Goal: Task Accomplishment & Management: Contribute content

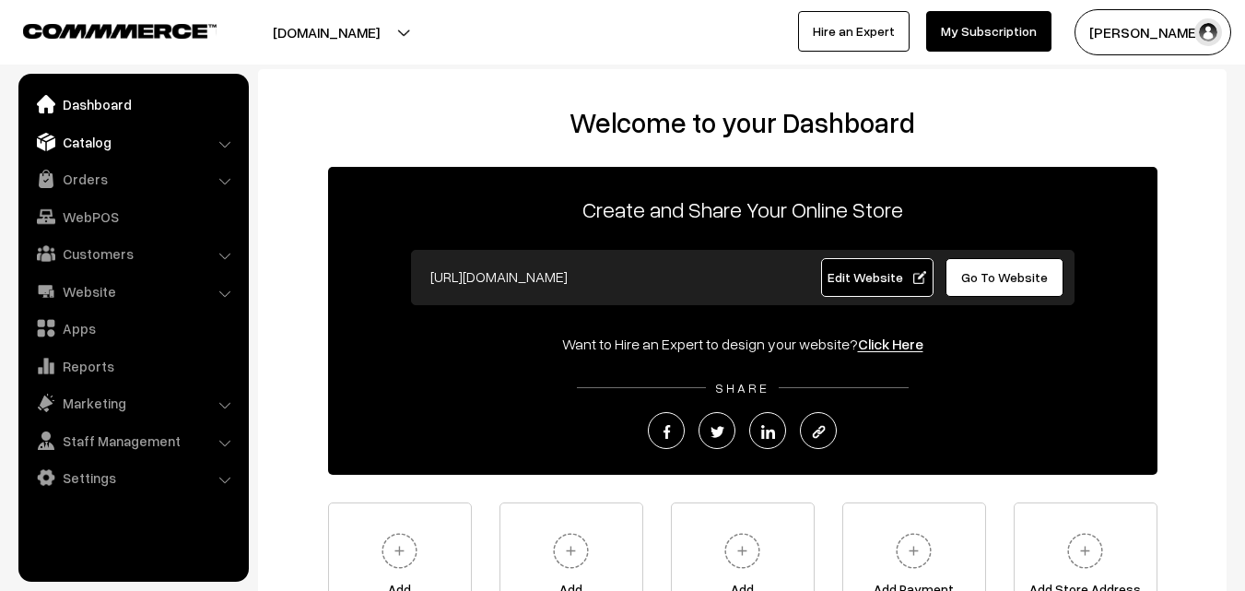
click at [88, 142] on link "Catalog" at bounding box center [132, 141] width 219 height 33
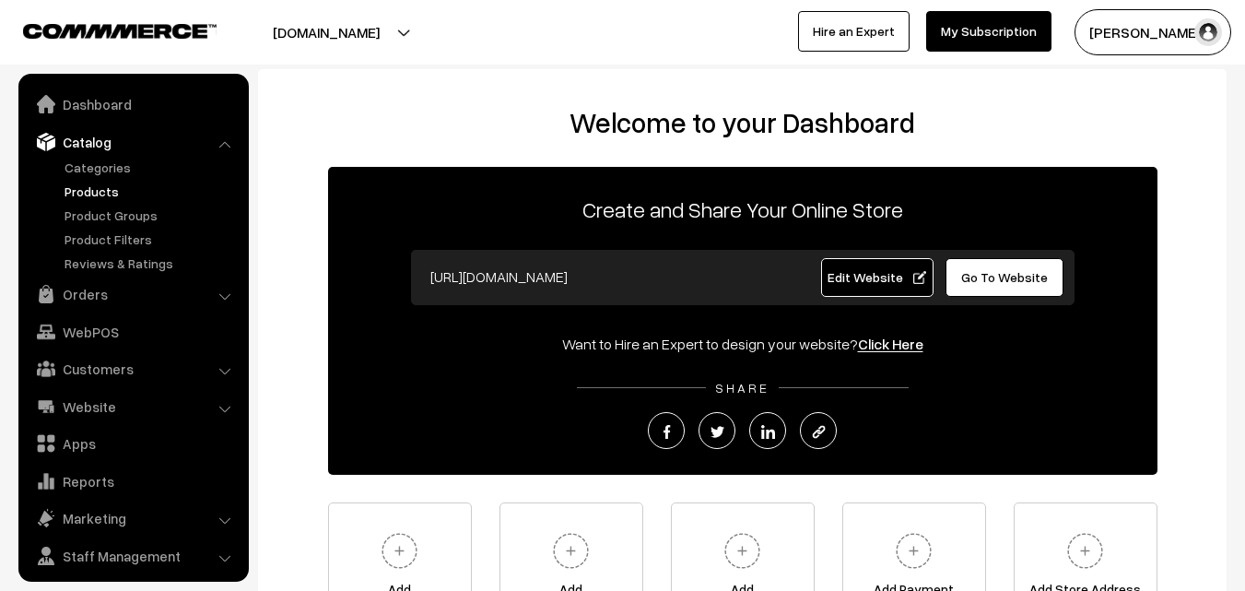
click at [97, 184] on link "Products" at bounding box center [151, 191] width 182 height 19
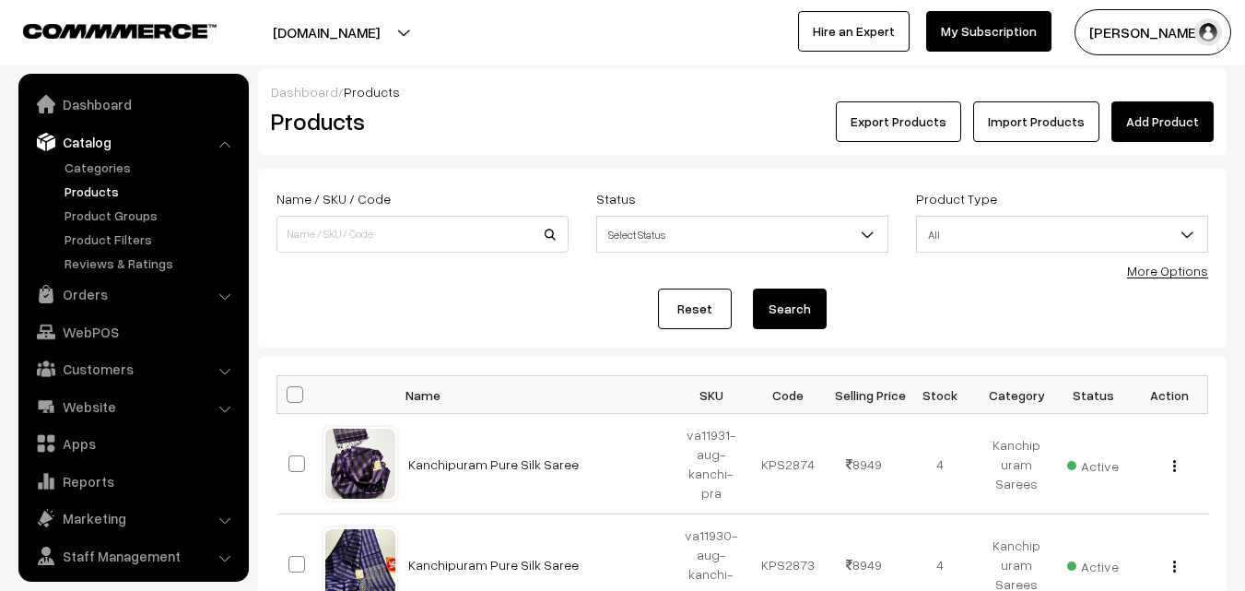
click at [451, 467] on link "Kanchipuram Pure Silk Saree" at bounding box center [493, 464] width 170 height 16
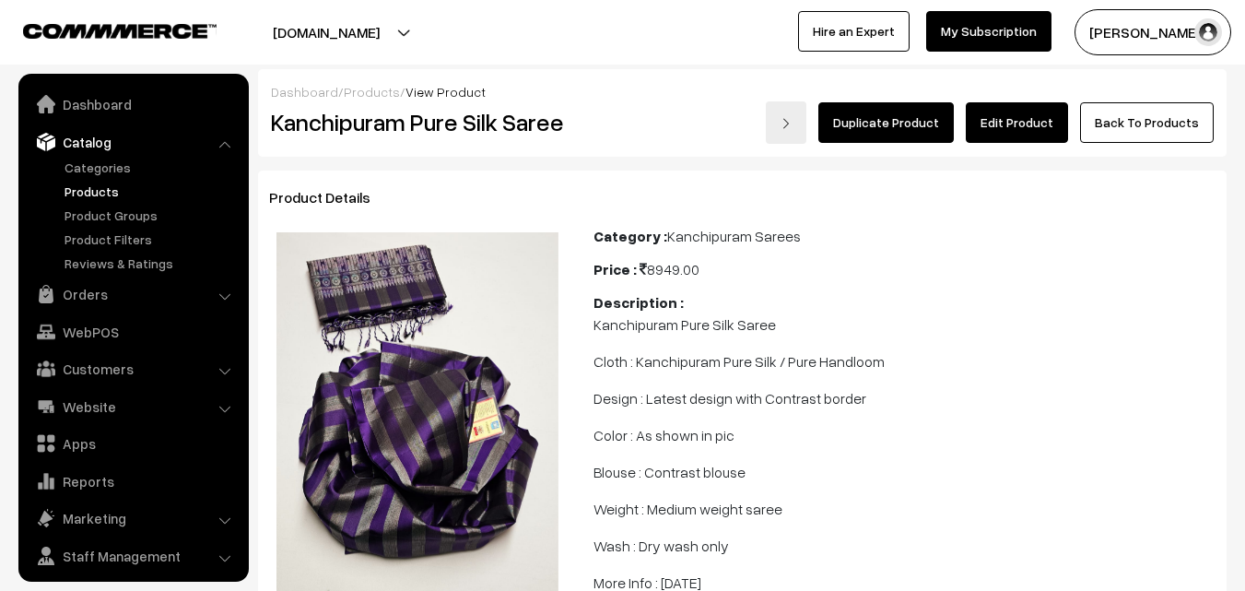
scroll to position [46, 0]
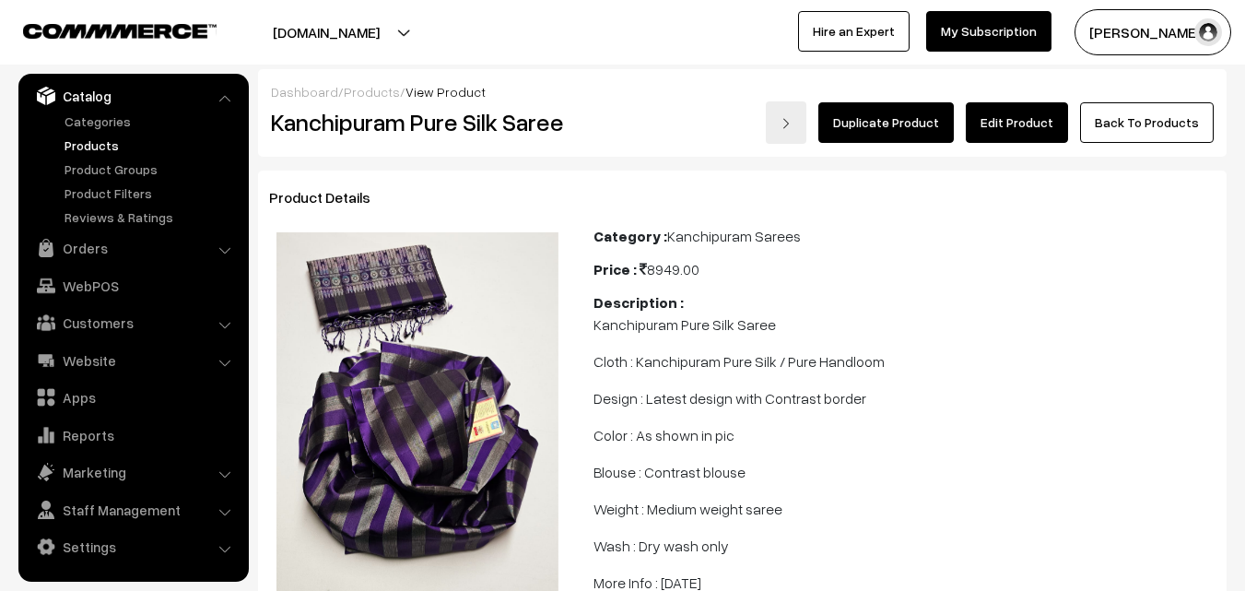
click at [100, 144] on link "Products" at bounding box center [151, 144] width 182 height 19
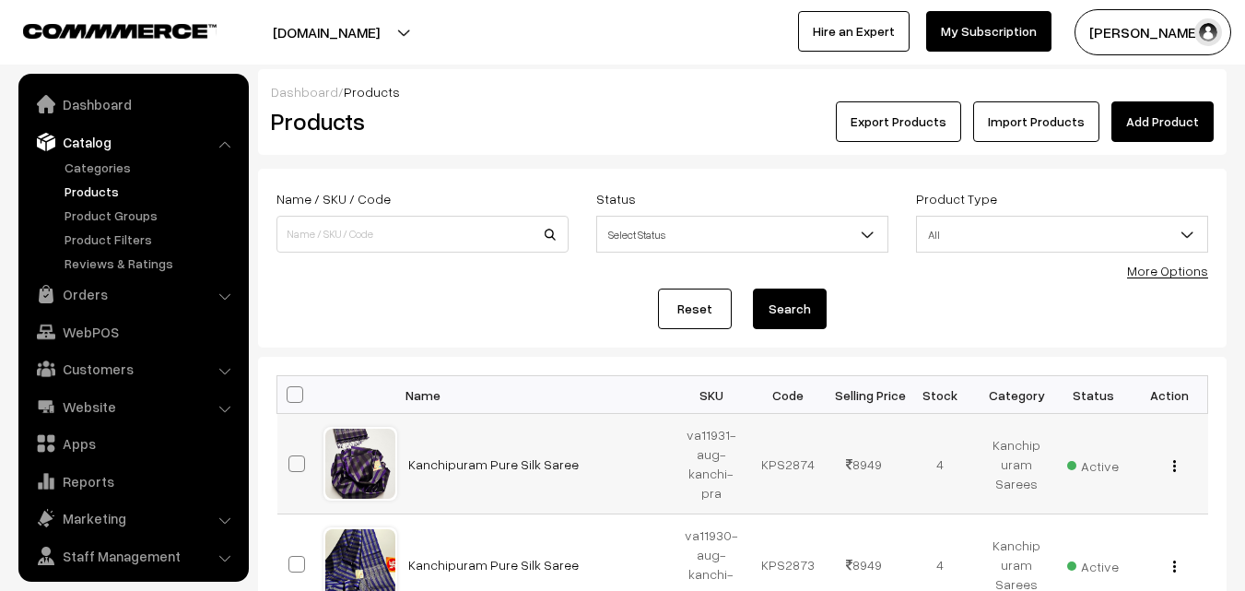
scroll to position [46, 0]
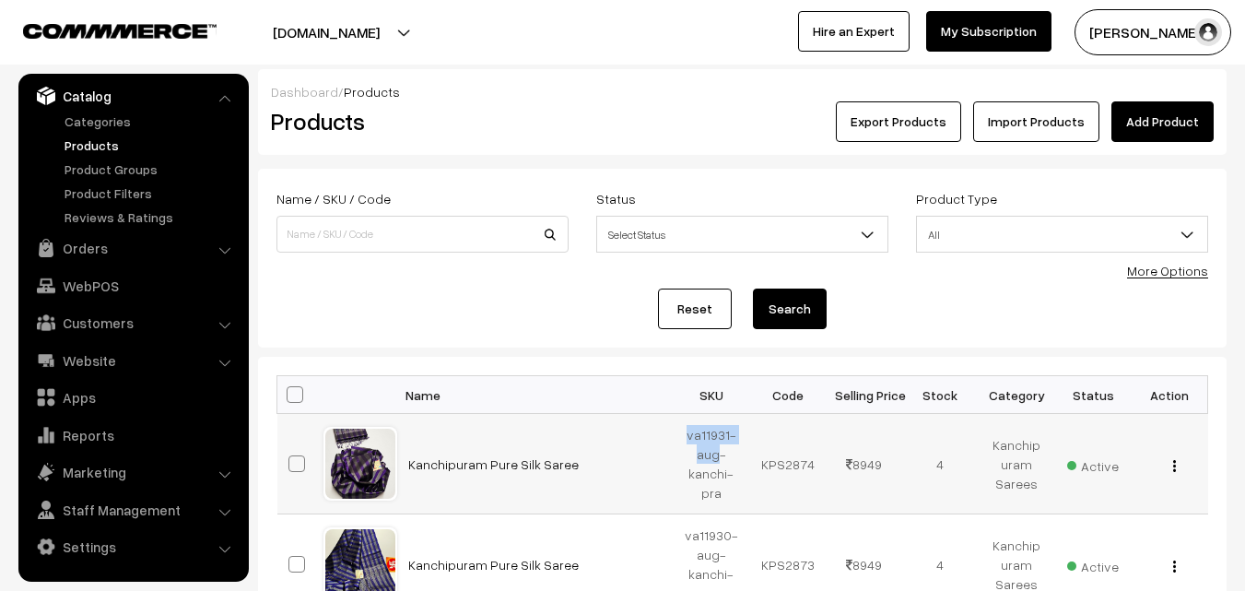
drag, startPoint x: 688, startPoint y: 434, endPoint x: 717, endPoint y: 451, distance: 33.0
click at [717, 451] on td "va11931-aug-kanchi-pra" at bounding box center [712, 464] width 76 height 100
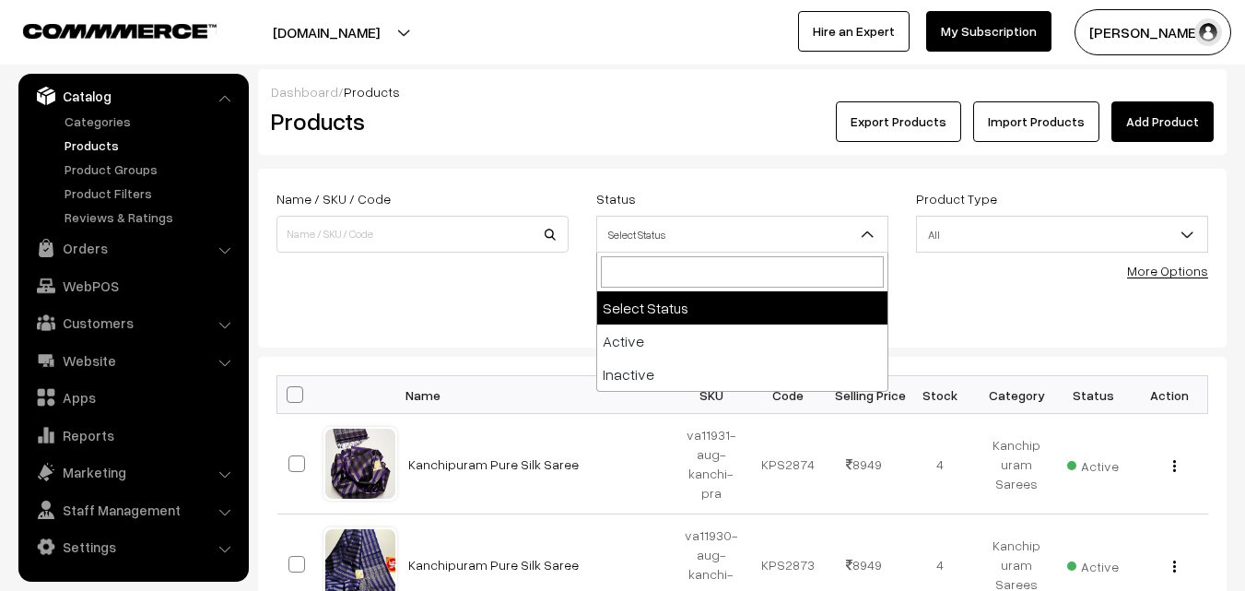
drag, startPoint x: 717, startPoint y: 451, endPoint x: 779, endPoint y: 241, distance: 218.1
click at [779, 241] on span "Select Status" at bounding box center [742, 234] width 290 height 32
click at [557, 299] on div "Reset Search" at bounding box center [742, 308] width 932 height 41
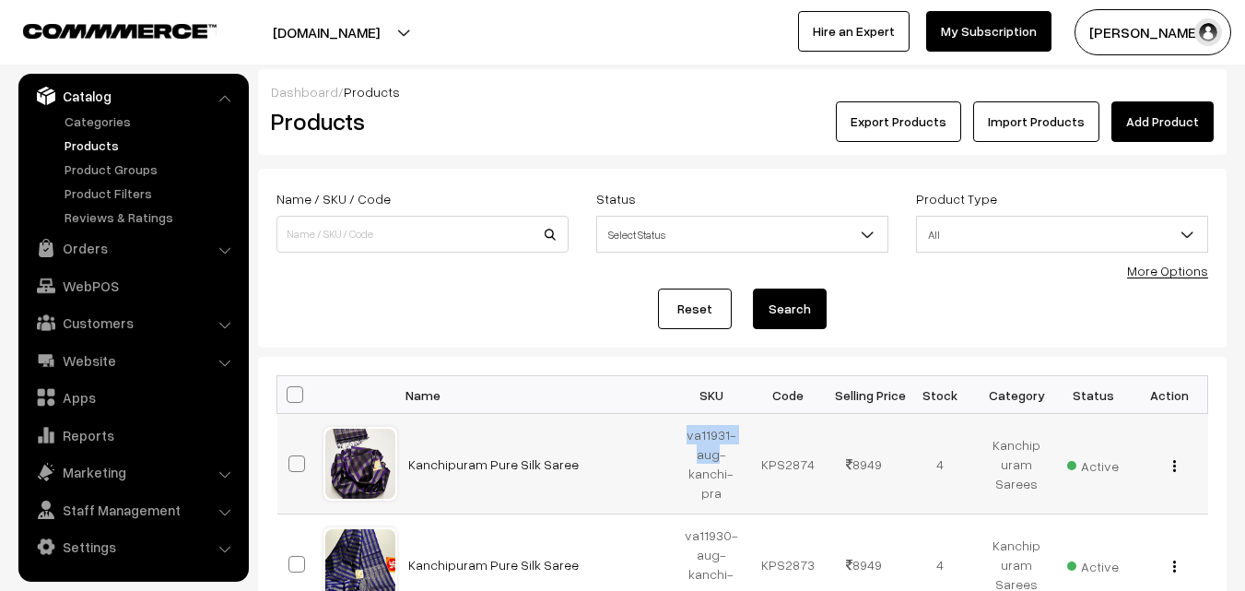
drag, startPoint x: 688, startPoint y: 435, endPoint x: 716, endPoint y: 452, distance: 32.7
click at [716, 452] on td "va11931-aug-kanchi-pra" at bounding box center [712, 464] width 76 height 100
copy td "va11931-aug"
click at [538, 111] on h2 "Products" at bounding box center [419, 121] width 296 height 29
click at [1187, 111] on link "Add Product" at bounding box center [1162, 121] width 102 height 41
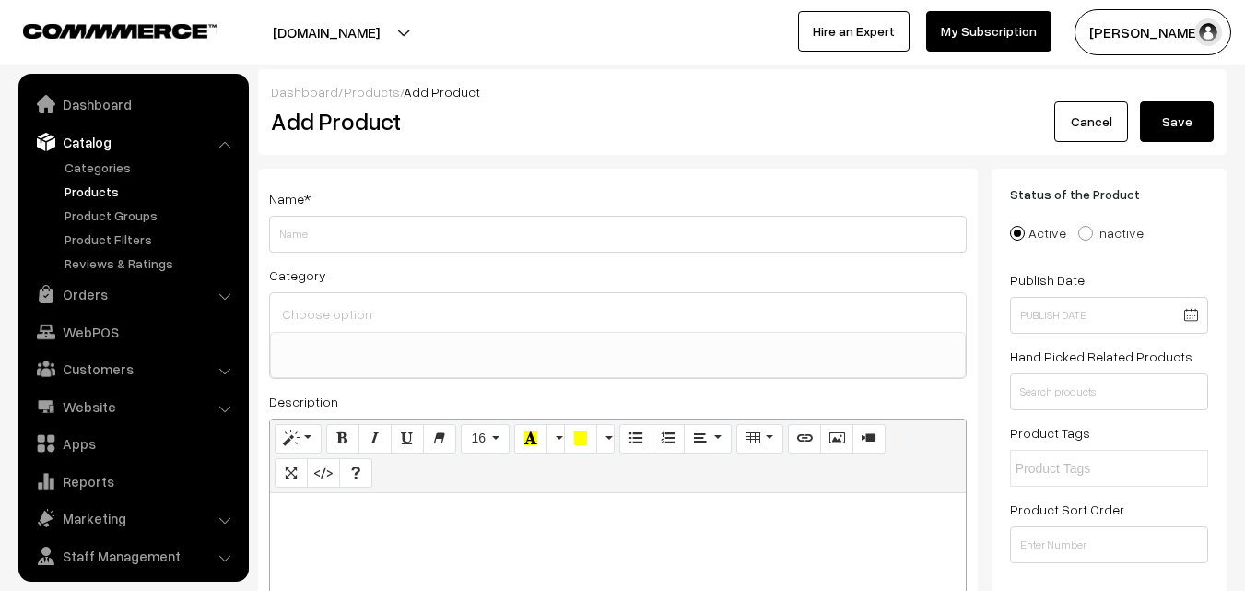
select select
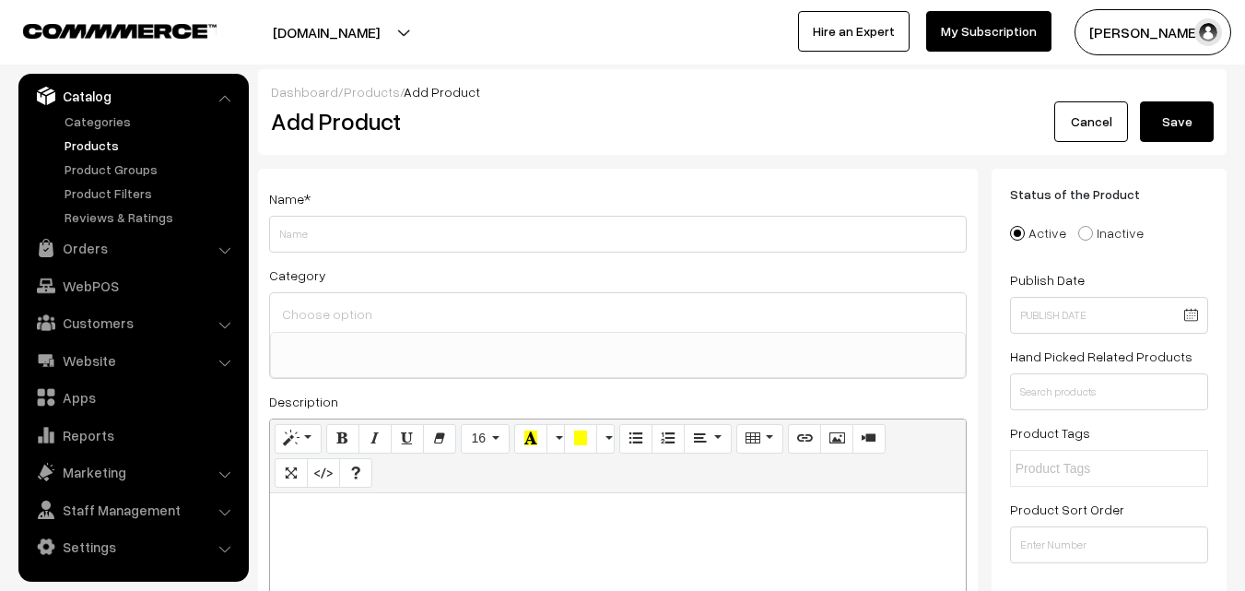
paste div
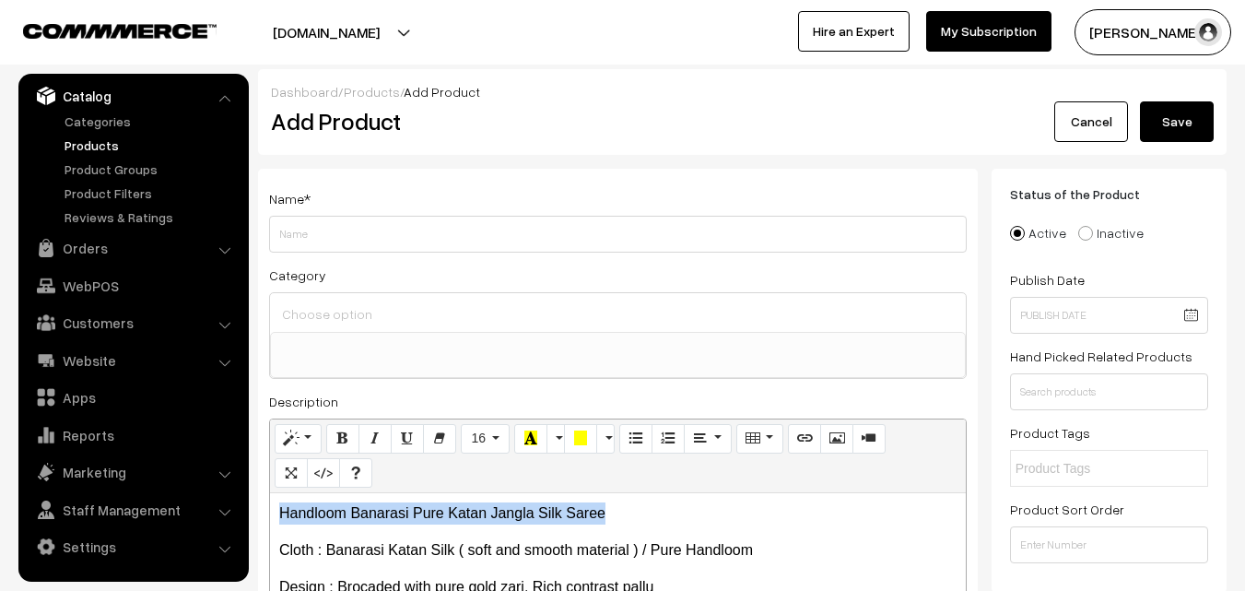
drag, startPoint x: 635, startPoint y: 516, endPoint x: 262, endPoint y: 511, distance: 373.2
click at [262, 511] on div "Name * Category Uppada Sarees Uppada Sarees > Uppada Plain Sarees Uppada Sarees…" at bounding box center [618, 466] width 720 height 594
copy p "Handloom Banarasi Pure Katan Jangla Silk Saree"
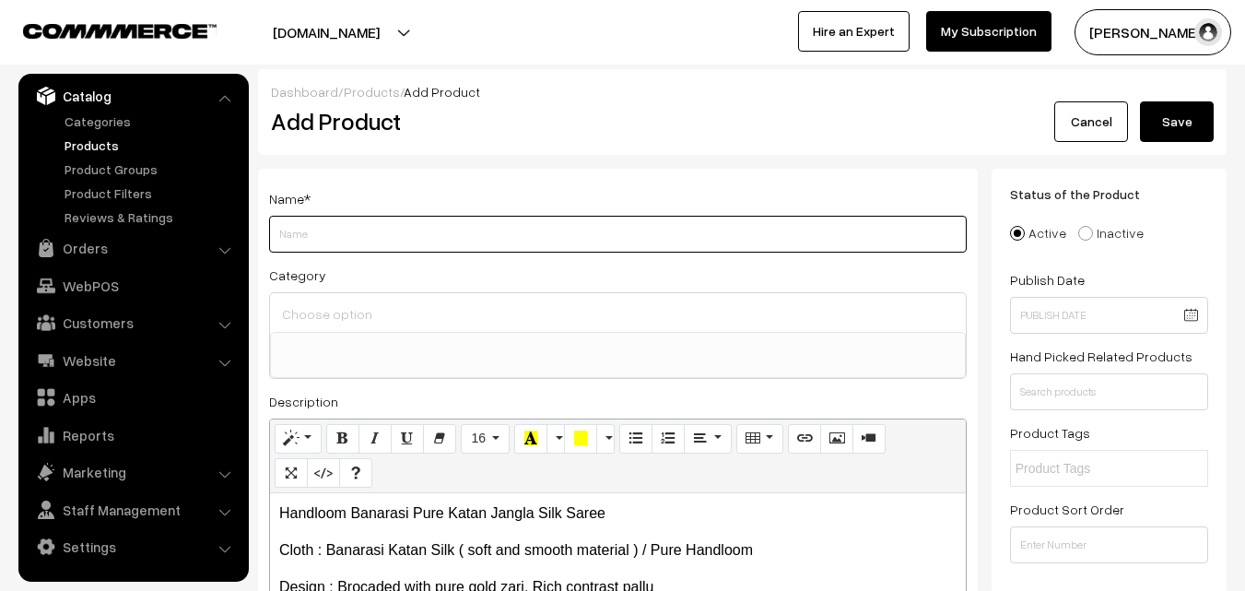
paste input "Handloom Banarasi Pure Katan Jangla Silk Saree"
type input "Handloom Banarasi Pure Katan Jangla Silk Saree"
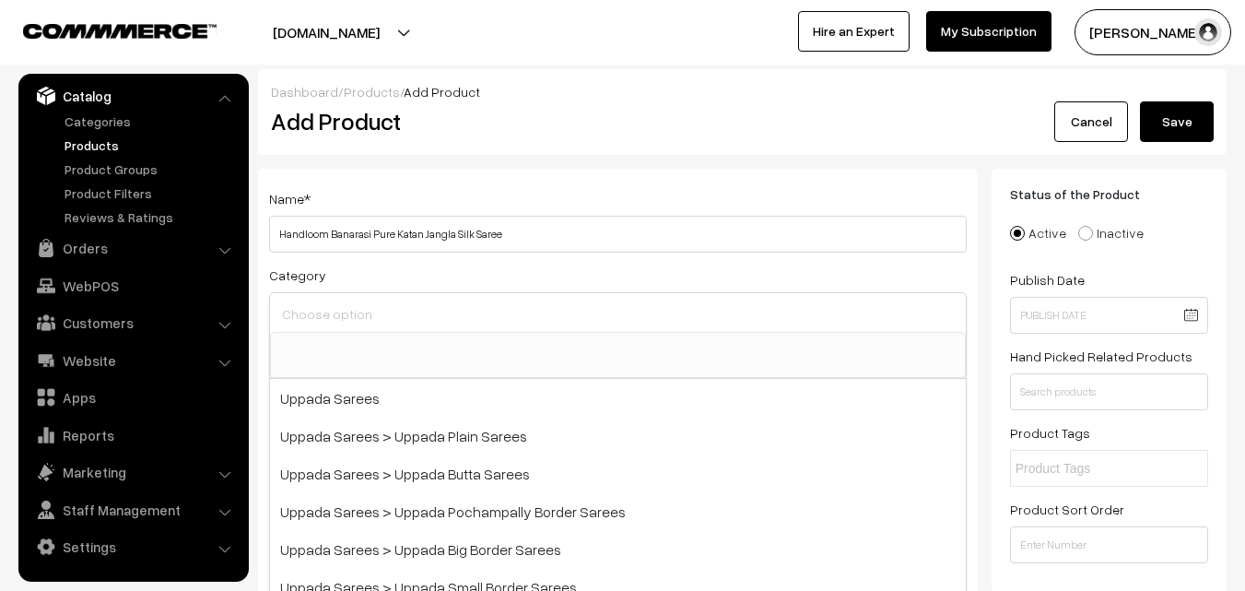
click at [326, 323] on input at bounding box center [617, 313] width 681 height 27
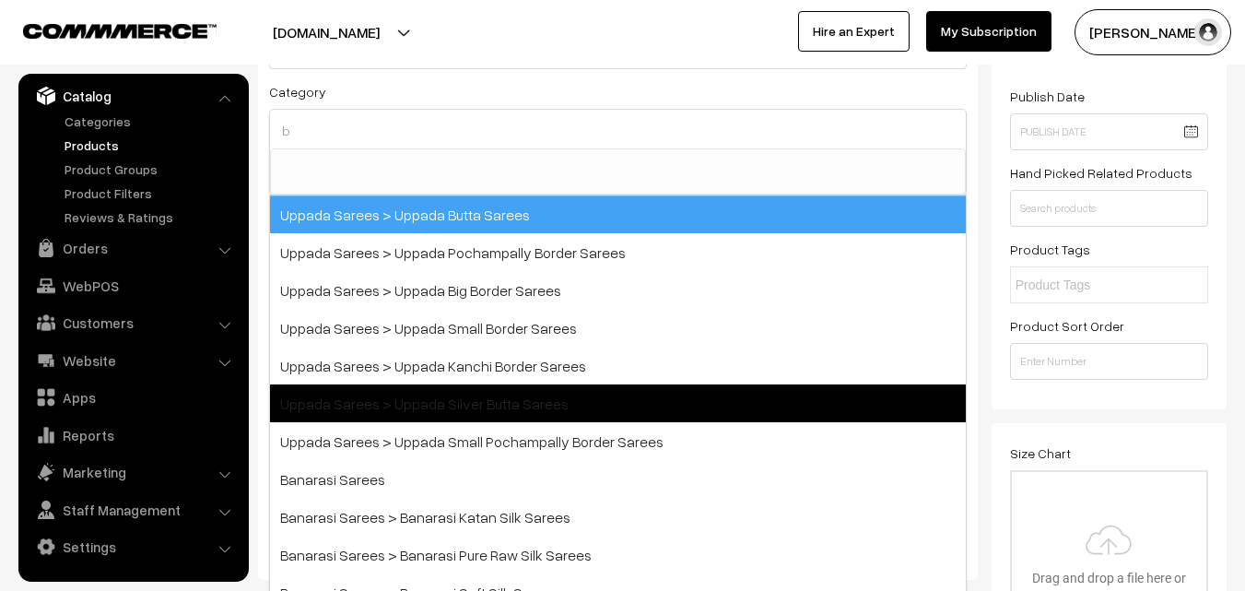
scroll to position [184, 0]
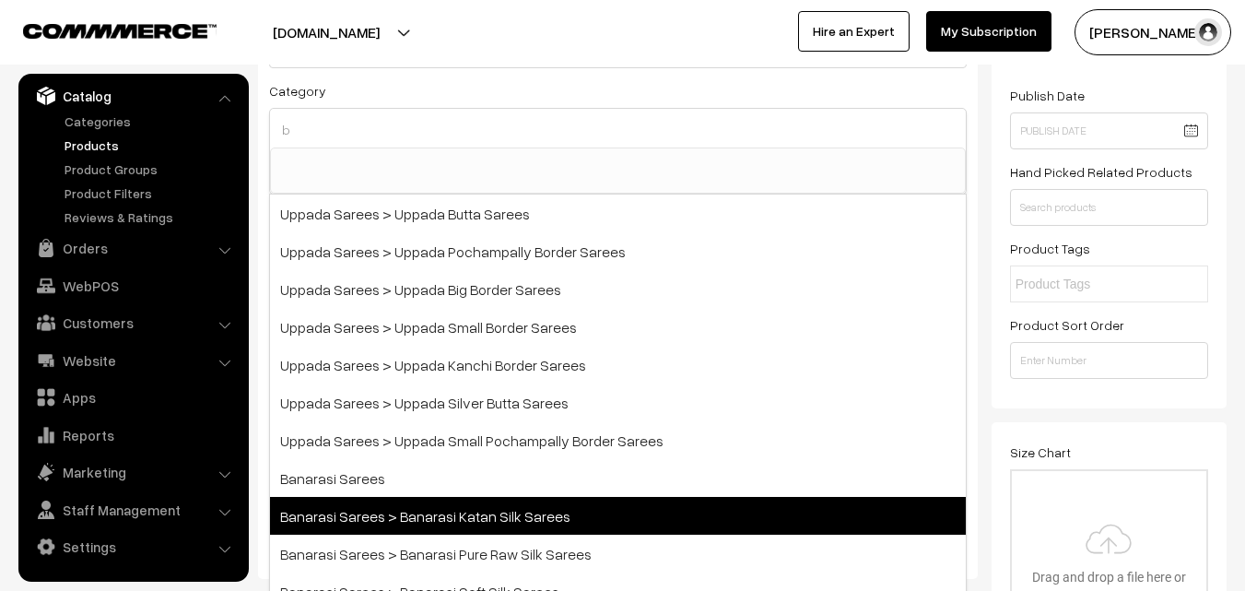
type input "b"
click at [495, 508] on span "Banarasi Sarees > Banarasi Katan Silk Sarees" at bounding box center [618, 516] width 696 height 38
select select "36"
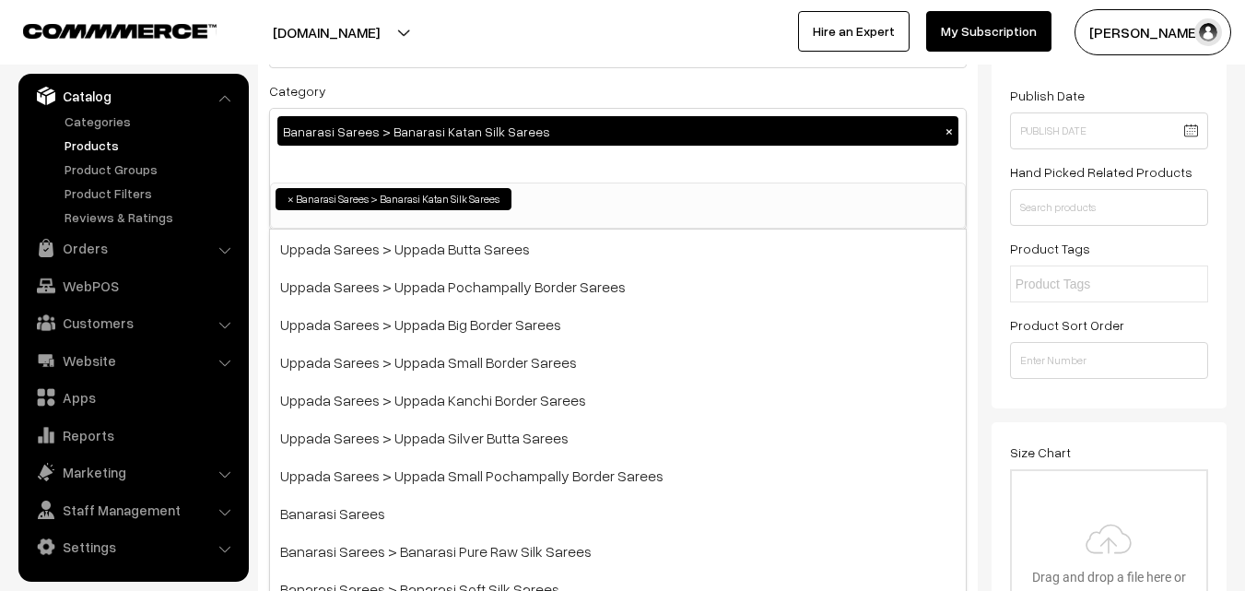
click at [623, 49] on div "Radha Krishna My Profile Refer & Earn Support Sign Out Hire an Expert My Subscr…" at bounding box center [939, 32] width 632 height 46
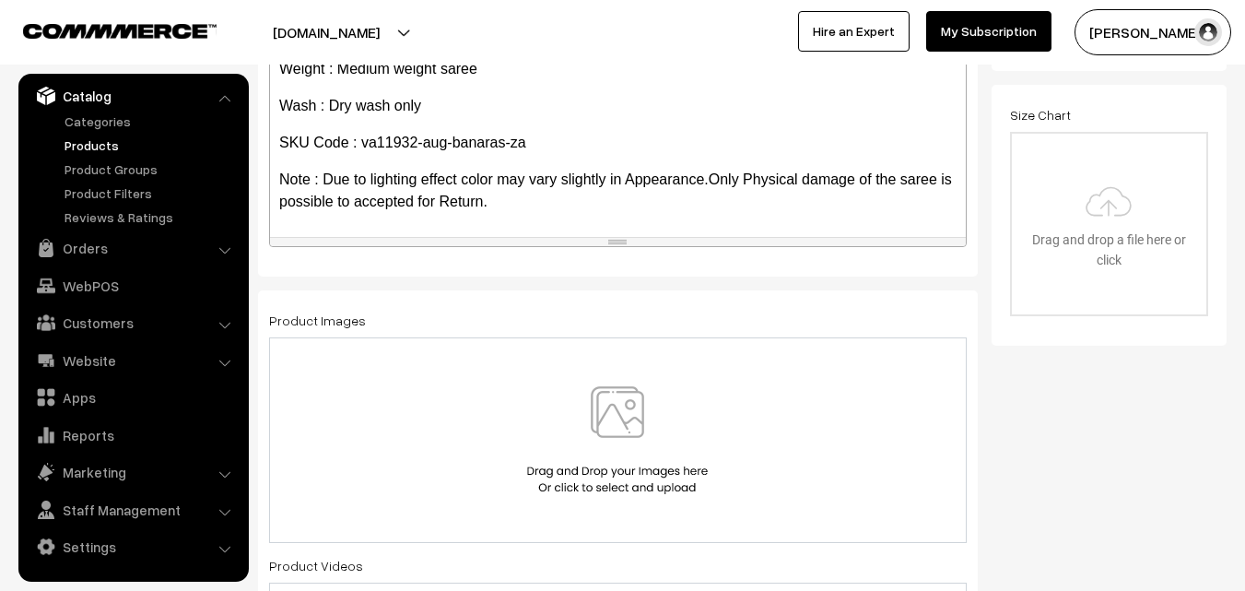
scroll to position [553, 0]
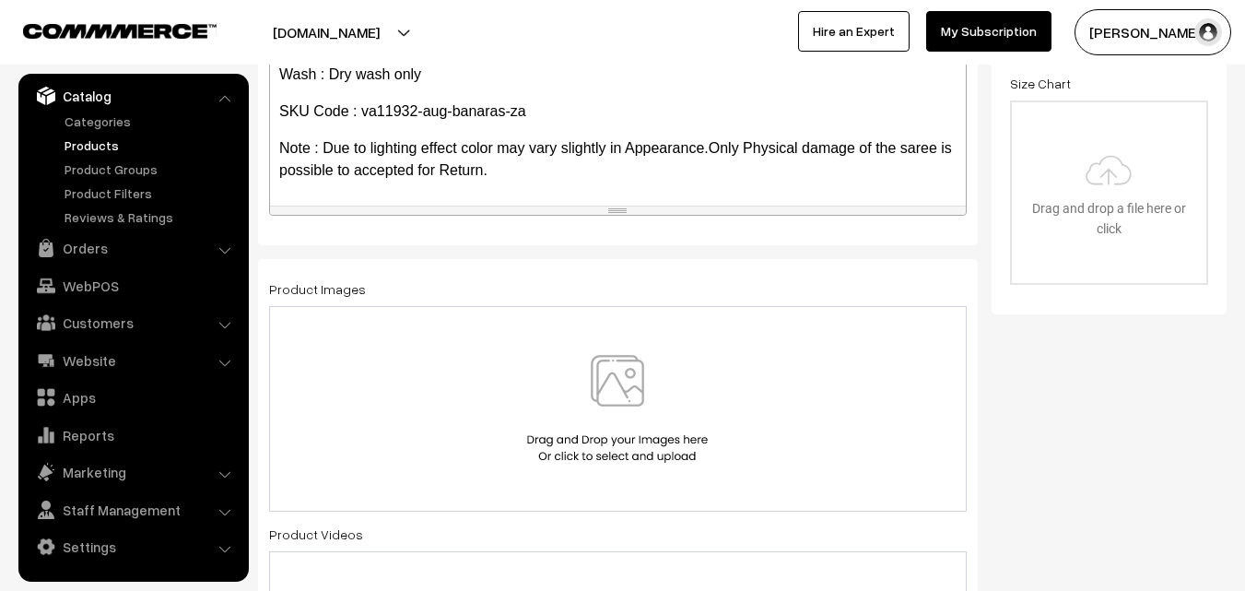
click at [623, 378] on img at bounding box center [617, 409] width 190 height 108
click at [624, 367] on img at bounding box center [617, 409] width 190 height 108
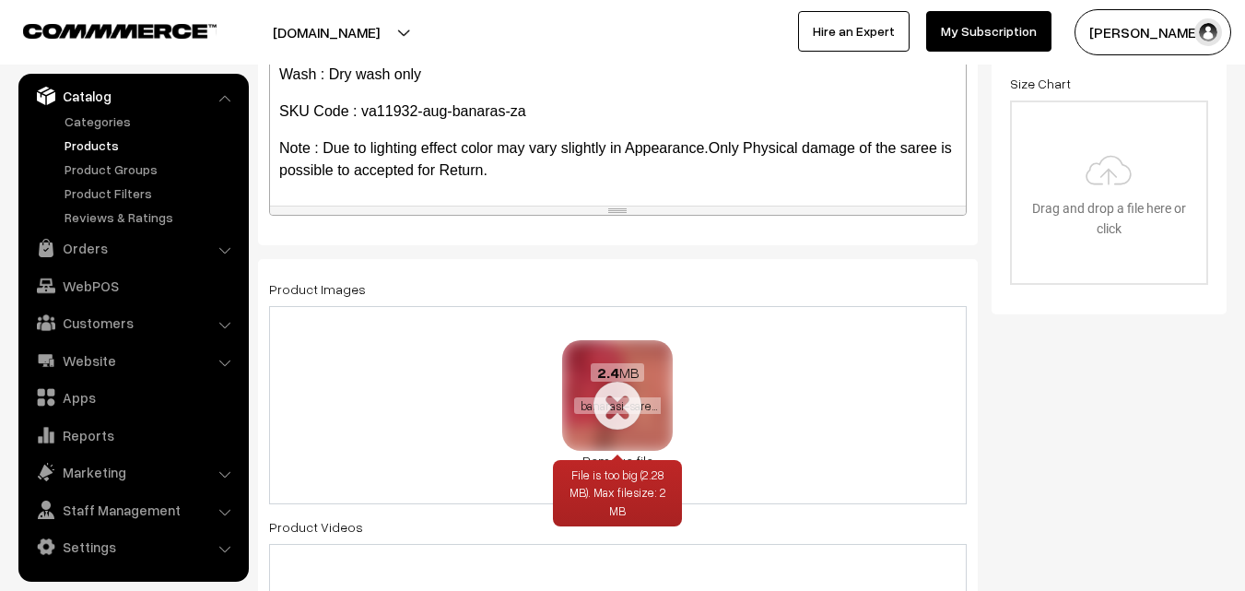
click at [608, 454] on link "Remove file" at bounding box center [617, 460] width 111 height 19
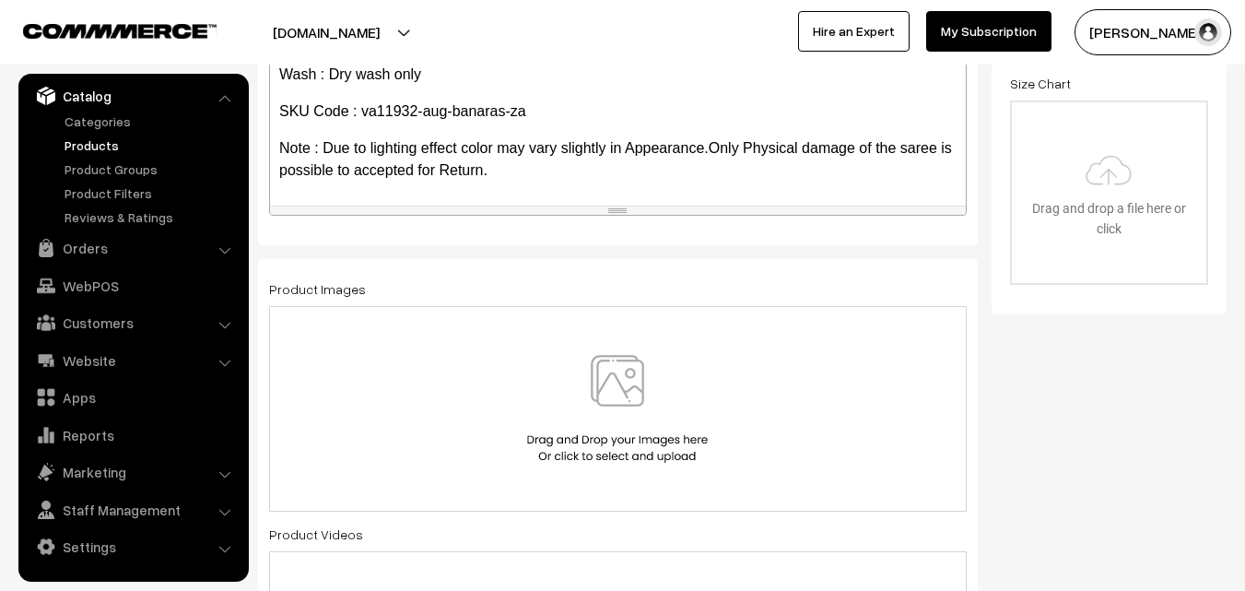
click at [621, 373] on img at bounding box center [617, 409] width 190 height 108
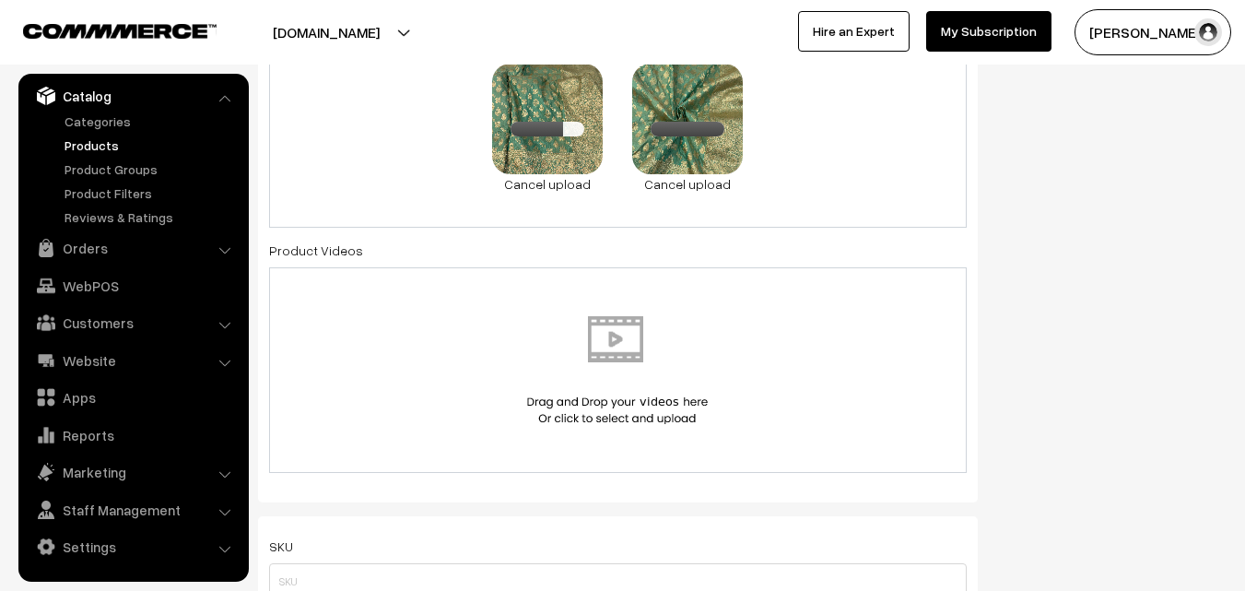
scroll to position [1198, 0]
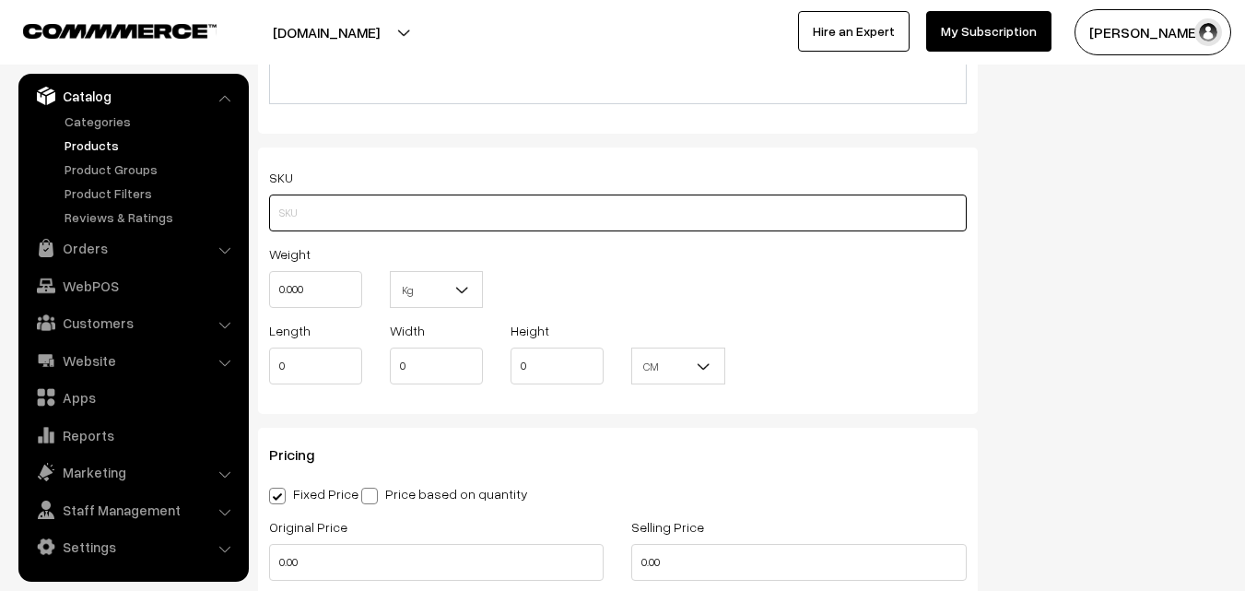
click at [312, 205] on input "text" at bounding box center [618, 212] width 698 height 37
paste input "va11932-aug-banaras-za"
type input "va11932-aug-banaras-za"
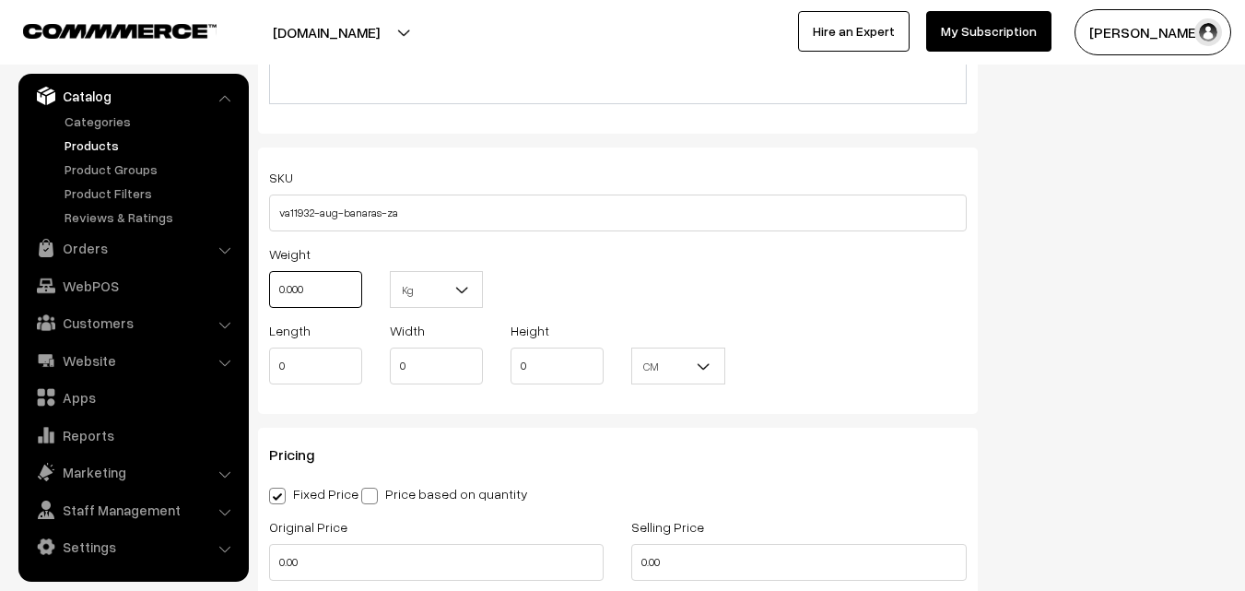
click at [302, 284] on input "0.000" at bounding box center [315, 289] width 93 height 37
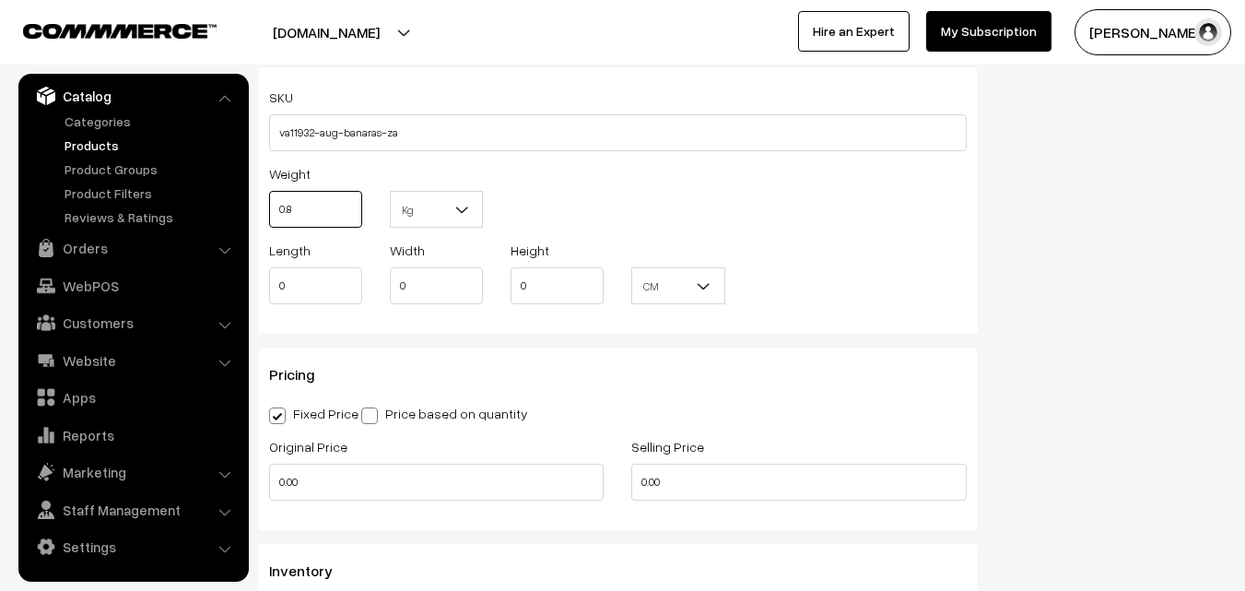
scroll to position [1474, 0]
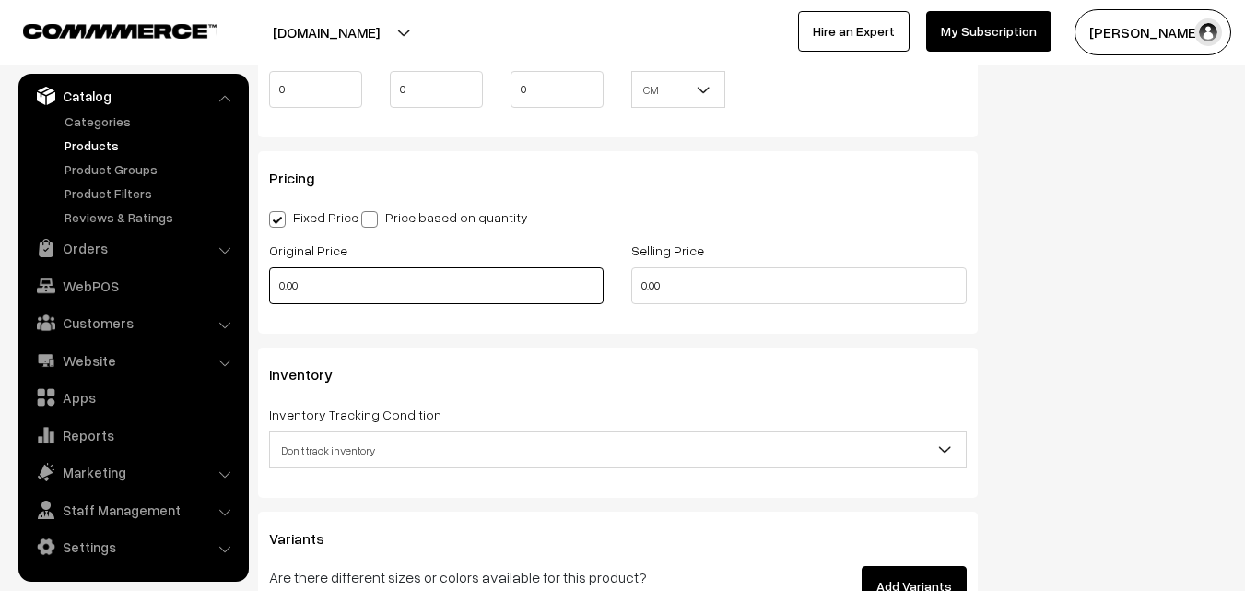
type input "0.80"
click at [305, 283] on input "0.00" at bounding box center [436, 285] width 334 height 37
type input "0"
type input "8550"
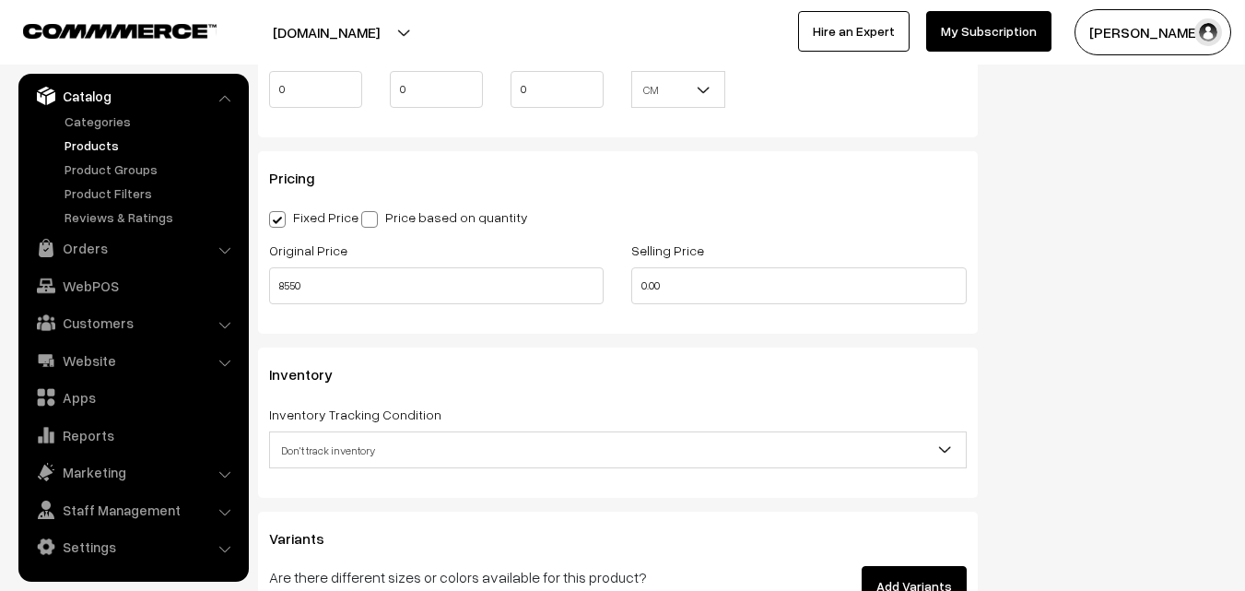
type input "0"
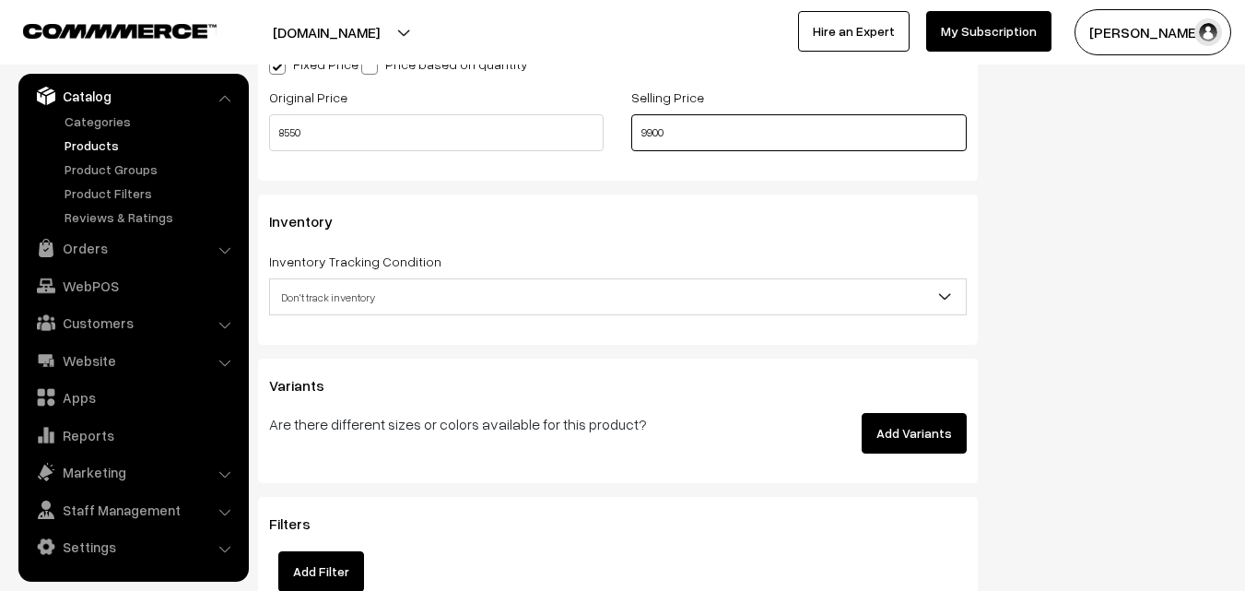
scroll to position [1659, 0]
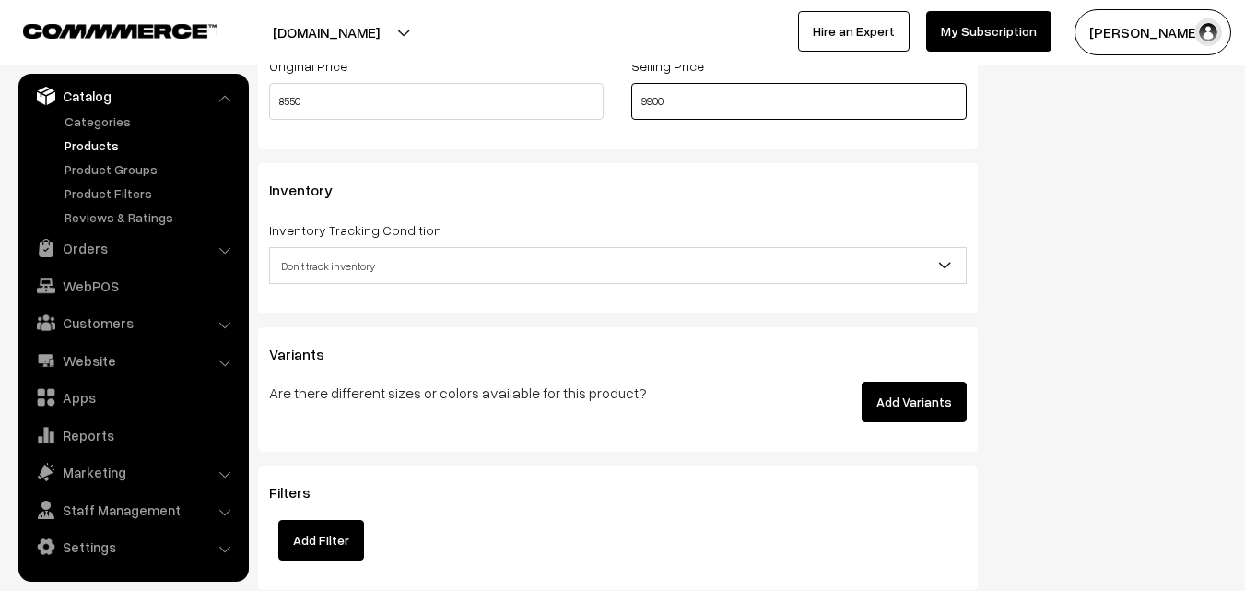
type input "9900"
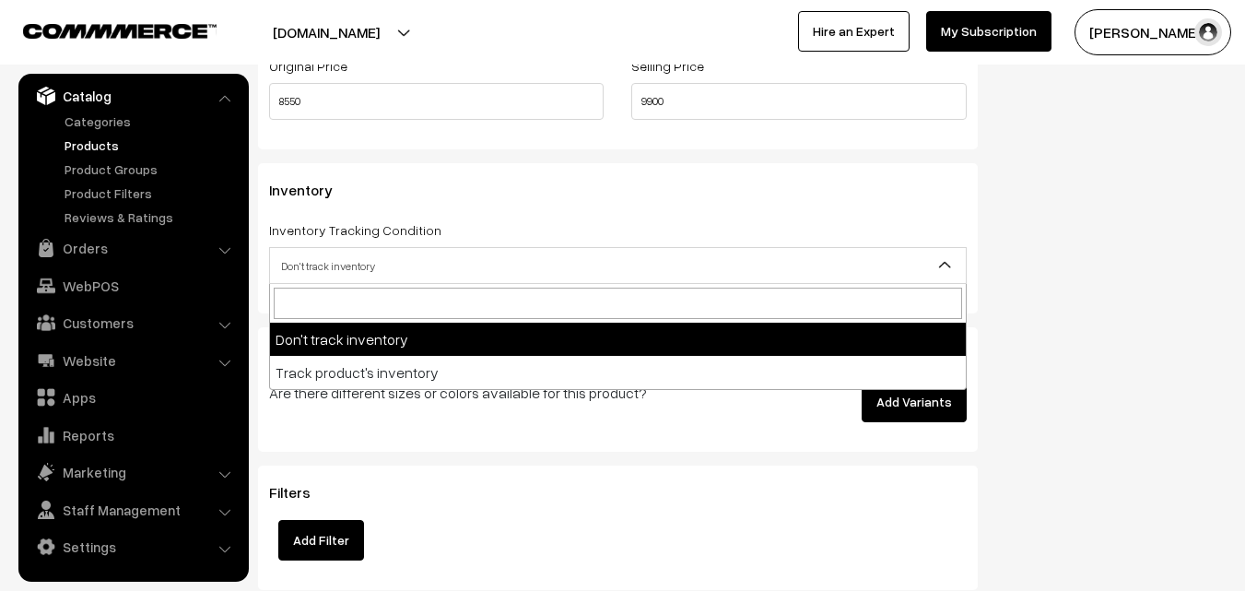
click at [315, 267] on span "Don't track inventory" at bounding box center [618, 266] width 696 height 32
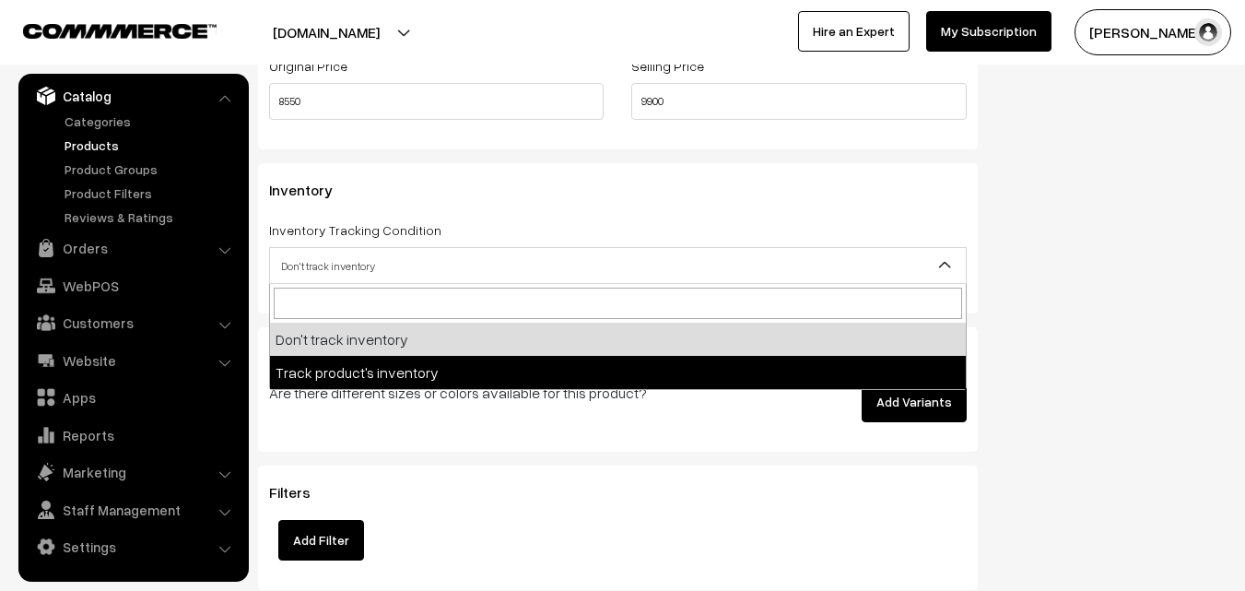
select select "2"
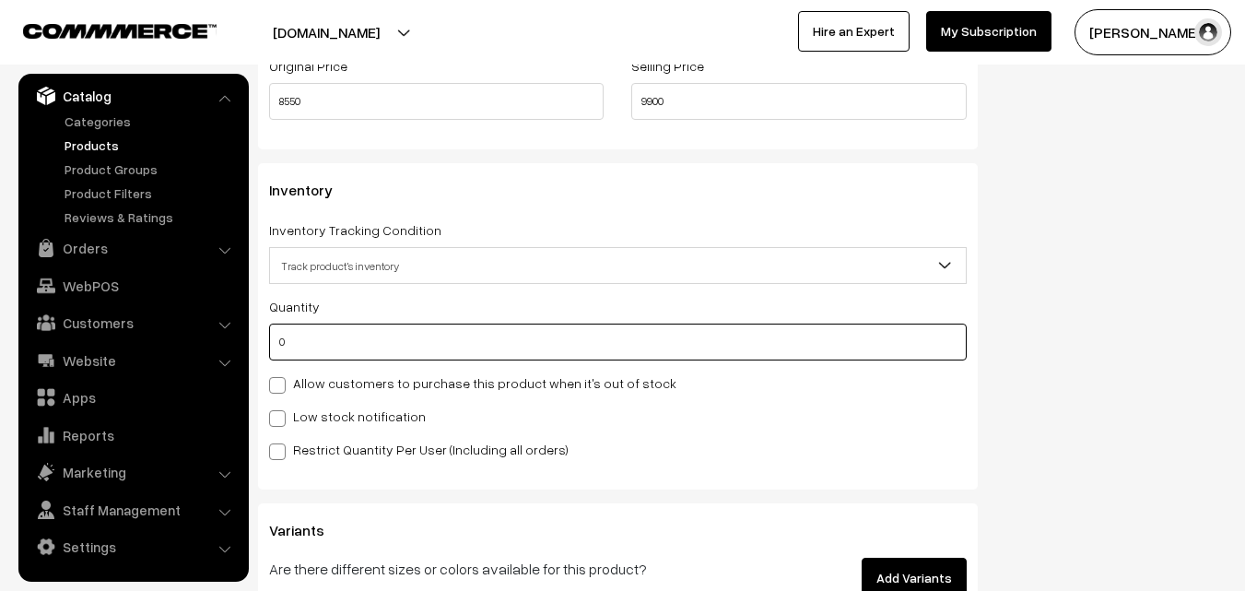
click at [334, 351] on input "0" at bounding box center [618, 341] width 698 height 37
type input "4"
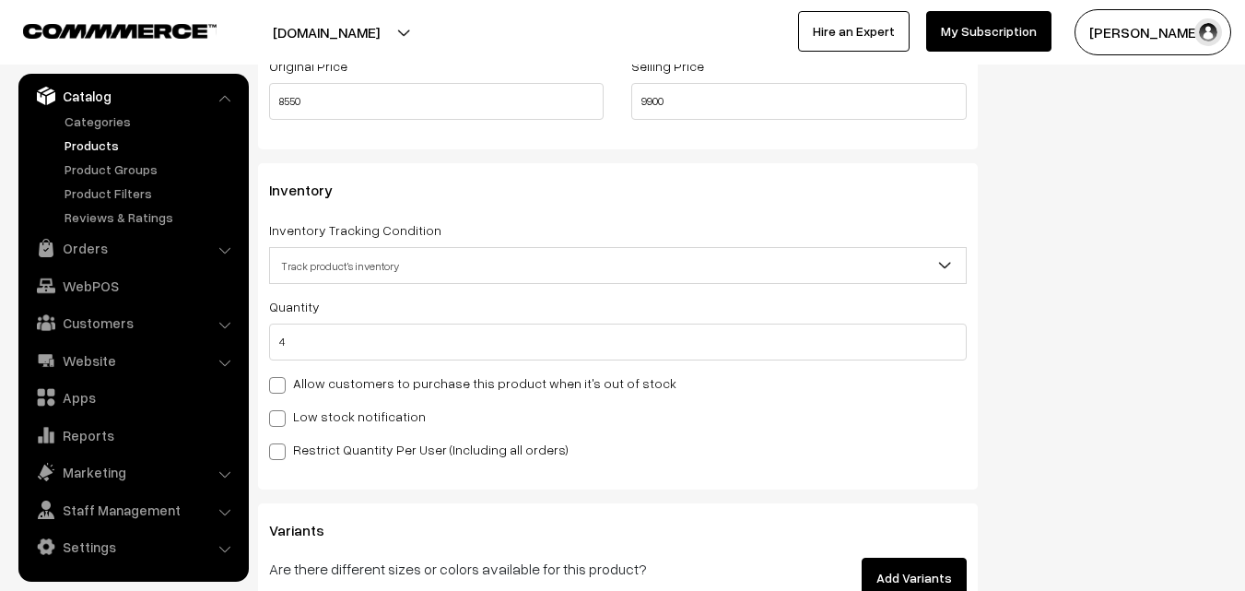
click at [331, 422] on label "Low stock notification" at bounding box center [347, 415] width 157 height 19
click at [281, 421] on input "Low stock notification" at bounding box center [275, 415] width 12 height 12
checkbox input "true"
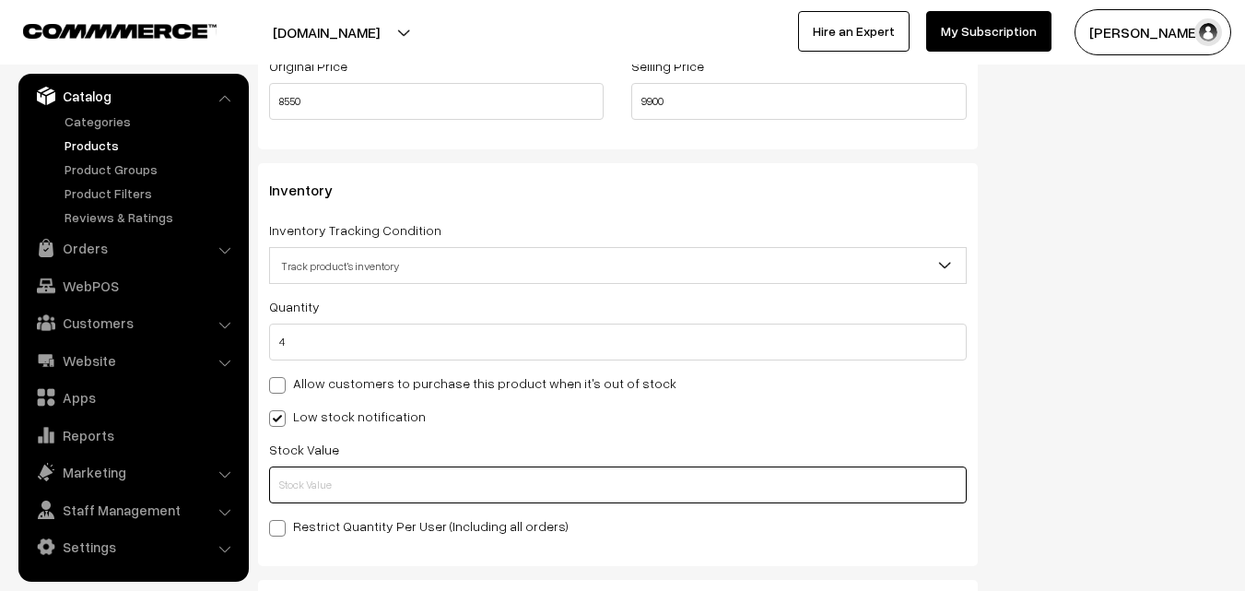
click at [324, 483] on input "text" at bounding box center [618, 484] width 698 height 37
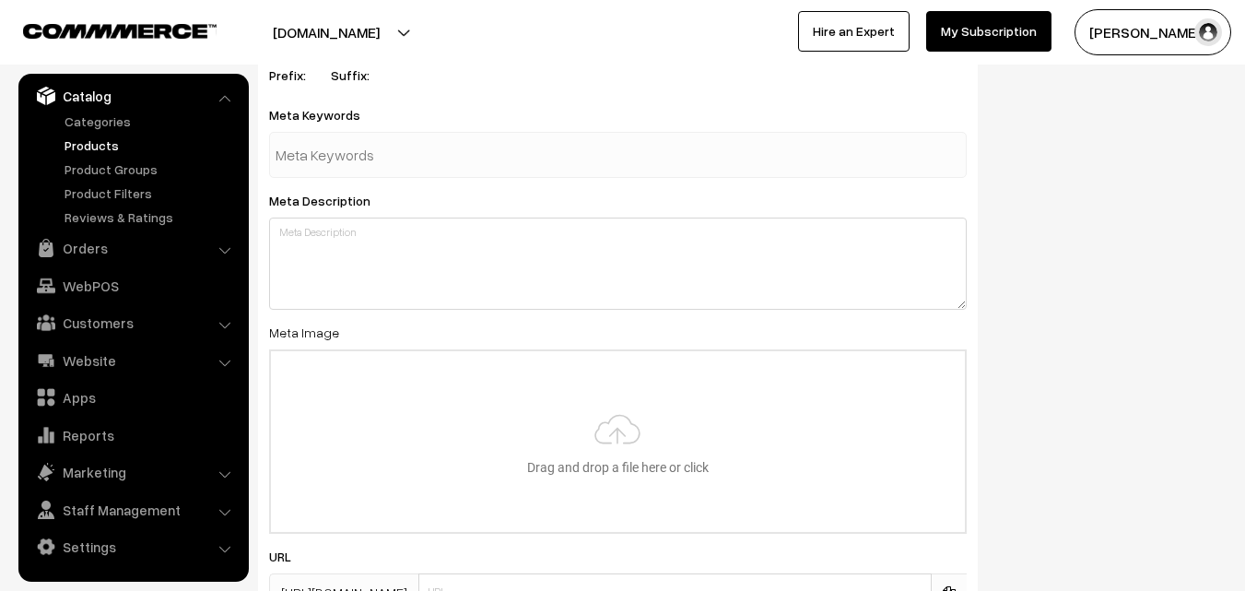
scroll to position [2743, 0]
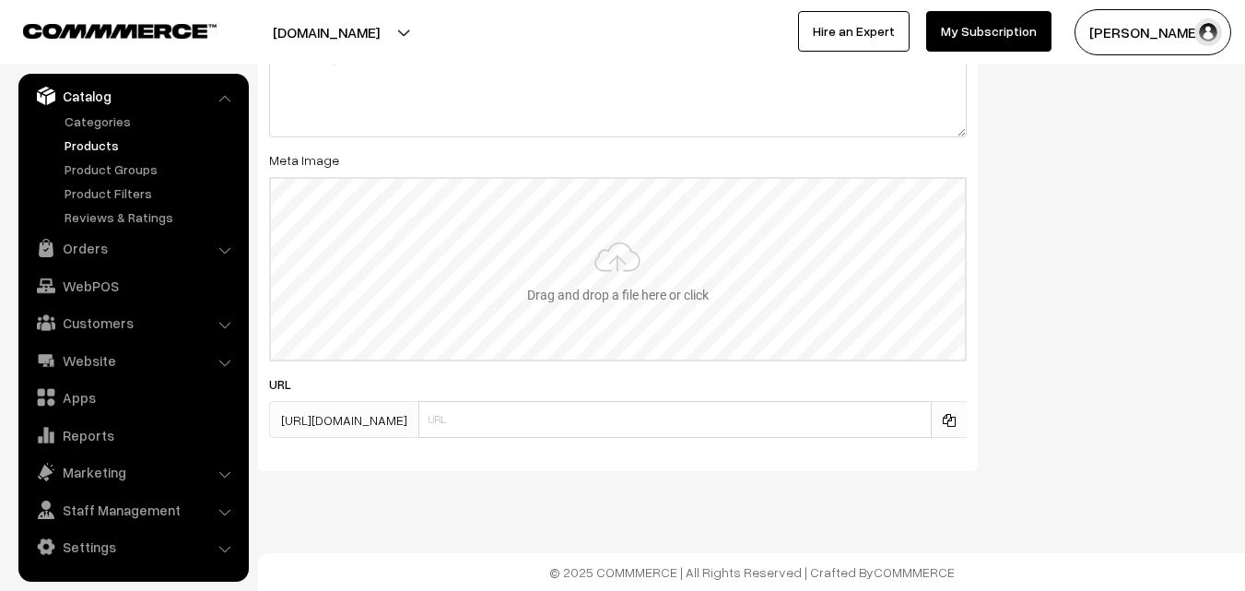
type input "2"
click at [620, 247] on input "file" at bounding box center [618, 269] width 694 height 181
type input "C:\fakepath\banarasi-saree-va11932-aug.jpeg"
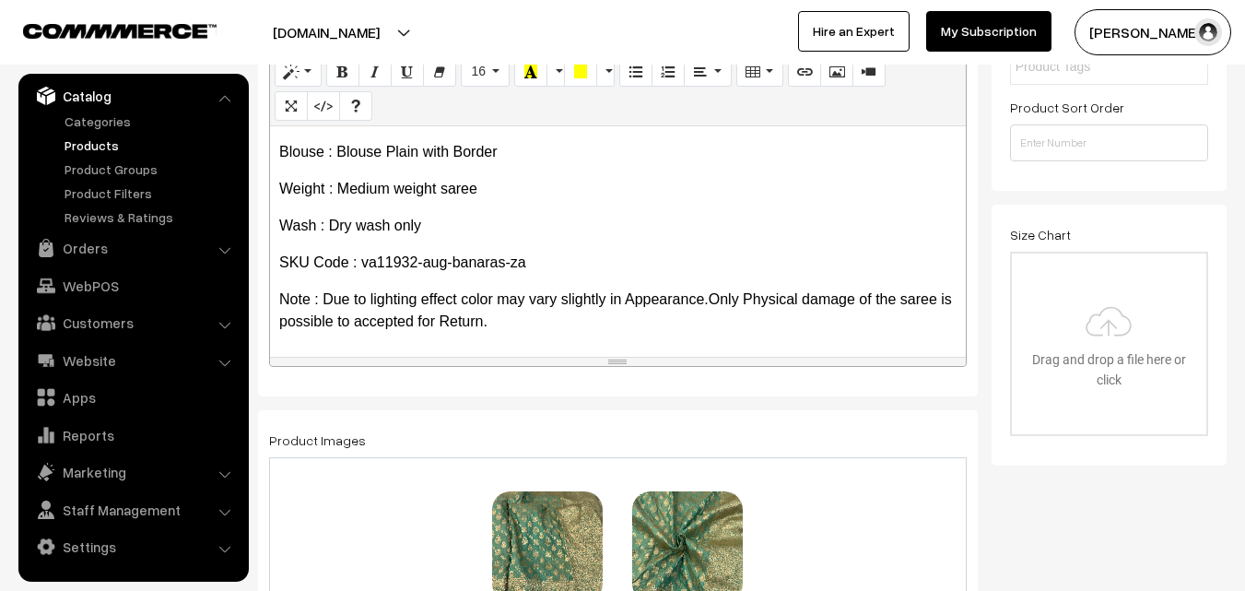
scroll to position [0, 0]
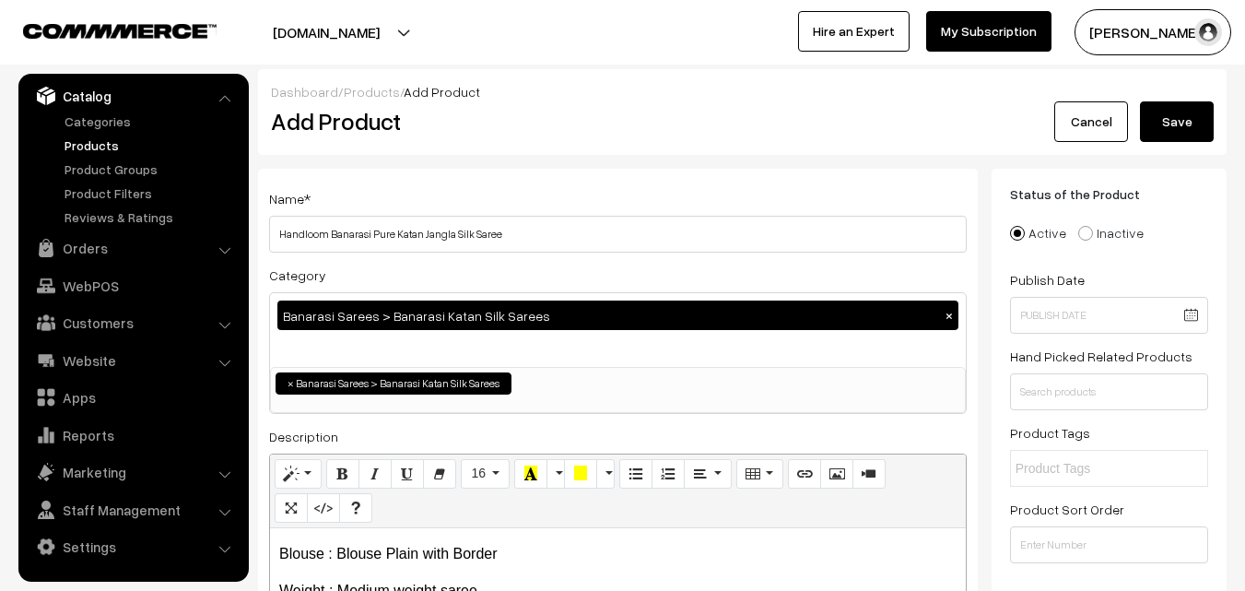
click at [1171, 114] on button "Save" at bounding box center [1177, 121] width 74 height 41
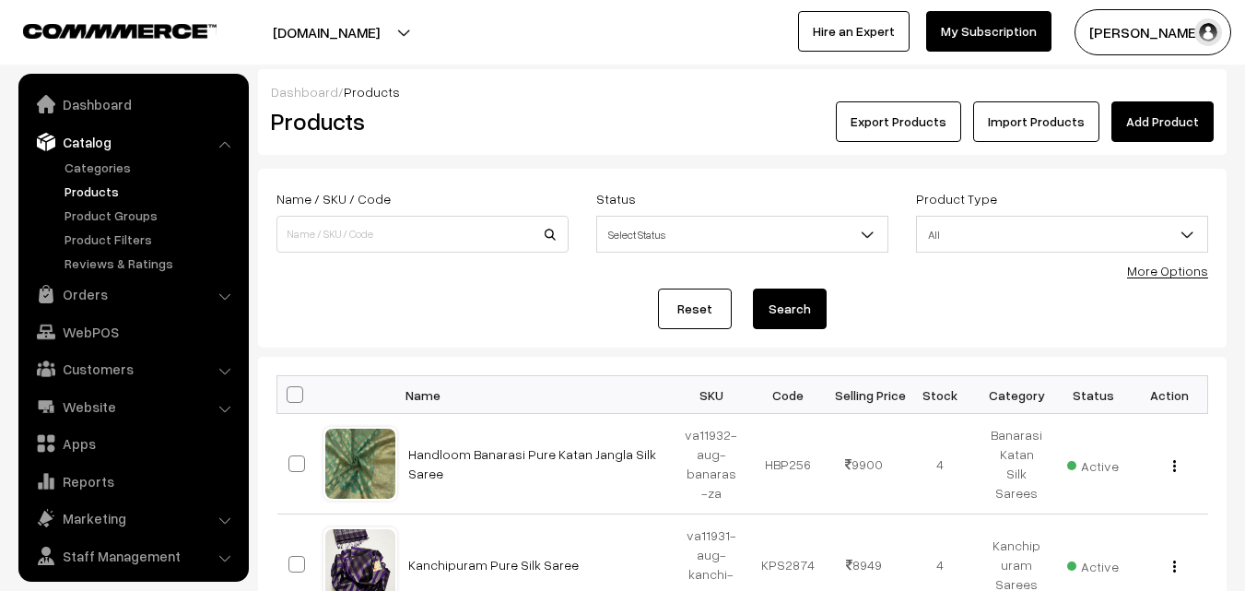
scroll to position [46, 0]
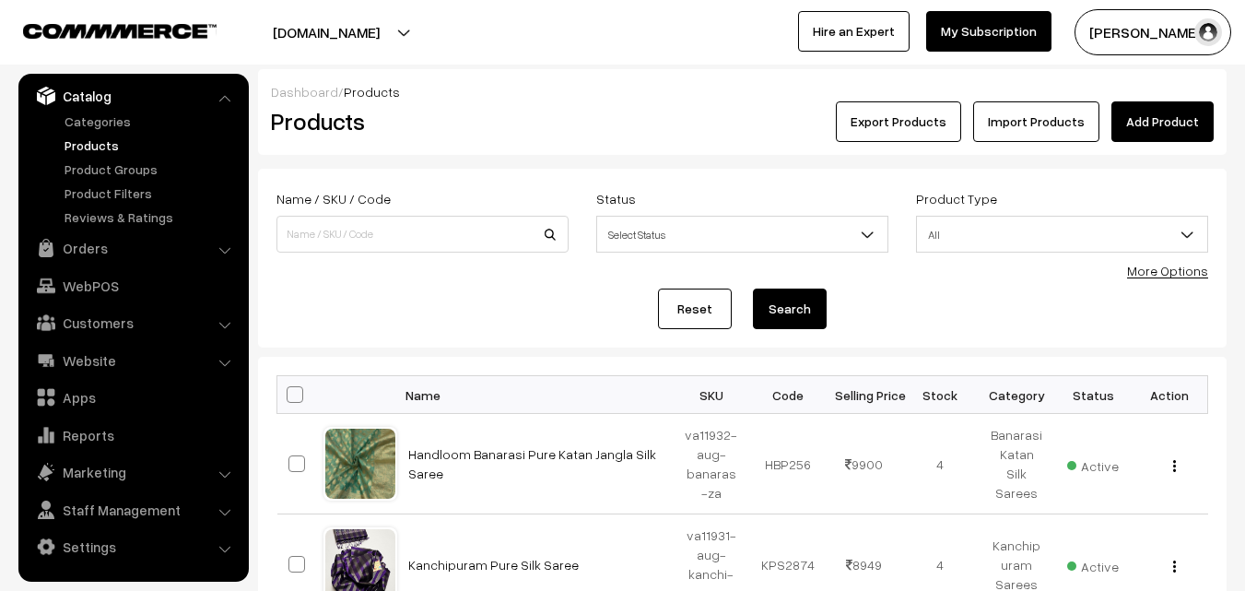
click at [1180, 117] on link "Add Product" at bounding box center [1162, 121] width 102 height 41
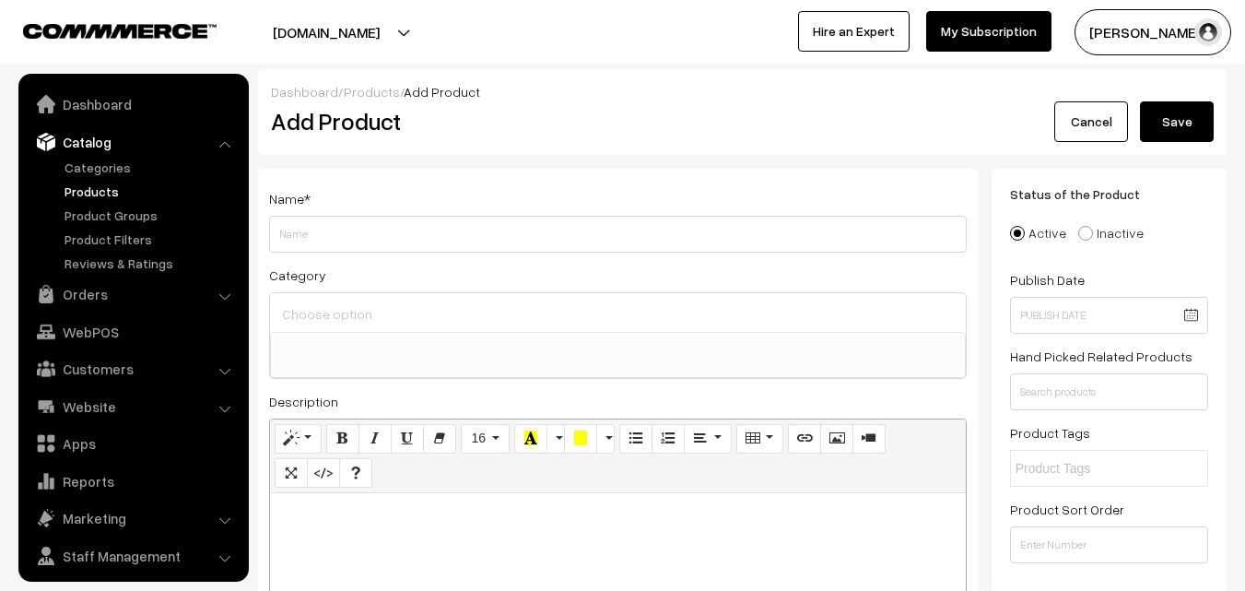
select select
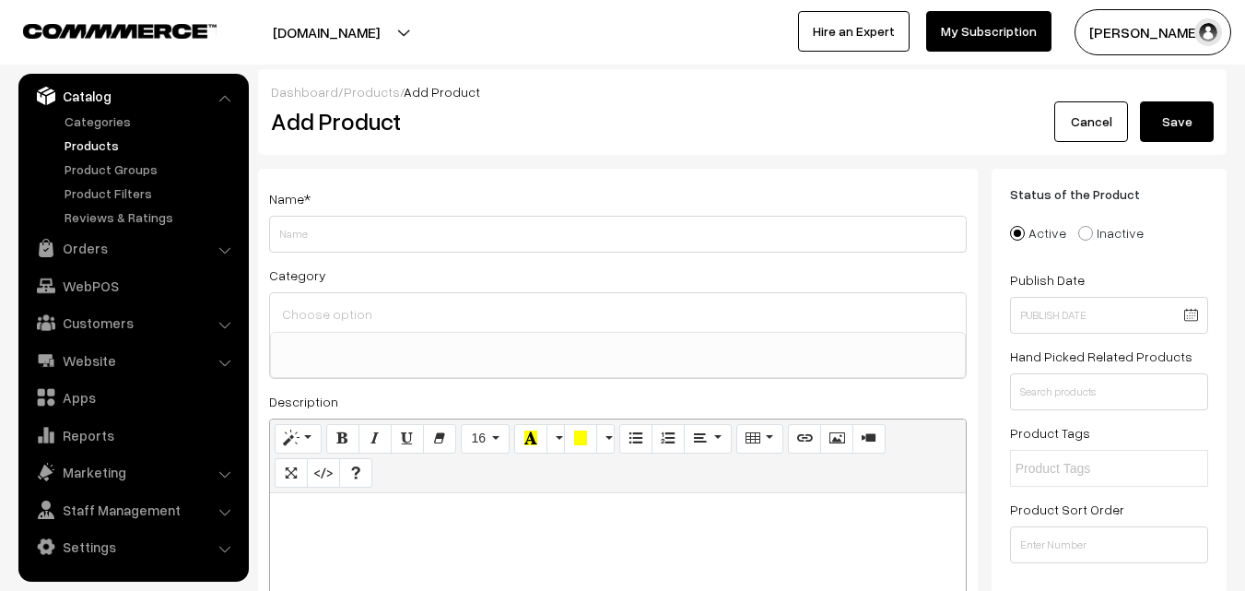
paste div
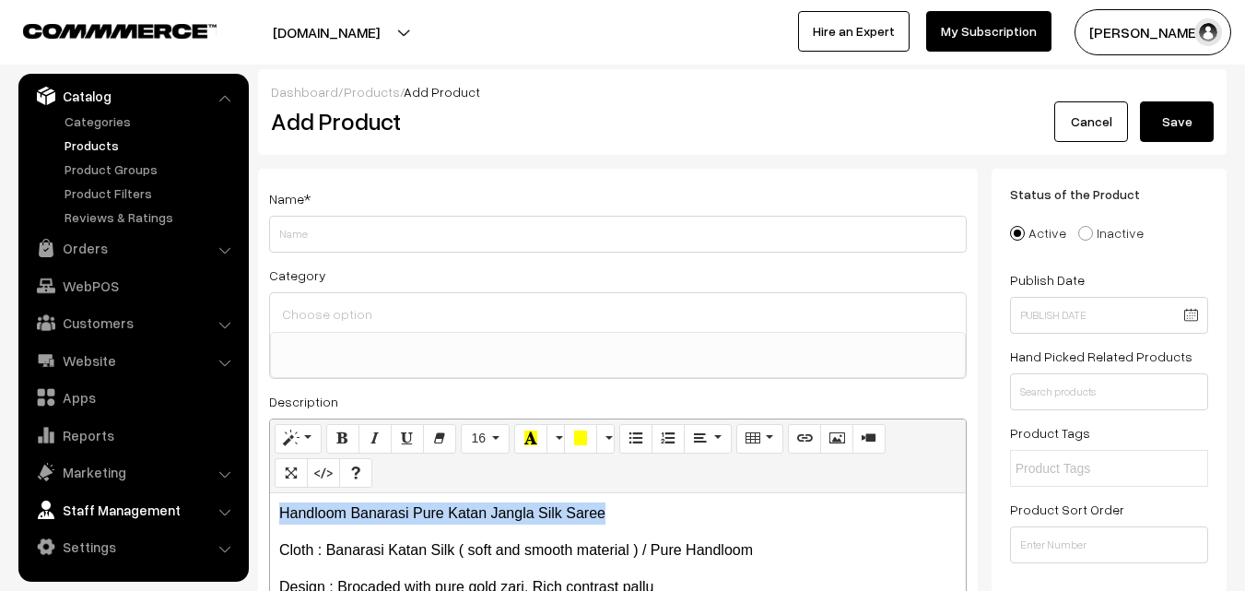
drag, startPoint x: 636, startPoint y: 511, endPoint x: 181, endPoint y: 493, distance: 455.6
copy p "Handloom Banarasi Pure Katan Jangla Silk Saree"
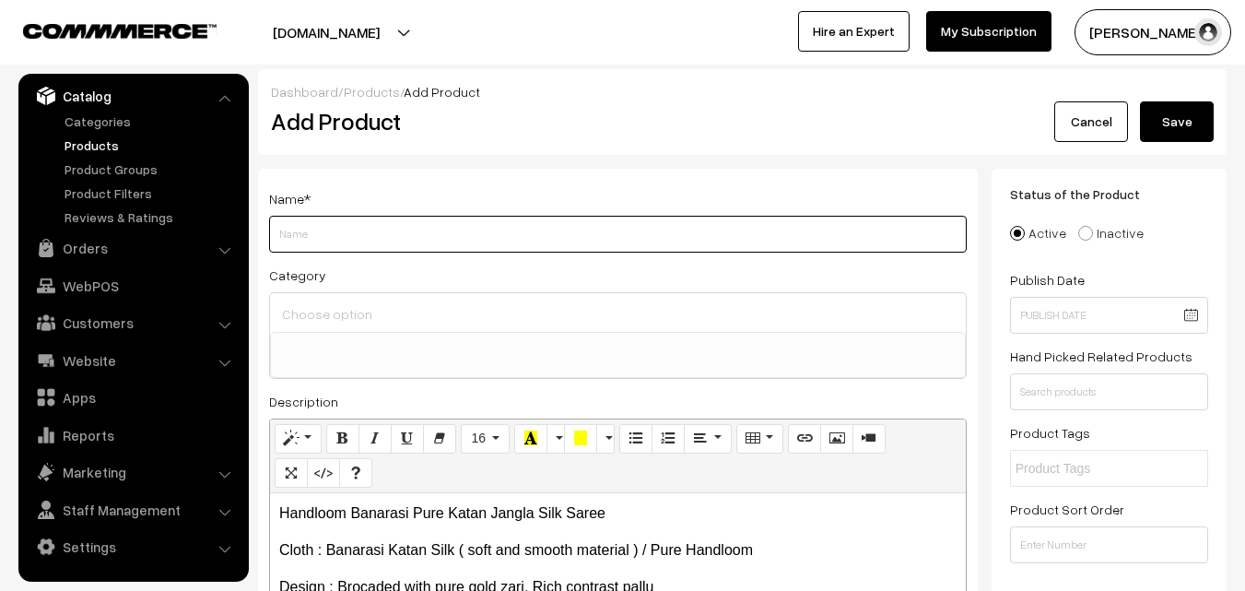
click at [291, 233] on input "Weight" at bounding box center [618, 234] width 698 height 37
paste input "Handloom Banarasi Pure Katan Jangla Silk Saree"
type input "Handloom Banarasi Pure Katan Jangla Silk Saree"
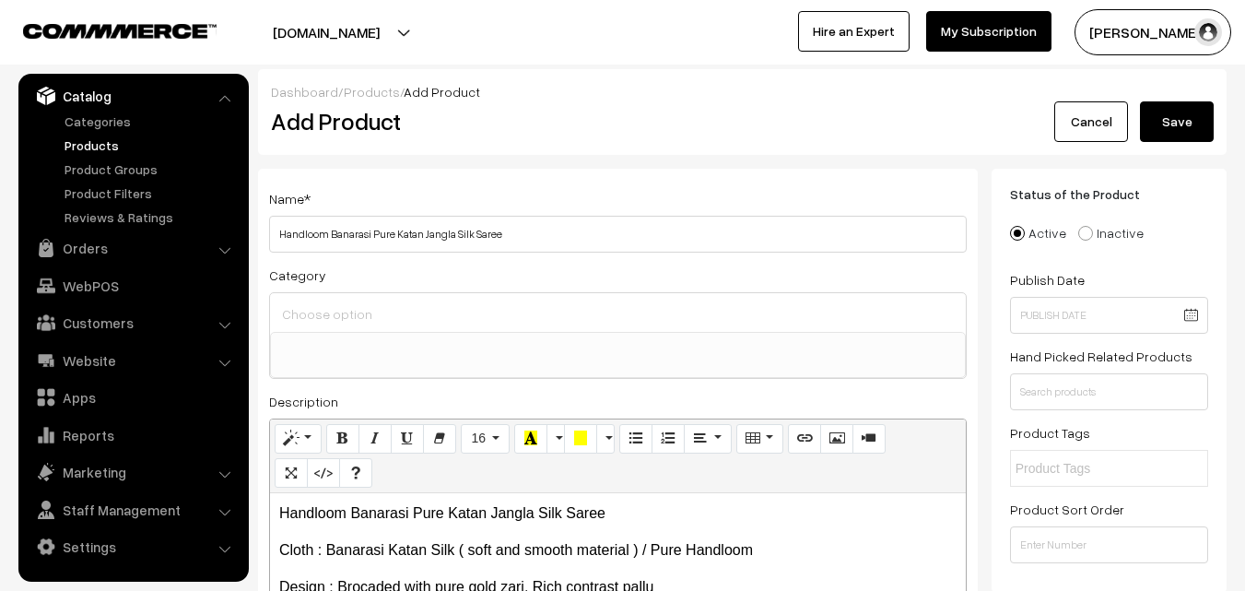
click at [323, 306] on input at bounding box center [617, 313] width 681 height 27
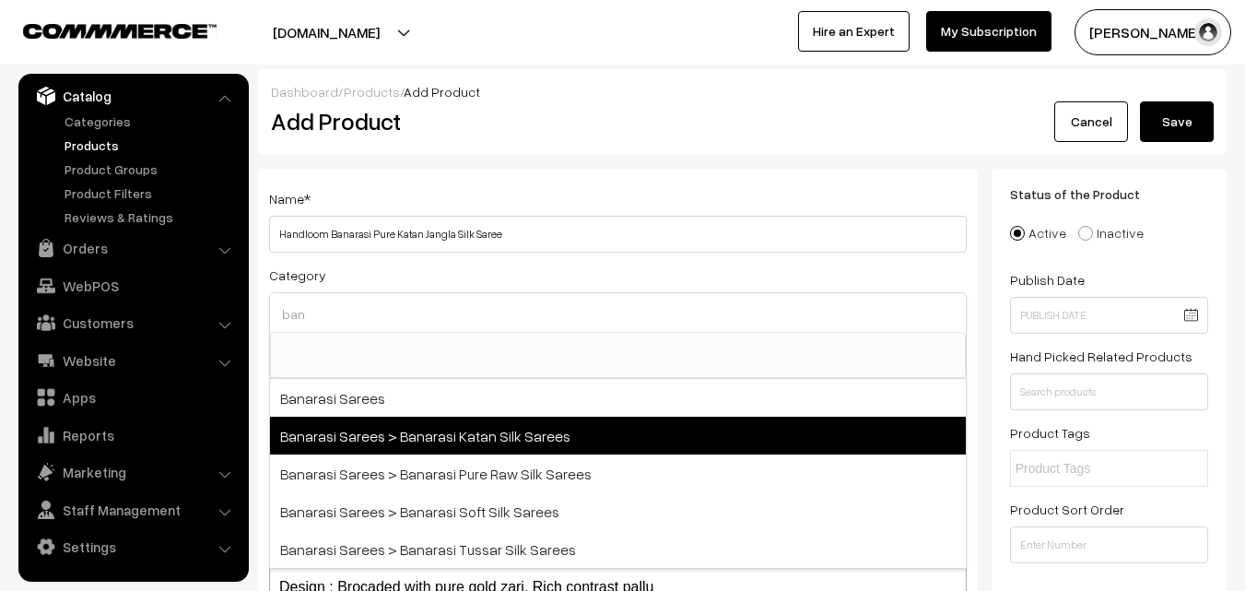
type input "ban"
click at [437, 426] on span "Banarasi Sarees > Banarasi Katan Silk Sarees" at bounding box center [618, 435] width 696 height 38
select select "36"
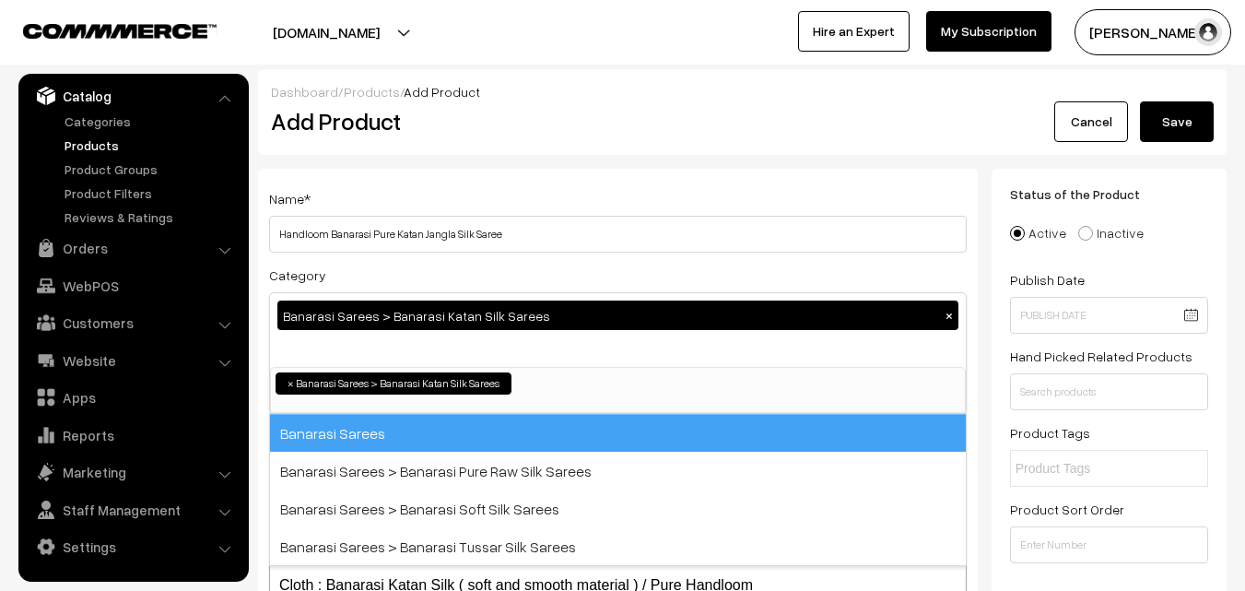
scroll to position [674, 0]
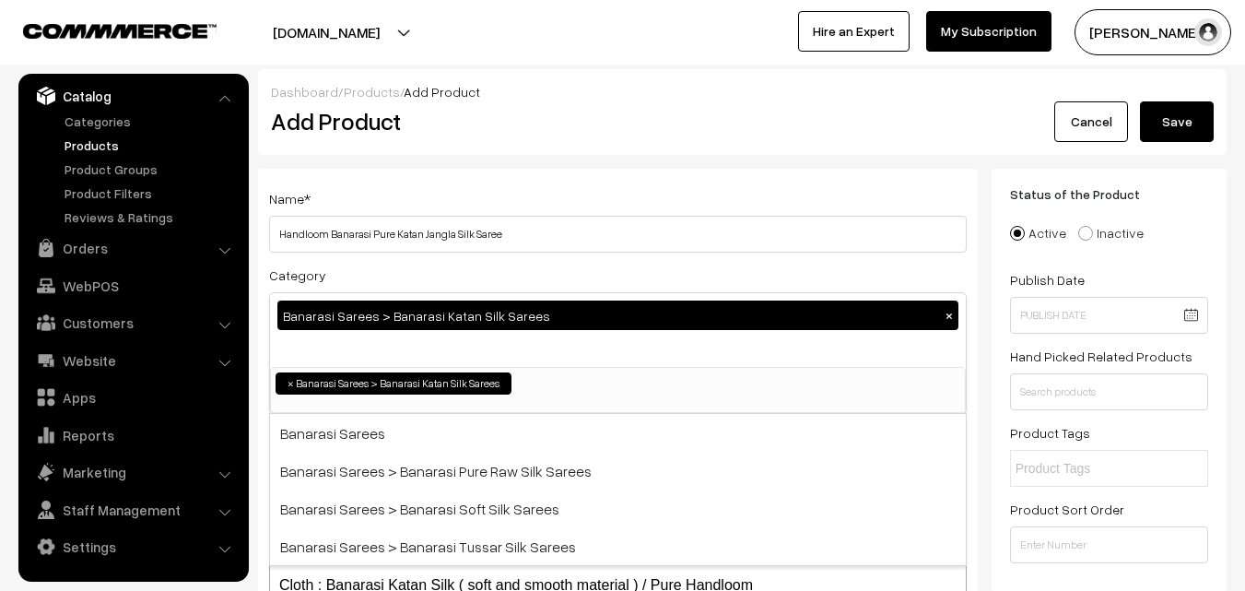
click at [519, 133] on h2 "Add Product" at bounding box center [621, 121] width 700 height 29
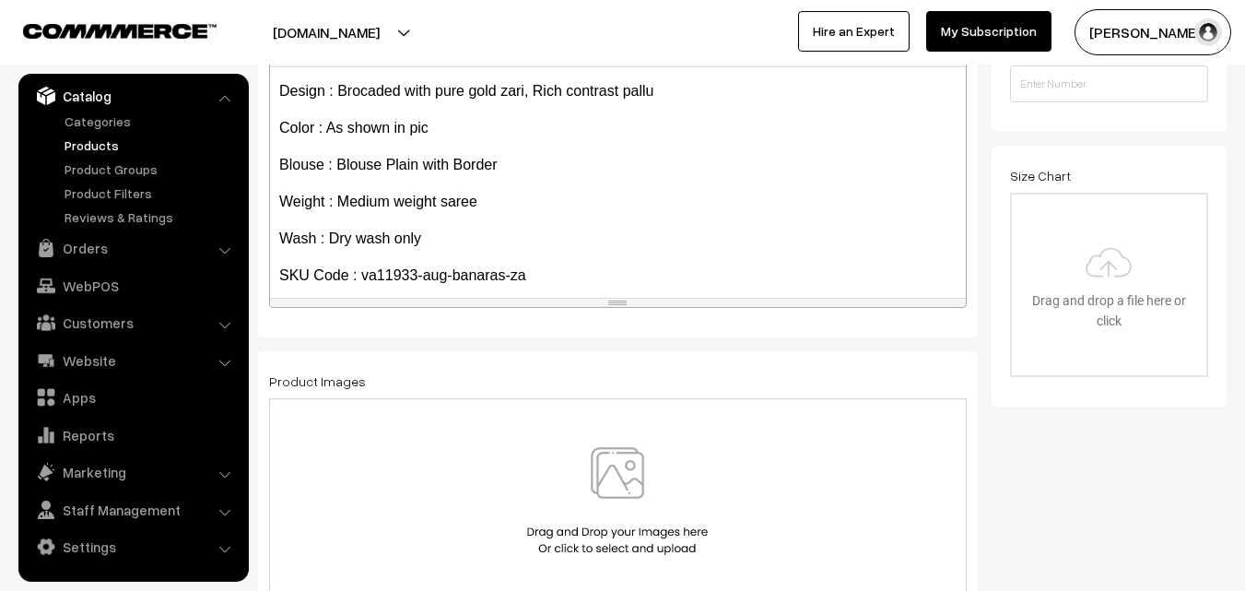
scroll to position [142, 0]
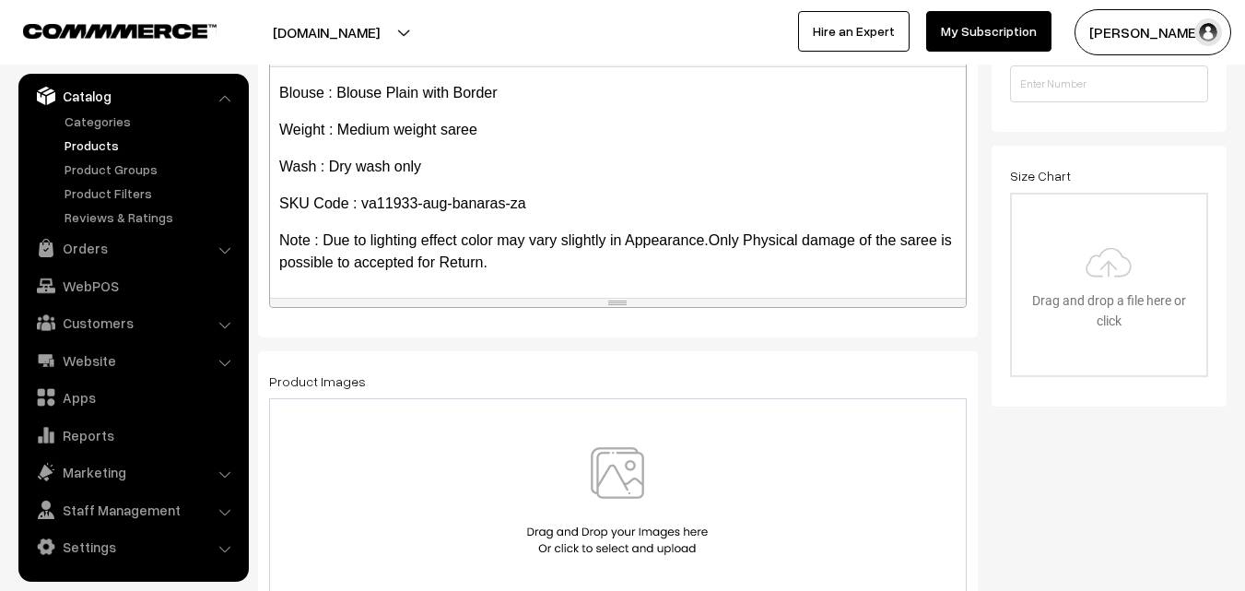
click at [638, 470] on img at bounding box center [617, 501] width 190 height 108
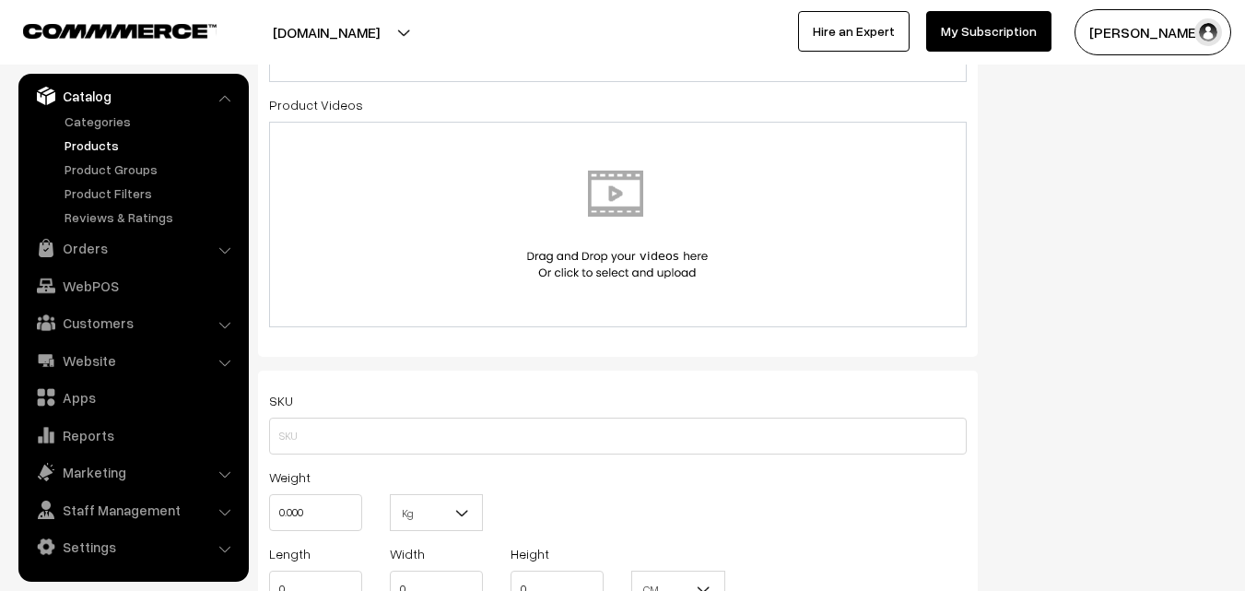
scroll to position [1014, 0]
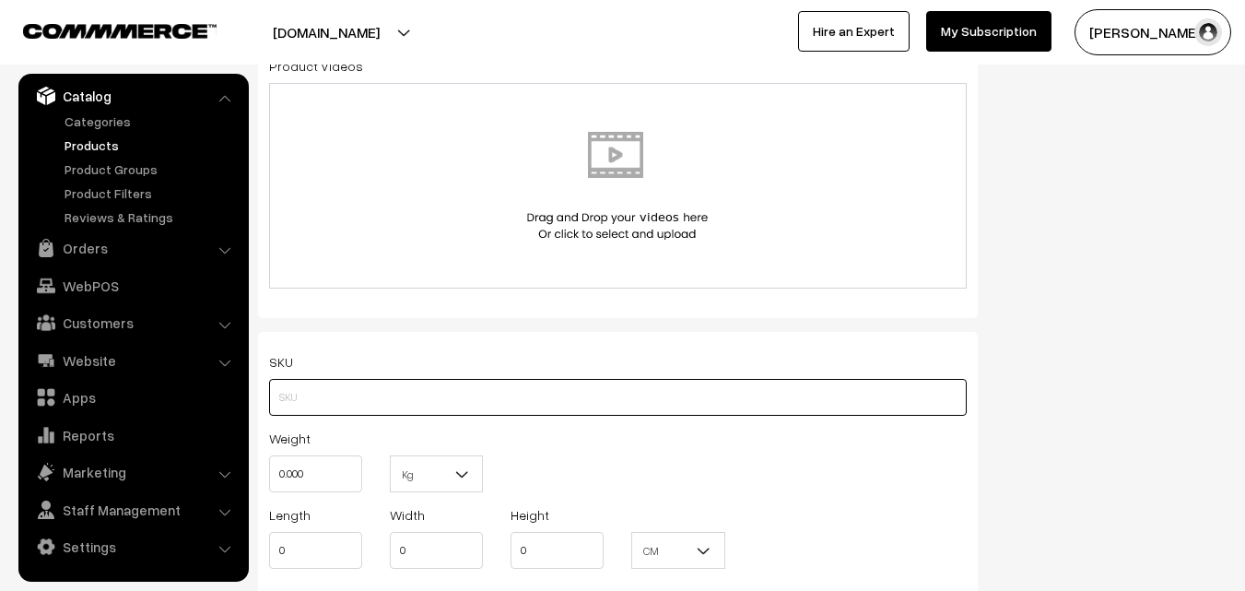
click at [294, 407] on input "text" at bounding box center [618, 397] width 698 height 37
paste input "va11933-aug-banaras-za"
type input "va11933-aug-banaras-za"
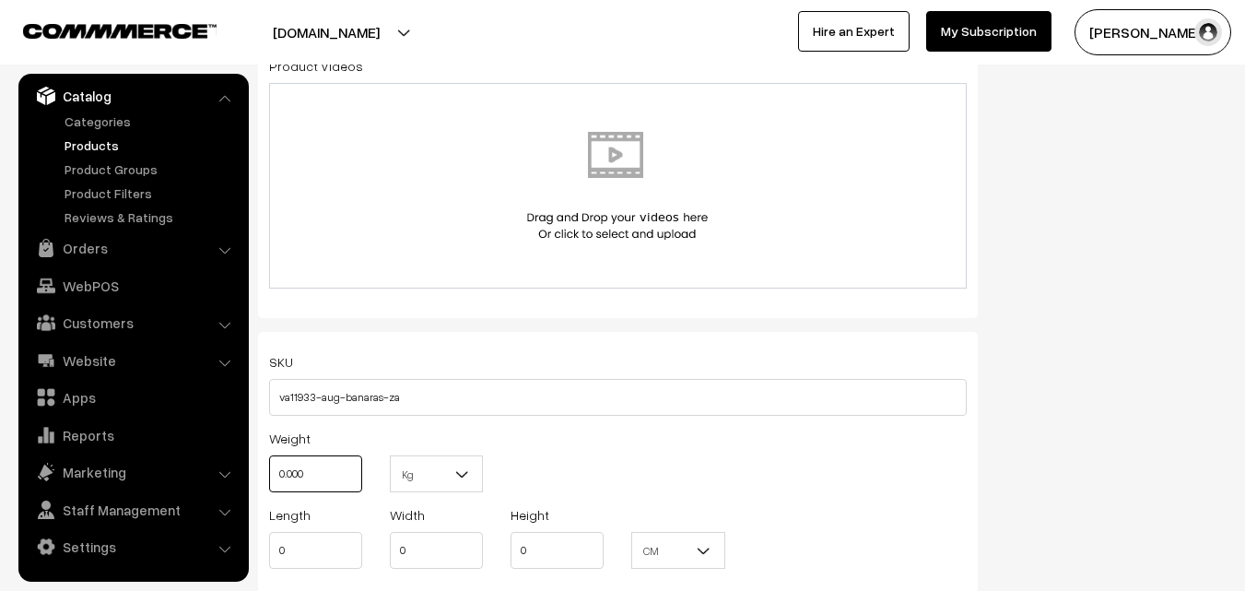
click at [316, 476] on input "0.000" at bounding box center [315, 473] width 93 height 37
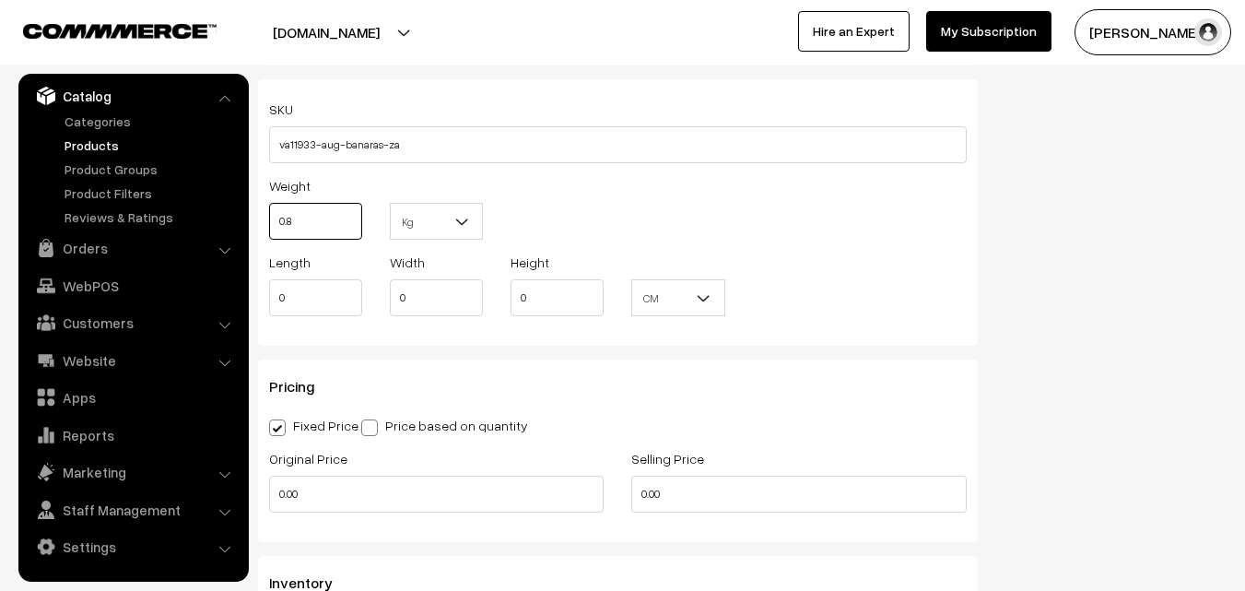
scroll to position [1382, 0]
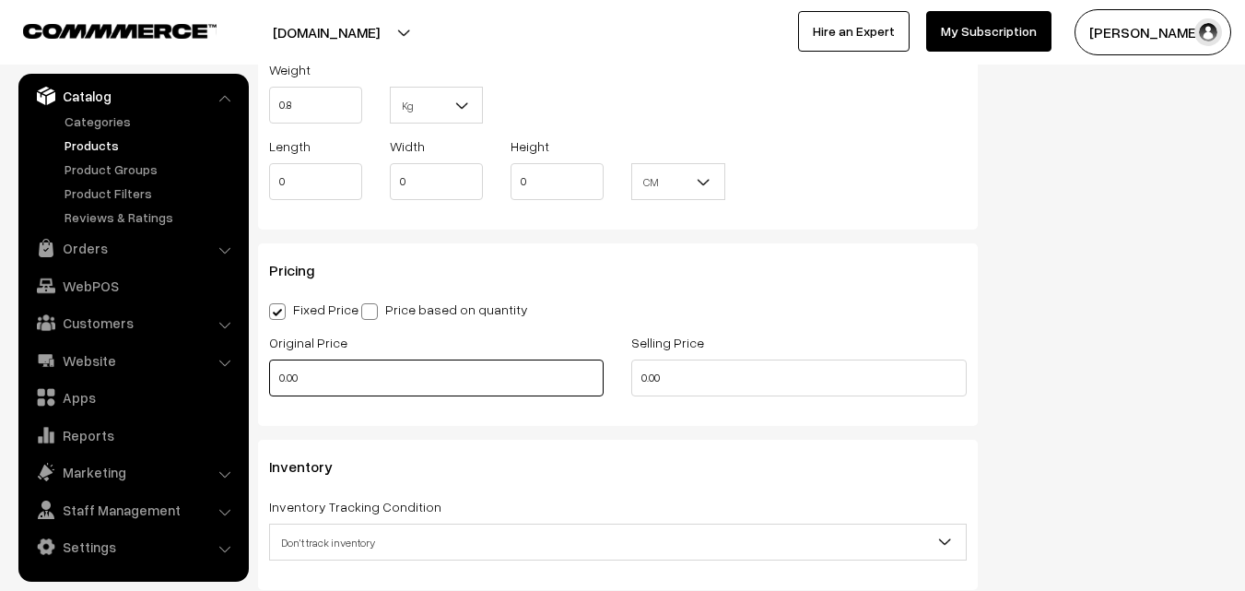
type input "0.80"
click at [317, 386] on input "0.00" at bounding box center [436, 377] width 334 height 37
type input "0"
type input "5"
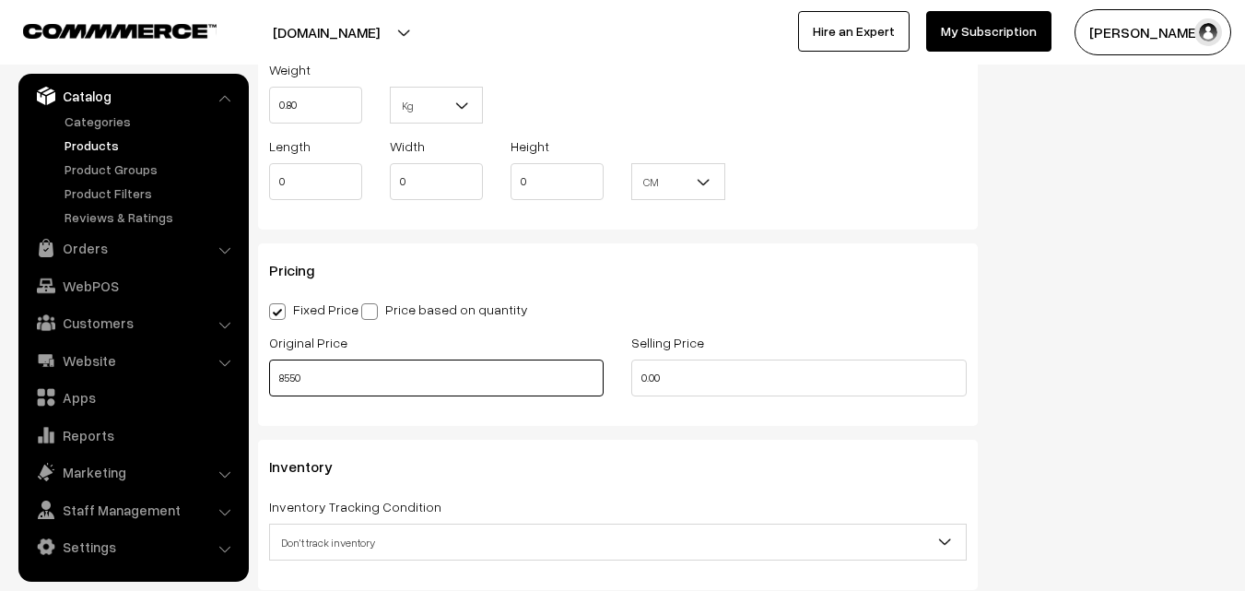
type input "8550"
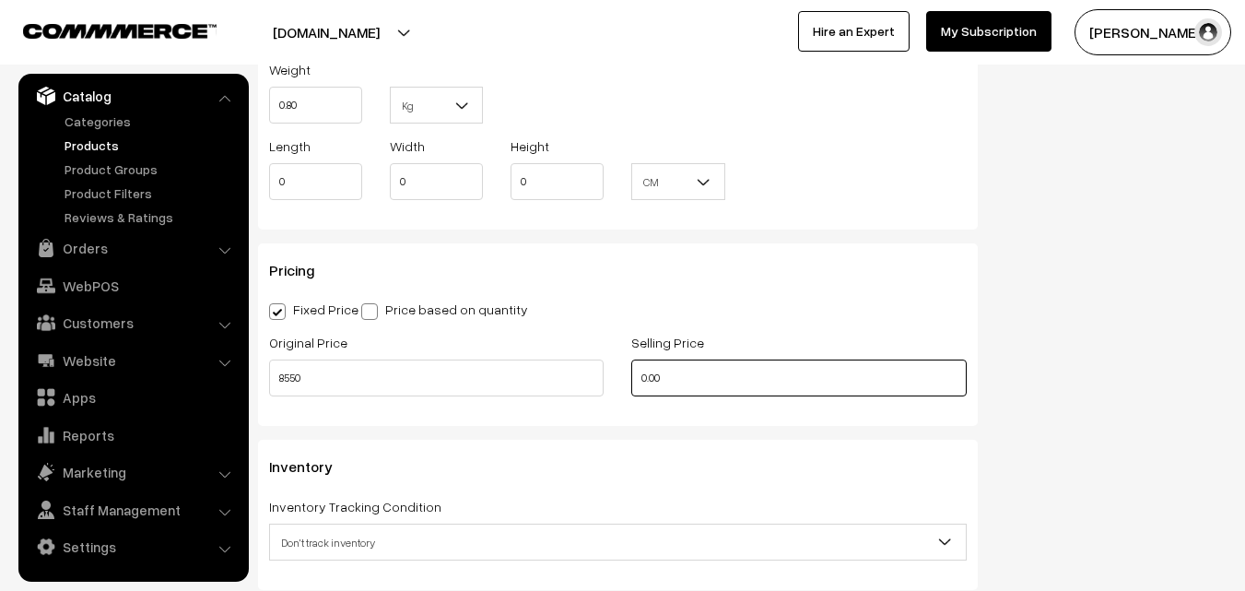
click at [691, 369] on input "0.00" at bounding box center [798, 377] width 334 height 37
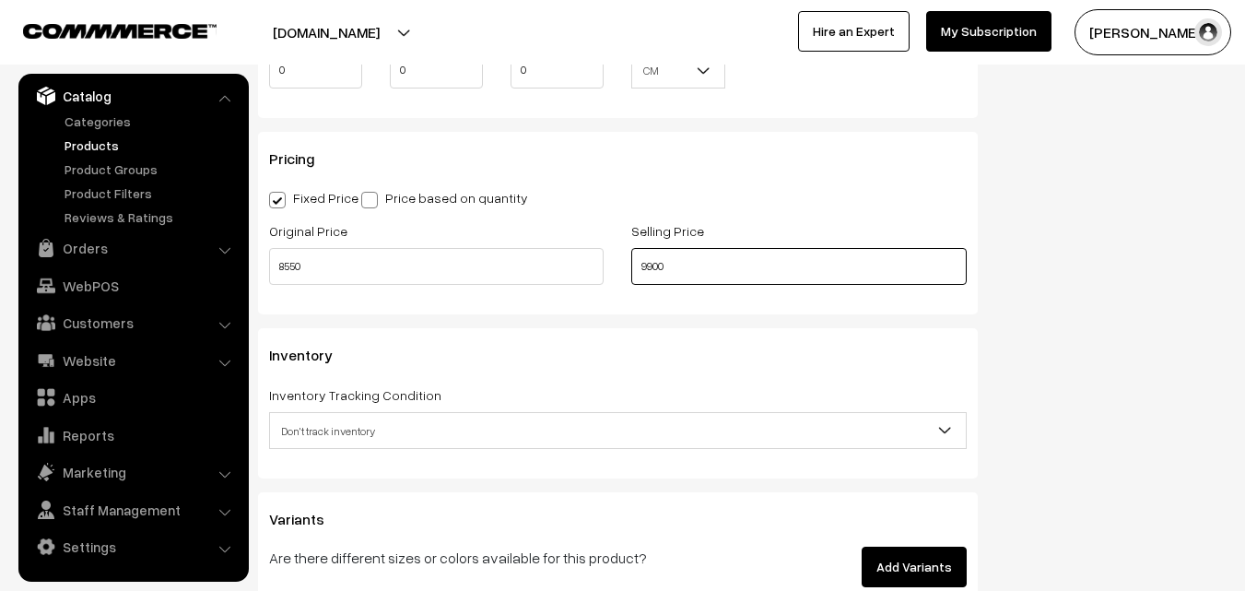
scroll to position [1659, 0]
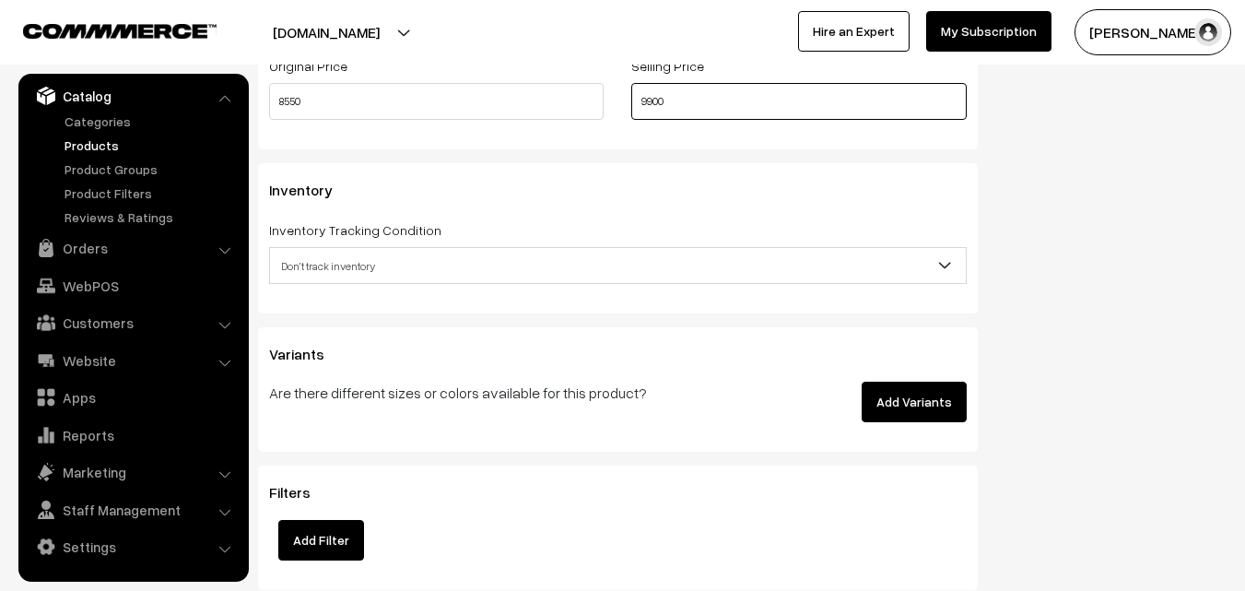
type input "9900"
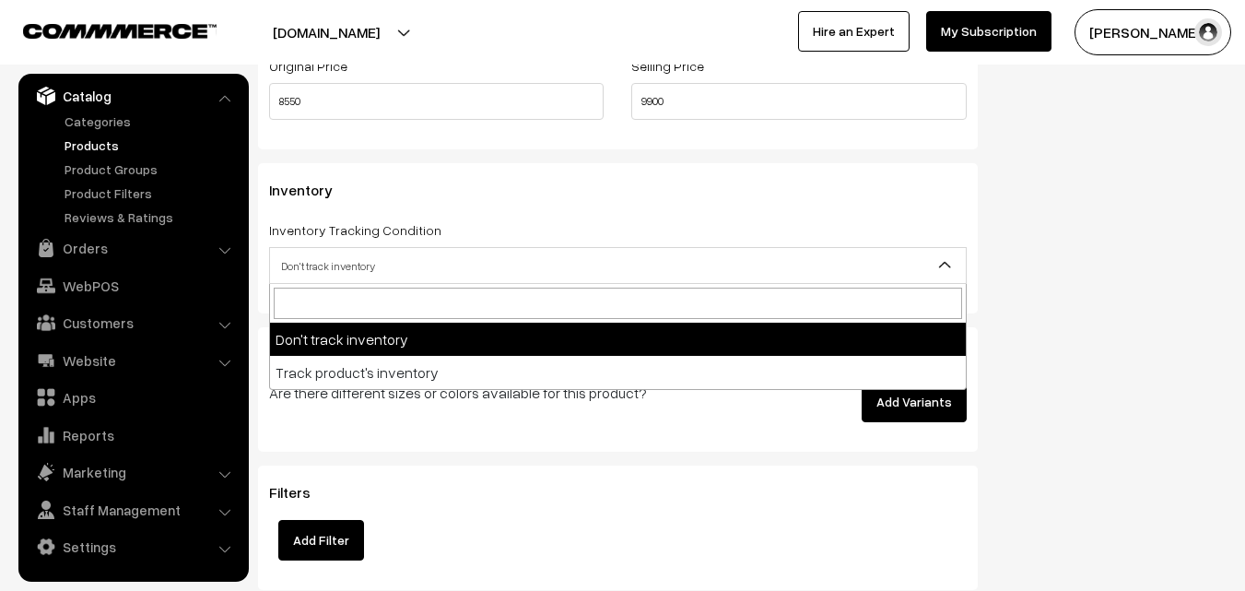
click at [348, 271] on span "Don't track inventory" at bounding box center [618, 266] width 696 height 32
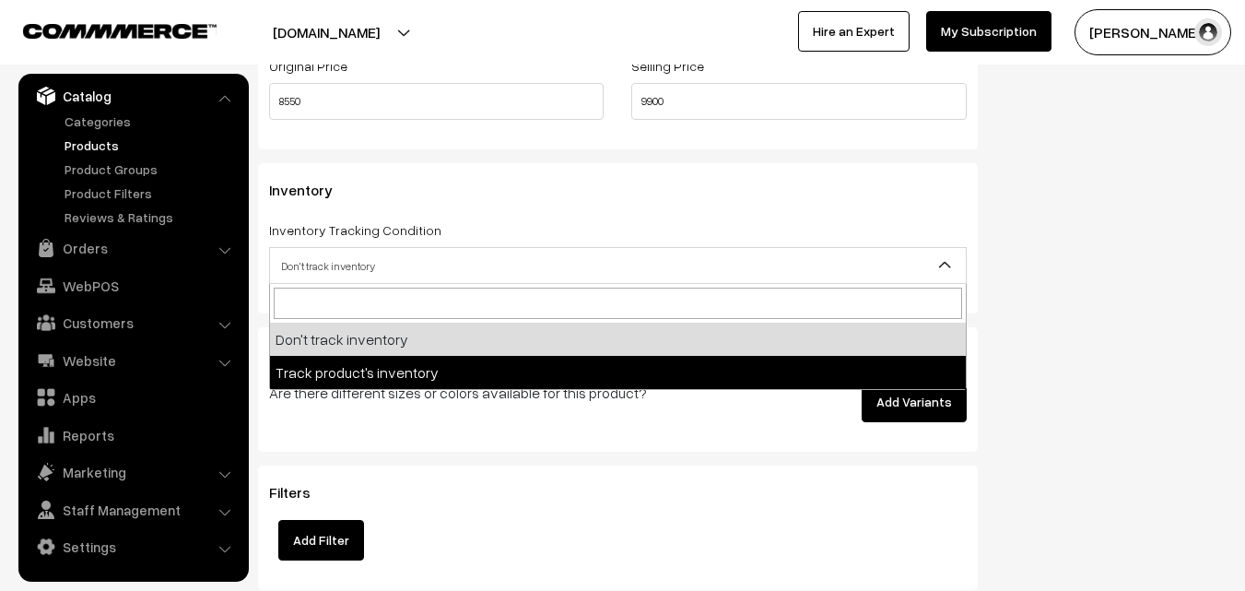
click at [357, 394] on p "Are there different sizes or colors available for this product?" at bounding box center [496, 392] width 455 height 22
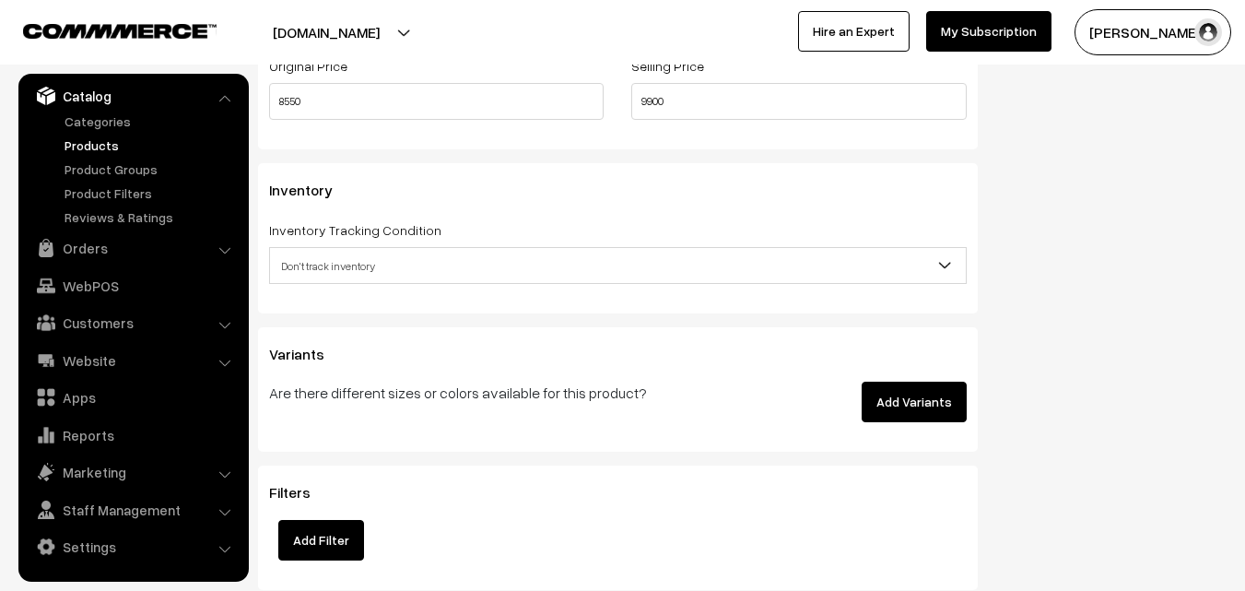
click at [331, 254] on span "Don't track inventory" at bounding box center [618, 266] width 696 height 32
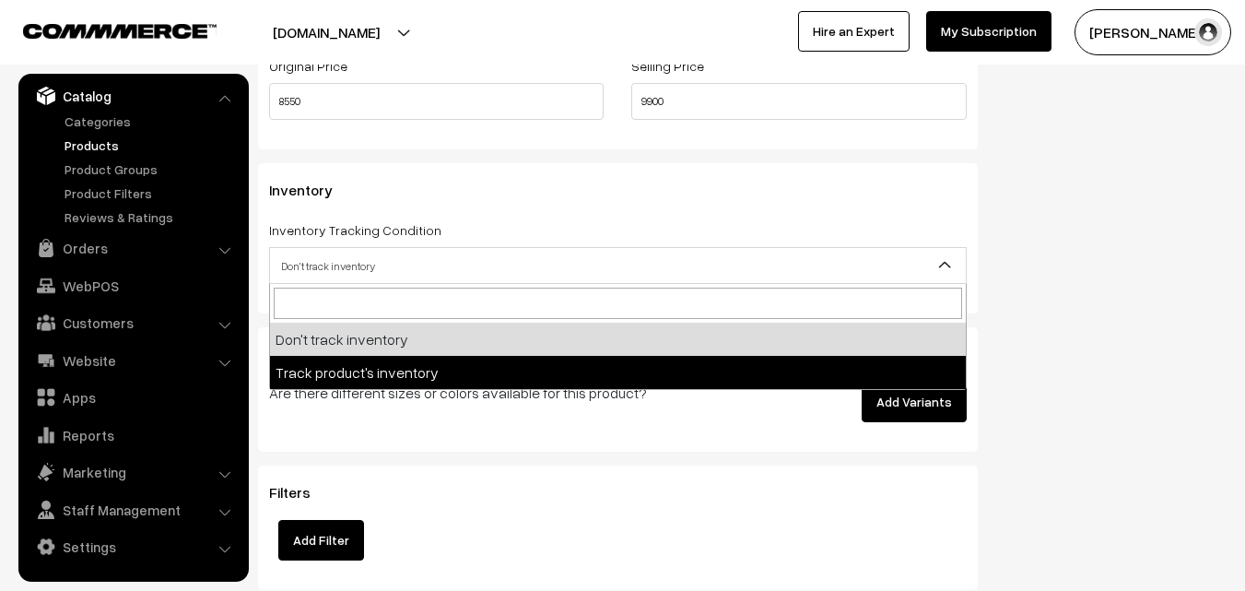
select select "2"
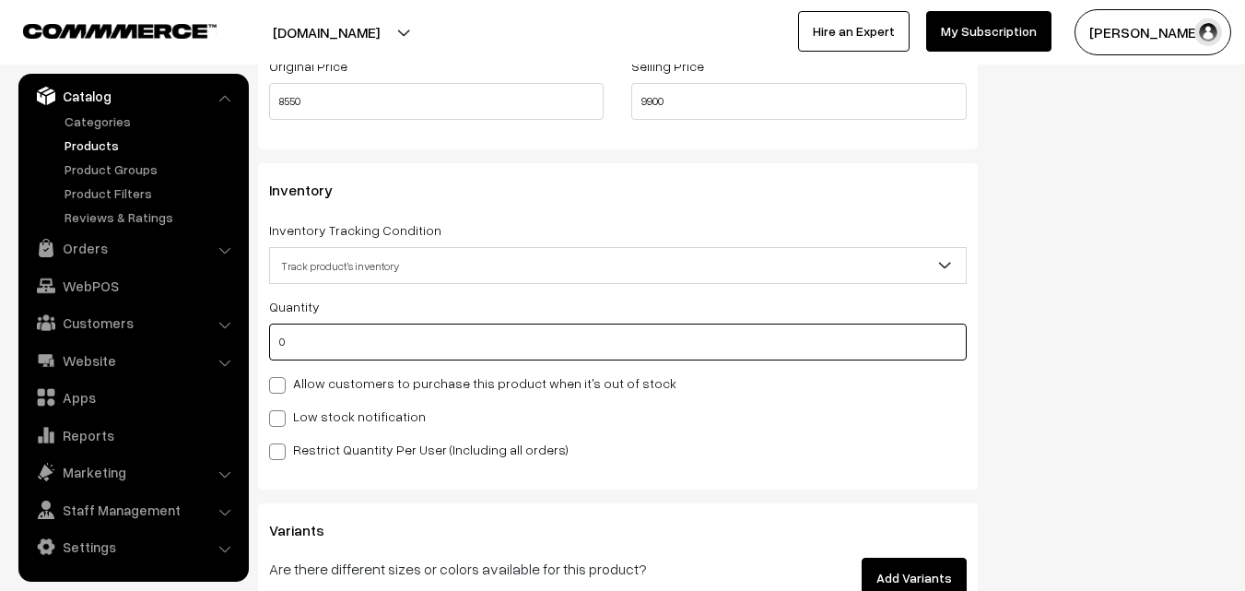
click at [321, 331] on input "0" at bounding box center [618, 341] width 698 height 37
type input "4"
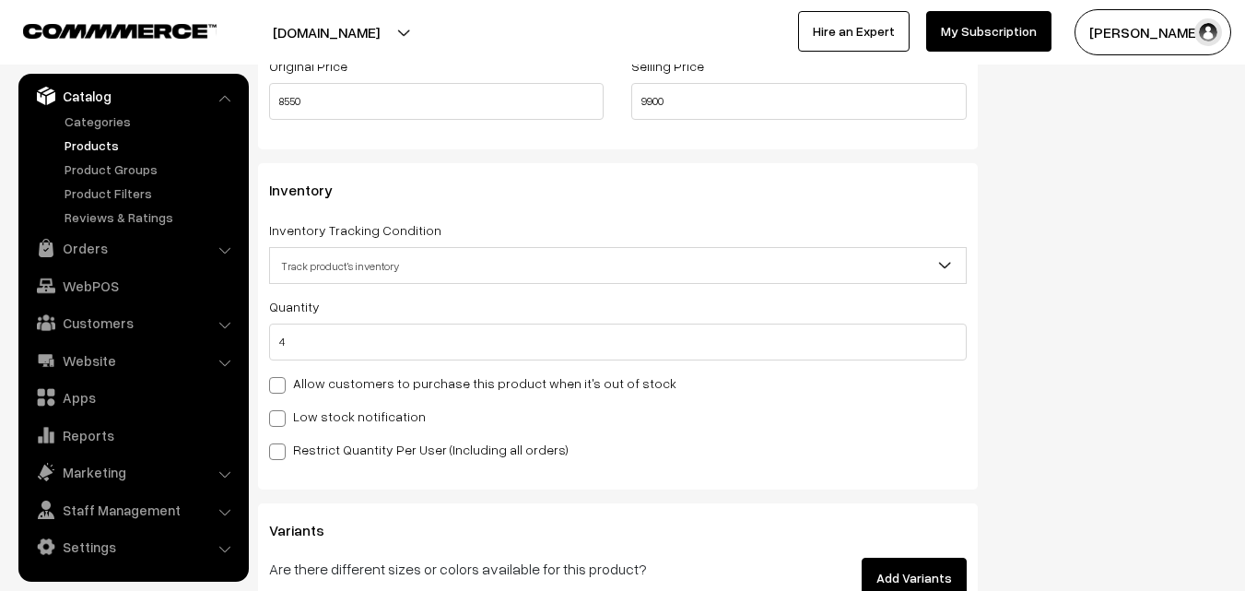
click at [304, 423] on label "Low stock notification" at bounding box center [347, 415] width 157 height 19
click at [281, 421] on input "Low stock notification" at bounding box center [275, 415] width 12 height 12
checkbox input "true"
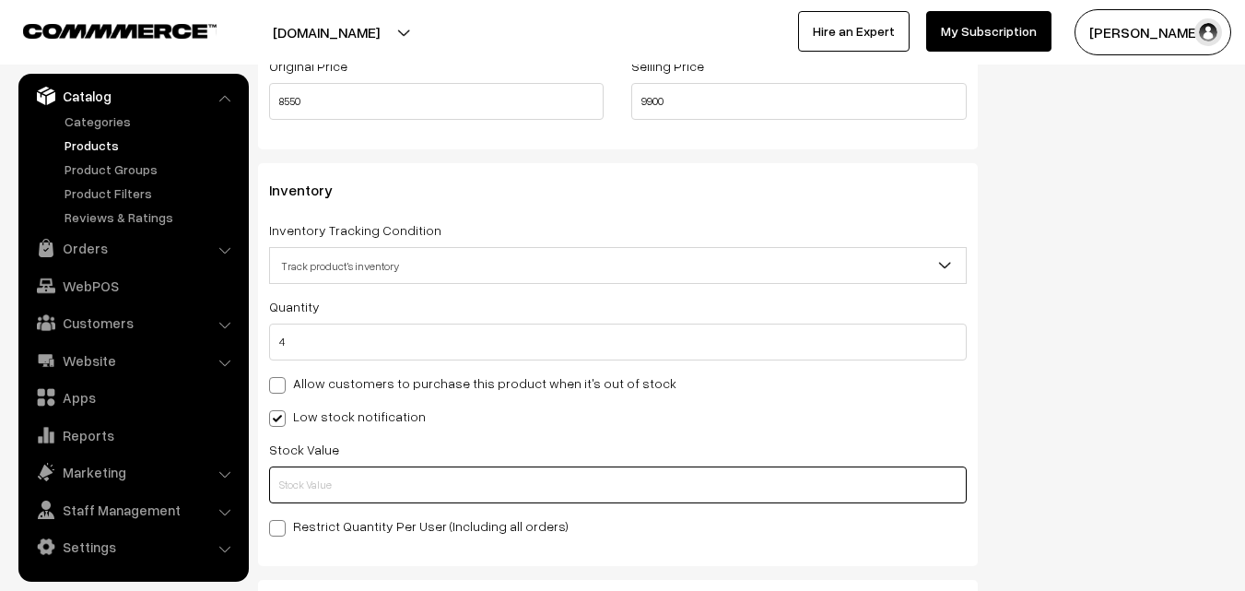
click at [304, 484] on input "text" at bounding box center [618, 484] width 698 height 37
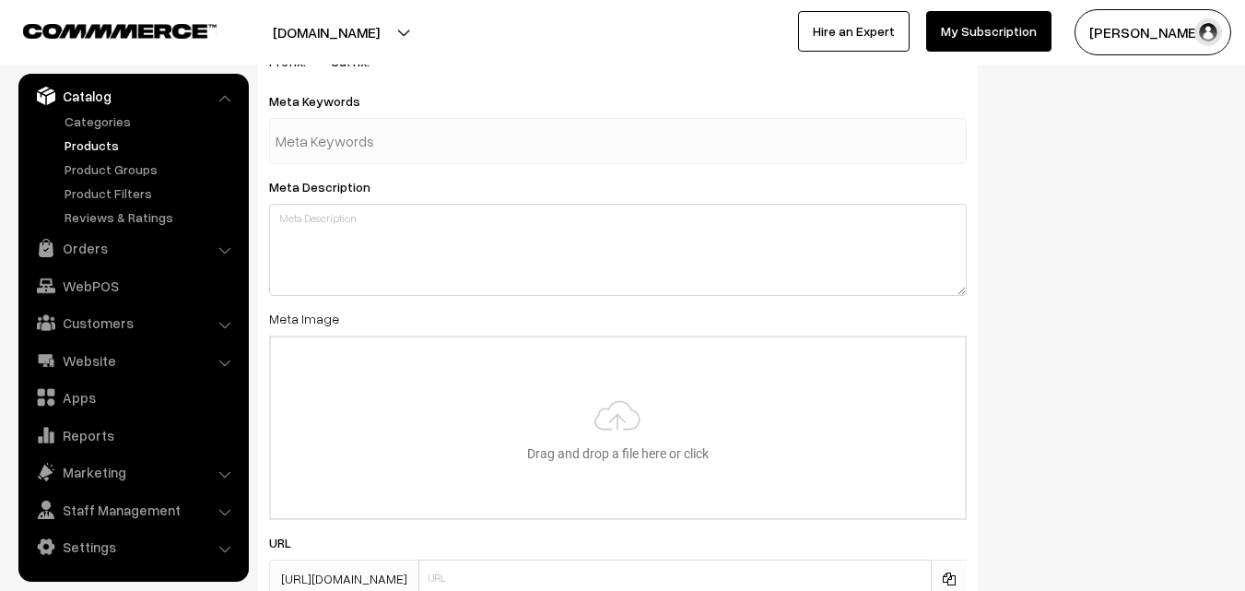
scroll to position [2743, 0]
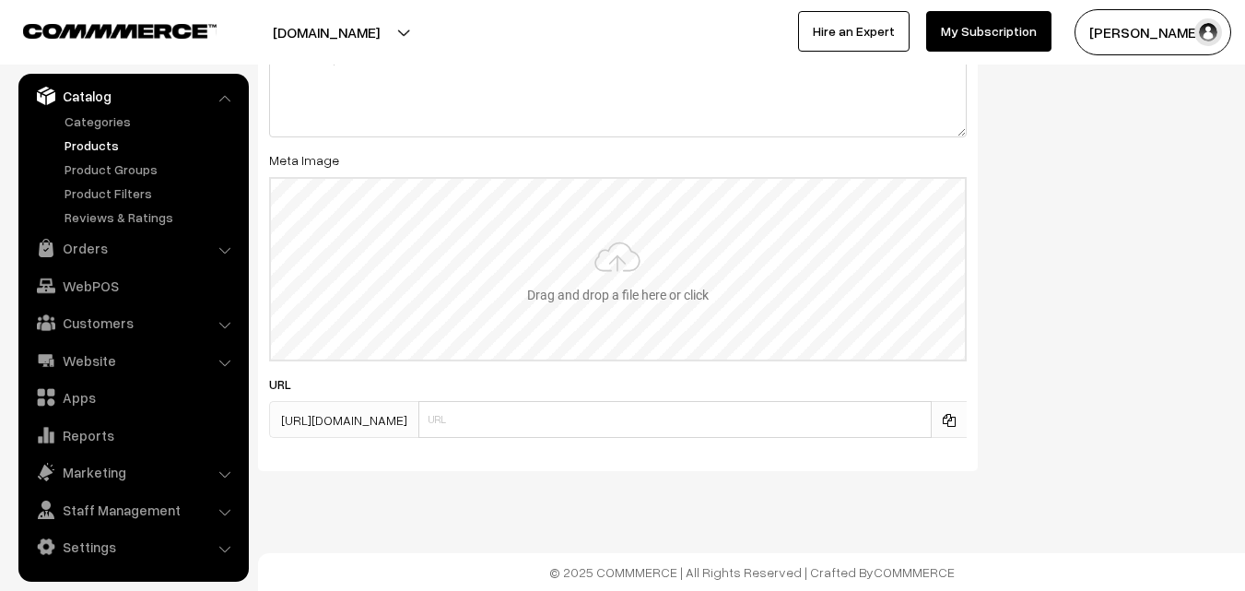
type input "2"
click at [608, 269] on input "file" at bounding box center [618, 269] width 694 height 181
type input "C:\fakepath\banarasi-saree-va11933-aug.jpeg"
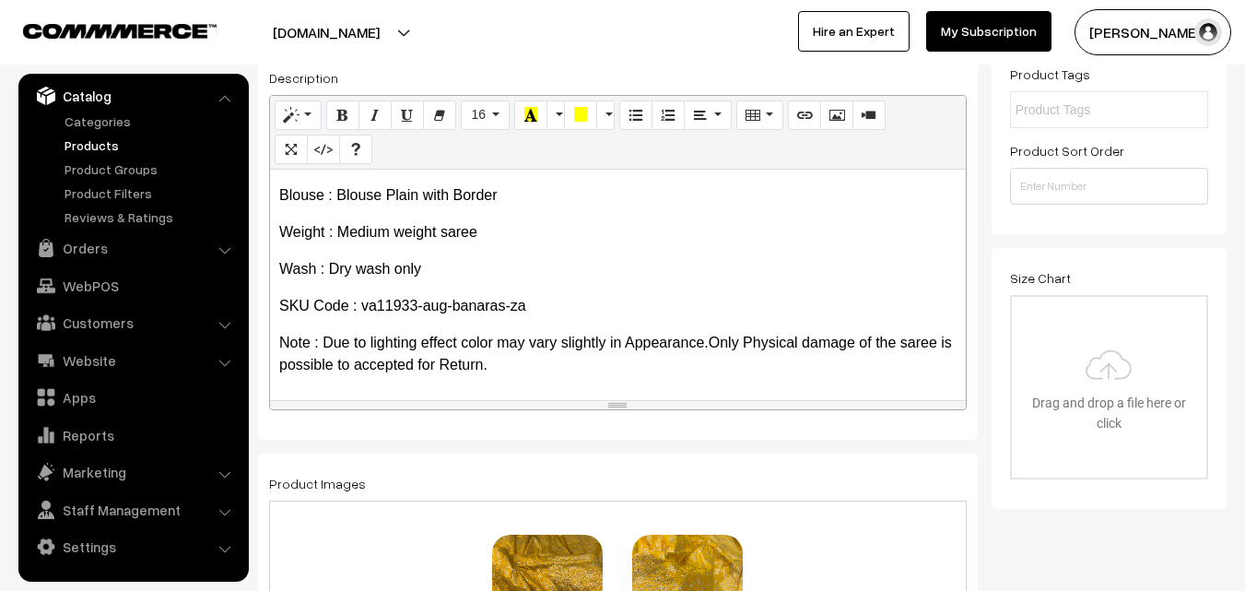
scroll to position [0, 0]
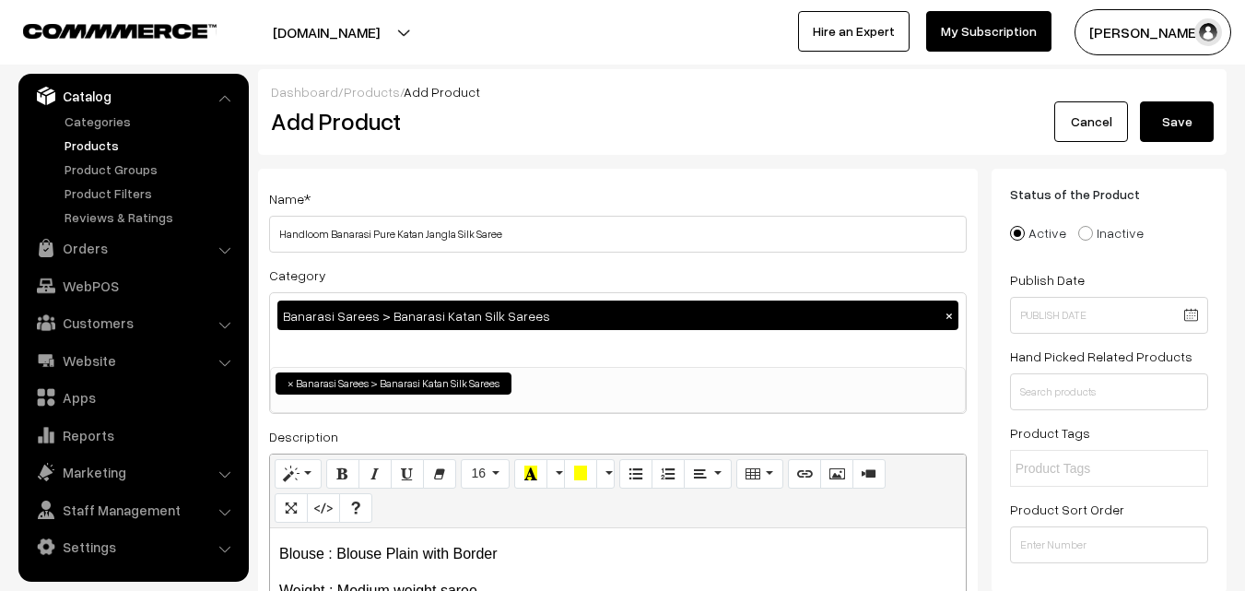
click at [1191, 134] on button "Save" at bounding box center [1177, 121] width 74 height 41
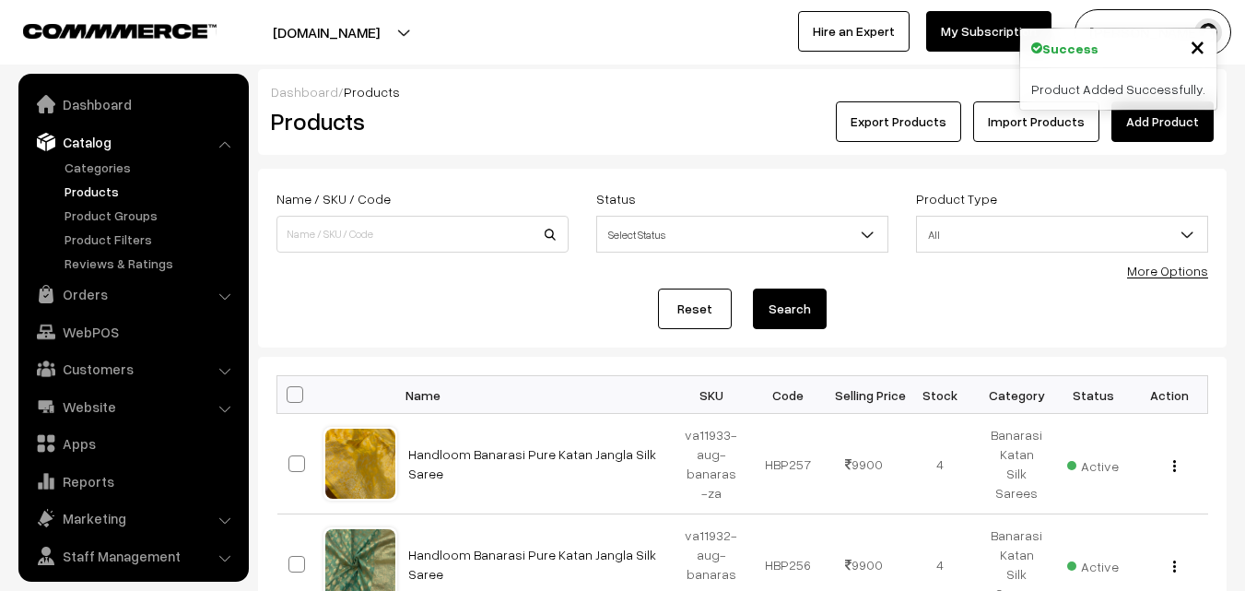
scroll to position [46, 0]
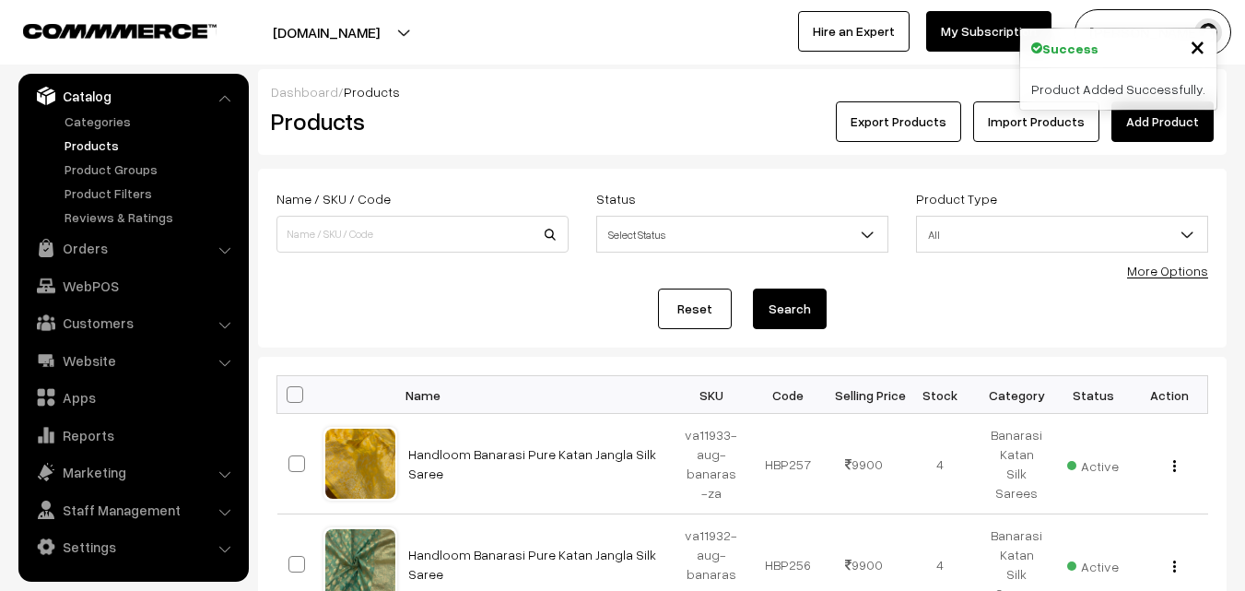
click at [518, 124] on h2 "Products" at bounding box center [419, 121] width 296 height 29
click at [1156, 121] on link "Add Product" at bounding box center [1162, 121] width 102 height 41
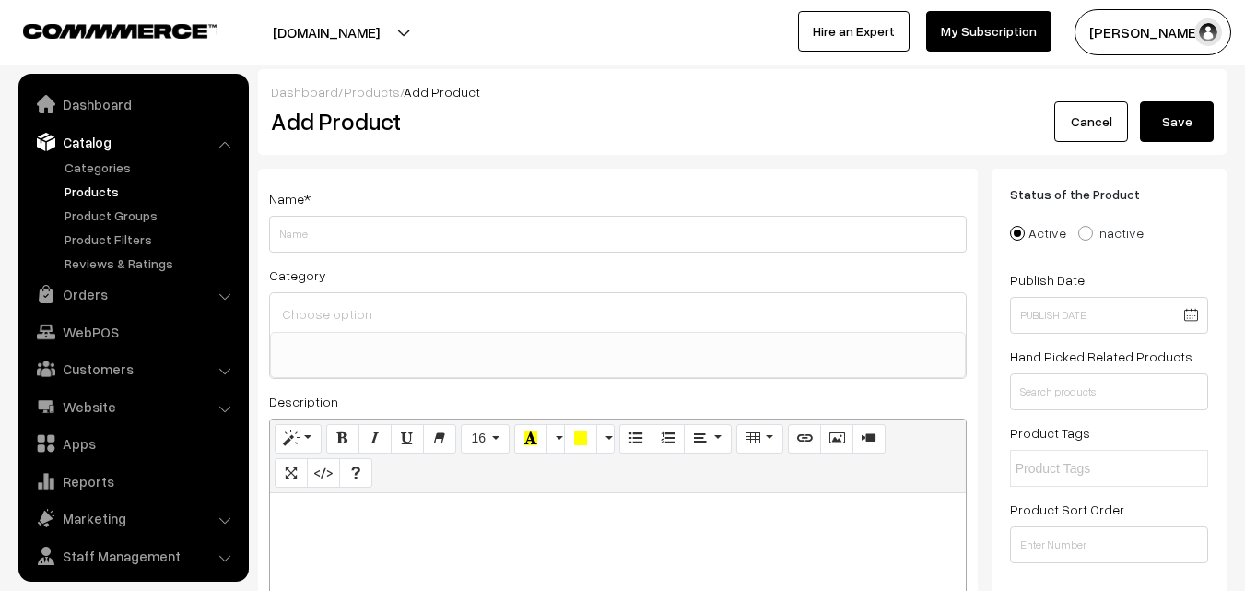
select select
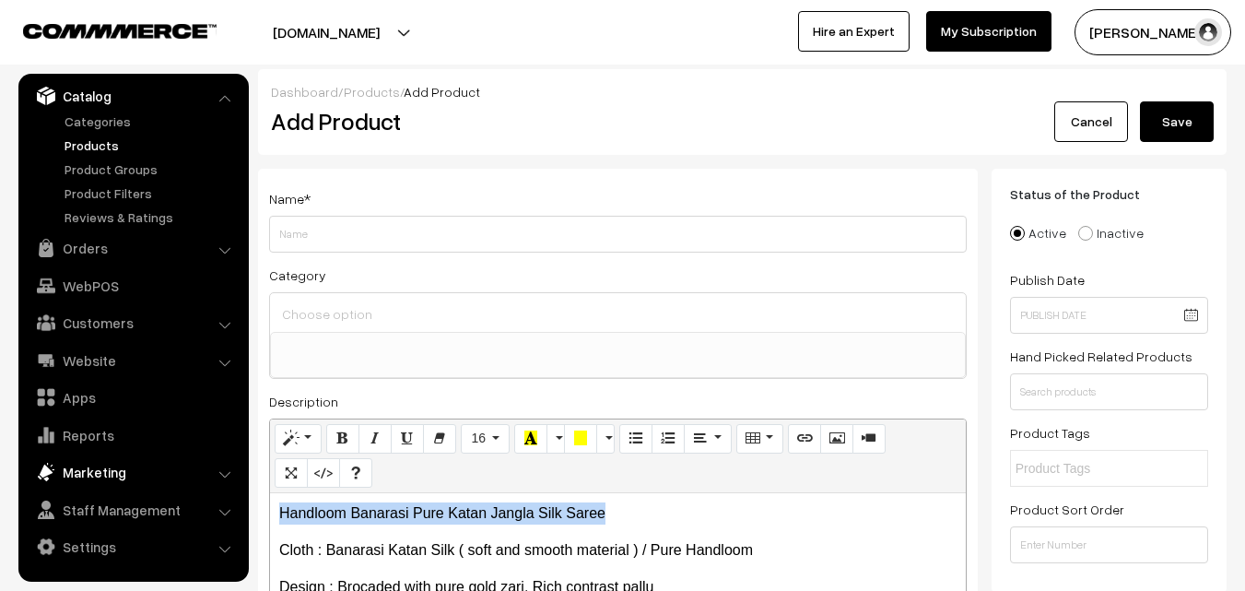
drag, startPoint x: 621, startPoint y: 510, endPoint x: 131, endPoint y: 475, distance: 491.5
copy p "Handloom Banarasi Pure Katan Jangla Silk Saree"
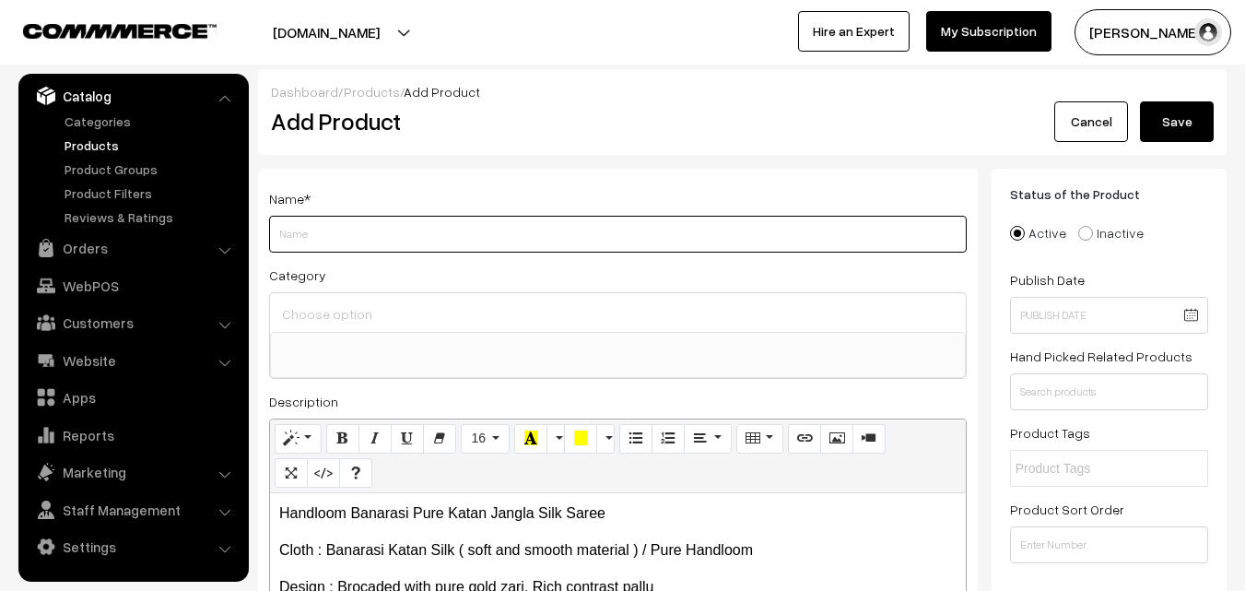
click at [320, 226] on input "Weight" at bounding box center [618, 234] width 698 height 37
paste input "Handloom Banarasi Pure Katan Jangla Silk Saree"
type input "Handloom Banarasi Pure Katan Jangla Silk Saree"
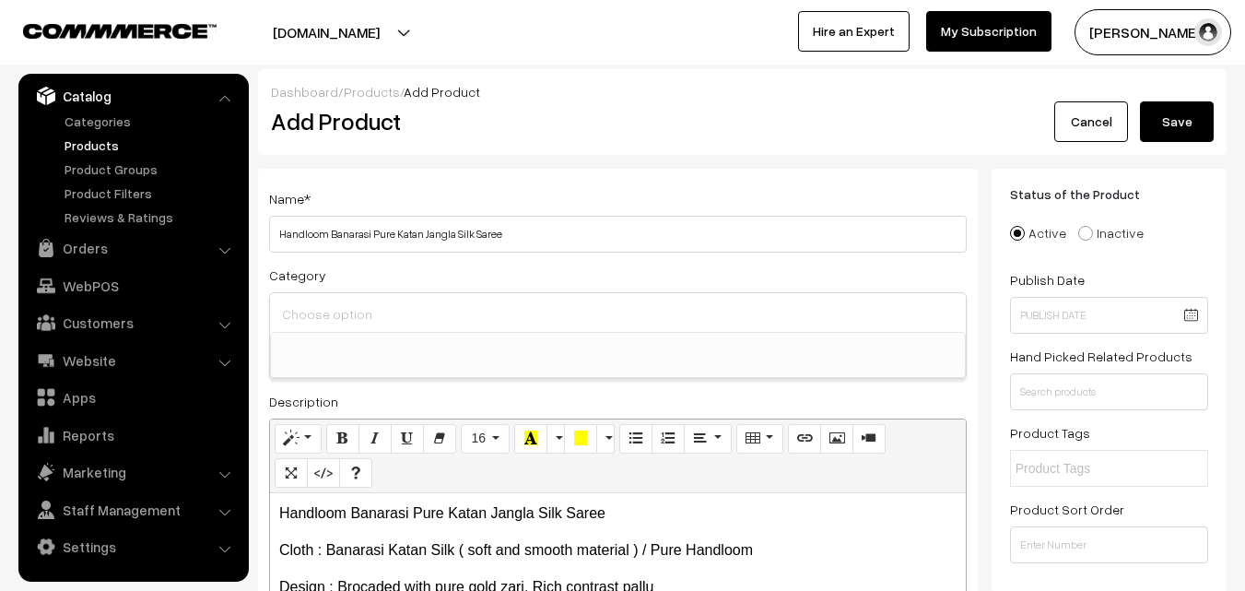
click at [323, 306] on input at bounding box center [617, 313] width 681 height 27
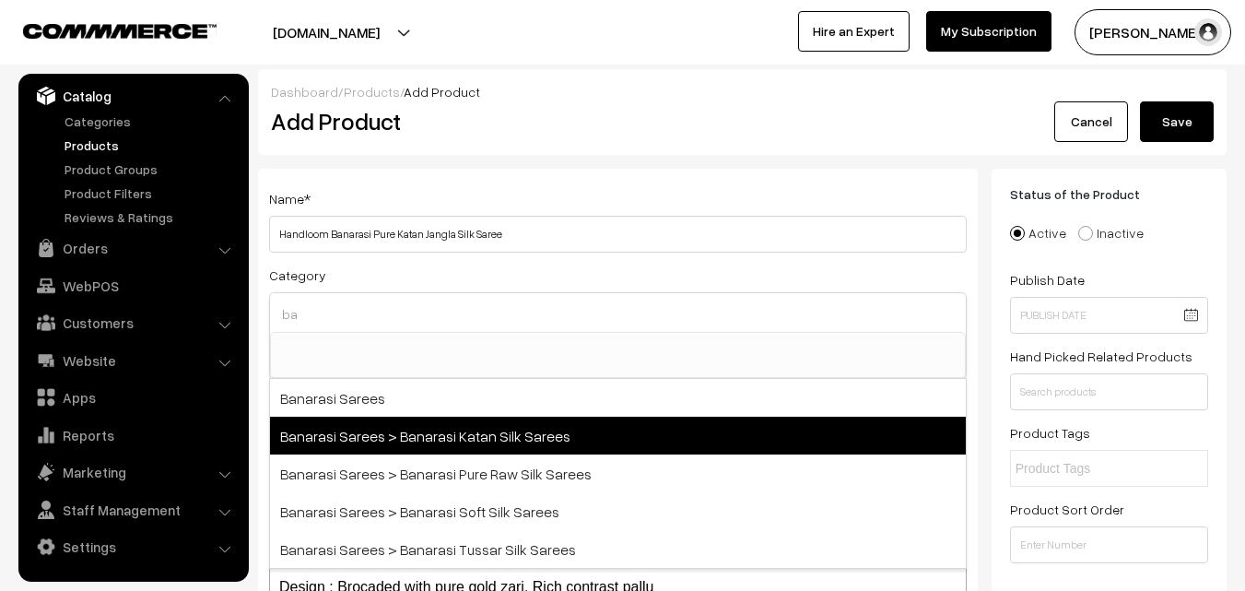
type input "ba"
click at [461, 438] on span "Banarasi Sarees > Banarasi Katan Silk Sarees" at bounding box center [618, 435] width 696 height 38
select select "36"
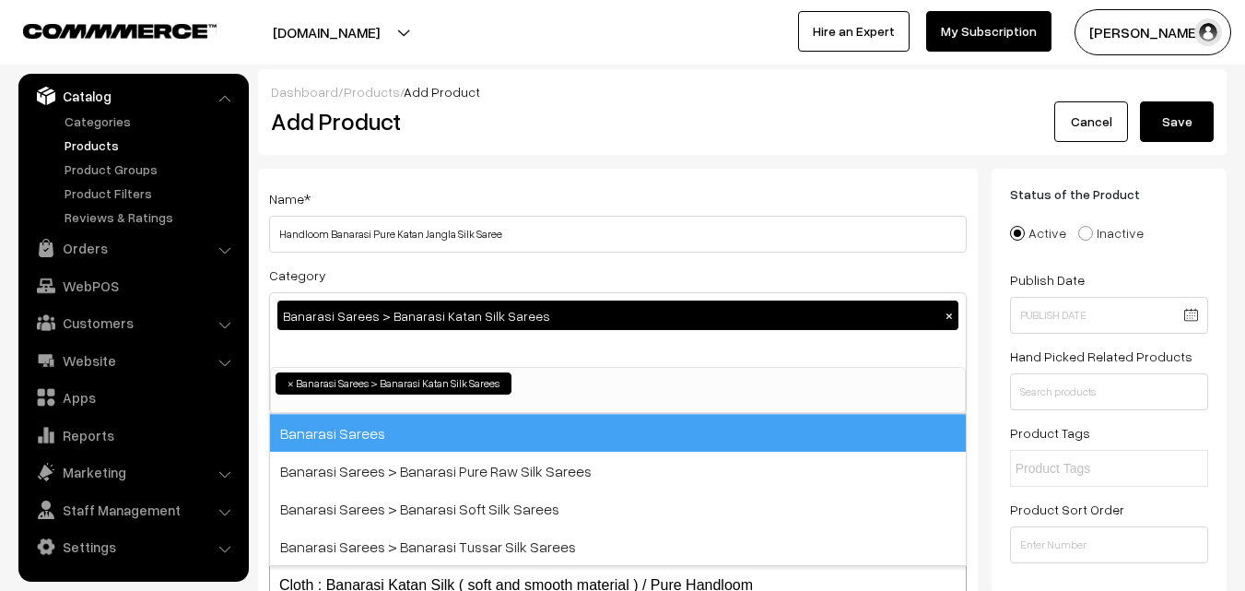
scroll to position [674, 0]
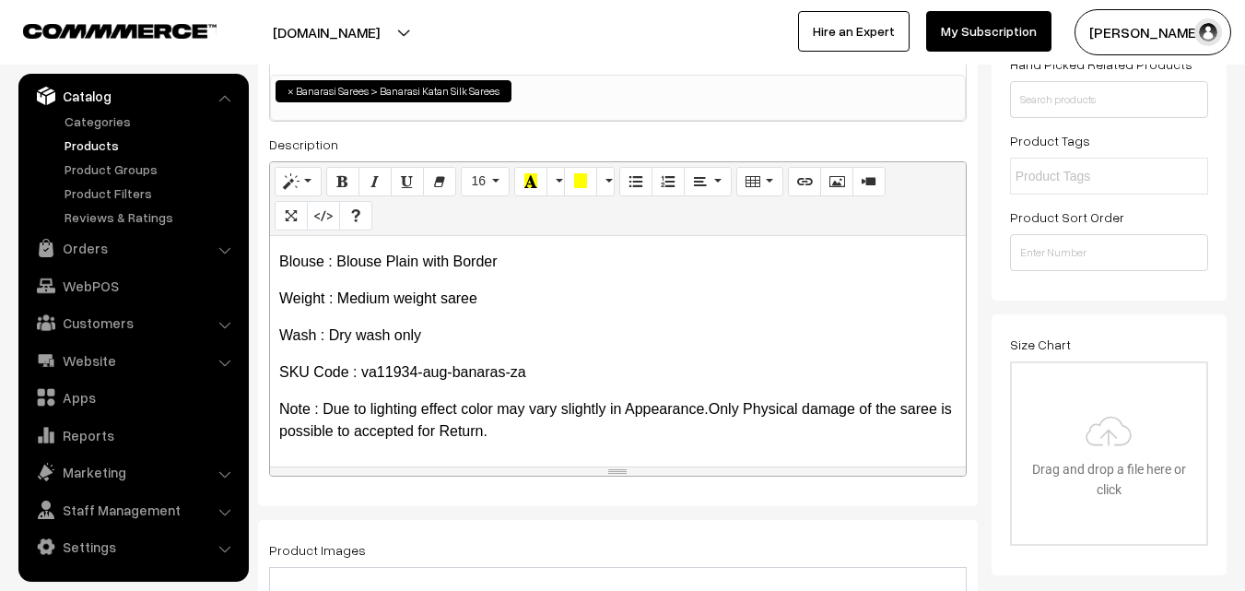
scroll to position [553, 0]
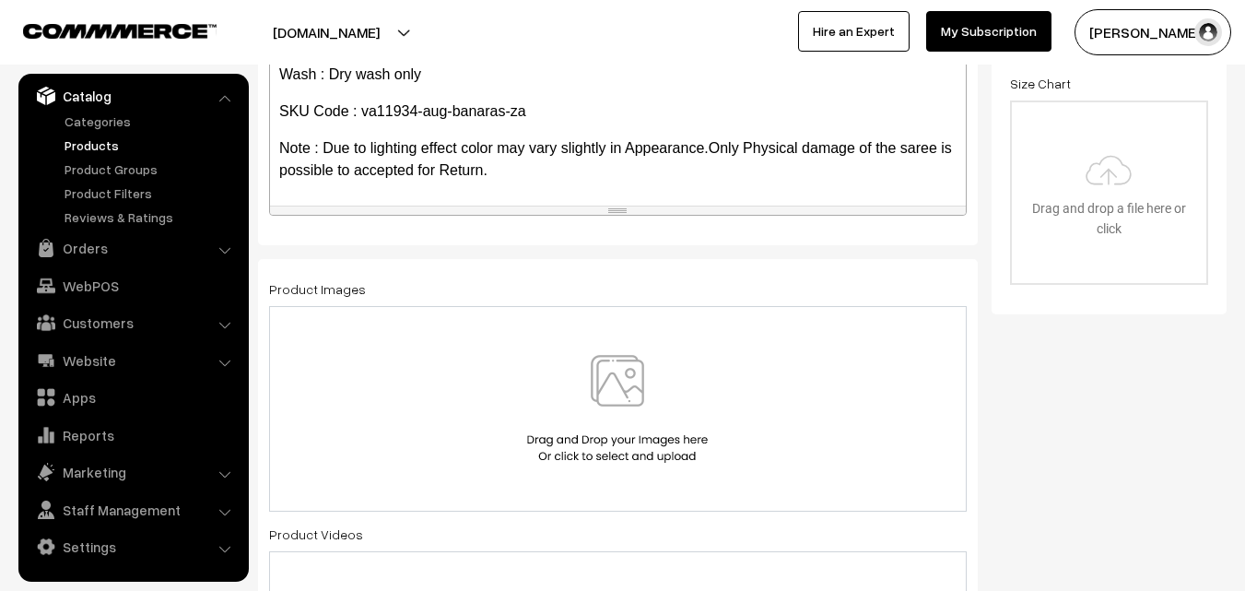
click at [593, 351] on div at bounding box center [618, 408] width 698 height 205
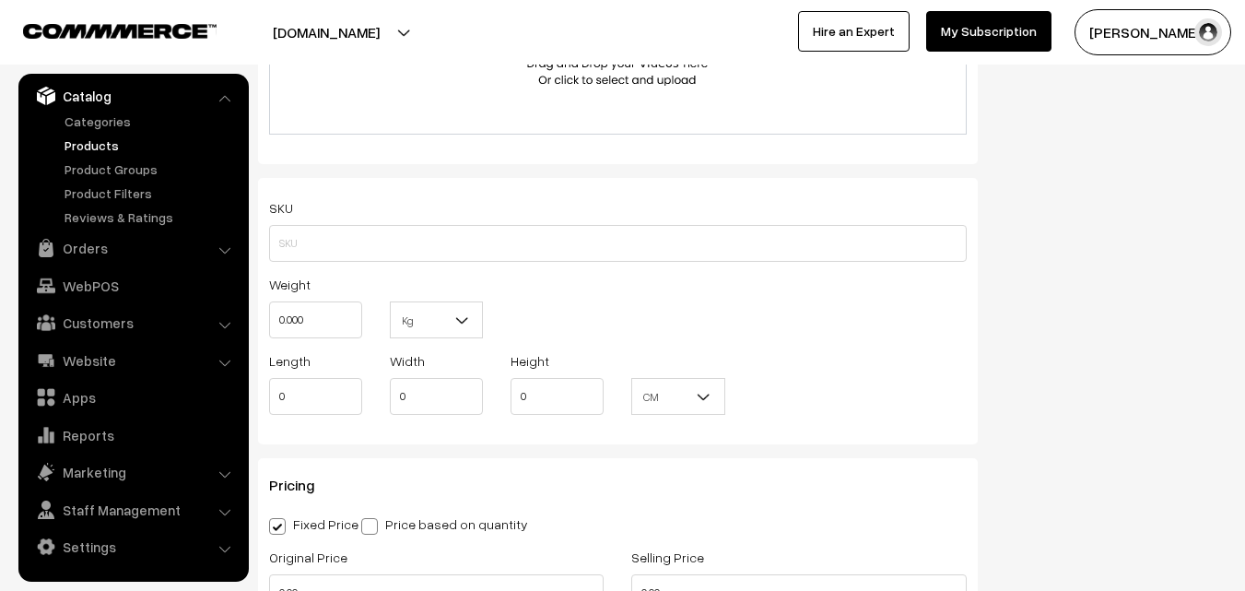
scroll to position [1198, 0]
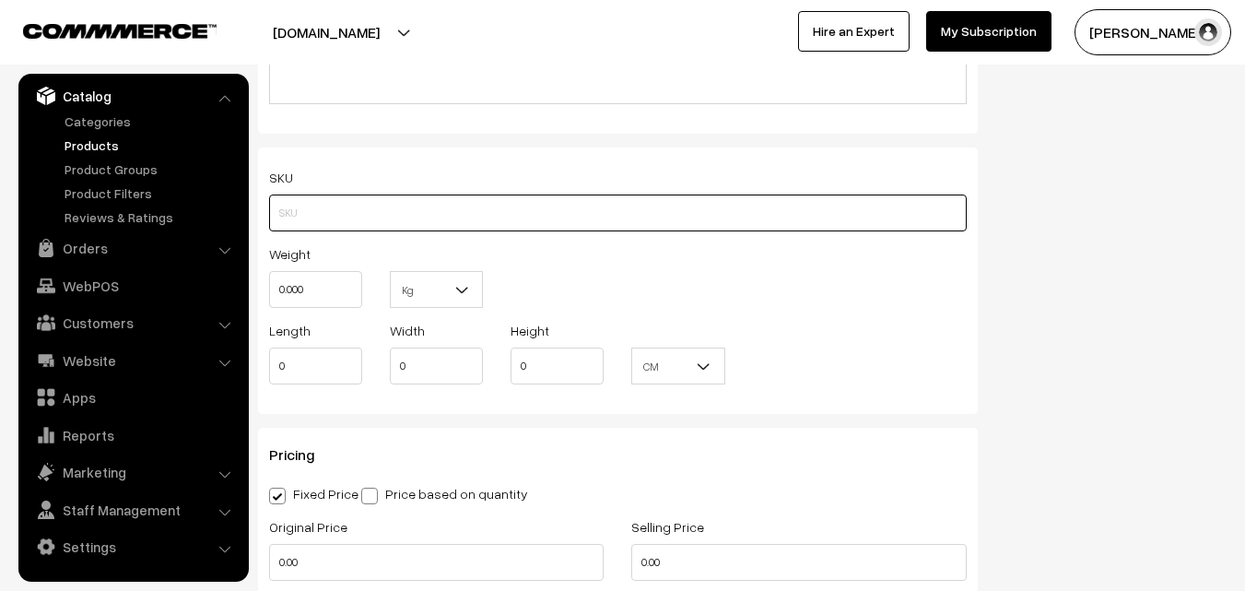
click at [303, 228] on input "text" at bounding box center [618, 212] width 698 height 37
paste input "va11934-aug-banaras-za"
type input "va11934-aug-banaras-za"
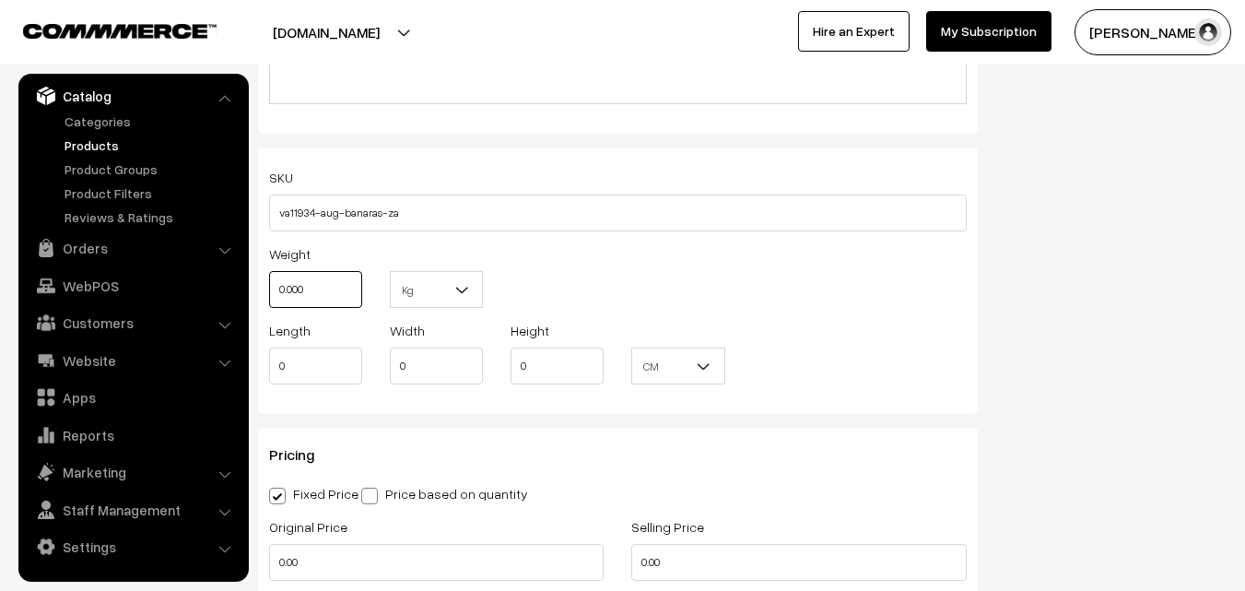
click at [308, 285] on input "0.000" at bounding box center [315, 289] width 93 height 37
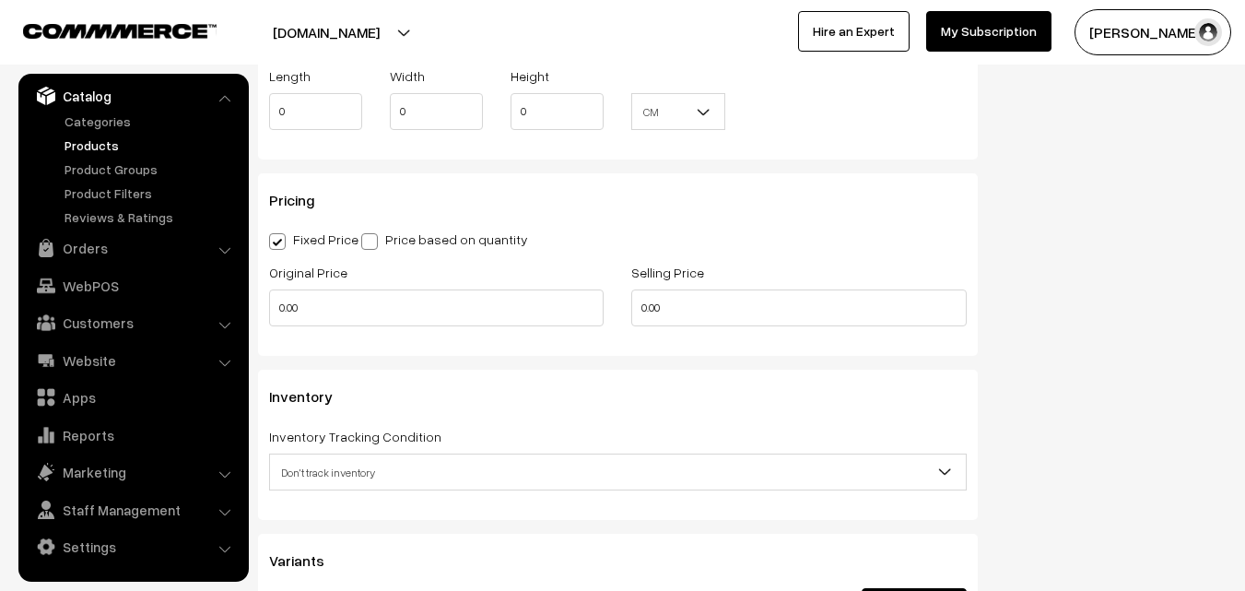
scroll to position [1474, 0]
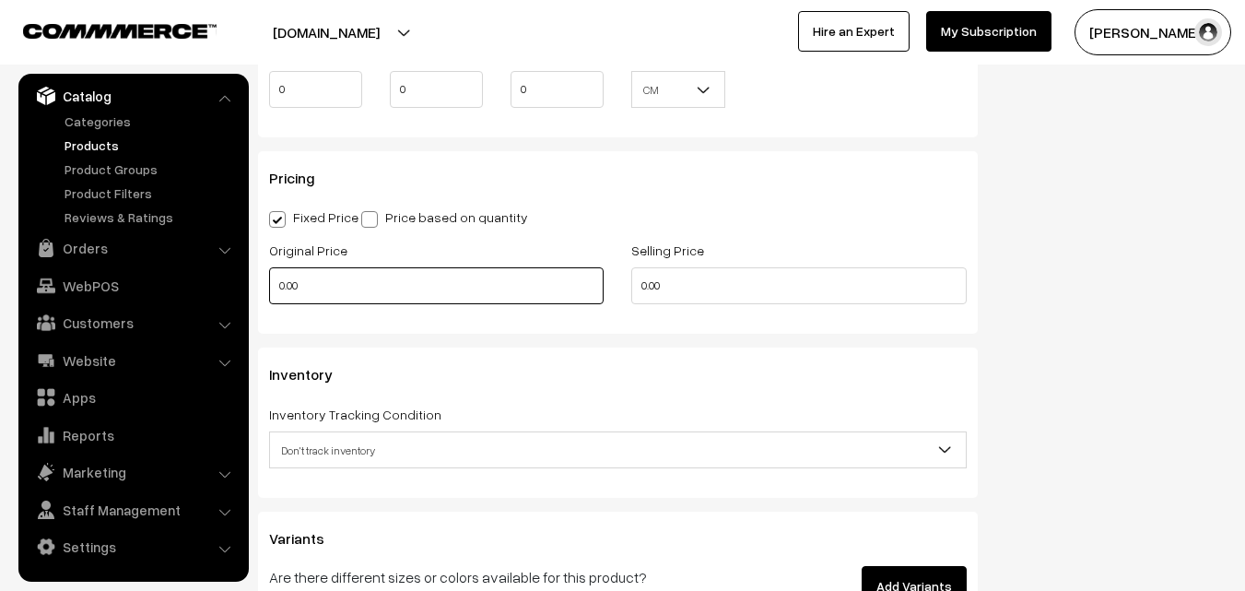
type input "0.80"
click at [329, 278] on input "0.00" at bounding box center [436, 285] width 334 height 37
type input "0"
type input "8550"
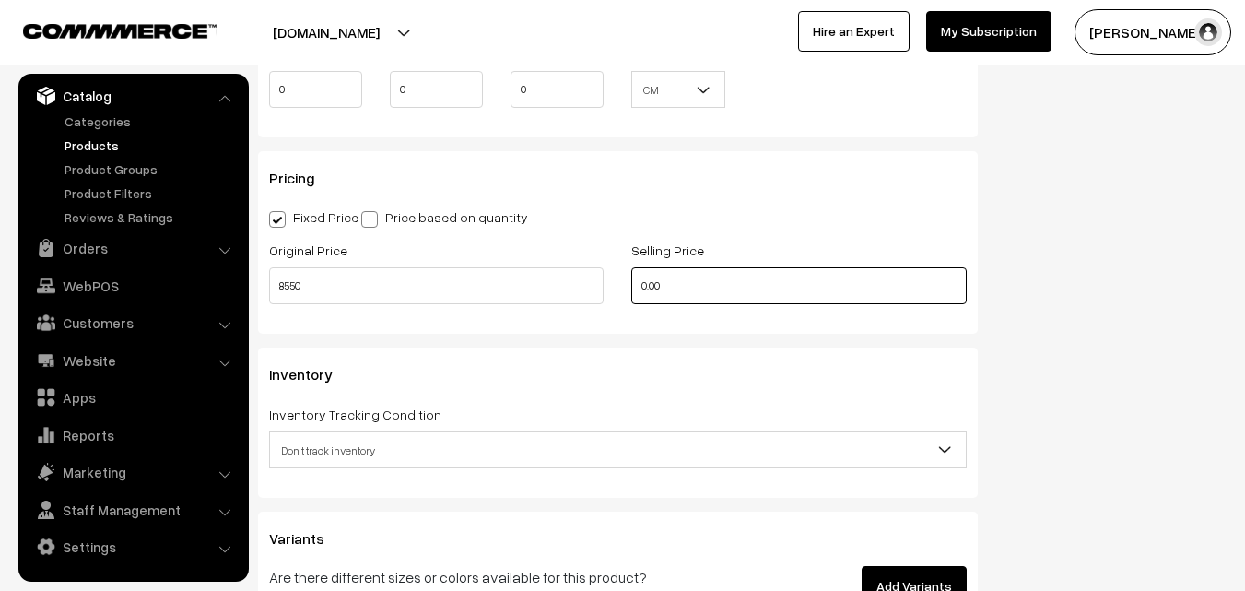
click at [664, 284] on input "0.00" at bounding box center [798, 285] width 334 height 37
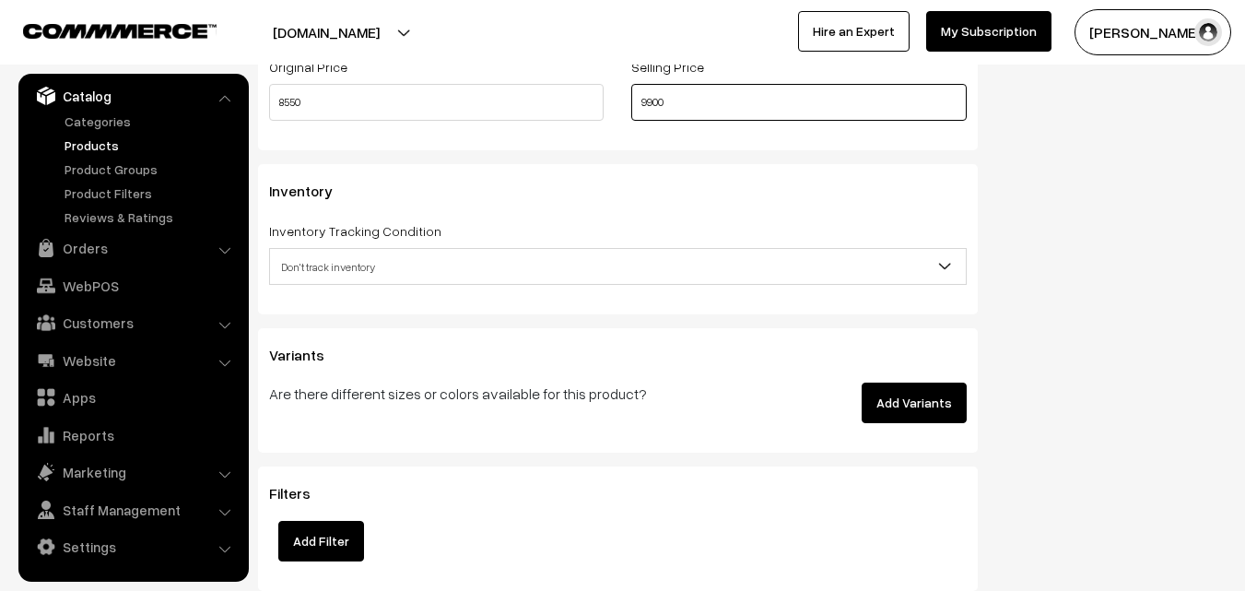
scroll to position [1659, 0]
type input "9900"
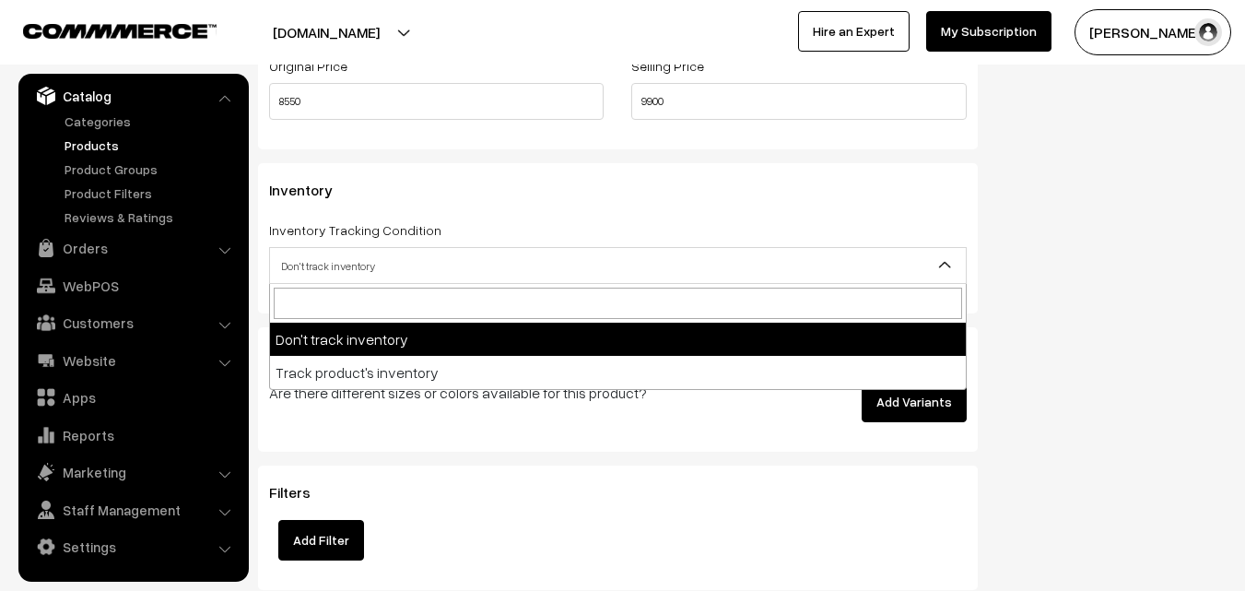
click at [353, 250] on span "Don't track inventory" at bounding box center [618, 266] width 696 height 32
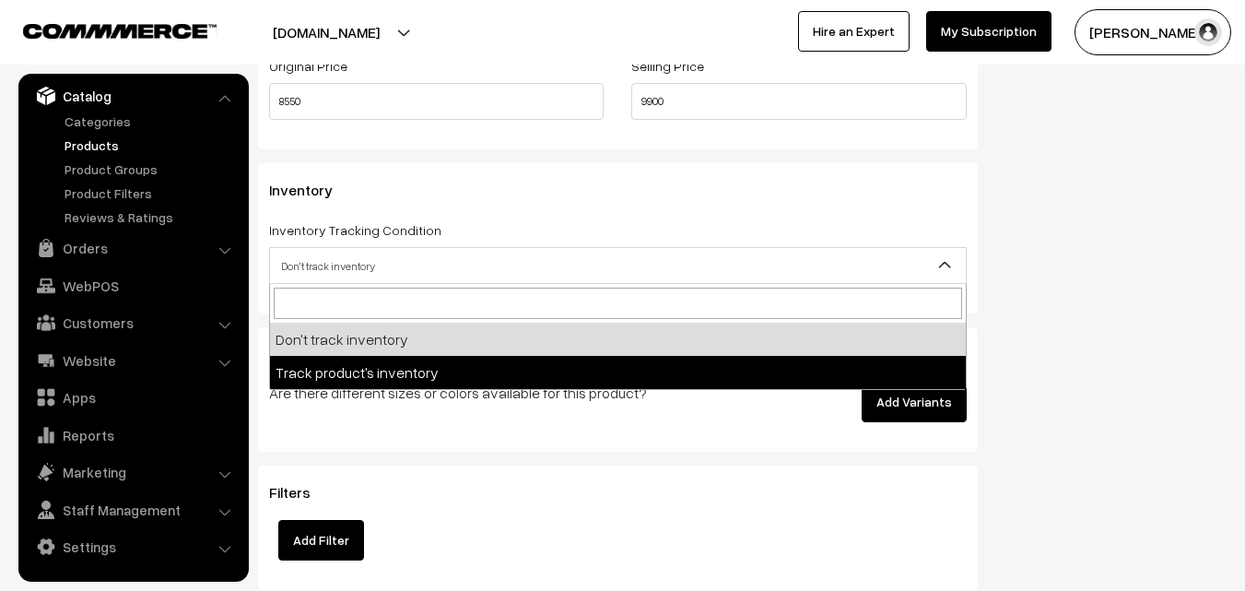
select select "2"
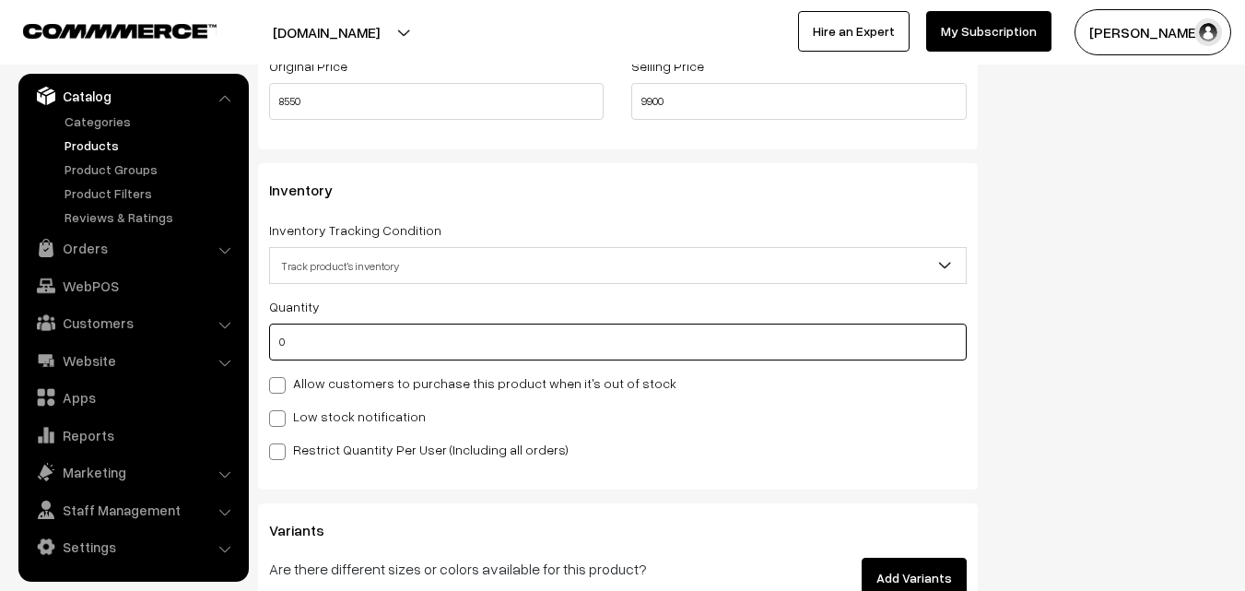
click at [346, 347] on input "0" at bounding box center [618, 341] width 698 height 37
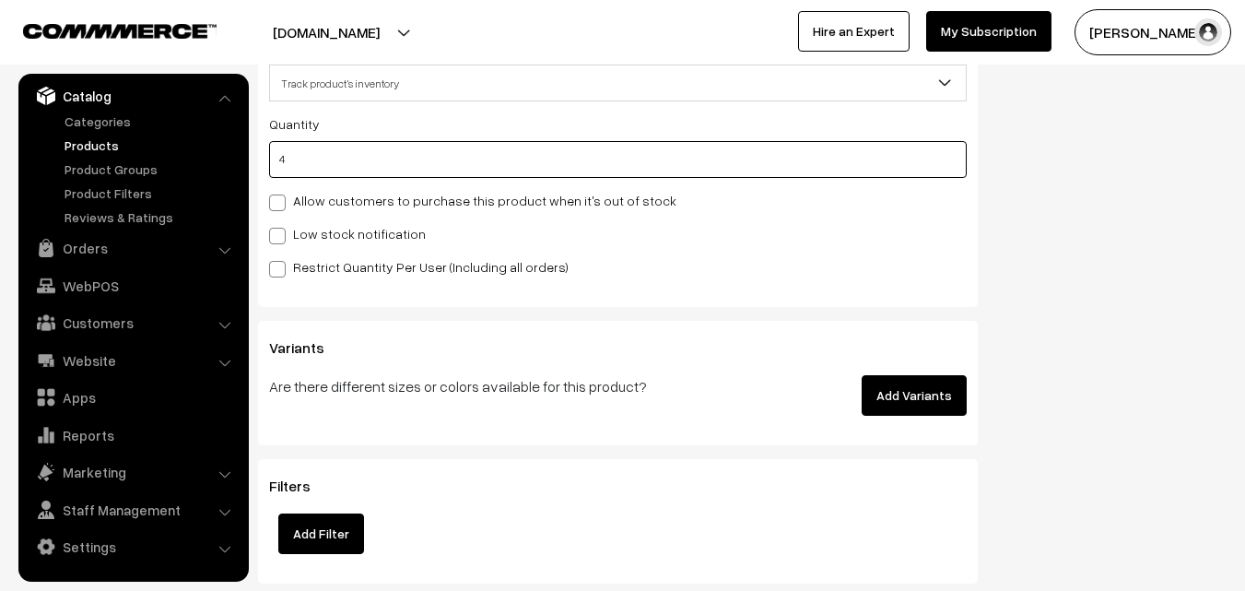
scroll to position [1843, 0]
type input "4"
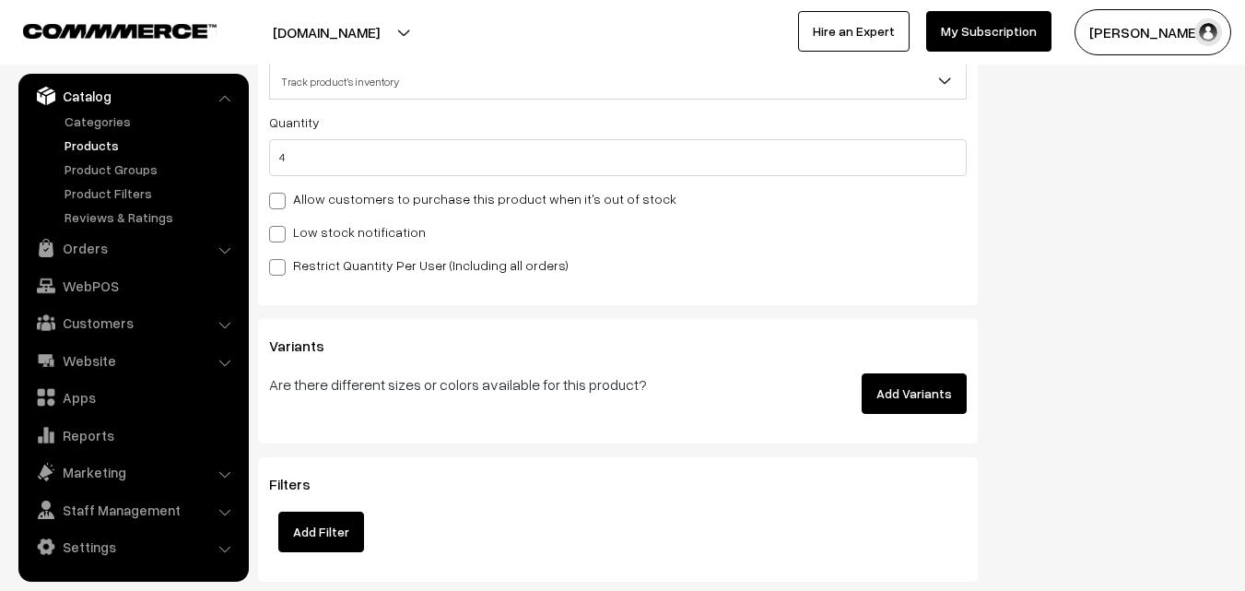
click at [328, 238] on label "Low stock notification" at bounding box center [347, 231] width 157 height 19
click at [281, 237] on input "Low stock notification" at bounding box center [275, 231] width 12 height 12
checkbox input "true"
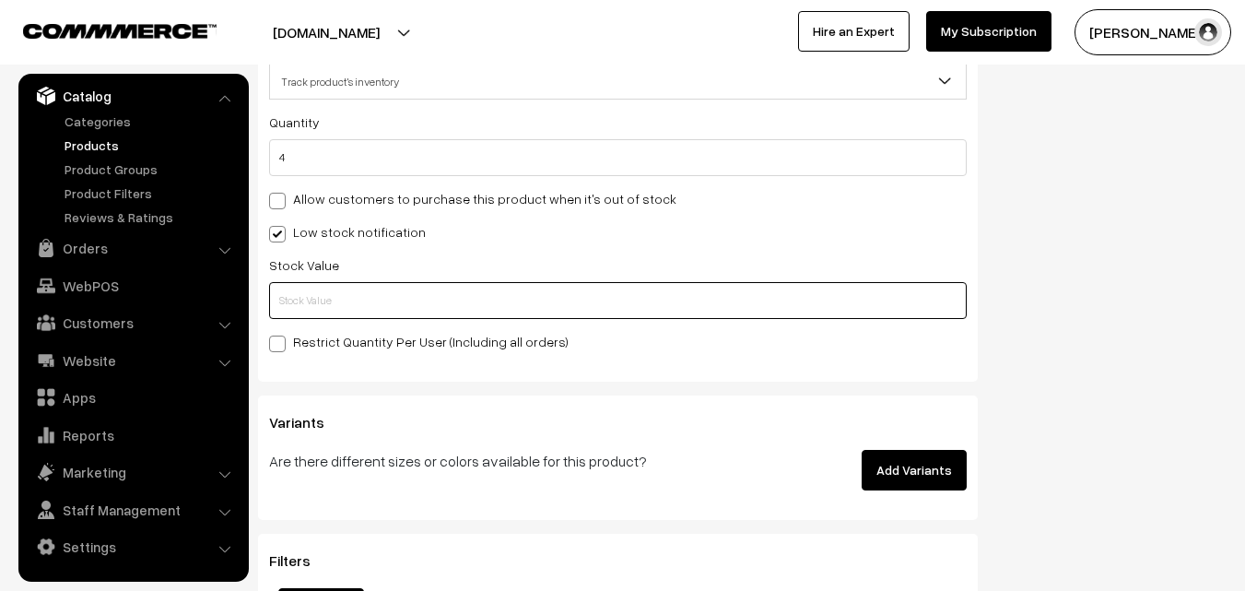
click at [325, 312] on input "text" at bounding box center [618, 300] width 698 height 37
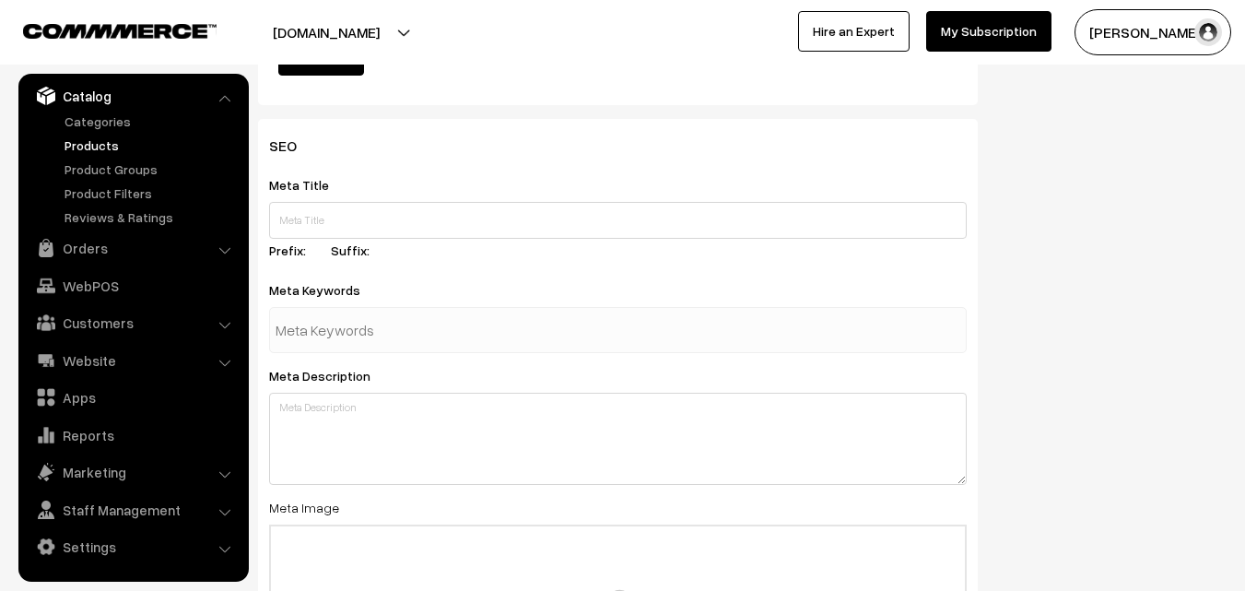
scroll to position [2743, 0]
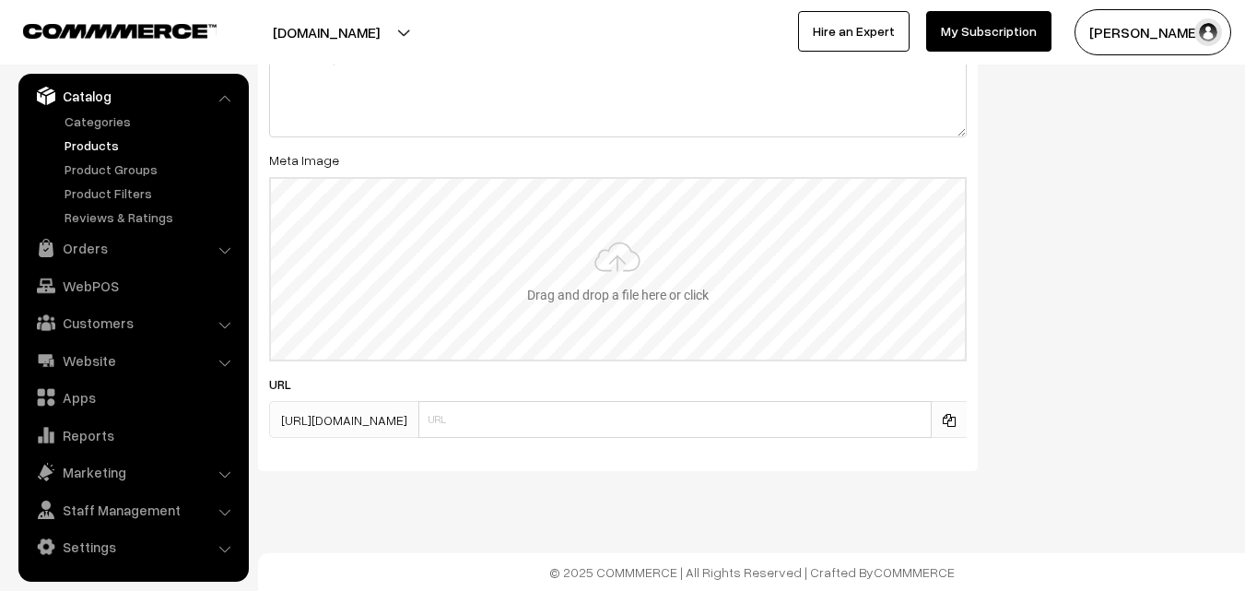
type input "2"
click at [592, 288] on input "file" at bounding box center [618, 269] width 694 height 181
type input "C:\fakepath\banarasi-saree-va11934-aug.jpeg"
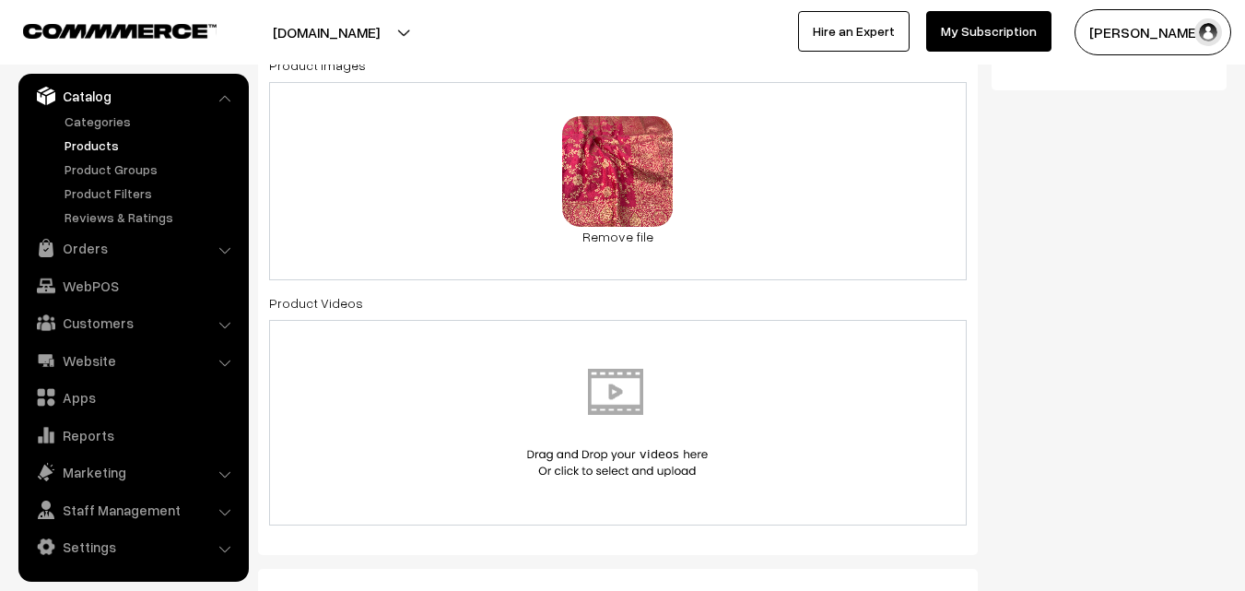
scroll to position [0, 0]
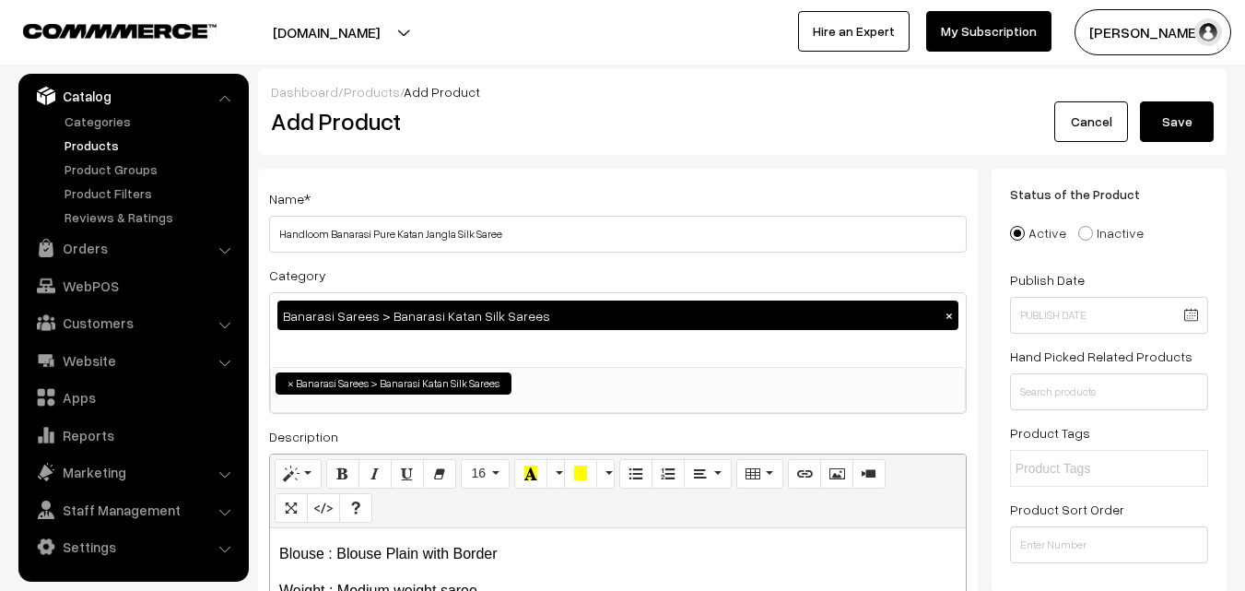
click at [1198, 120] on button "Save" at bounding box center [1177, 121] width 74 height 41
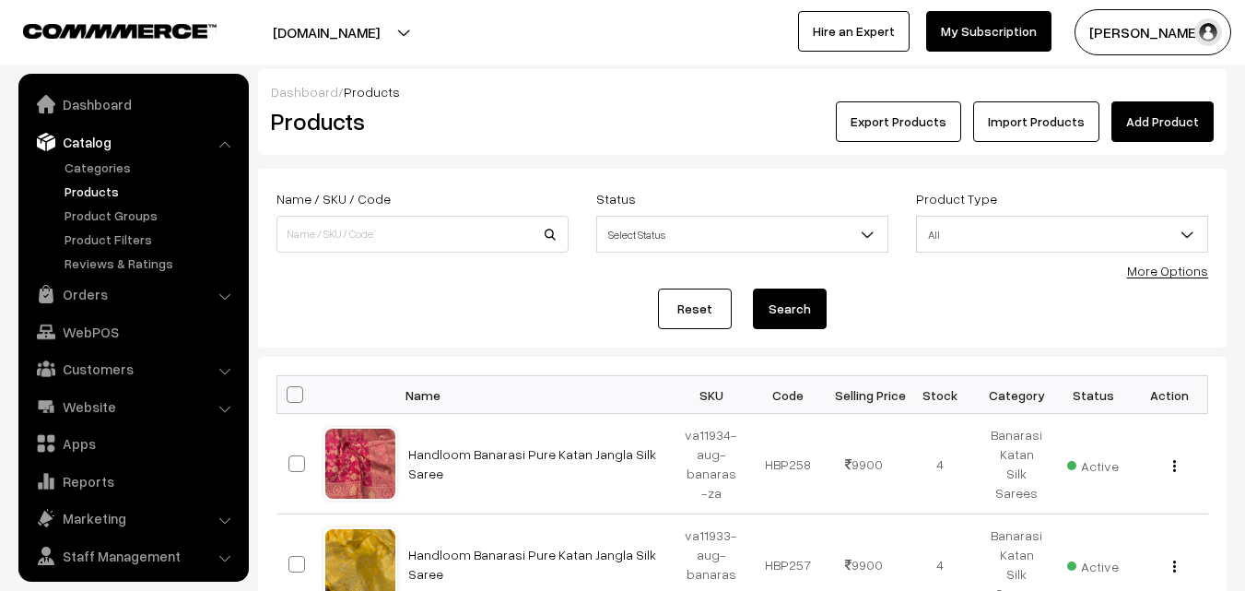
scroll to position [46, 0]
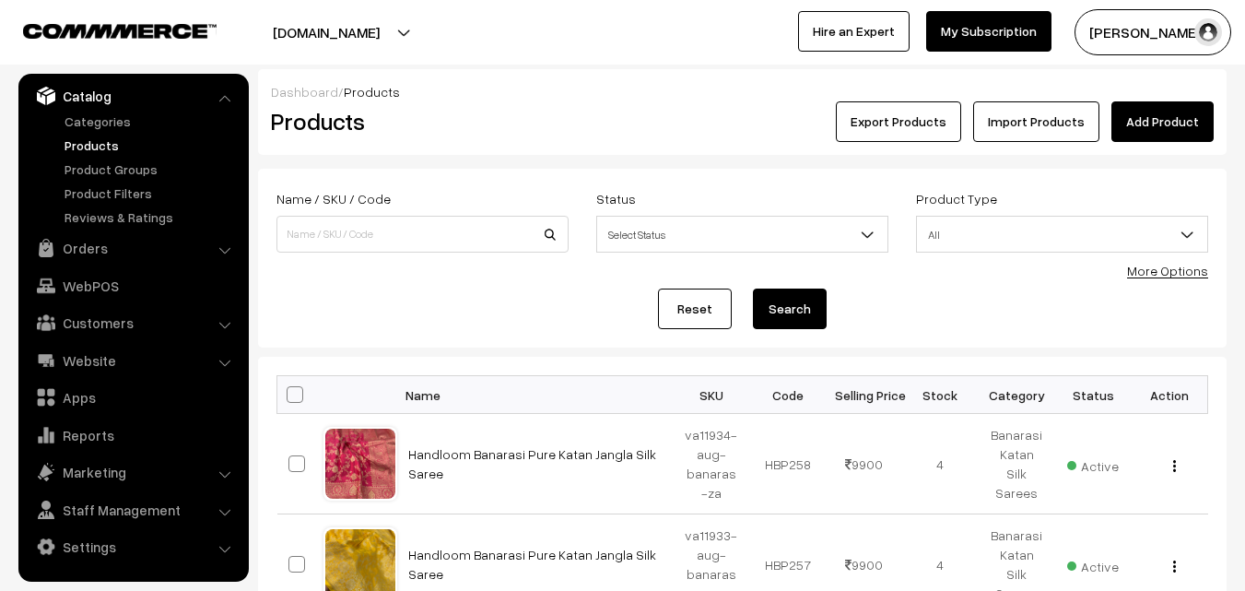
click at [552, 84] on div "Dashboard / Products" at bounding box center [742, 91] width 943 height 19
click at [1141, 111] on link "Add Product" at bounding box center [1162, 121] width 102 height 41
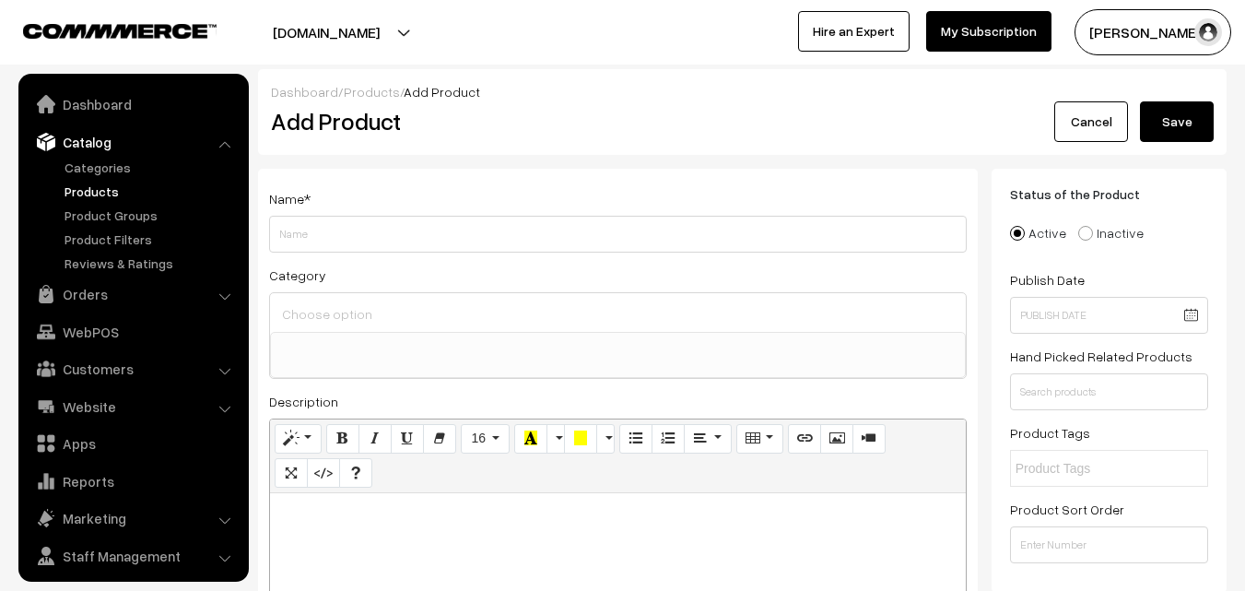
select select
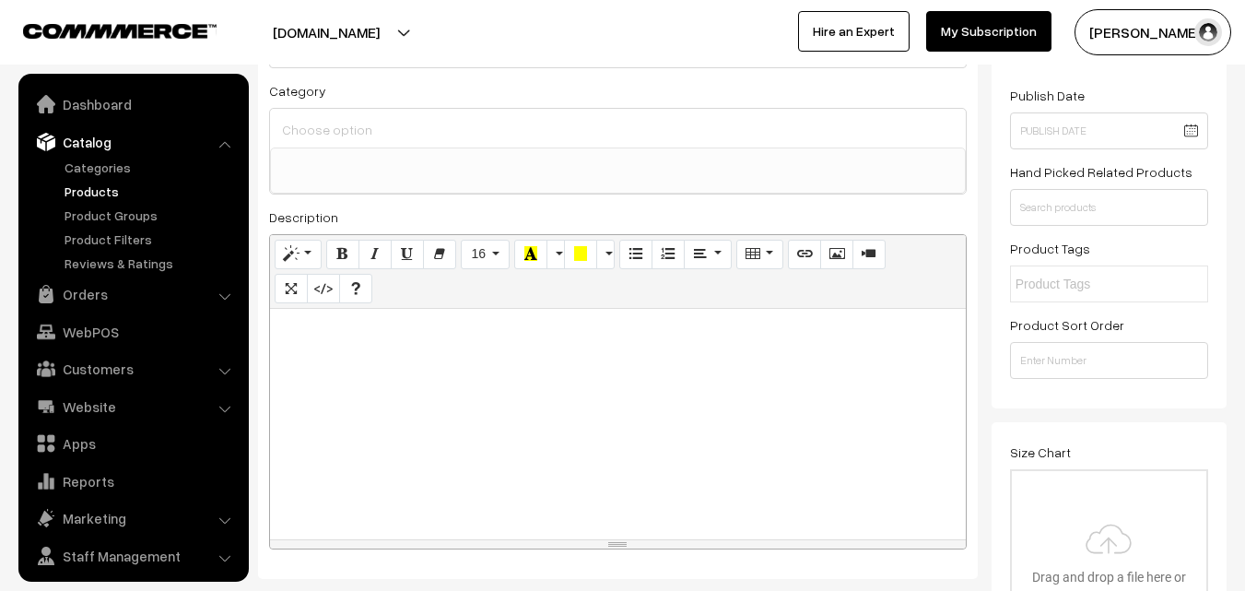
scroll to position [46, 0]
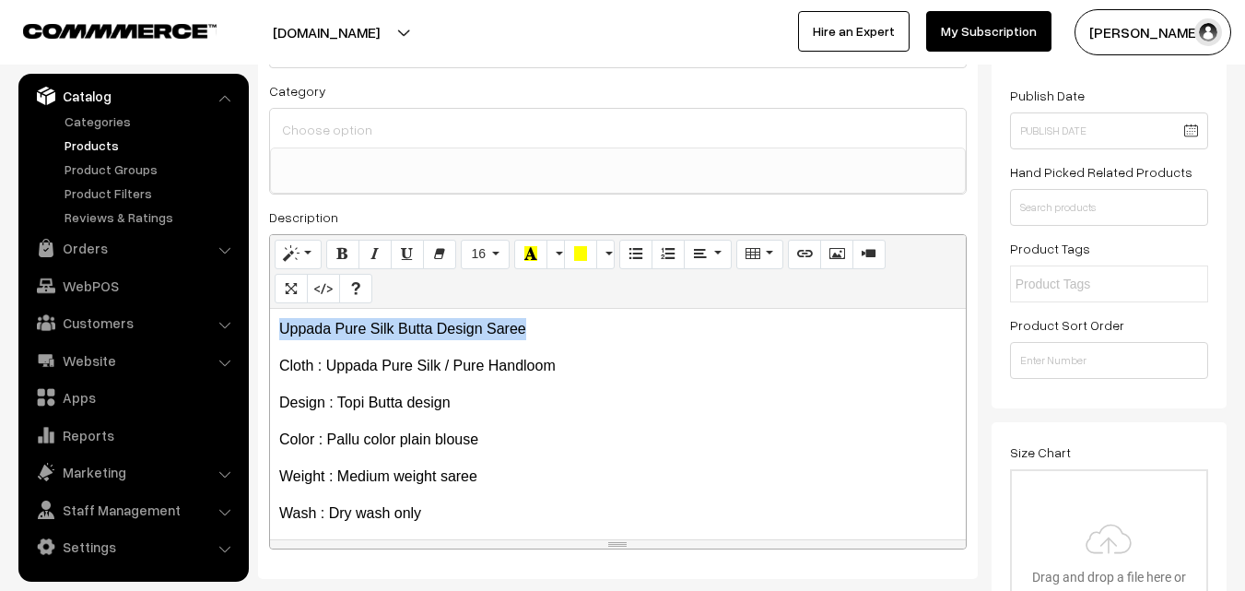
drag, startPoint x: 536, startPoint y: 330, endPoint x: 219, endPoint y: 323, distance: 317.0
copy p "Uppada Pure Silk Butta Design Saree"
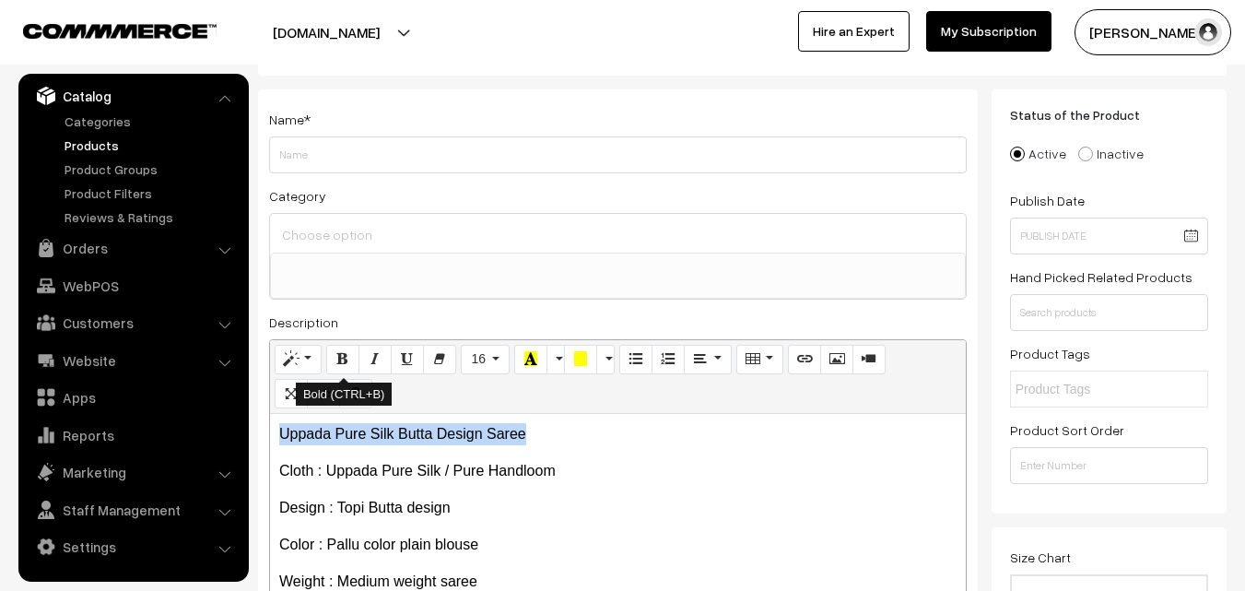
scroll to position [0, 0]
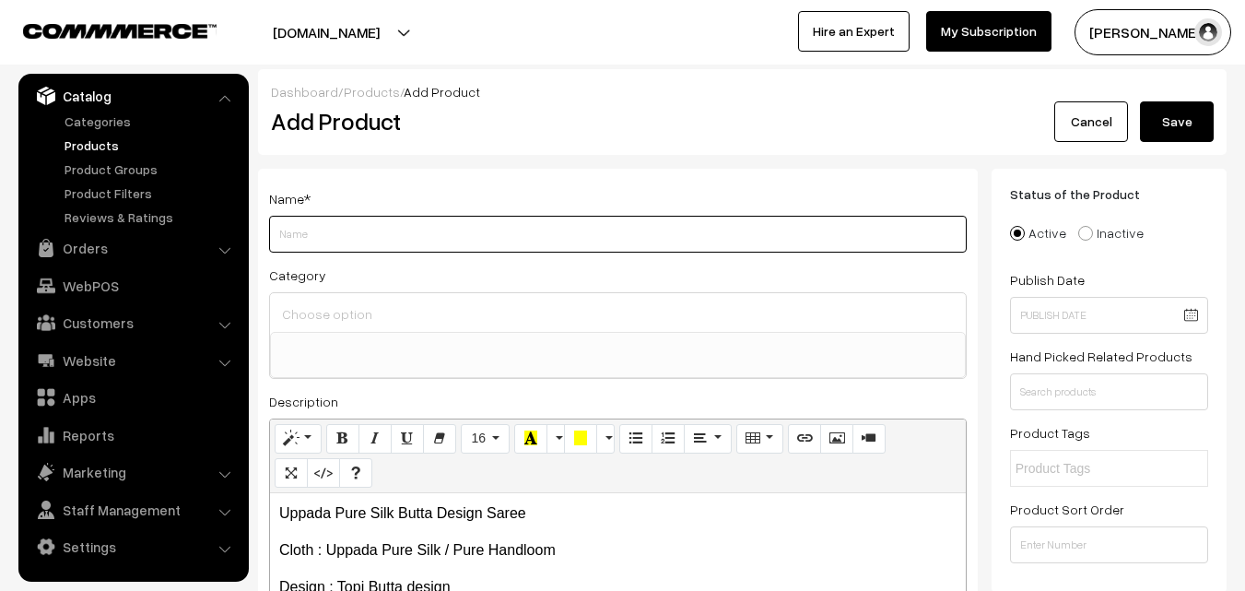
click at [314, 231] on input "Weight" at bounding box center [618, 234] width 698 height 37
paste input "Uppada Pure Silk Butta Design Saree"
type input "Uppada Pure Silk Butta Design Saree"
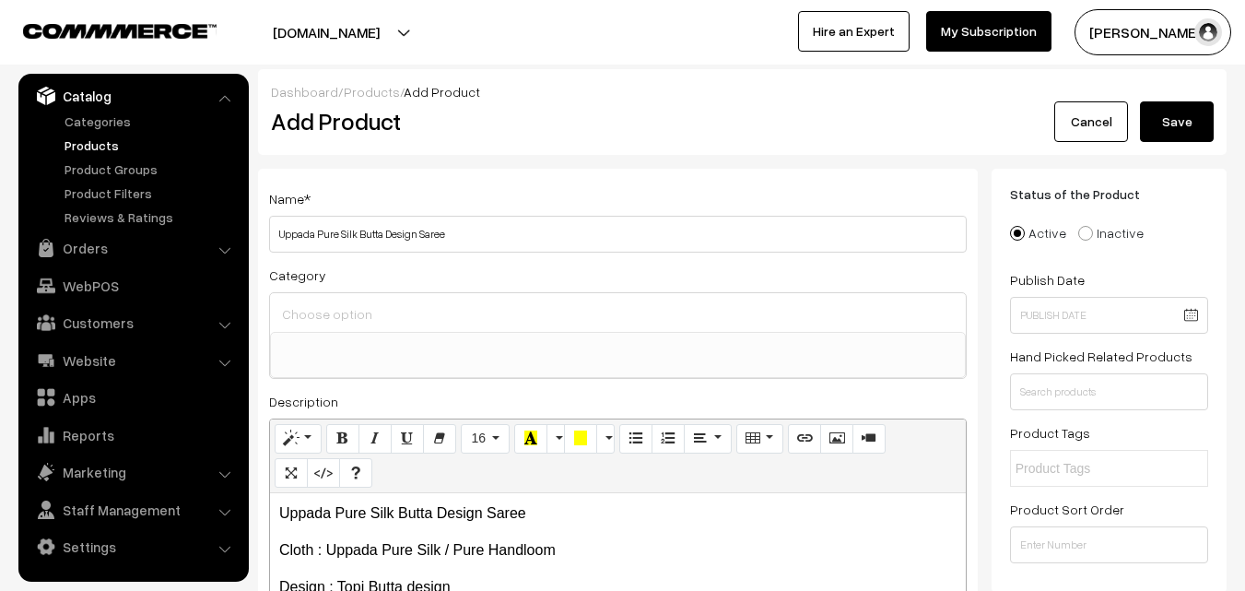
click at [323, 297] on div at bounding box center [618, 312] width 696 height 39
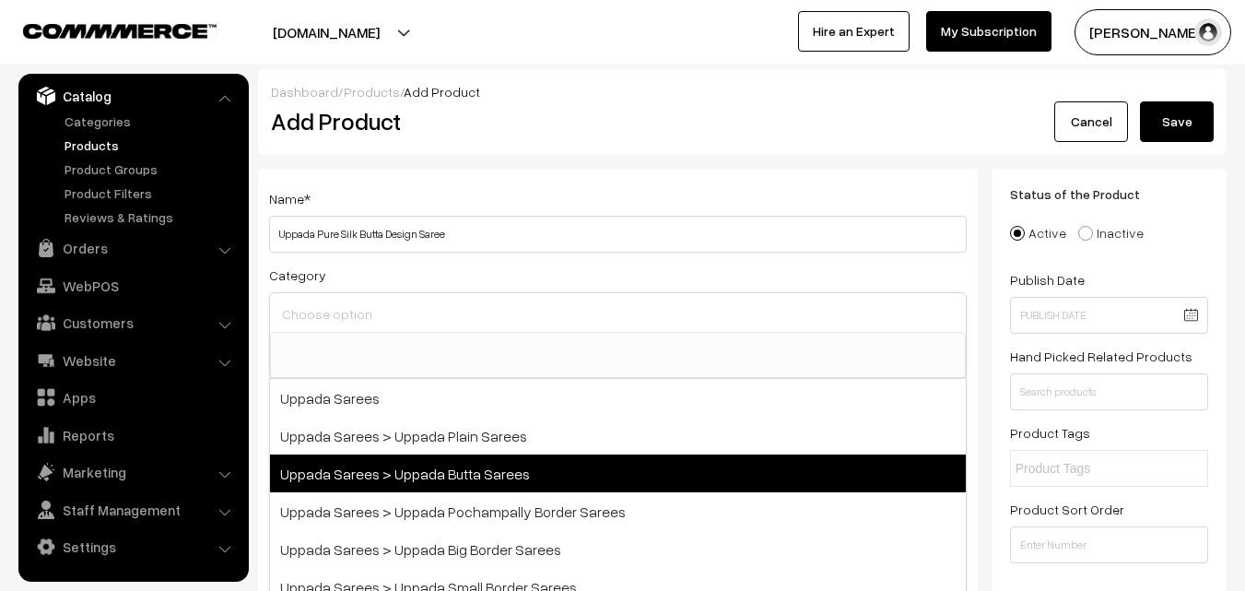
click at [442, 473] on span "Uppada Sarees > Uppada Butta Sarees" at bounding box center [618, 473] width 696 height 38
select select "7"
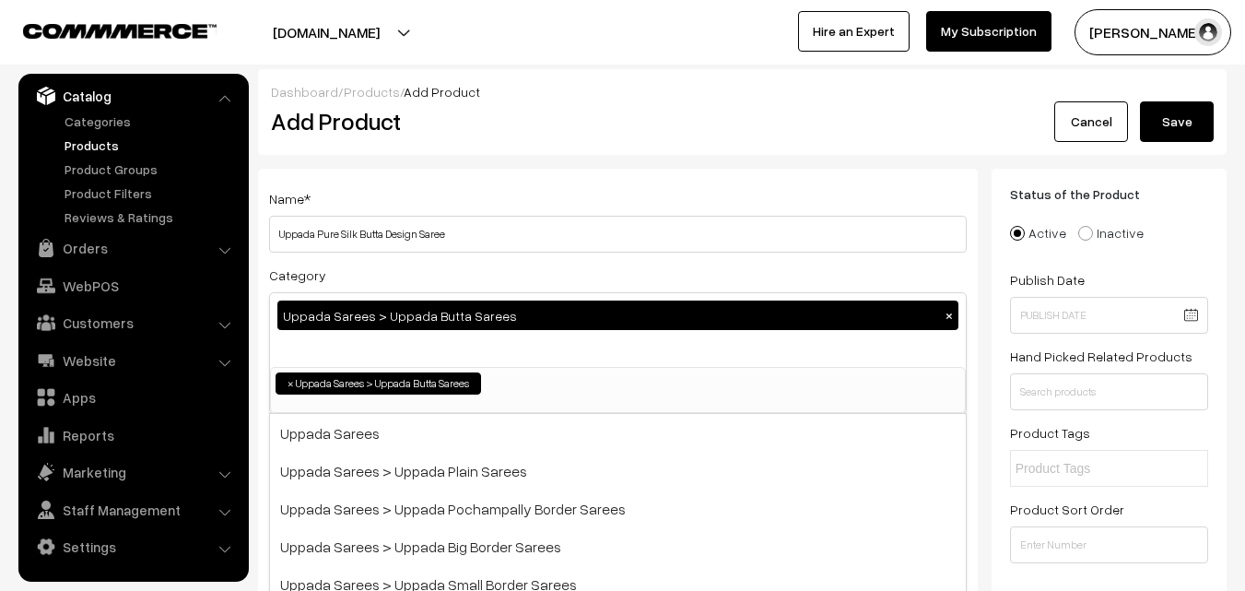
click at [474, 213] on div "Name * Uppada Pure Silk Butta Design Saree" at bounding box center [618, 219] width 698 height 65
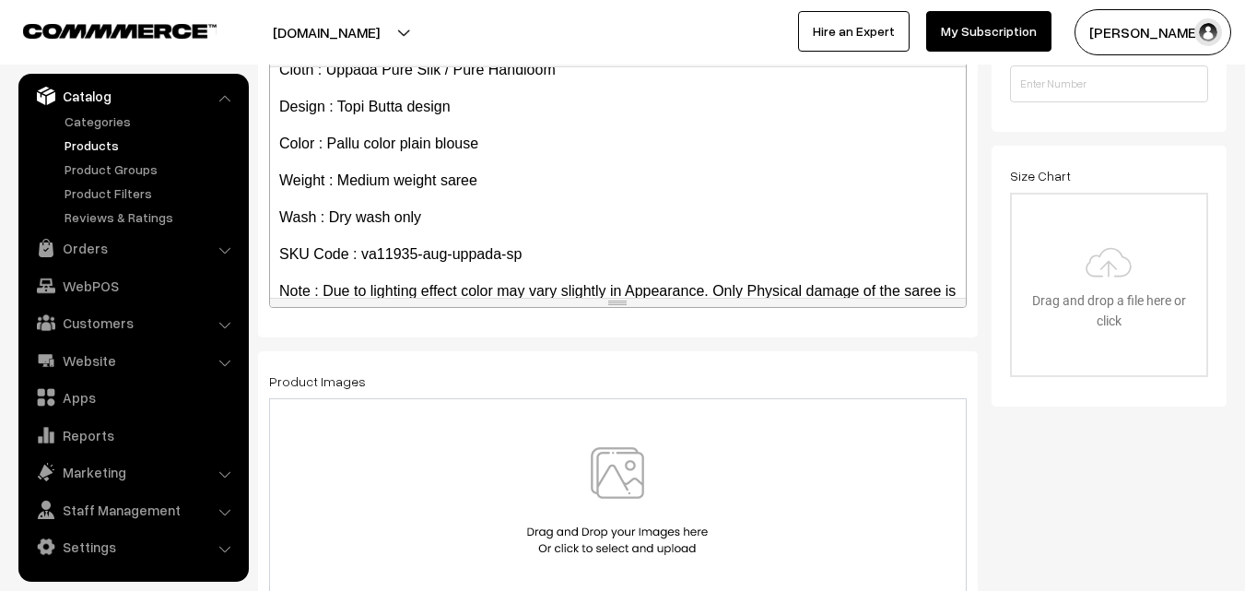
scroll to position [105, 0]
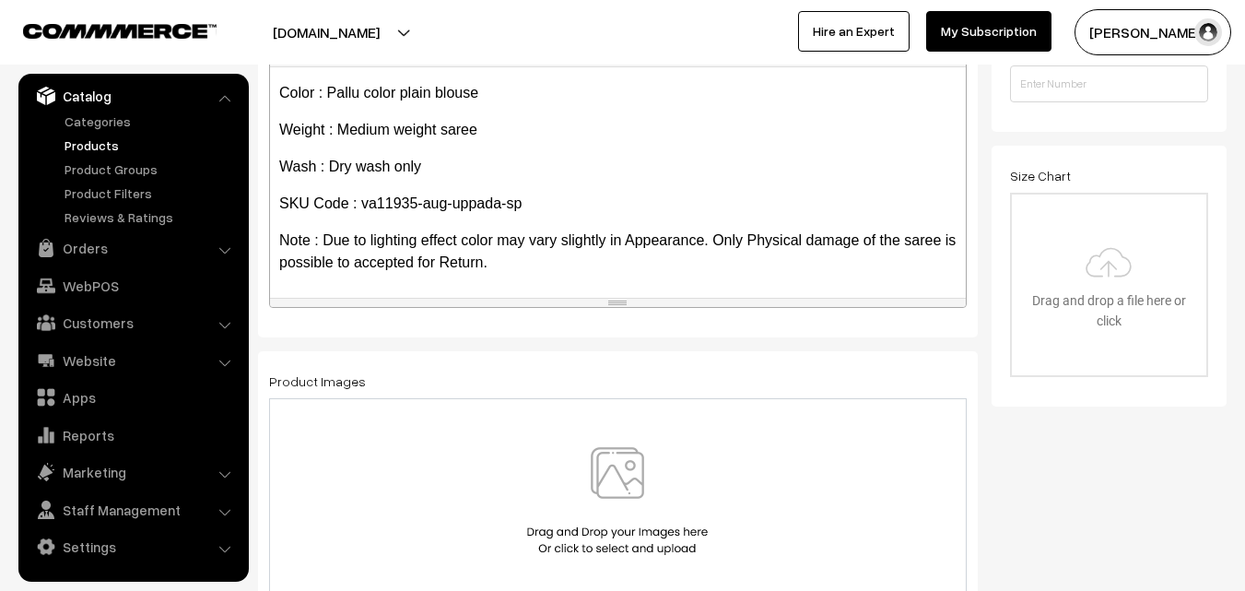
click at [612, 473] on img at bounding box center [617, 501] width 190 height 108
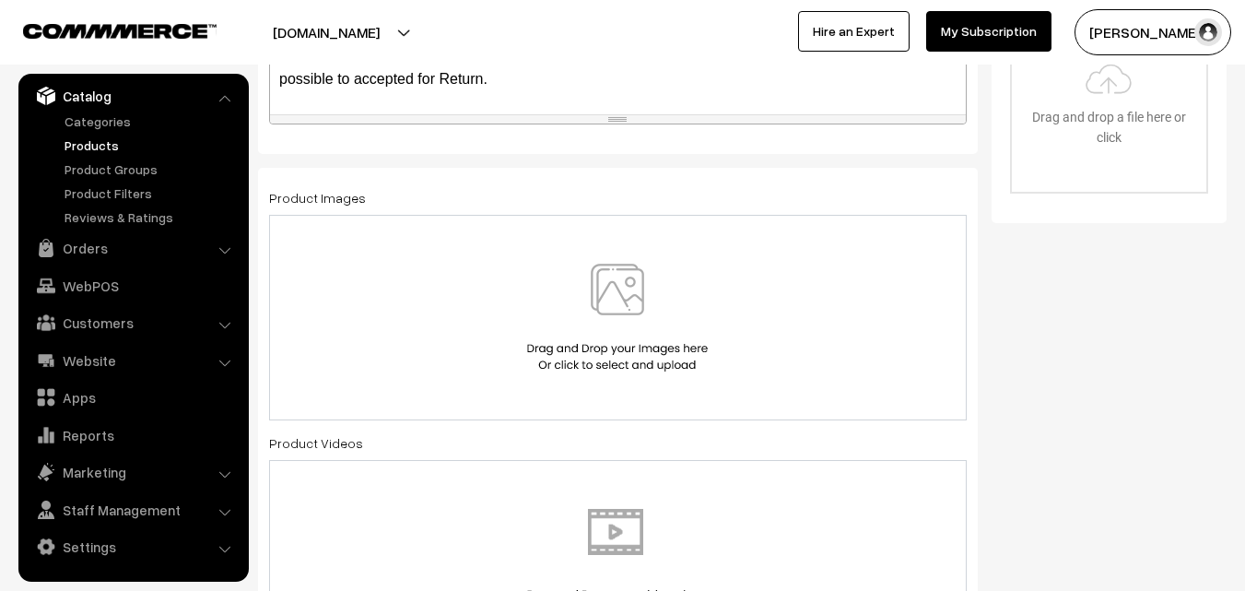
scroll to position [645, 0]
click at [632, 310] on img at bounding box center [617, 317] width 190 height 108
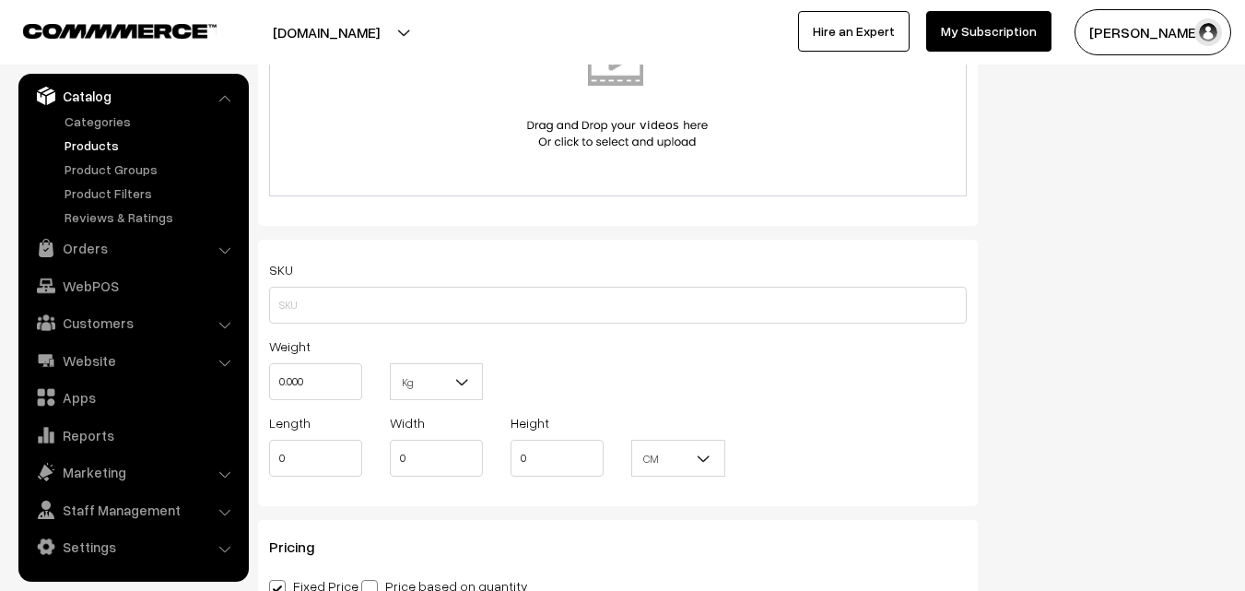
scroll to position [1198, 0]
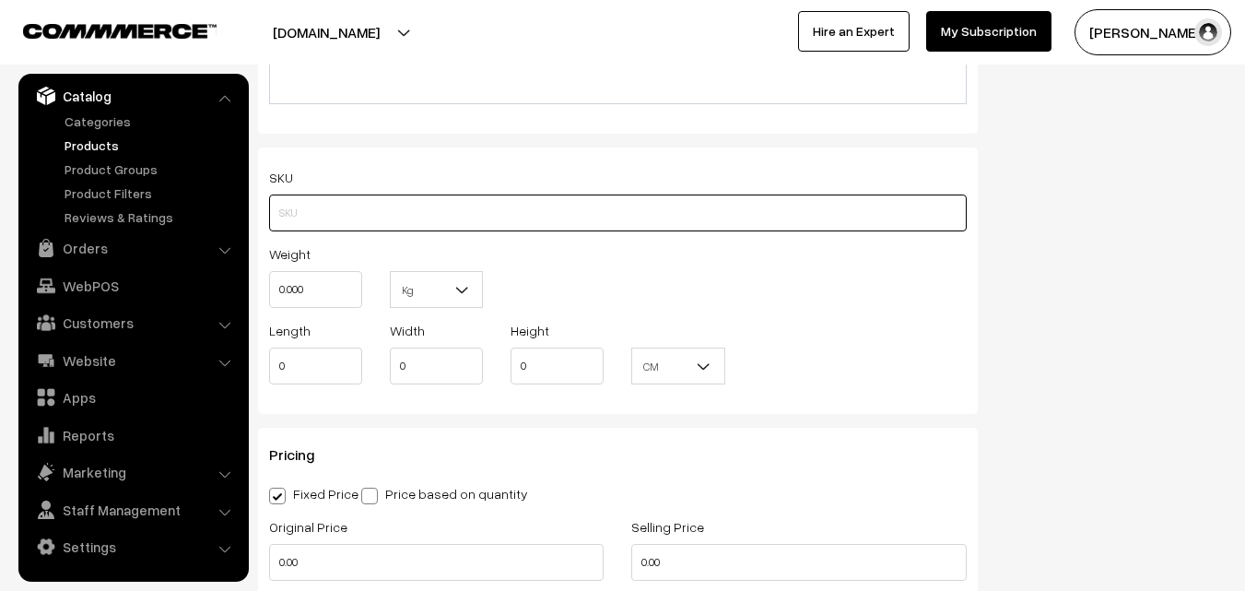
click at [367, 206] on input "text" at bounding box center [618, 212] width 698 height 37
paste input "va11935-aug-uppada-sp"
type input "va11935-aug-uppada-sp"
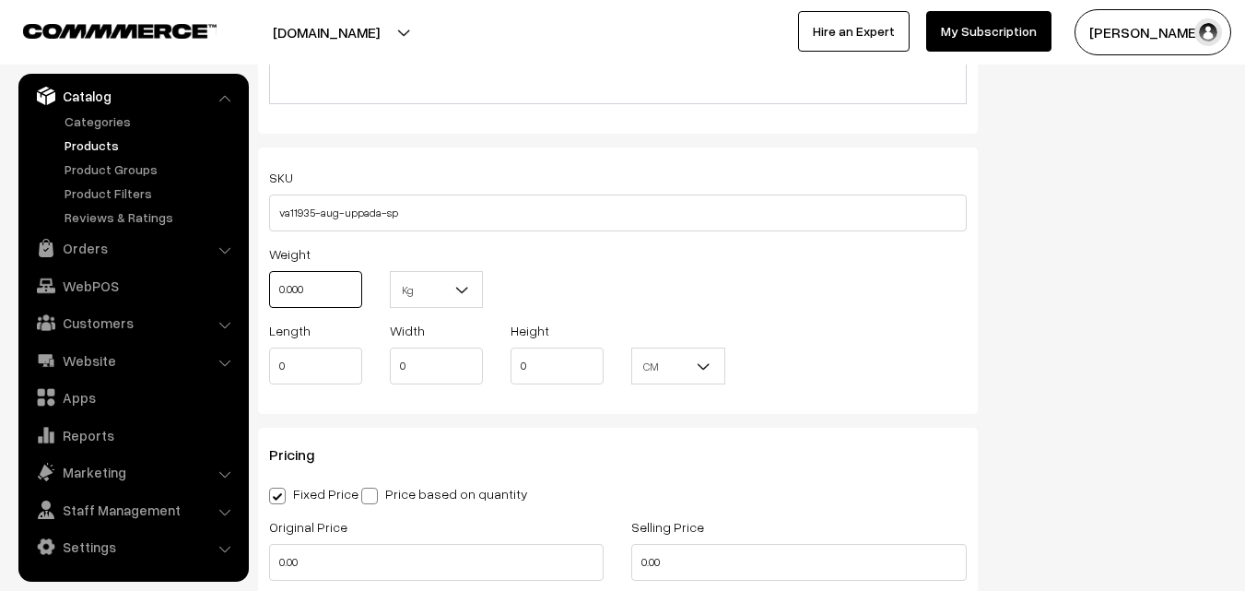
click at [353, 271] on input "0.000" at bounding box center [315, 289] width 93 height 37
click at [345, 281] on input "0.000" at bounding box center [315, 289] width 93 height 37
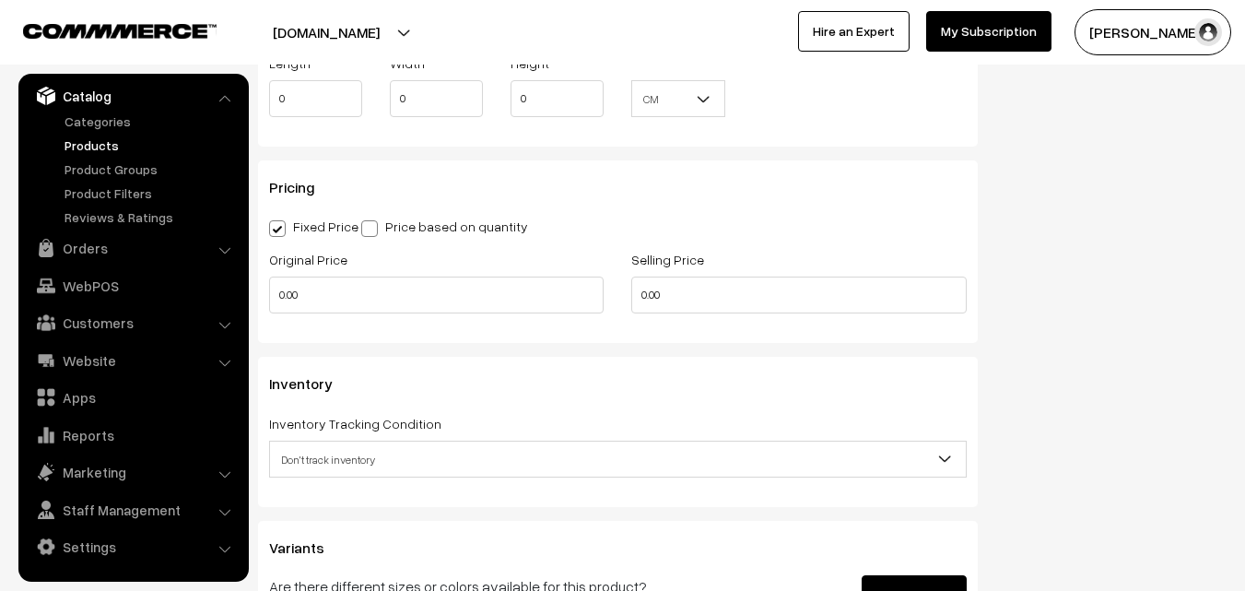
scroll to position [1474, 0]
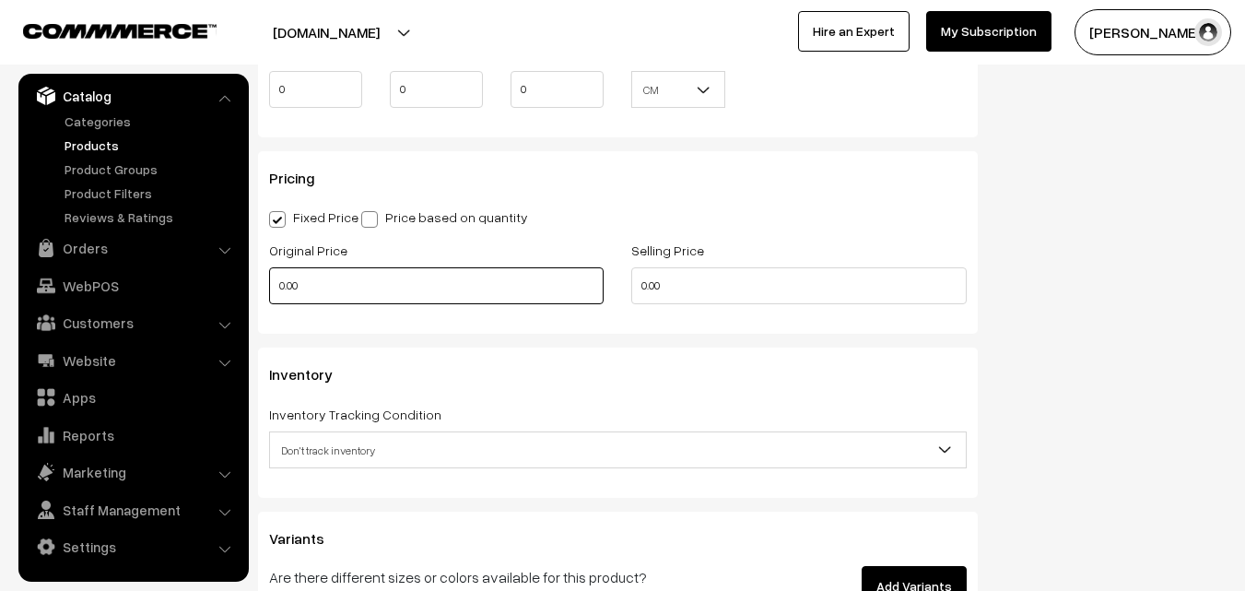
type input "0.80"
click at [311, 280] on input "0.00" at bounding box center [436, 285] width 334 height 37
type input "0"
type input "3600"
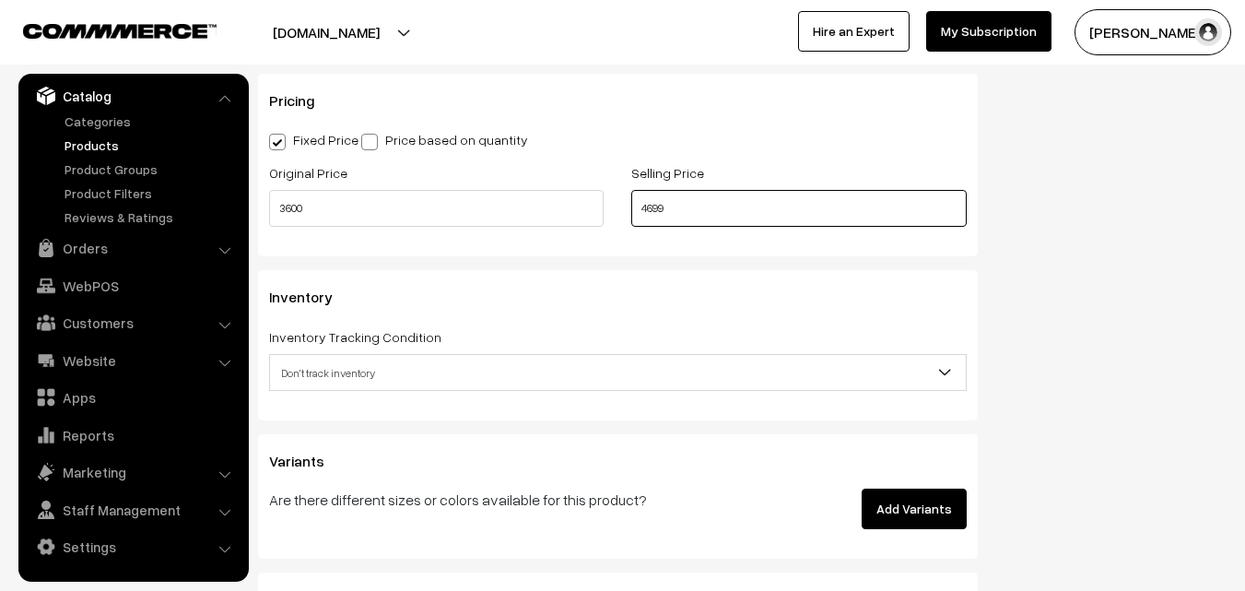
scroll to position [1659, 0]
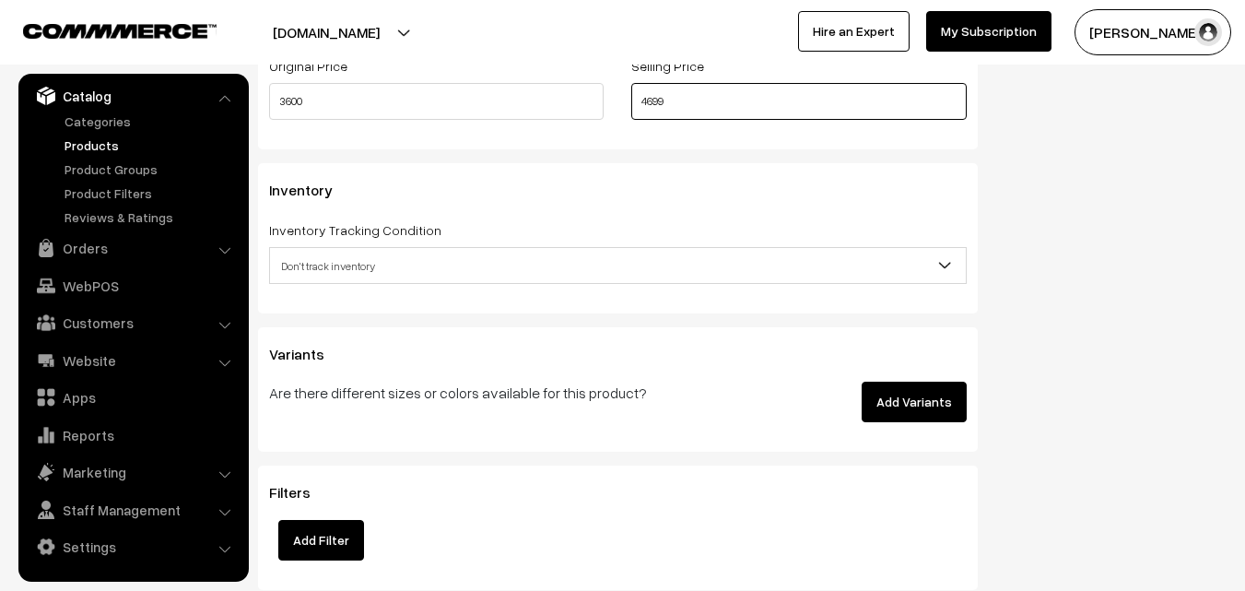
type input "4699"
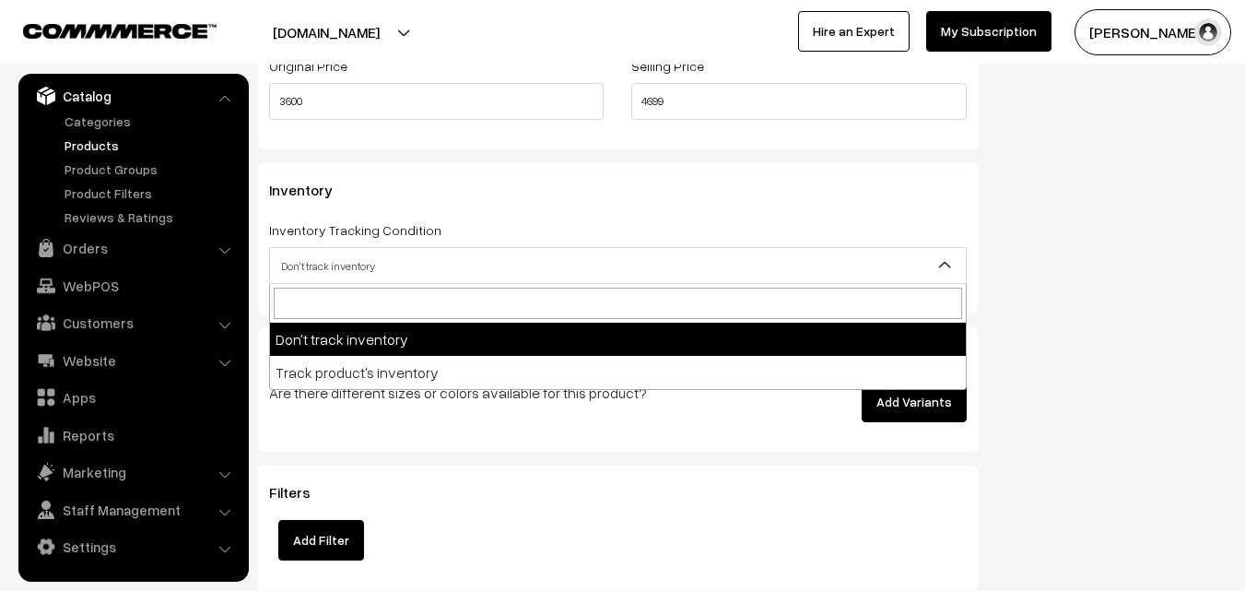
click at [338, 273] on span "Don't track inventory" at bounding box center [618, 266] width 696 height 32
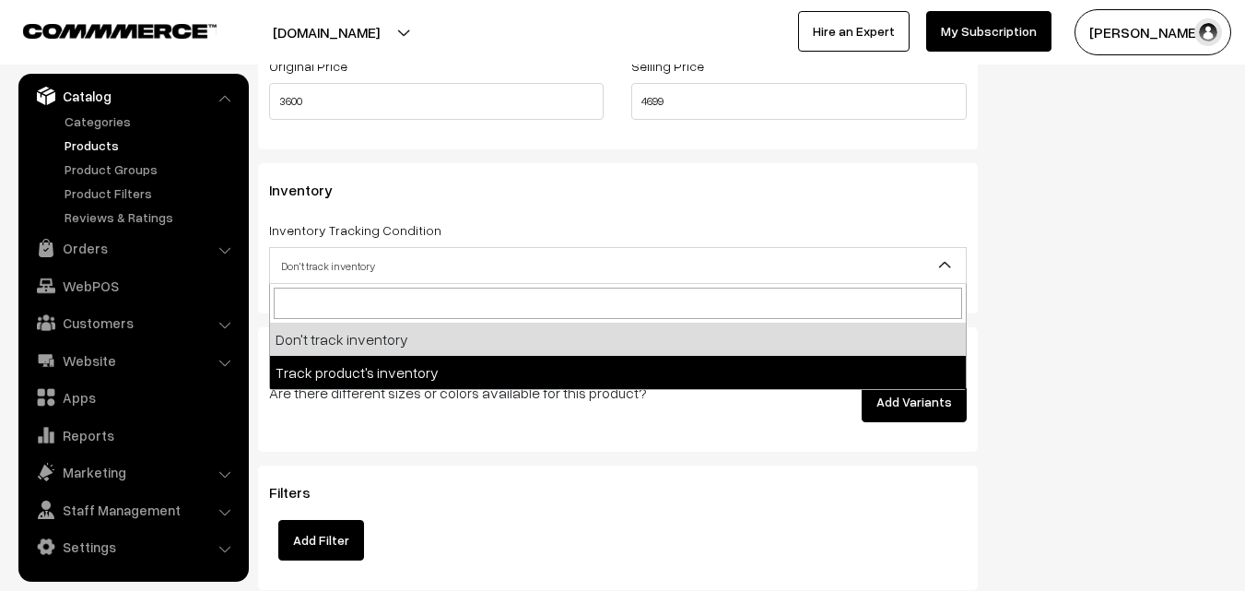
select select "2"
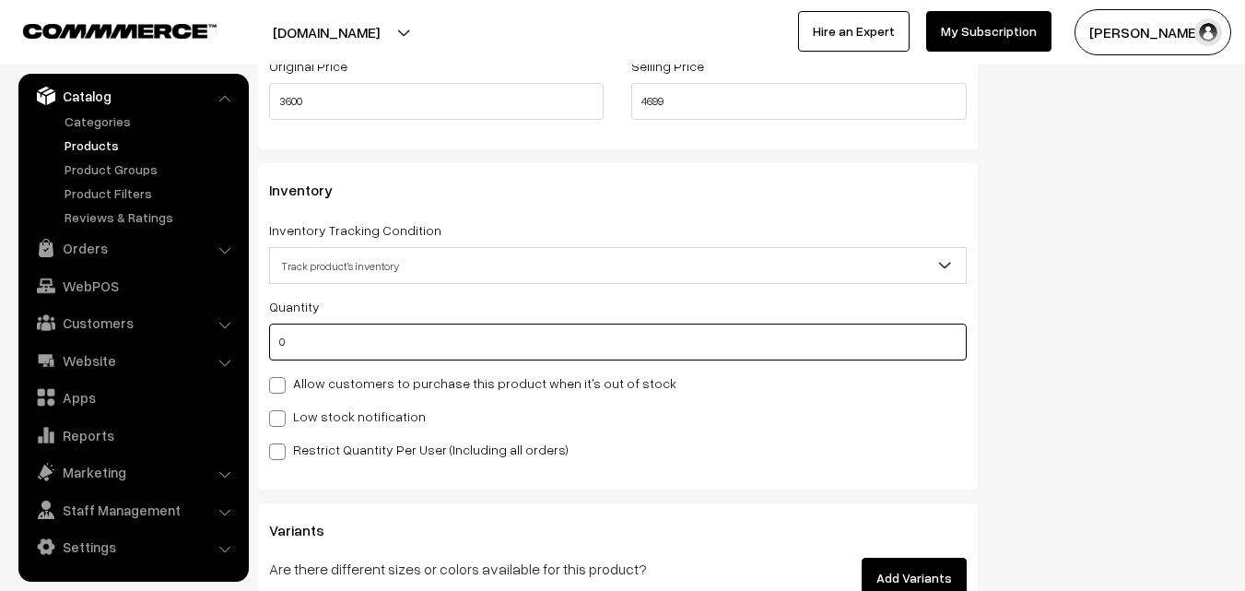
click at [334, 350] on input "0" at bounding box center [618, 341] width 698 height 37
type input "4"
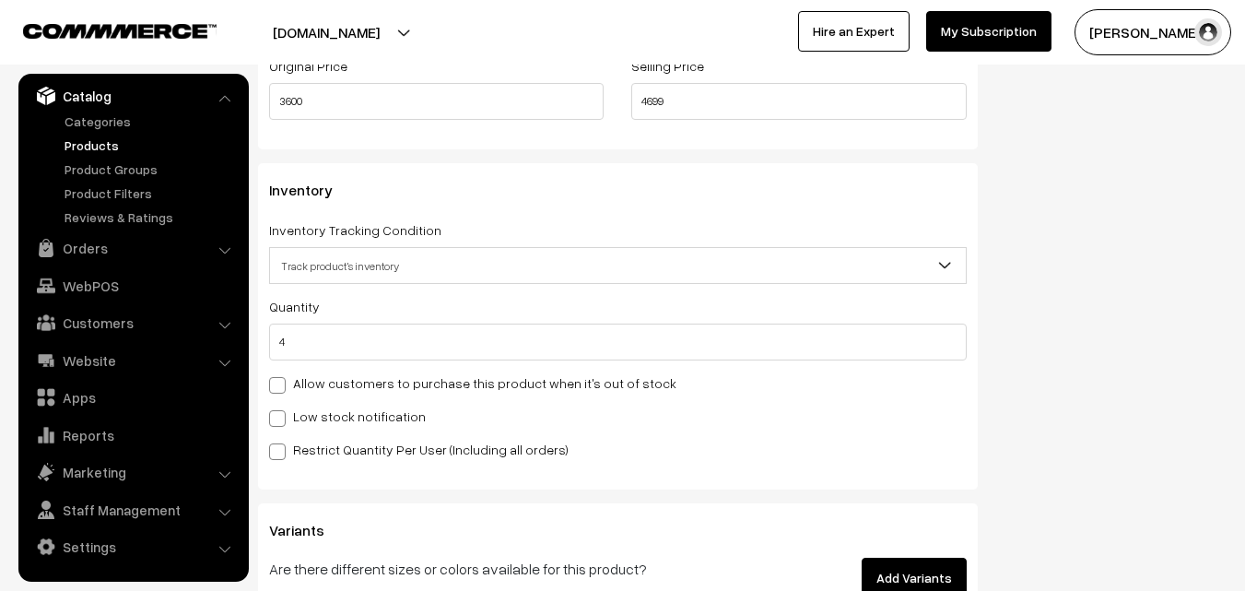
click at [331, 412] on label "Low stock notification" at bounding box center [347, 415] width 157 height 19
click at [281, 412] on input "Low stock notification" at bounding box center [275, 415] width 12 height 12
checkbox input "true"
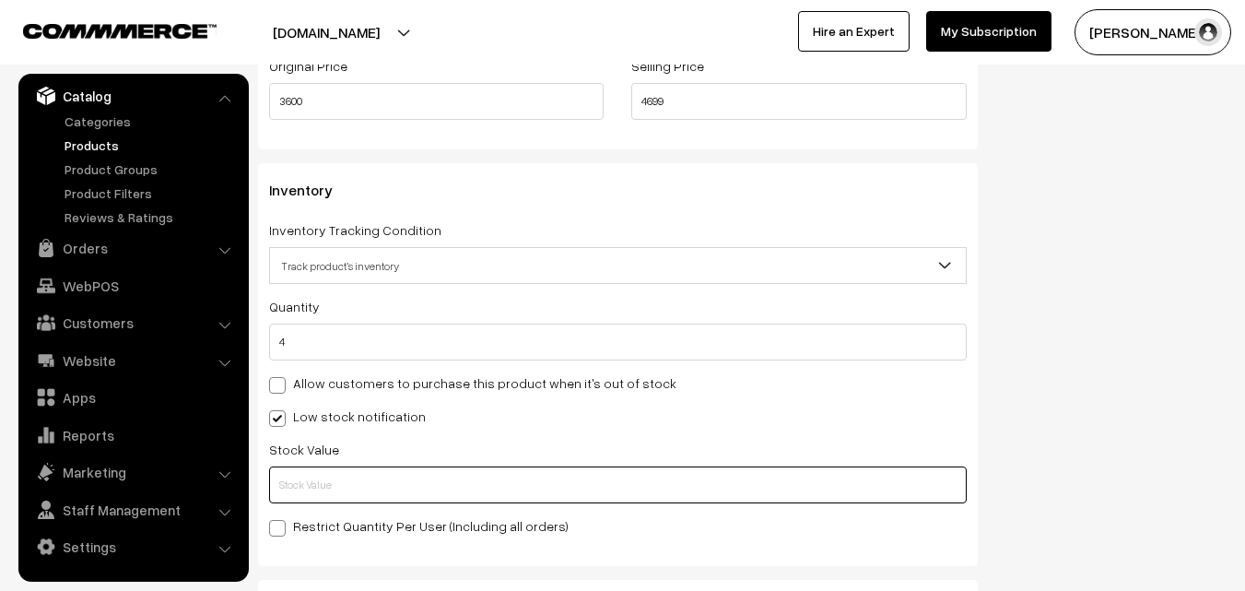
click at [331, 496] on input "text" at bounding box center [618, 484] width 698 height 37
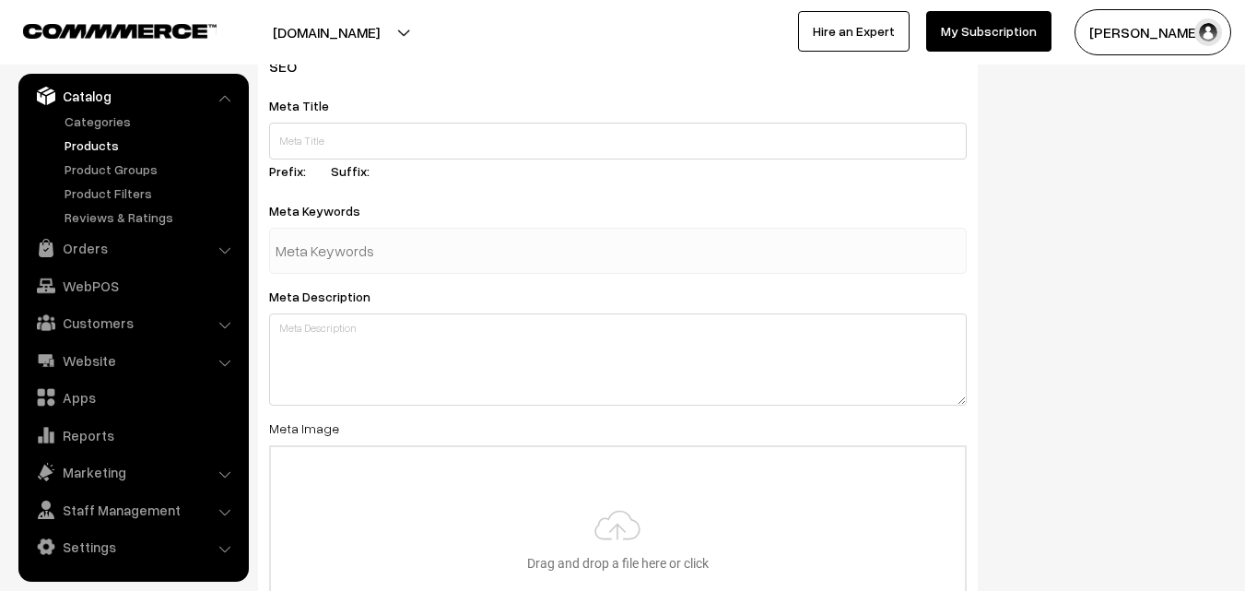
scroll to position [2743, 0]
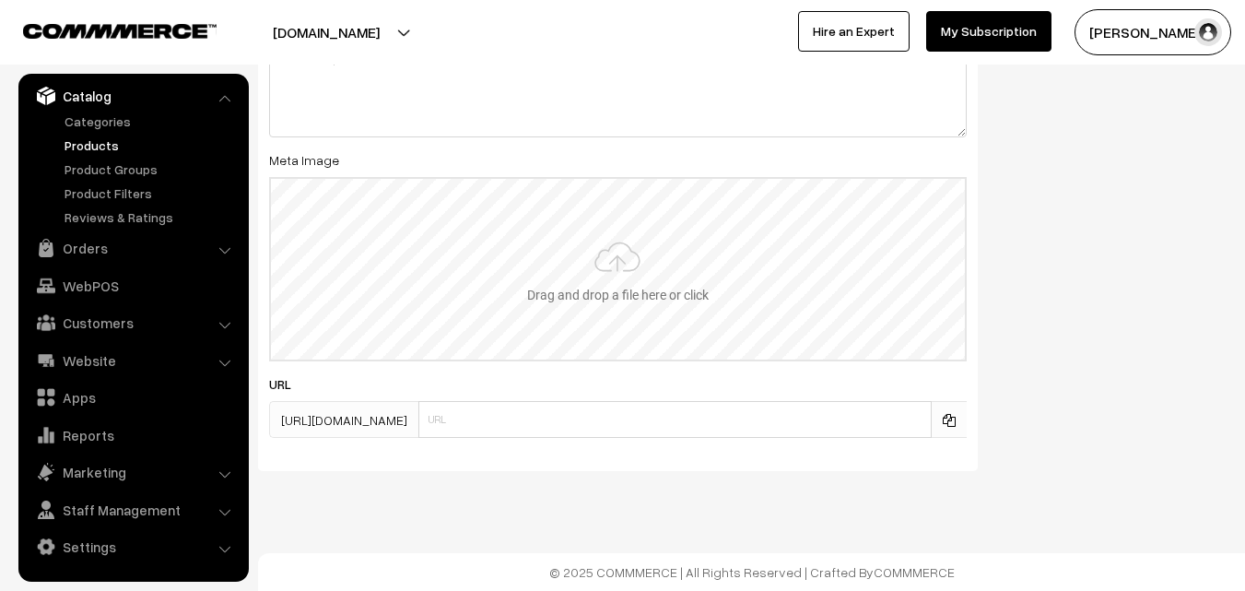
type input "2"
click at [595, 223] on input "file" at bounding box center [618, 269] width 694 height 181
type input "C:\fakepath\uppada-saree-va11935-aug.jpeg"
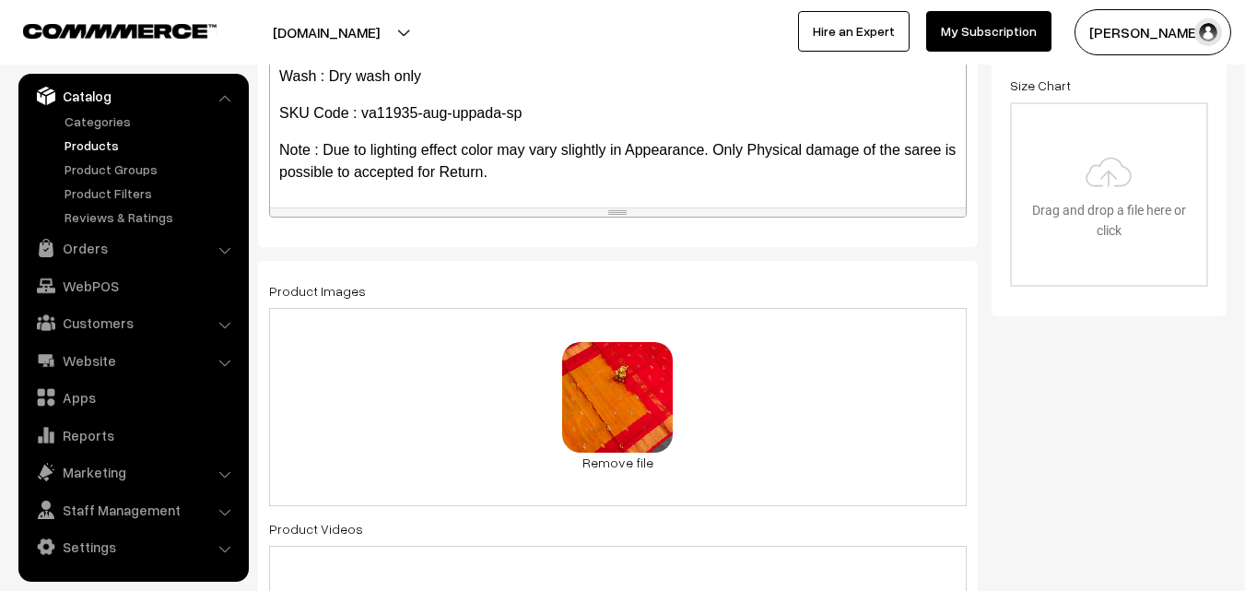
scroll to position [0, 0]
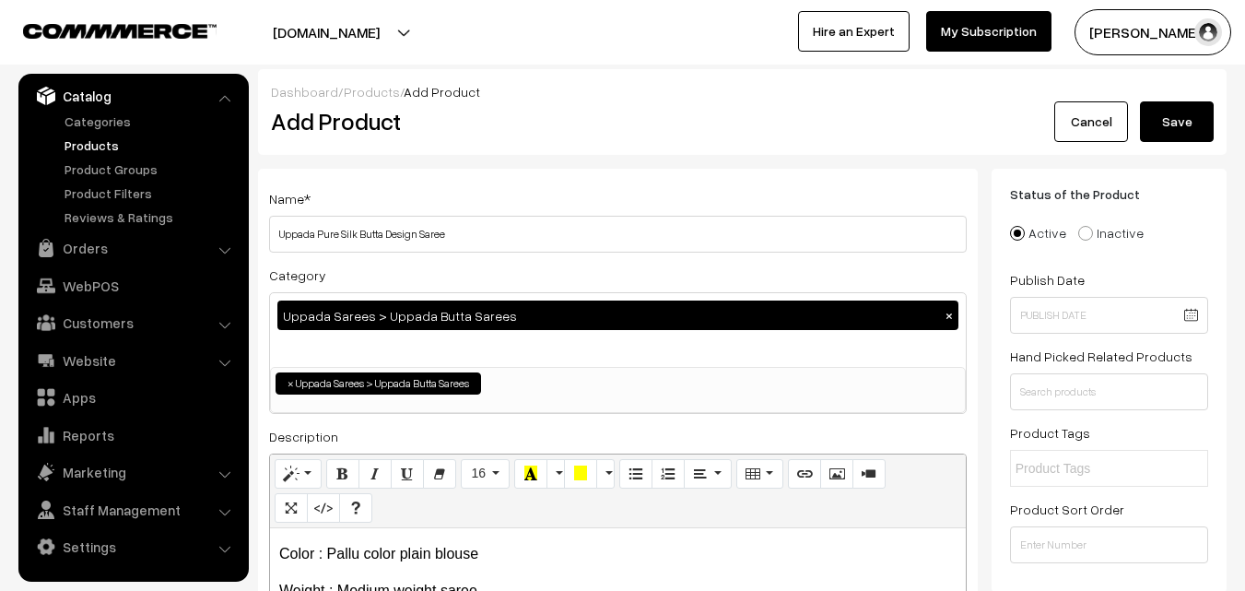
click at [1184, 127] on button "Save" at bounding box center [1177, 121] width 74 height 41
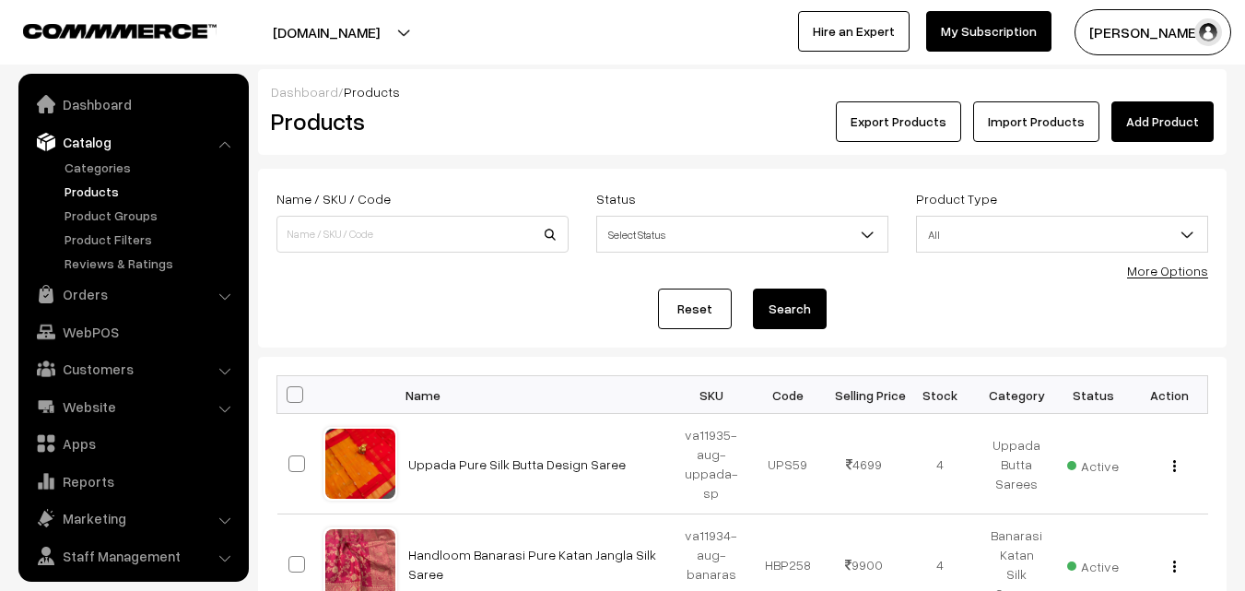
scroll to position [46, 0]
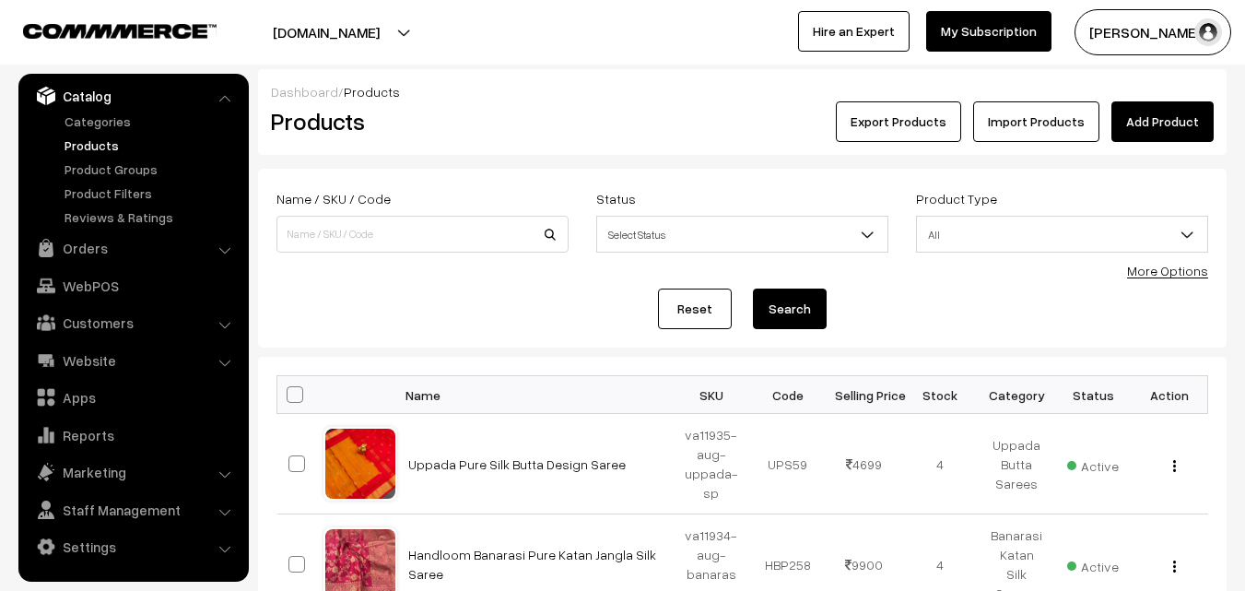
click at [487, 126] on h2 "Products" at bounding box center [419, 121] width 296 height 29
click at [1147, 126] on link "Add Product" at bounding box center [1162, 121] width 102 height 41
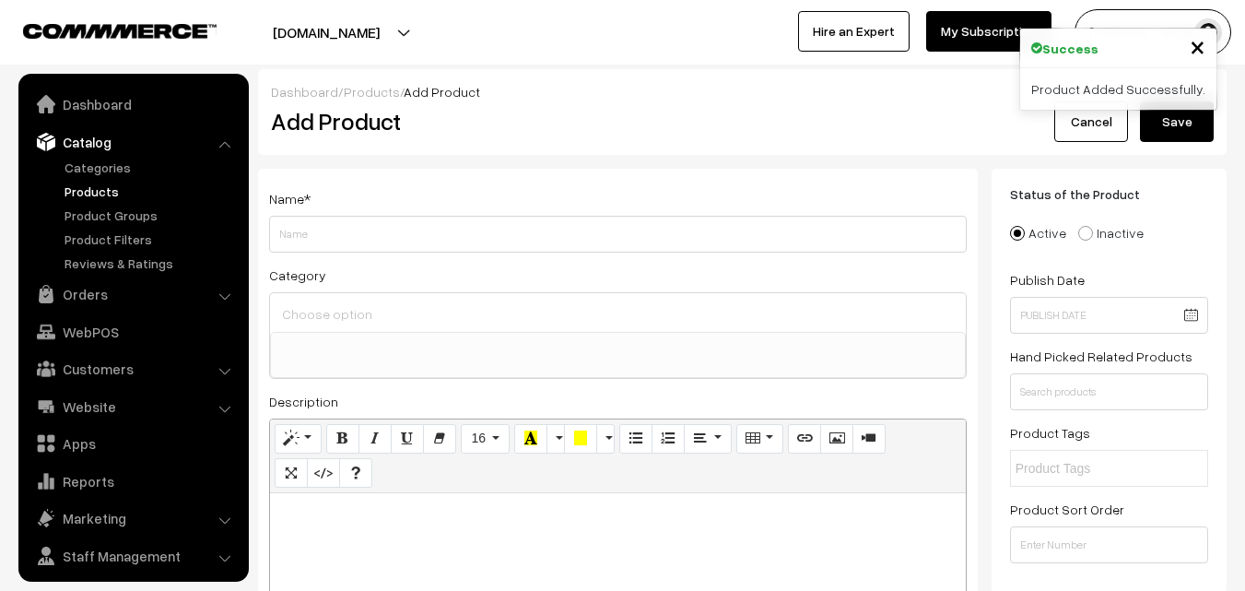
select select
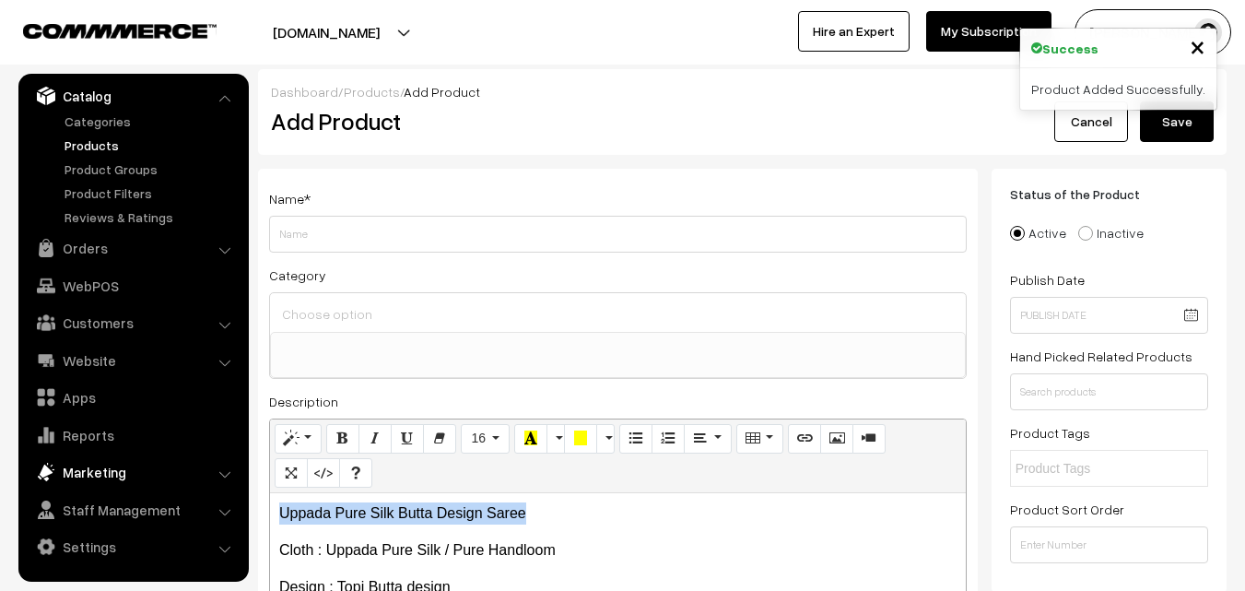
drag, startPoint x: 543, startPoint y: 503, endPoint x: 226, endPoint y: 486, distance: 317.5
copy p "Uppada Pure Silk Butta Design Saree"
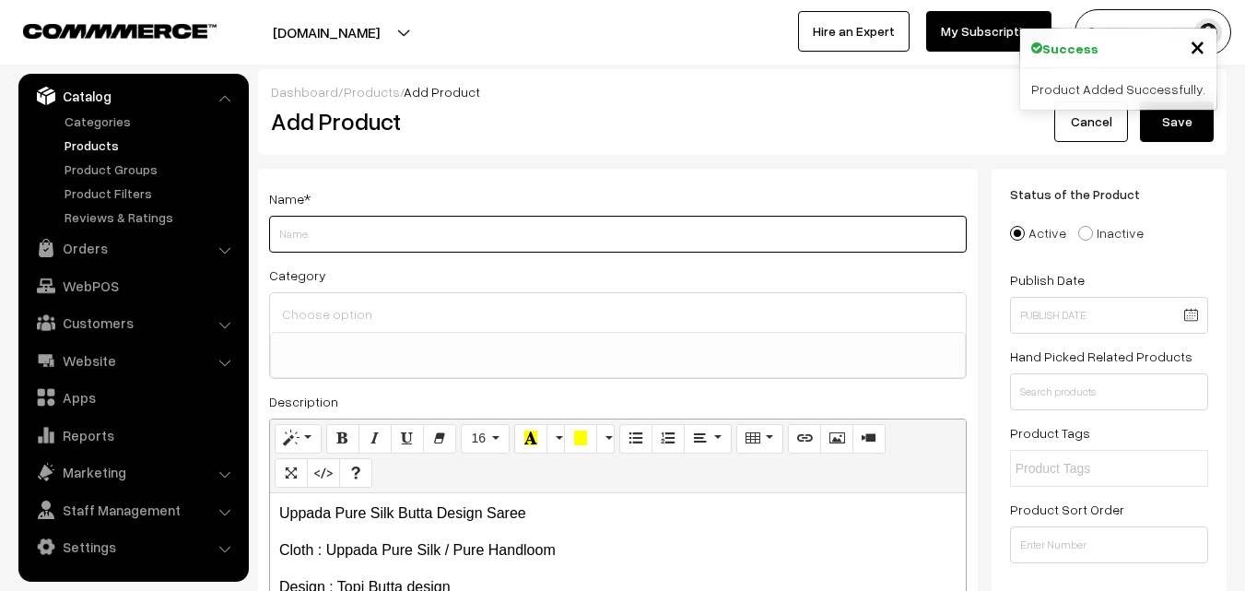
click at [331, 231] on input "Weight" at bounding box center [618, 234] width 698 height 37
paste input "Uppada Pure Silk Butta Design Saree"
type input "Uppada Pure Silk Butta Design Saree"
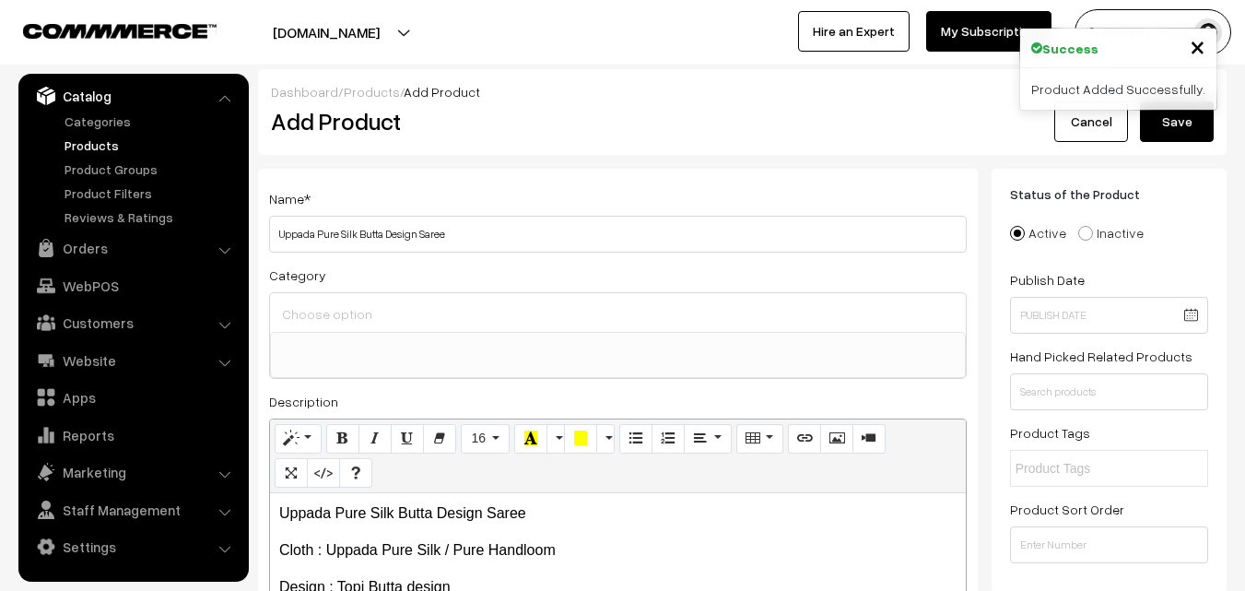
click at [333, 309] on input at bounding box center [617, 313] width 681 height 27
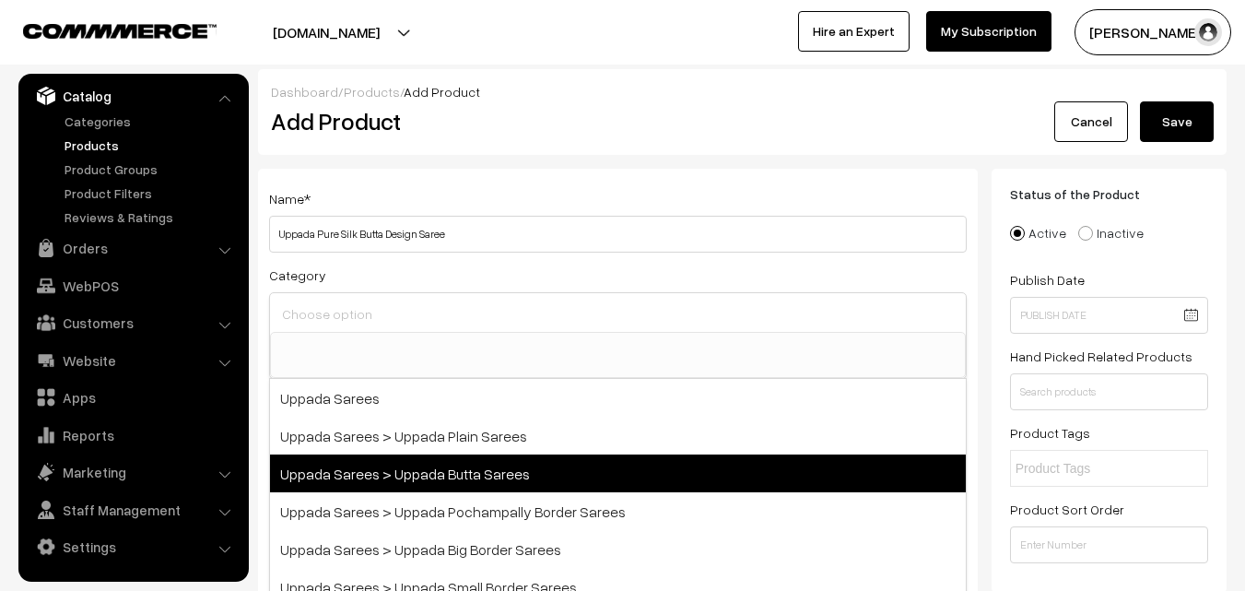
click at [464, 460] on span "Uppada Sarees > Uppada Butta Sarees" at bounding box center [618, 473] width 696 height 38
select select "7"
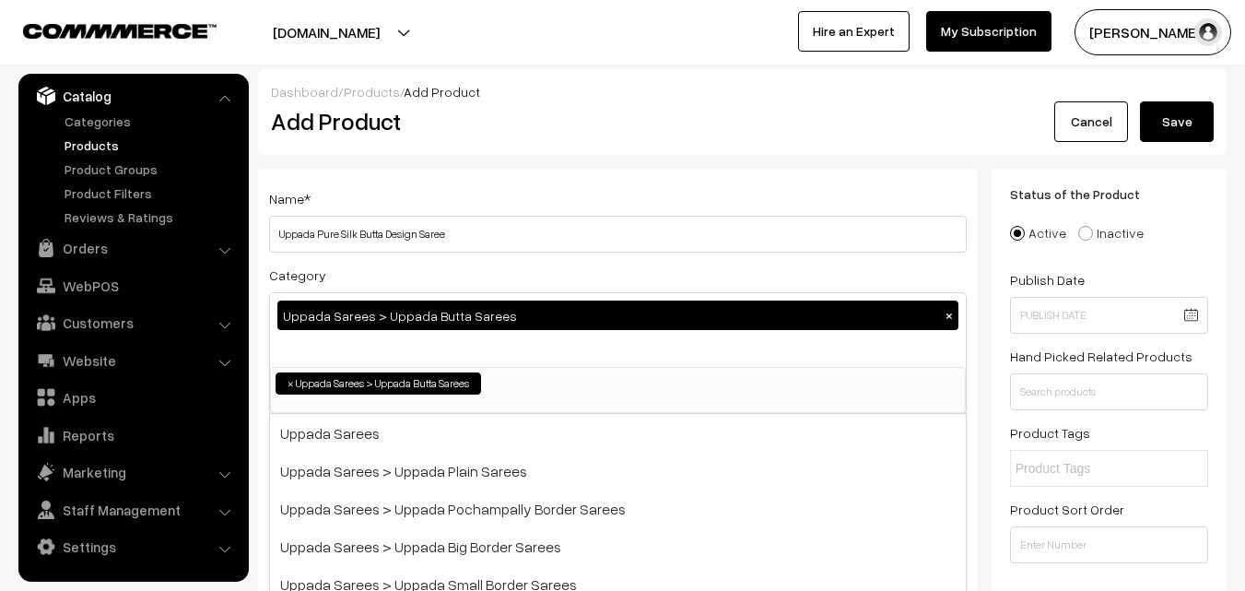
click at [491, 174] on div "Name * Uppada Pure Silk Butta Design Saree Category Uppada Sarees > Uppada Butt…" at bounding box center [618, 483] width 720 height 629
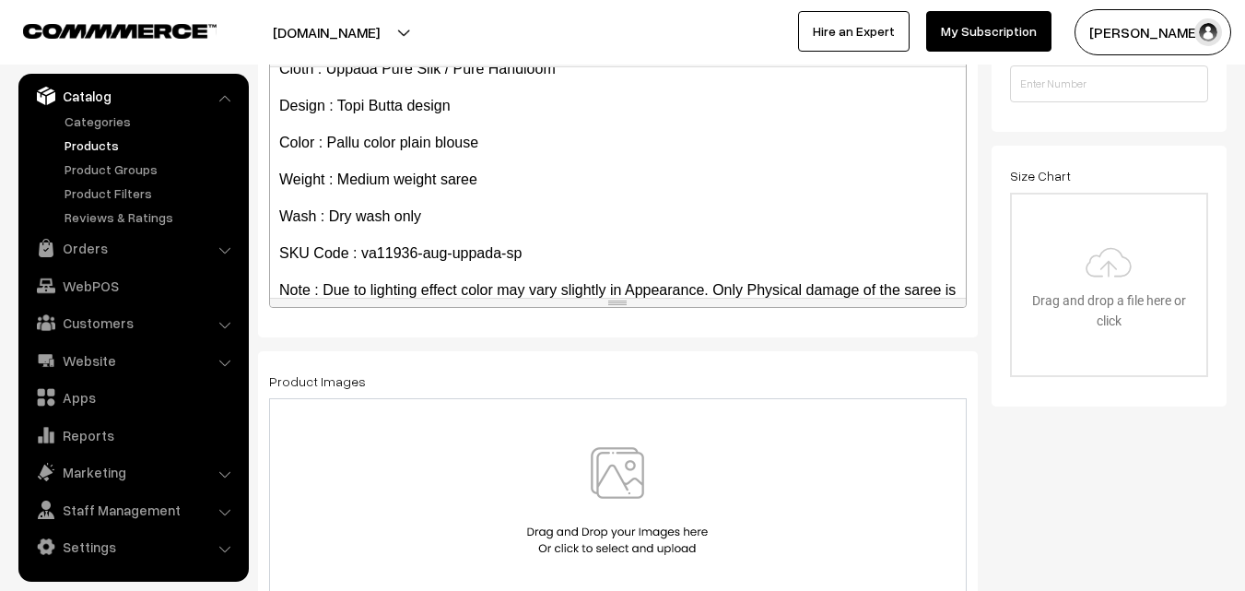
scroll to position [105, 0]
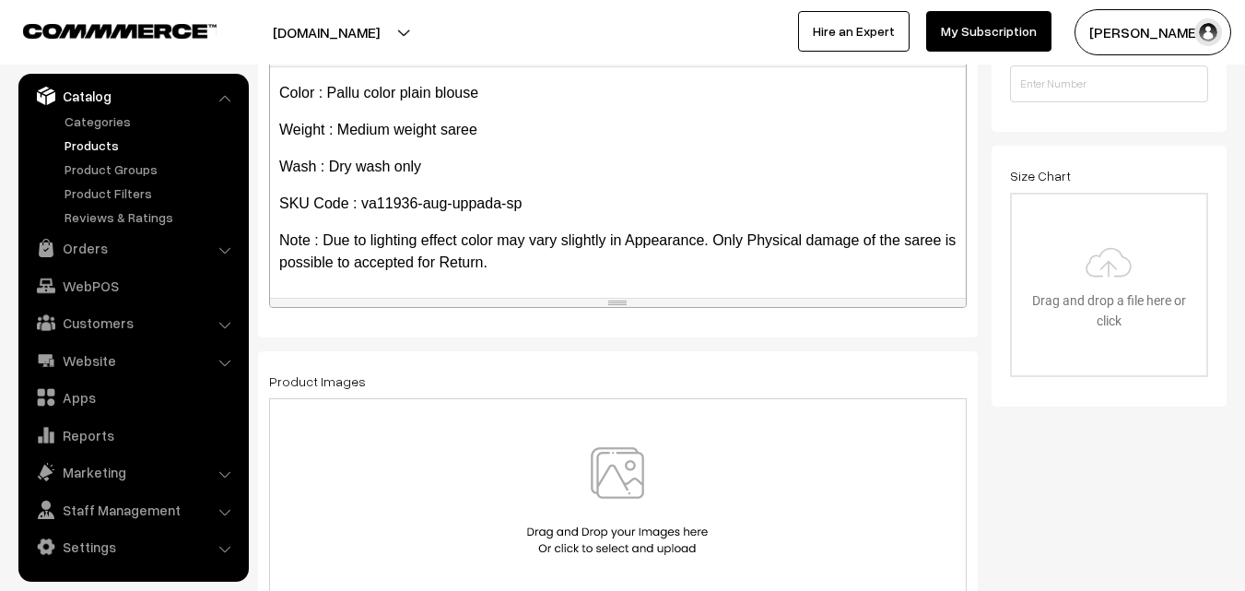
click at [631, 485] on img at bounding box center [617, 501] width 190 height 108
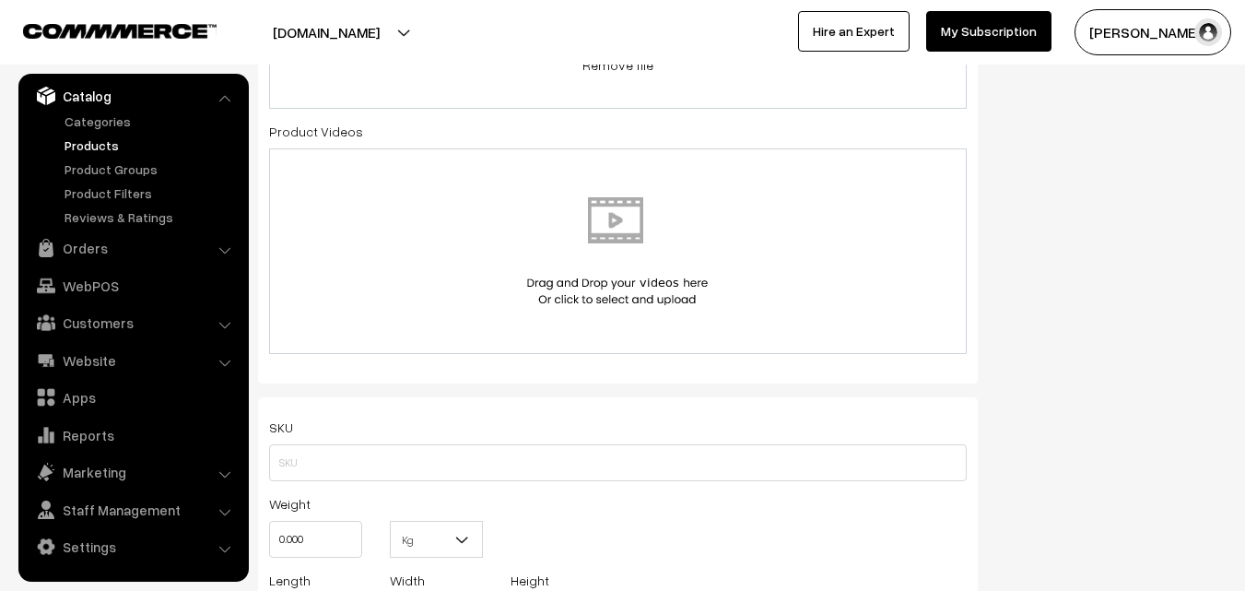
scroll to position [1014, 0]
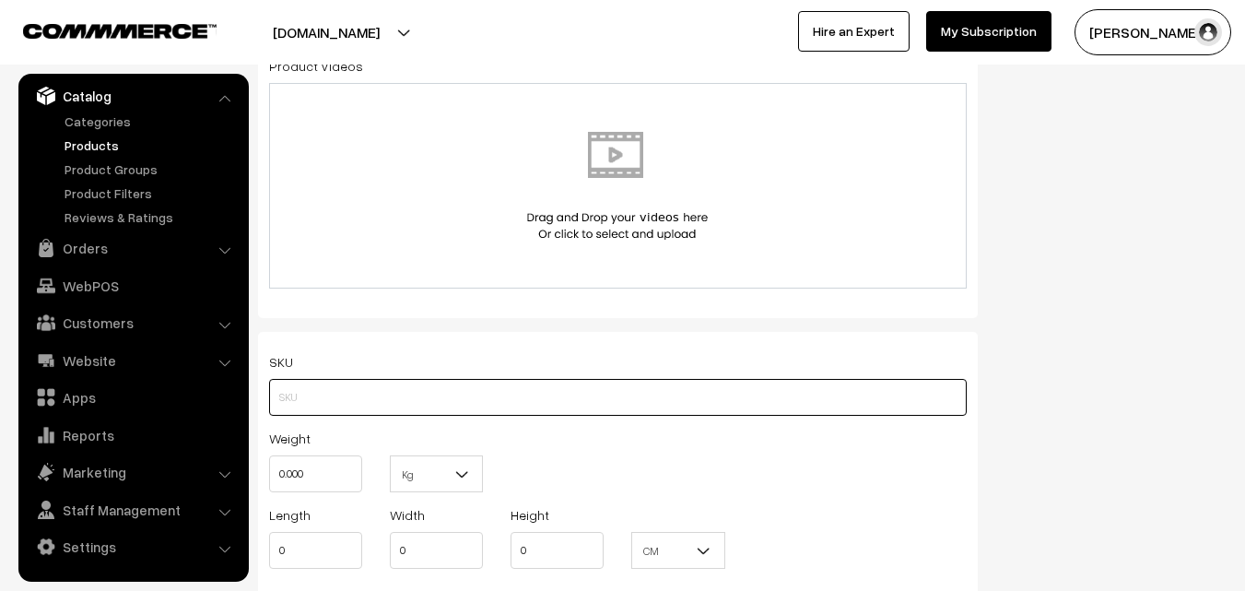
click at [306, 395] on input "text" at bounding box center [618, 397] width 698 height 37
paste input "va11936-aug-uppada-sp"
type input "va11936-aug-uppada-sp"
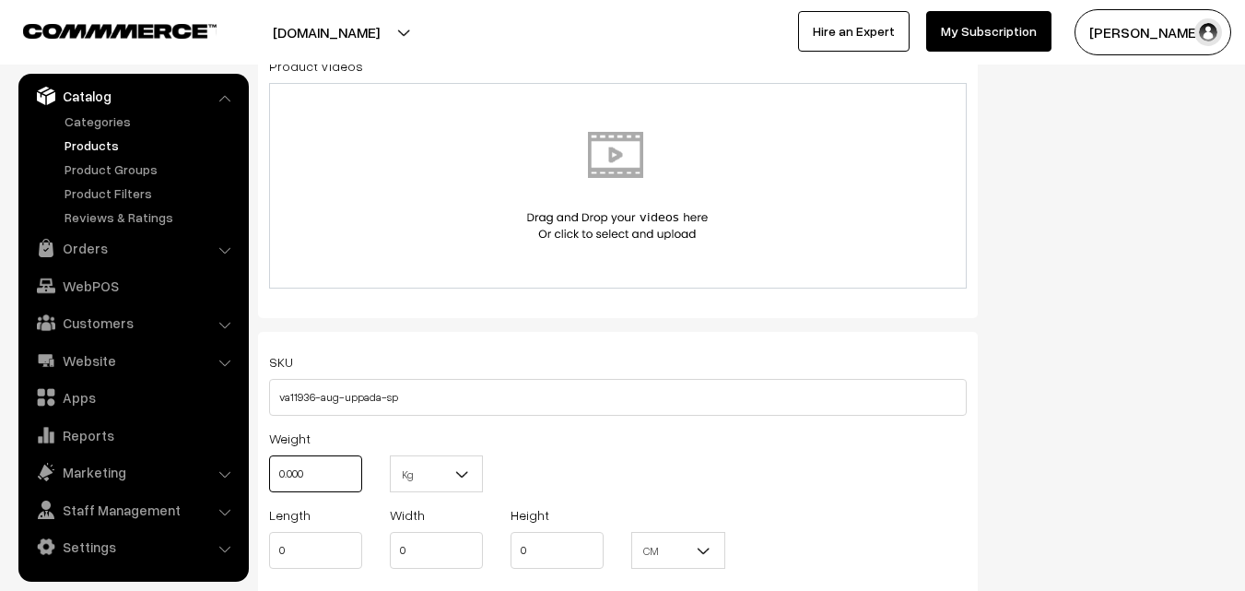
click at [311, 462] on input "0.000" at bounding box center [315, 473] width 93 height 37
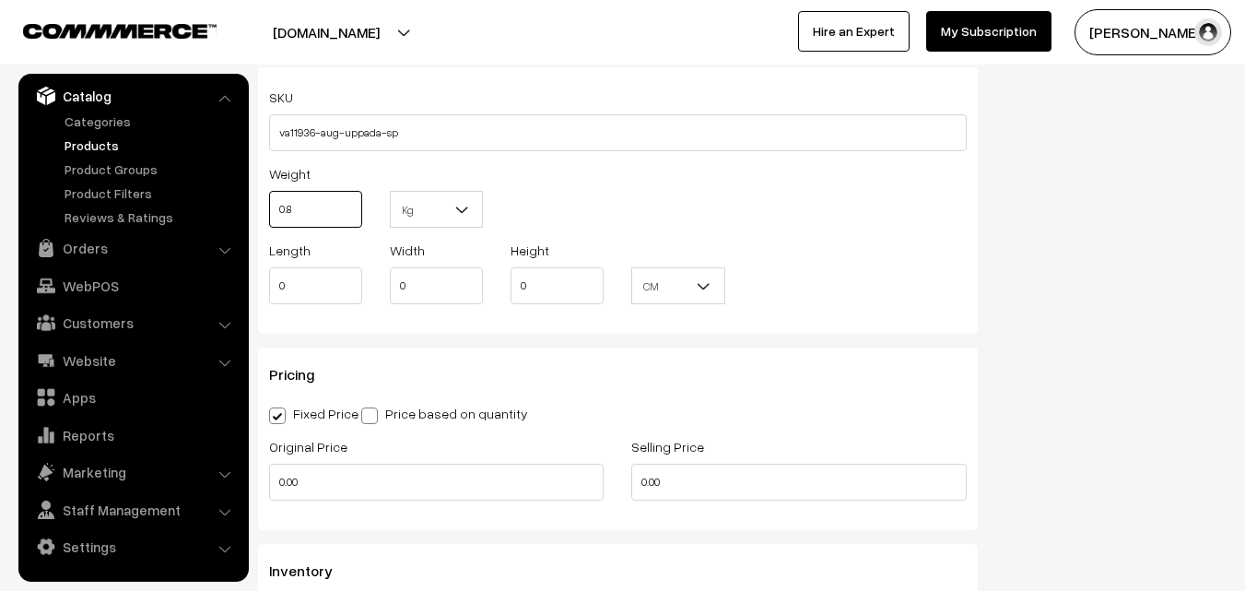
scroll to position [1474, 0]
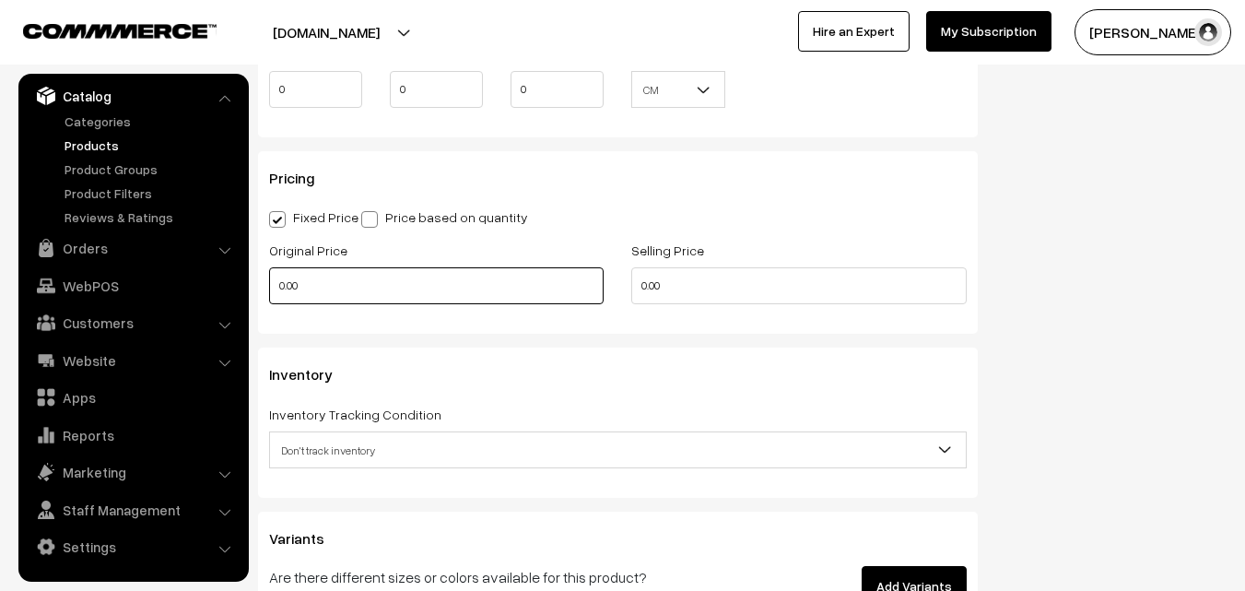
type input "0.80"
click at [303, 296] on input "0.00" at bounding box center [436, 285] width 334 height 37
type input "0"
type input "3600"
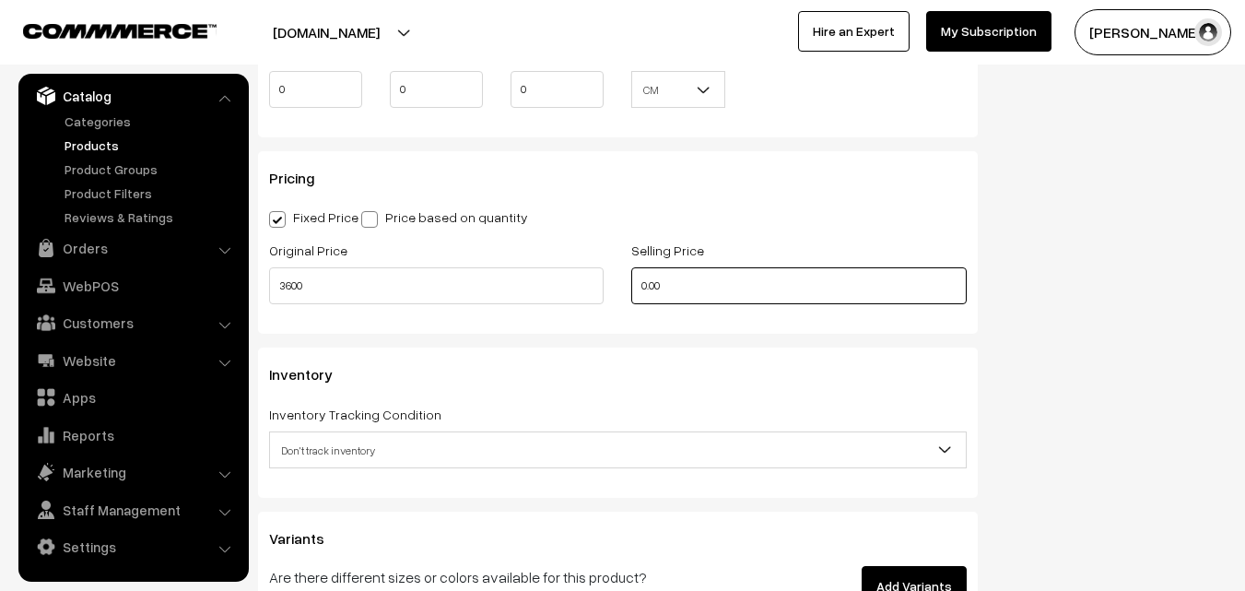
click at [673, 271] on input "0.00" at bounding box center [798, 285] width 334 height 37
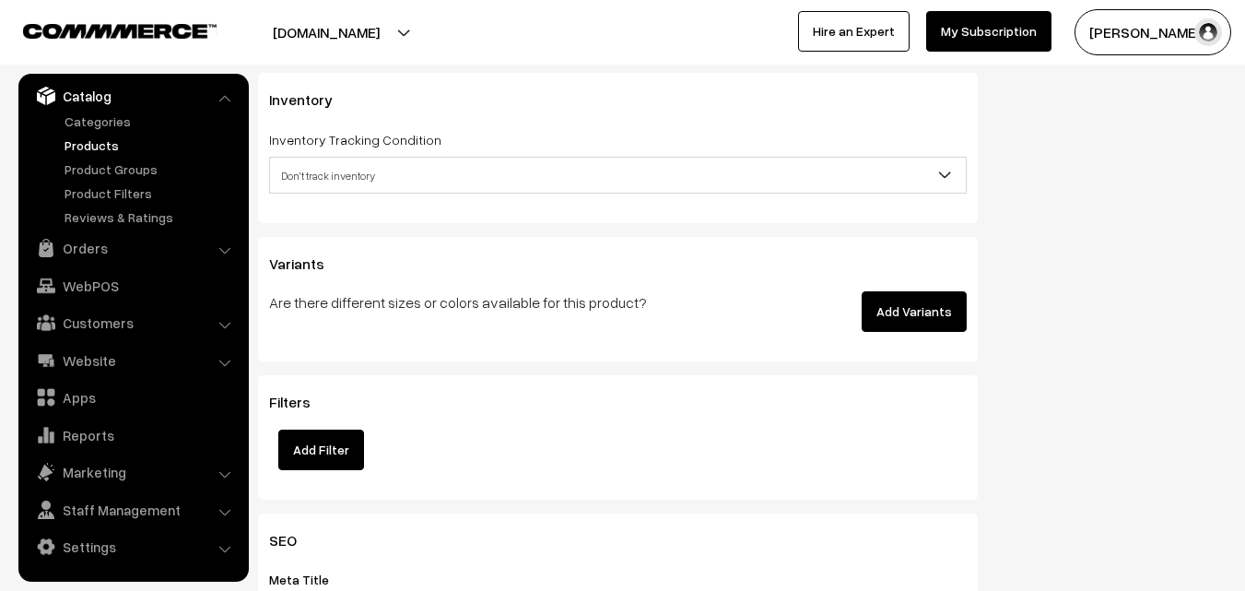
scroll to position [1751, 0]
type input "4699"
click at [348, 163] on span "Don't track inventory" at bounding box center [618, 174] width 696 height 32
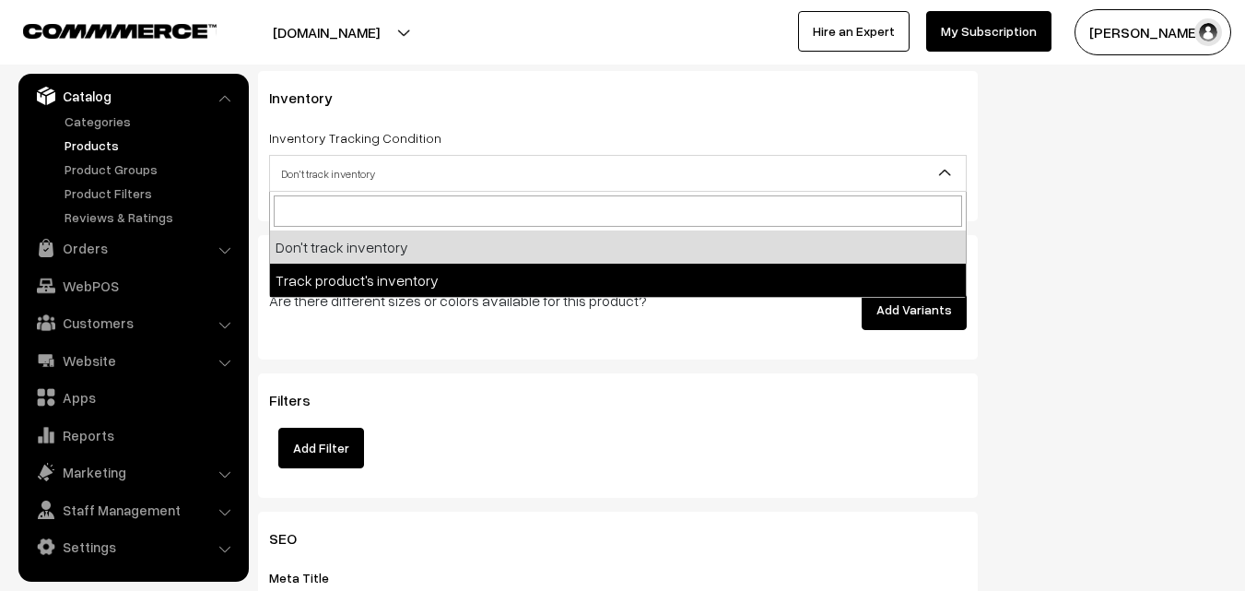
select select "2"
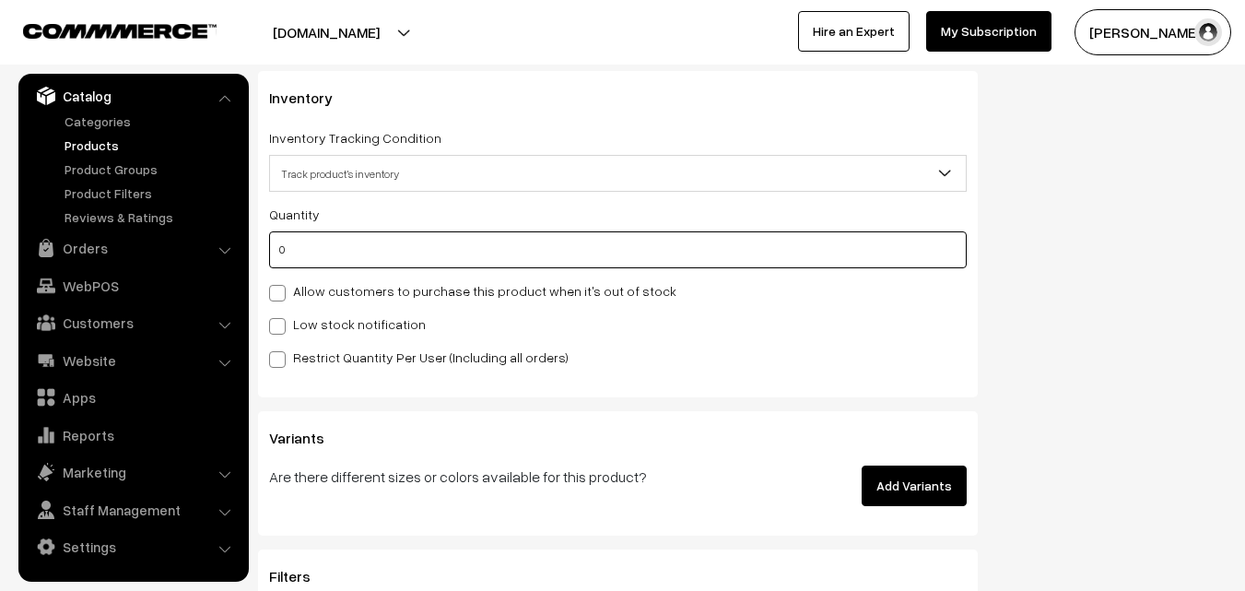
click at [350, 257] on input "0" at bounding box center [618, 249] width 698 height 37
type input "4"
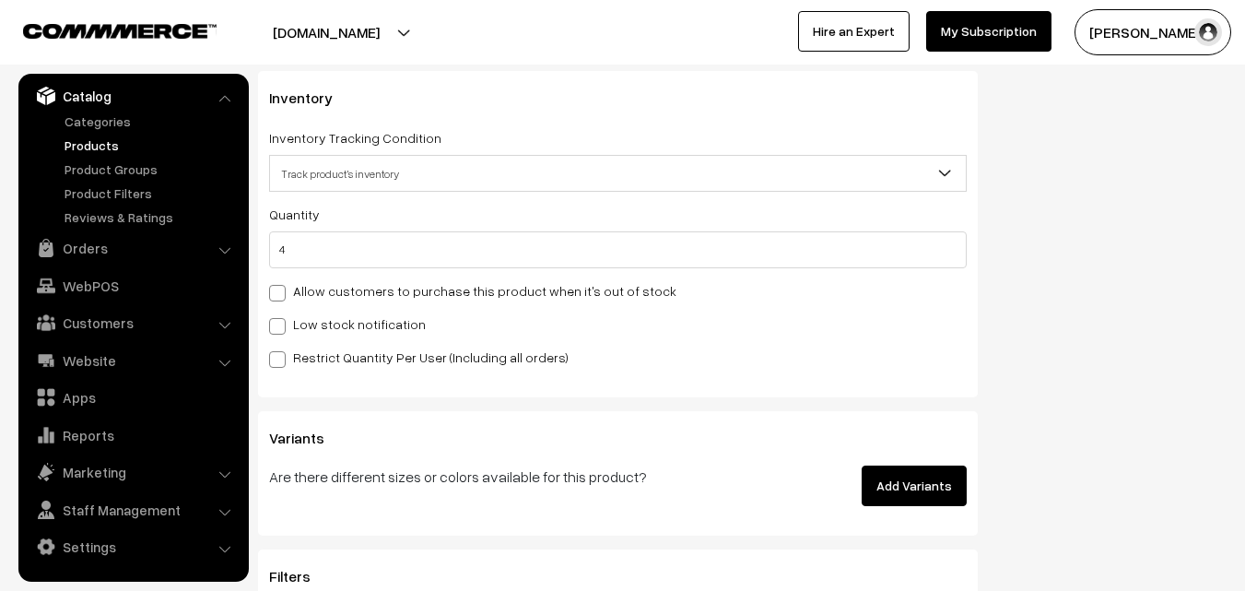
click at [323, 316] on label "Low stock notification" at bounding box center [347, 323] width 157 height 19
click at [281, 317] on input "Low stock notification" at bounding box center [275, 323] width 12 height 12
checkbox input "true"
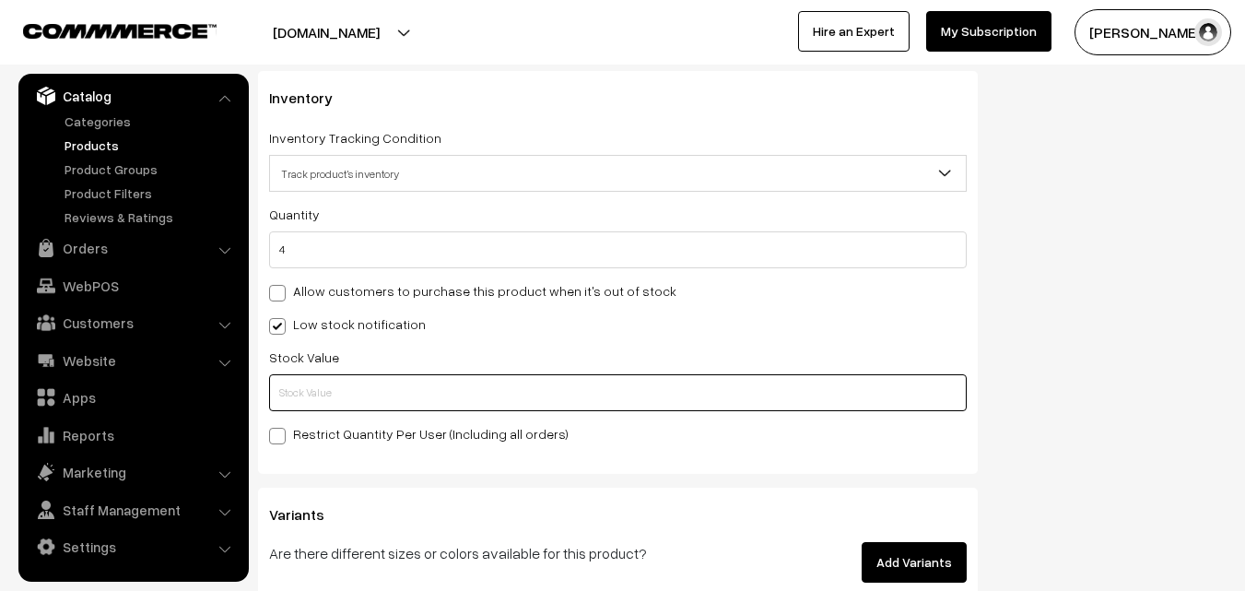
click at [327, 381] on input "text" at bounding box center [618, 392] width 698 height 37
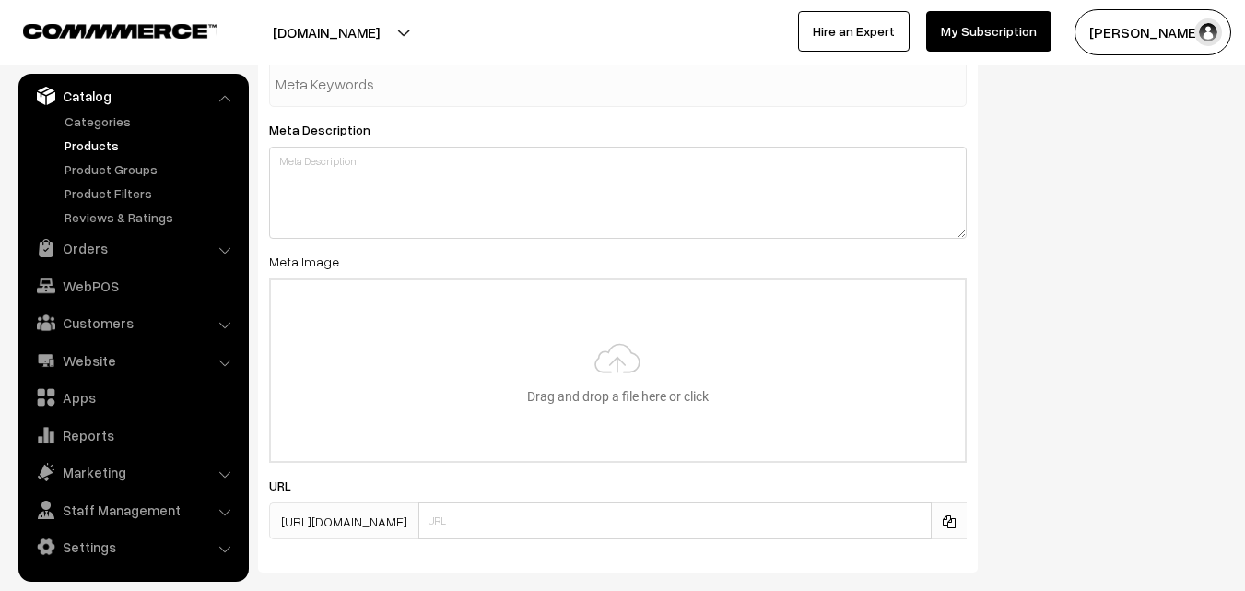
scroll to position [2743, 0]
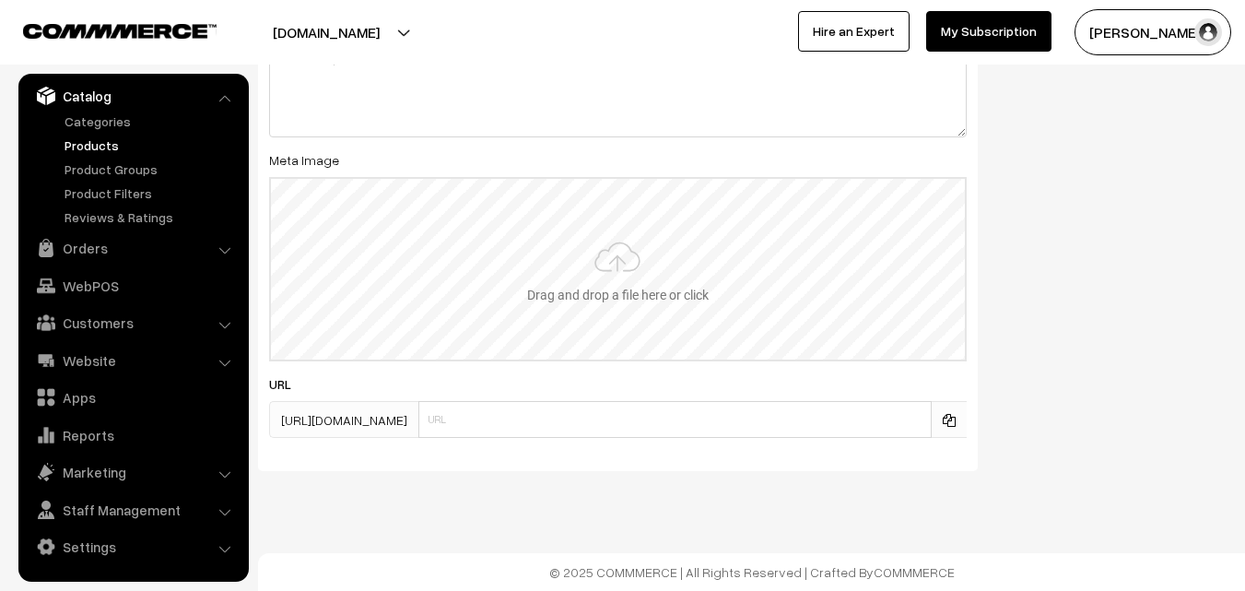
type input "2"
click at [569, 256] on input "file" at bounding box center [618, 269] width 694 height 181
type input "C:\fakepath\uppada-saree-va11936-aug.jpeg"
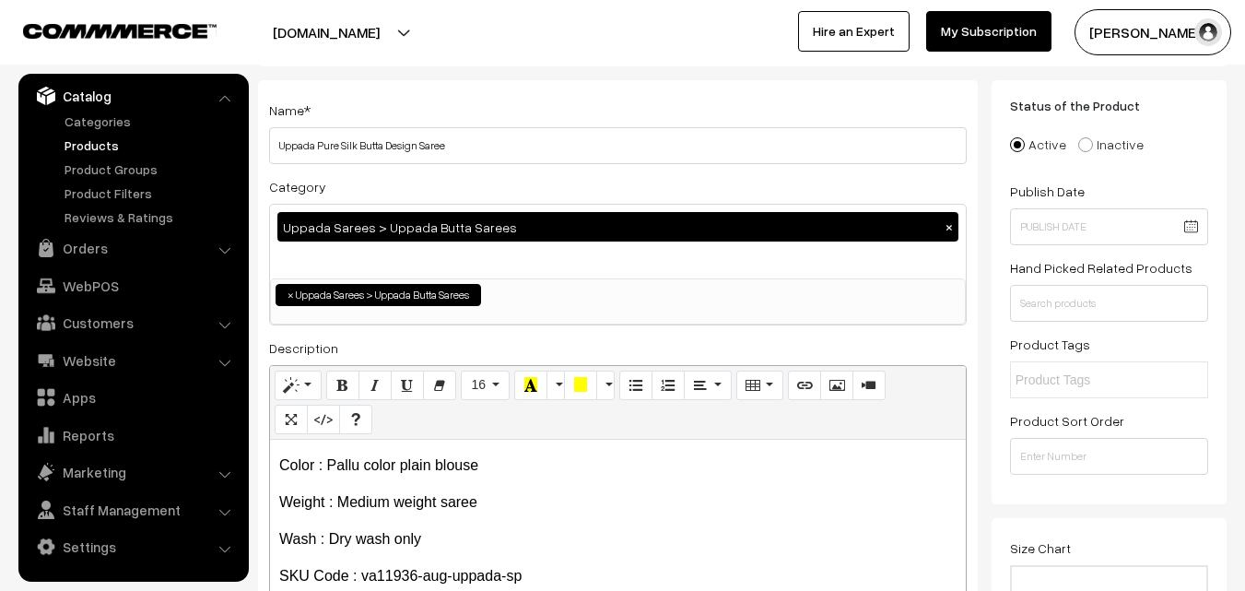
scroll to position [0, 0]
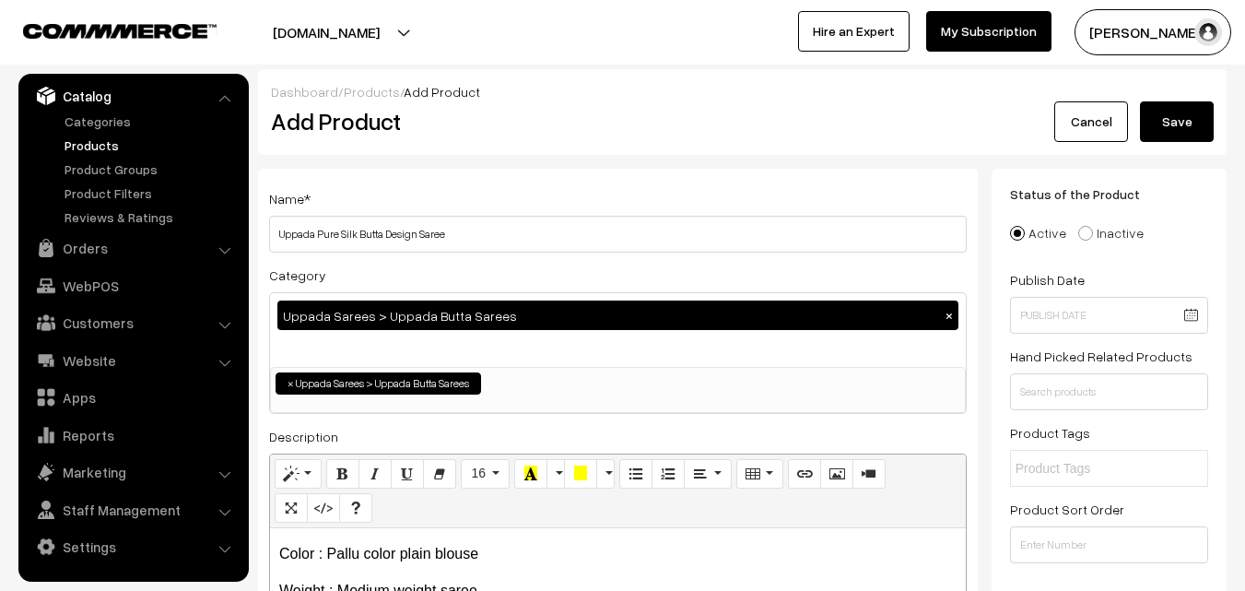
click at [1191, 119] on button "Save" at bounding box center [1177, 121] width 74 height 41
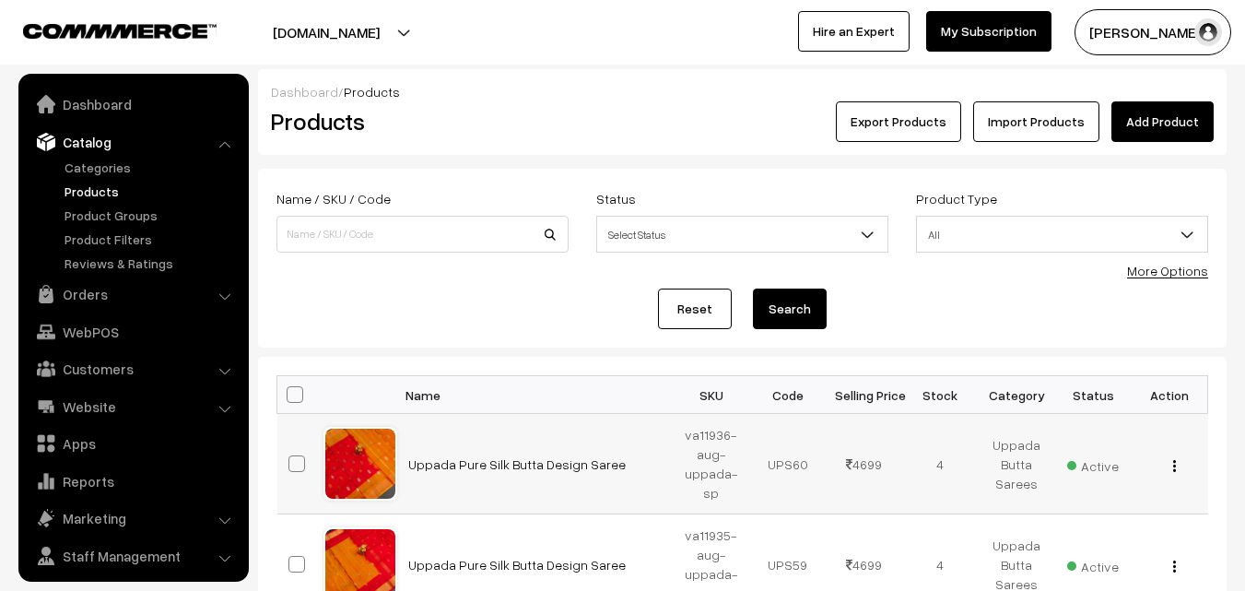
scroll to position [46, 0]
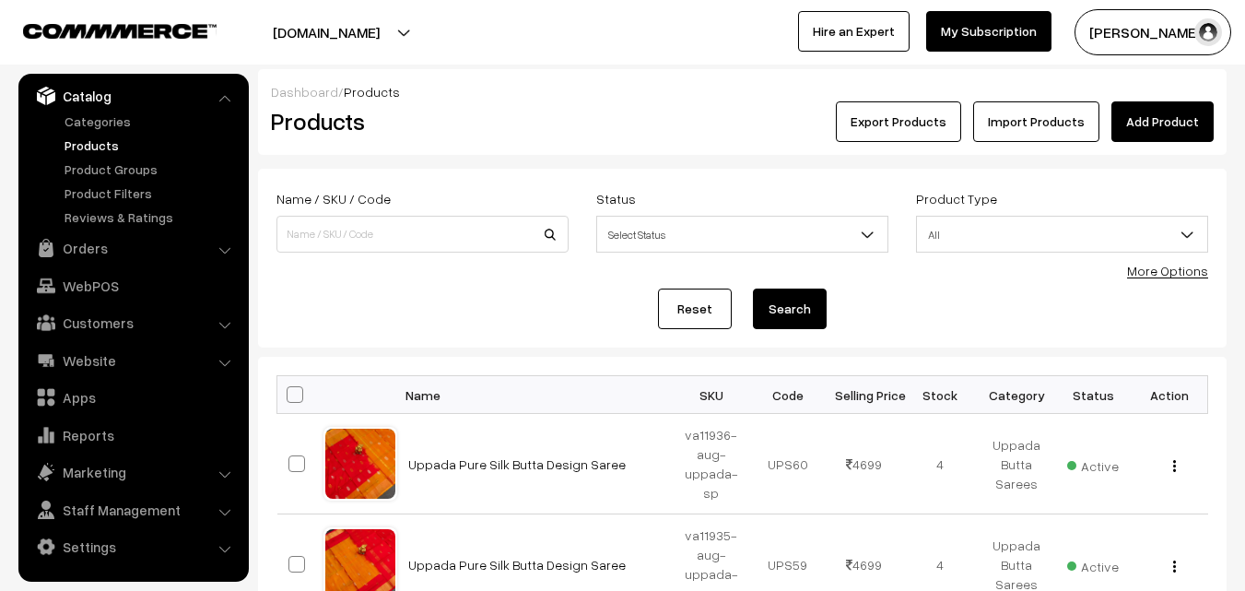
click at [624, 113] on div "Export Products Import Products Add Product" at bounding box center [903, 121] width 619 height 41
click at [1163, 118] on link "Add Product" at bounding box center [1162, 121] width 102 height 41
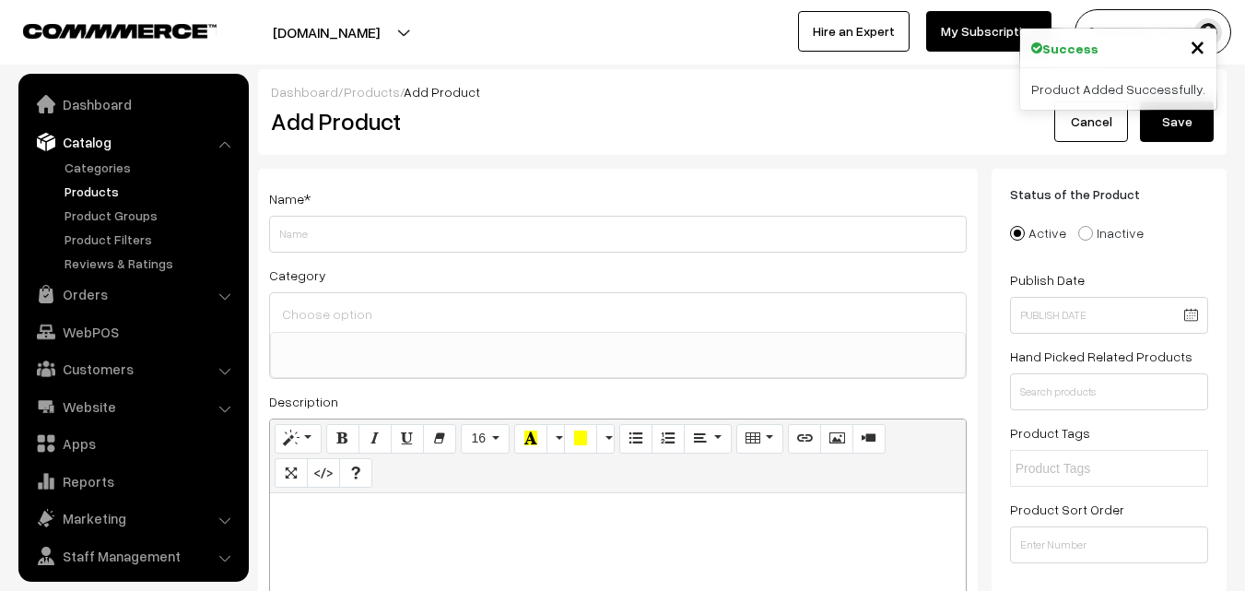
select select
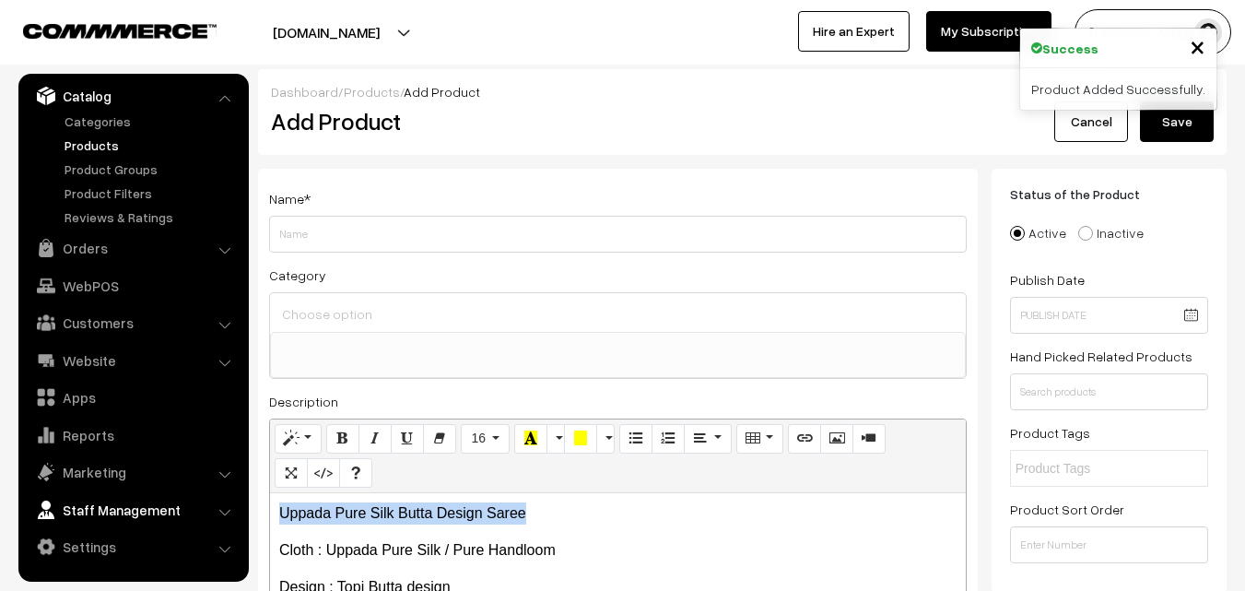
drag, startPoint x: 533, startPoint y: 500, endPoint x: 182, endPoint y: 499, distance: 351.1
copy p "Uppada Pure Silk Butta Design Saree"
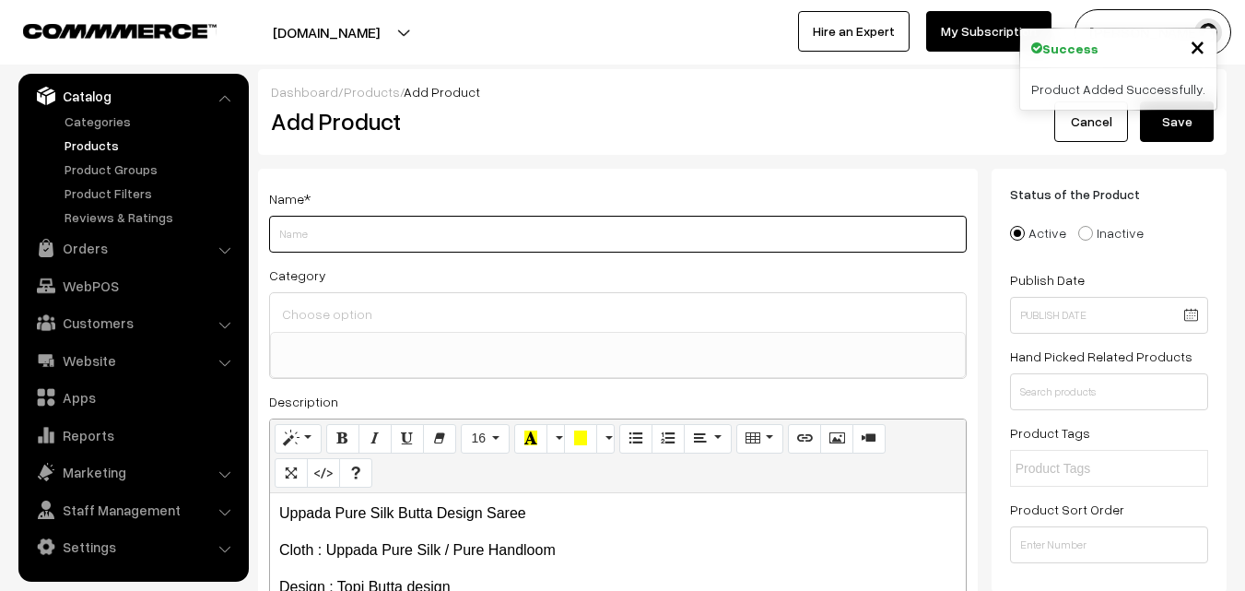
click at [313, 225] on input "Weight" at bounding box center [618, 234] width 698 height 37
paste input "Uppada Pure Silk Butta Design Saree"
type input "Uppada Pure Silk Butta Design Saree"
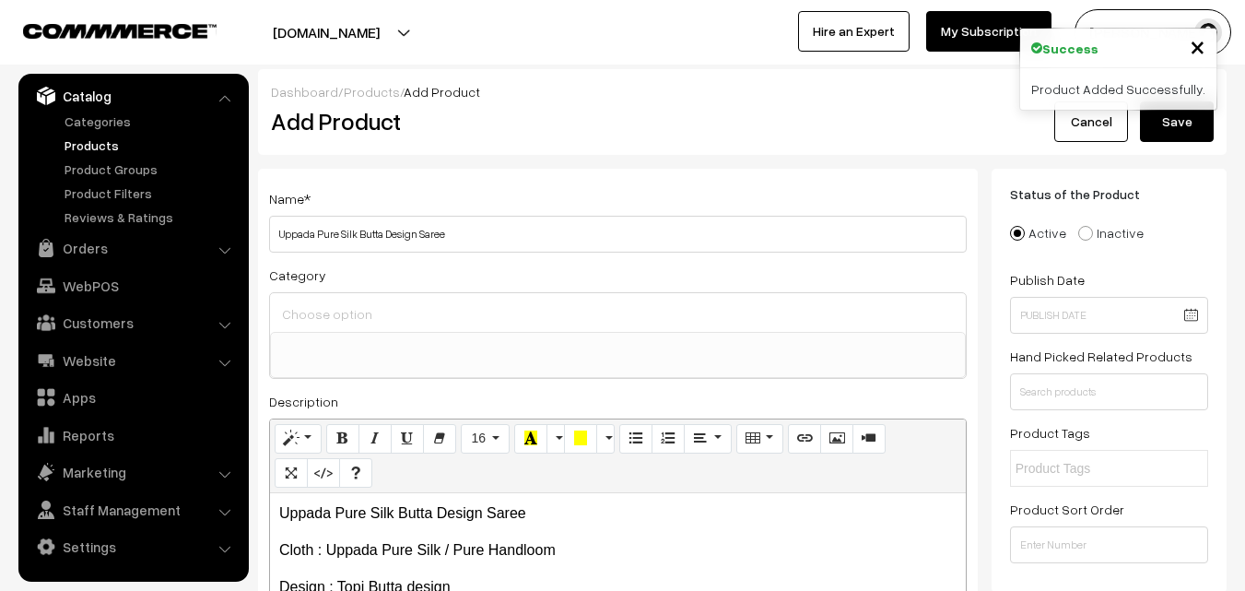
click at [323, 309] on input at bounding box center [617, 313] width 681 height 27
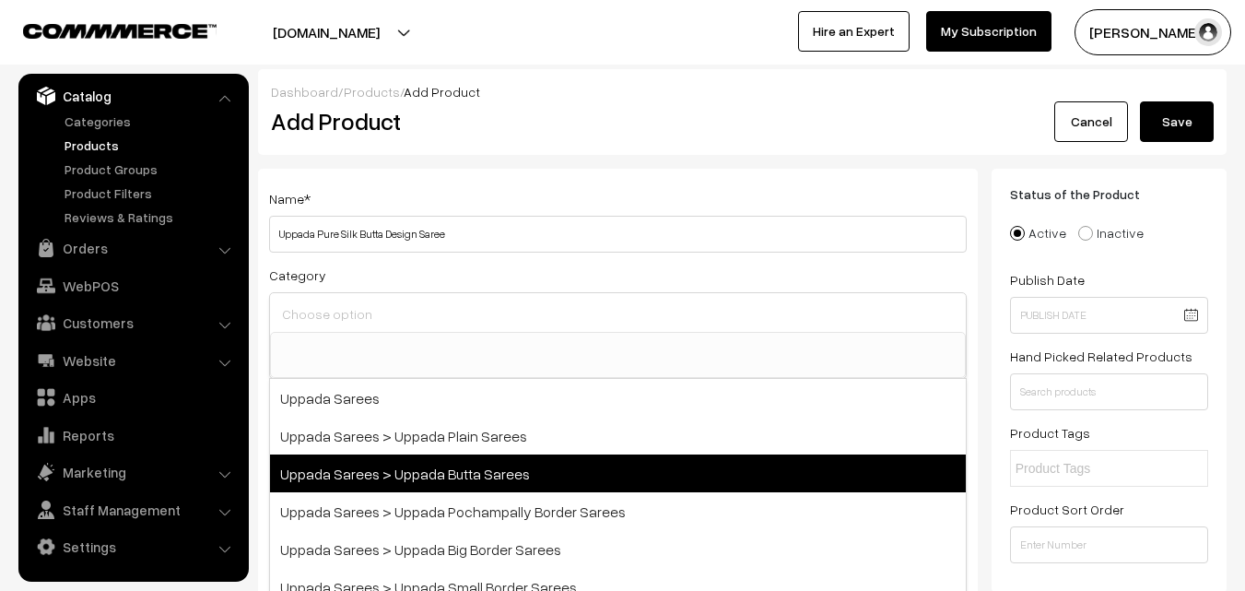
click at [449, 458] on span "Uppada Sarees > Uppada Butta Sarees" at bounding box center [618, 473] width 696 height 38
select select "7"
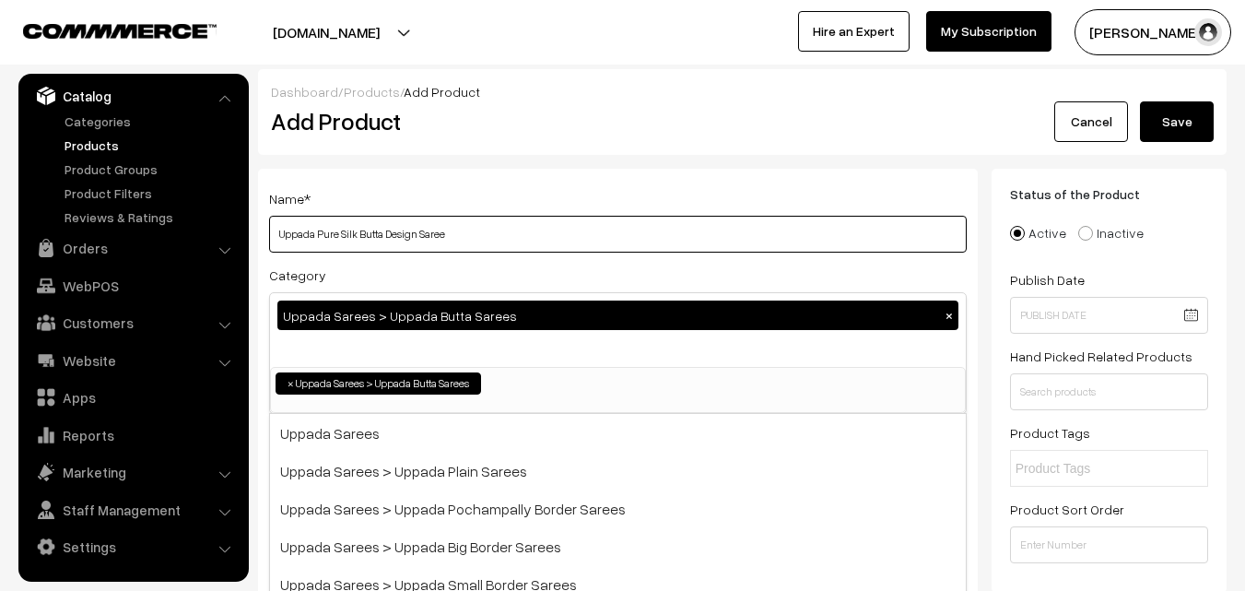
click at [487, 218] on input "Uppada Pure Silk Butta Design Saree" at bounding box center [618, 234] width 698 height 37
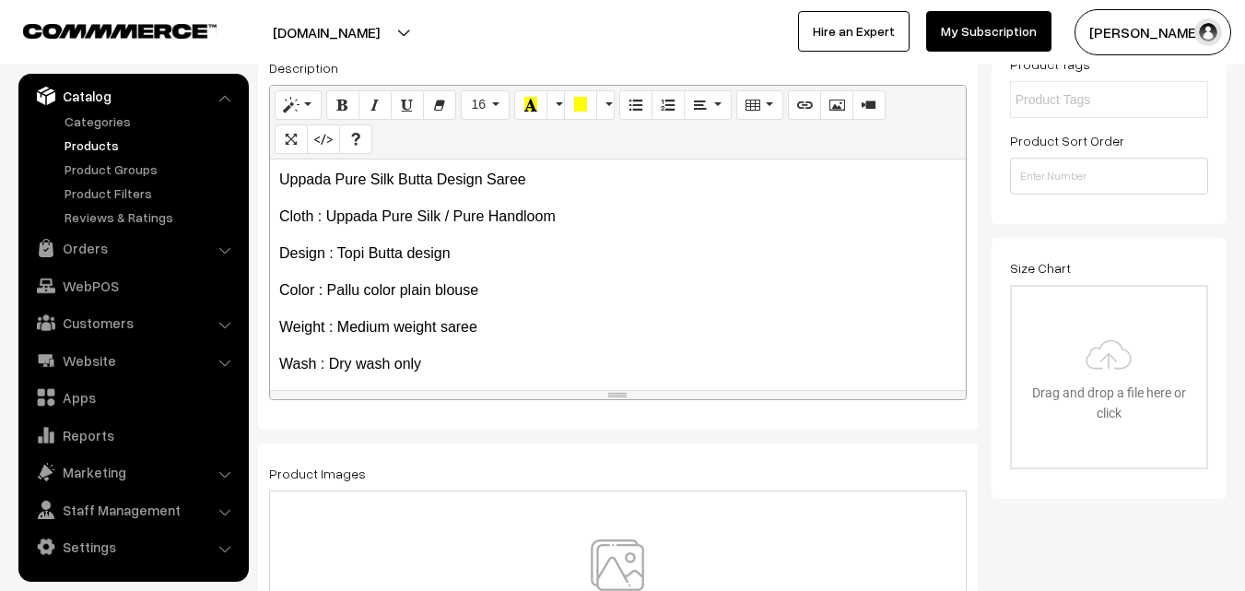
scroll to position [105, 0]
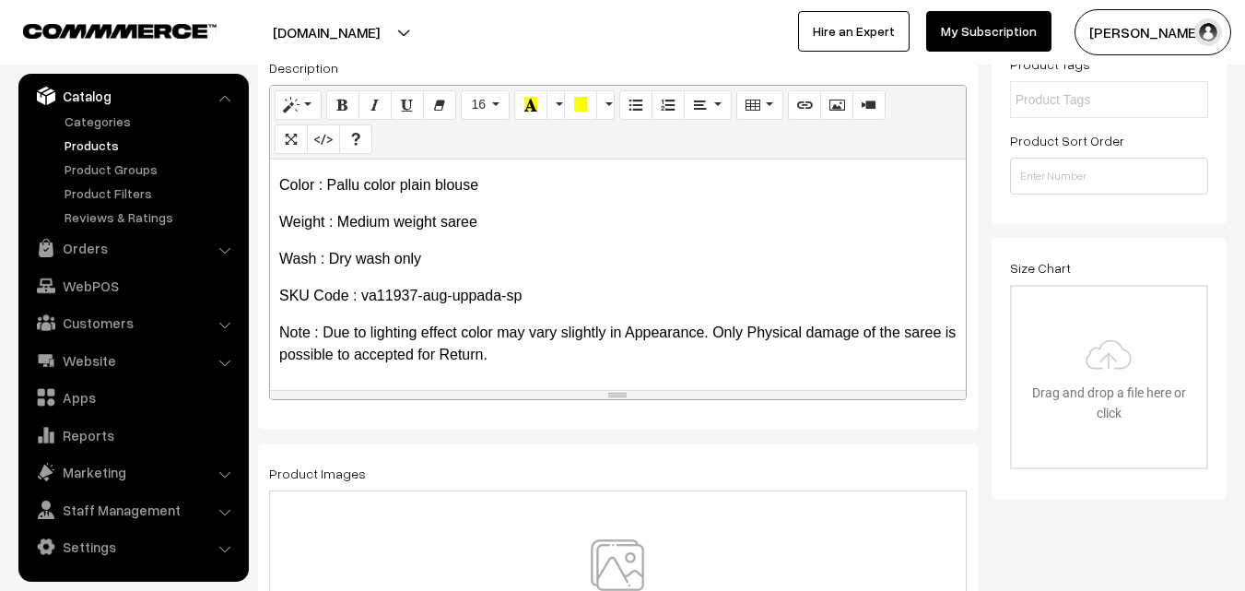
click at [634, 579] on img at bounding box center [617, 593] width 190 height 108
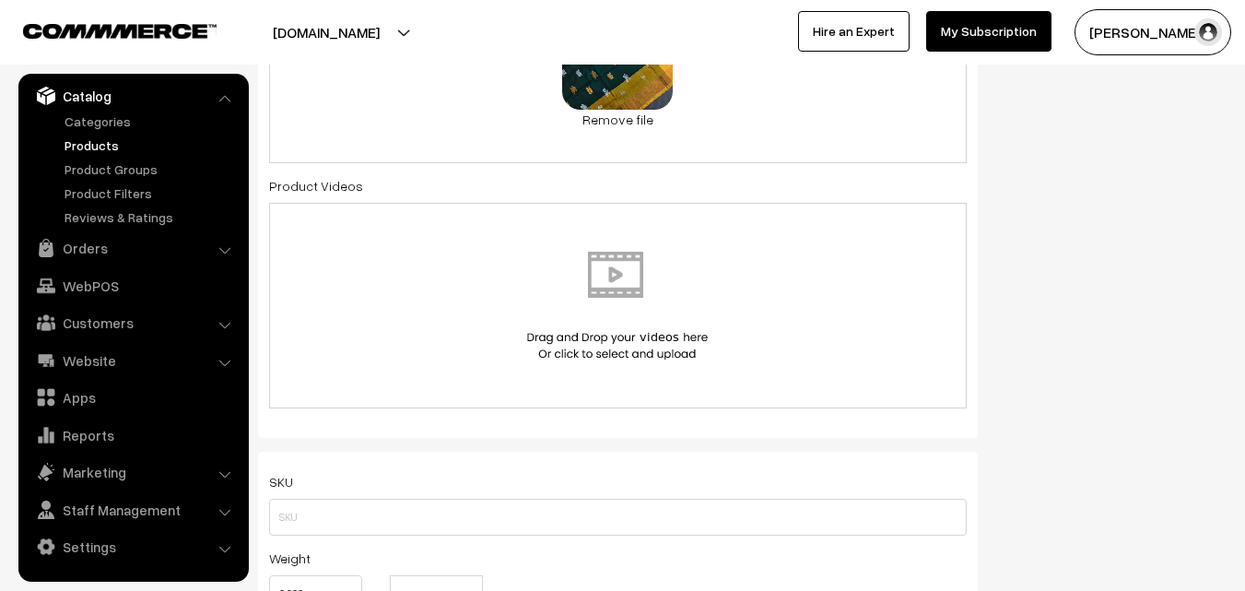
scroll to position [921, 0]
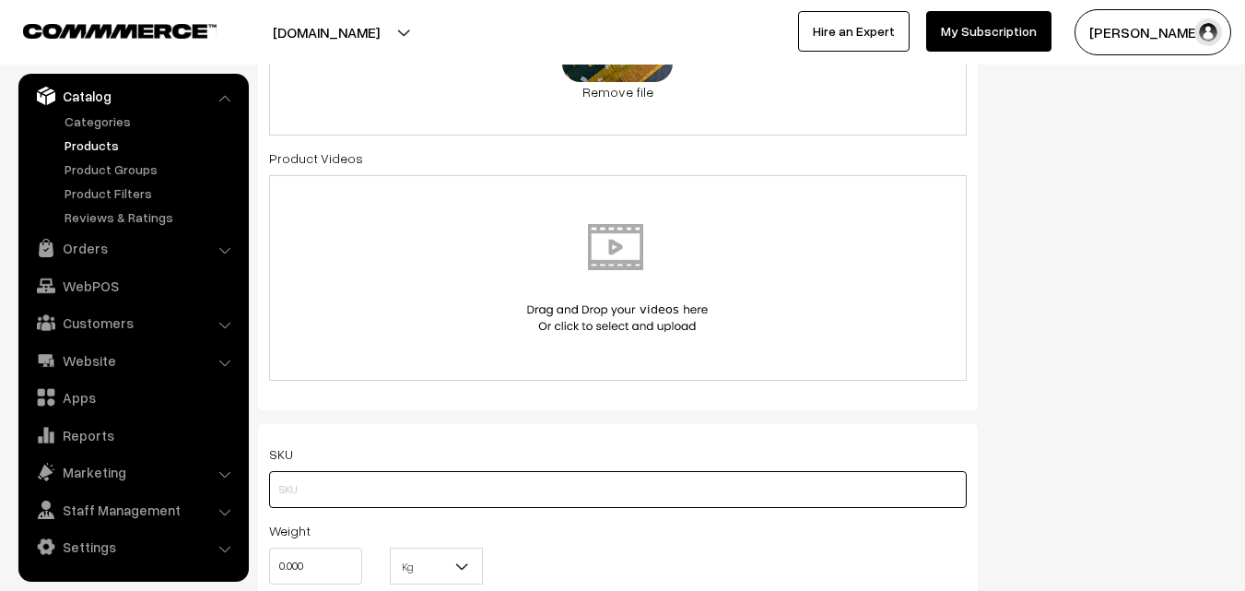
click at [286, 492] on input "text" at bounding box center [618, 489] width 698 height 37
paste input "va11937-aug-uppada-sp"
type input "va11937-aug-uppada-sp"
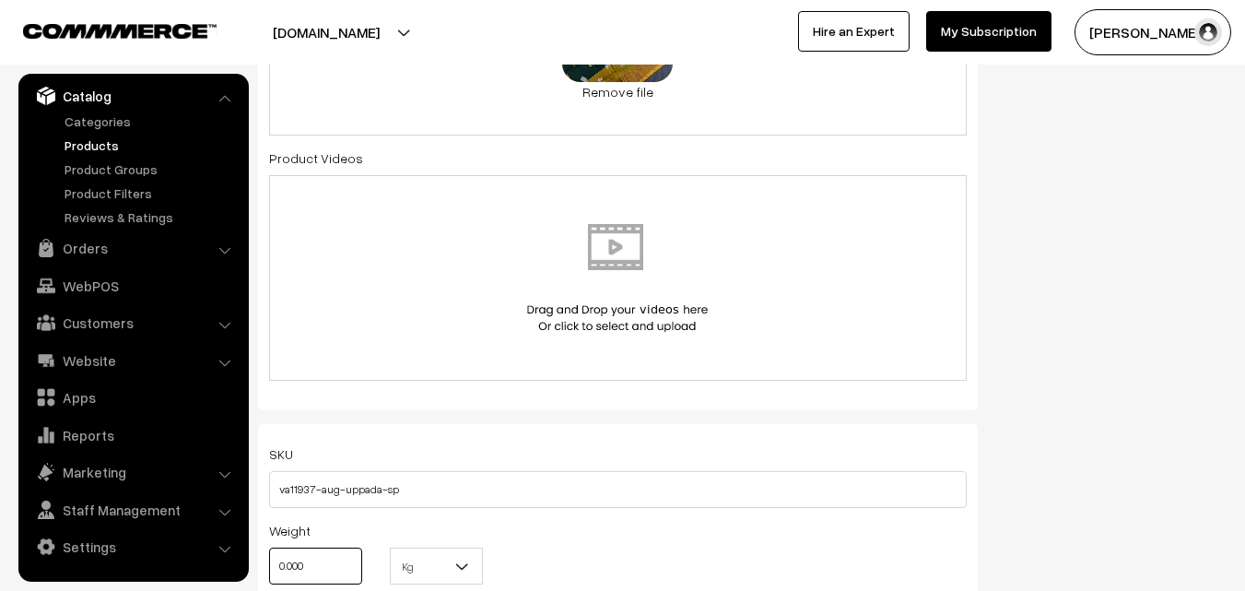
click at [322, 560] on input "0.000" at bounding box center [315, 565] width 93 height 37
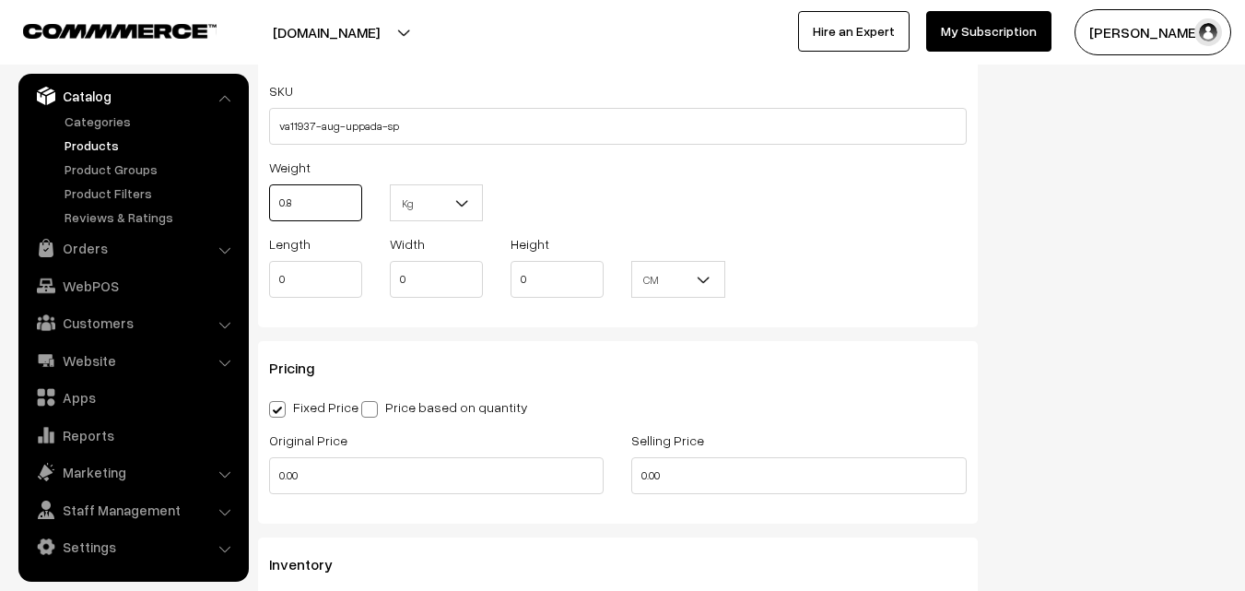
scroll to position [1290, 0]
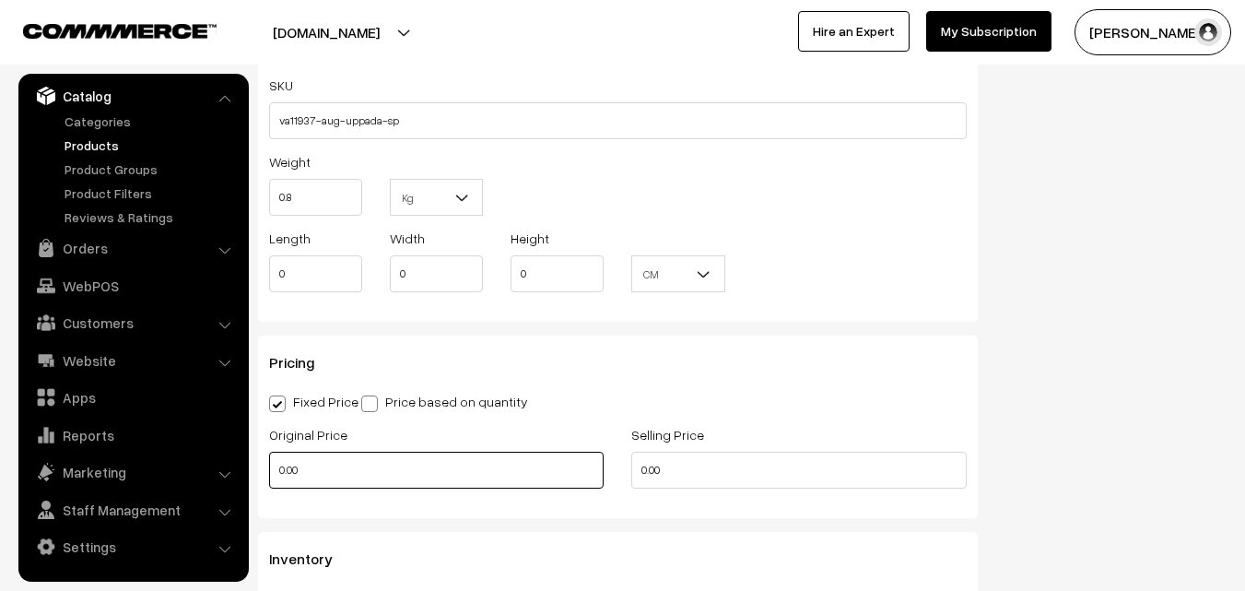
type input "0.80"
click at [320, 467] on input "0.00" at bounding box center [436, 470] width 334 height 37
type input "3600"
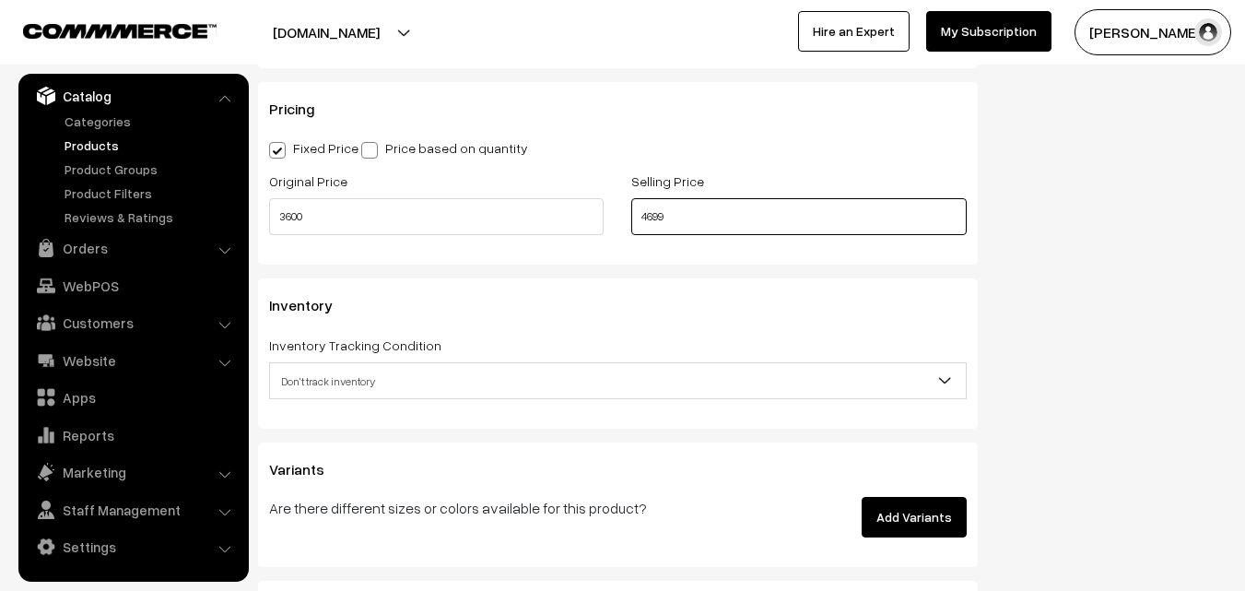
scroll to position [1566, 0]
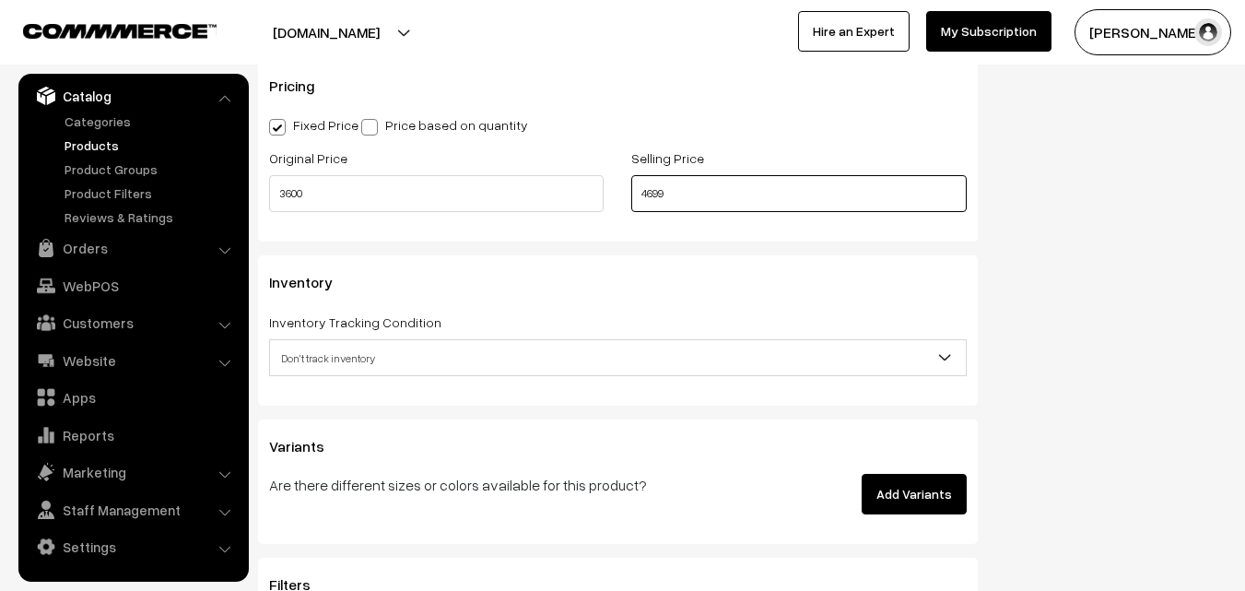
type input "4699"
click at [342, 359] on span "Don't track inventory" at bounding box center [618, 358] width 696 height 32
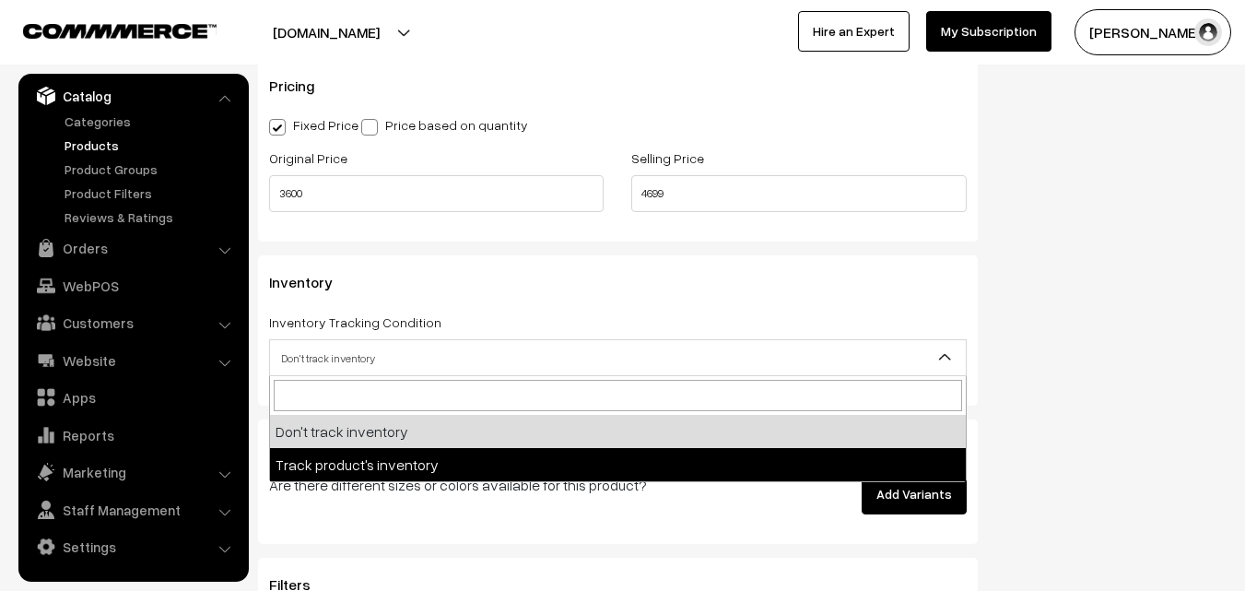
select select "2"
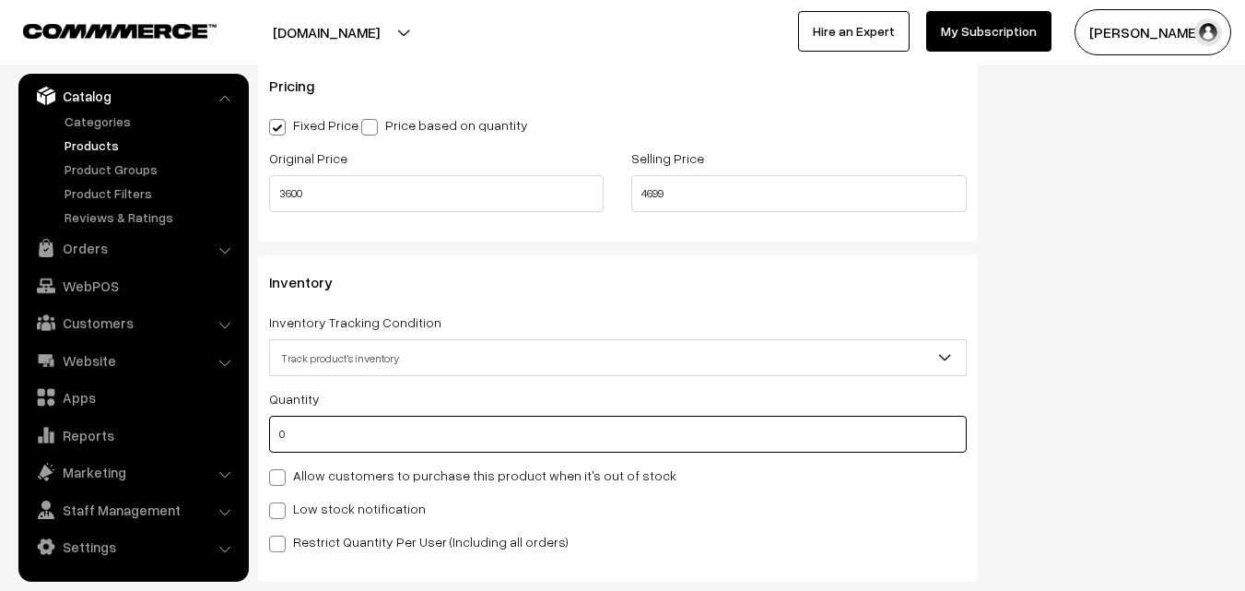
click at [356, 432] on input "0" at bounding box center [618, 434] width 698 height 37
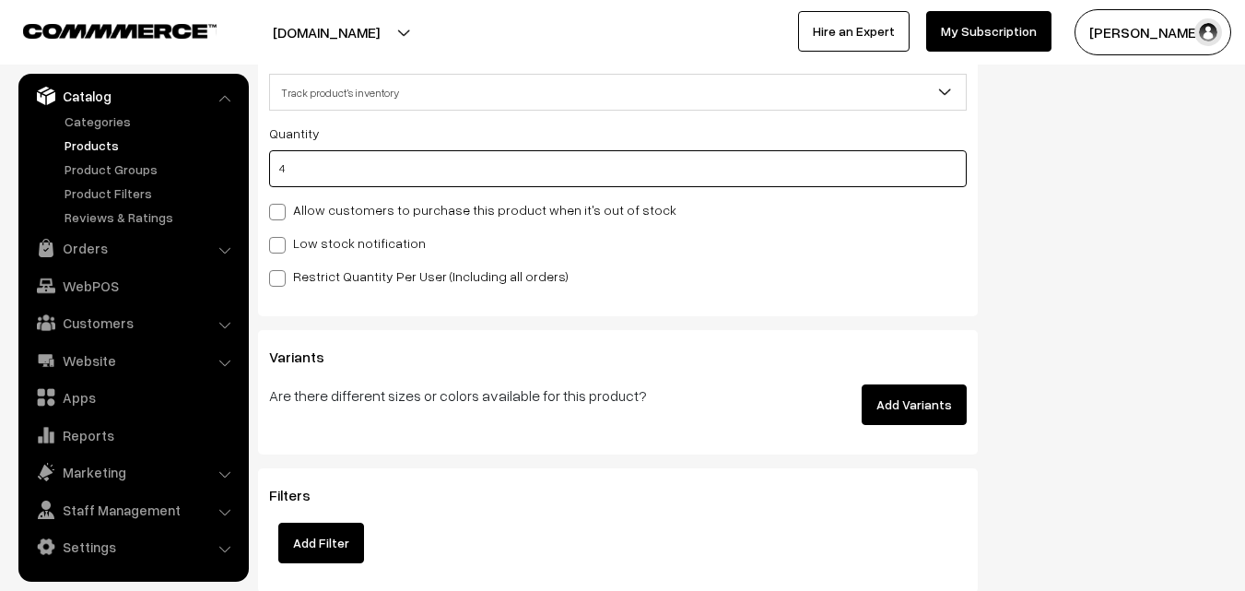
scroll to position [1843, 0]
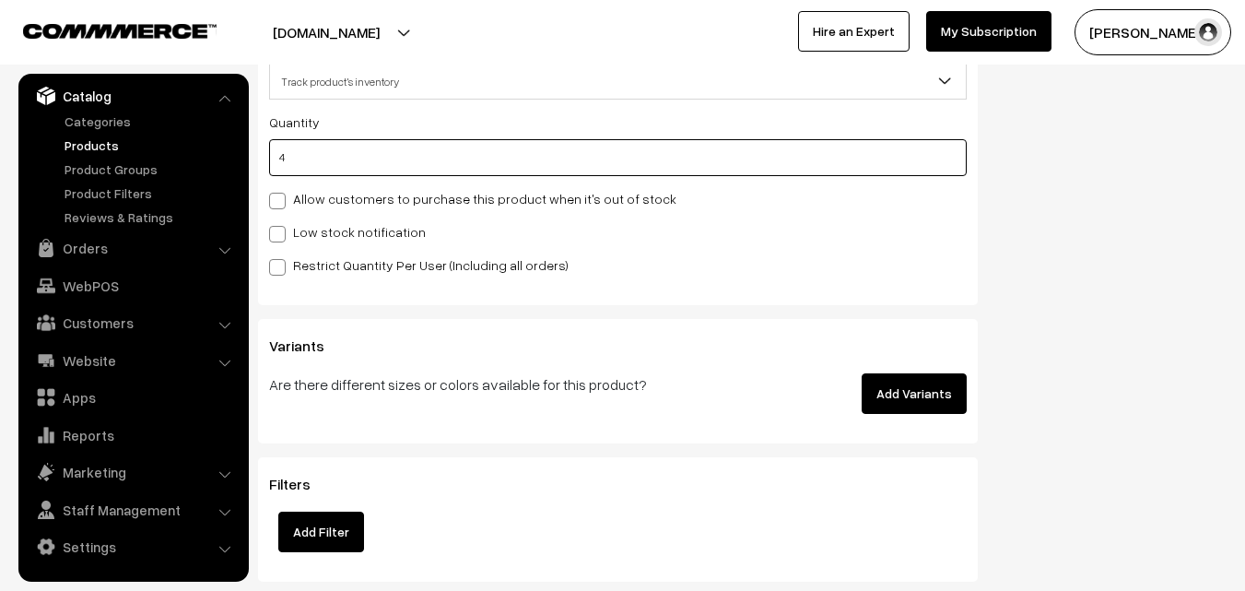
type input "4"
click at [284, 228] on span at bounding box center [277, 234] width 17 height 17
click at [281, 228] on input "Low stock notification" at bounding box center [275, 231] width 12 height 12
checkbox input "true"
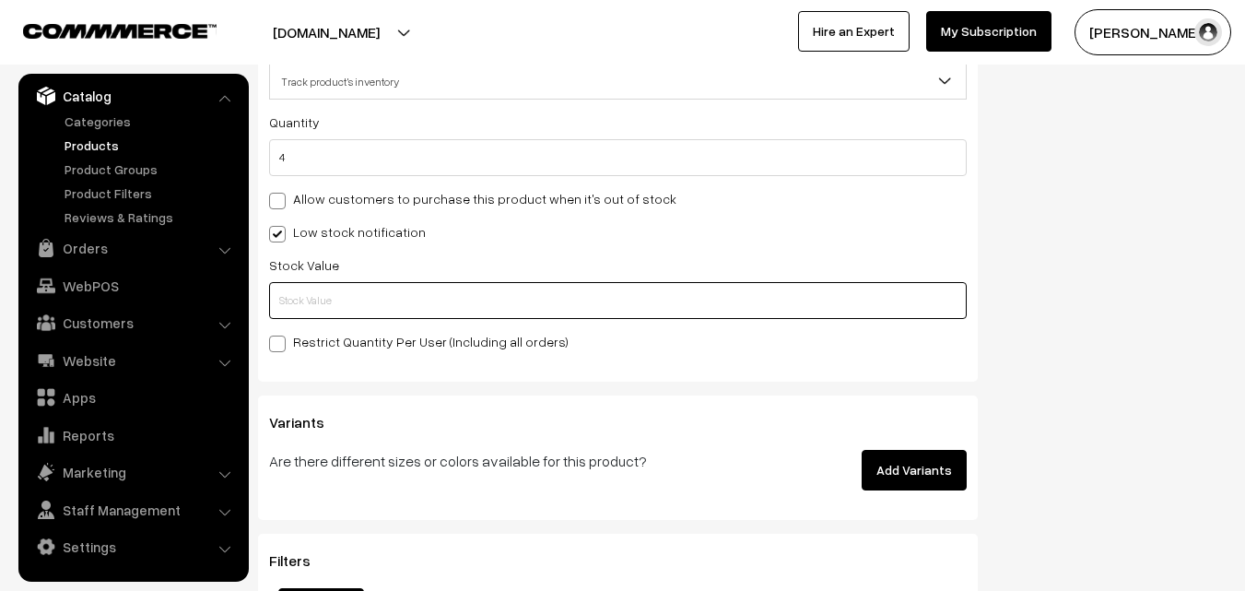
click at [307, 293] on input "text" at bounding box center [618, 300] width 698 height 37
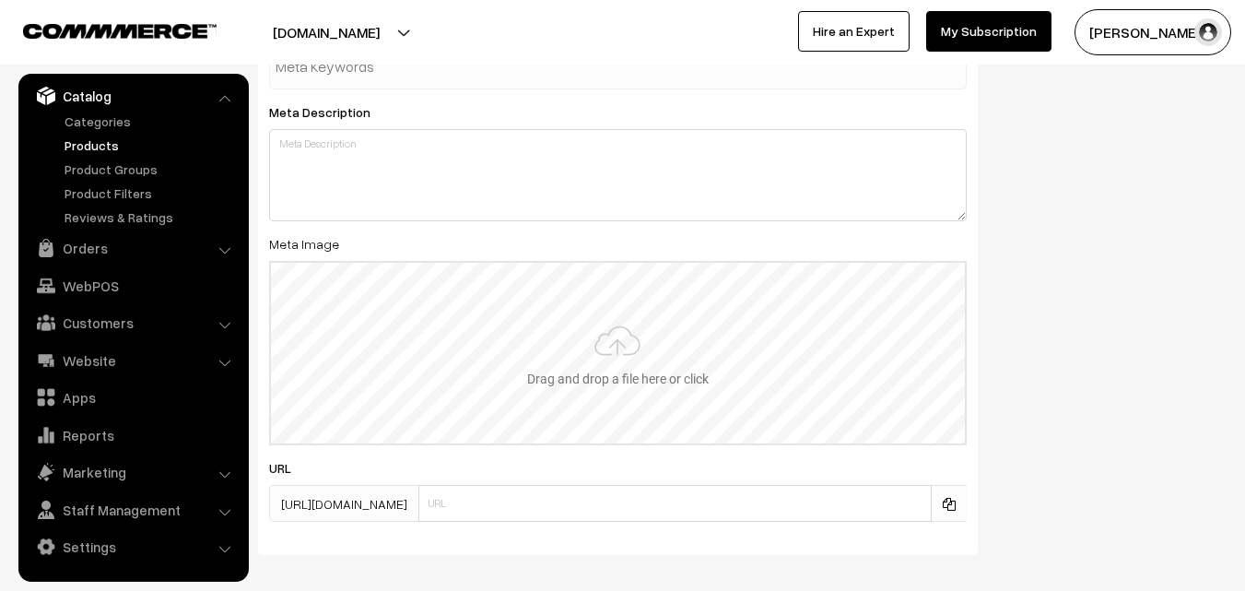
scroll to position [2743, 0]
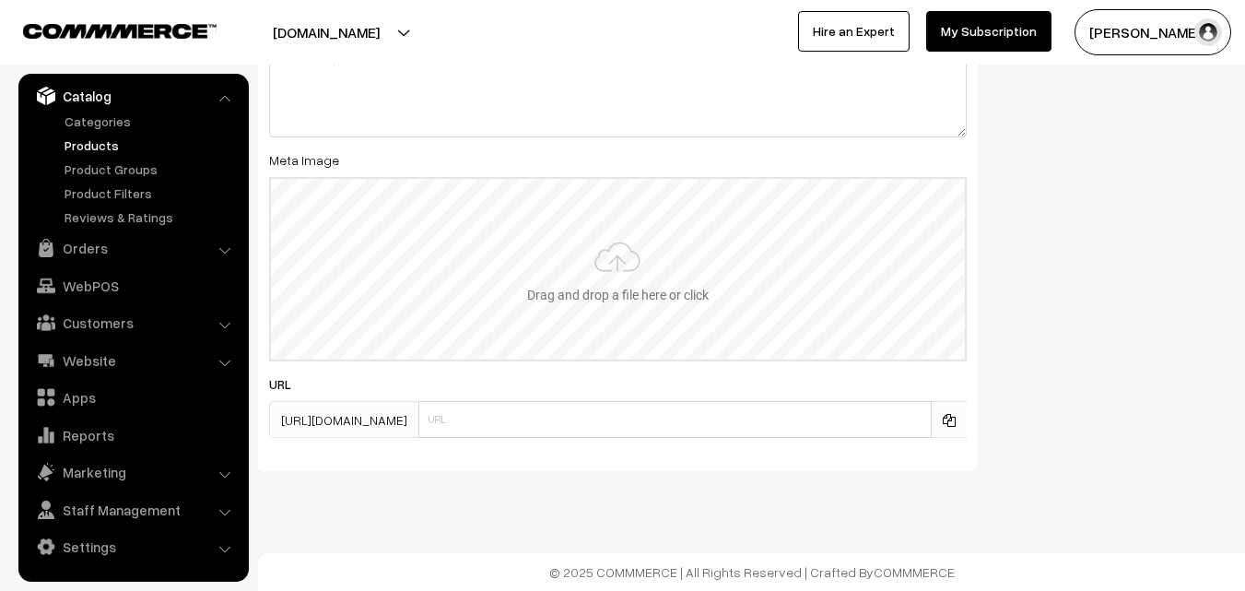
type input "2"
click at [623, 244] on input "file" at bounding box center [618, 269] width 694 height 181
type input "C:\fakepath\uppada-saree-va11937-aug.jpeg"
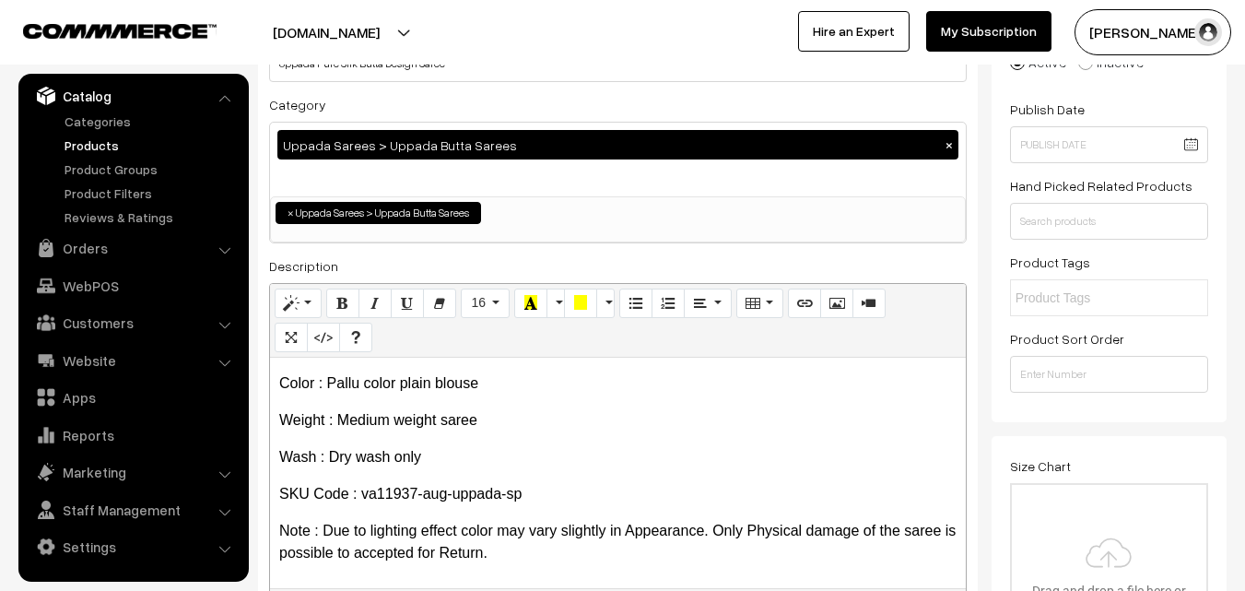
scroll to position [0, 0]
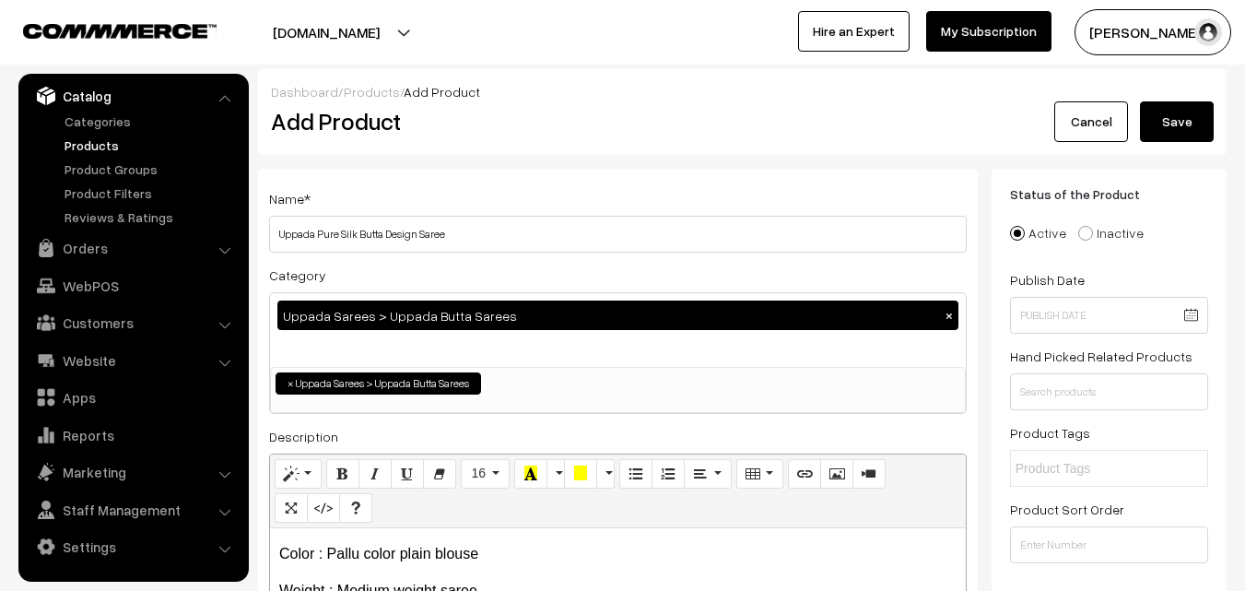
click at [1149, 132] on button "Save" at bounding box center [1177, 121] width 74 height 41
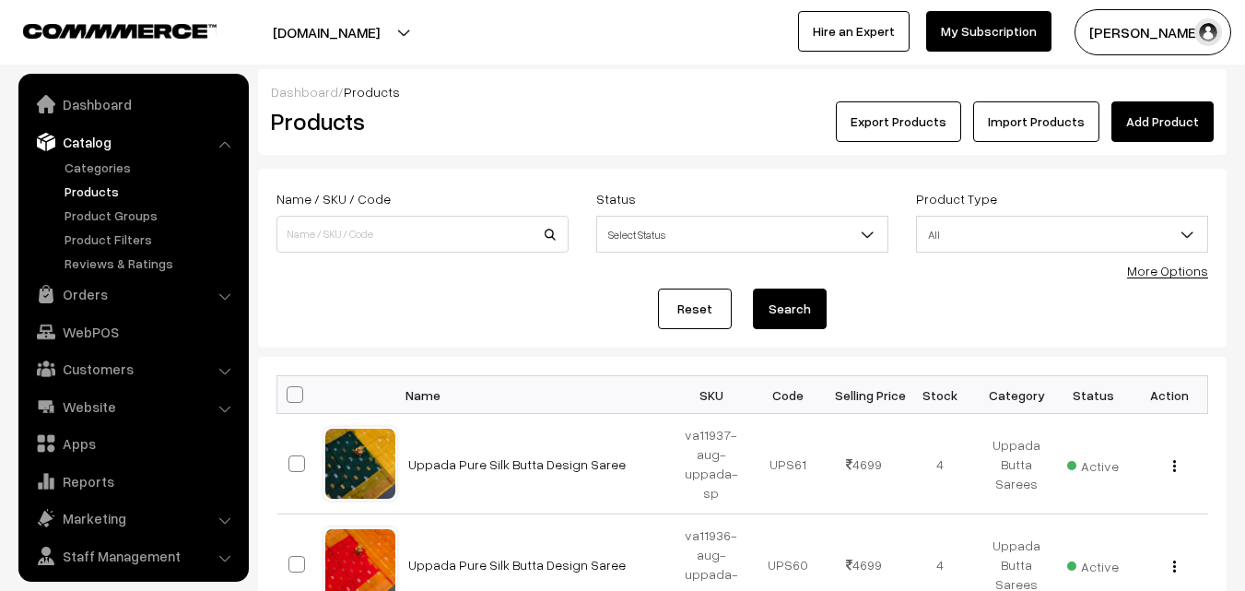
scroll to position [46, 0]
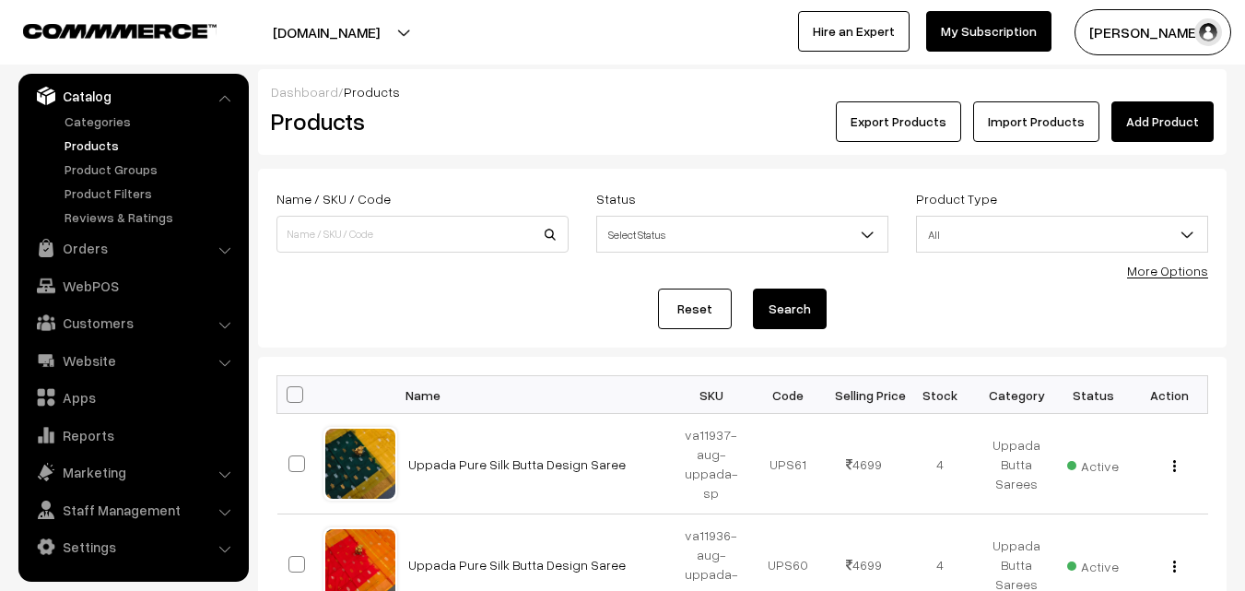
click at [501, 127] on h2 "Products" at bounding box center [419, 121] width 296 height 29
click at [1180, 121] on link "Add Product" at bounding box center [1162, 121] width 102 height 41
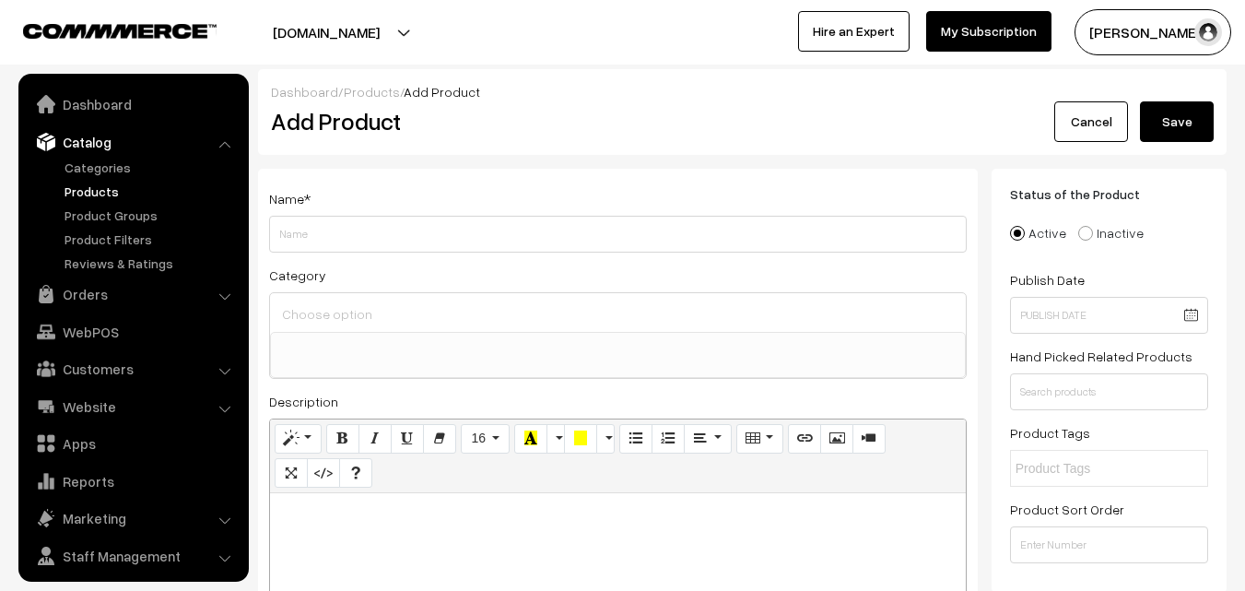
select select
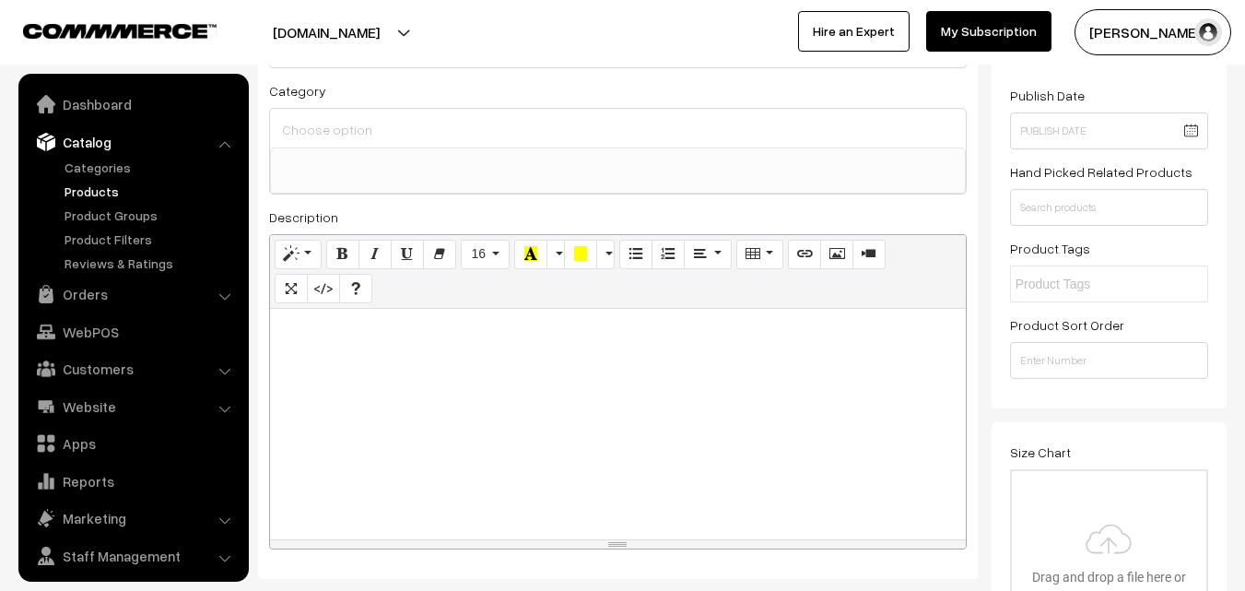
scroll to position [46, 0]
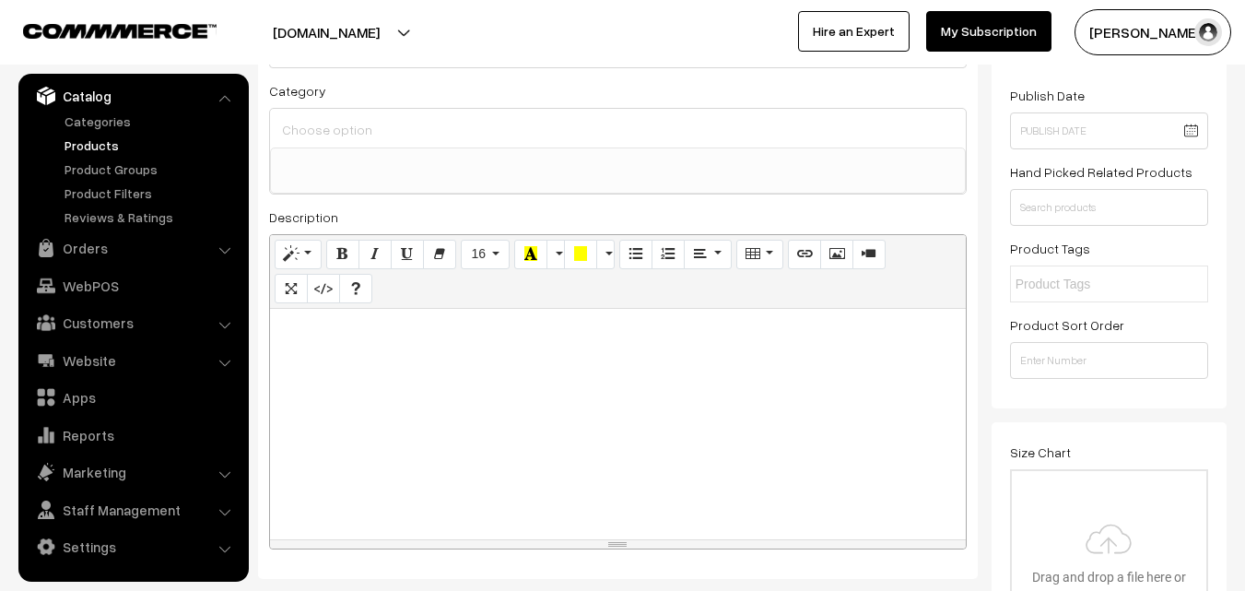
click at [354, 379] on div at bounding box center [618, 424] width 696 height 230
paste div
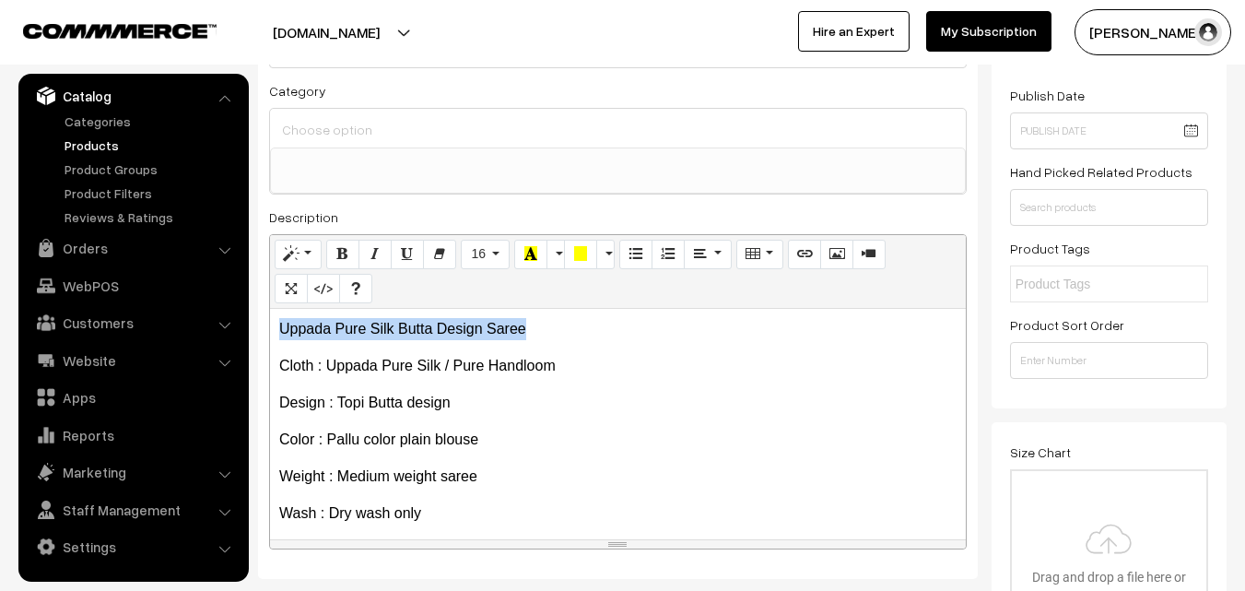
drag, startPoint x: 536, startPoint y: 327, endPoint x: 192, endPoint y: 305, distance: 345.3
copy p "Uppada Pure Silk Butta Design Saree"
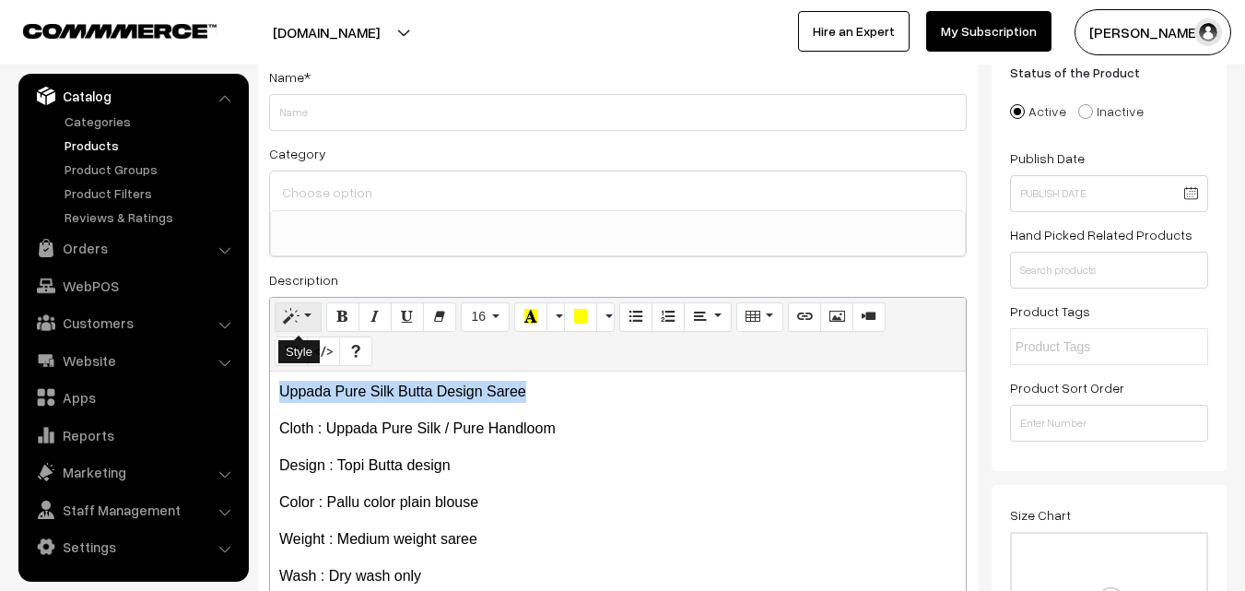
scroll to position [92, 0]
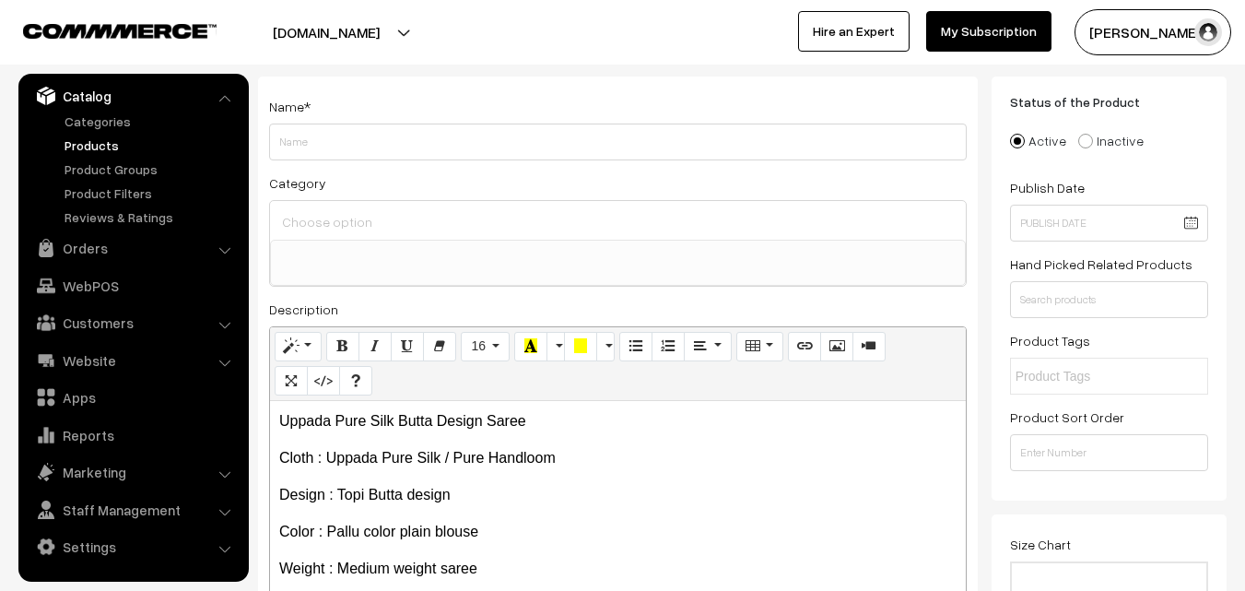
click at [299, 162] on div "Name * Category Uppada Sarees Uppada Sarees > Uppada Plain Sarees Uppada Sarees…" at bounding box center [618, 373] width 720 height 594
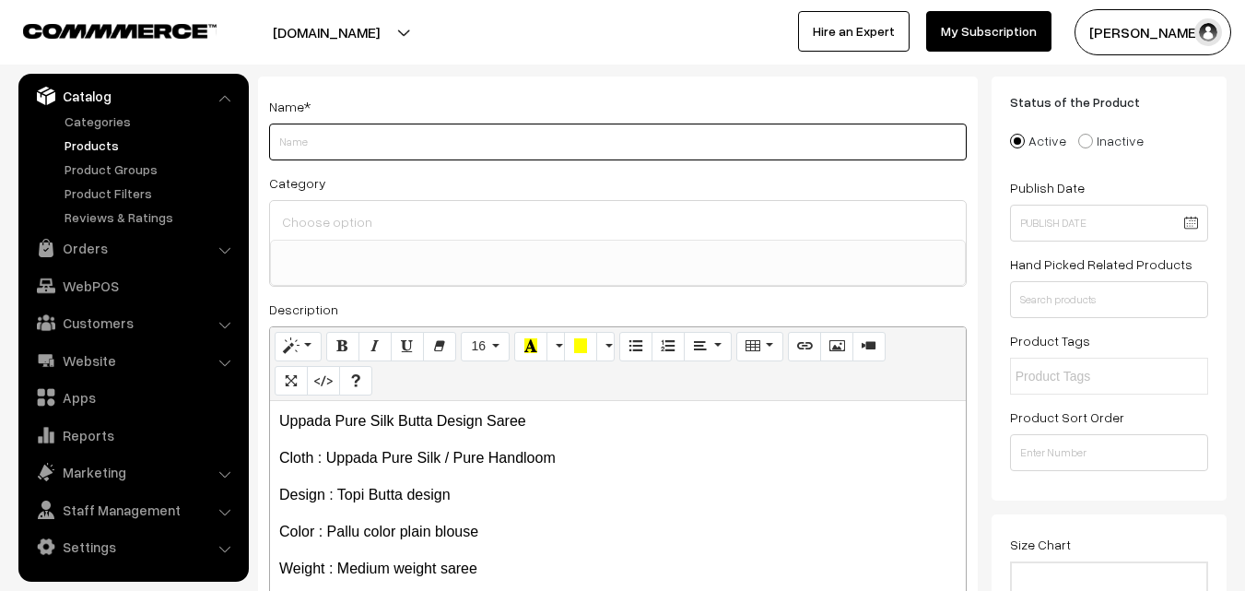
click at [299, 149] on input "Weight" at bounding box center [618, 141] width 698 height 37
paste input "Uppada Pure Silk Butta Design Saree"
type input "Uppada Pure Silk Butta Design Saree"
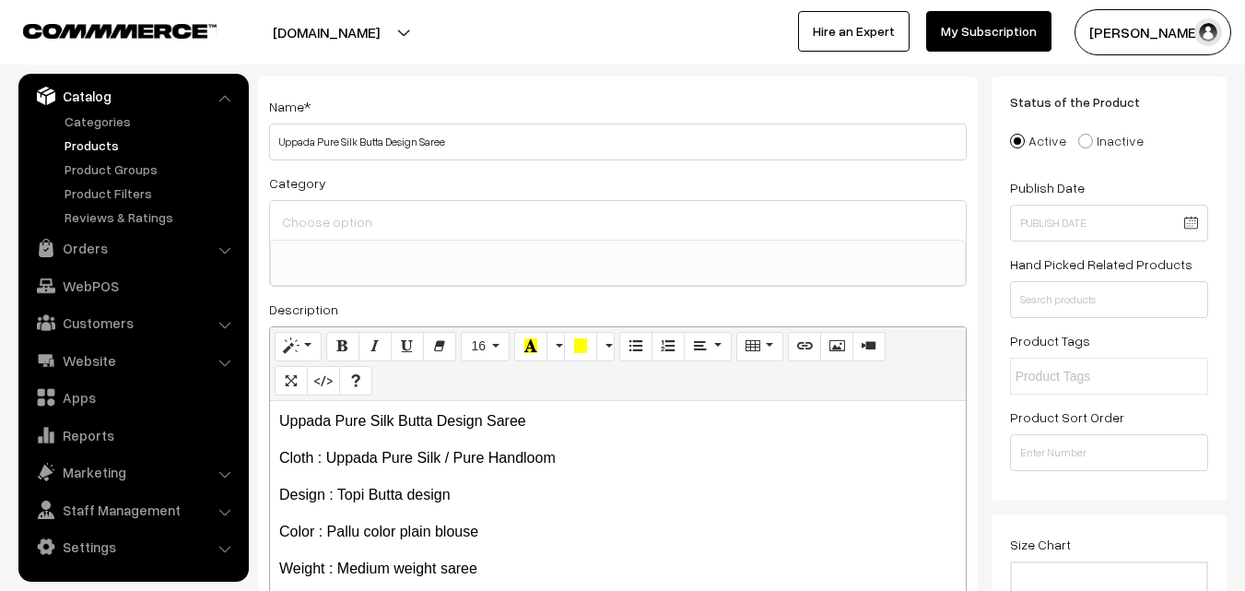
click at [314, 211] on input at bounding box center [617, 221] width 681 height 27
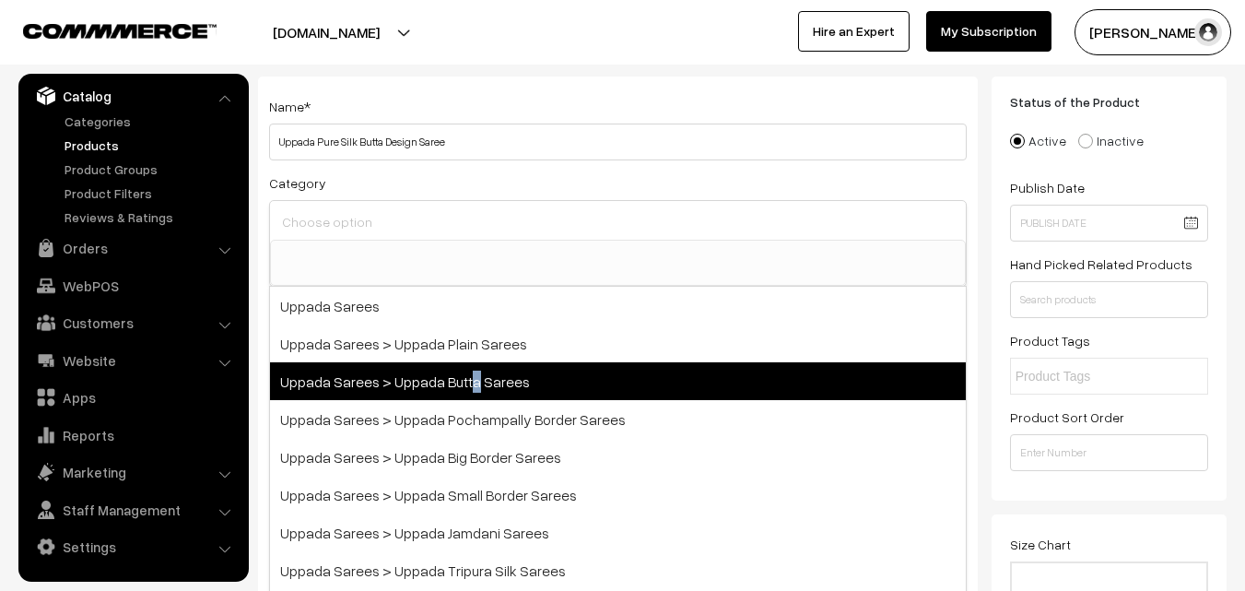
click at [470, 373] on span "Uppada Sarees > Uppada Butta Sarees" at bounding box center [618, 381] width 696 height 38
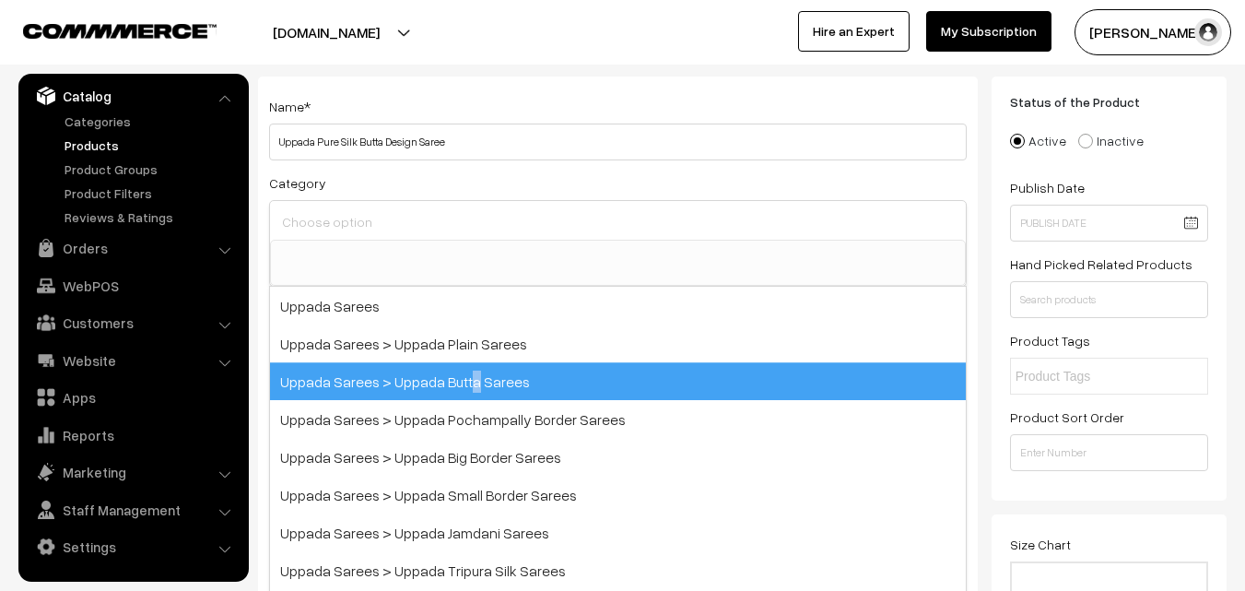
select select "7"
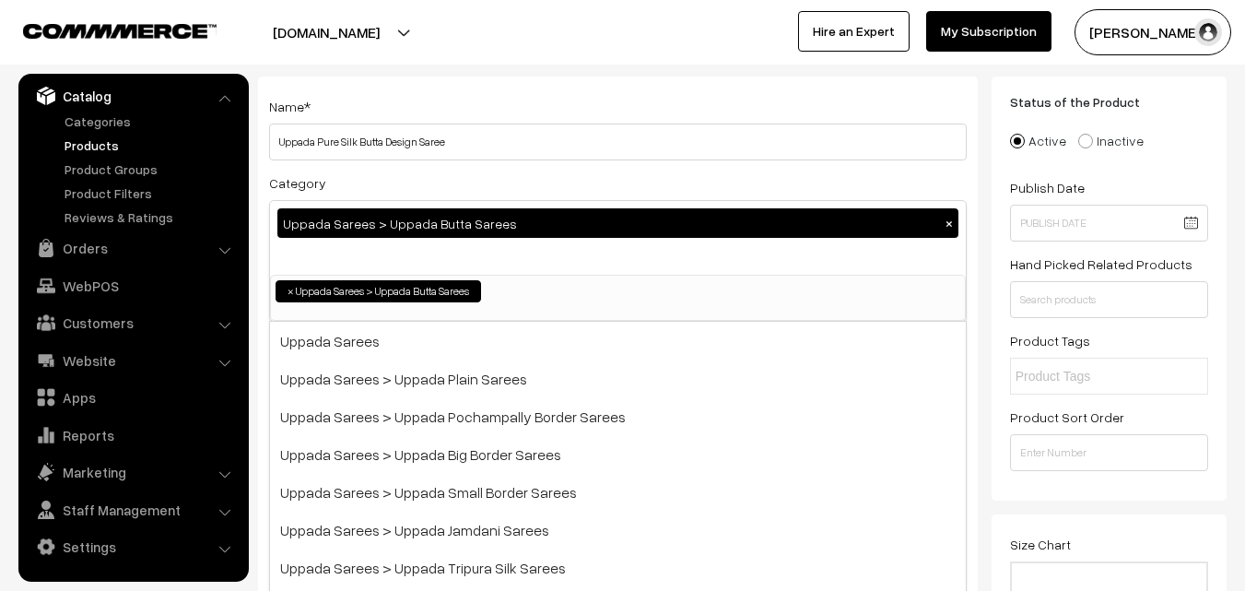
click at [466, 102] on div "Name * Uppada Pure Silk Butta Design Saree" at bounding box center [618, 127] width 698 height 65
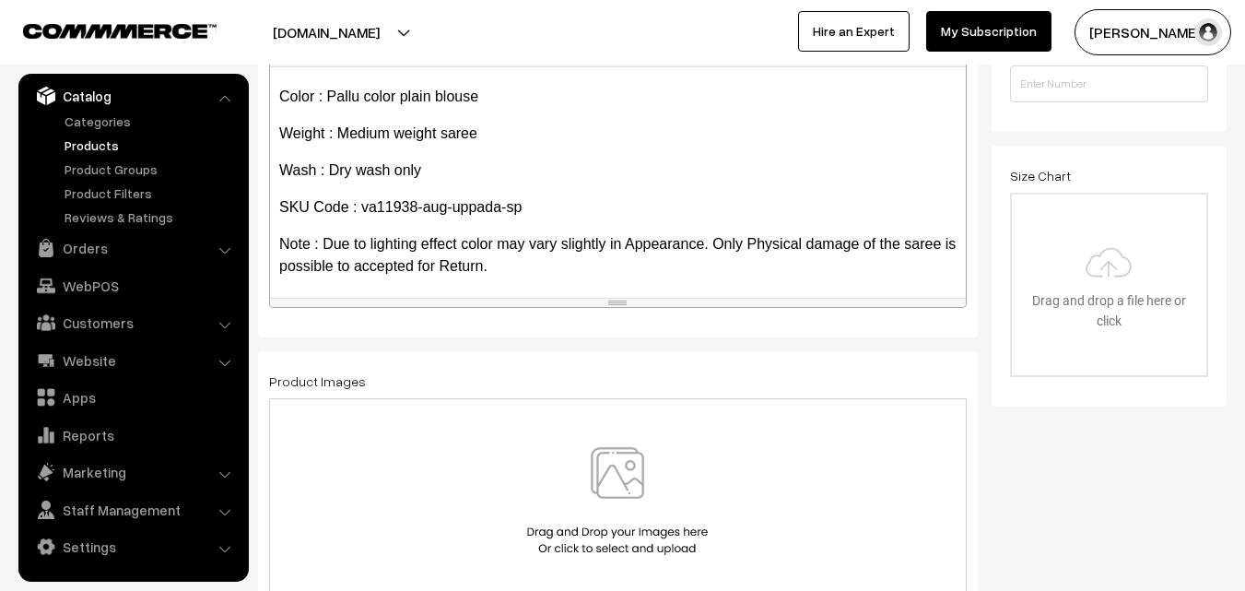
scroll to position [105, 0]
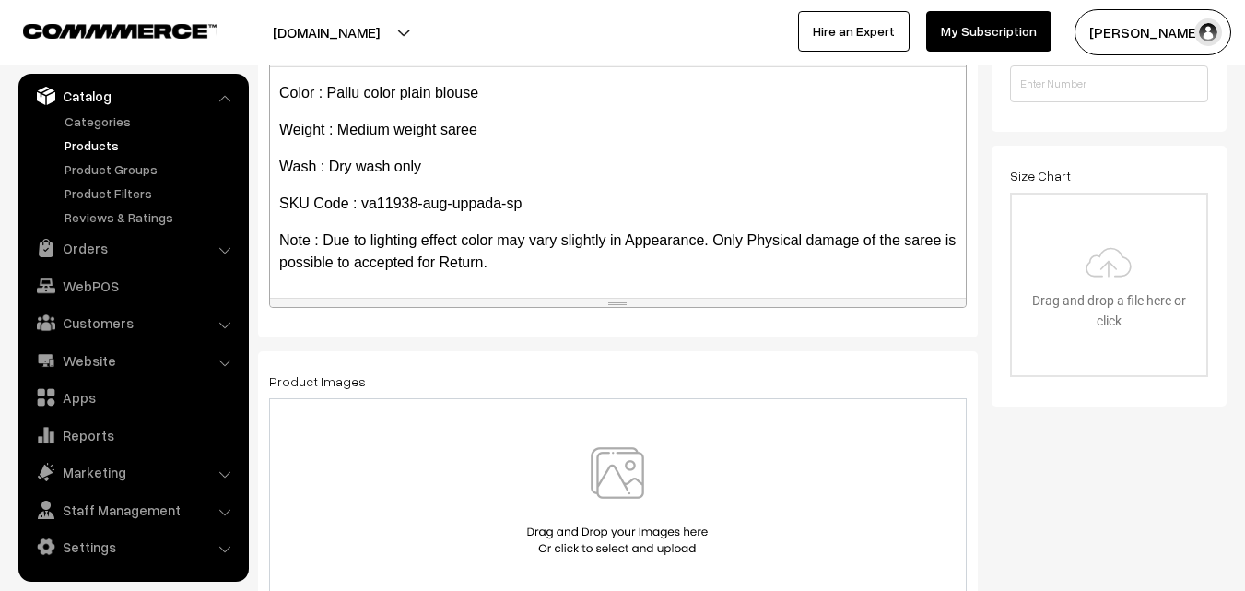
click at [643, 461] on img at bounding box center [617, 501] width 190 height 108
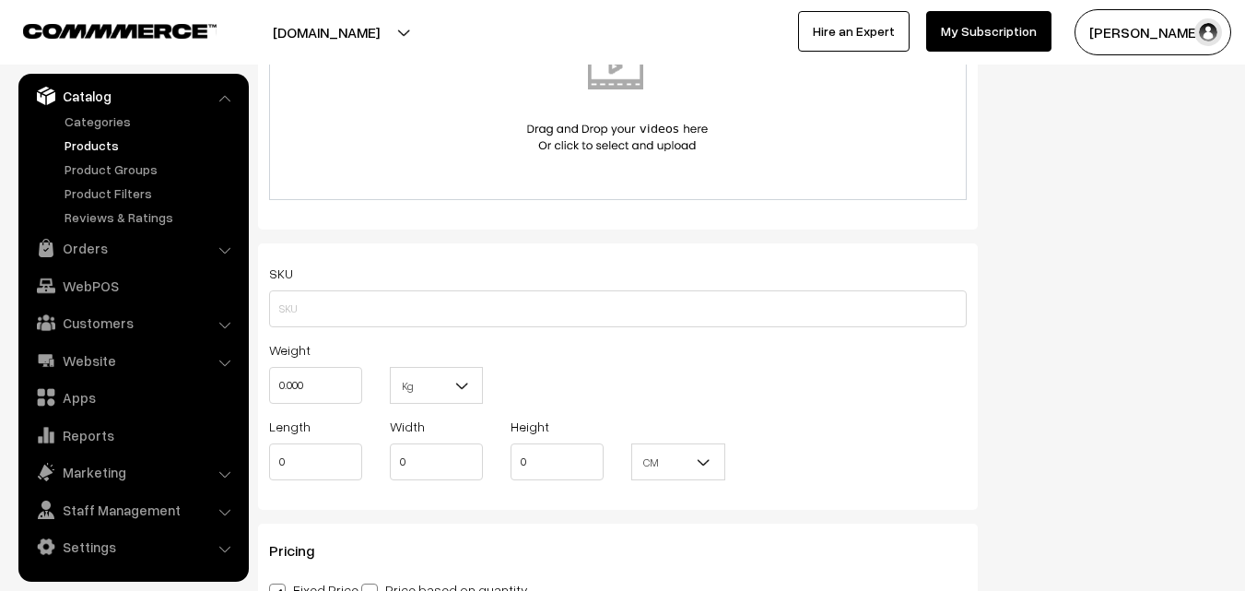
scroll to position [1106, 0]
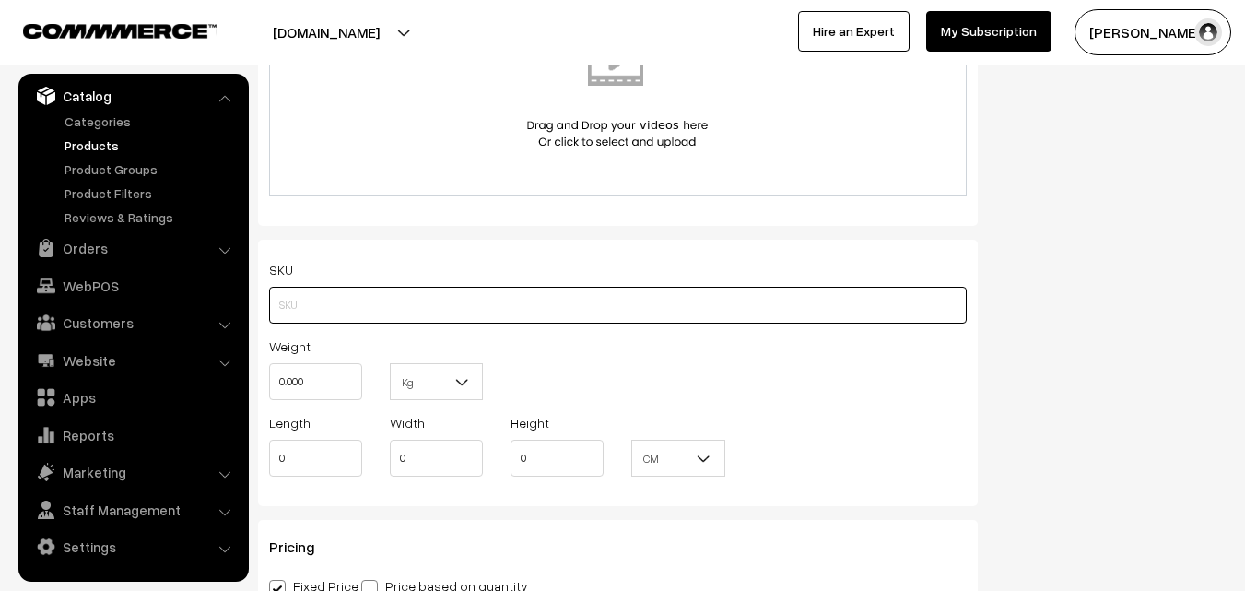
click at [294, 301] on input "text" at bounding box center [618, 305] width 698 height 37
paste input "va11938-aug-uppada-sp"
type input "va11938-aug-uppada-sp"
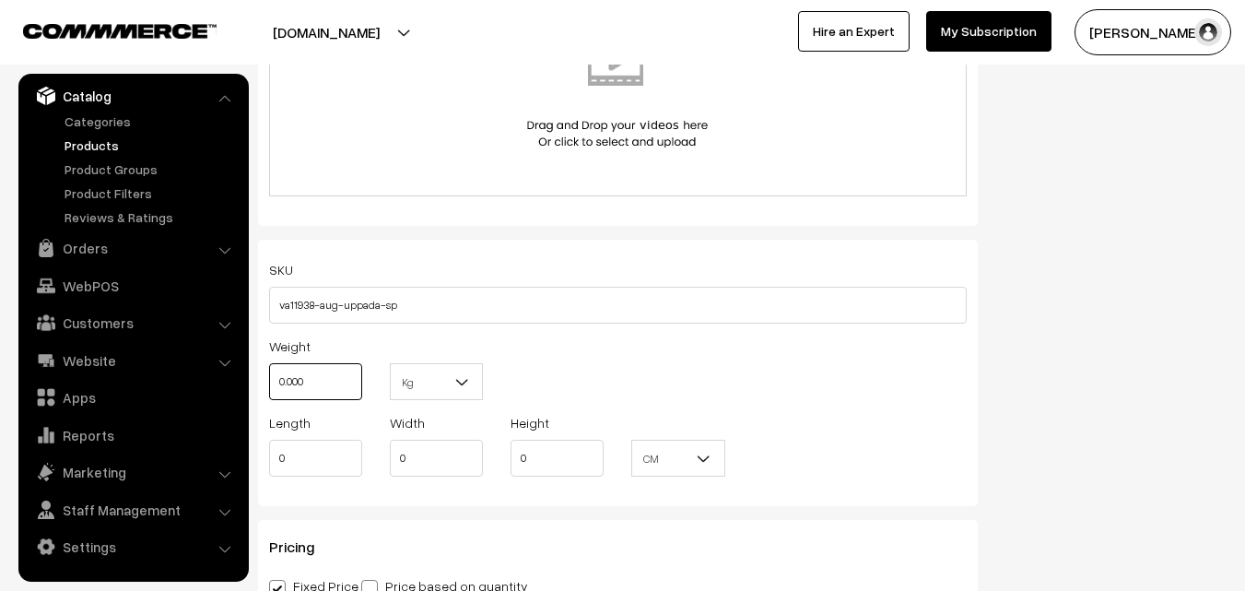
click at [310, 384] on input "0.000" at bounding box center [315, 381] width 93 height 37
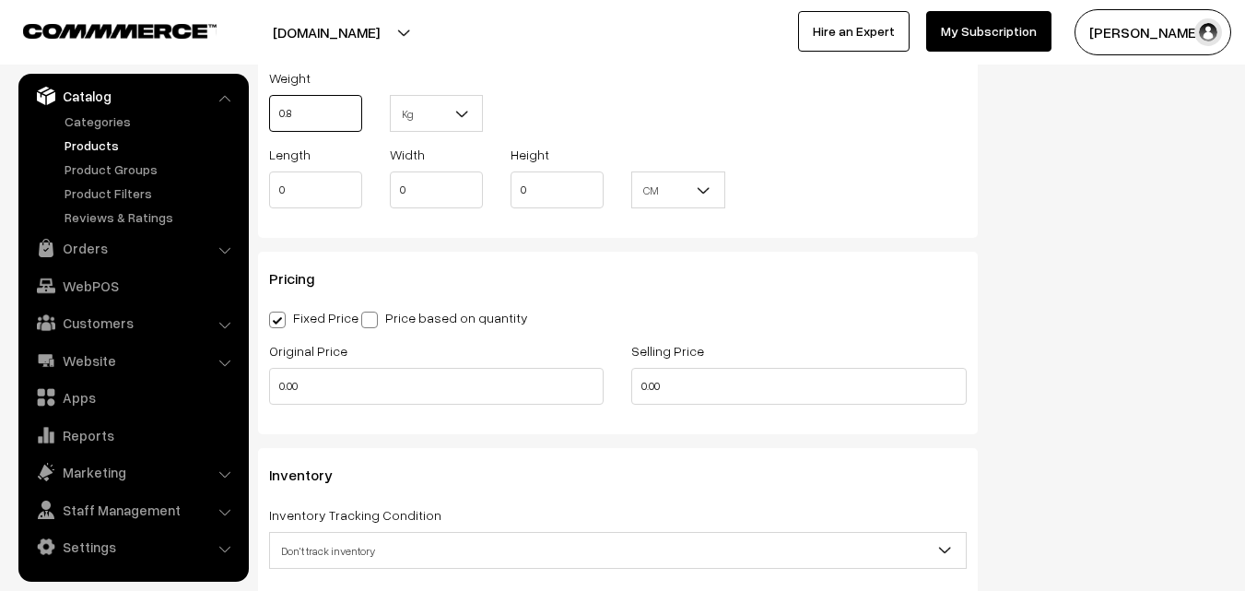
scroll to position [1382, 0]
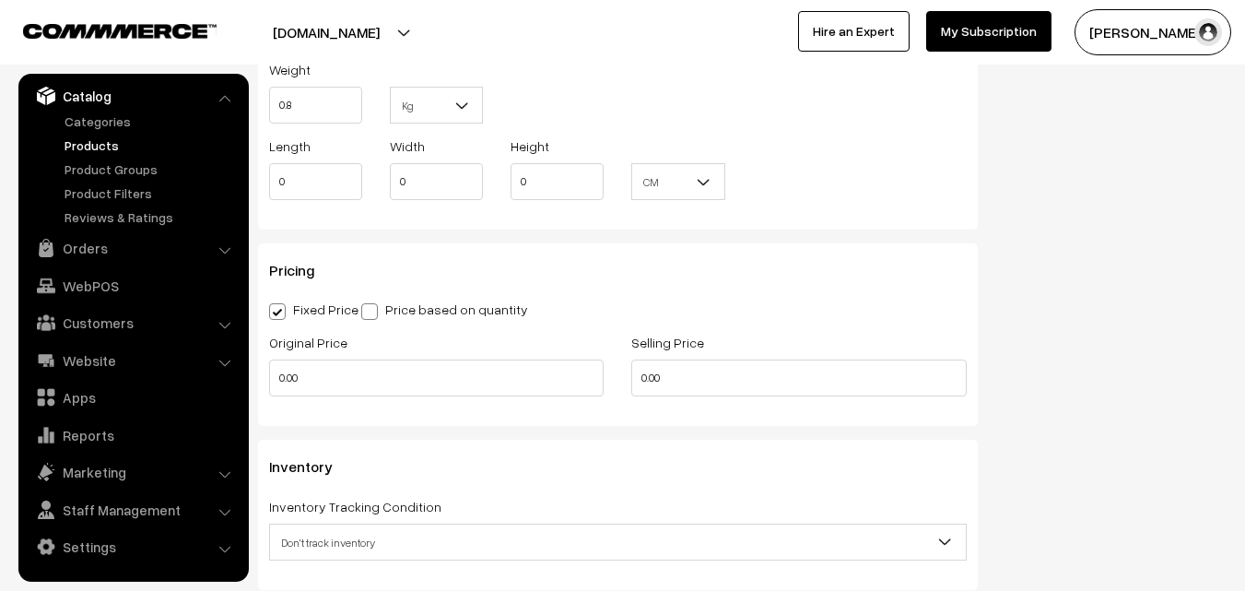
type input "0.80"
click at [313, 359] on div "Original Price 0.00" at bounding box center [436, 363] width 334 height 65
click at [311, 380] on input "0.00" at bounding box center [436, 377] width 334 height 37
type input "3600"
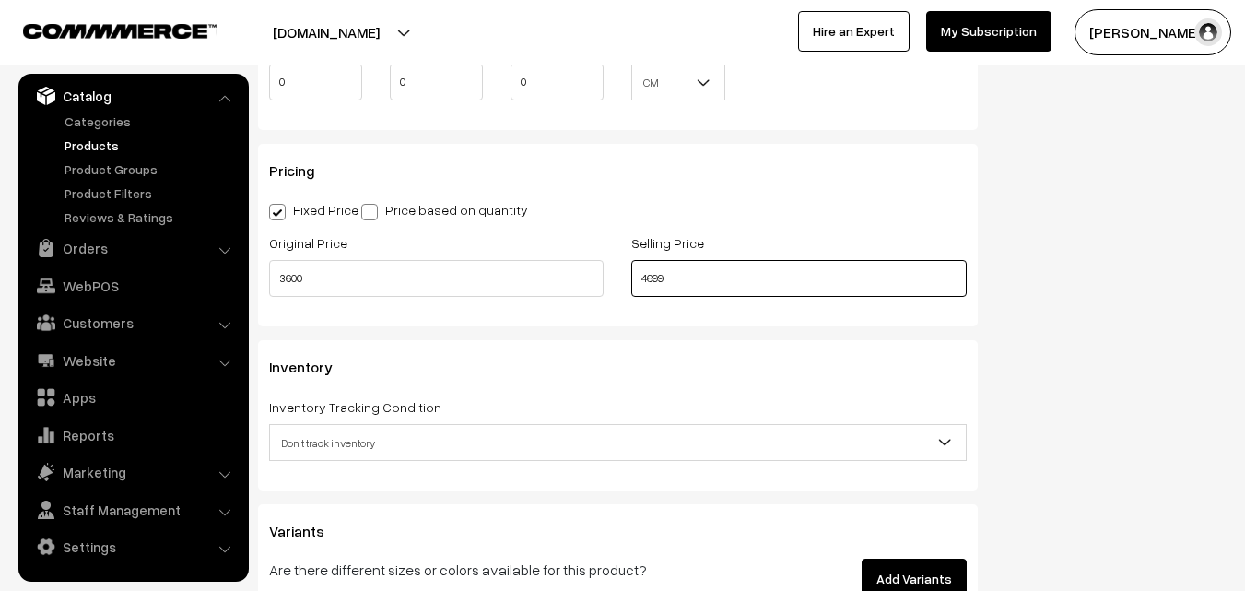
scroll to position [1566, 0]
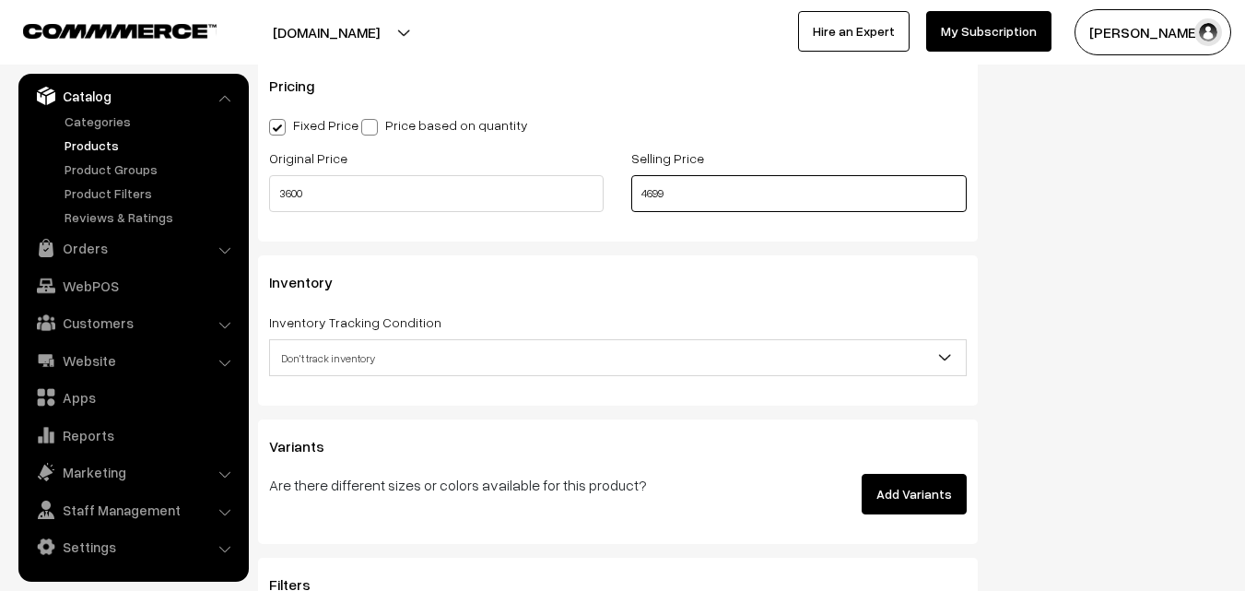
type input "4699"
click at [321, 347] on span "Don't track inventory" at bounding box center [618, 358] width 696 height 32
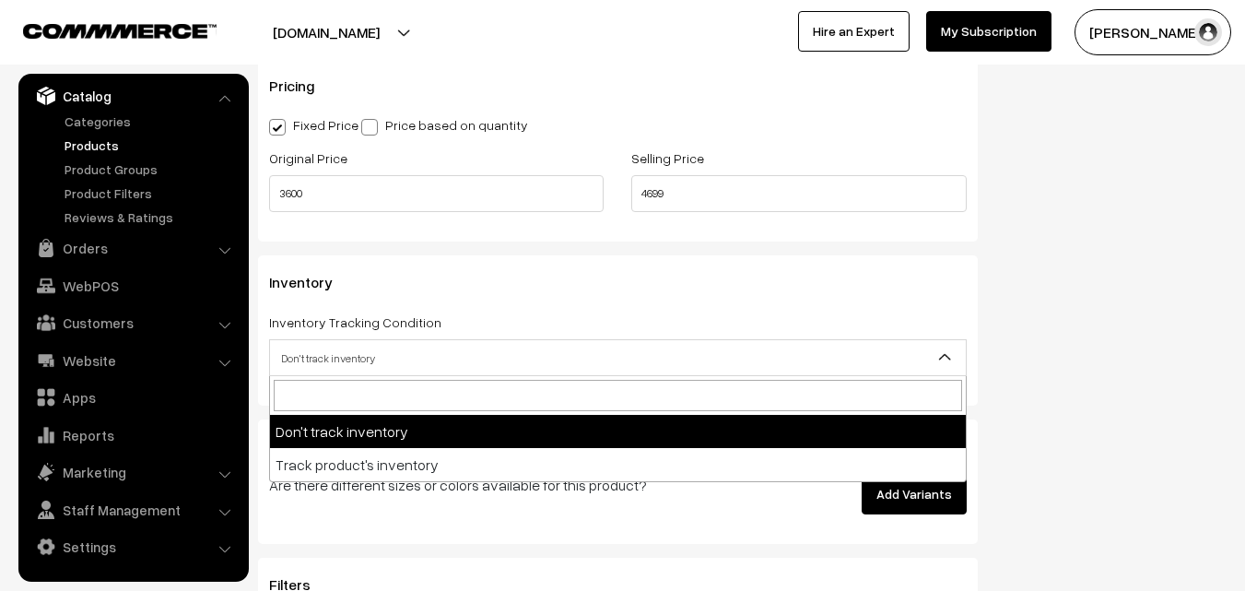
select select "2"
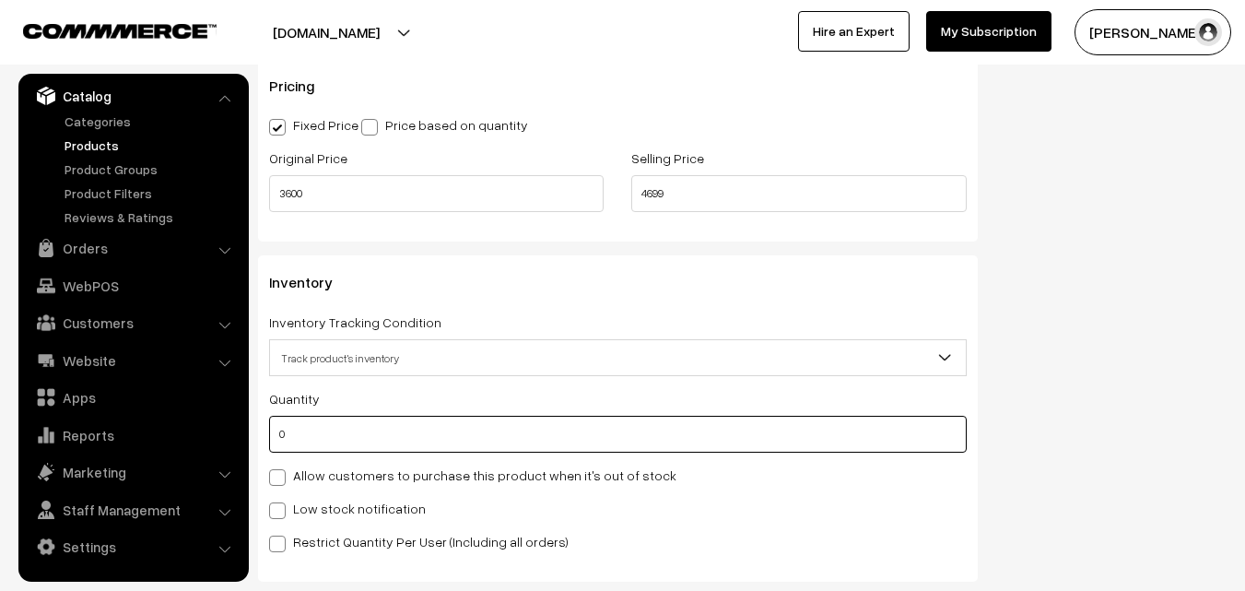
click at [320, 421] on input "0" at bounding box center [618, 434] width 698 height 37
type input "4"
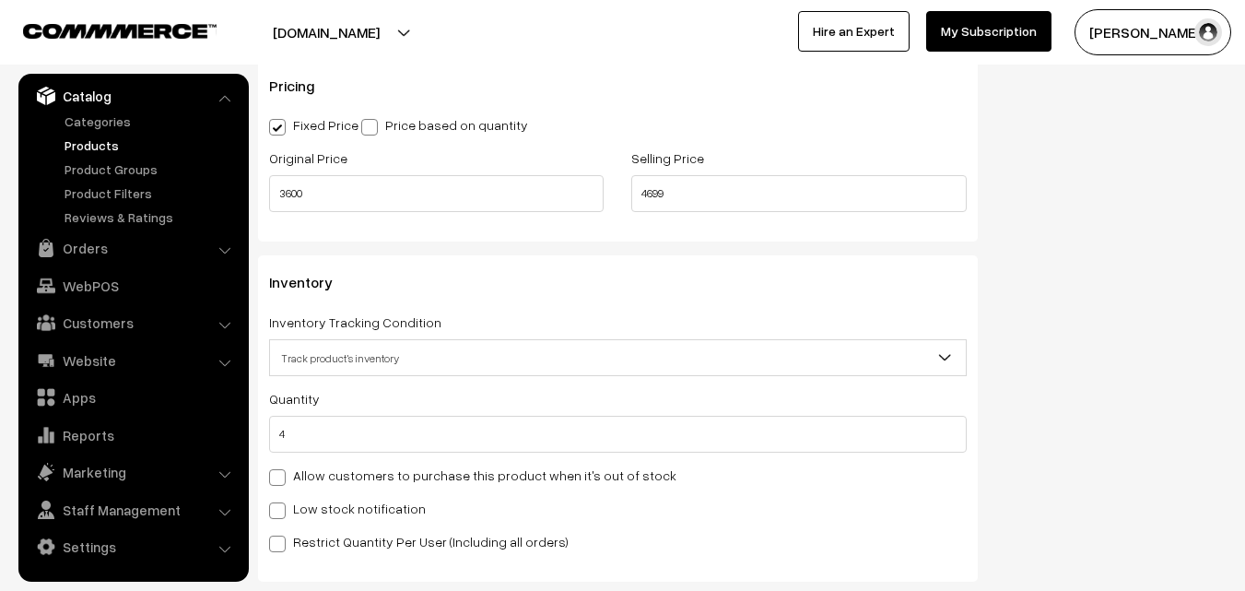
click at [297, 509] on label "Low stock notification" at bounding box center [347, 508] width 157 height 19
click at [281, 509] on input "Low stock notification" at bounding box center [275, 507] width 12 height 12
checkbox input "true"
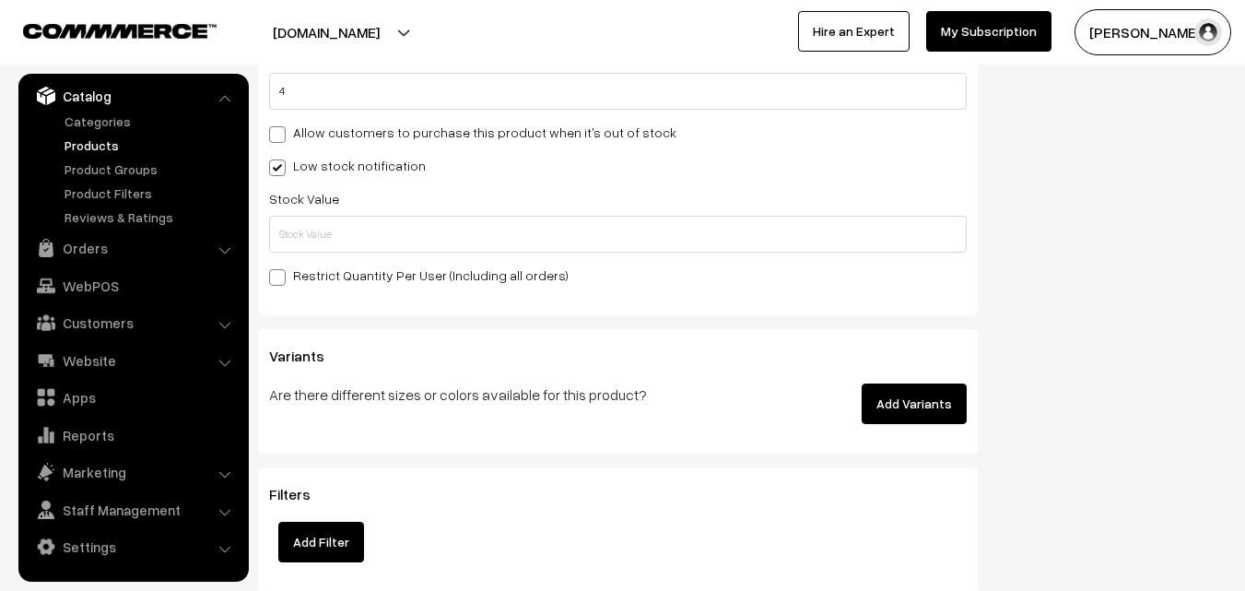
scroll to position [1935, 0]
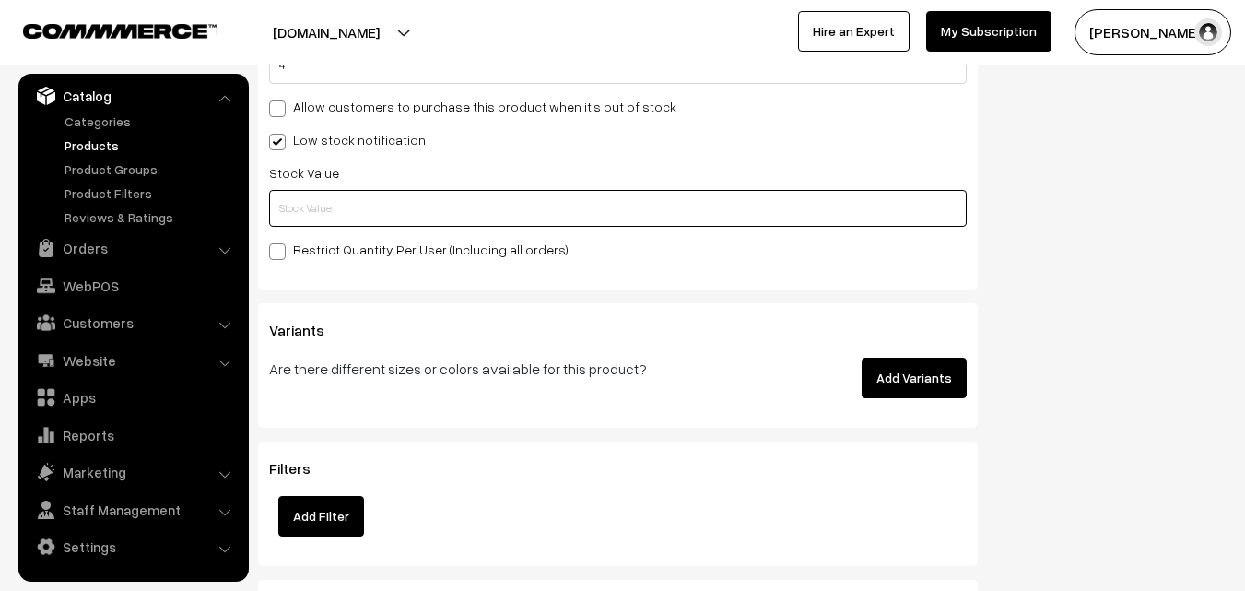
click at [306, 209] on input "text" at bounding box center [618, 208] width 698 height 37
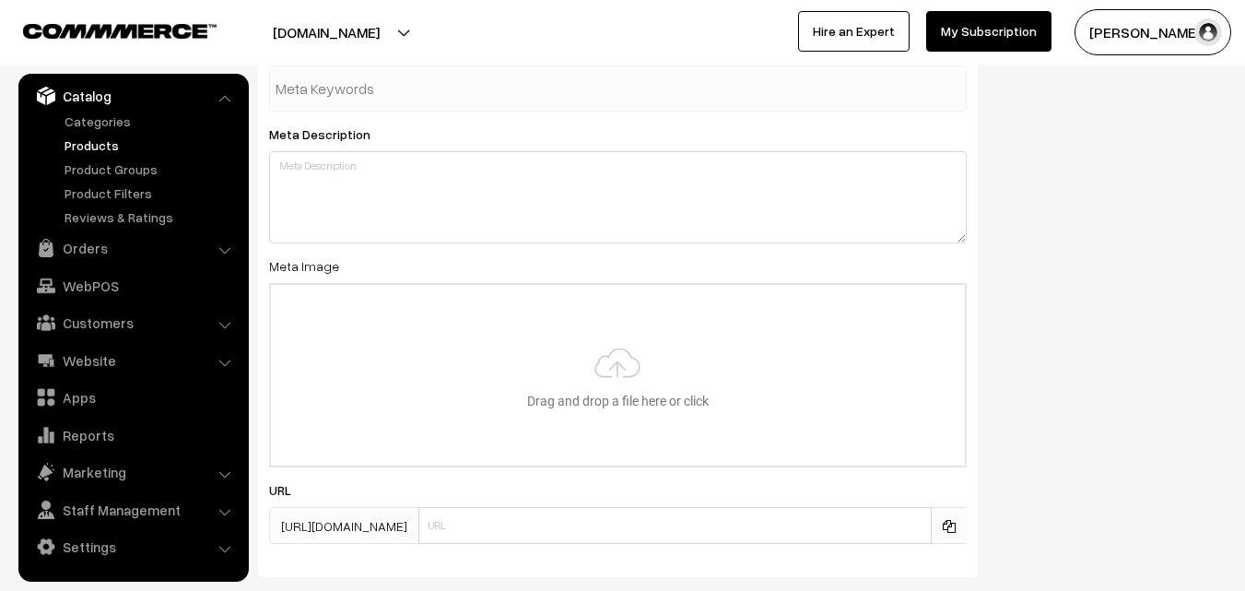
scroll to position [2743, 0]
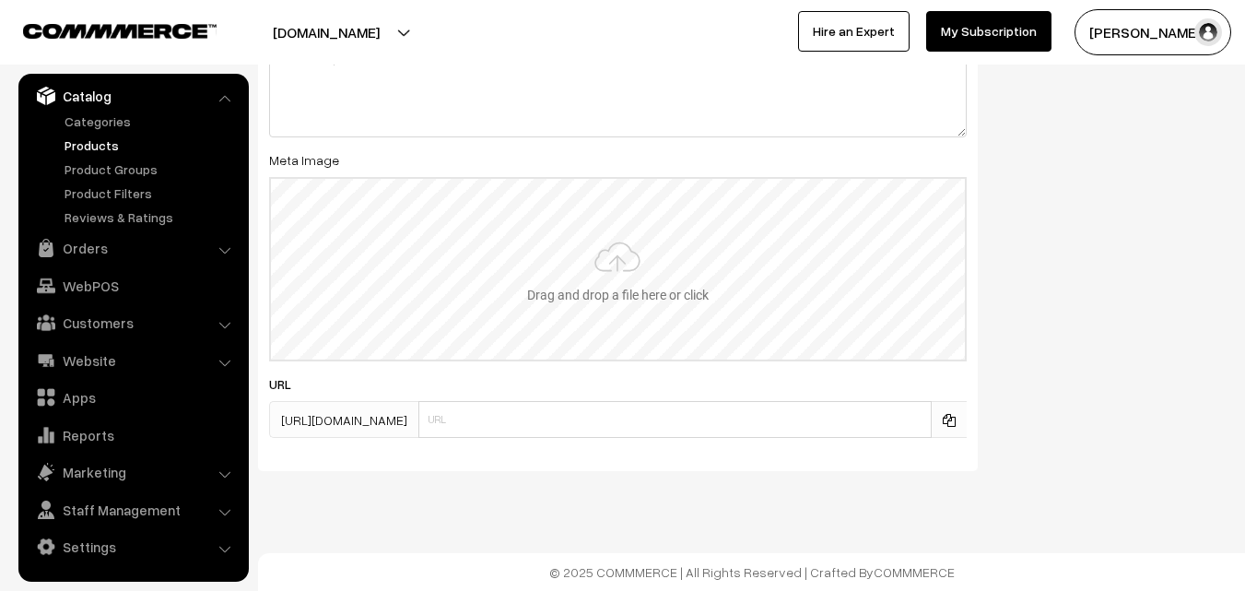
type input "2"
click at [530, 255] on input "file" at bounding box center [618, 269] width 694 height 181
type input "C:\fakepath\uppada-saree-va11938-aug.jpeg"
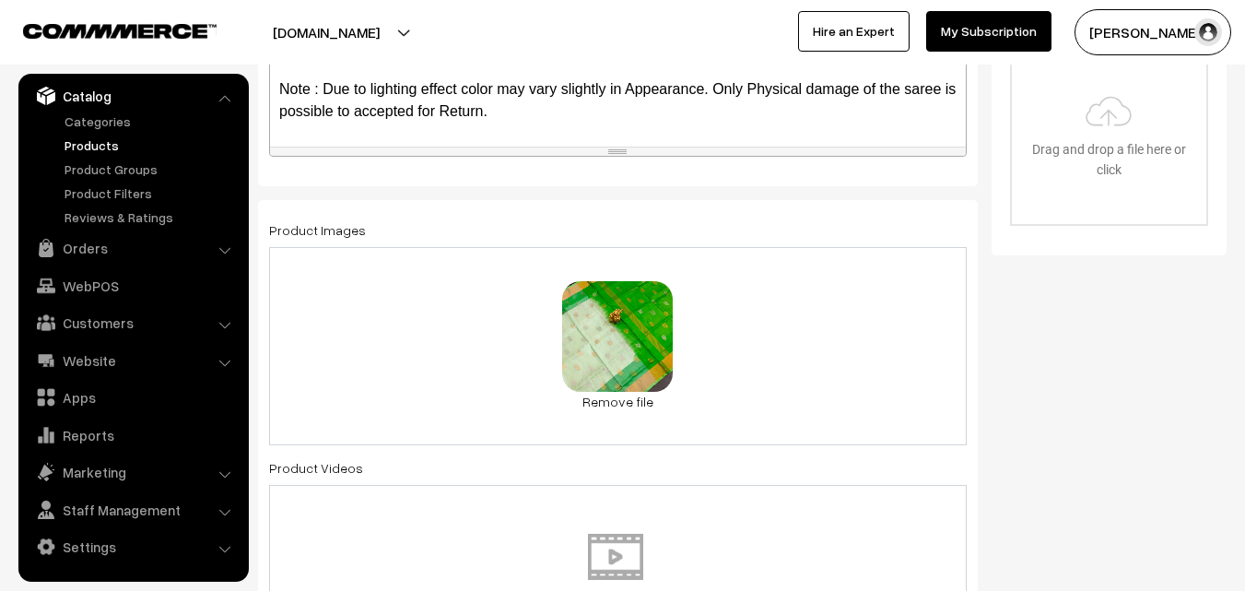
scroll to position [0, 0]
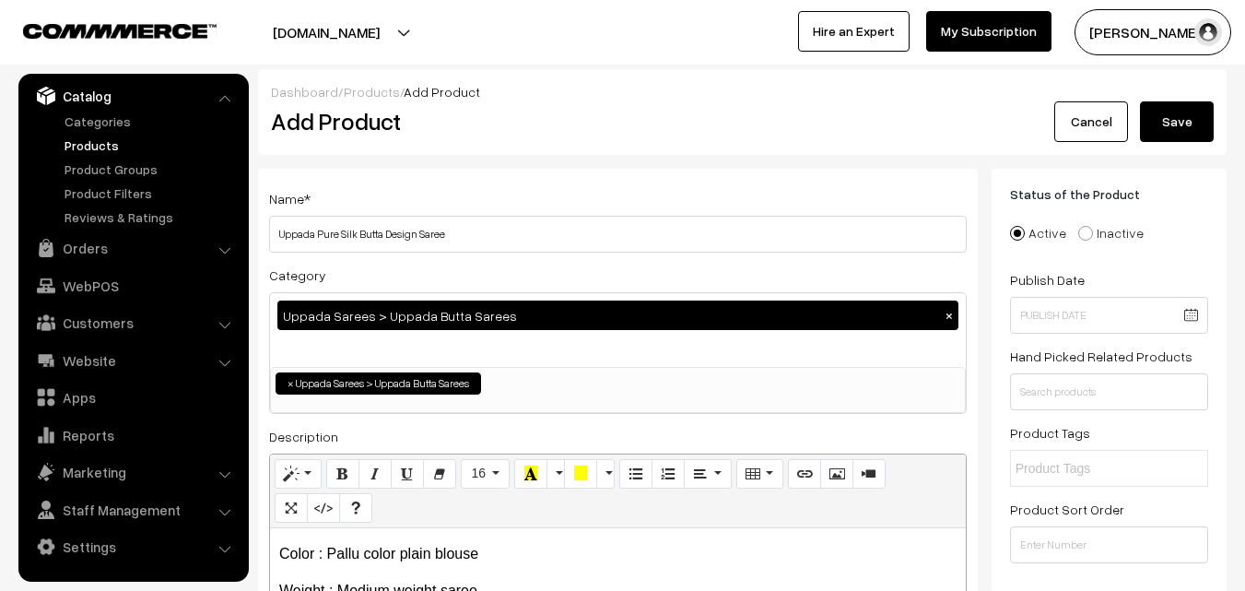
click at [1202, 120] on button "Save" at bounding box center [1177, 121] width 74 height 41
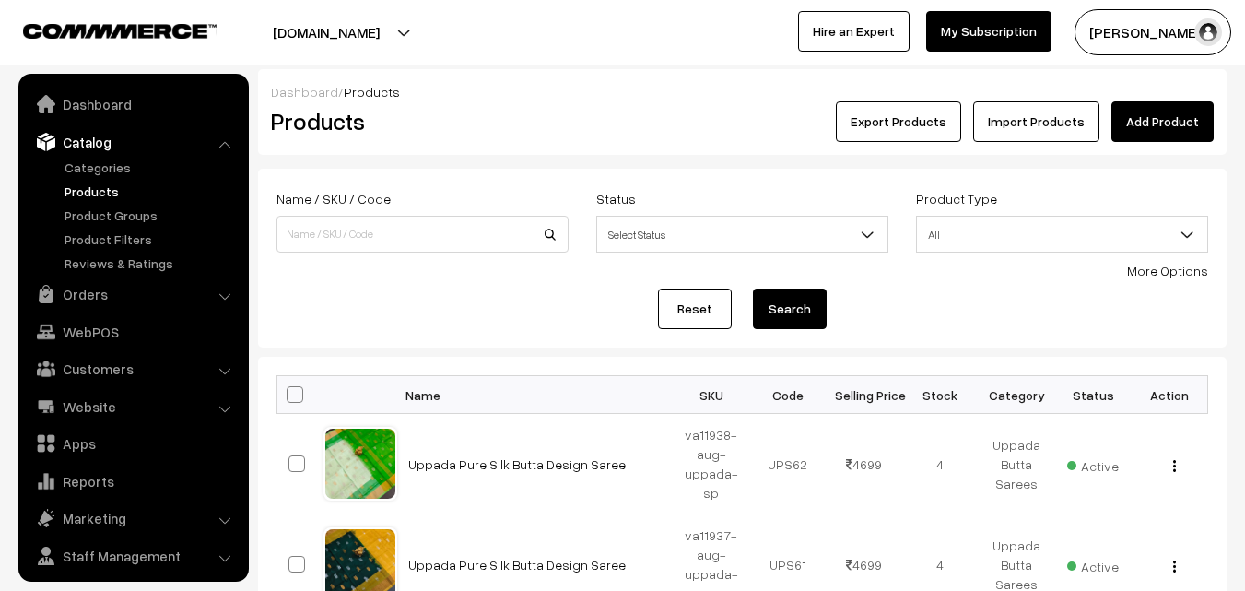
scroll to position [46, 0]
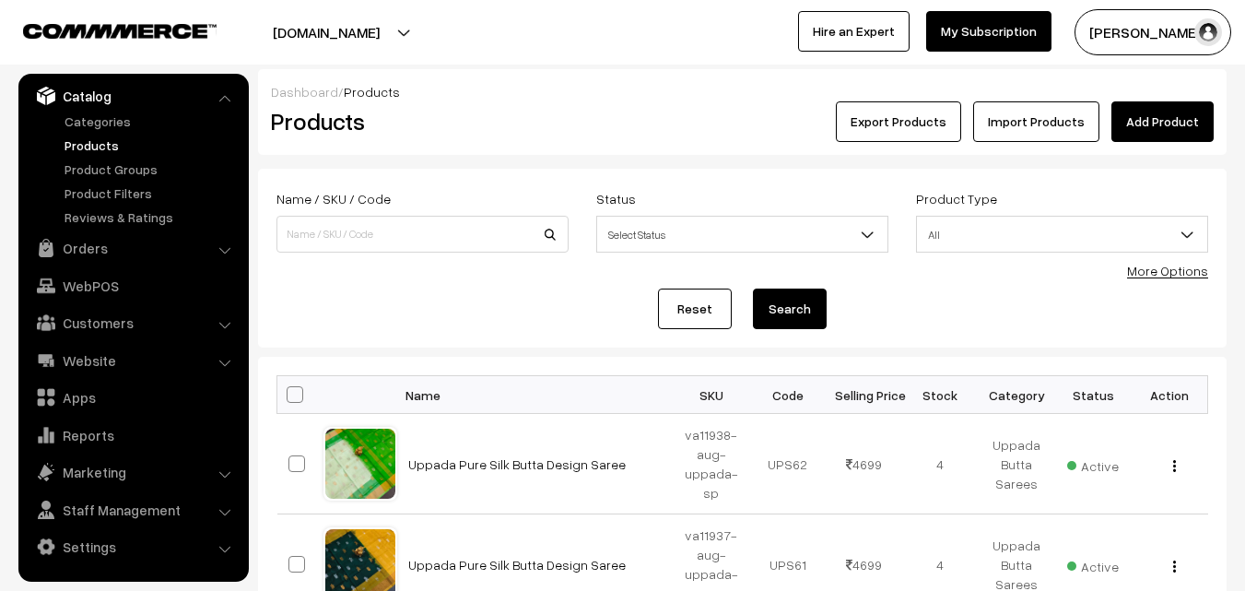
drag, startPoint x: 527, startPoint y: 95, endPoint x: 548, endPoint y: 94, distance: 21.2
click at [527, 95] on div "Dashboard / Products" at bounding box center [742, 91] width 943 height 19
click at [1145, 125] on link "Add Product" at bounding box center [1162, 121] width 102 height 41
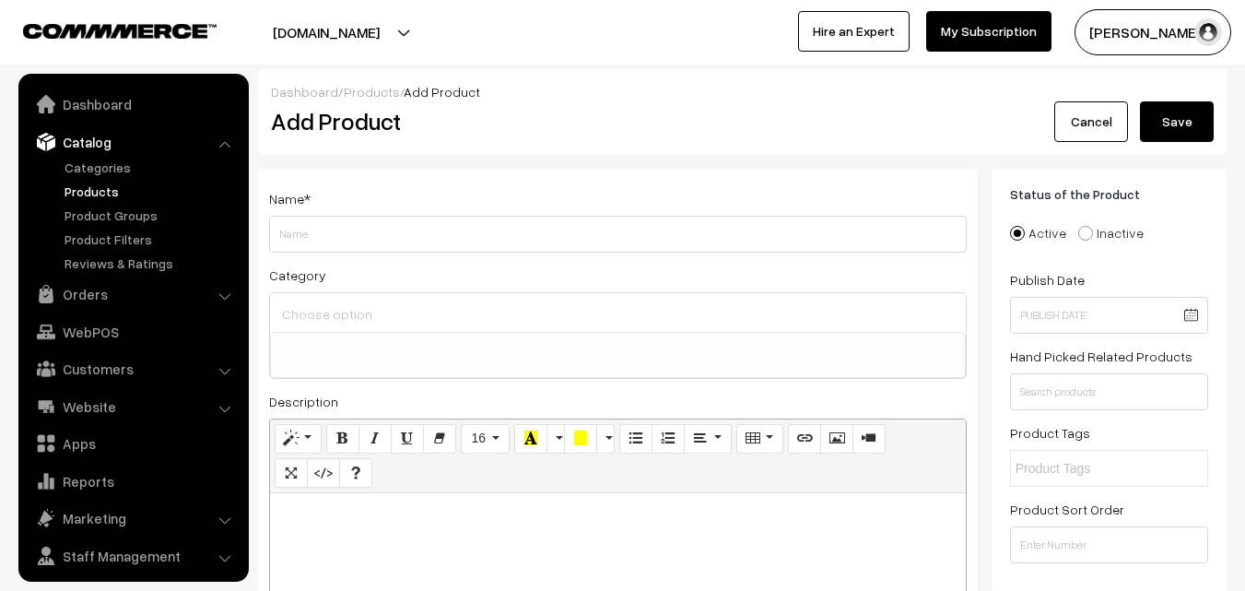
select select
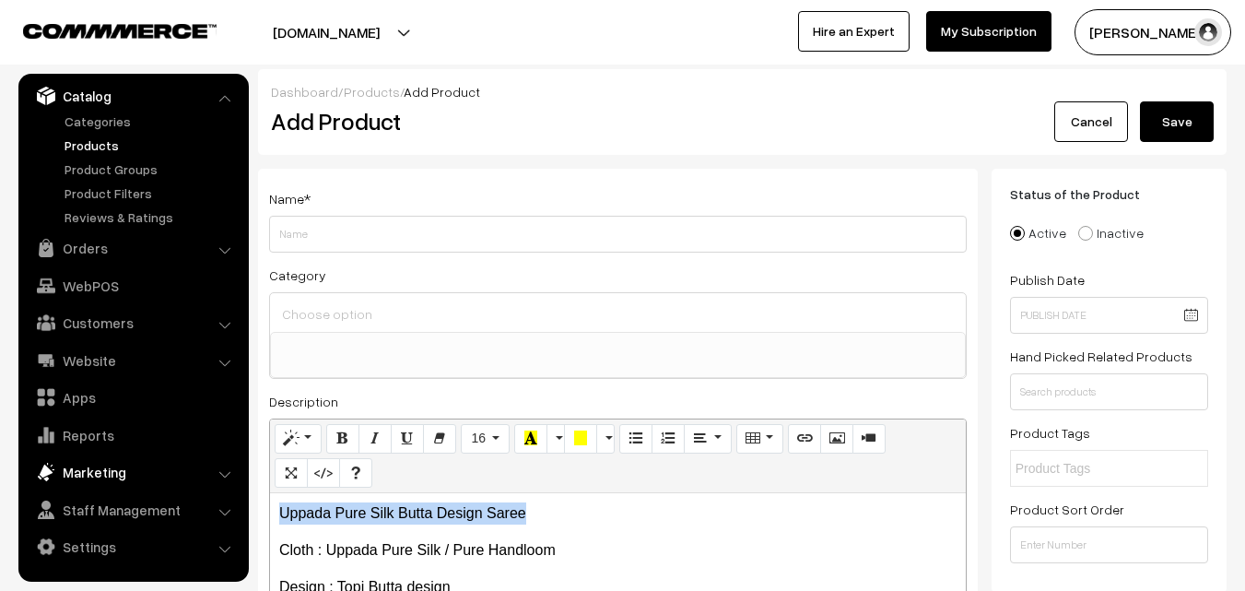
drag, startPoint x: 528, startPoint y: 503, endPoint x: 214, endPoint y: 484, distance: 314.8
copy p "Uppada Pure Silk Butta Design Saree"
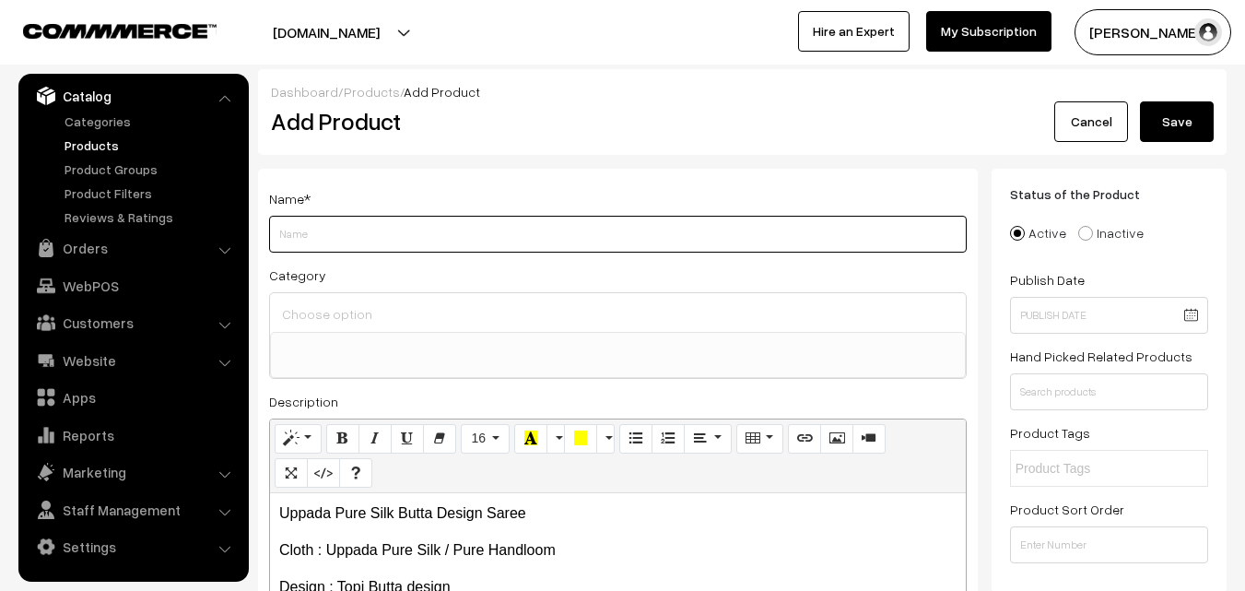
click at [306, 229] on input "Weight" at bounding box center [618, 234] width 698 height 37
paste input "Uppada Pure Silk Butta Design Saree"
type input "Uppada Pure Silk Butta Design Saree"
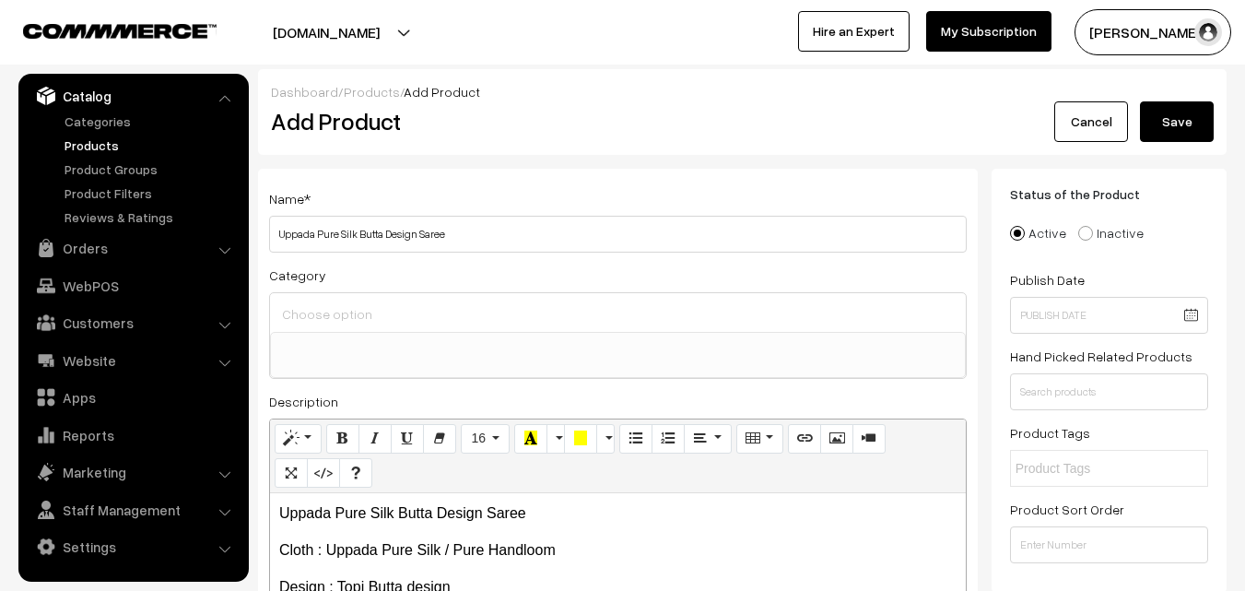
click at [320, 327] on div at bounding box center [618, 312] width 696 height 39
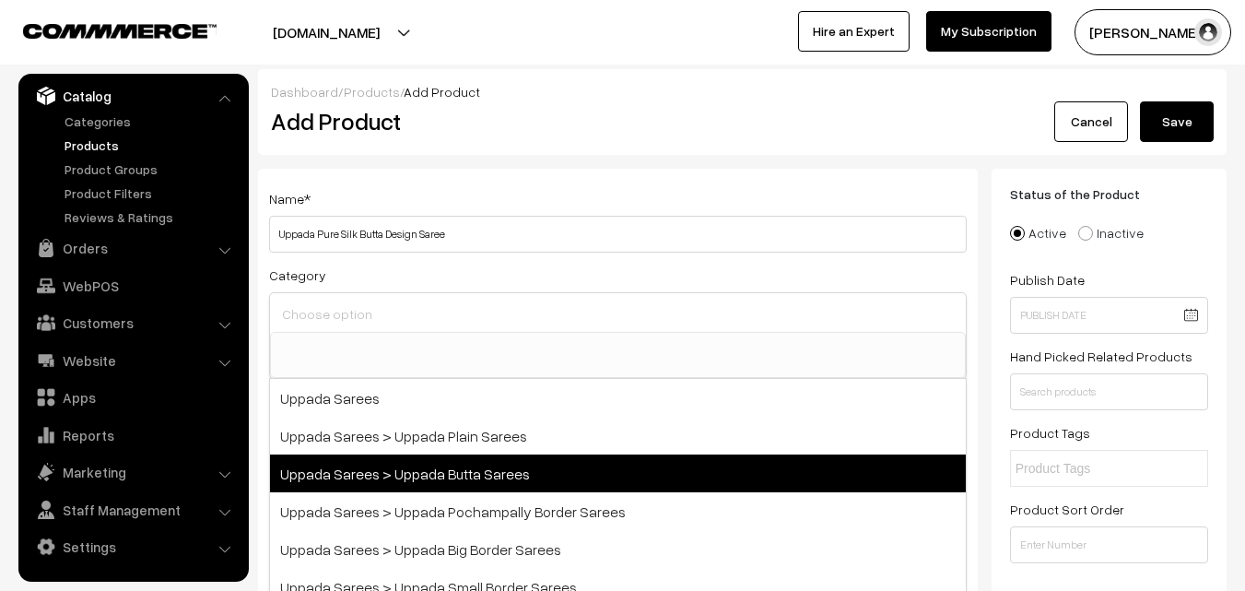
click at [427, 466] on span "Uppada Sarees > Uppada Butta Sarees" at bounding box center [618, 473] width 696 height 38
select select "7"
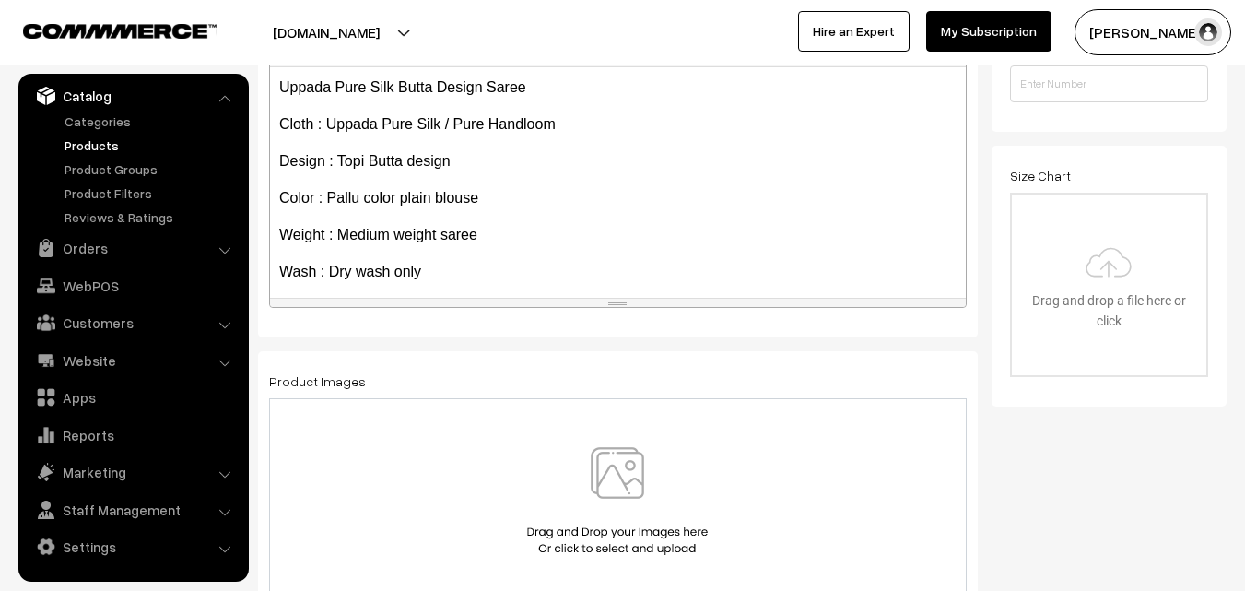
scroll to position [105, 0]
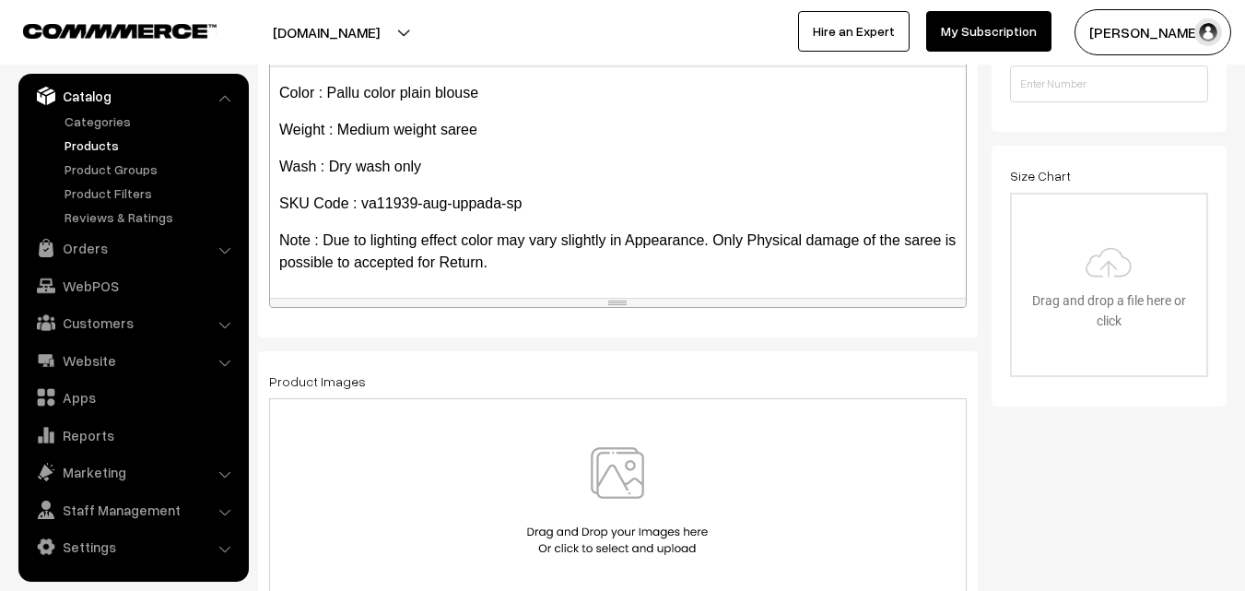
click at [596, 495] on img at bounding box center [617, 501] width 190 height 108
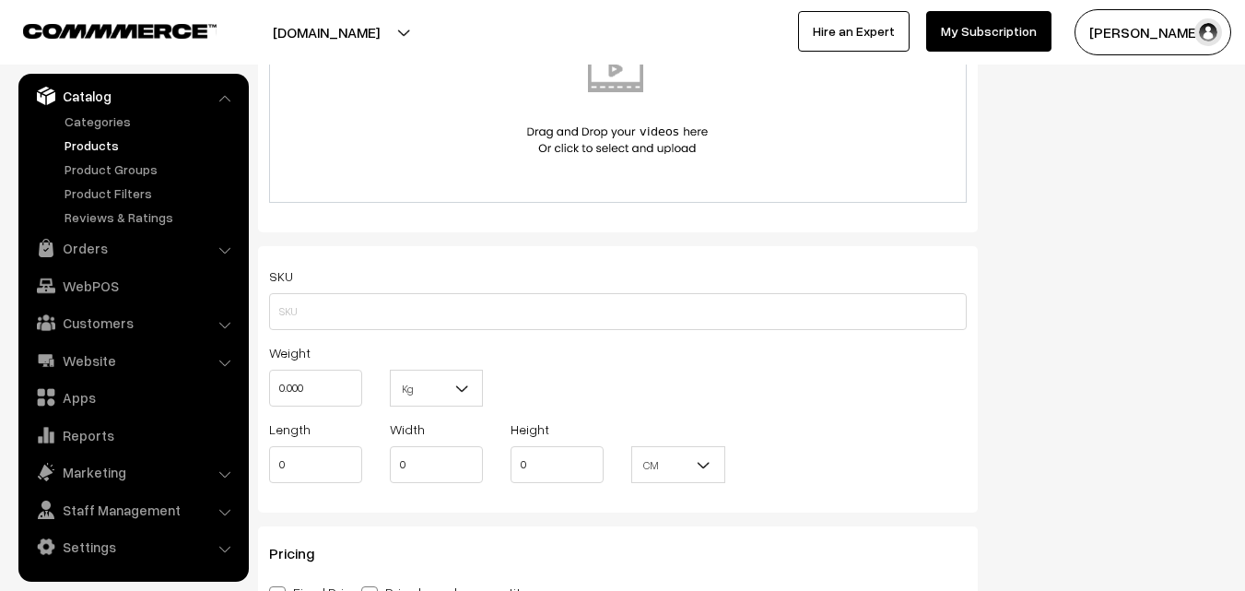
scroll to position [1106, 0]
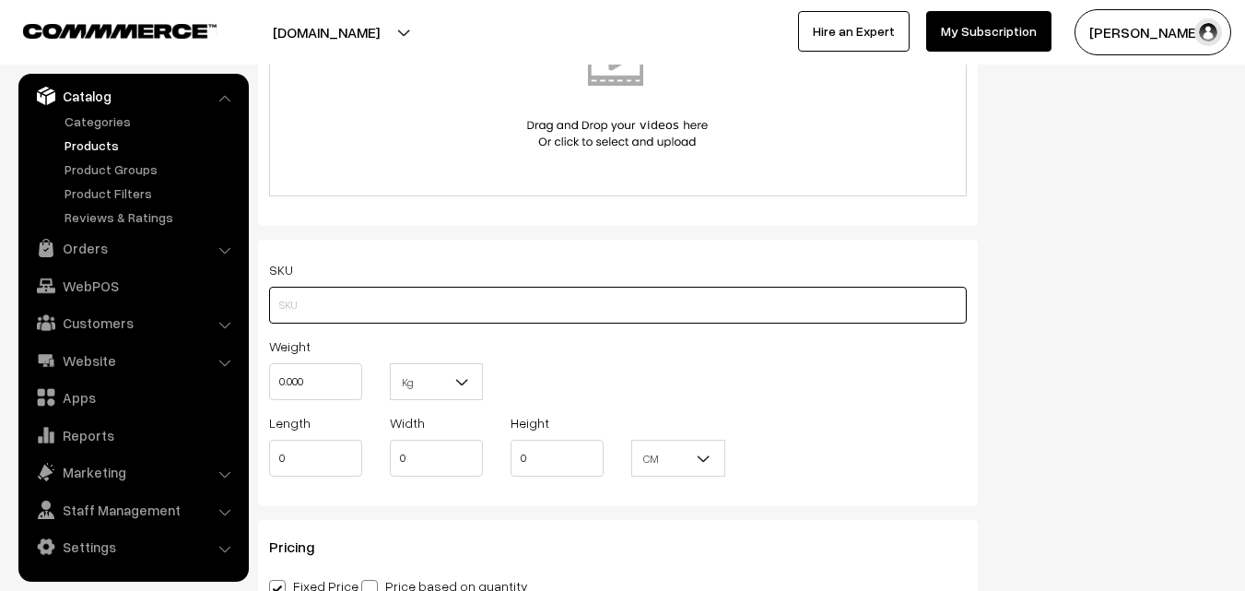
click at [309, 297] on input "text" at bounding box center [618, 305] width 698 height 37
paste input "va11939-aug-uppada-sp"
type input "va11939-aug-uppada-sp"
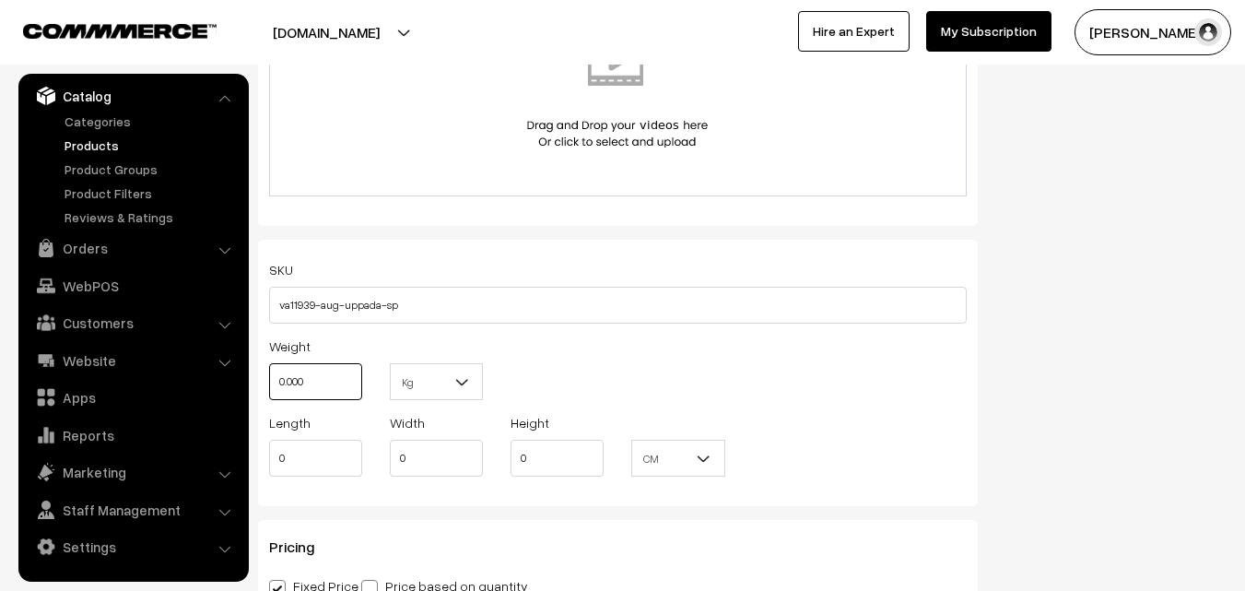
click at [308, 383] on input "0.000" at bounding box center [315, 381] width 93 height 37
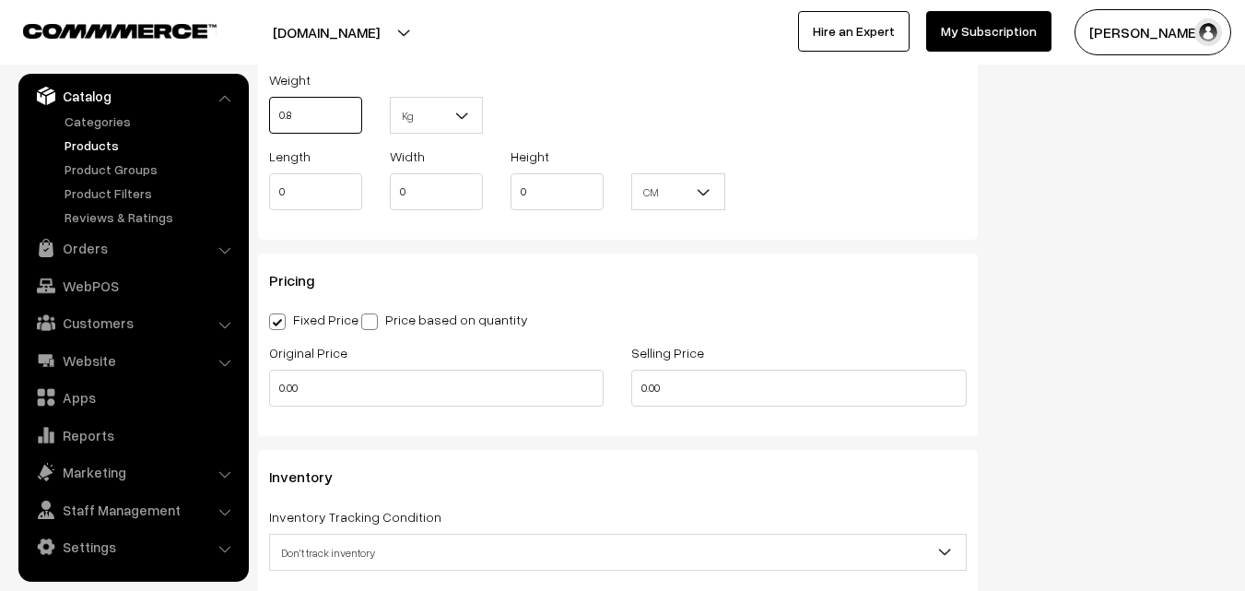
scroll to position [1382, 0]
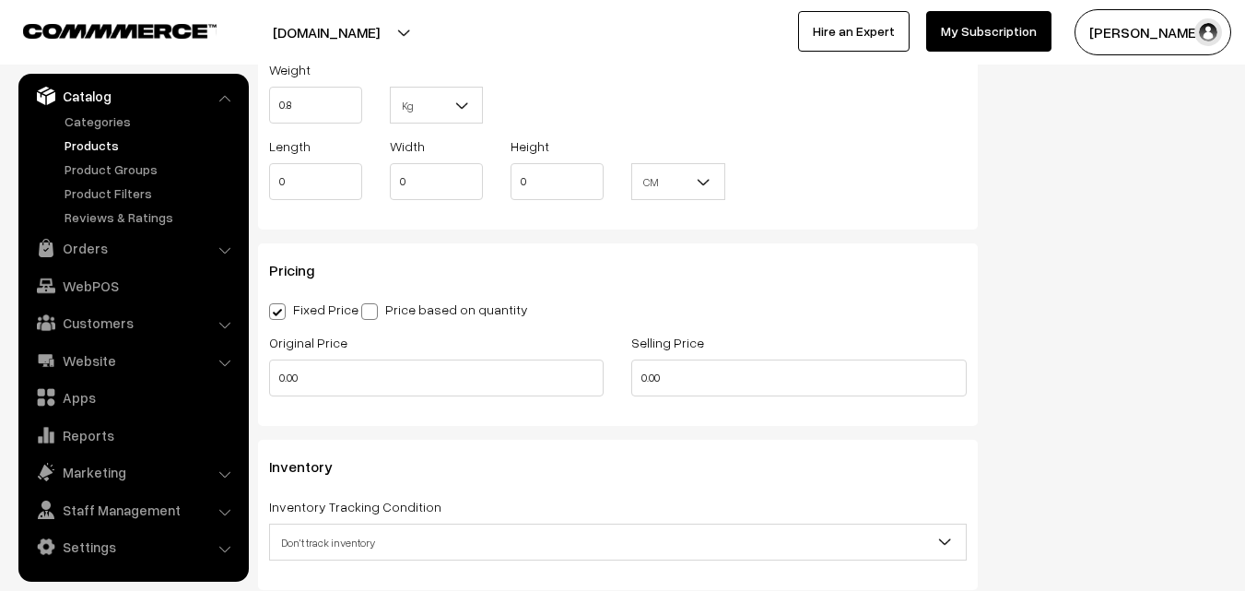
type input "0.80"
click at [326, 399] on div "Original Price 0.00" at bounding box center [436, 369] width 362 height 76
click at [326, 397] on div "Original Price 0.00" at bounding box center [436, 369] width 362 height 76
click at [327, 386] on input "0.00" at bounding box center [436, 377] width 334 height 37
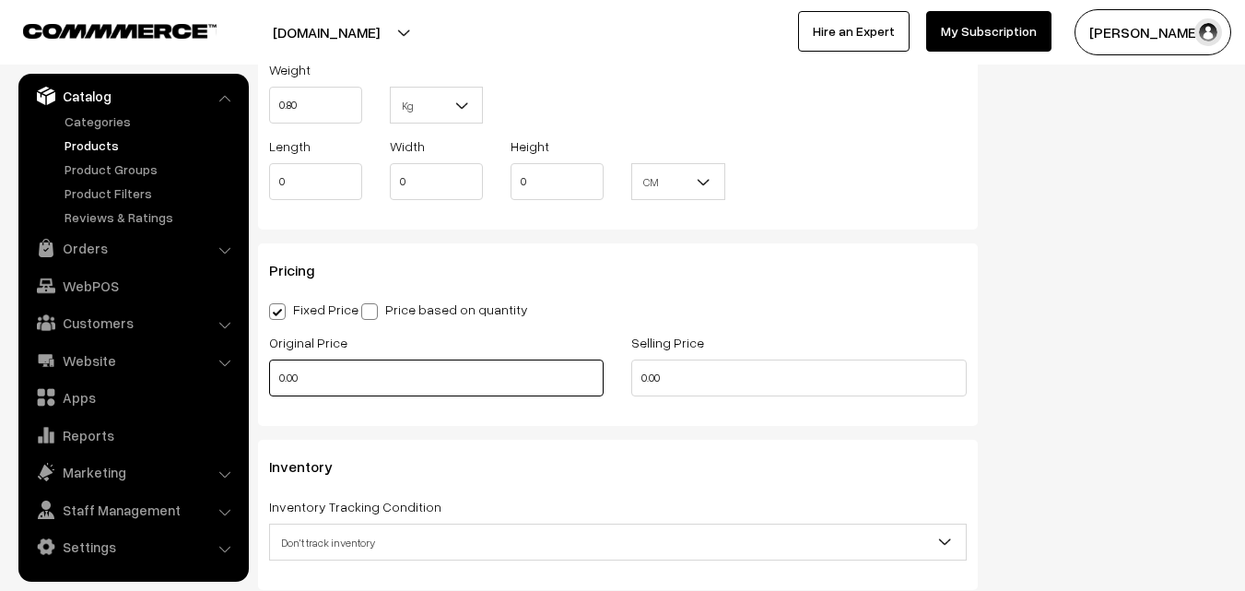
click at [327, 386] on input "0.00" at bounding box center [436, 377] width 334 height 37
type input "3600"
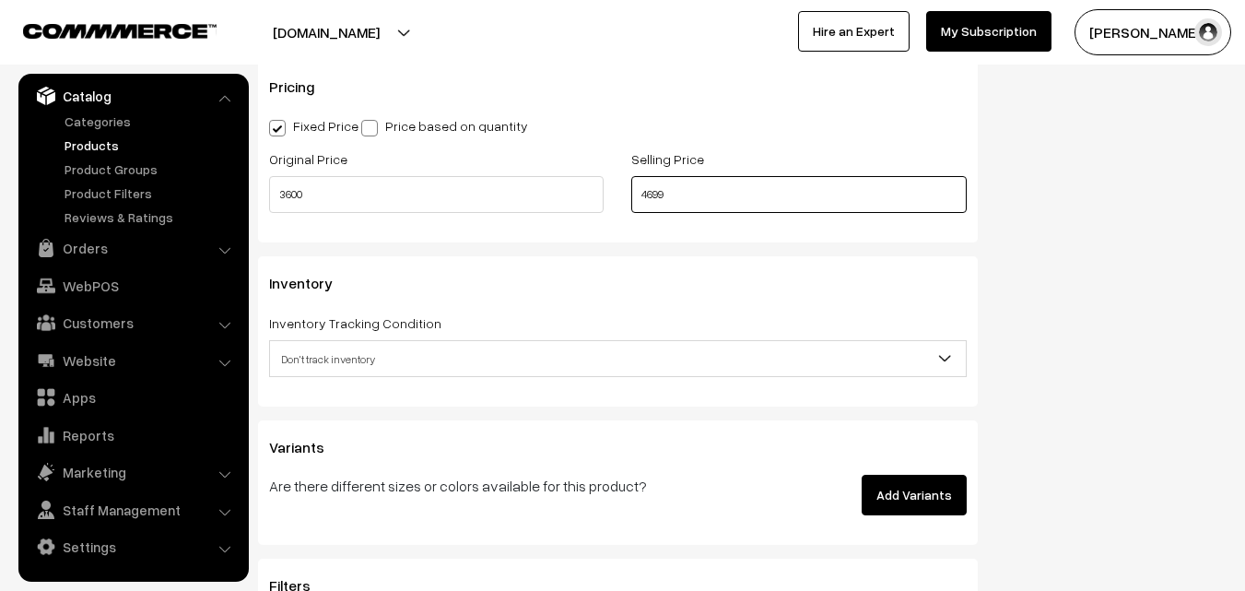
scroll to position [1566, 0]
type input "4699"
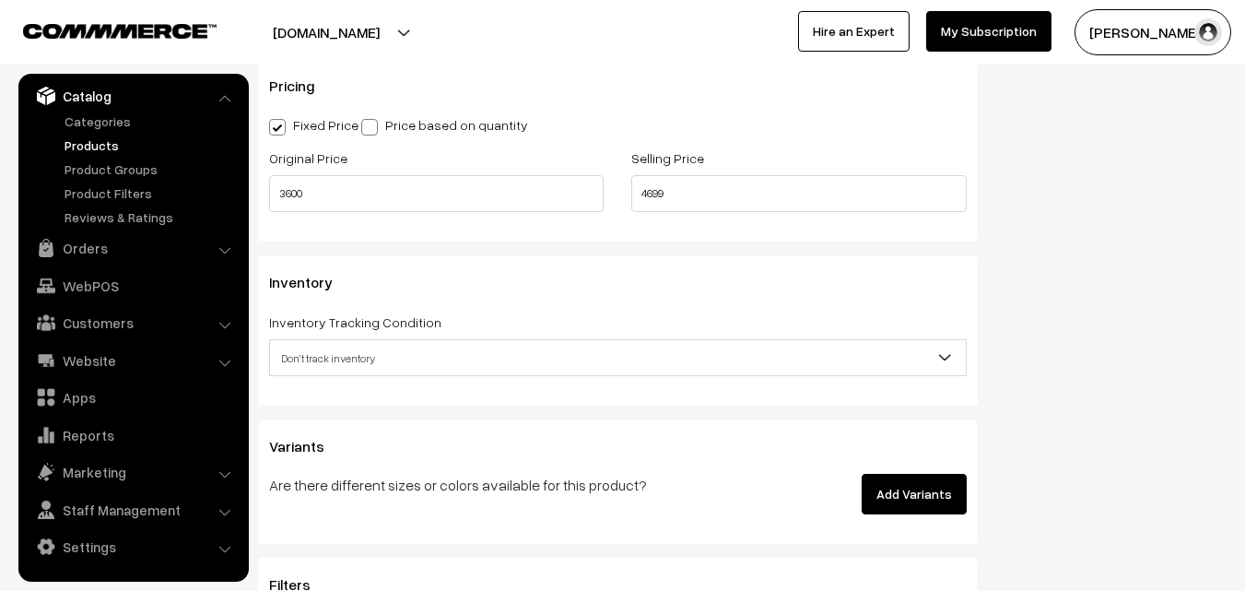
click at [326, 356] on span "Don't track inventory" at bounding box center [618, 358] width 696 height 32
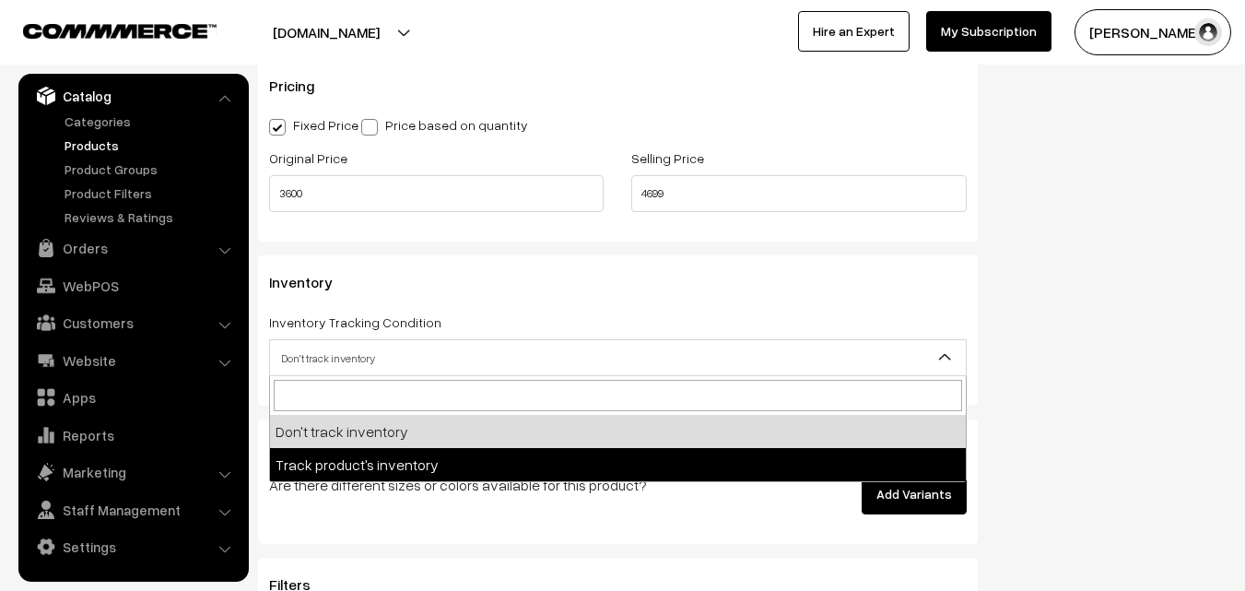
select select "2"
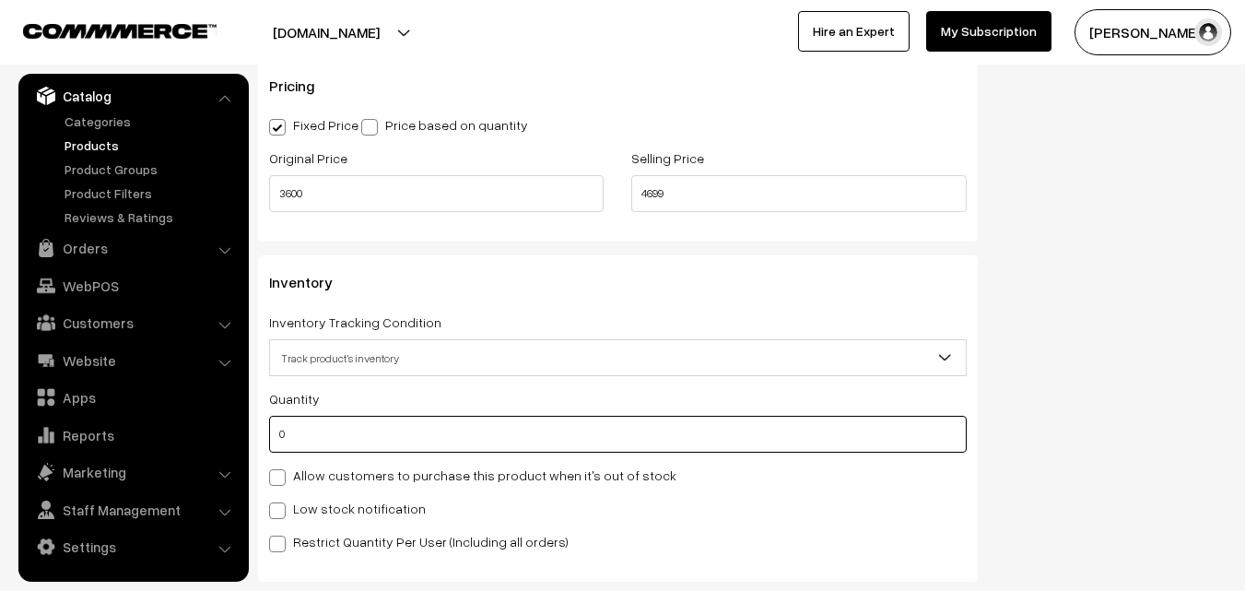
click at [335, 428] on input "0" at bounding box center [618, 434] width 698 height 37
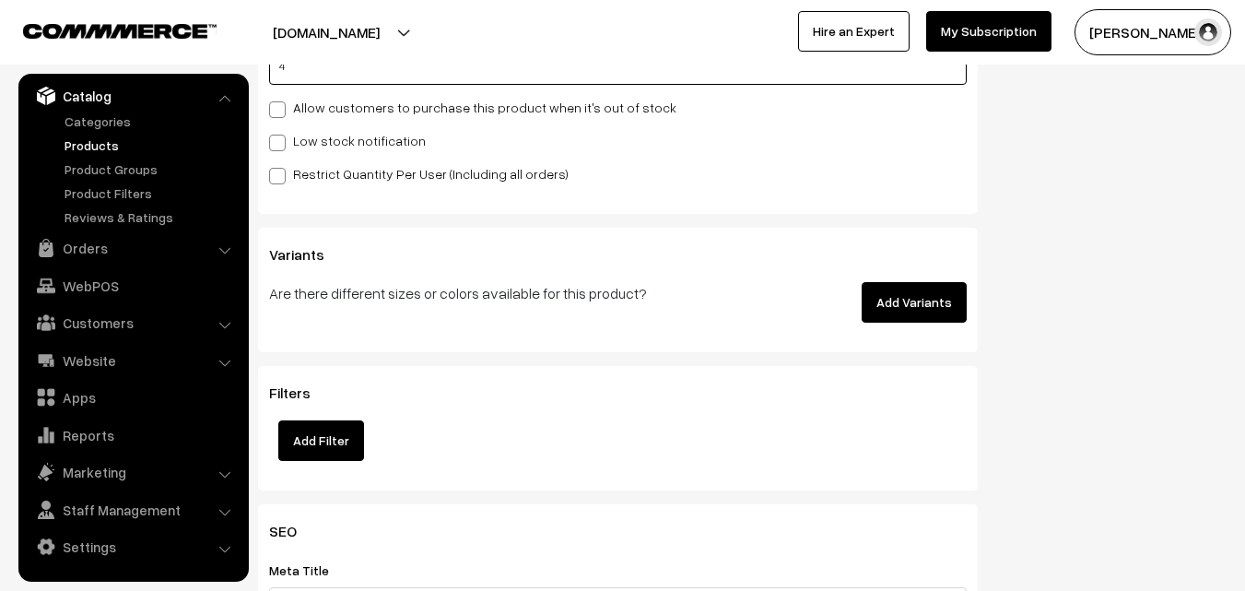
scroll to position [1935, 0]
type input "4"
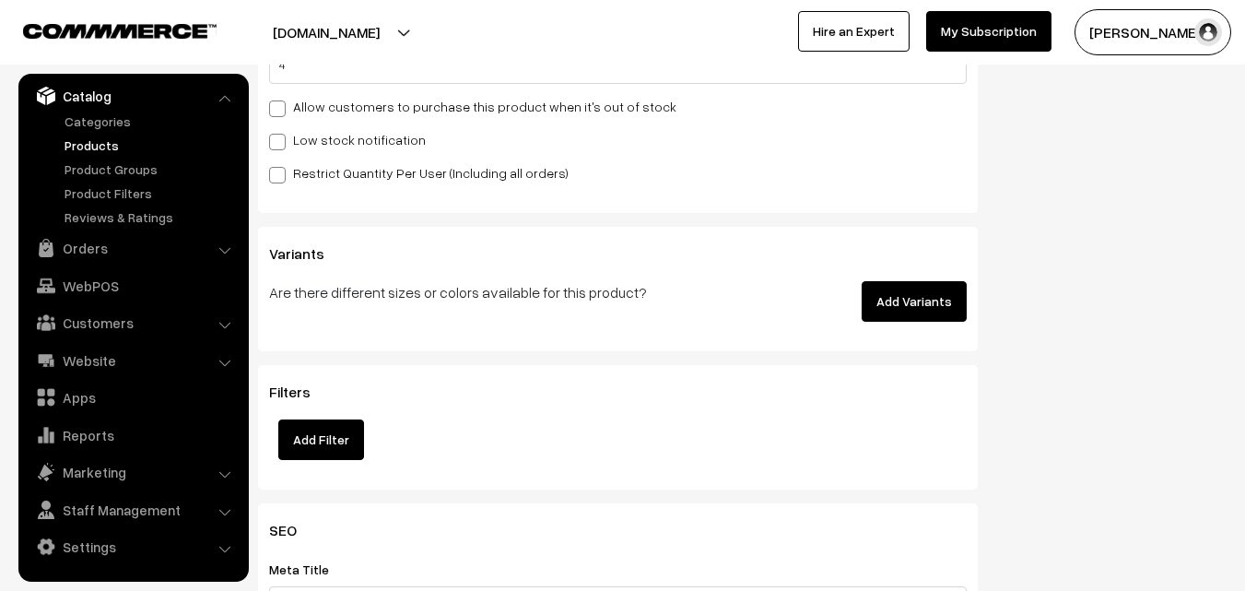
click at [299, 140] on label "Low stock notification" at bounding box center [347, 139] width 157 height 19
click at [281, 140] on input "Low stock notification" at bounding box center [275, 139] width 12 height 12
checkbox input "true"
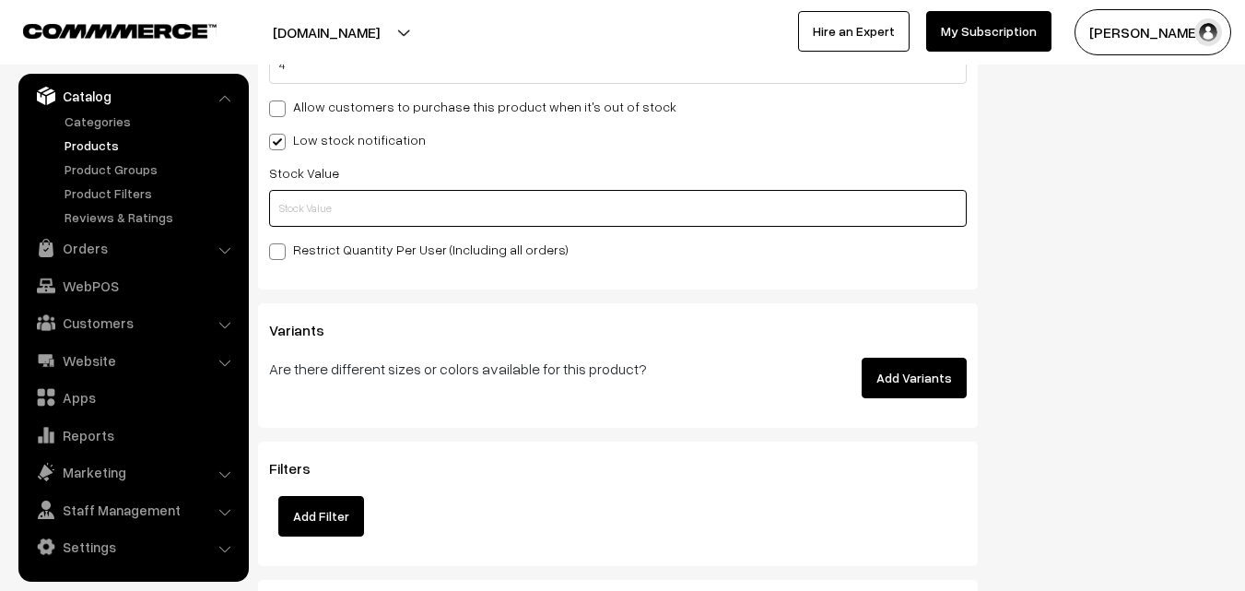
click at [303, 209] on input "text" at bounding box center [618, 208] width 698 height 37
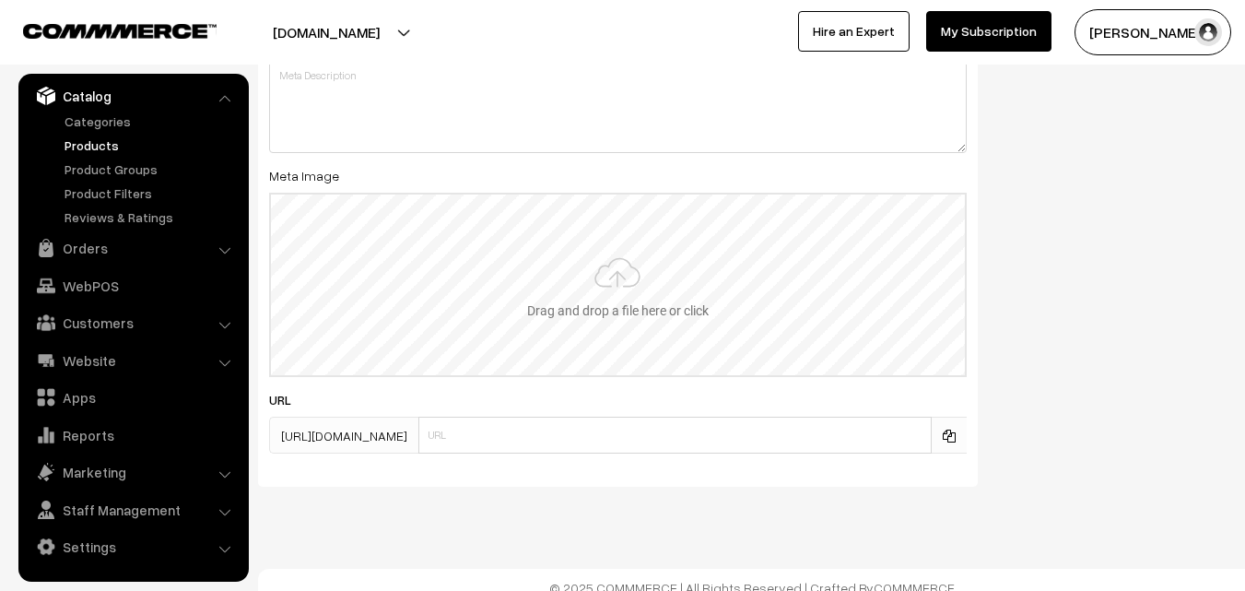
scroll to position [2743, 0]
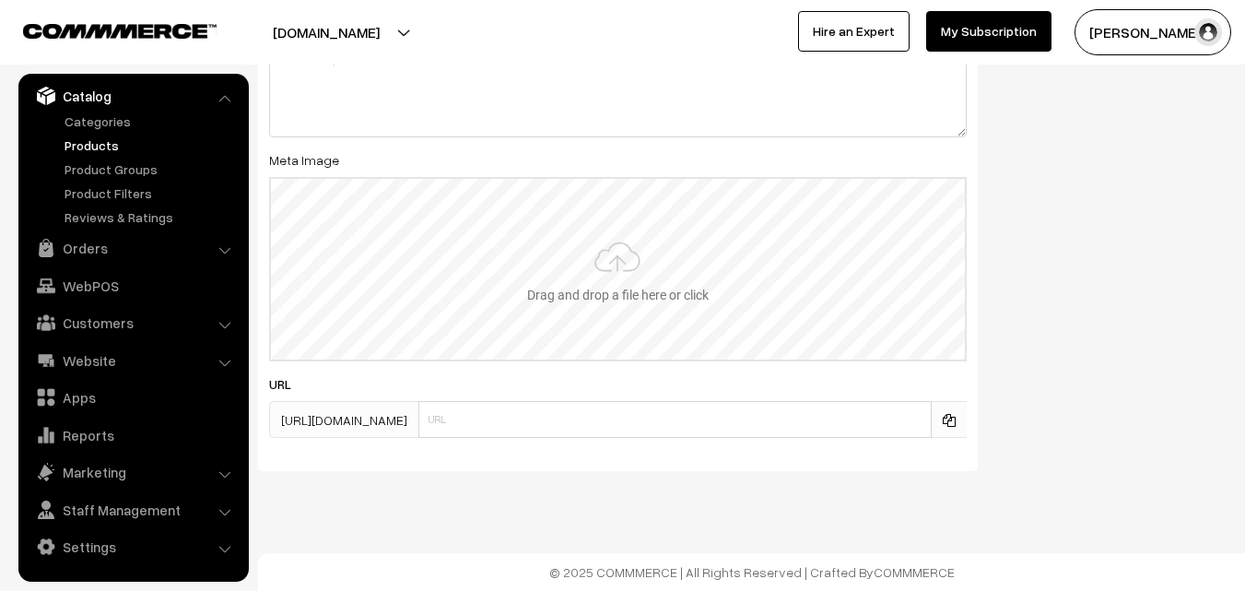
type input "2"
click at [606, 269] on input "file" at bounding box center [618, 269] width 694 height 181
type input "C:\fakepath\uppada-saree-va11939-aug.jpeg"
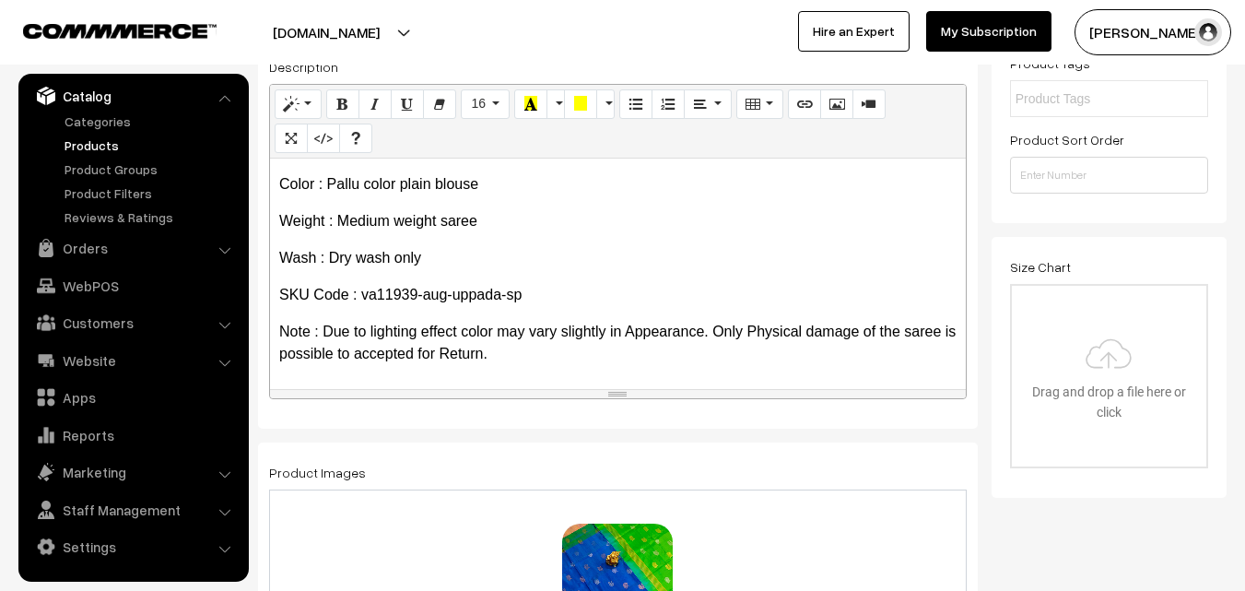
scroll to position [0, 0]
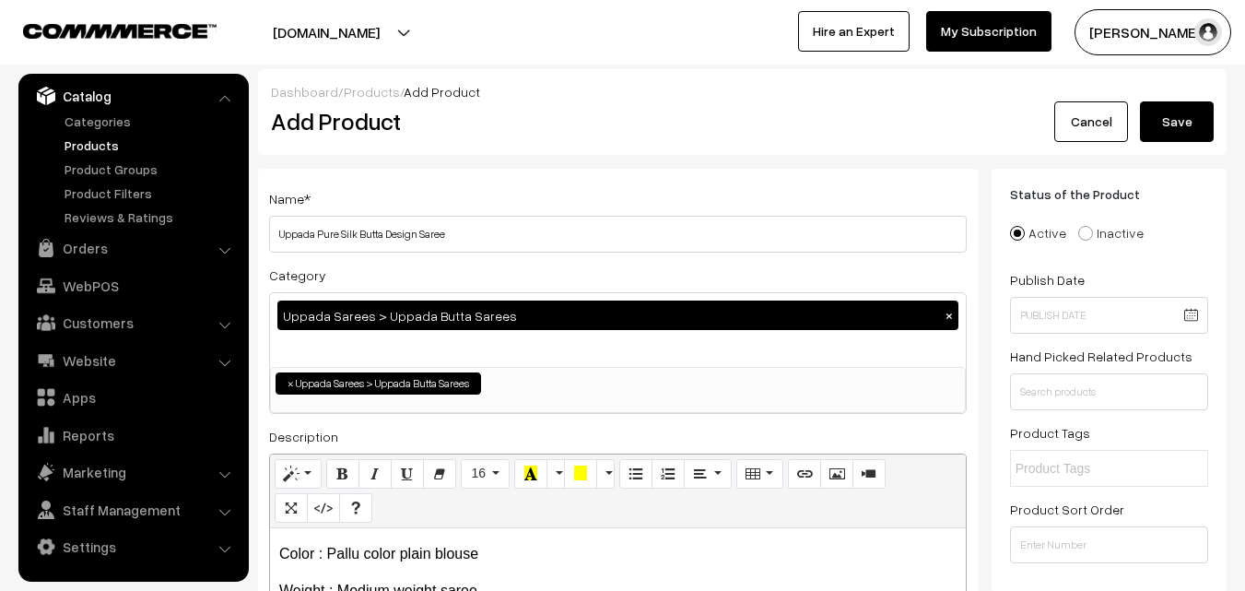
click at [1177, 122] on button "Save" at bounding box center [1177, 121] width 74 height 41
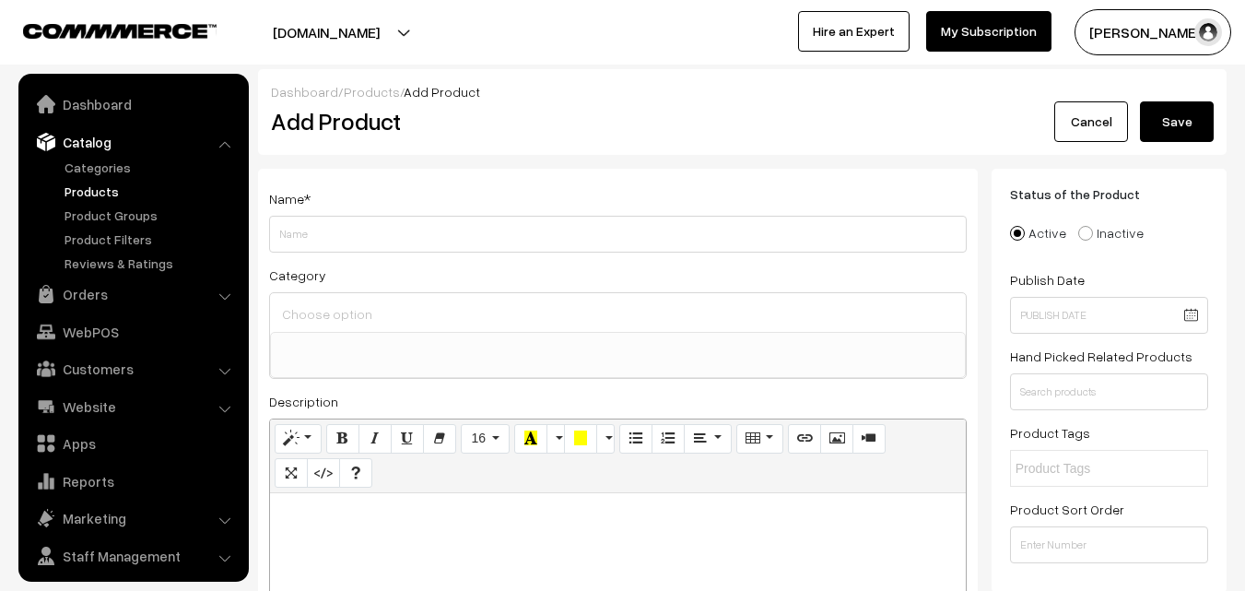
select select
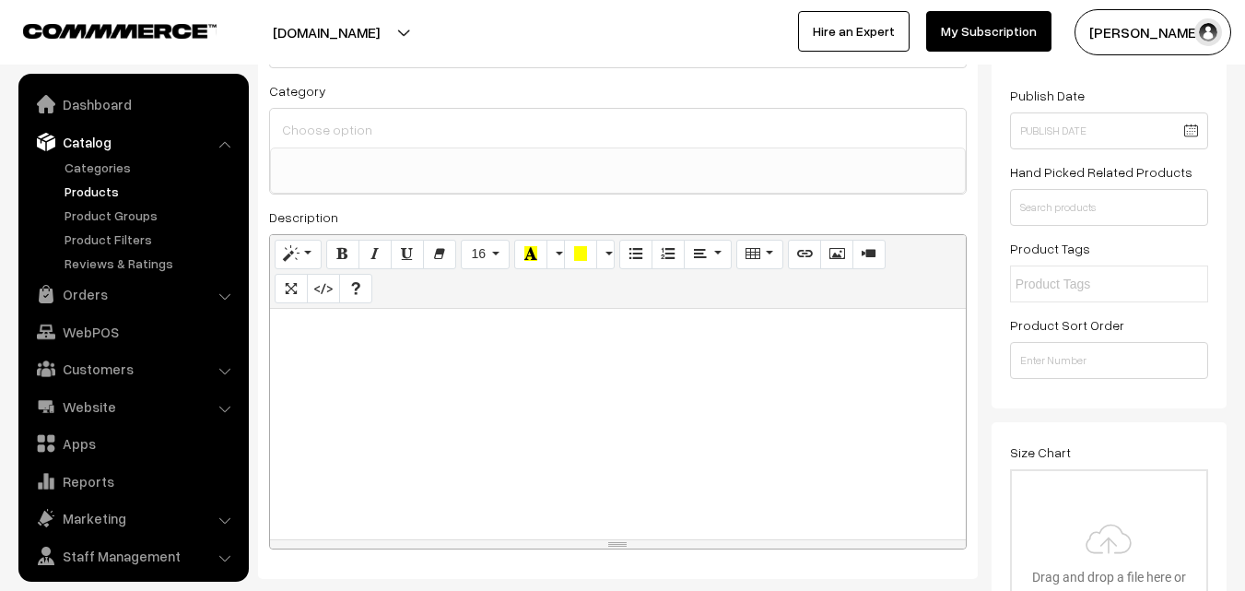
click at [382, 370] on div at bounding box center [618, 424] width 696 height 230
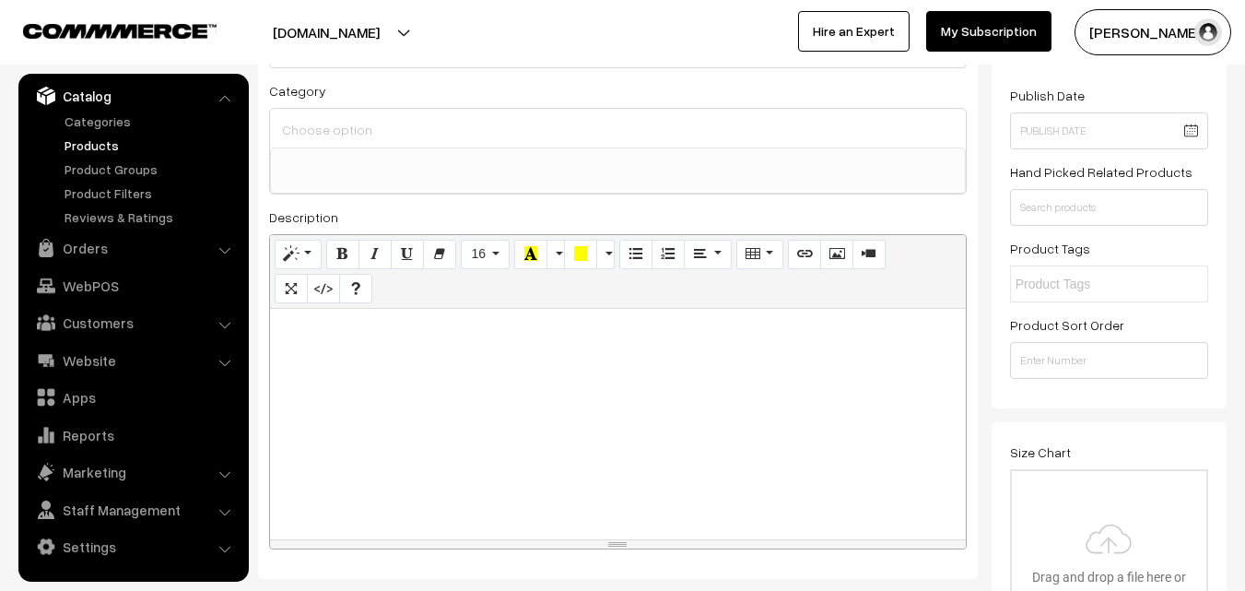
paste div
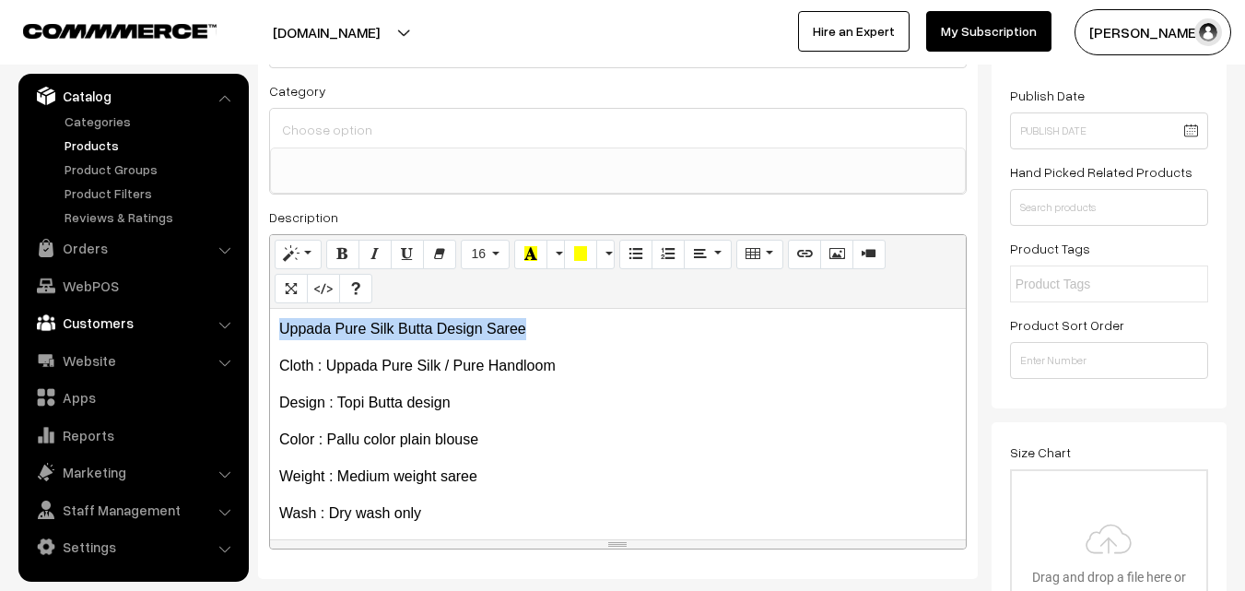
drag, startPoint x: 563, startPoint y: 330, endPoint x: 192, endPoint y: 333, distance: 371.4
copy p "Uppada Pure Silk Butta Design Saree"
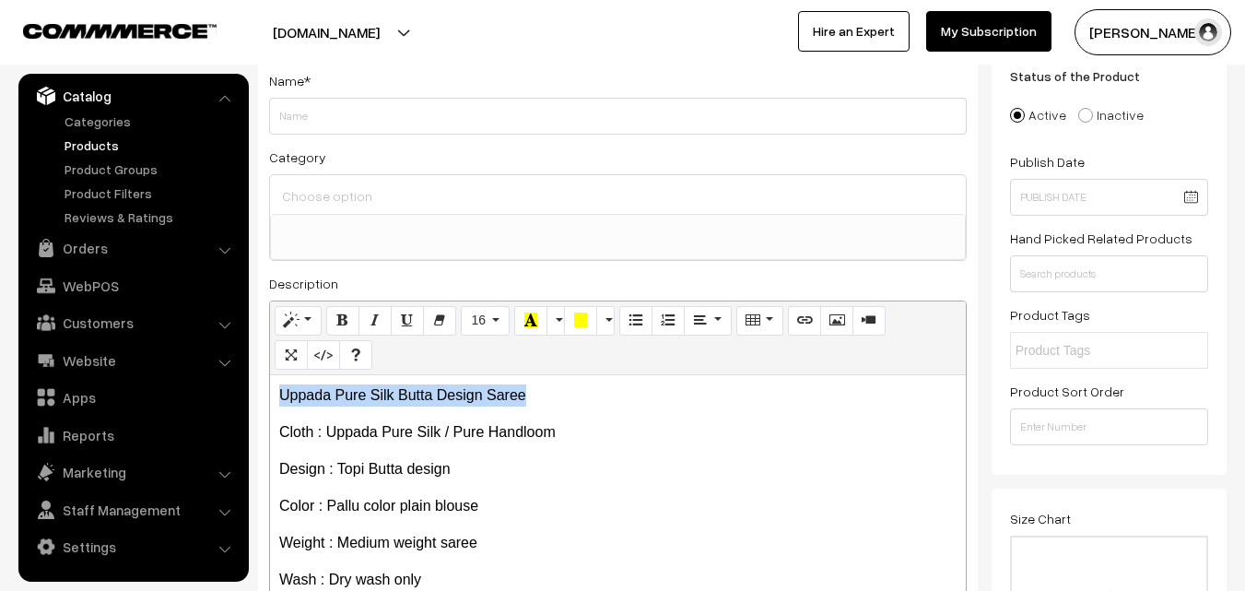
scroll to position [92, 0]
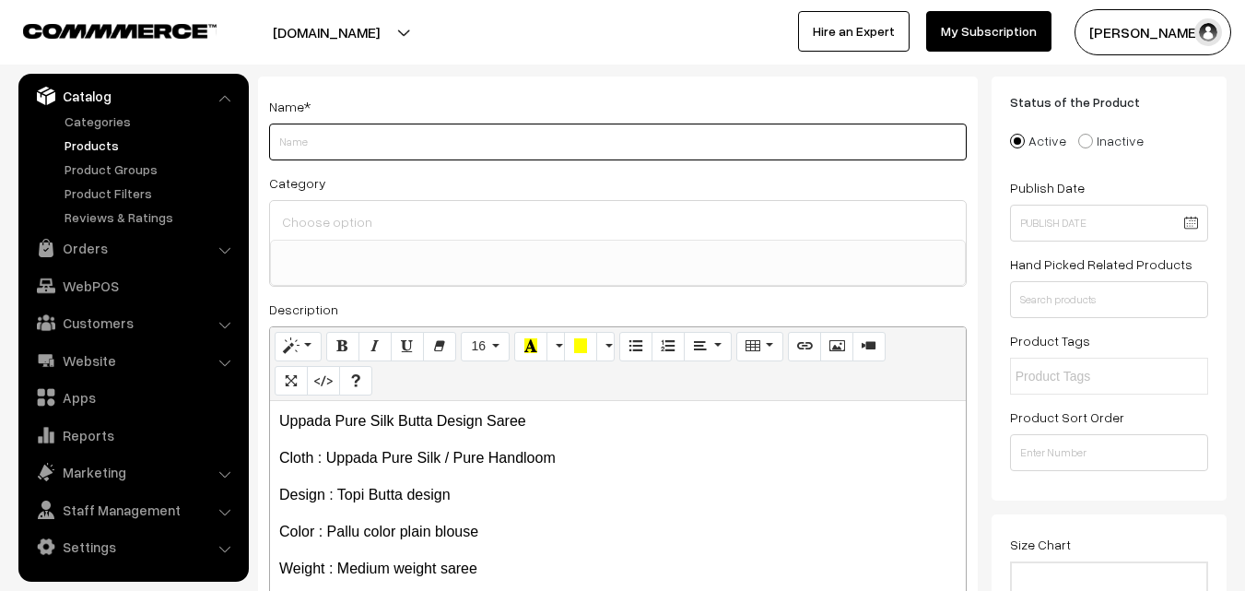
click at [313, 148] on input "Weight" at bounding box center [618, 141] width 698 height 37
paste input "Uppada Pure Silk Butta Design Saree"
type input "Uppada Pure Silk Butta Design Saree"
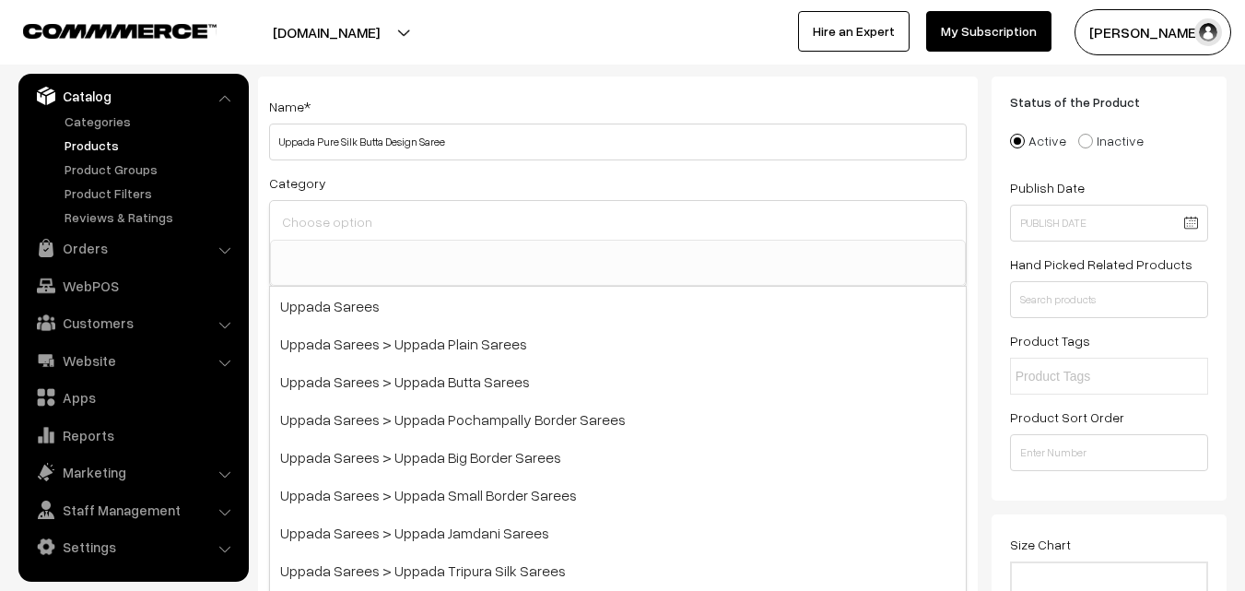
click at [334, 224] on input at bounding box center [617, 221] width 681 height 27
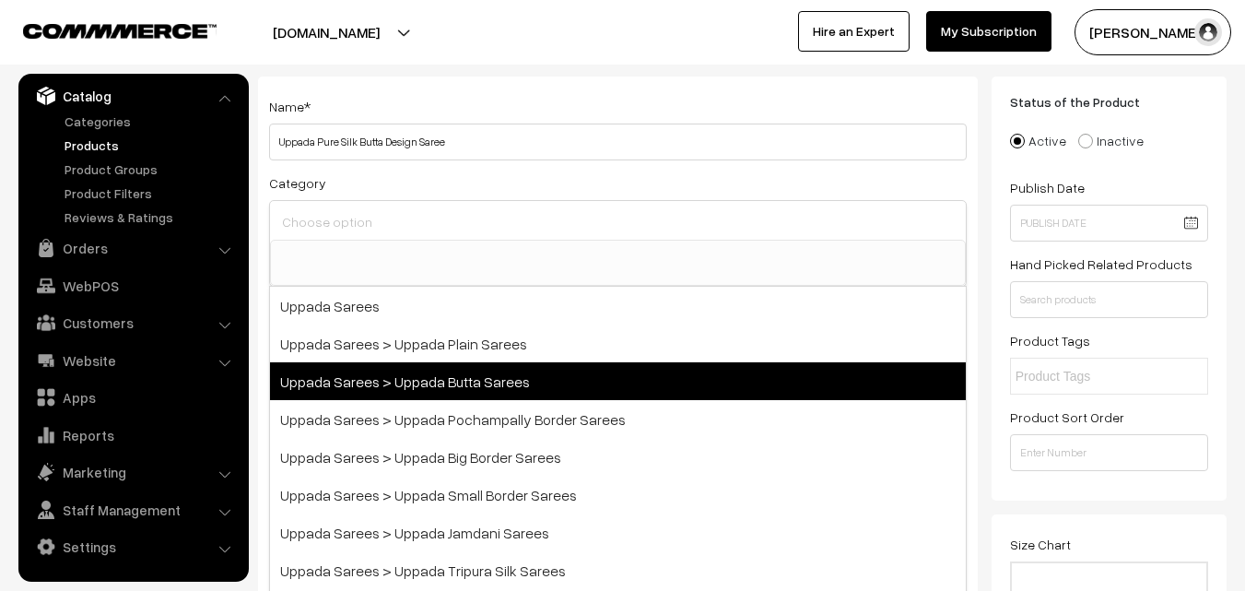
click at [433, 366] on span "Uppada Sarees > Uppada Butta Sarees" at bounding box center [618, 381] width 696 height 38
select select "7"
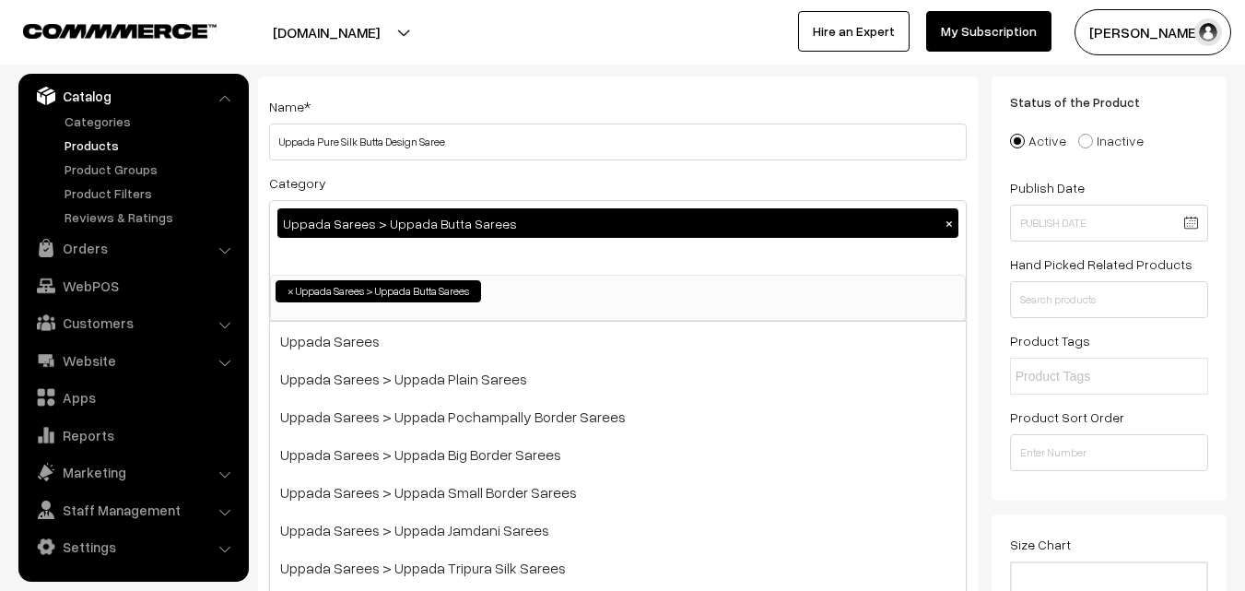
click at [430, 166] on div "Name * Uppada Pure Silk Butta Design Saree Category Uppada Sarees > Uppada Butt…" at bounding box center [618, 390] width 720 height 629
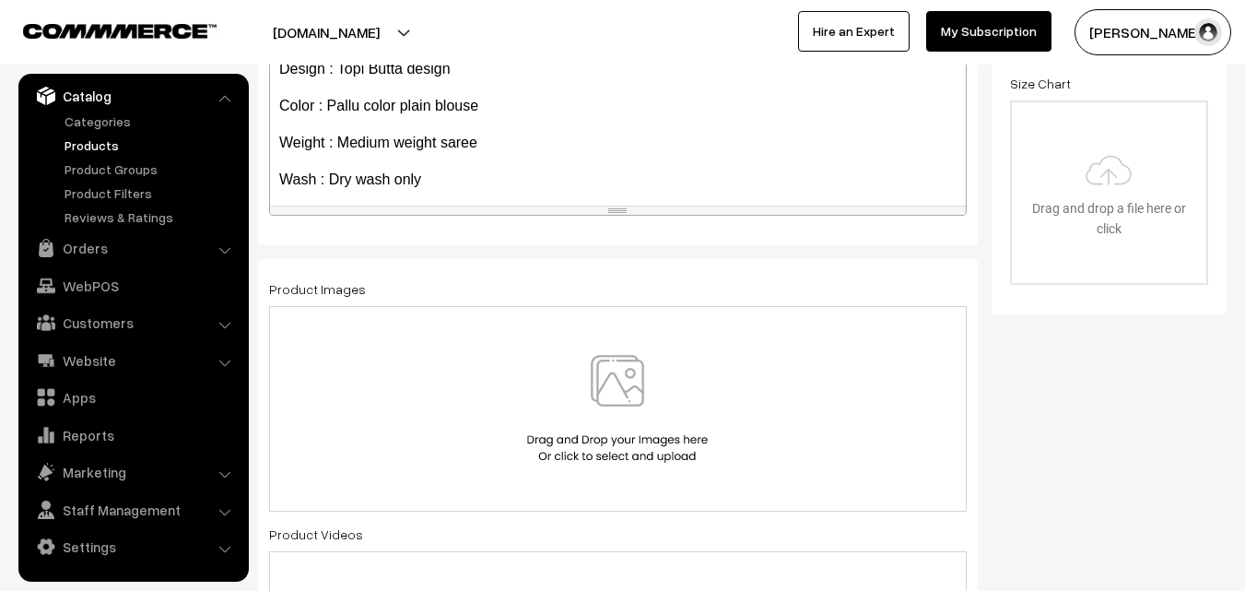
scroll to position [105, 0]
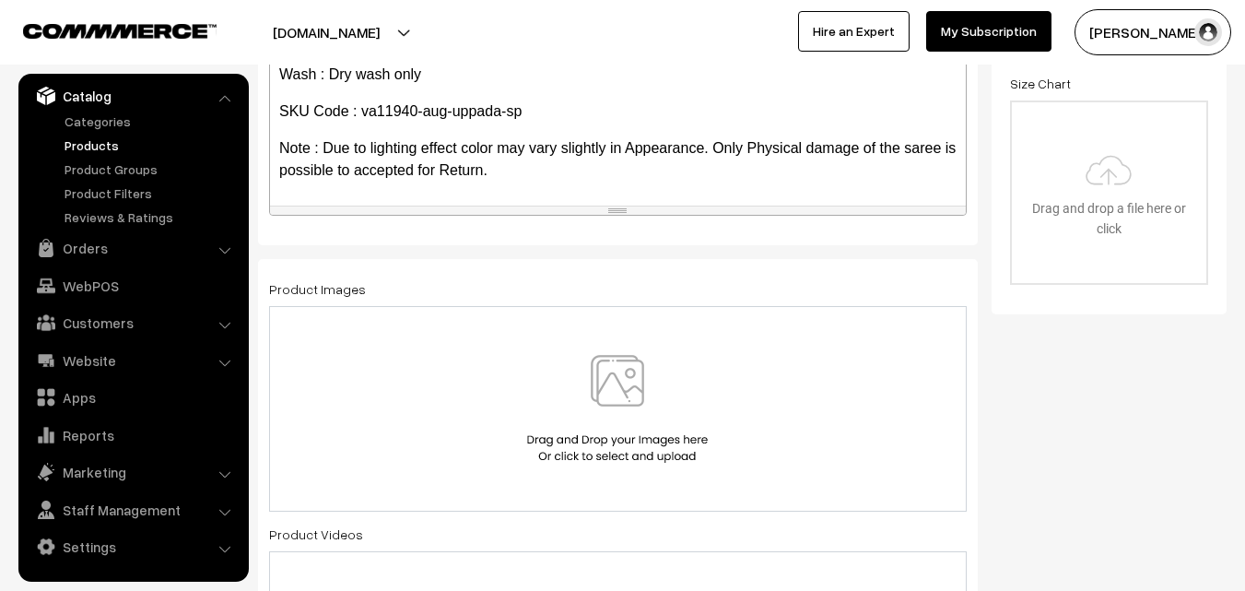
click at [610, 381] on img at bounding box center [617, 409] width 190 height 108
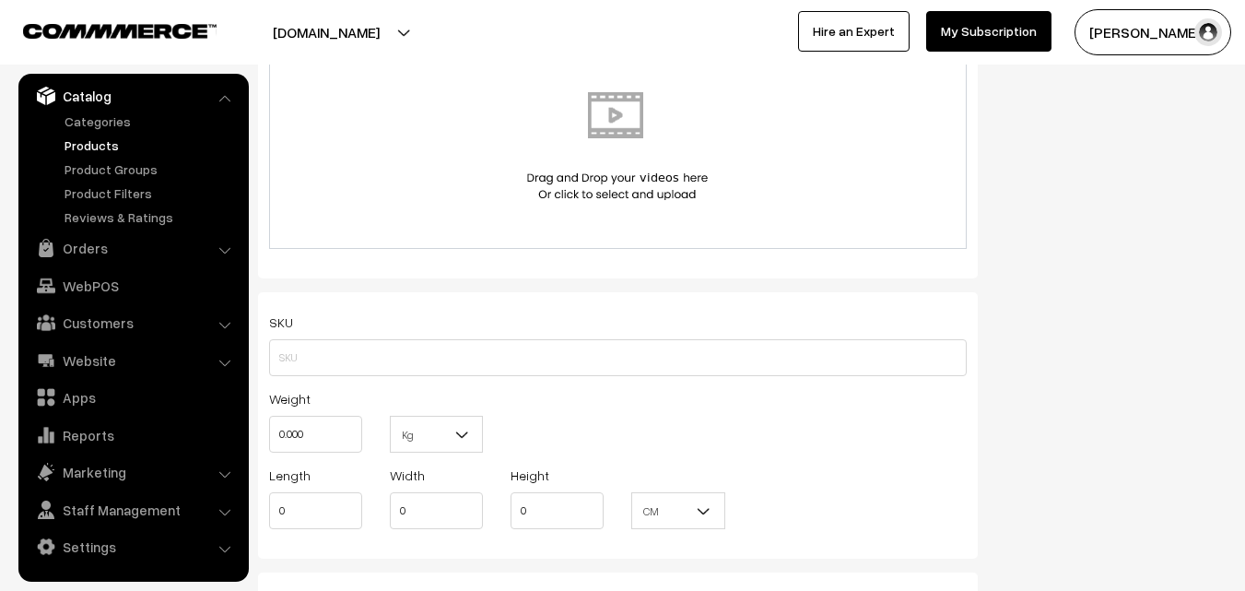
scroll to position [1106, 0]
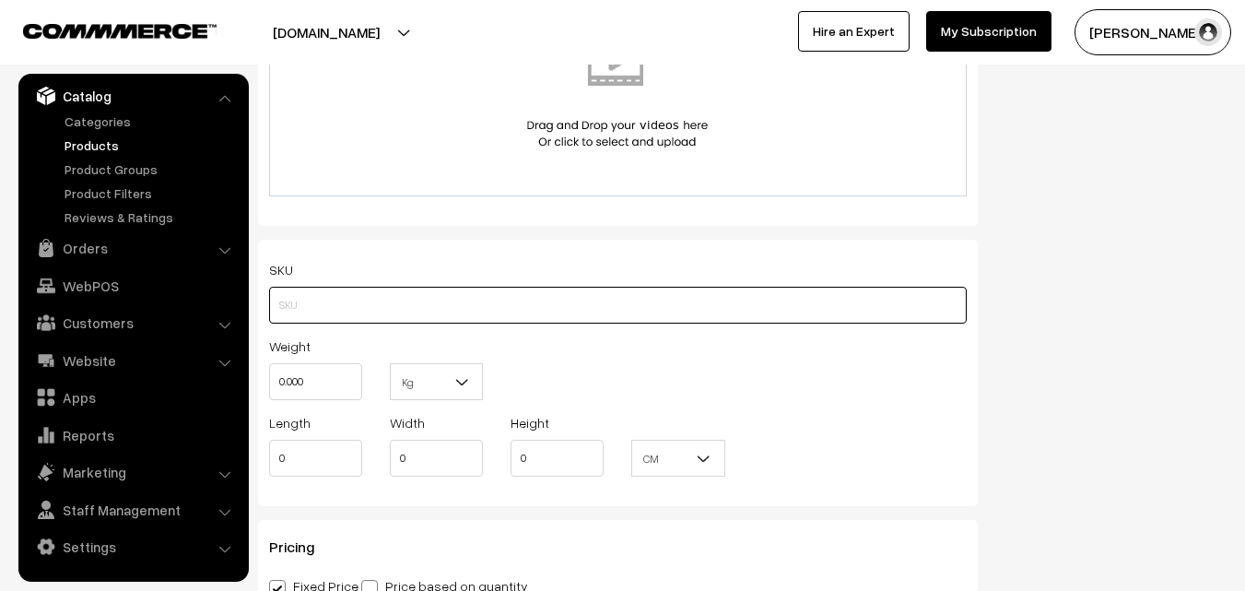
click at [280, 292] on input "text" at bounding box center [618, 305] width 698 height 37
paste input "va11940-aug-uppada-sp"
type input "va11940-aug-uppada-sp"
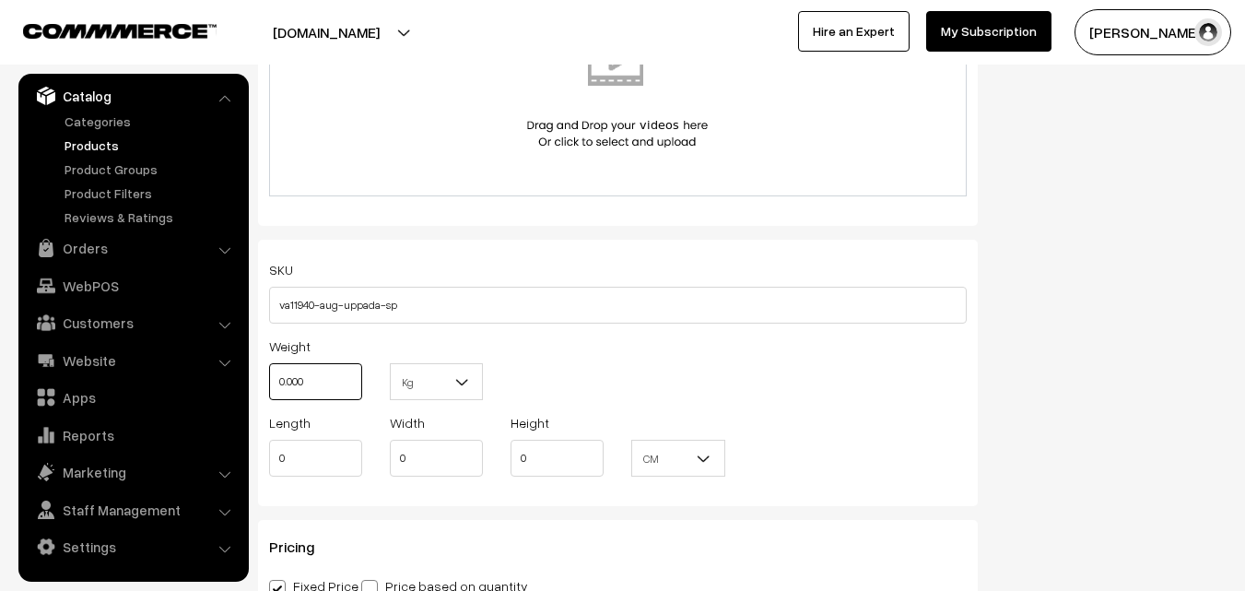
click at [311, 385] on input "0.000" at bounding box center [315, 381] width 93 height 37
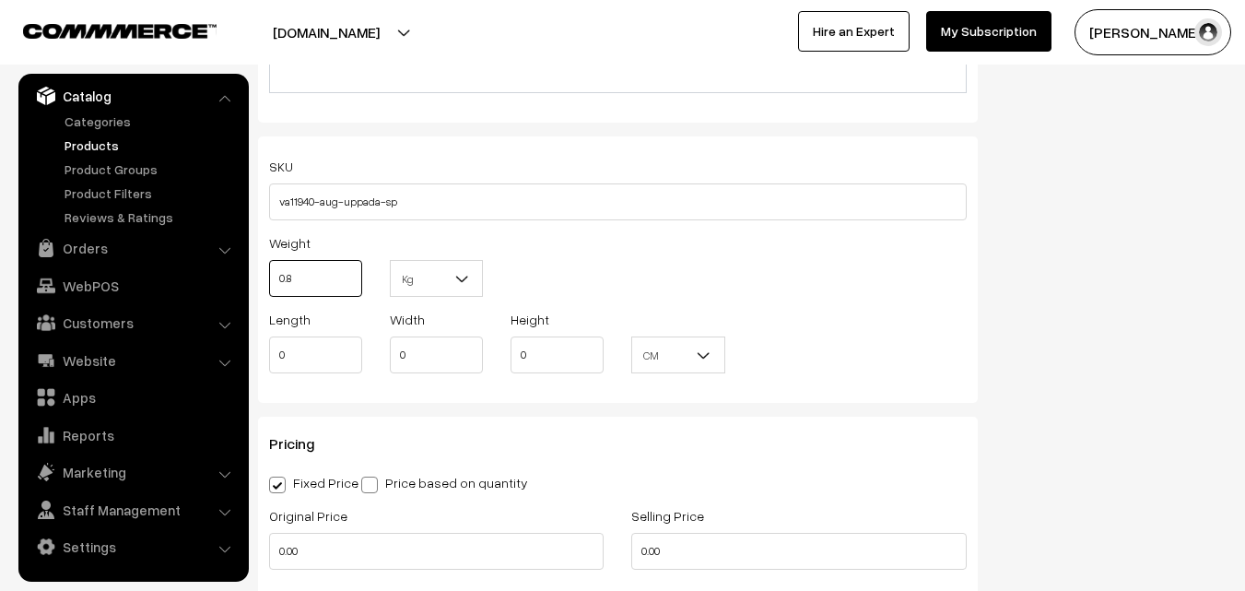
scroll to position [1382, 0]
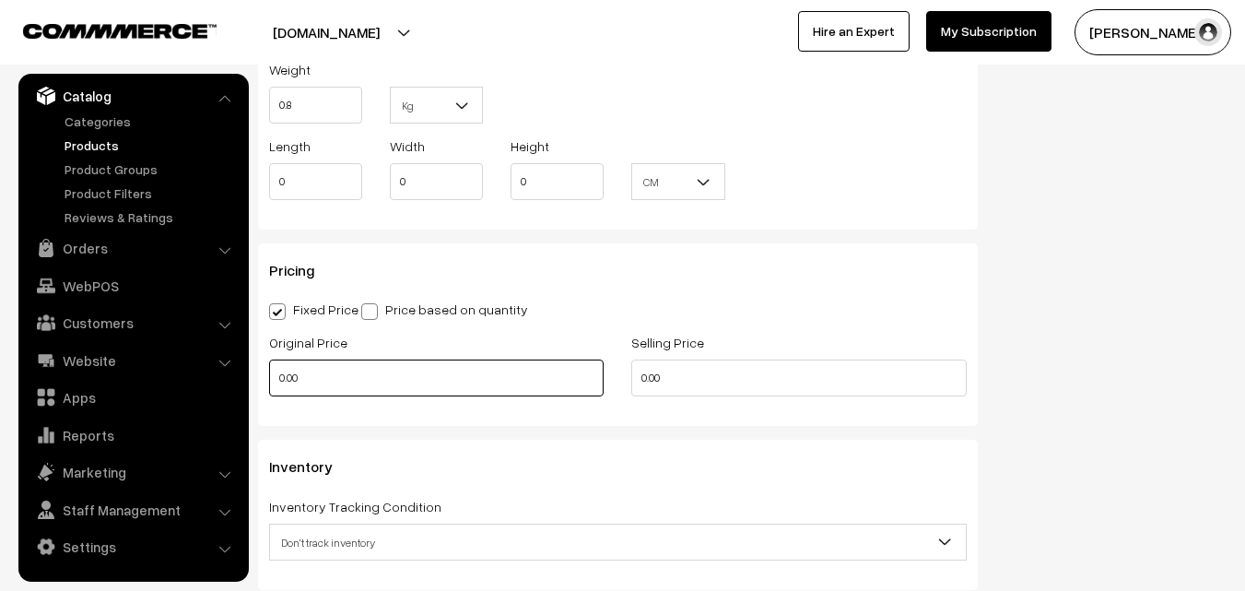
type input "0.80"
click at [293, 384] on input "0.00" at bounding box center [436, 377] width 334 height 37
type input "3600"
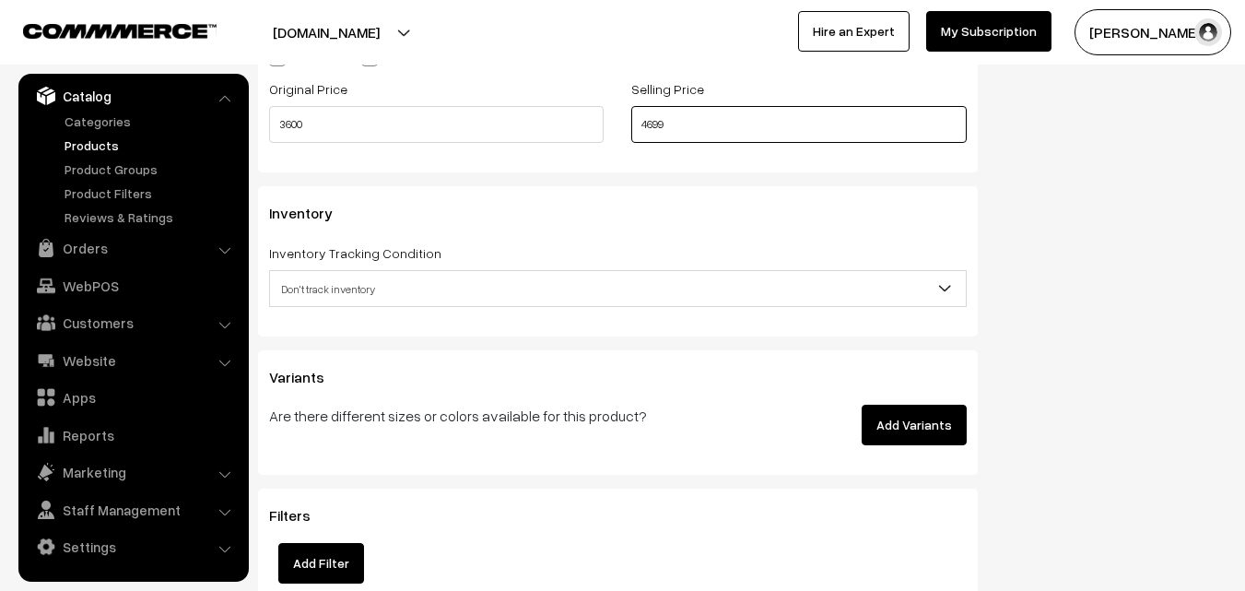
scroll to position [1659, 0]
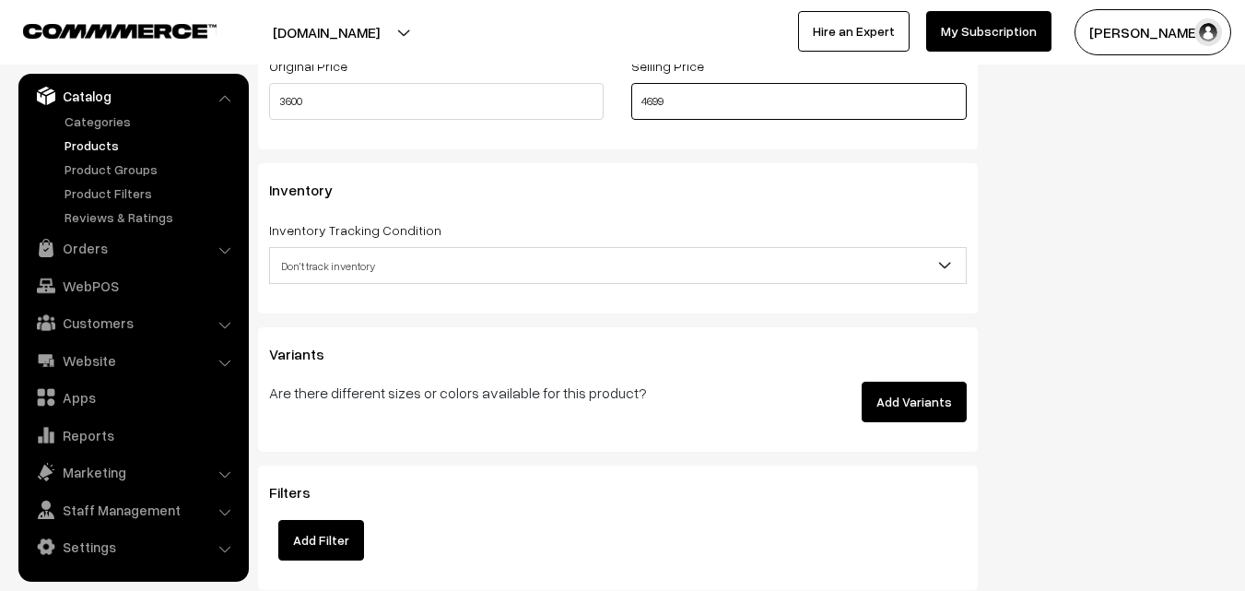
type input "4699"
click at [347, 264] on span "Don't track inventory" at bounding box center [618, 266] width 696 height 32
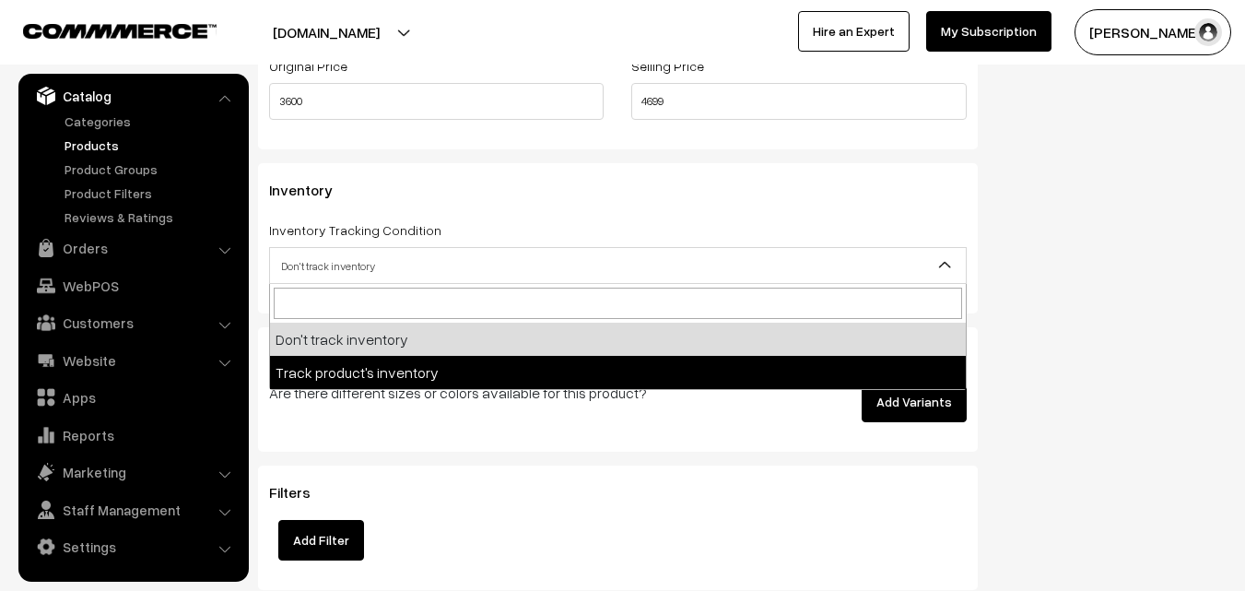
select select "2"
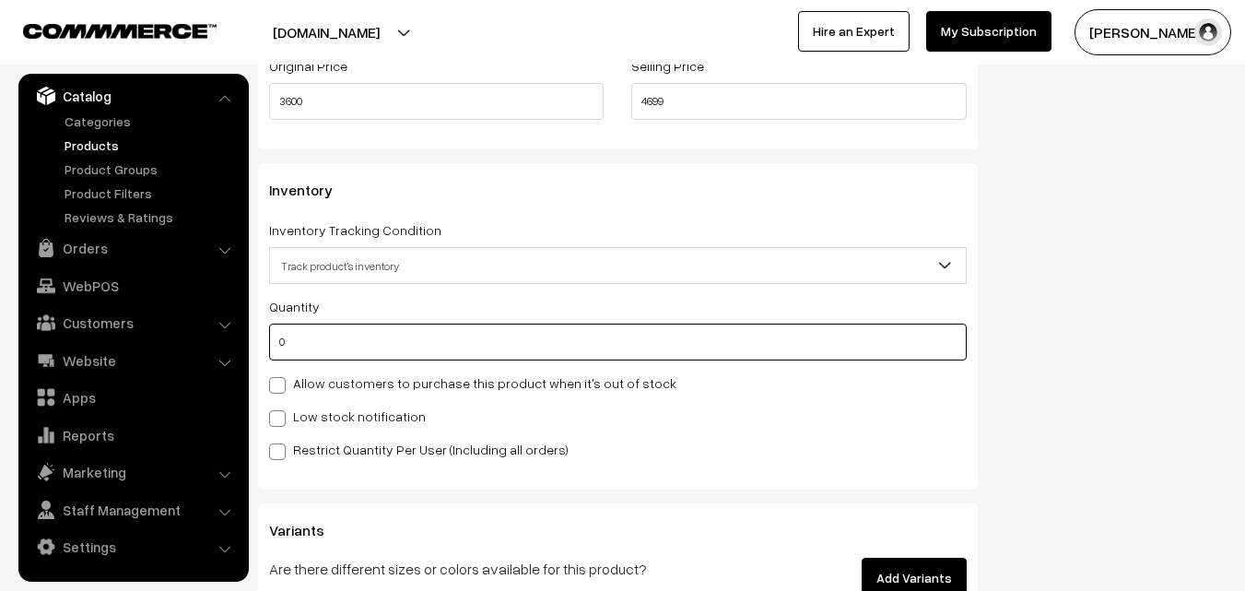
click at [336, 343] on input "0" at bounding box center [618, 341] width 698 height 37
type input "4"
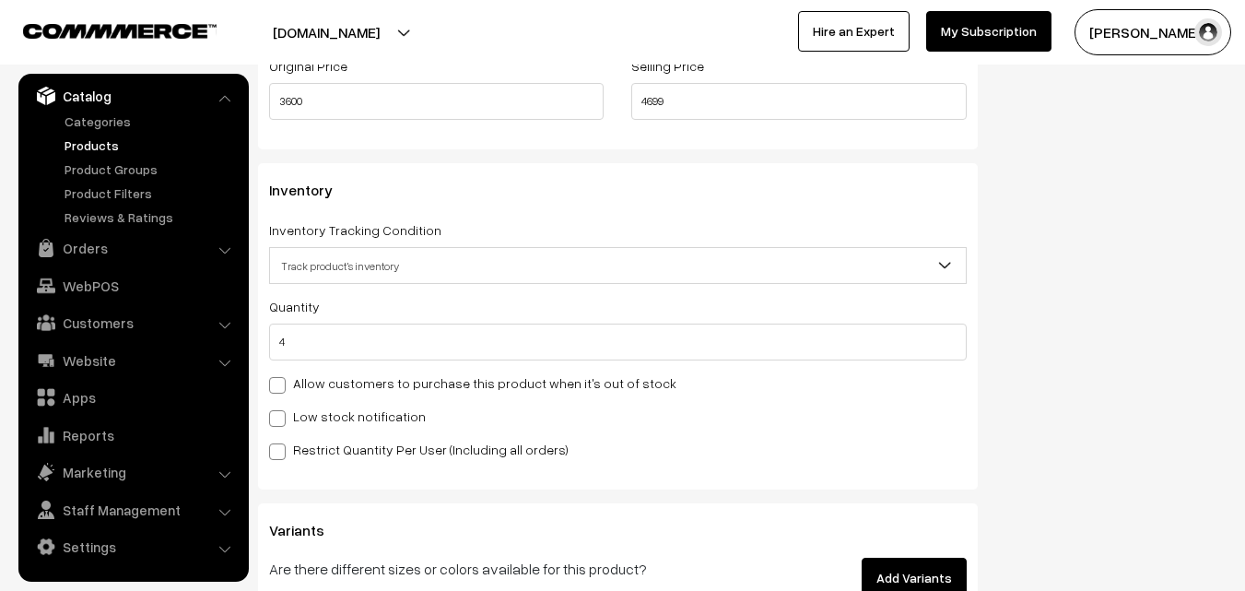
click at [319, 426] on div "Low stock notification" at bounding box center [618, 416] width 698 height 22
click at [320, 416] on label "Low stock notification" at bounding box center [347, 415] width 157 height 19
click at [281, 416] on input "Low stock notification" at bounding box center [275, 415] width 12 height 12
checkbox input "true"
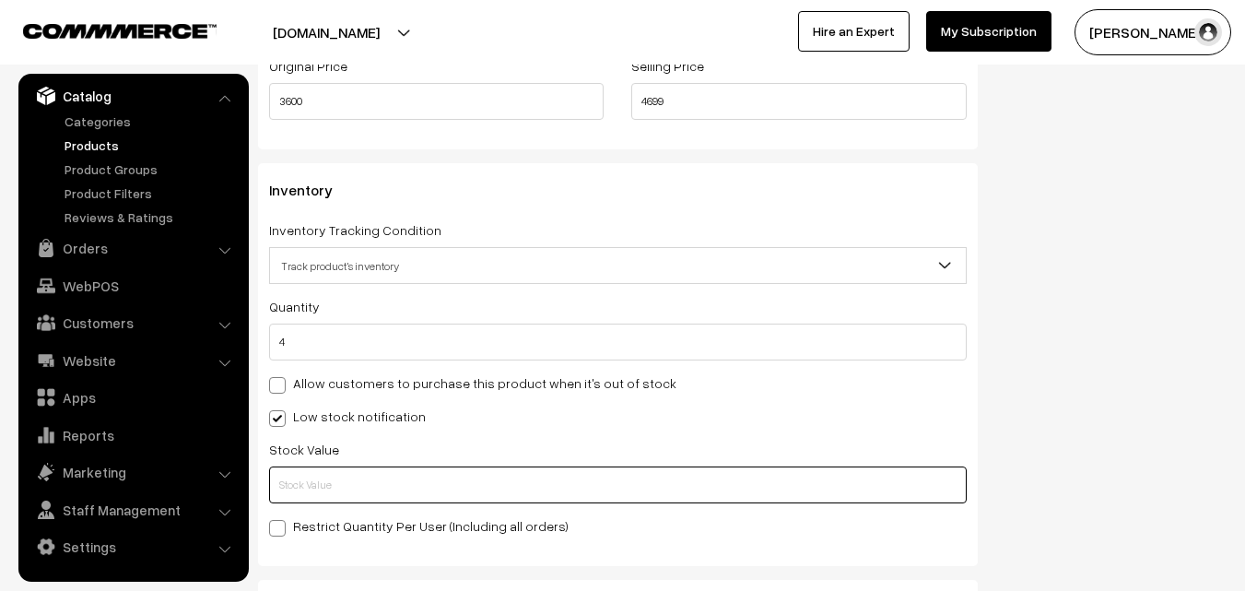
click at [324, 485] on input "text" at bounding box center [618, 484] width 698 height 37
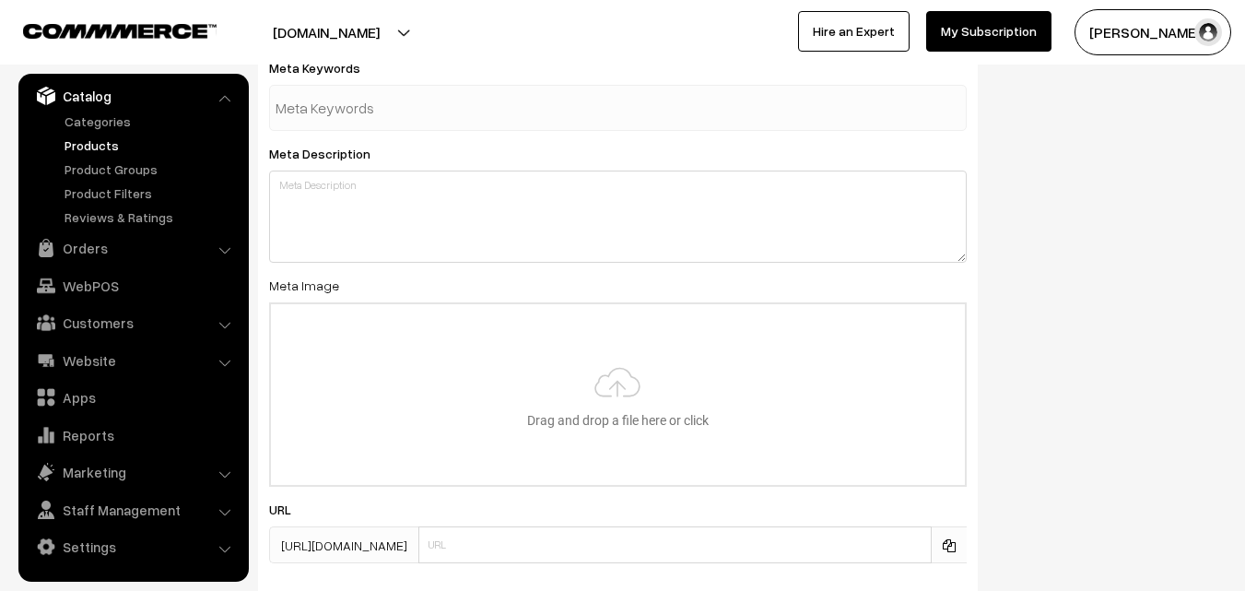
scroll to position [2743, 0]
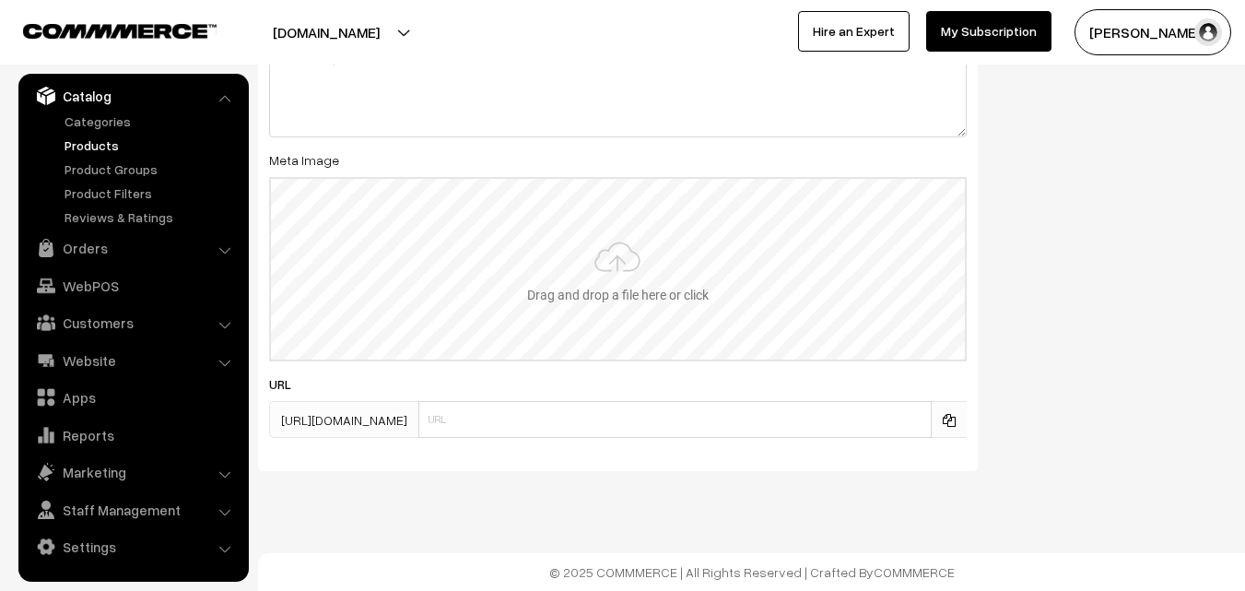
type input "2"
click at [641, 296] on input "file" at bounding box center [618, 269] width 694 height 181
type input "C:\fakepath\uppada-saree-va11940-aug.jpeg"
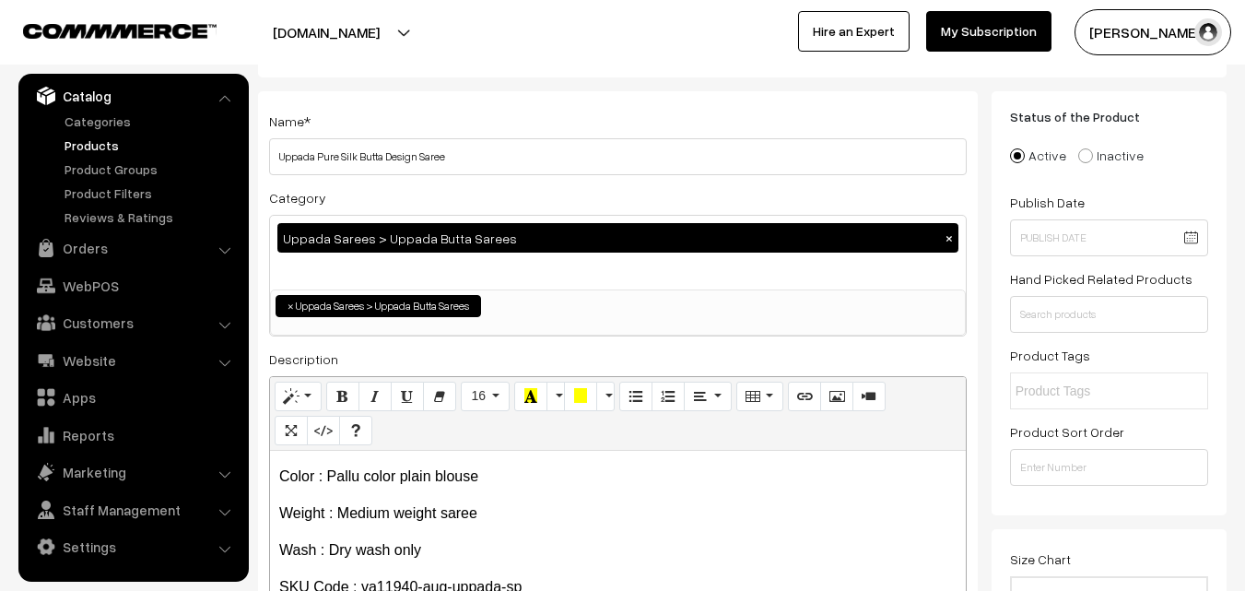
scroll to position [0, 0]
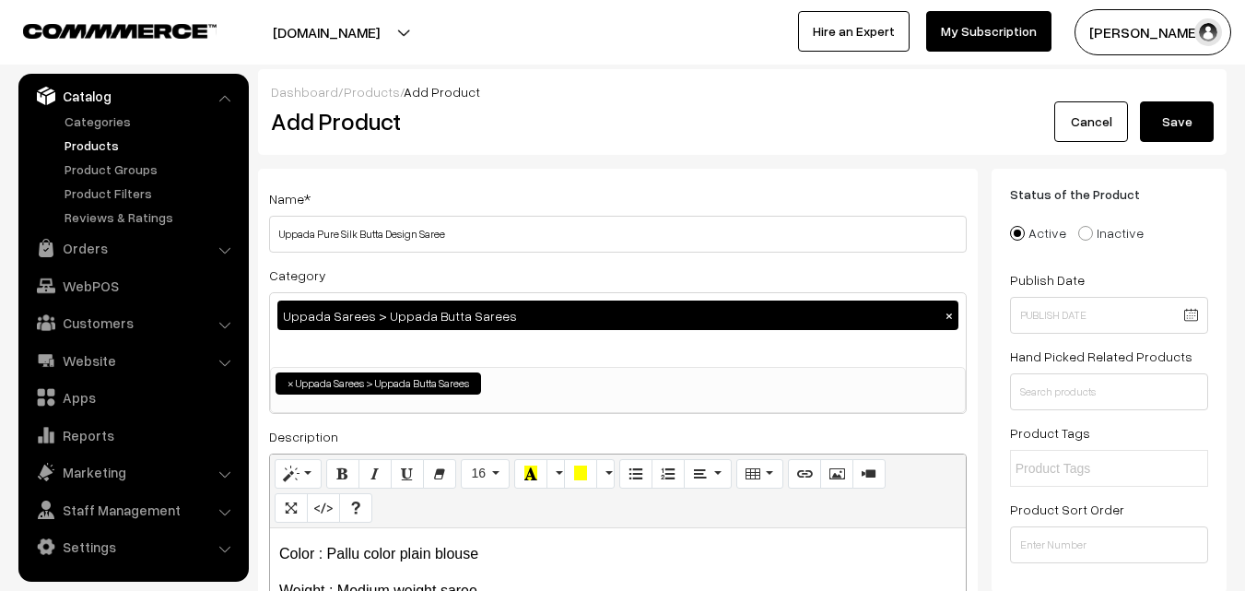
click at [1159, 111] on button "Save" at bounding box center [1177, 121] width 74 height 41
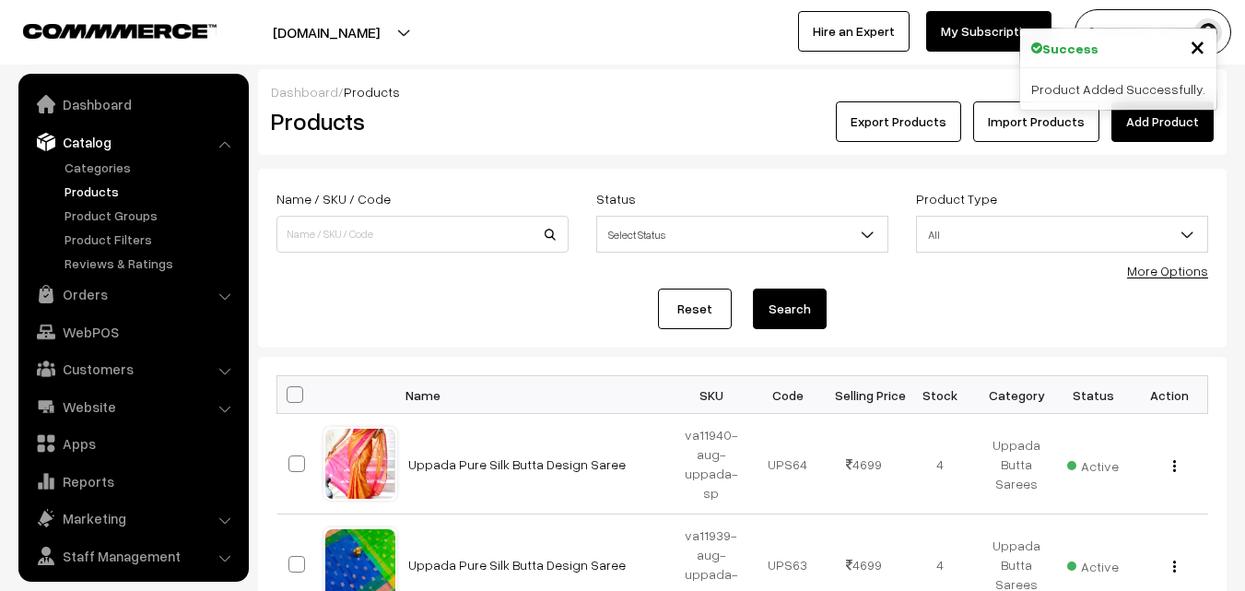
scroll to position [46, 0]
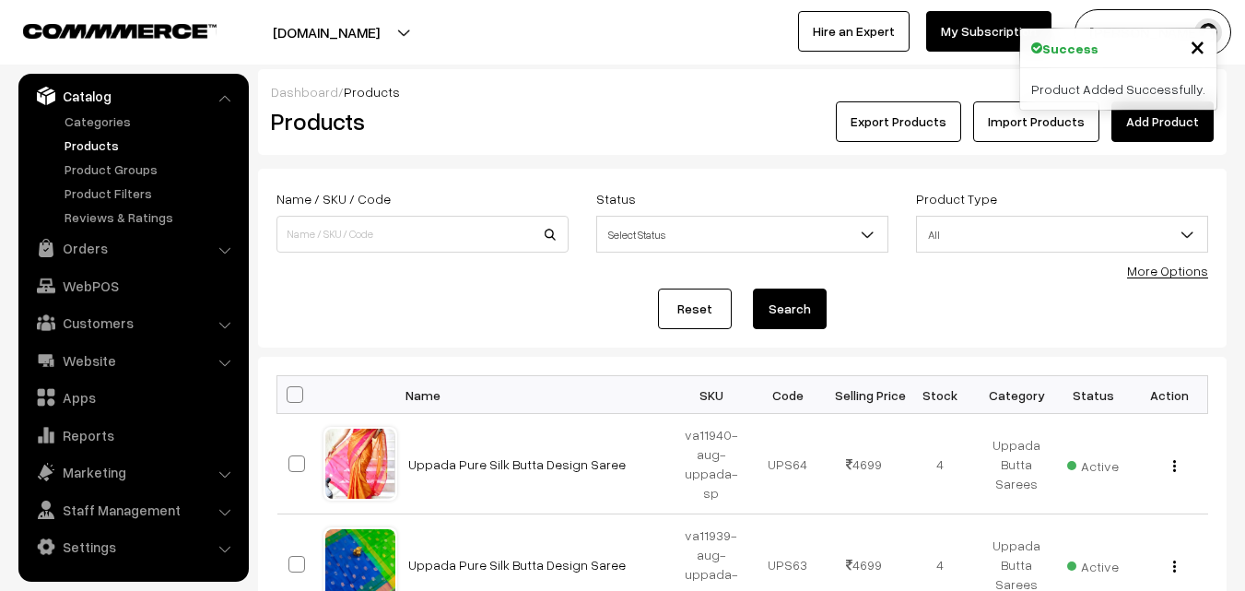
click at [585, 120] on div "Export Products Import Products Add Product" at bounding box center [904, 121] width 647 height 41
click at [1147, 119] on link "Add Product" at bounding box center [1162, 121] width 102 height 41
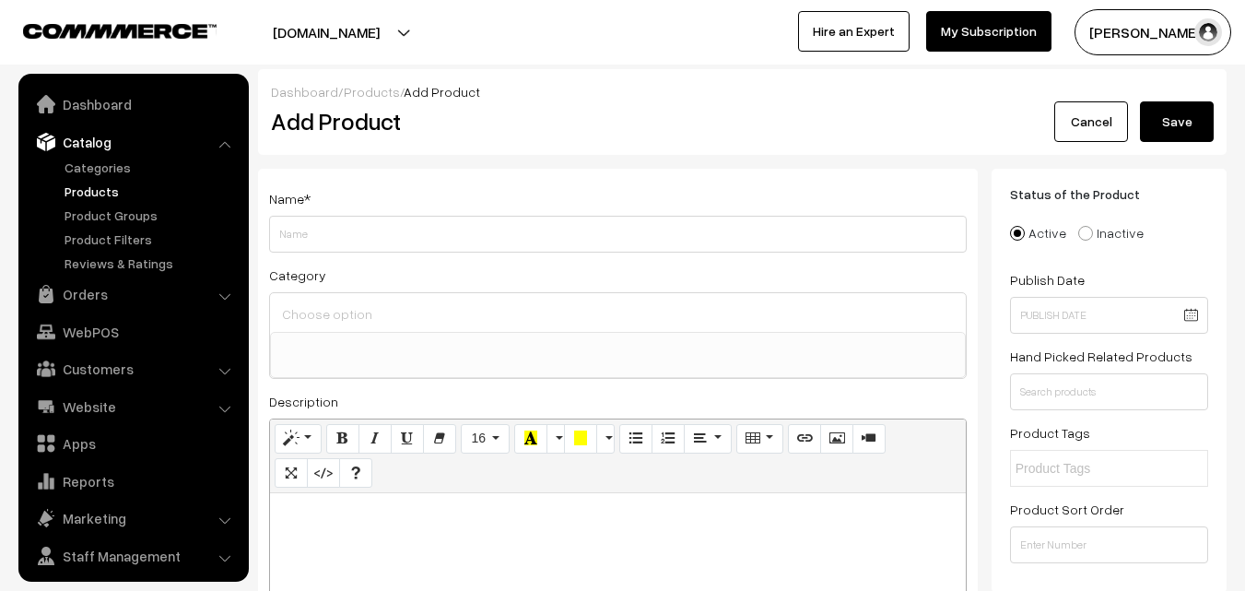
select select
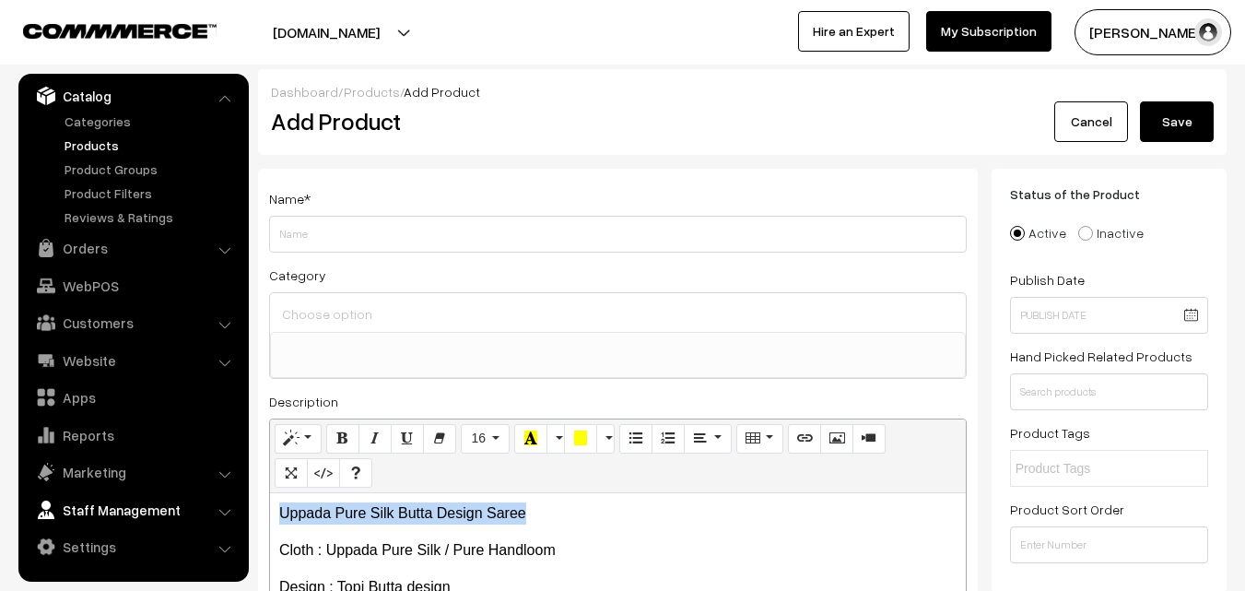
drag, startPoint x: 535, startPoint y: 507, endPoint x: 170, endPoint y: 508, distance: 365.8
copy p "Uppada Pure Silk Butta Design Saree"
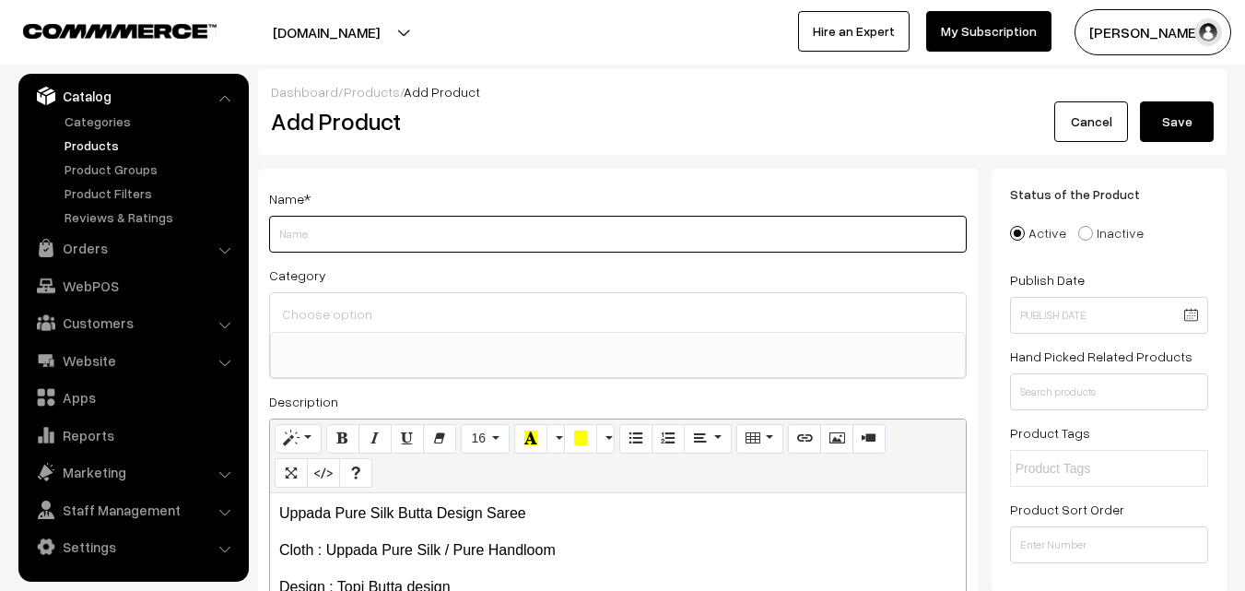
click at [318, 245] on input "Weight" at bounding box center [618, 234] width 698 height 37
paste input "Uppada Pure Silk Butta Design Saree"
type input "Uppada Pure Silk Butta Design Saree"
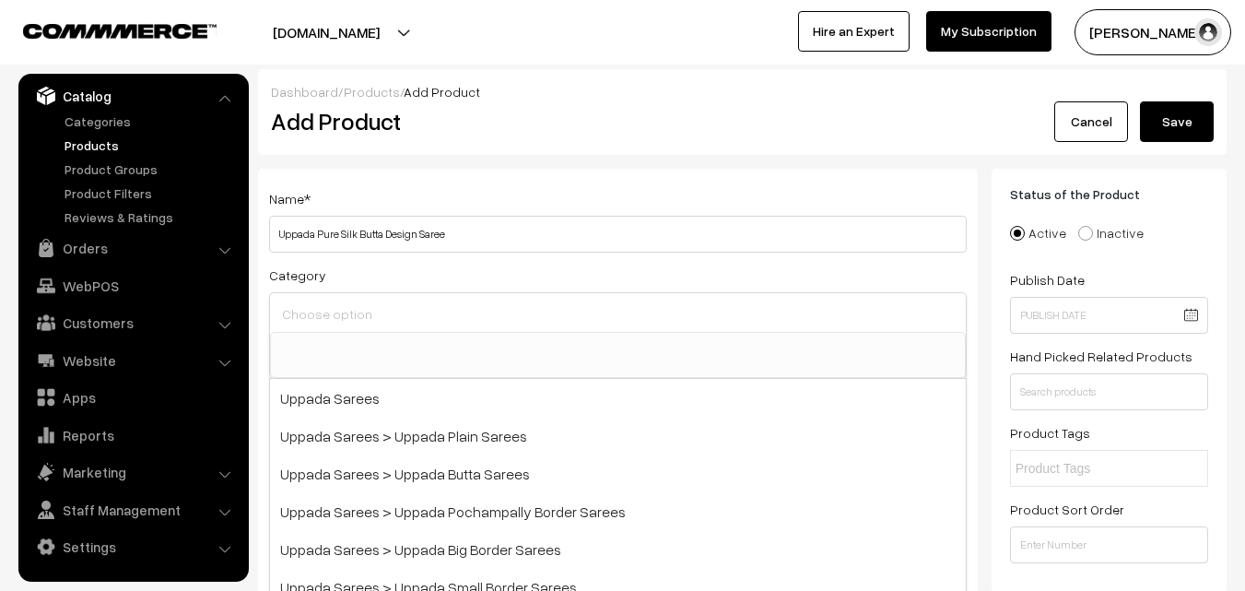
click at [326, 305] on input at bounding box center [617, 313] width 681 height 27
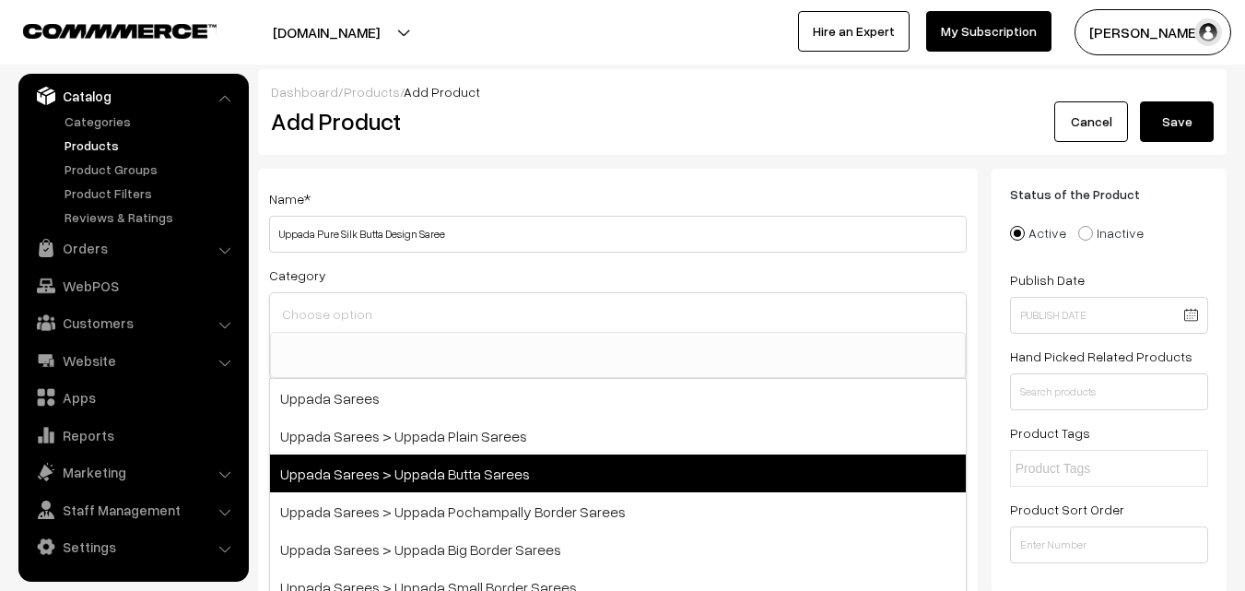
click at [439, 475] on span "Uppada Sarees > Uppada Butta Sarees" at bounding box center [618, 473] width 696 height 38
select select "7"
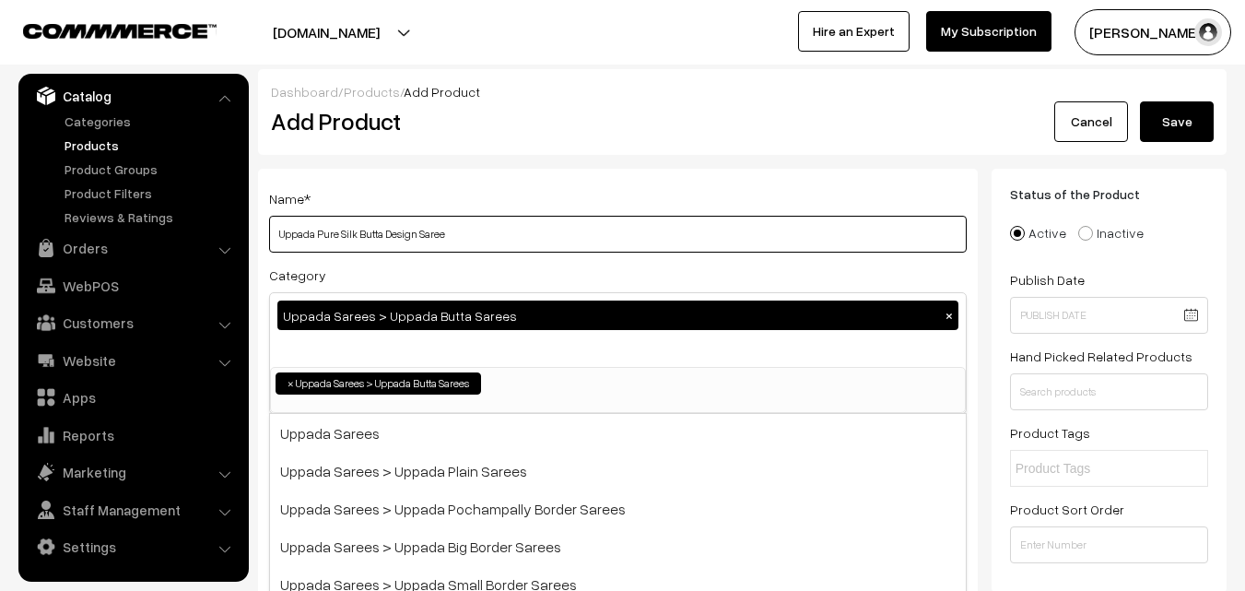
click at [484, 236] on input "Uppada Pure Silk Butta Design Saree" at bounding box center [618, 234] width 698 height 37
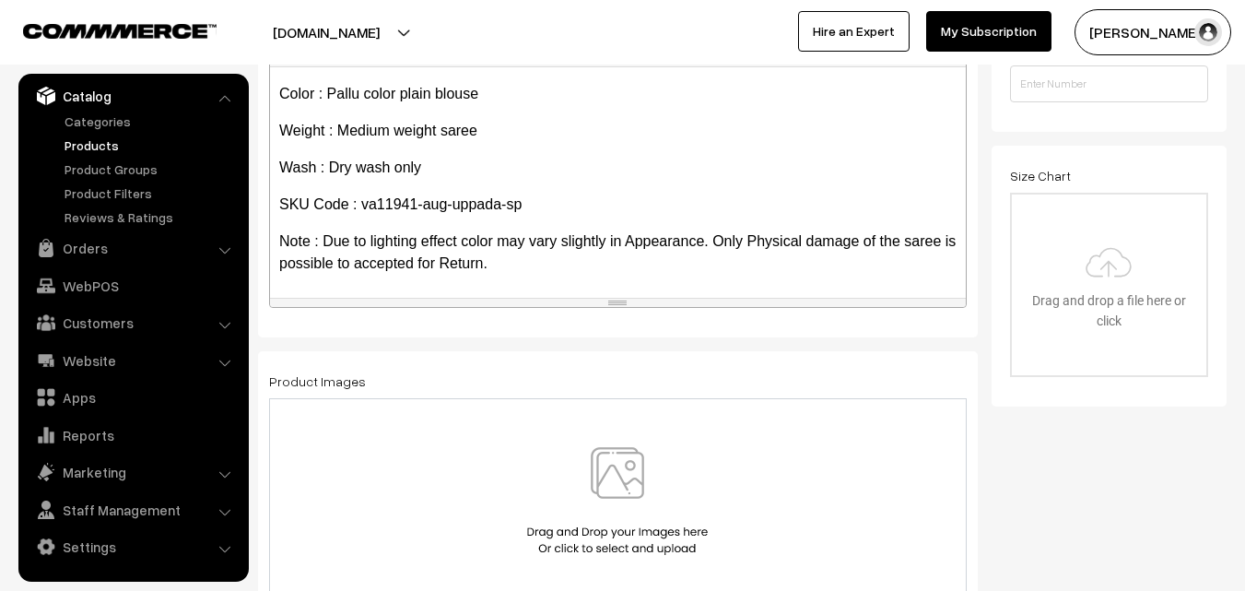
scroll to position [105, 0]
click at [602, 475] on img at bounding box center [617, 501] width 190 height 108
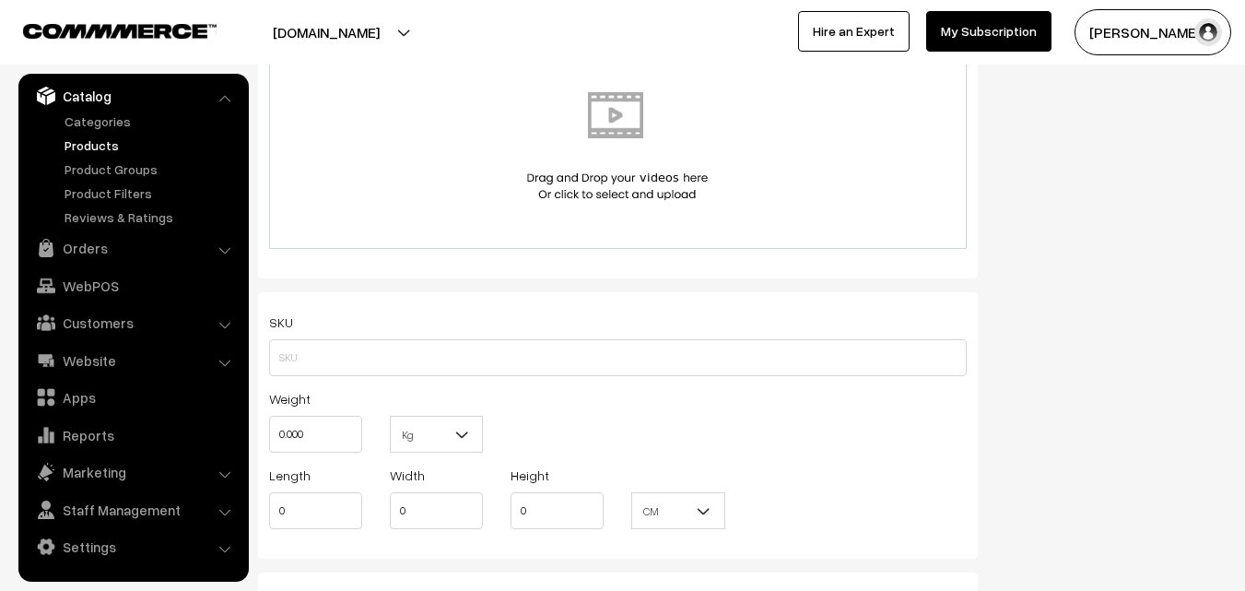
scroll to position [1106, 0]
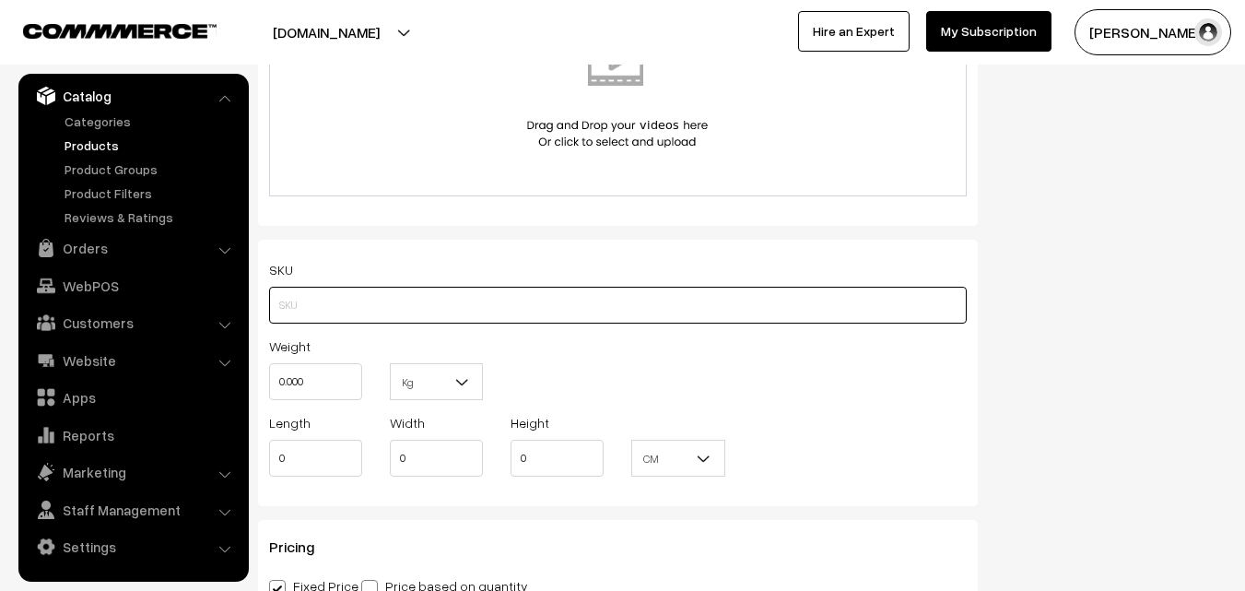
click at [318, 300] on input "text" at bounding box center [618, 305] width 698 height 37
paste input "va11941-aug-uppada-sp"
type input "va11941-aug-uppada-sp"
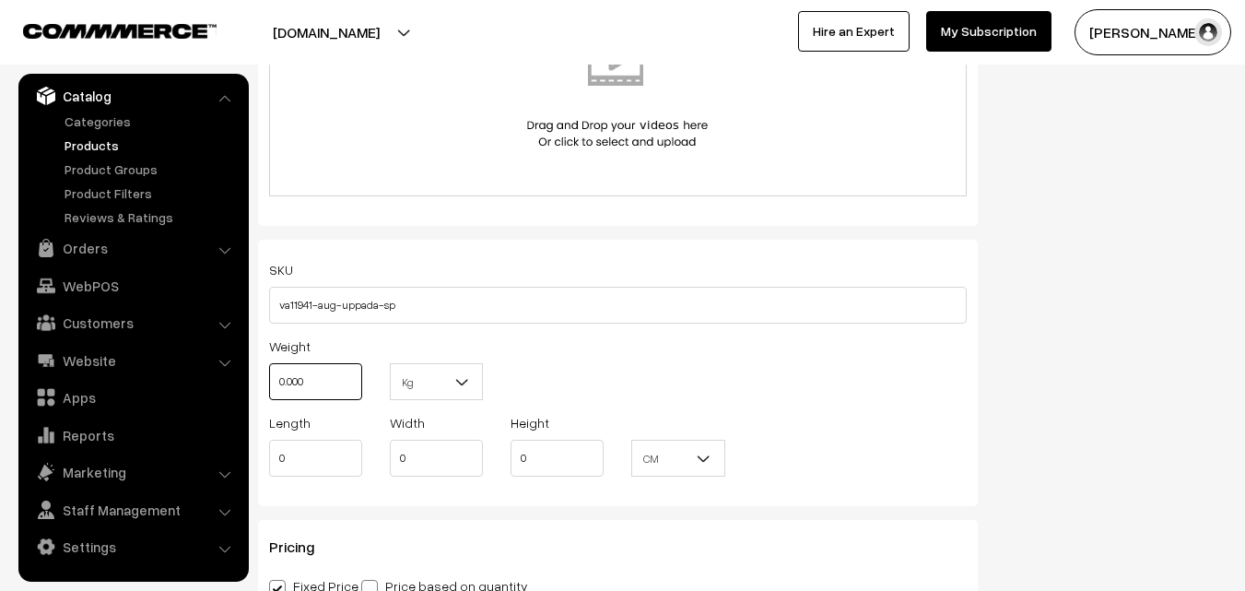
click at [318, 377] on input "0.000" at bounding box center [315, 381] width 93 height 37
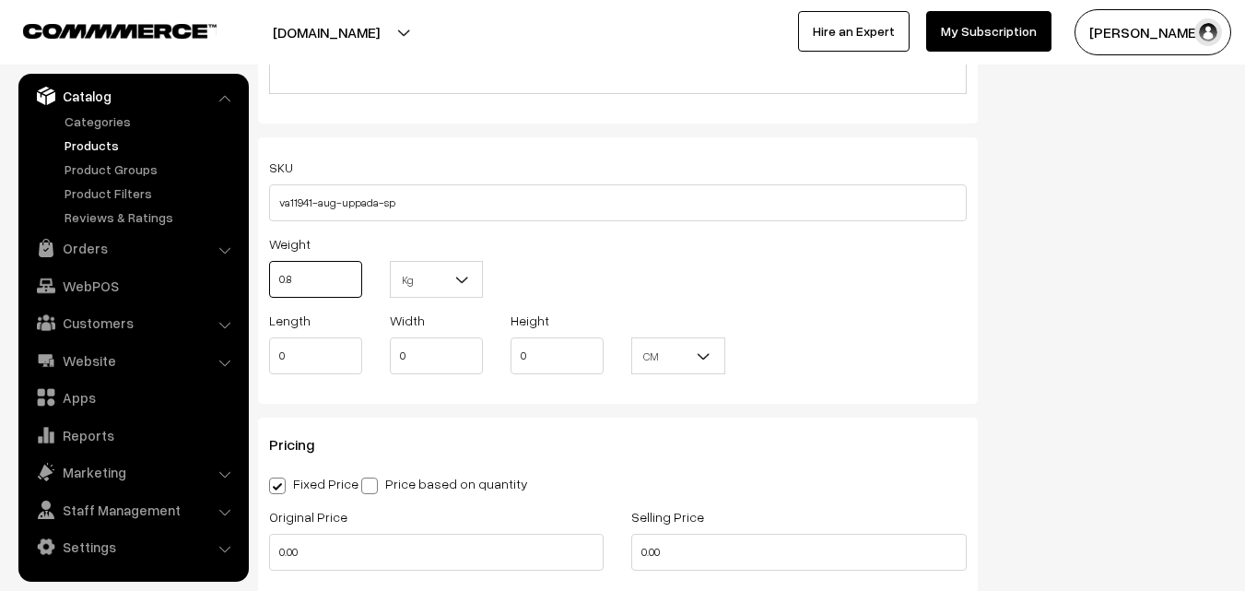
scroll to position [1290, 0]
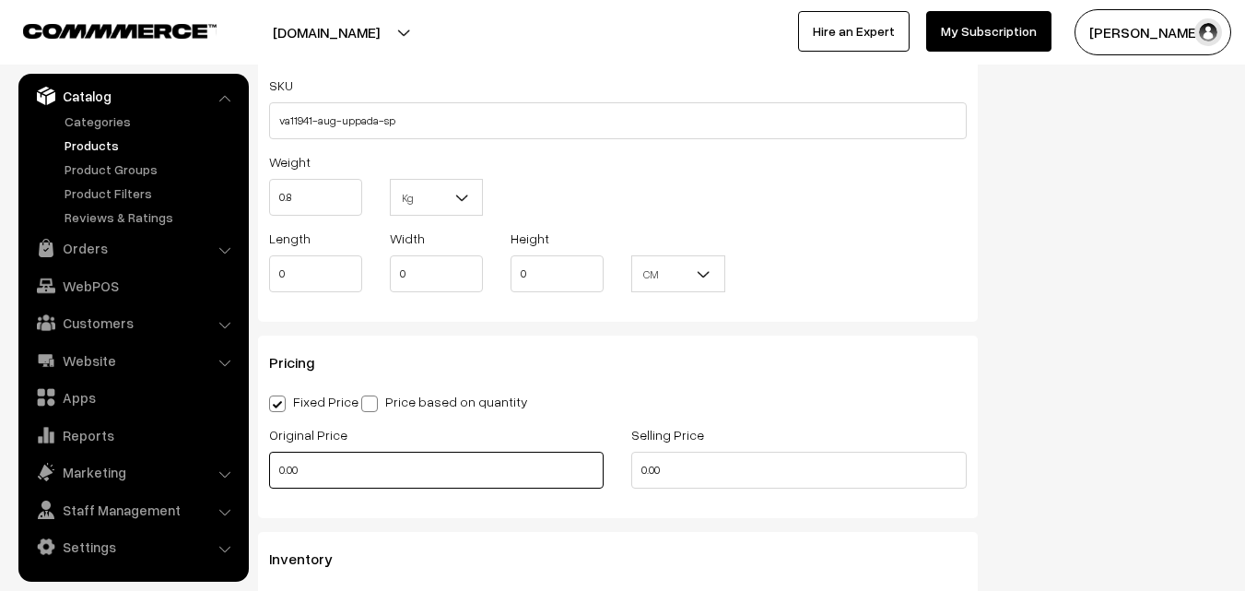
type input "0.80"
click at [298, 470] on input "0.00" at bounding box center [436, 470] width 334 height 37
type input "3600"
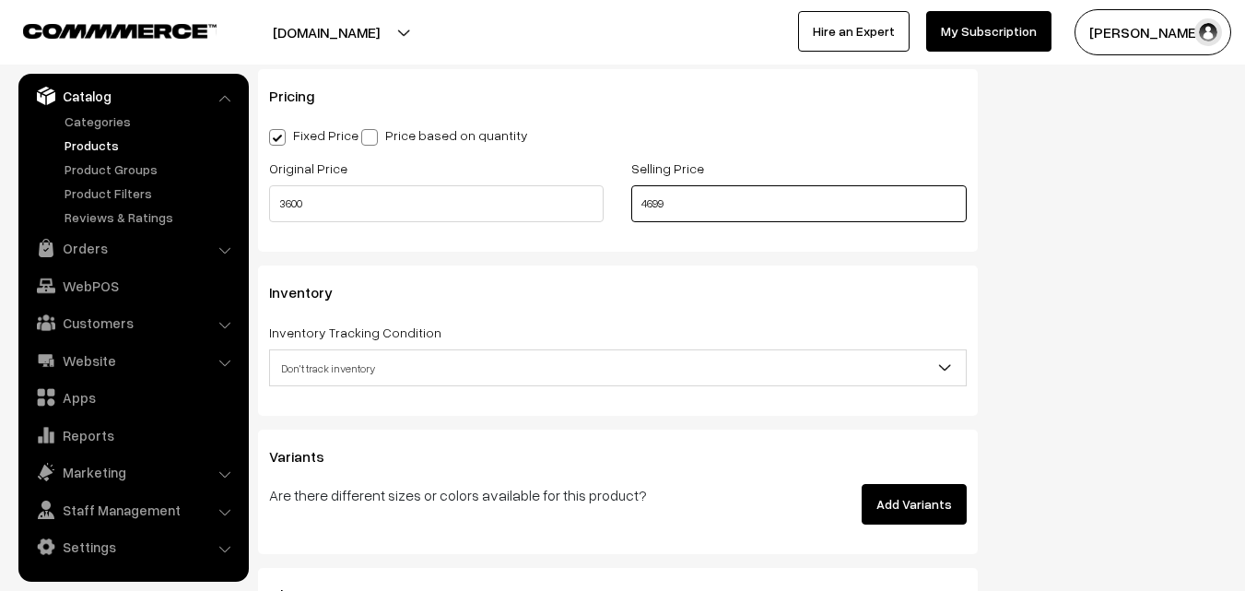
scroll to position [1566, 0]
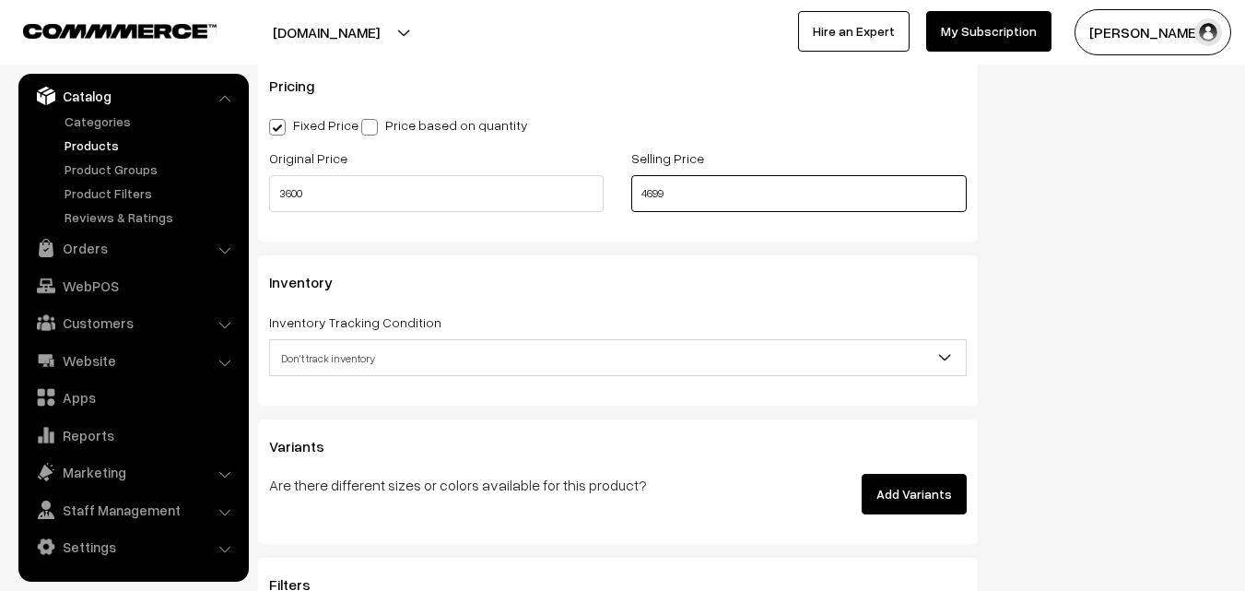
type input "4699"
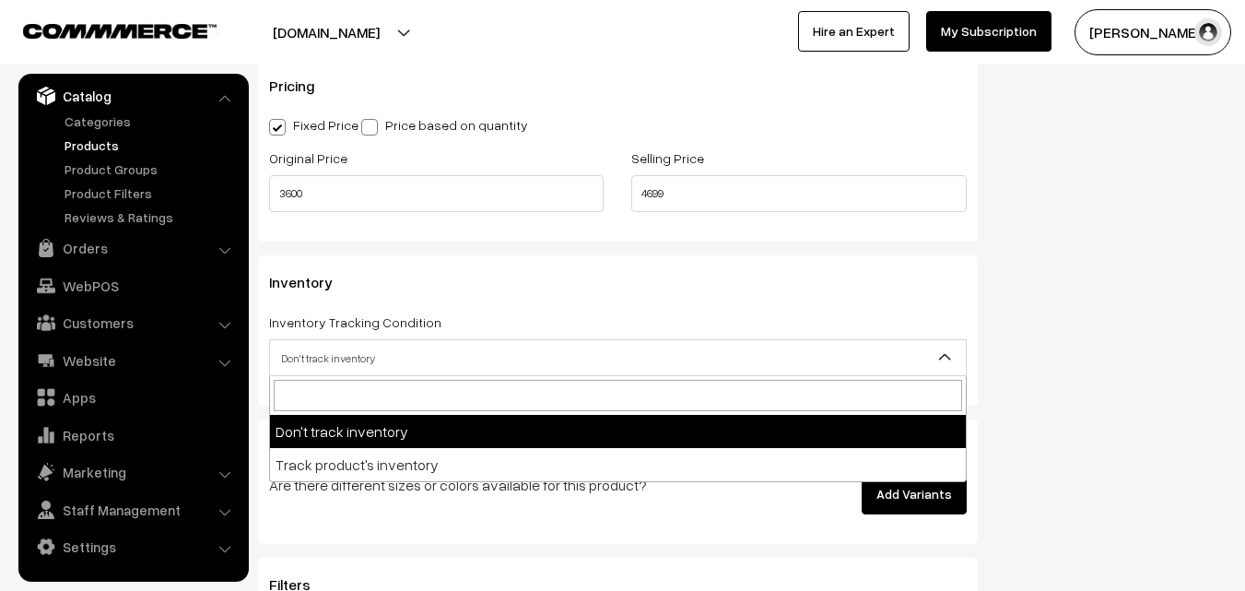
click at [345, 362] on span "Don't track inventory" at bounding box center [618, 358] width 696 height 32
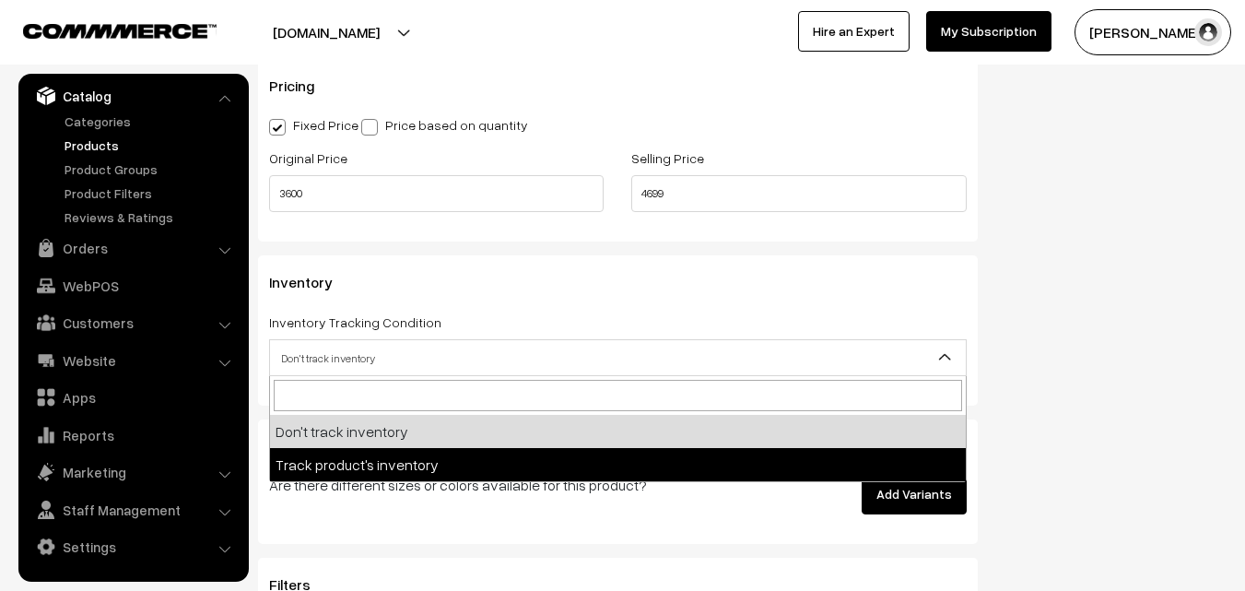
select select "2"
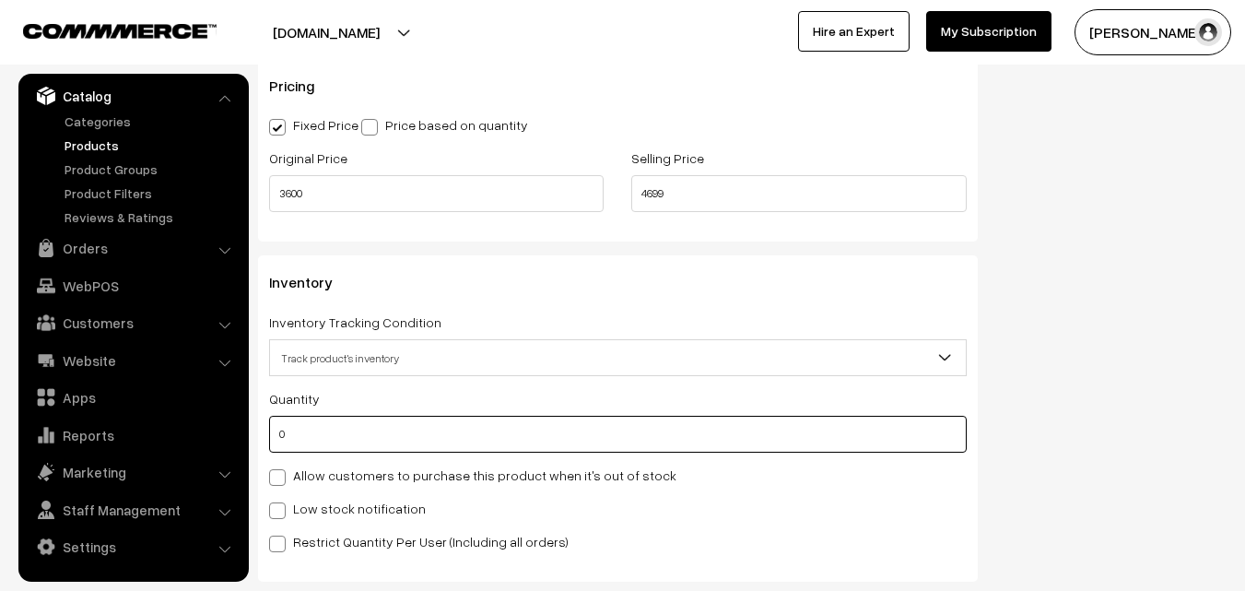
click at [324, 422] on input "0" at bounding box center [618, 434] width 698 height 37
type input "4"
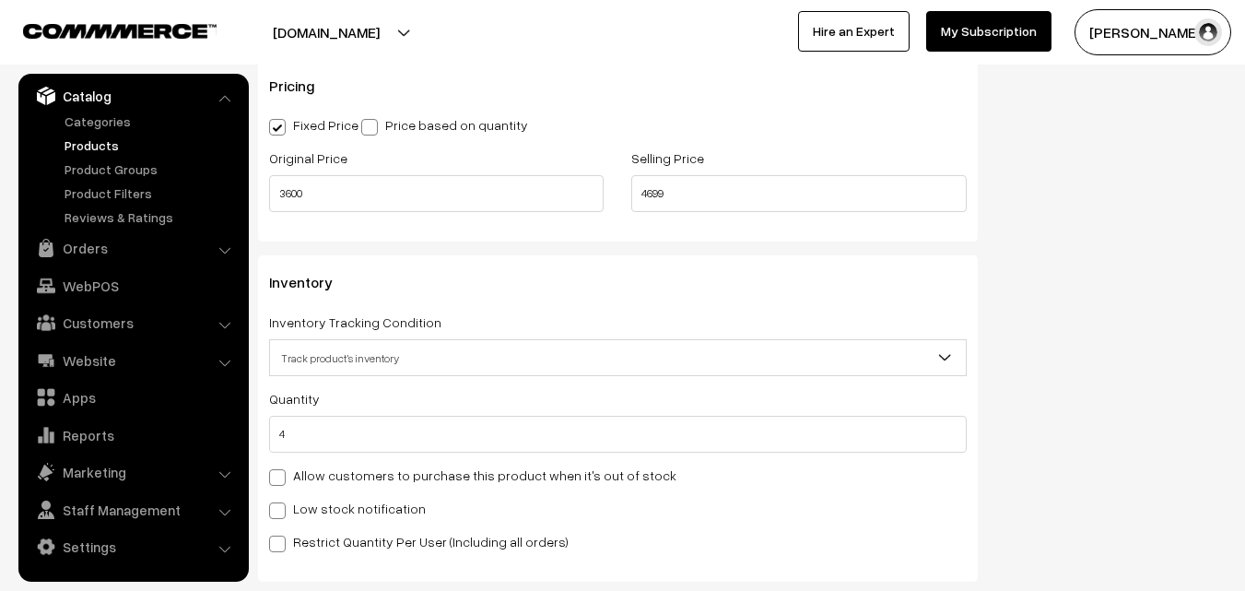
click at [324, 499] on label "Low stock notification" at bounding box center [347, 508] width 157 height 19
click at [281, 501] on input "Low stock notification" at bounding box center [275, 507] width 12 height 12
checkbox input "true"
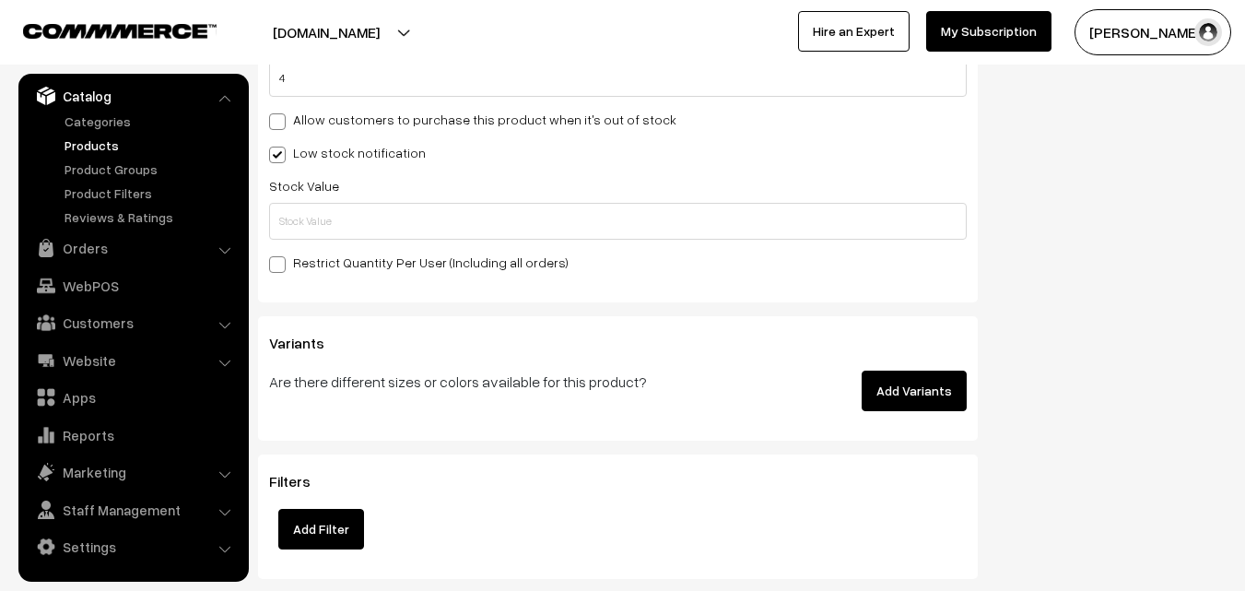
scroll to position [1935, 0]
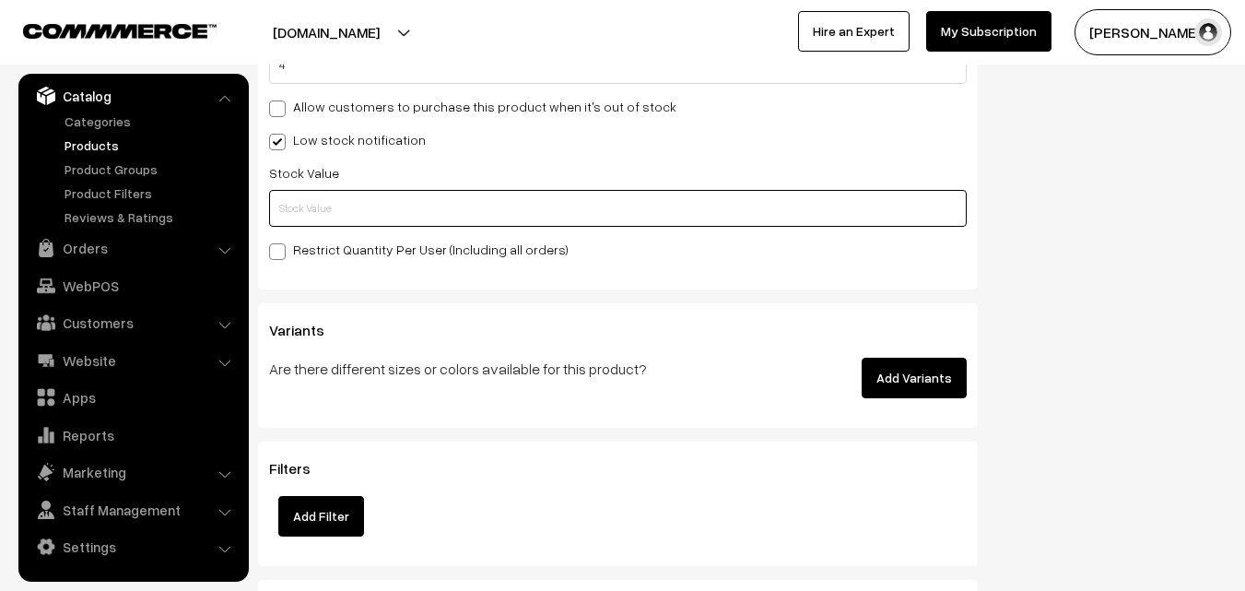
click at [300, 198] on input "text" at bounding box center [618, 208] width 698 height 37
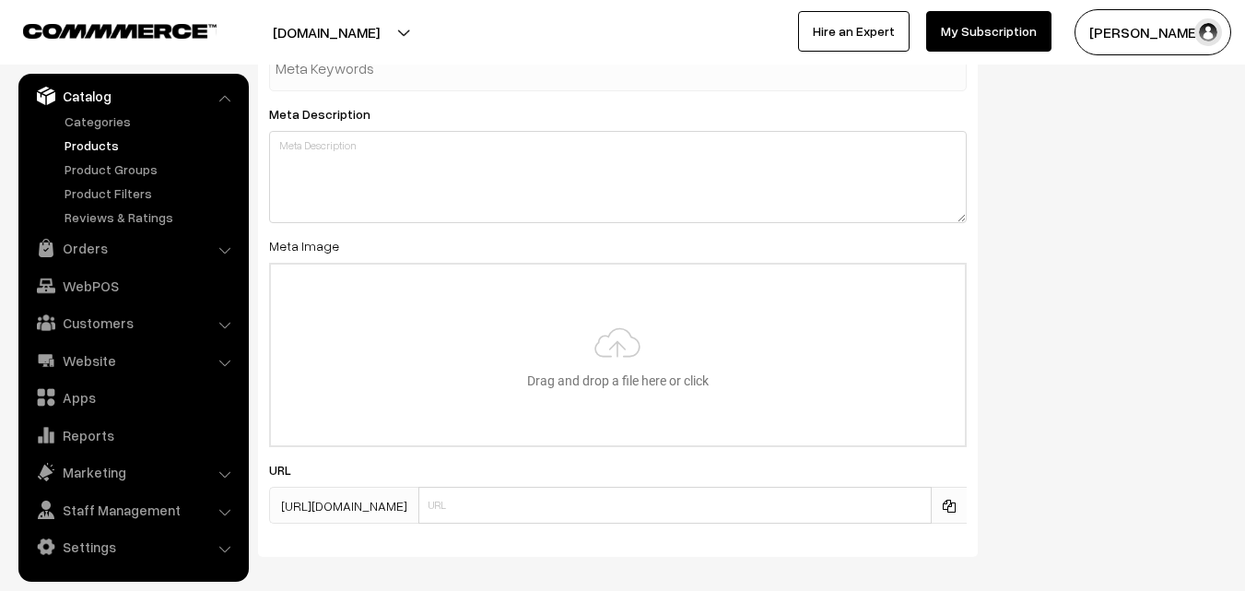
scroll to position [2743, 0]
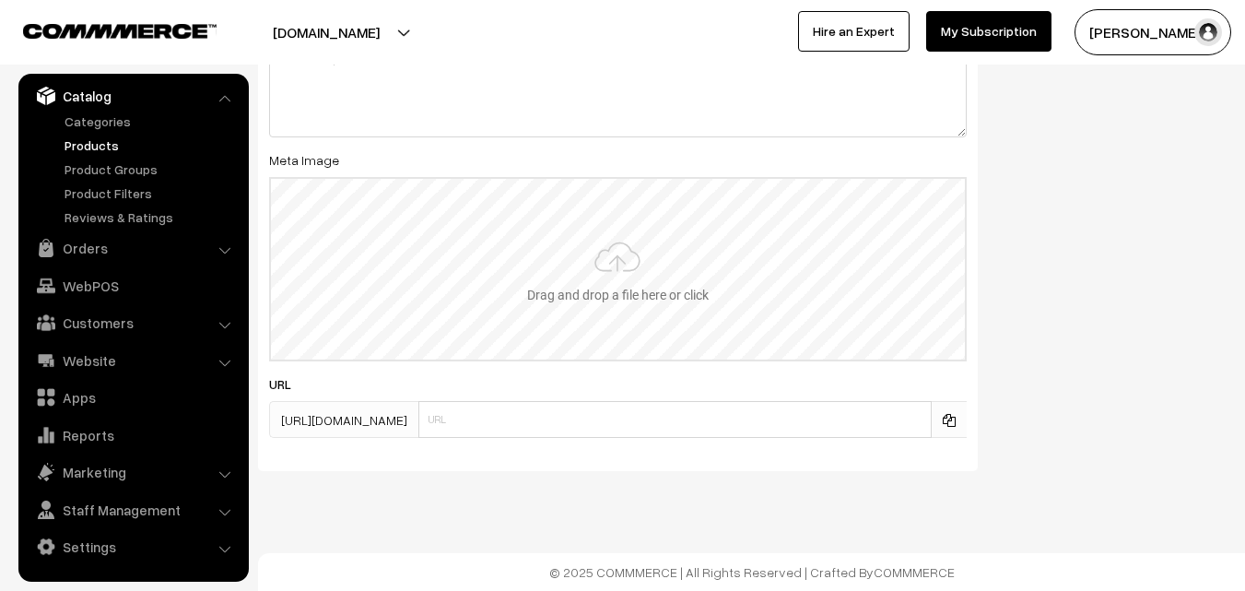
type input "2"
click at [562, 273] on input "file" at bounding box center [618, 269] width 694 height 181
type input "C:\fakepath\uppada-saree-va11941-aug.jpeg"
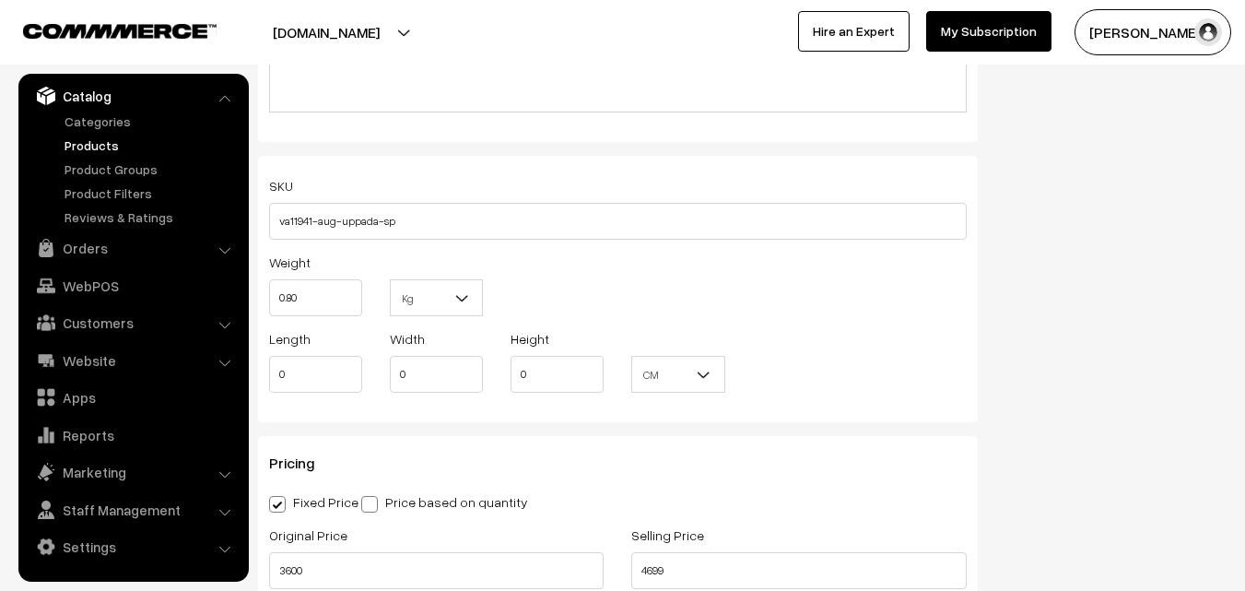
scroll to position [0, 0]
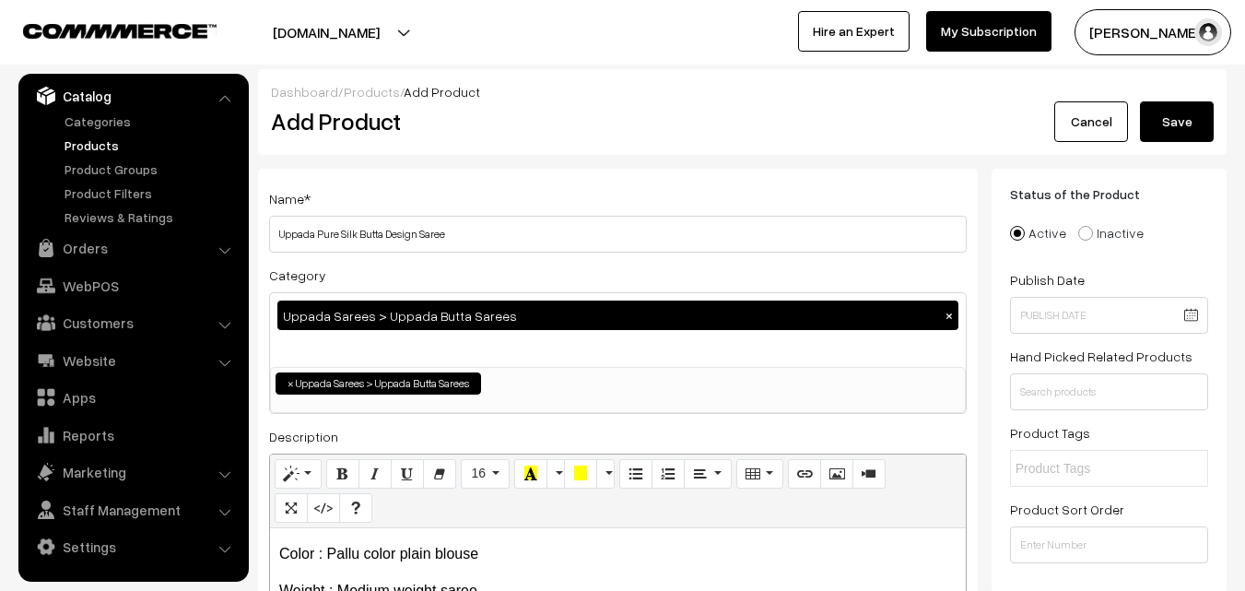
click at [1191, 133] on button "Save" at bounding box center [1177, 121] width 74 height 41
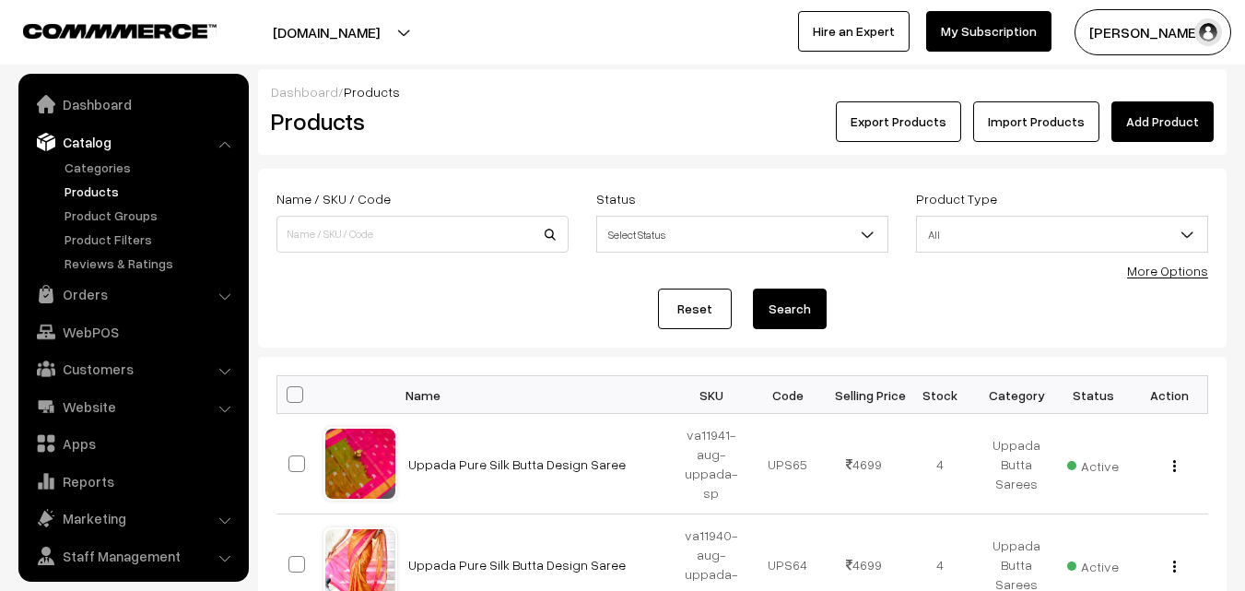
scroll to position [46, 0]
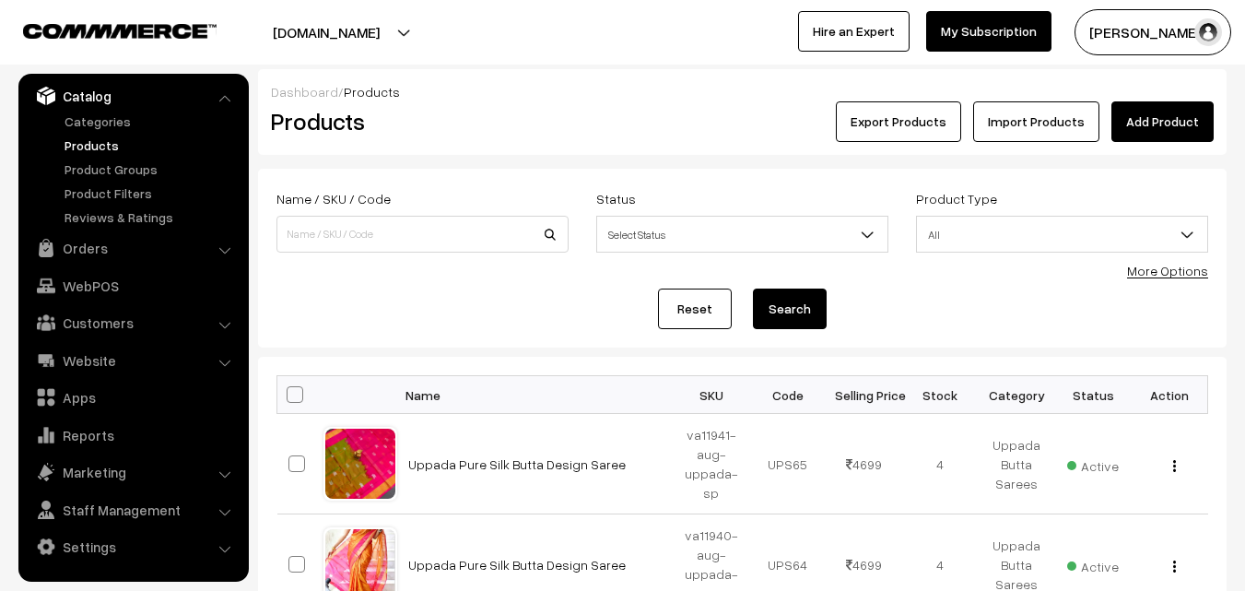
click at [1132, 128] on link "Add Product" at bounding box center [1162, 121] width 102 height 41
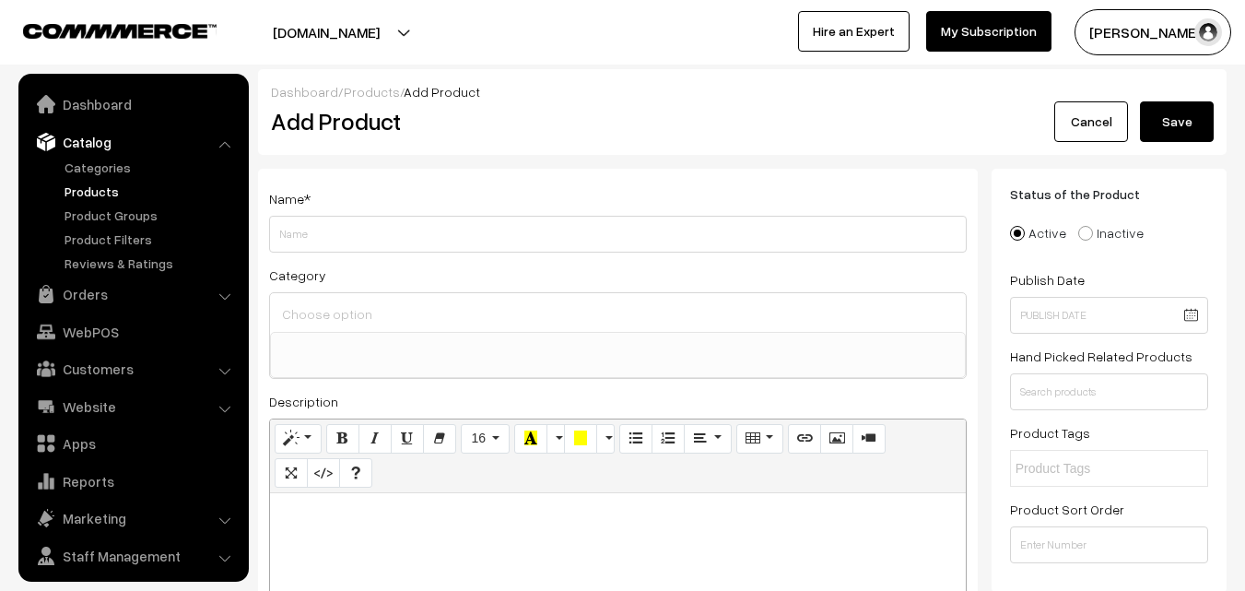
select select
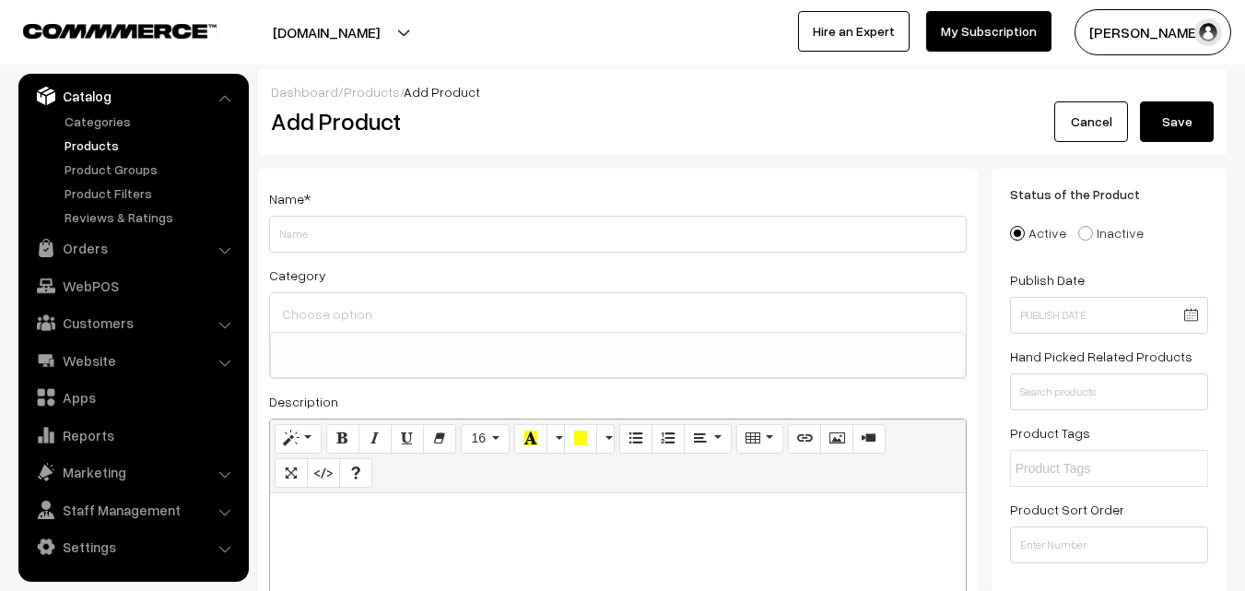
click at [592, 115] on h2 "Add Product" at bounding box center [621, 121] width 700 height 29
click at [341, 518] on p at bounding box center [617, 513] width 677 height 22
paste div
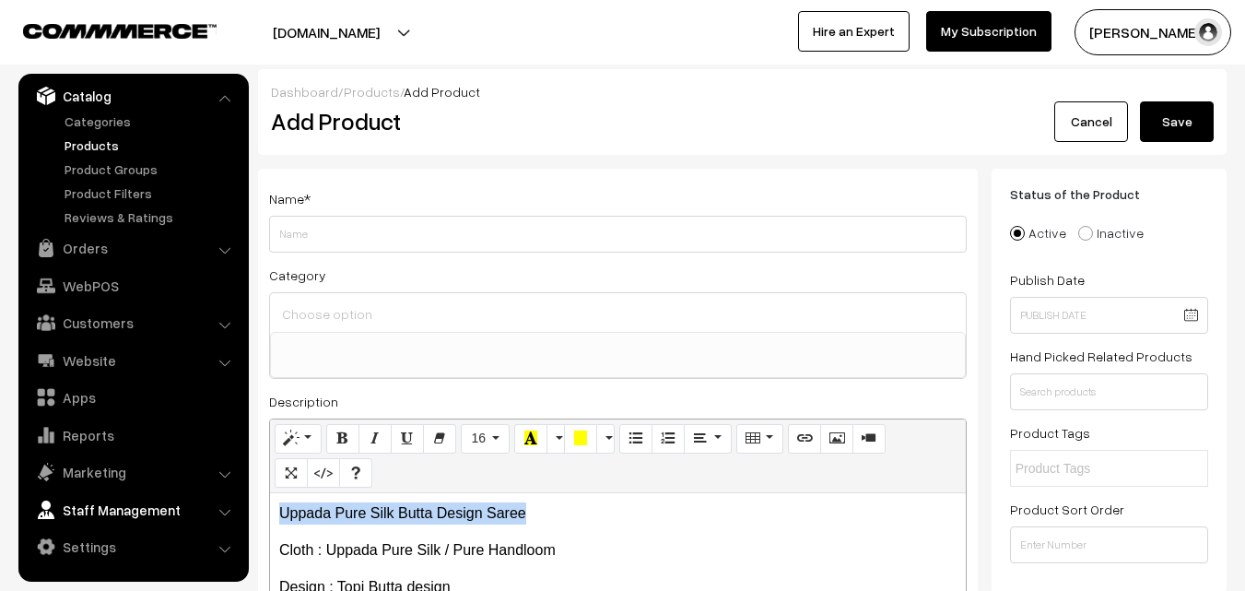
drag, startPoint x: 532, startPoint y: 510, endPoint x: 178, endPoint y: 497, distance: 354.1
copy p "Uppada Pure Silk Butta Design Saree"
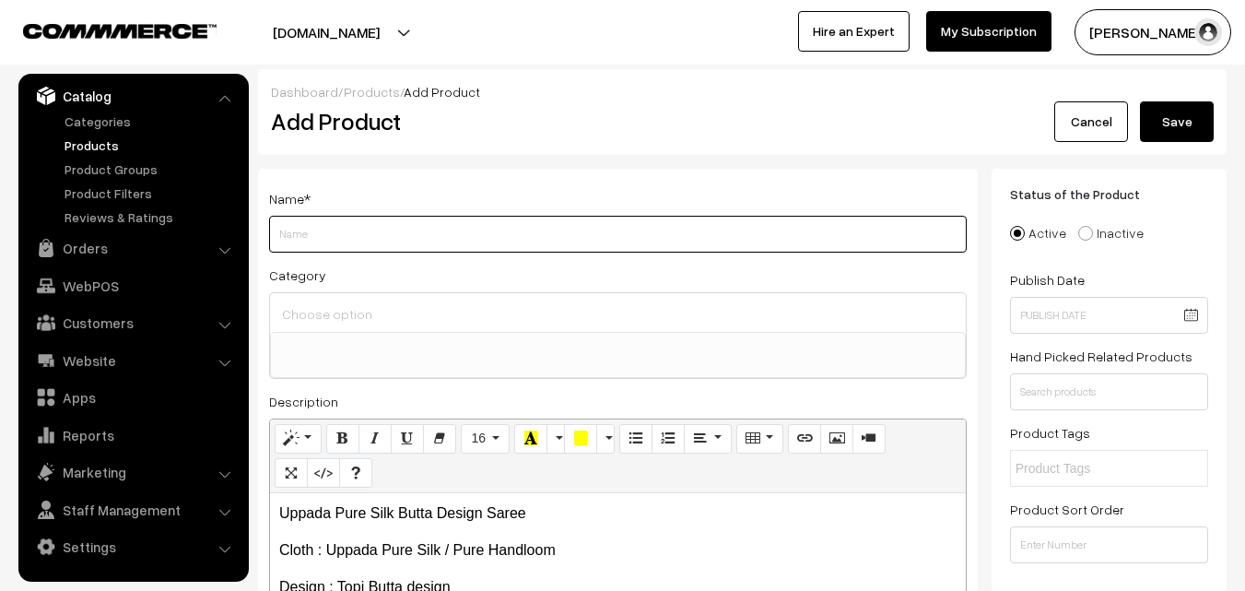
click at [308, 219] on input "Weight" at bounding box center [618, 234] width 698 height 37
paste input "Uppada Pure Silk Butta Design Saree"
type input "Uppada Pure Silk Butta Design Saree"
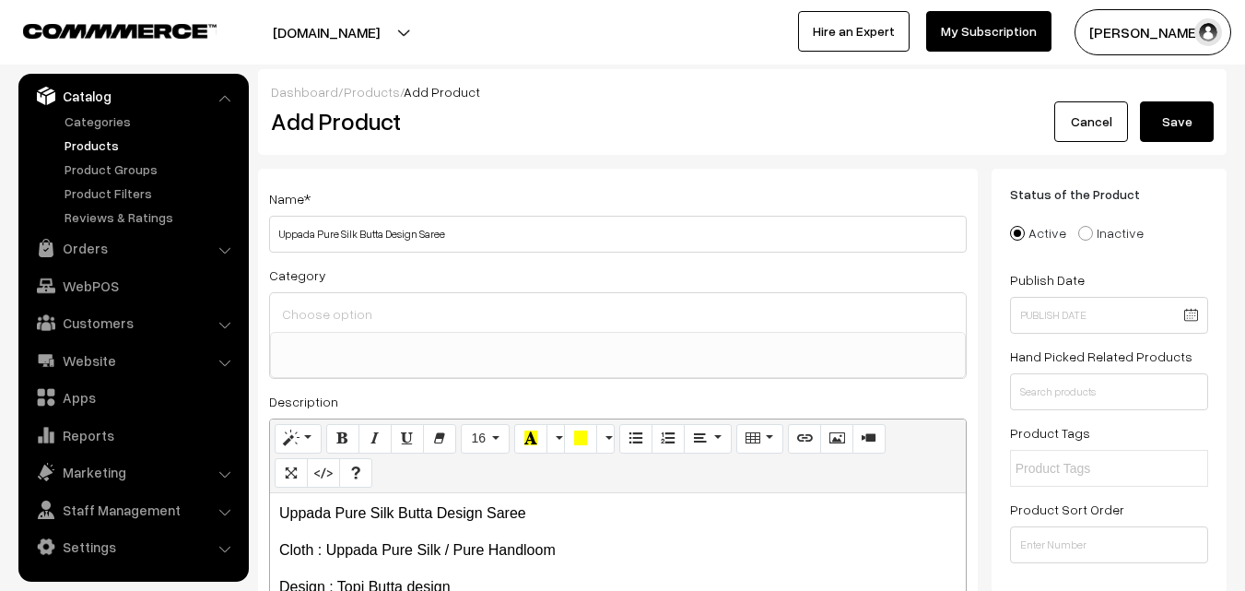
click at [319, 300] on input at bounding box center [617, 313] width 681 height 27
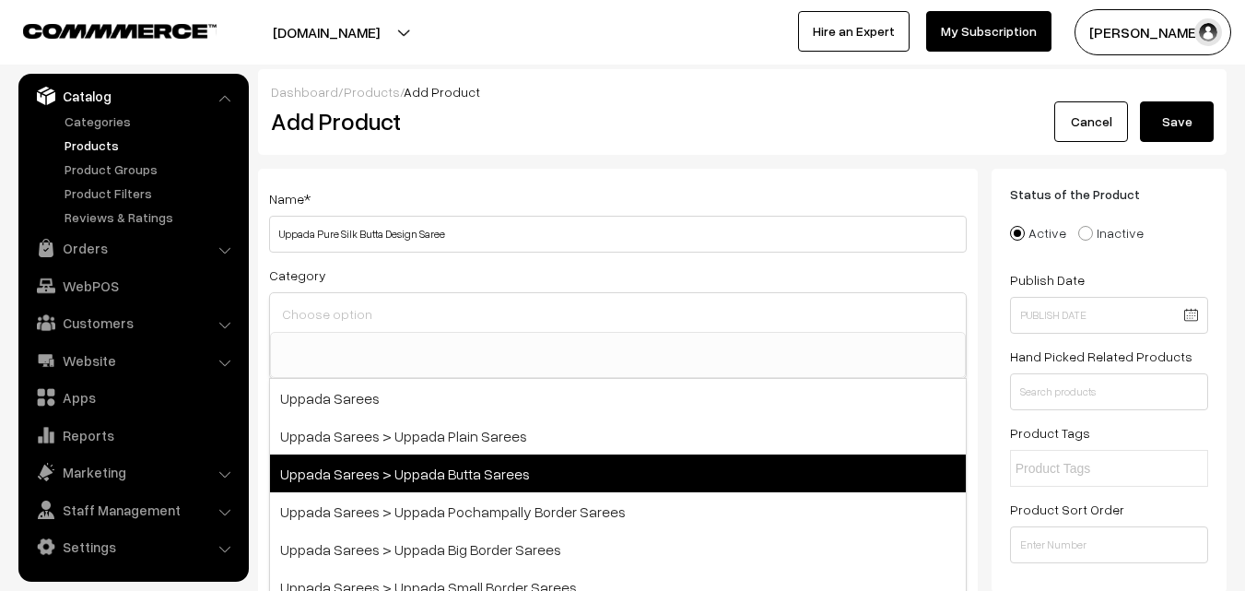
click at [434, 455] on span "Uppada Sarees > Uppada Butta Sarees" at bounding box center [618, 473] width 696 height 38
select select "7"
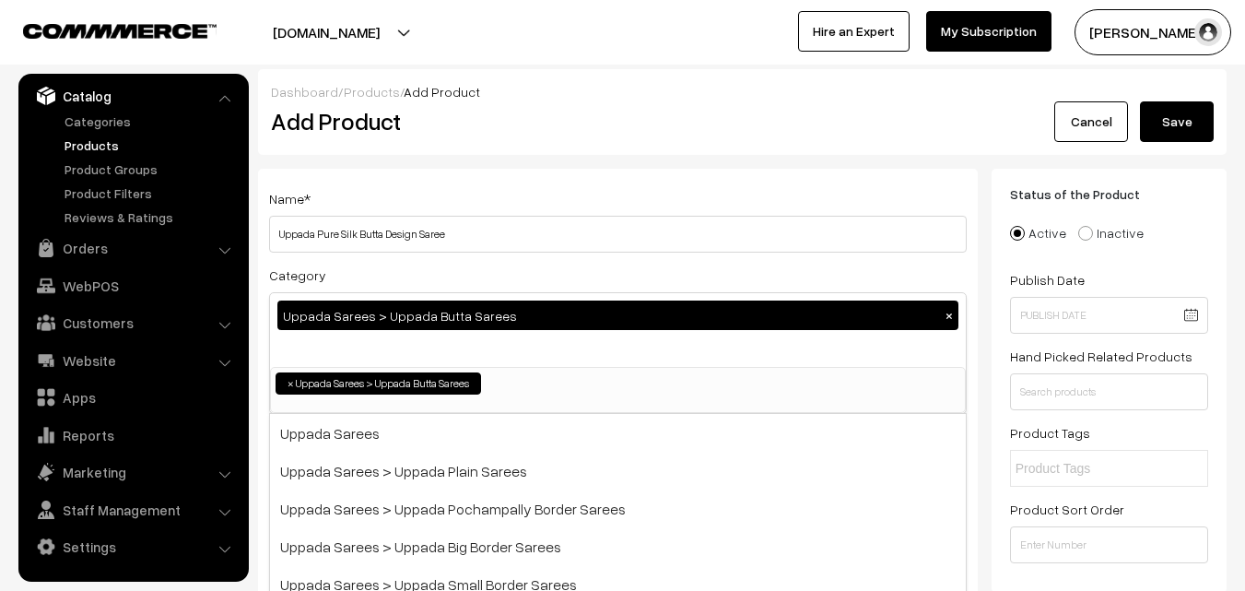
click at [448, 201] on div "Name * Uppada Pure Silk Butta Design Saree" at bounding box center [618, 219] width 698 height 65
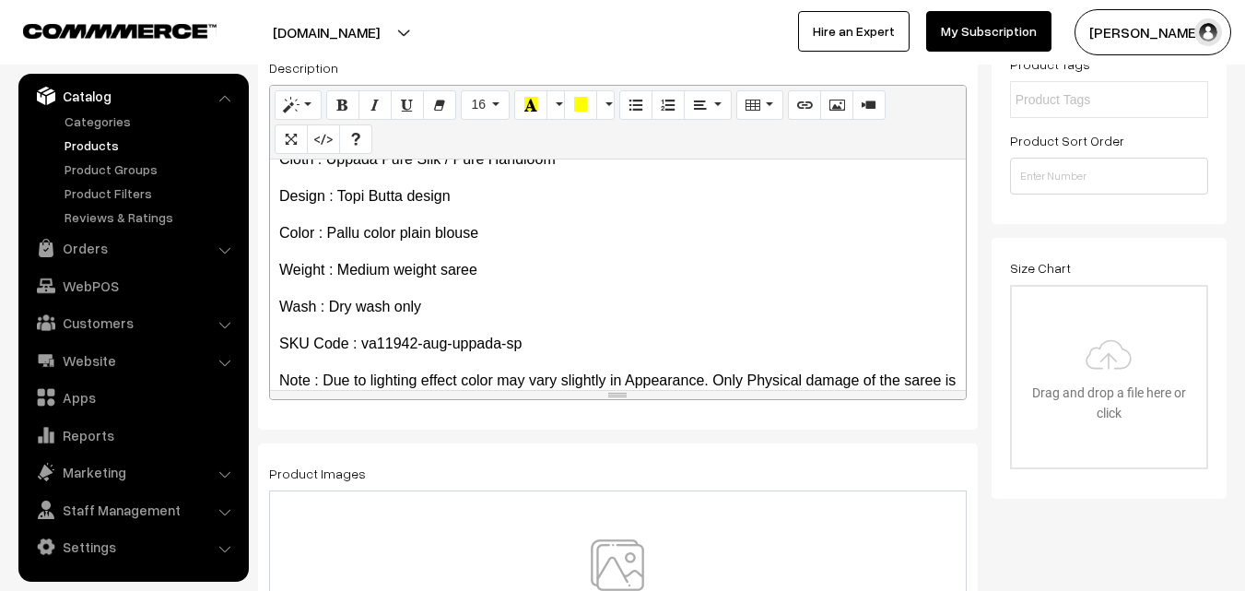
scroll to position [105, 0]
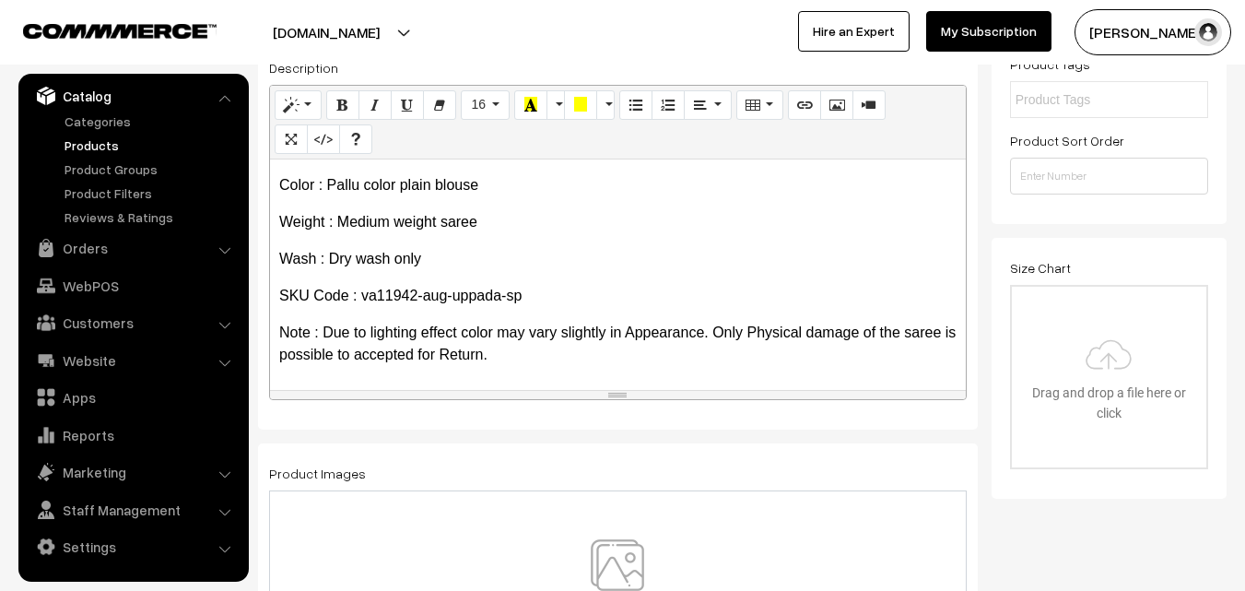
click at [605, 557] on img at bounding box center [617, 593] width 190 height 108
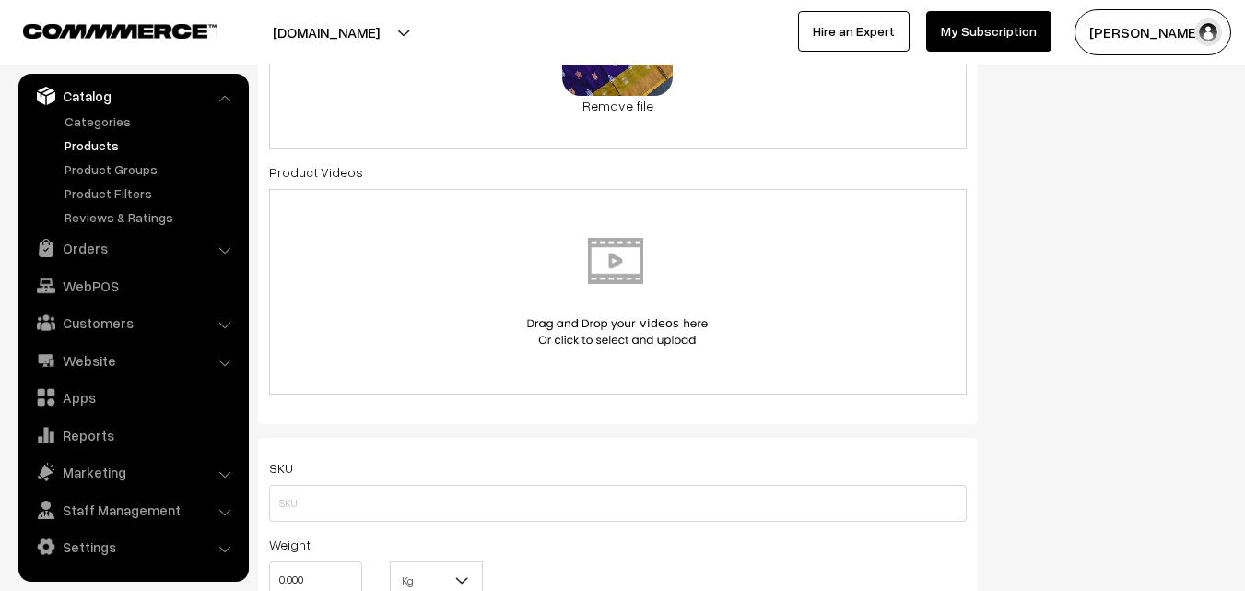
scroll to position [1014, 0]
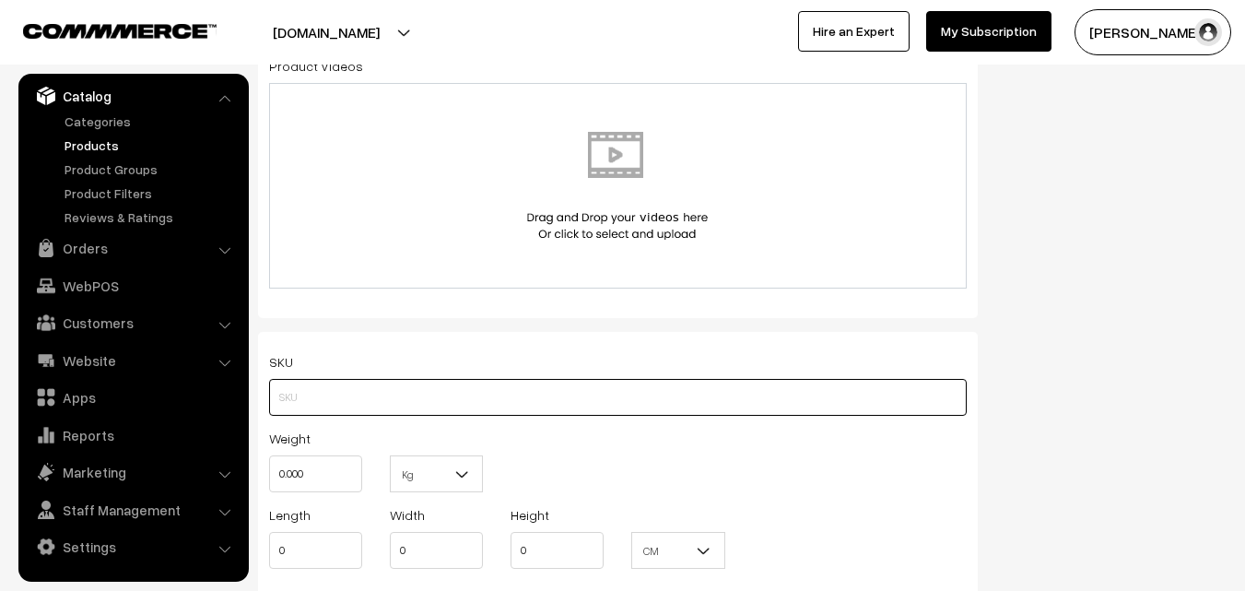
click at [297, 401] on input "text" at bounding box center [618, 397] width 698 height 37
paste input "va11942-aug-uppada-sp"
type input "va11942-aug-uppada-sp"
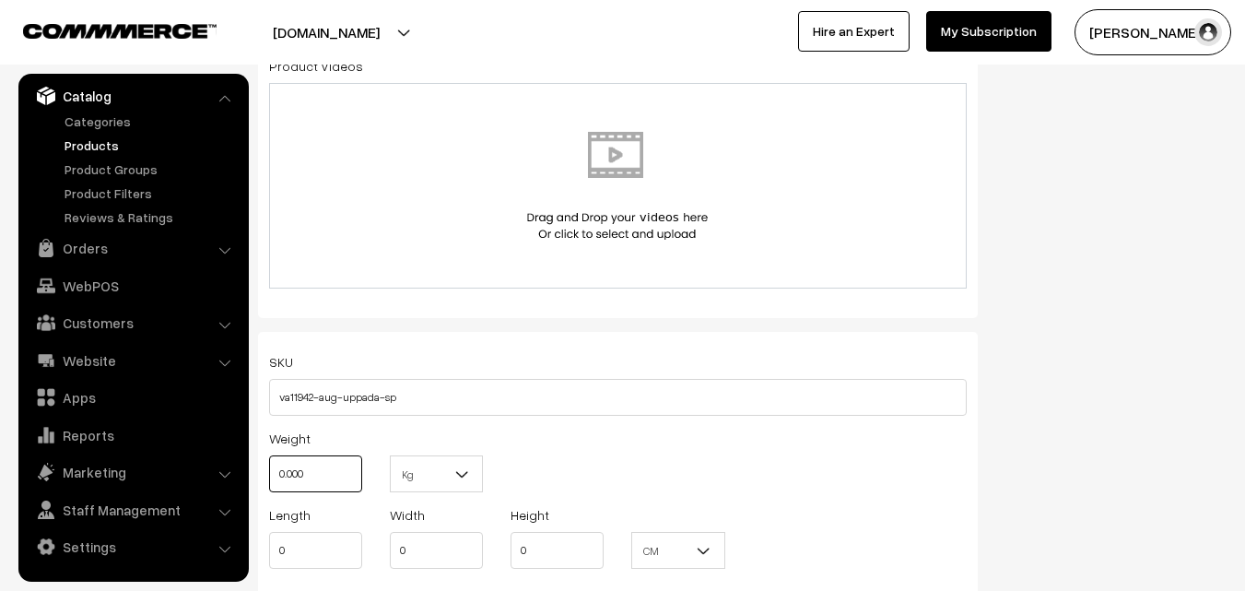
click at [311, 463] on input "0.000" at bounding box center [315, 473] width 93 height 37
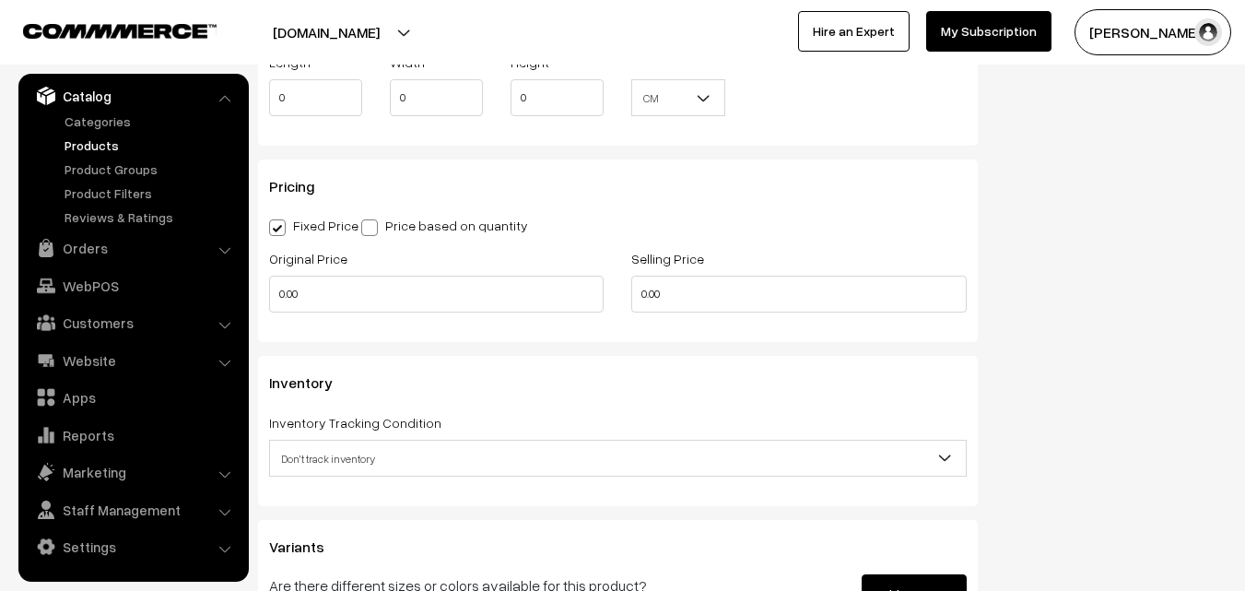
scroll to position [1474, 0]
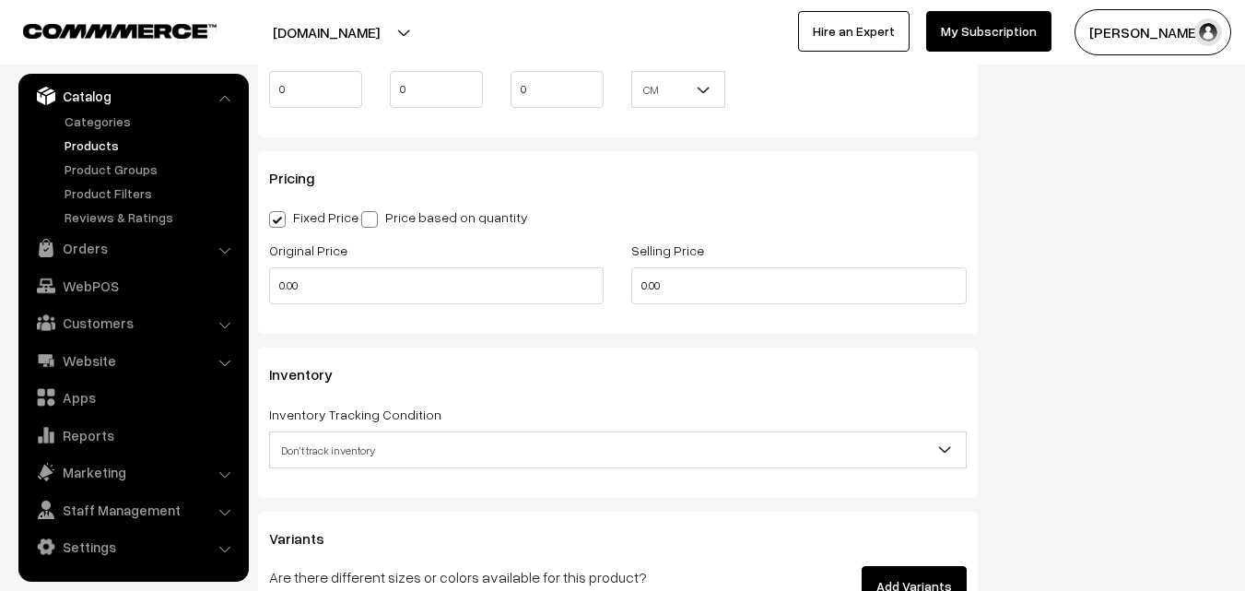
type input "0.80"
click at [293, 264] on div "Original Price 0.00" at bounding box center [436, 271] width 334 height 65
click at [312, 299] on input "0.00" at bounding box center [436, 285] width 334 height 37
type input "3600"
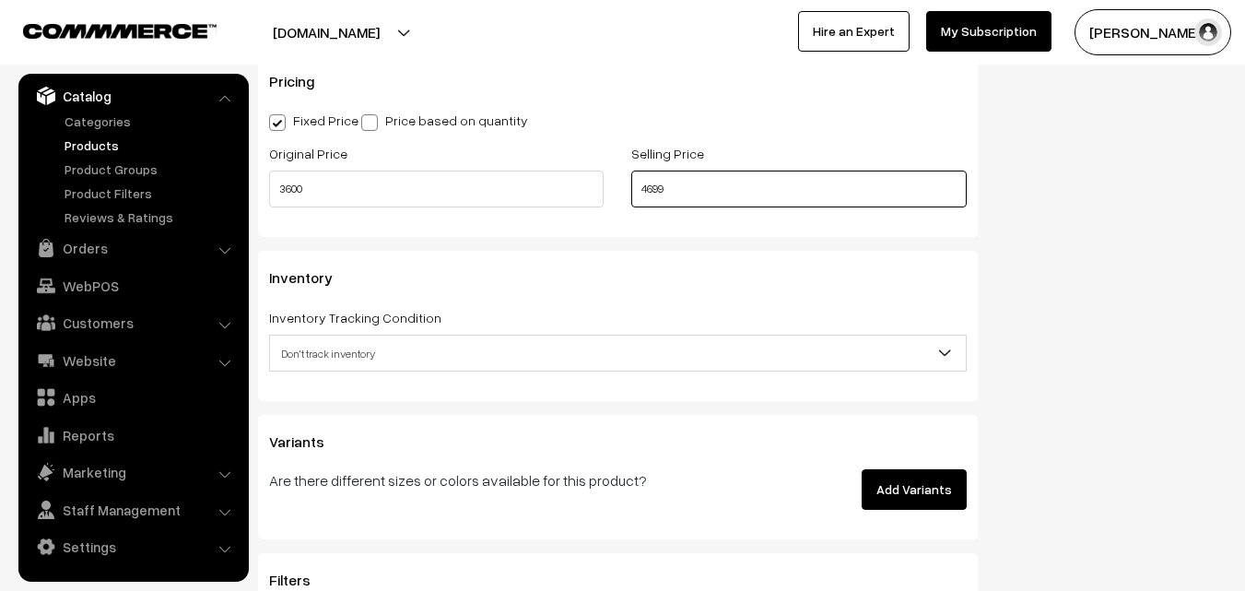
scroll to position [1659, 0]
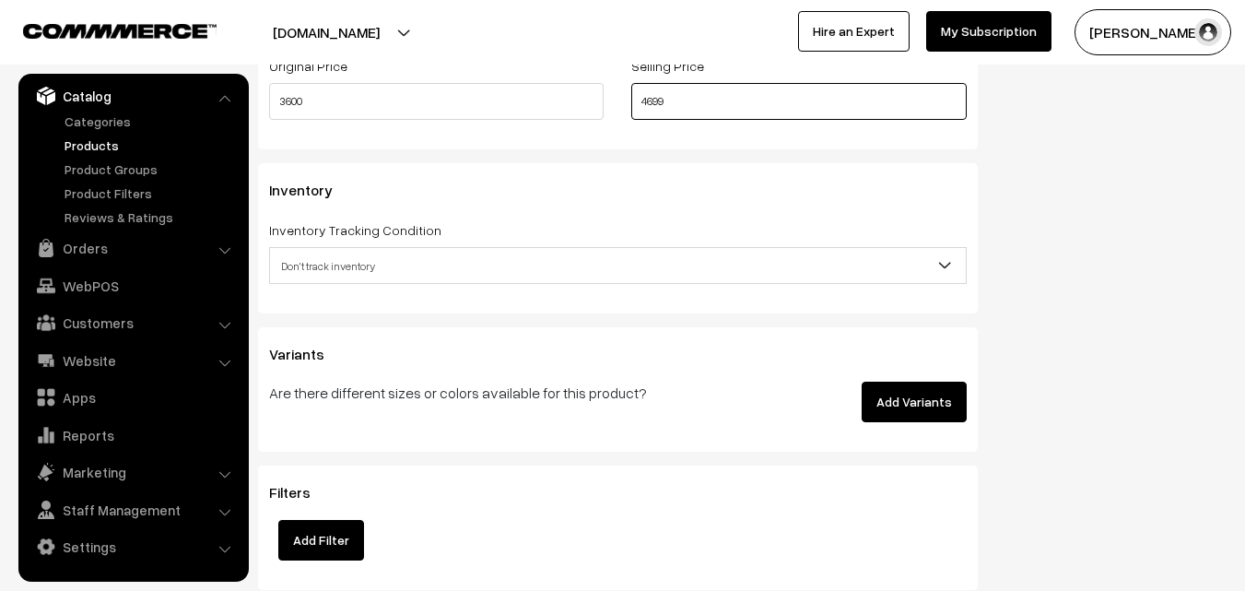
type input "4699"
click at [332, 252] on span "Don't track inventory" at bounding box center [618, 266] width 696 height 32
click at [343, 264] on span "Don't track inventory" at bounding box center [618, 266] width 696 height 32
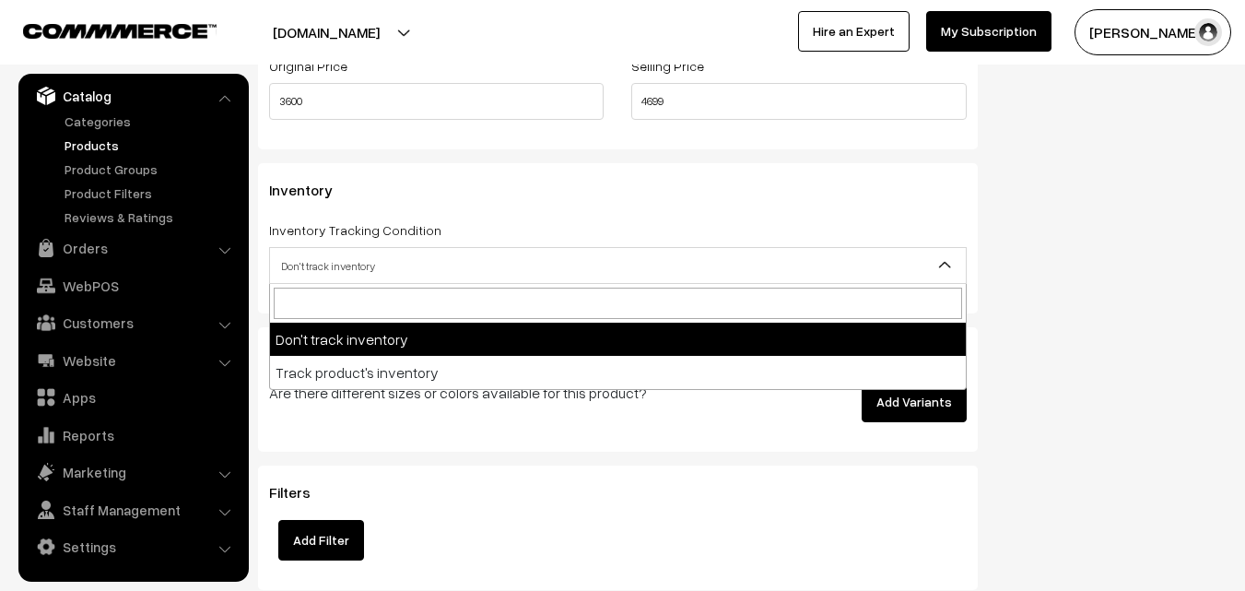
click at [348, 264] on span "Don't track inventory" at bounding box center [618, 266] width 696 height 32
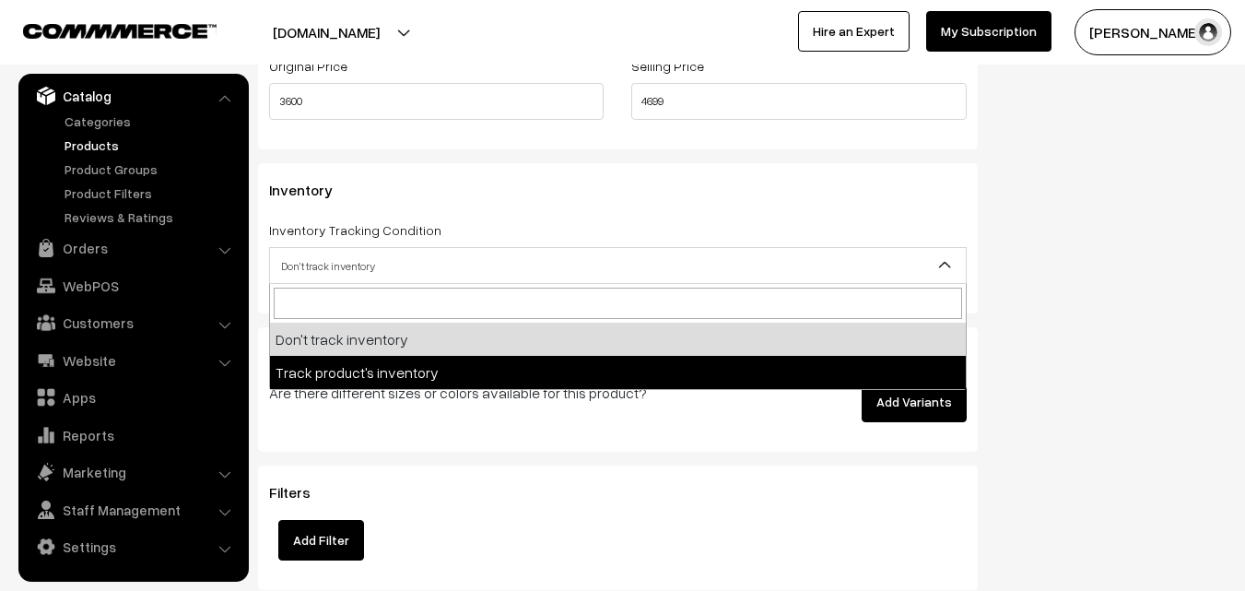
select select "2"
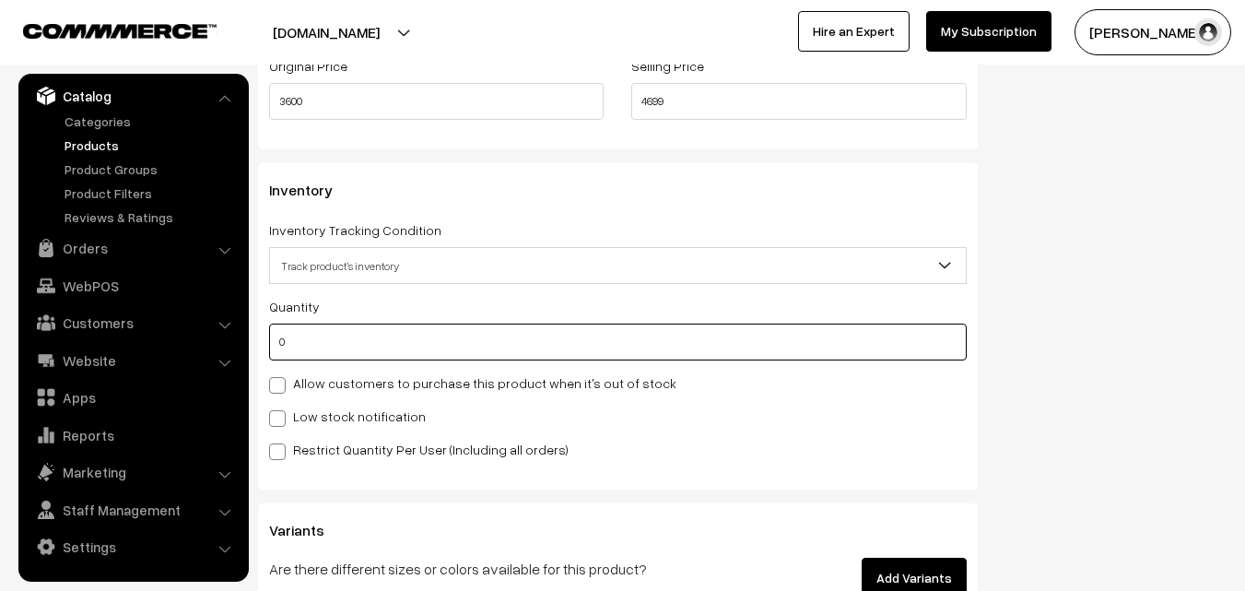
click at [346, 338] on input "0" at bounding box center [618, 341] width 698 height 37
type input "4"
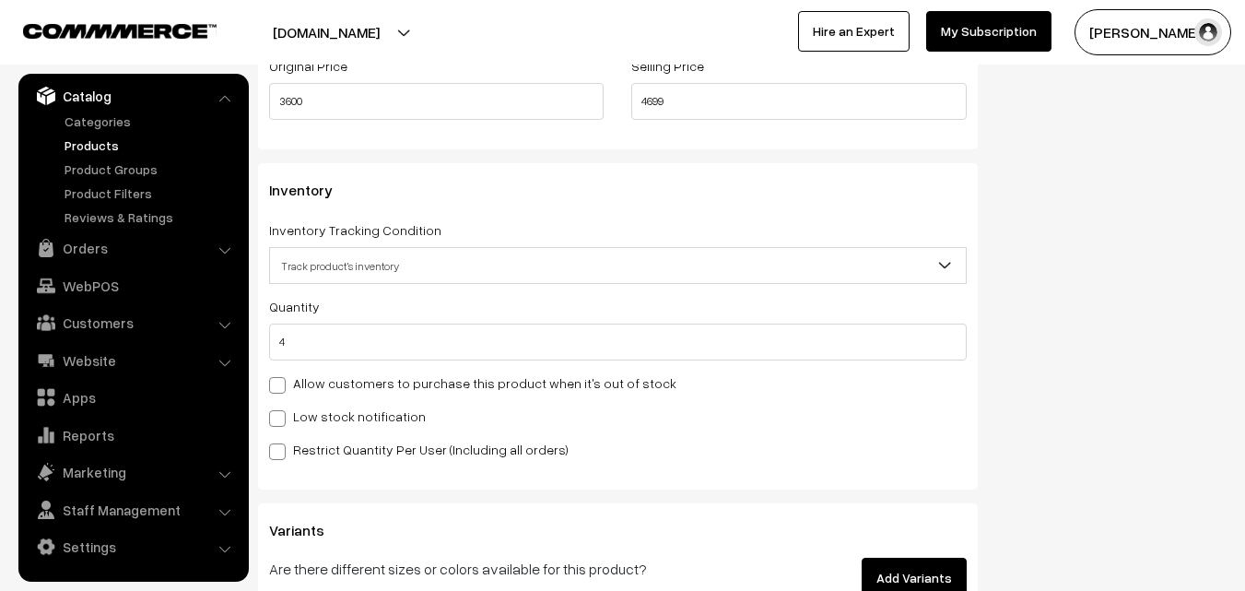
click at [346, 406] on label "Low stock notification" at bounding box center [347, 415] width 157 height 19
click at [281, 409] on input "Low stock notification" at bounding box center [275, 415] width 12 height 12
checkbox input "true"
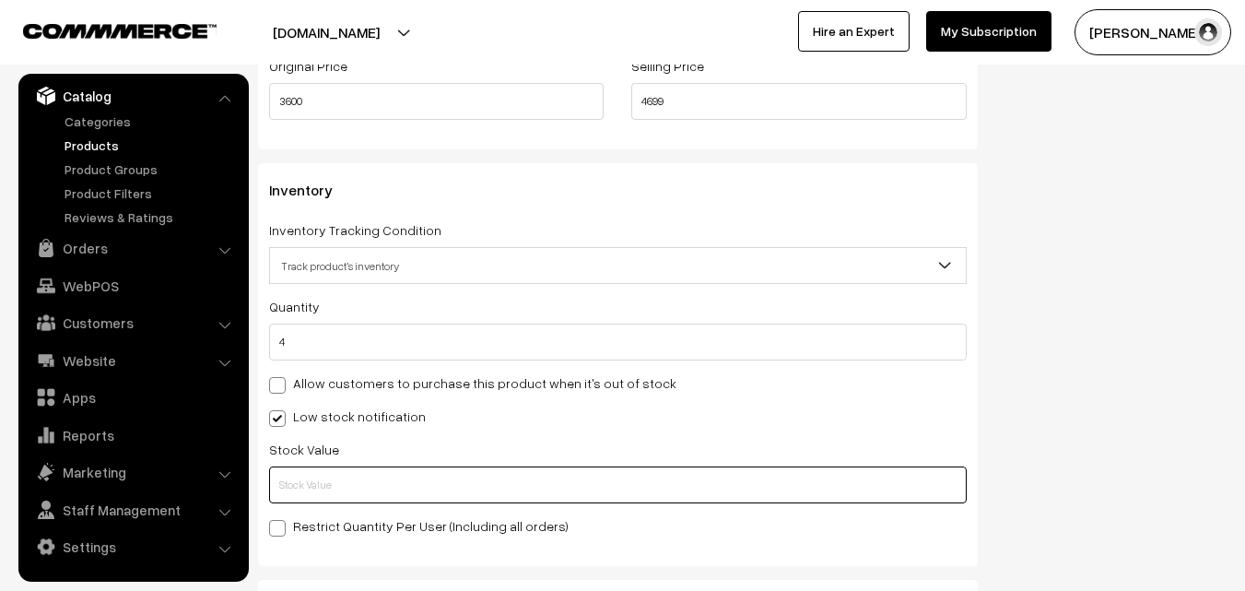
click at [354, 487] on input "text" at bounding box center [618, 484] width 698 height 37
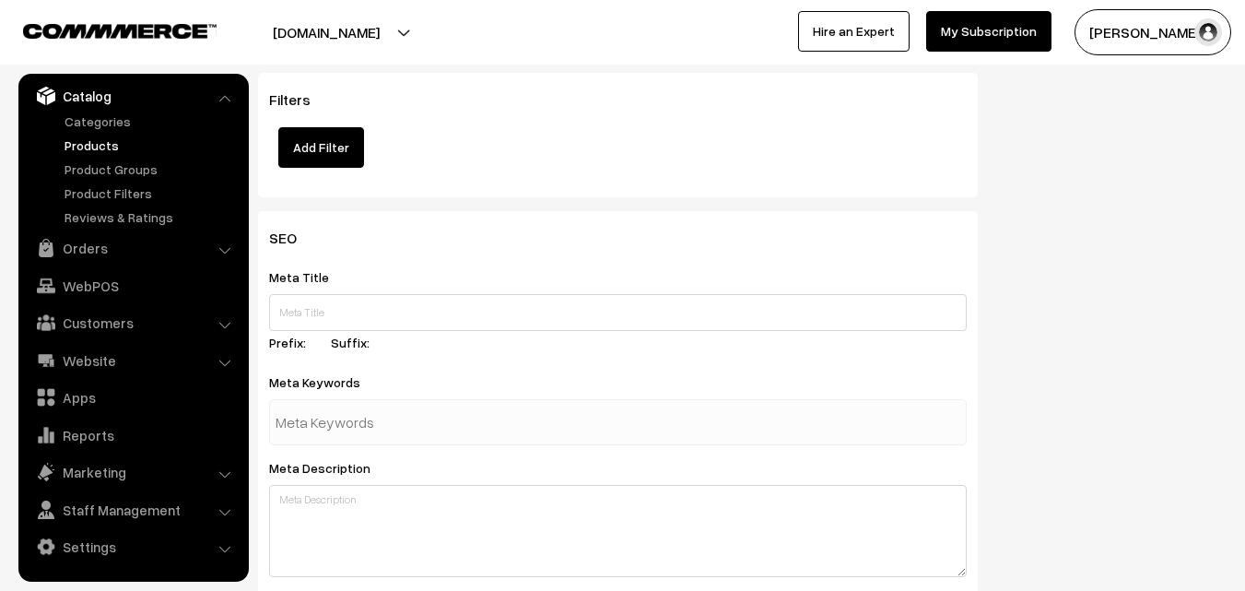
scroll to position [2743, 0]
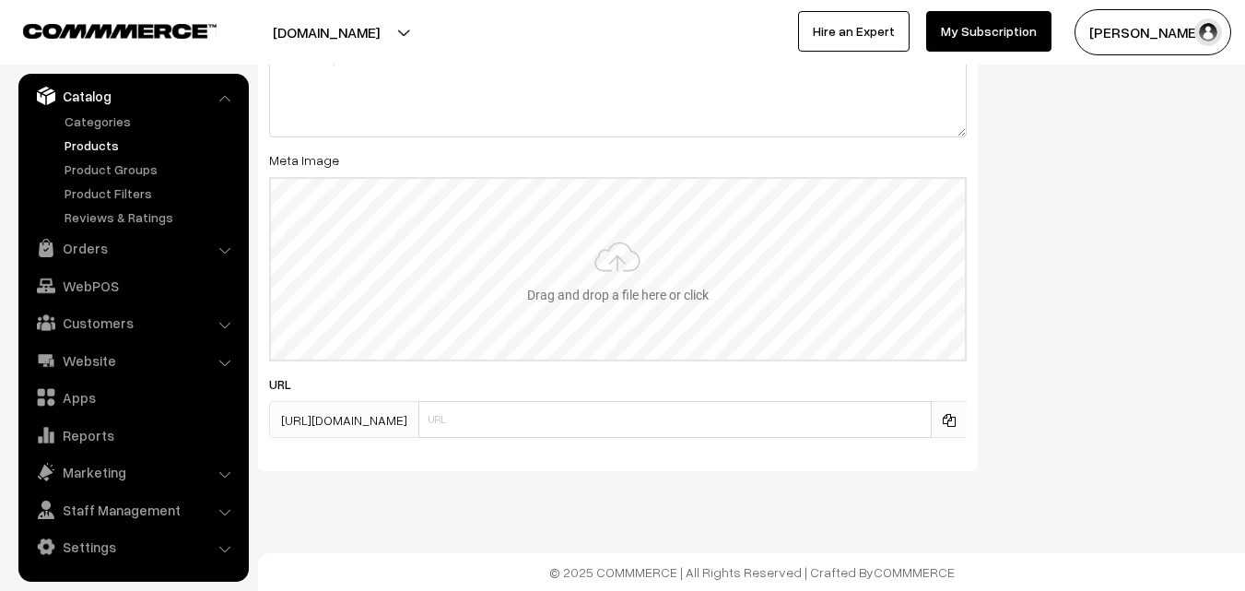
type input "2"
click at [536, 279] on input "file" at bounding box center [618, 269] width 694 height 181
type input "C:\fakepath\uppada-saree-va11942-aug.jpeg"
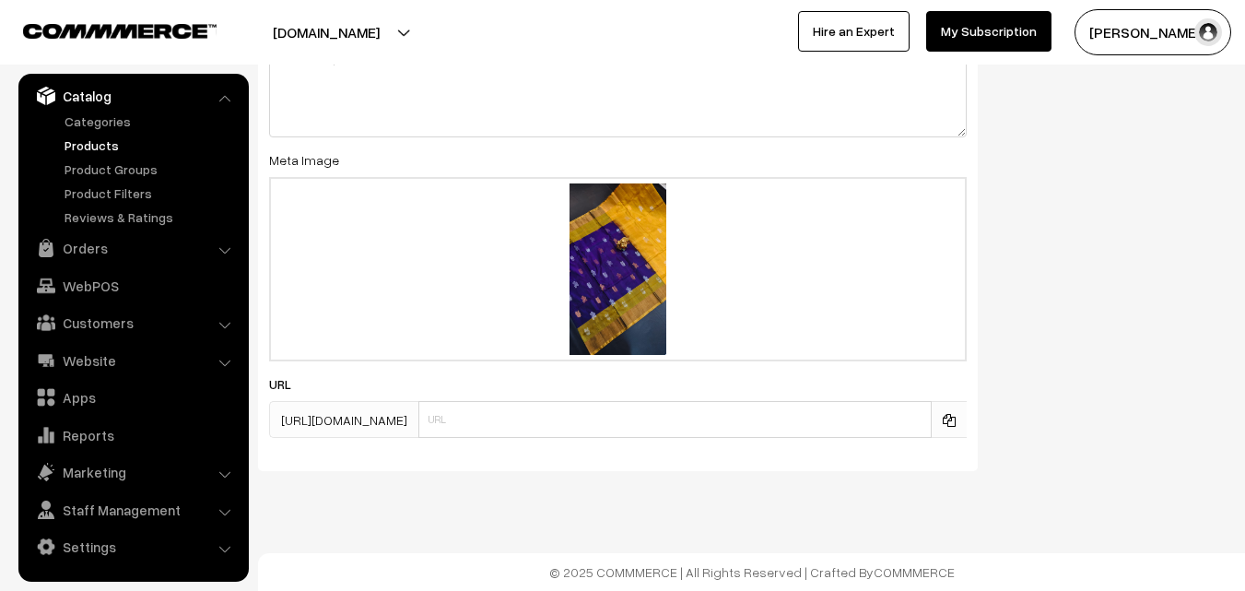
scroll to position [0, 0]
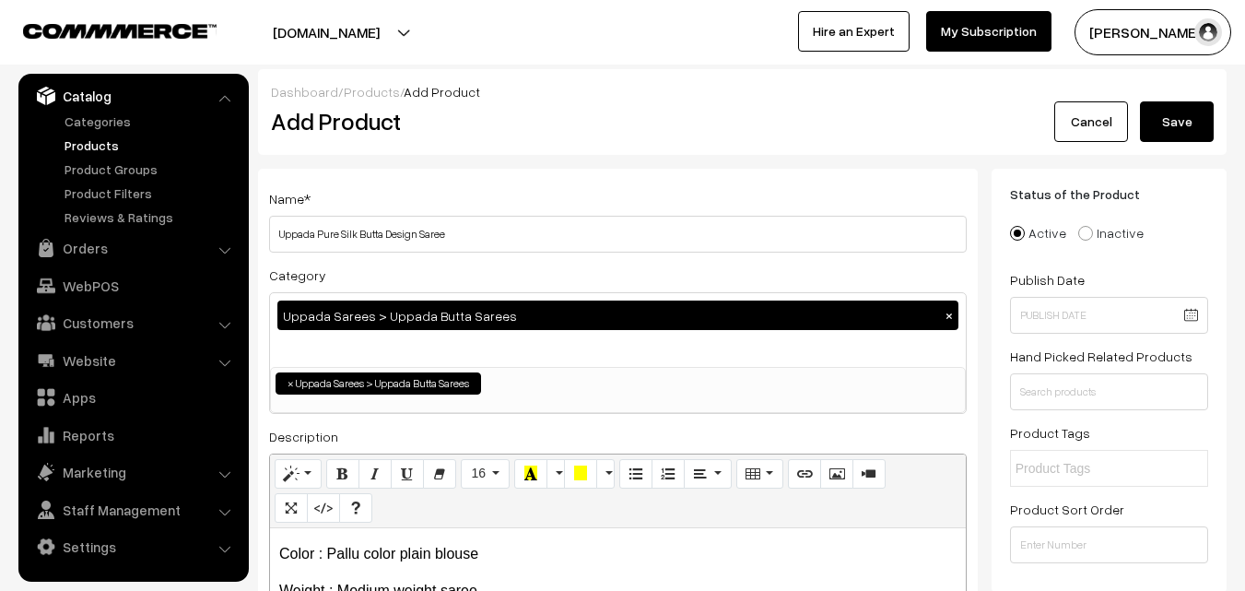
click at [1188, 116] on button "Save" at bounding box center [1177, 121] width 74 height 41
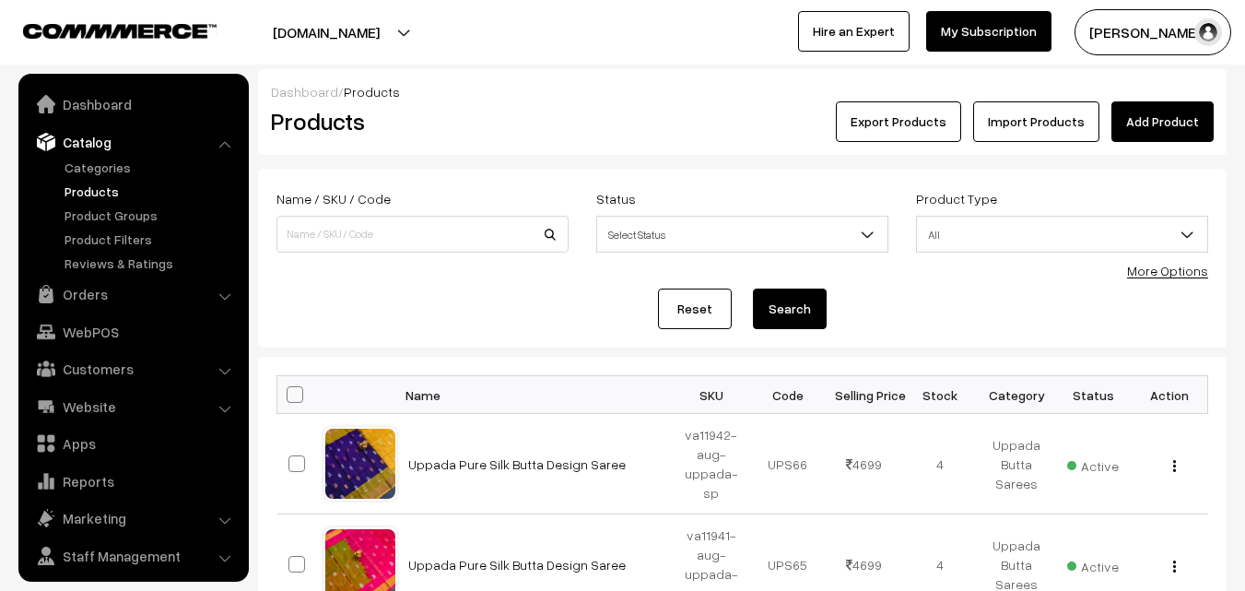
scroll to position [46, 0]
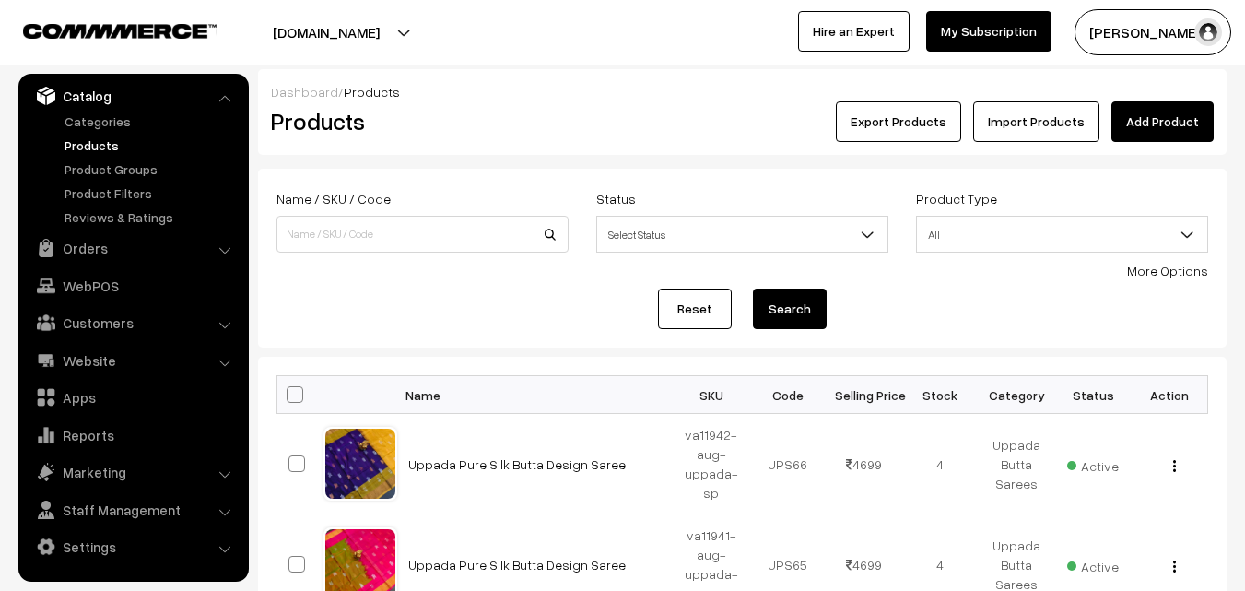
click at [1190, 110] on link "Add Product" at bounding box center [1162, 121] width 102 height 41
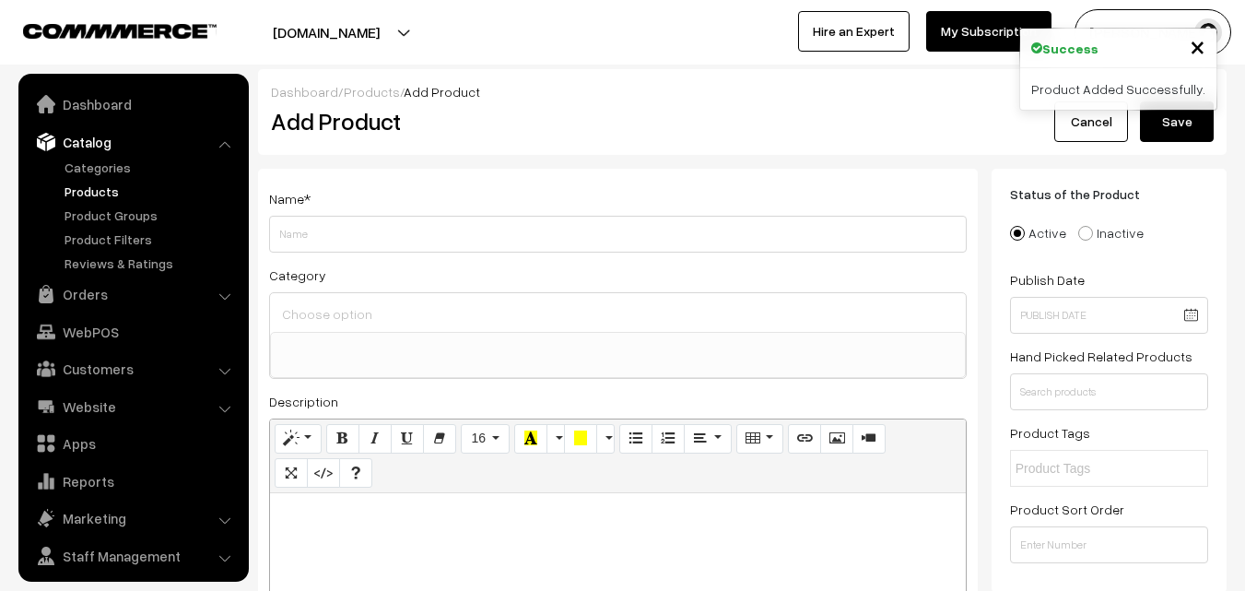
select select
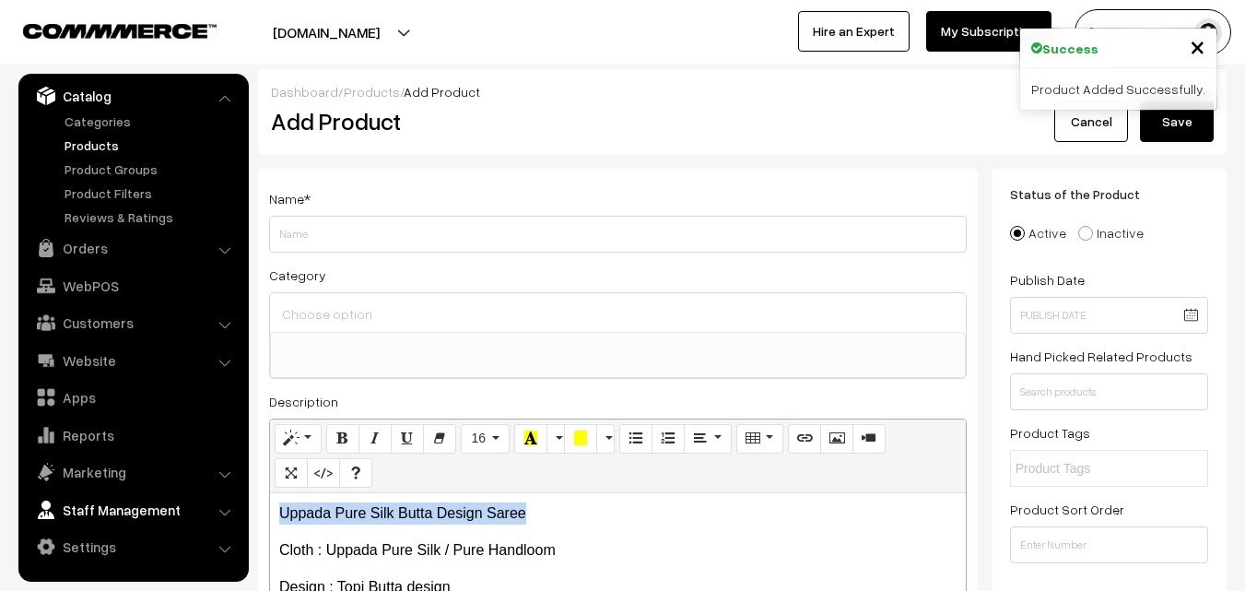
drag, startPoint x: 534, startPoint y: 498, endPoint x: 230, endPoint y: 510, distance: 303.4
copy p "Uppada Pure Silk Butta Design Saree"
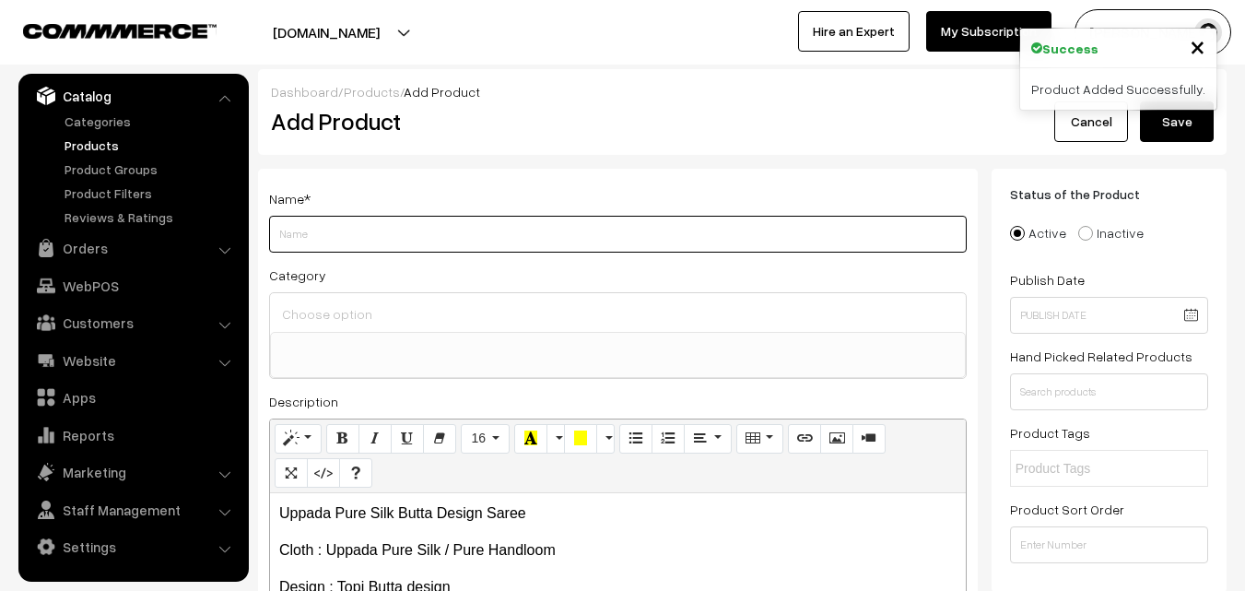
click at [359, 238] on input "Weight" at bounding box center [618, 234] width 698 height 37
paste input "Uppada Pure Silk Butta Design Saree"
type input "Uppada Pure Silk Butta Design Saree"
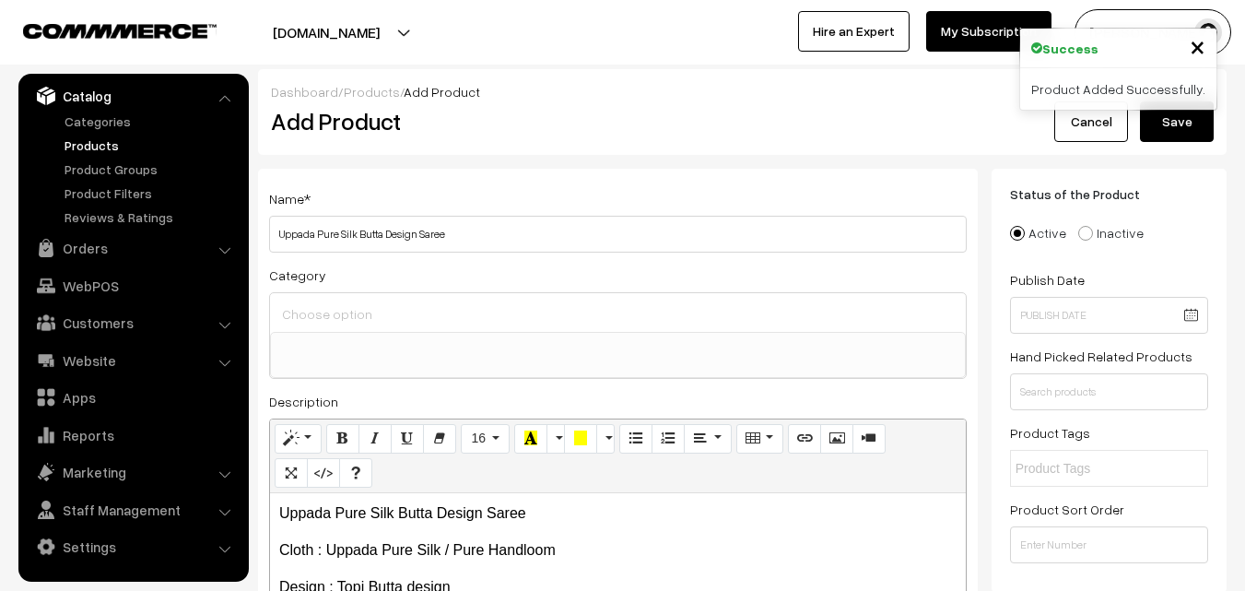
click at [370, 315] on input at bounding box center [617, 313] width 681 height 27
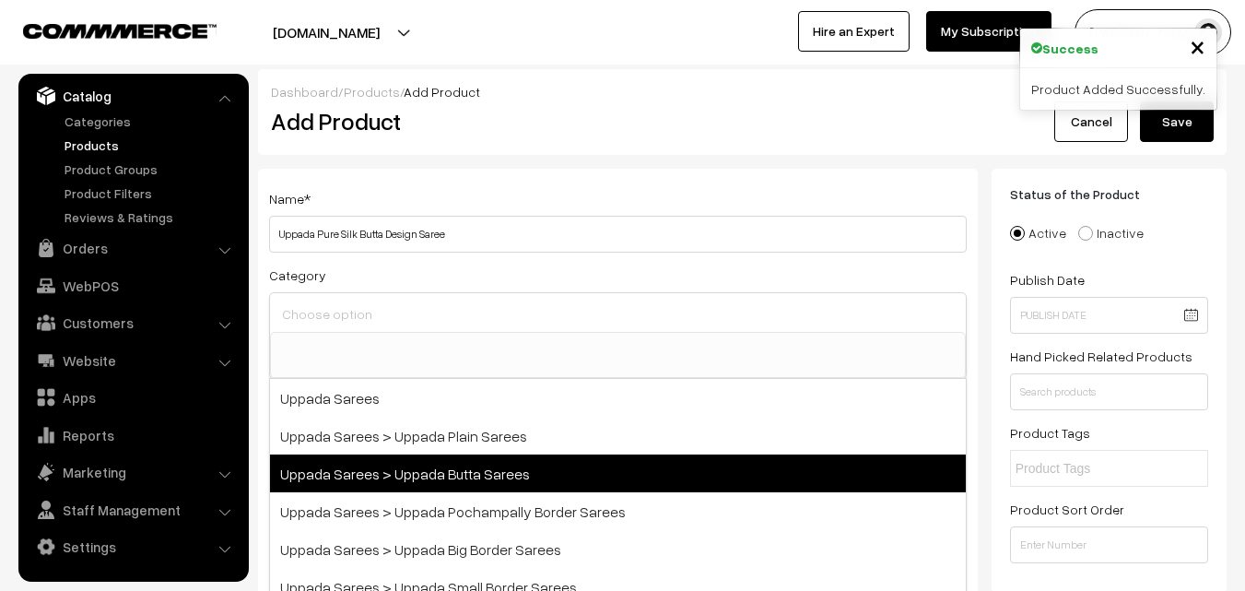
click at [435, 463] on span "Uppada Sarees > Uppada Butta Sarees" at bounding box center [618, 473] width 696 height 38
select select "7"
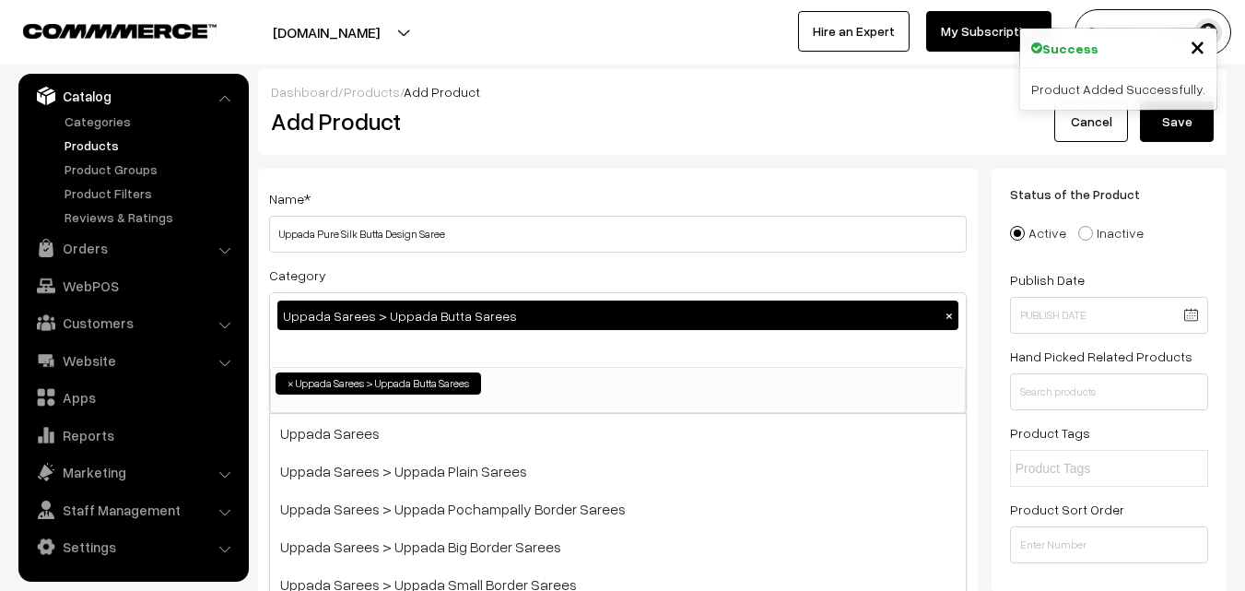
click at [466, 196] on div "Name * Uppada Pure Silk Butta Design Saree" at bounding box center [618, 219] width 698 height 65
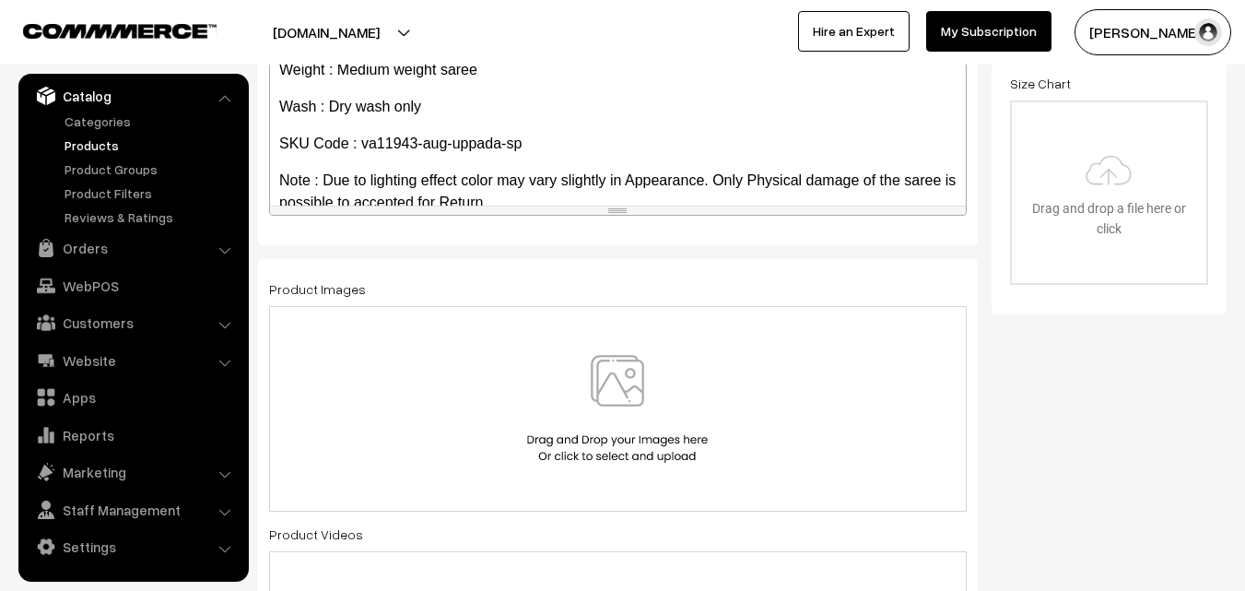
scroll to position [105, 0]
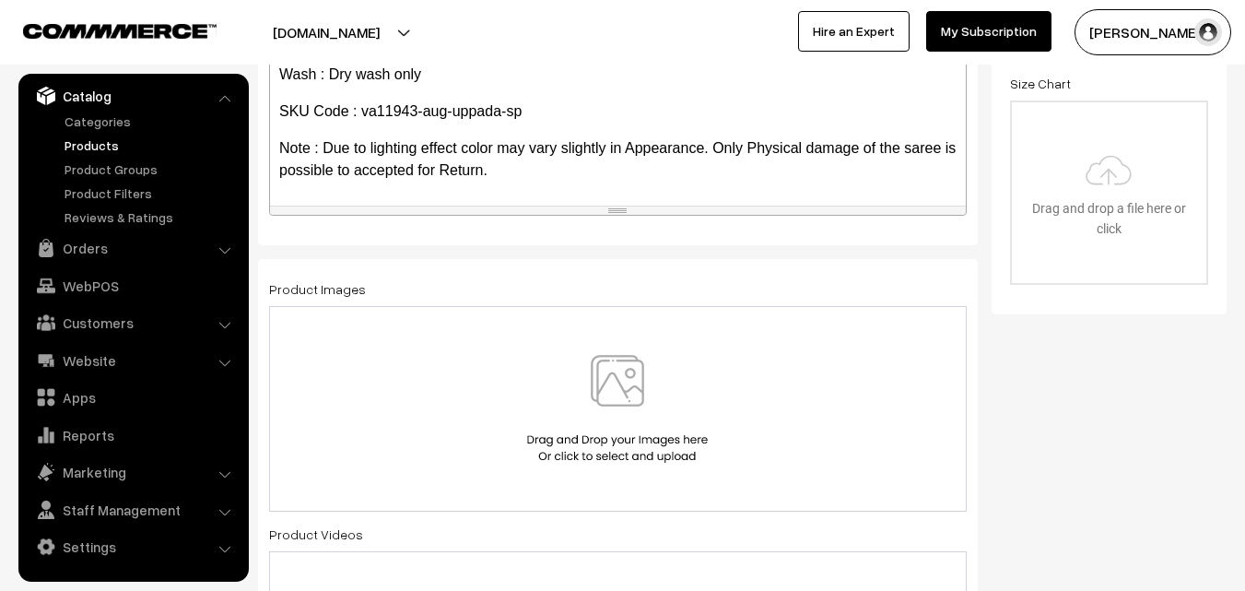
click at [613, 381] on img at bounding box center [617, 409] width 190 height 108
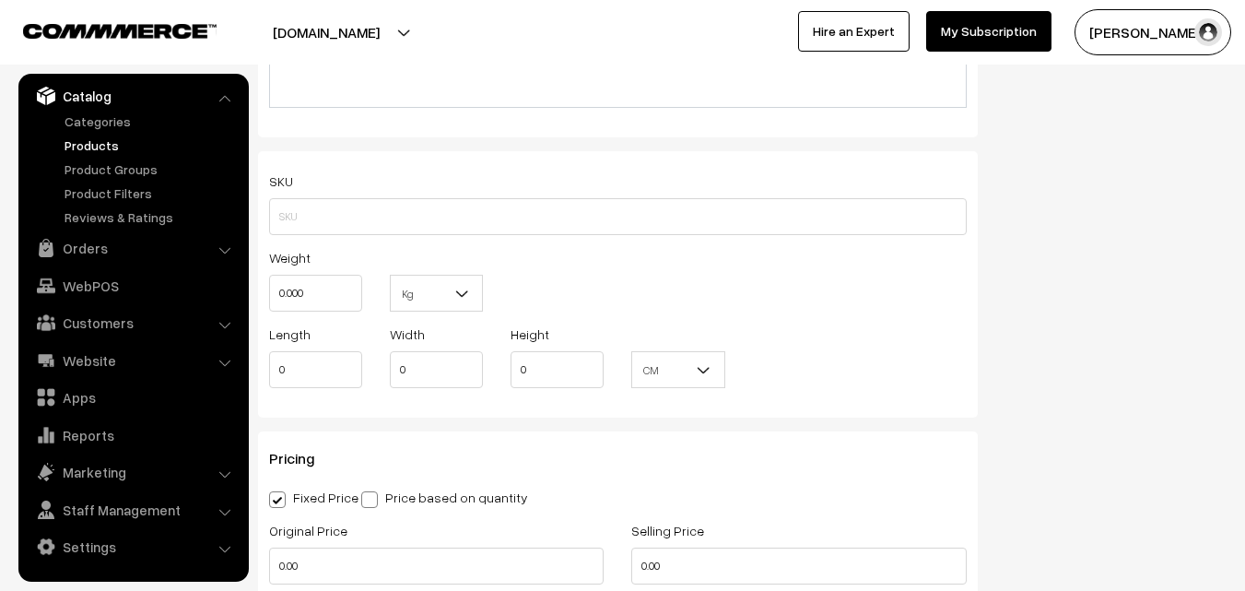
scroll to position [1198, 0]
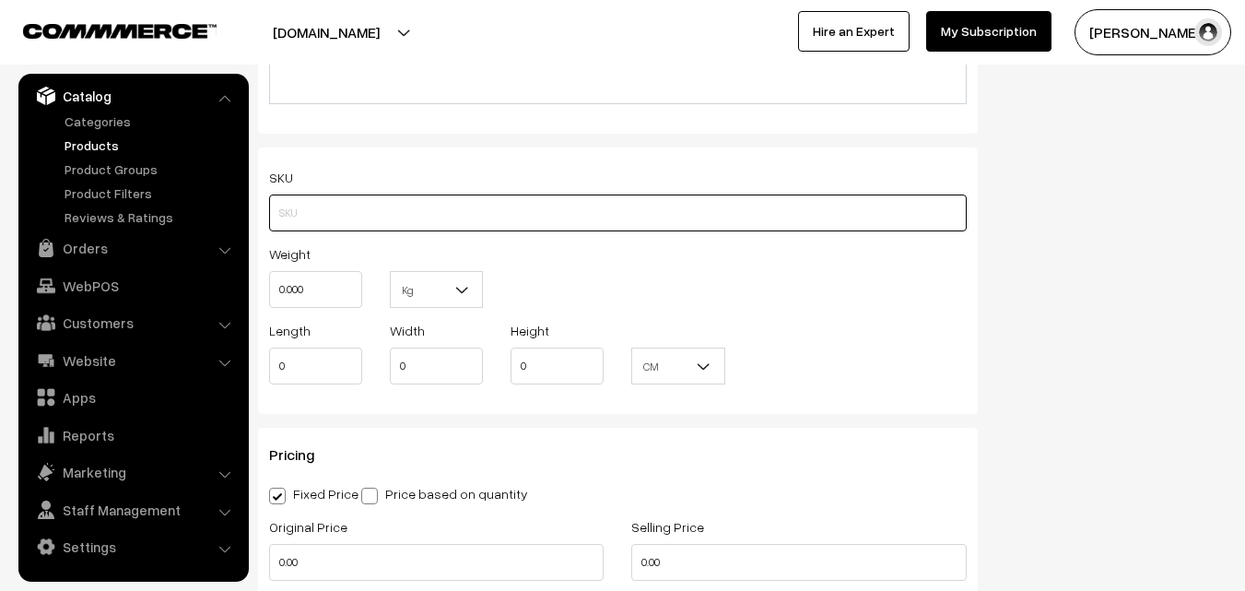
click at [310, 227] on input "text" at bounding box center [618, 212] width 698 height 37
paste input "va11943-aug-uppada-sp"
type input "va11943-aug-uppada-sp"
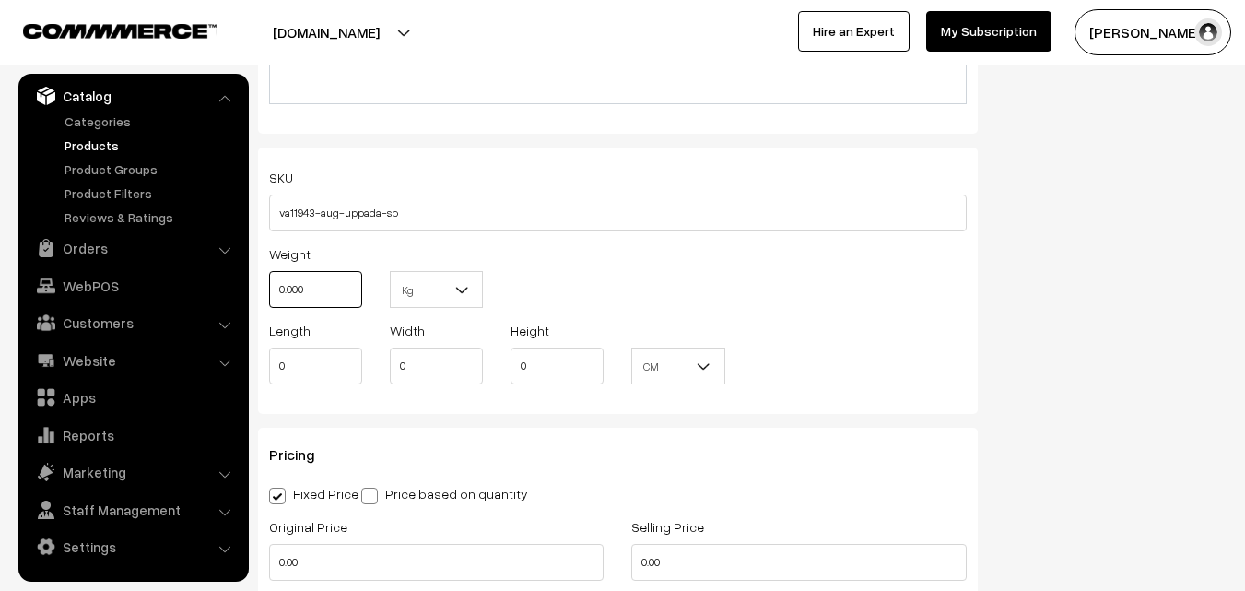
click at [318, 278] on input "0.000" at bounding box center [315, 289] width 93 height 37
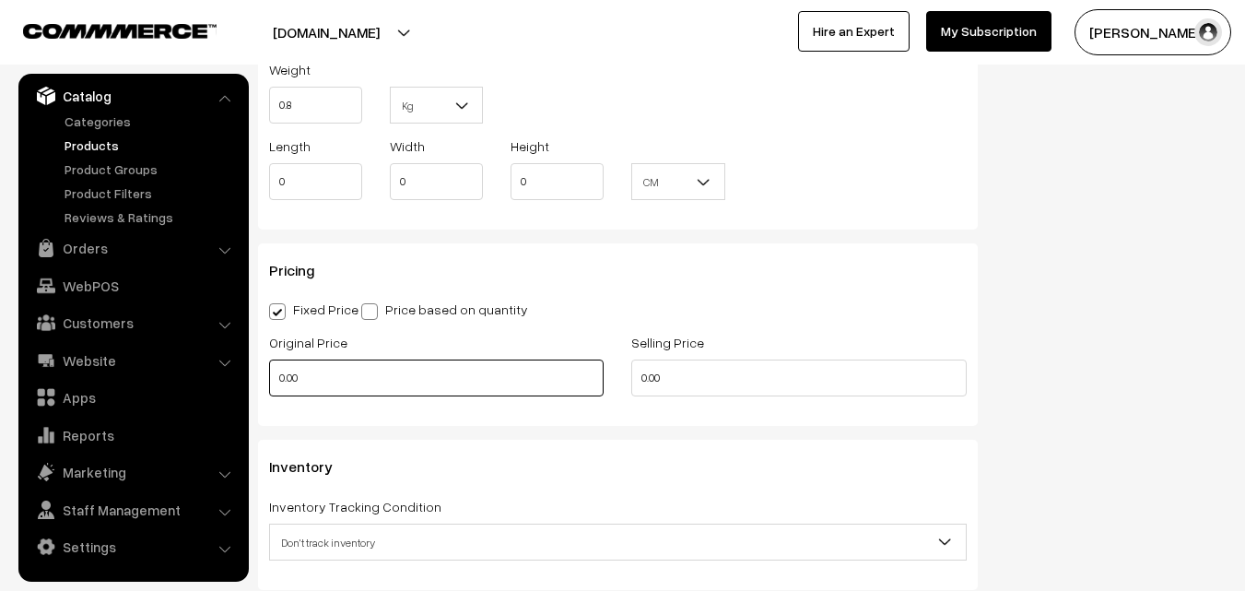
type input "0.80"
click at [333, 370] on input "0.00" at bounding box center [436, 377] width 334 height 37
type input "3600"
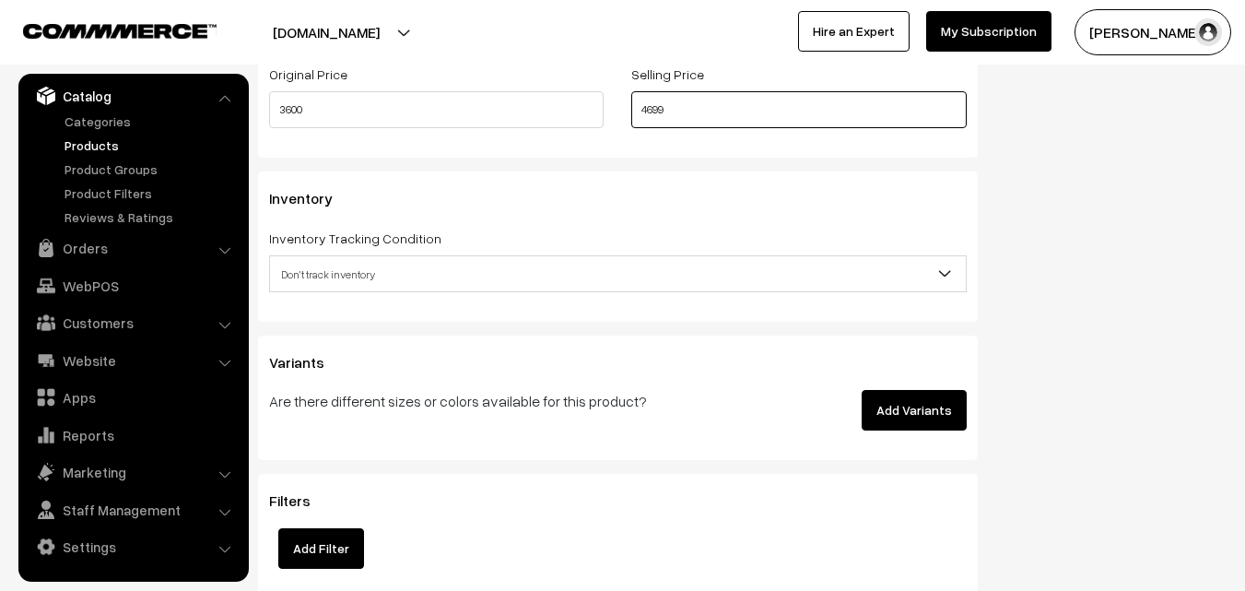
scroll to position [1659, 0]
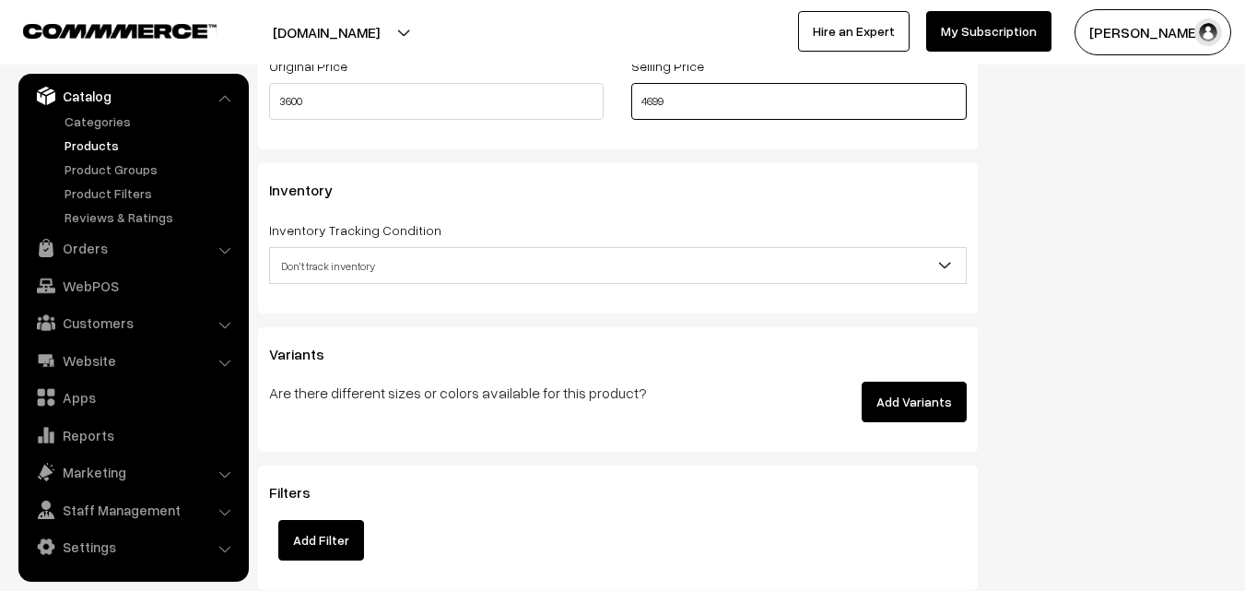
type input "4699"
click at [333, 259] on span "Don't track inventory" at bounding box center [618, 266] width 696 height 32
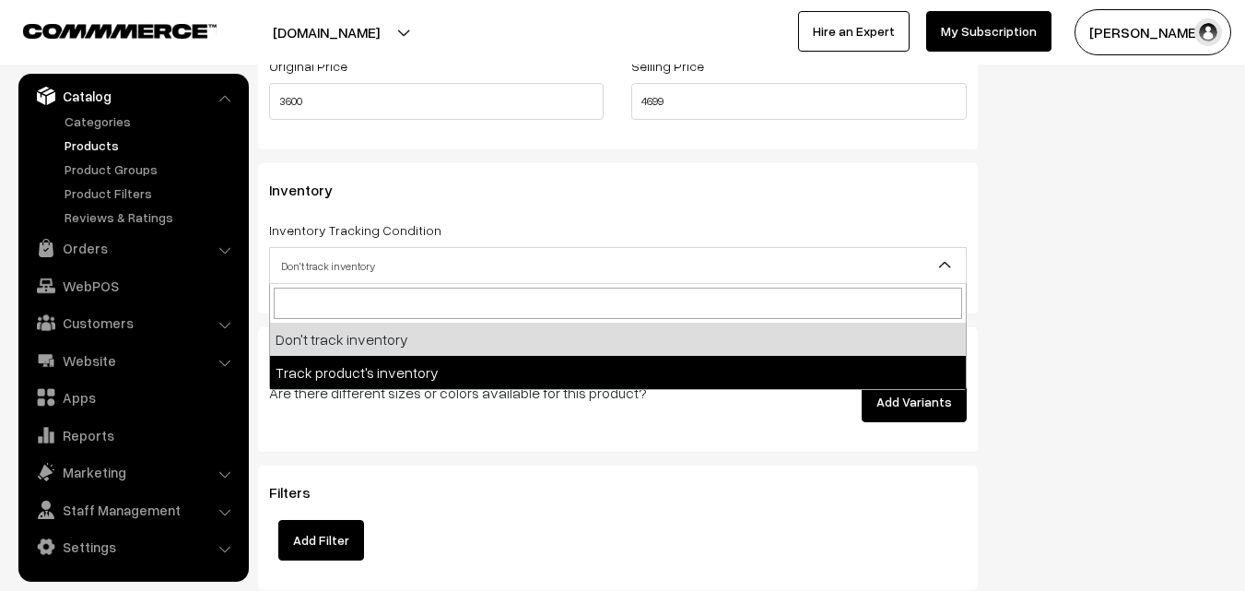
select select "2"
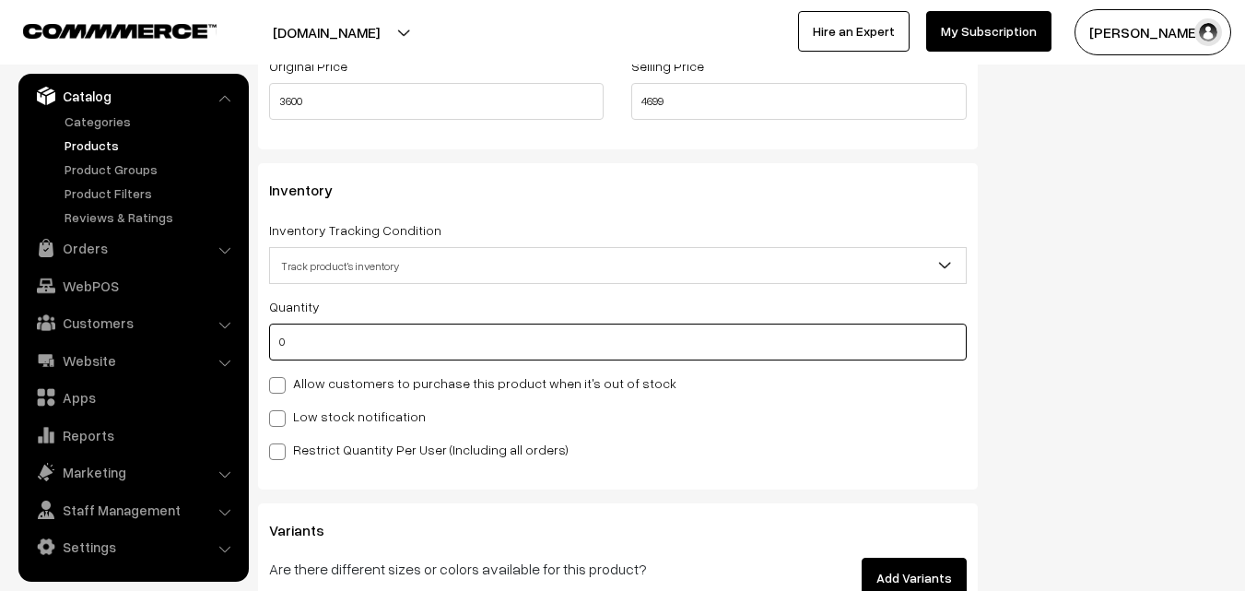
click at [347, 324] on input "0" at bounding box center [618, 341] width 698 height 37
type input "4"
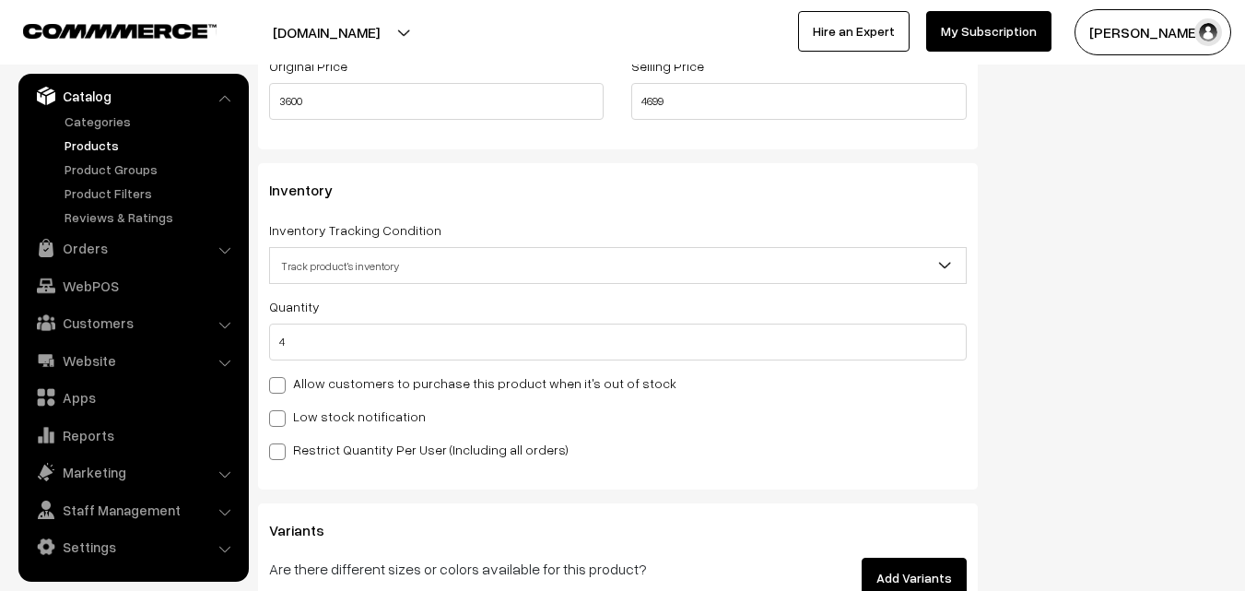
click at [323, 410] on label "Low stock notification" at bounding box center [347, 415] width 157 height 19
click at [281, 410] on input "Low stock notification" at bounding box center [275, 415] width 12 height 12
checkbox input "true"
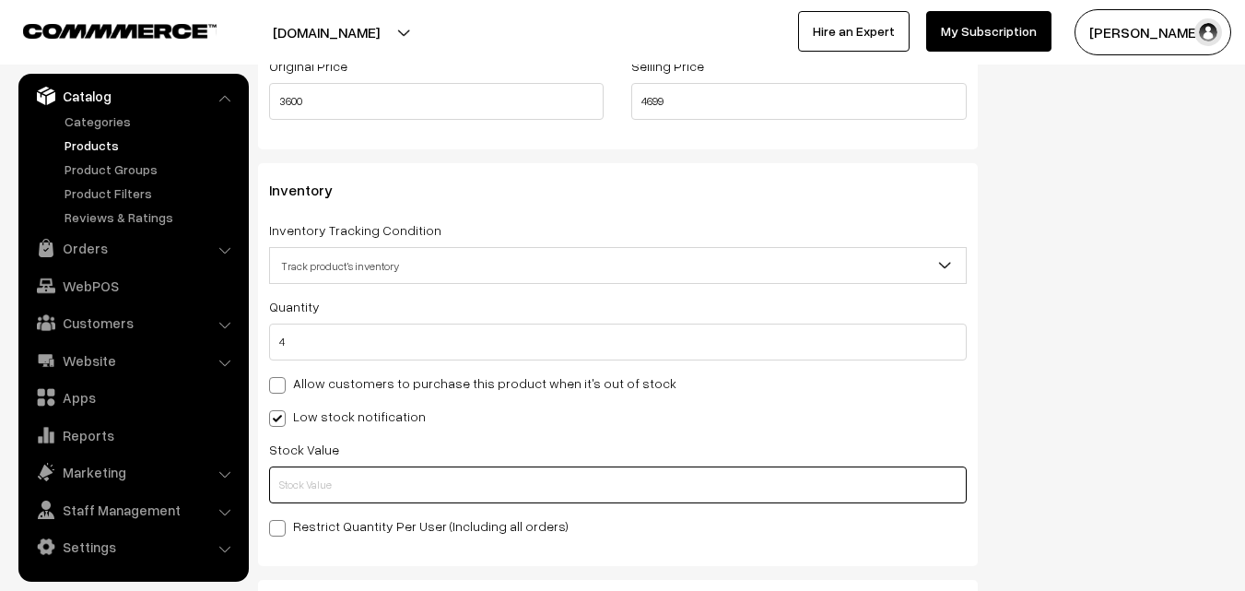
click at [330, 477] on input "text" at bounding box center [618, 484] width 698 height 37
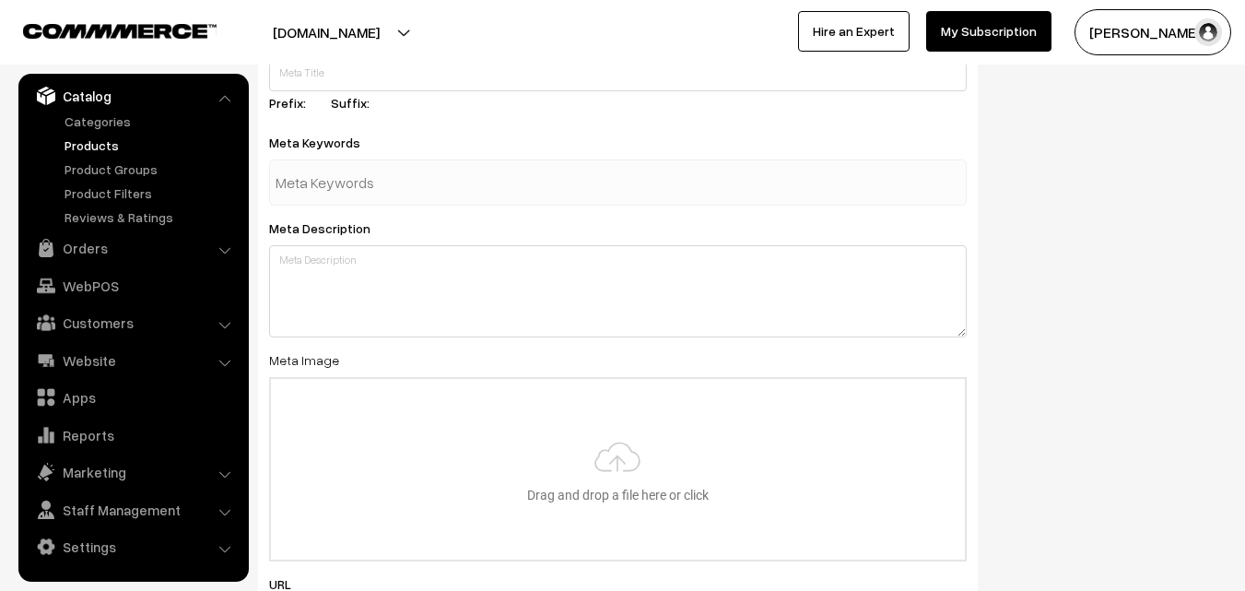
scroll to position [2743, 0]
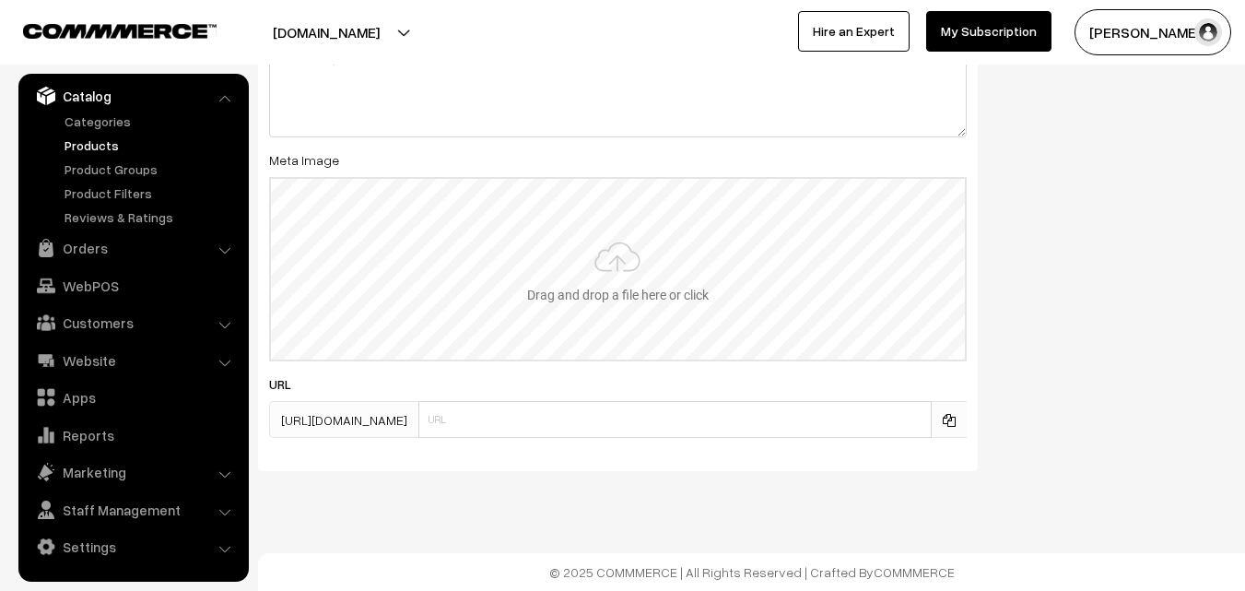
type input "2"
click at [618, 269] on input "file" at bounding box center [618, 269] width 694 height 181
type input "C:\fakepath\uppada-saree-va11943-aug.jpeg"
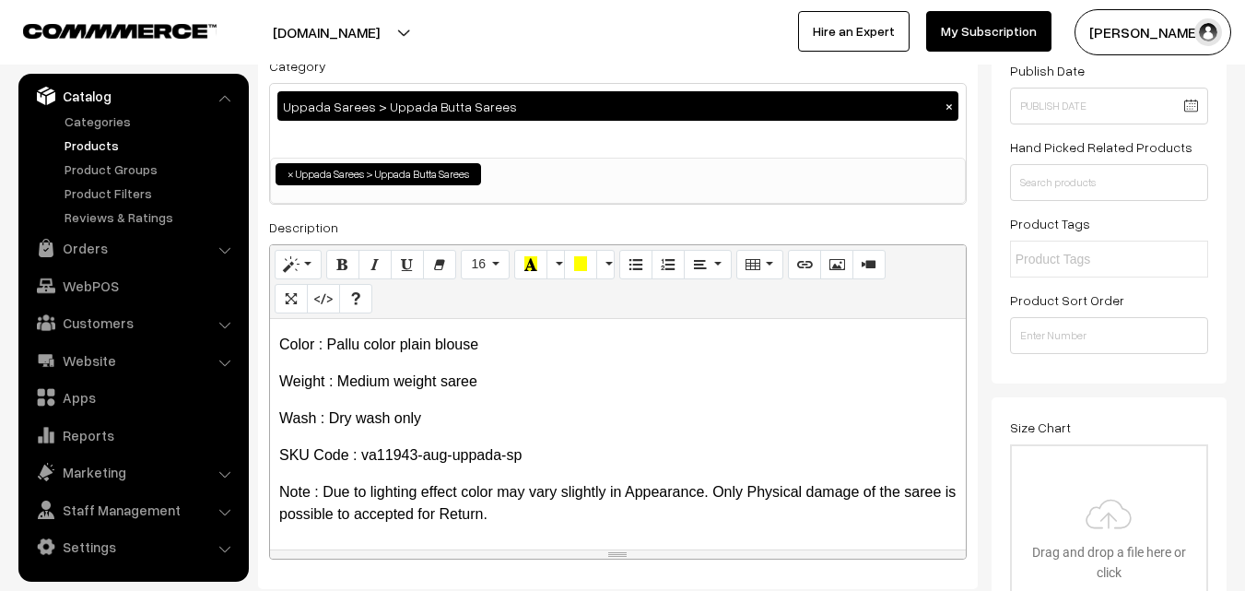
scroll to position [0, 0]
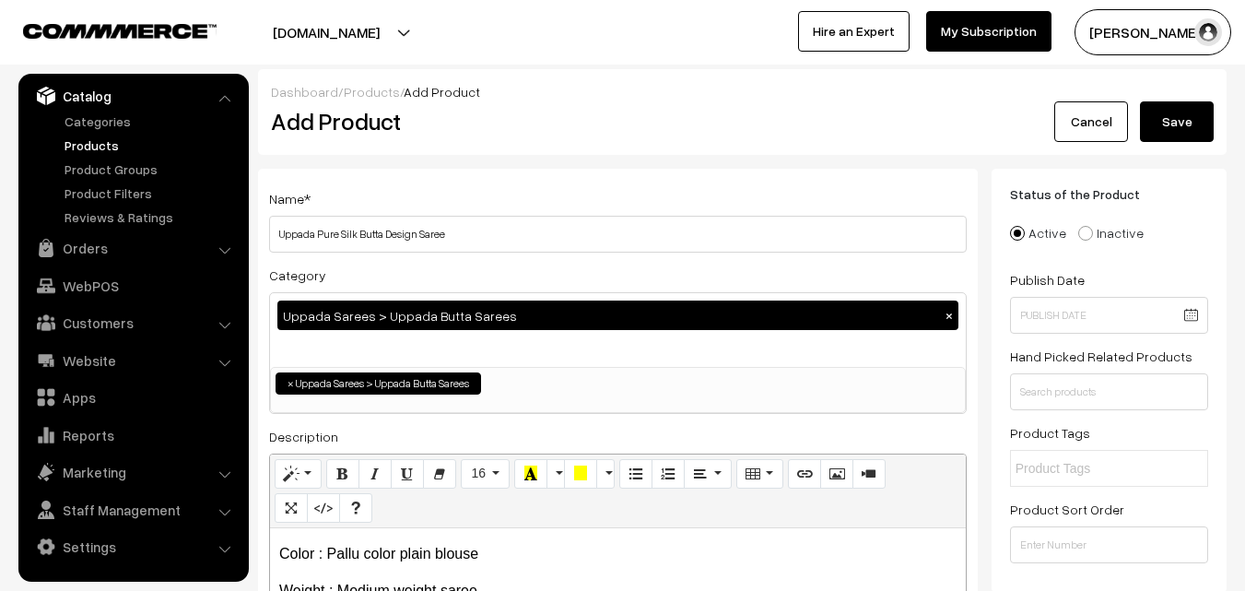
click at [1185, 129] on button "Save" at bounding box center [1177, 121] width 74 height 41
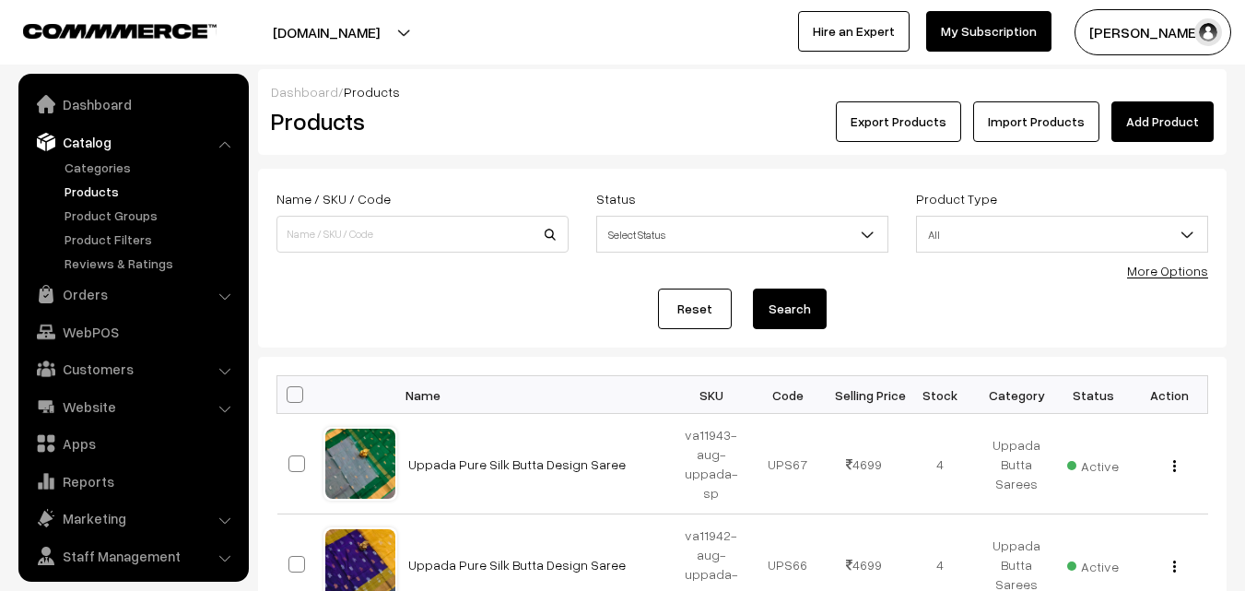
scroll to position [46, 0]
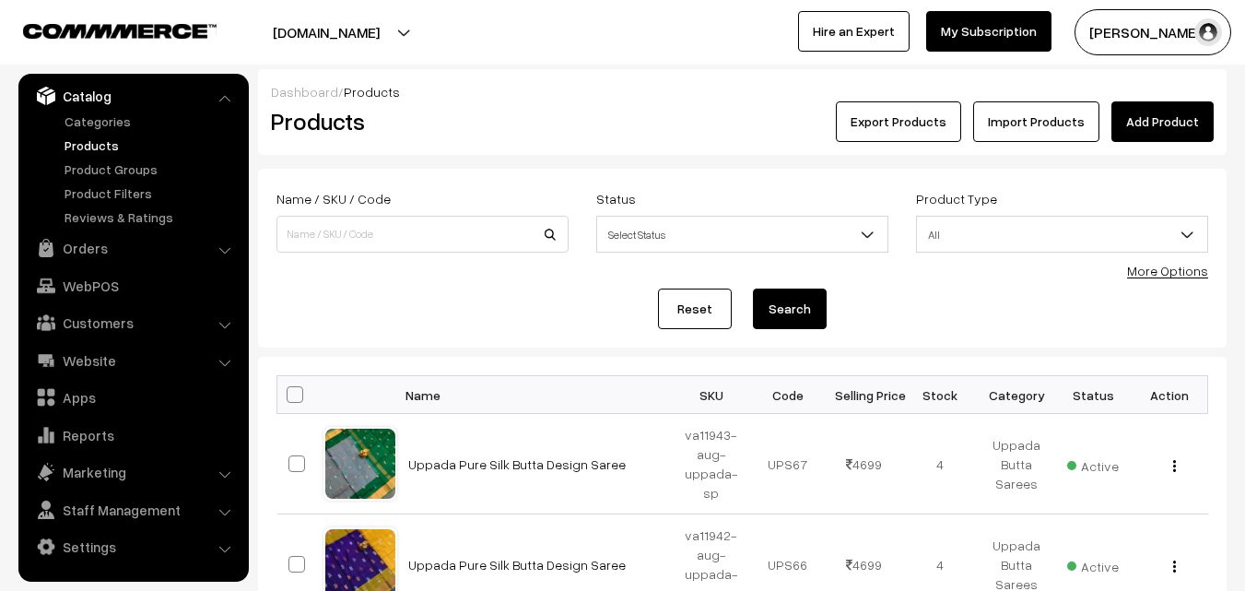
click at [561, 127] on h2 "Products" at bounding box center [419, 121] width 296 height 29
click at [1121, 121] on link "Add Product" at bounding box center [1162, 121] width 102 height 41
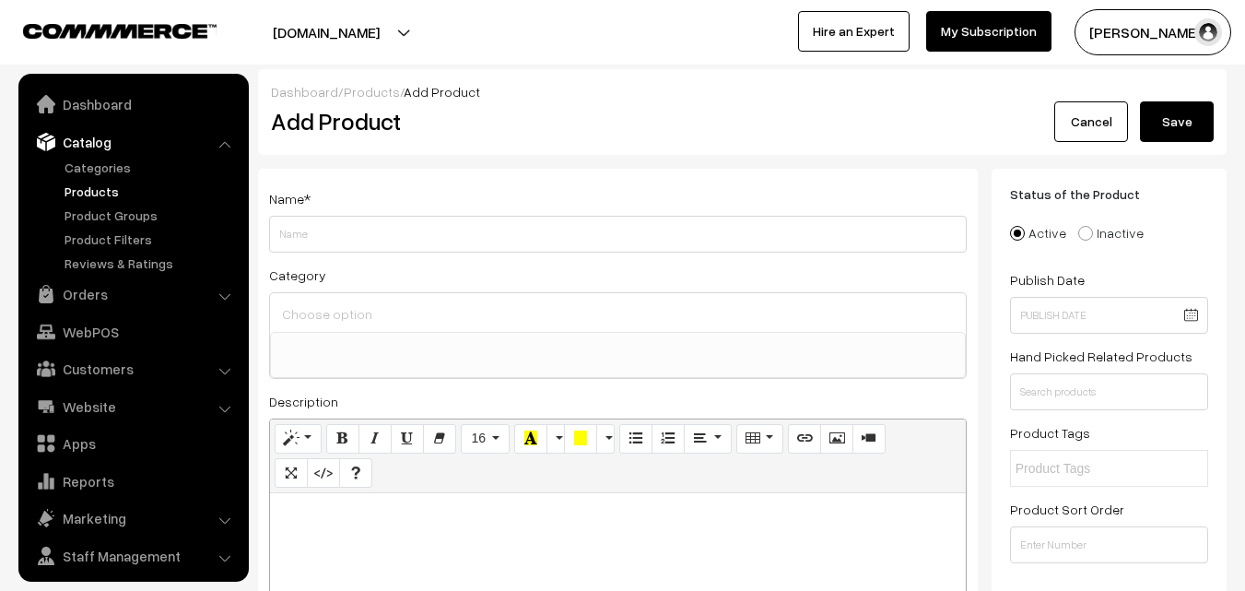
select select
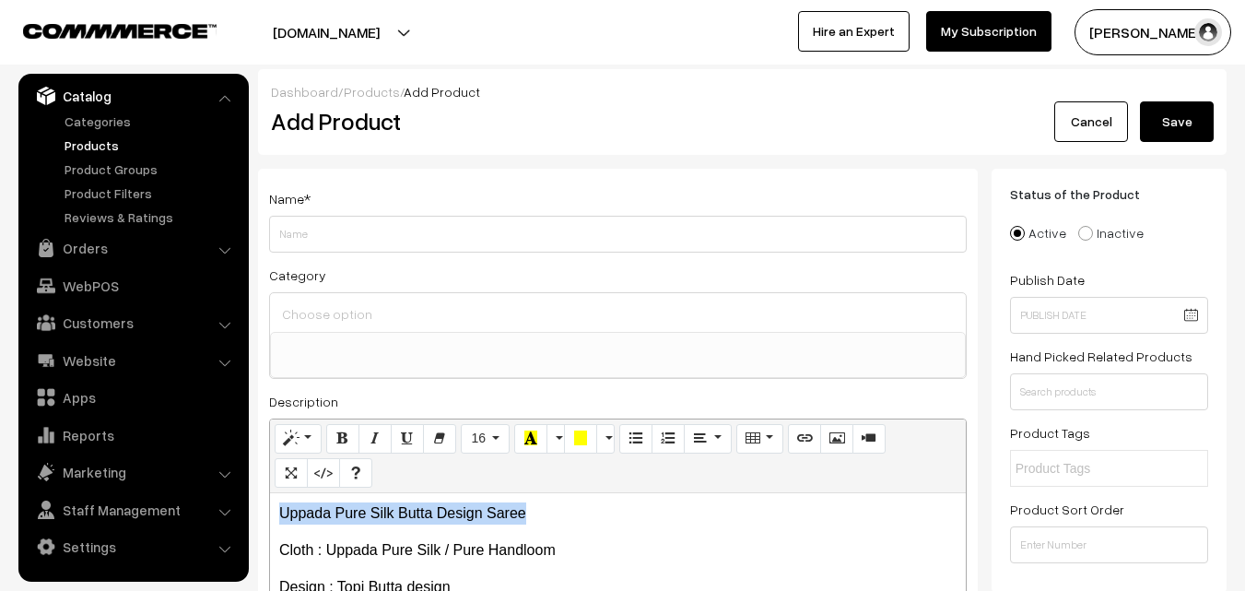
drag, startPoint x: 611, startPoint y: 500, endPoint x: 219, endPoint y: 469, distance: 392.9
copy p "Uppada Pure Silk Butta Design Saree"
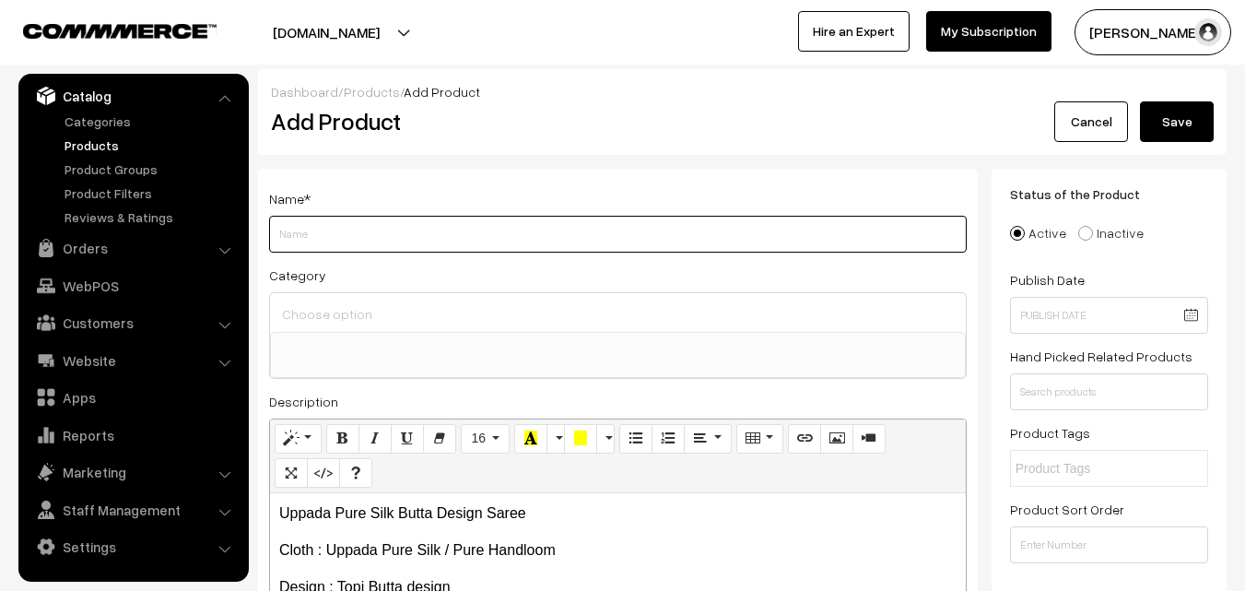
click at [334, 225] on input "Weight" at bounding box center [618, 234] width 698 height 37
paste input "Uppada Pure Silk Butta Design Saree"
type input "Uppada Pure Silk Butta Design Saree"
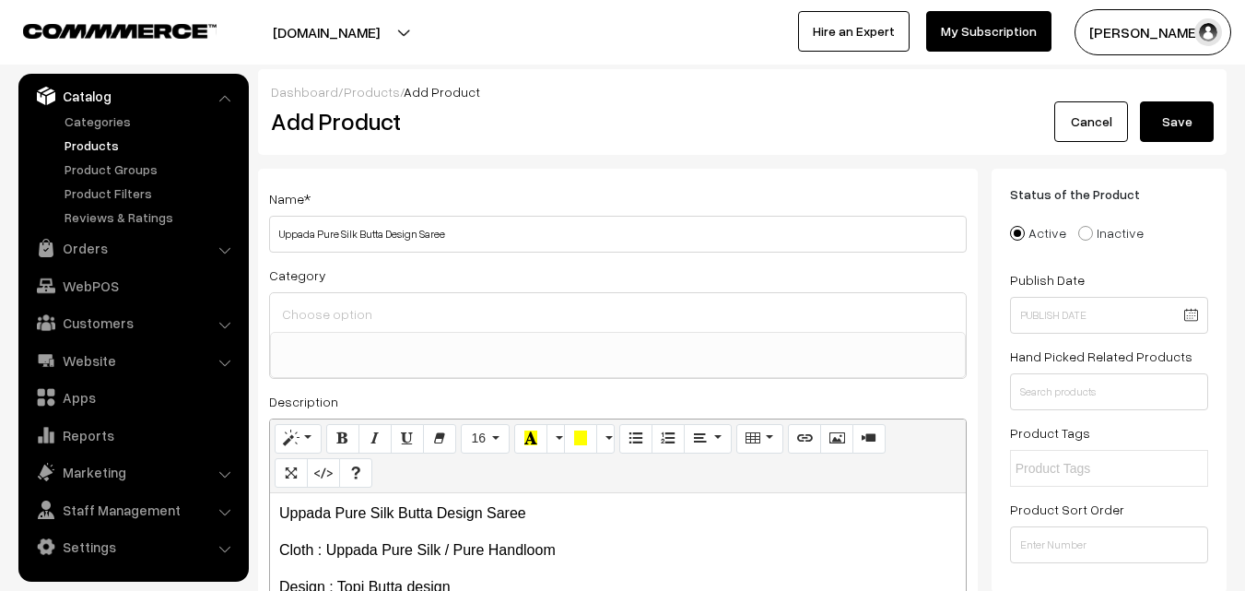
click at [340, 311] on input at bounding box center [617, 313] width 681 height 27
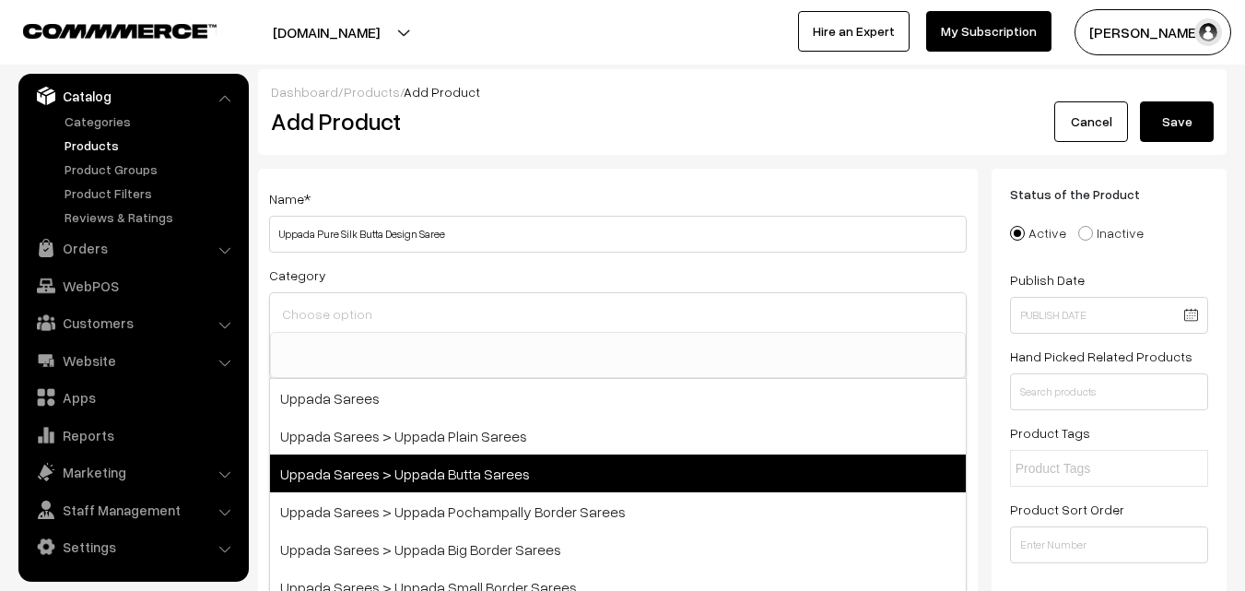
click at [495, 471] on span "Uppada Sarees > Uppada Butta Sarees" at bounding box center [618, 473] width 696 height 38
select select "7"
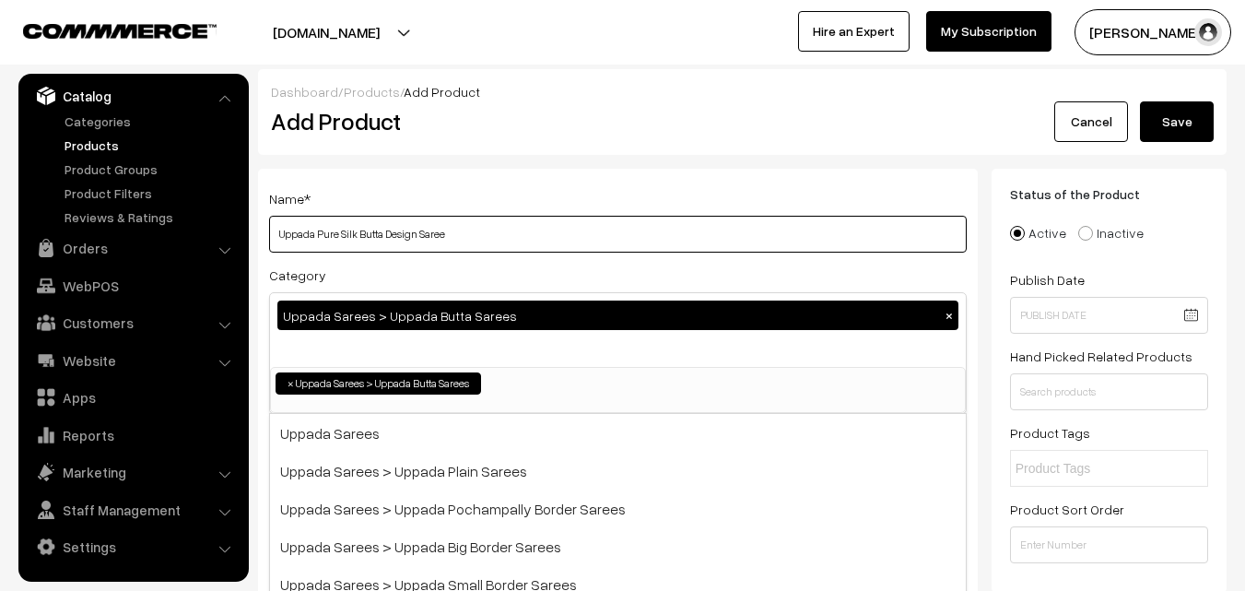
click at [516, 236] on input "Uppada Pure Silk Butta Design Saree" at bounding box center [618, 234] width 698 height 37
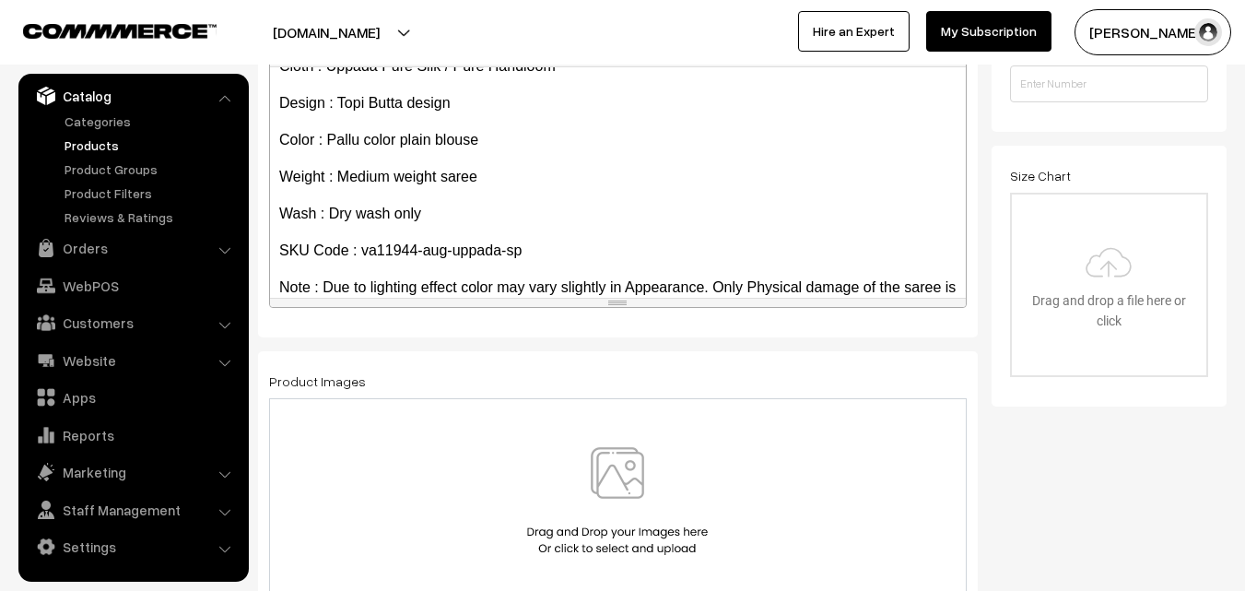
scroll to position [105, 0]
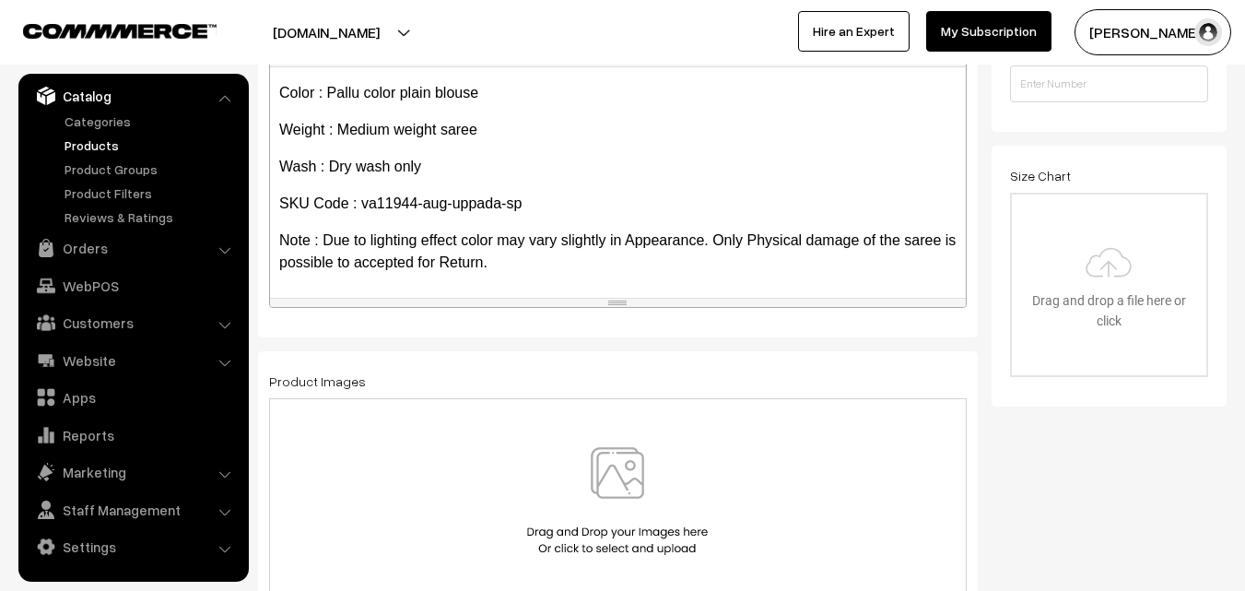
click at [610, 459] on img at bounding box center [617, 501] width 190 height 108
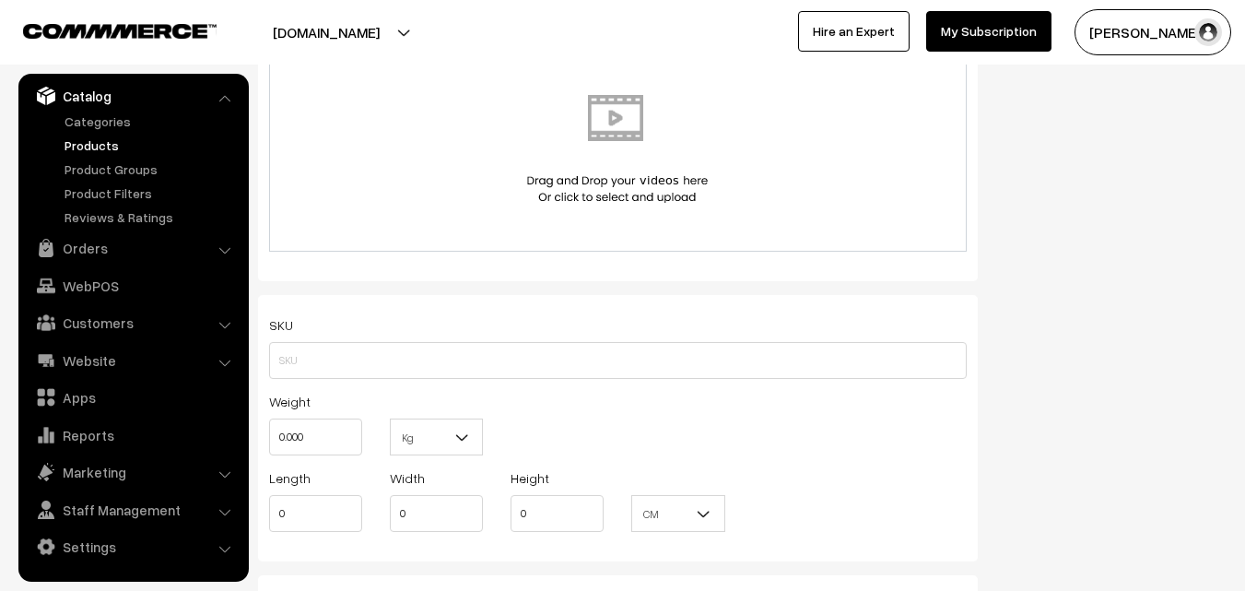
scroll to position [1106, 0]
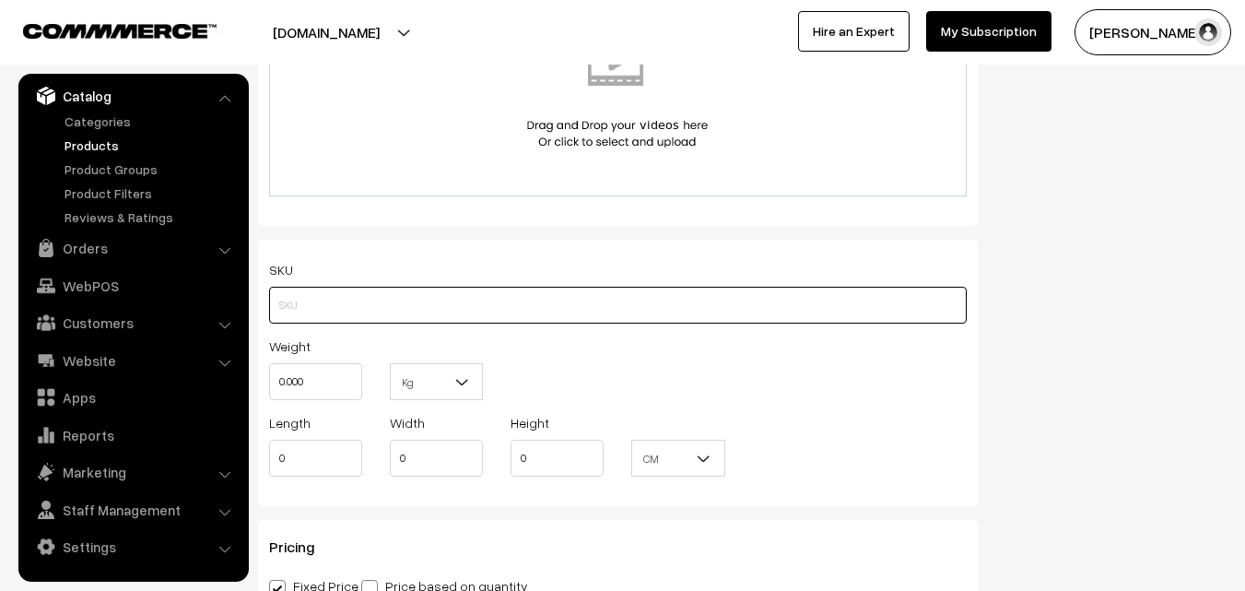
click at [280, 305] on input "text" at bounding box center [618, 305] width 698 height 37
paste input "va11944-aug-uppada-sp"
type input "va11944-aug-uppada-sp"
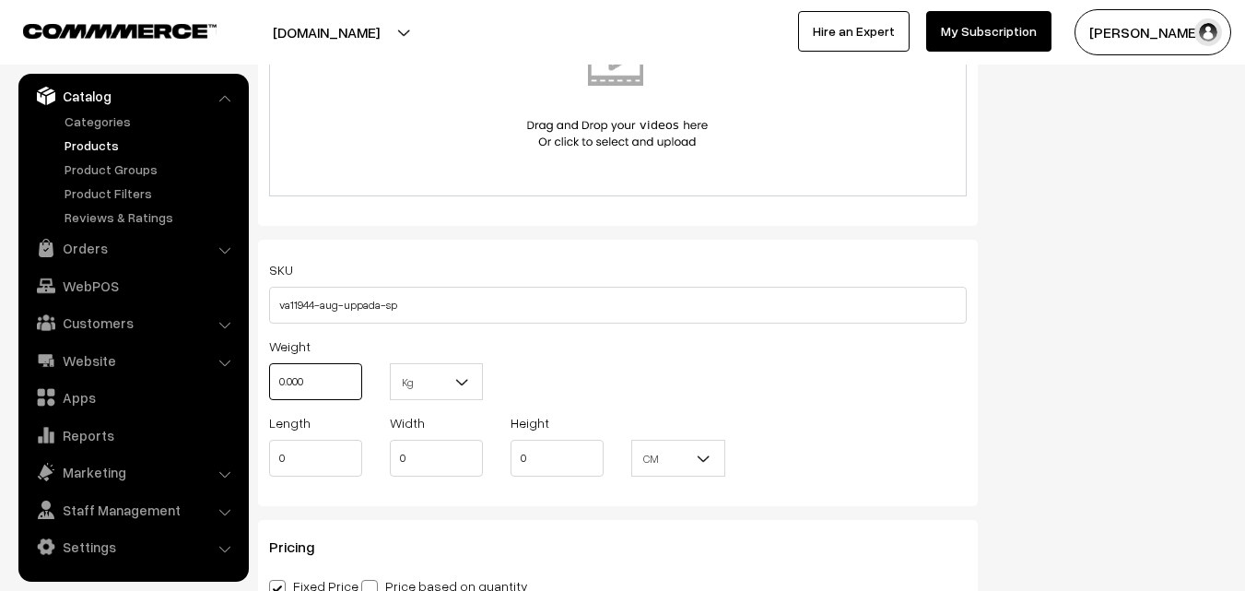
click at [311, 392] on input "0.000" at bounding box center [315, 381] width 93 height 37
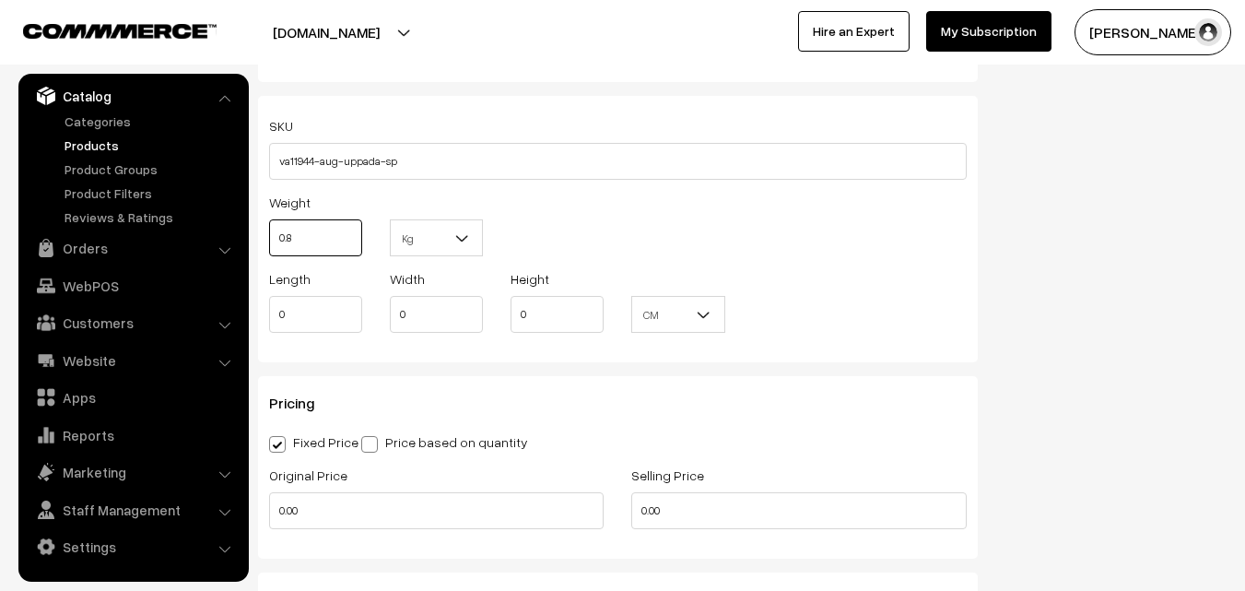
scroll to position [1290, 0]
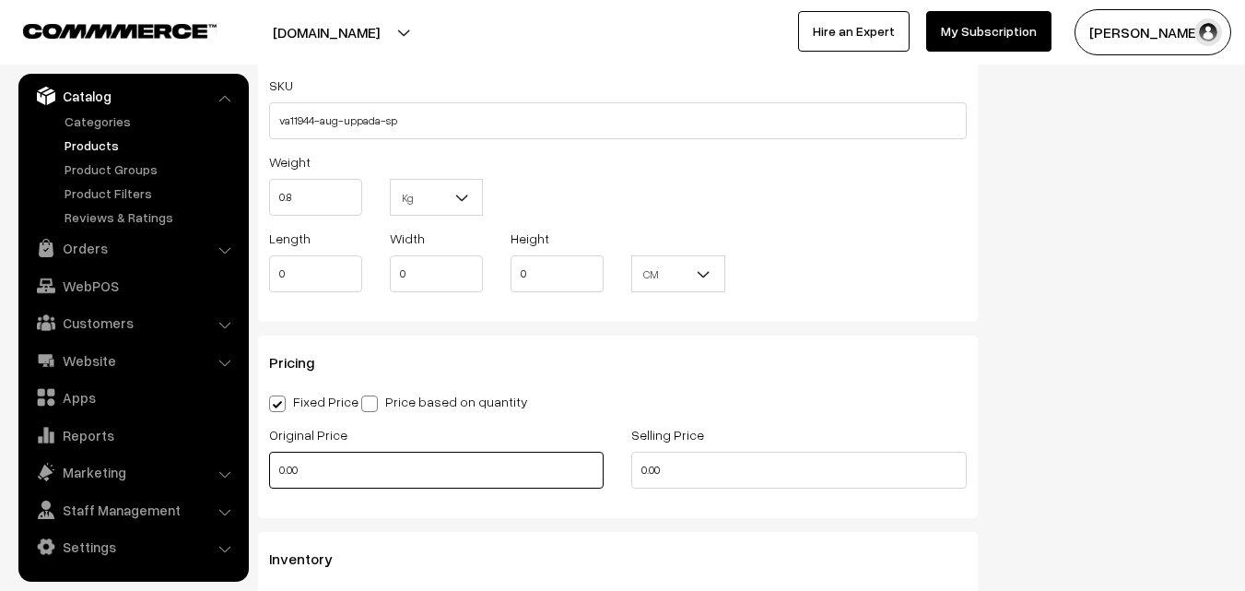
type input "0.80"
click at [309, 469] on input "0.00" at bounding box center [436, 470] width 334 height 37
type input "3600"
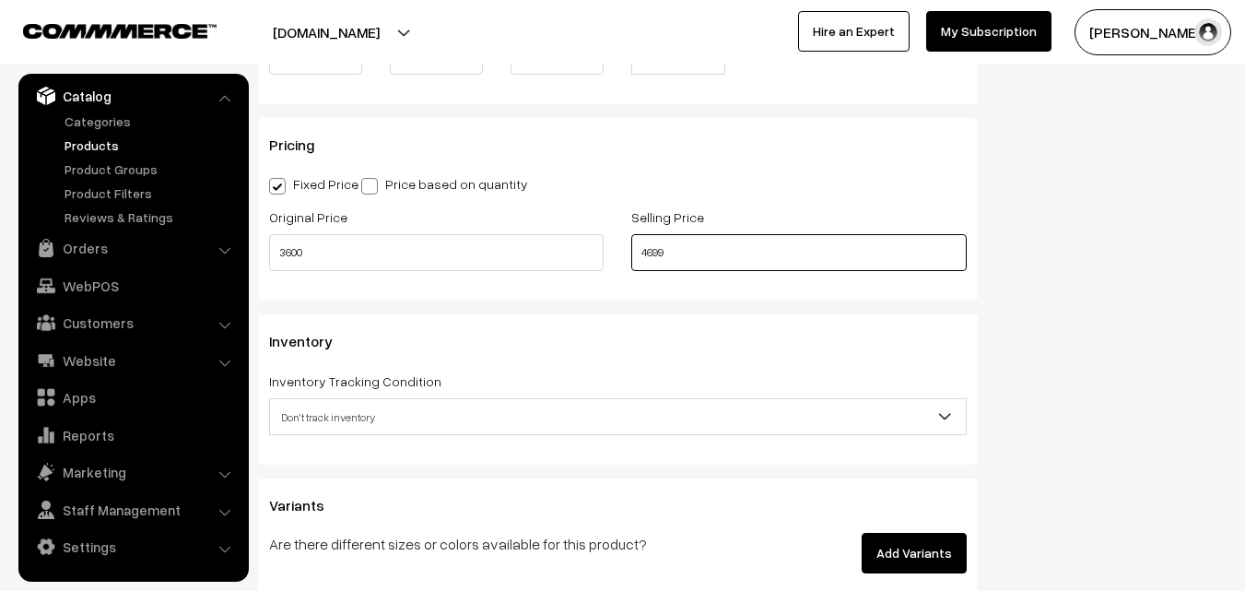
scroll to position [1566, 0]
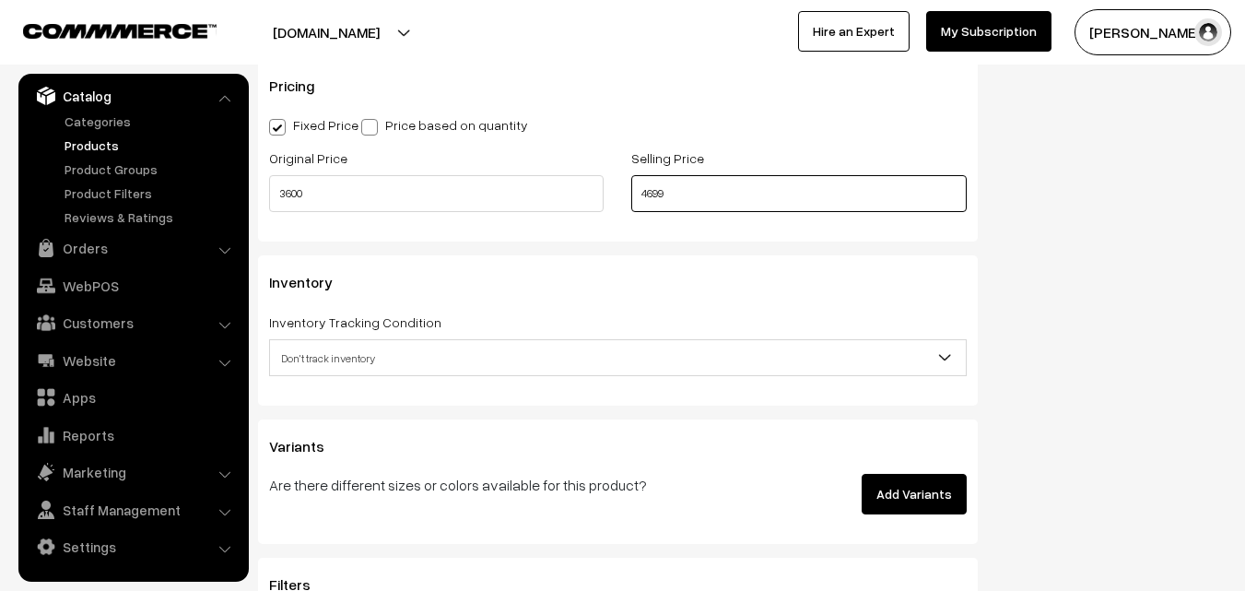
type input "4699"
click at [358, 365] on span "Don't track inventory" at bounding box center [618, 358] width 696 height 32
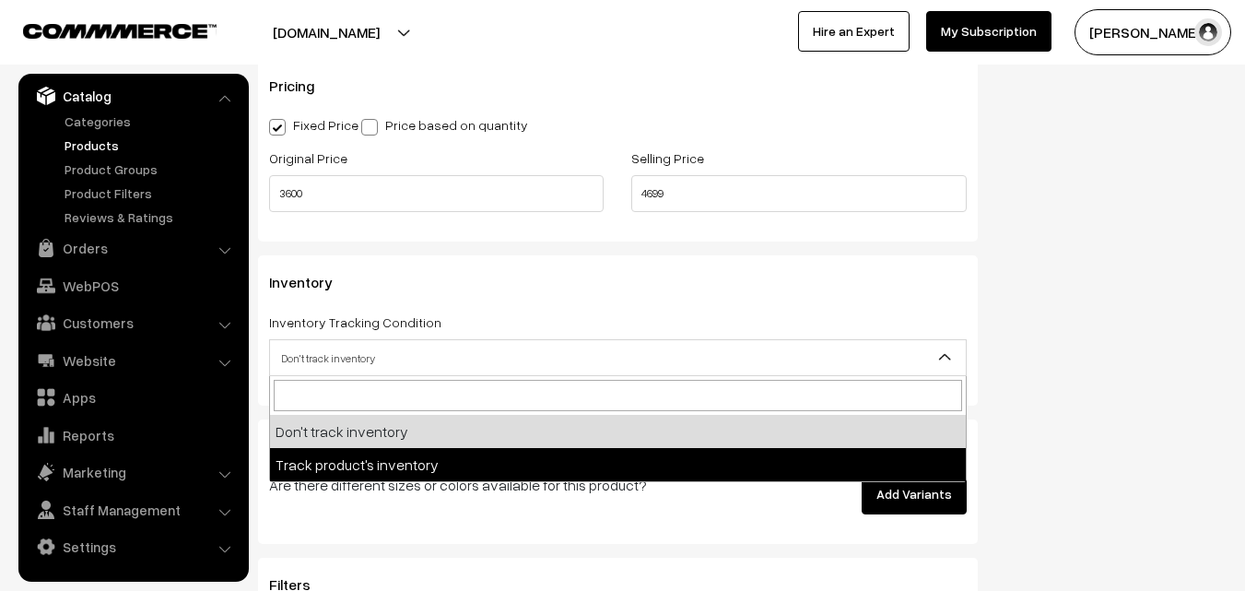
select select "2"
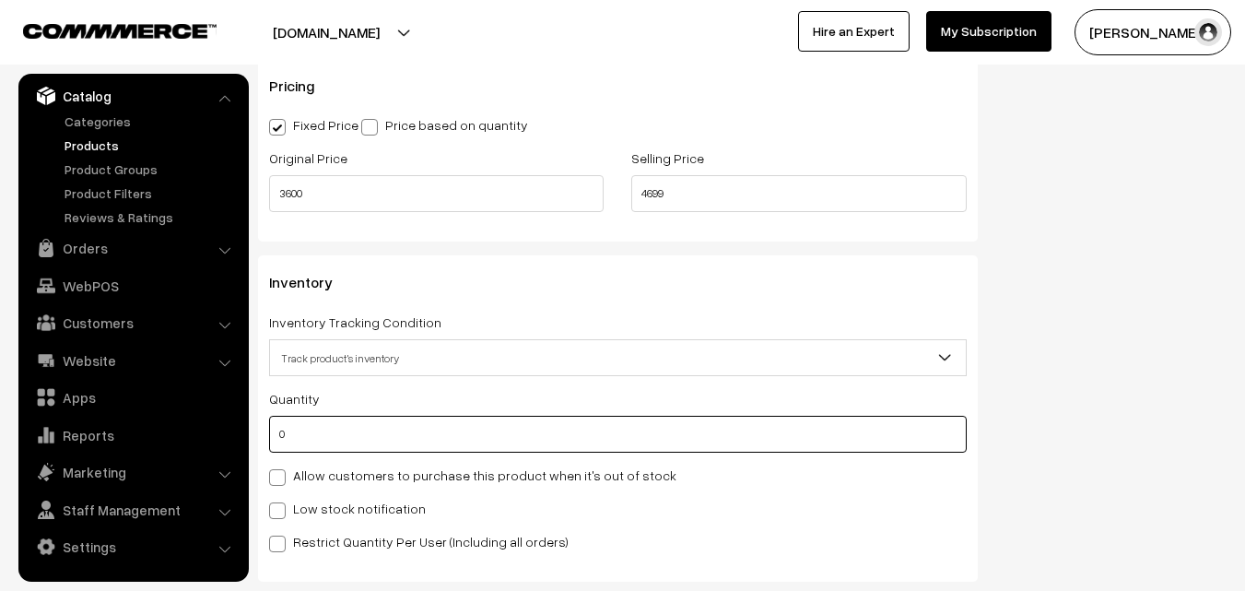
click at [346, 441] on input "0" at bounding box center [618, 434] width 698 height 37
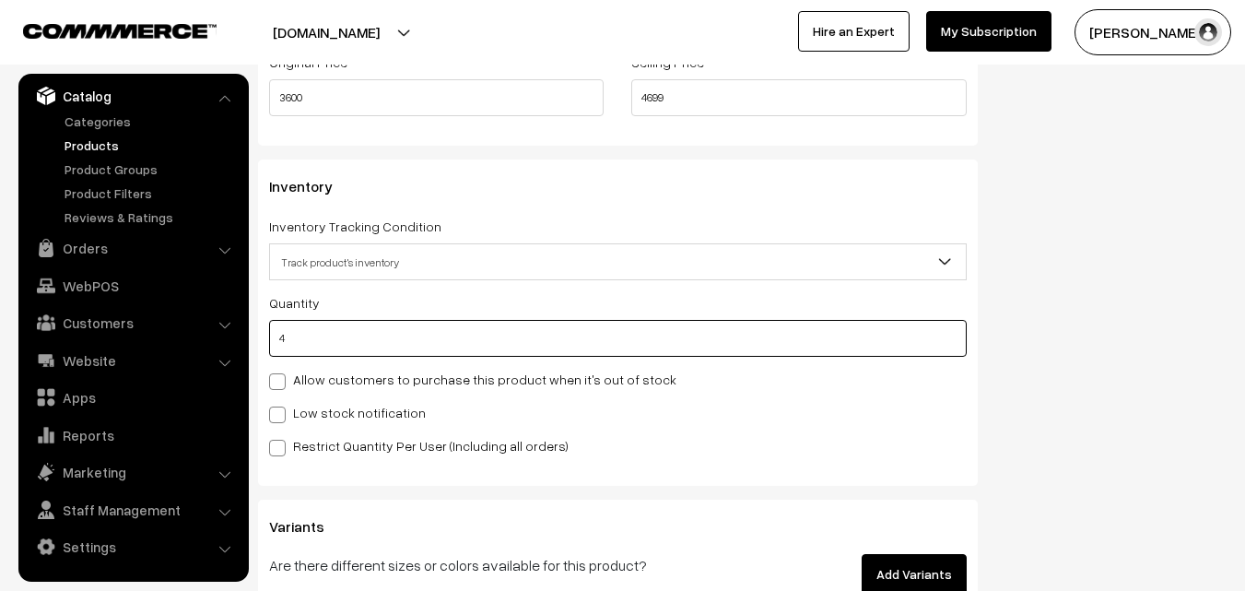
scroll to position [1751, 0]
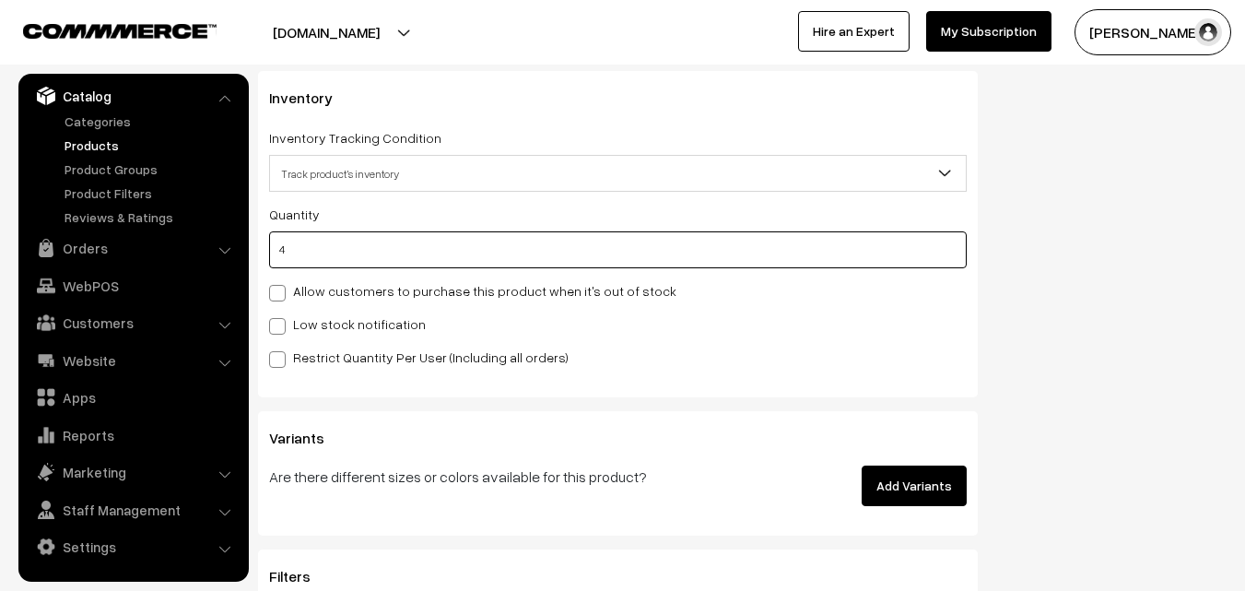
type input "4"
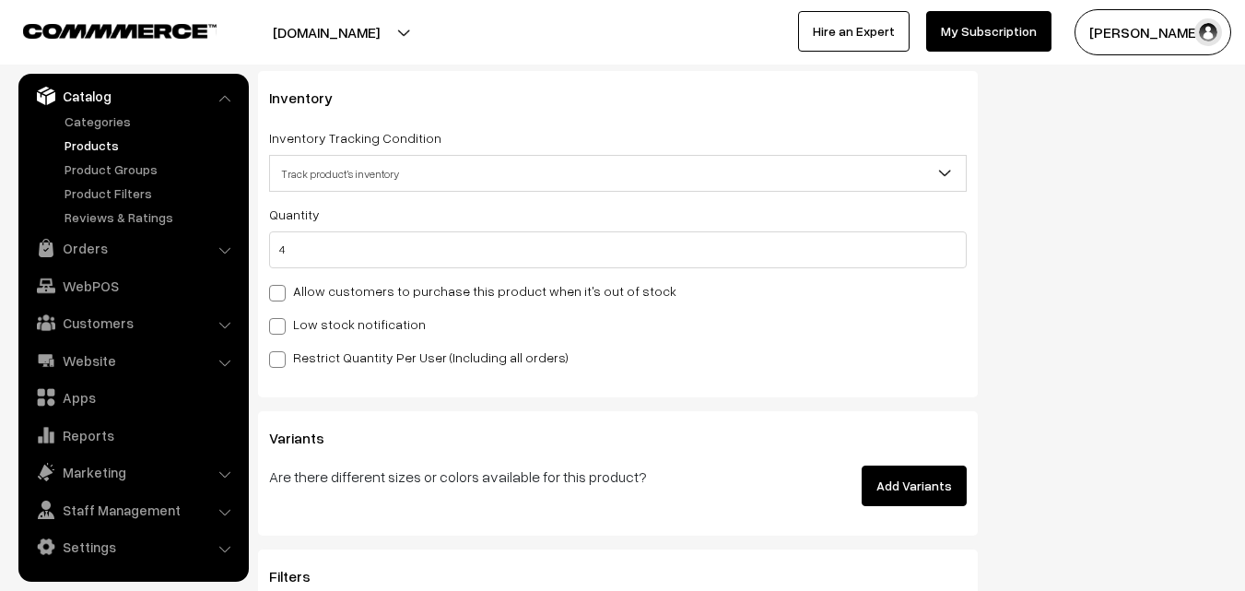
click at [287, 328] on label "Low stock notification" at bounding box center [347, 323] width 157 height 19
click at [281, 328] on input "Low stock notification" at bounding box center [275, 323] width 12 height 12
checkbox input "true"
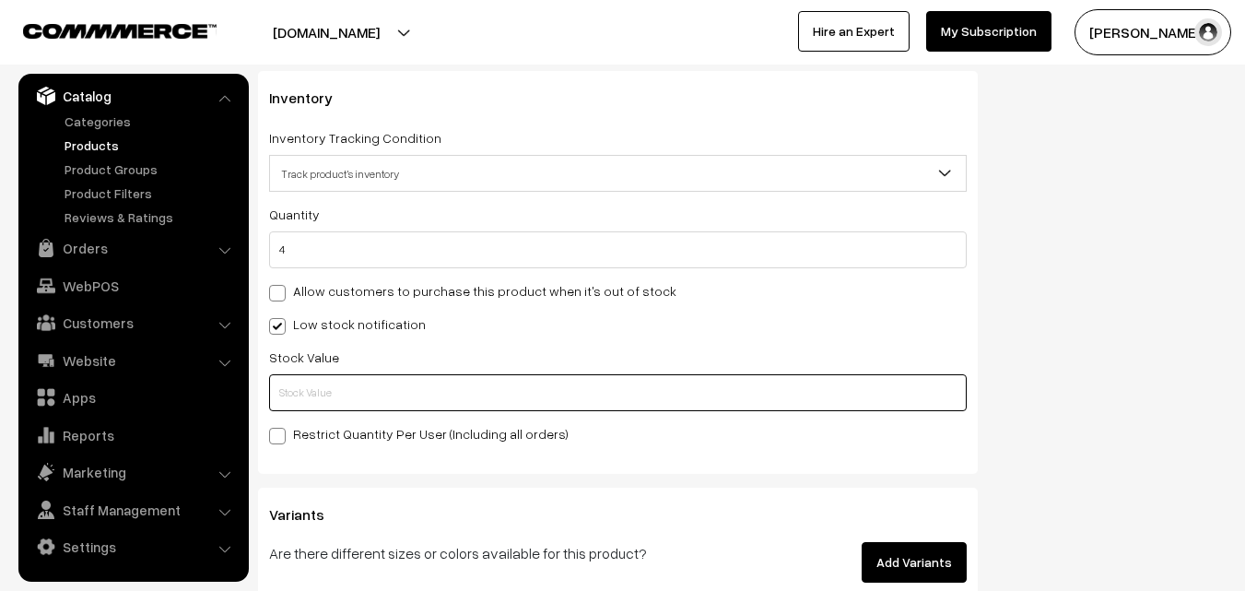
click at [295, 387] on input "text" at bounding box center [618, 392] width 698 height 37
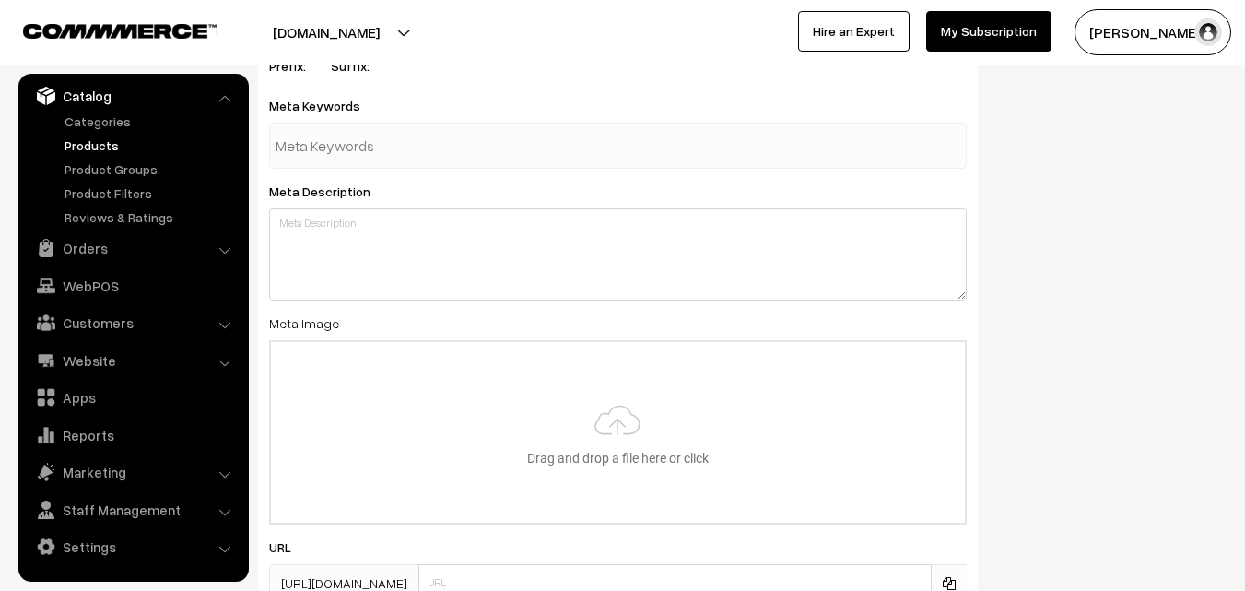
scroll to position [2743, 0]
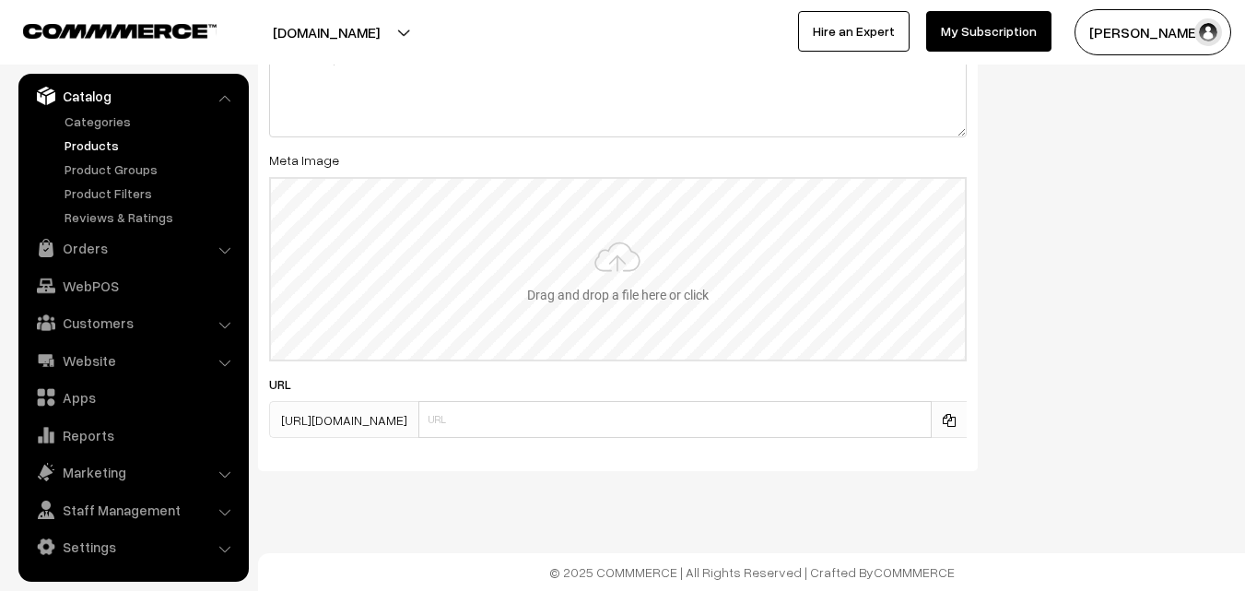
type input "2"
click at [614, 247] on input "file" at bounding box center [618, 269] width 694 height 181
type input "C:\fakepath\uppada-saree-va11944-aug.jpeg"
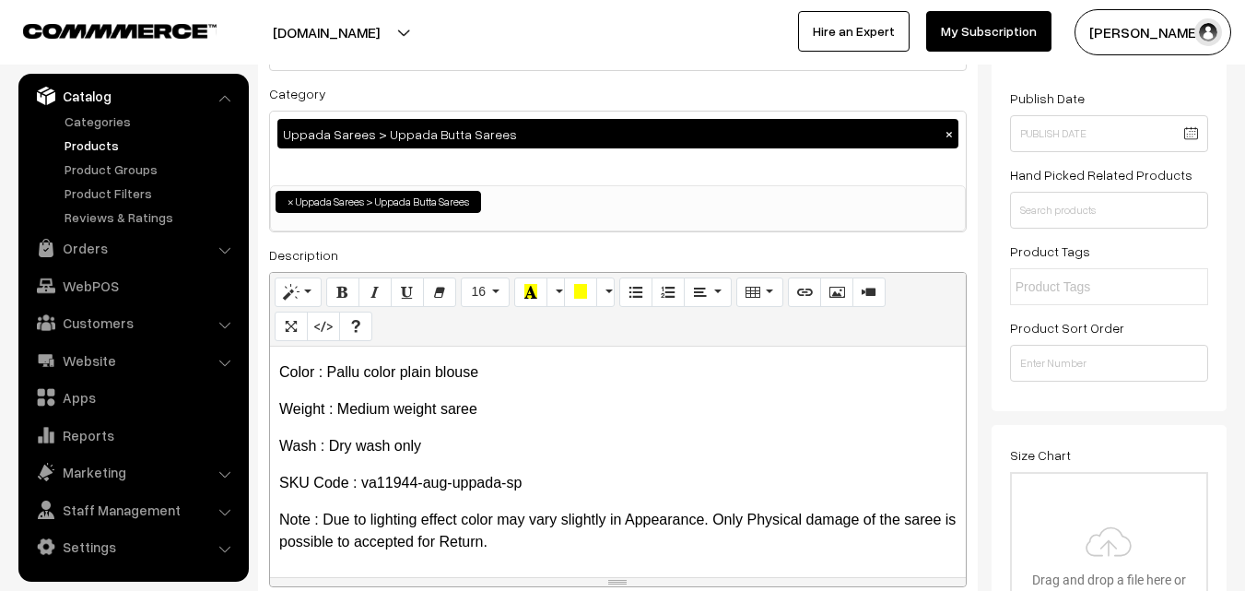
scroll to position [0, 0]
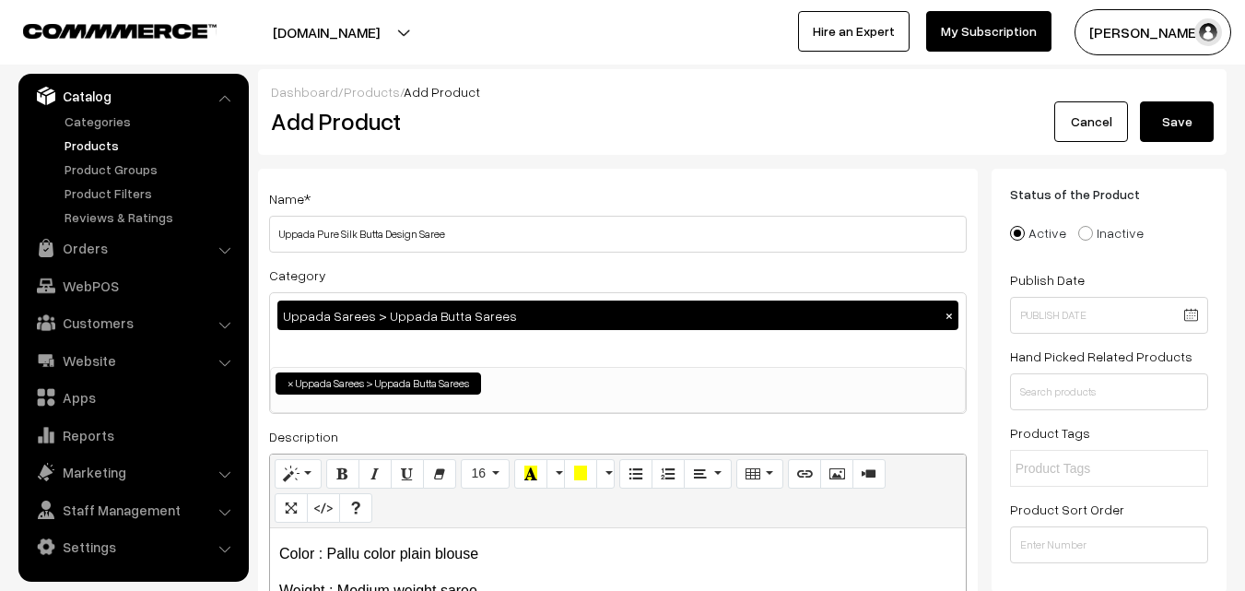
click at [1200, 118] on button "Save" at bounding box center [1177, 121] width 74 height 41
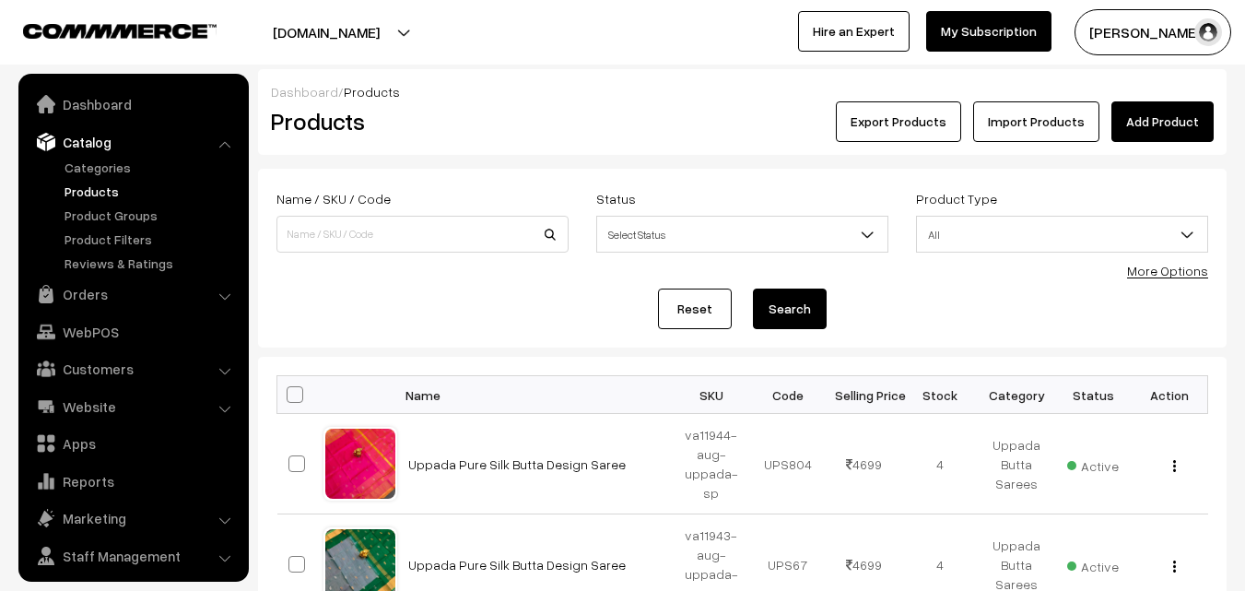
scroll to position [46, 0]
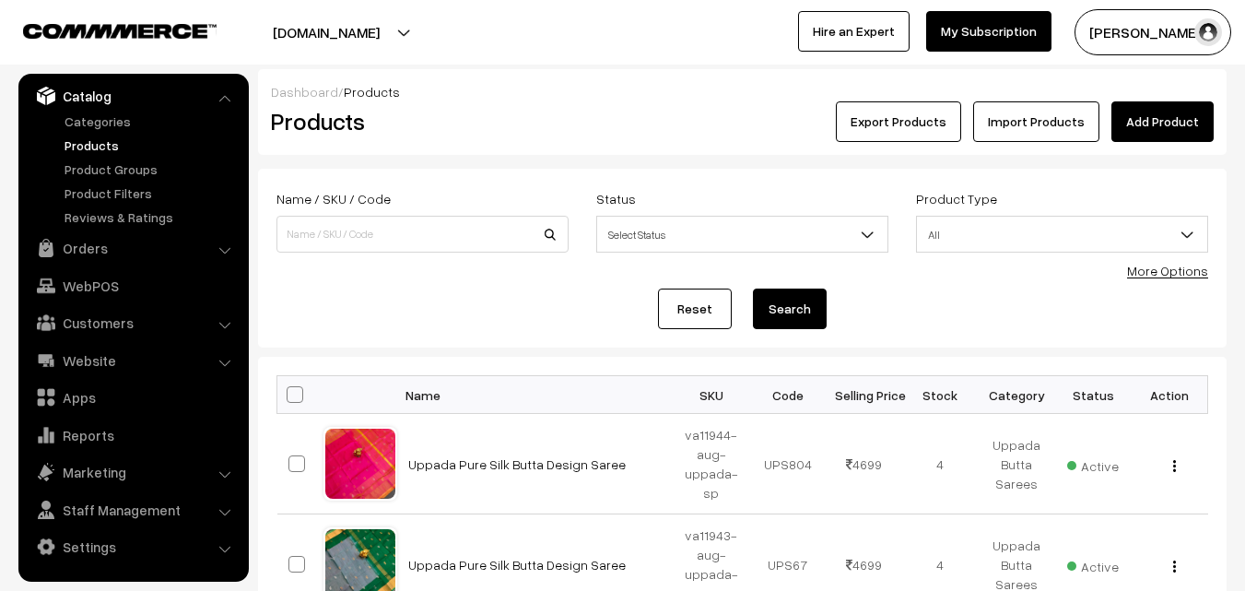
click at [503, 136] on div "Products" at bounding box center [418, 121] width 323 height 41
click at [1155, 123] on link "Add Product" at bounding box center [1162, 121] width 102 height 41
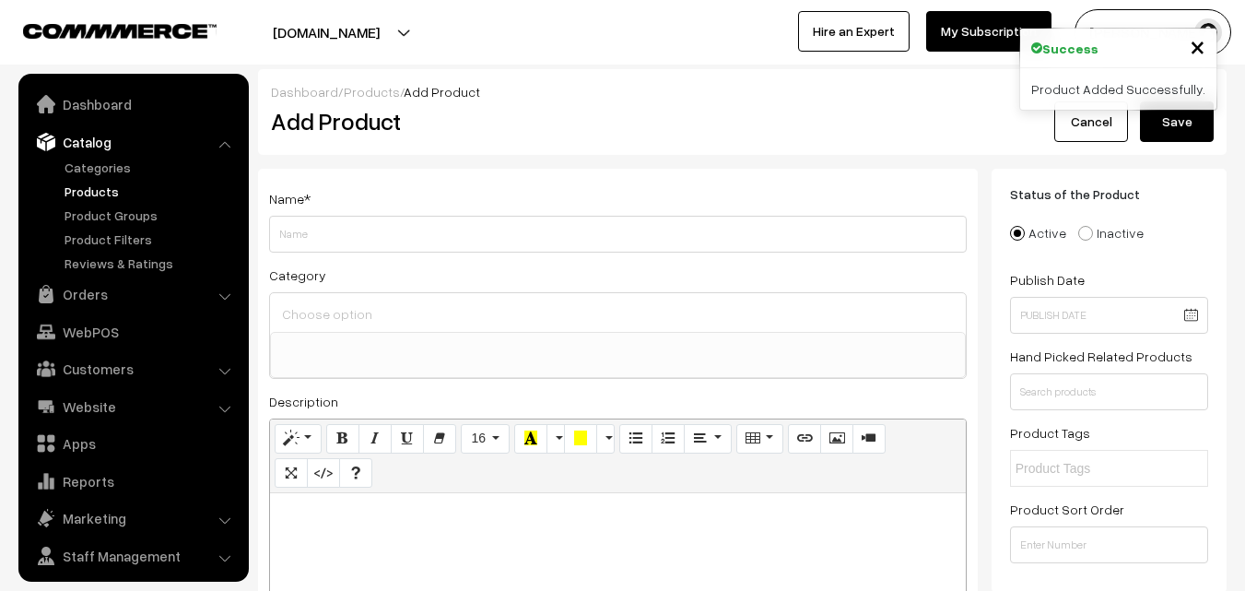
select select
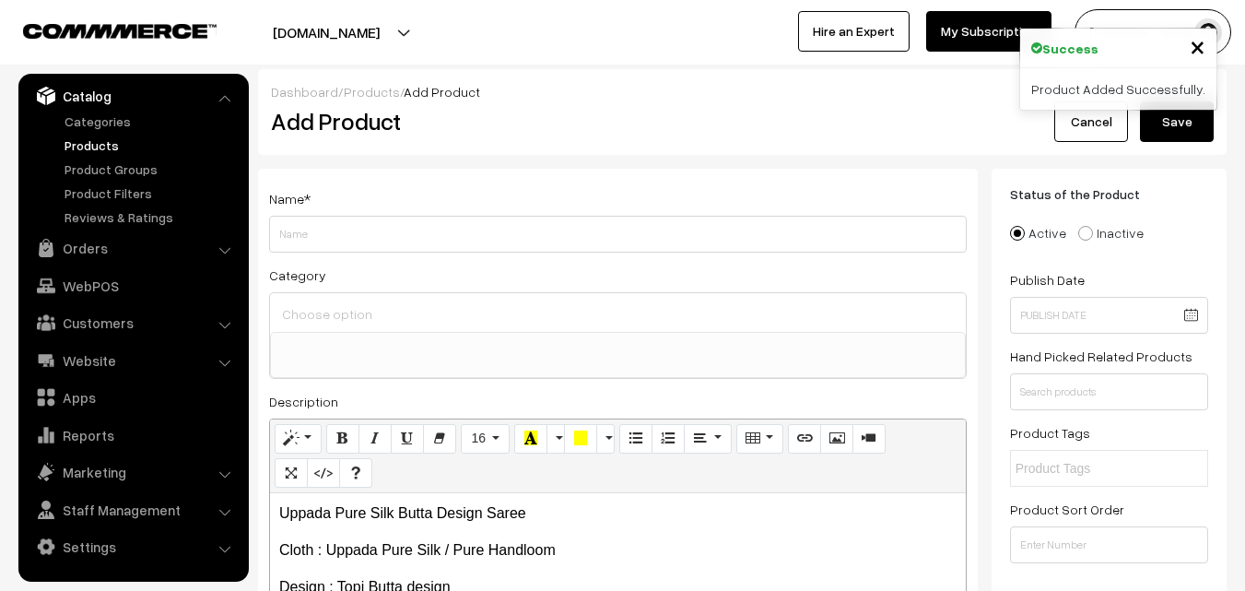
drag, startPoint x: 543, startPoint y: 501, endPoint x: 214, endPoint y: 528, distance: 330.0
click at [544, 502] on p "Uppada Pure Silk Butta Design Saree" at bounding box center [617, 513] width 677 height 22
drag, startPoint x: 537, startPoint y: 502, endPoint x: 275, endPoint y: 508, distance: 262.7
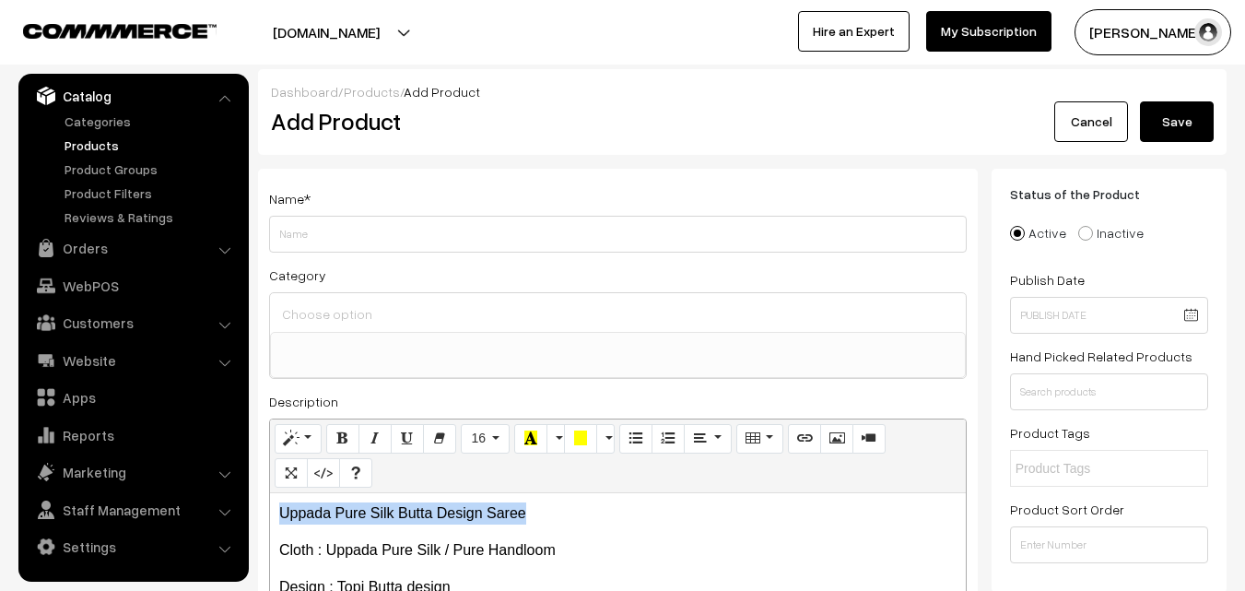
copy p "Uppada Pure Silk Butta Design Saree"
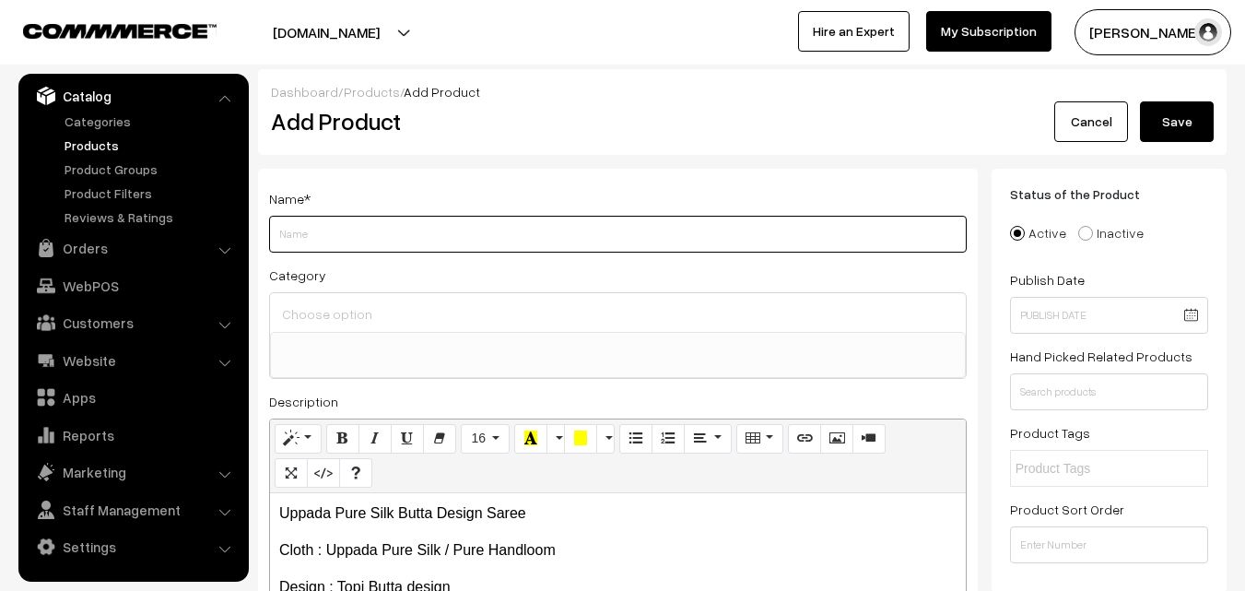
click at [321, 242] on input "Weight" at bounding box center [618, 234] width 698 height 37
paste input "Uppada Pure Silk Butta Design Saree"
type input "Uppada Pure Silk Butta Design Saree"
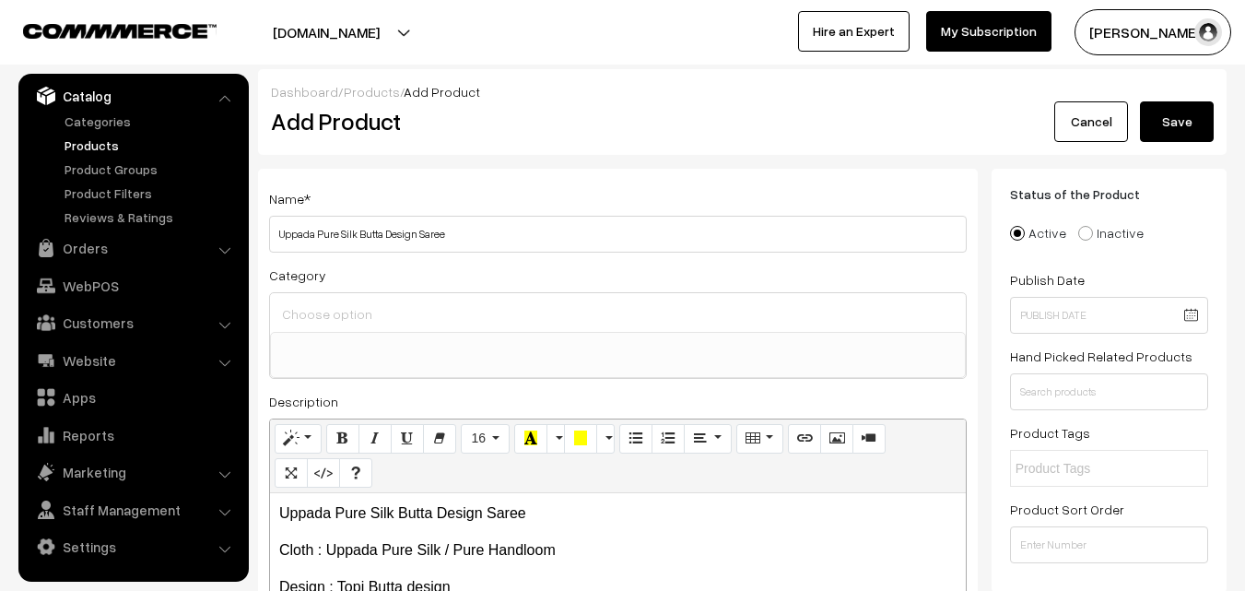
click at [341, 310] on input at bounding box center [617, 313] width 681 height 27
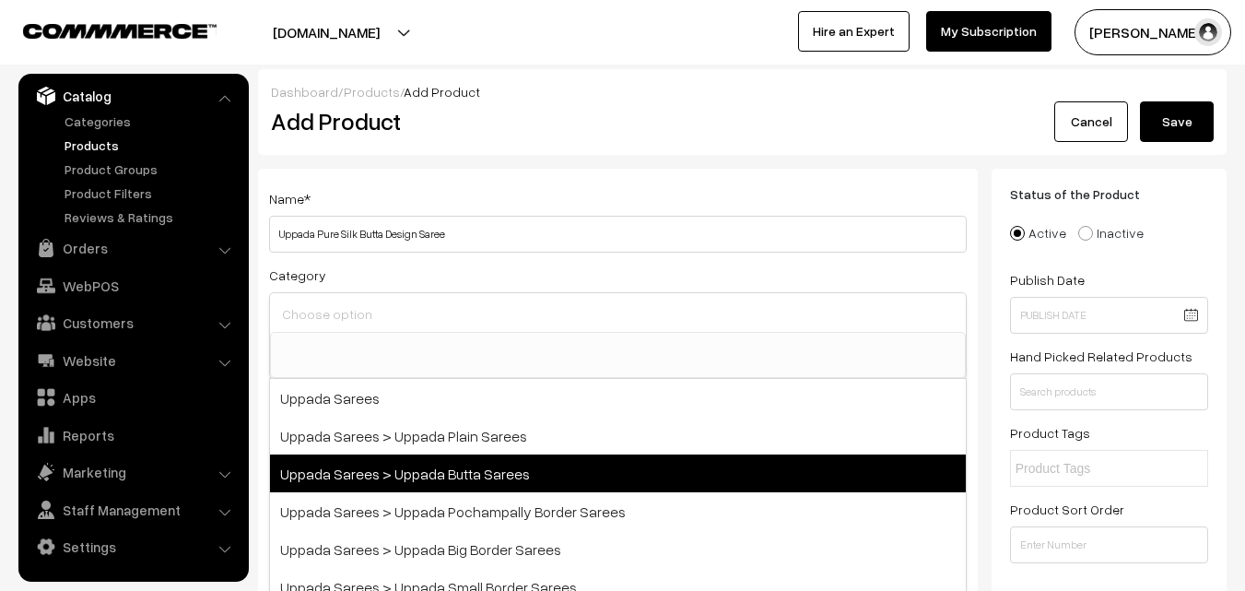
click at [448, 464] on span "Uppada Sarees > Uppada Butta Sarees" at bounding box center [618, 473] width 696 height 38
select select "7"
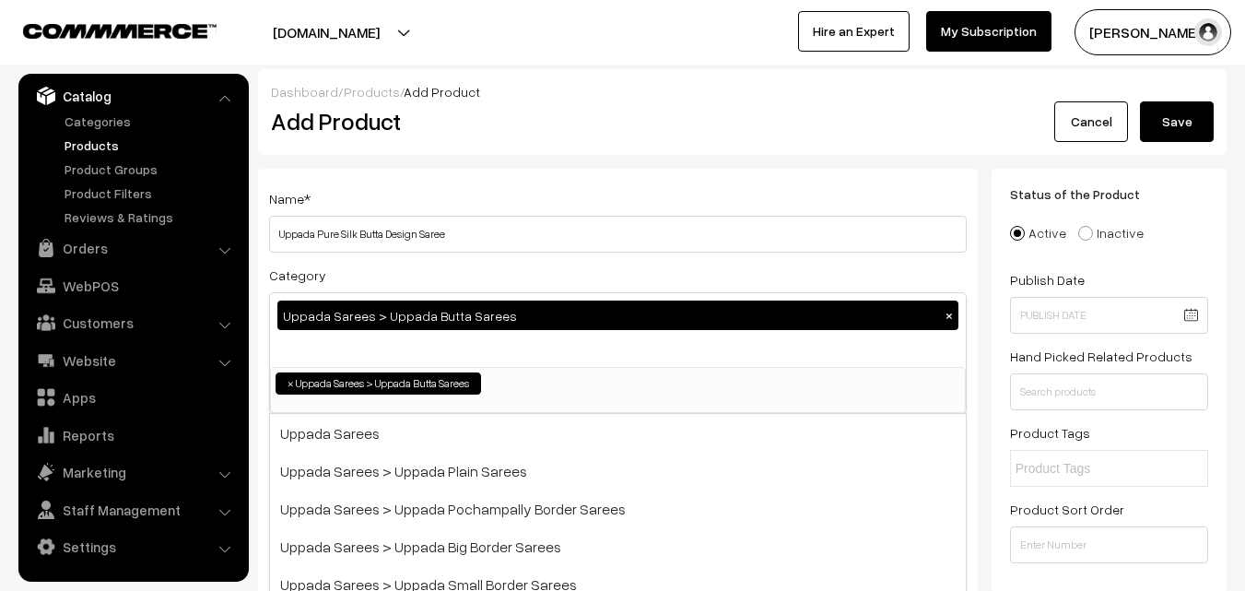
click at [451, 197] on div "Name * Uppada Pure Silk Butta Design Saree" at bounding box center [618, 219] width 698 height 65
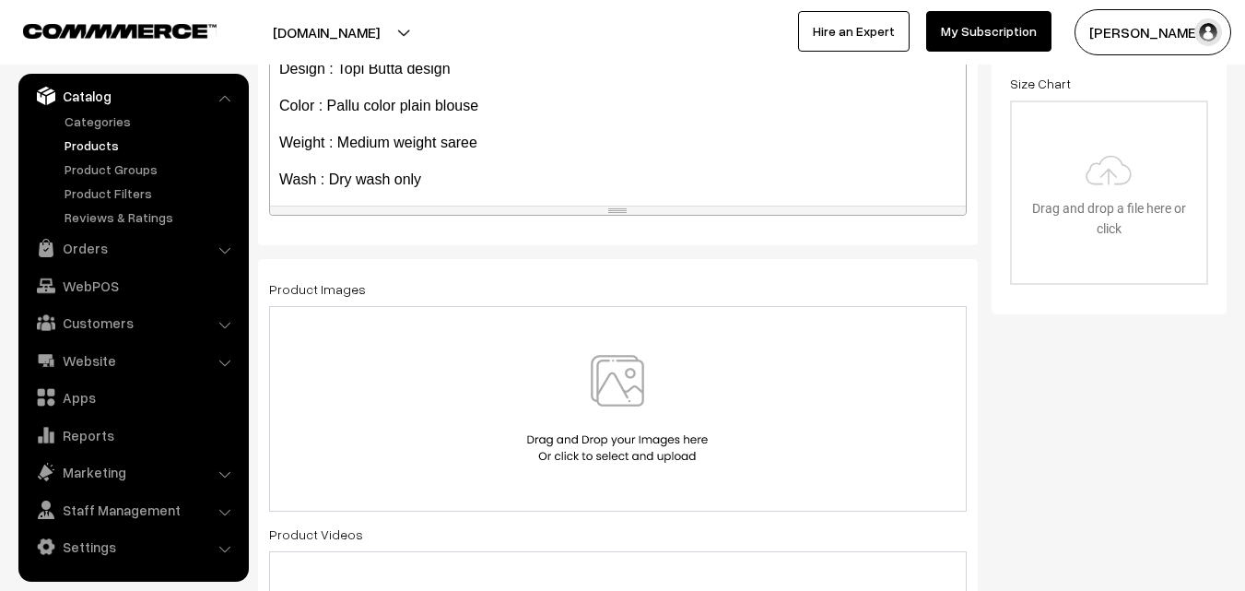
scroll to position [105, 0]
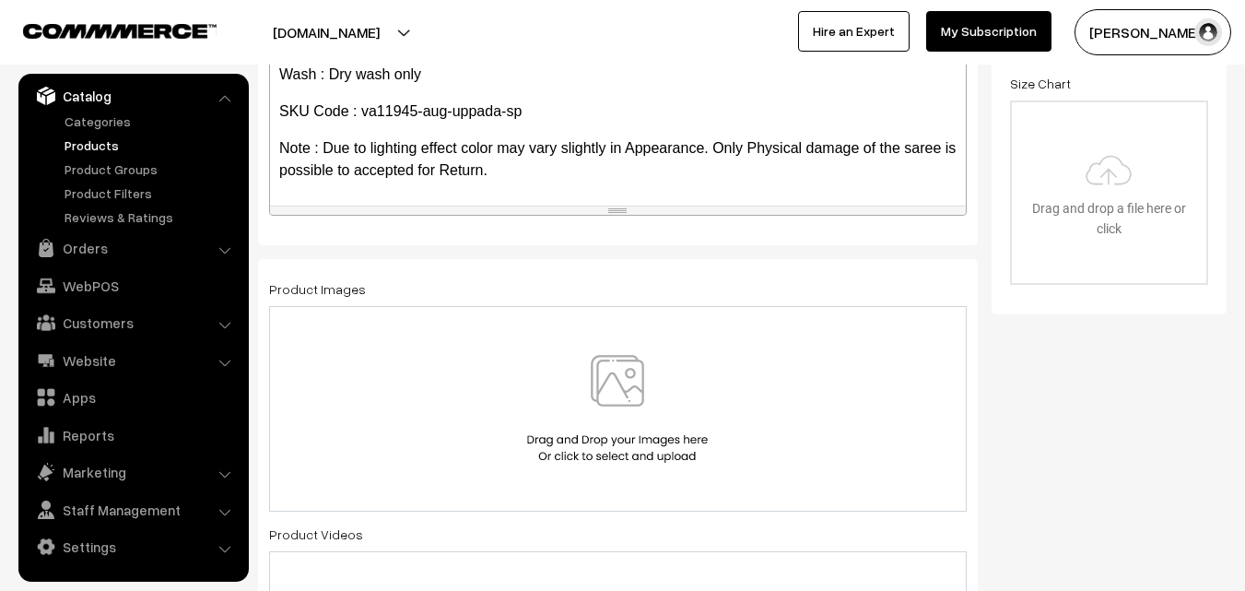
click at [624, 405] on img at bounding box center [617, 409] width 190 height 108
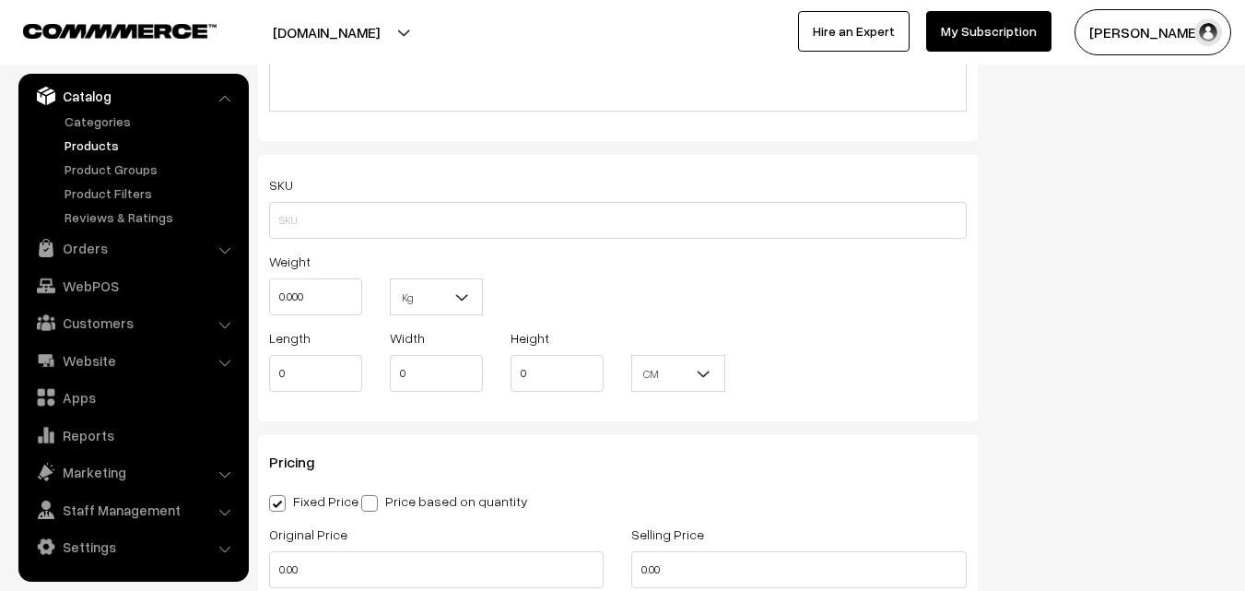
scroll to position [1198, 0]
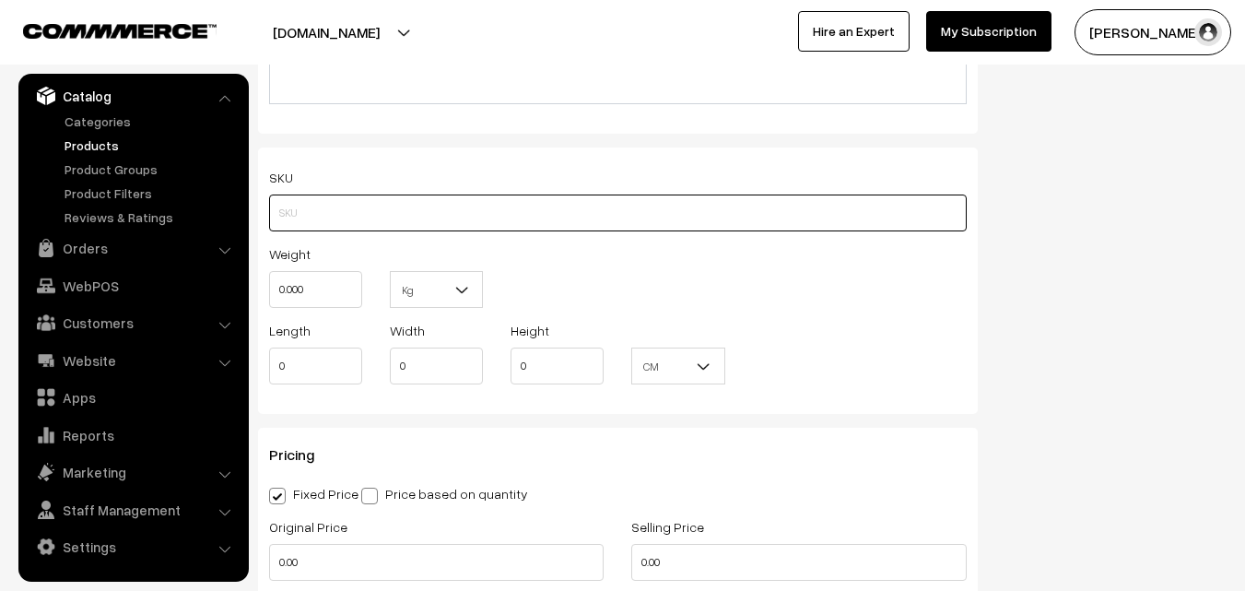
paste input "va11945-aug-uppada-sp"
type input "va11945-aug-uppada-sp"
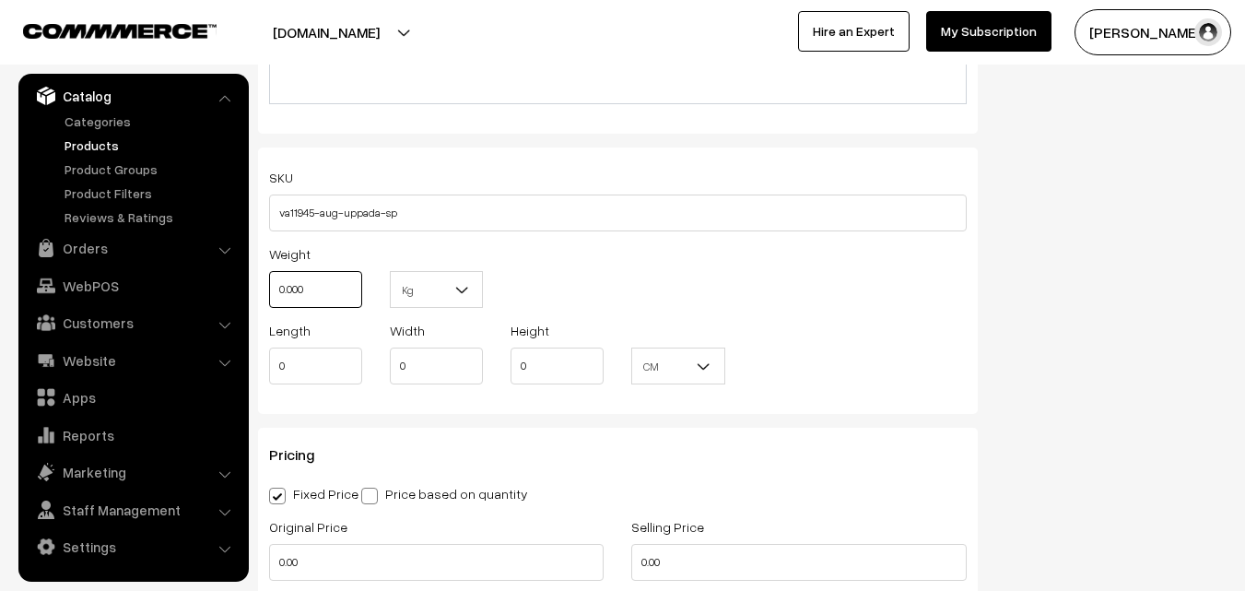
click at [330, 296] on input "0.000" at bounding box center [315, 289] width 93 height 37
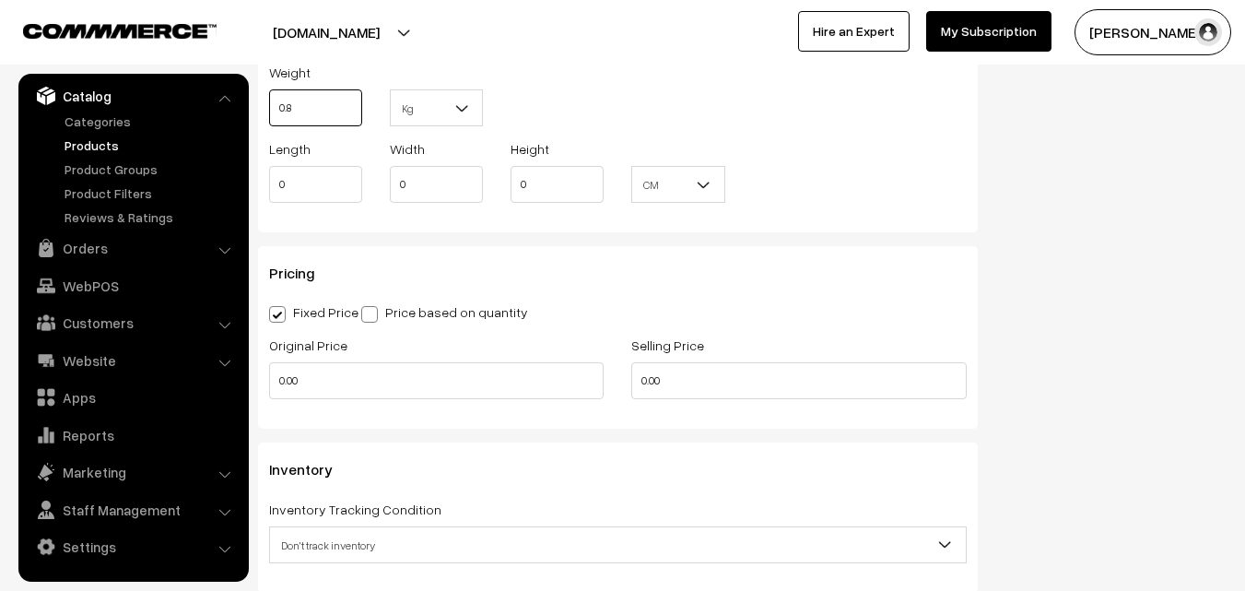
scroll to position [1382, 0]
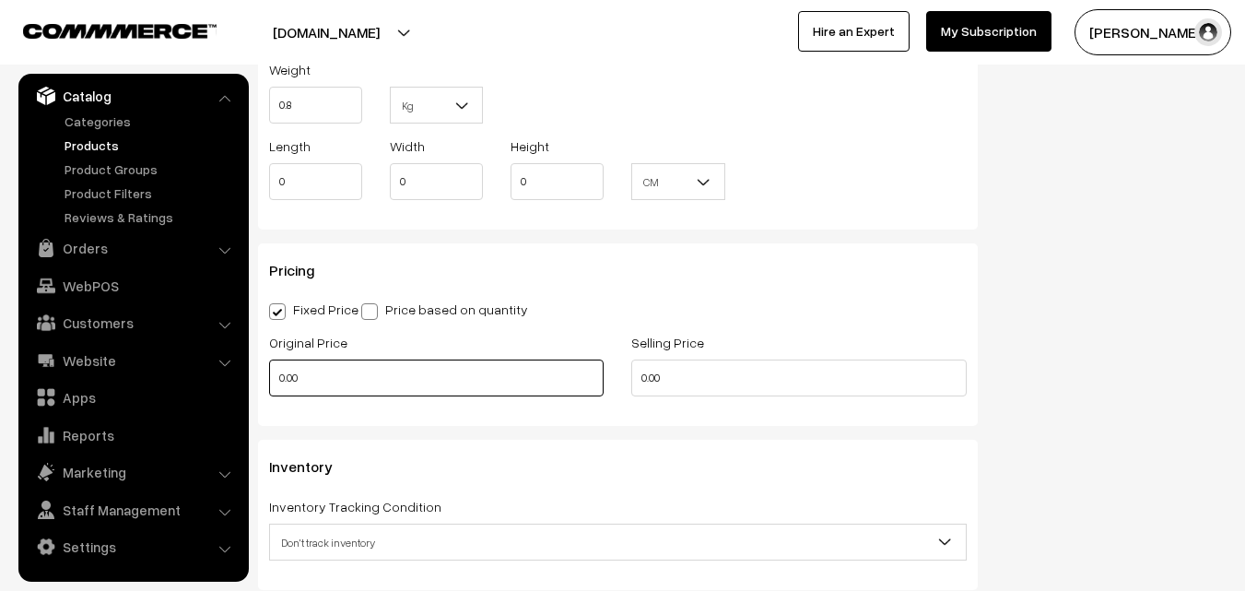
type input "0.80"
click at [317, 363] on input "0.00" at bounding box center [436, 377] width 334 height 37
type input "3600"
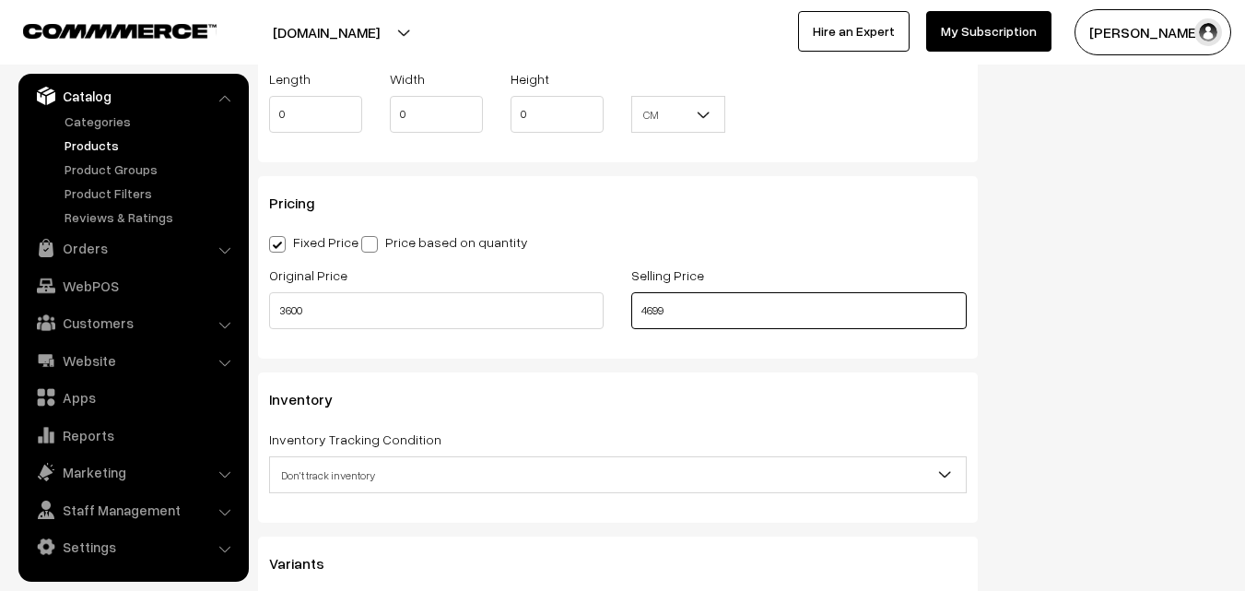
scroll to position [1474, 0]
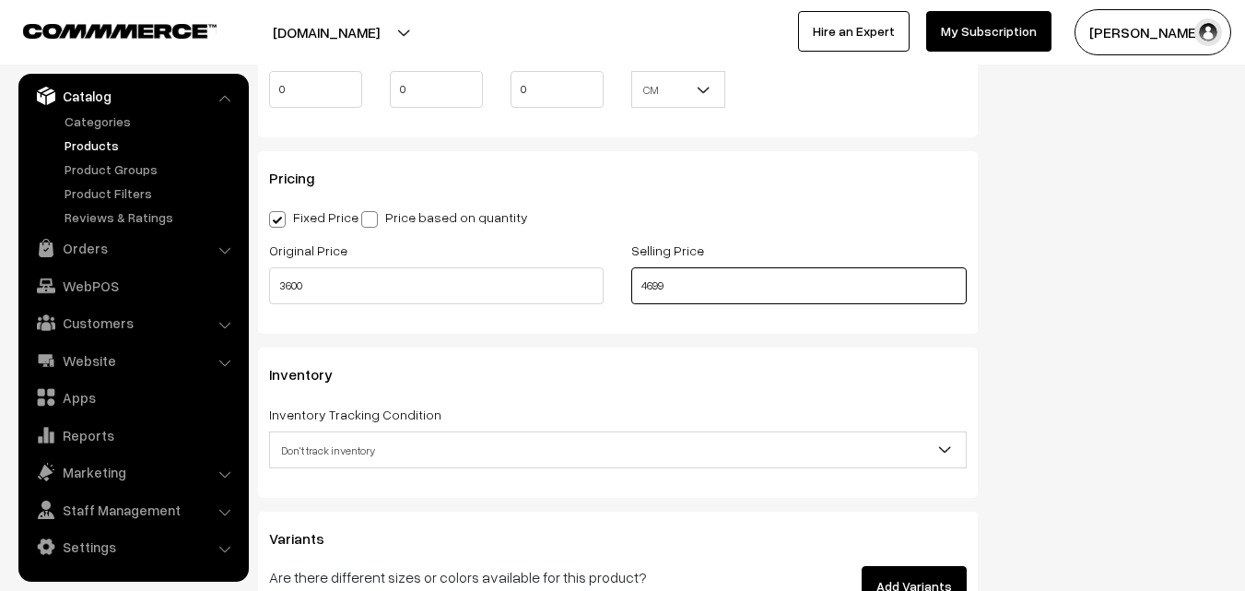
type input "4699"
click at [381, 455] on span "Don't track inventory" at bounding box center [618, 450] width 696 height 32
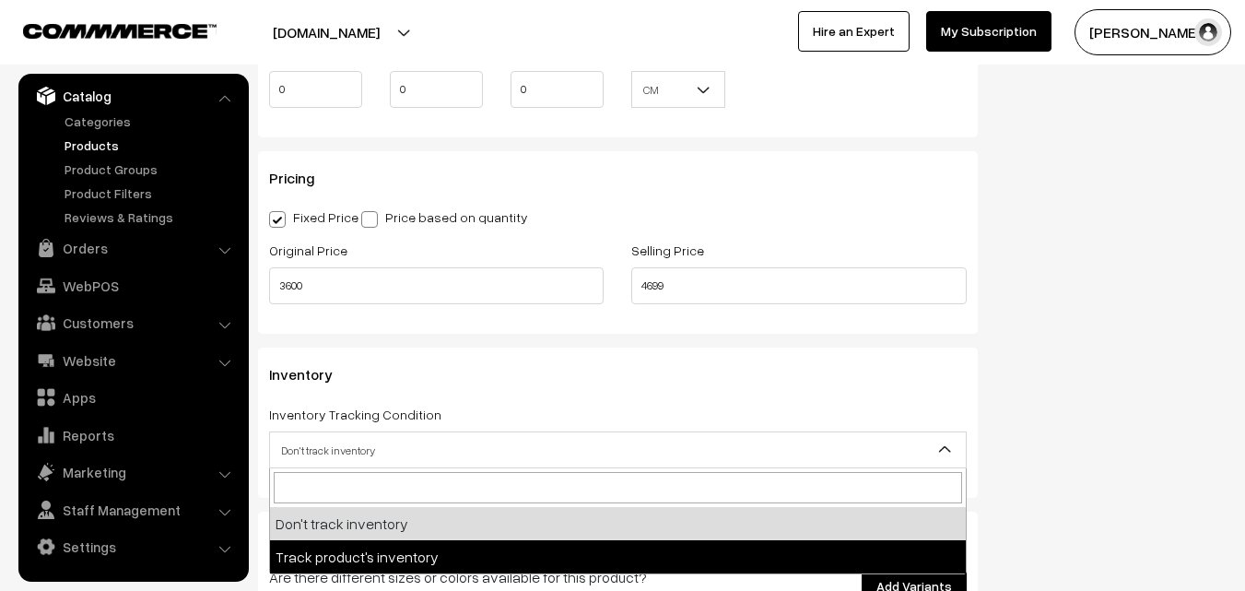
select select "2"
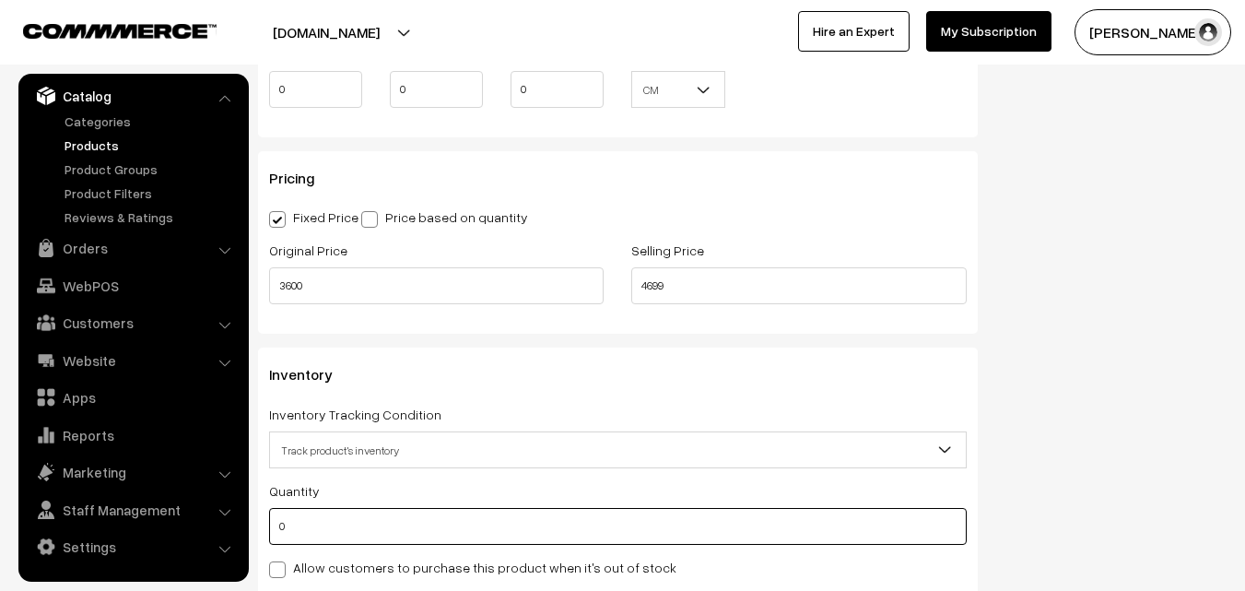
click at [373, 531] on input "0" at bounding box center [618, 526] width 698 height 37
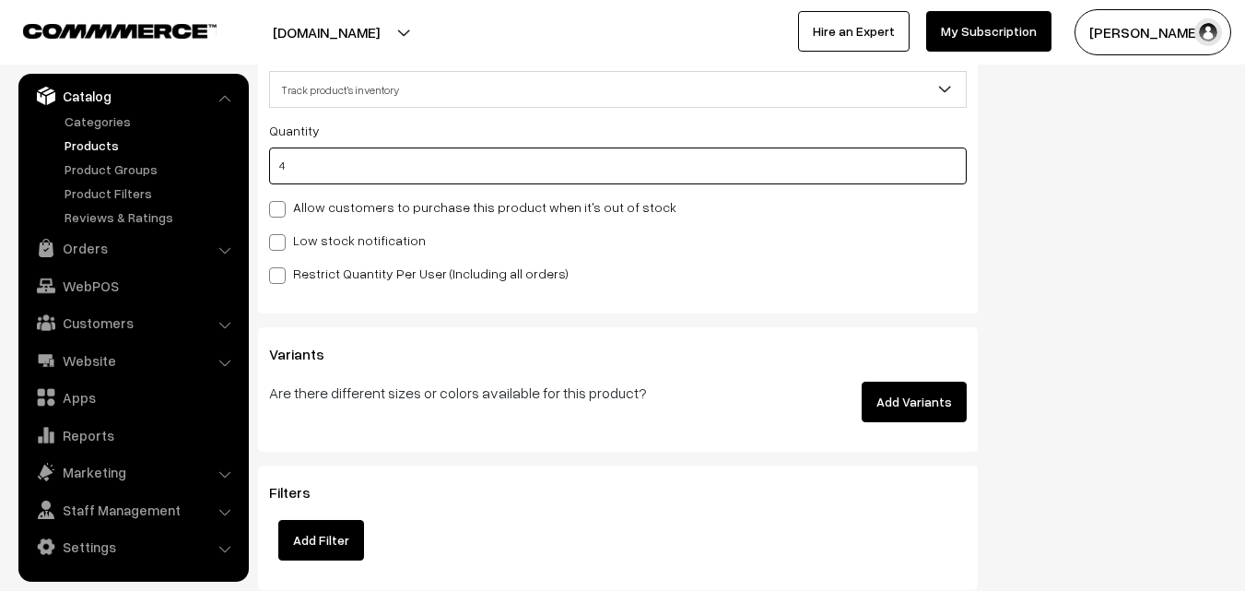
scroll to position [1843, 0]
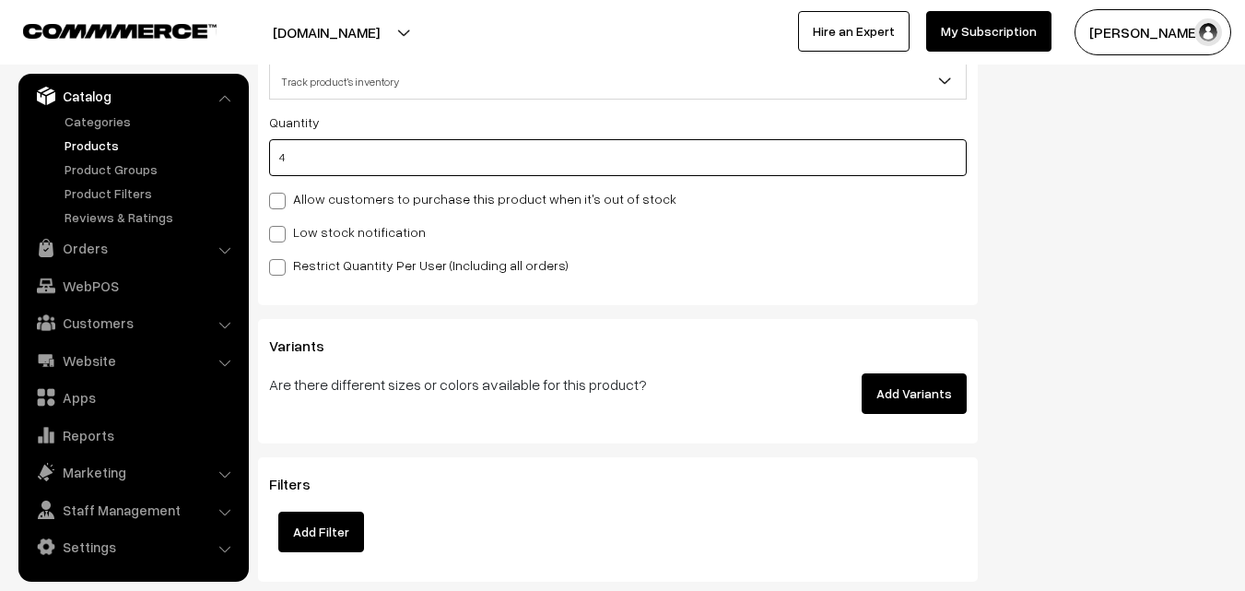
type input "4"
click at [327, 226] on label "Low stock notification" at bounding box center [347, 231] width 157 height 19
click at [281, 226] on input "Low stock notification" at bounding box center [275, 231] width 12 height 12
checkbox input "true"
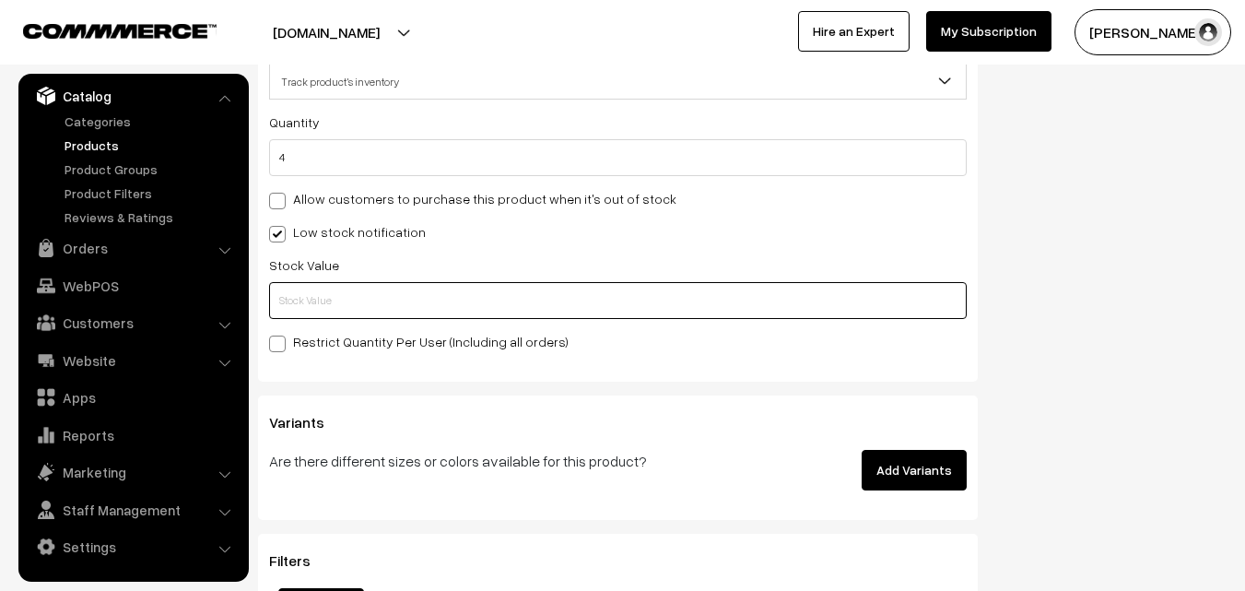
click at [323, 300] on input "text" at bounding box center [618, 300] width 698 height 37
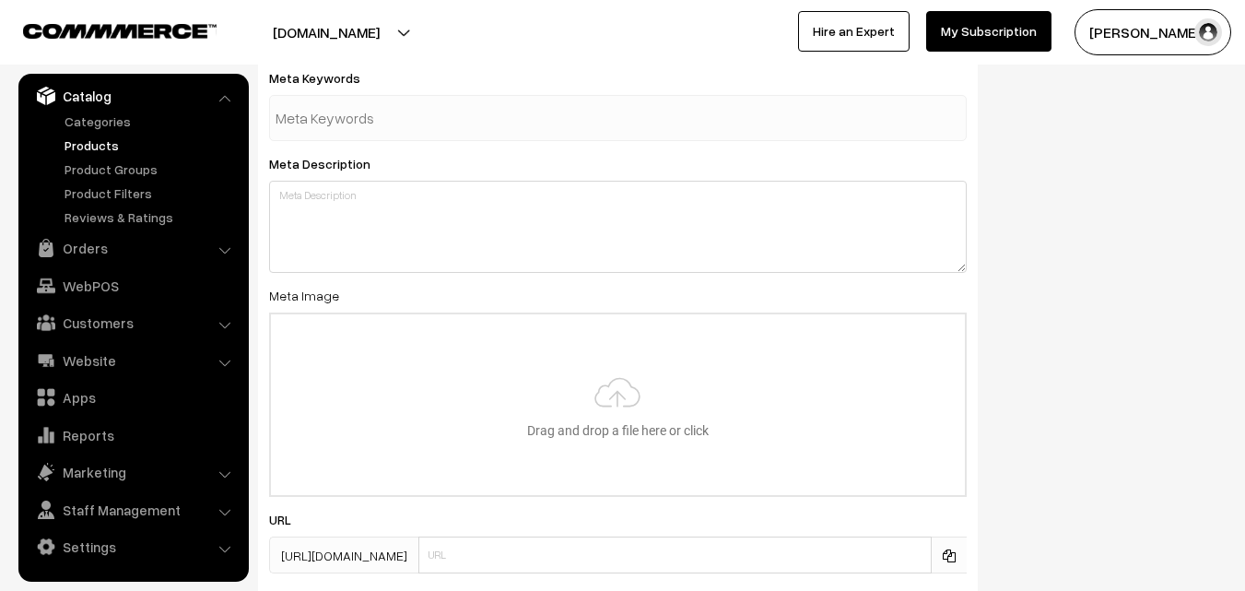
scroll to position [2743, 0]
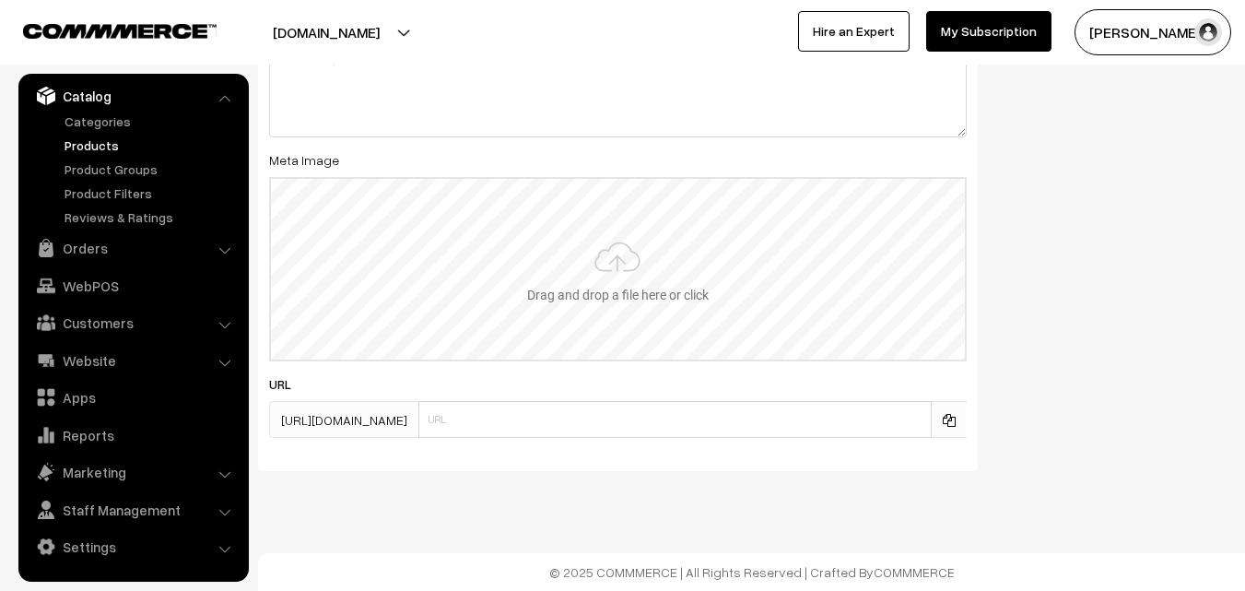
type input "2"
click at [616, 245] on input "file" at bounding box center [618, 269] width 694 height 181
type input "C:\fakepath\uppada-saree-va11945-aug.jpeg"
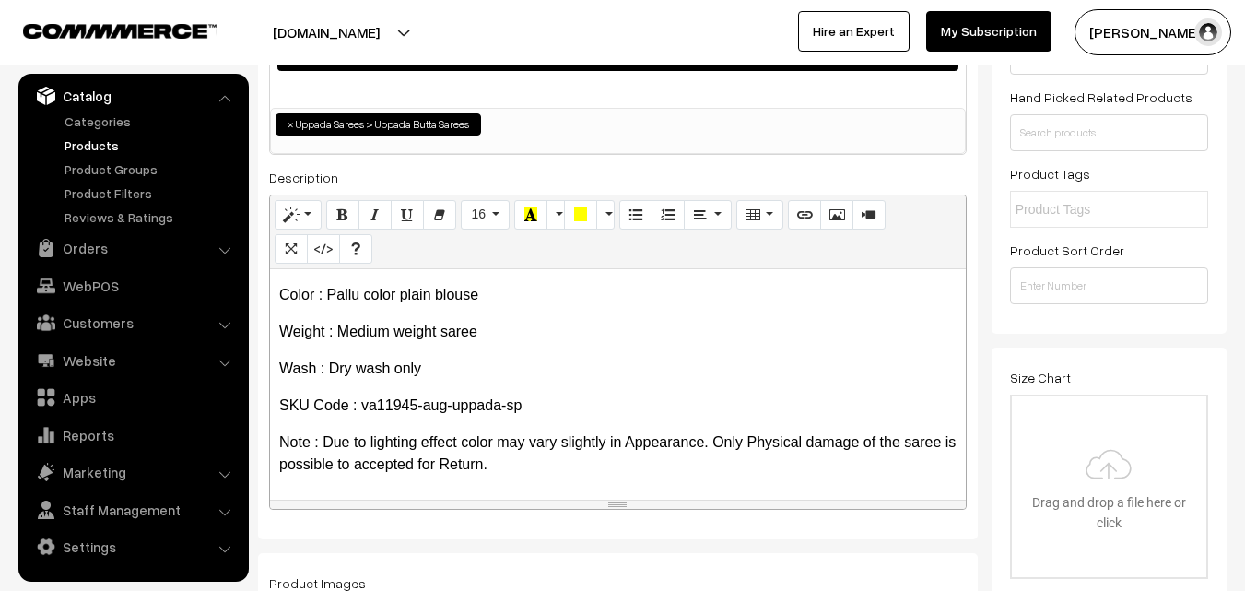
scroll to position [0, 0]
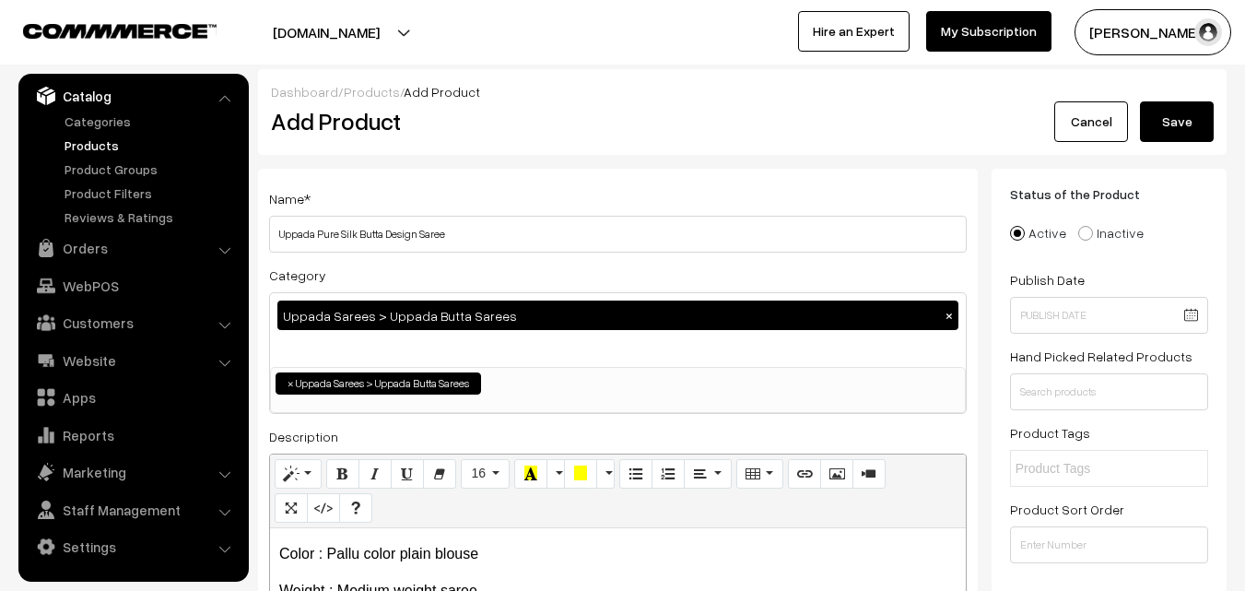
click at [1160, 127] on button "Save" at bounding box center [1177, 121] width 74 height 41
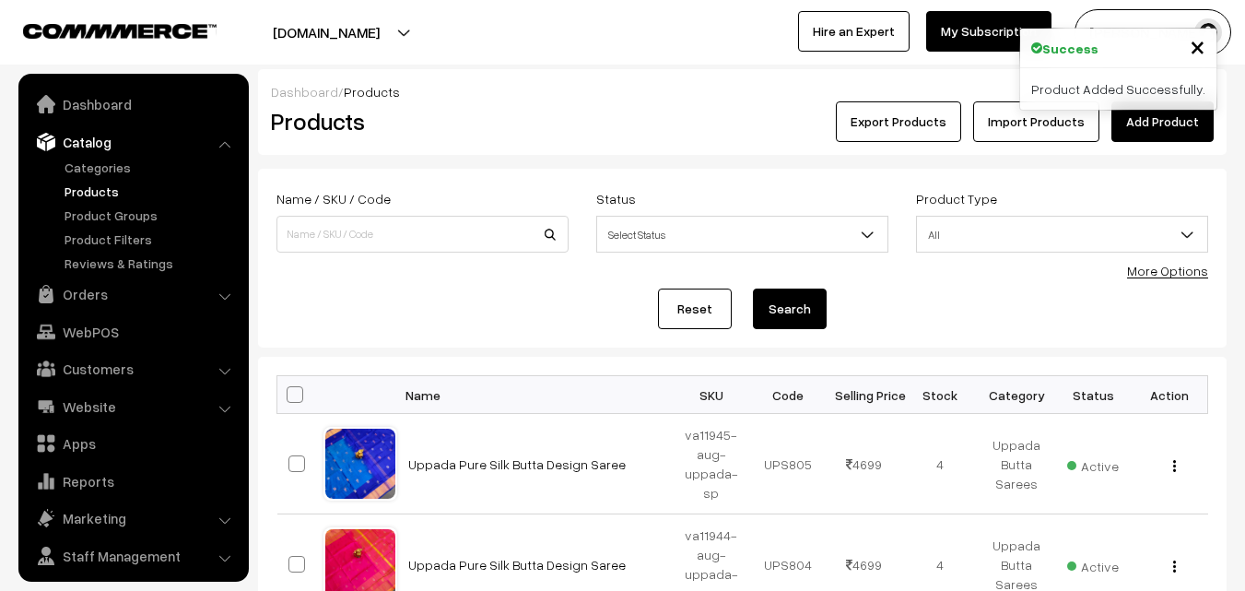
scroll to position [46, 0]
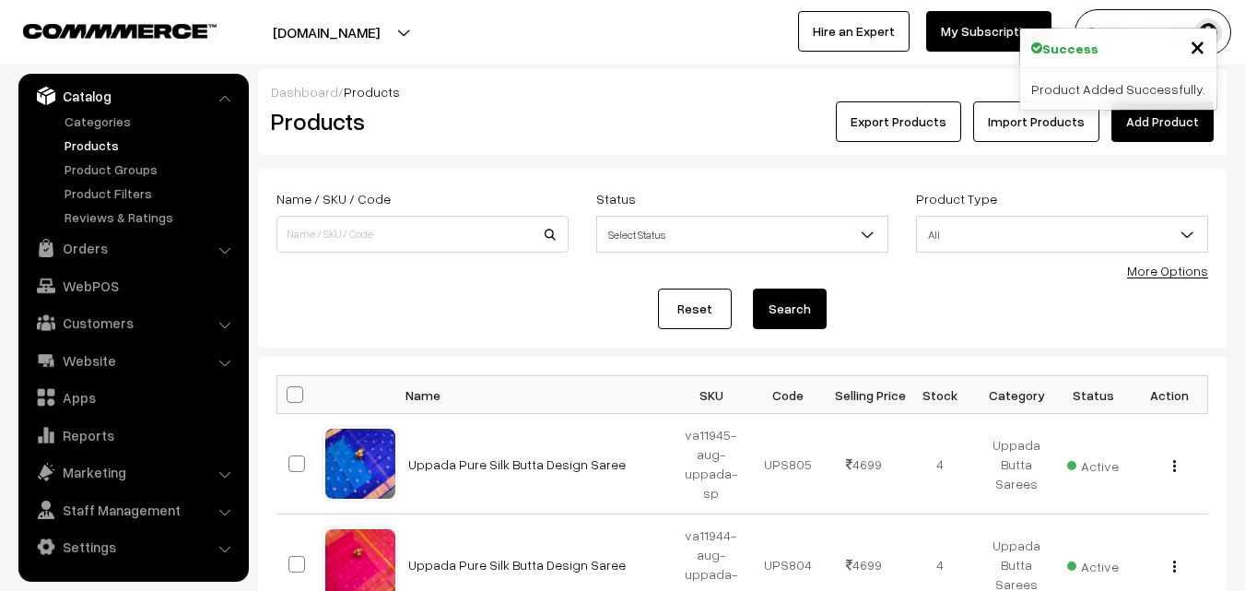
click at [546, 134] on h2 "Products" at bounding box center [419, 121] width 296 height 29
click at [1144, 122] on link "Add Product" at bounding box center [1162, 121] width 102 height 41
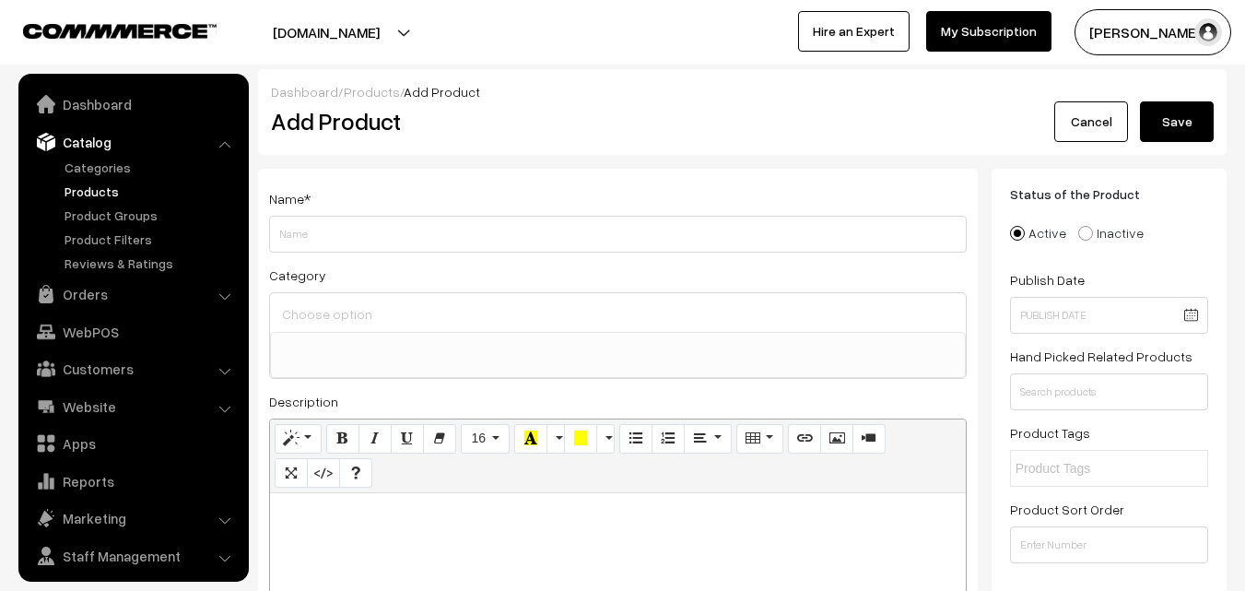
select select
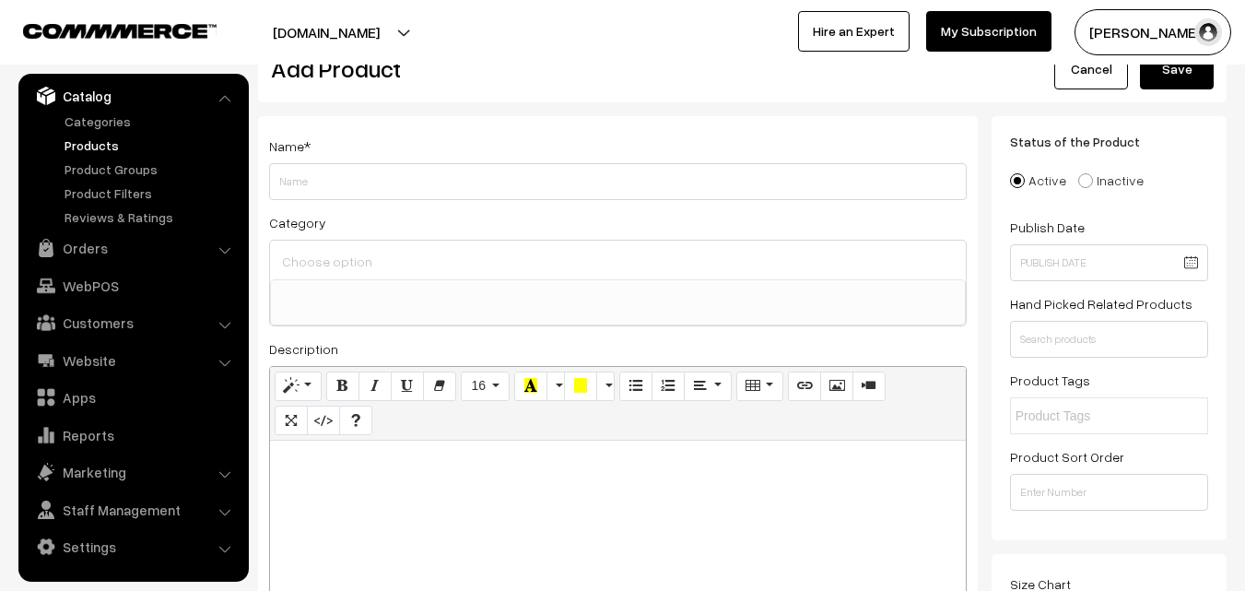
scroll to position [92, 0]
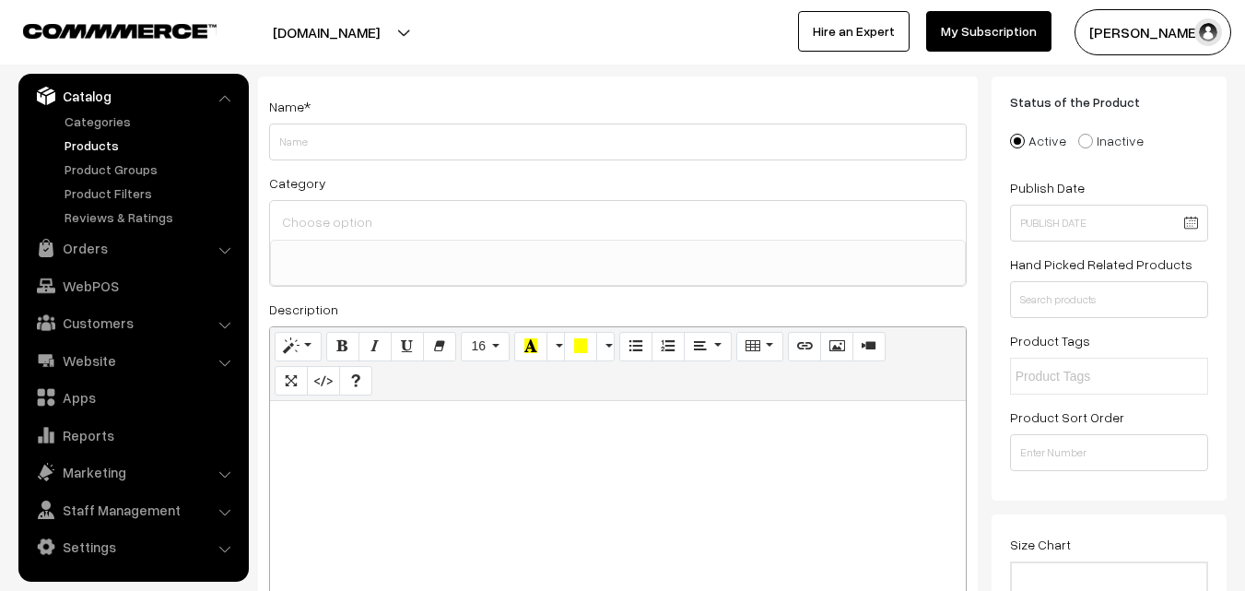
paste div
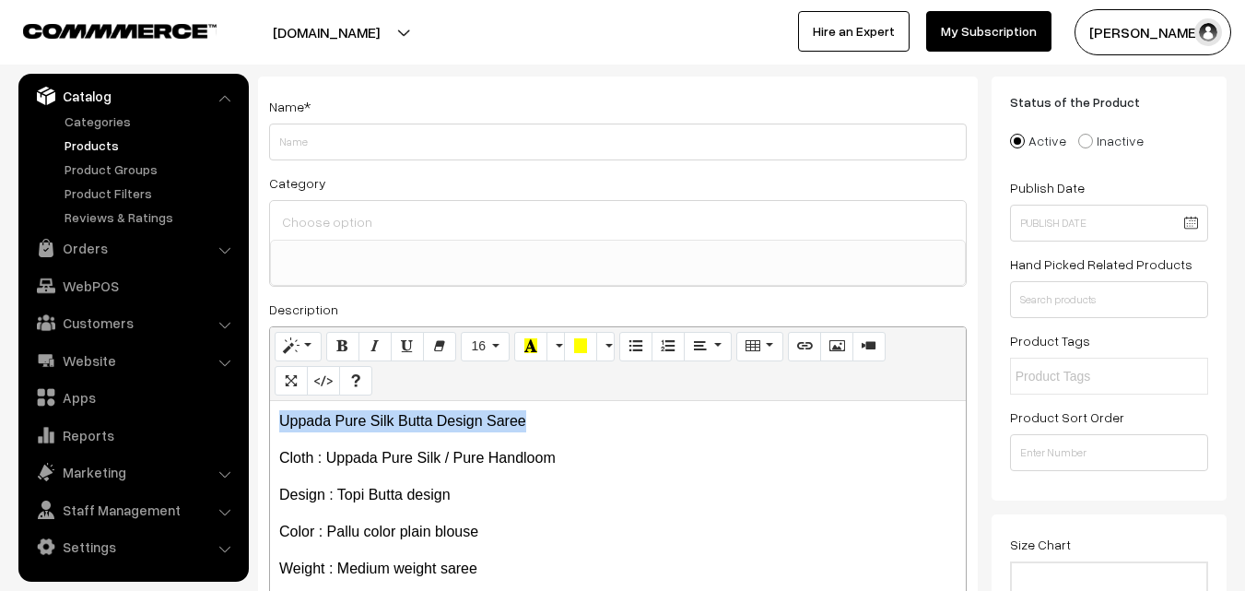
drag, startPoint x: 536, startPoint y: 415, endPoint x: 217, endPoint y: 415, distance: 319.7
copy p "Uppada Pure Silk Butta Design Saree"
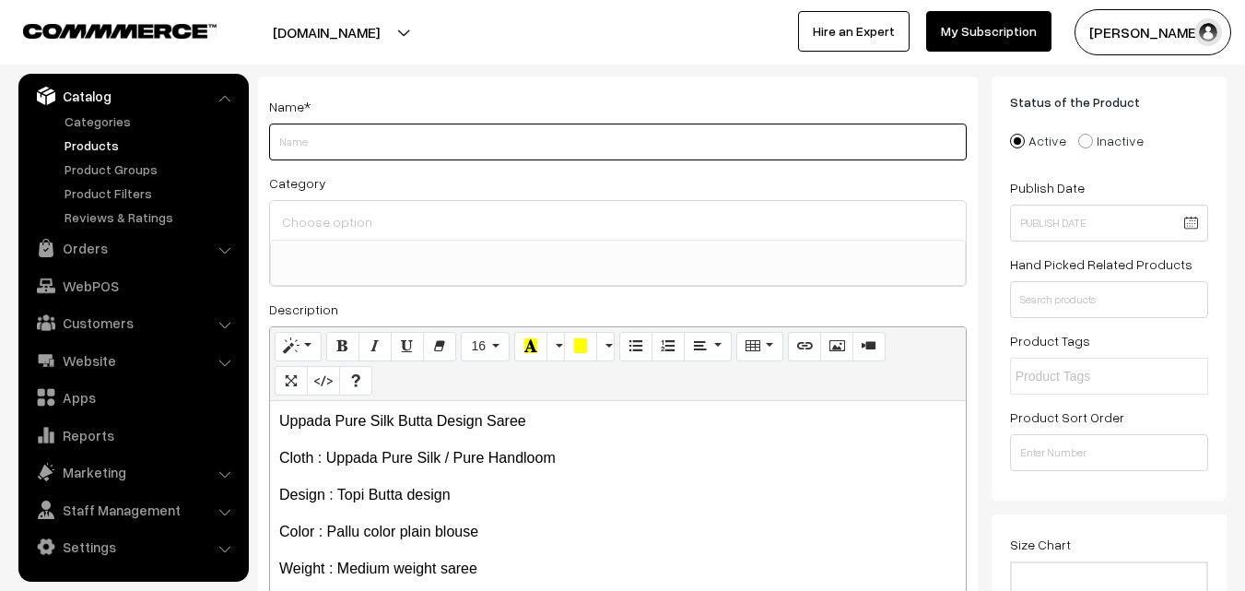
paste input "Uppada Pure Silk Butta Design Saree"
type input "Uppada Pure Silk Butta Design Saree"
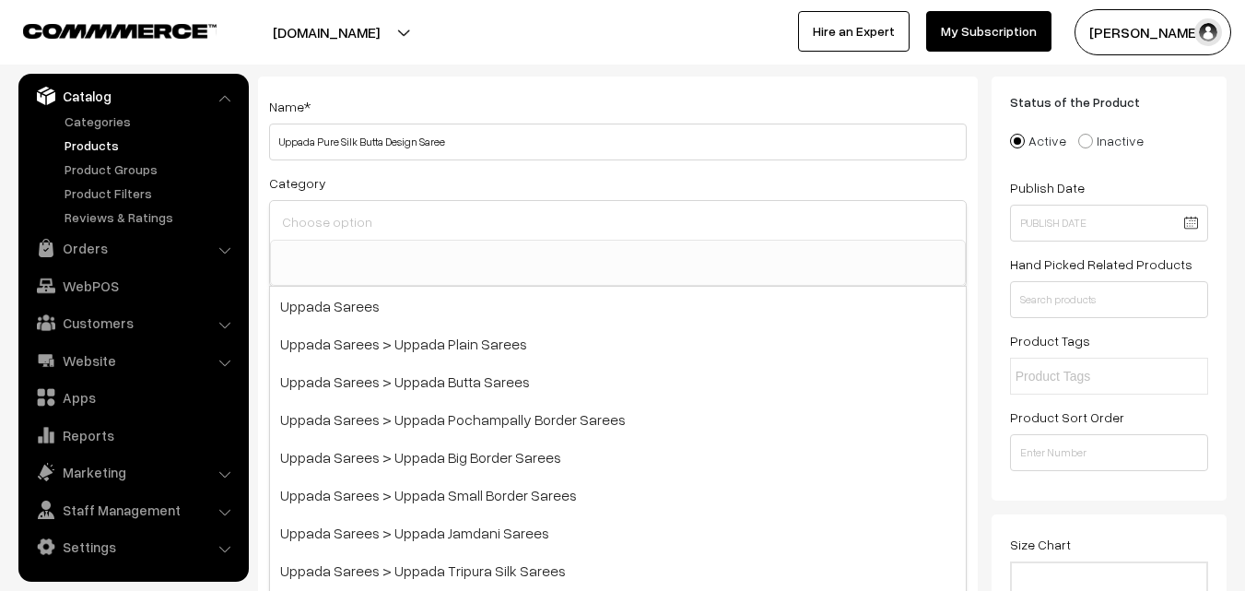
click at [331, 217] on input at bounding box center [617, 221] width 681 height 27
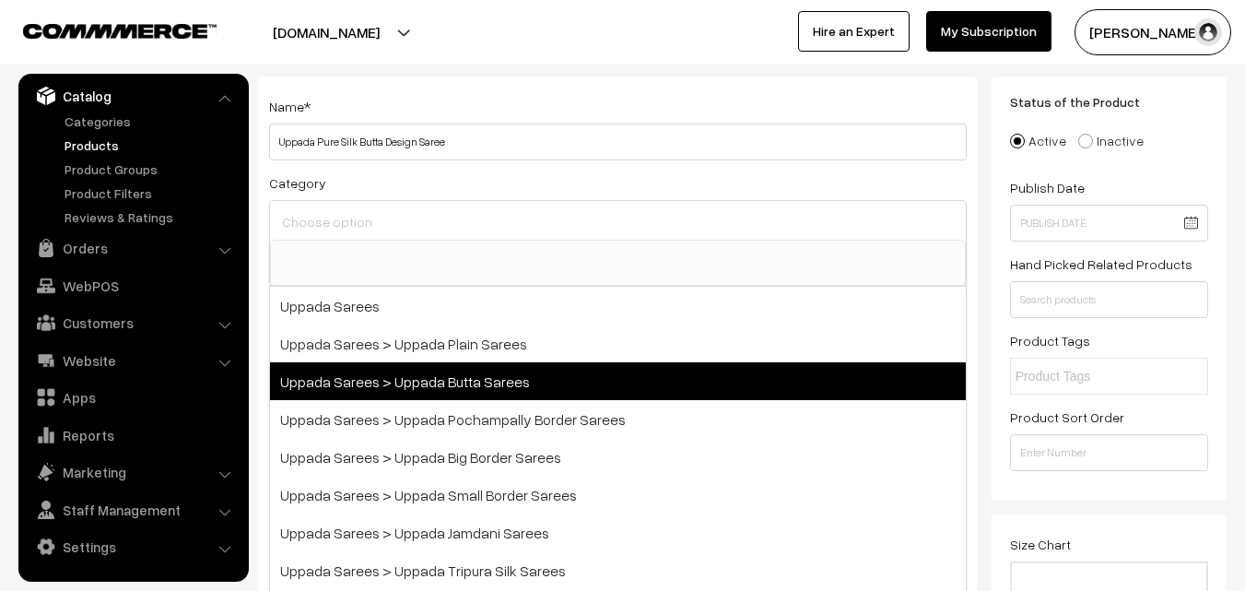
click at [408, 382] on span "Uppada Sarees > Uppada Butta Sarees" at bounding box center [618, 381] width 696 height 38
select select "7"
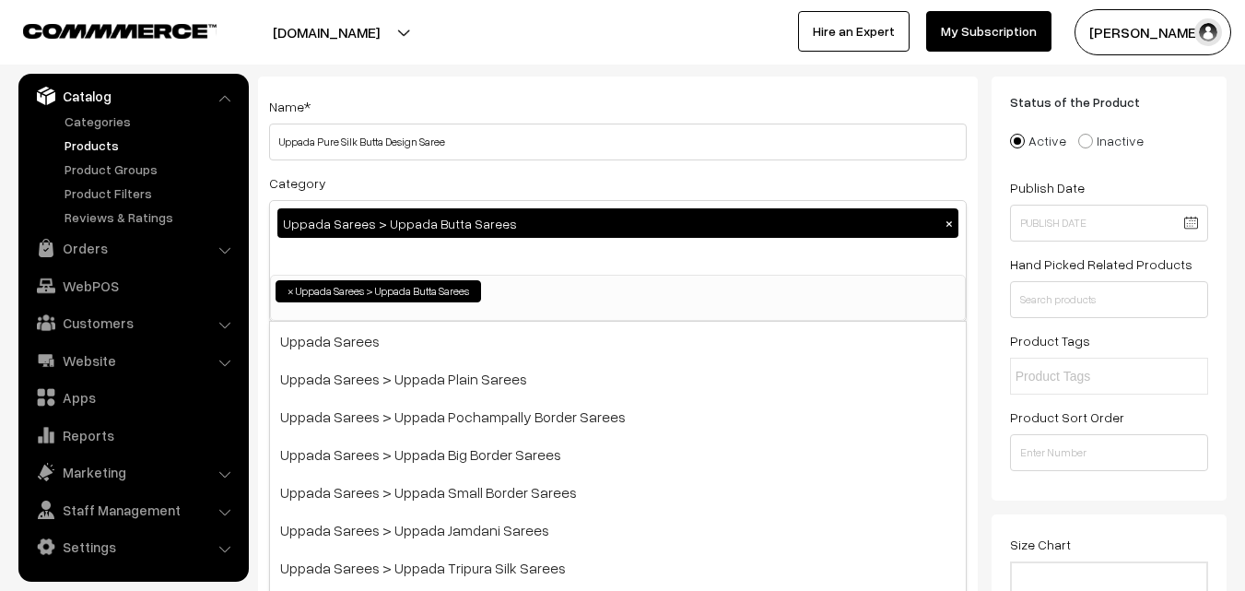
click at [417, 105] on div "Name * Uppada Pure Silk Butta Design Saree" at bounding box center [618, 127] width 698 height 65
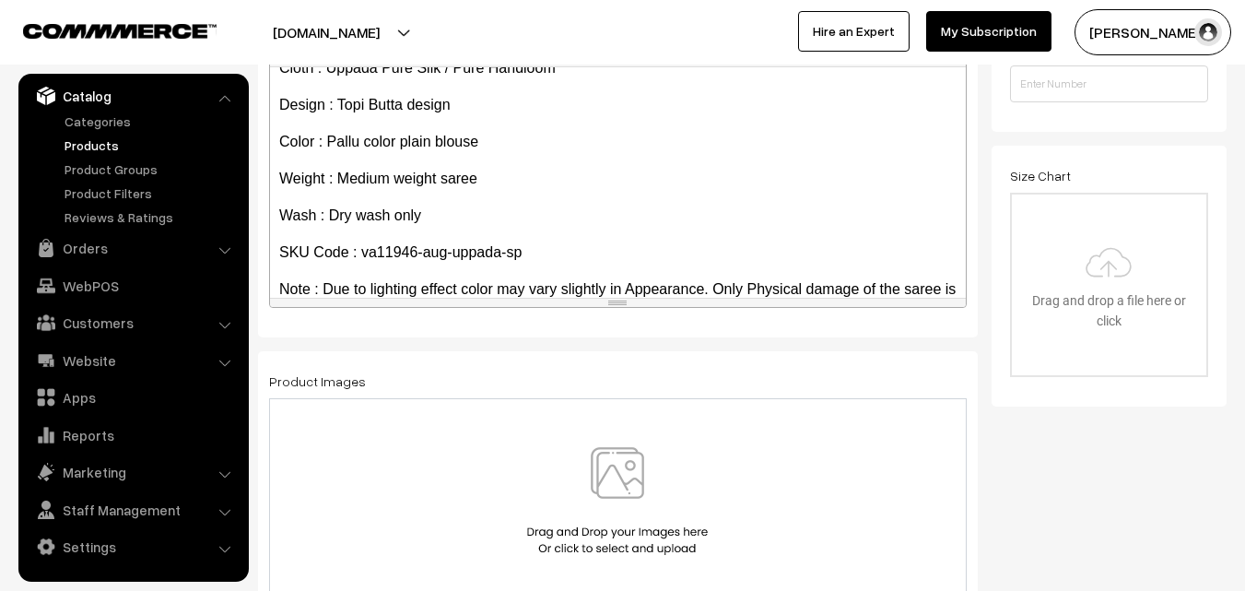
scroll to position [105, 0]
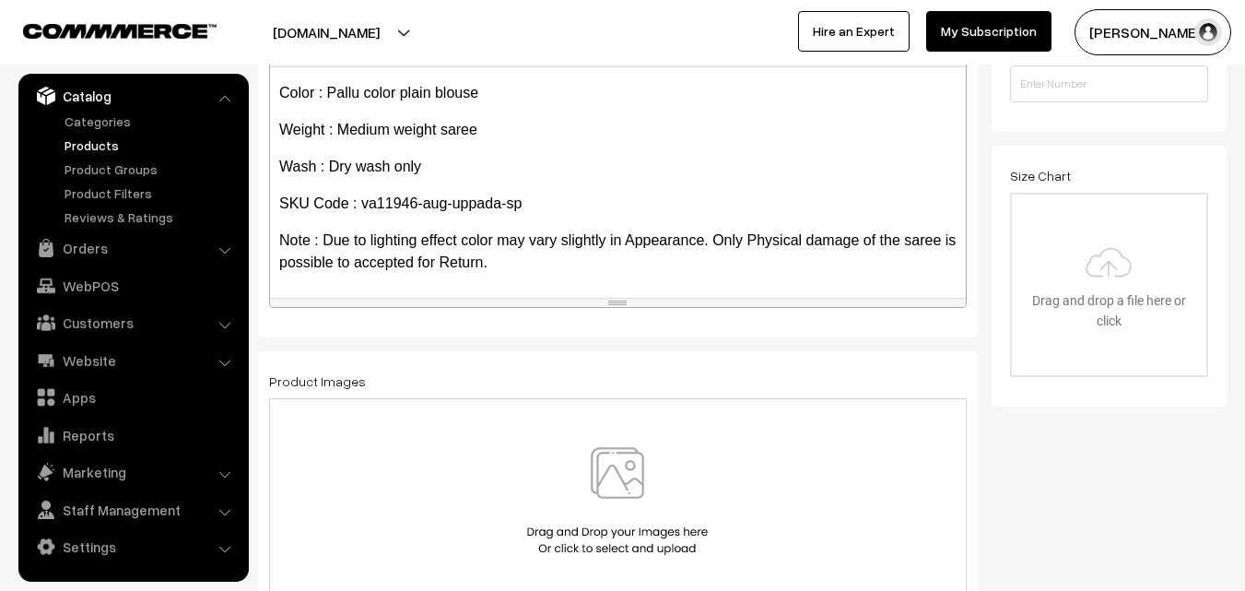
click at [627, 500] on img at bounding box center [617, 501] width 190 height 108
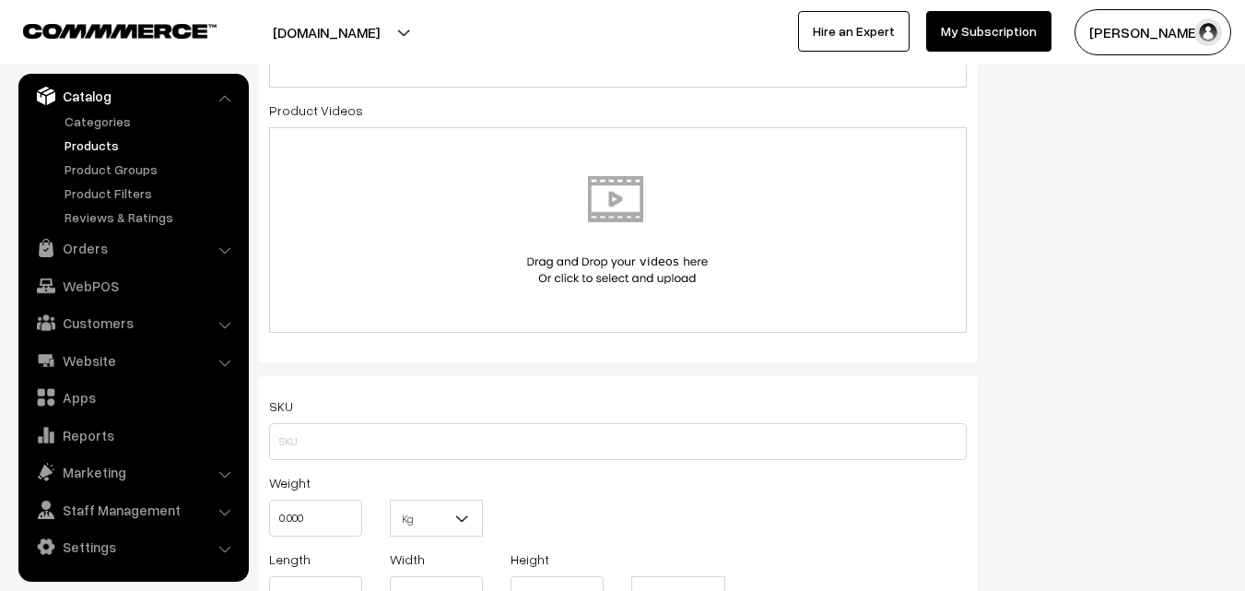
scroll to position [1106, 0]
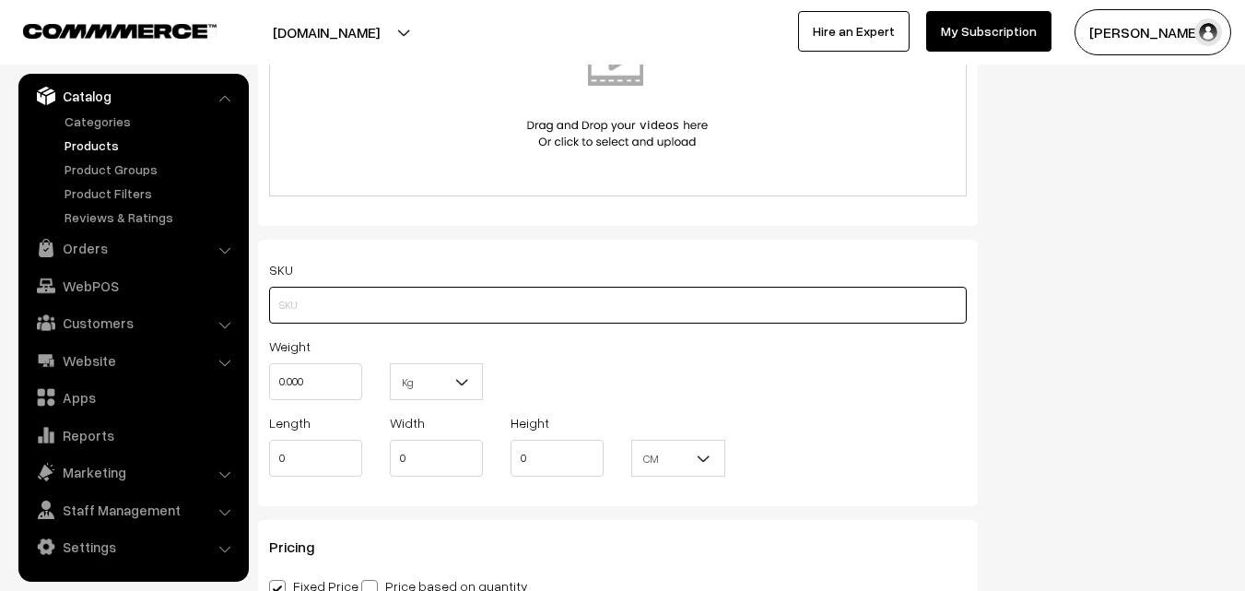
click at [319, 293] on input "text" at bounding box center [618, 305] width 698 height 37
paste input "va11946-aug-uppada-sp"
type input "va11946-aug-uppada-sp"
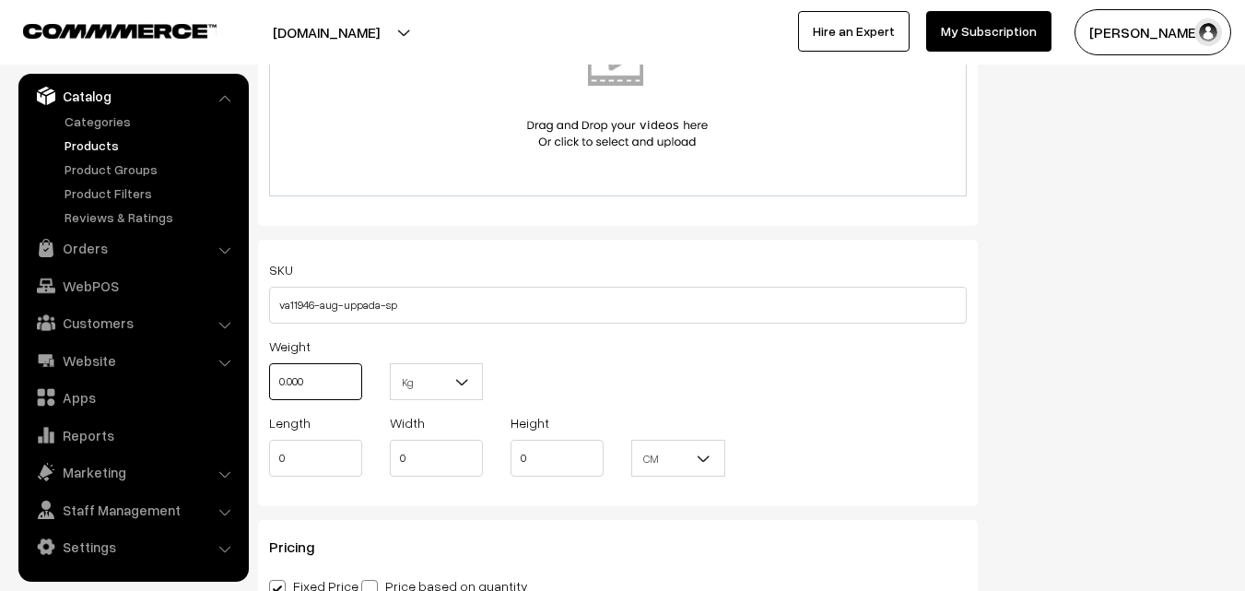
click at [328, 375] on input "0.000" at bounding box center [315, 381] width 93 height 37
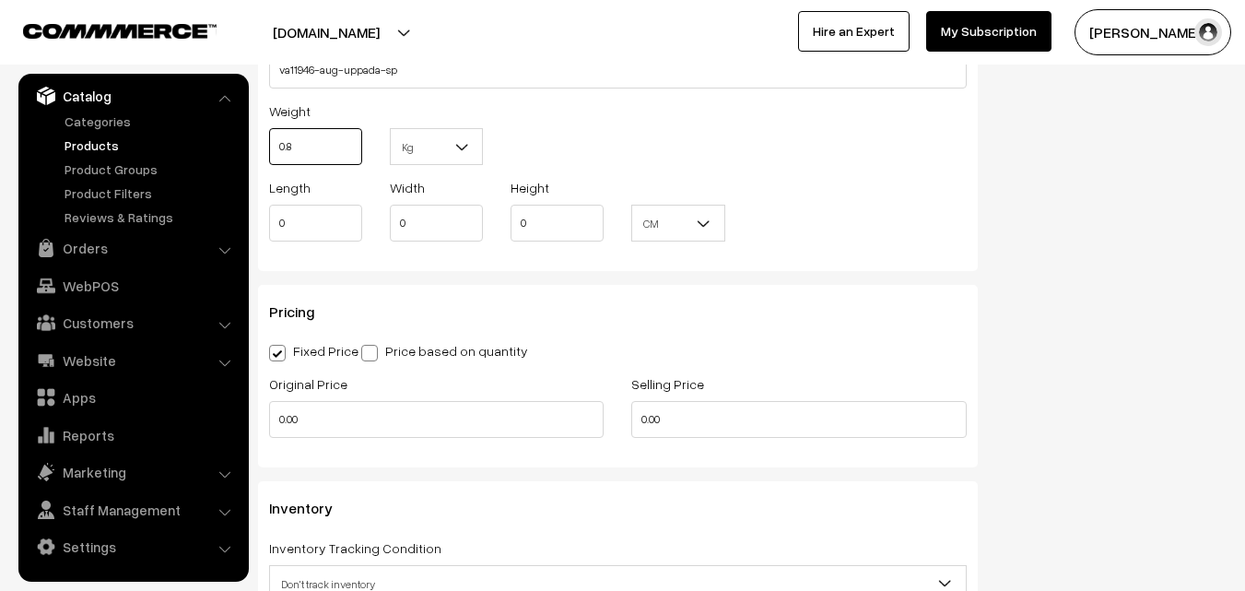
scroll to position [1382, 0]
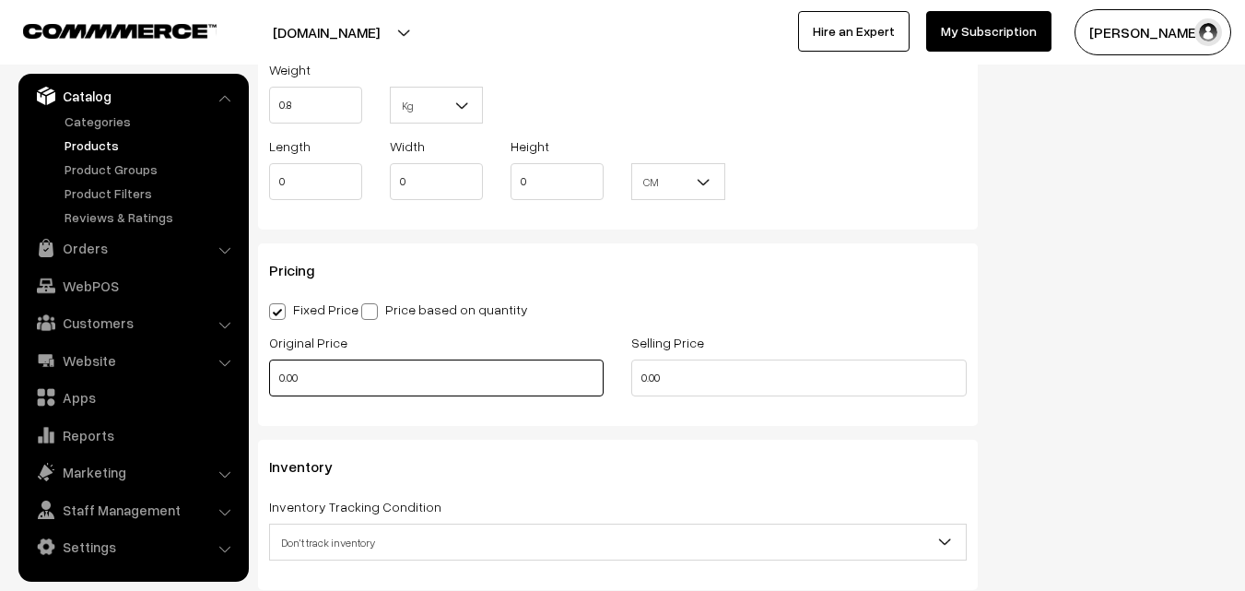
type input "0.80"
click at [319, 384] on input "0.00" at bounding box center [436, 377] width 334 height 37
type input "3600"
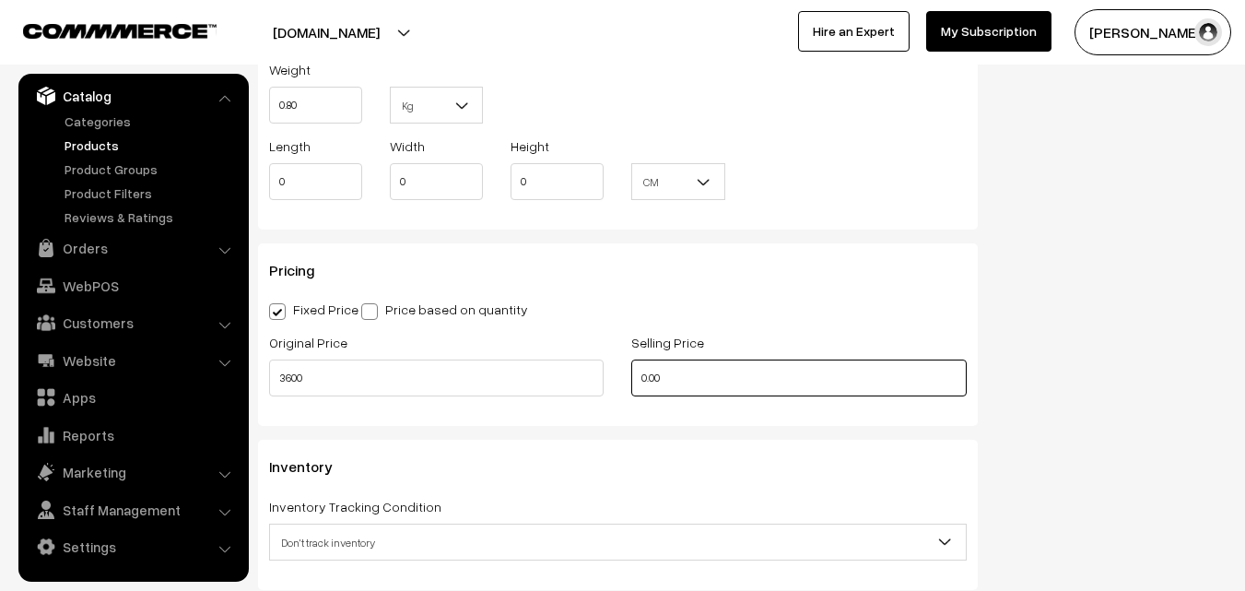
click at [733, 382] on input "0.00" at bounding box center [798, 377] width 334 height 37
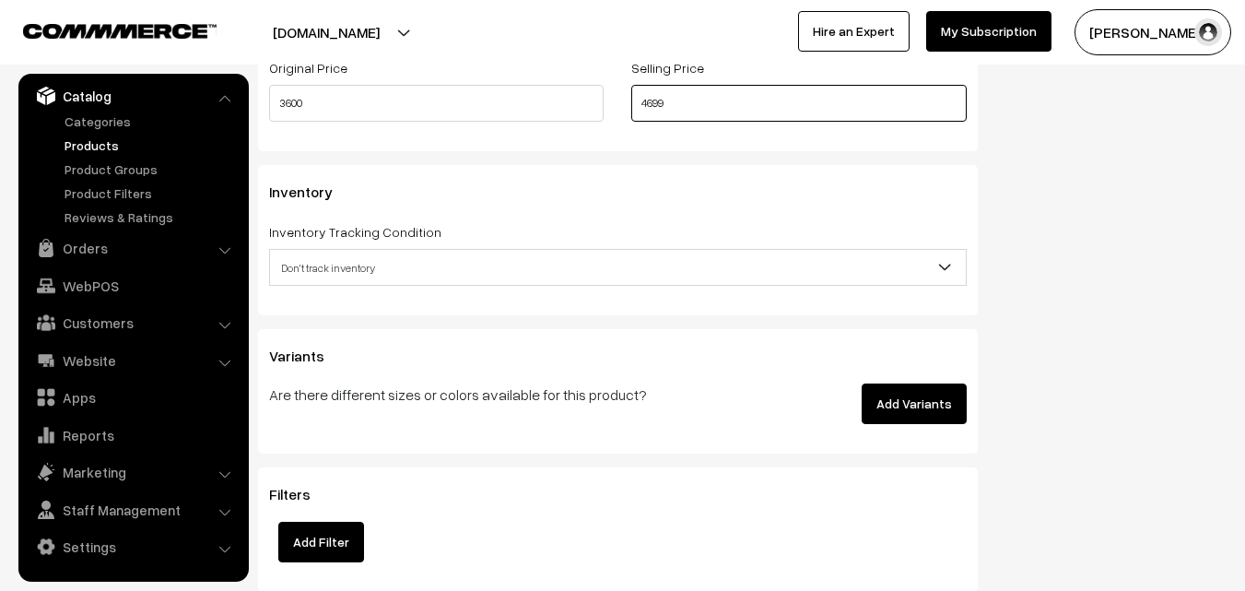
scroll to position [1659, 0]
type input "4699"
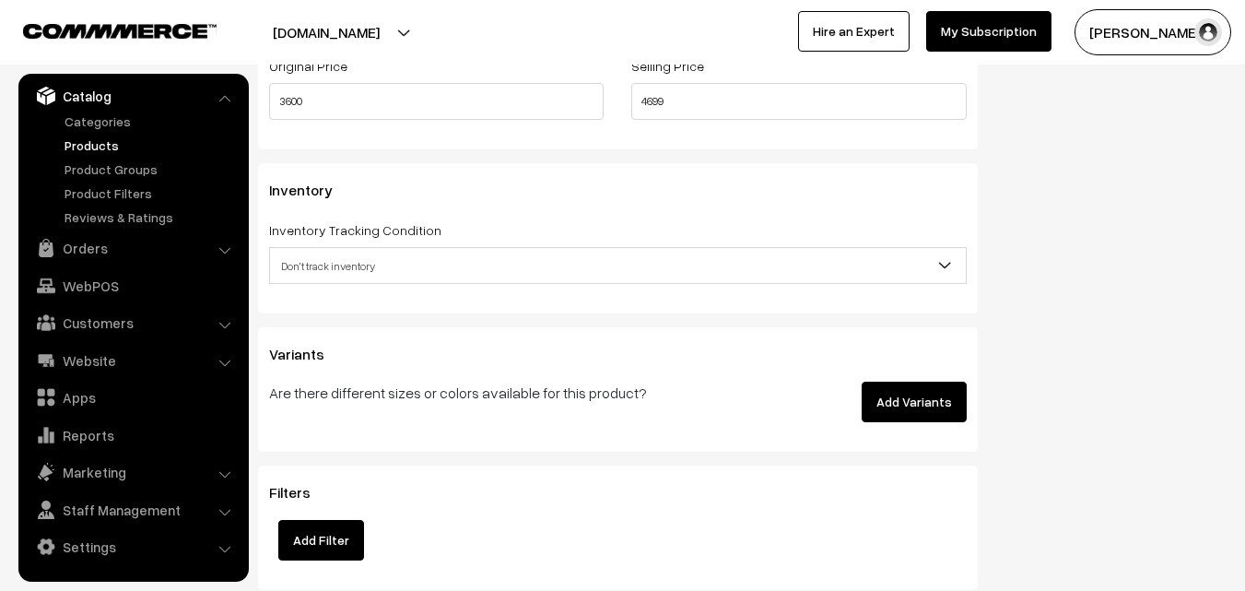
click at [332, 256] on span "Don't track inventory" at bounding box center [618, 266] width 696 height 32
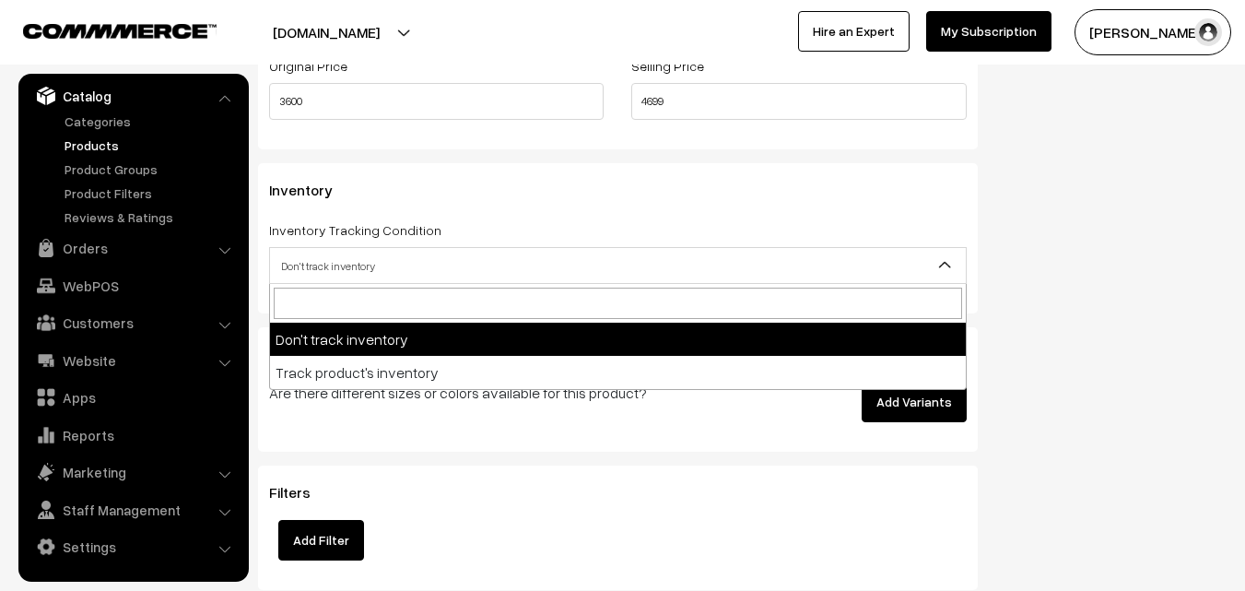
select select "2"
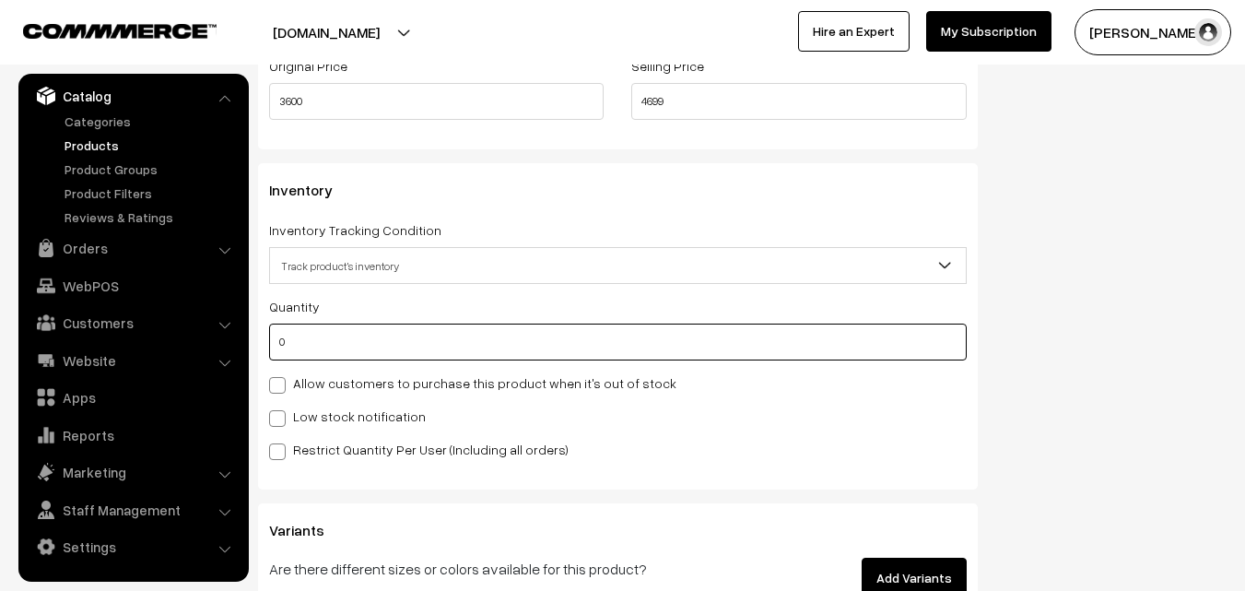
click at [335, 347] on input "0" at bounding box center [618, 341] width 698 height 37
type input "4"
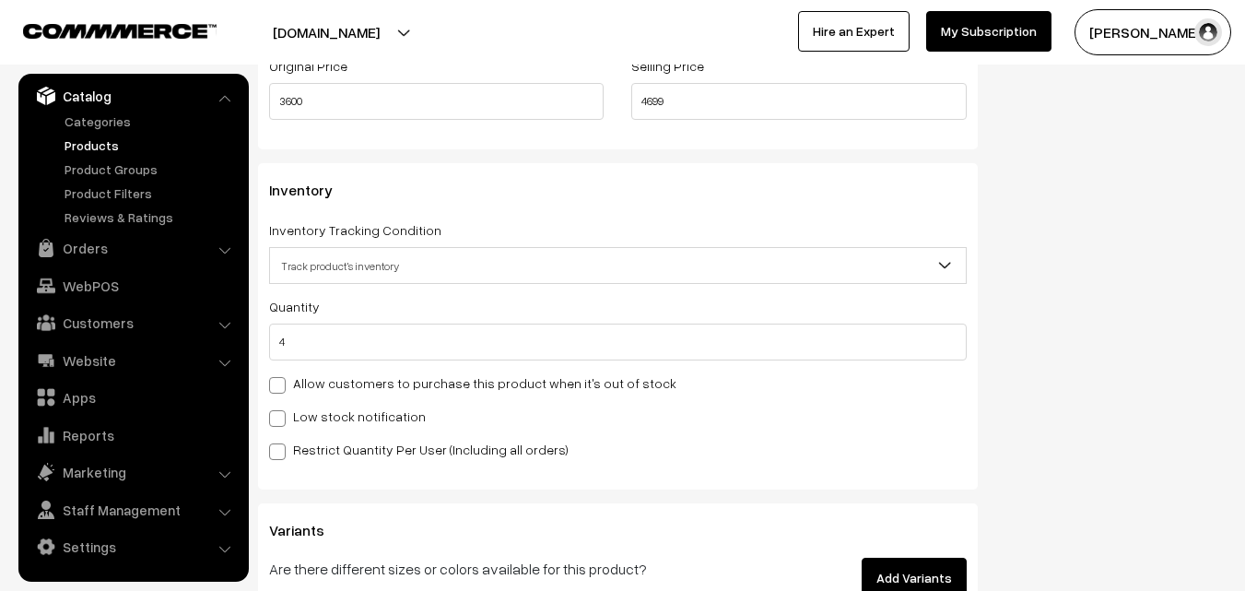
click at [321, 411] on label "Low stock notification" at bounding box center [347, 415] width 157 height 19
click at [281, 411] on input "Low stock notification" at bounding box center [275, 415] width 12 height 12
checkbox input "true"
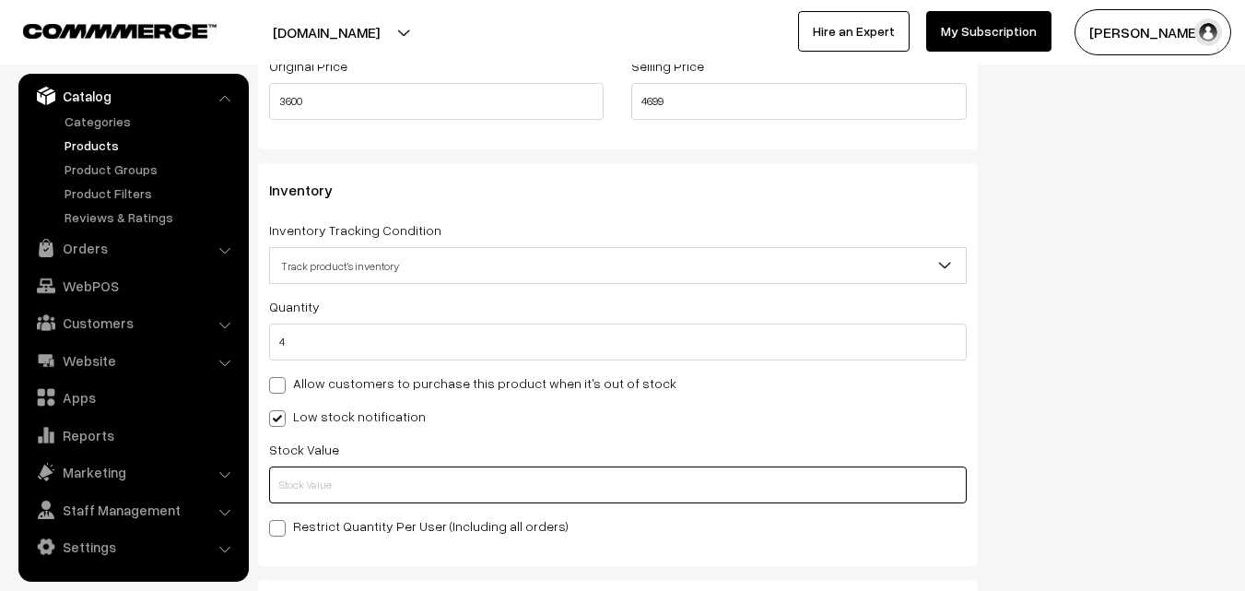
click at [335, 487] on input "text" at bounding box center [618, 484] width 698 height 37
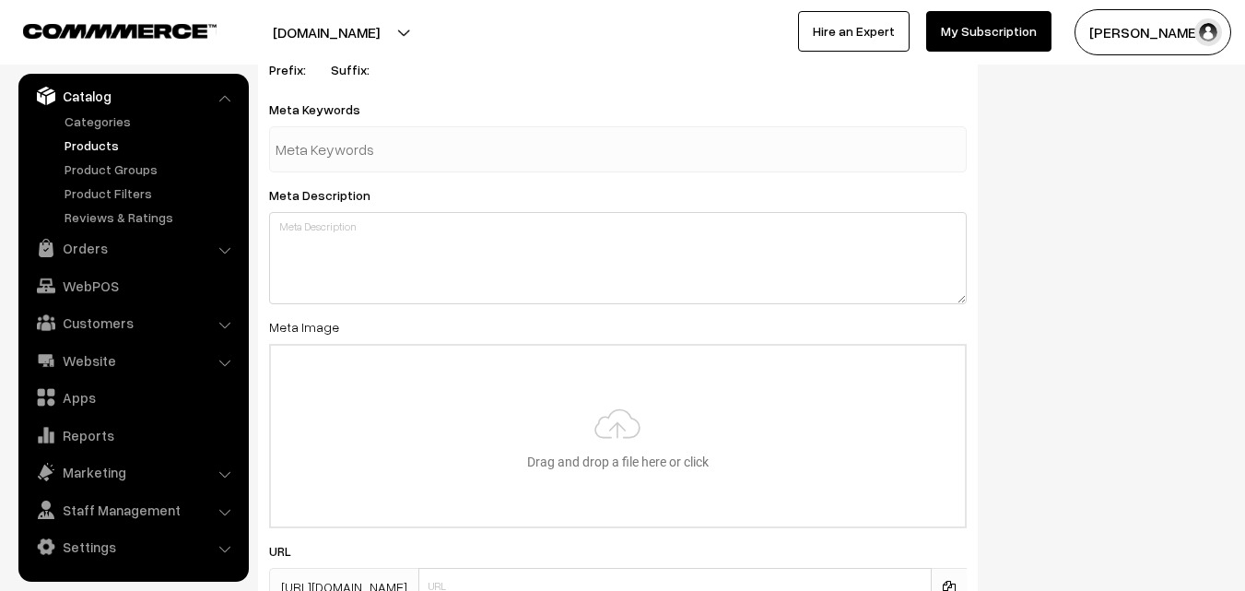
scroll to position [2743, 0]
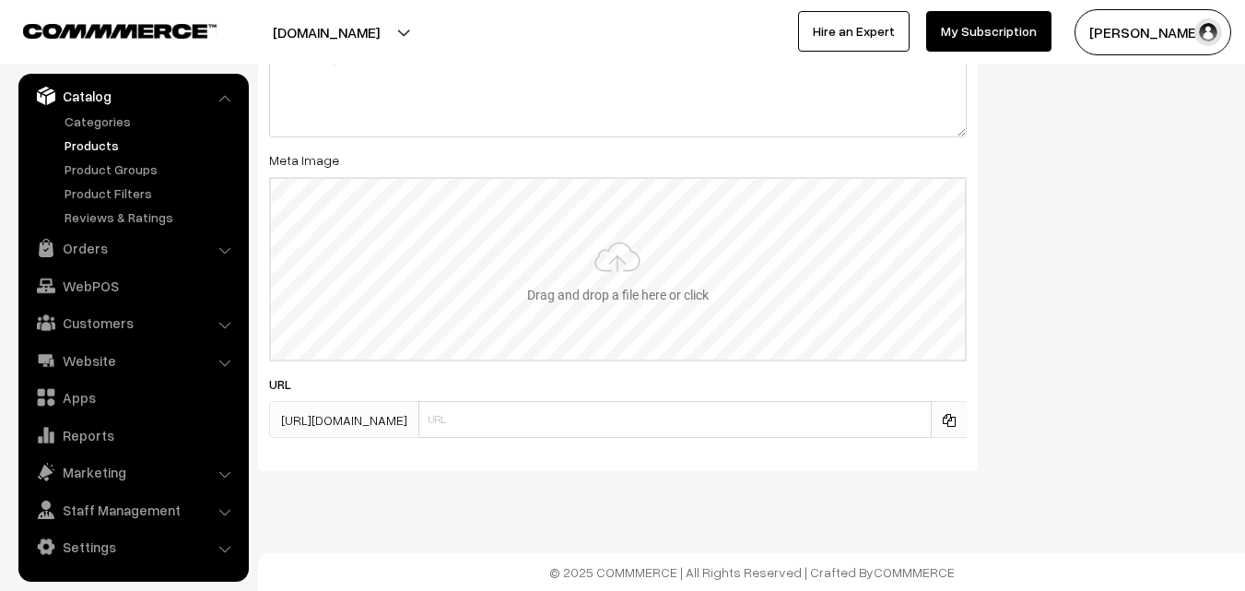
type input "2"
click at [597, 264] on input "file" at bounding box center [618, 269] width 694 height 181
type input "C:\fakepath\uppada-saree-va11946-aug.jpeg"
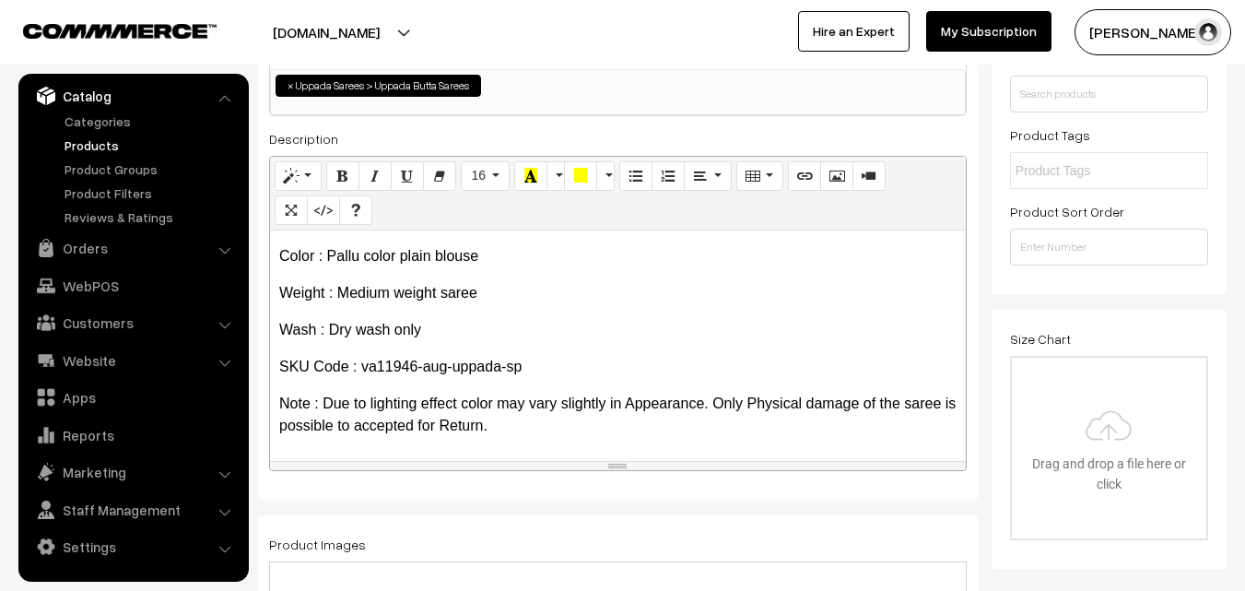
scroll to position [0, 0]
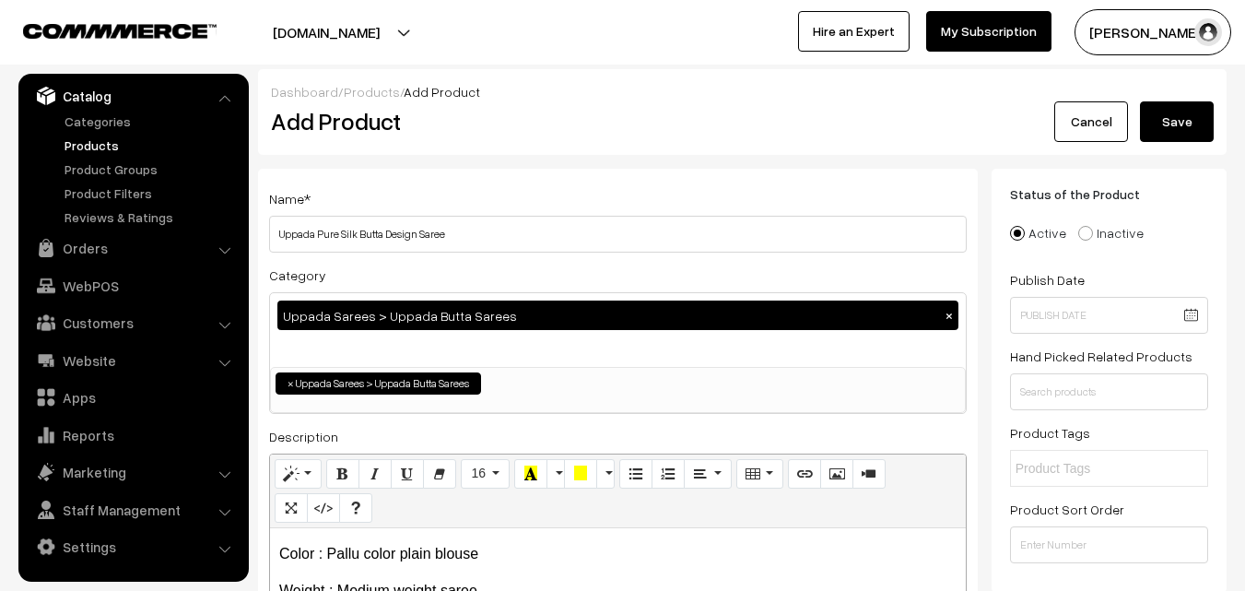
click at [1190, 107] on button "Save" at bounding box center [1177, 121] width 74 height 41
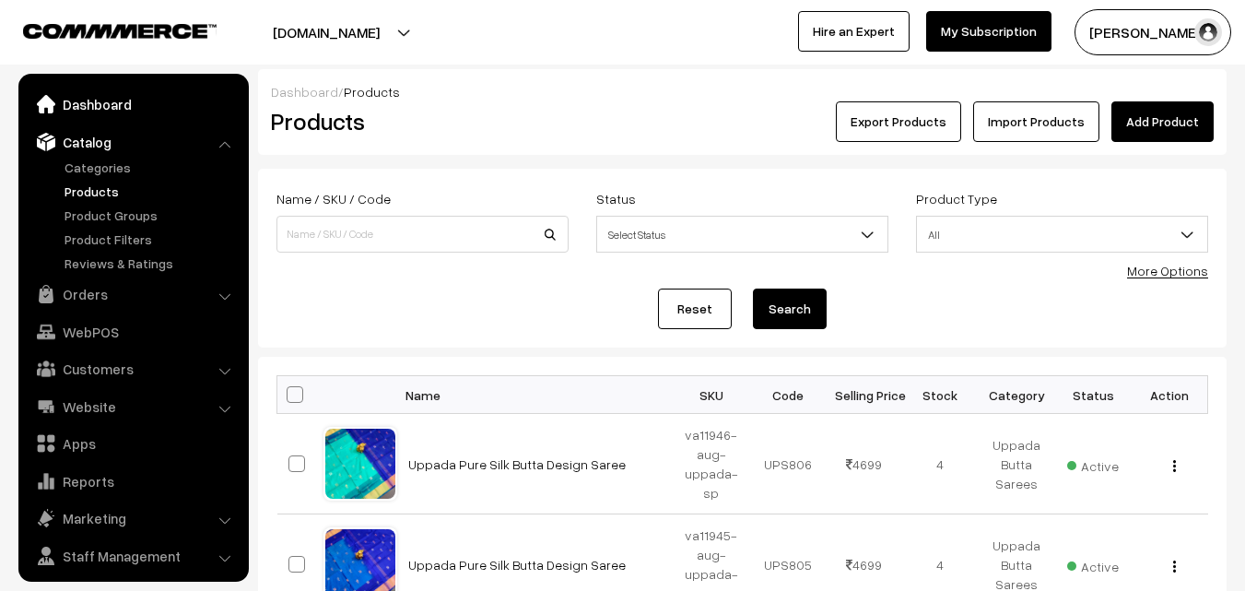
click at [112, 99] on link "Dashboard" at bounding box center [132, 104] width 219 height 33
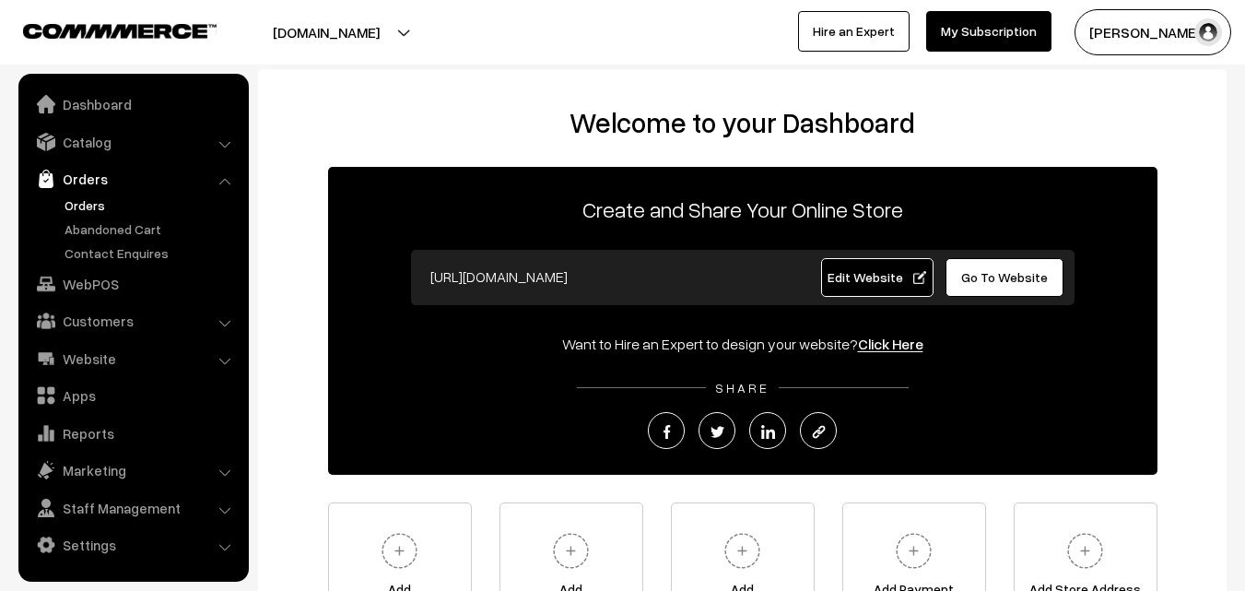
click at [89, 206] on link "Orders" at bounding box center [151, 204] width 182 height 19
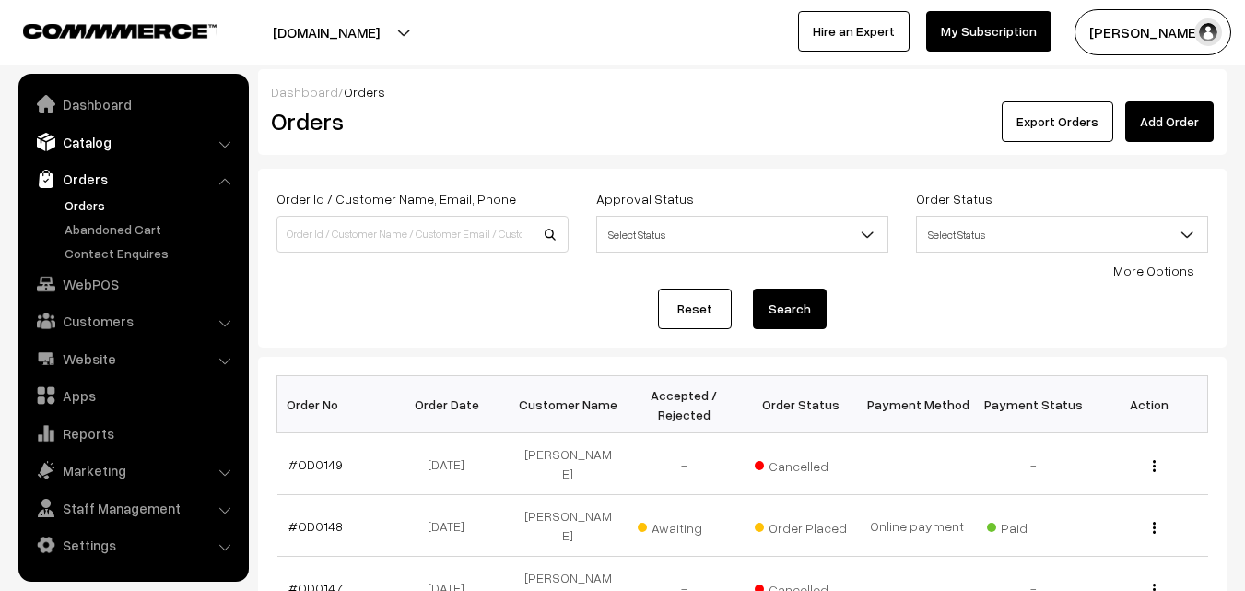
click at [94, 145] on link "Catalog" at bounding box center [132, 141] width 219 height 33
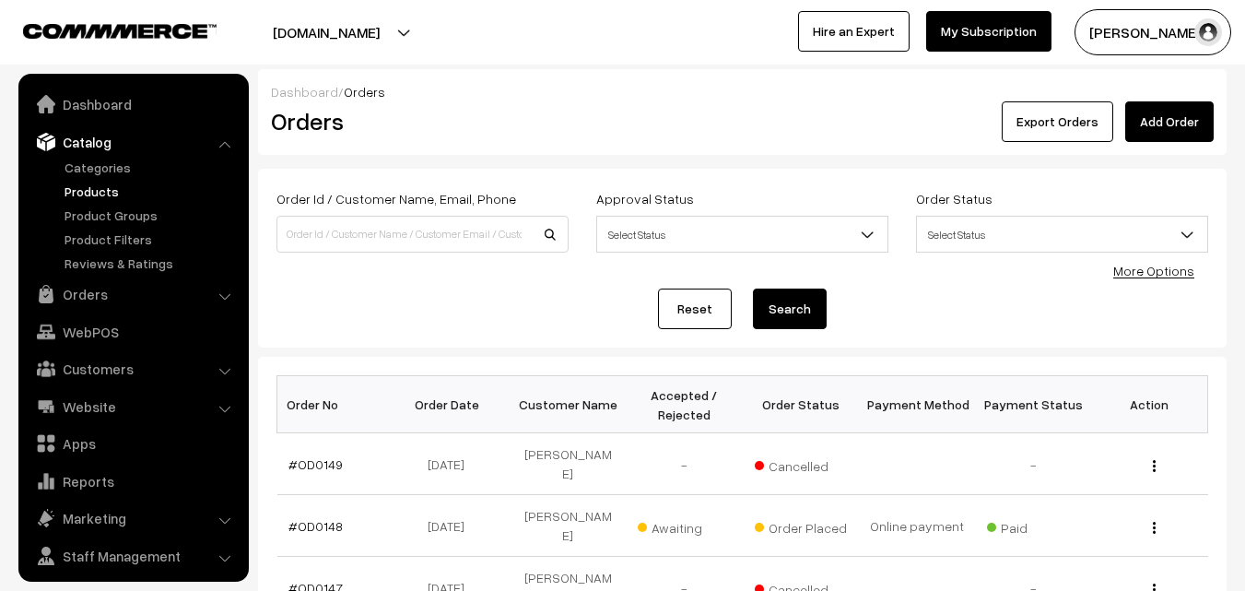
click at [96, 200] on link "Products" at bounding box center [151, 191] width 182 height 19
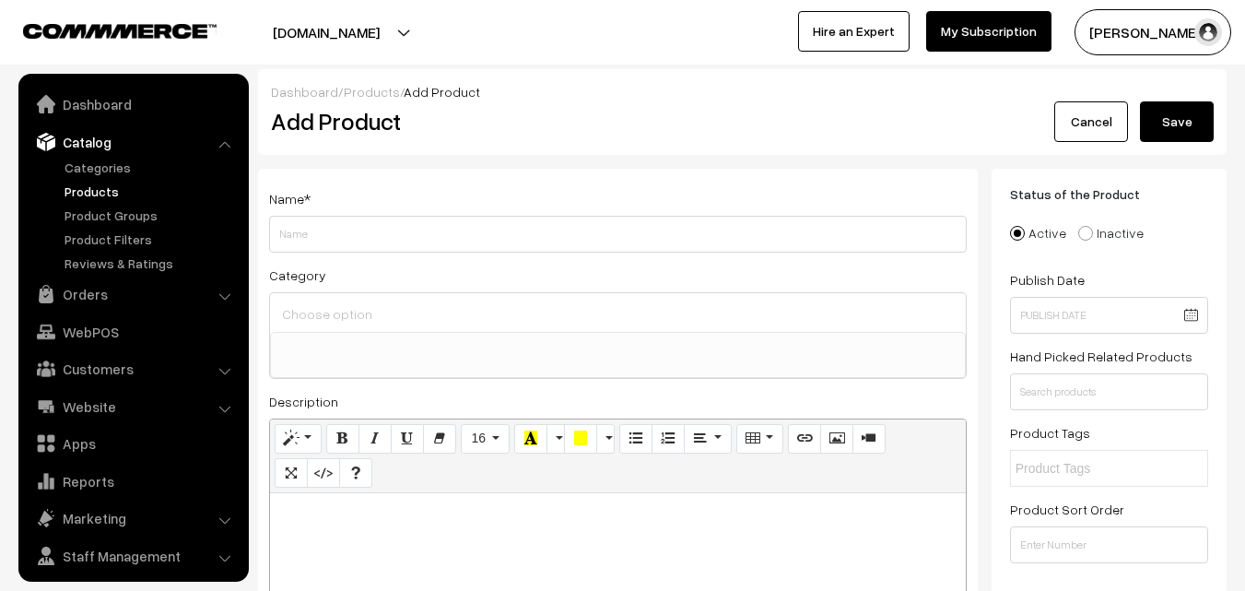
select select
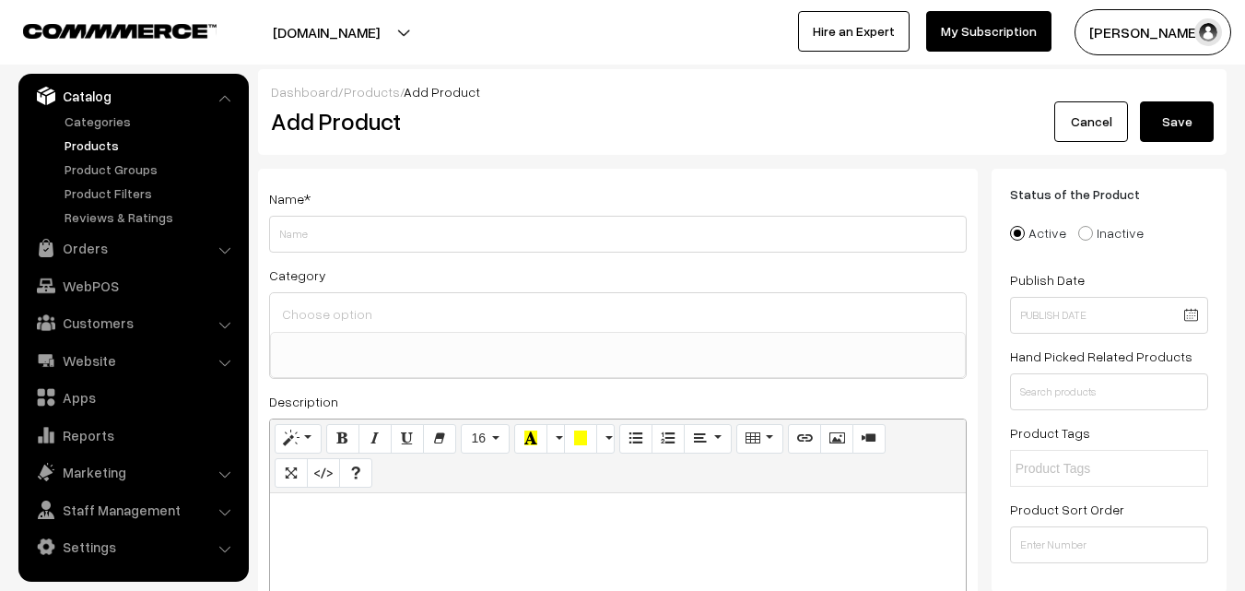
click at [366, 521] on p at bounding box center [617, 513] width 677 height 22
paste div
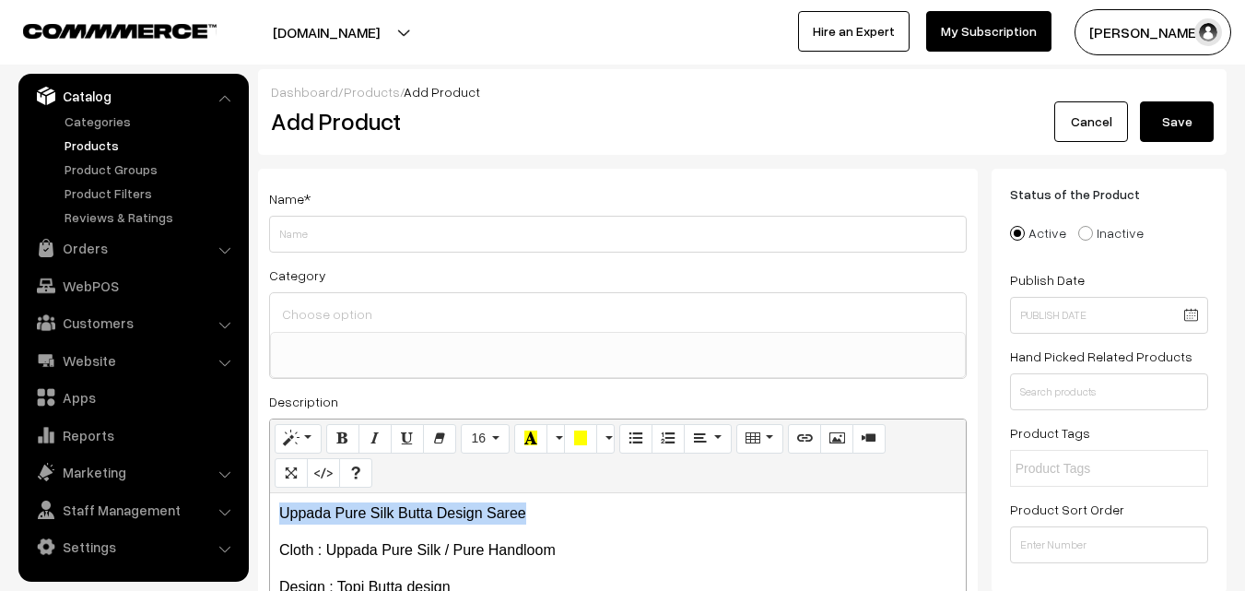
drag, startPoint x: 525, startPoint y: 509, endPoint x: 243, endPoint y: 509, distance: 282.0
copy p "Uppada Pure Silk Butta Design Saree"
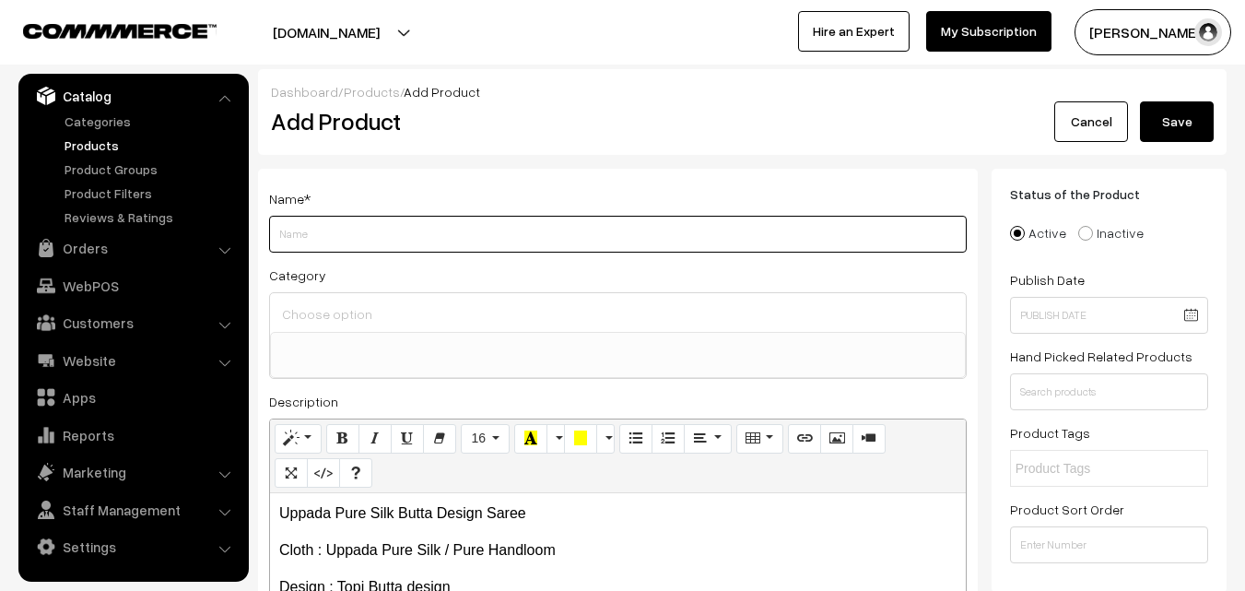
click at [337, 235] on input "Weight" at bounding box center [618, 234] width 698 height 37
paste input "Uppada Pure Silk Butta Design Saree"
type input "Uppada Pure Silk Butta Design Saree"
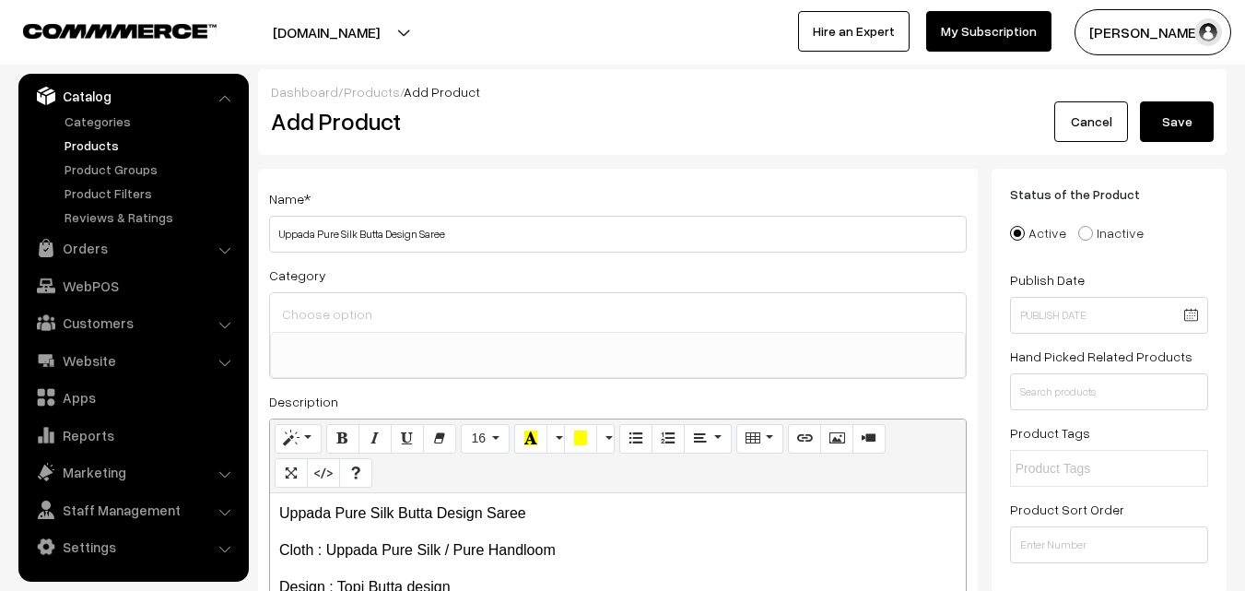
click at [341, 304] on input at bounding box center [617, 313] width 681 height 27
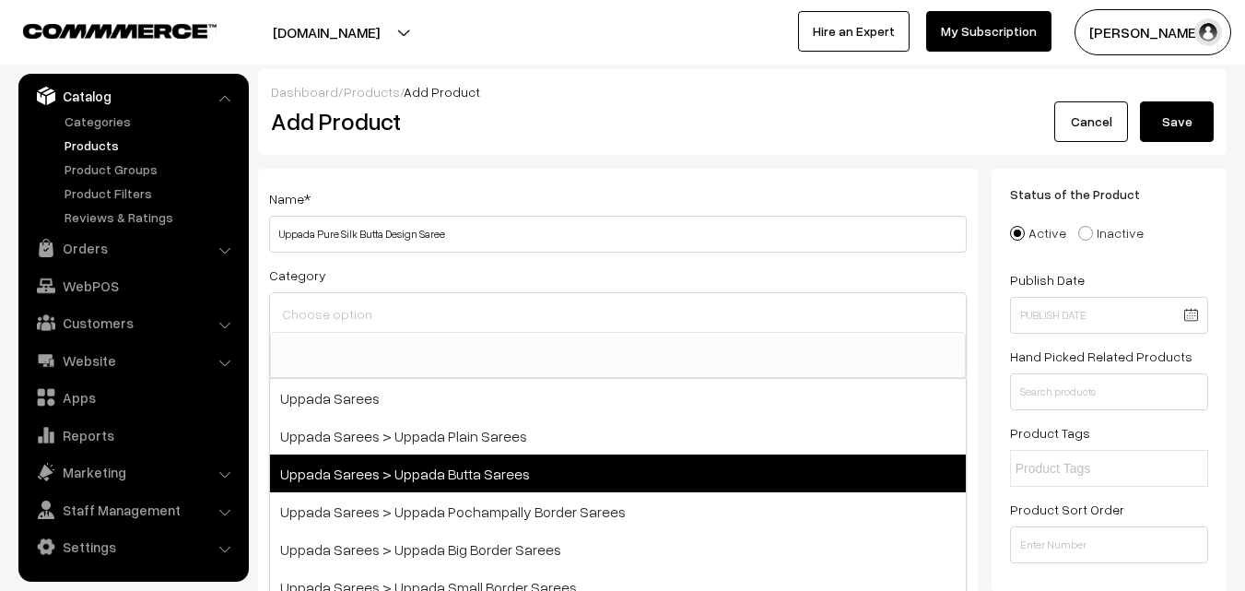
click at [430, 477] on span "Uppada Sarees > Uppada Butta Sarees" at bounding box center [618, 473] width 696 height 38
select select "7"
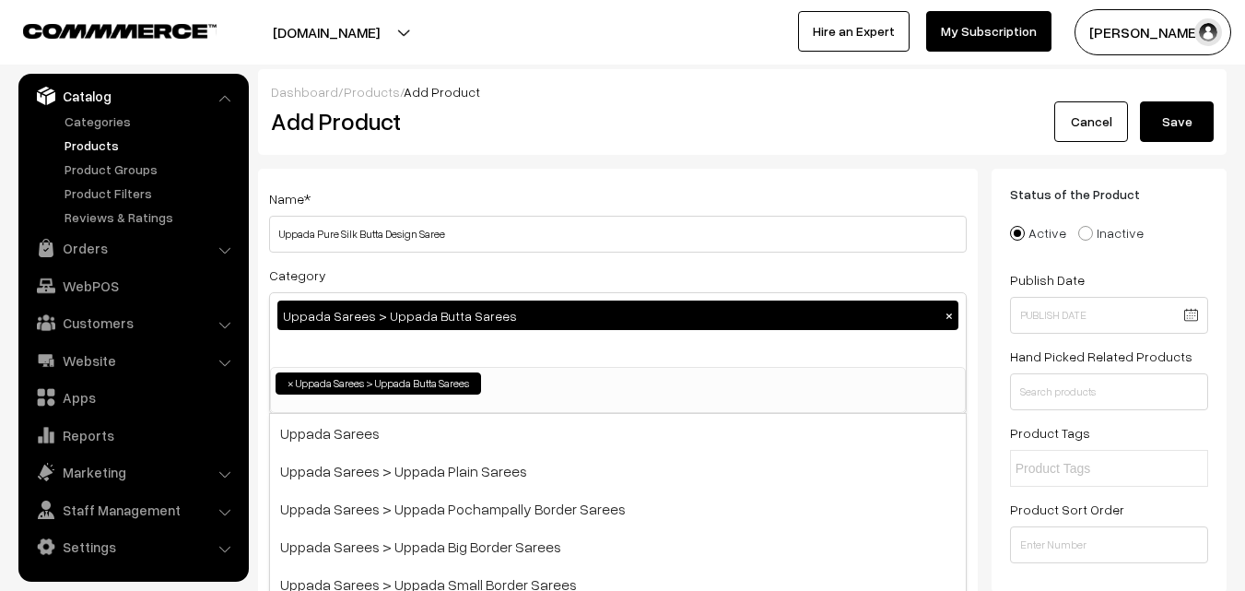
click at [487, 202] on div "Name * Uppada Pure Silk Butta Design Saree" at bounding box center [618, 219] width 698 height 65
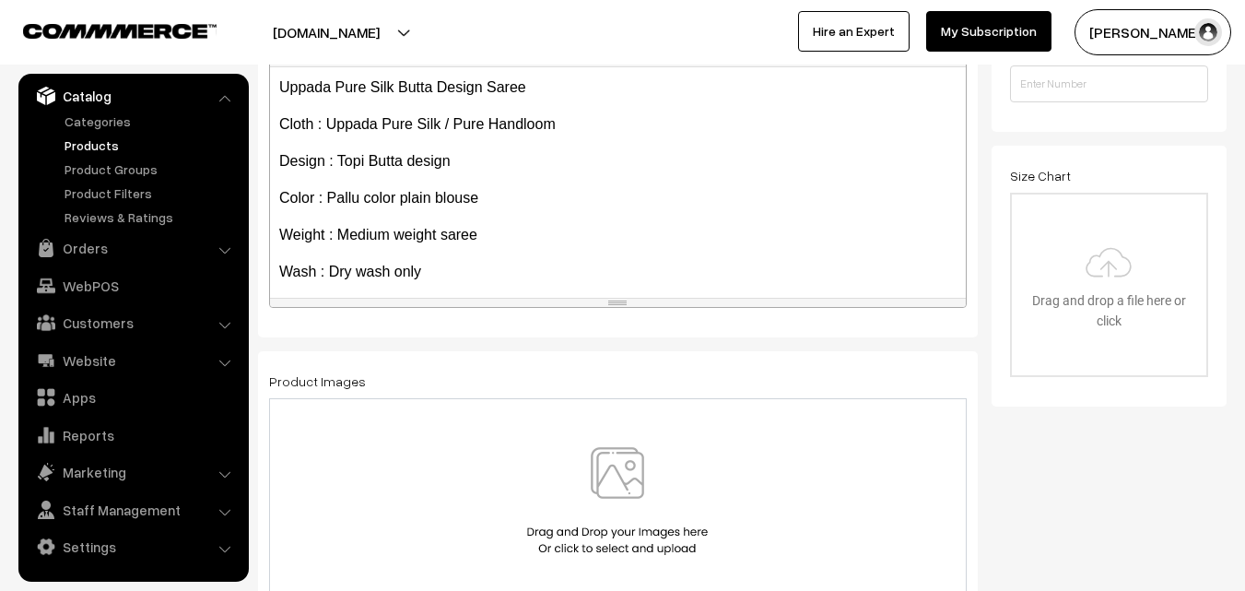
scroll to position [105, 0]
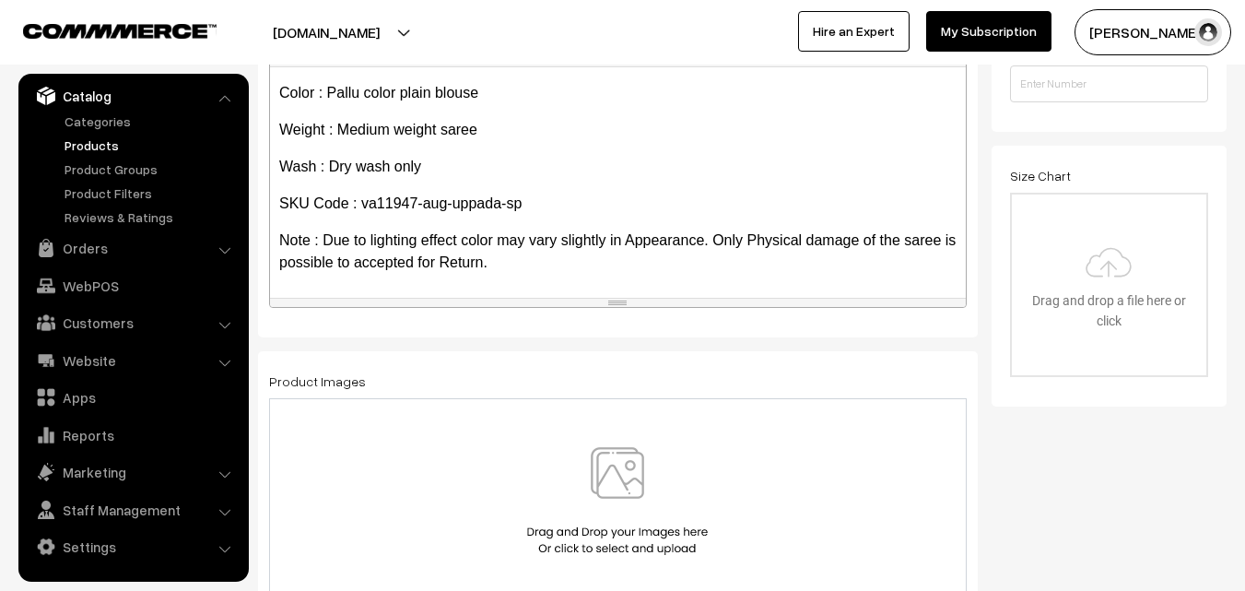
click at [625, 470] on img at bounding box center [617, 501] width 190 height 108
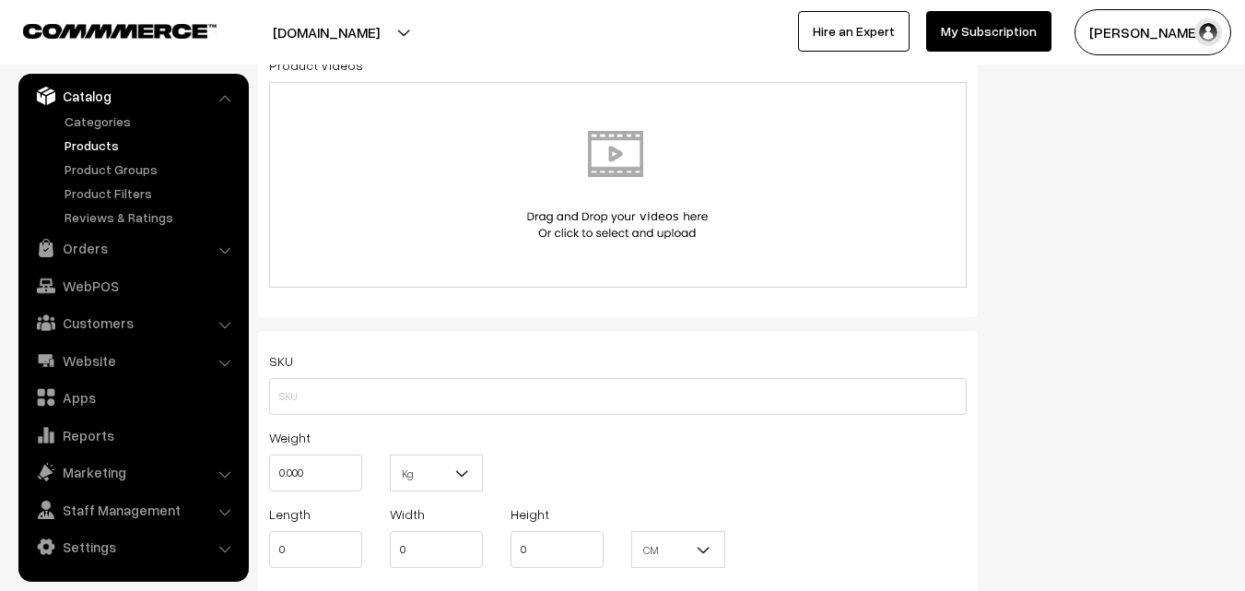
scroll to position [1106, 0]
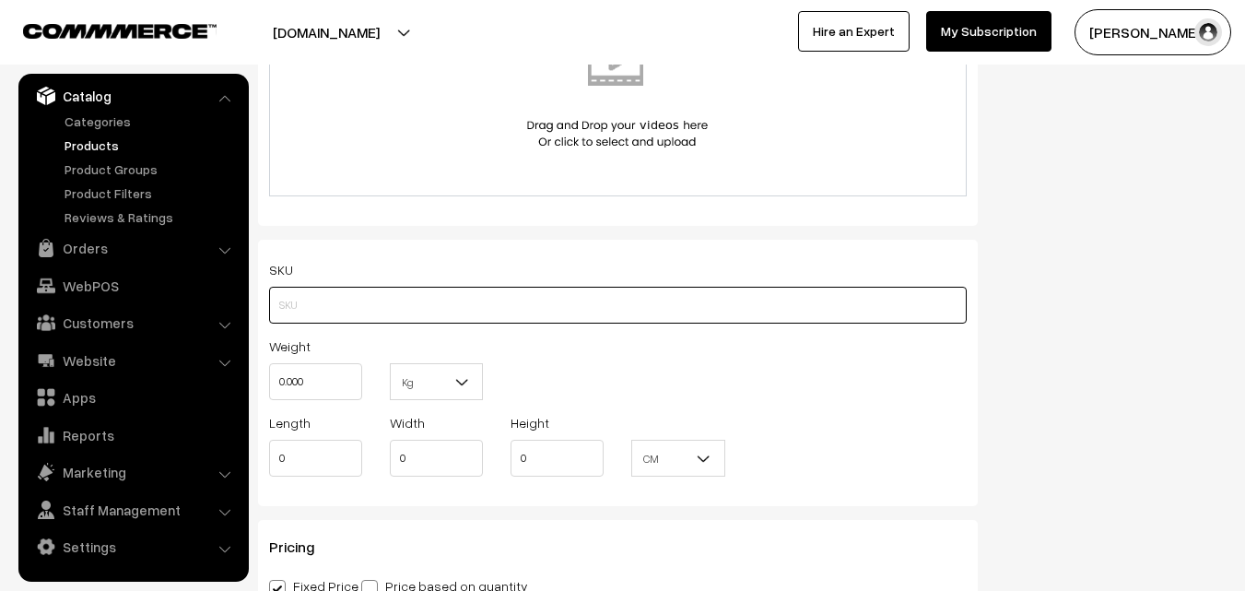
click at [330, 304] on input "text" at bounding box center [618, 305] width 698 height 37
paste input "va11947-aug-uppada-sp"
type input "va11947-aug-uppada-sp"
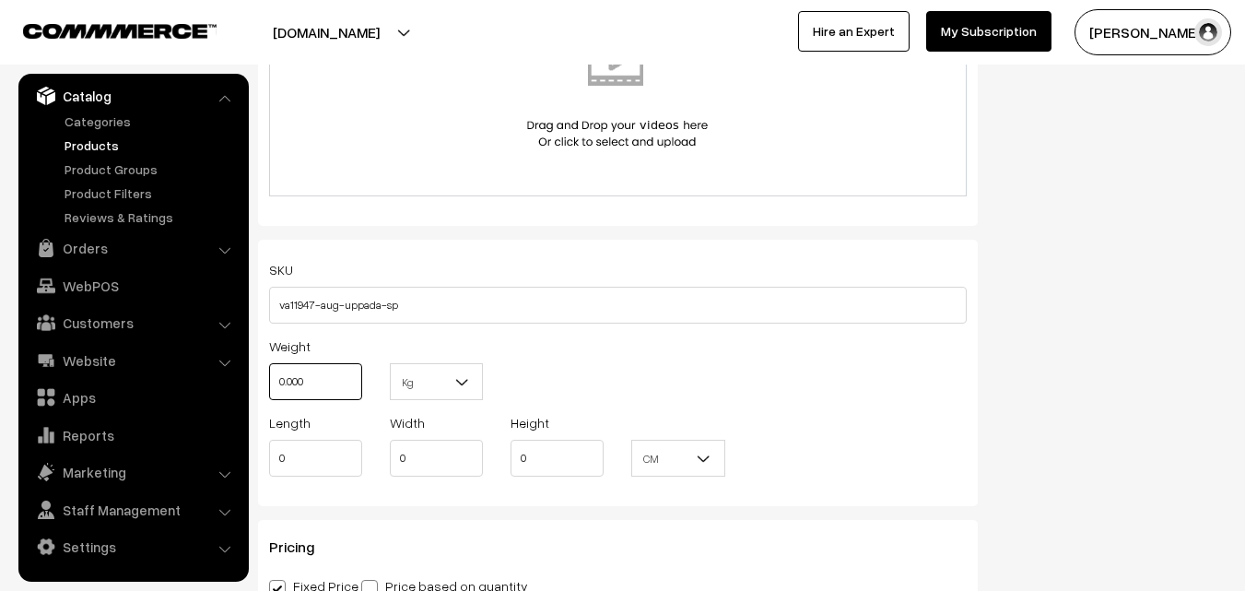
click at [315, 381] on input "0.000" at bounding box center [315, 381] width 93 height 37
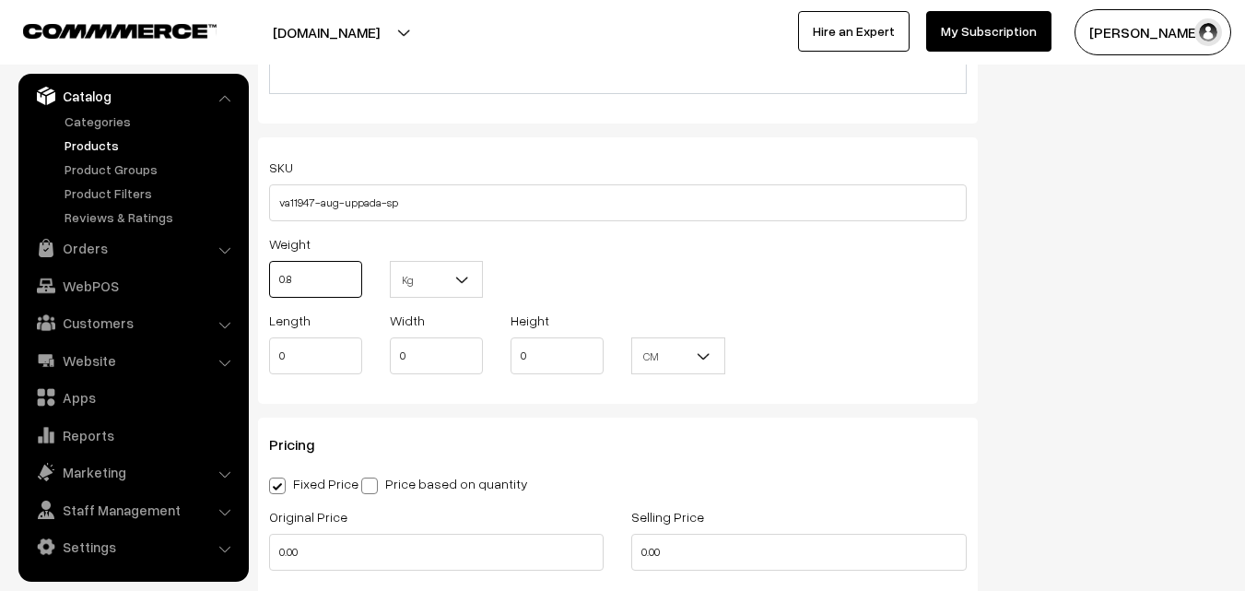
scroll to position [1382, 0]
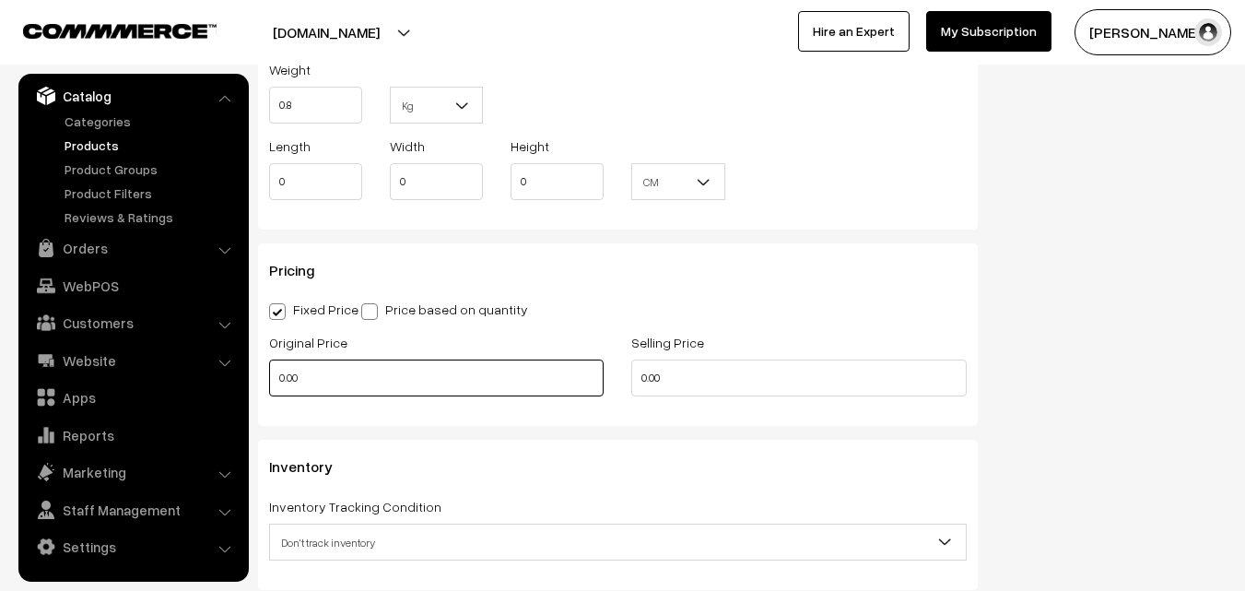
type input "0.80"
click at [308, 377] on input "0.00" at bounding box center [436, 377] width 334 height 37
type input "3600"
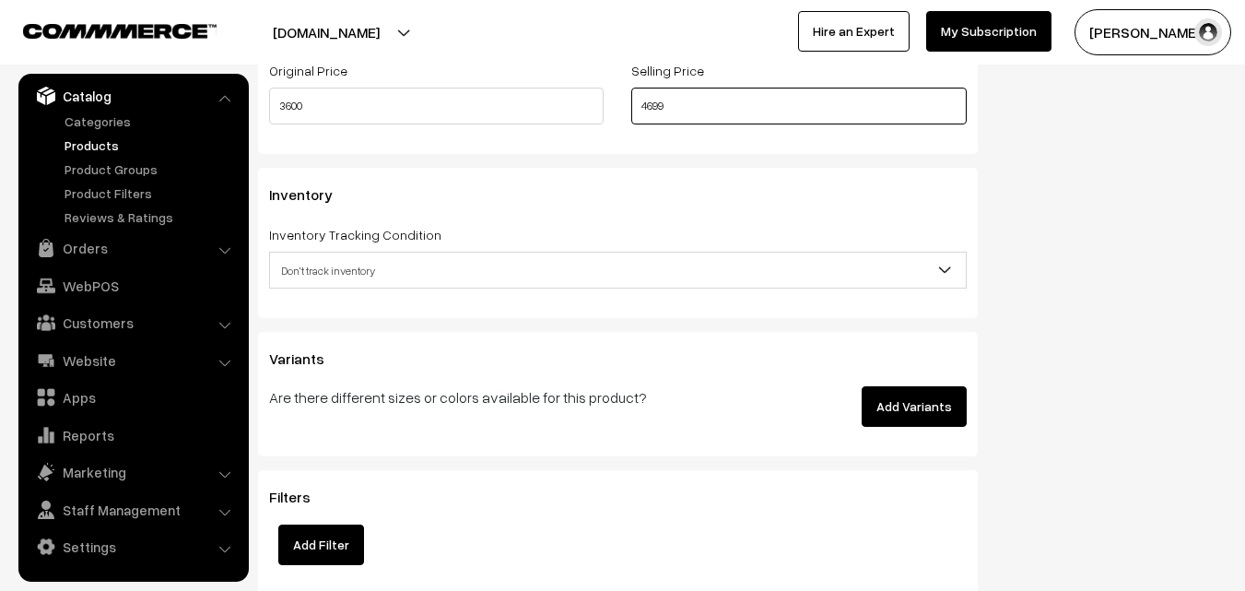
scroll to position [1659, 0]
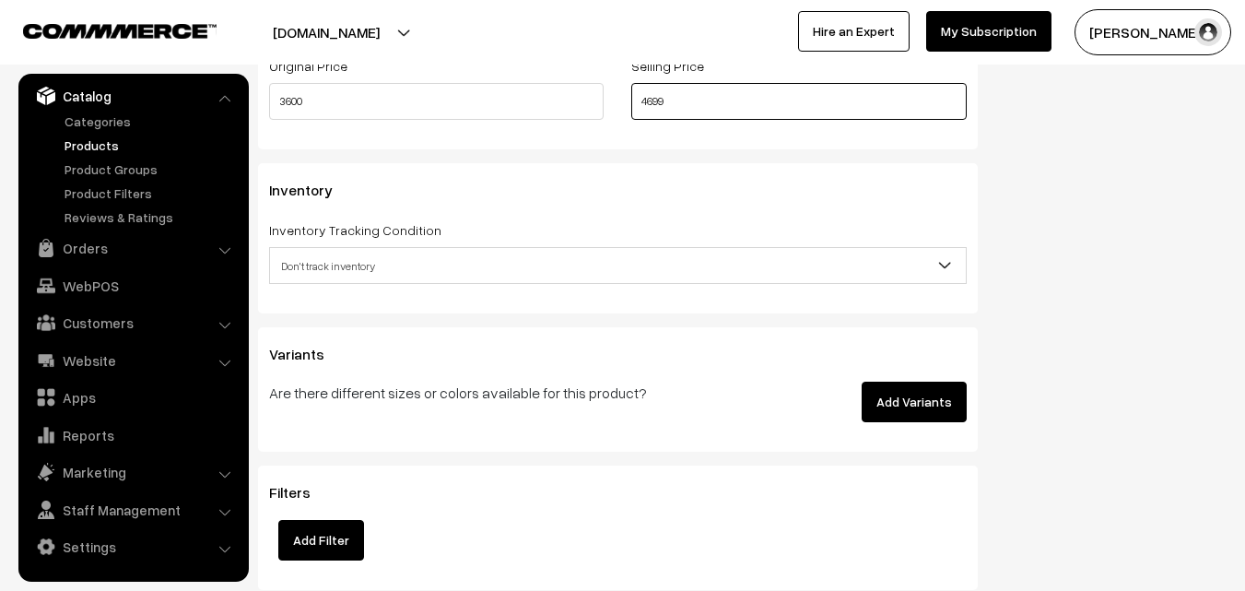
type input "4699"
click at [338, 257] on span "Don't track inventory" at bounding box center [618, 266] width 696 height 32
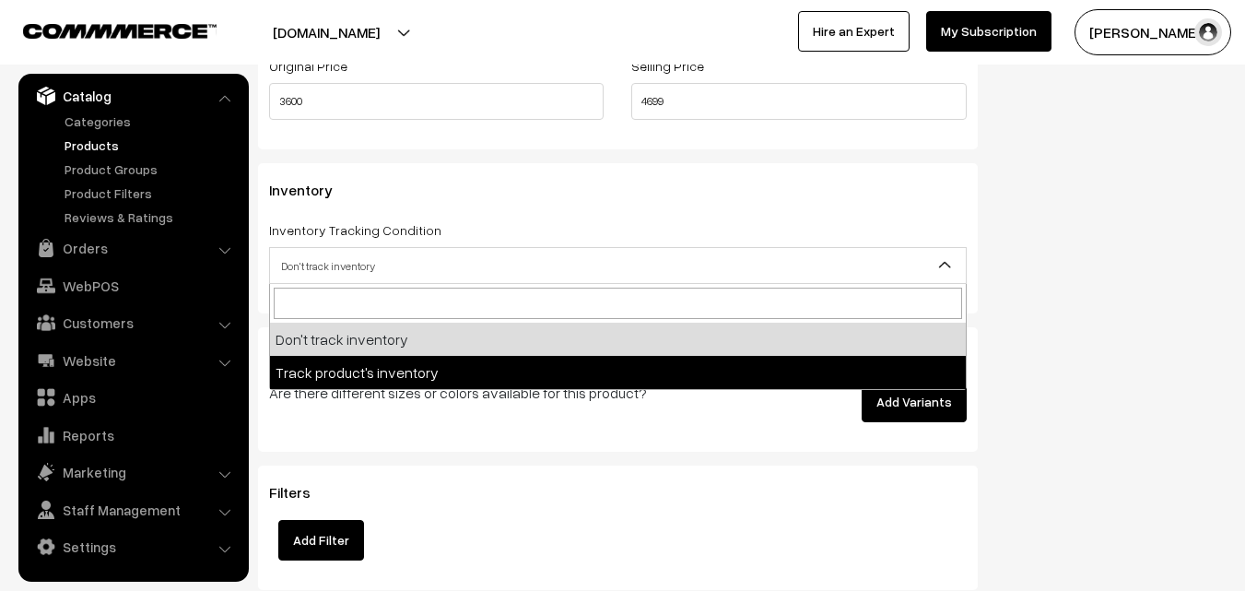
select select "2"
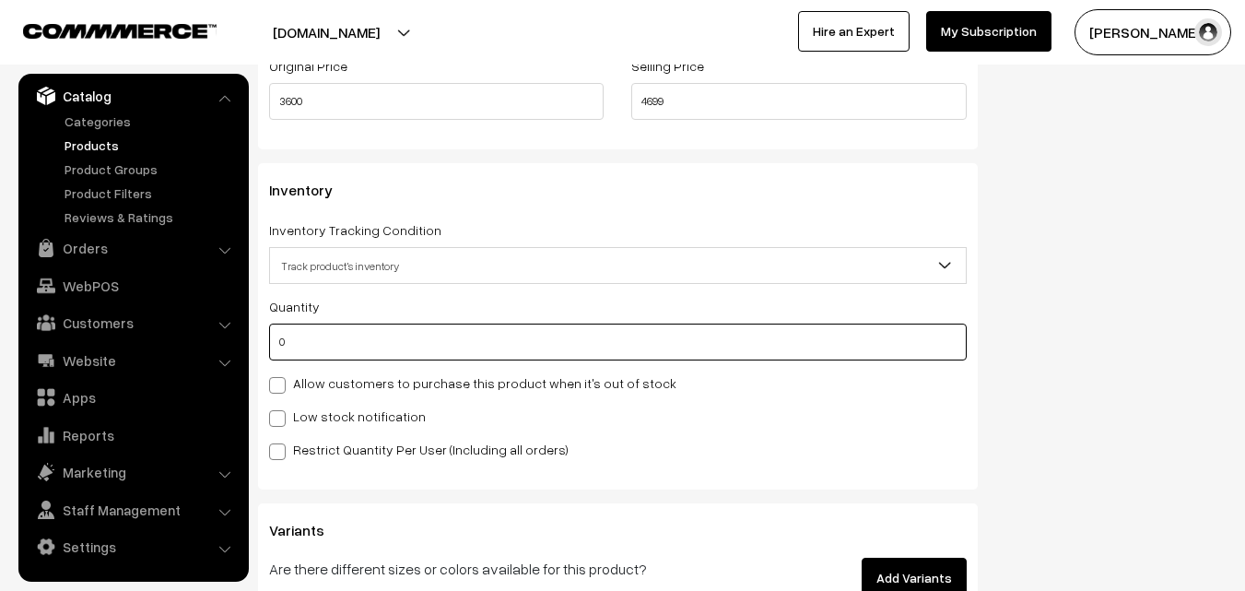
click at [346, 343] on input "0" at bounding box center [618, 341] width 698 height 37
type input "4"
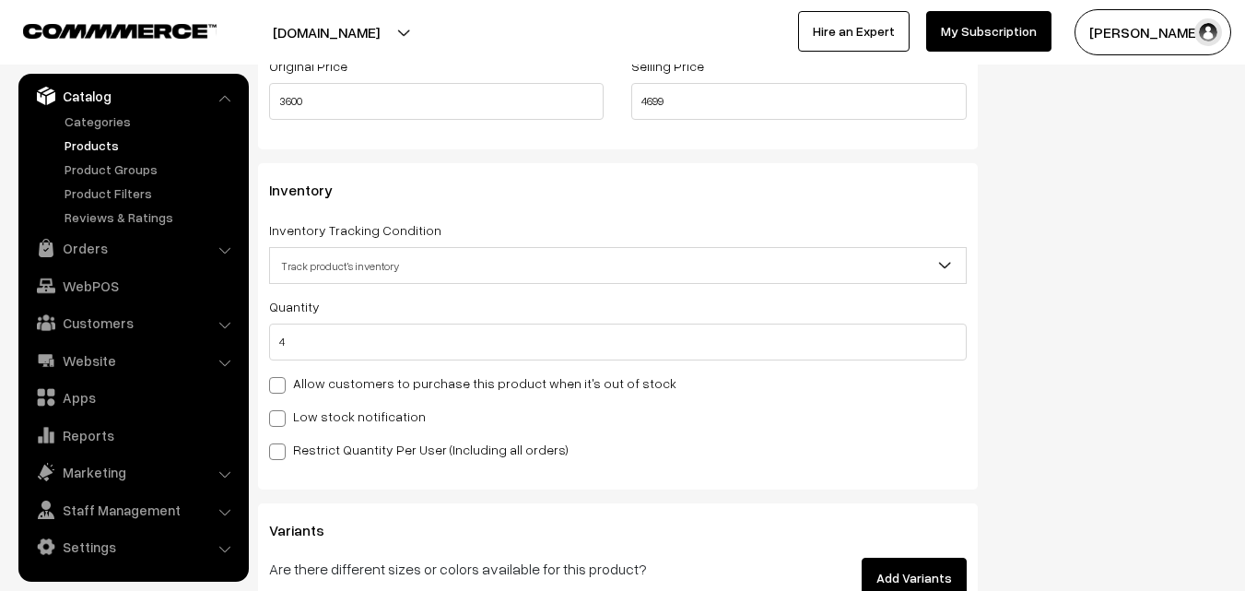
click at [325, 412] on label "Low stock notification" at bounding box center [347, 415] width 157 height 19
click at [281, 412] on input "Low stock notification" at bounding box center [275, 415] width 12 height 12
checkbox input "true"
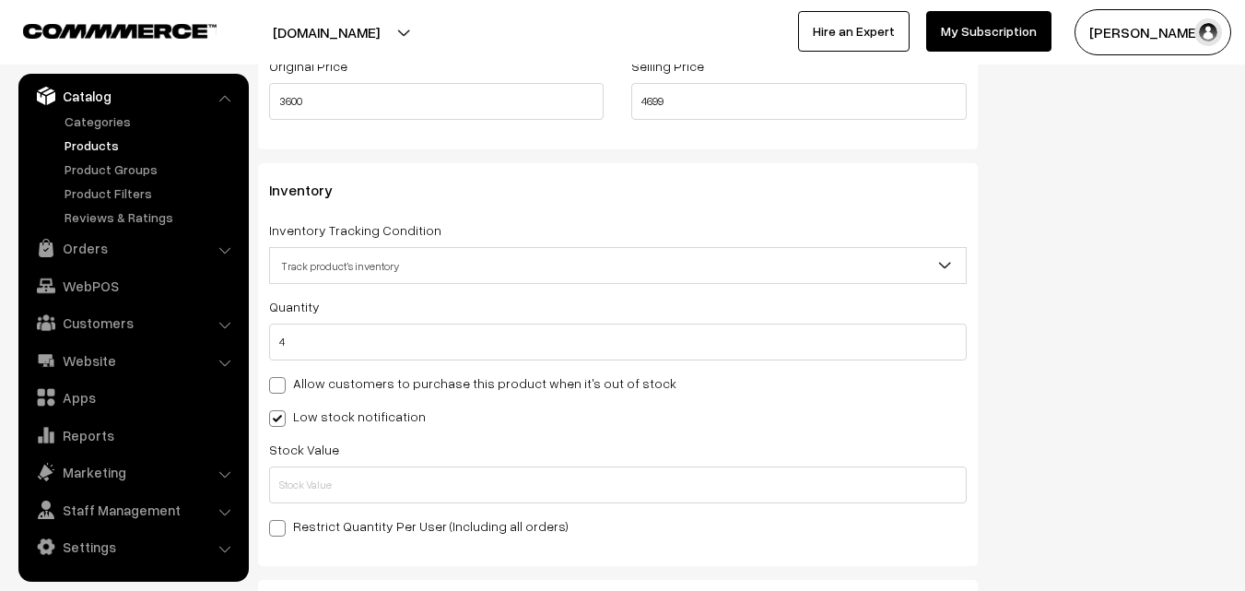
click at [326, 461] on div "Stock Value" at bounding box center [618, 470] width 698 height 65
click at [326, 483] on input "text" at bounding box center [618, 484] width 698 height 37
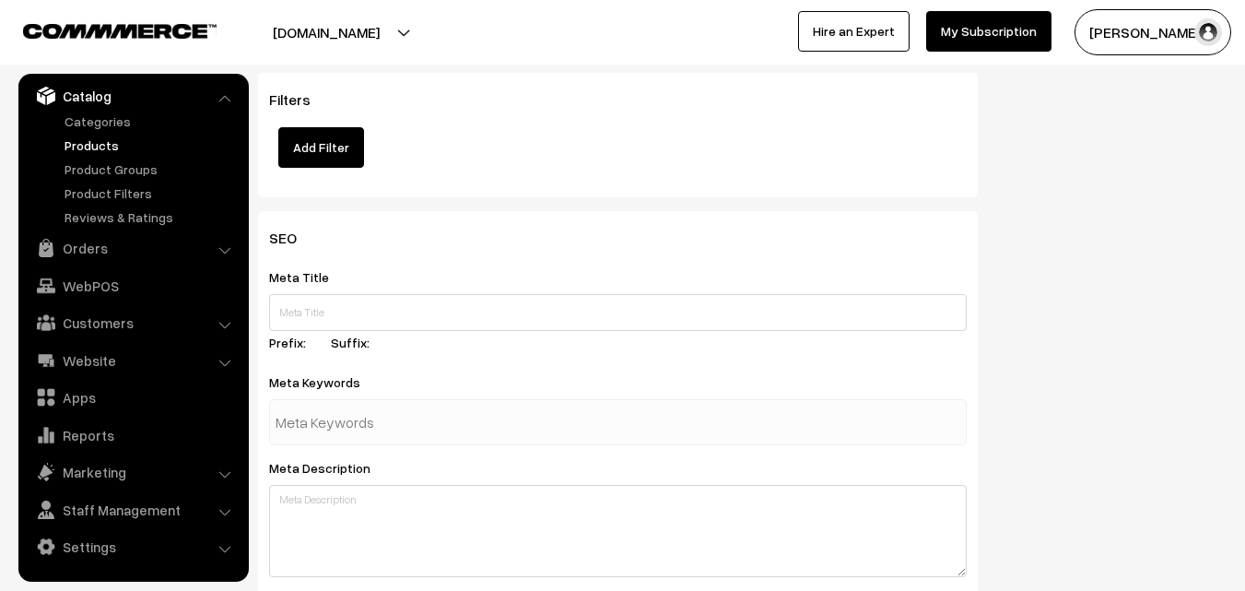
scroll to position [2743, 0]
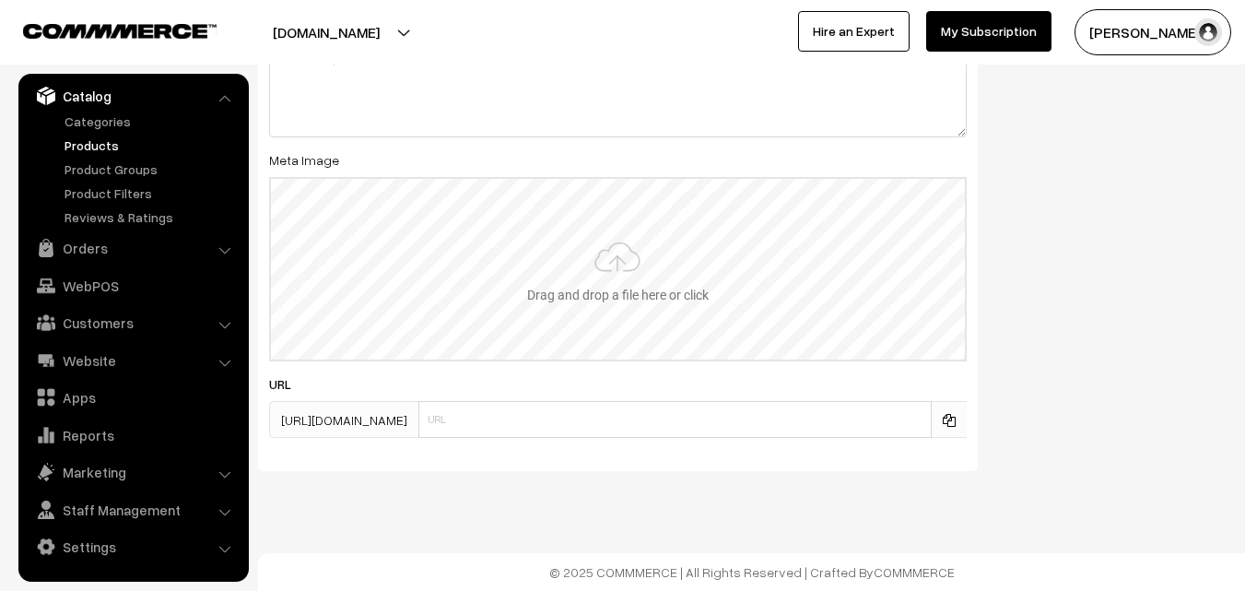
type input "2"
click at [603, 271] on input "file" at bounding box center [618, 269] width 694 height 181
type input "C:\fakepath\uppada-saree-va11947-aug.jpeg"
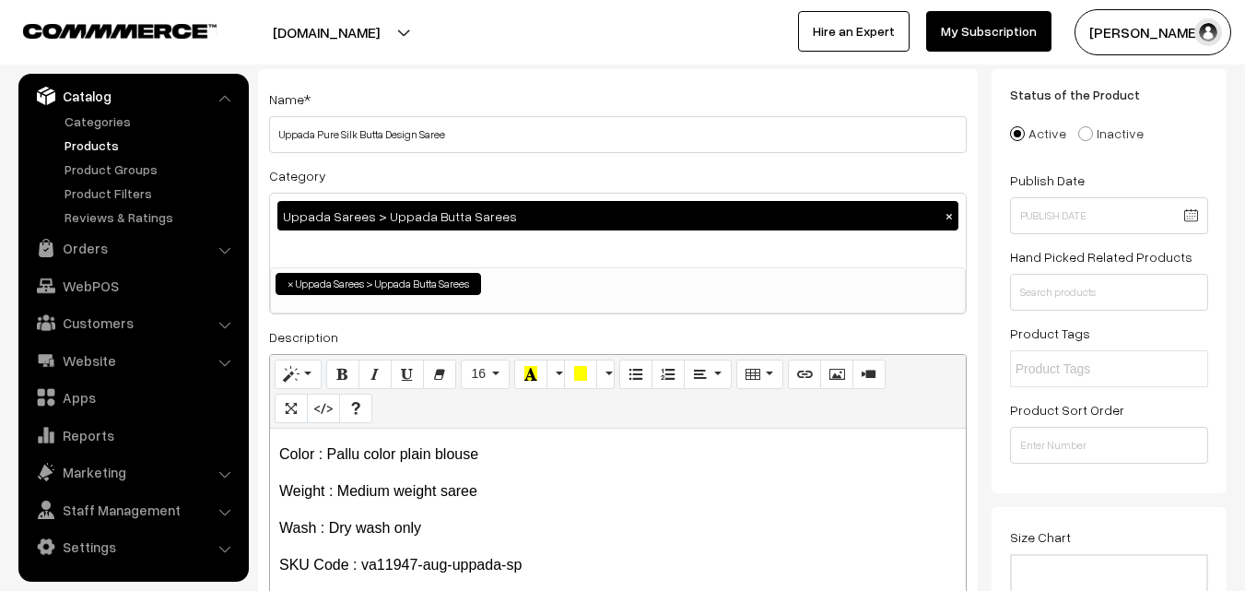
scroll to position [0, 0]
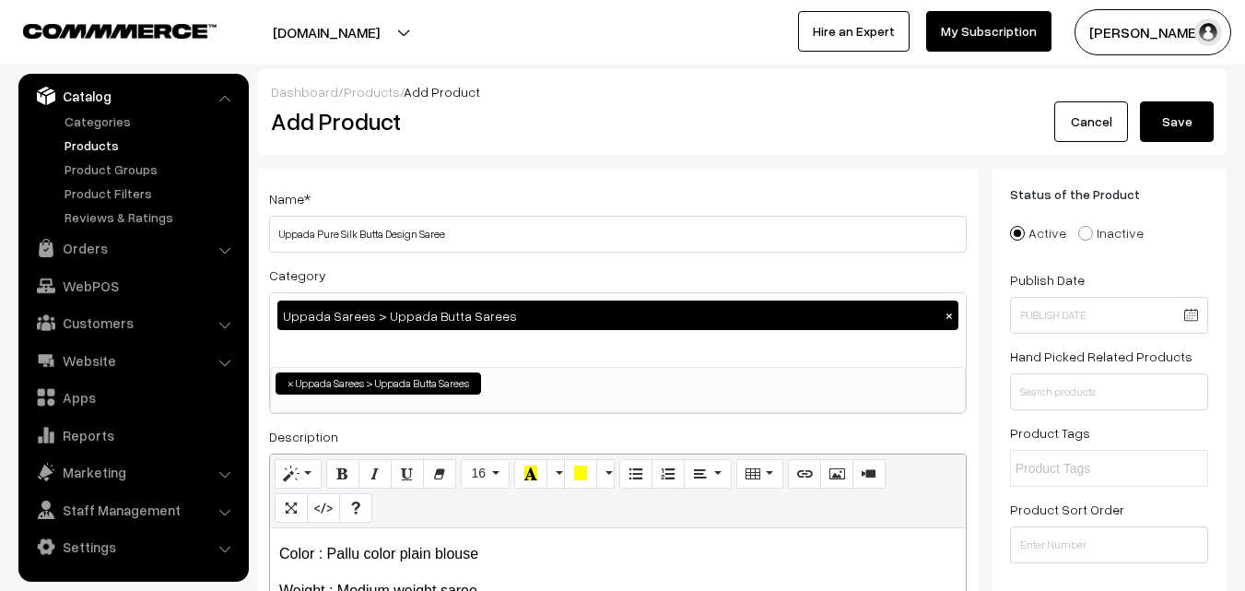
click at [1183, 119] on button "Save" at bounding box center [1177, 121] width 74 height 41
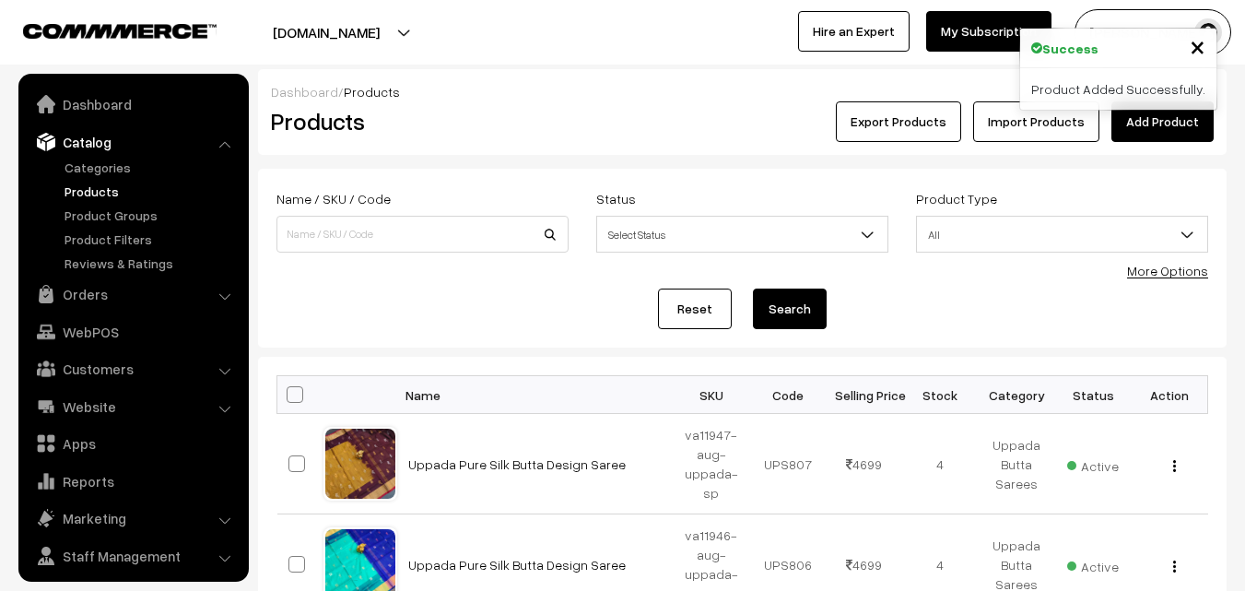
scroll to position [46, 0]
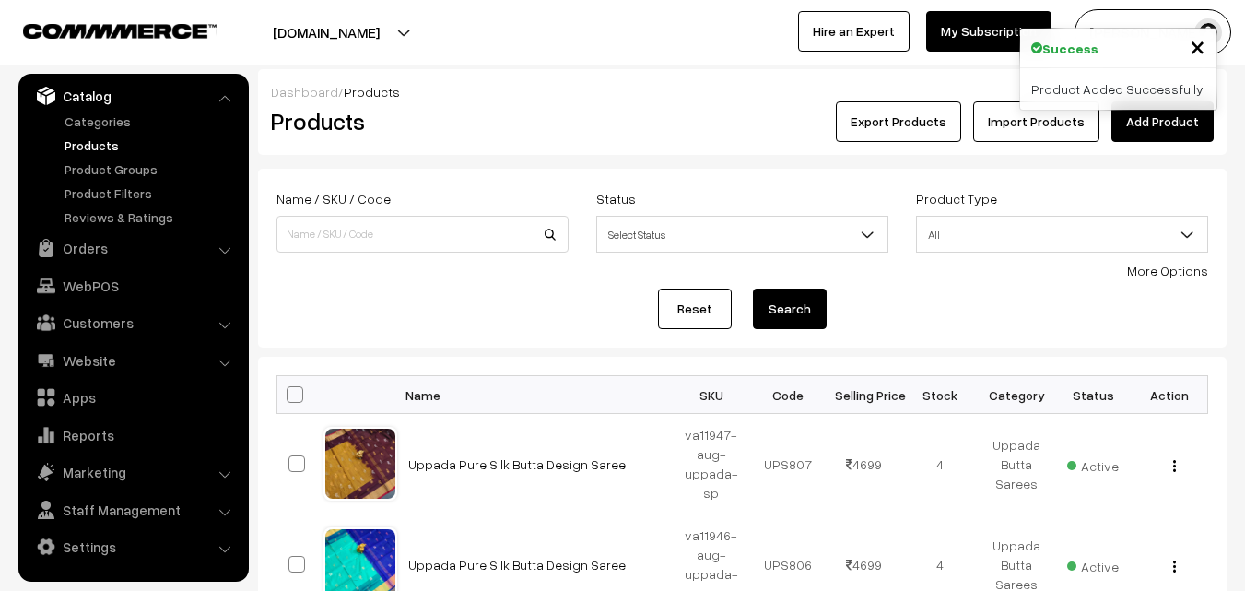
click at [570, 130] on div "Products" at bounding box center [418, 121] width 323 height 41
click at [1159, 110] on div "Success × Product Added Successfully." at bounding box center [1118, 69] width 198 height 83
click at [1160, 118] on link "Add Product" at bounding box center [1162, 121] width 102 height 41
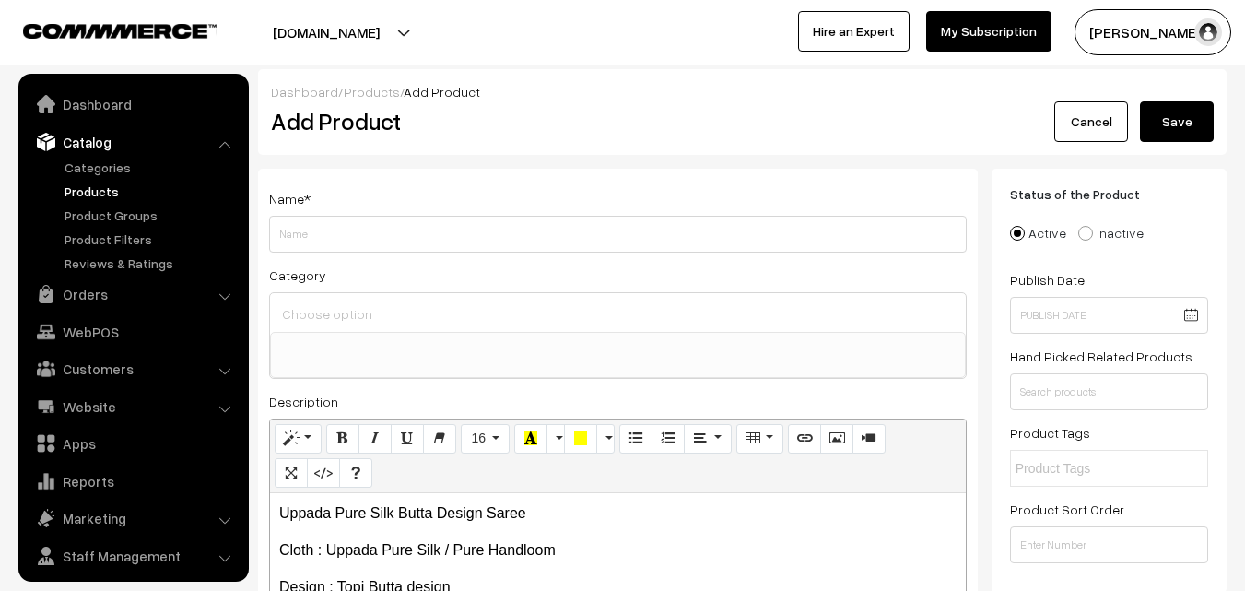
select select
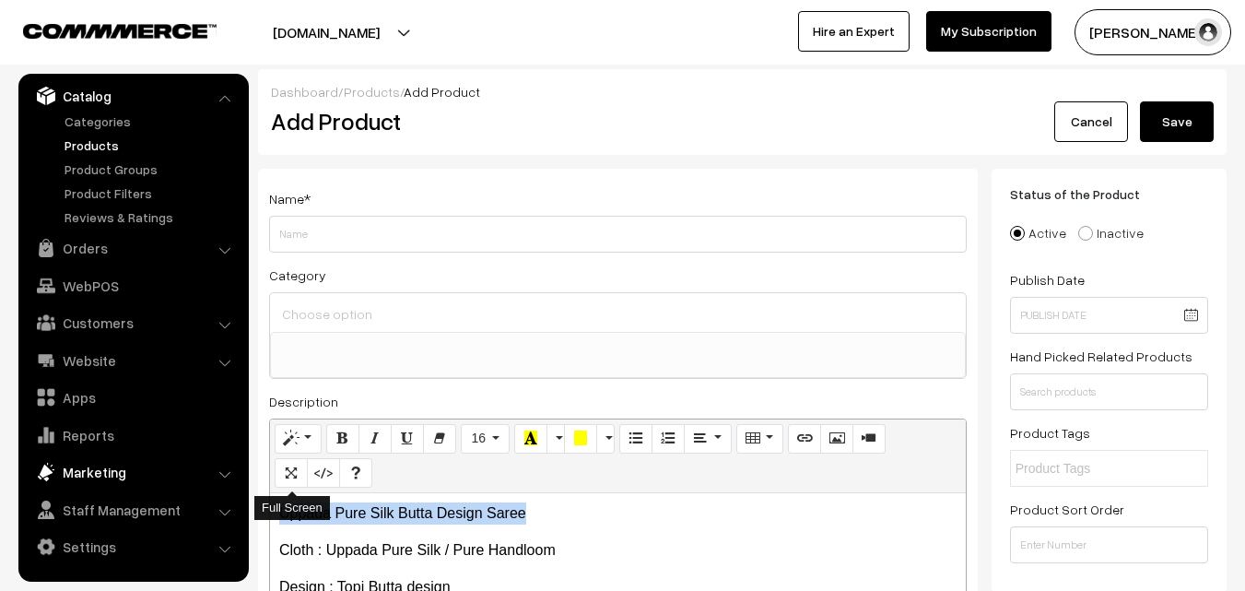
drag, startPoint x: 534, startPoint y: 505, endPoint x: 220, endPoint y: 466, distance: 315.7
copy p "Uppada Pure Silk Butta Design Saree"
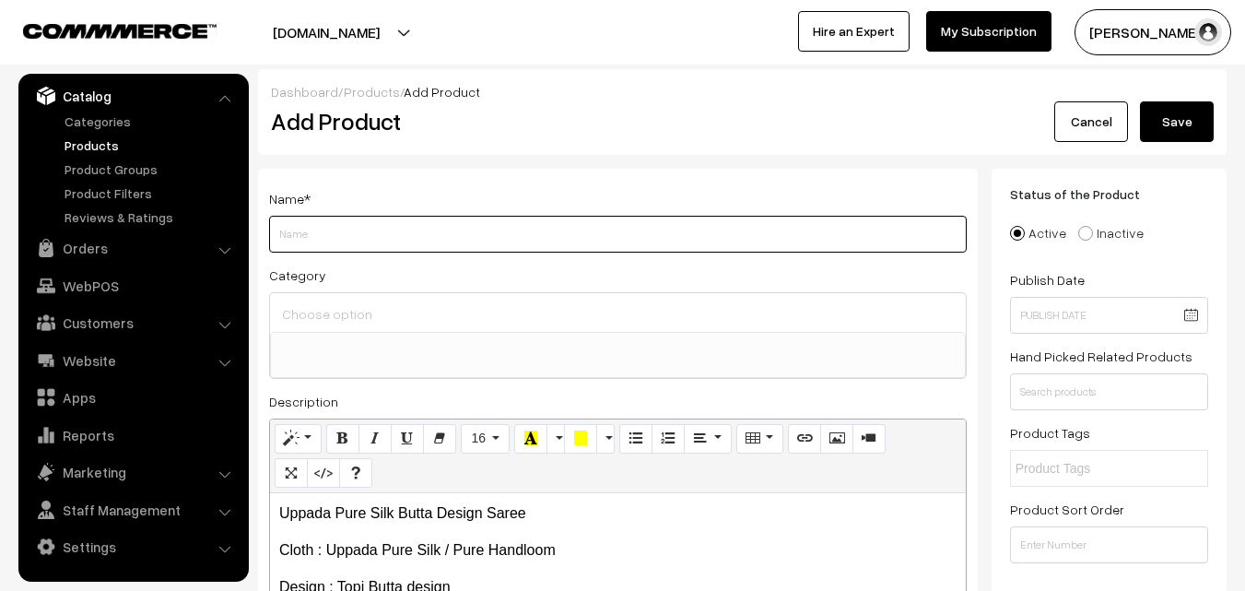
click at [323, 236] on input "Weight" at bounding box center [618, 234] width 698 height 37
paste input "Uppada Pure Silk Butta Design Saree"
type input "Uppada Pure Silk Butta Design Saree"
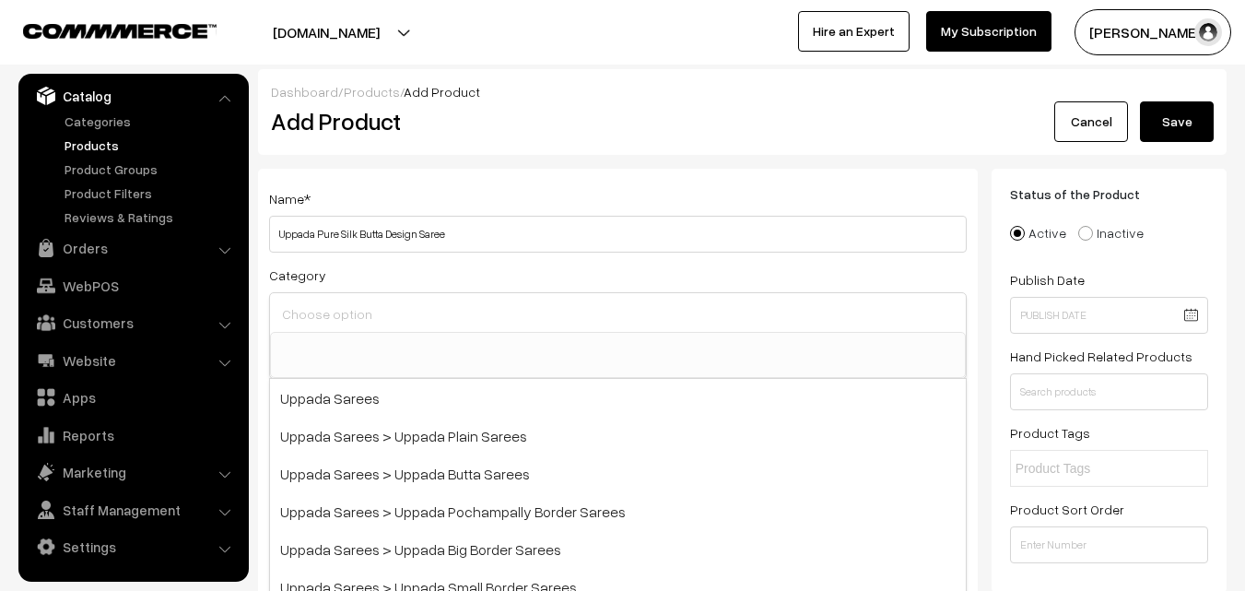
click at [334, 317] on input at bounding box center [617, 313] width 681 height 27
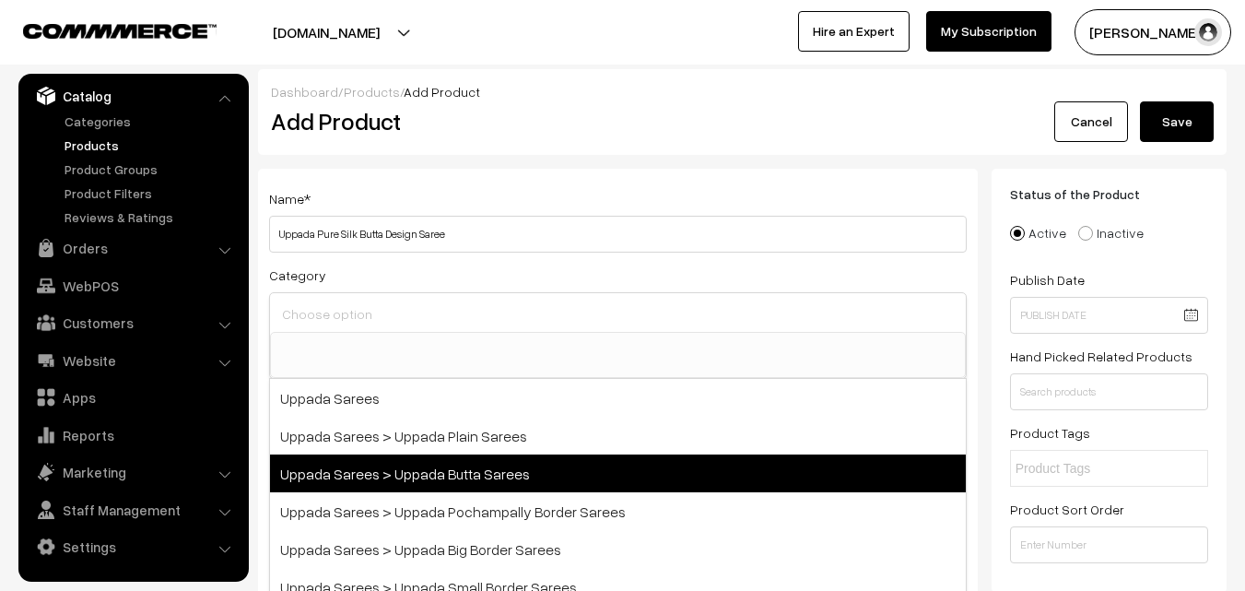
click at [413, 455] on span "Uppada Sarees > Uppada Butta Sarees" at bounding box center [618, 473] width 696 height 38
select select "7"
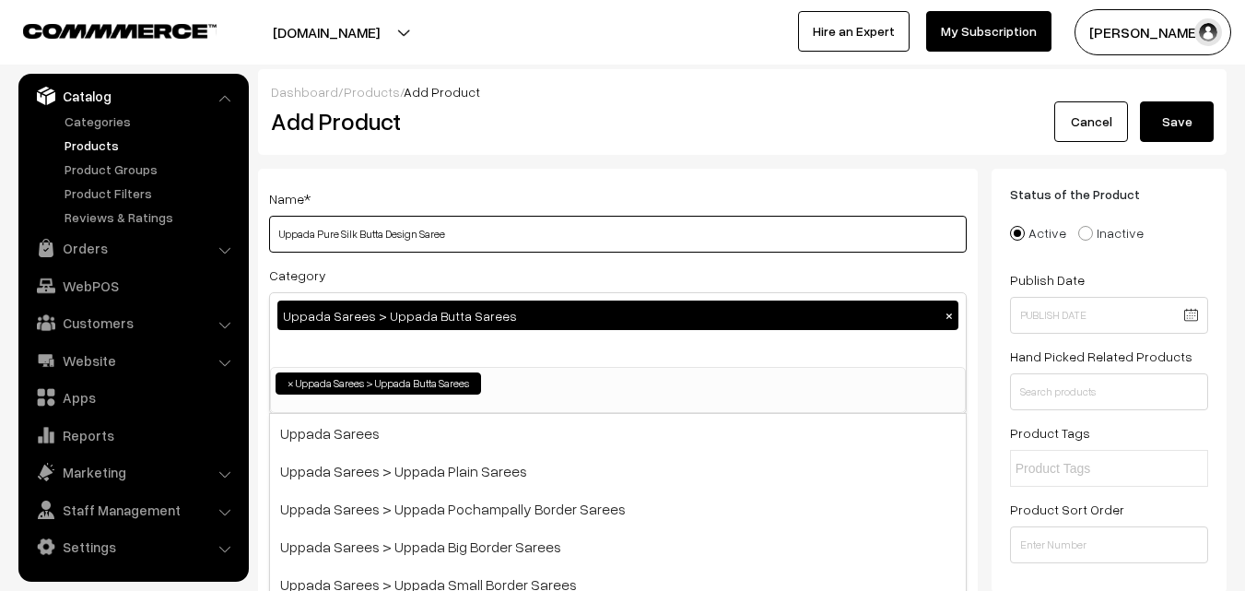
click at [443, 223] on input "Uppada Pure Silk Butta Design Saree" at bounding box center [618, 234] width 698 height 37
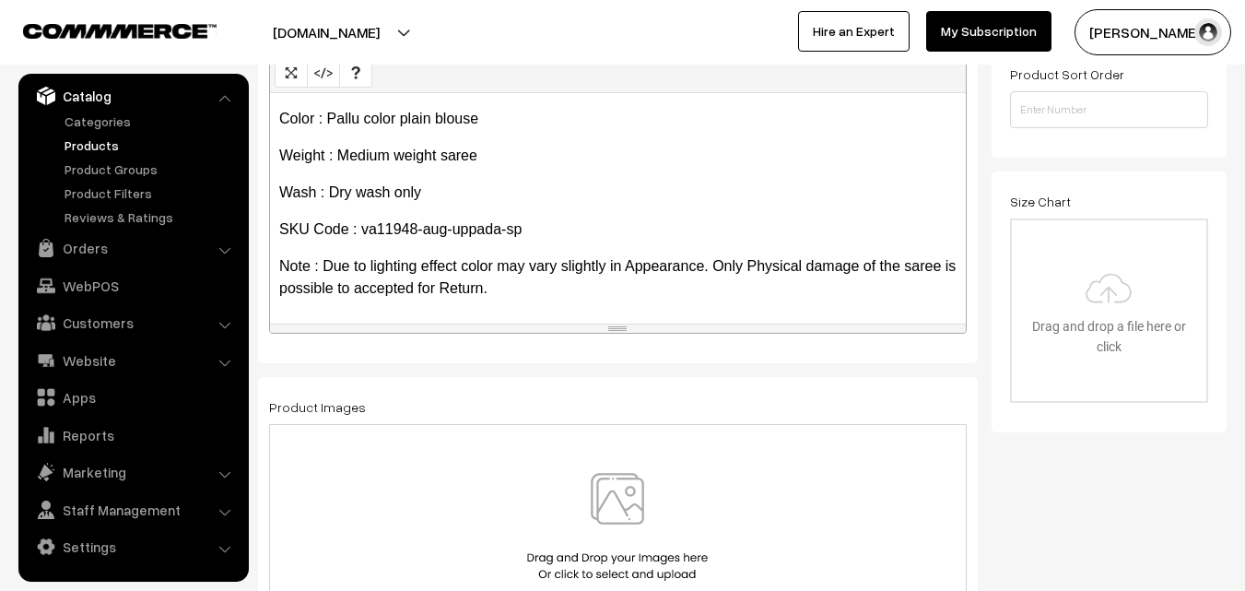
scroll to position [461, 0]
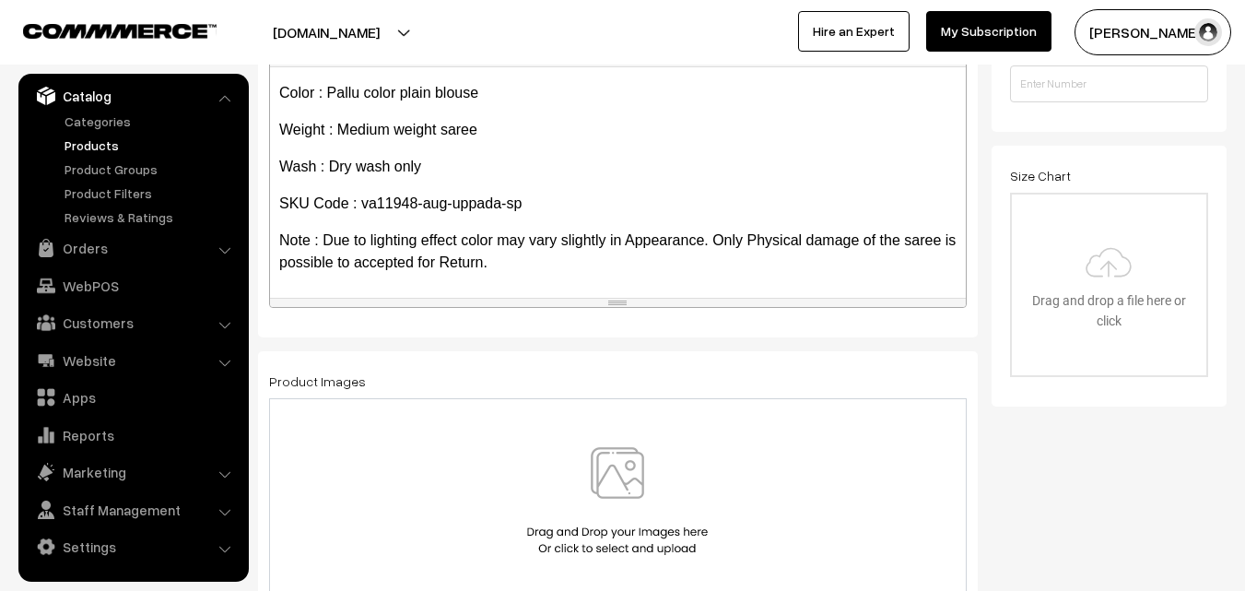
click at [620, 481] on img at bounding box center [617, 501] width 190 height 108
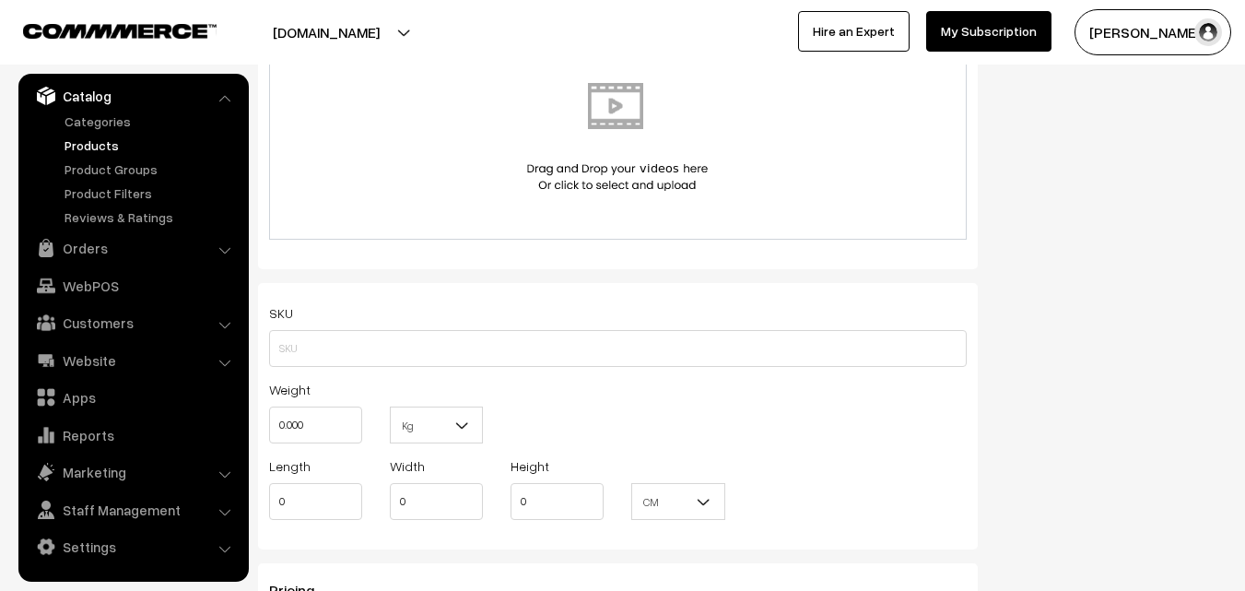
scroll to position [1106, 0]
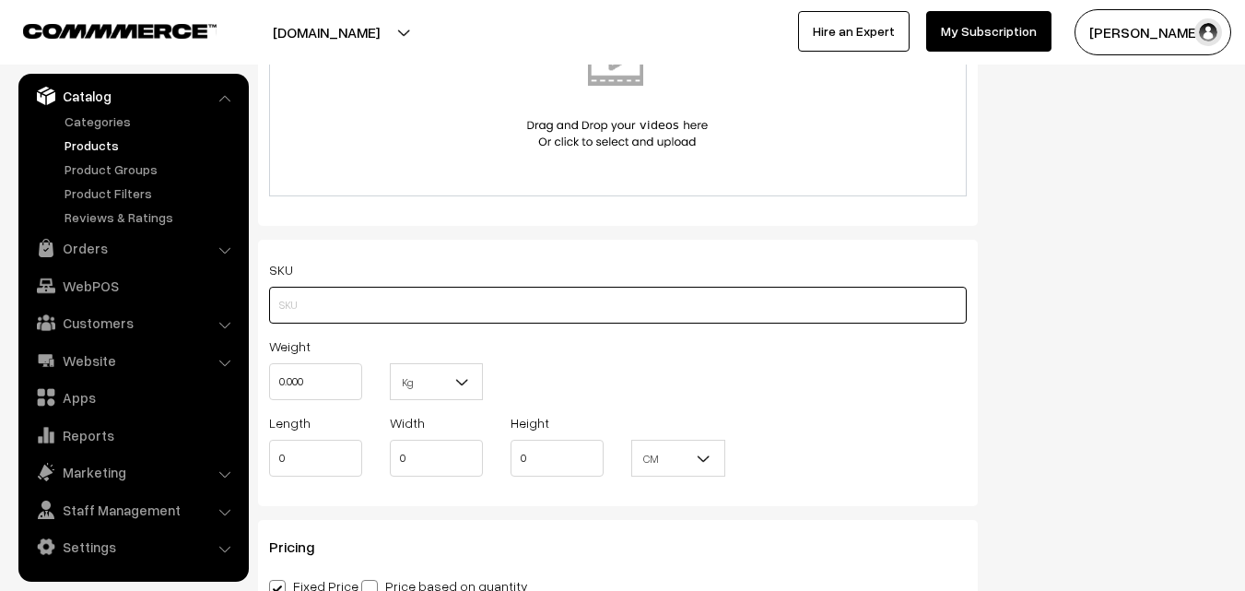
click at [304, 320] on input "text" at bounding box center [618, 305] width 698 height 37
paste input "va11948-aug-uppada-sp"
type input "va11948-aug-uppada-sp"
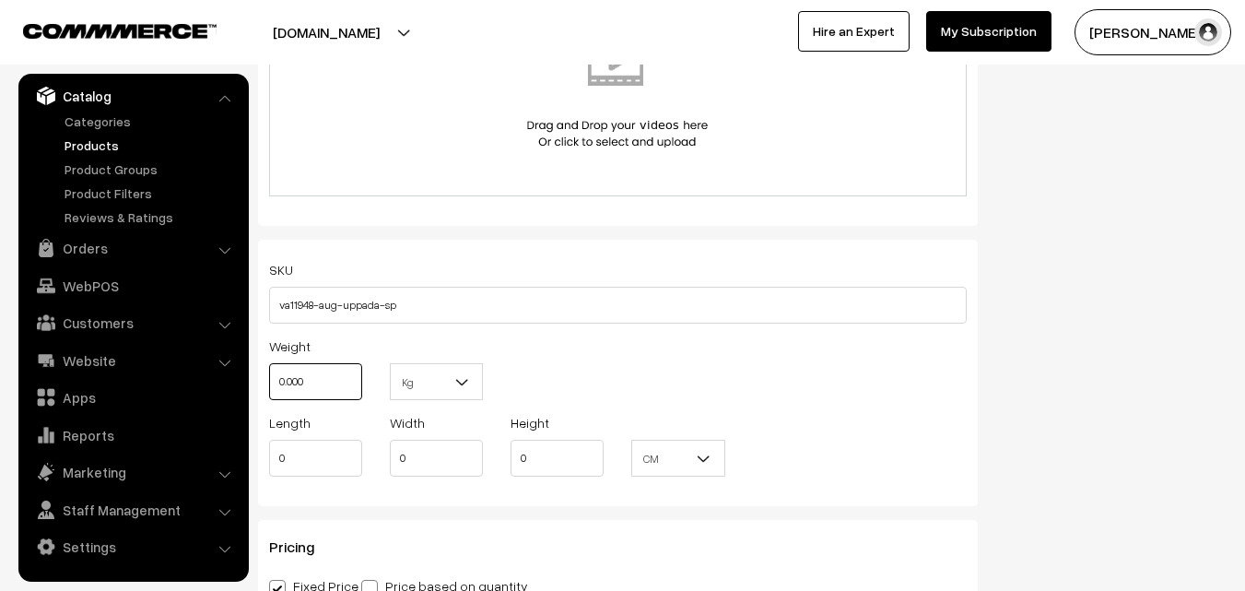
click at [317, 392] on input "0.000" at bounding box center [315, 381] width 93 height 37
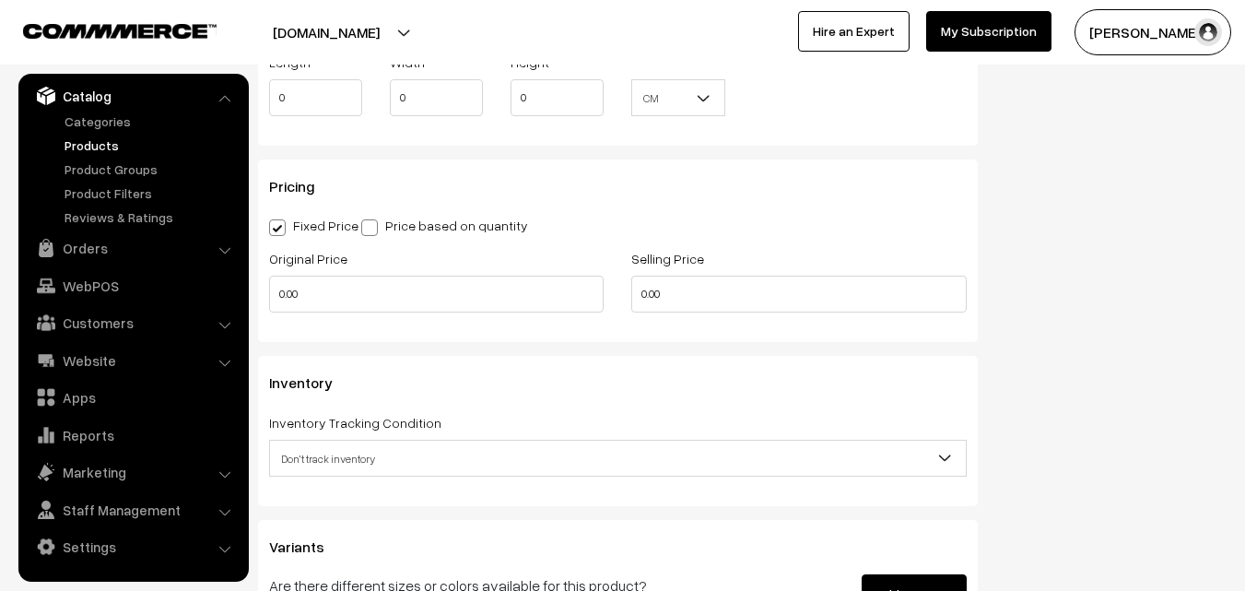
scroll to position [1474, 0]
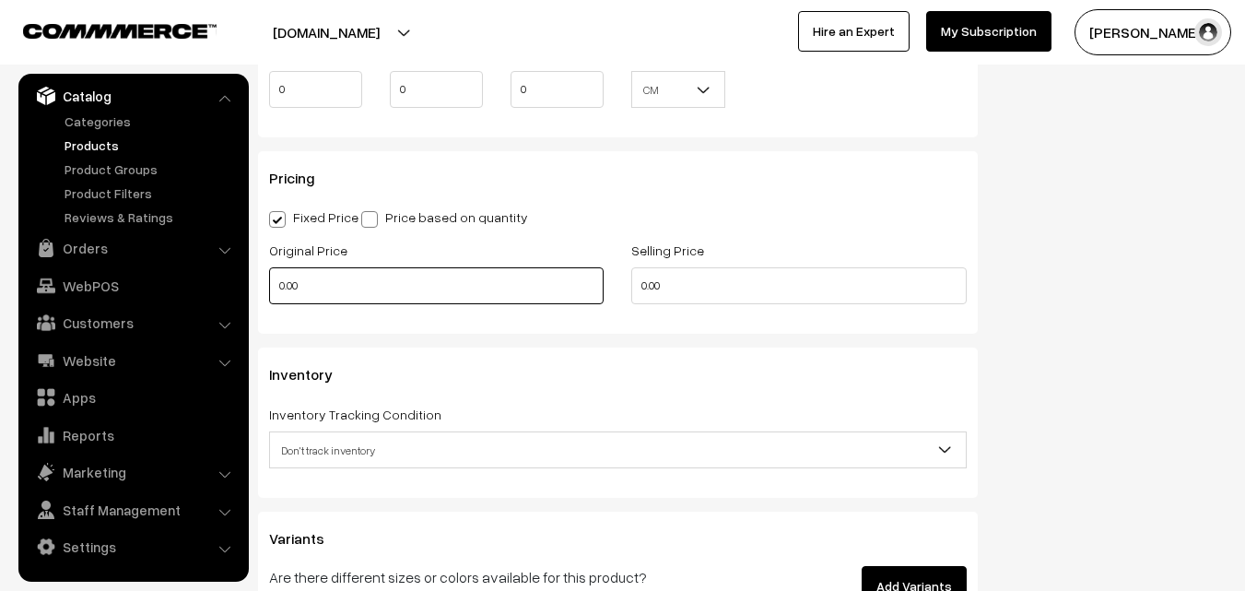
type input "0.80"
click at [315, 282] on input "0.00" at bounding box center [436, 285] width 334 height 37
type input "3600"
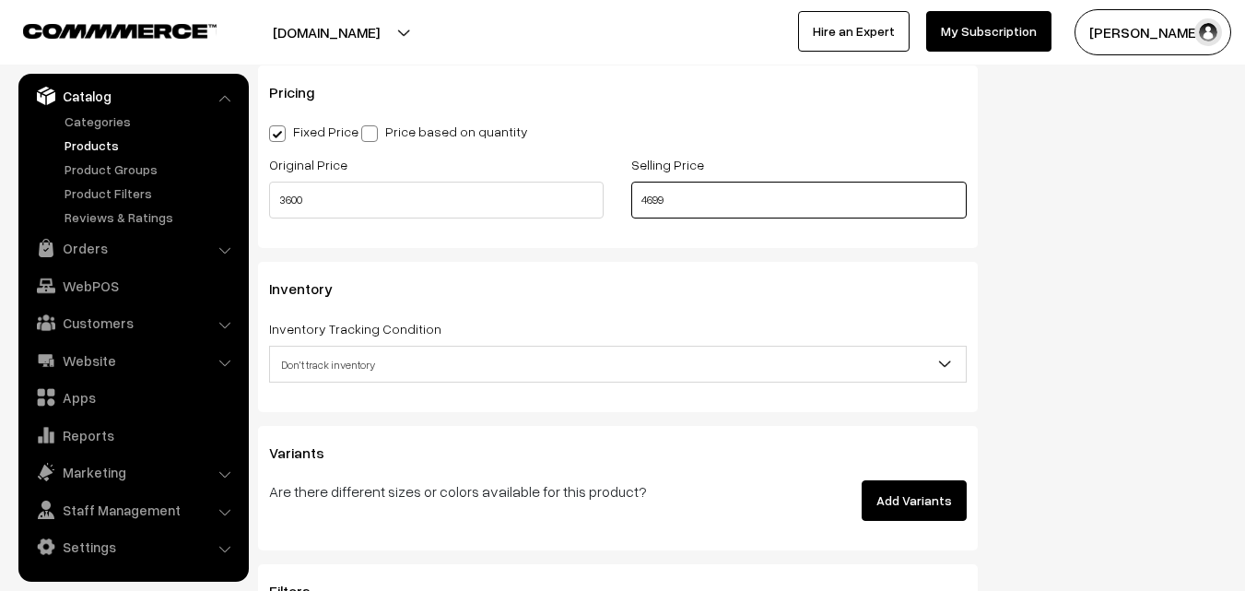
scroll to position [1659, 0]
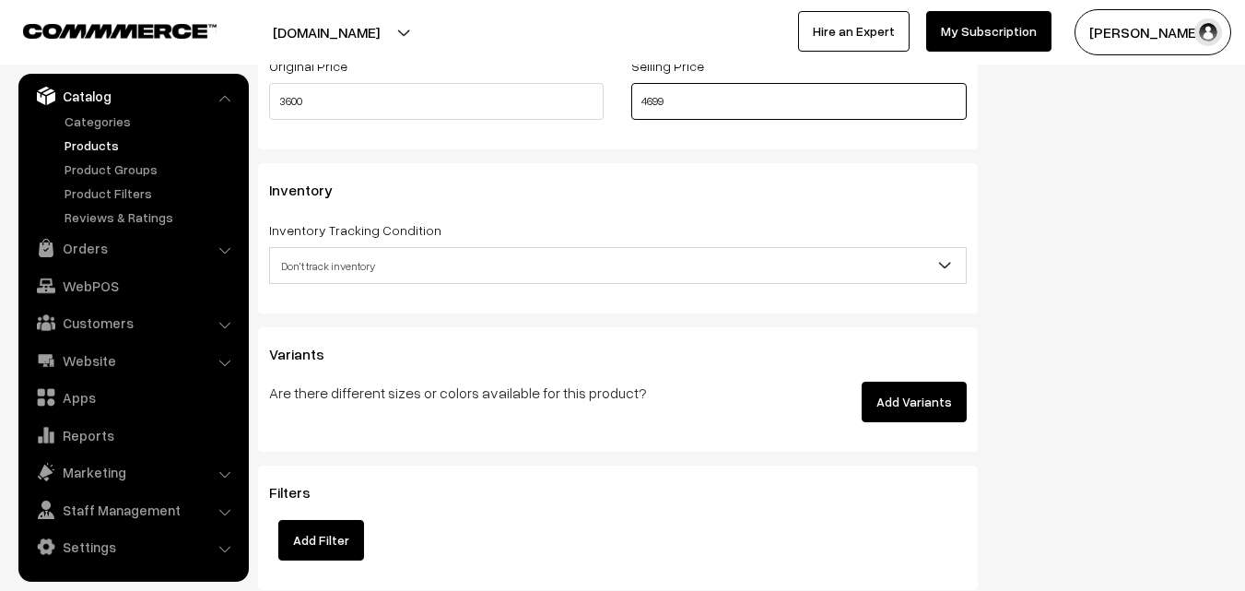
type input "4699"
click at [323, 265] on span "Don't track inventory" at bounding box center [618, 266] width 696 height 32
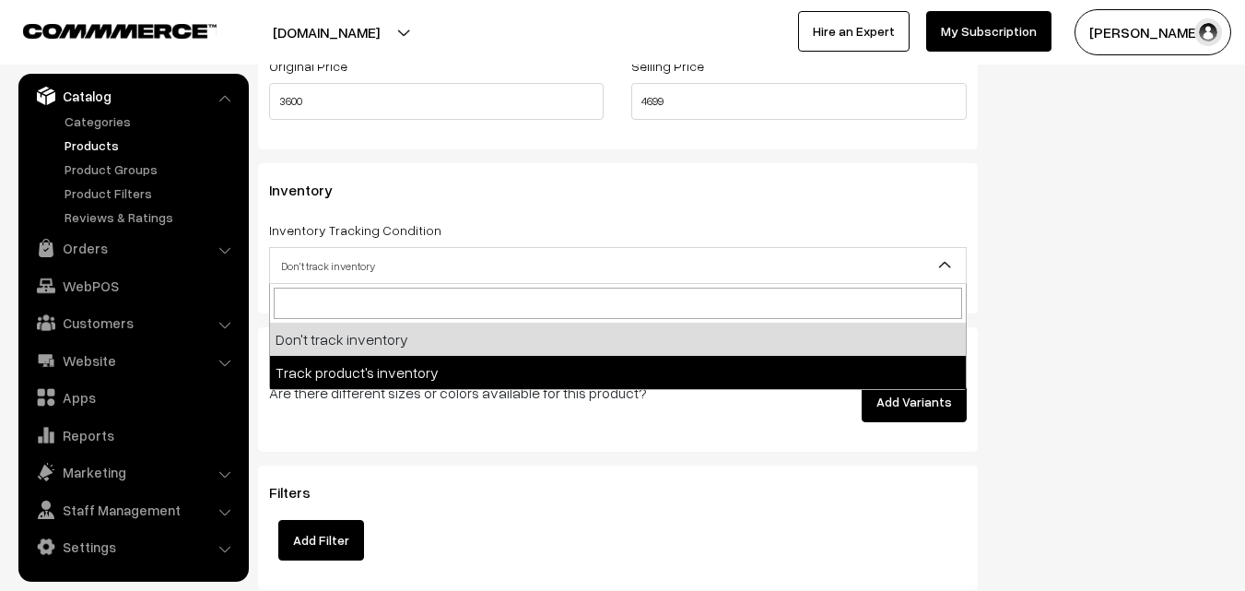
select select "2"
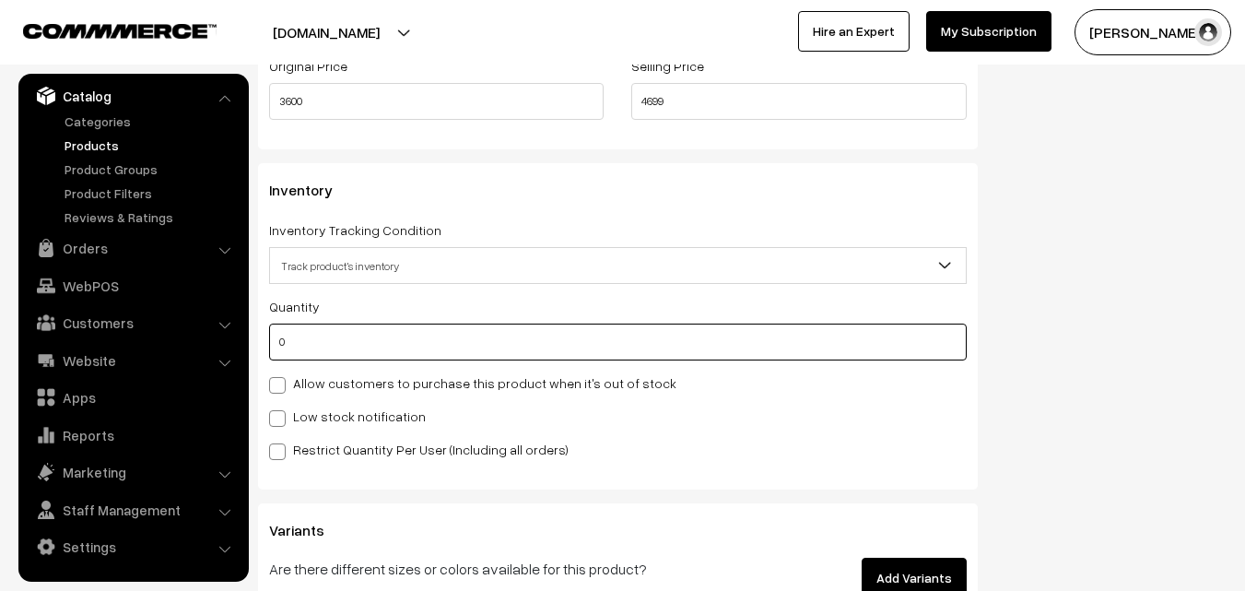
click at [340, 353] on input "0" at bounding box center [618, 341] width 698 height 37
type input "4"
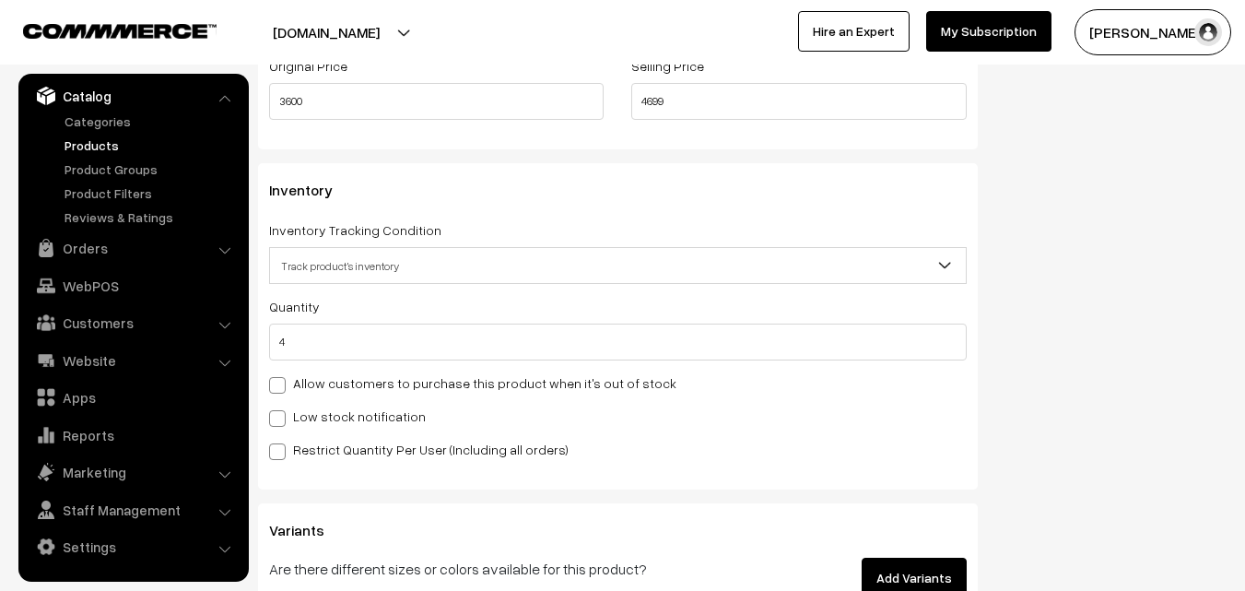
click at [329, 410] on label "Low stock notification" at bounding box center [347, 415] width 157 height 19
click at [281, 410] on input "Low stock notification" at bounding box center [275, 415] width 12 height 12
checkbox input "true"
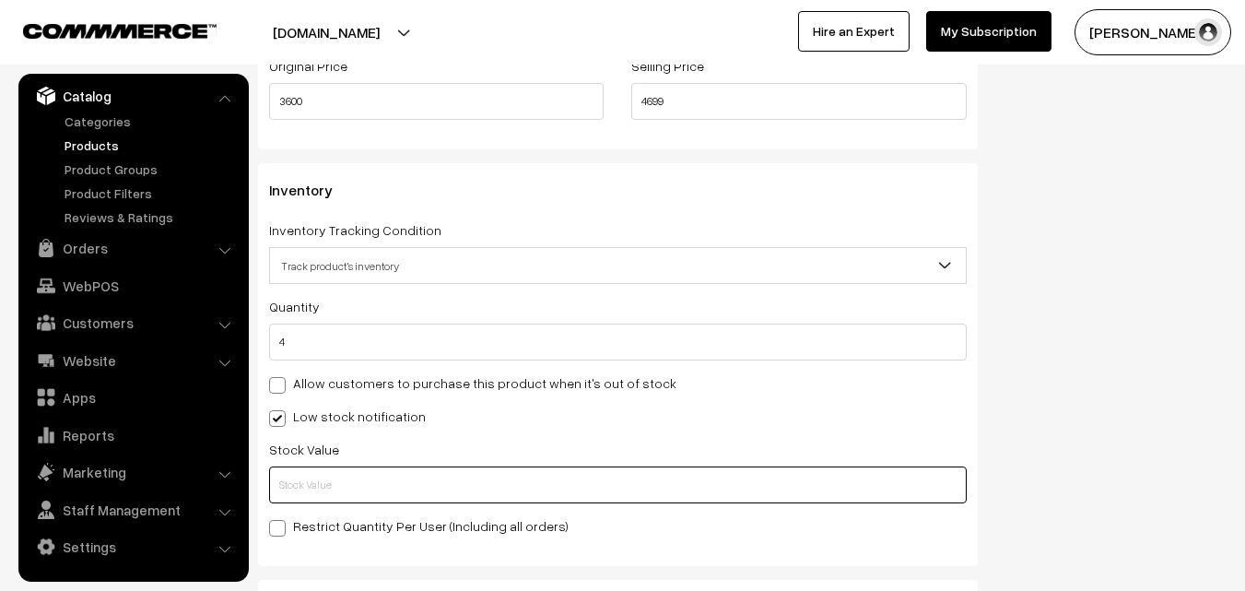
click at [328, 502] on input "text" at bounding box center [618, 484] width 698 height 37
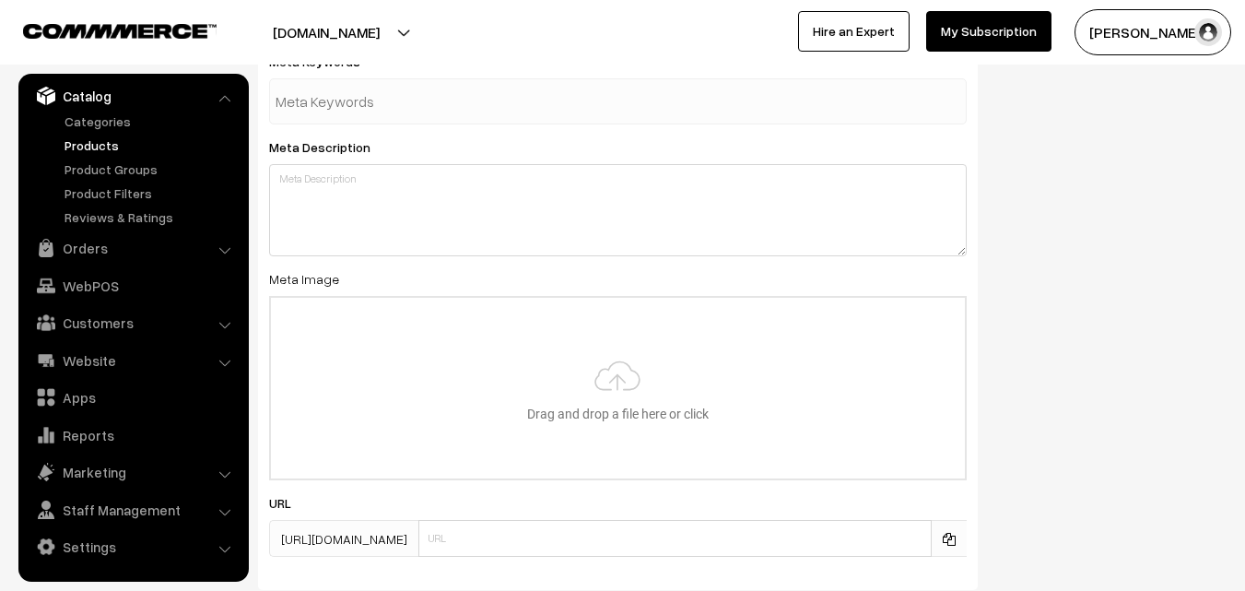
scroll to position [2743, 0]
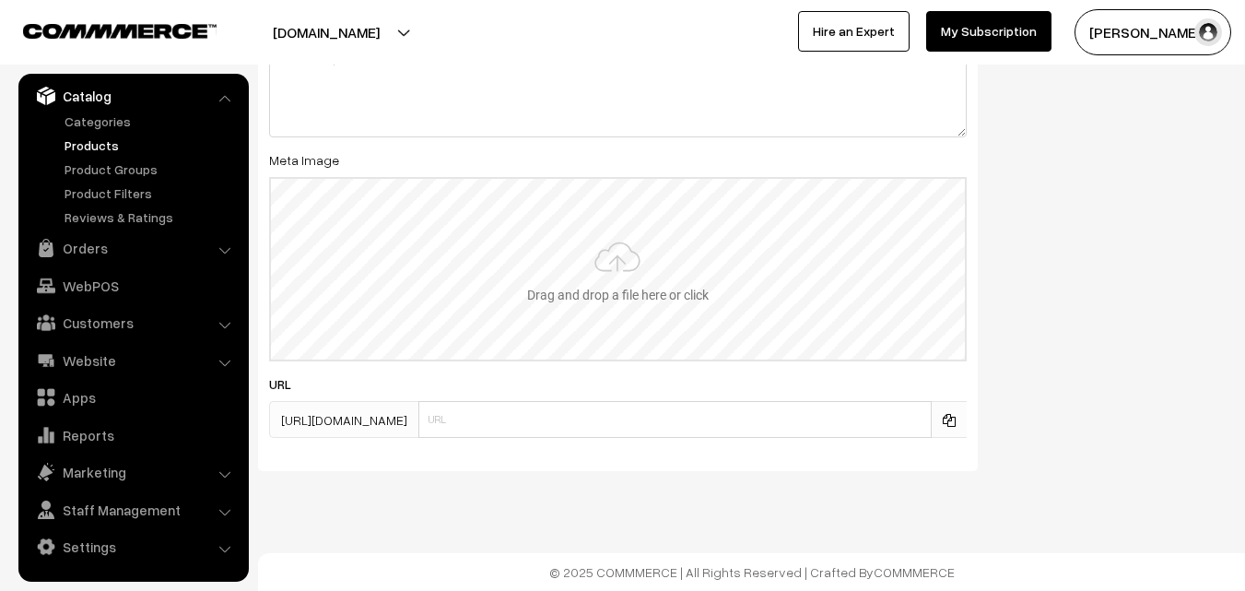
type input "2"
click at [566, 301] on input "file" at bounding box center [618, 269] width 694 height 181
type input "C:\fakepath\uppada-saree-va11948-aug.jpeg"
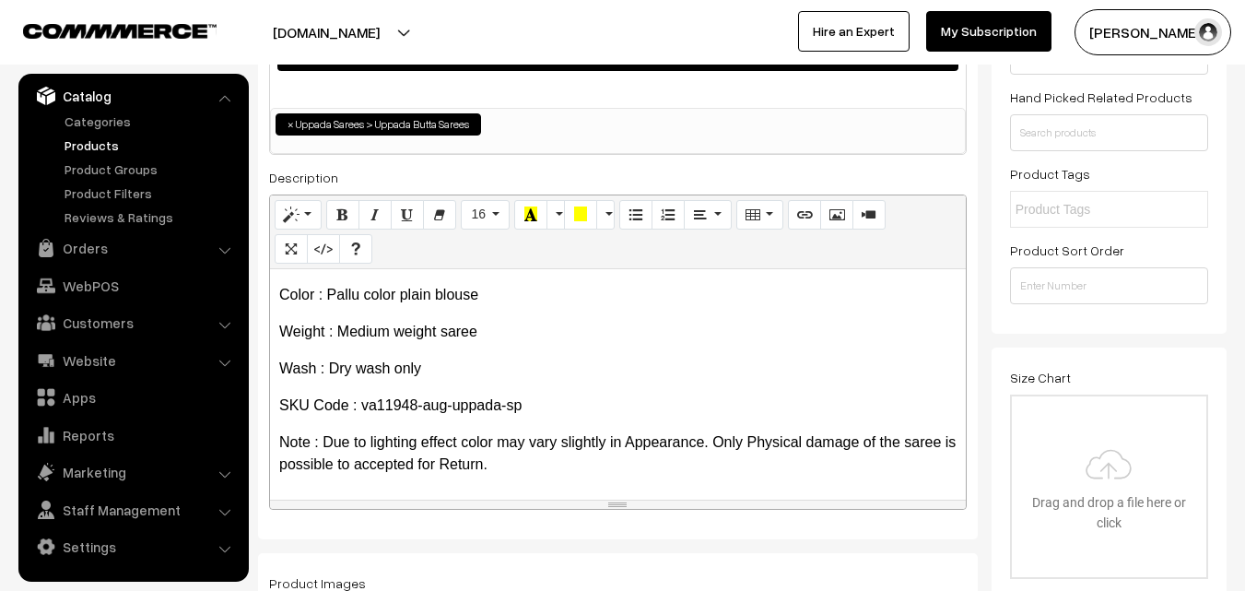
scroll to position [0, 0]
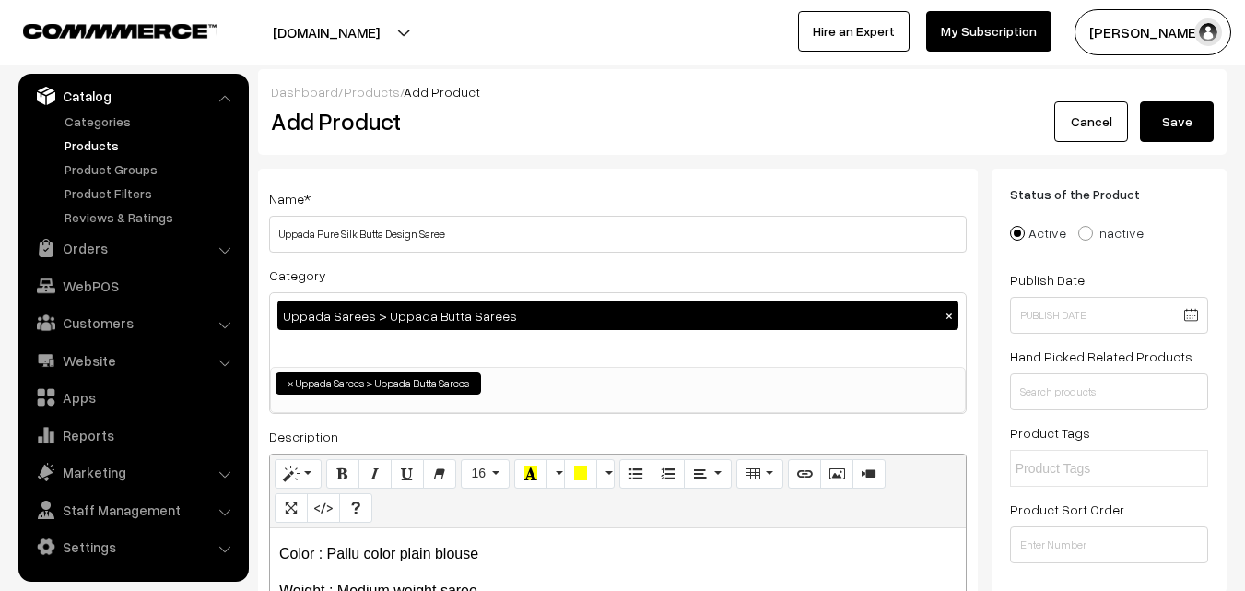
click at [1195, 112] on button "Save" at bounding box center [1177, 121] width 74 height 41
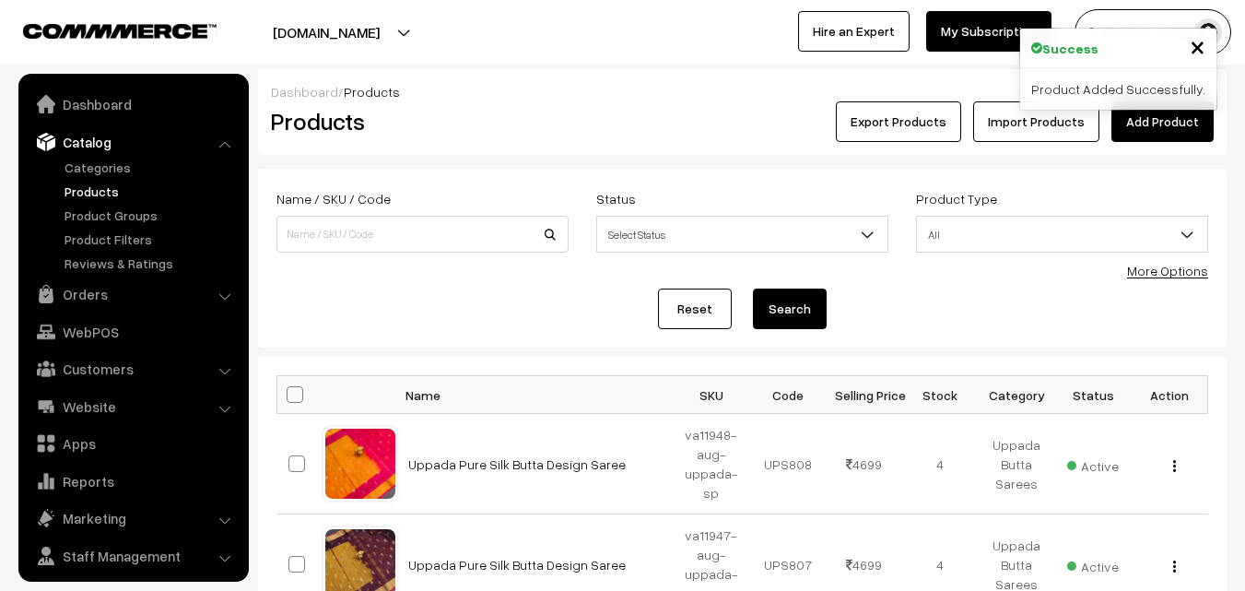
scroll to position [46, 0]
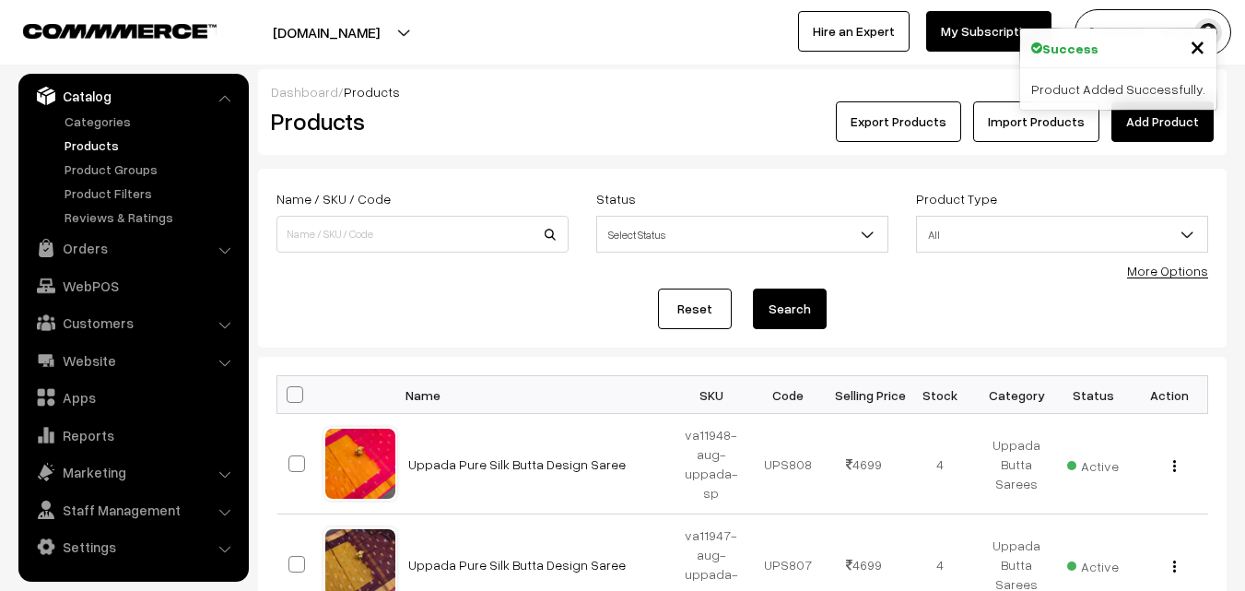
click at [582, 119] on div "Export Products Import Products Add Product" at bounding box center [904, 121] width 647 height 41
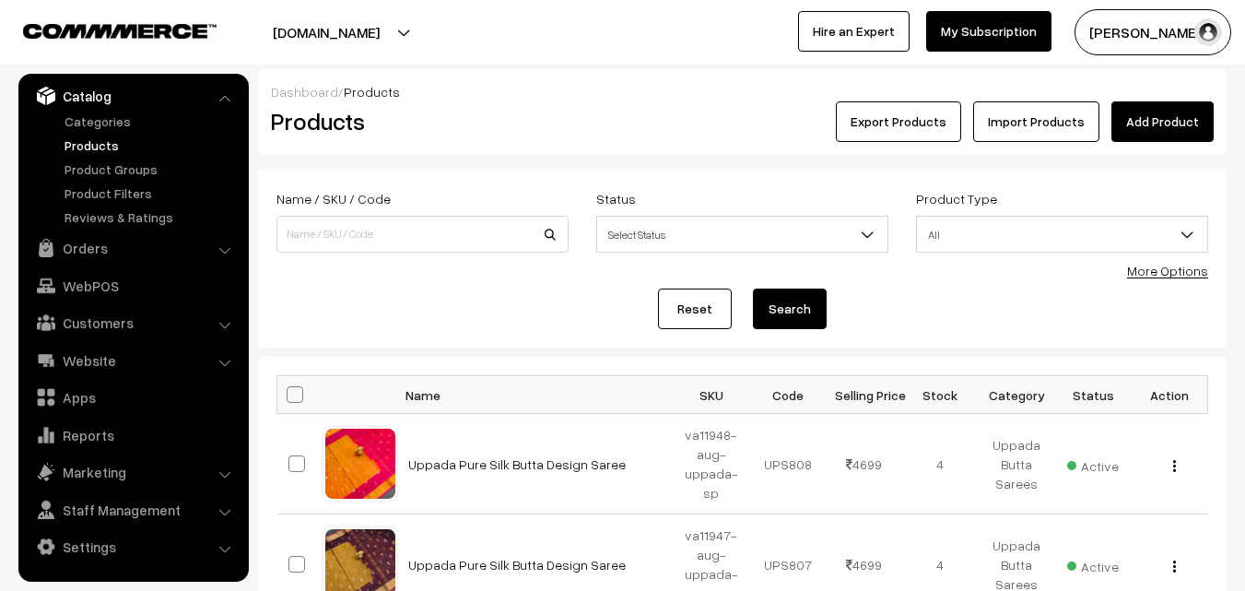
click at [1127, 116] on link "Add Product" at bounding box center [1162, 121] width 102 height 41
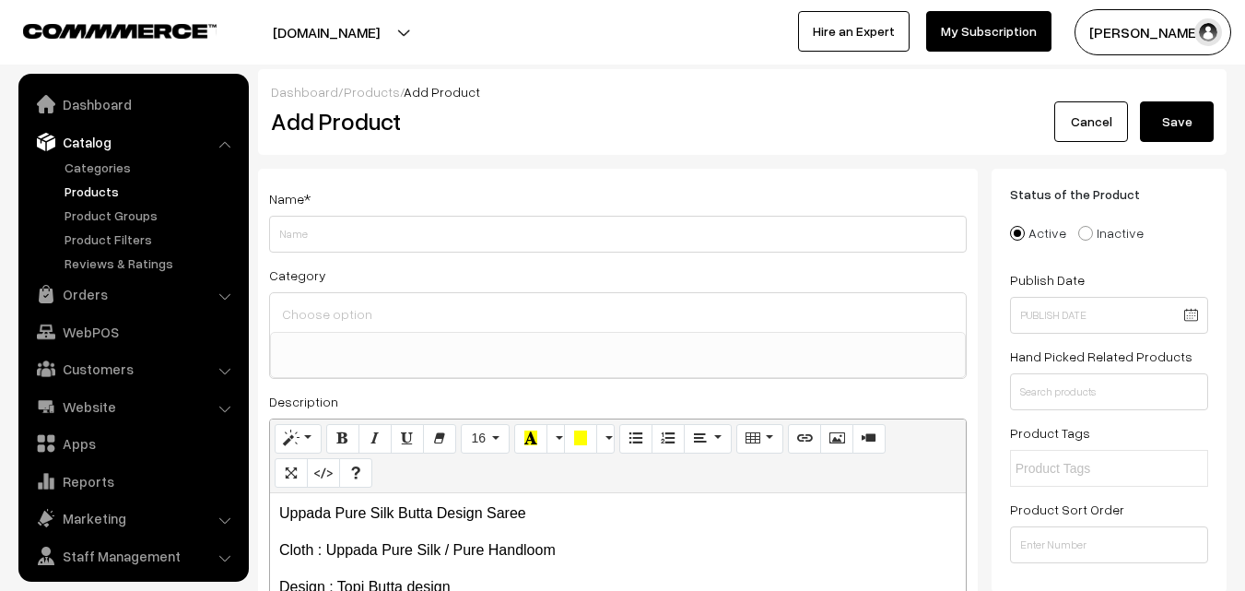
select select
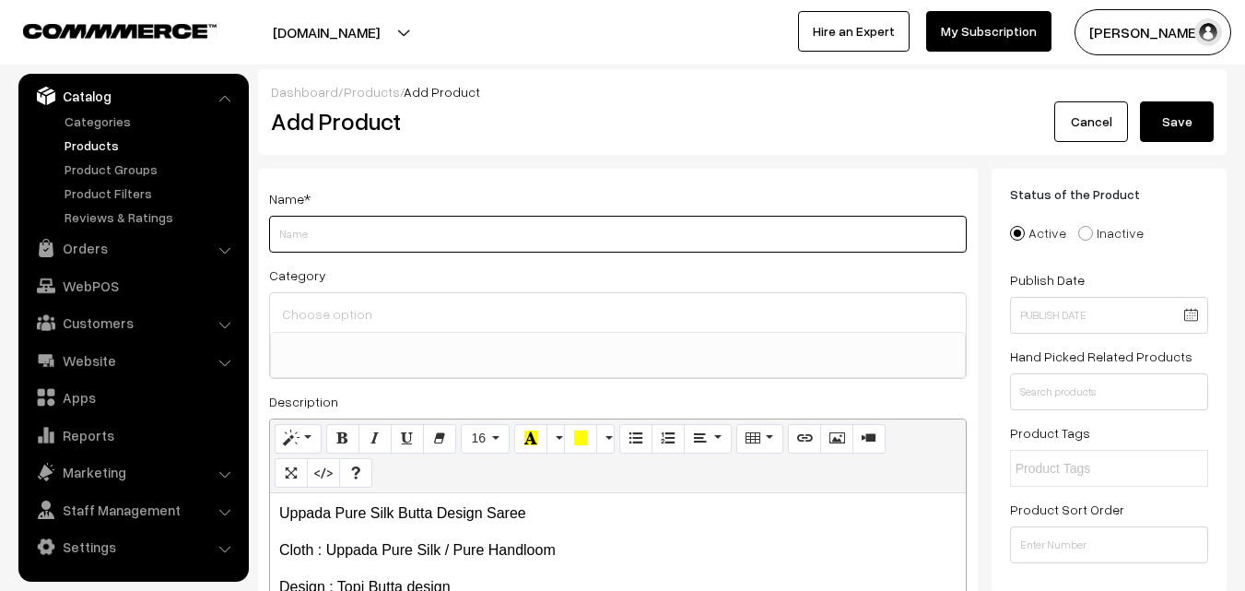
click at [304, 242] on input "Weight" at bounding box center [618, 234] width 698 height 37
paste input "Uppada Pure Silk Butta Design Saree"
type input "Uppada Pure Silk Butta Design Saree"
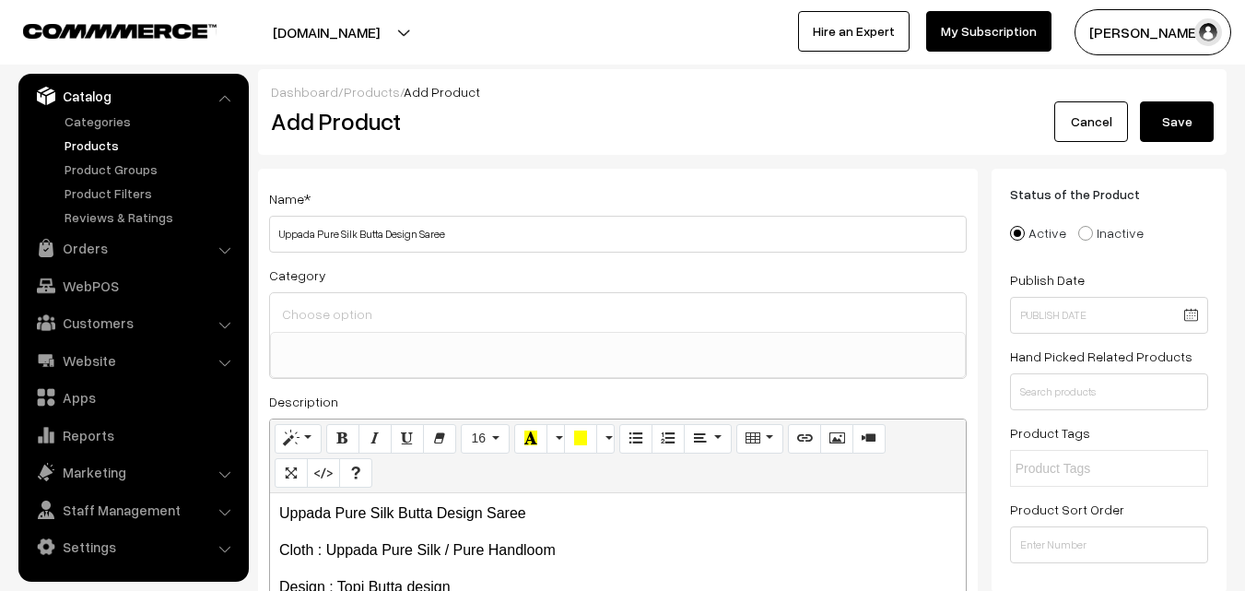
click at [313, 312] on input at bounding box center [617, 313] width 681 height 27
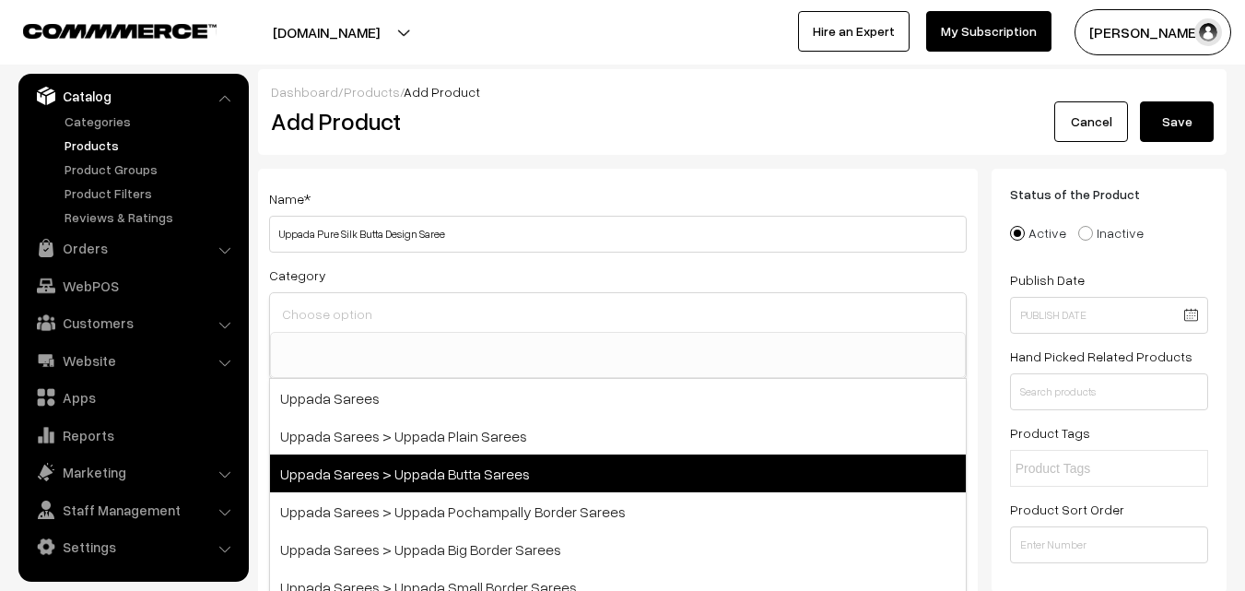
click at [416, 469] on span "Uppada Sarees > Uppada Butta Sarees" at bounding box center [618, 473] width 696 height 38
select select "7"
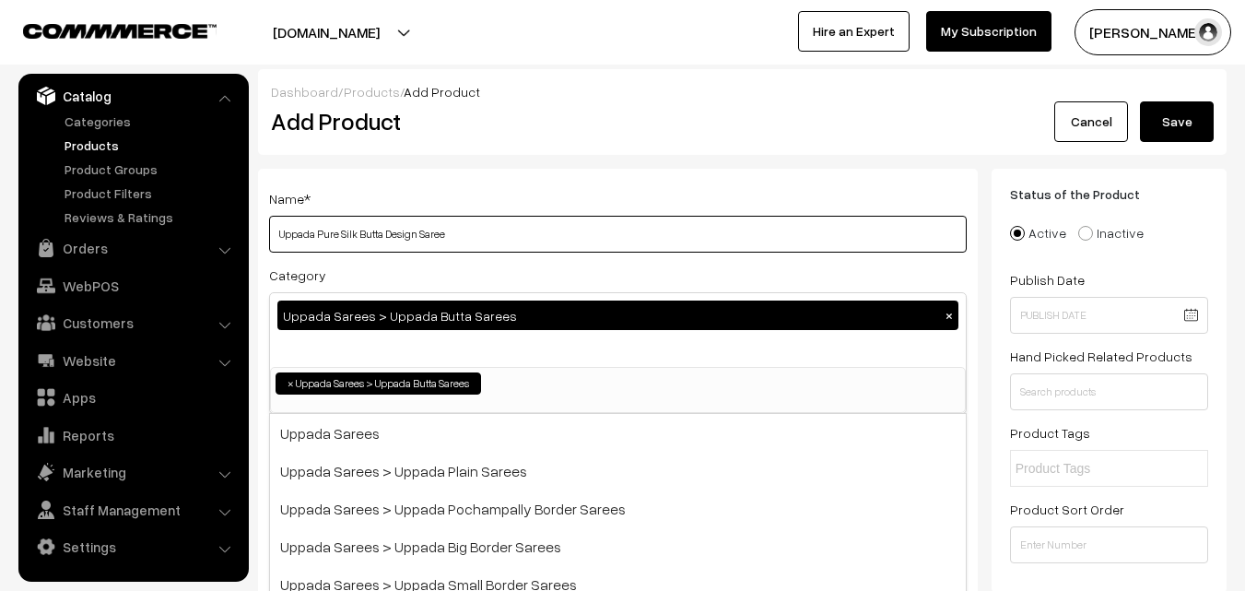
click at [453, 225] on input "Uppada Pure Silk Butta Design Saree" at bounding box center [618, 234] width 698 height 37
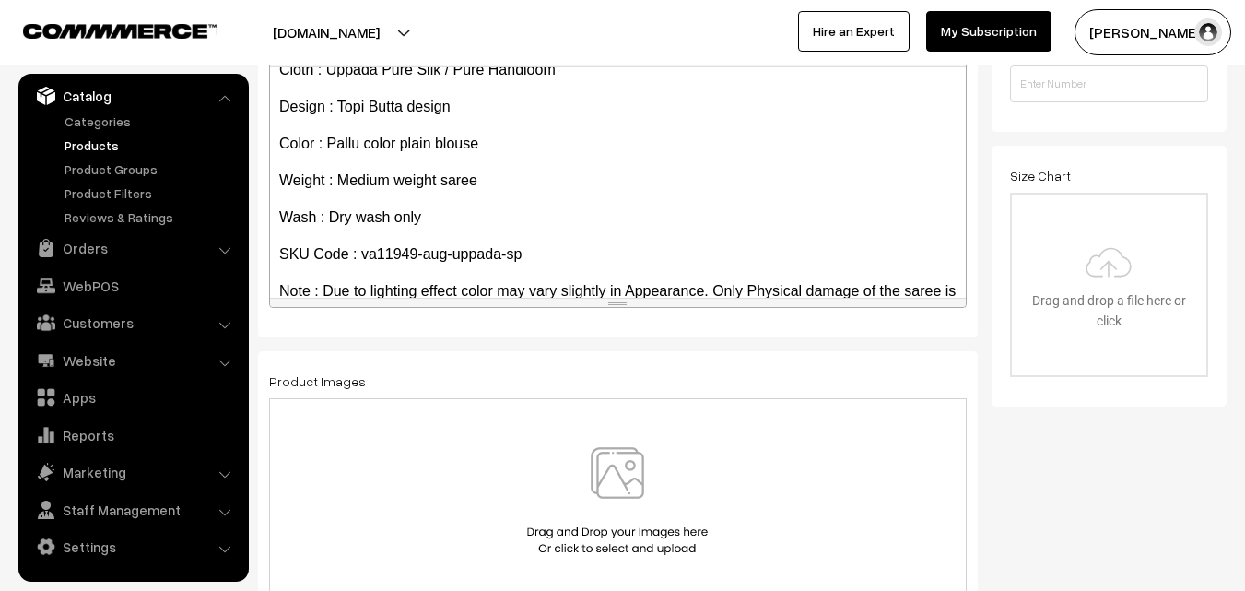
scroll to position [105, 0]
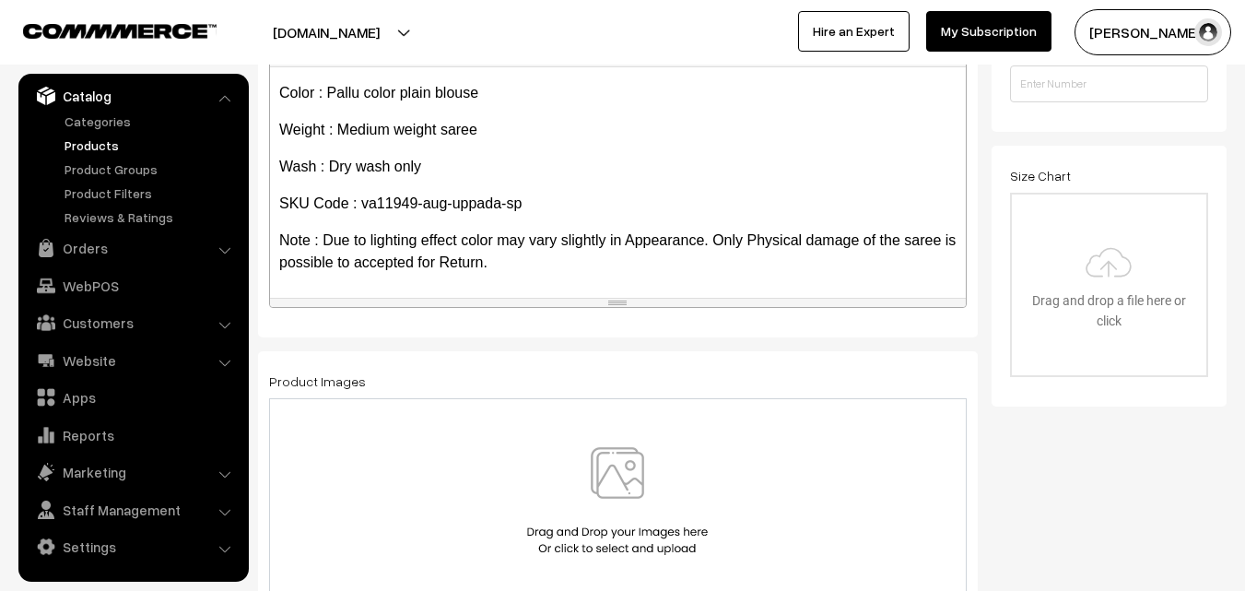
click at [619, 479] on img at bounding box center [617, 501] width 190 height 108
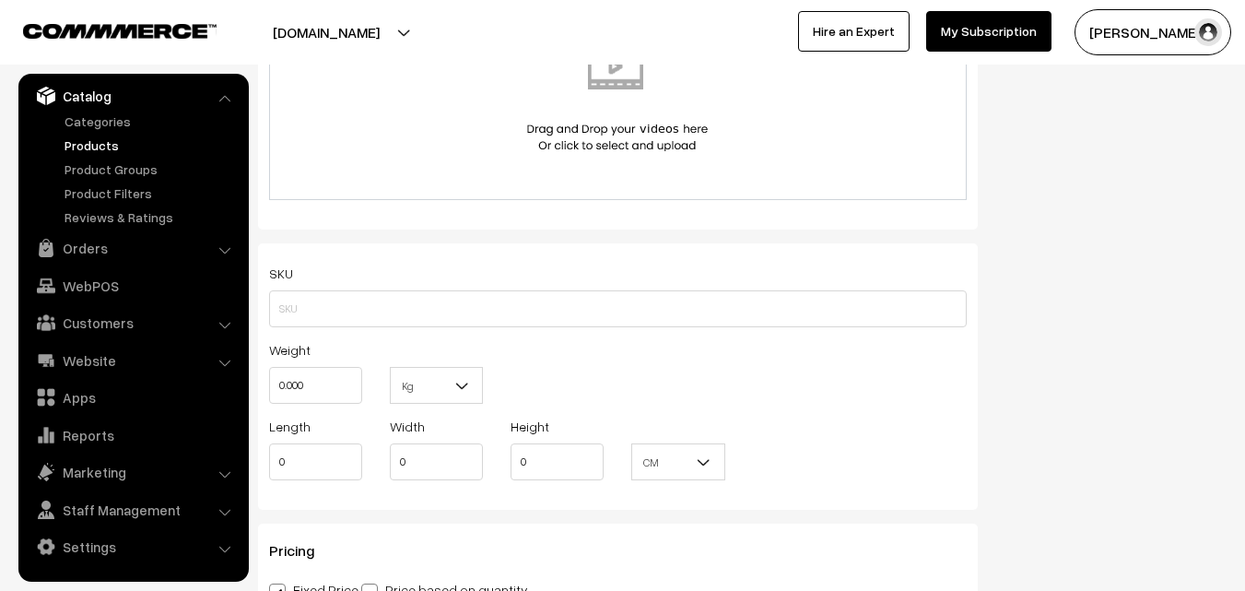
scroll to position [1106, 0]
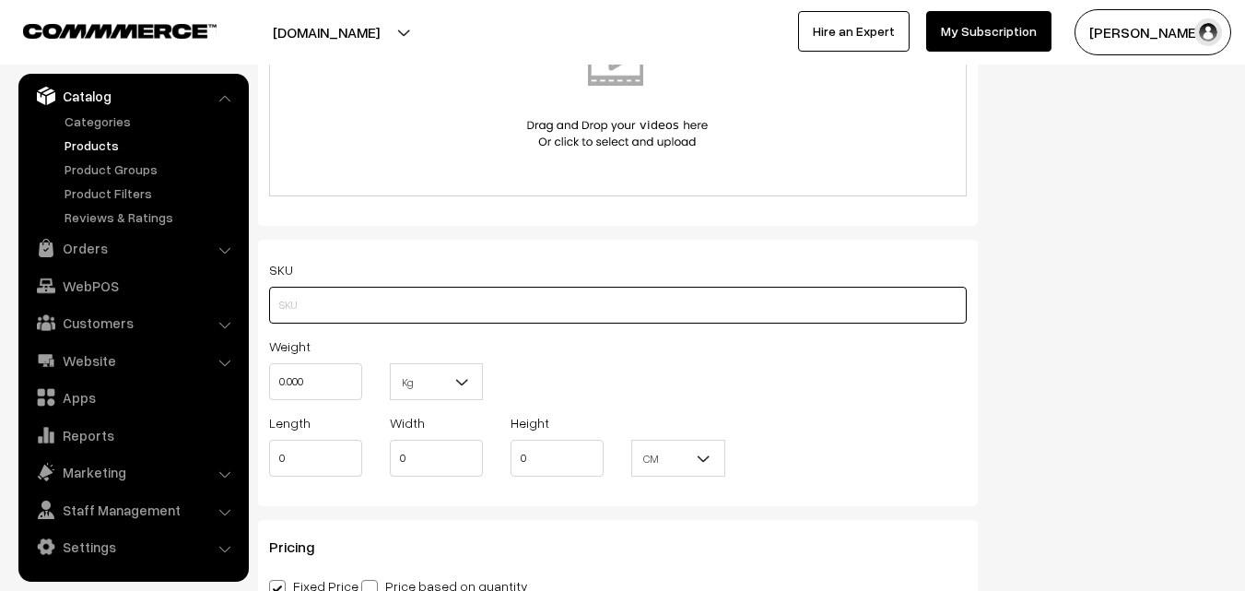
paste input "va11949-aug-uppada-sp"
type input "va11949-aug-uppada-sp"
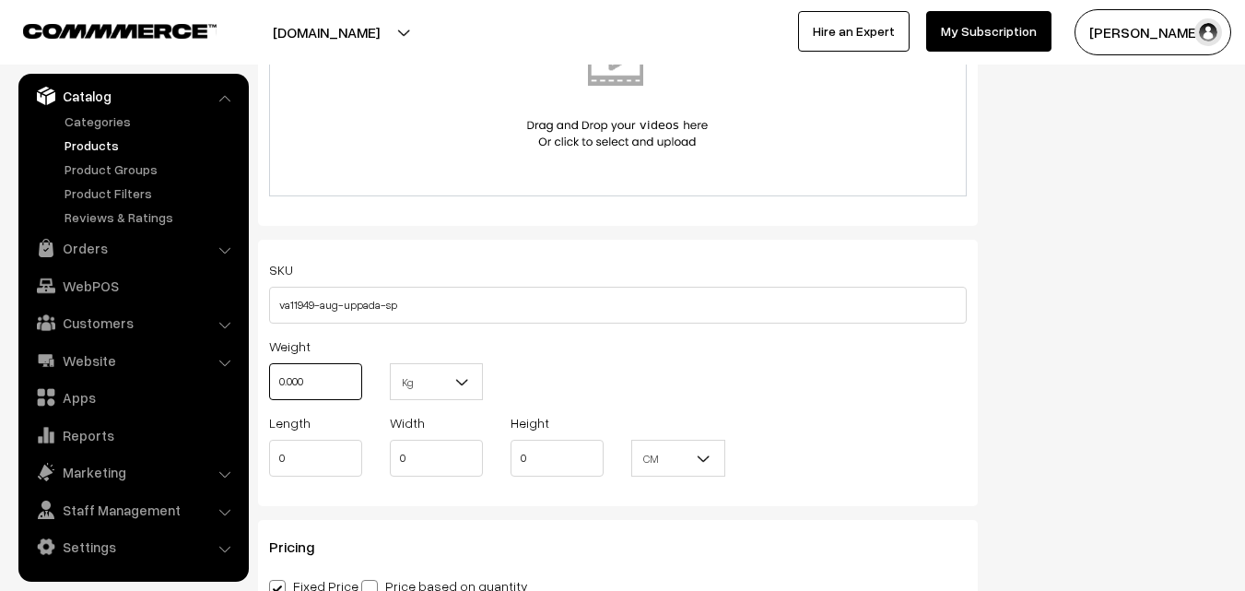
click at [329, 377] on input "0.000" at bounding box center [315, 381] width 93 height 37
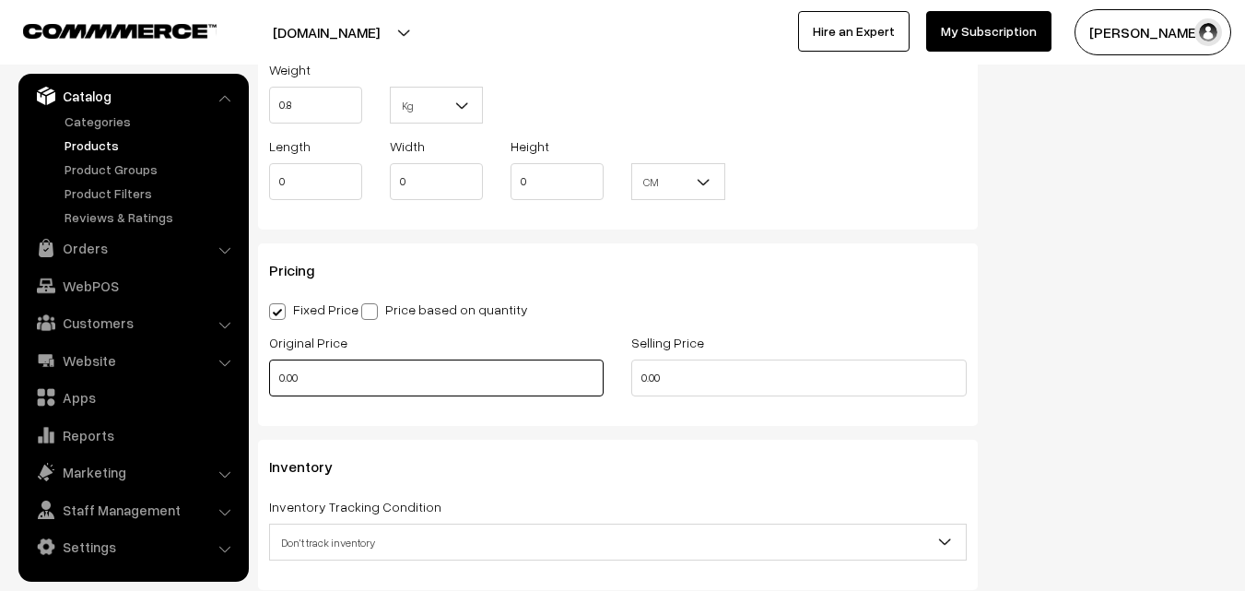
type input "0.80"
click at [323, 371] on input "0.00" at bounding box center [436, 377] width 334 height 37
type input "3600"
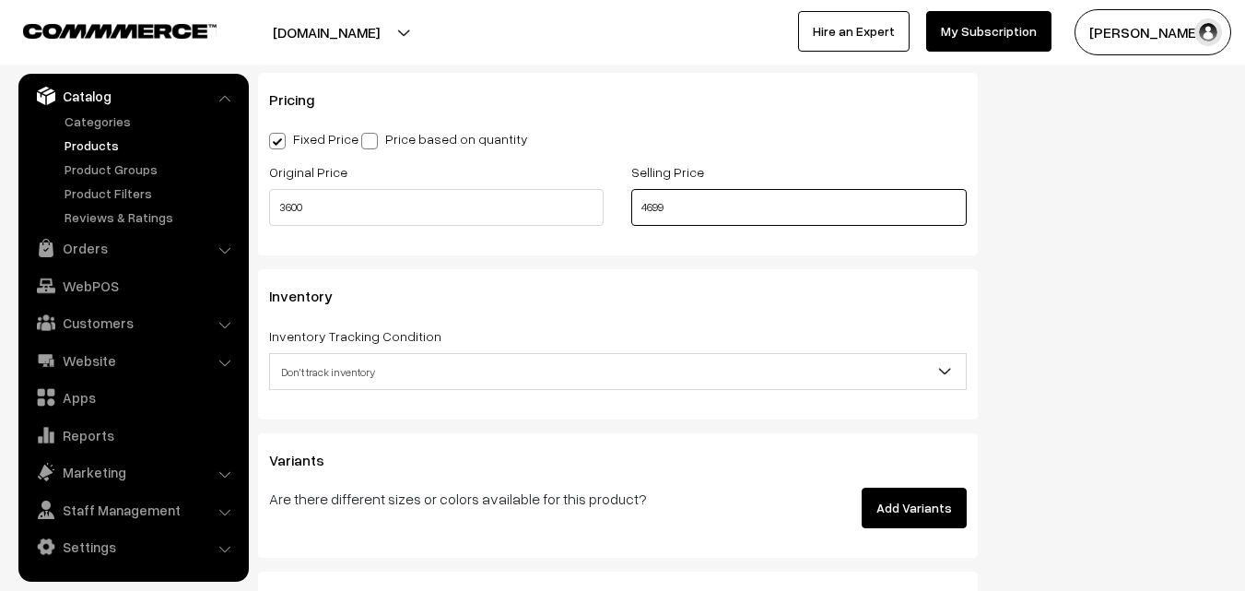
scroll to position [1566, 0]
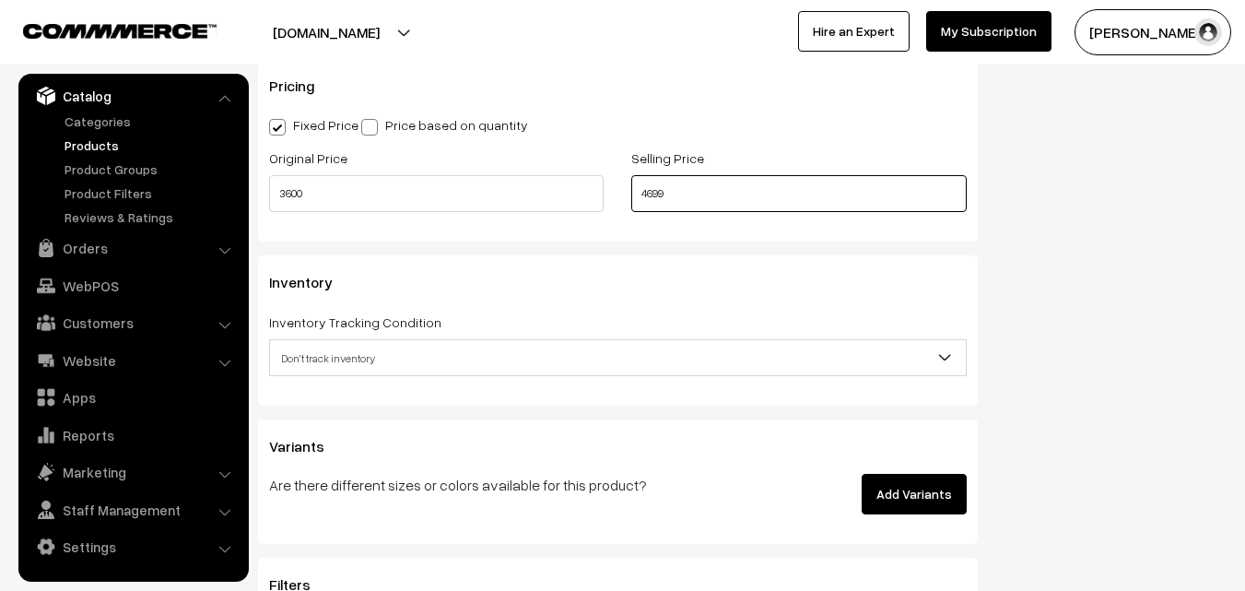
type input "4699"
click at [325, 359] on span "Don't track inventory" at bounding box center [618, 358] width 696 height 32
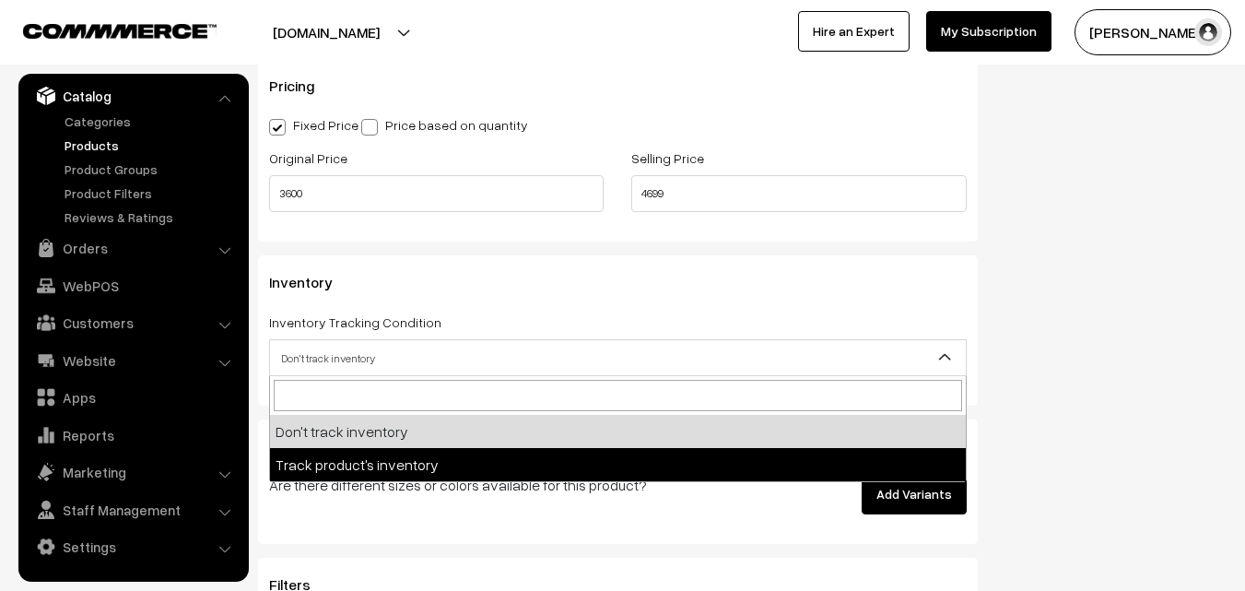
select select "2"
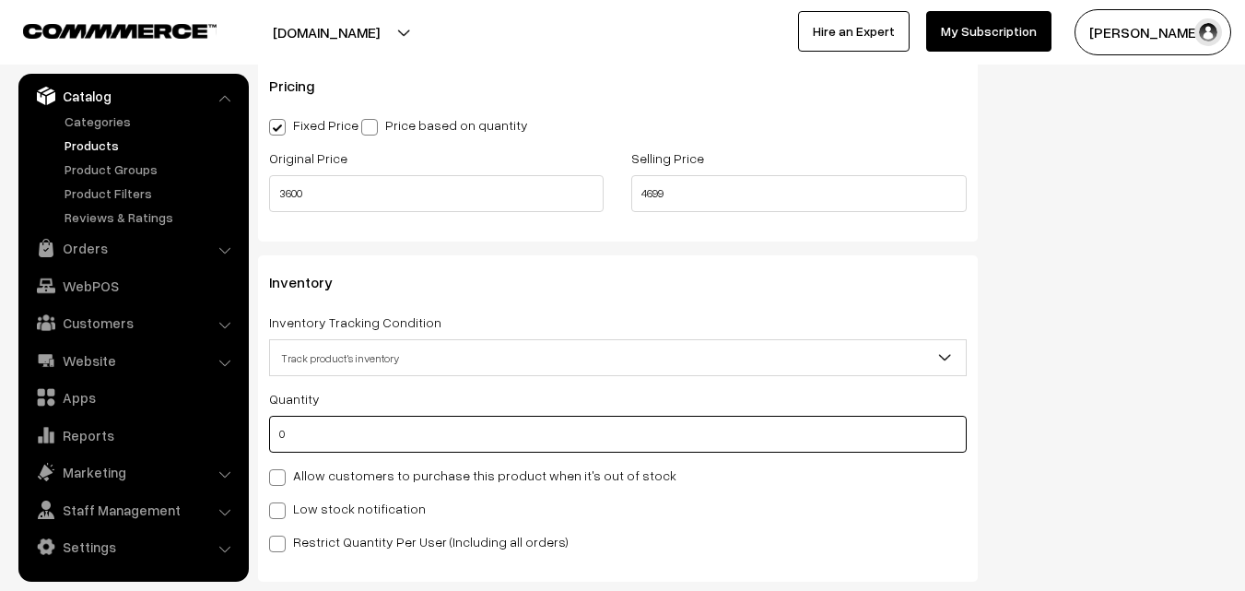
click at [330, 438] on input "0" at bounding box center [618, 434] width 698 height 37
type input "4"
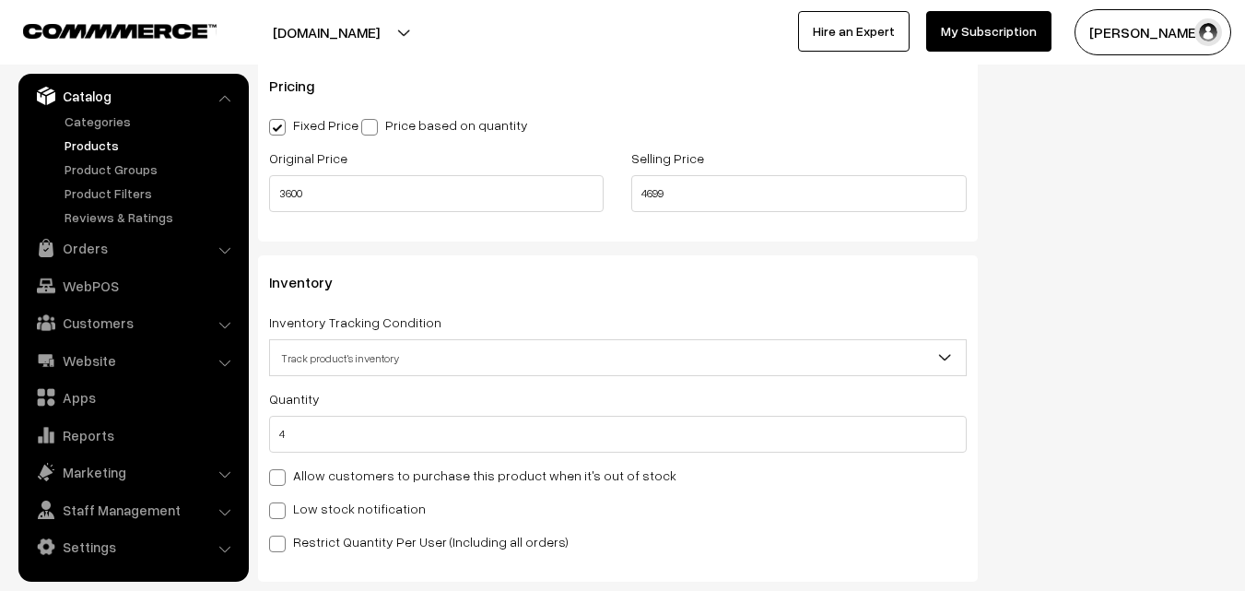
click at [323, 503] on label "Low stock notification" at bounding box center [347, 508] width 157 height 19
click at [281, 503] on input "Low stock notification" at bounding box center [275, 507] width 12 height 12
checkbox input "true"
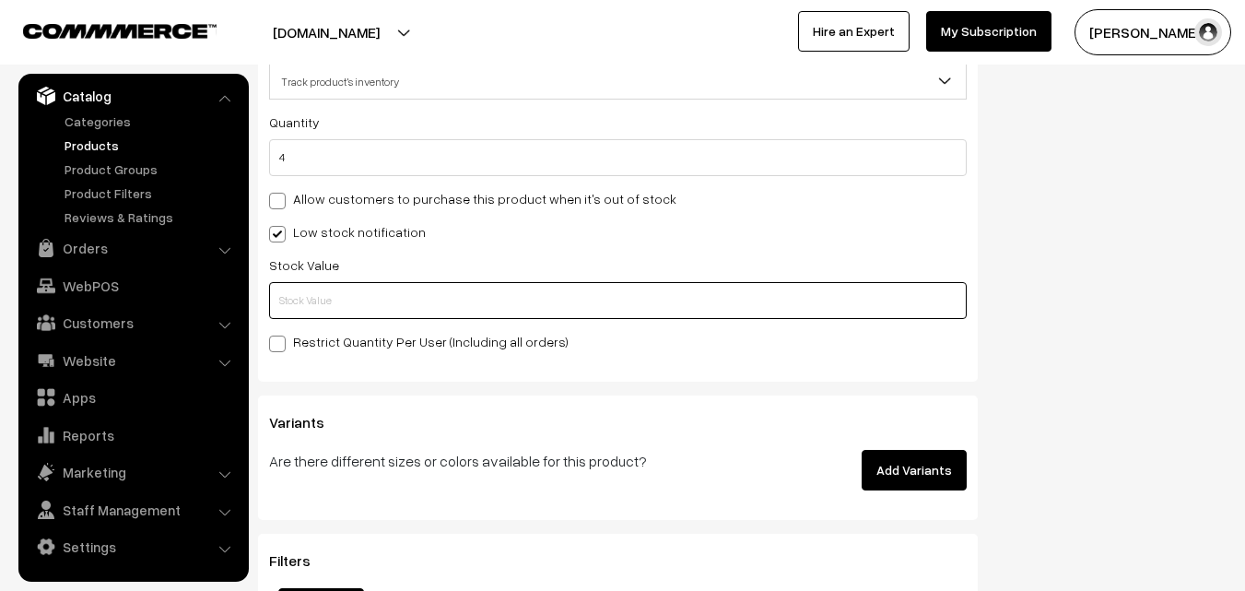
click at [321, 307] on input "text" at bounding box center [618, 300] width 698 height 37
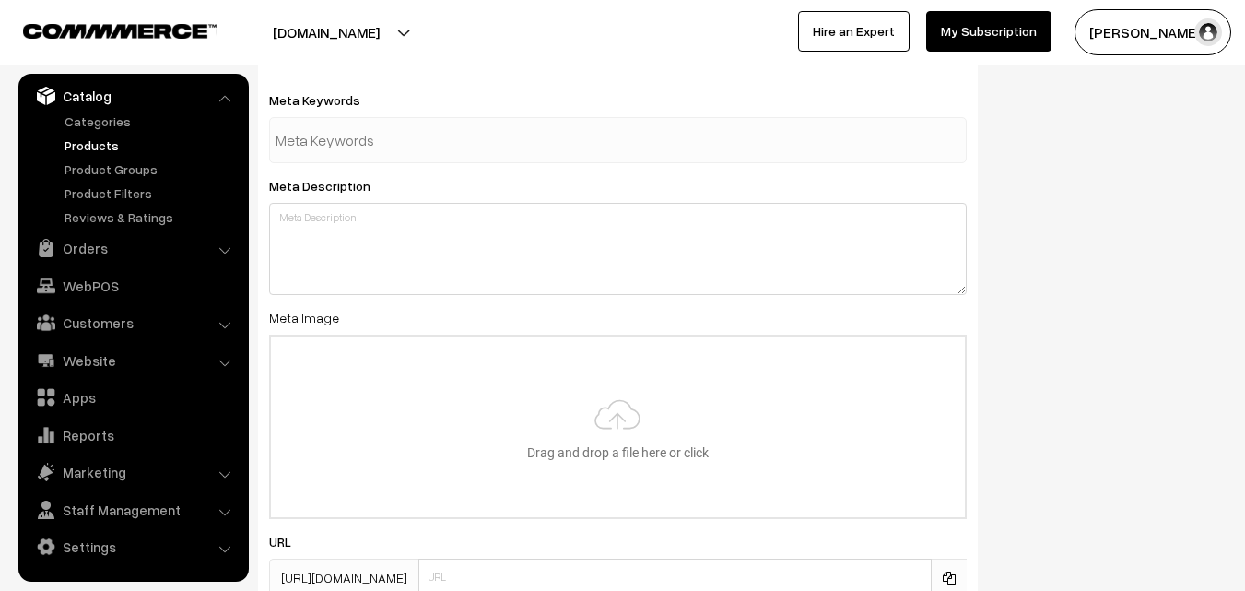
scroll to position [2743, 0]
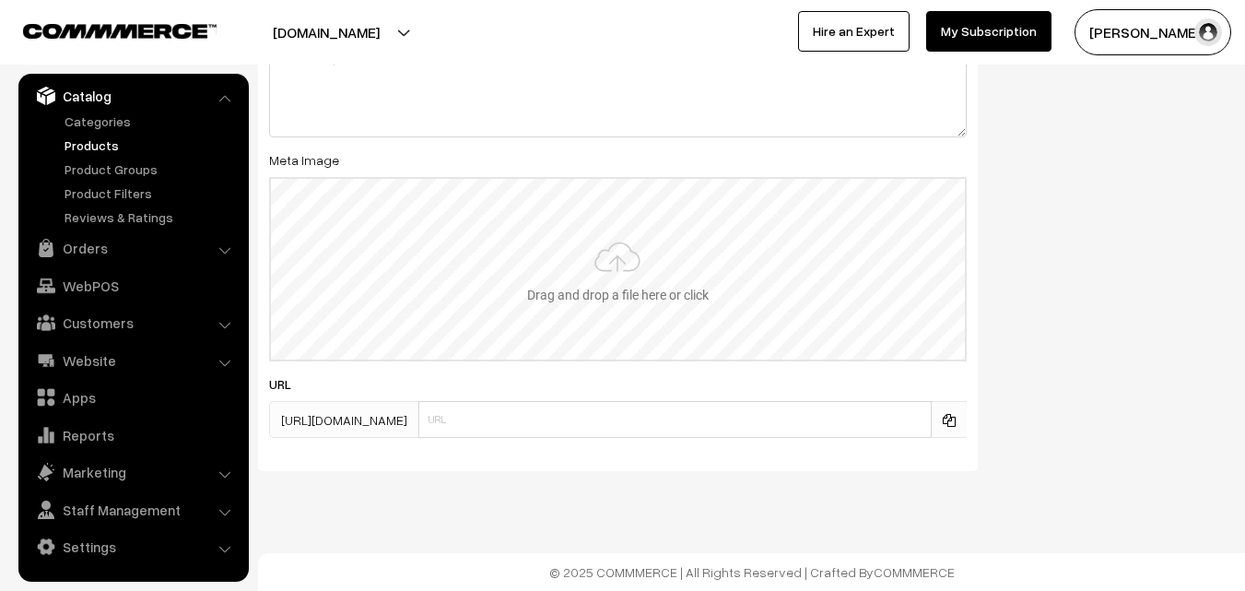
type input "2"
click at [596, 269] on input "file" at bounding box center [618, 269] width 694 height 181
type input "C:\fakepath\uppada-saree-va11949-aug.jpeg"
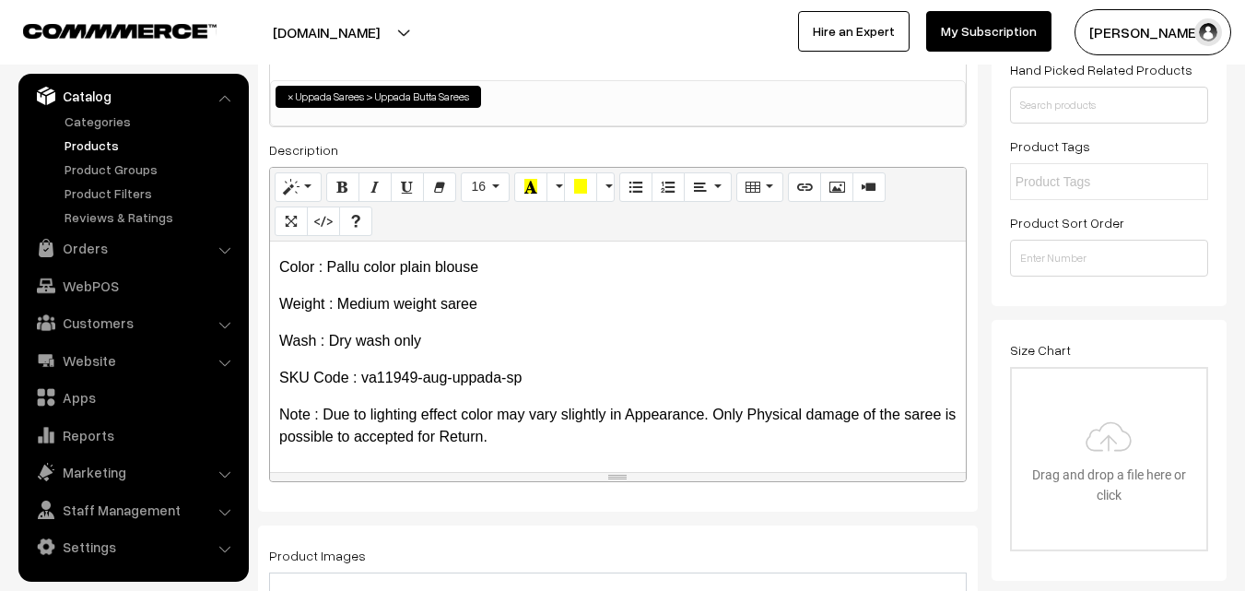
scroll to position [0, 0]
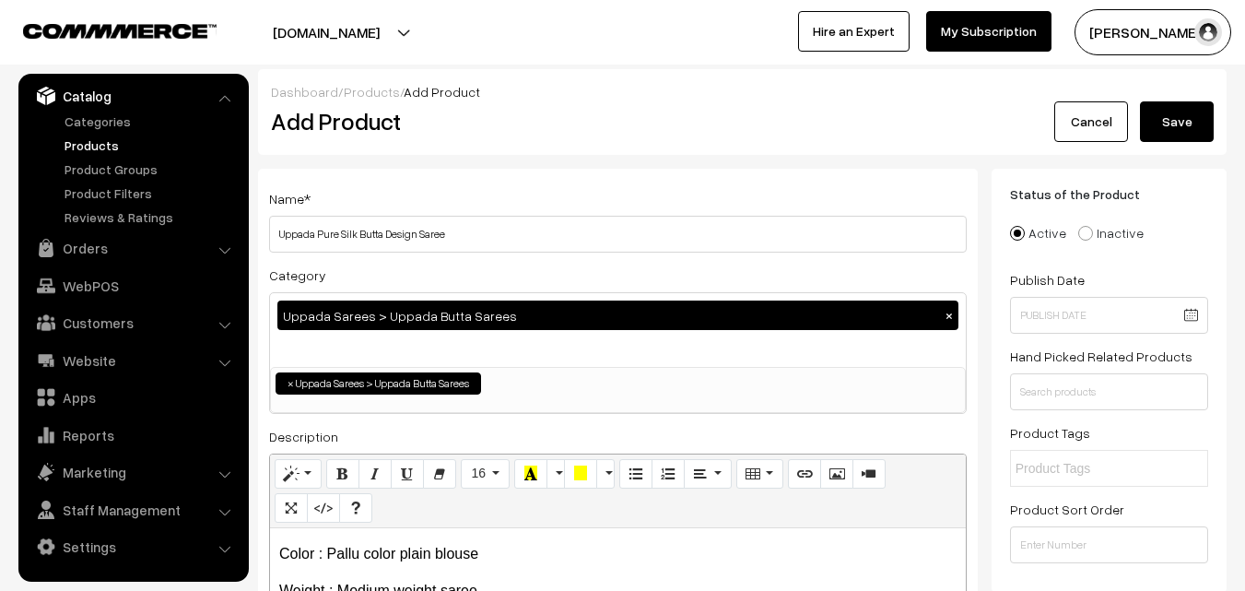
click at [1189, 108] on button "Save" at bounding box center [1177, 121] width 74 height 41
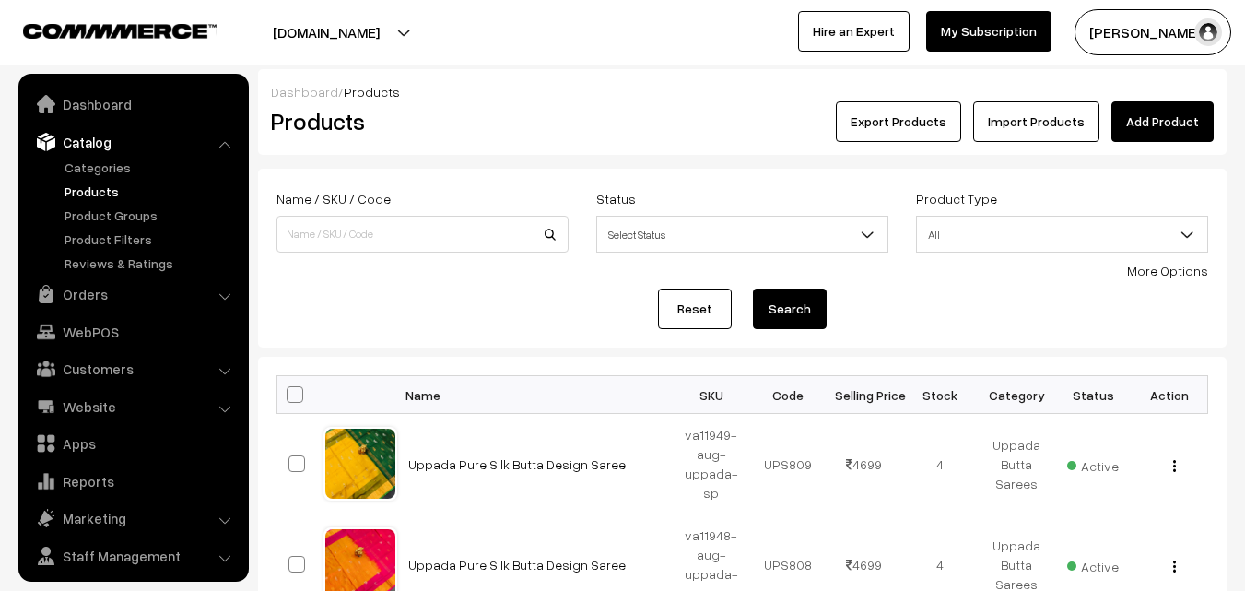
scroll to position [46, 0]
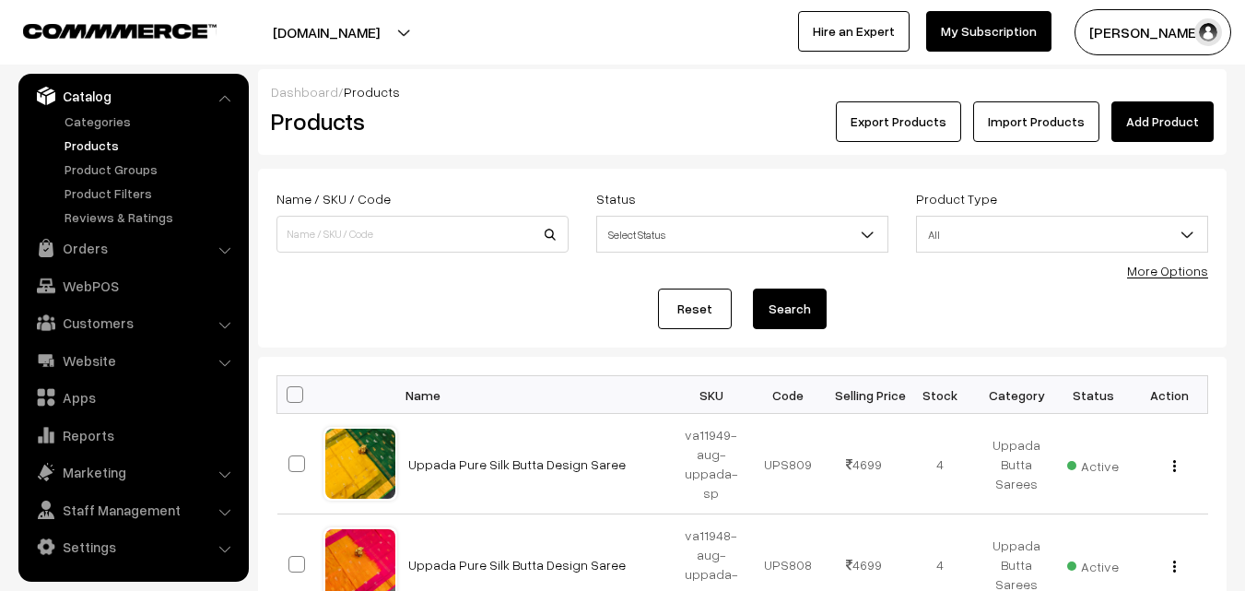
click at [499, 129] on h2 "Products" at bounding box center [419, 121] width 296 height 29
click at [1150, 119] on link "Add Product" at bounding box center [1162, 121] width 102 height 41
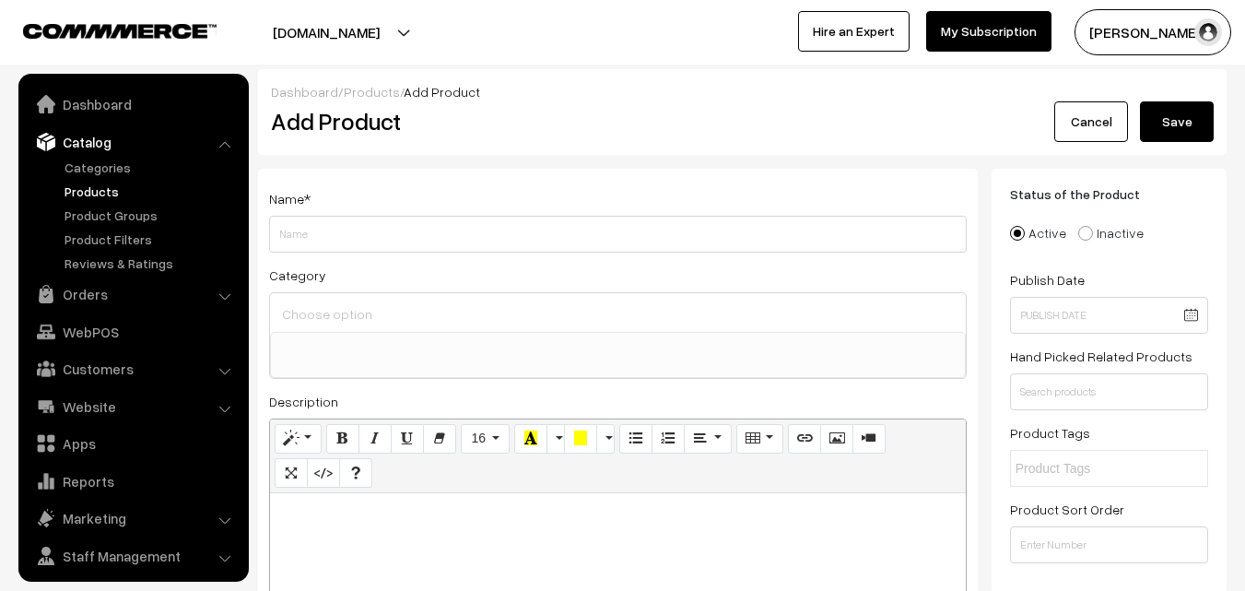
select select
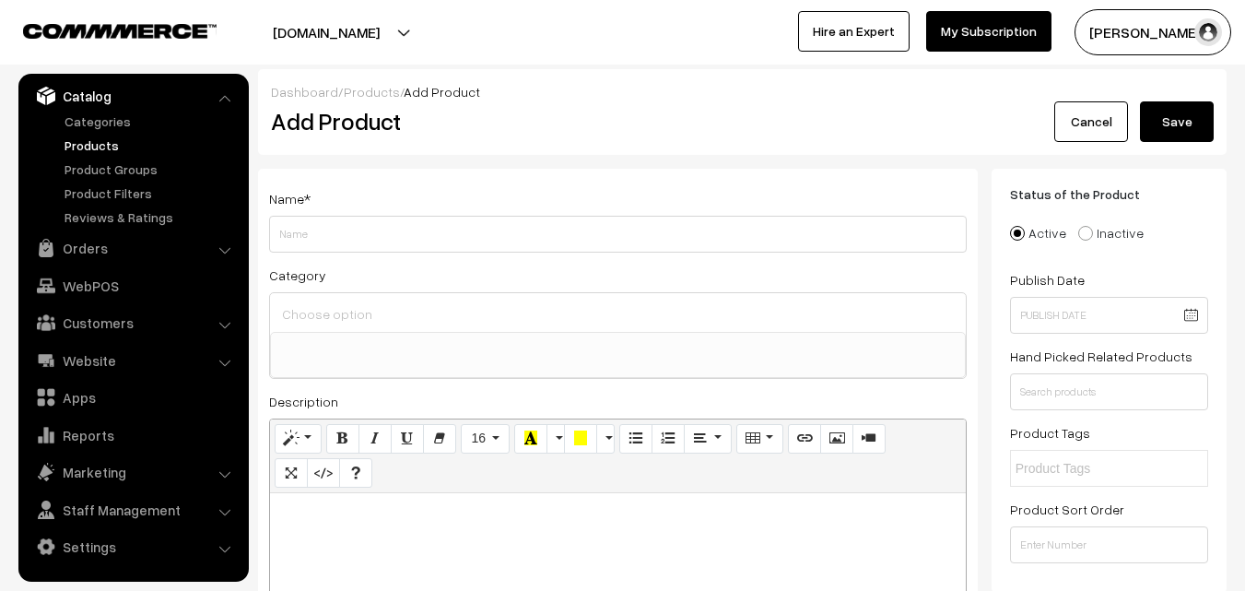
paste div
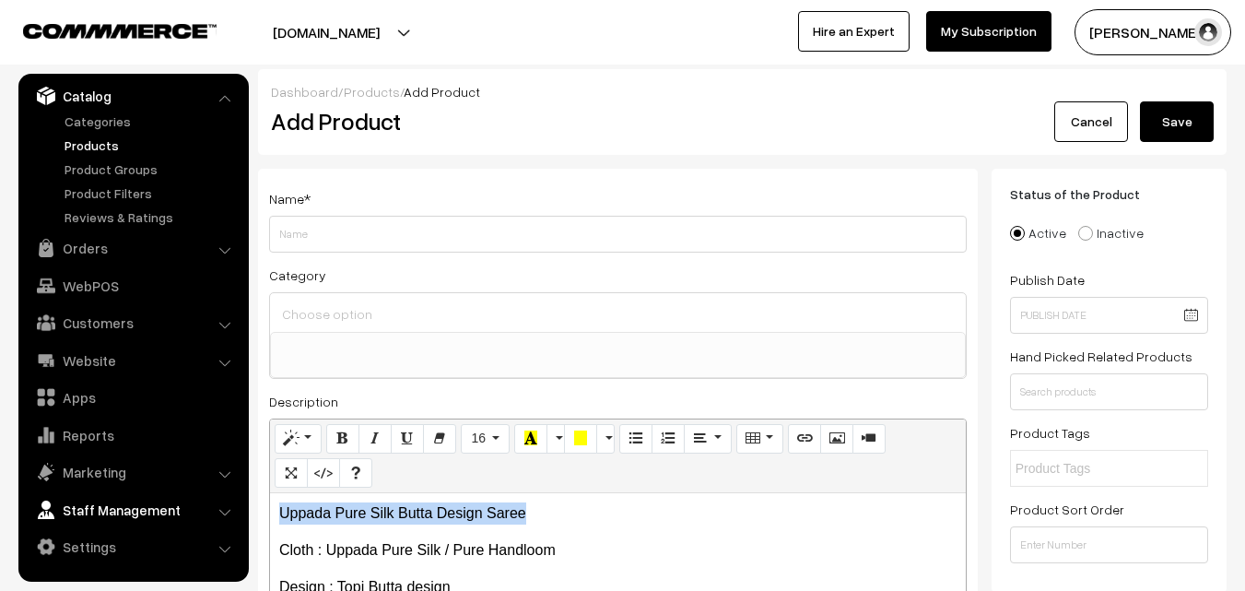
drag, startPoint x: 561, startPoint y: 512, endPoint x: 200, endPoint y: 498, distance: 361.5
copy p "Uppada Pure Silk Butta Design Saree"
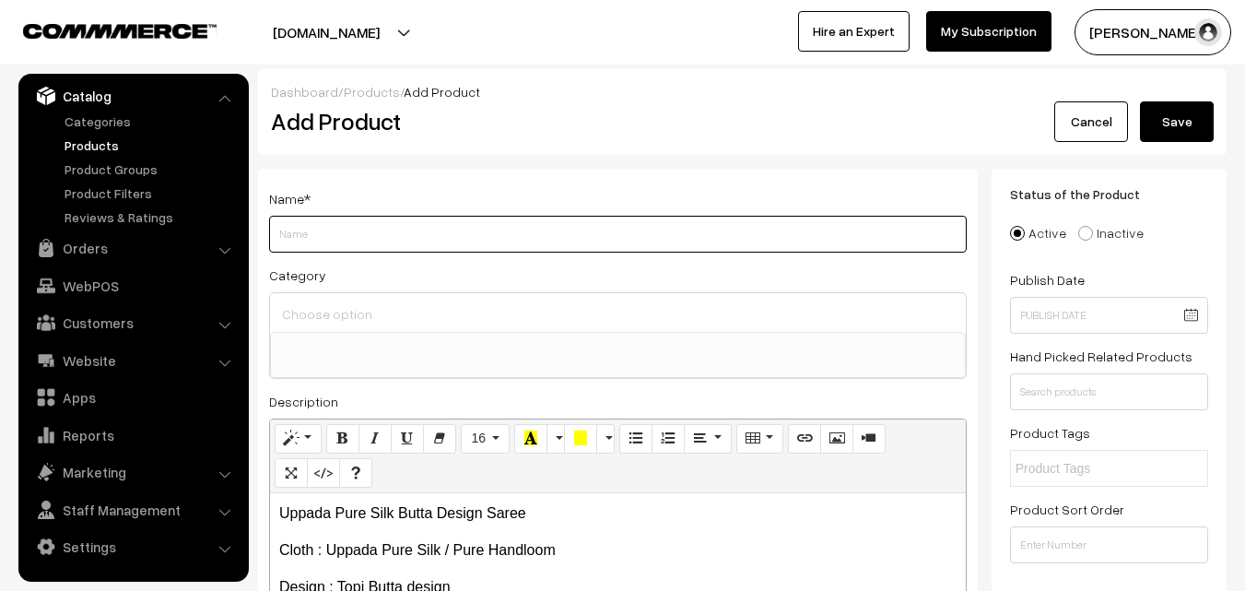
click at [311, 240] on input "Weight" at bounding box center [618, 234] width 698 height 37
paste input "Uppada Pure Silk Butta Design Saree"
type input "Uppada Pure Silk Butta Design Saree"
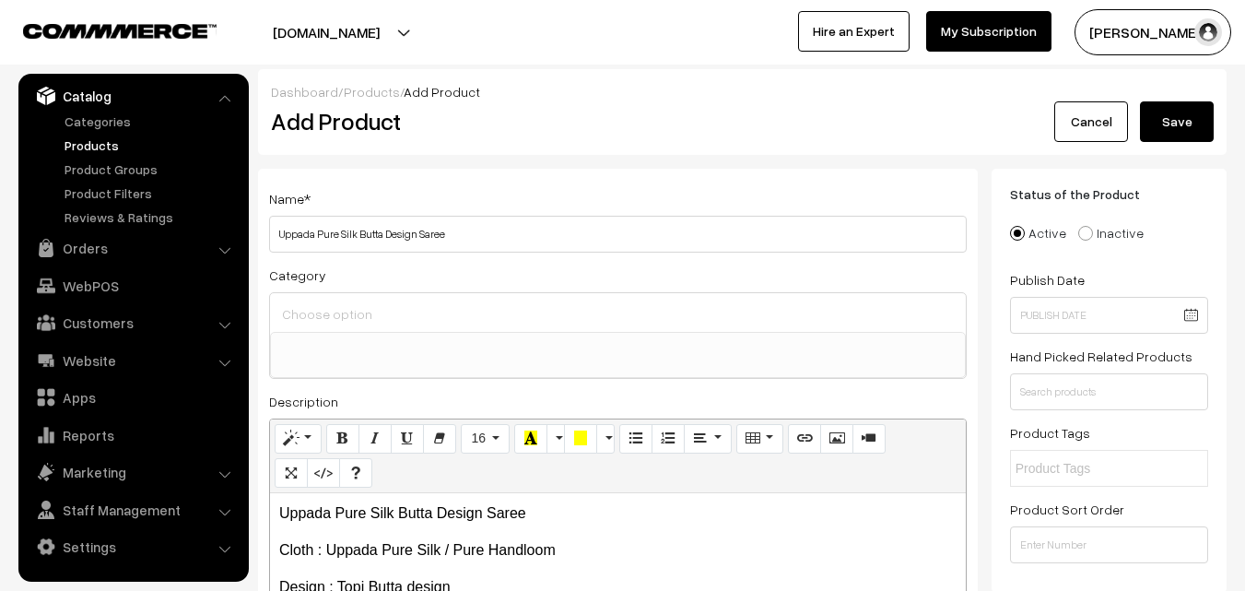
click at [323, 313] on input at bounding box center [617, 313] width 681 height 27
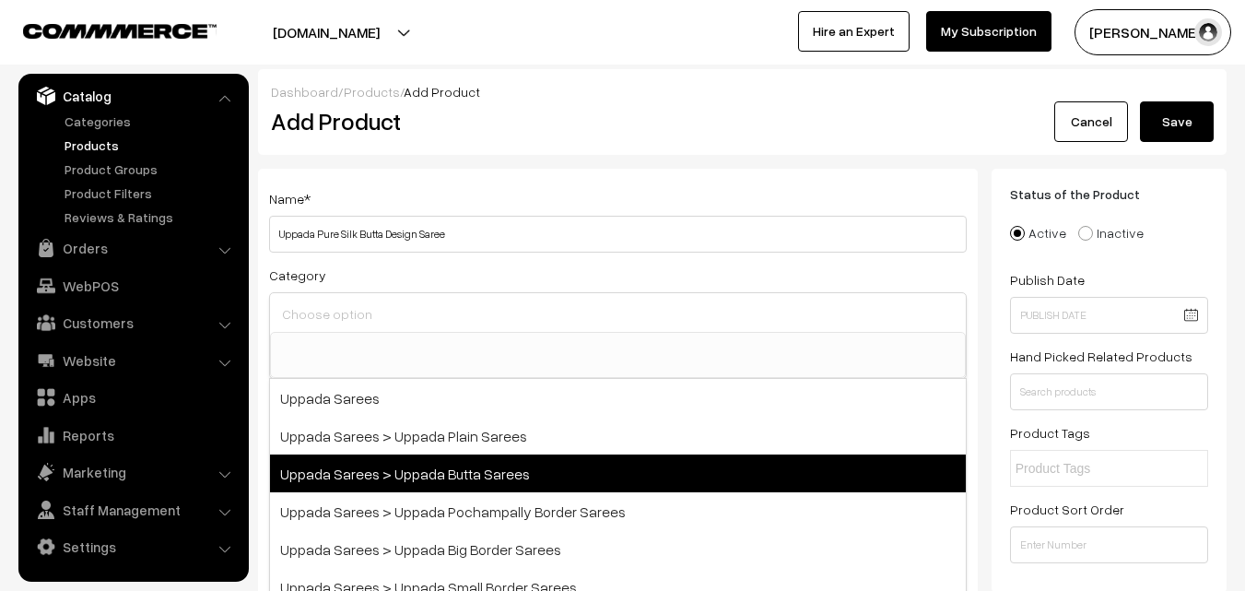
click at [461, 461] on span "Uppada Sarees > Uppada Butta Sarees" at bounding box center [618, 473] width 696 height 38
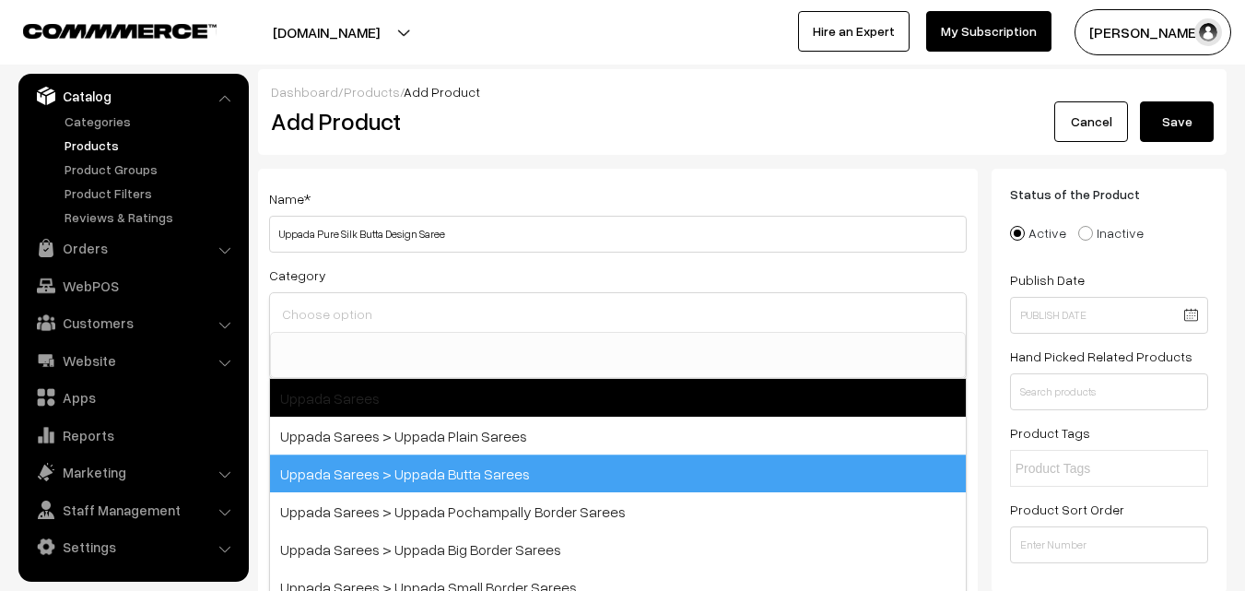
select select "7"
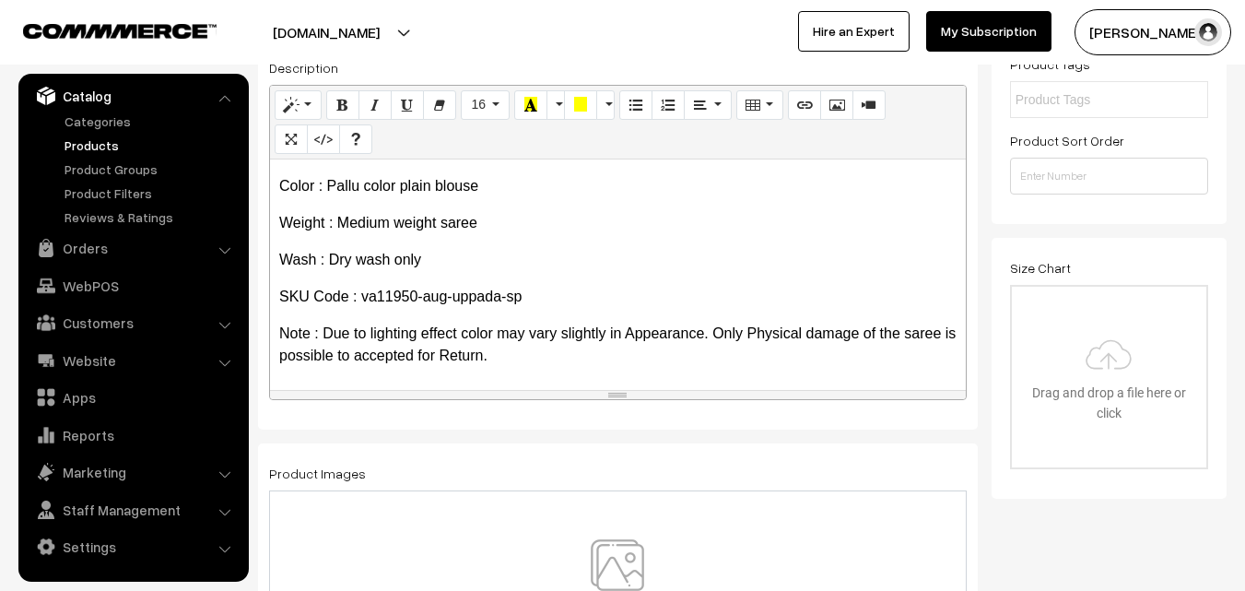
scroll to position [105, 0]
click at [616, 567] on img at bounding box center [617, 593] width 190 height 108
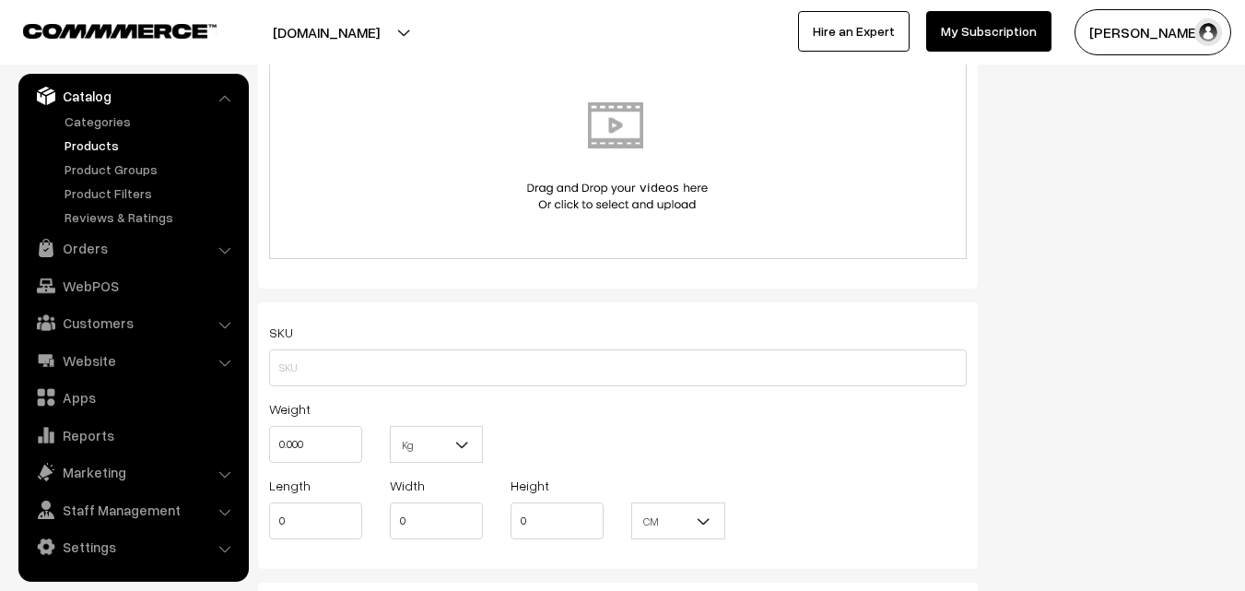
scroll to position [1106, 0]
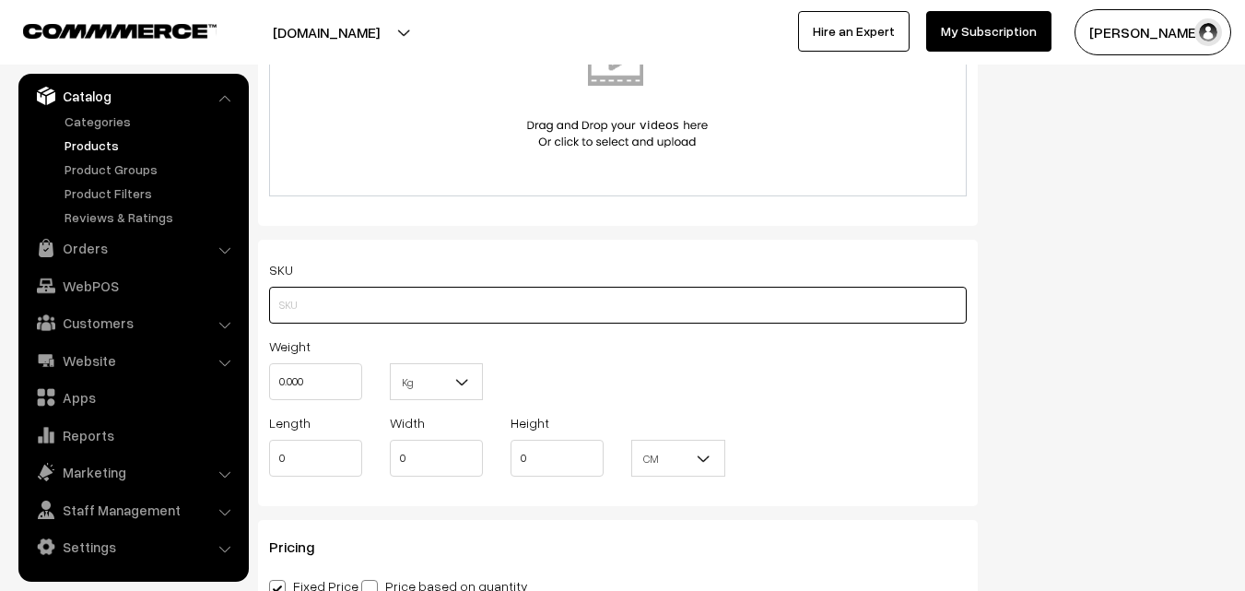
click at [292, 322] on input "text" at bounding box center [618, 305] width 698 height 37
paste input "va11950-aug-uppada-sp"
type input "va11950-aug-uppada-sp"
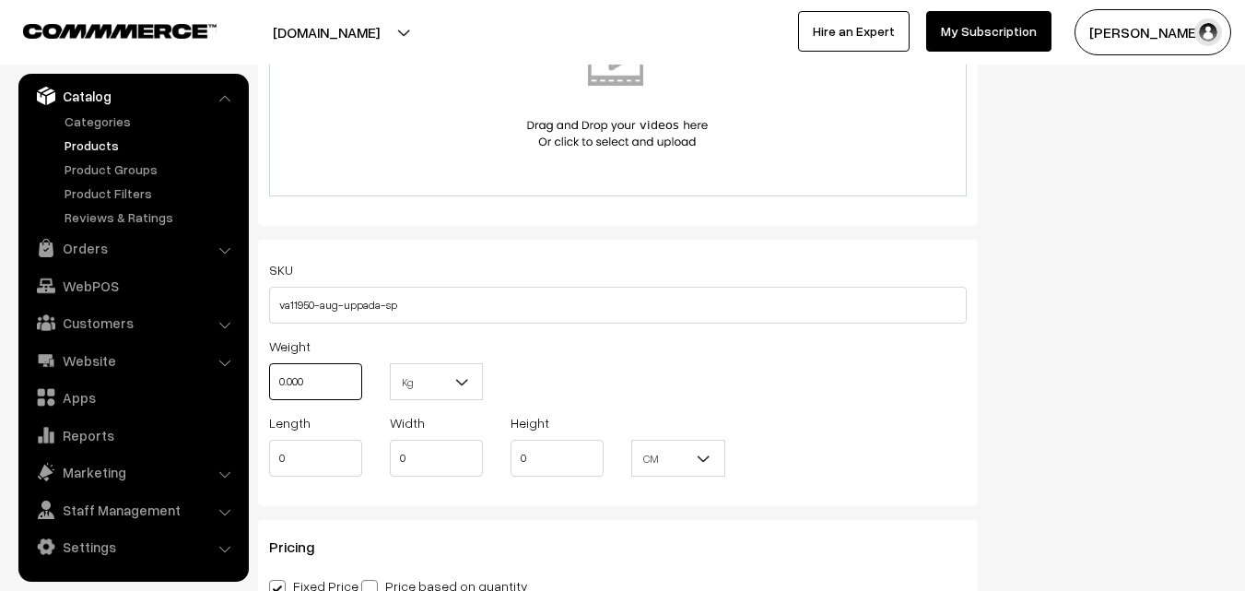
click at [321, 377] on input "0.000" at bounding box center [315, 381] width 93 height 37
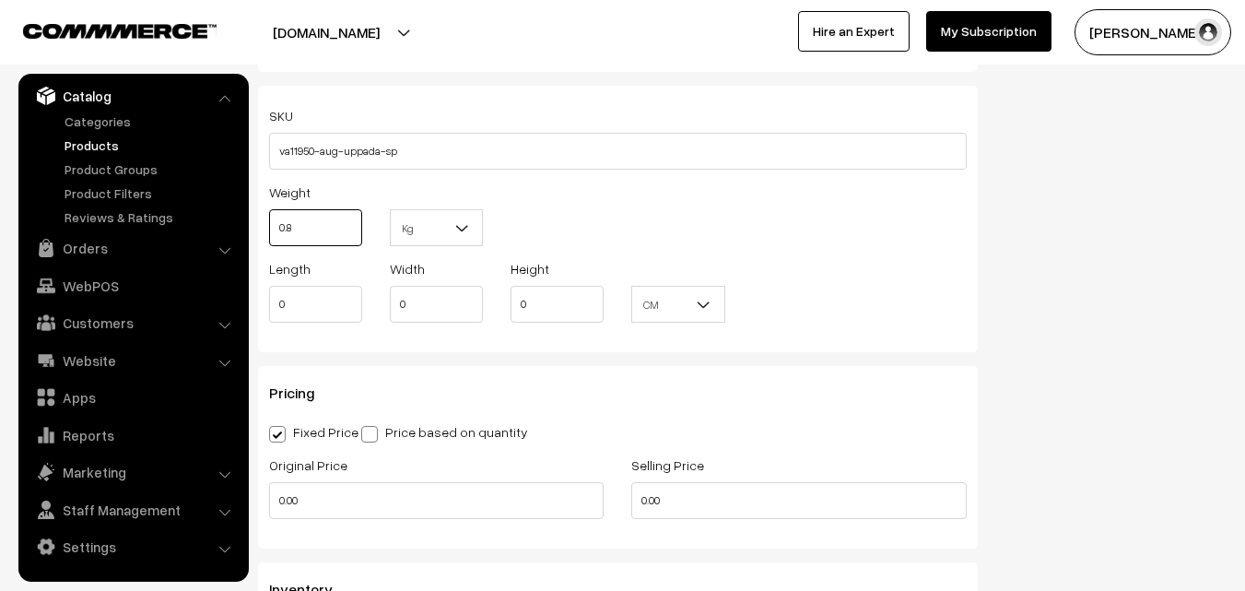
scroll to position [1290, 0]
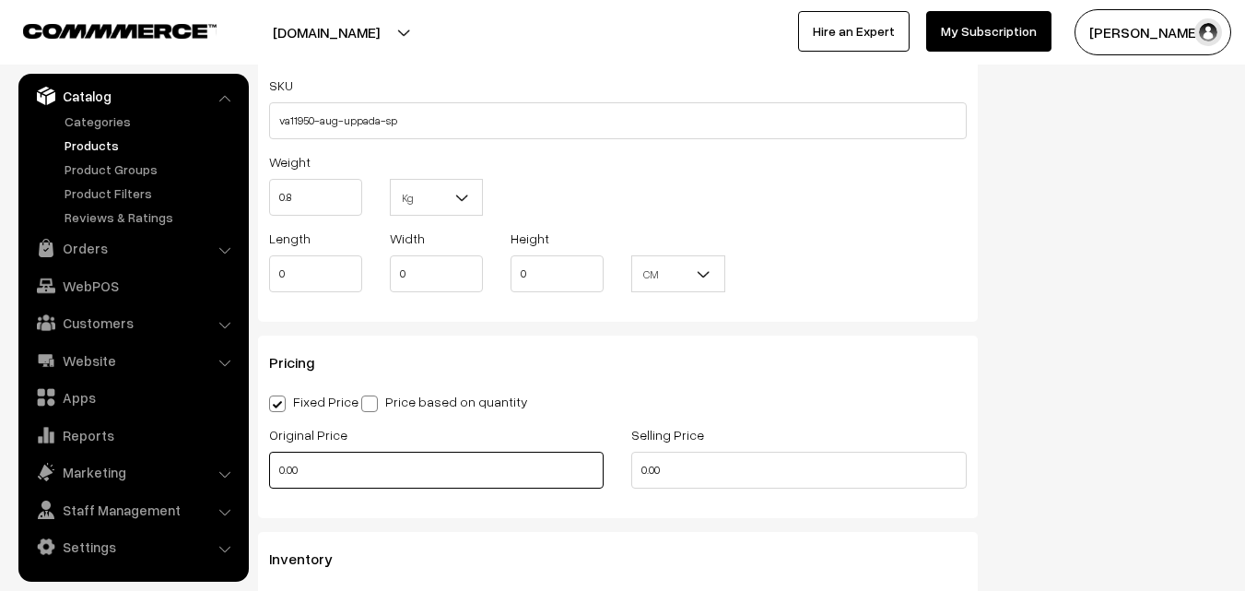
type input "0.80"
click at [313, 463] on input "0.00" at bounding box center [436, 470] width 334 height 37
type input "3600"
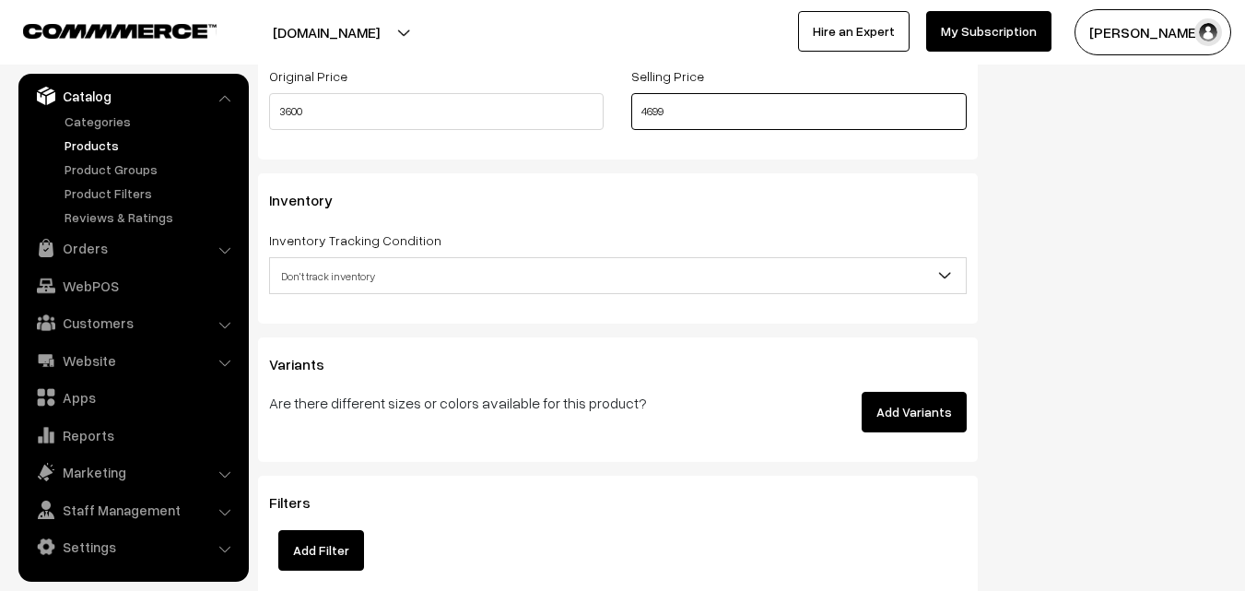
scroll to position [1659, 0]
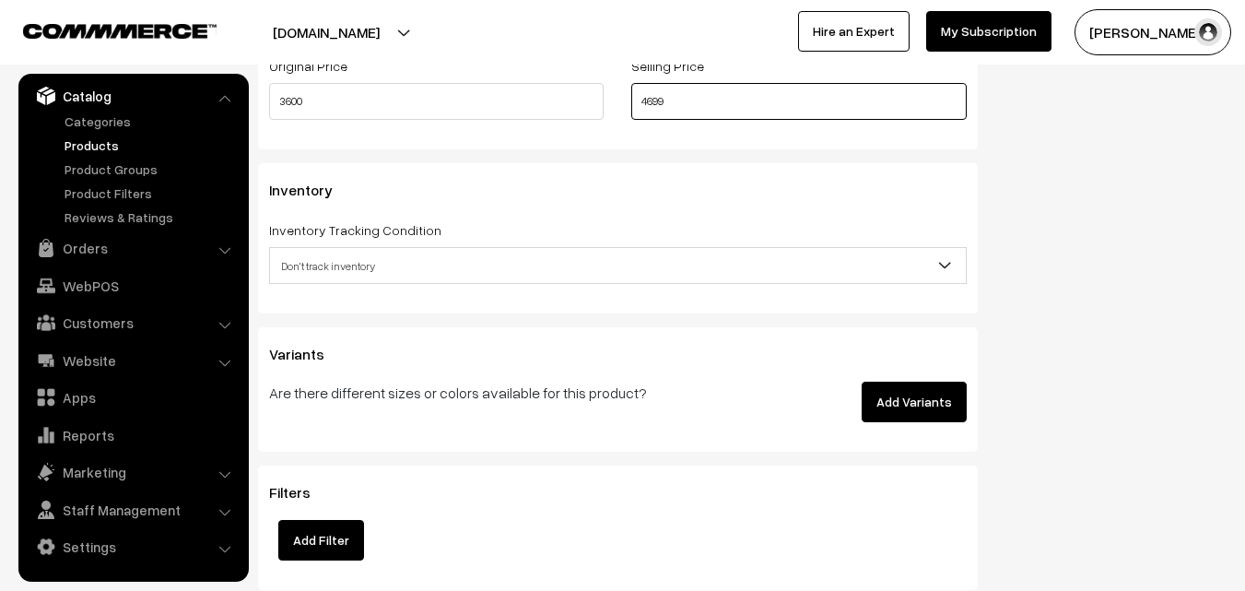
type input "4699"
click at [333, 276] on span "Don't track inventory" at bounding box center [618, 266] width 696 height 32
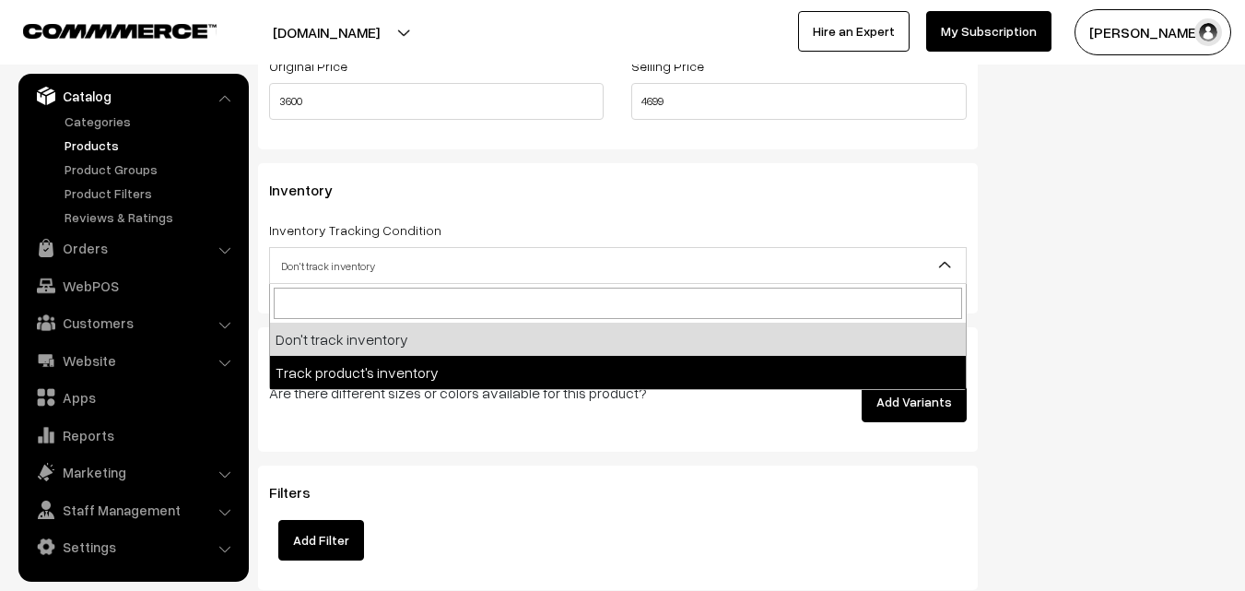
select select "2"
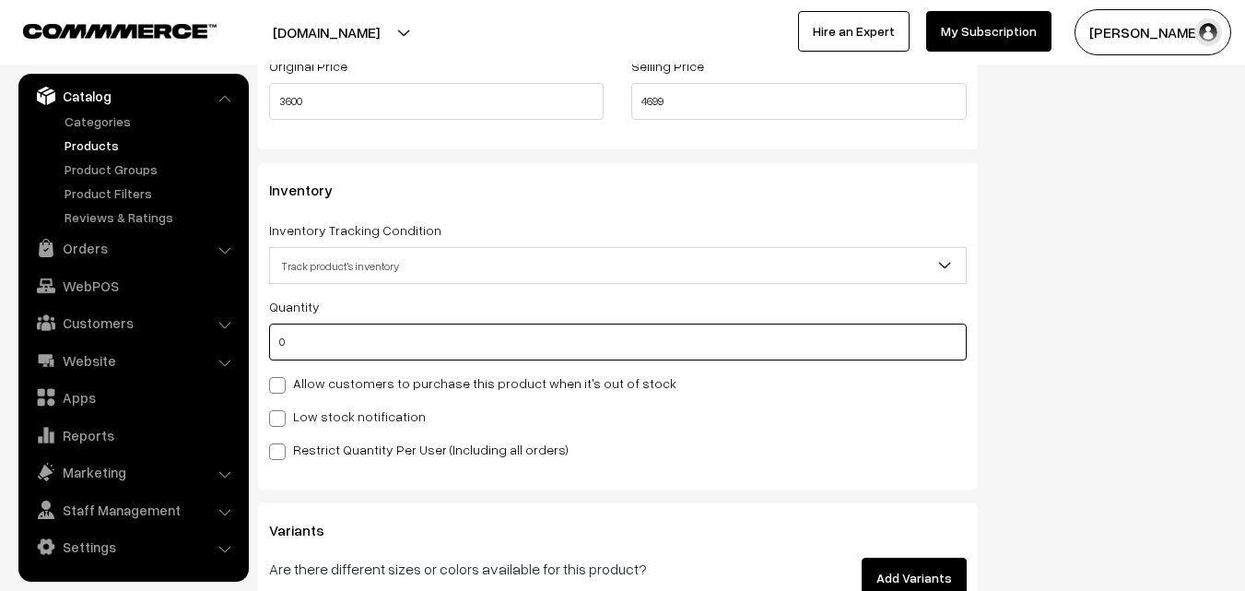
click at [305, 331] on input "0" at bounding box center [618, 341] width 698 height 37
type input "4"
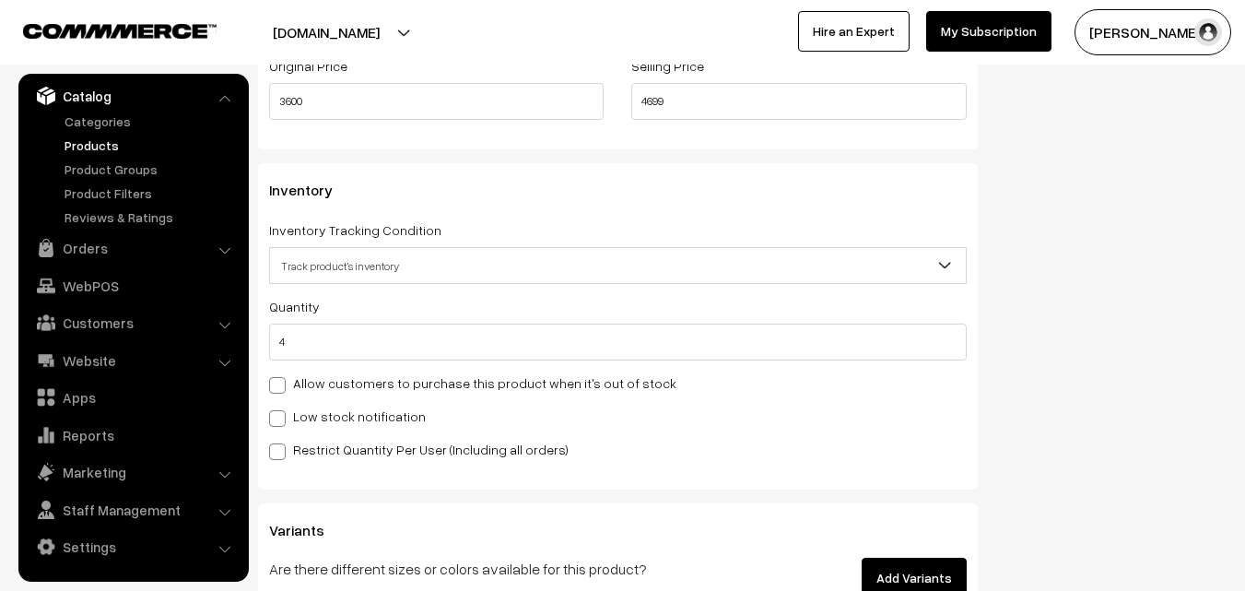
click at [309, 416] on label "Low stock notification" at bounding box center [347, 415] width 157 height 19
click at [281, 416] on input "Low stock notification" at bounding box center [275, 415] width 12 height 12
checkbox input "true"
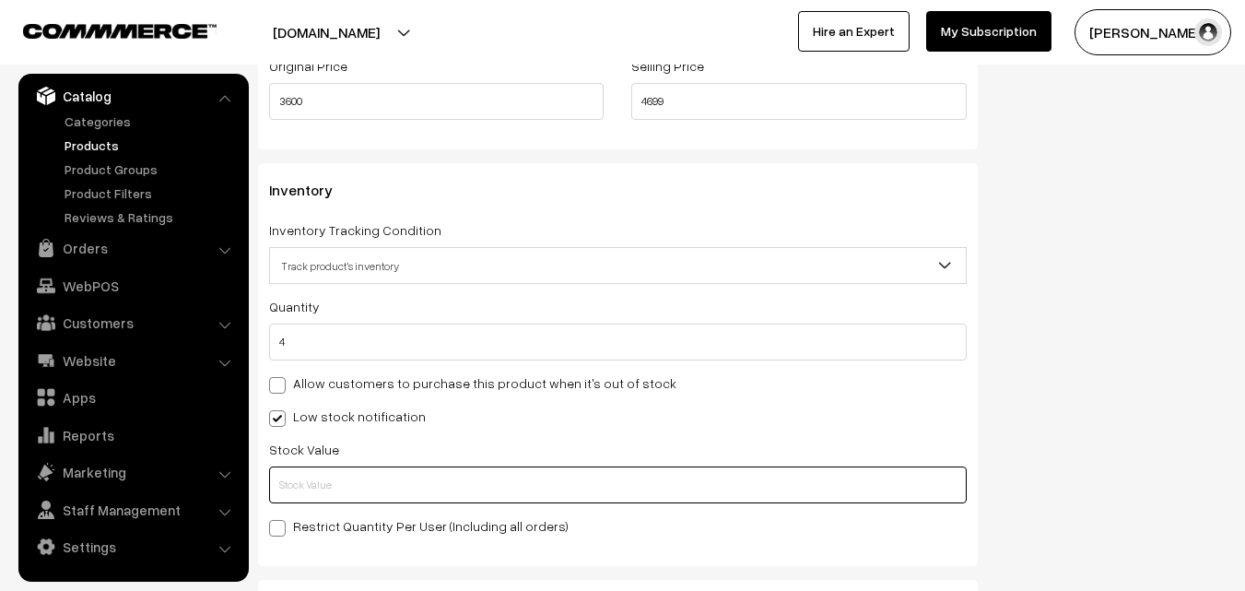
click at [310, 476] on input "text" at bounding box center [618, 484] width 698 height 37
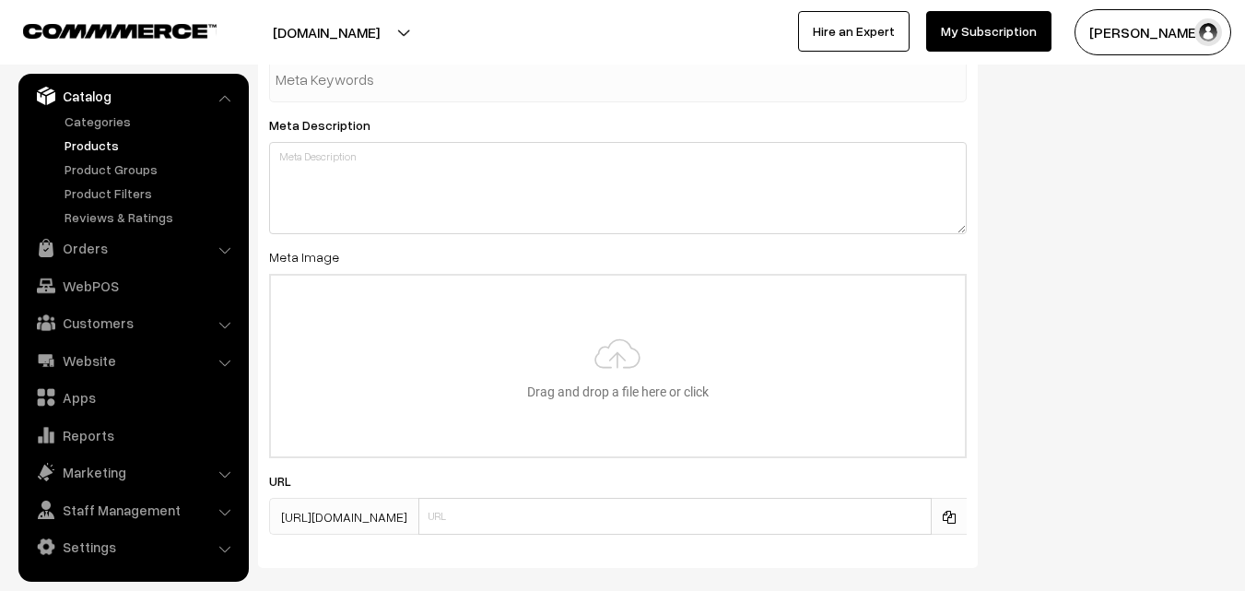
scroll to position [2743, 0]
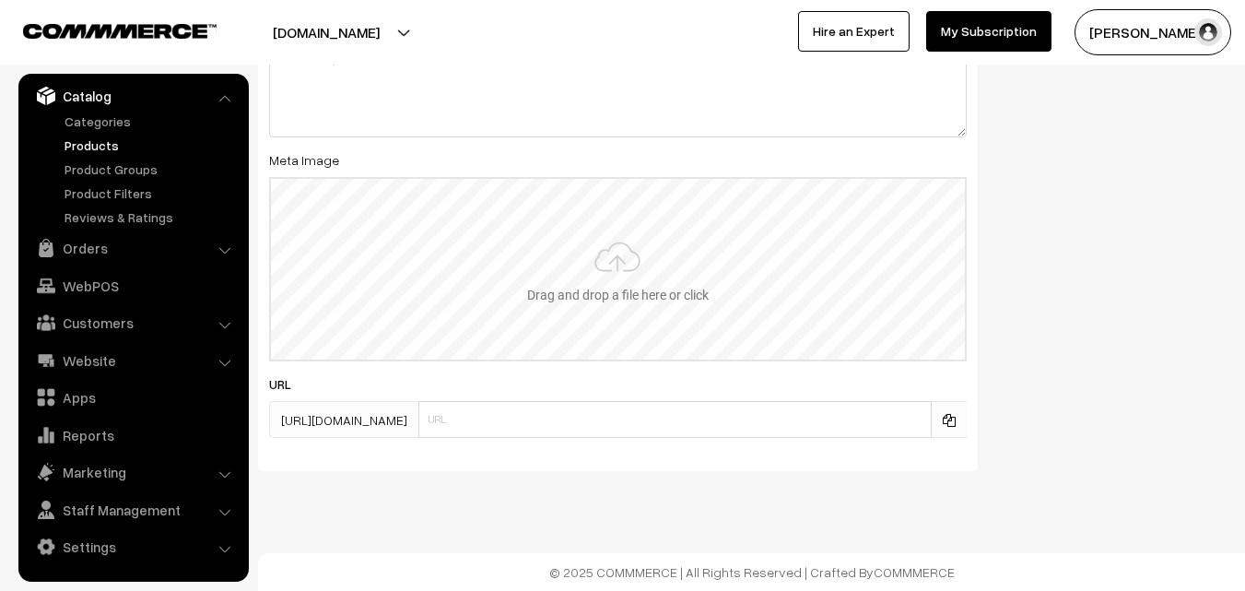
type input "2"
click at [601, 287] on input "file" at bounding box center [618, 269] width 694 height 181
type input "C:\fakepath\uppada-saree-va11950-aug.jpeg"
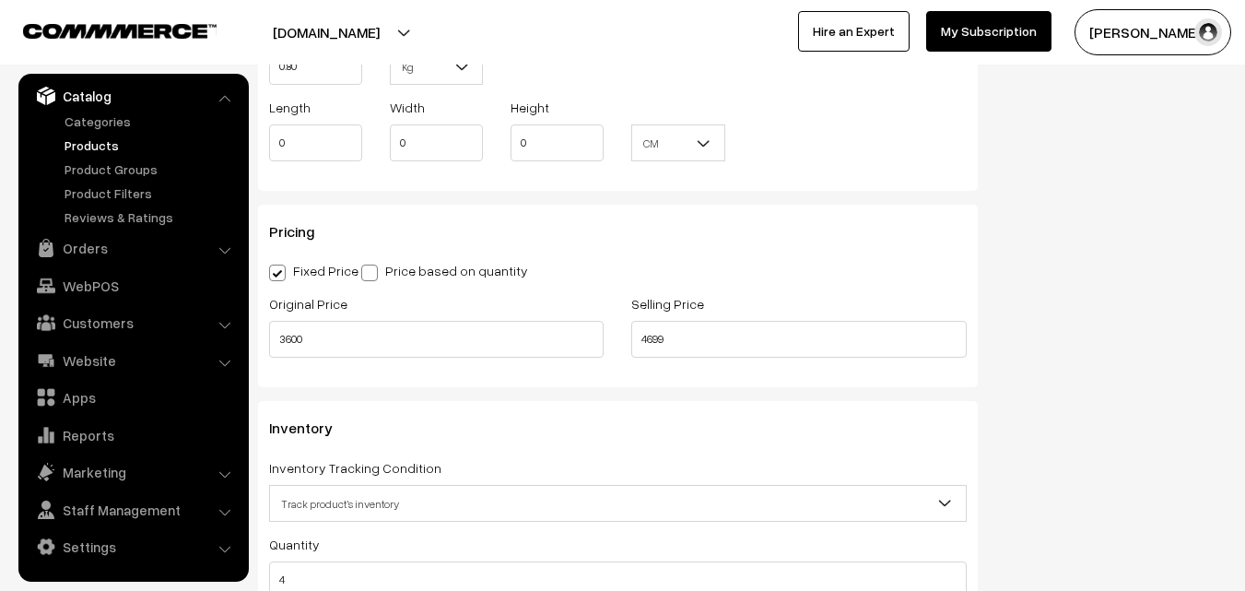
scroll to position [0, 0]
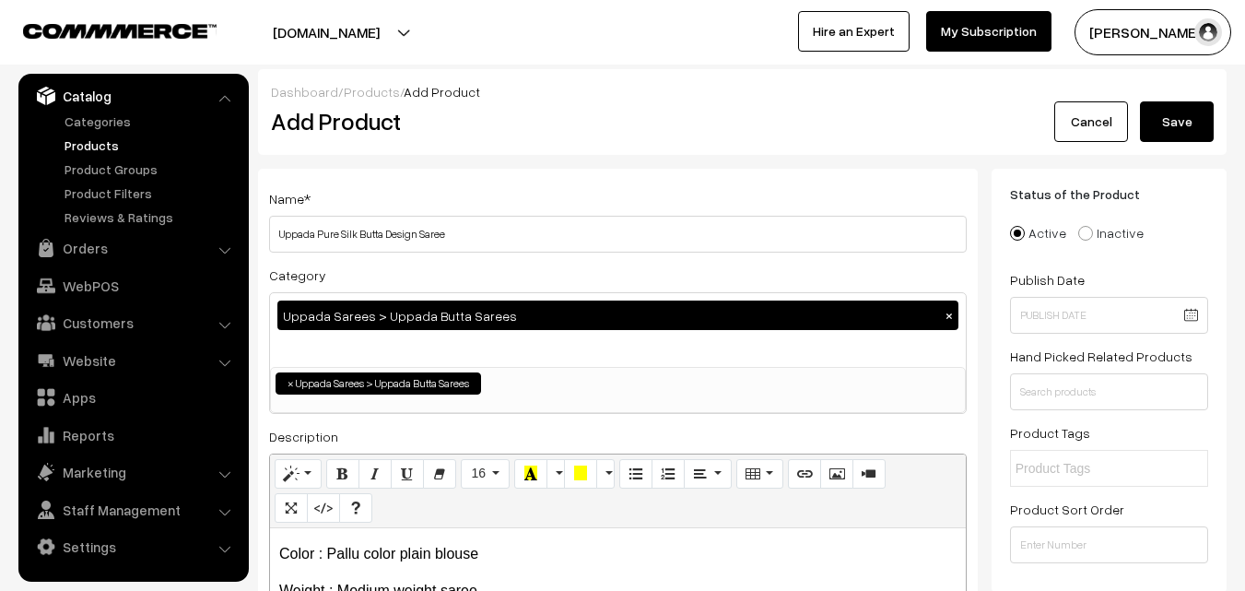
click at [1182, 122] on button "Save" at bounding box center [1177, 121] width 74 height 41
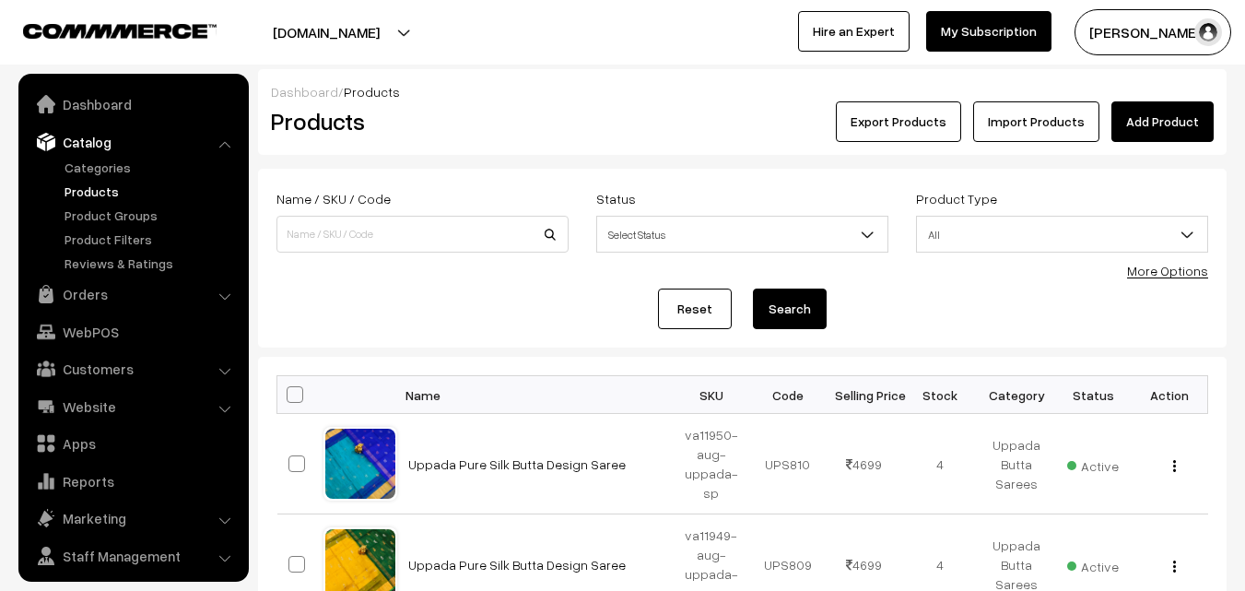
scroll to position [46, 0]
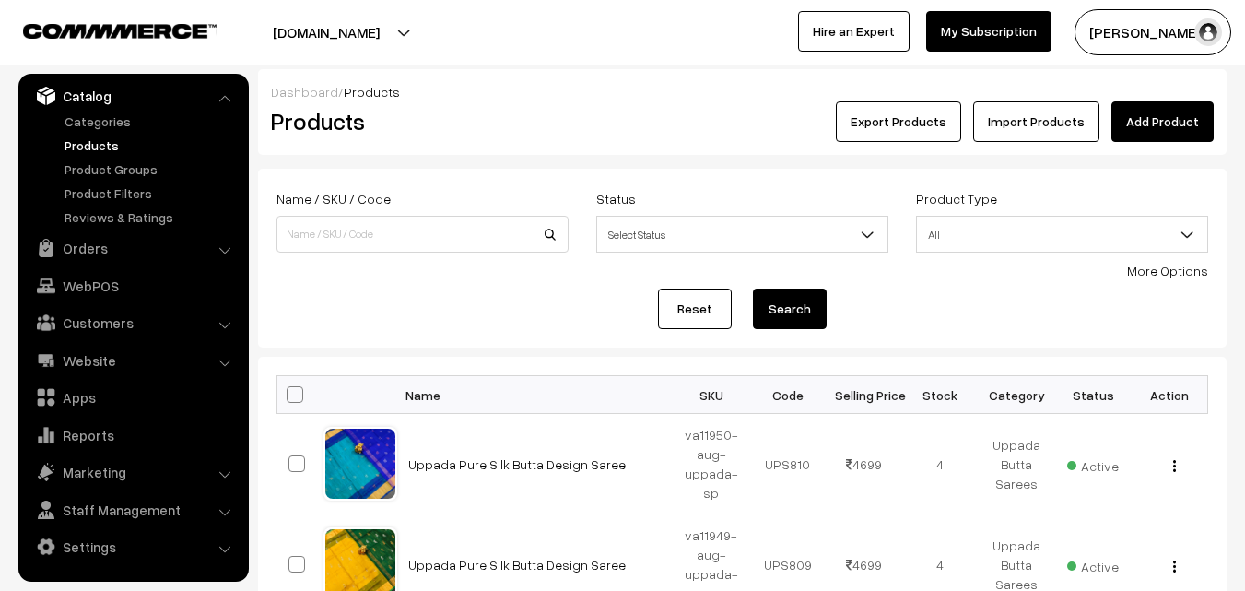
click at [536, 130] on h2 "Products" at bounding box center [419, 121] width 296 height 29
click at [1190, 134] on link "Add Product" at bounding box center [1162, 121] width 102 height 41
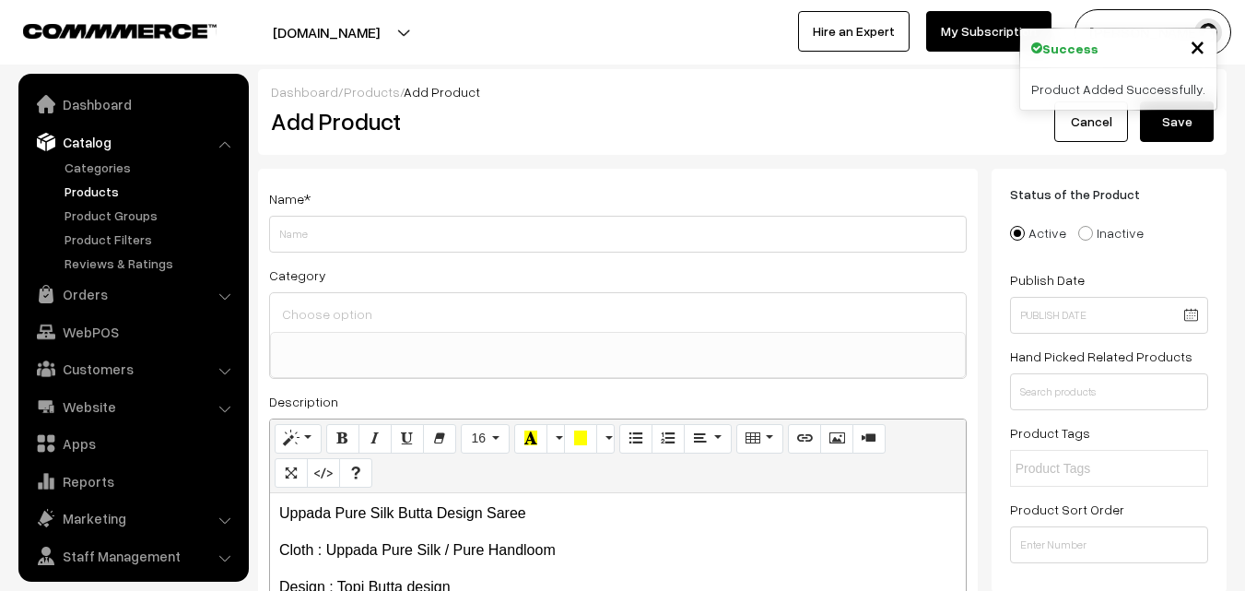
select select
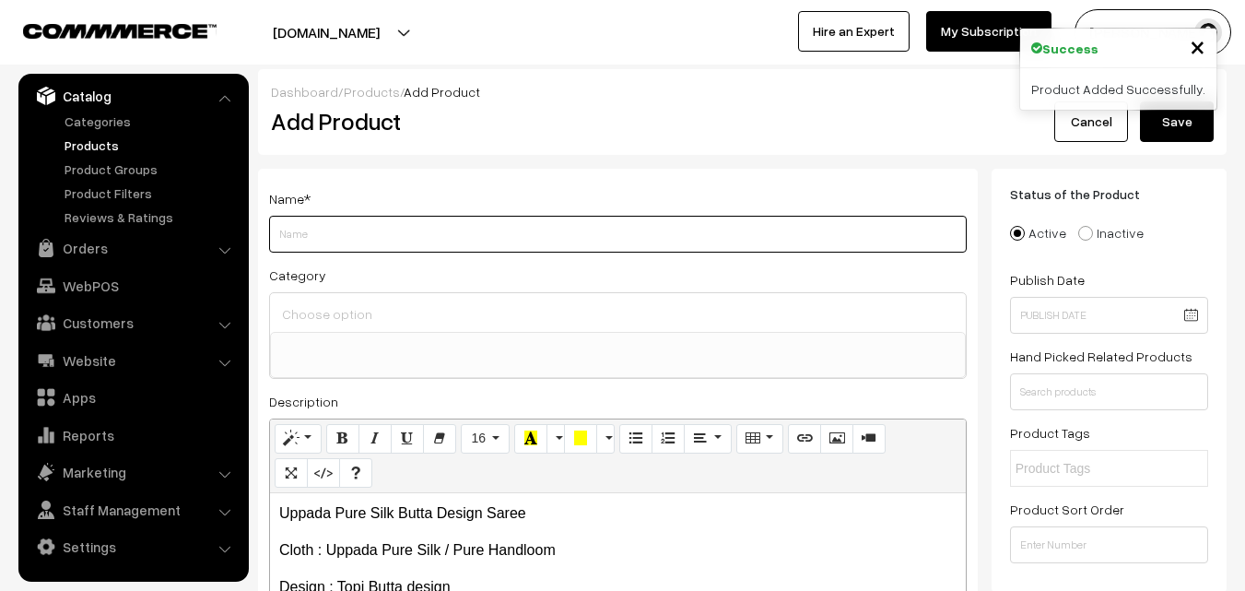
click at [305, 220] on input "Weight" at bounding box center [618, 234] width 698 height 37
paste input "Uppada Pure Silk Butta Design Saree"
type input "Uppada Pure Silk Butta Design Saree"
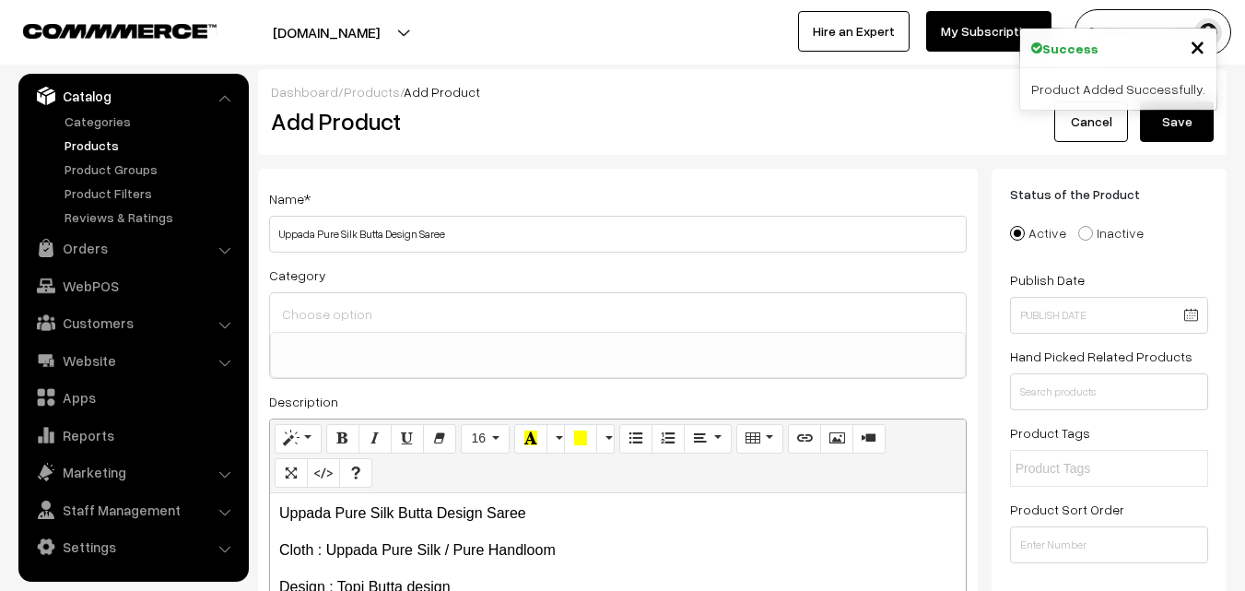
click at [304, 311] on input at bounding box center [617, 313] width 681 height 27
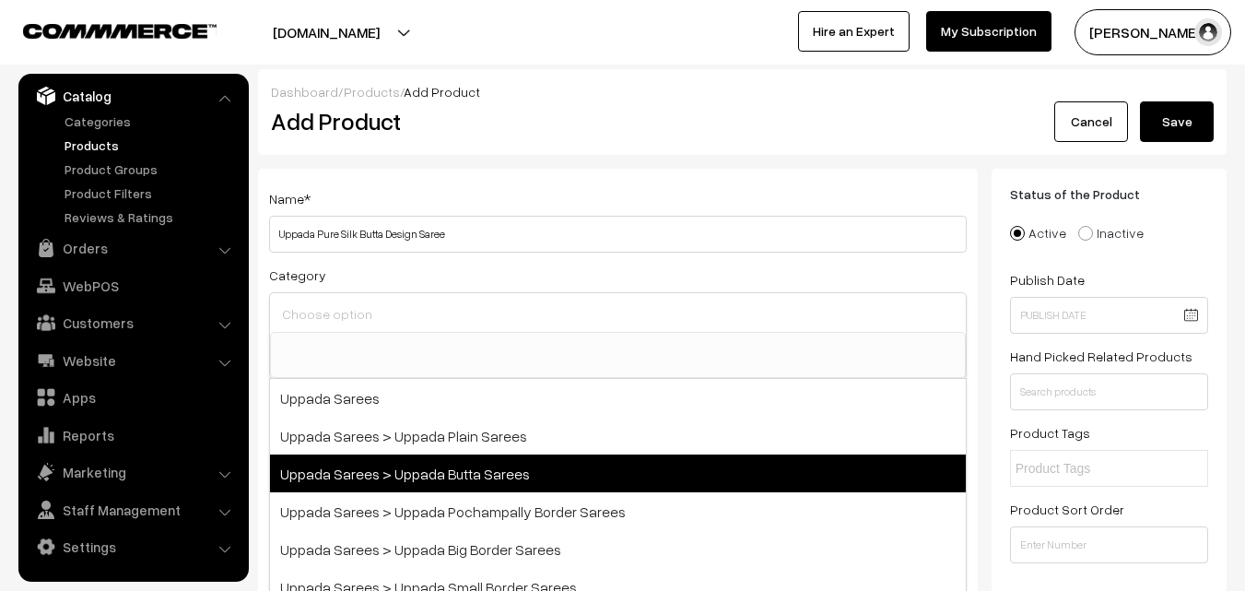
click at [513, 463] on span "Uppada Sarees > Uppada Butta Sarees" at bounding box center [618, 473] width 696 height 38
select select "7"
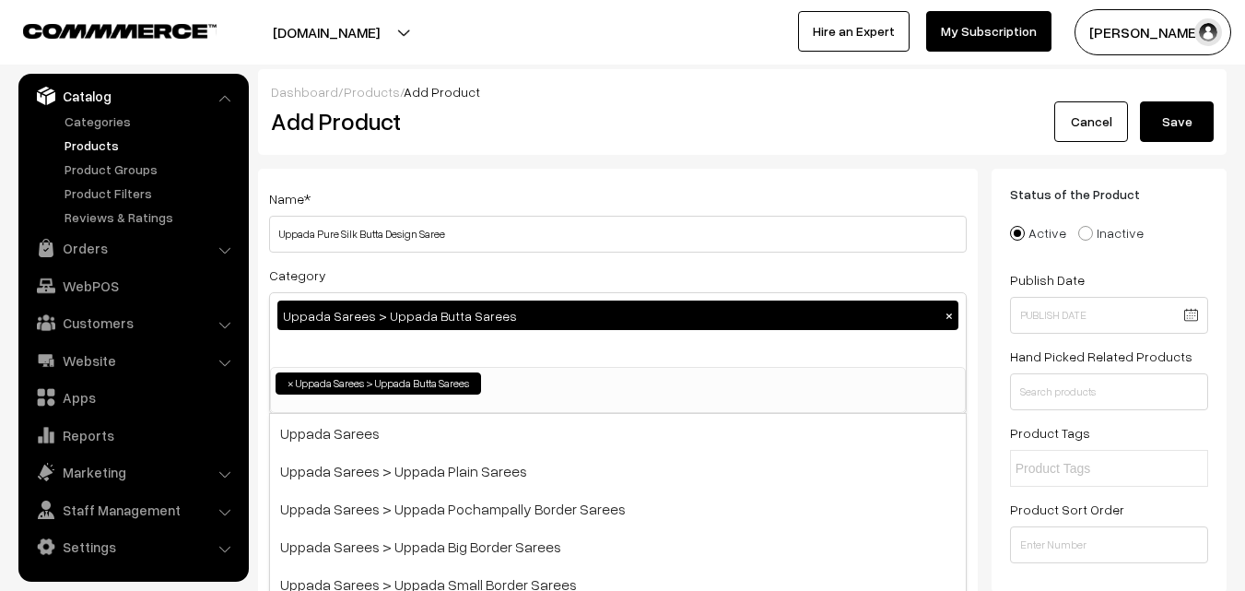
click at [515, 204] on div "Name * Uppada Pure Silk Butta Design Saree" at bounding box center [618, 219] width 698 height 65
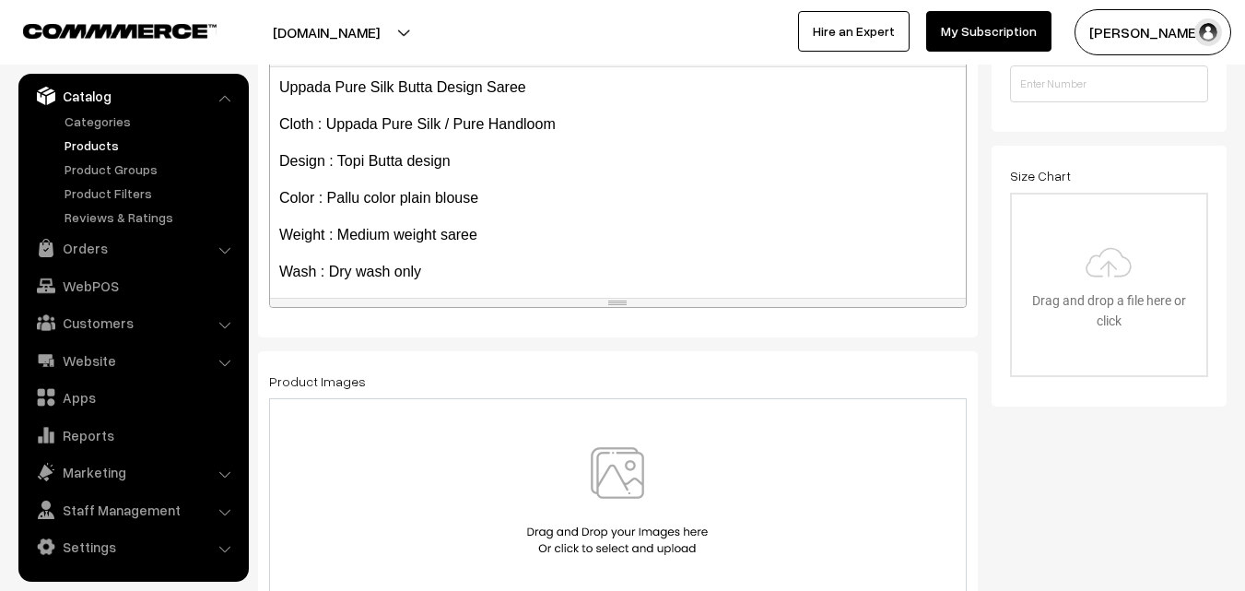
scroll to position [105, 0]
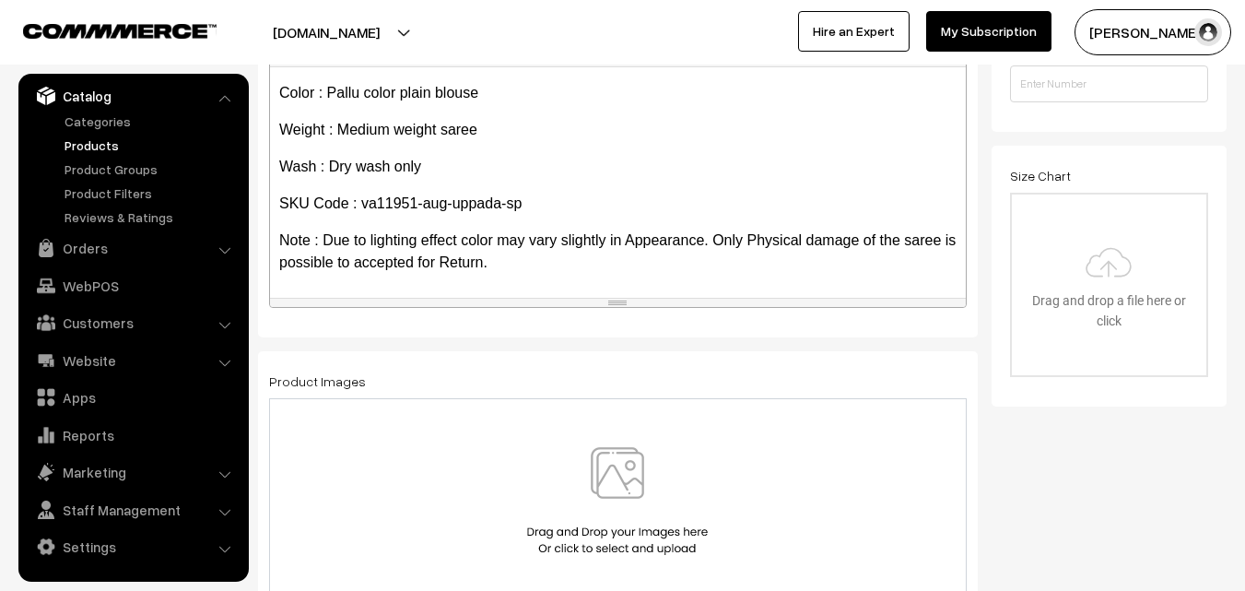
click at [606, 471] on img at bounding box center [617, 501] width 190 height 108
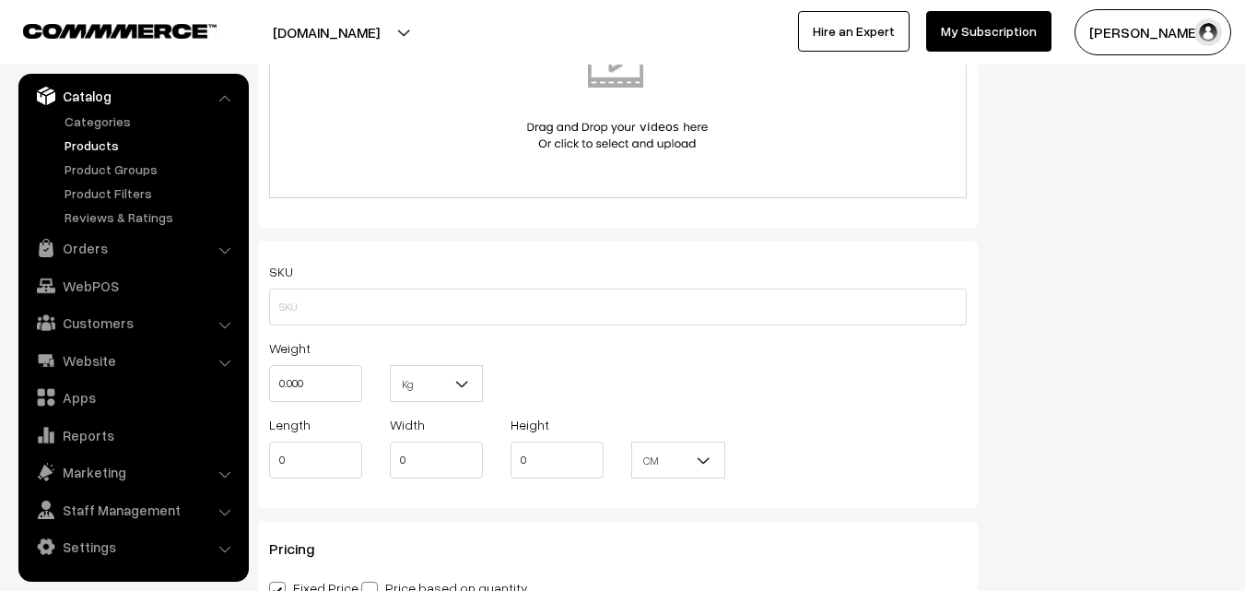
scroll to position [1106, 0]
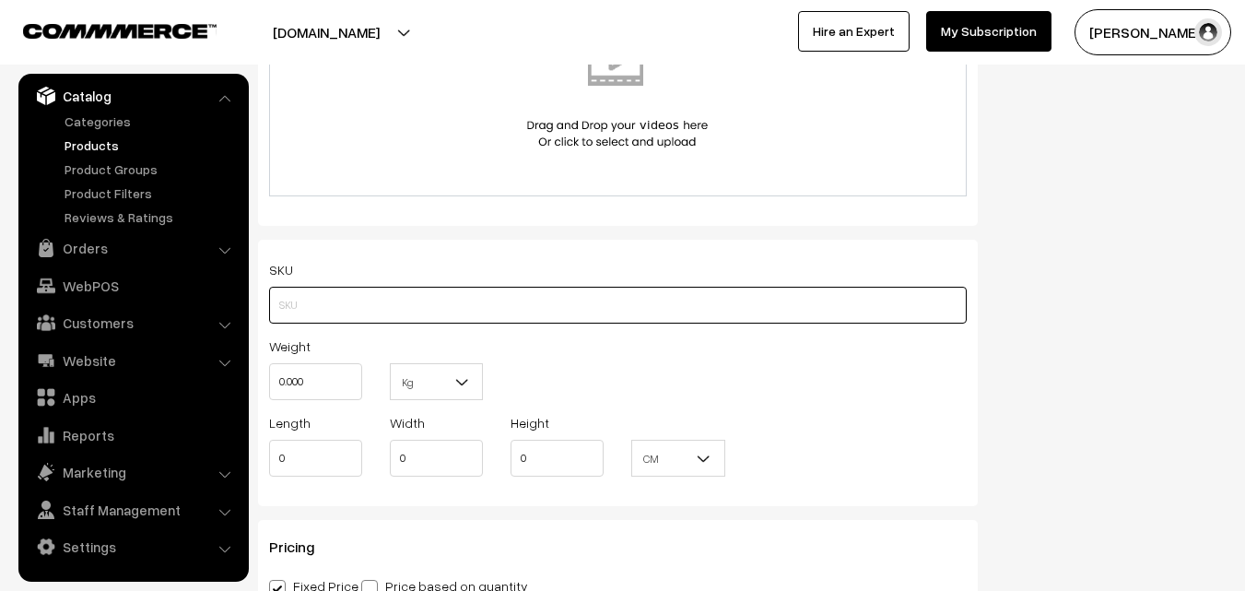
click at [323, 301] on input "text" at bounding box center [618, 305] width 698 height 37
paste input "va11951-aug-uppada-sp"
type input "va11951-aug-uppada-sp"
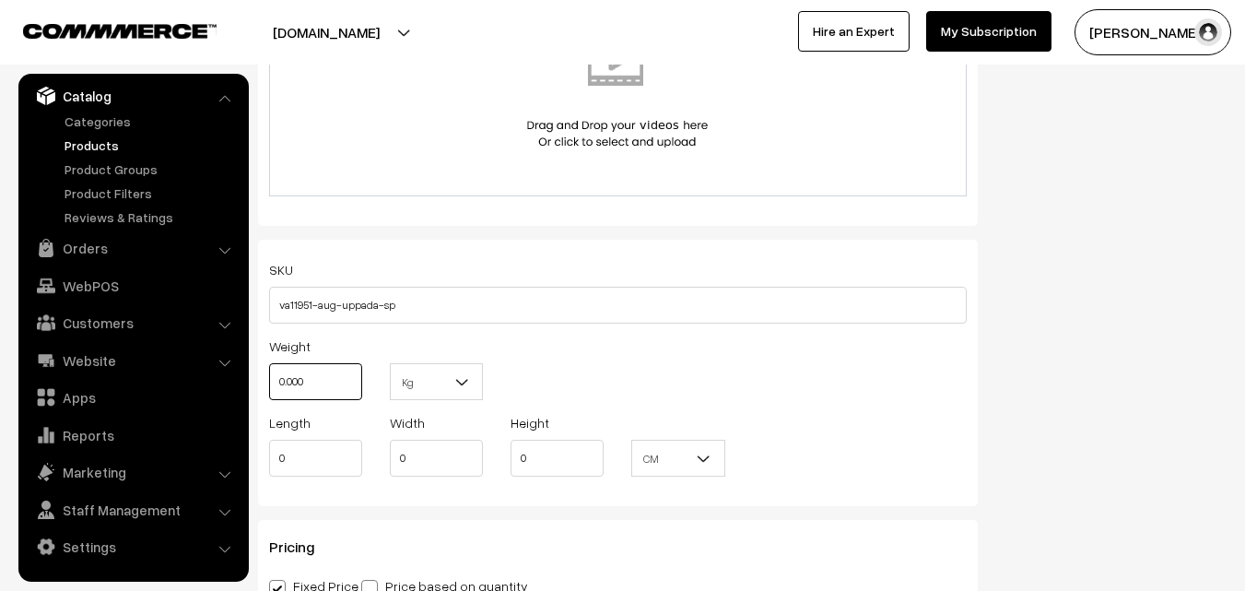
click at [323, 372] on input "0.000" at bounding box center [315, 381] width 93 height 37
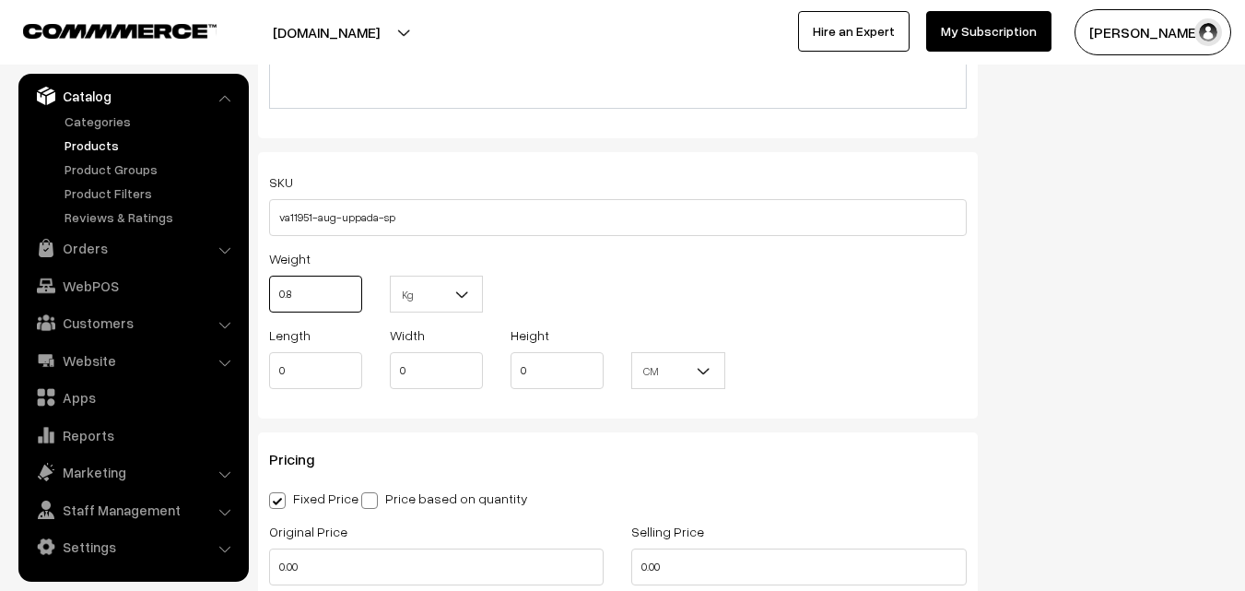
scroll to position [1290, 0]
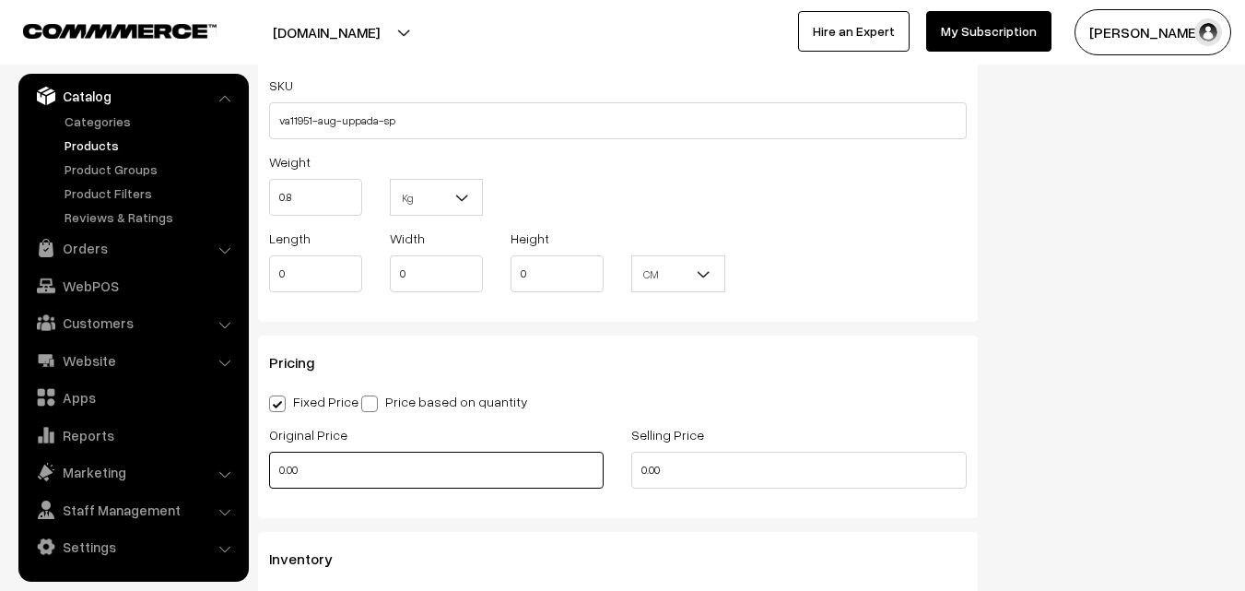
click at [320, 469] on input "0.00" at bounding box center [436, 470] width 334 height 37
type input "0.80"
click at [320, 469] on input "0.00" at bounding box center [436, 470] width 334 height 37
type input "3600"
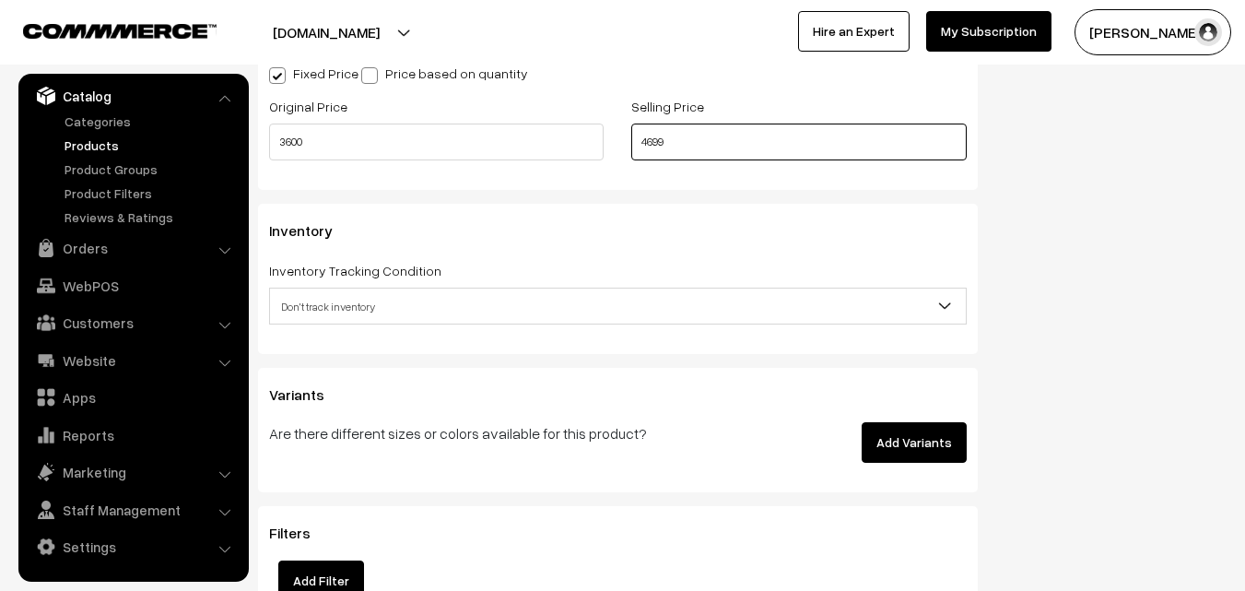
scroll to position [1659, 0]
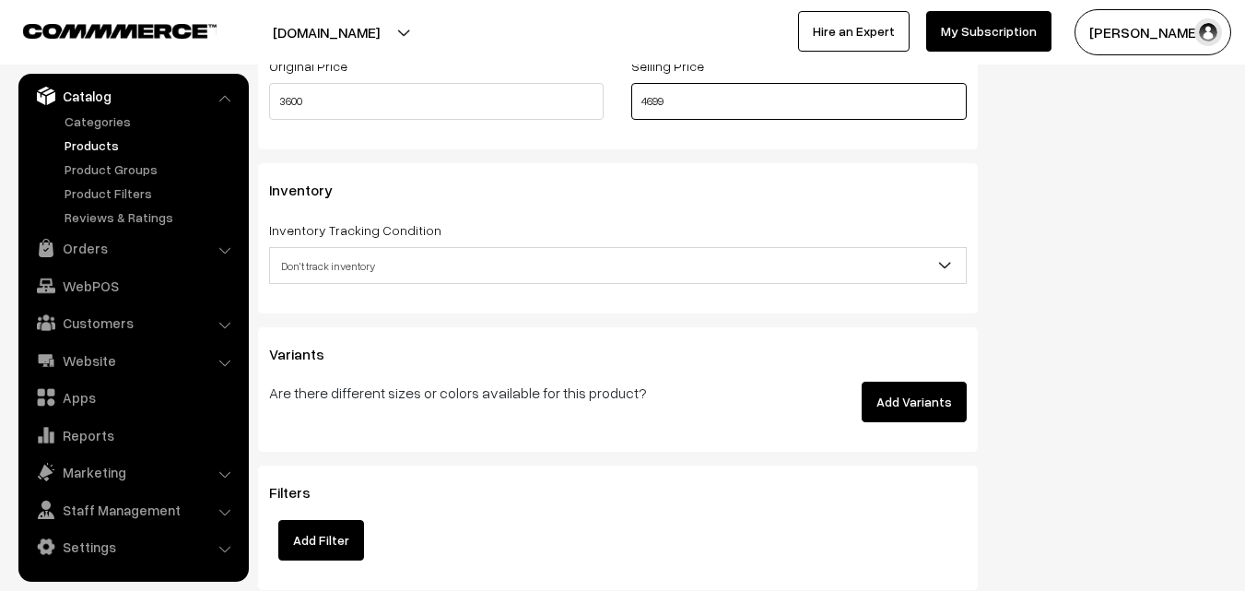
type input "4699"
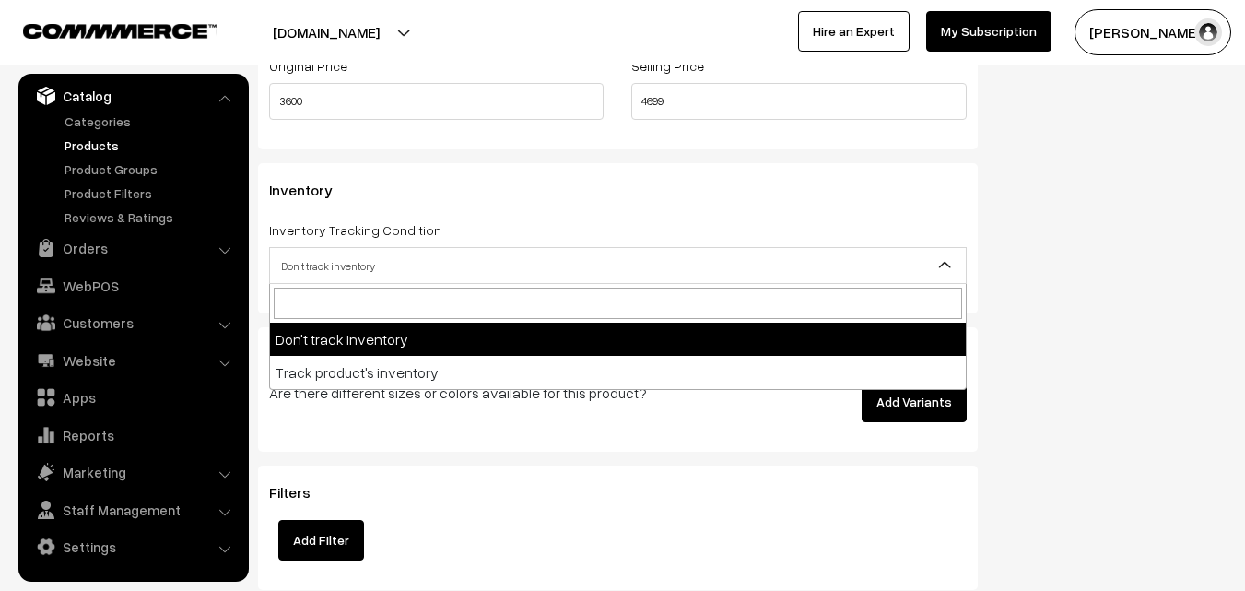
click at [327, 256] on span "Don't track inventory" at bounding box center [618, 266] width 696 height 32
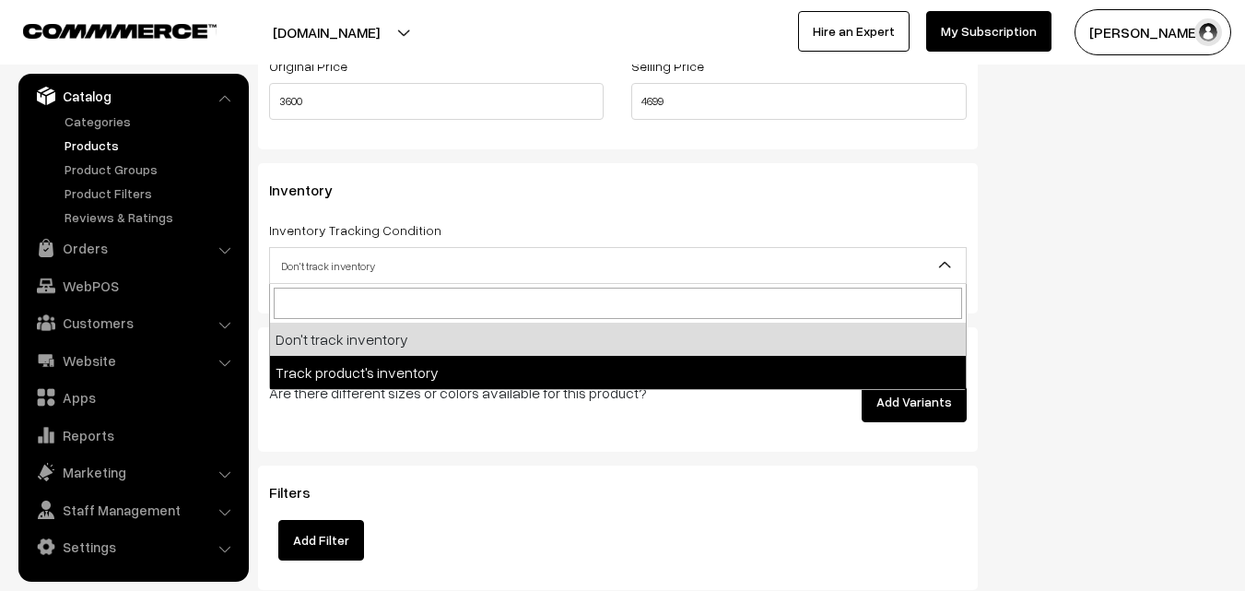
select select "2"
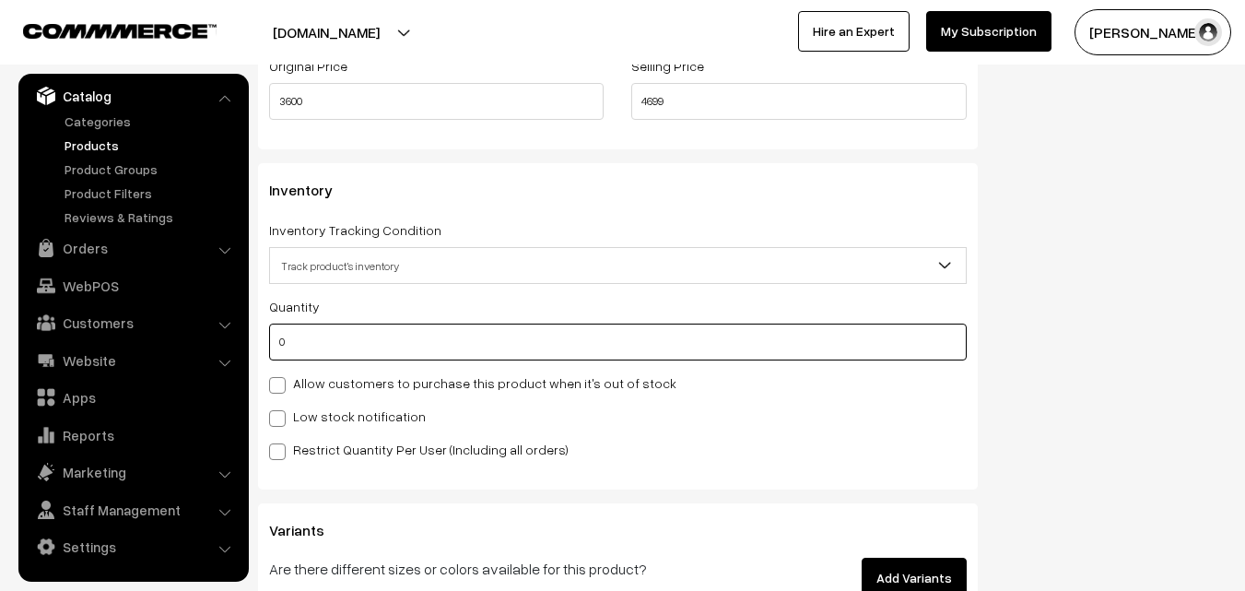
click at [318, 333] on input "0" at bounding box center [618, 341] width 698 height 37
type input "4"
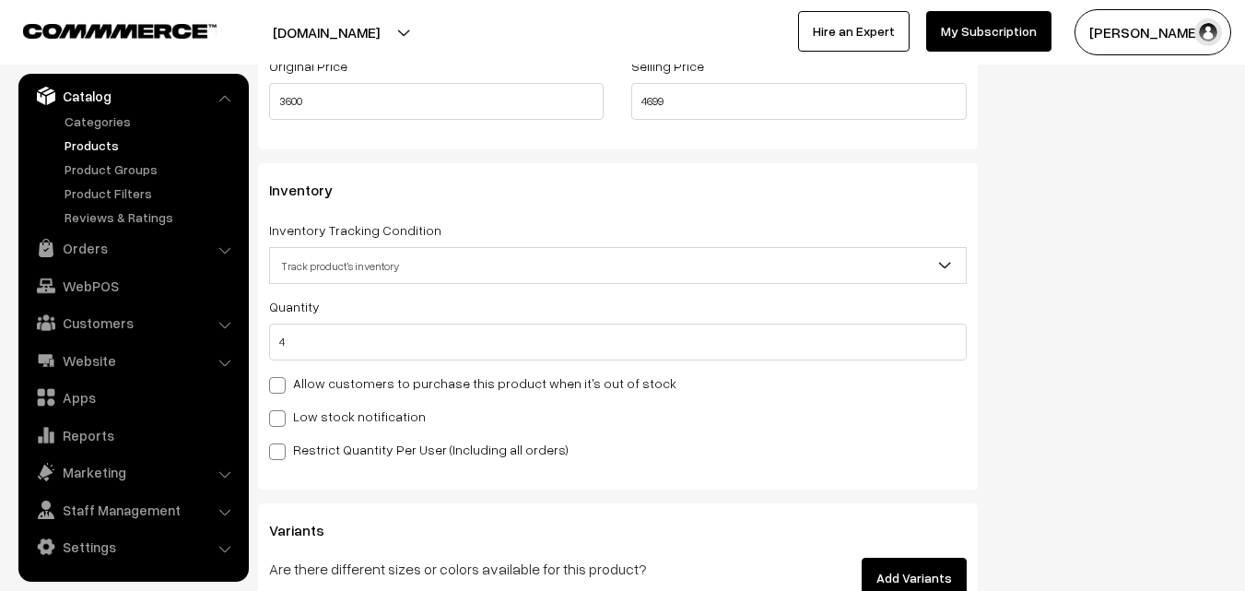
click at [317, 411] on label "Low stock notification" at bounding box center [347, 415] width 157 height 19
click at [310, 421] on label "Low stock notification" at bounding box center [347, 415] width 157 height 19
click at [281, 421] on input "Low stock notification" at bounding box center [275, 415] width 12 height 12
checkbox input "true"
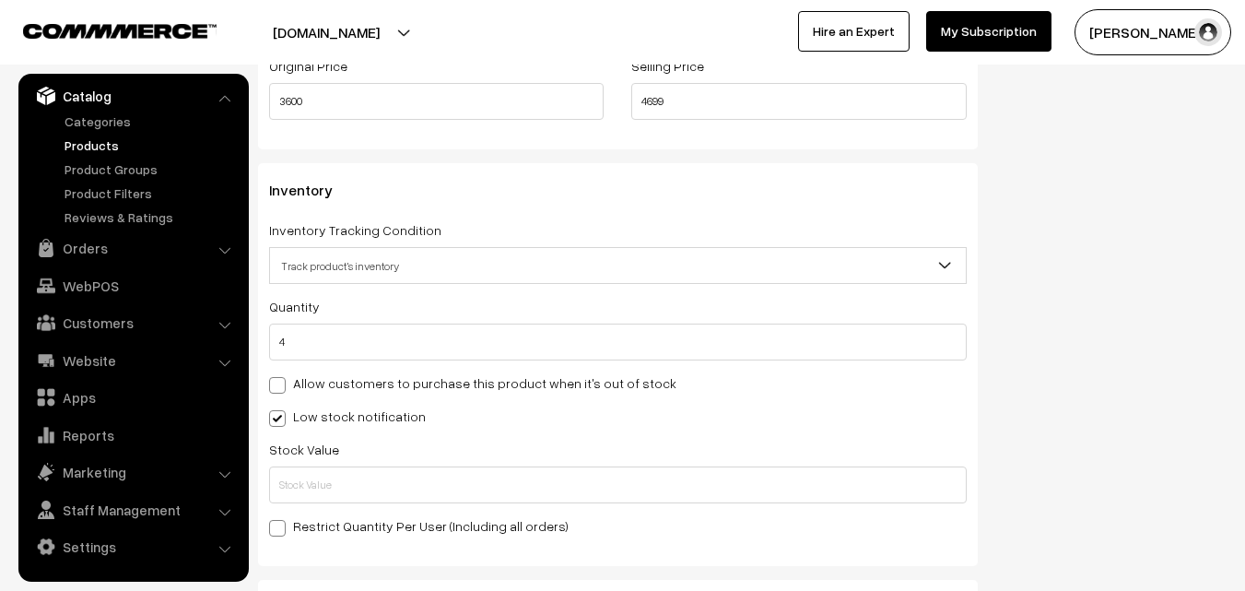
click at [287, 464] on div "Stock Value" at bounding box center [618, 470] width 698 height 65
click at [295, 483] on input "text" at bounding box center [618, 484] width 698 height 37
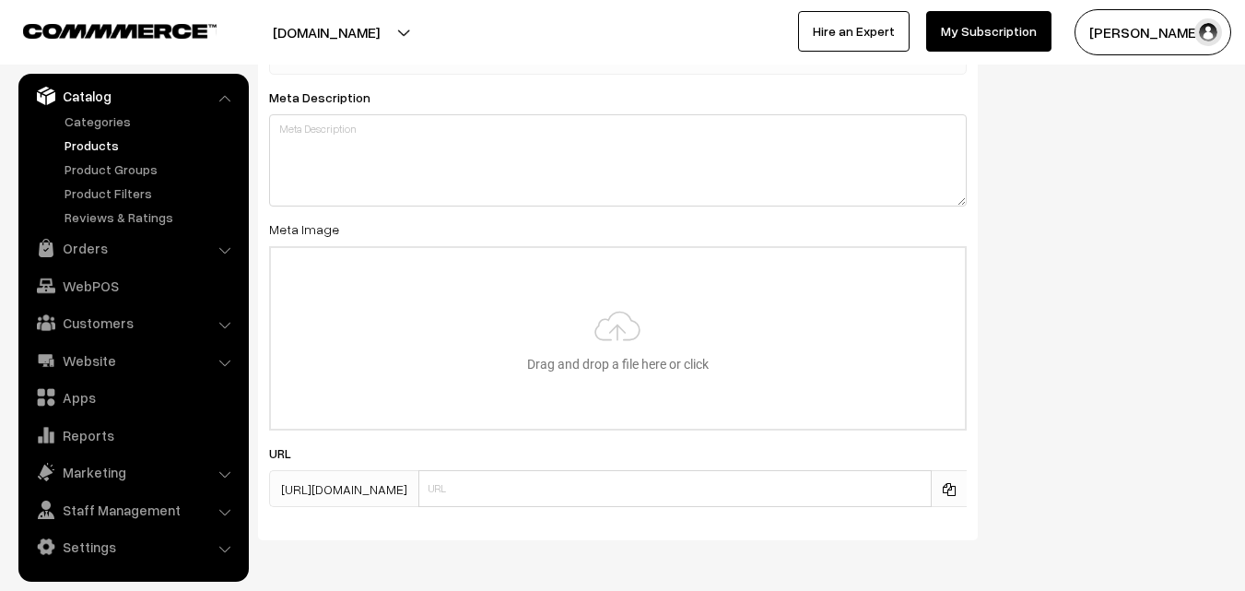
scroll to position [2743, 0]
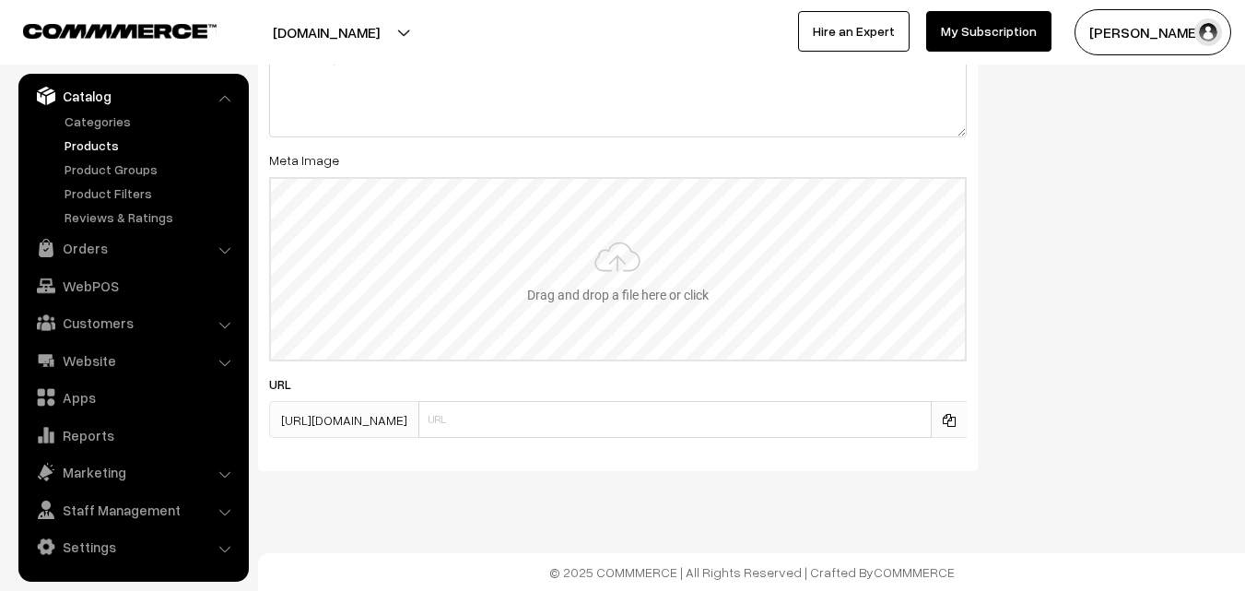
type input "2"
click at [578, 286] on input "file" at bounding box center [618, 269] width 694 height 181
type input "C:\fakepath\uppada-saree-va11951-aug.jpeg"
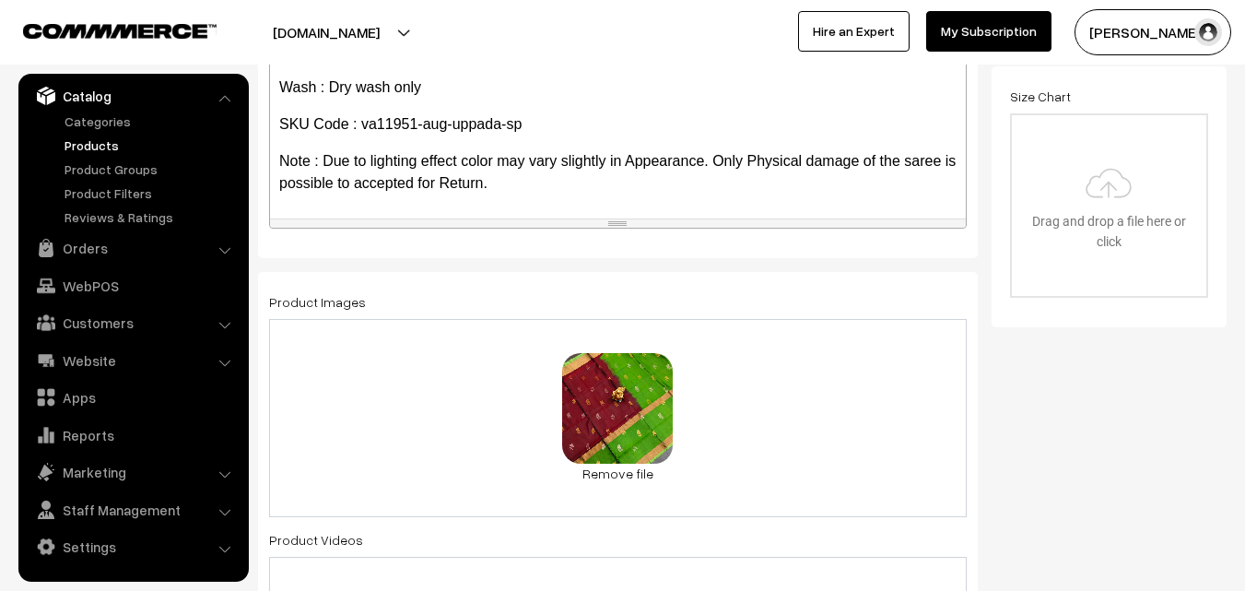
scroll to position [0, 0]
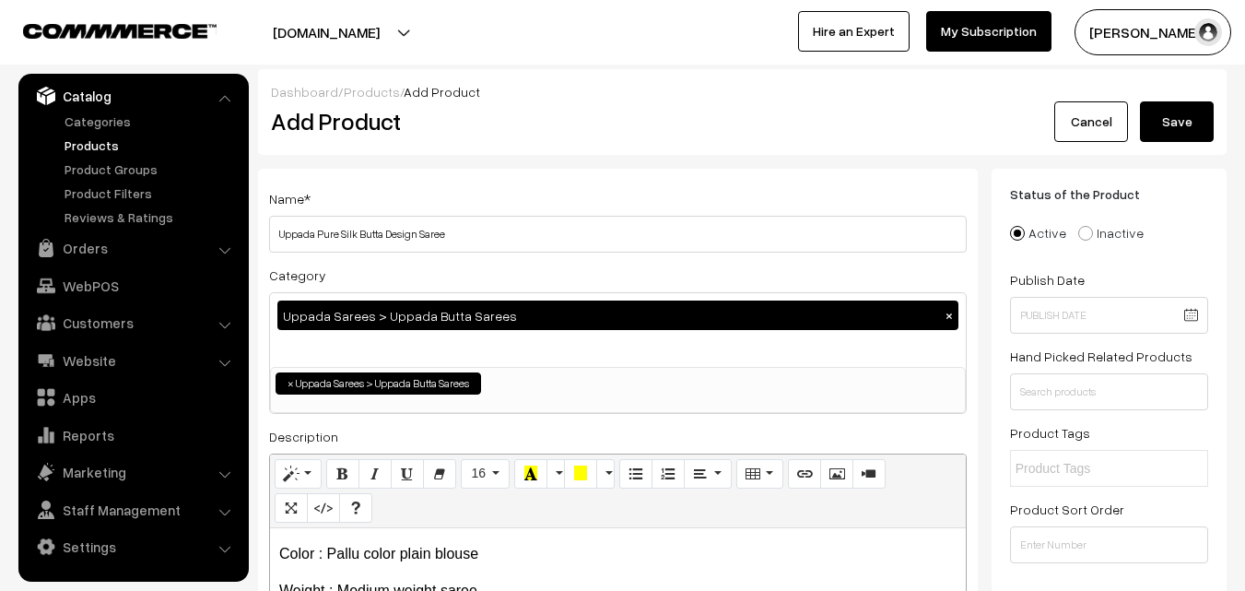
click at [1175, 120] on button "Save" at bounding box center [1177, 121] width 74 height 41
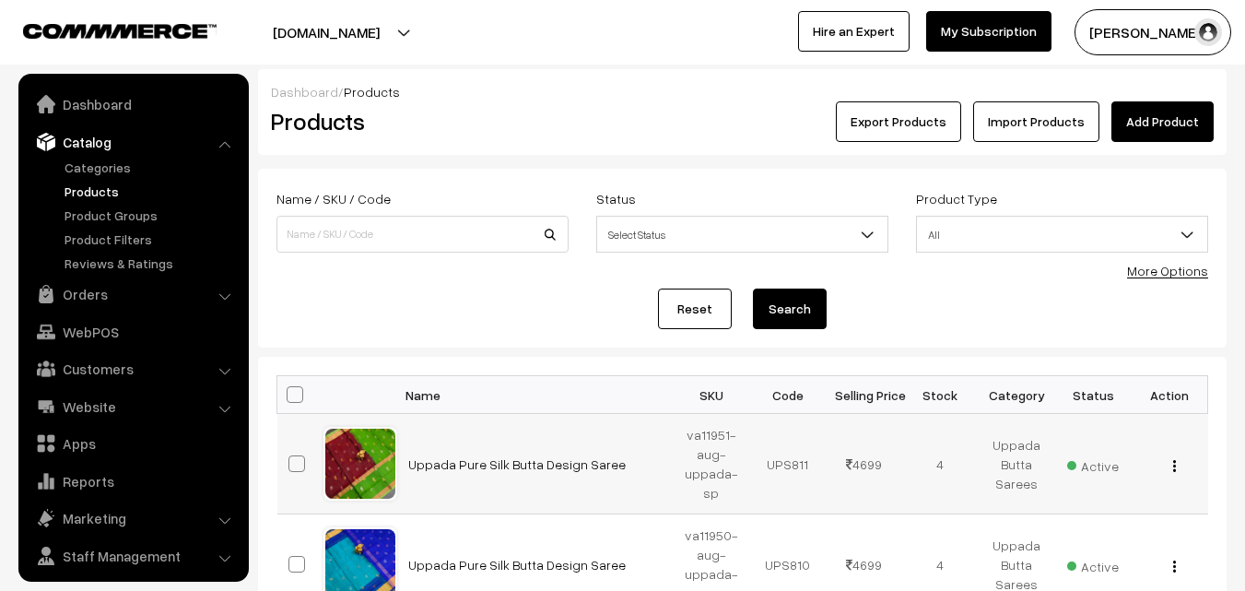
scroll to position [46, 0]
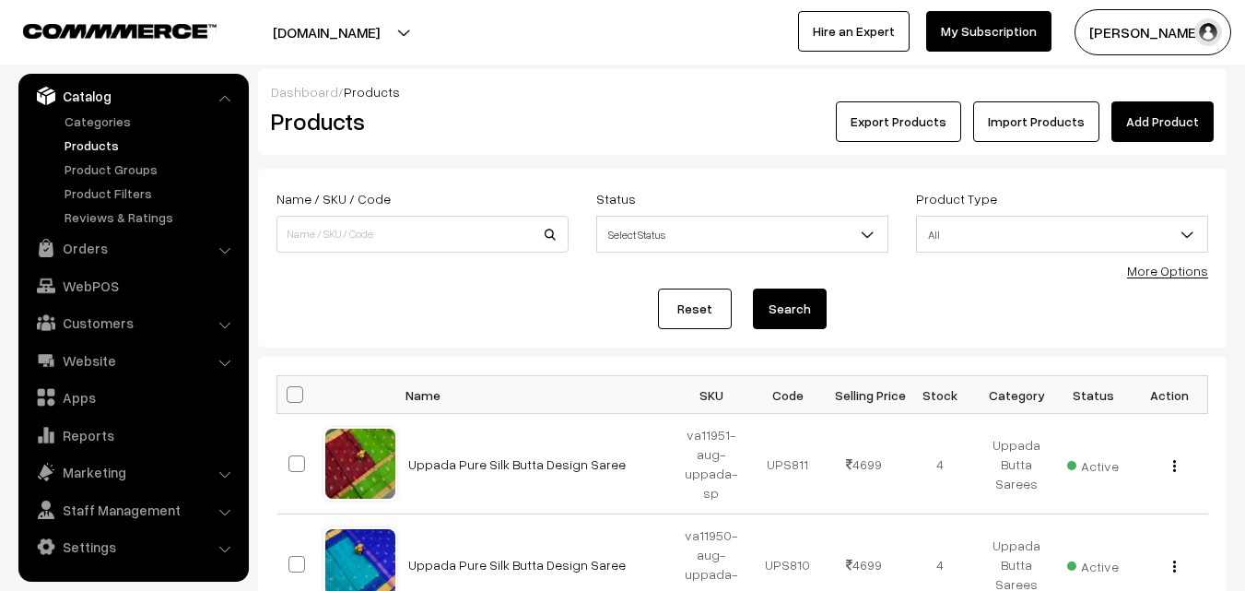
click at [550, 121] on h2 "Products" at bounding box center [419, 121] width 296 height 29
click at [1130, 131] on link "Add Product" at bounding box center [1162, 121] width 102 height 41
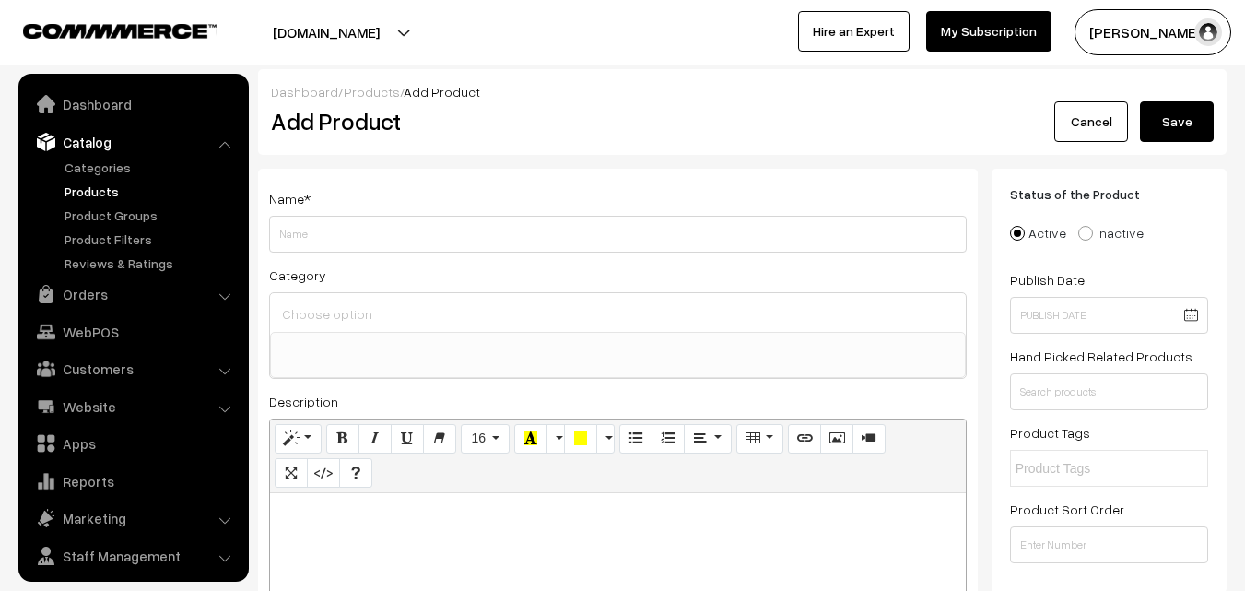
select select
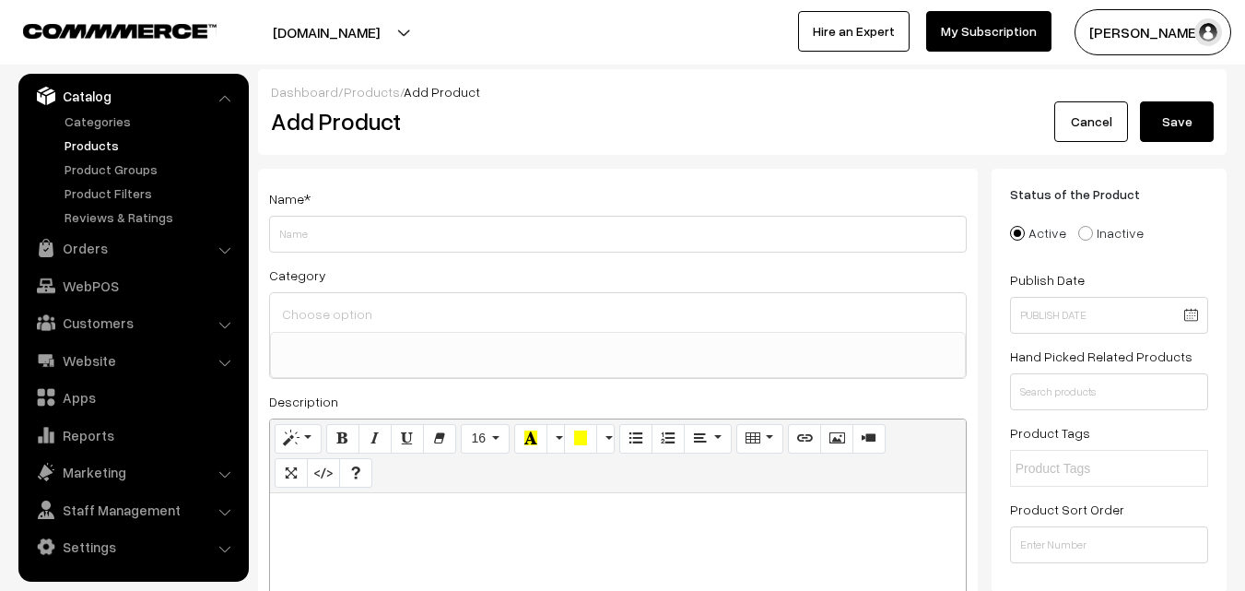
click at [94, 142] on link "Products" at bounding box center [151, 144] width 182 height 19
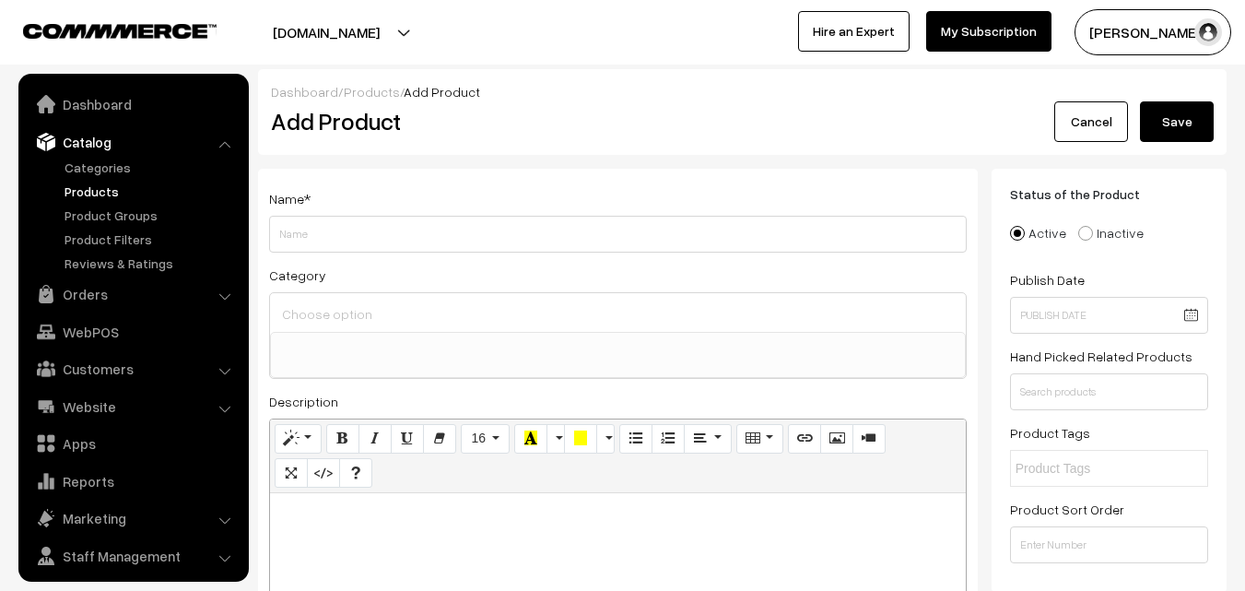
select select
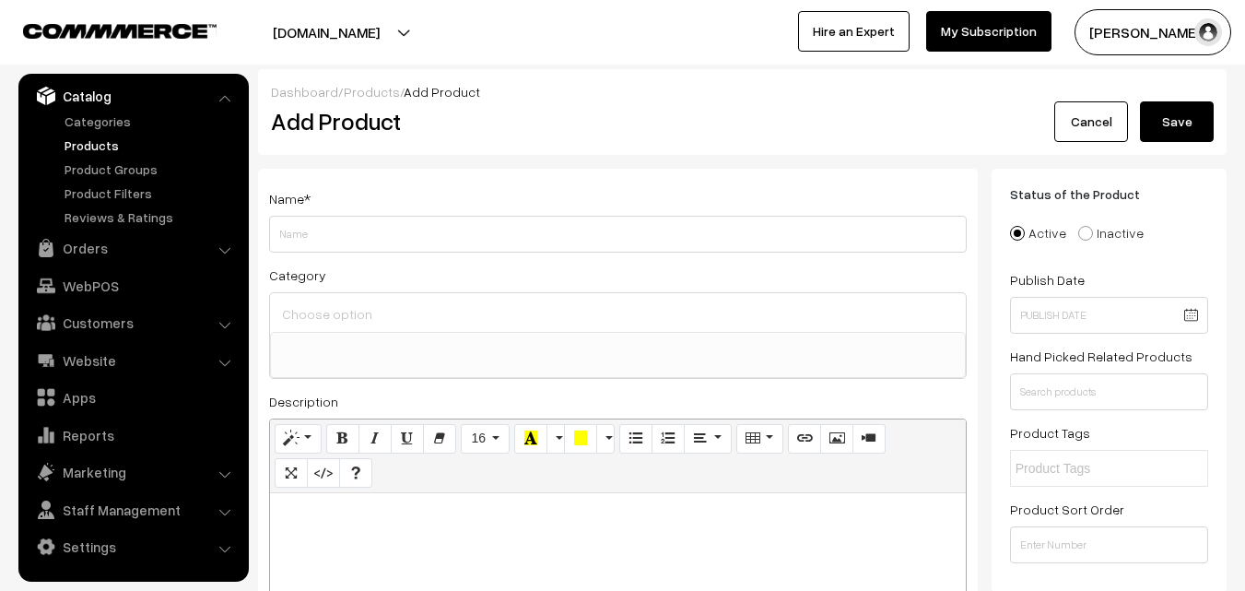
paste div
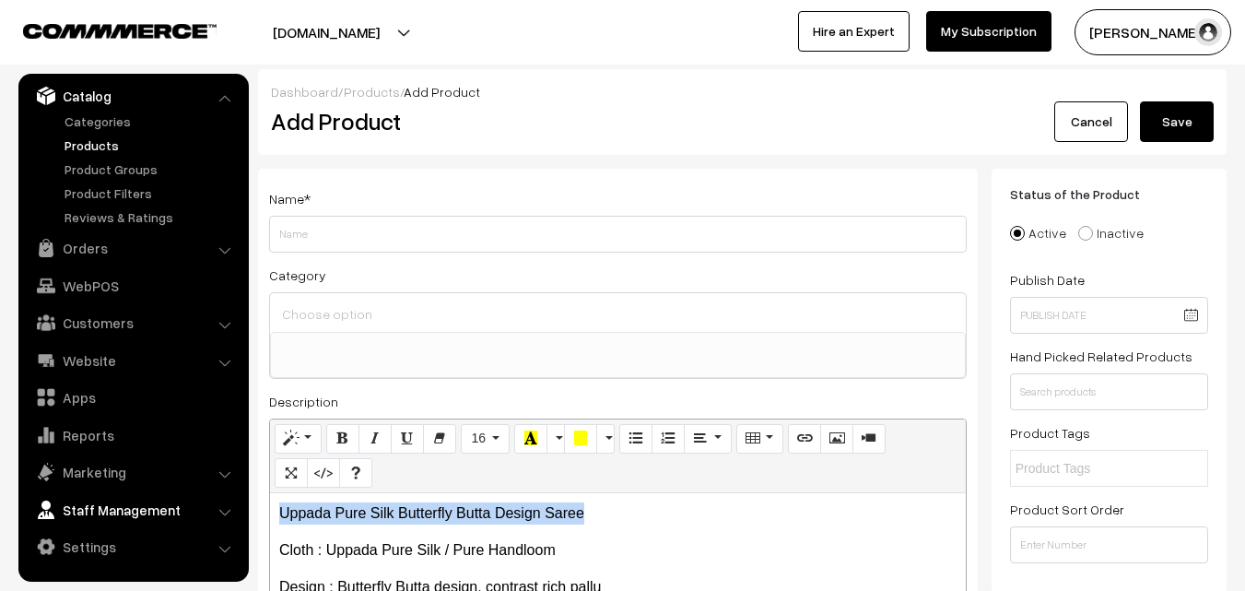
drag, startPoint x: 590, startPoint y: 515, endPoint x: 239, endPoint y: 499, distance: 351.5
copy p "Uppada Pure Silk Butterfly Butta Design Saree"
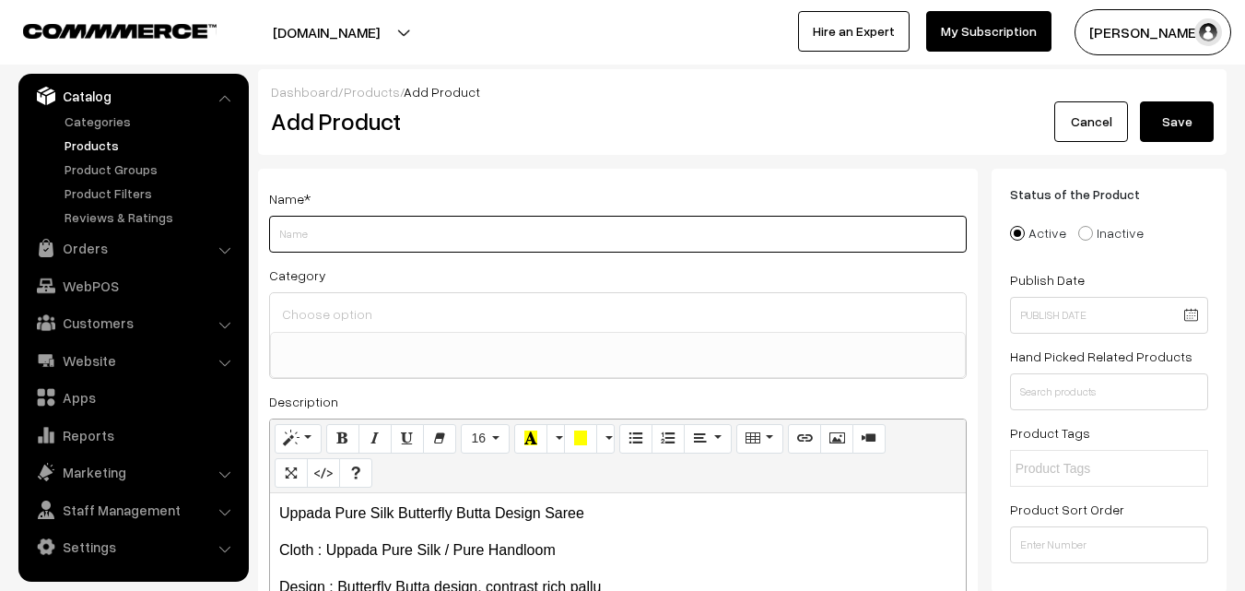
click at [358, 231] on input "Weight" at bounding box center [618, 234] width 698 height 37
paste input "Uppada Pure Silk Butterfly Butta Design Saree"
type input "Uppada Pure Silk Butterfly Butta Design Saree"
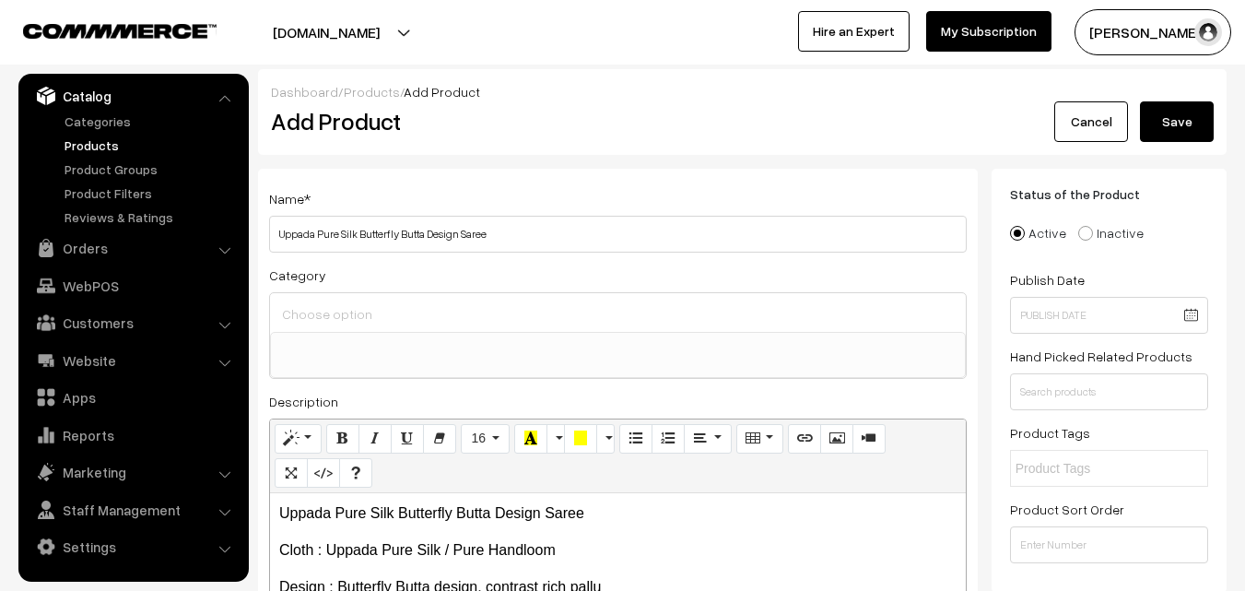
click at [358, 311] on input at bounding box center [617, 313] width 681 height 27
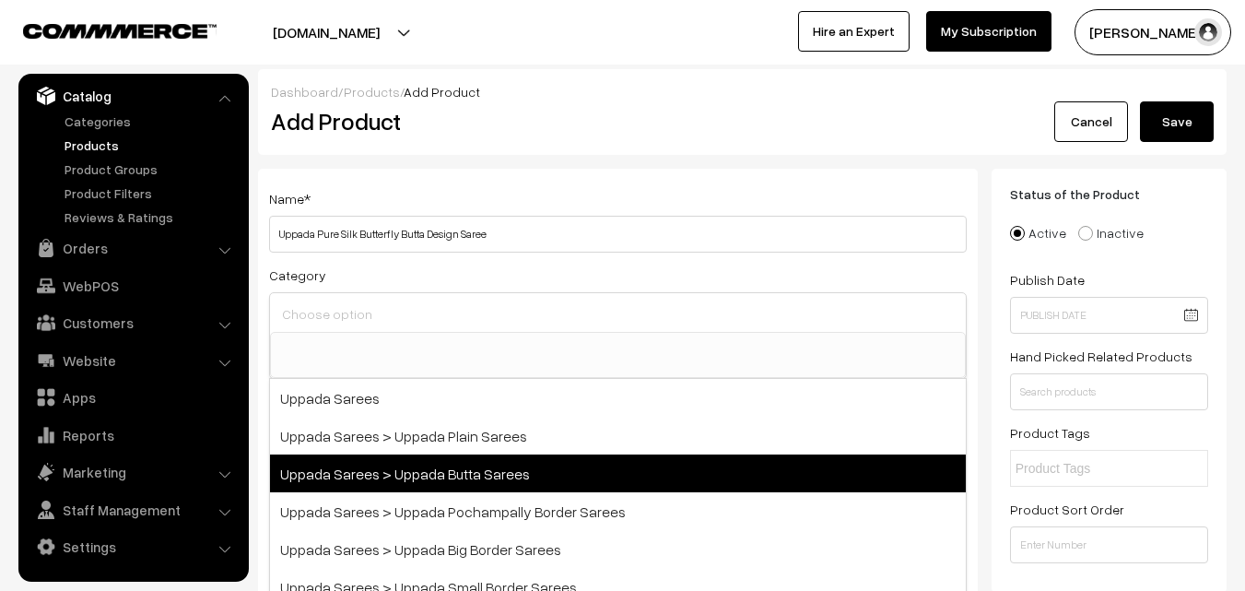
click at [448, 467] on span "Uppada Sarees > Uppada Butta Sarees" at bounding box center [618, 473] width 696 height 38
select select "7"
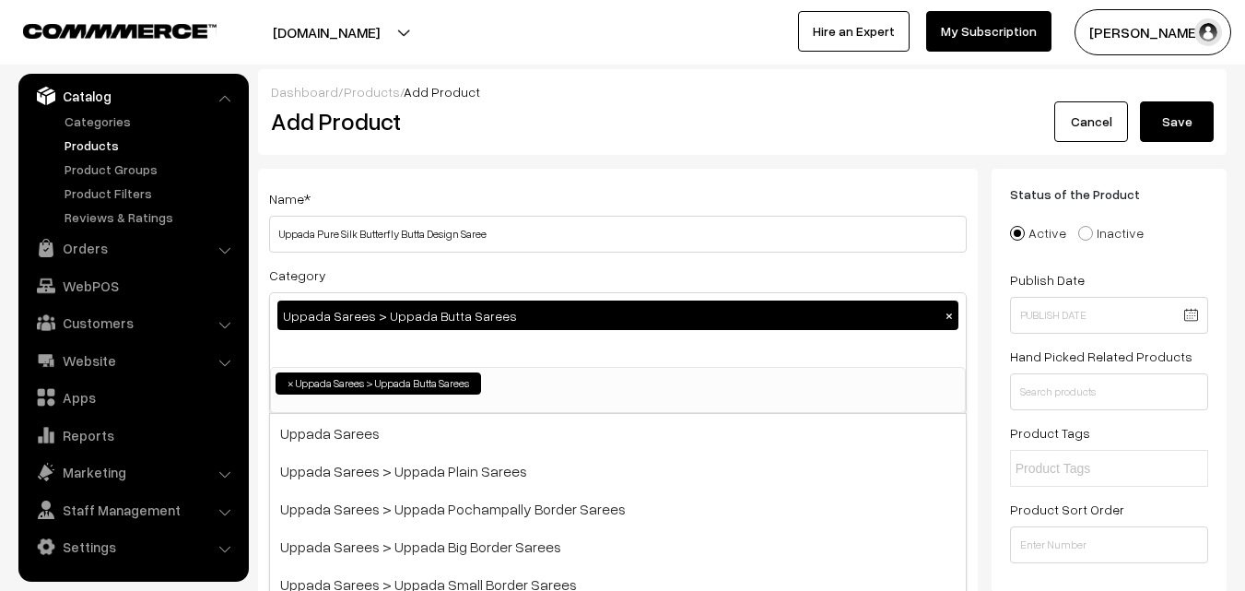
click at [542, 130] on h2 "Add Product" at bounding box center [621, 121] width 700 height 29
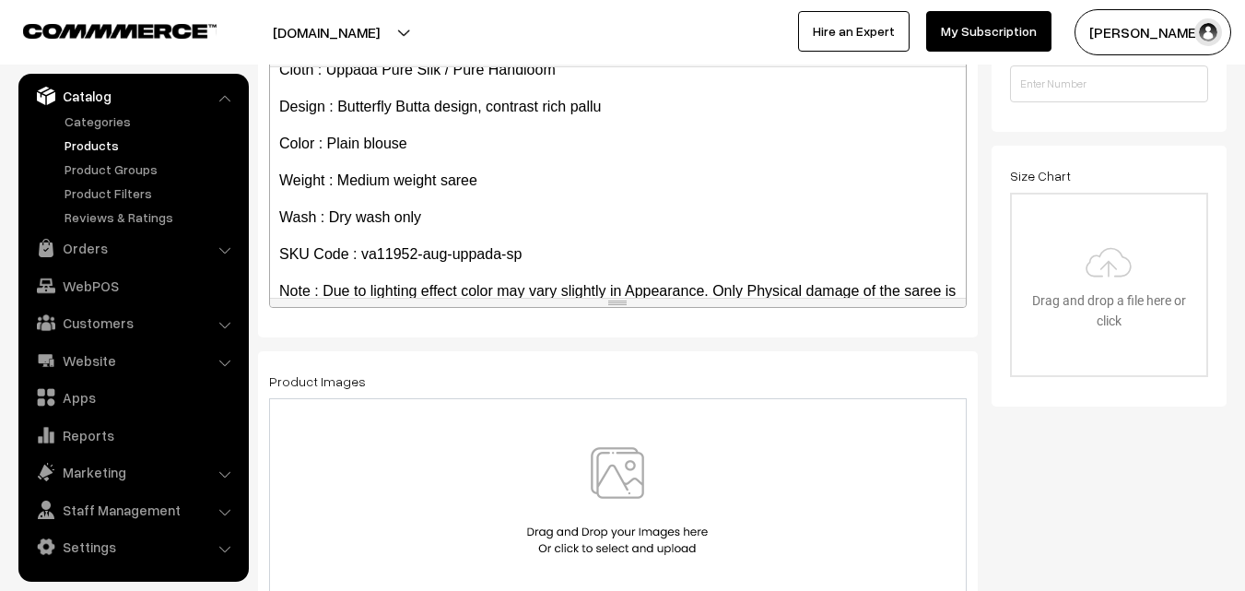
scroll to position [105, 0]
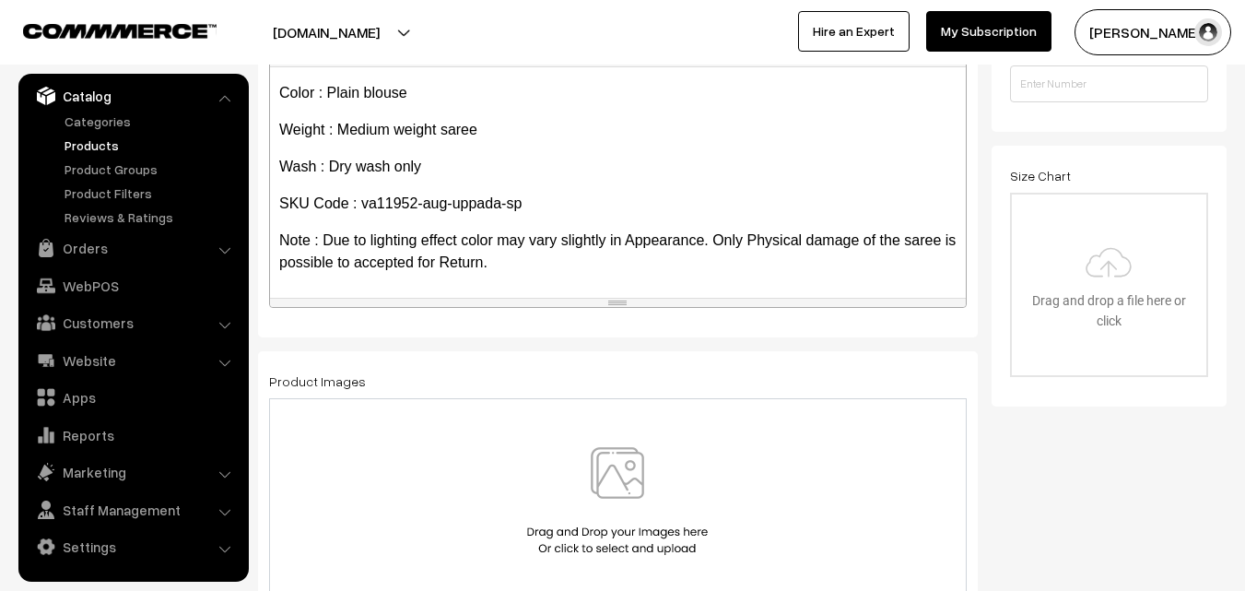
click at [613, 485] on img at bounding box center [617, 501] width 190 height 108
click at [622, 467] on img at bounding box center [617, 501] width 190 height 108
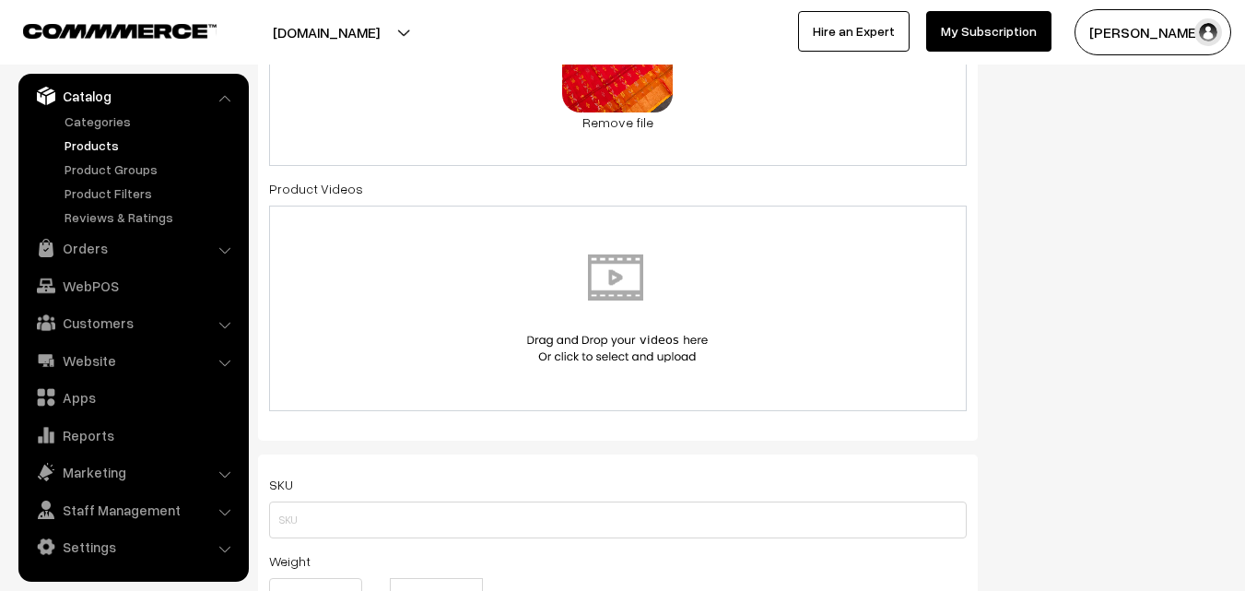
scroll to position [1014, 0]
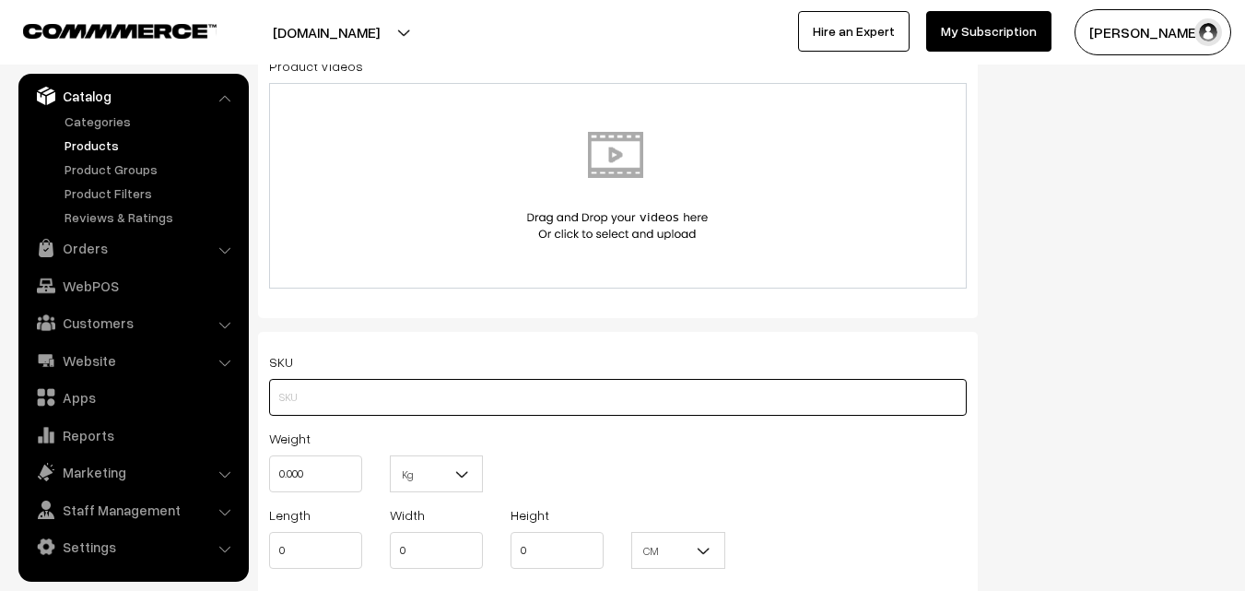
click at [282, 394] on input "text" at bounding box center [618, 397] width 698 height 37
paste input "va11952-aug-uppada-sp"
type input "va11952-aug-uppada-sp"
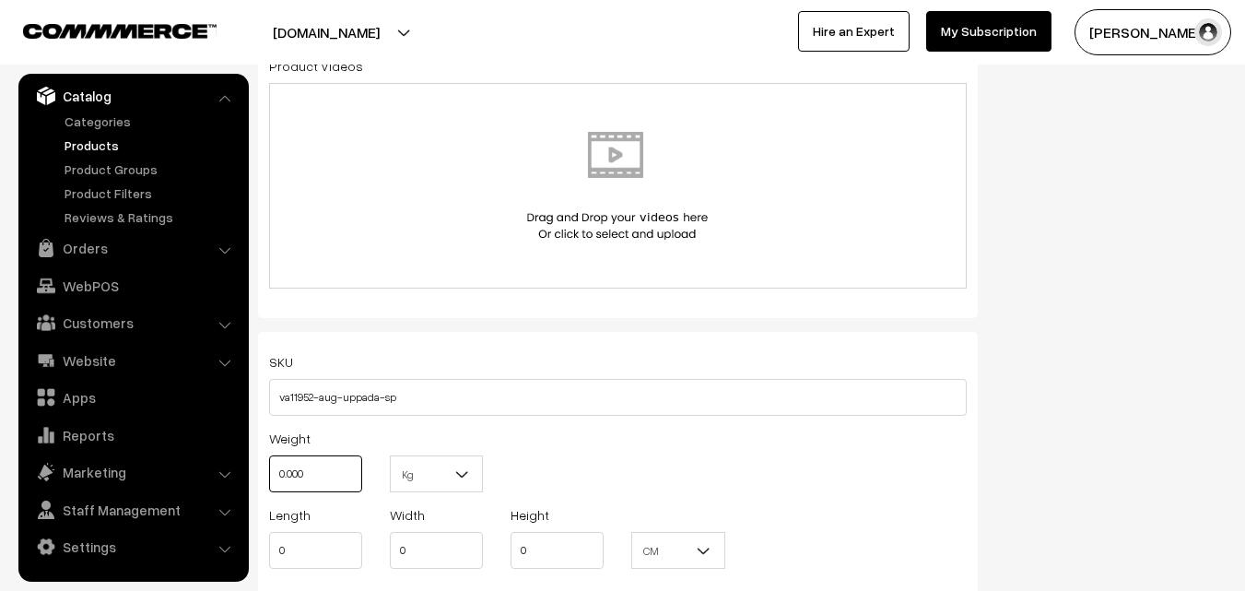
click at [316, 465] on input "0.000" at bounding box center [315, 473] width 93 height 37
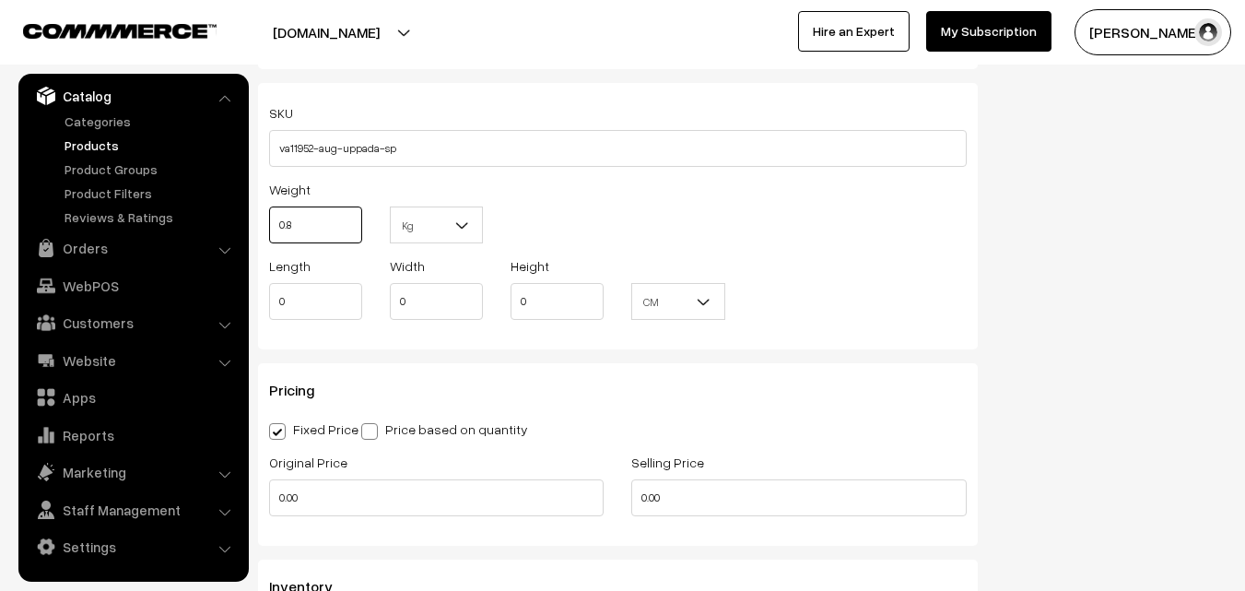
scroll to position [1290, 0]
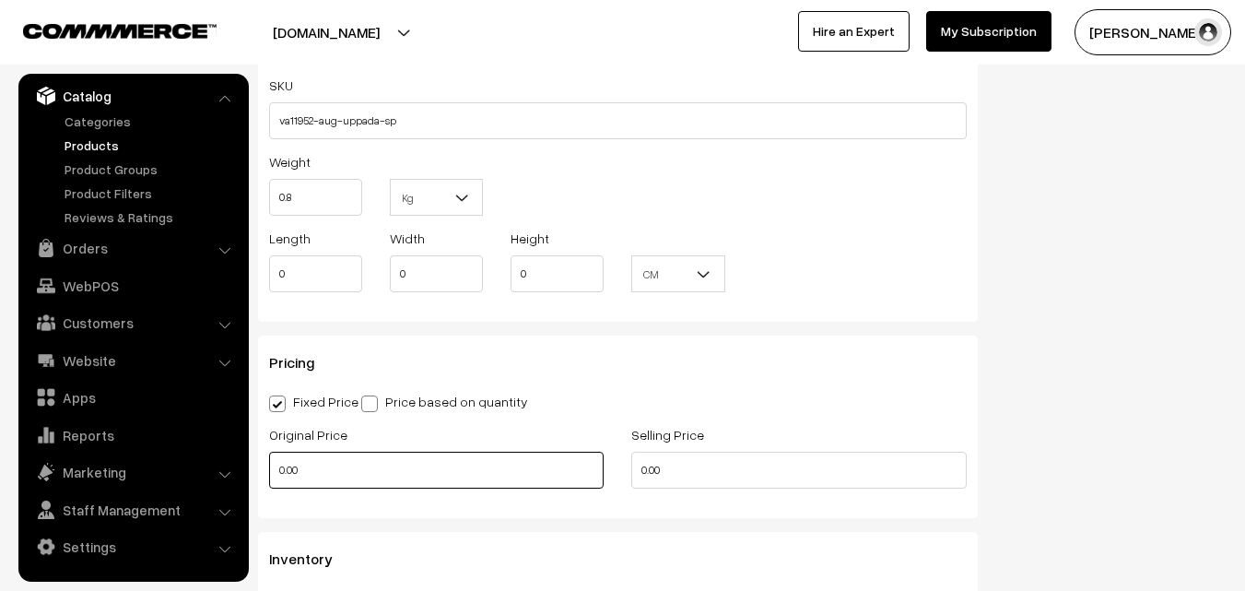
type input "0.80"
click at [315, 477] on input "0.00" at bounding box center [436, 470] width 334 height 37
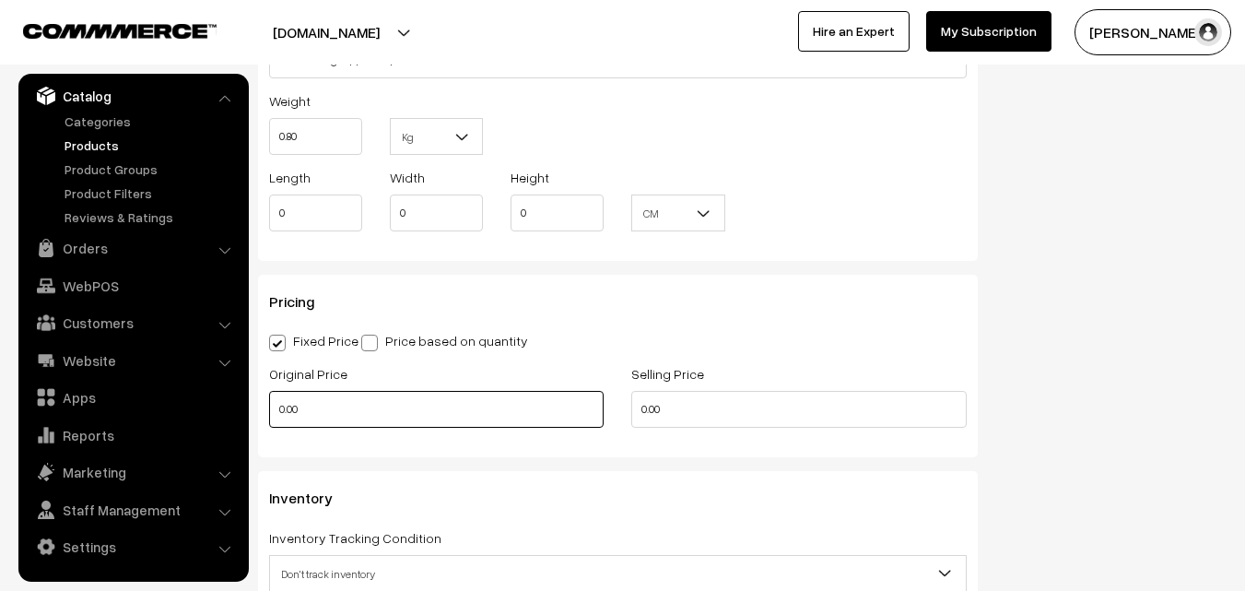
scroll to position [1382, 0]
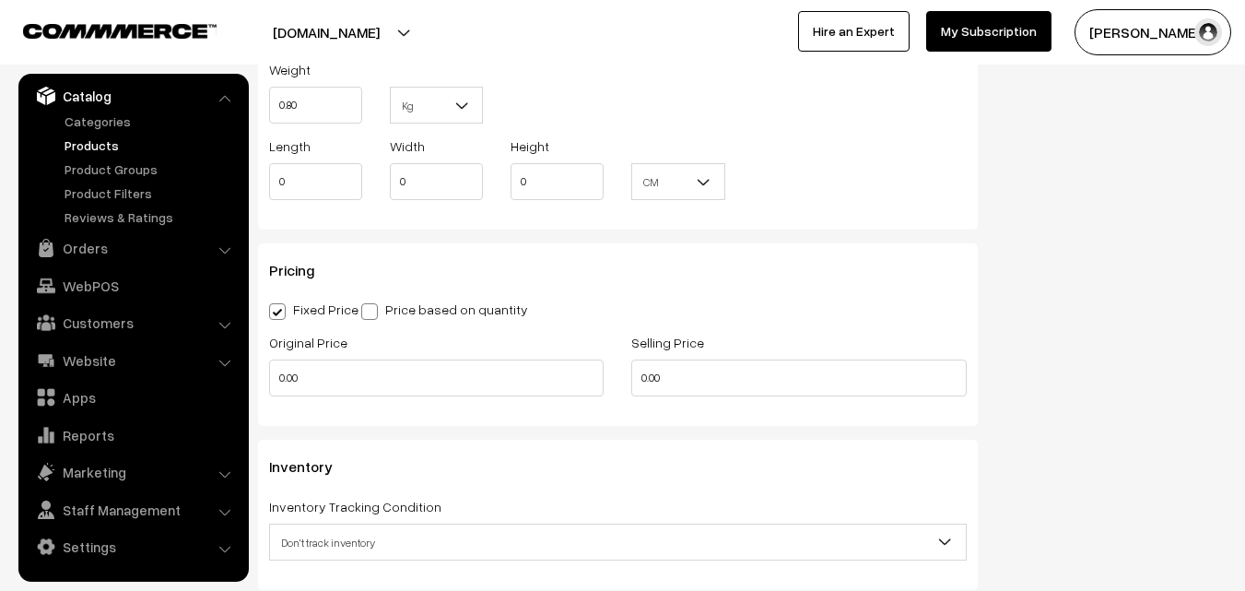
type input "0"
type input "3900"
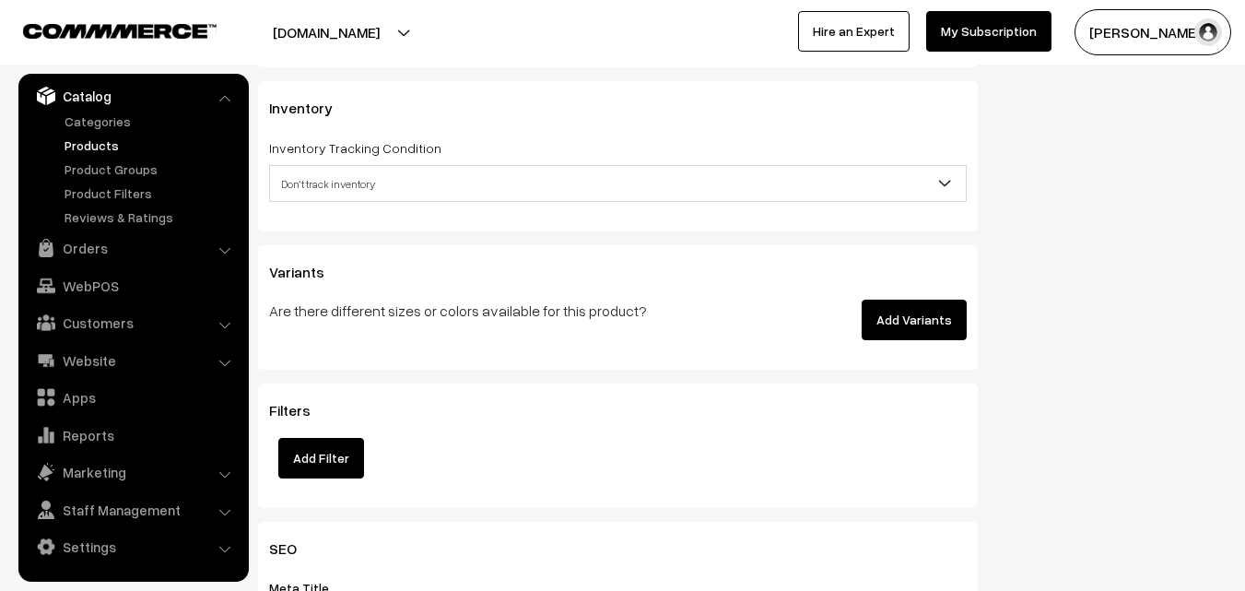
scroll to position [1751, 0]
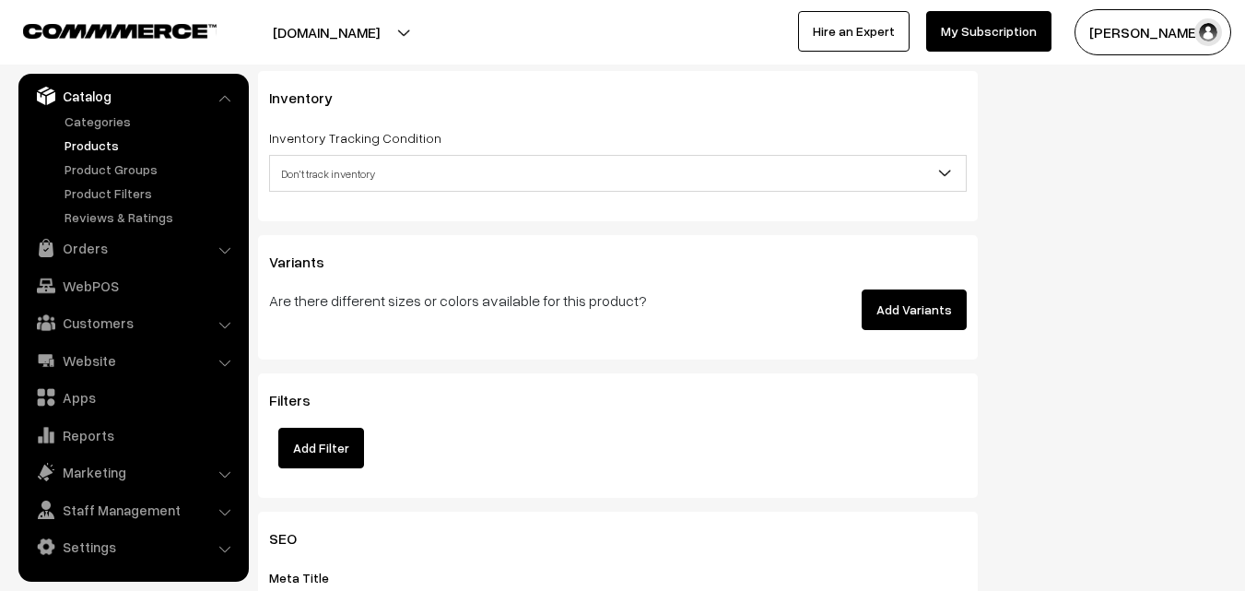
type input "4999"
click at [321, 174] on span "Don't track inventory" at bounding box center [618, 174] width 696 height 32
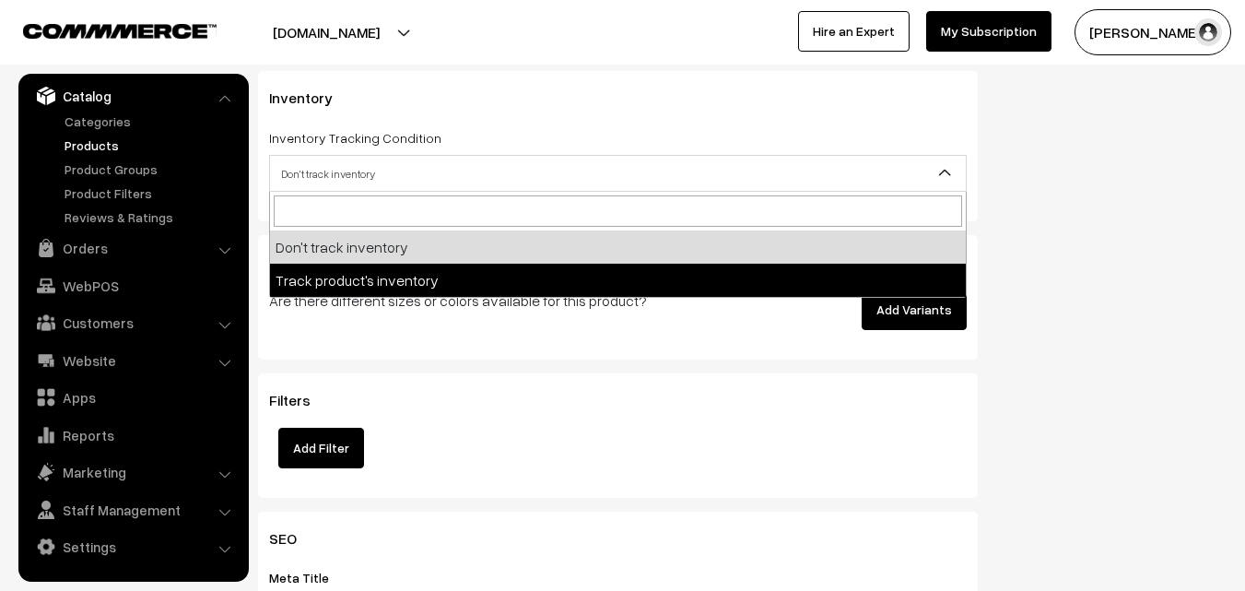
select select "2"
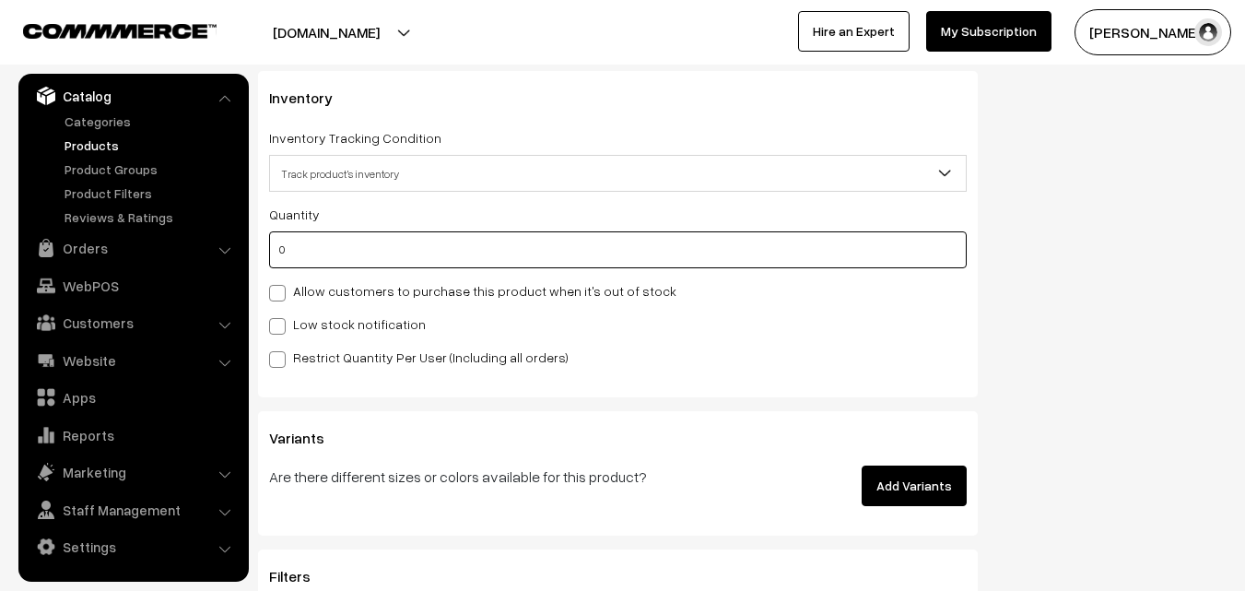
click at [322, 247] on input "0" at bounding box center [618, 249] width 698 height 37
type input "4"
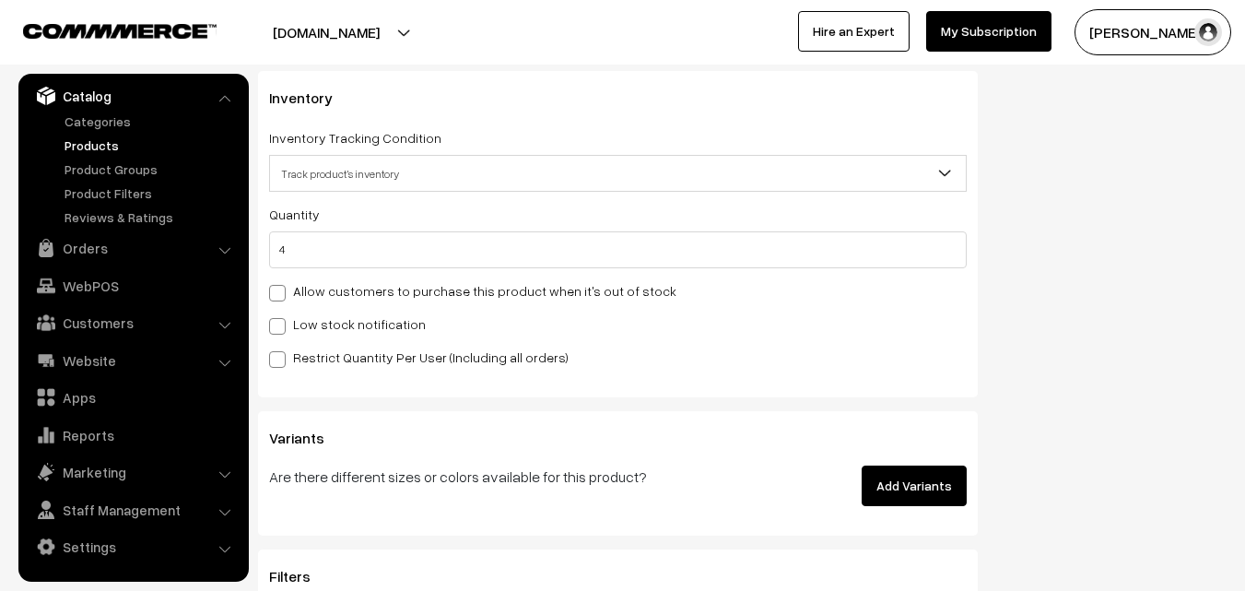
click at [324, 326] on label "Low stock notification" at bounding box center [347, 323] width 157 height 19
click at [281, 326] on input "Low stock notification" at bounding box center [275, 323] width 12 height 12
checkbox input "true"
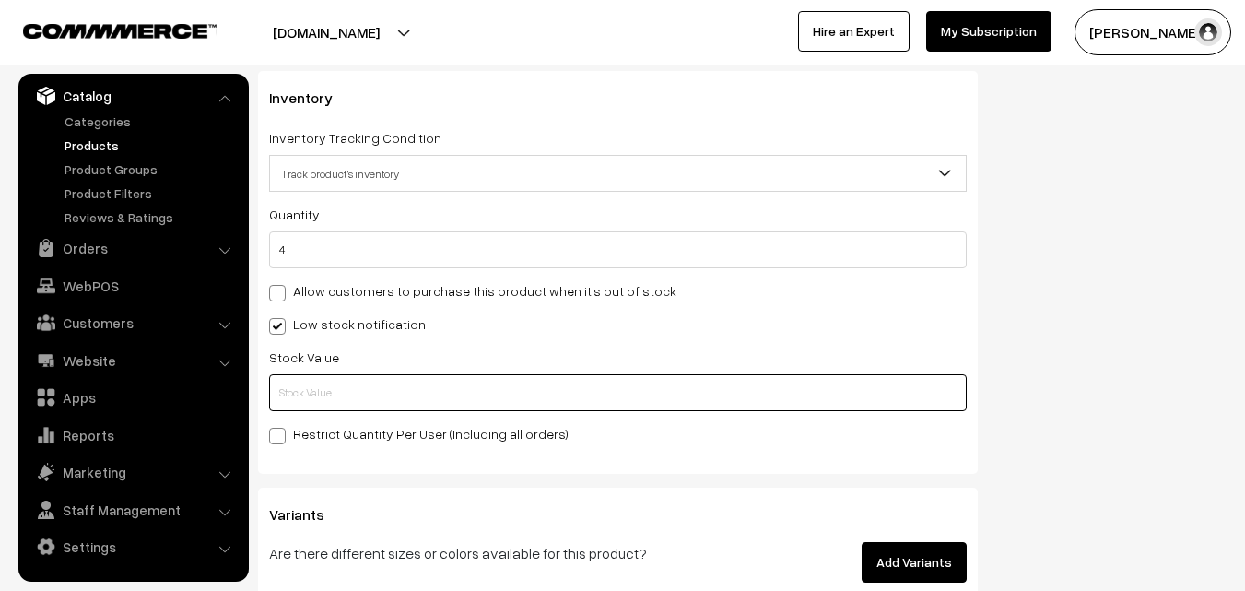
click at [321, 378] on input "text" at bounding box center [618, 392] width 698 height 37
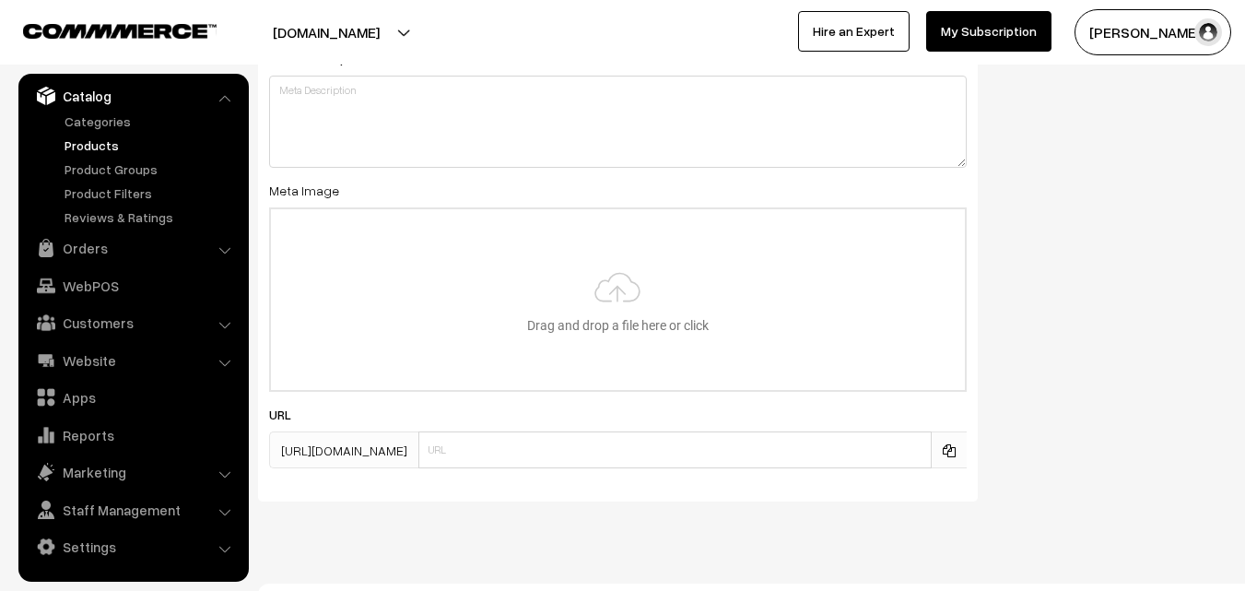
scroll to position [2743, 0]
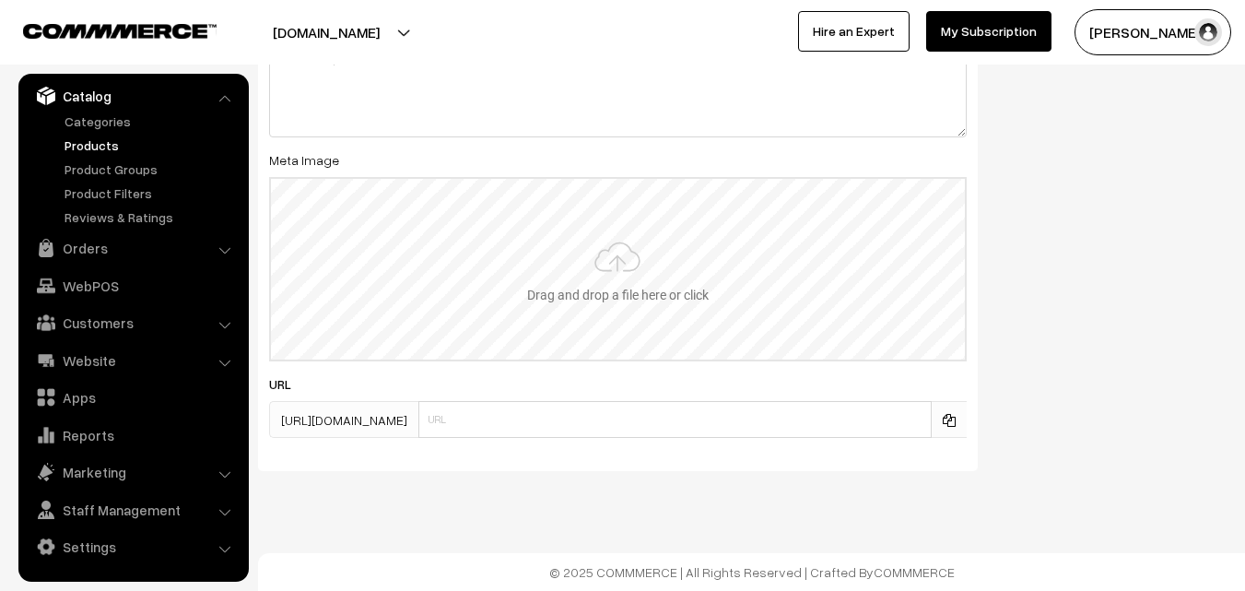
type input "2"
click at [628, 244] on input "file" at bounding box center [618, 269] width 694 height 181
type input "C:\fakepath\uppada-saree-va11952-aug.jpeg"
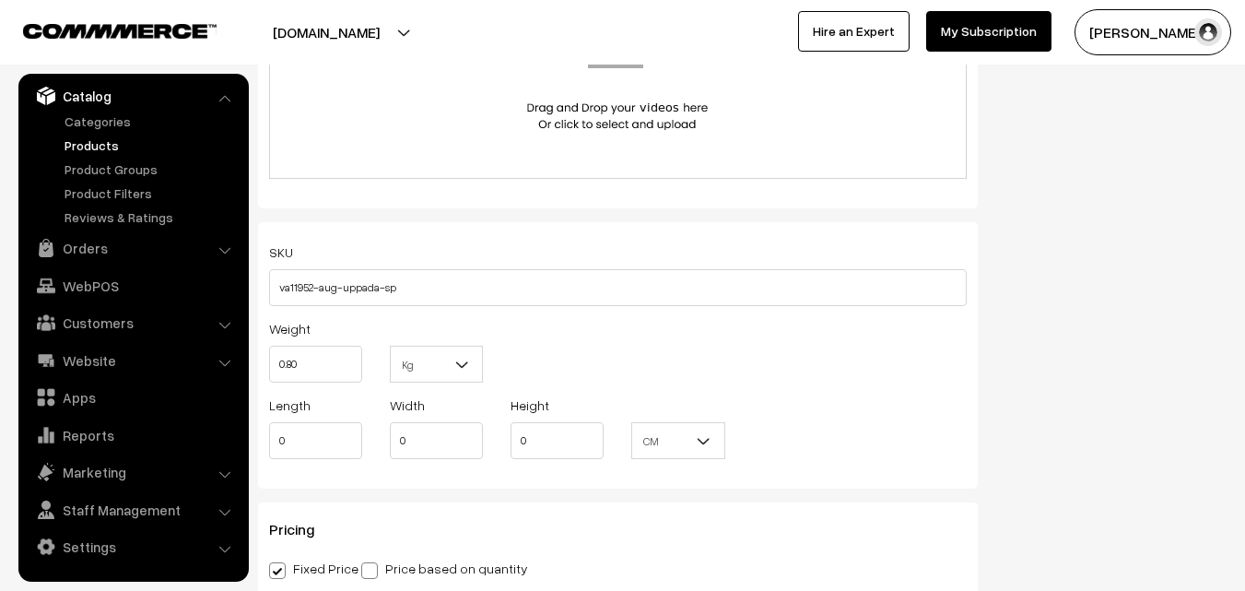
scroll to position [0, 0]
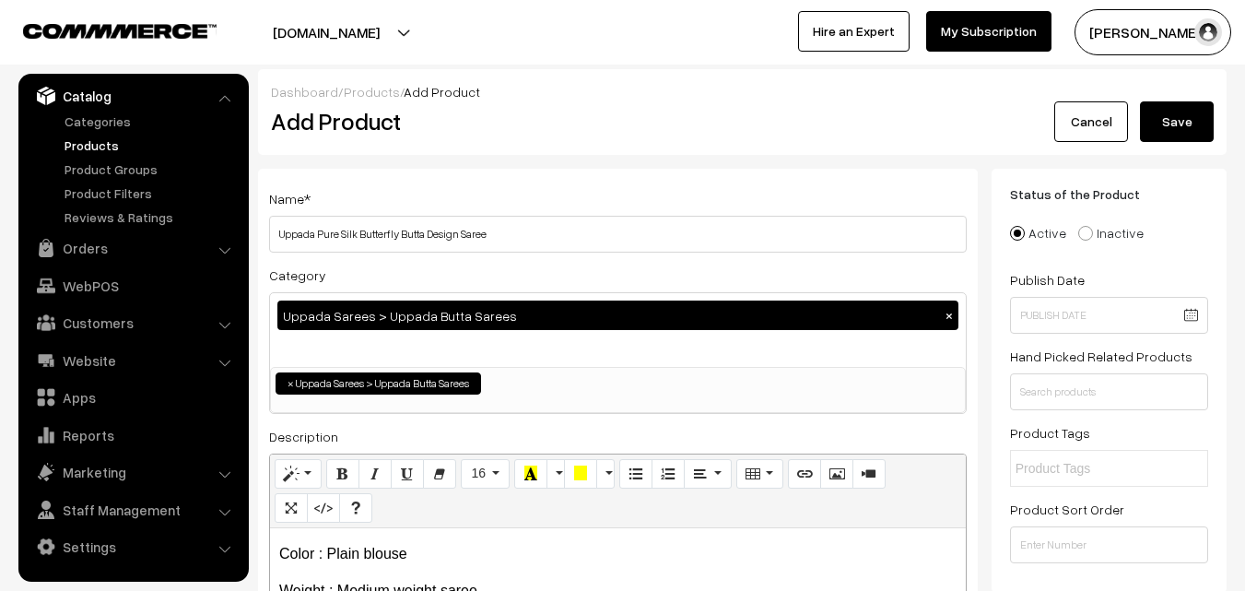
click at [1196, 111] on button "Save" at bounding box center [1177, 121] width 74 height 41
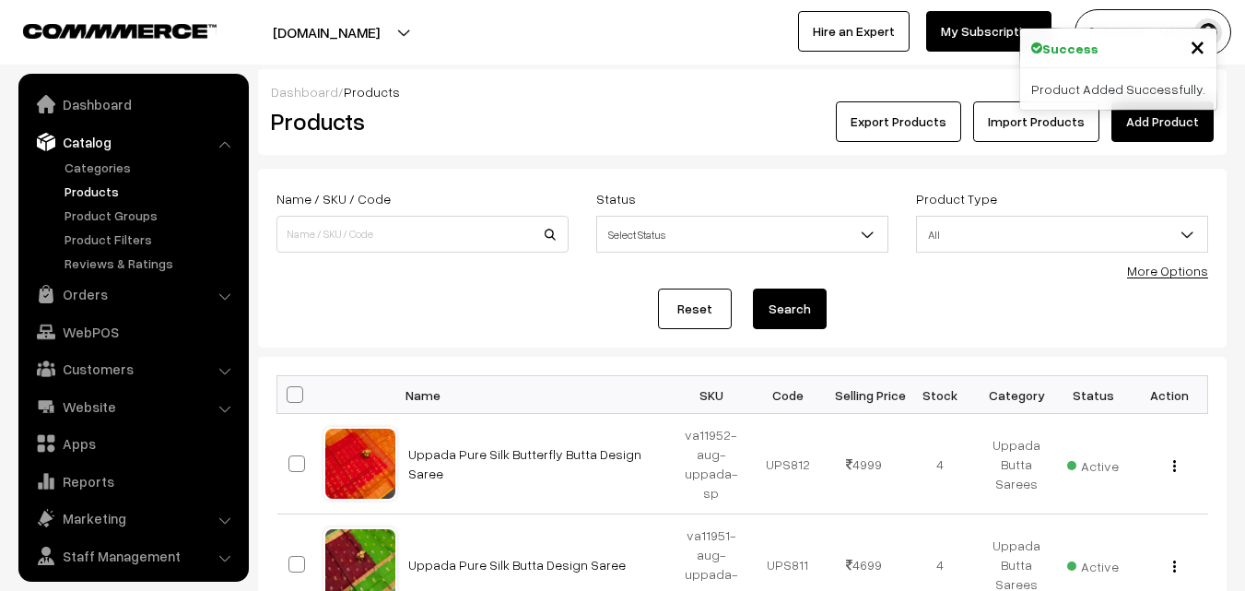
scroll to position [46, 0]
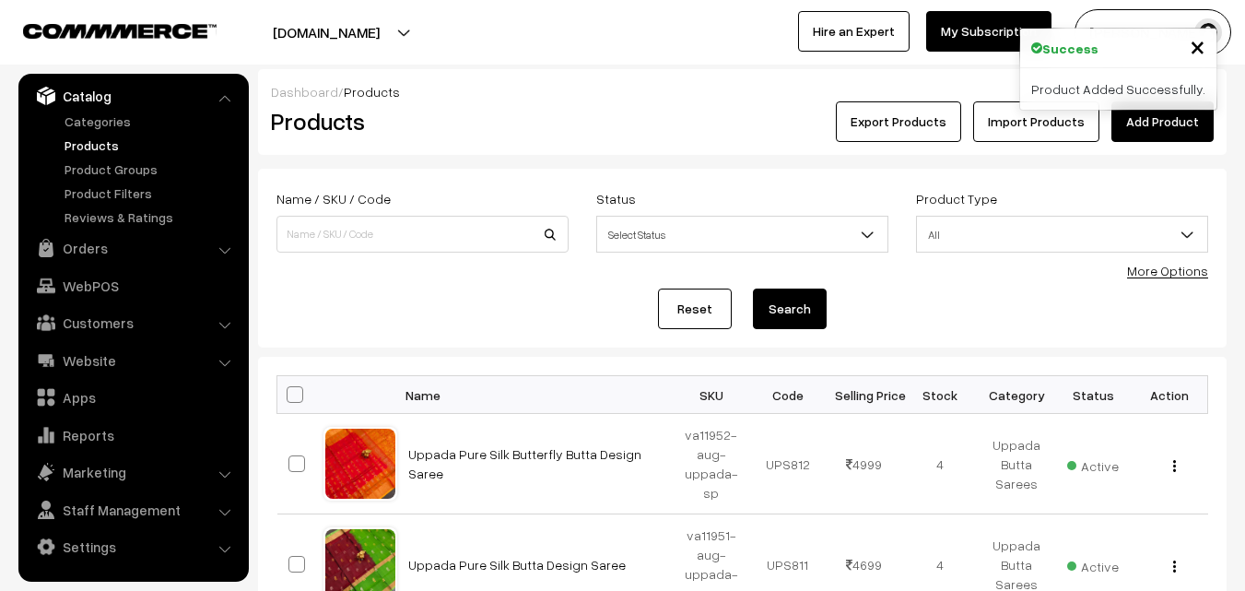
click at [545, 103] on div "Products" at bounding box center [418, 121] width 323 height 41
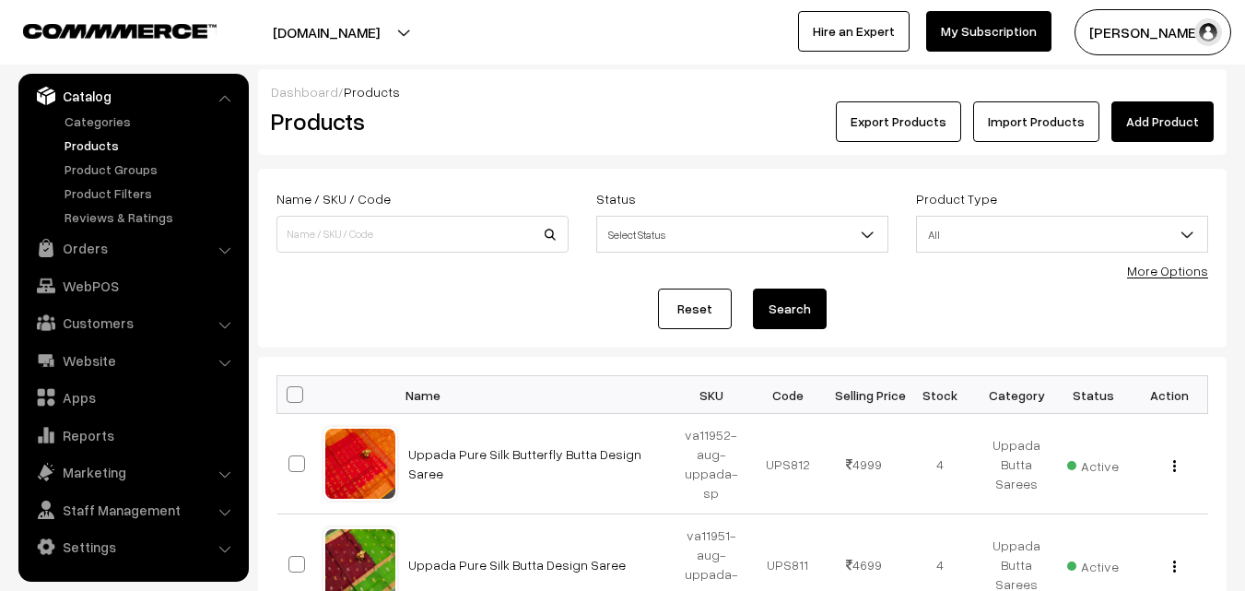
click at [1128, 127] on link "Add Product" at bounding box center [1162, 121] width 102 height 41
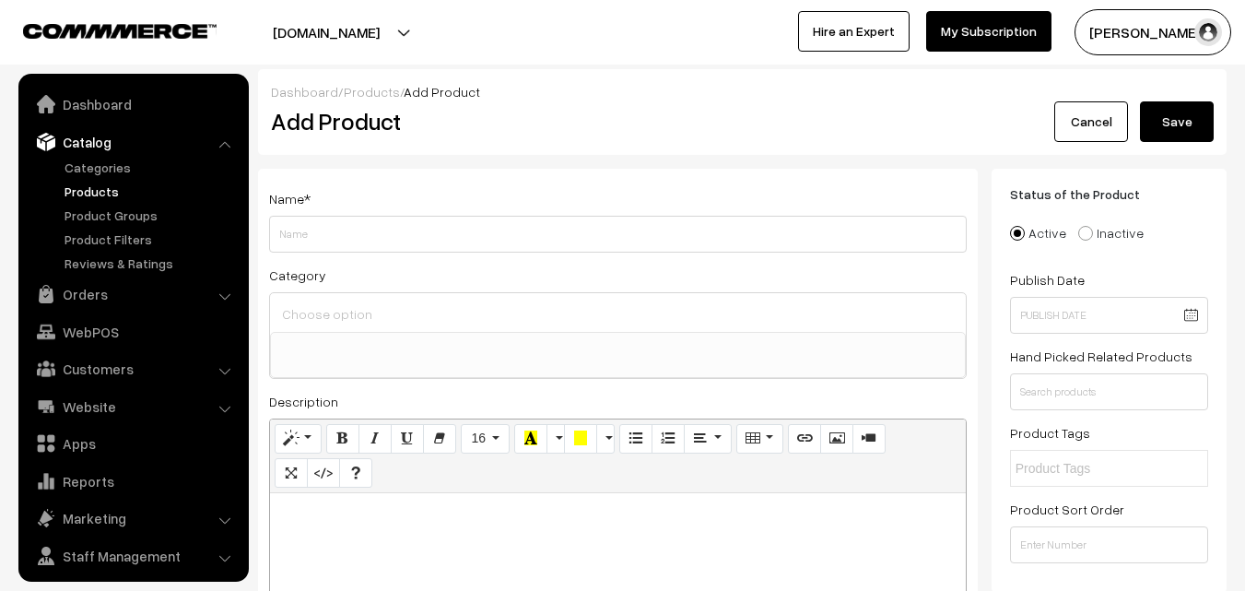
select select
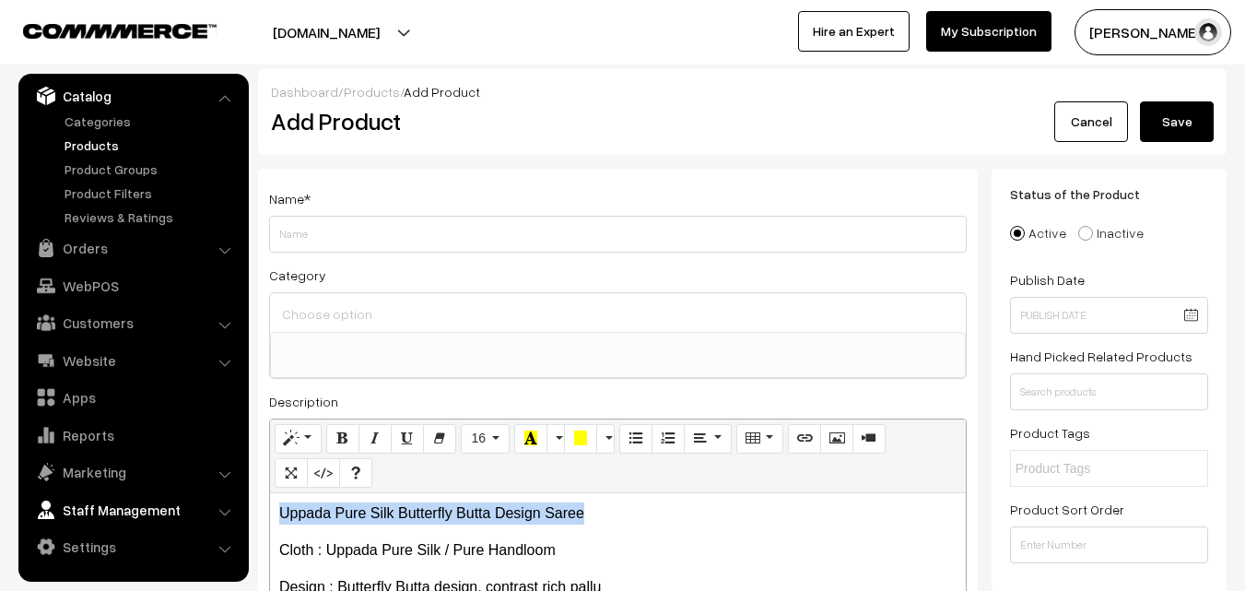
drag, startPoint x: 629, startPoint y: 506, endPoint x: 236, endPoint y: 505, distance: 393.5
copy p "Uppada Pure Silk Butterfly Butta Design Saree"
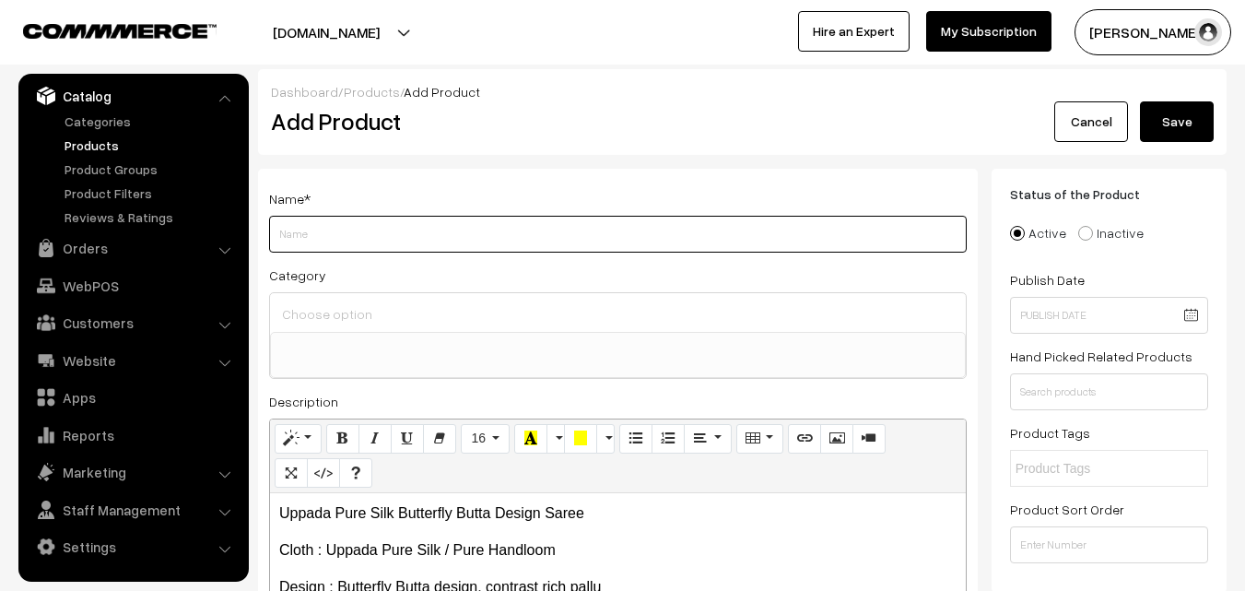
click at [475, 227] on input "Weight" at bounding box center [618, 234] width 698 height 37
paste input "Uppada Pure Silk Butterfly Butta Design Saree"
type input "Uppada Pure Silk Butterfly Butta Design Saree"
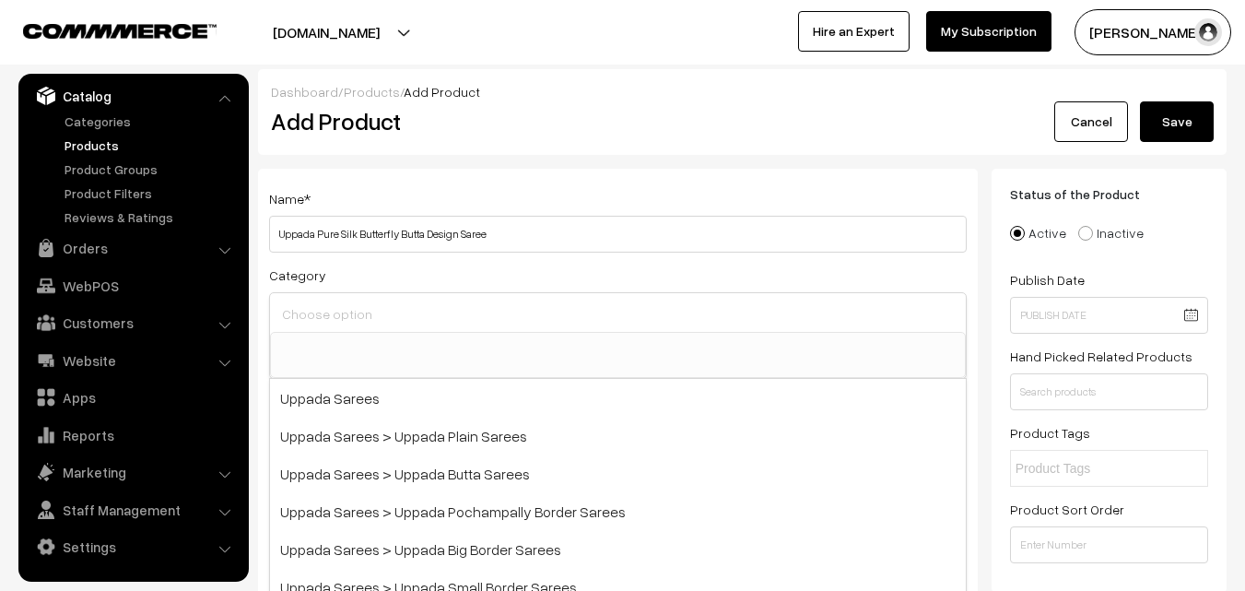
click at [428, 321] on input at bounding box center [617, 313] width 681 height 27
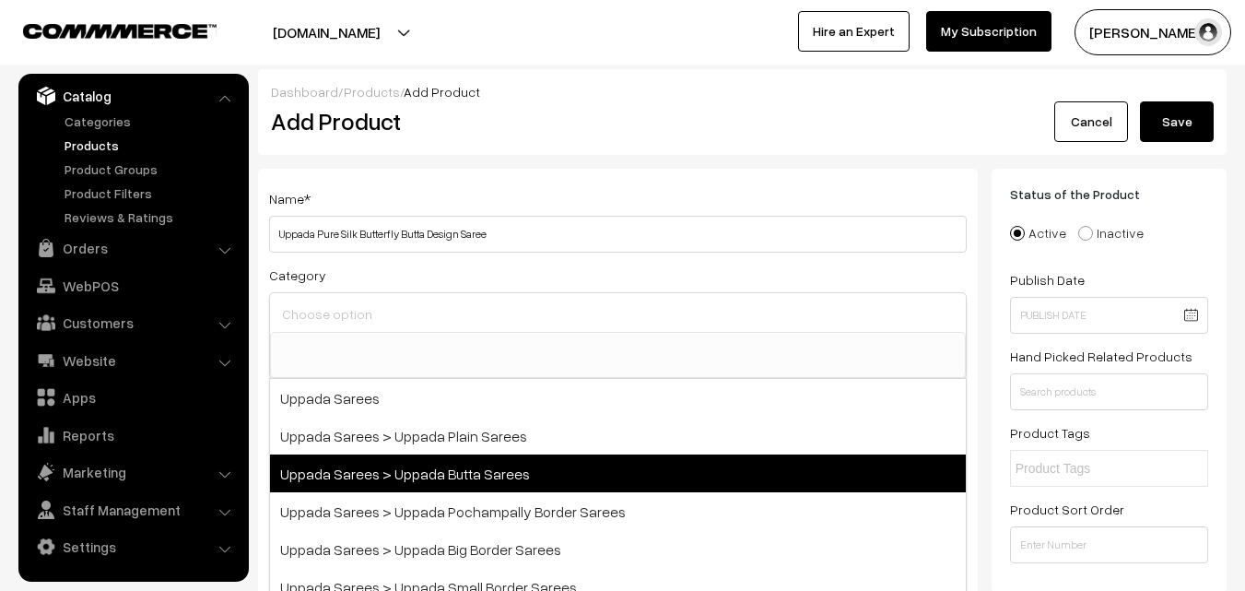
click at [464, 470] on span "Uppada Sarees > Uppada Butta Sarees" at bounding box center [618, 473] width 696 height 38
select select "7"
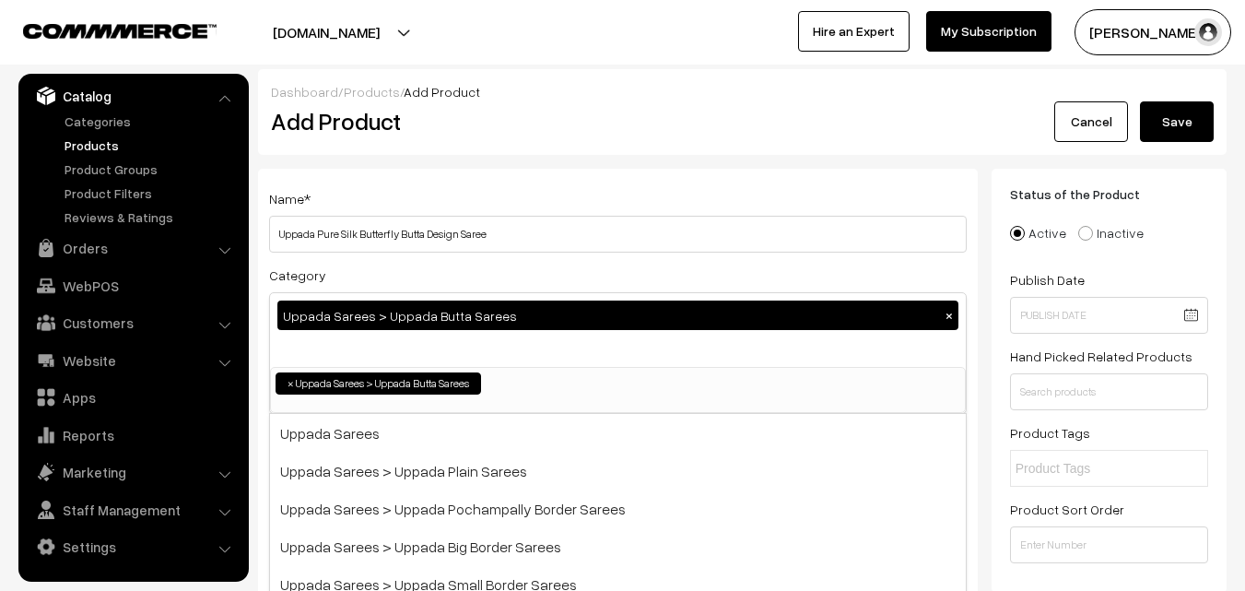
click at [481, 187] on div "Name * Uppada Pure Silk Butterfly Butta Design Saree" at bounding box center [618, 219] width 698 height 65
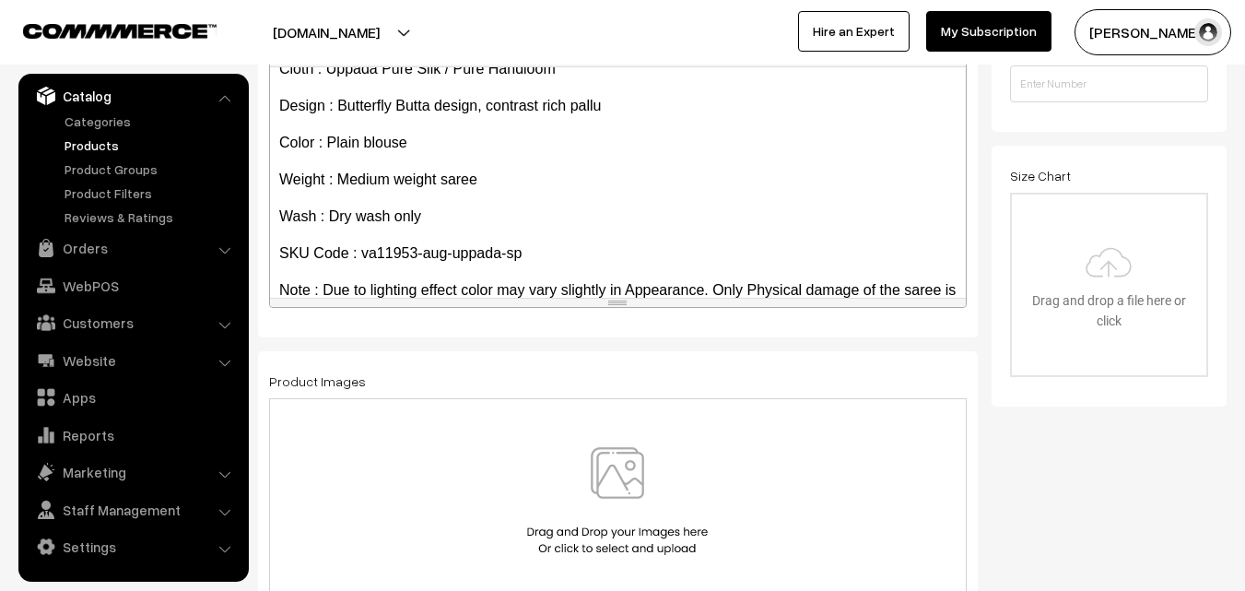
scroll to position [105, 0]
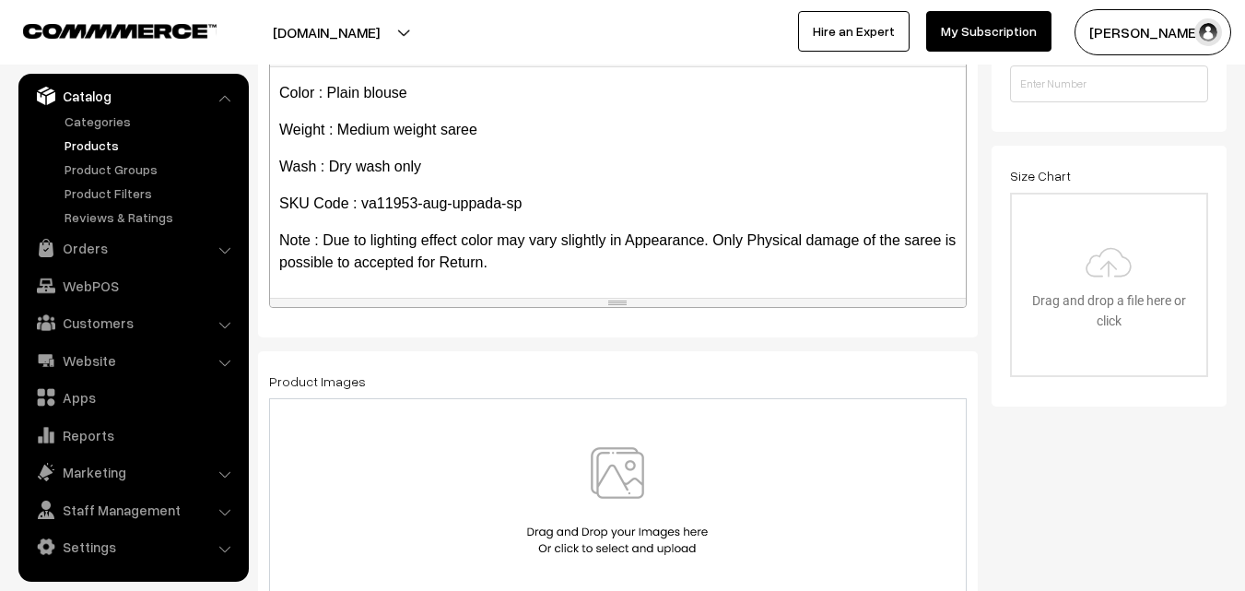
click at [620, 475] on img at bounding box center [617, 501] width 190 height 108
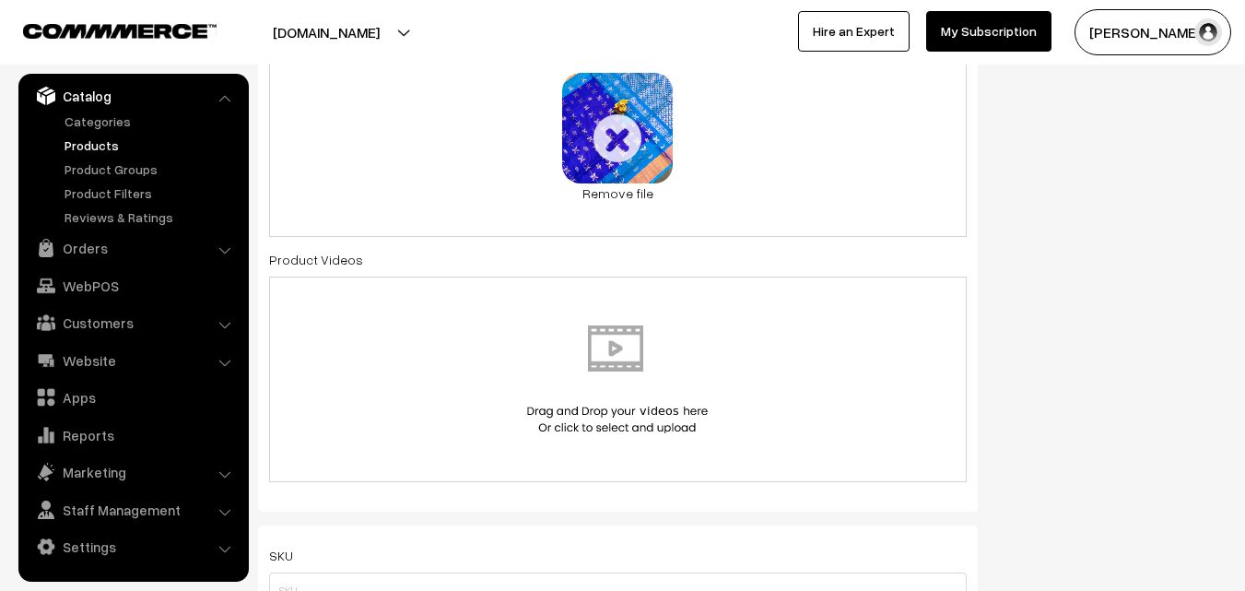
scroll to position [829, 0]
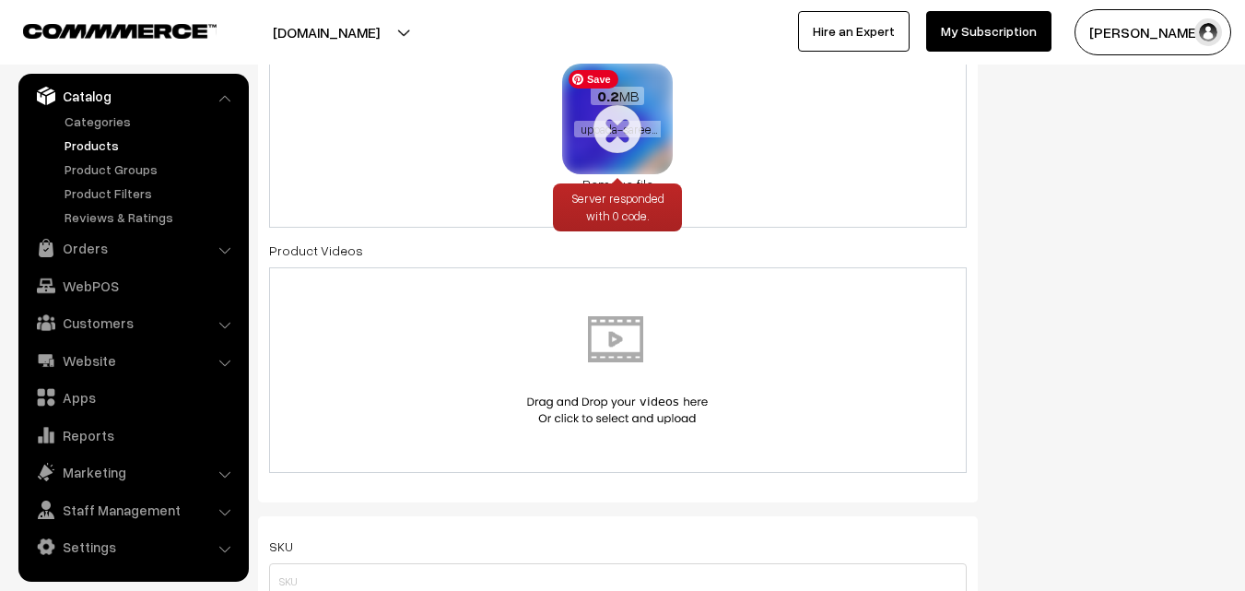
click at [627, 173] on img at bounding box center [617, 119] width 116 height 116
click at [633, 179] on link "Remove file" at bounding box center [617, 183] width 111 height 19
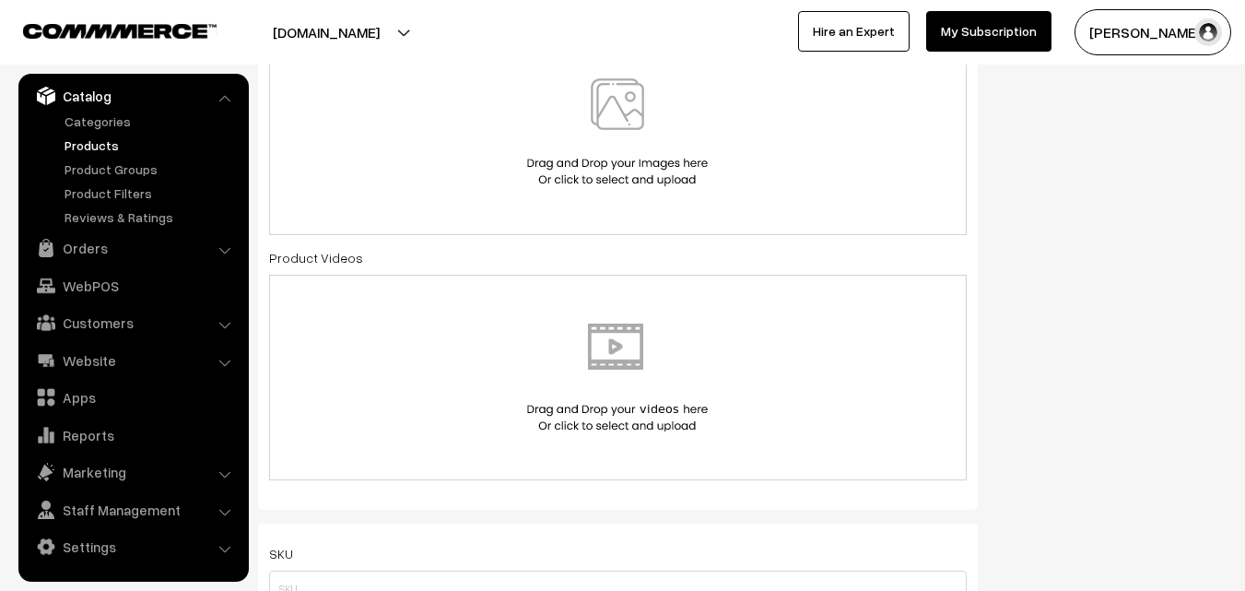
click at [638, 22] on div "Radha Krishna My Profile Refer & Earn Support Sign Out Hire an Expert My Subscr…" at bounding box center [939, 32] width 632 height 46
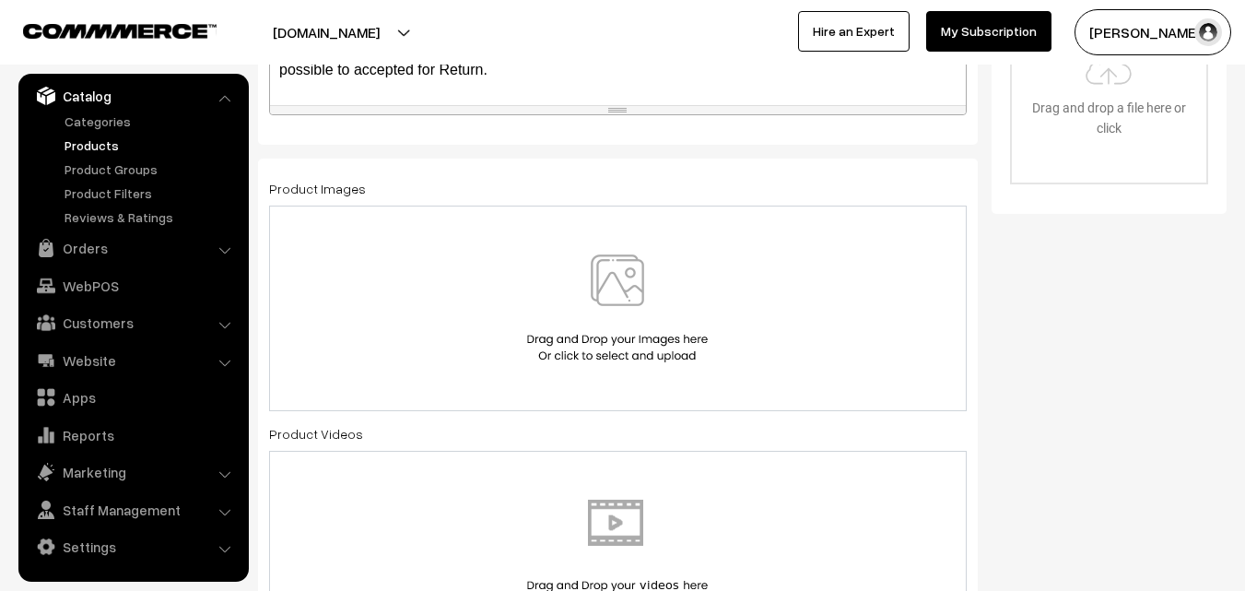
scroll to position [737, 0]
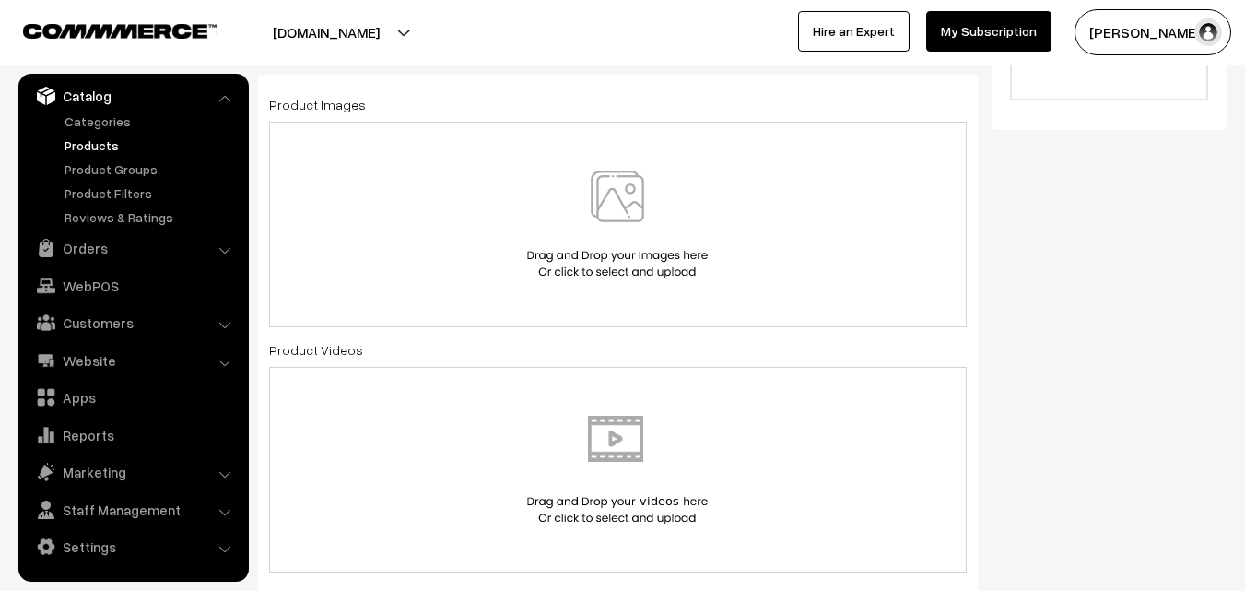
click at [621, 194] on img at bounding box center [617, 224] width 190 height 108
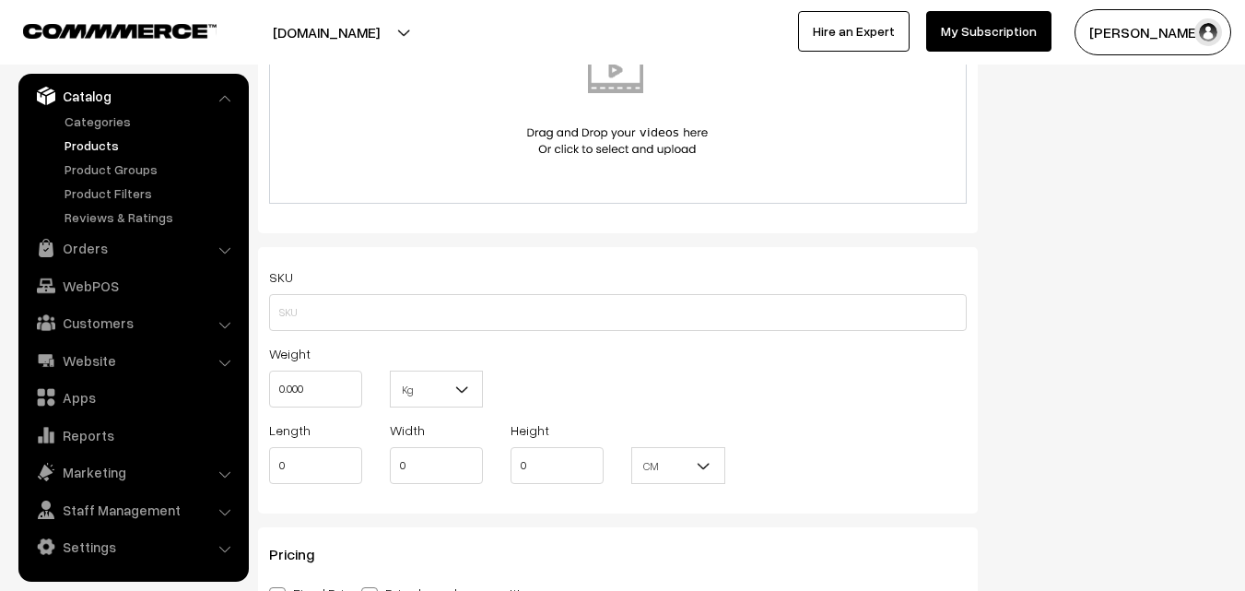
scroll to position [1106, 0]
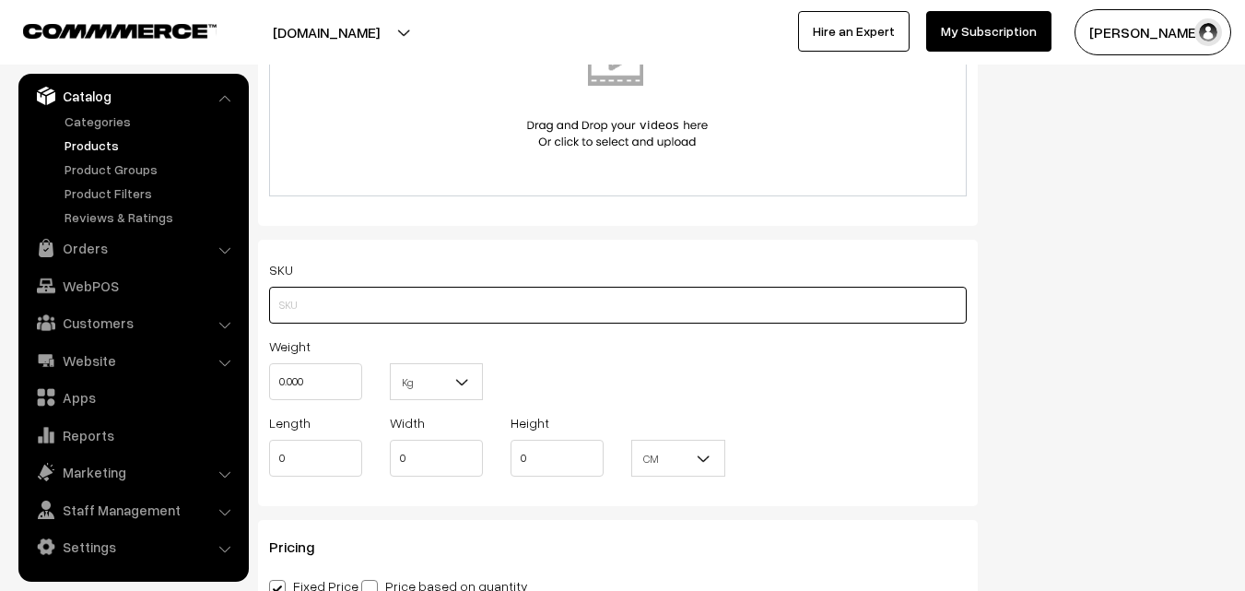
click at [321, 311] on input "text" at bounding box center [618, 305] width 698 height 37
paste input "va11953-aug-uppada-sp"
type input "va11953-aug-uppada-sp"
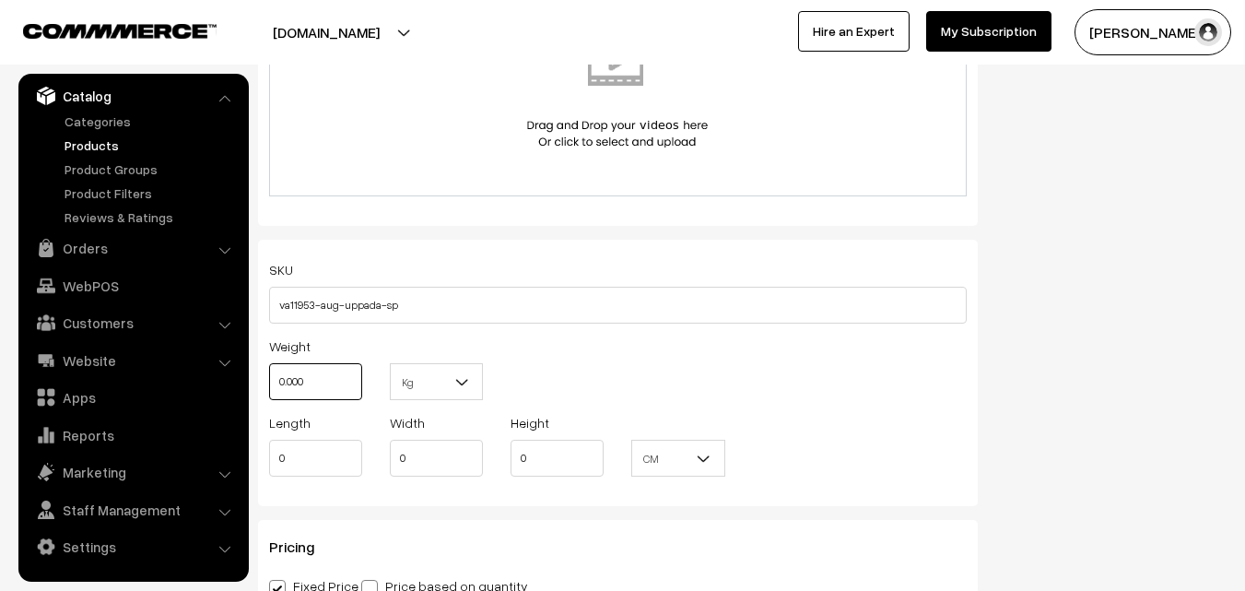
click at [306, 387] on input "0.000" at bounding box center [315, 381] width 93 height 37
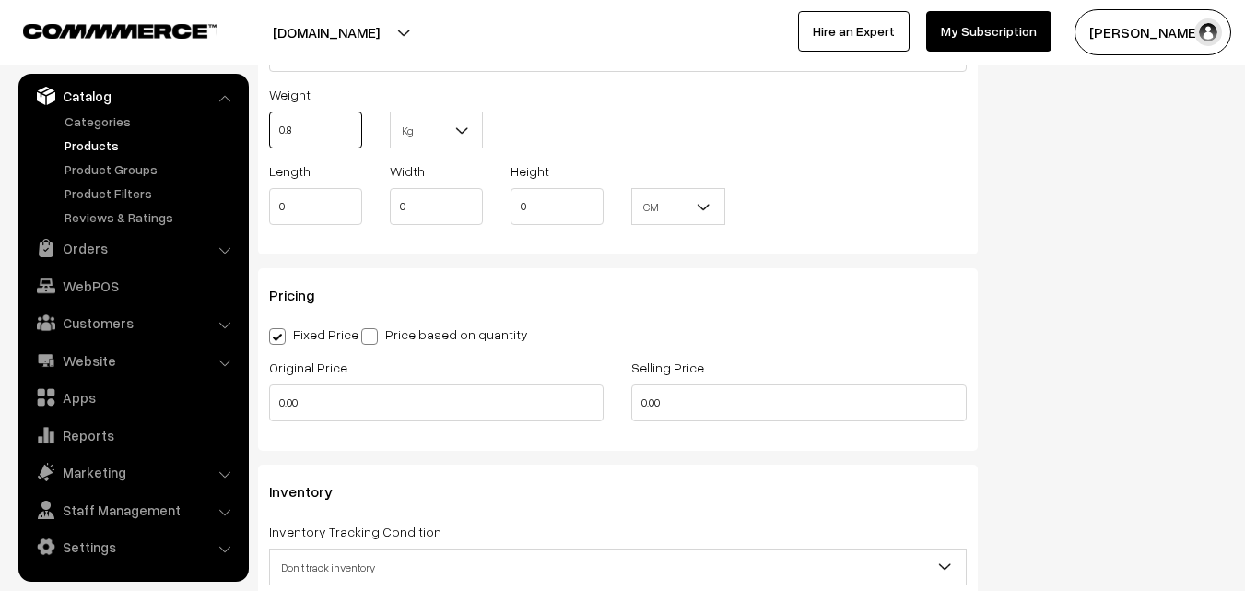
scroll to position [1382, 0]
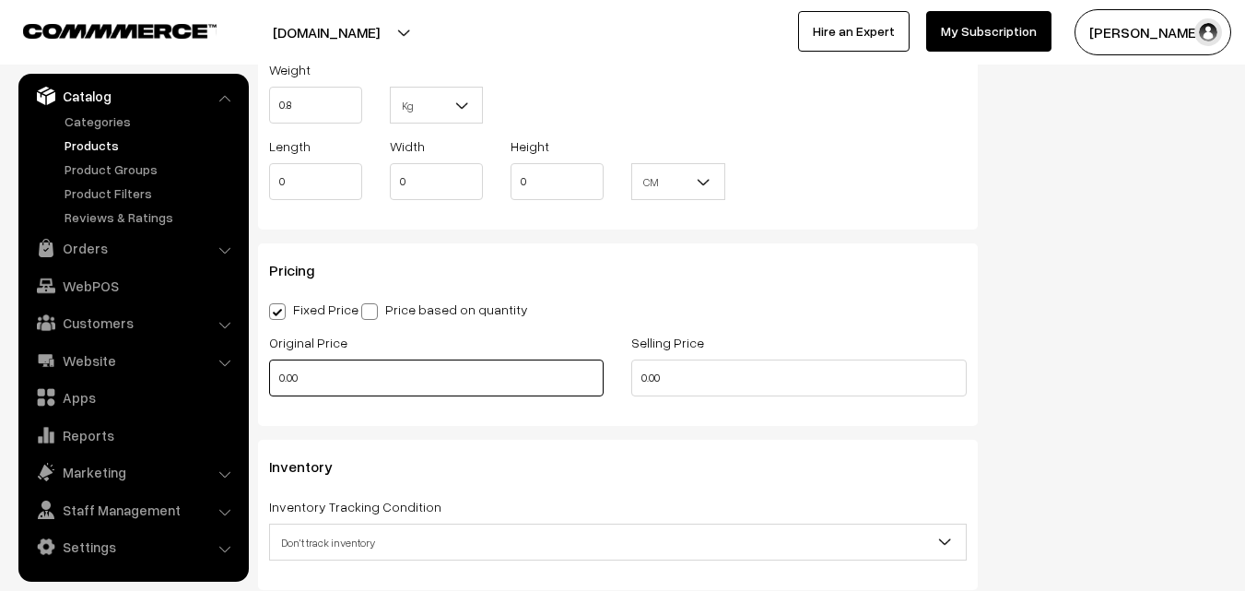
type input "0.80"
click at [311, 362] on input "0.00" at bounding box center [436, 377] width 334 height 37
type input "3900"
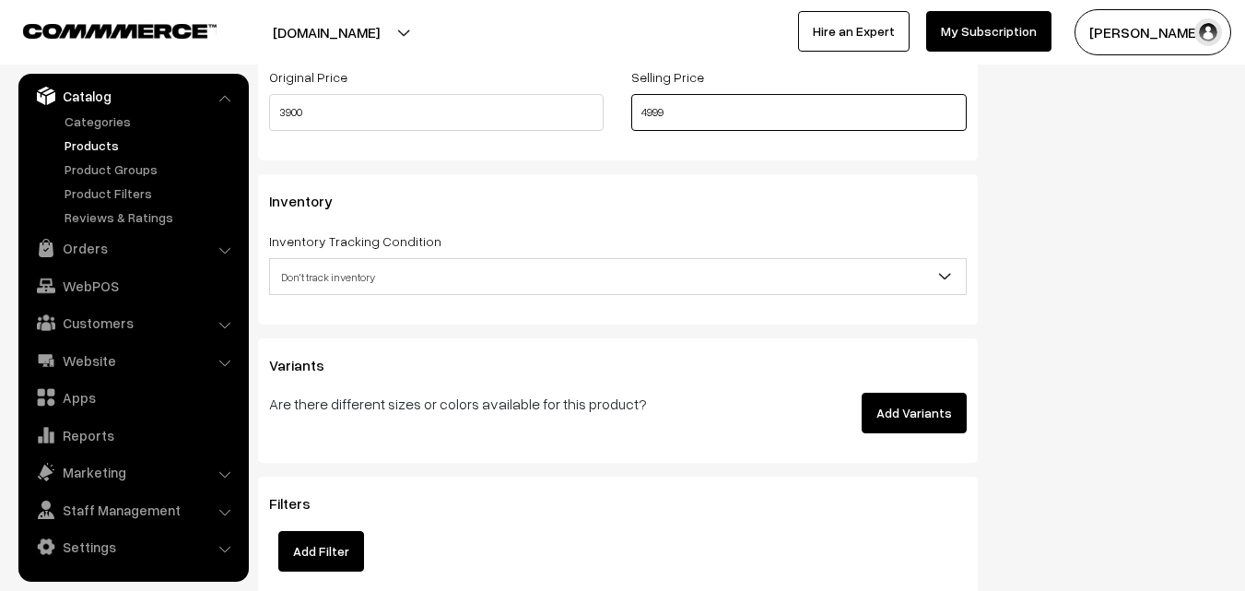
scroll to position [1659, 0]
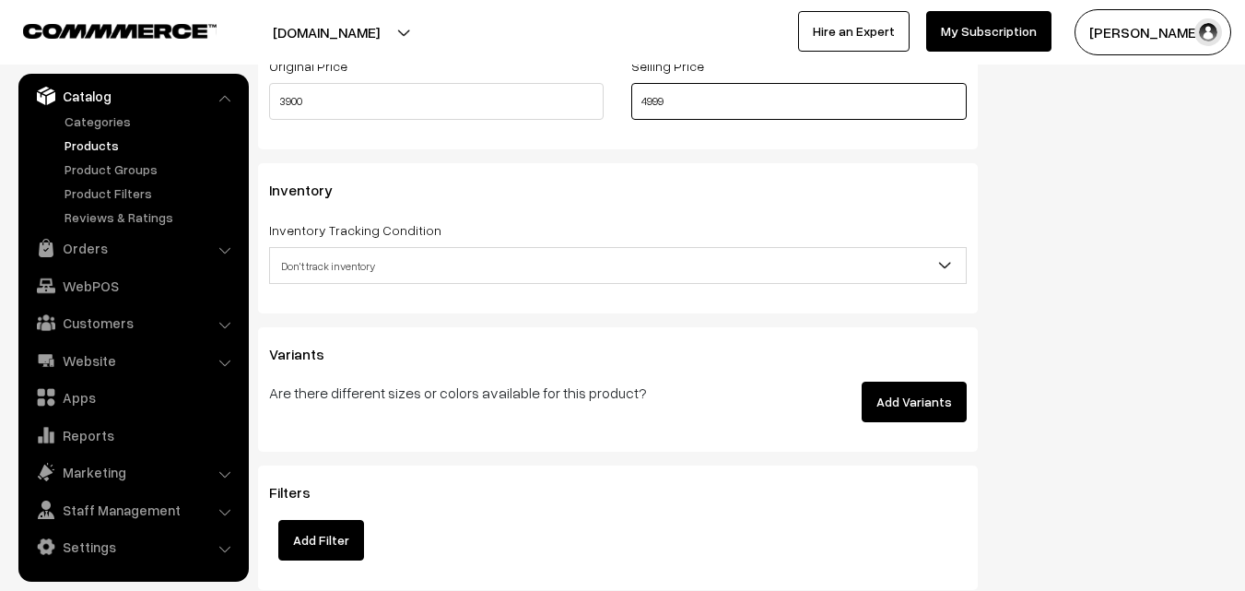
type input "4999"
click at [342, 271] on span "Don't track inventory" at bounding box center [618, 266] width 696 height 32
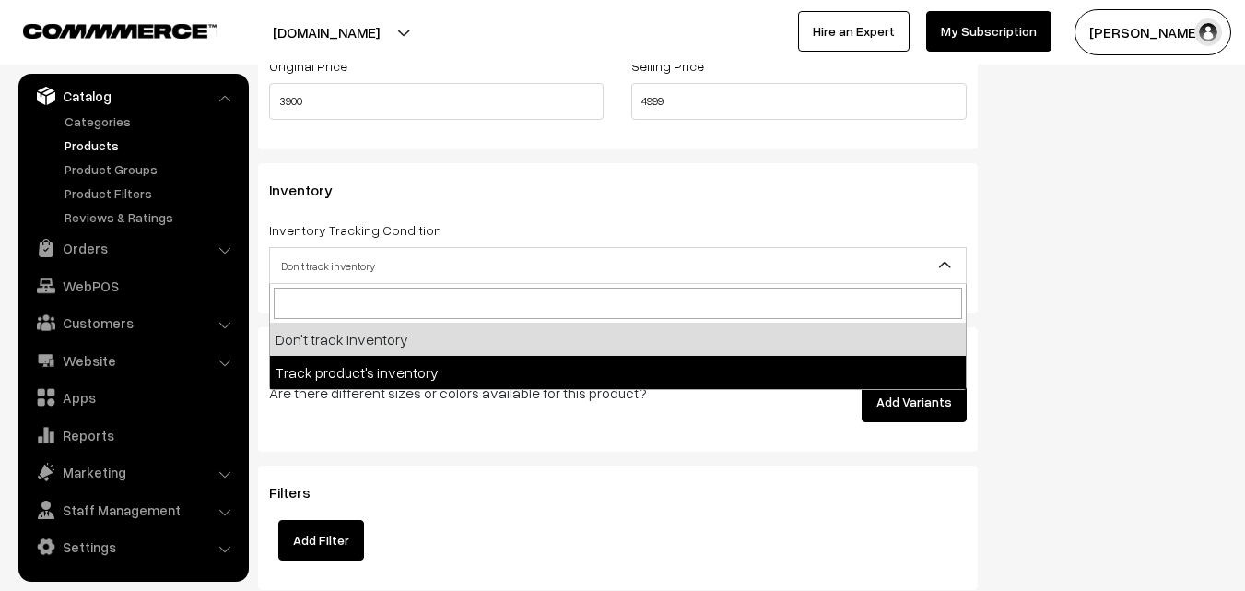
select select "2"
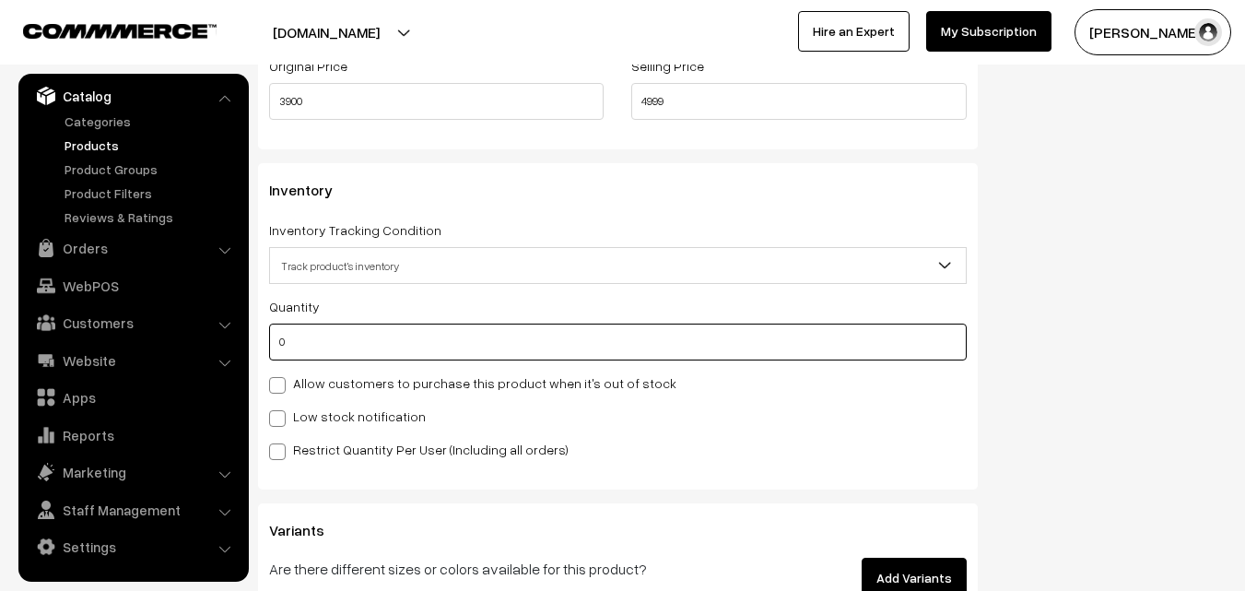
click at [339, 330] on input "0" at bounding box center [618, 341] width 698 height 37
type input "4"
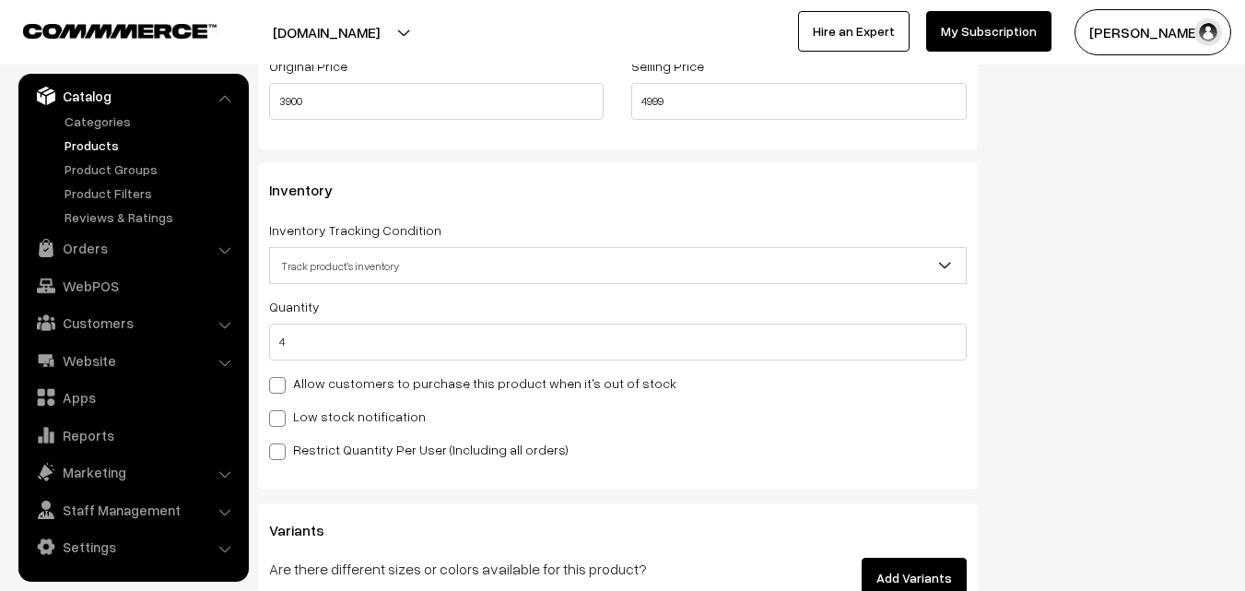
click at [330, 415] on label "Low stock notification" at bounding box center [347, 415] width 157 height 19
click at [281, 415] on input "Low stock notification" at bounding box center [275, 415] width 12 height 12
checkbox input "true"
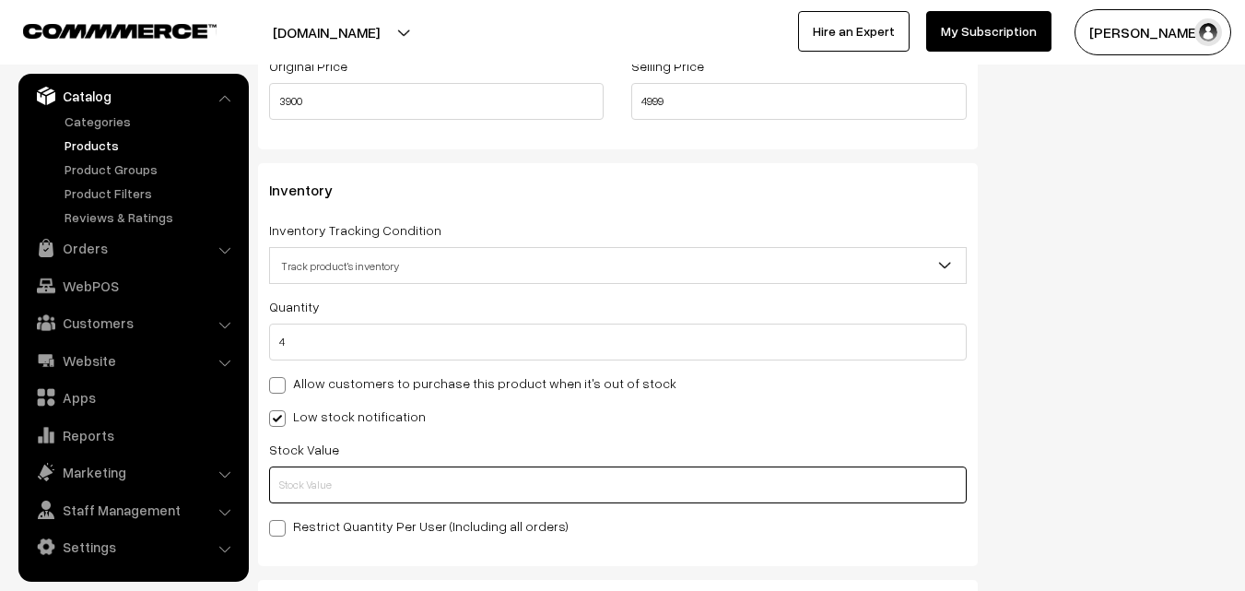
click at [329, 477] on input "text" at bounding box center [618, 484] width 698 height 37
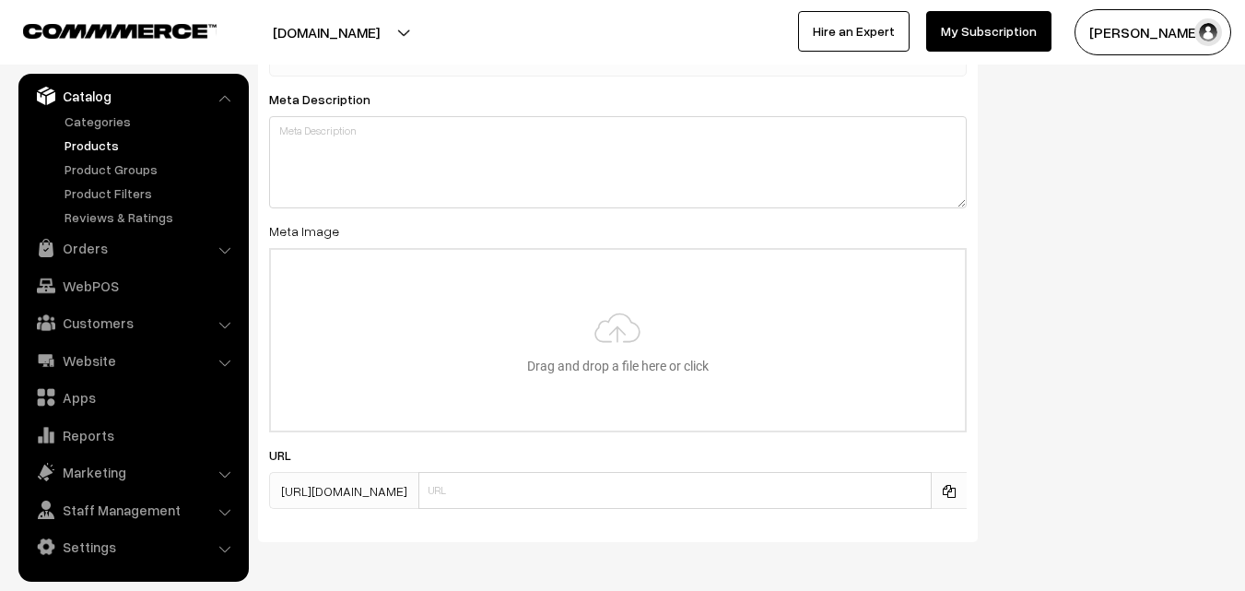
scroll to position [2743, 0]
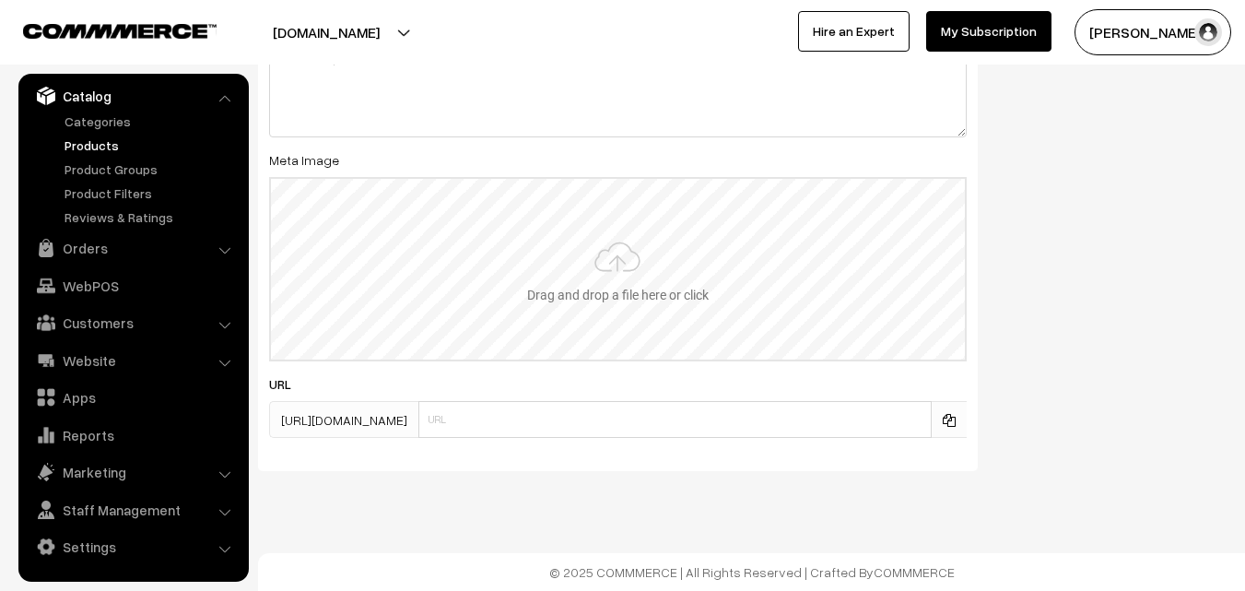
type input "2"
click at [618, 281] on input "file" at bounding box center [618, 269] width 694 height 181
type input "C:\fakepath\uppada-saree-va11953-aug.jpeg"
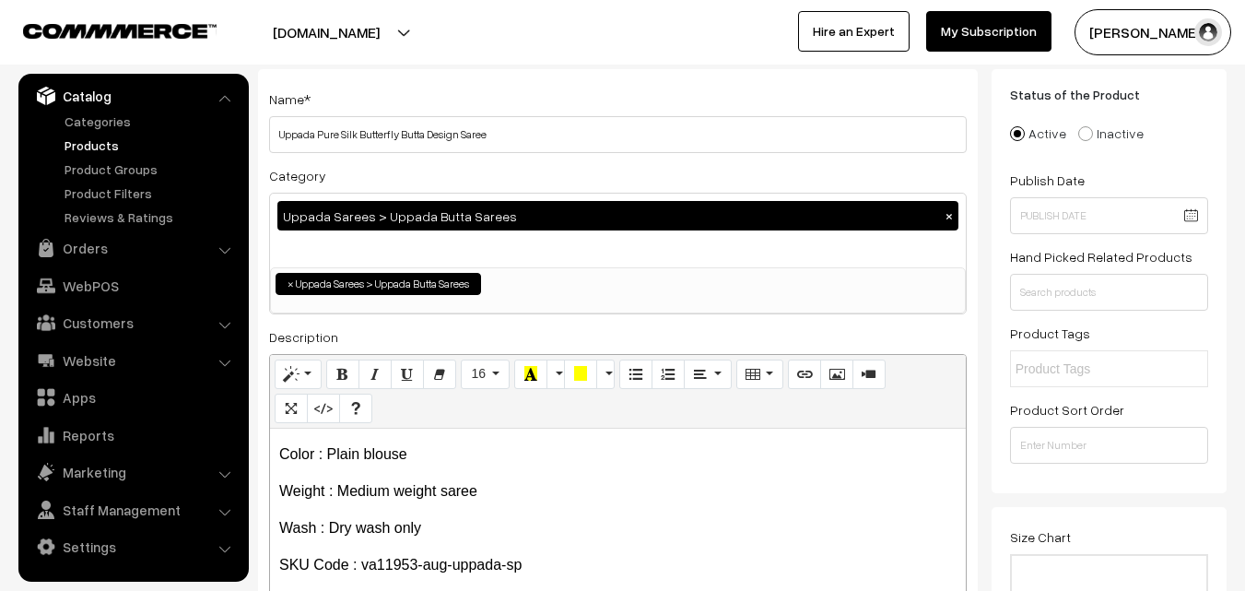
scroll to position [0, 0]
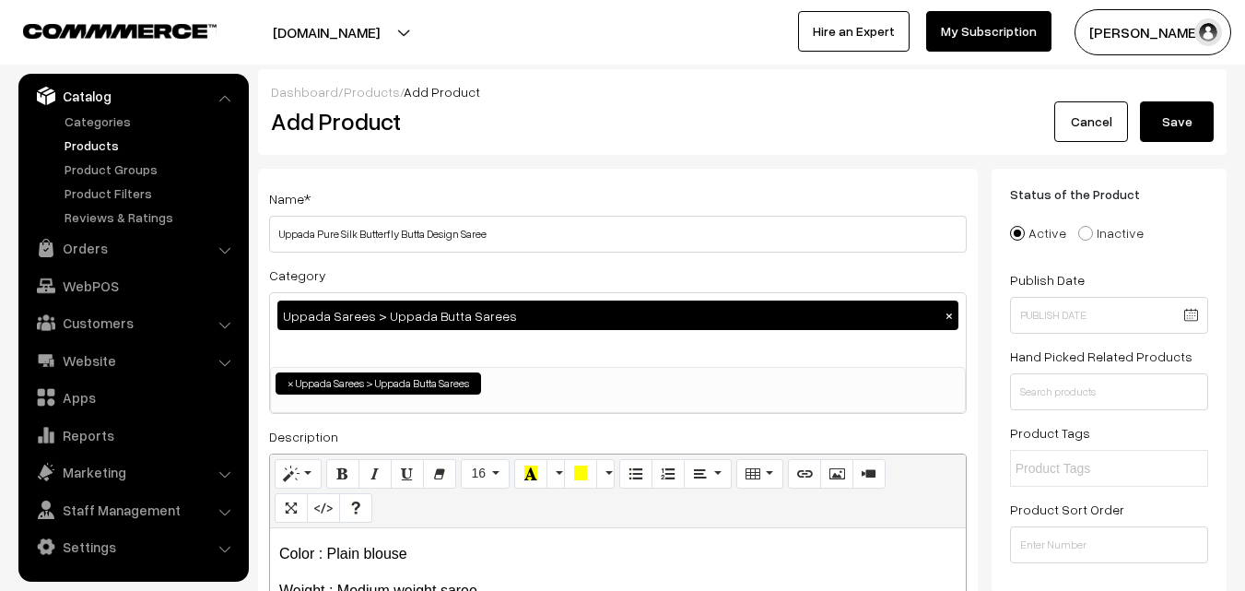
click at [1197, 108] on button "Save" at bounding box center [1177, 121] width 74 height 41
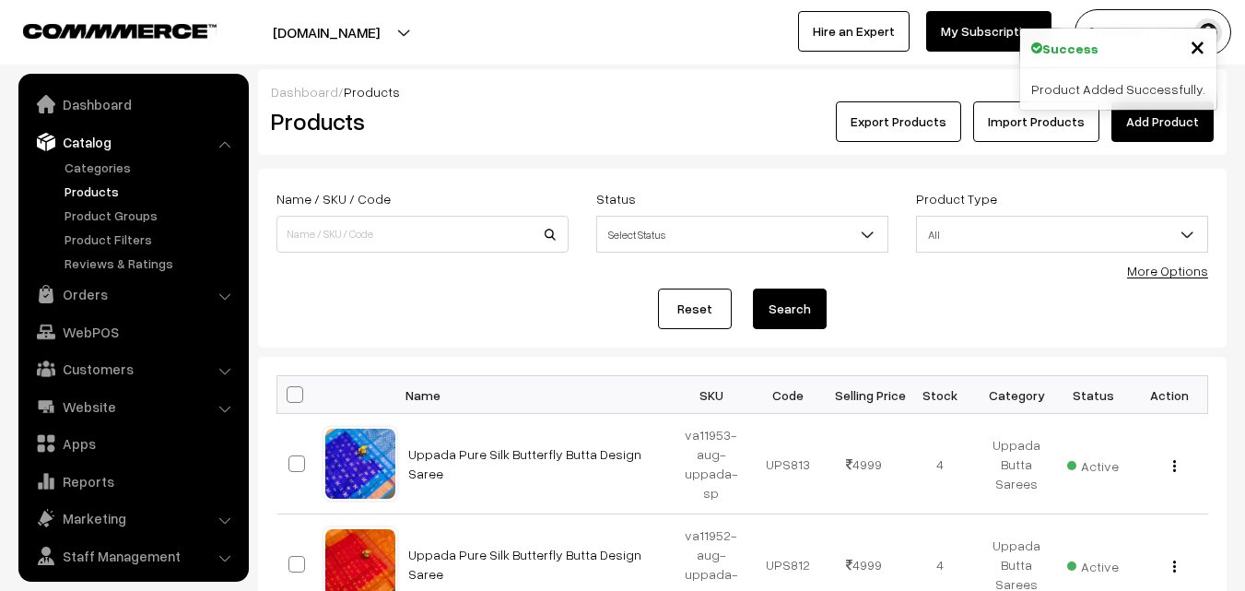
scroll to position [46, 0]
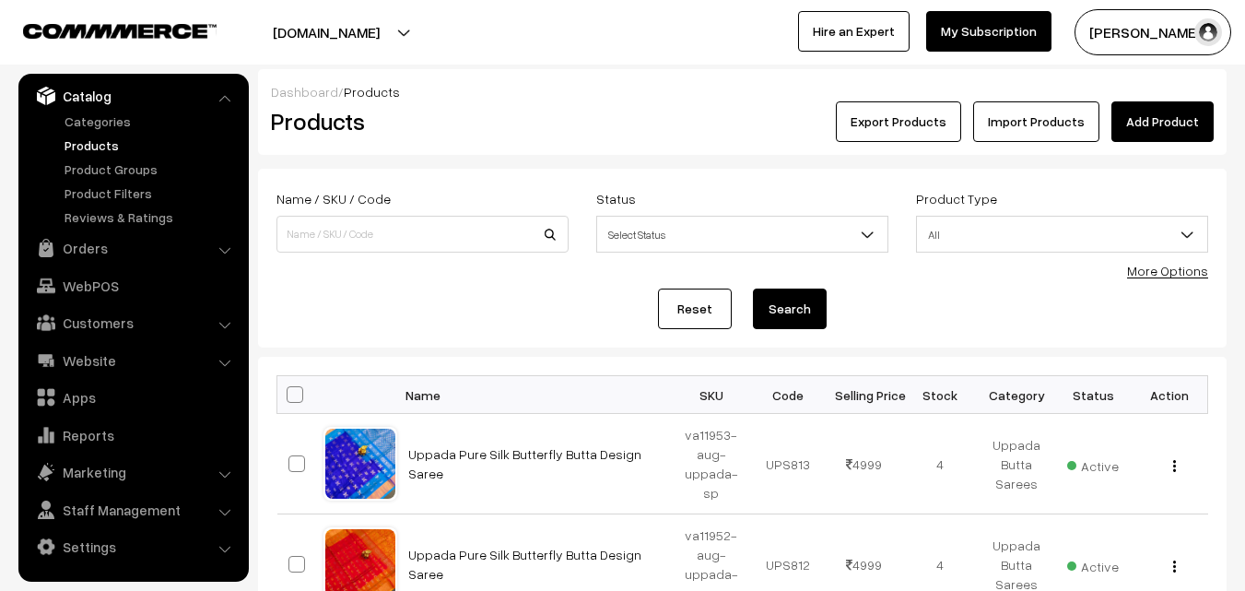
click at [536, 124] on h2 "Products" at bounding box center [419, 121] width 296 height 29
click at [1173, 121] on link "Add Product" at bounding box center [1162, 121] width 102 height 41
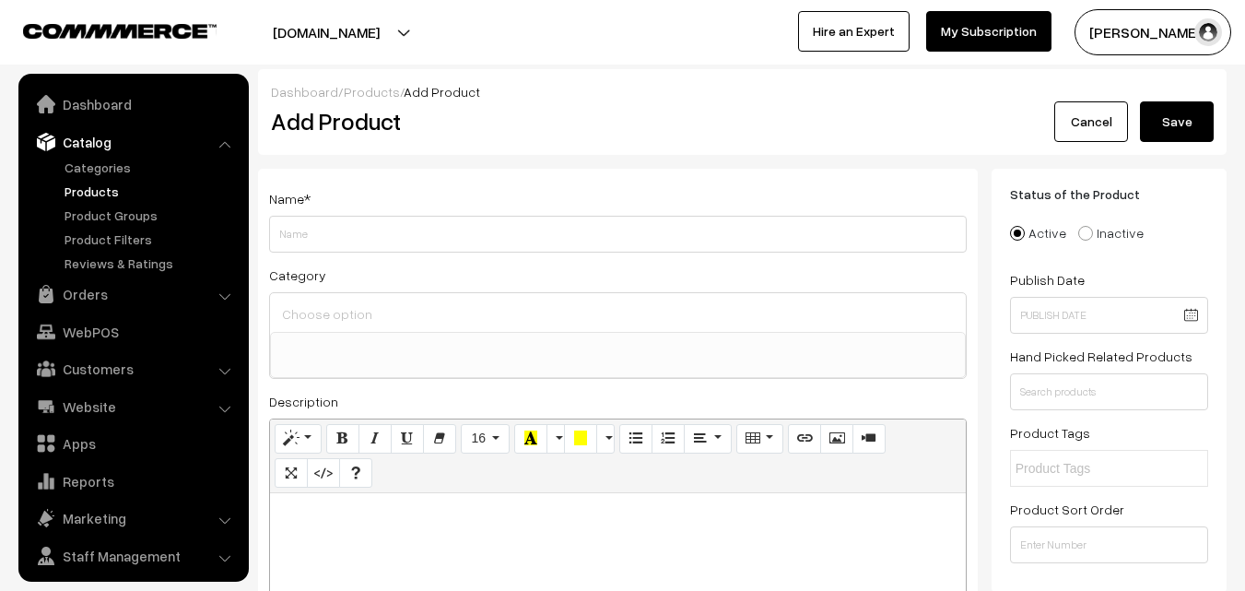
select select
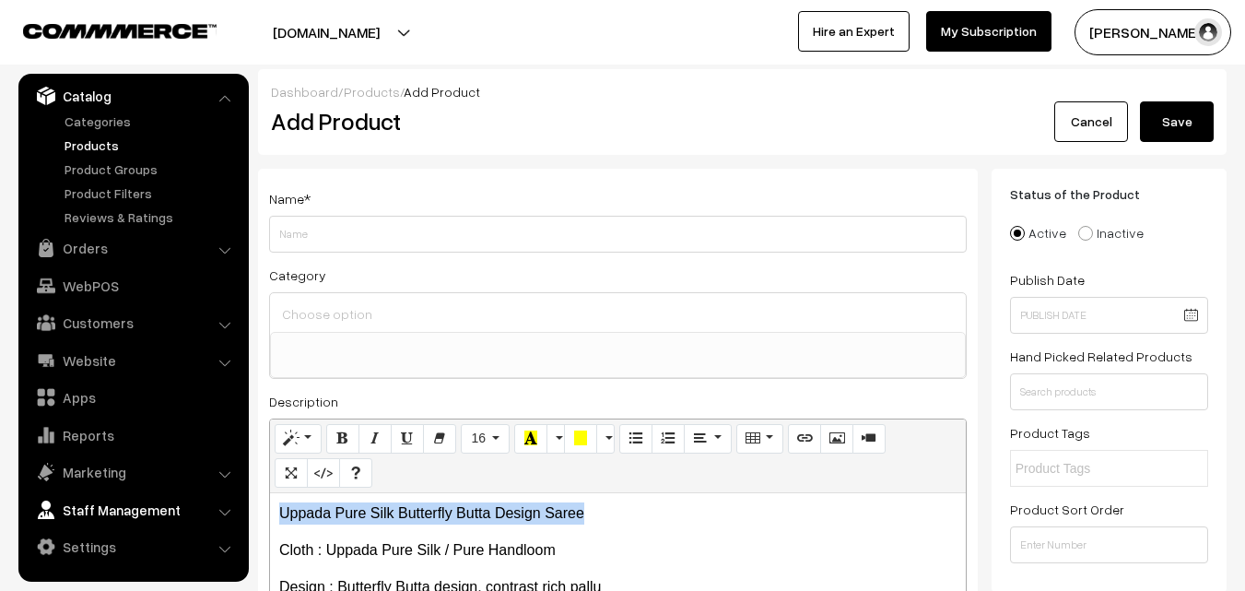
drag, startPoint x: 617, startPoint y: 513, endPoint x: 161, endPoint y: 500, distance: 456.3
copy p "Uppada Pure Silk Butterfly Butta Design Saree"
drag, startPoint x: 307, startPoint y: 276, endPoint x: 307, endPoint y: 245, distance: 30.4
click at [307, 263] on div "Name * Category Uppada Sarees Uppada Sarees > Uppada Plain Sarees Uppada Sarees…" at bounding box center [618, 466] width 720 height 594
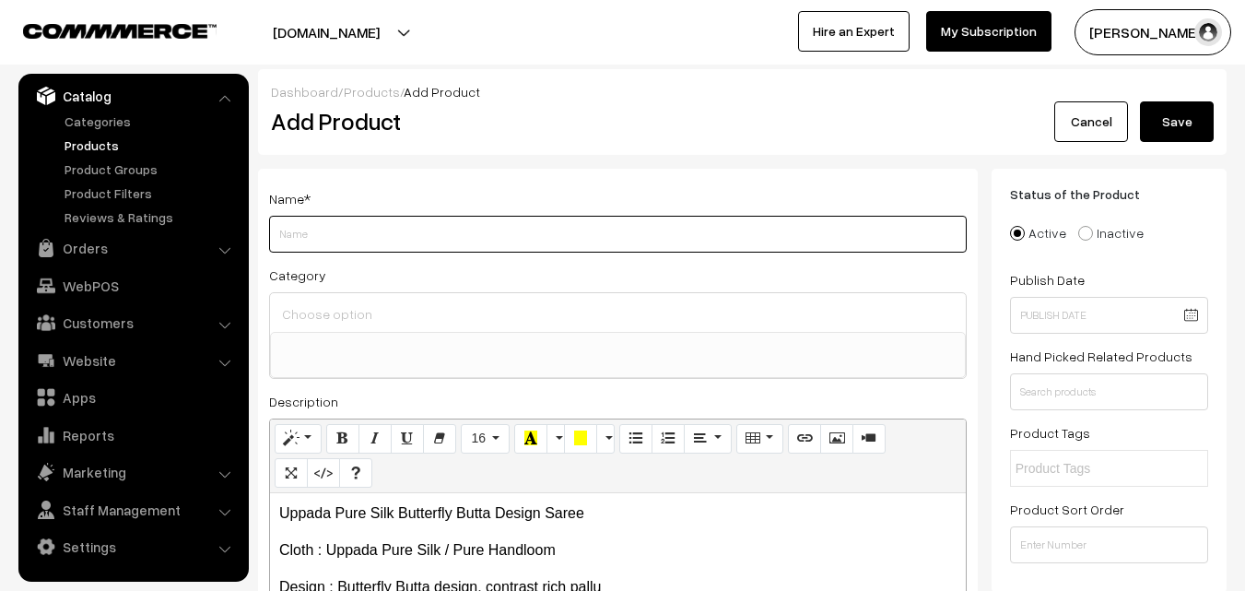
click at [307, 244] on input "Weight" at bounding box center [618, 234] width 698 height 37
paste input "Uppada Pure Silk Butterfly Butta Design Saree"
type input "Uppada Pure Silk Butterfly Butta Design Saree"
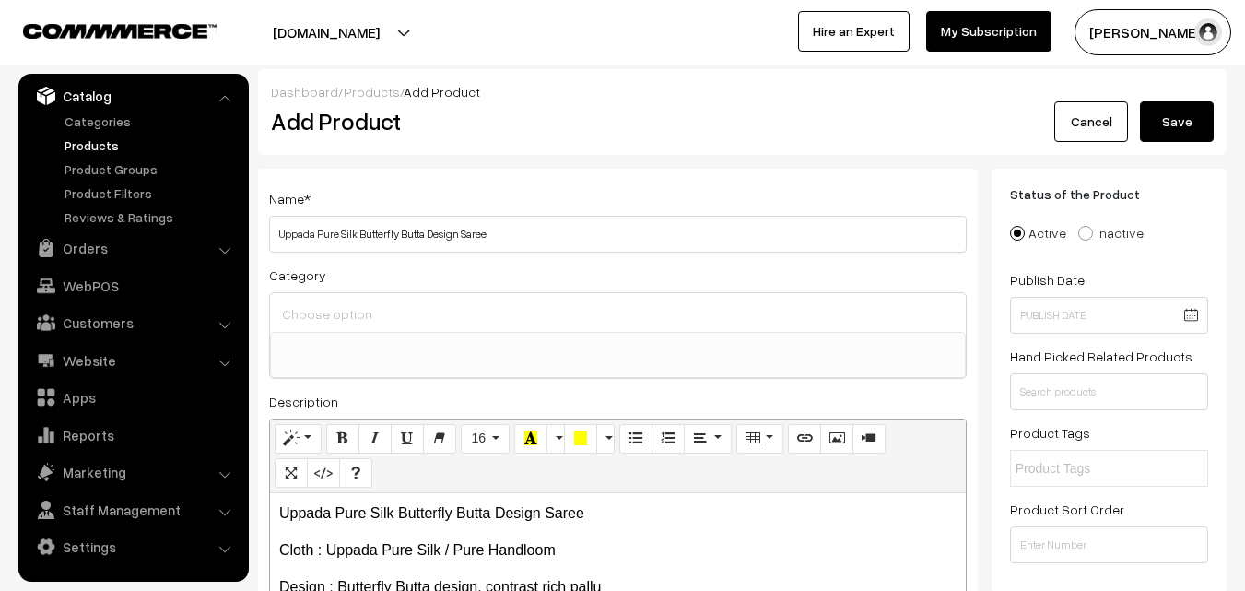
click at [310, 314] on input at bounding box center [617, 313] width 681 height 27
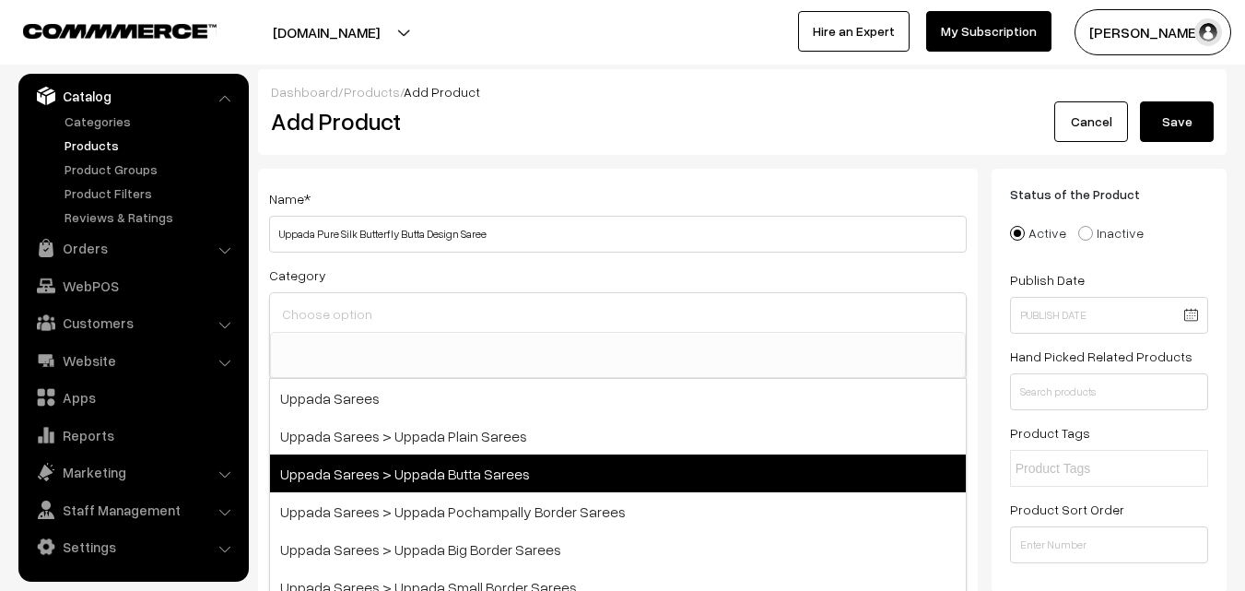
click at [439, 475] on span "Uppada Sarees > Uppada Butta Sarees" at bounding box center [618, 473] width 696 height 38
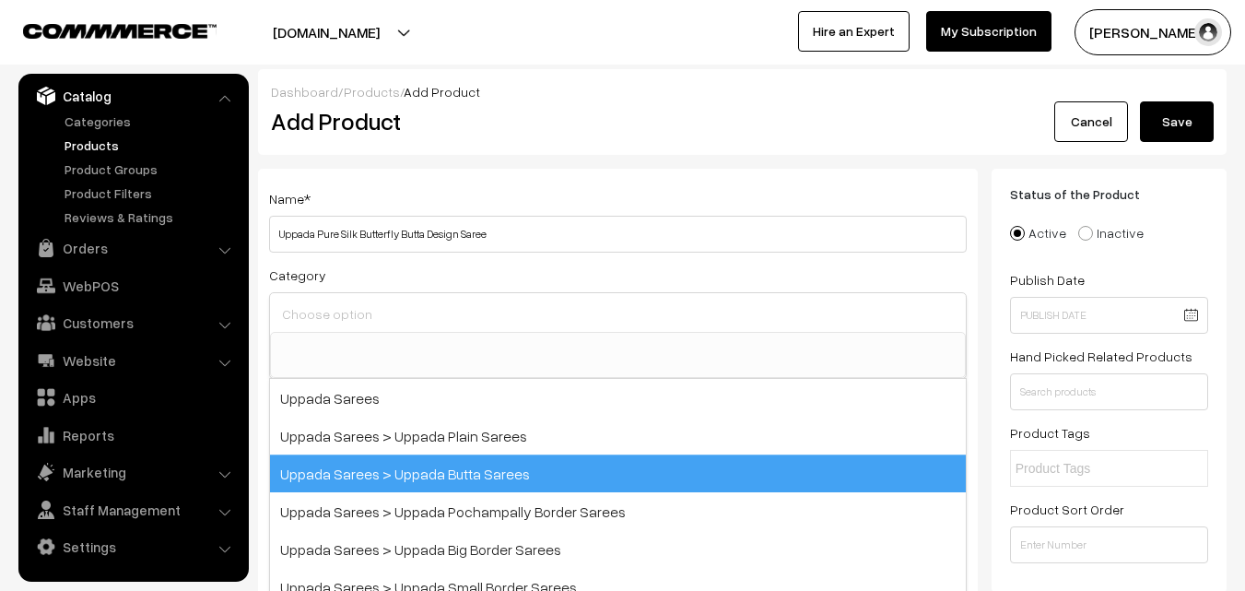
select select "7"
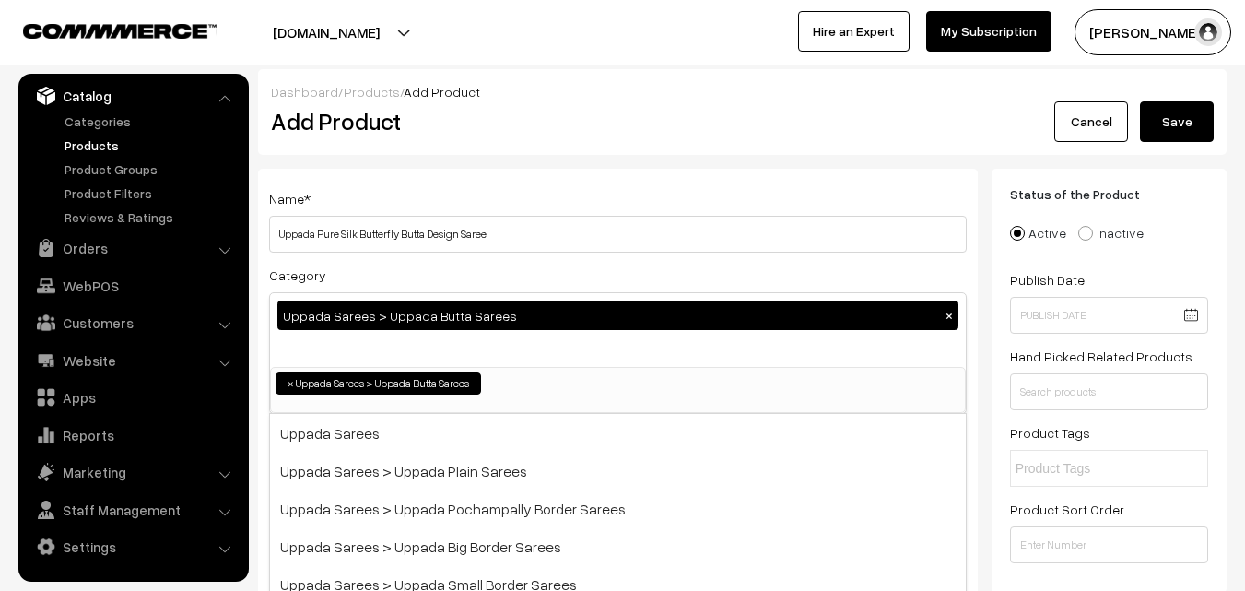
click at [482, 99] on div "Dashboard / Products / Add Product" at bounding box center [742, 91] width 943 height 19
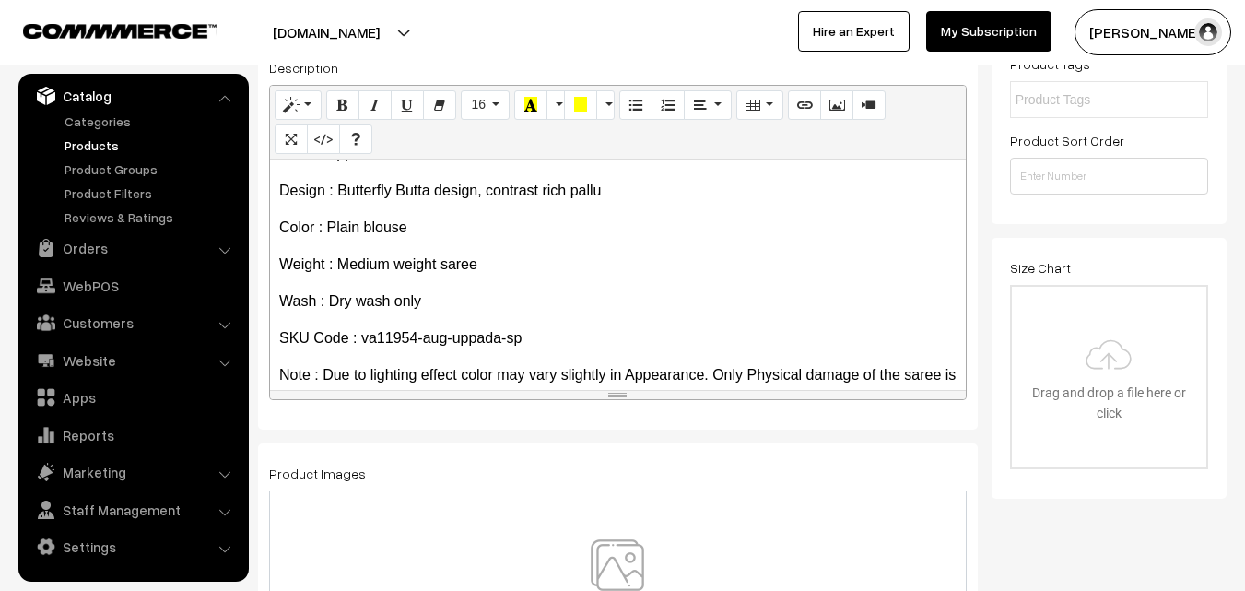
scroll to position [105, 0]
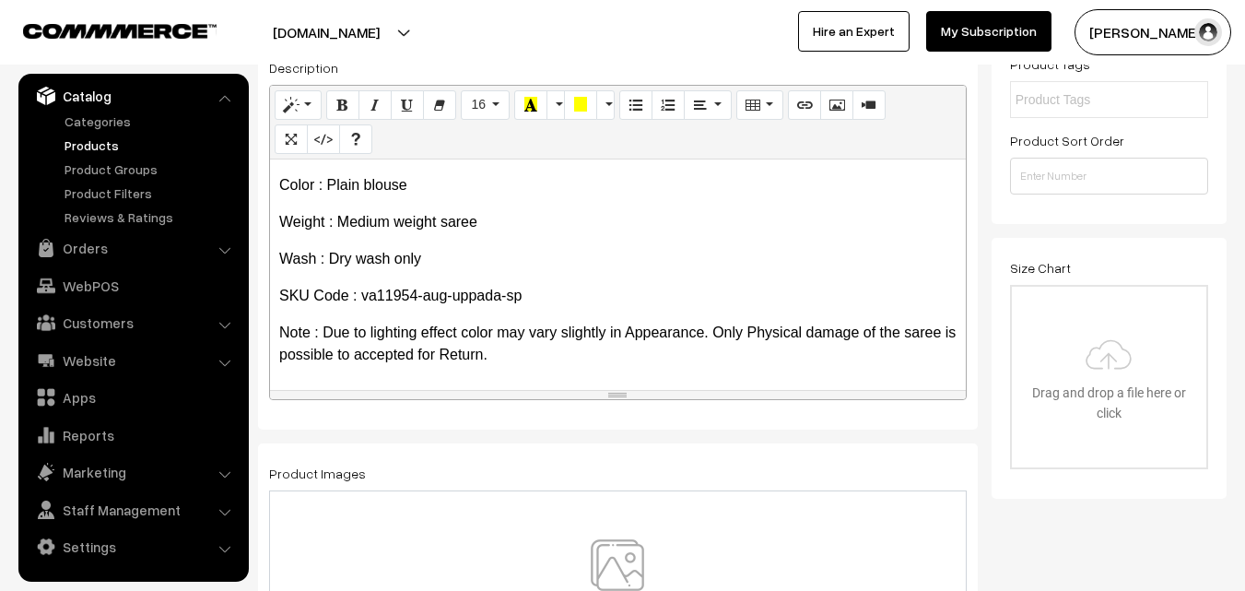
click at [627, 552] on img at bounding box center [617, 593] width 190 height 108
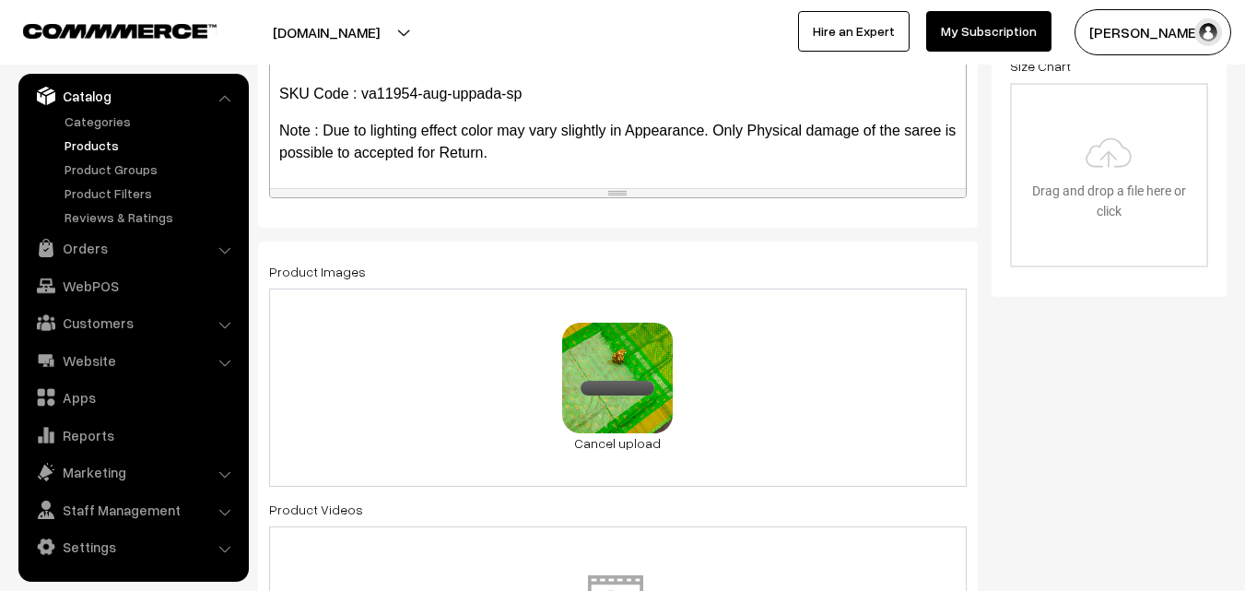
scroll to position [921, 0]
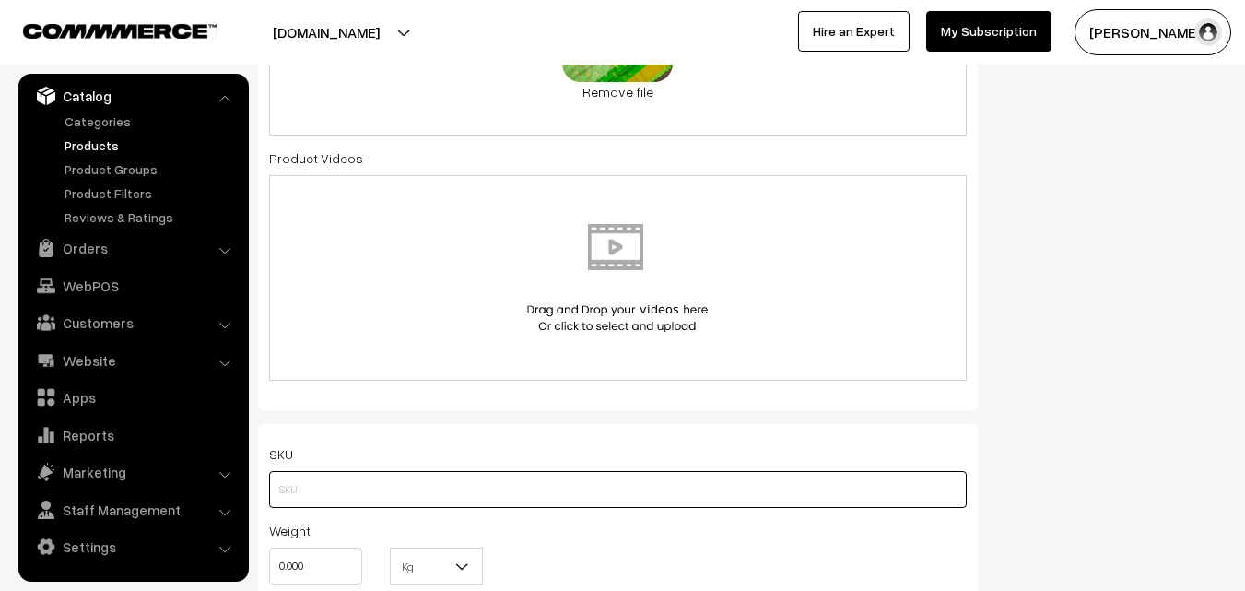
click at [309, 487] on input "text" at bounding box center [618, 489] width 698 height 37
paste input "va11954-aug-uppada-sp"
type input "va11954-aug-uppada-sp"
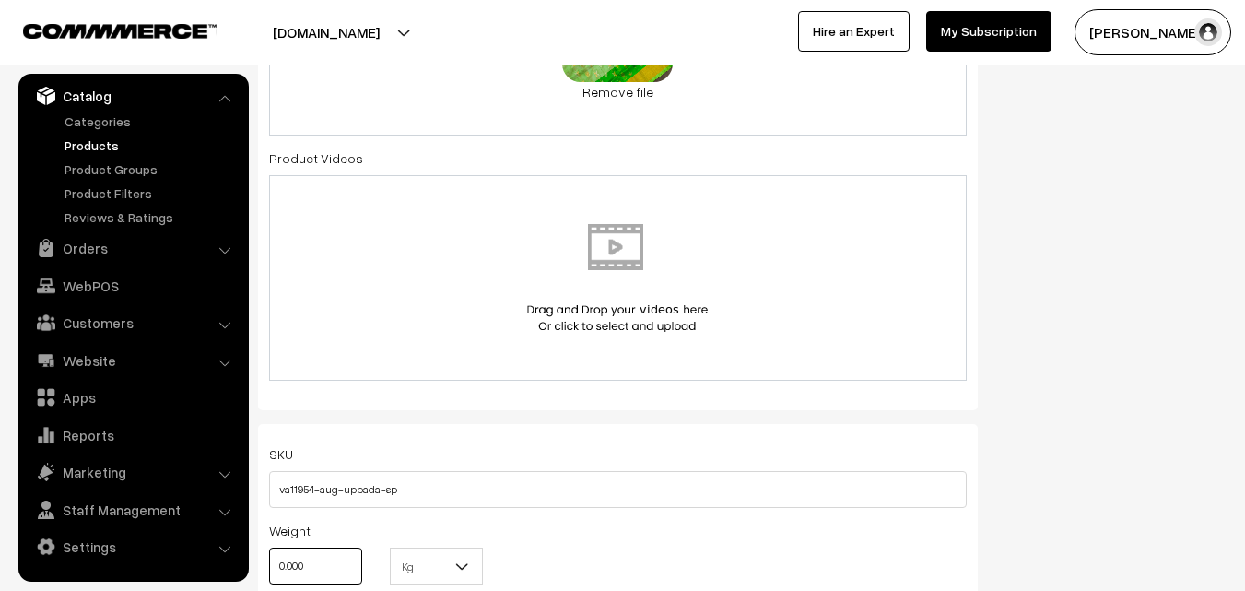
click at [334, 569] on input "0.000" at bounding box center [315, 565] width 93 height 37
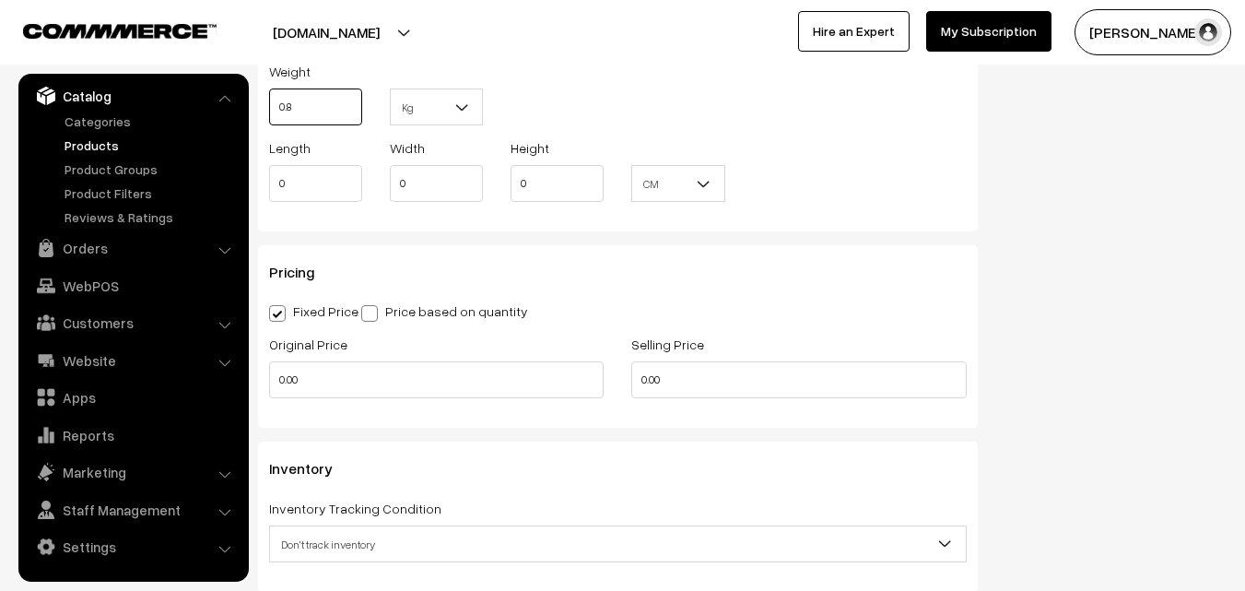
scroll to position [1382, 0]
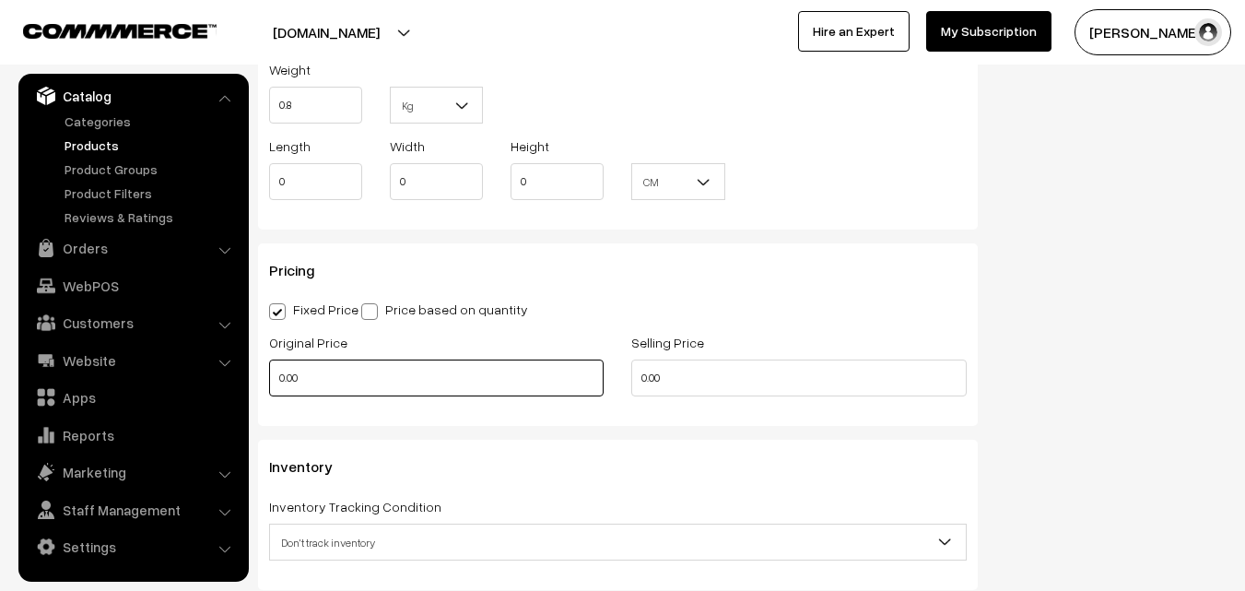
type input "0.80"
click at [318, 374] on input "0.00" at bounding box center [436, 377] width 334 height 37
type input "3900"
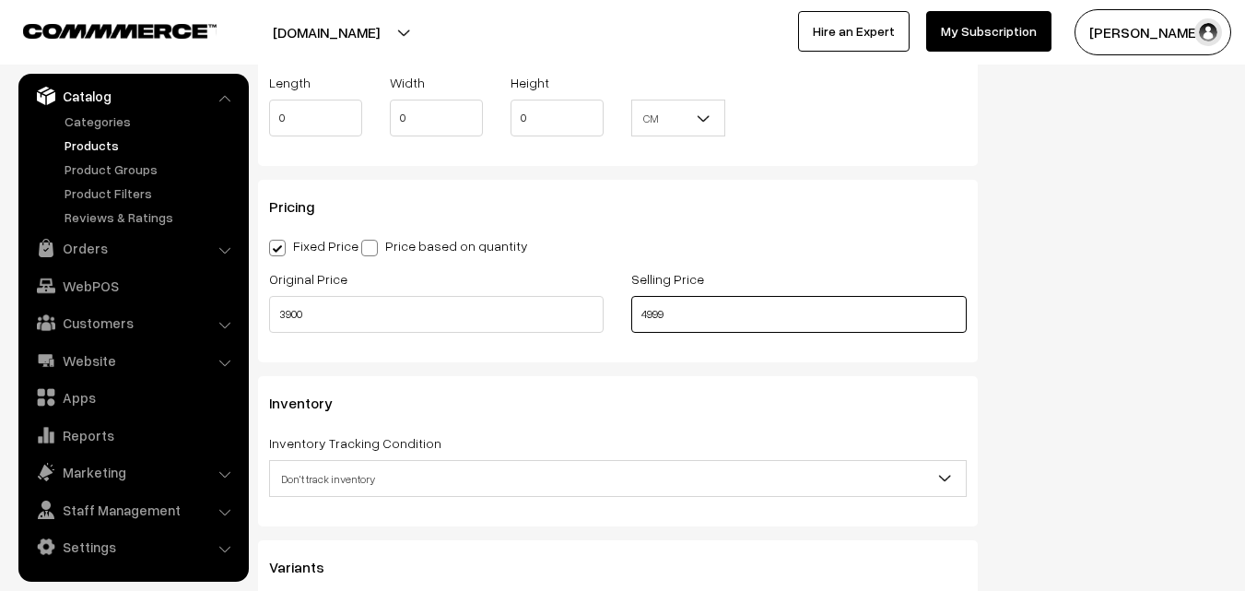
scroll to position [1566, 0]
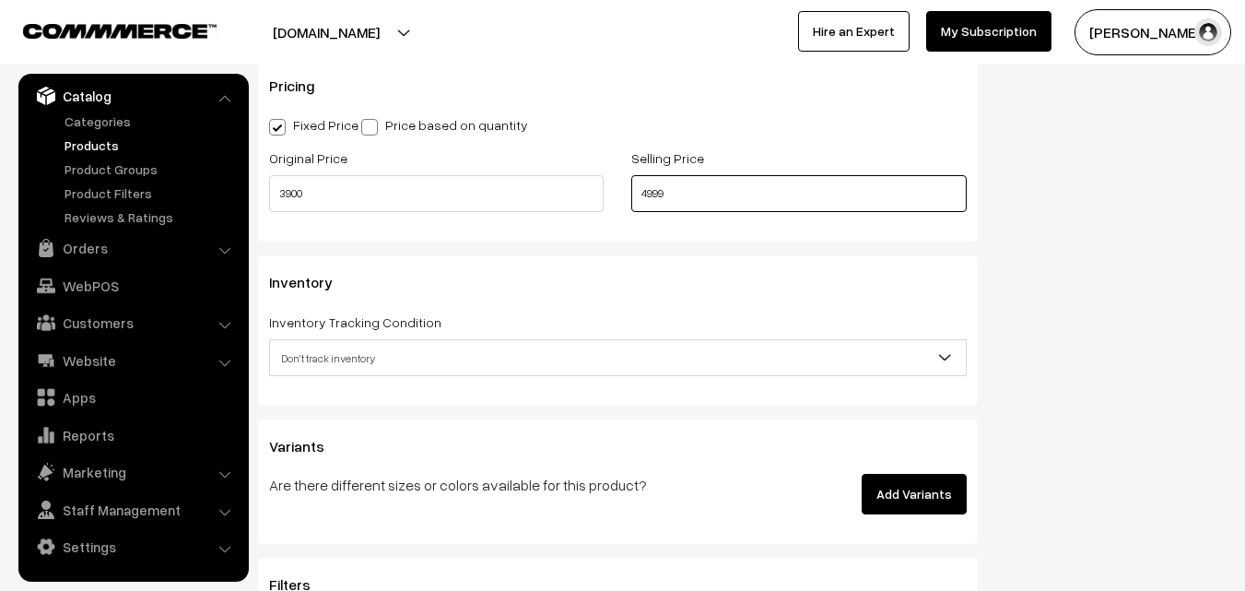
type input "4999"
click at [301, 373] on span "Don't track inventory" at bounding box center [618, 358] width 696 height 32
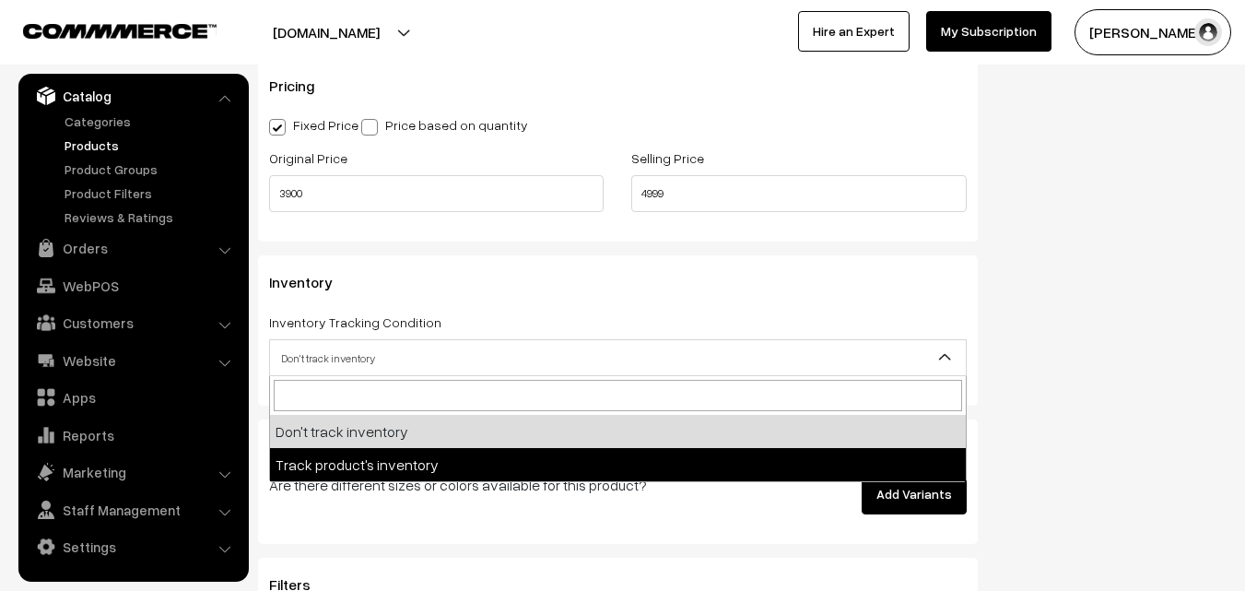
select select "2"
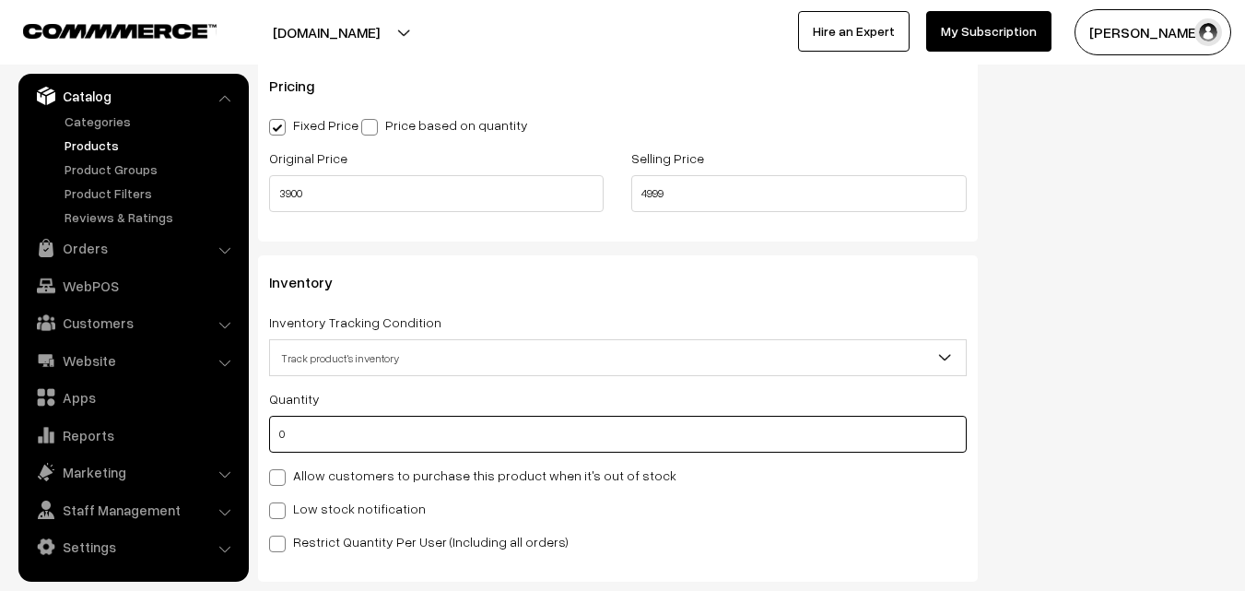
click at [305, 442] on input "0" at bounding box center [618, 434] width 698 height 37
type input "4"
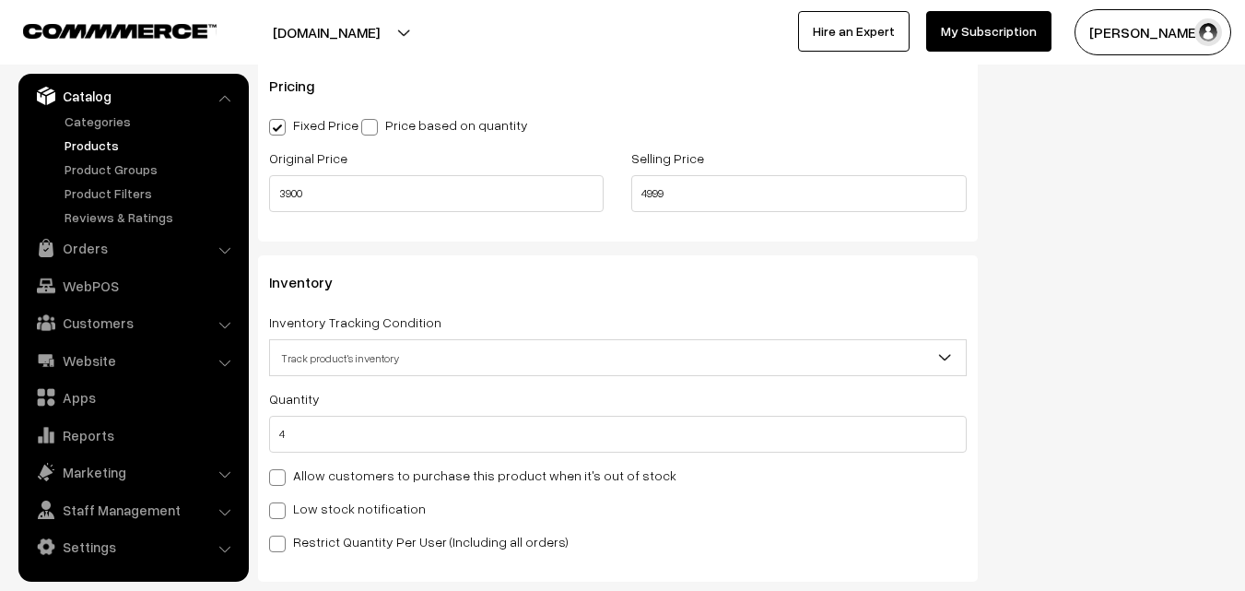
click at [328, 505] on label "Low stock notification" at bounding box center [347, 508] width 157 height 19
click at [281, 505] on input "Low stock notification" at bounding box center [275, 507] width 12 height 12
checkbox input "true"
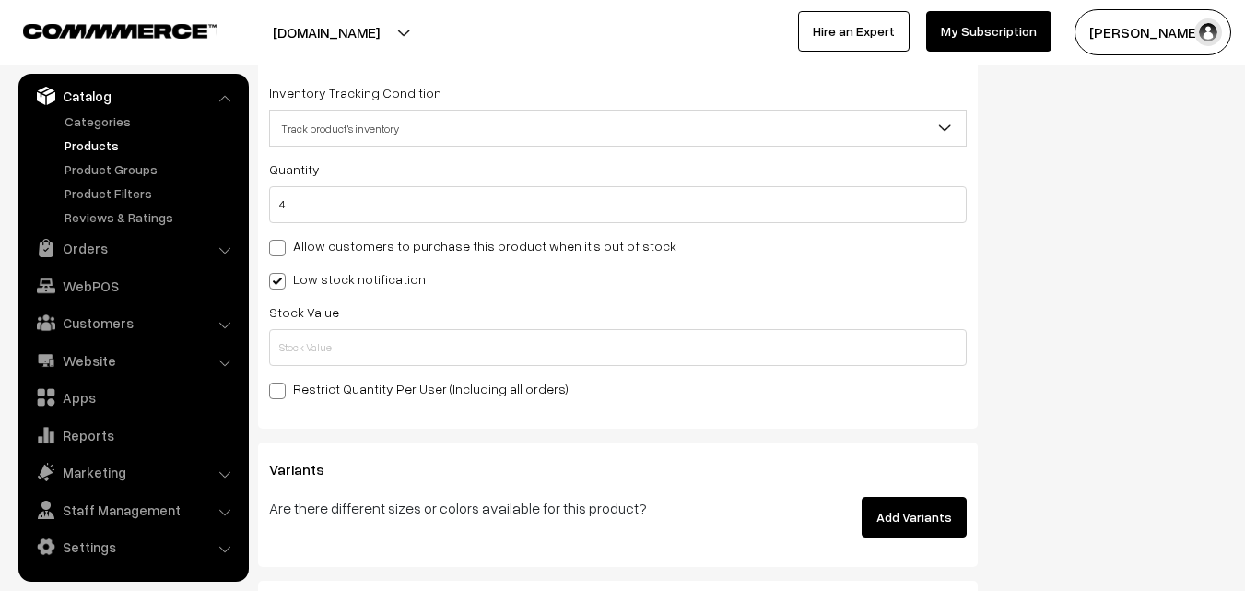
scroll to position [1843, 0]
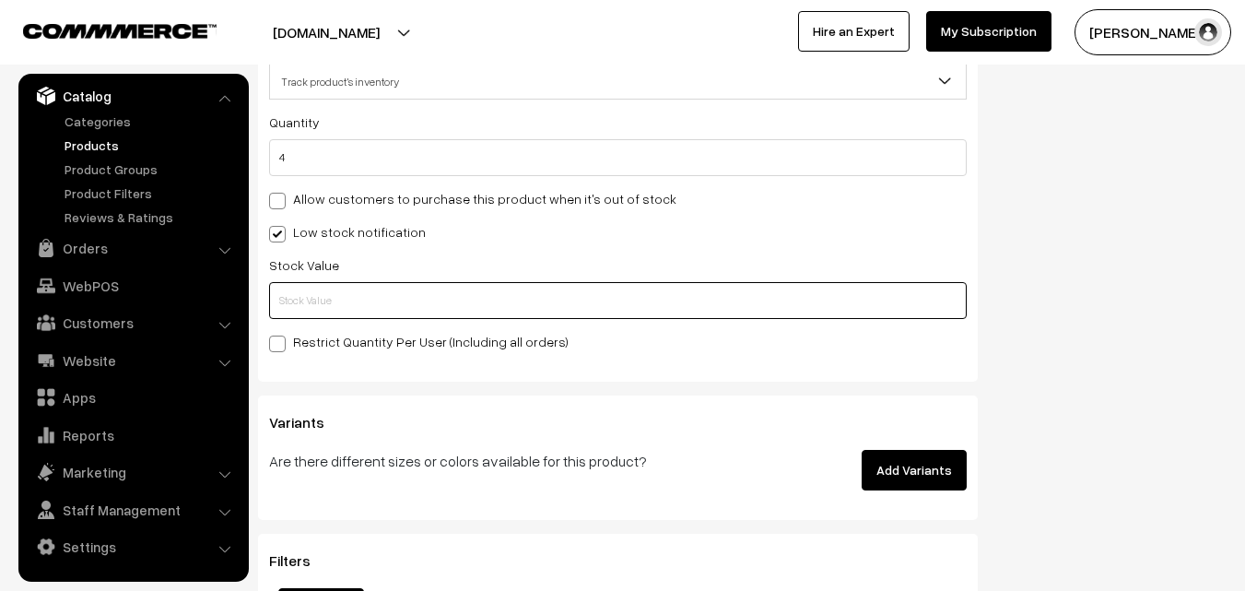
click at [315, 304] on input "text" at bounding box center [618, 300] width 698 height 37
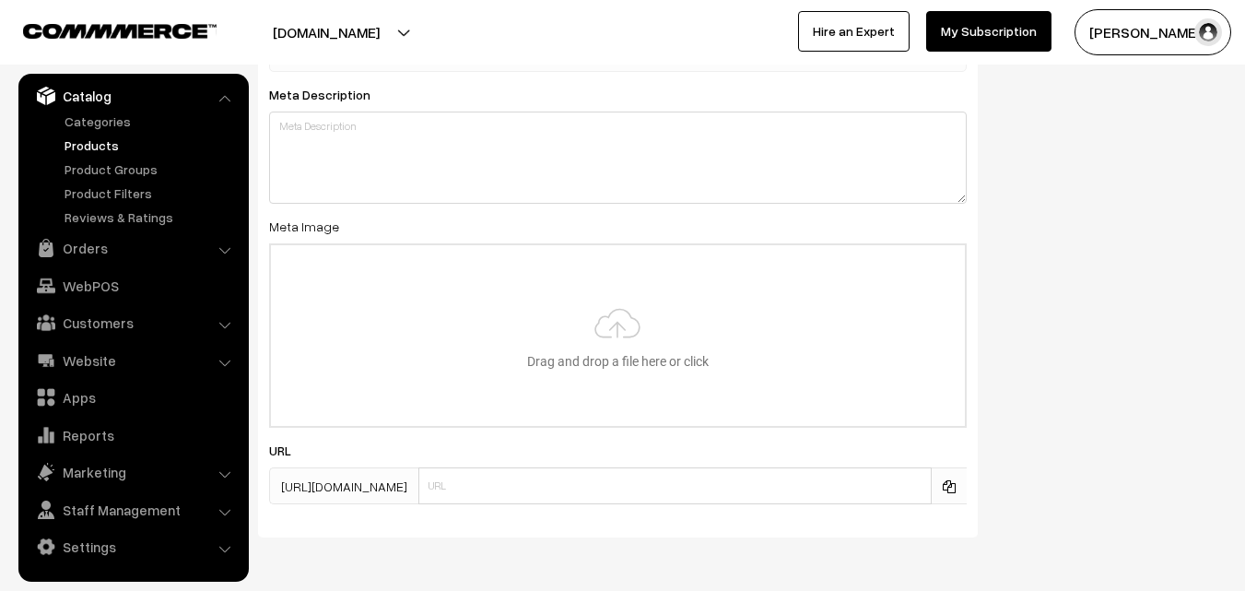
scroll to position [2743, 0]
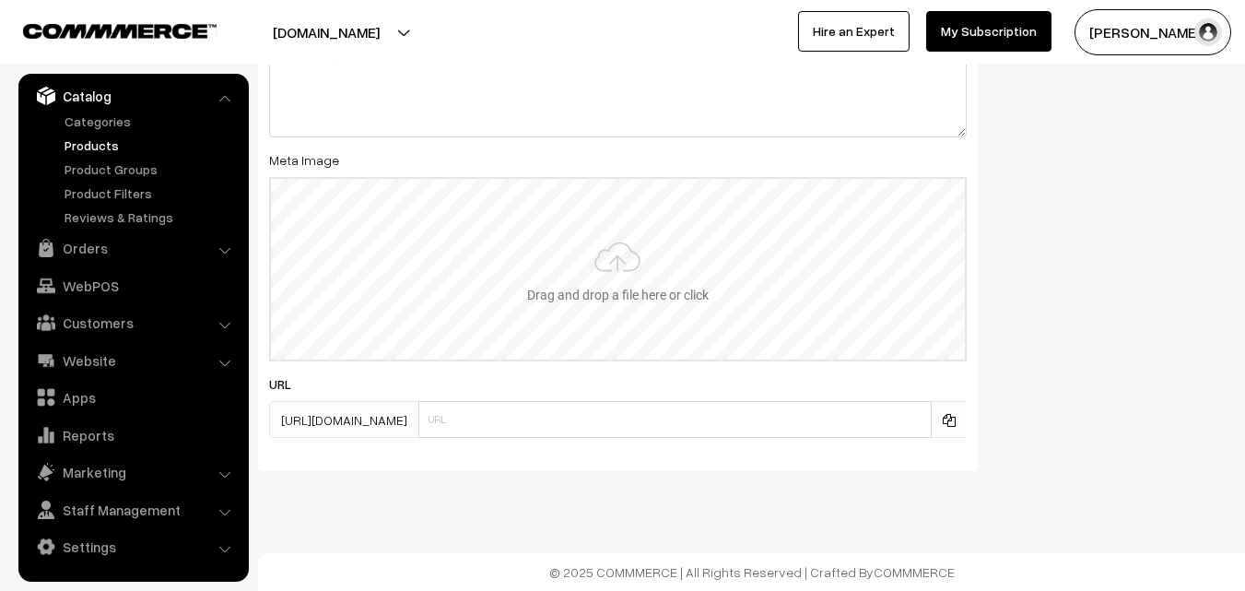
type input "2"
click at [604, 263] on input "file" at bounding box center [618, 269] width 694 height 181
type input "C:\fakepath\uppada-saree-va11954-aug.jpeg"
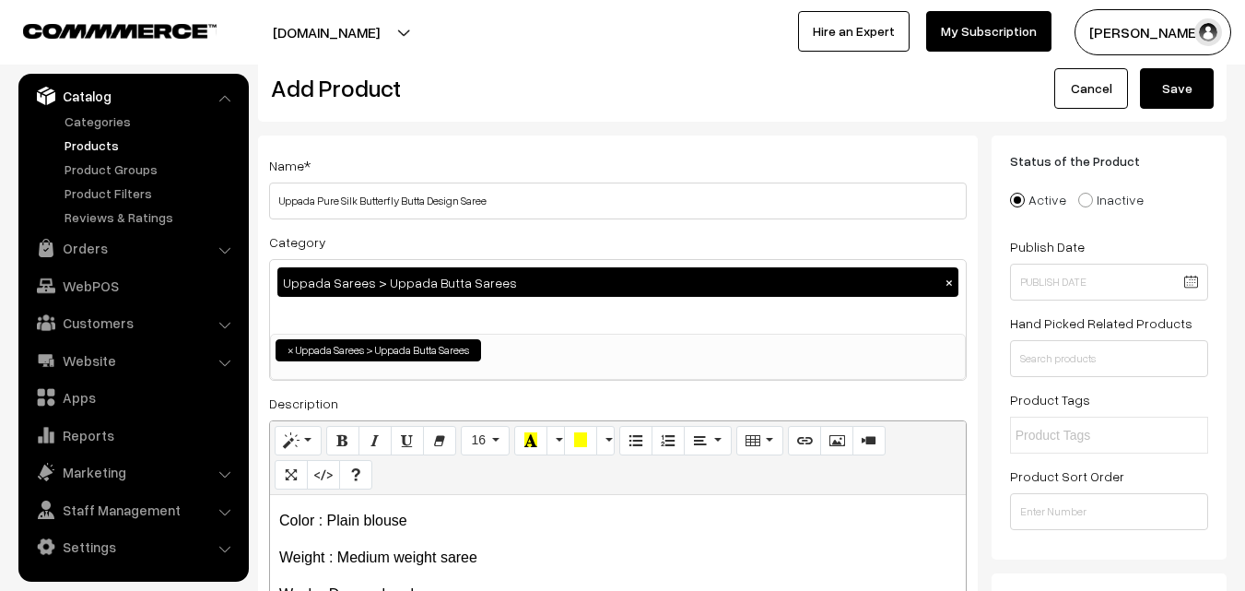
scroll to position [0, 0]
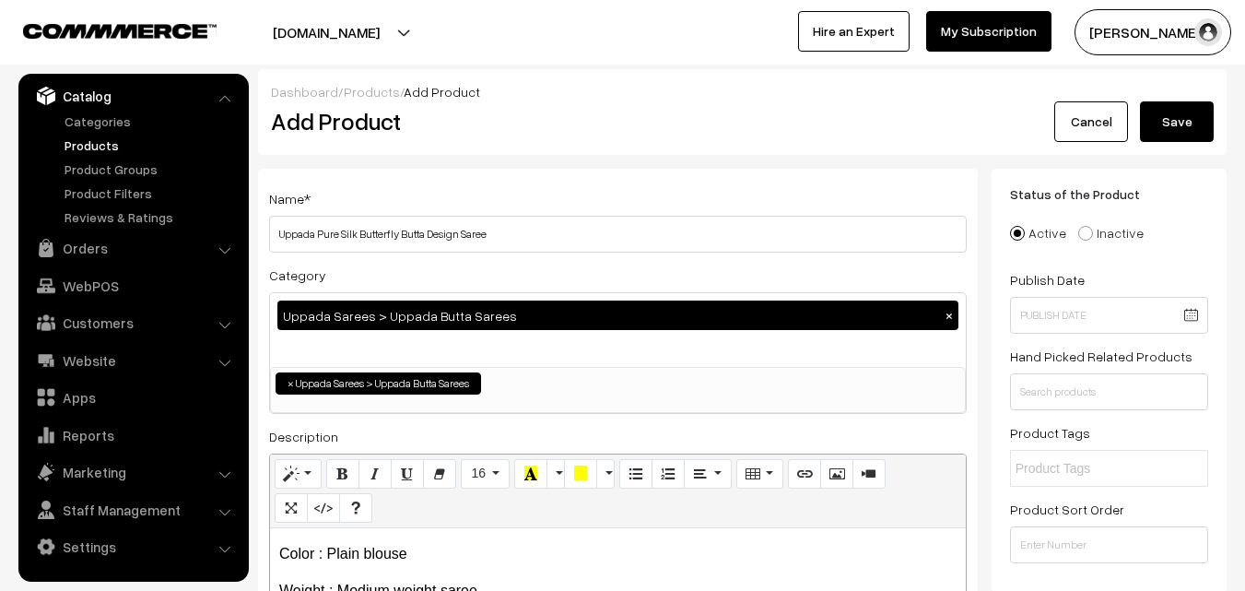
click at [1172, 101] on button "Save" at bounding box center [1177, 121] width 74 height 41
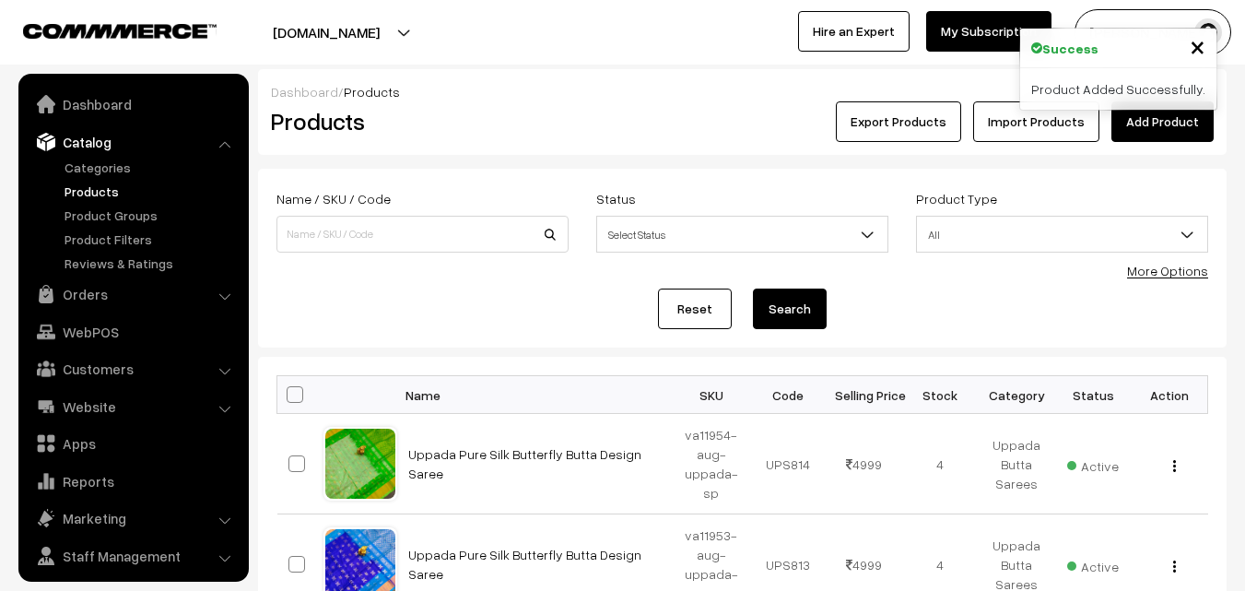
scroll to position [46, 0]
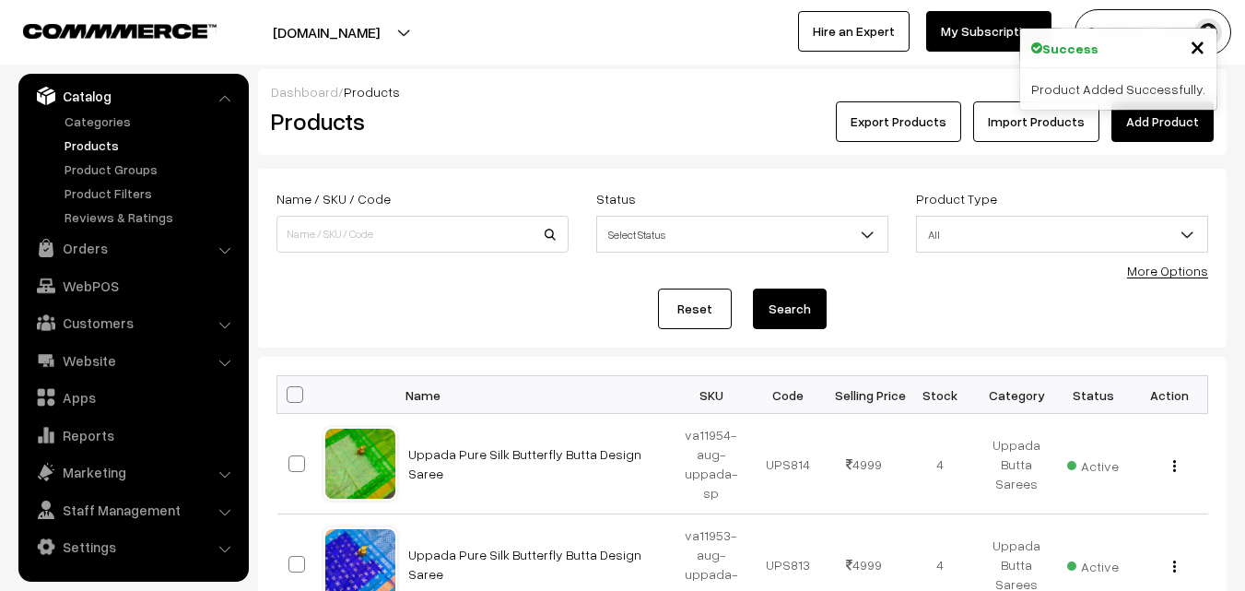
click at [457, 145] on div "Dashboard / Products Products Export Products Import Products Add Product" at bounding box center [742, 112] width 968 height 86
click at [1135, 119] on link "Add Product" at bounding box center [1162, 121] width 102 height 41
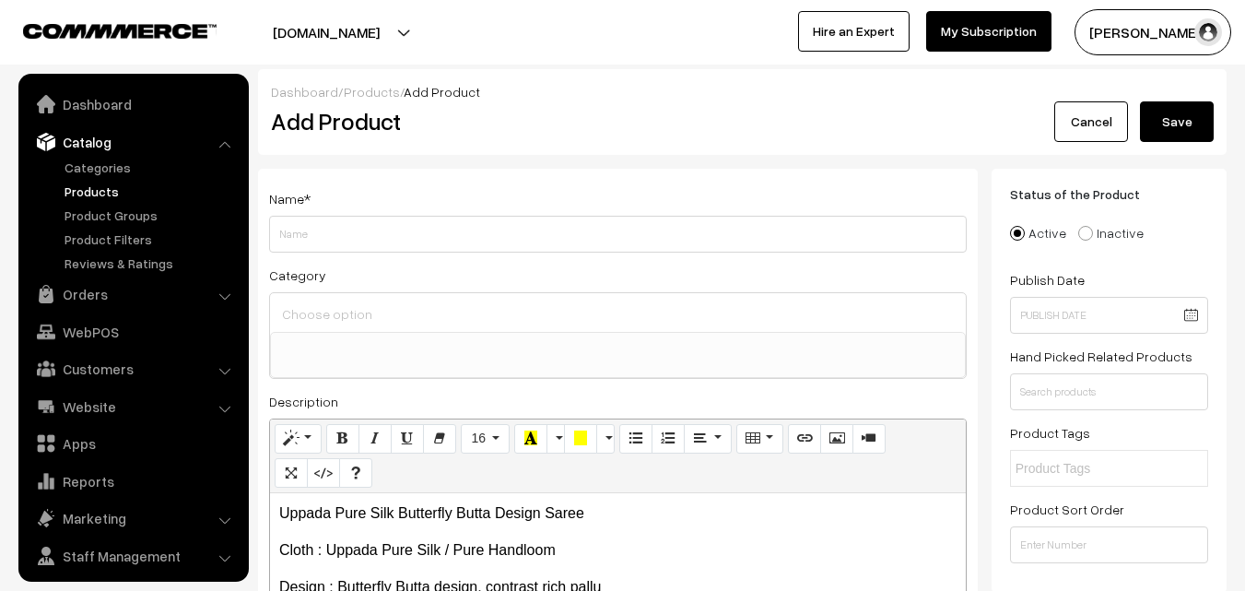
select select
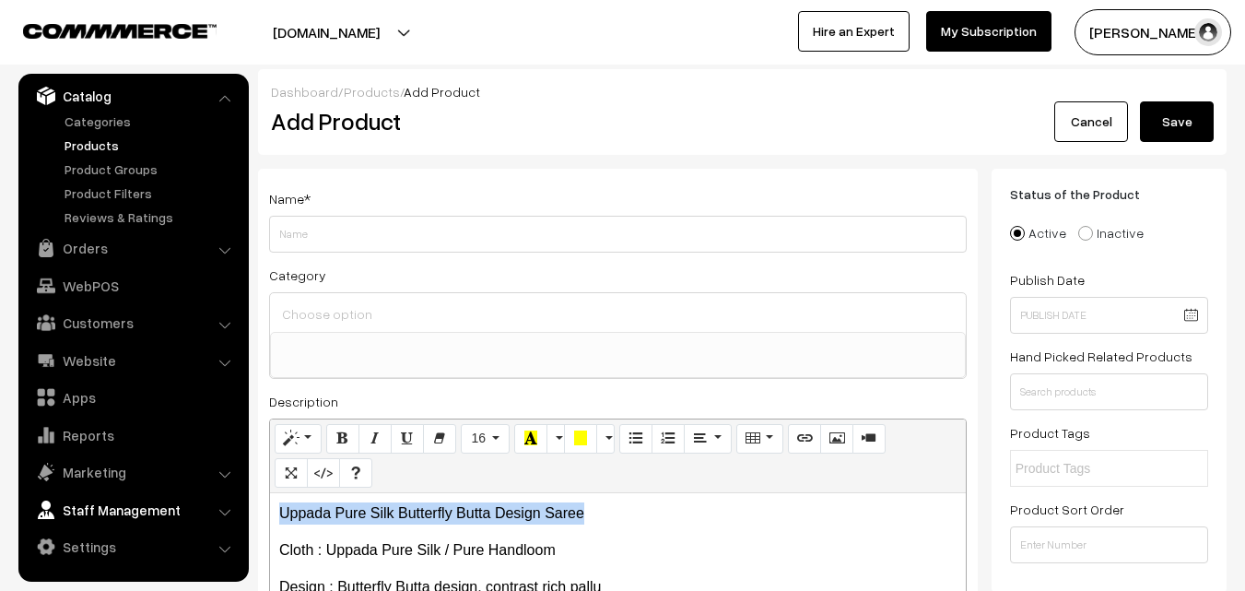
drag, startPoint x: 604, startPoint y: 510, endPoint x: 134, endPoint y: 497, distance: 471.0
copy p "Uppada Pure Silk Butterfly Butta Design Saree"
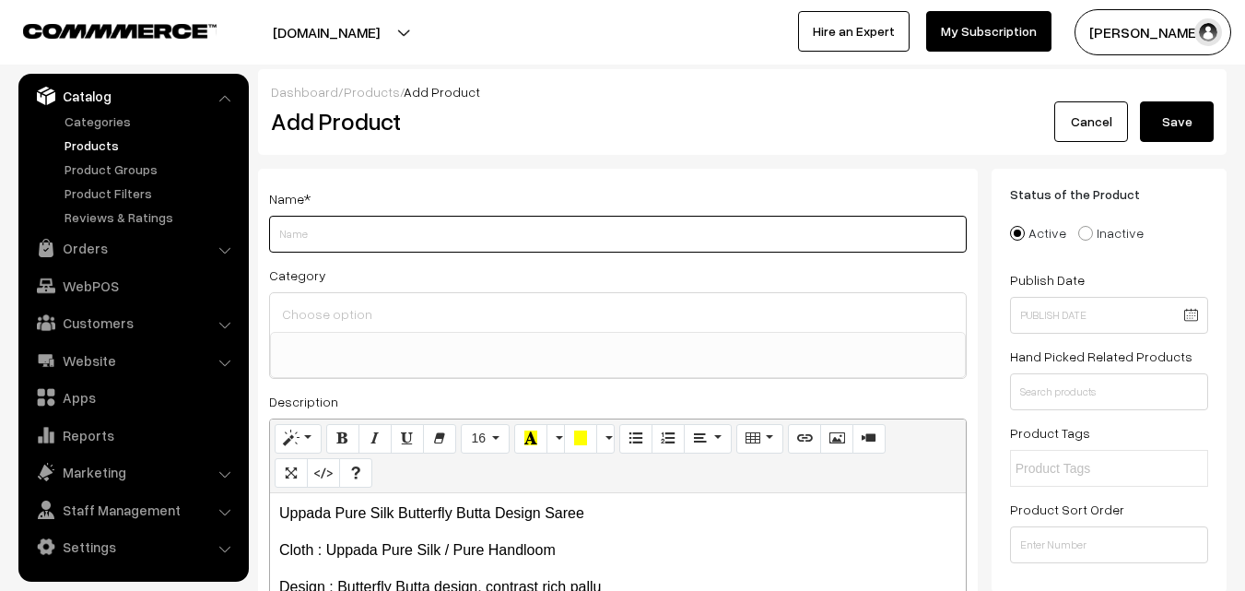
click at [303, 230] on input "Weight" at bounding box center [618, 234] width 698 height 37
paste input "Uppada Pure Silk Butterfly Butta Design Saree"
type input "Uppada Pure Silk Butterfly Butta Design Saree"
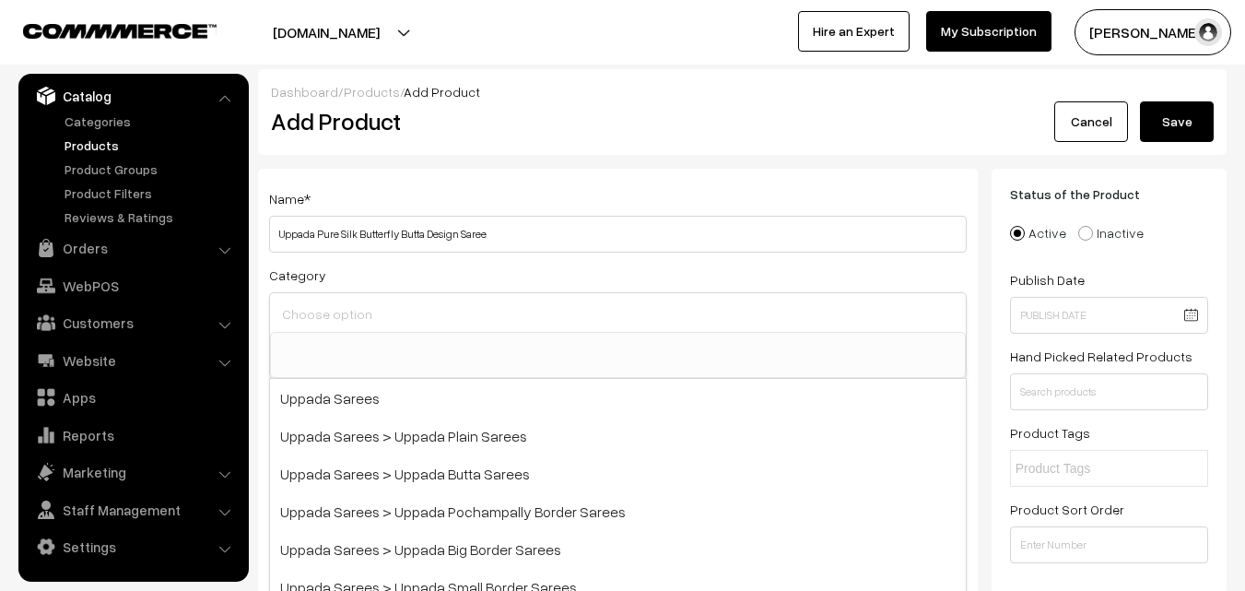
click at [306, 303] on input at bounding box center [617, 313] width 681 height 27
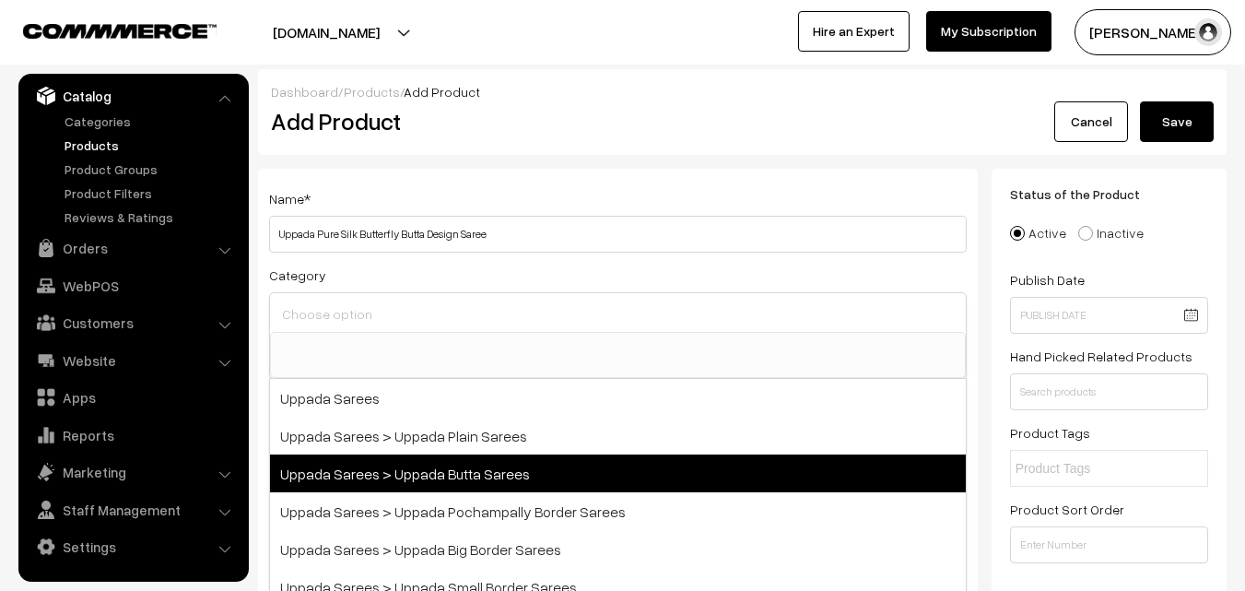
click at [434, 461] on span "Uppada Sarees > Uppada Butta Sarees" at bounding box center [618, 473] width 696 height 38
select select "7"
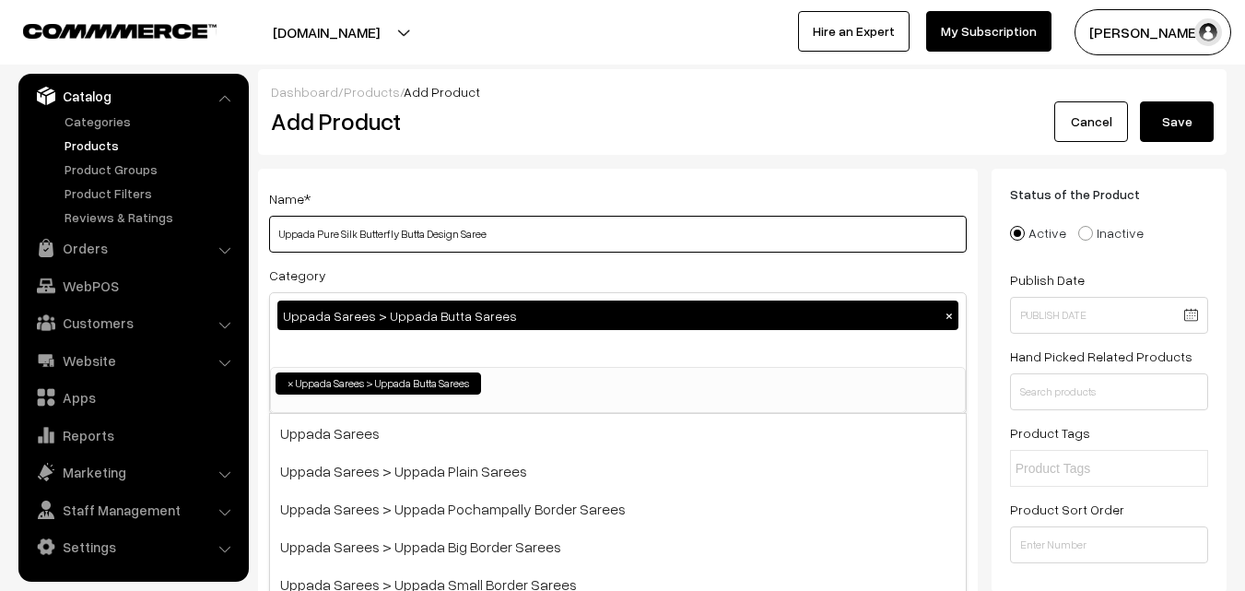
click at [509, 226] on input "Uppada Pure Silk Butterfly Butta Design Saree" at bounding box center [618, 234] width 698 height 37
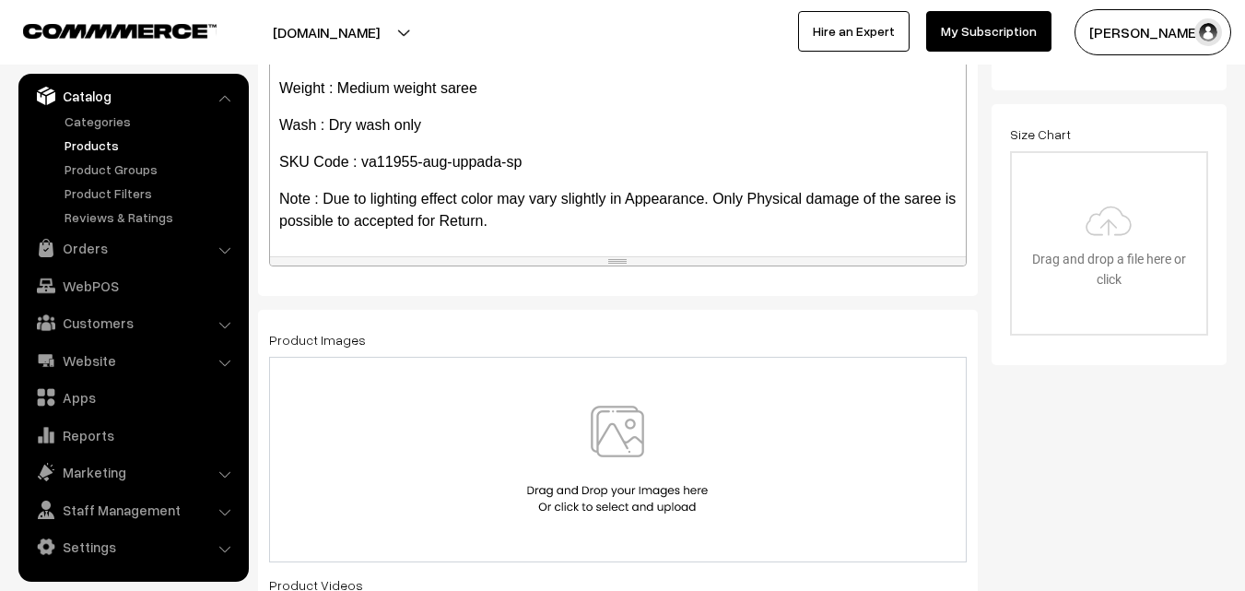
scroll to position [553, 0]
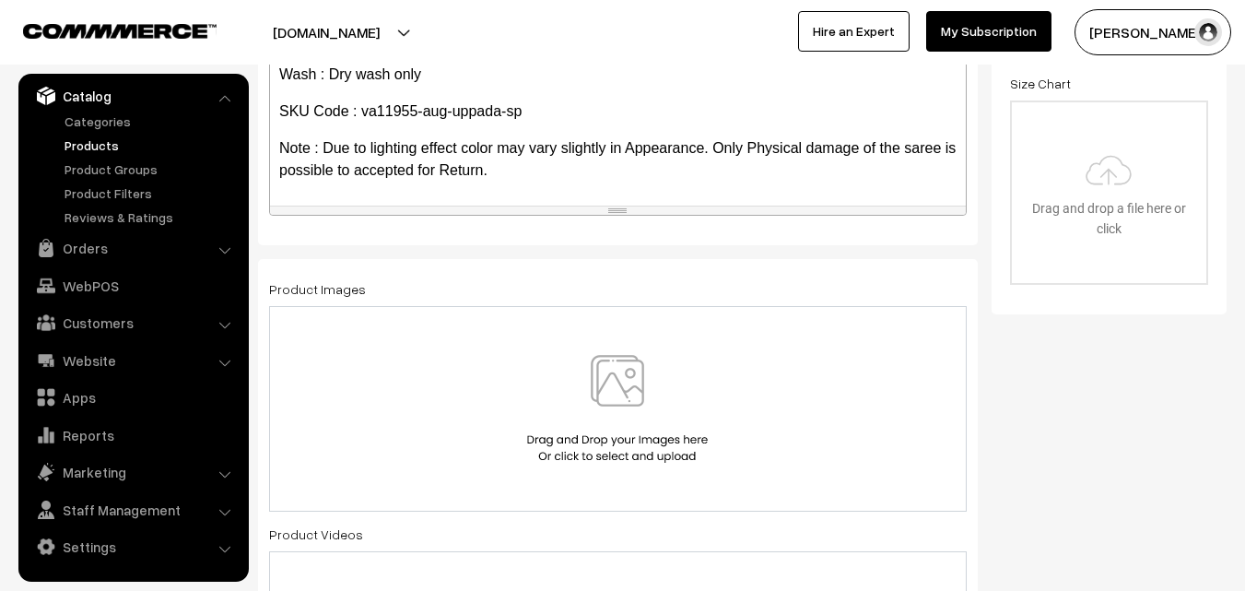
click at [603, 381] on img at bounding box center [617, 409] width 190 height 108
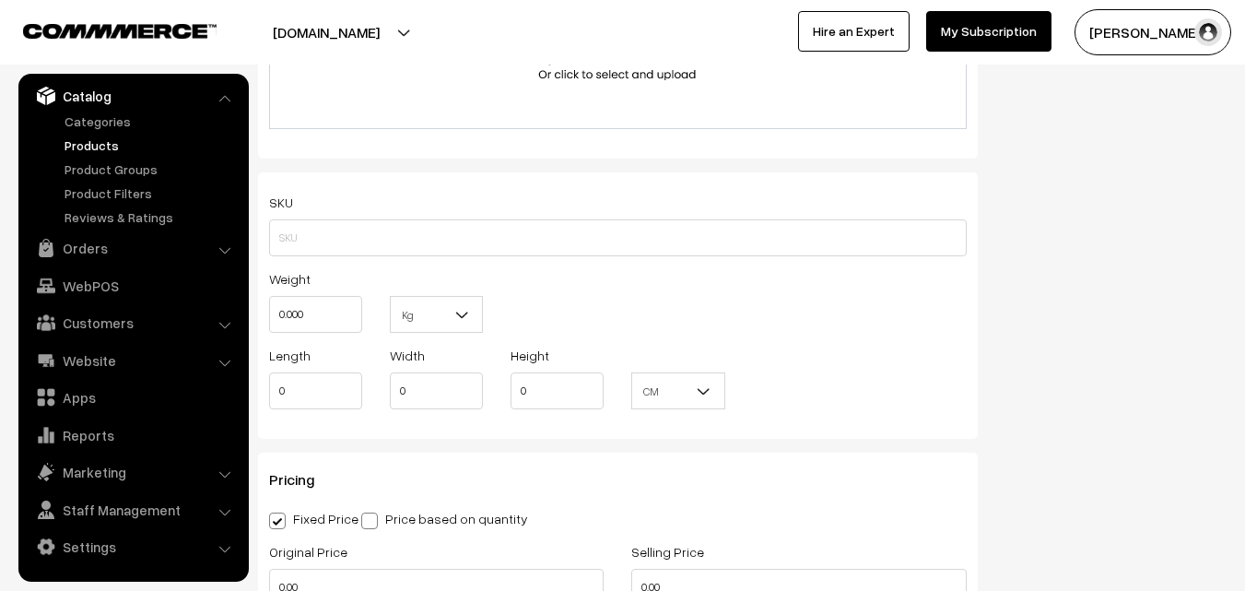
scroll to position [1198, 0]
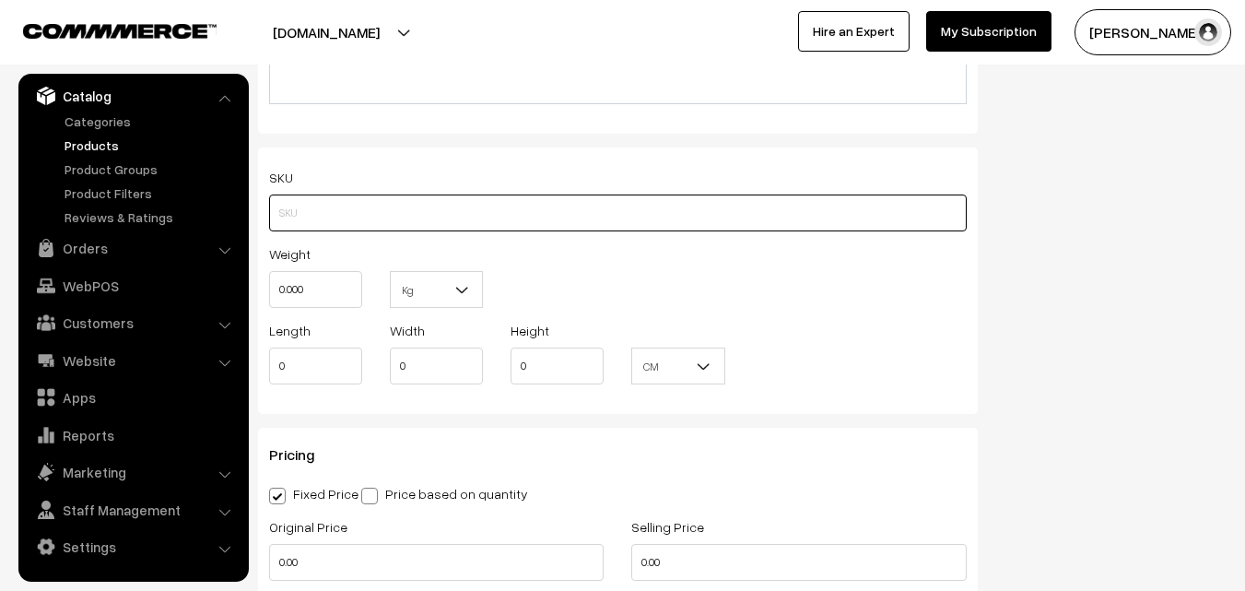
click at [271, 212] on input "text" at bounding box center [618, 212] width 698 height 37
paste input "va11955-aug-uppada-sp"
type input "va11955-aug-uppada-sp"
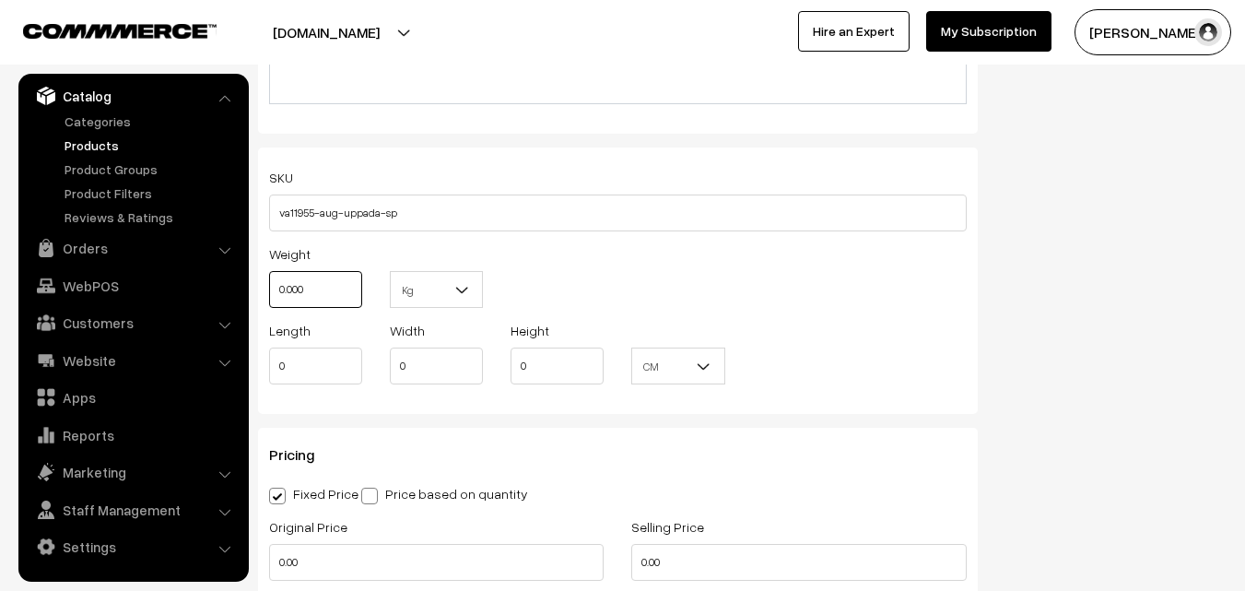
click at [316, 276] on input "0.000" at bounding box center [315, 289] width 93 height 37
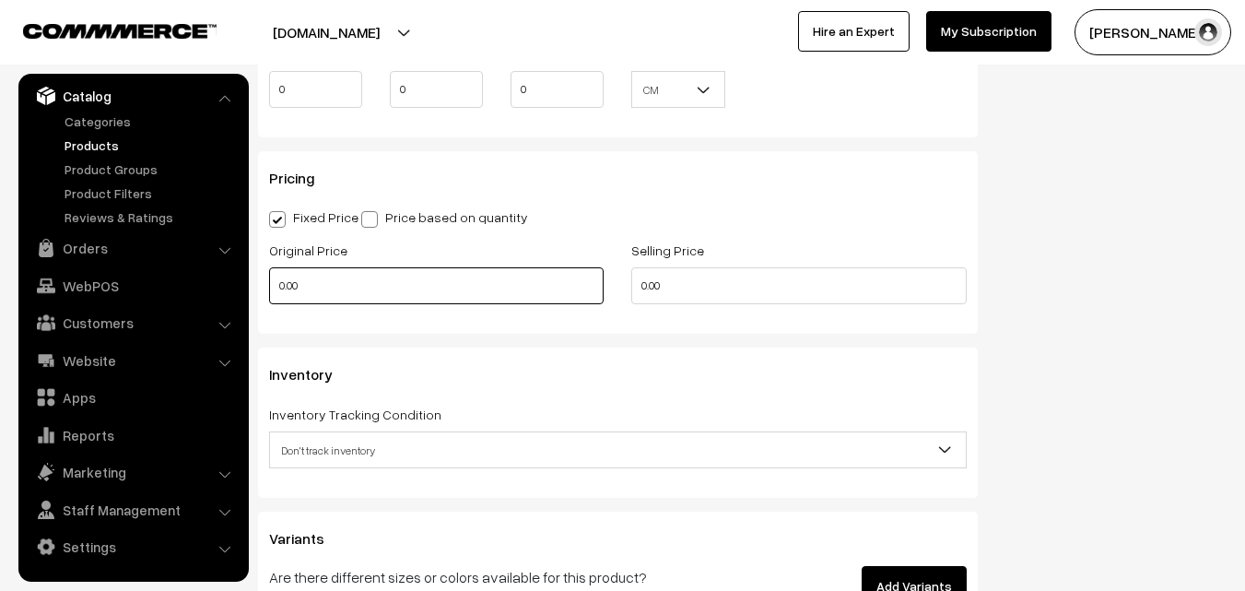
type input "0.80"
click at [323, 269] on input "0.00" at bounding box center [436, 285] width 334 height 37
type input "3900"
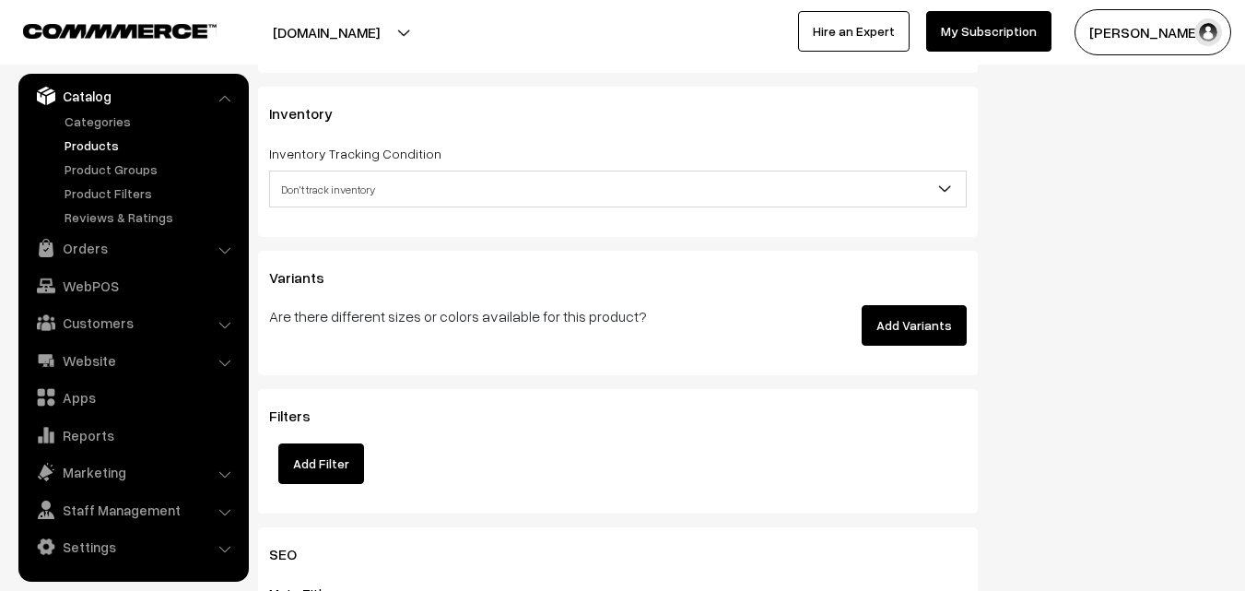
scroll to position [1751, 0]
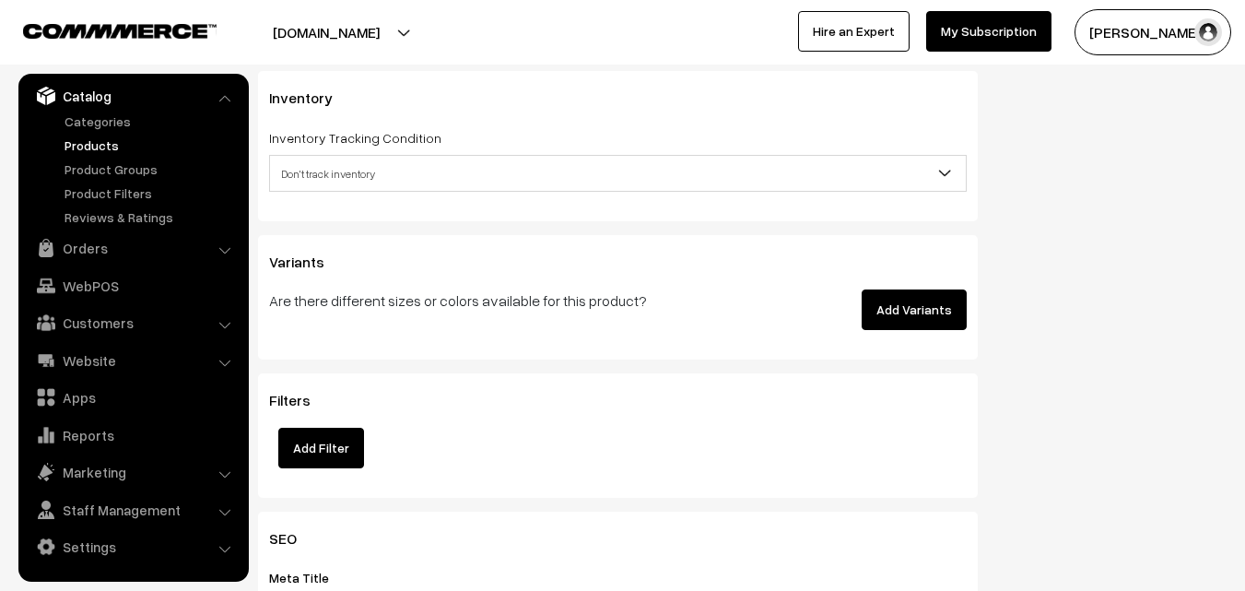
type input "4999"
click at [349, 177] on span "Don't track inventory" at bounding box center [618, 174] width 696 height 32
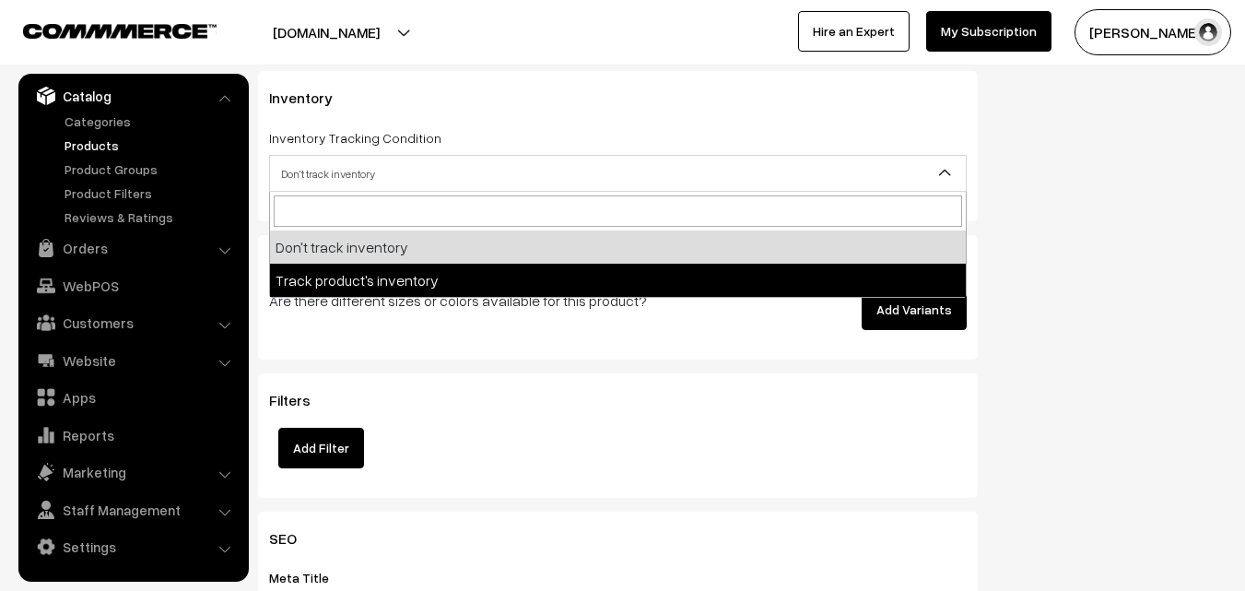
select select "2"
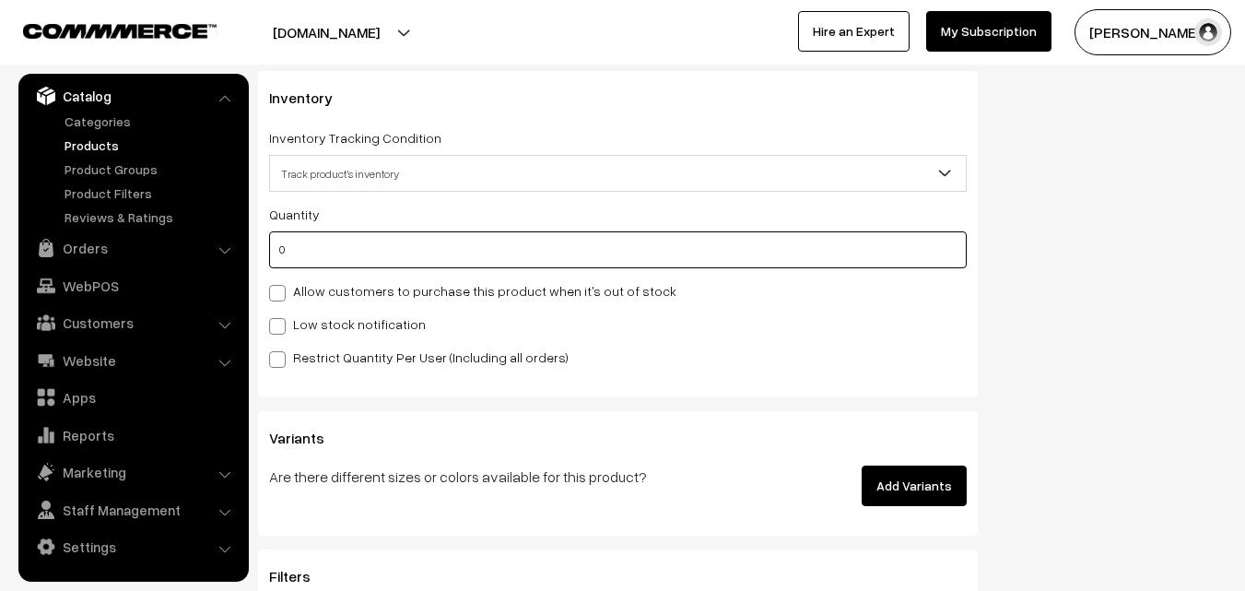
click at [346, 256] on input "0" at bounding box center [618, 249] width 698 height 37
type input "4"
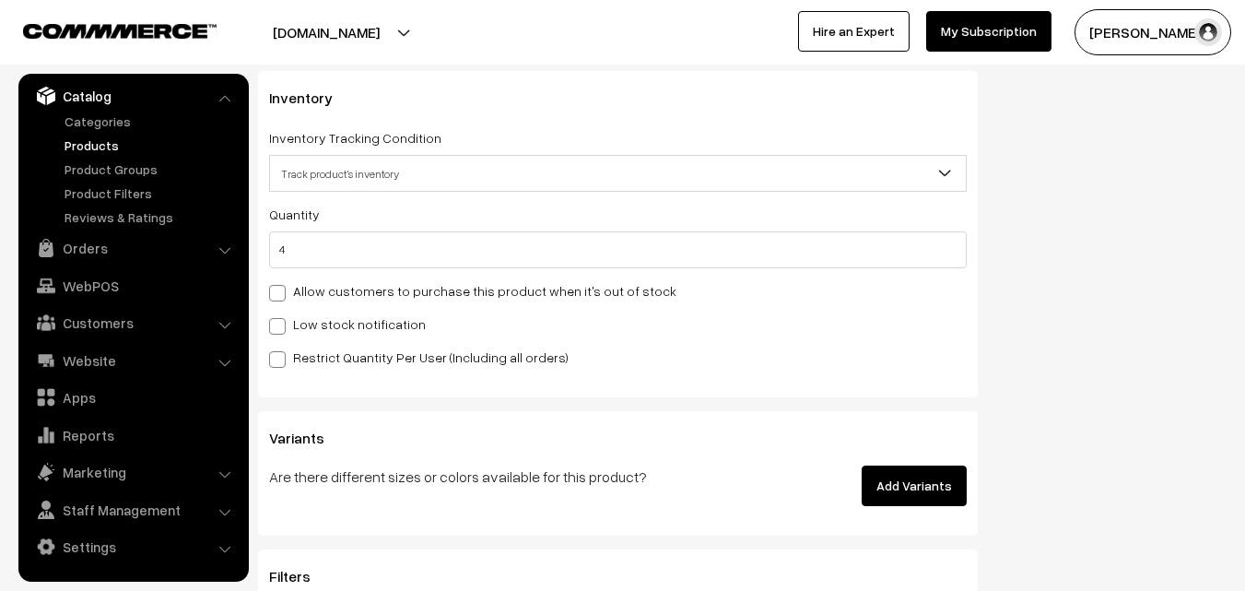
click at [349, 306] on div "Quantity 4 Allow customers to purchase this product when it's out of stock Low …" at bounding box center [618, 285] width 698 height 165
click at [349, 312] on div "Low stock notification" at bounding box center [618, 323] width 698 height 22
click at [344, 338] on div "Quantity 4 Allow customers to purchase this product when it's out of stock Low …" at bounding box center [618, 285] width 698 height 165
click at [345, 324] on label "Low stock notification" at bounding box center [347, 323] width 157 height 19
click at [281, 324] on input "Low stock notification" at bounding box center [275, 323] width 12 height 12
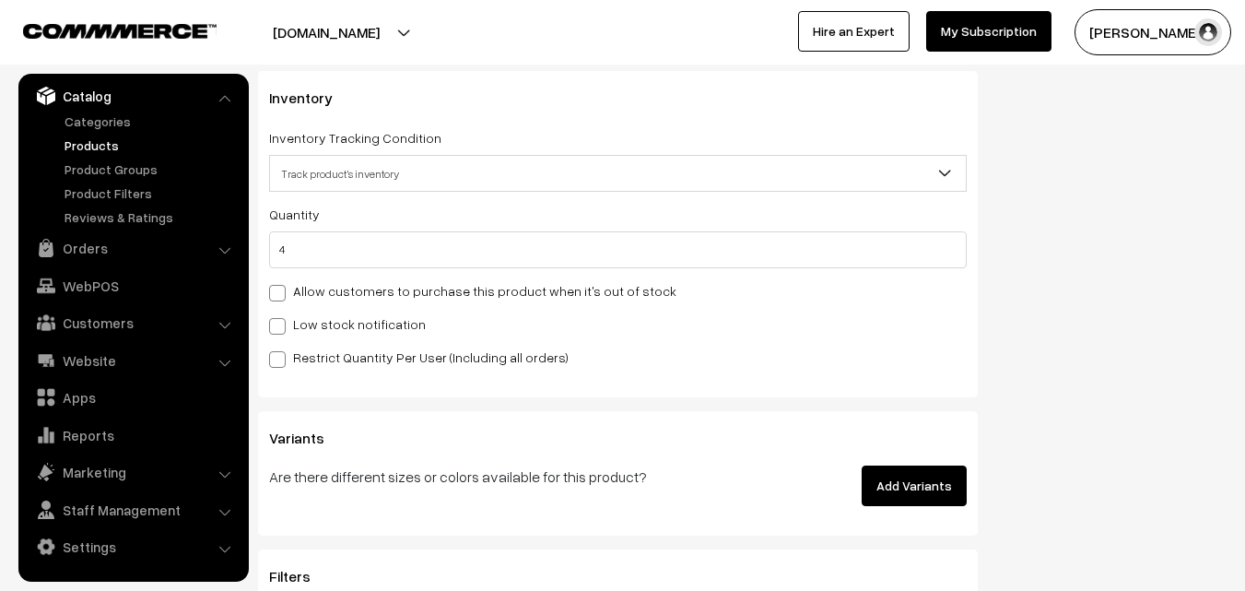
checkbox input "true"
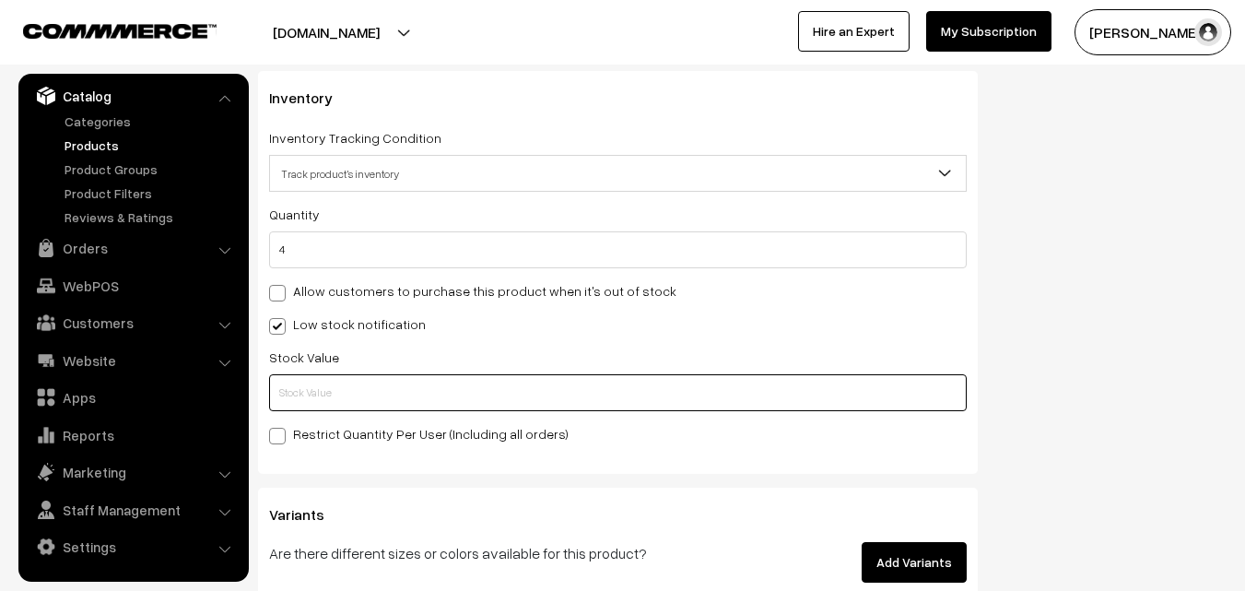
click at [340, 382] on input "text" at bounding box center [618, 392] width 698 height 37
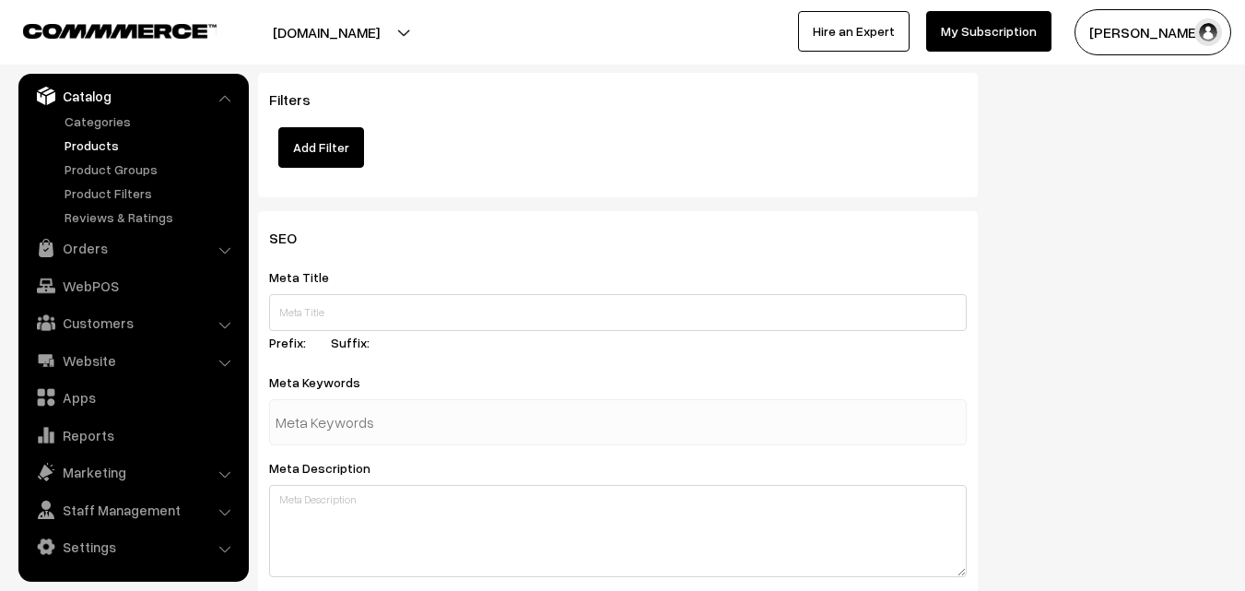
scroll to position [2743, 0]
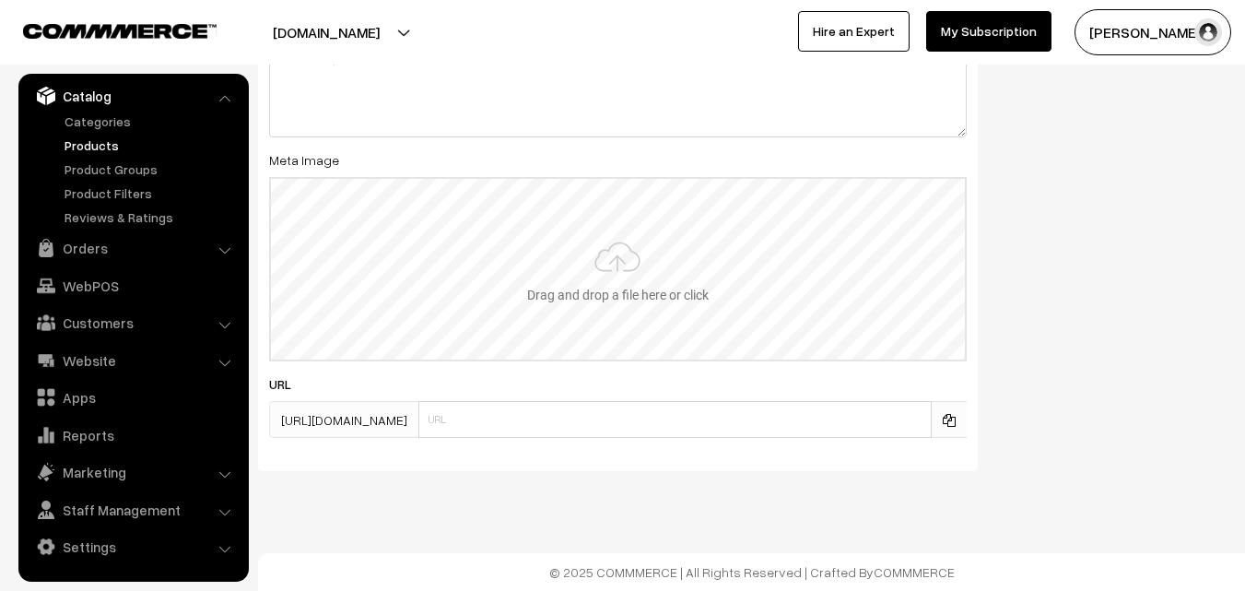
type input "2"
click at [653, 227] on input "file" at bounding box center [618, 269] width 694 height 181
type input "C:\fakepath\uppada-saree-va11955-aug.jpeg"
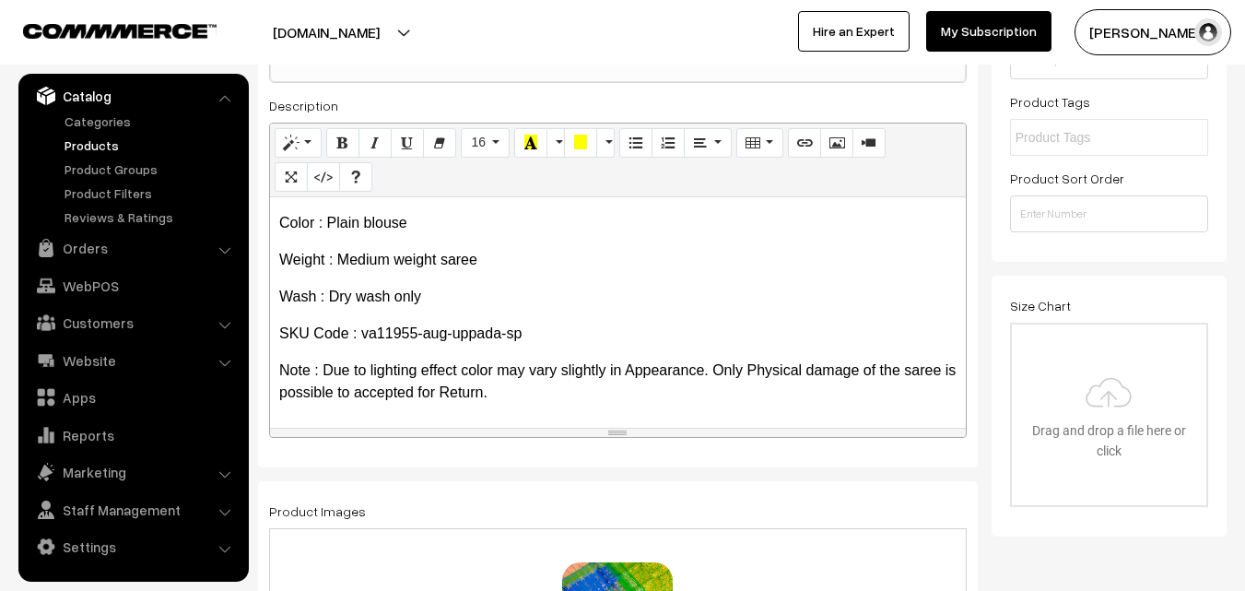
scroll to position [0, 0]
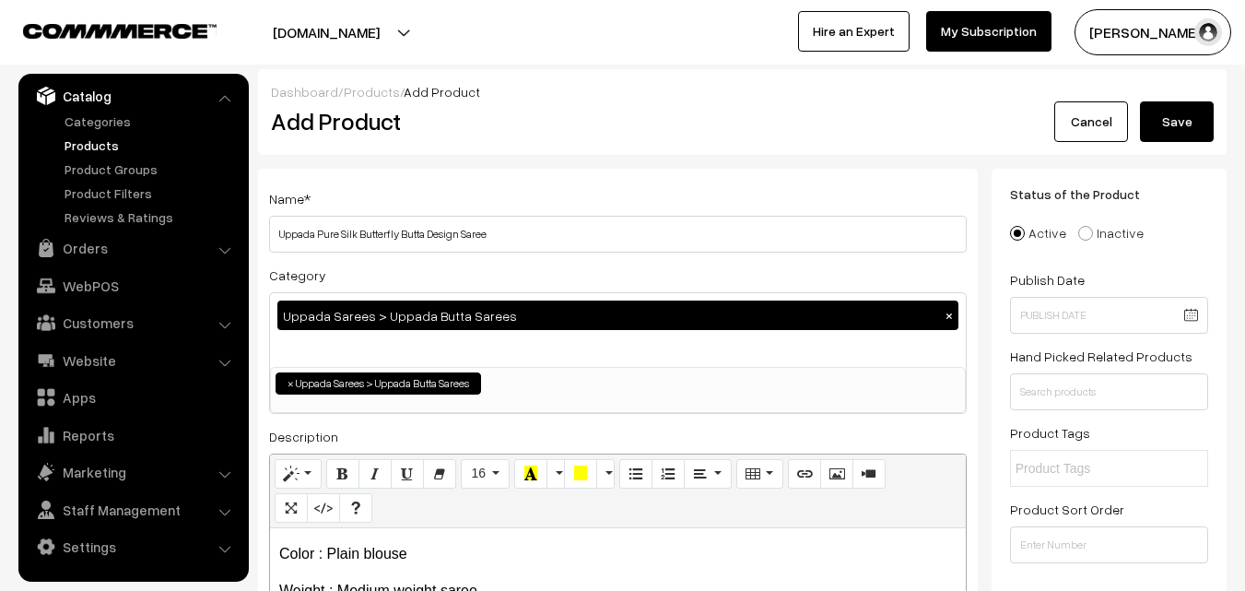
click at [1179, 133] on button "Save" at bounding box center [1177, 121] width 74 height 41
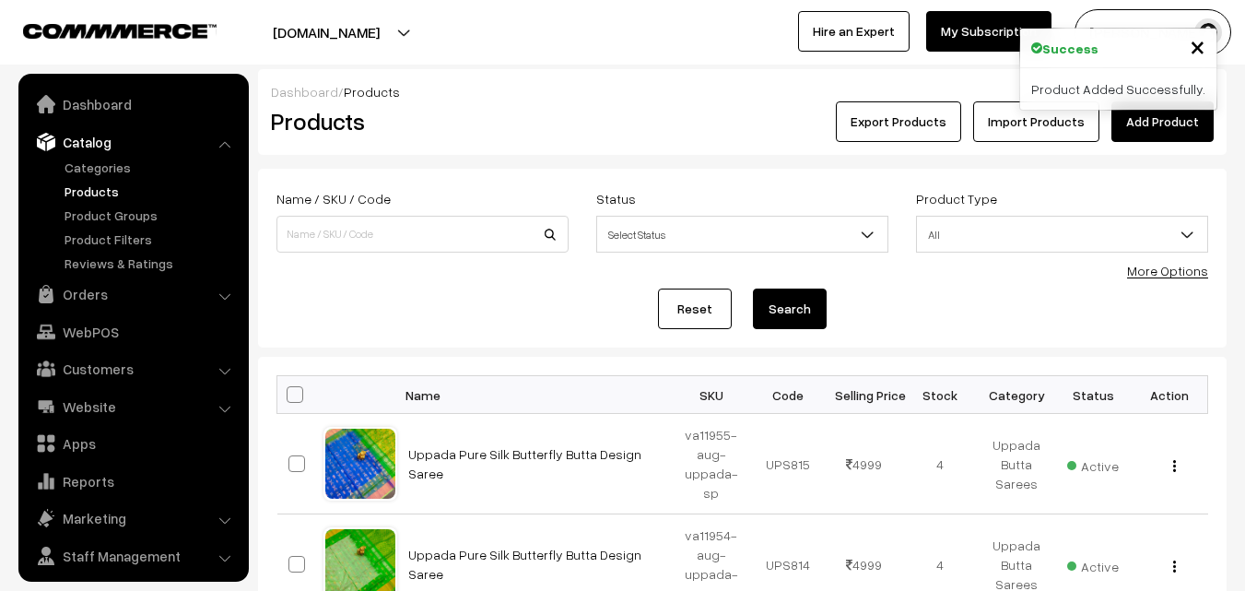
scroll to position [46, 0]
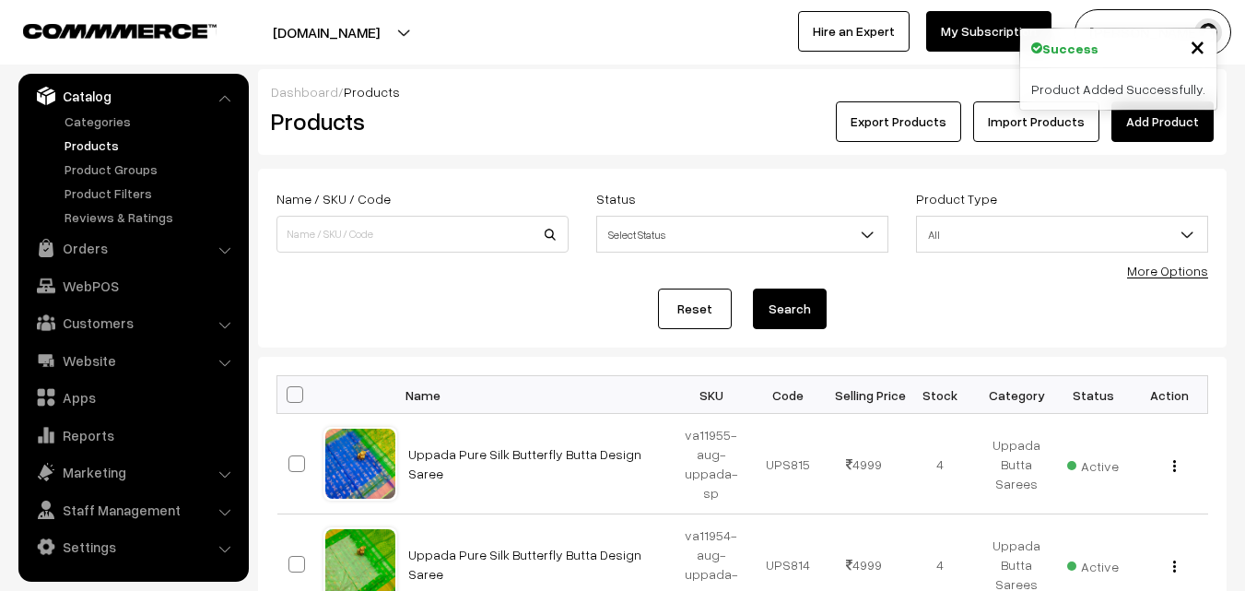
drag, startPoint x: 609, startPoint y: 103, endPoint x: 726, endPoint y: 103, distance: 117.0
click at [609, 103] on div "Export Products Import Products Add Product" at bounding box center [903, 121] width 619 height 41
click at [1144, 127] on link "Add Product" at bounding box center [1162, 121] width 102 height 41
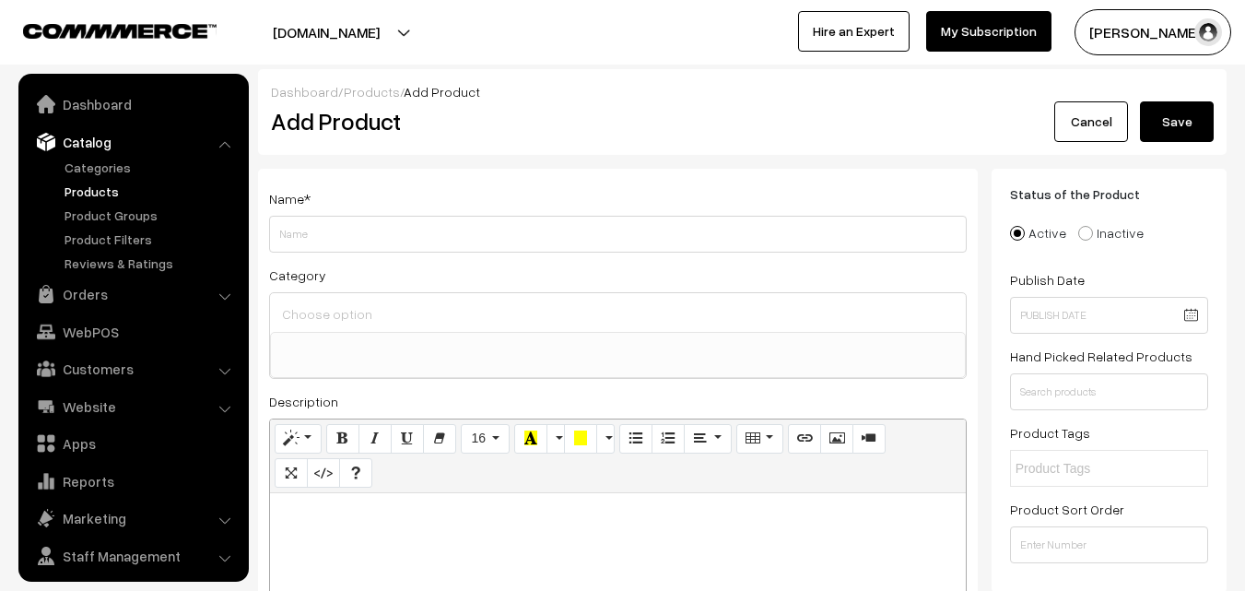
select select
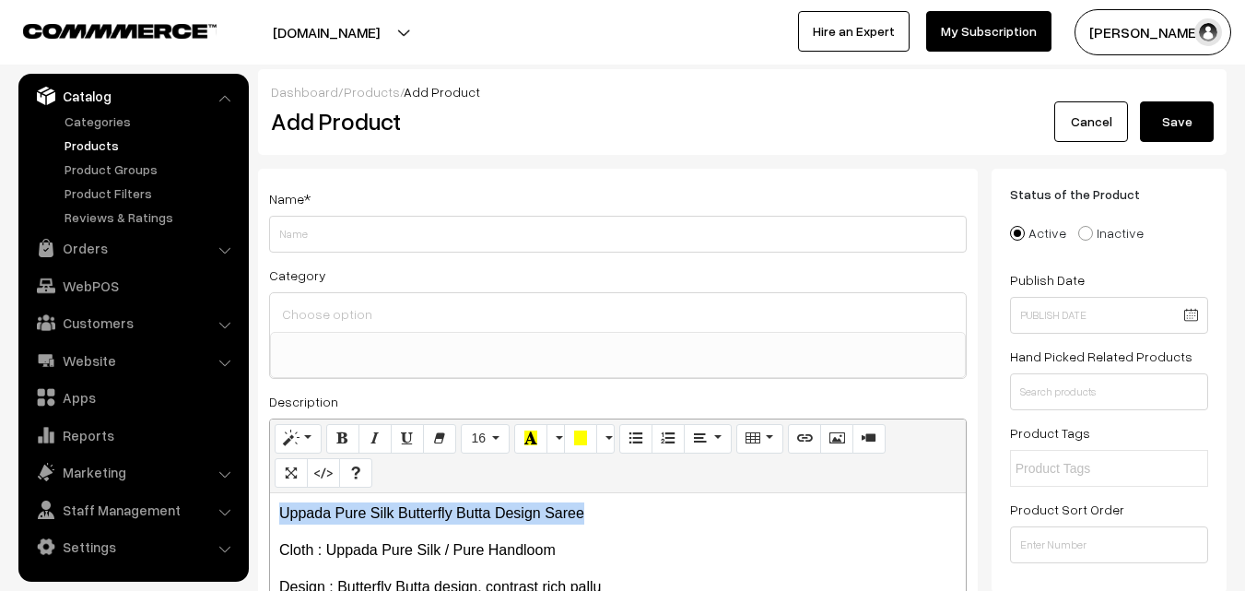
drag, startPoint x: 590, startPoint y: 505, endPoint x: 264, endPoint y: 486, distance: 325.8
click at [264, 486] on div "Name * Category Uppada Sarees Uppada Sarees > Uppada Plain Sarees Uppada Sarees…" at bounding box center [618, 466] width 720 height 594
copy p "Uppada Pure Silk Butterfly Butta Design Saree"
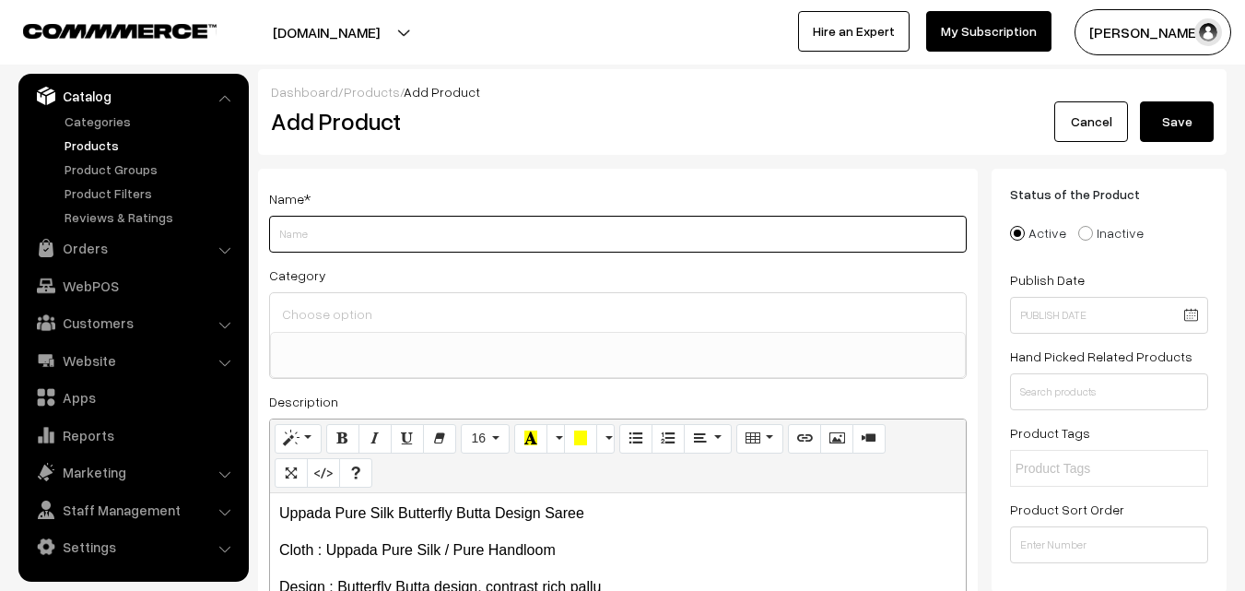
click at [374, 232] on input "Weight" at bounding box center [618, 234] width 698 height 37
paste input "Uppada Pure Silk Butterfly Butta Design Saree"
type input "Uppada Pure Silk Butterfly Butta Design Saree"
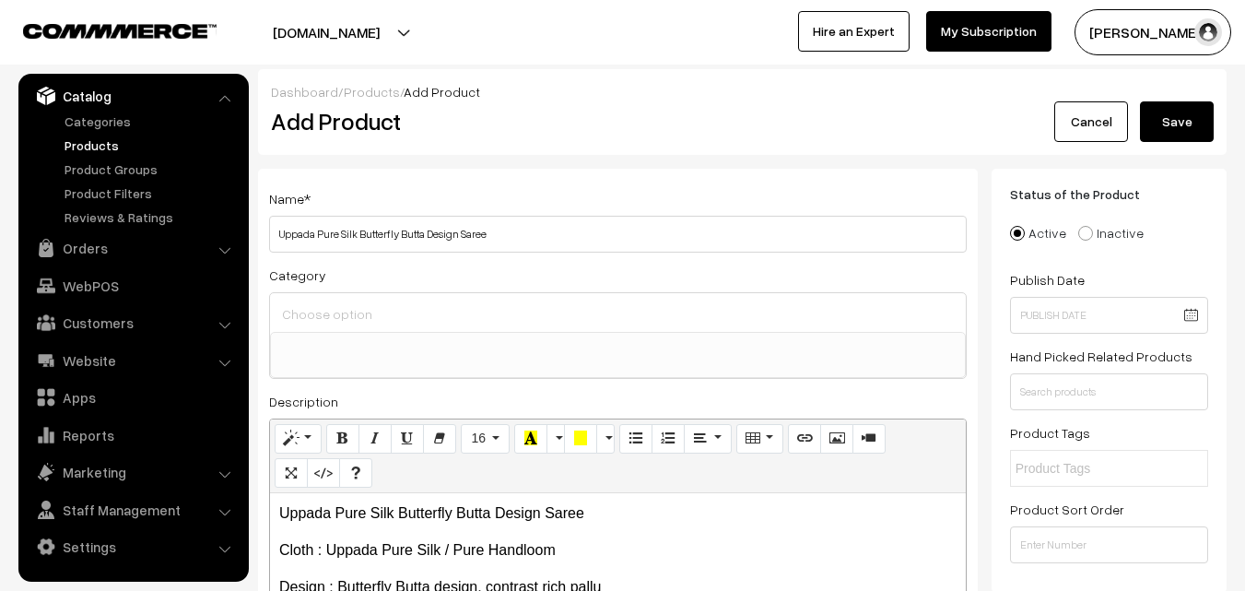
click at [374, 318] on input at bounding box center [617, 313] width 681 height 27
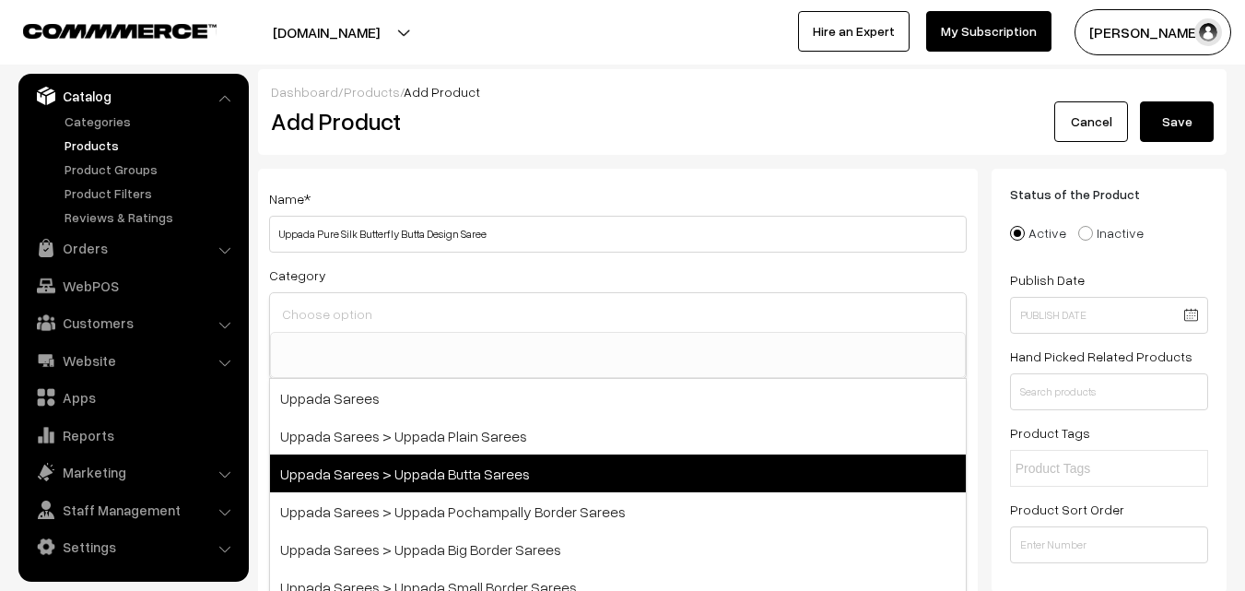
click at [446, 463] on span "Uppada Sarees > Uppada Butta Sarees" at bounding box center [618, 473] width 696 height 38
select select "7"
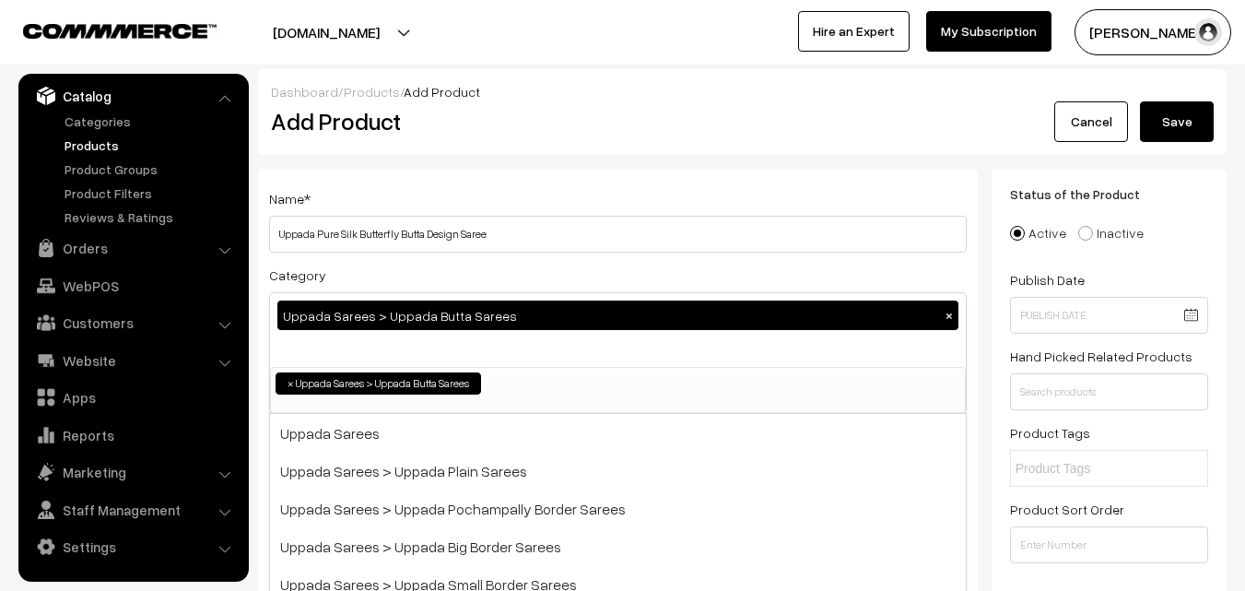
click at [467, 292] on div "Uppada Sarees > Uppada Butta Sarees × Uppada Sarees Uppada Sarees > Uppada Plai…" at bounding box center [618, 353] width 698 height 122
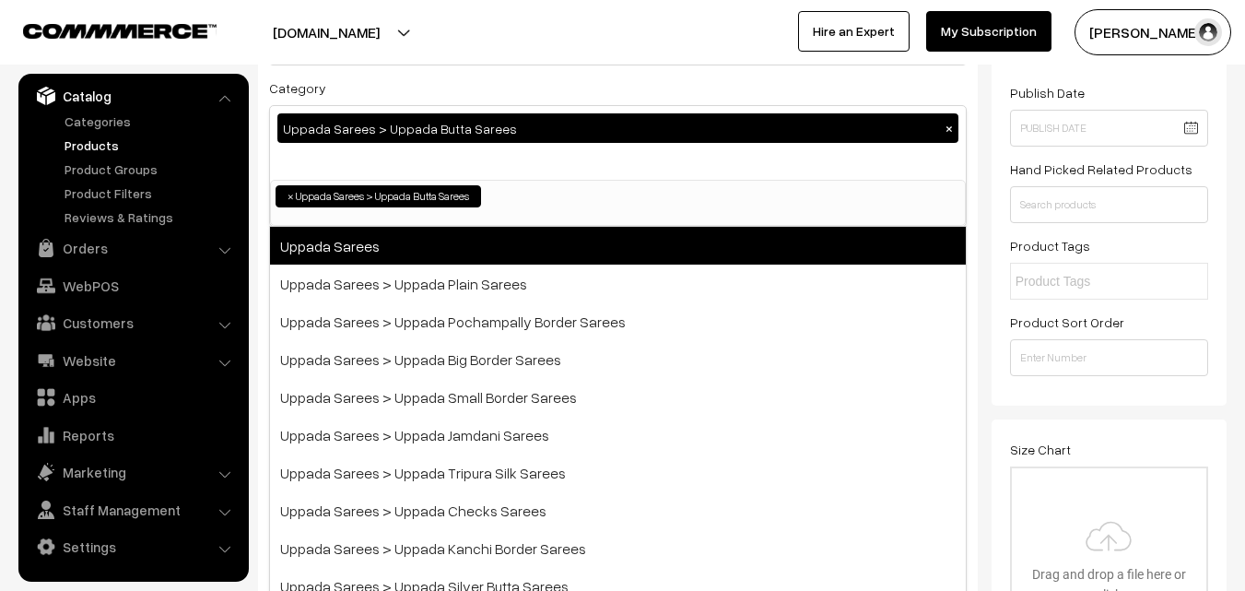
scroll to position [553, 0]
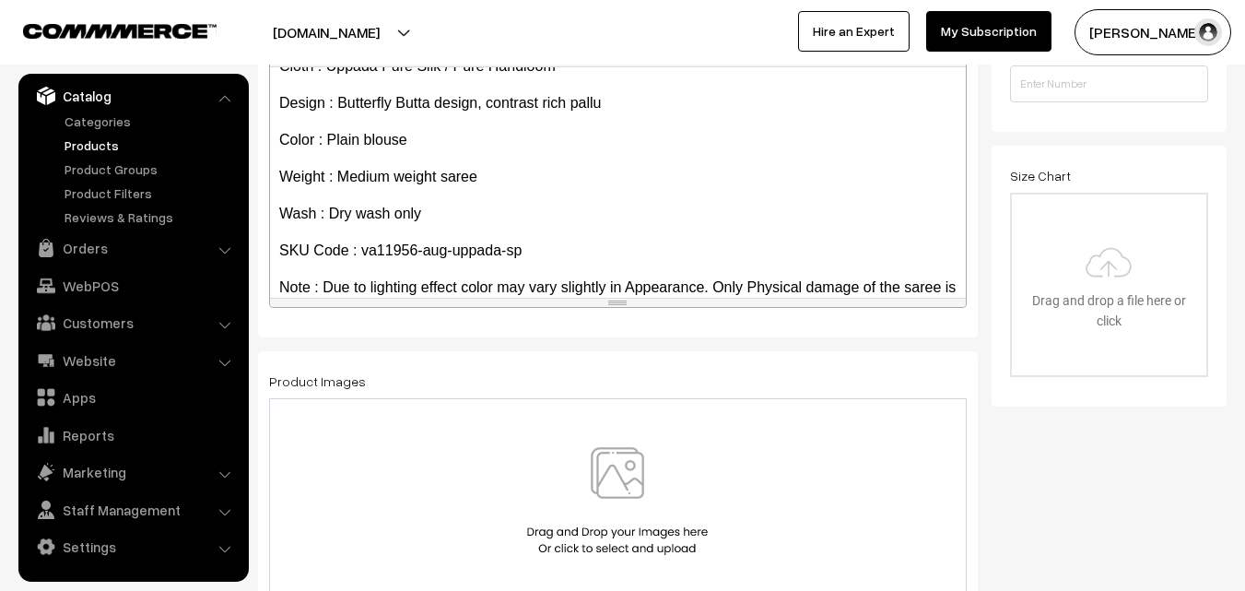
scroll to position [105, 0]
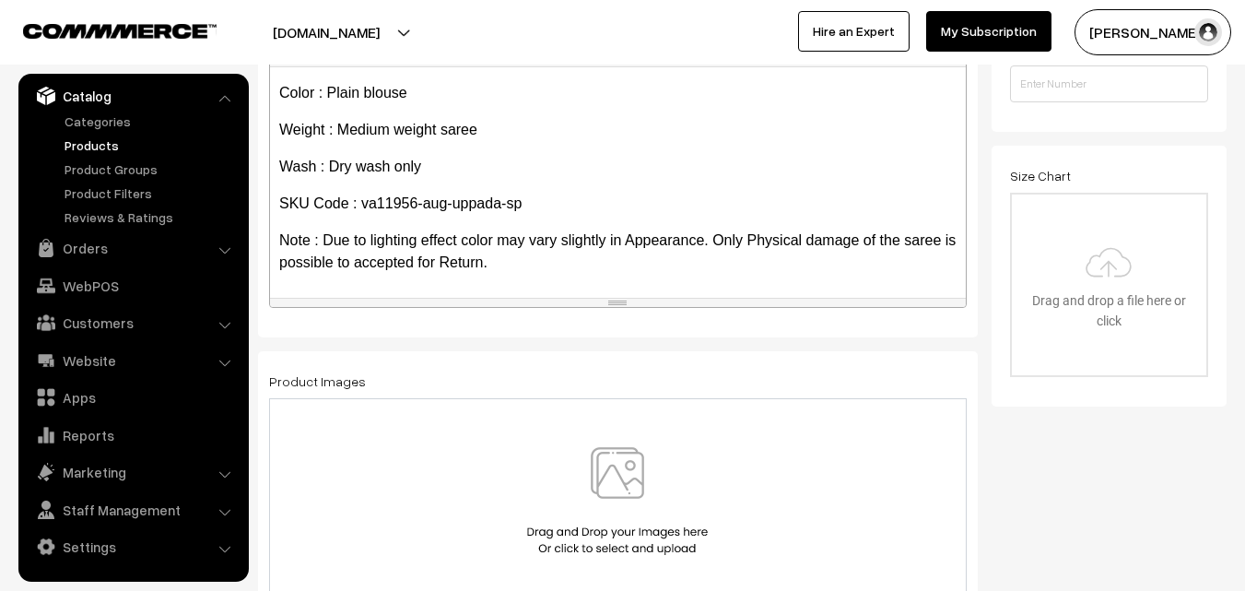
click at [603, 482] on img at bounding box center [617, 501] width 190 height 108
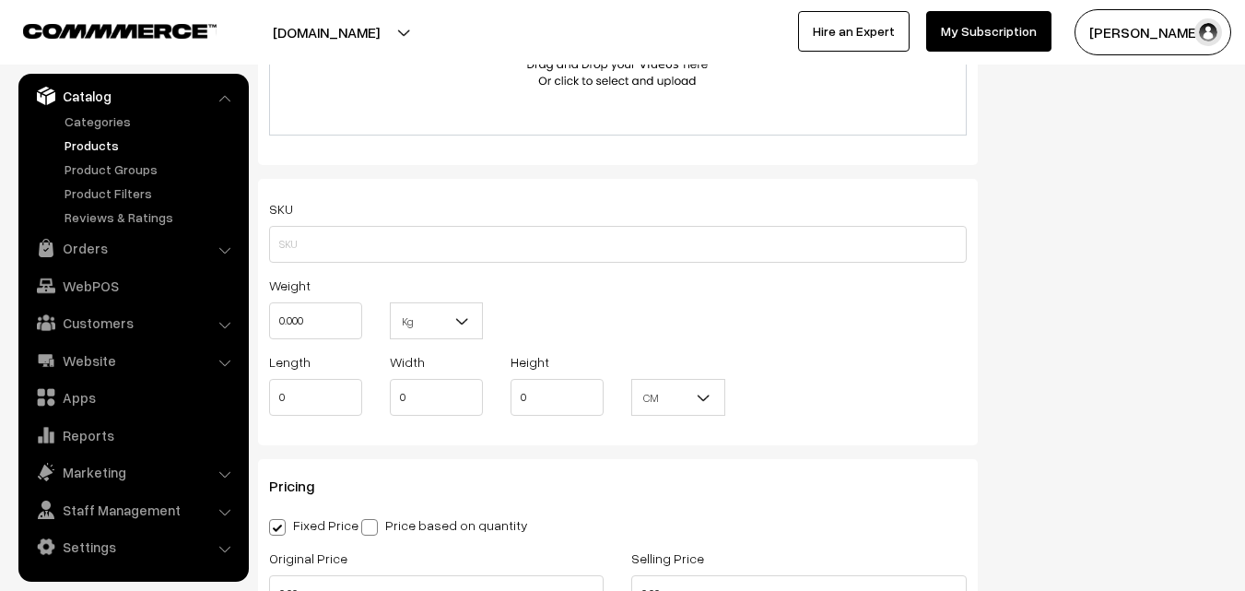
scroll to position [1198, 0]
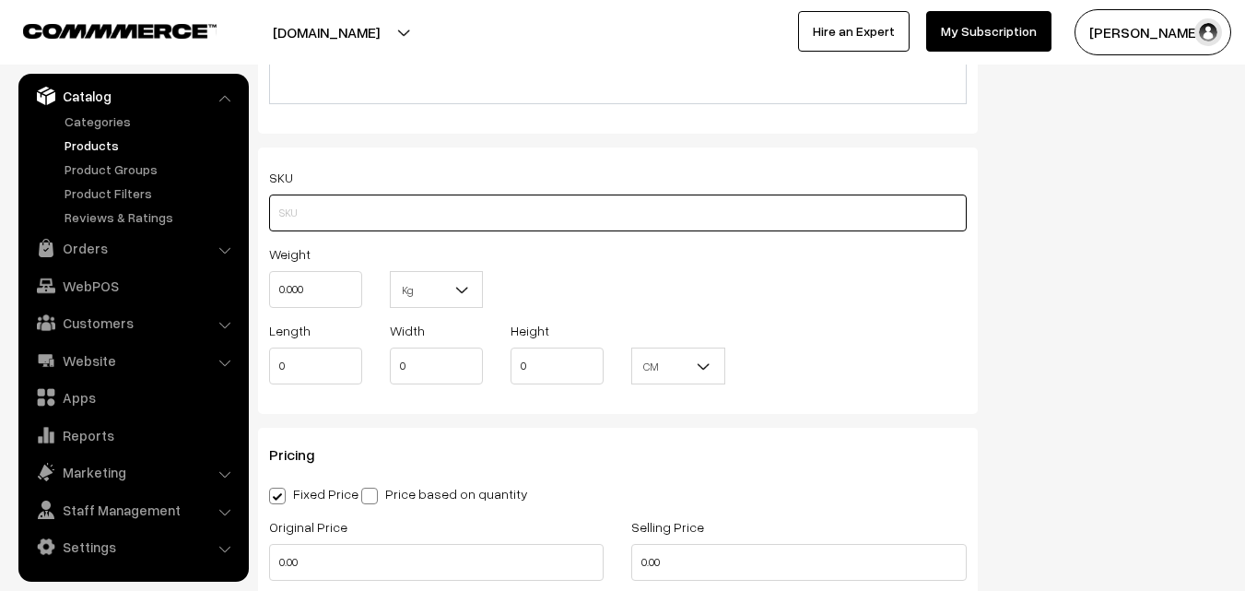
click at [307, 210] on input "text" at bounding box center [618, 212] width 698 height 37
paste input "va11956-aug-uppada-sp"
type input "va11956-aug-uppada-sp"
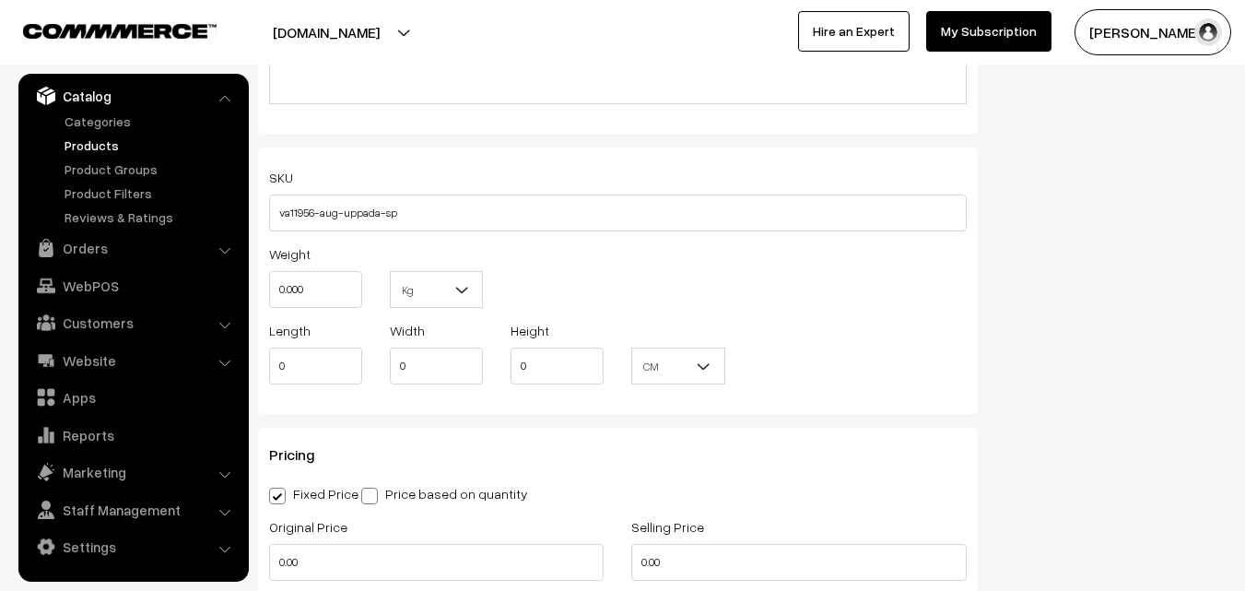
click at [334, 311] on div "Weight 0.000" at bounding box center [315, 280] width 121 height 76
click at [334, 290] on input "0.000" at bounding box center [315, 289] width 93 height 37
click at [334, 295] on input "0.000" at bounding box center [315, 289] width 93 height 37
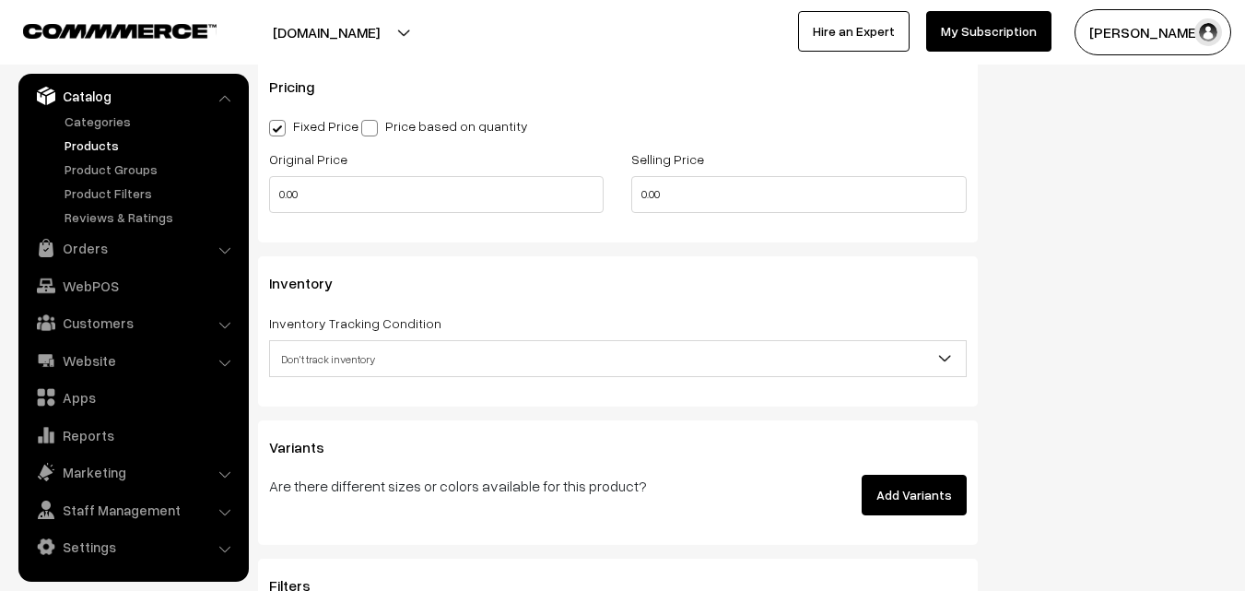
scroll to position [1566, 0]
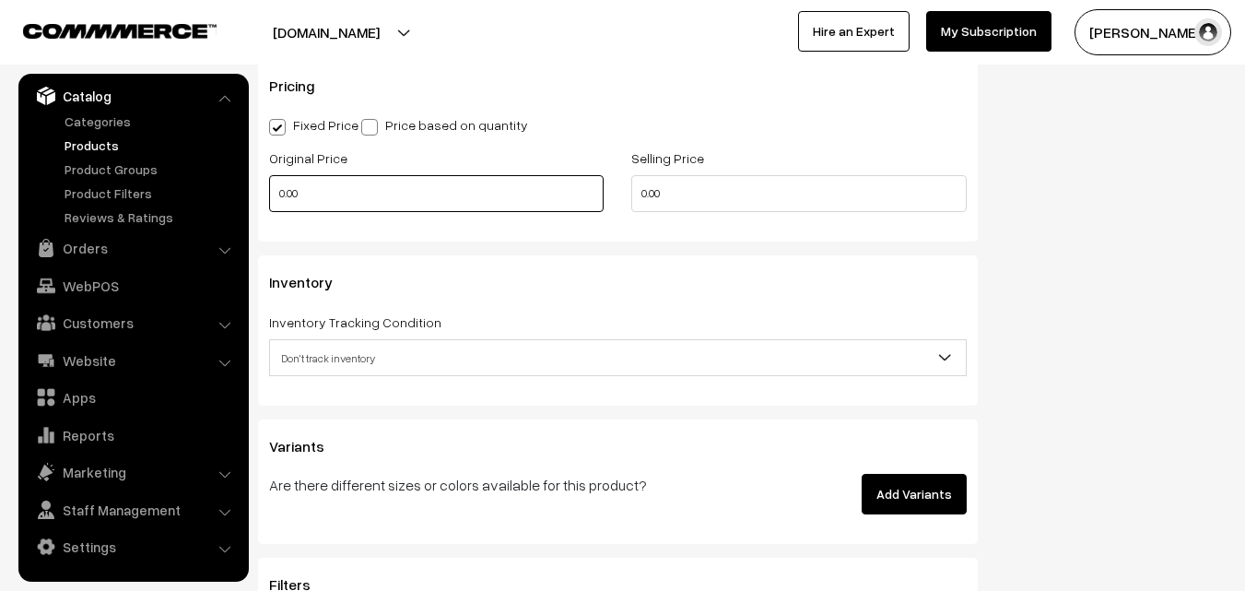
type input "0.80"
click at [308, 210] on input "0.00" at bounding box center [436, 193] width 334 height 37
type input "0"
type input "3900"
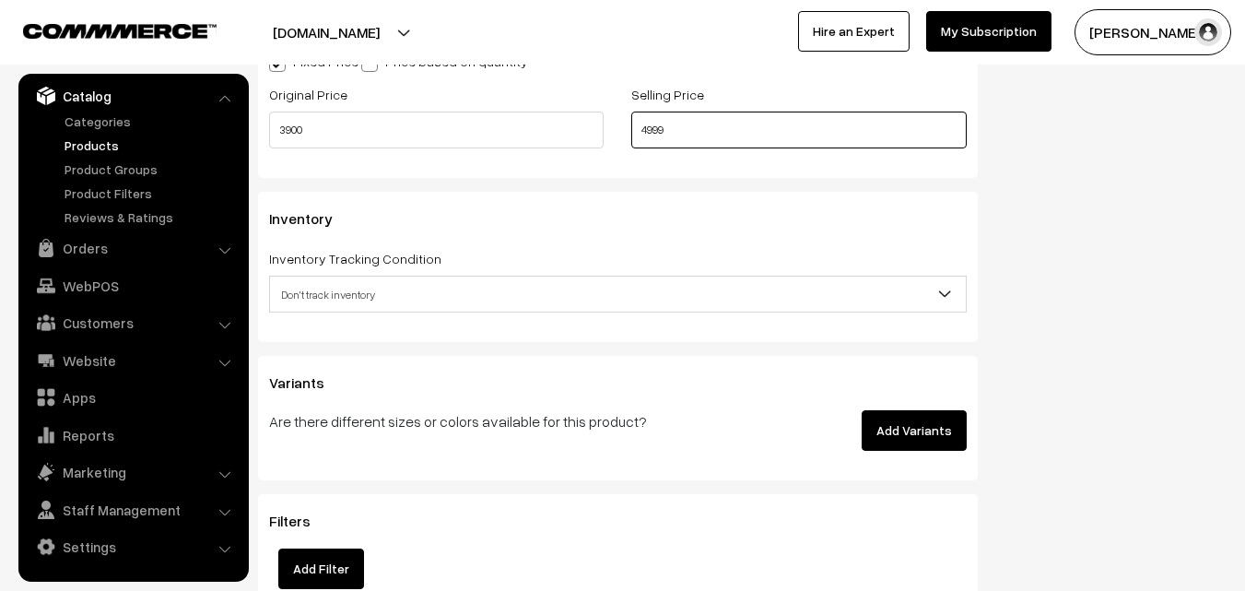
scroll to position [1659, 0]
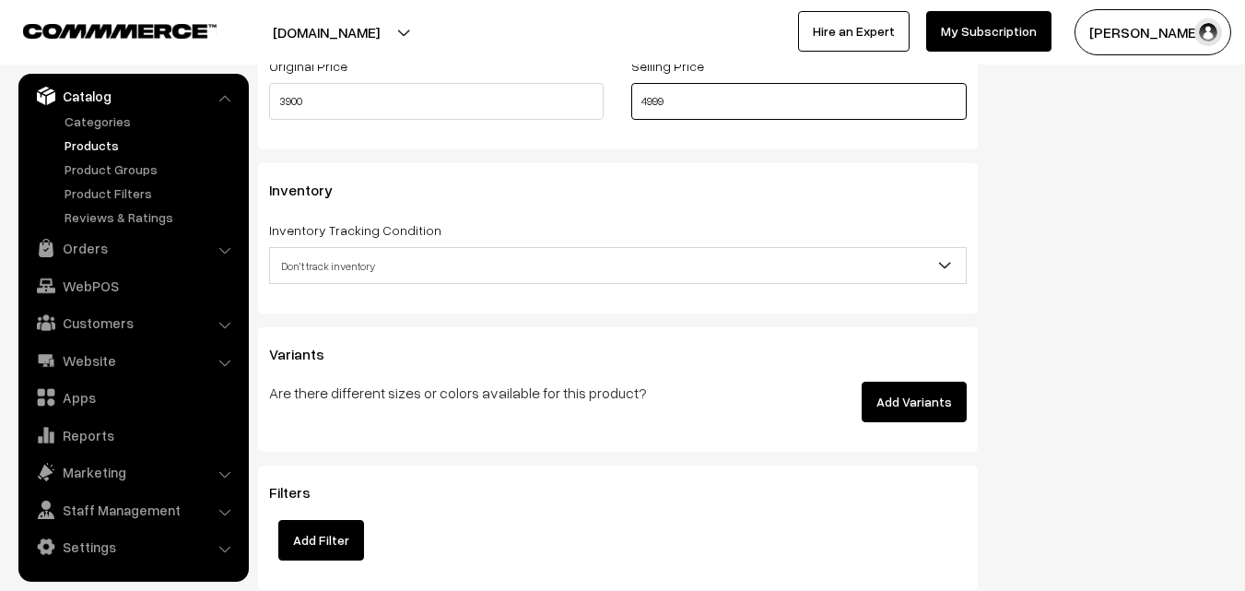
type input "4999"
click at [321, 259] on span "Don't track inventory" at bounding box center [618, 266] width 696 height 32
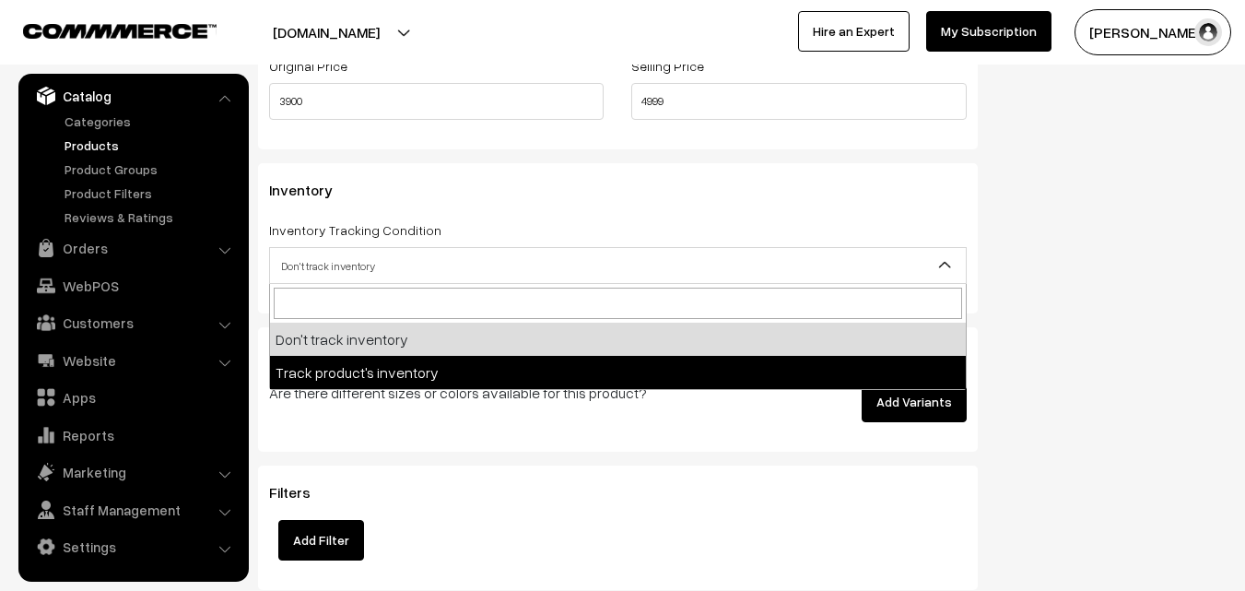
select select "2"
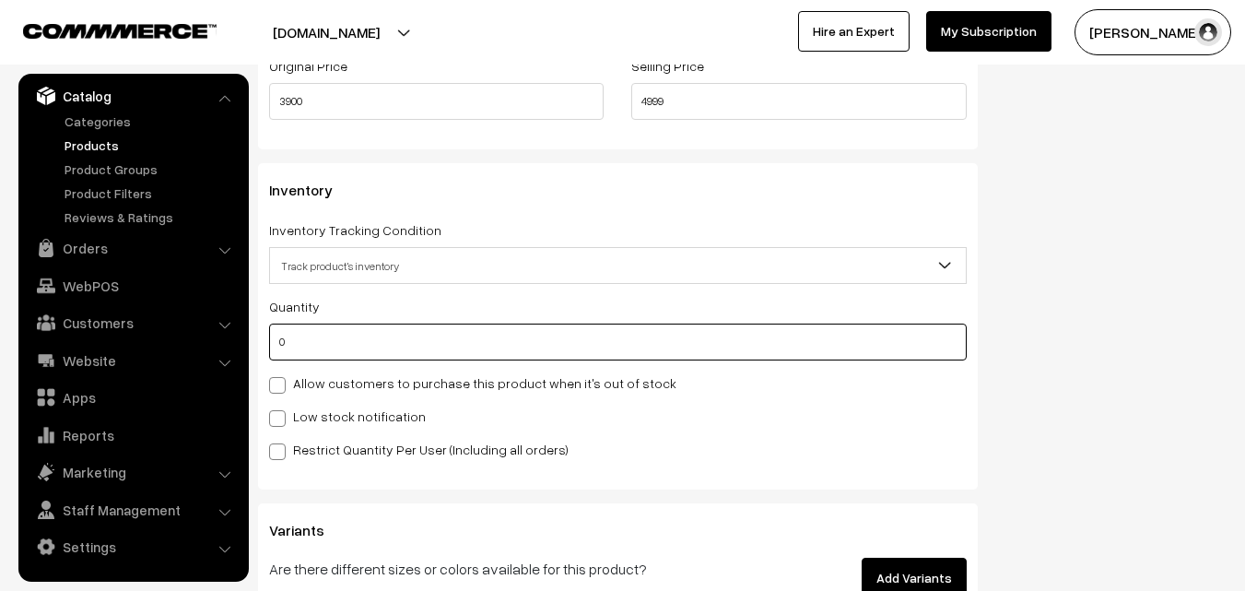
click at [327, 323] on input "0" at bounding box center [618, 341] width 698 height 37
type input "4"
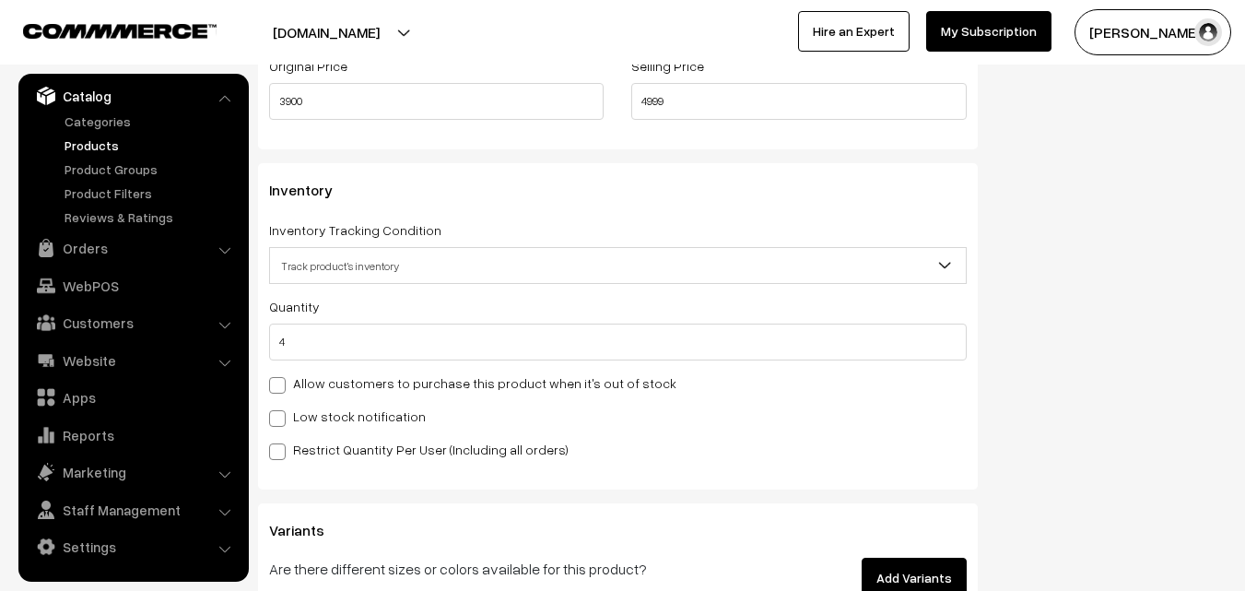
click at [333, 416] on label "Low stock notification" at bounding box center [347, 415] width 157 height 19
click at [281, 416] on input "Low stock notification" at bounding box center [275, 415] width 12 height 12
checkbox input "true"
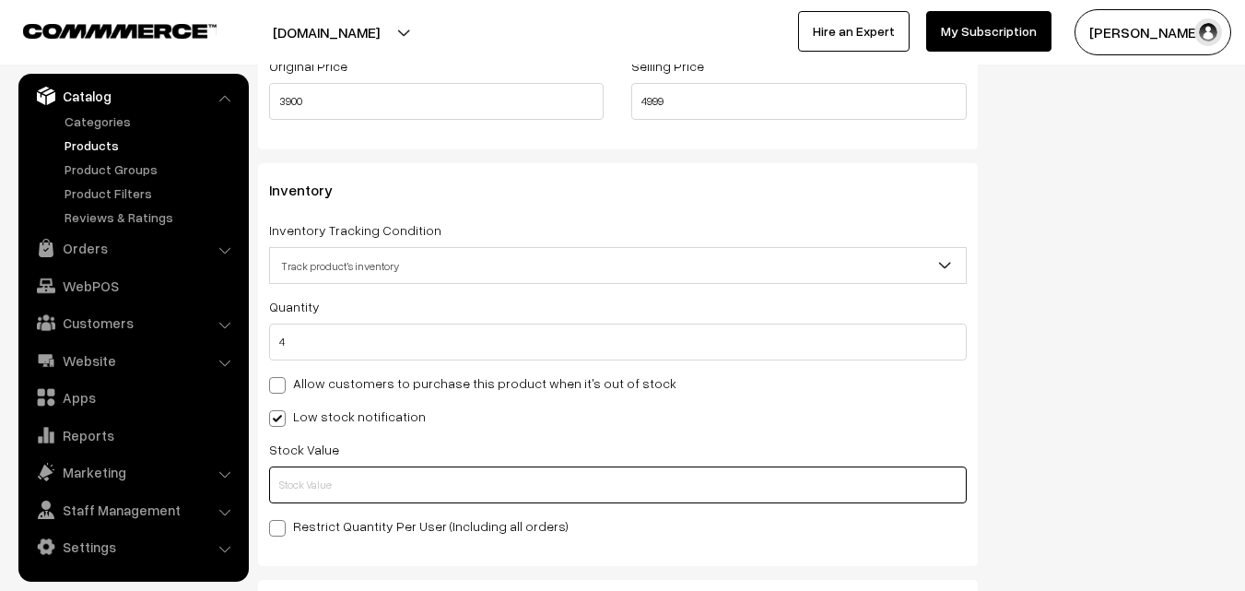
click at [334, 471] on input "text" at bounding box center [618, 484] width 698 height 37
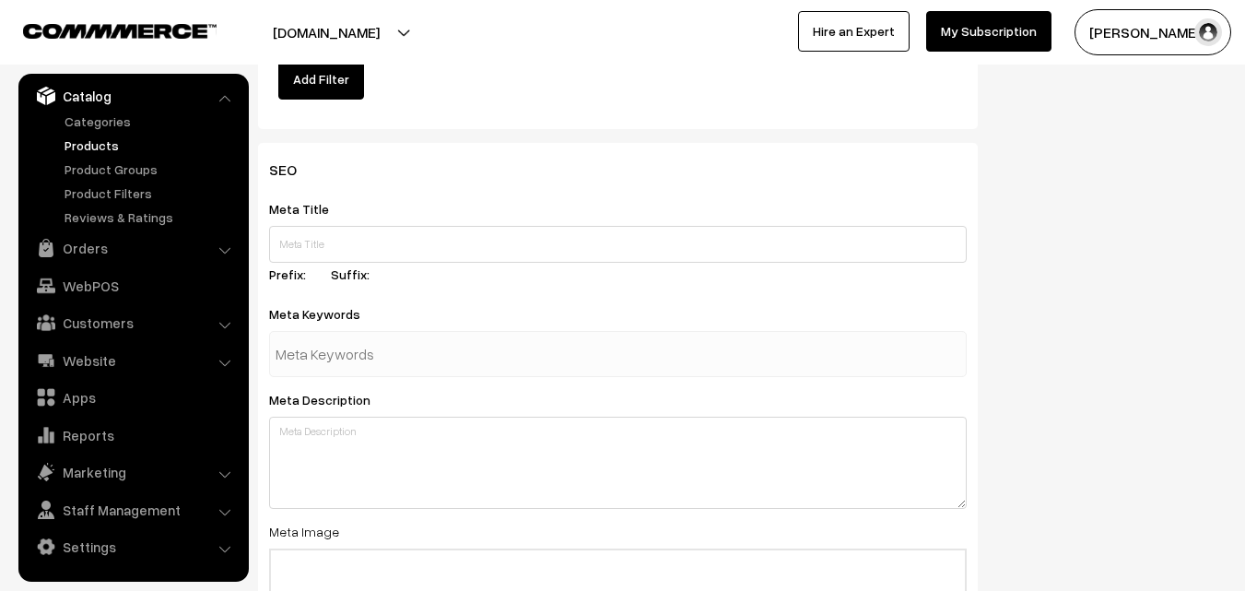
scroll to position [2743, 0]
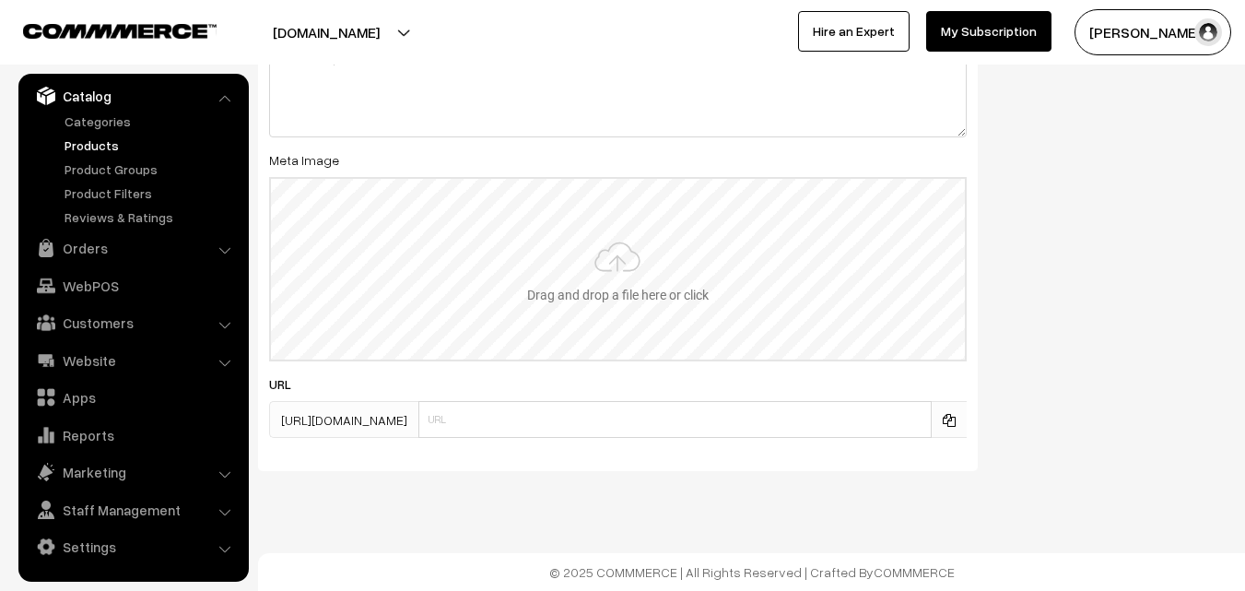
type input "2"
click at [608, 299] on input "file" at bounding box center [618, 269] width 694 height 181
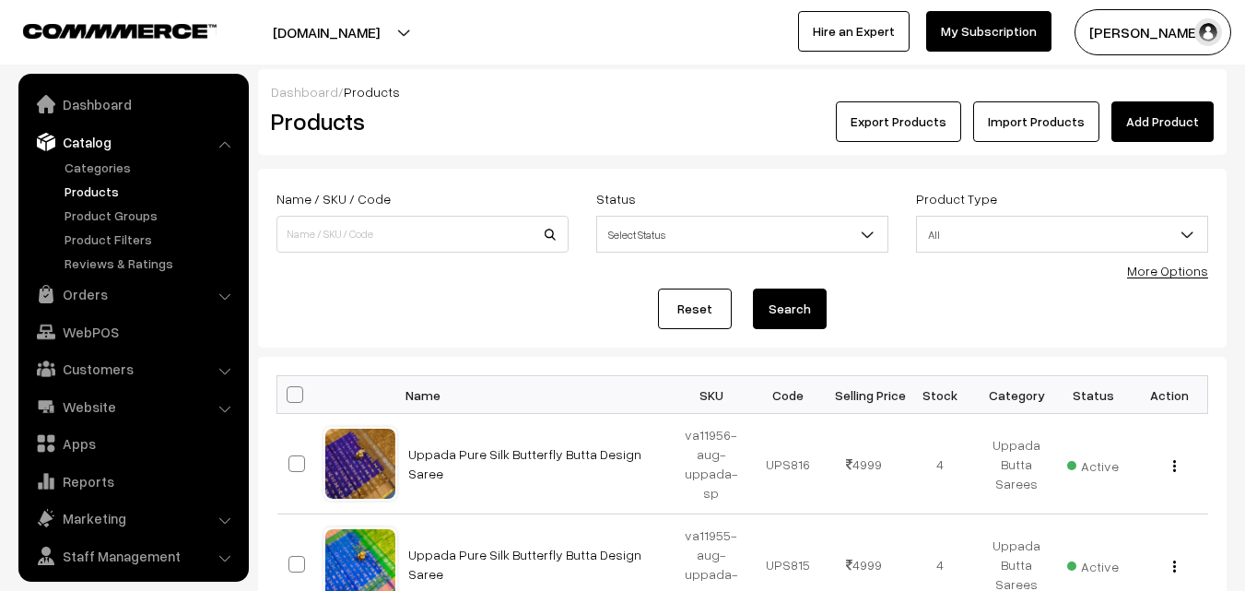
scroll to position [46, 0]
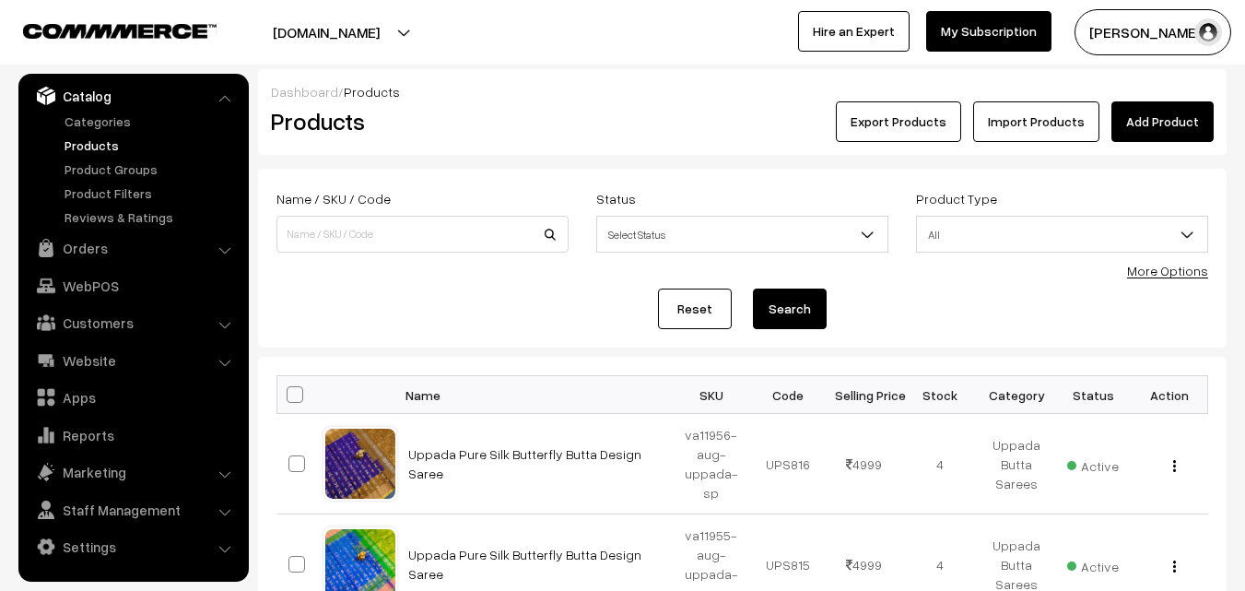
click at [1163, 106] on link "Add Product" at bounding box center [1162, 121] width 102 height 41
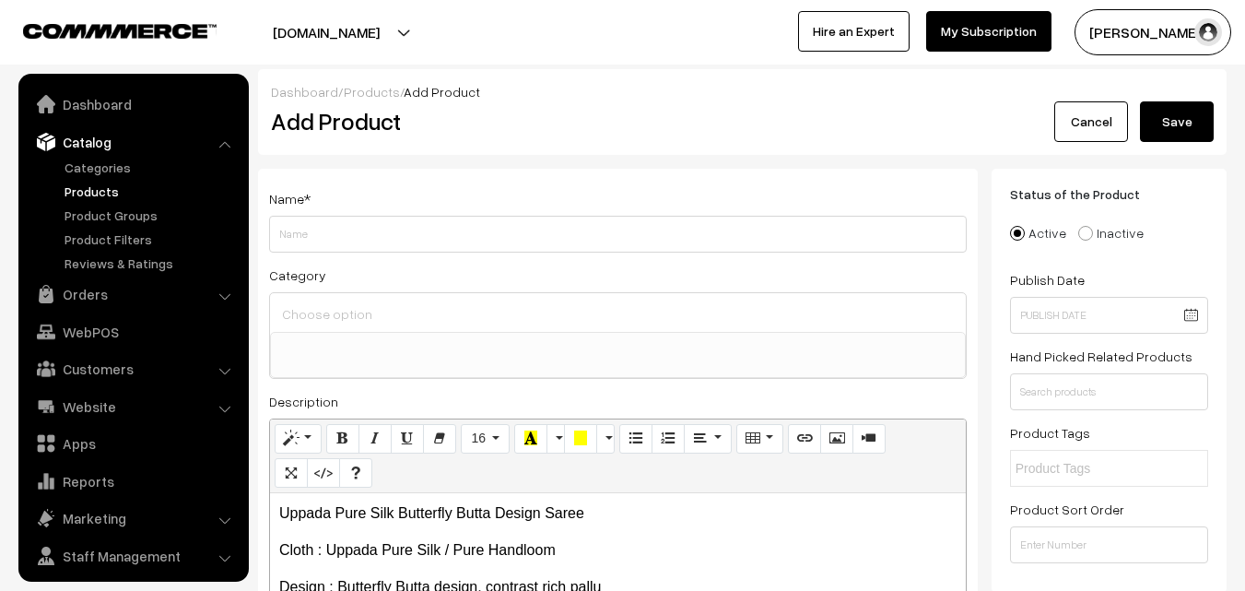
select select
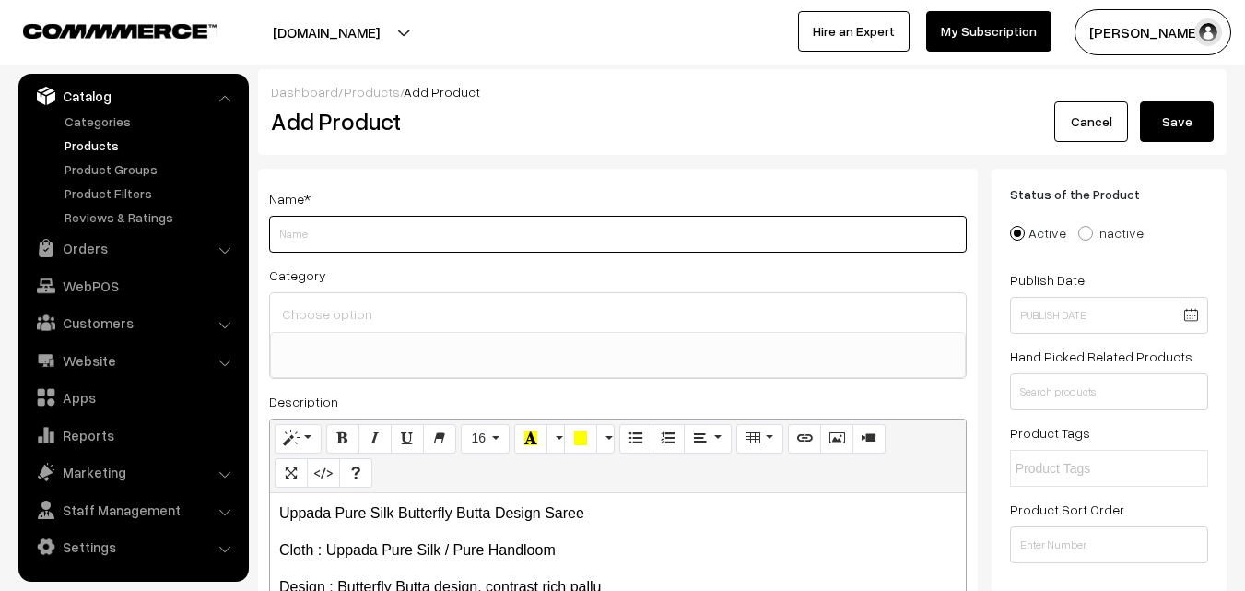
click at [313, 231] on input "Weight" at bounding box center [618, 234] width 698 height 37
paste input "Uppada Pure Silk Butterfly Butta Design Saree"
type input "Uppada Pure Silk Butterfly Butta Design Saree"
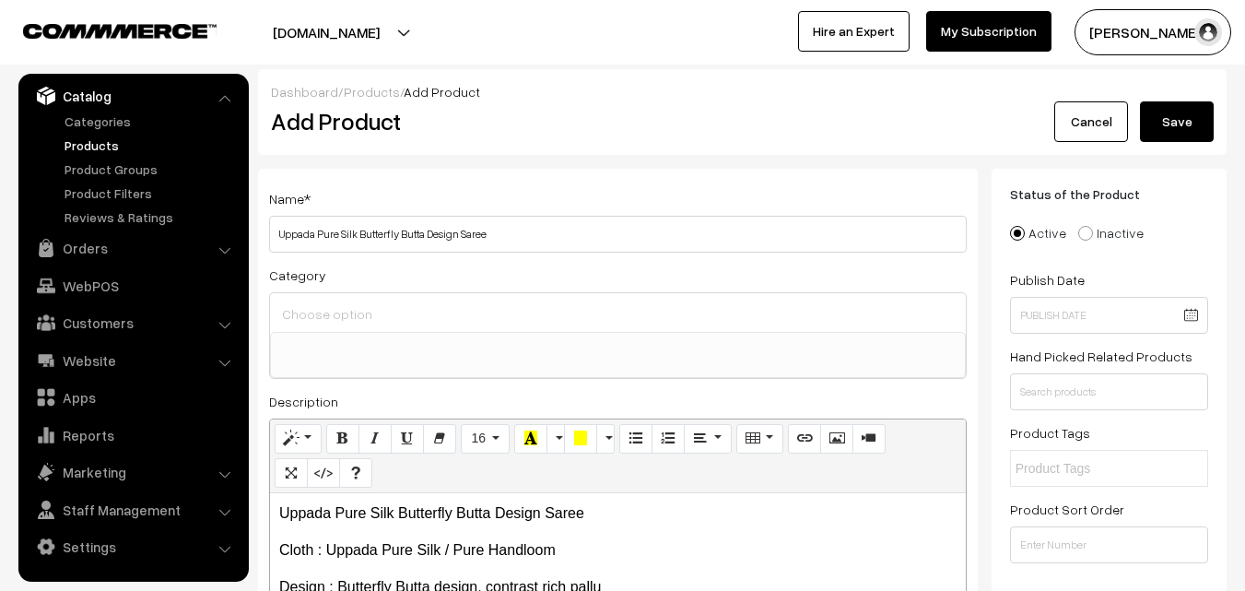
click at [325, 299] on div at bounding box center [618, 312] width 696 height 39
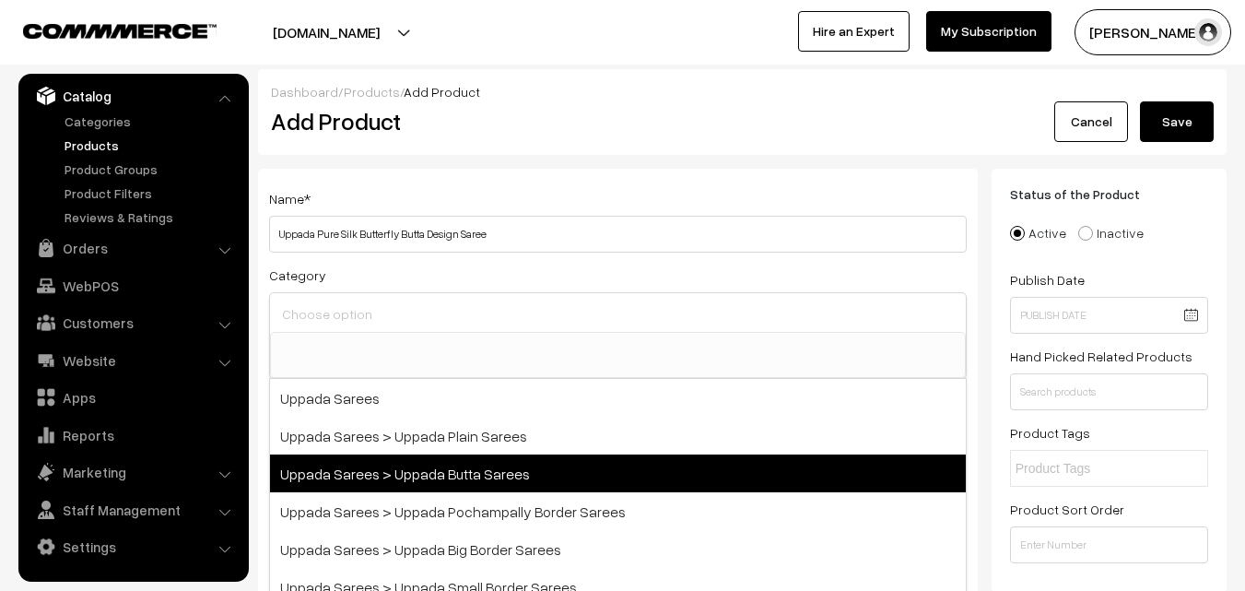
click at [450, 461] on span "Uppada Sarees > Uppada Butta Sarees" at bounding box center [618, 473] width 696 height 38
select select "7"
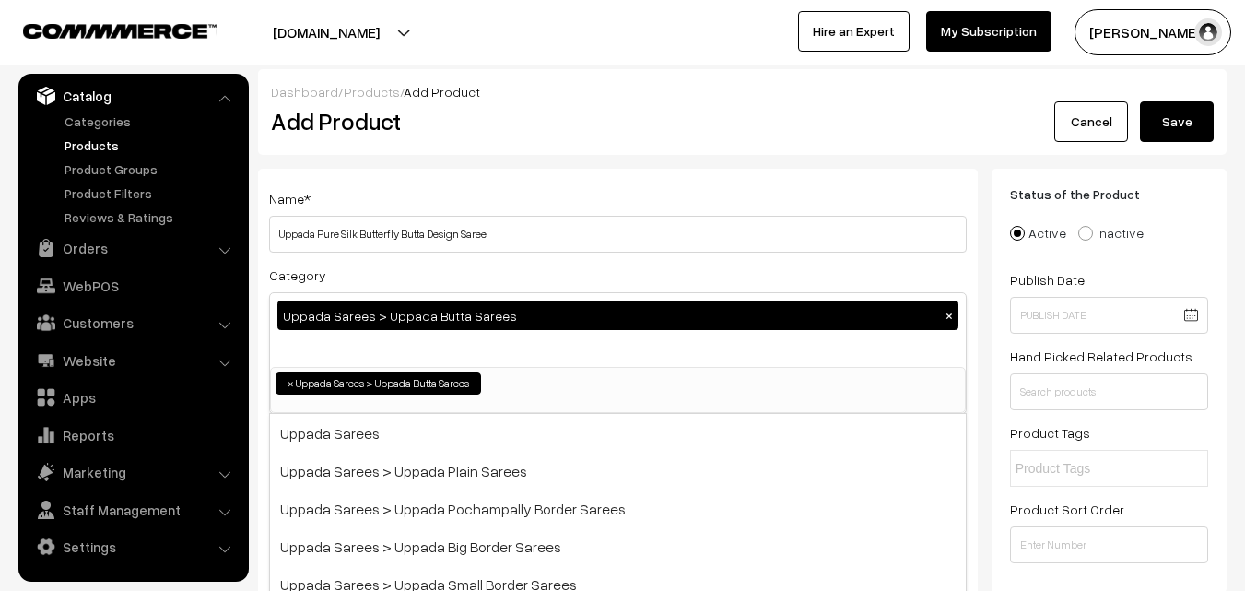
click at [515, 154] on div "Dashboard / Products / Add Product Add Product Cancel Save" at bounding box center [742, 112] width 968 height 86
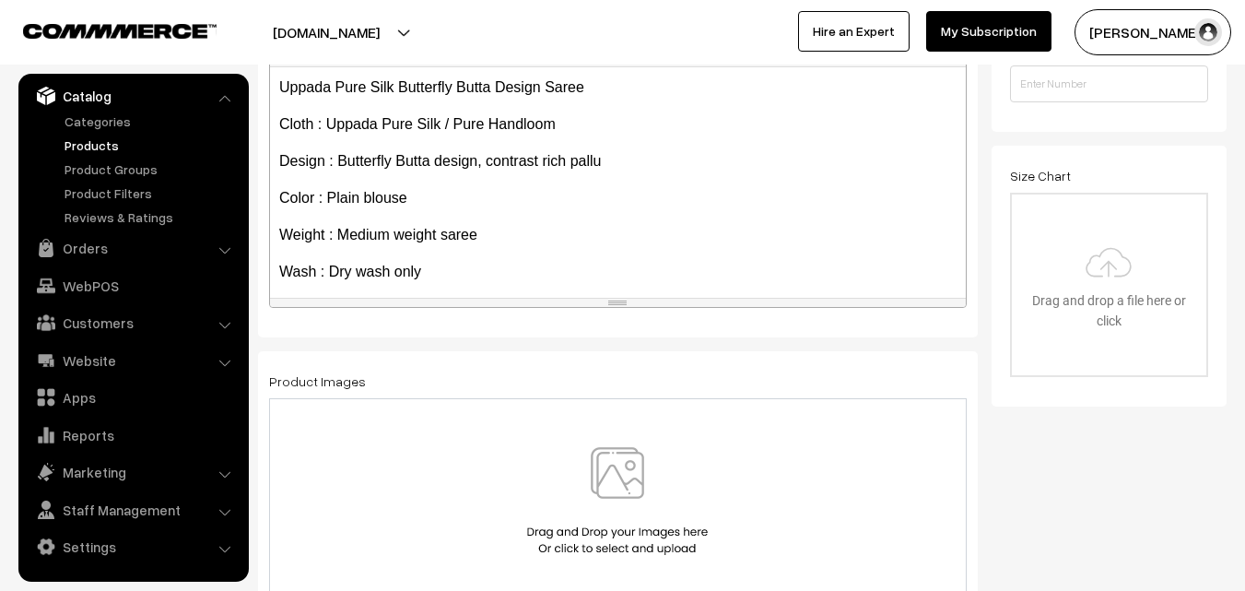
scroll to position [105, 0]
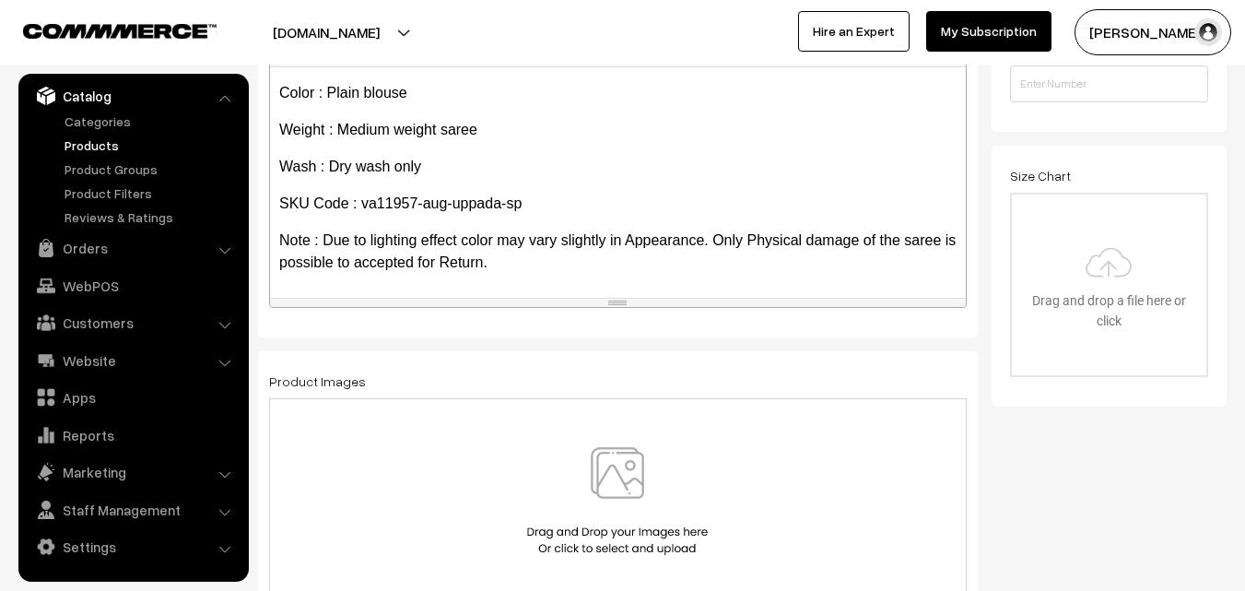
click at [608, 486] on img at bounding box center [617, 501] width 190 height 108
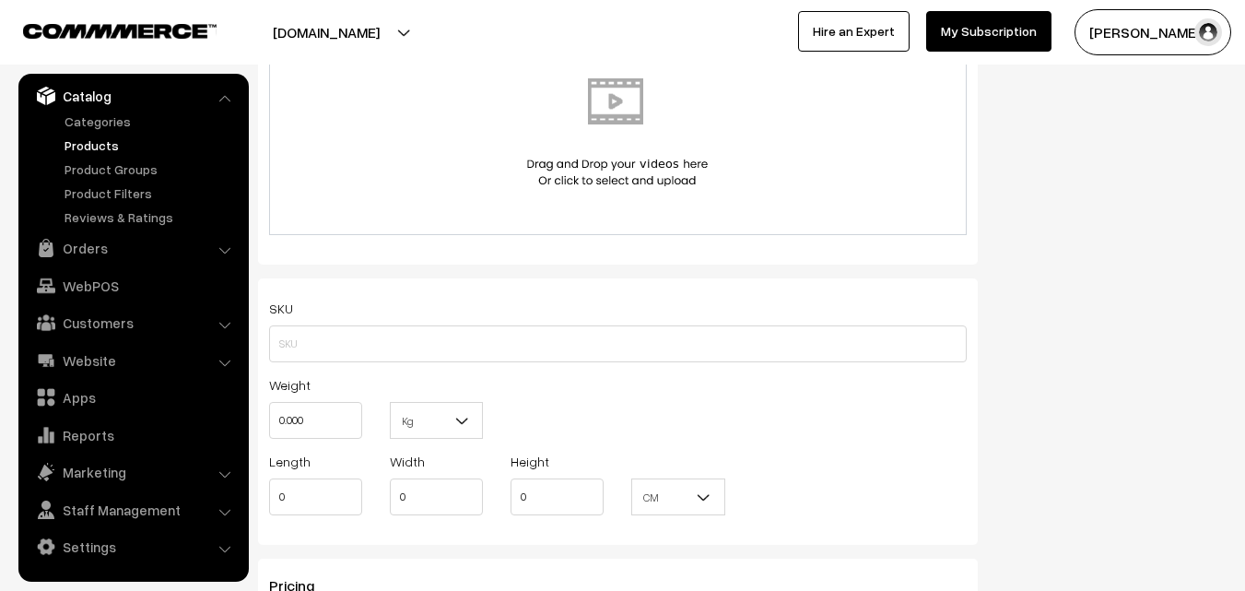
scroll to position [1106, 0]
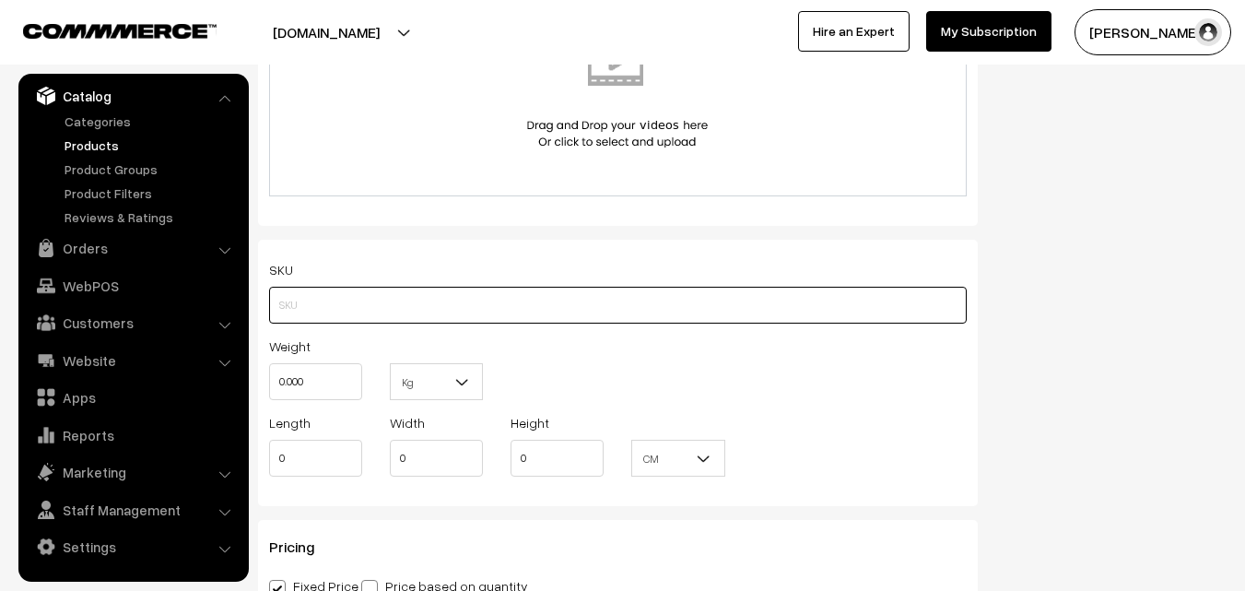
click at [320, 311] on input "text" at bounding box center [618, 305] width 698 height 37
paste input "va11957-aug-uppada-sp"
type input "va11957-aug-uppada-sp"
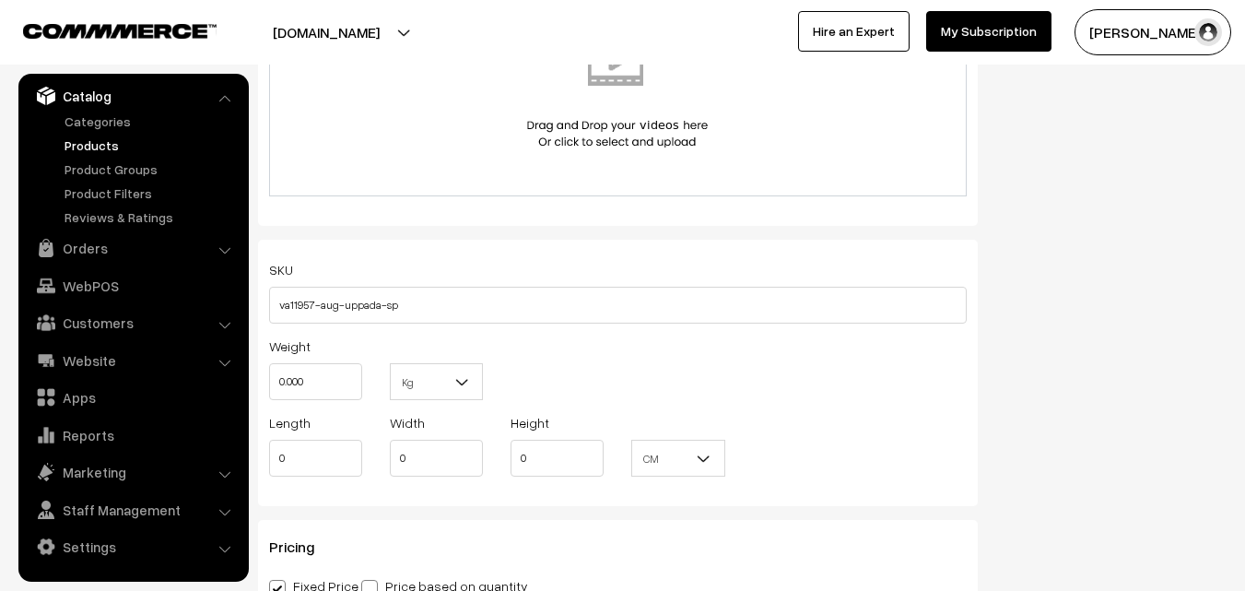
click at [323, 405] on div "Weight 0.000" at bounding box center [315, 372] width 121 height 76
click at [325, 389] on input "0.000" at bounding box center [315, 381] width 93 height 37
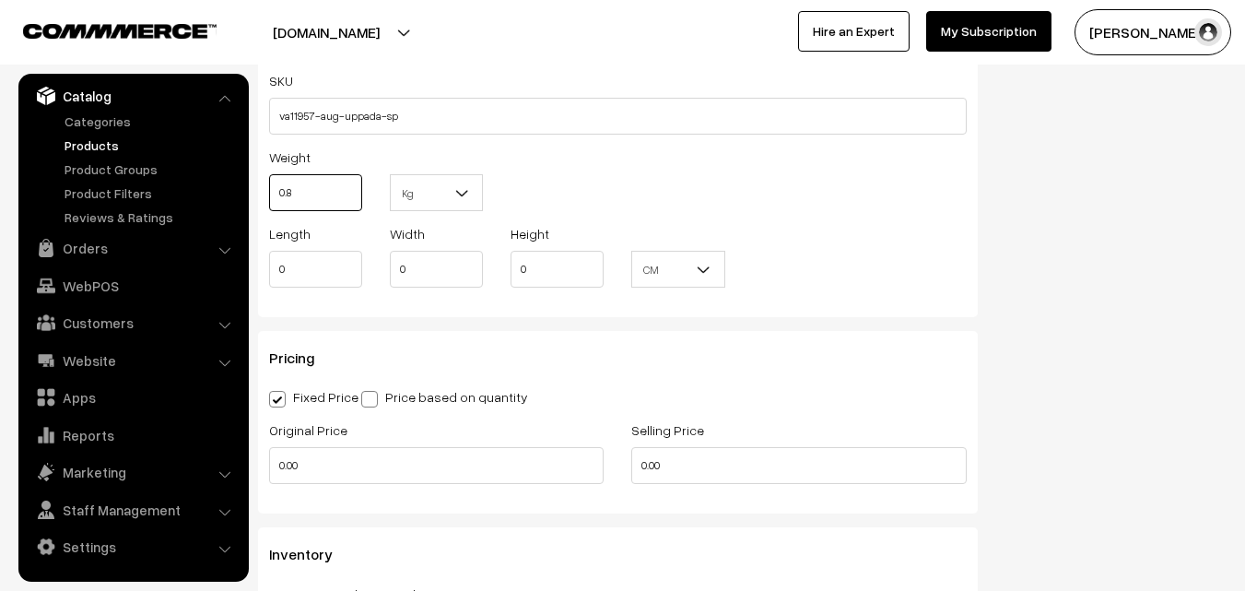
scroll to position [1382, 0]
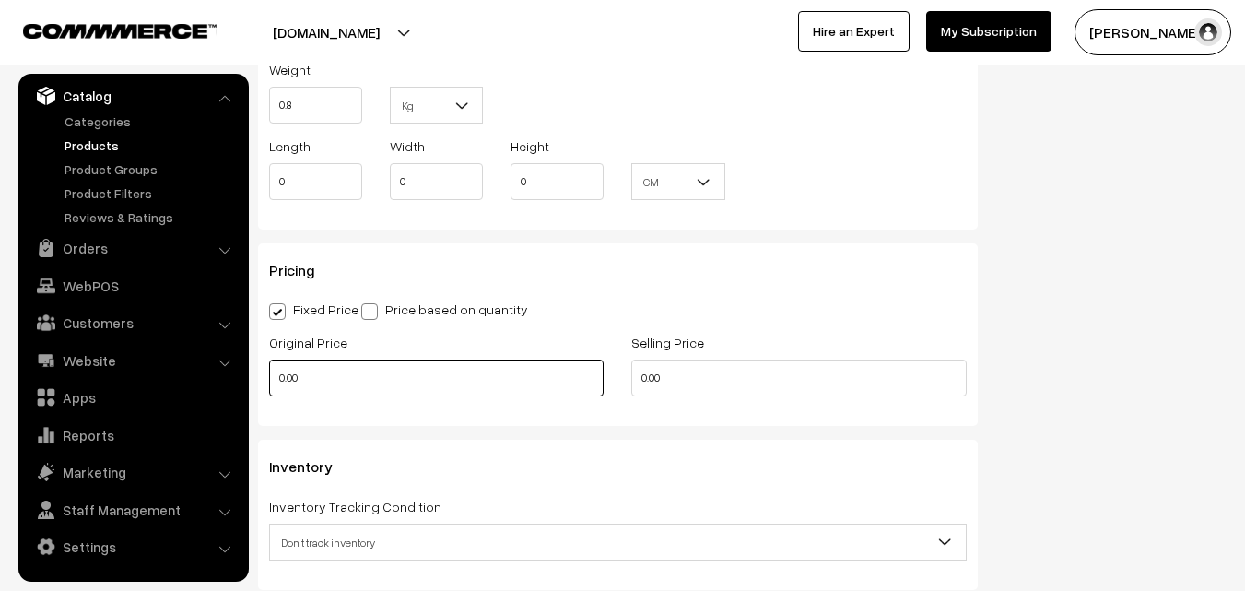
type input "0.80"
click at [340, 383] on input "0.00" at bounding box center [436, 377] width 334 height 37
type input "3900"
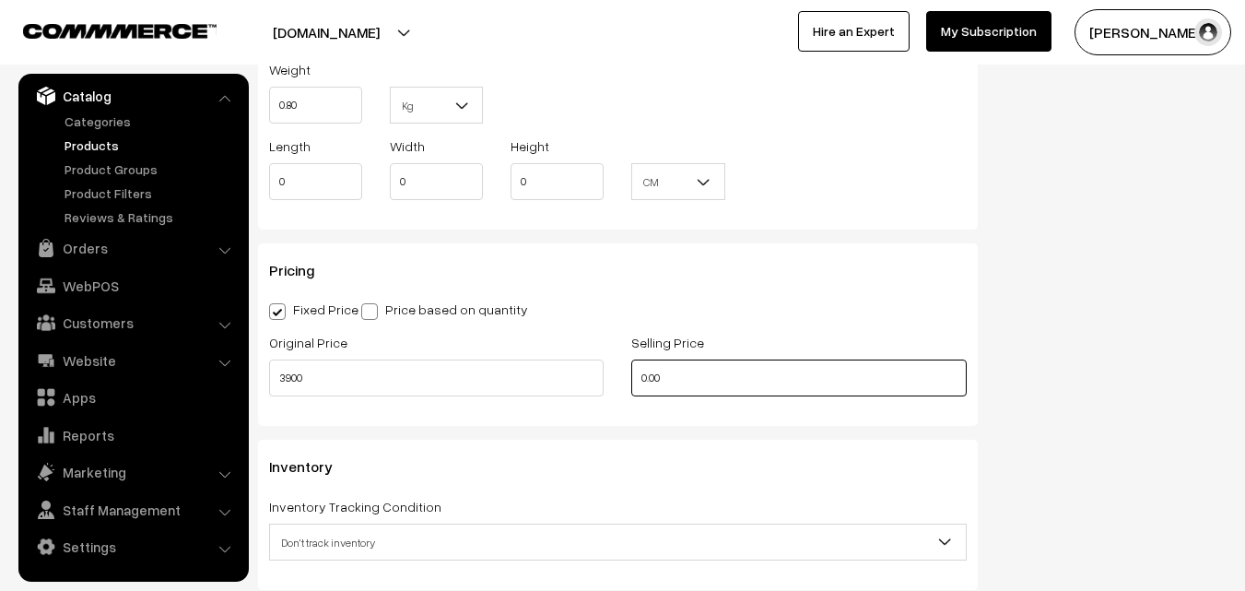
click at [677, 393] on input "0.00" at bounding box center [798, 377] width 334 height 37
click at [677, 386] on input "0.00" at bounding box center [798, 377] width 334 height 37
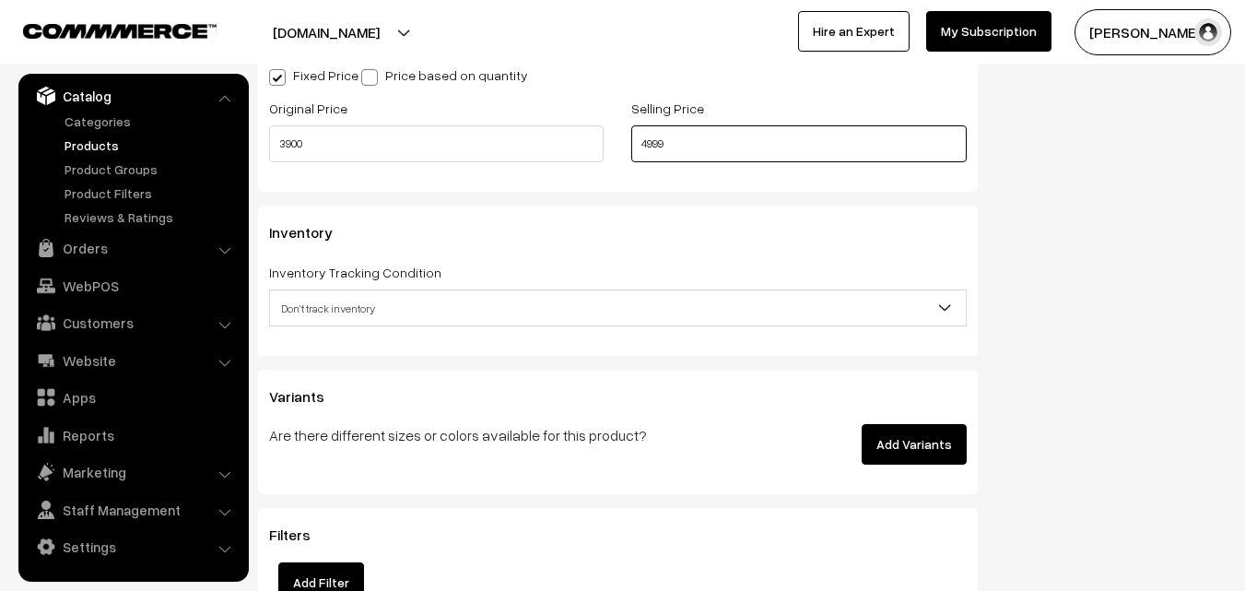
scroll to position [1659, 0]
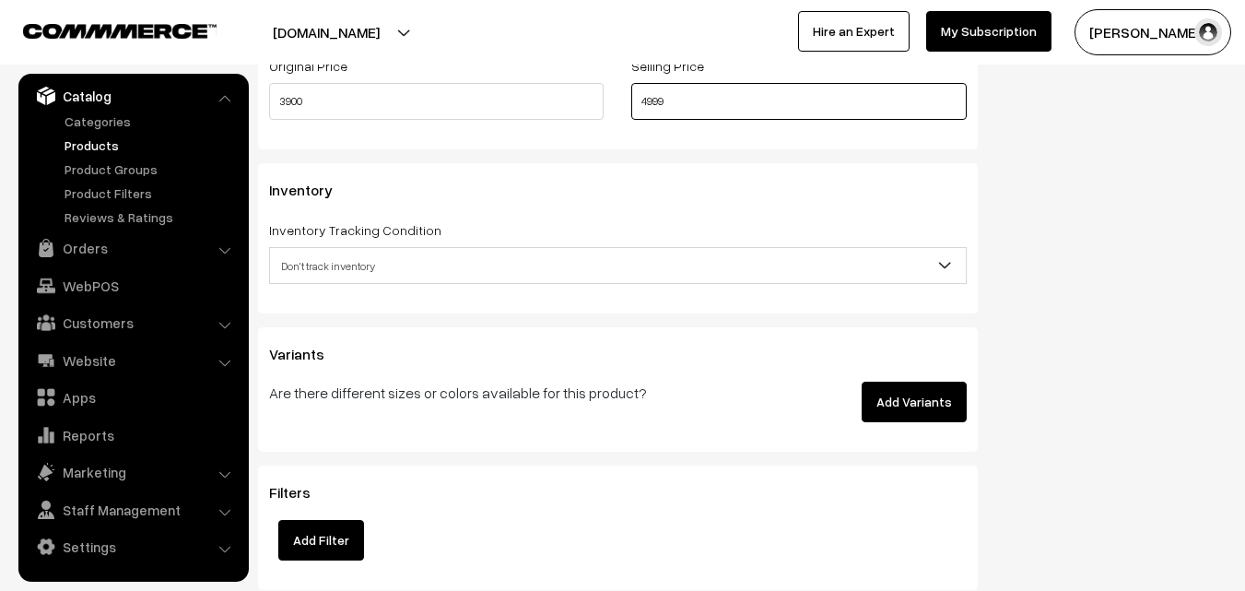
type input "4999"
click at [365, 263] on span "Don't track inventory" at bounding box center [618, 266] width 696 height 32
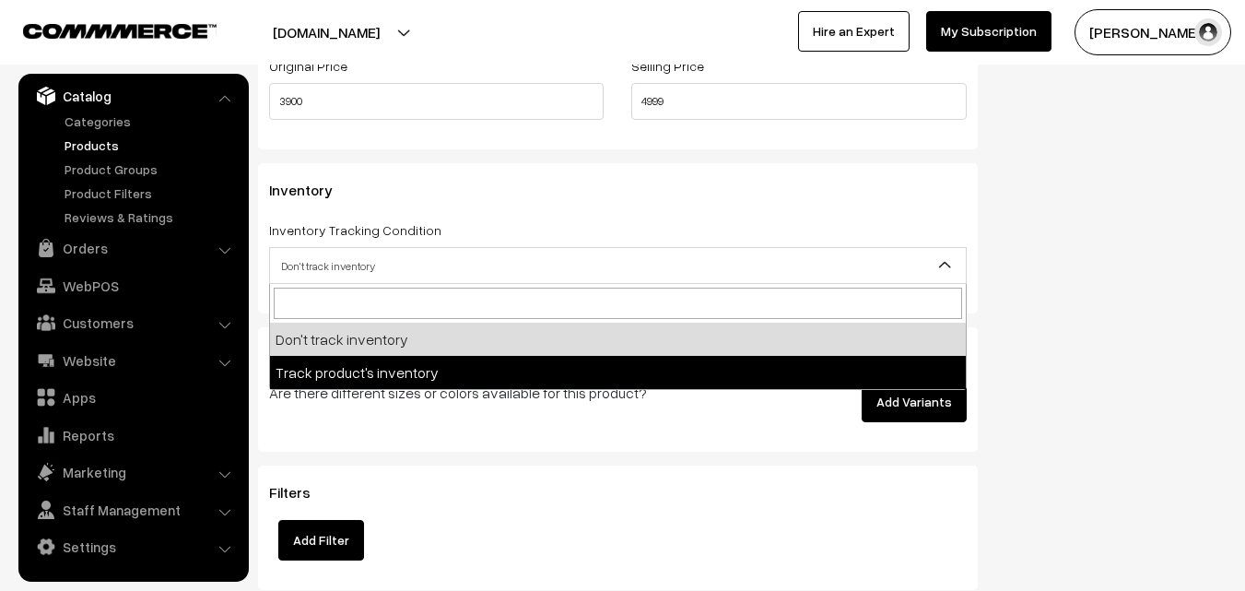
select select "2"
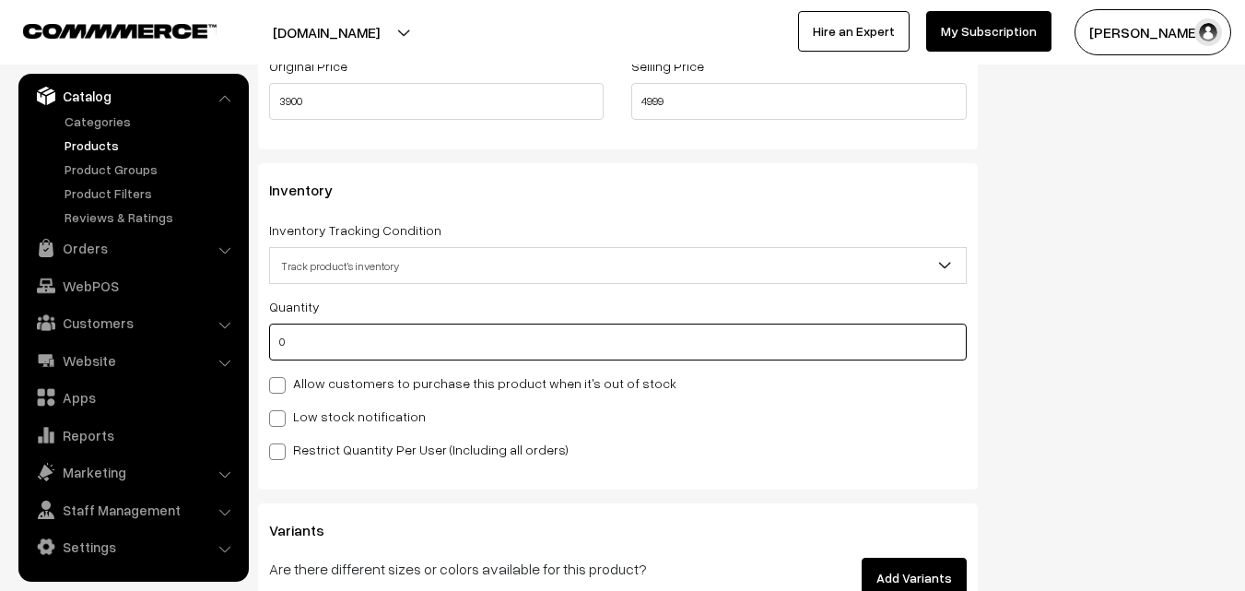
click at [372, 346] on input "0" at bounding box center [618, 341] width 698 height 37
type input "4"
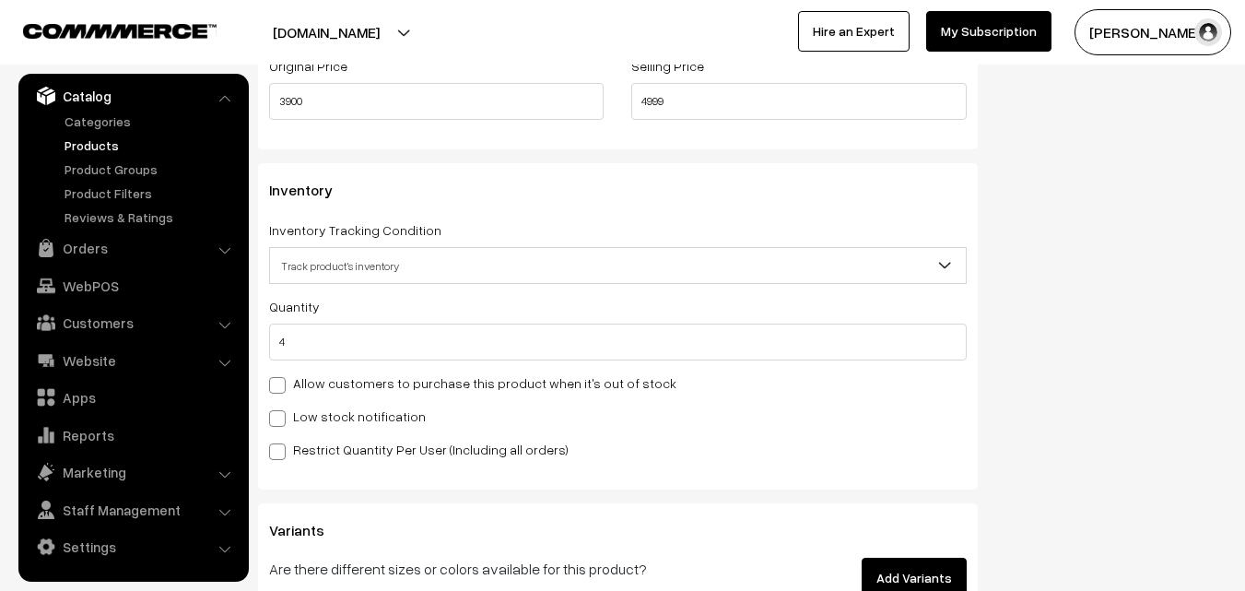
click at [351, 409] on label "Low stock notification" at bounding box center [347, 415] width 157 height 19
click at [281, 409] on input "Low stock notification" at bounding box center [275, 415] width 12 height 12
checkbox input "true"
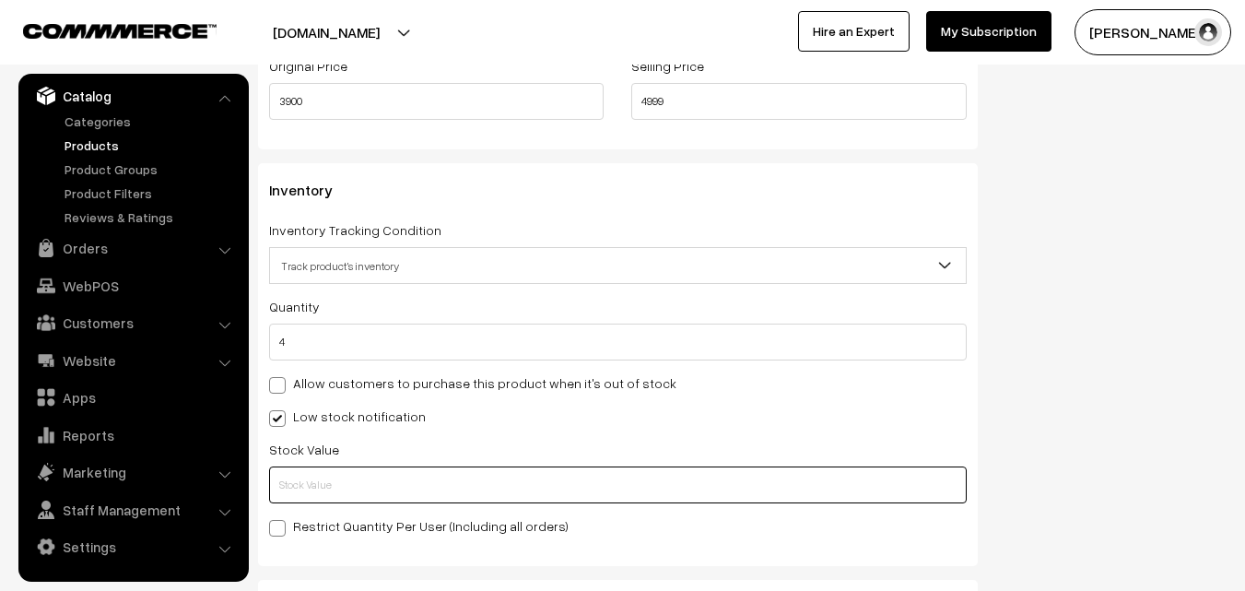
click at [358, 475] on input "text" at bounding box center [618, 484] width 698 height 37
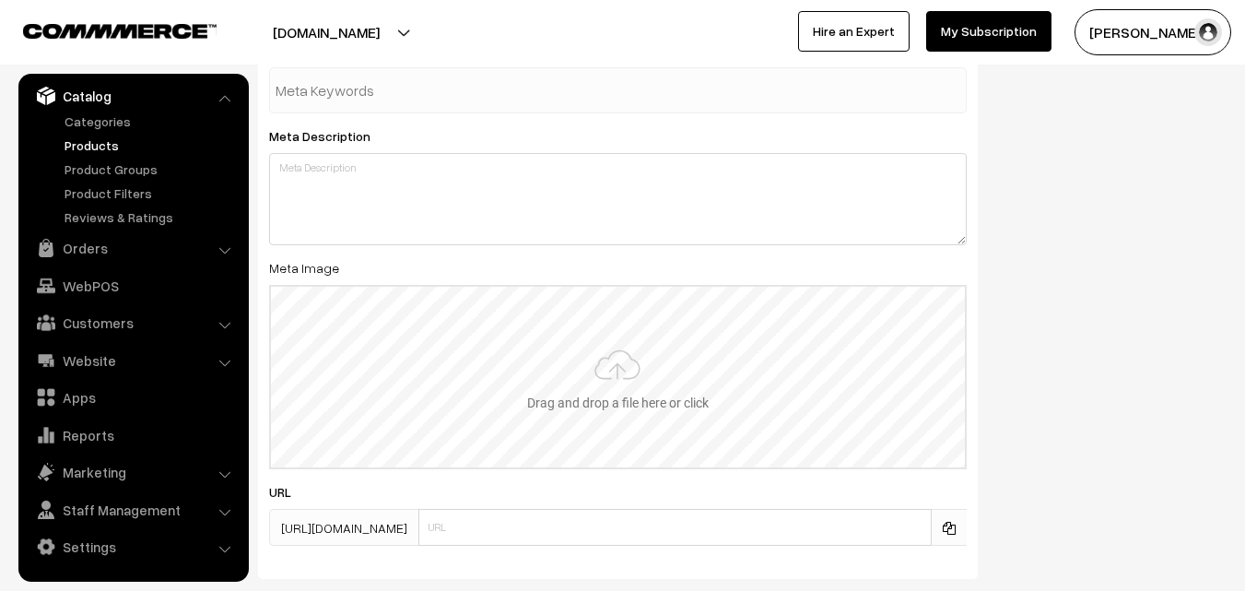
scroll to position [2743, 0]
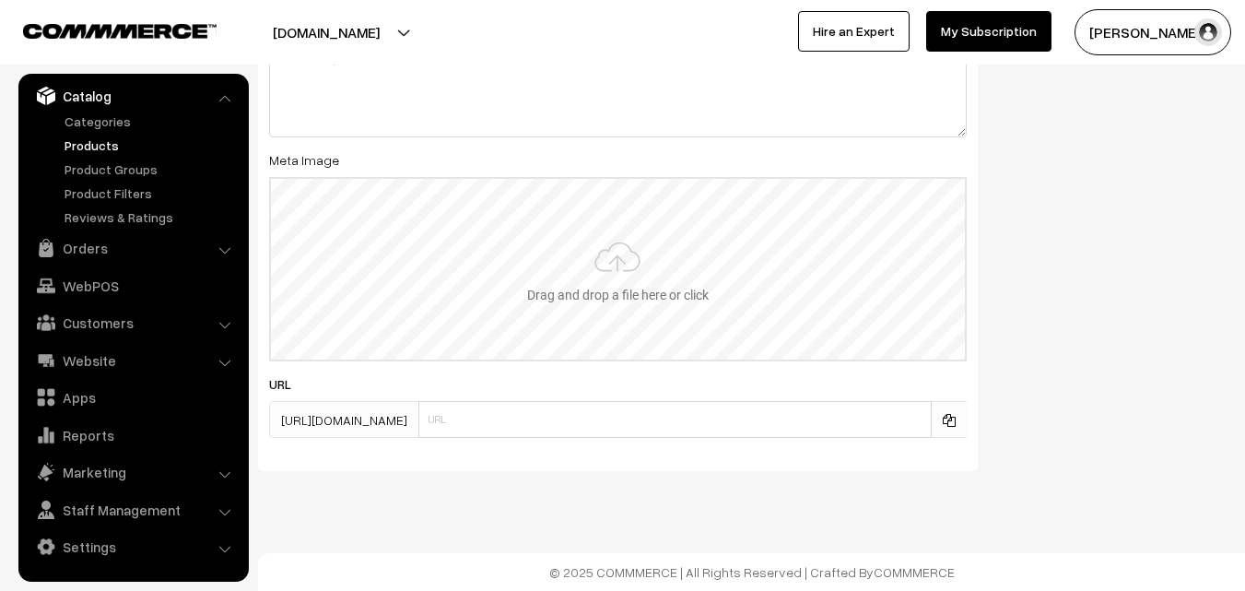
type input "2"
click at [607, 270] on input "file" at bounding box center [618, 269] width 694 height 181
type input "C:\fakepath\uppada-saree-va11957-aug.jpeg"
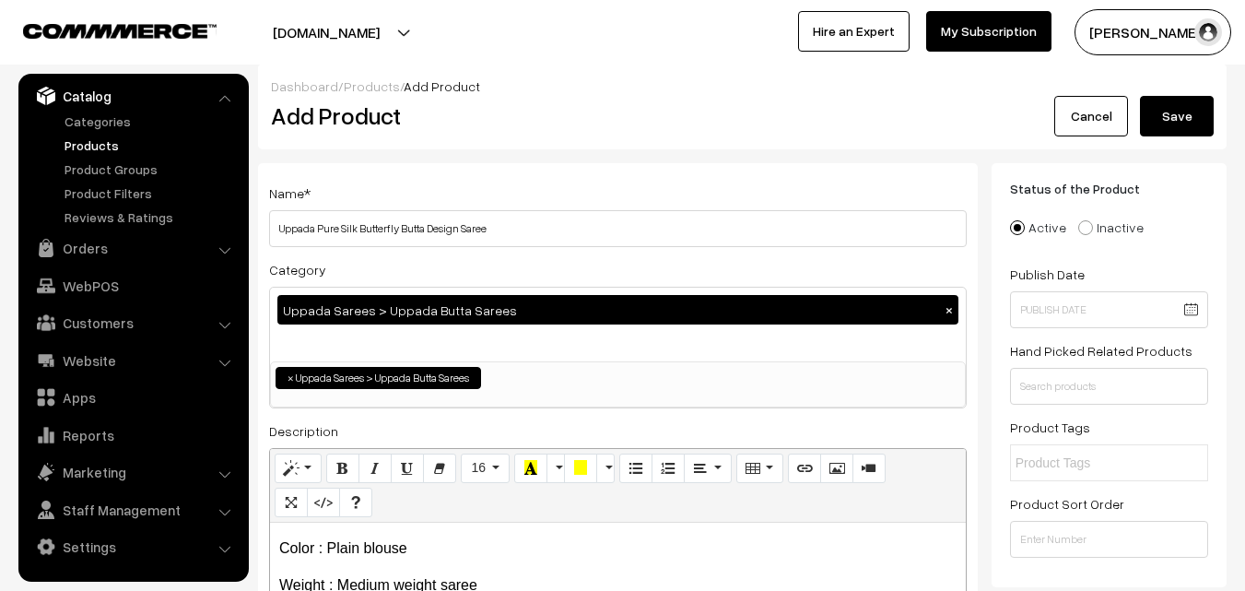
scroll to position [0, 0]
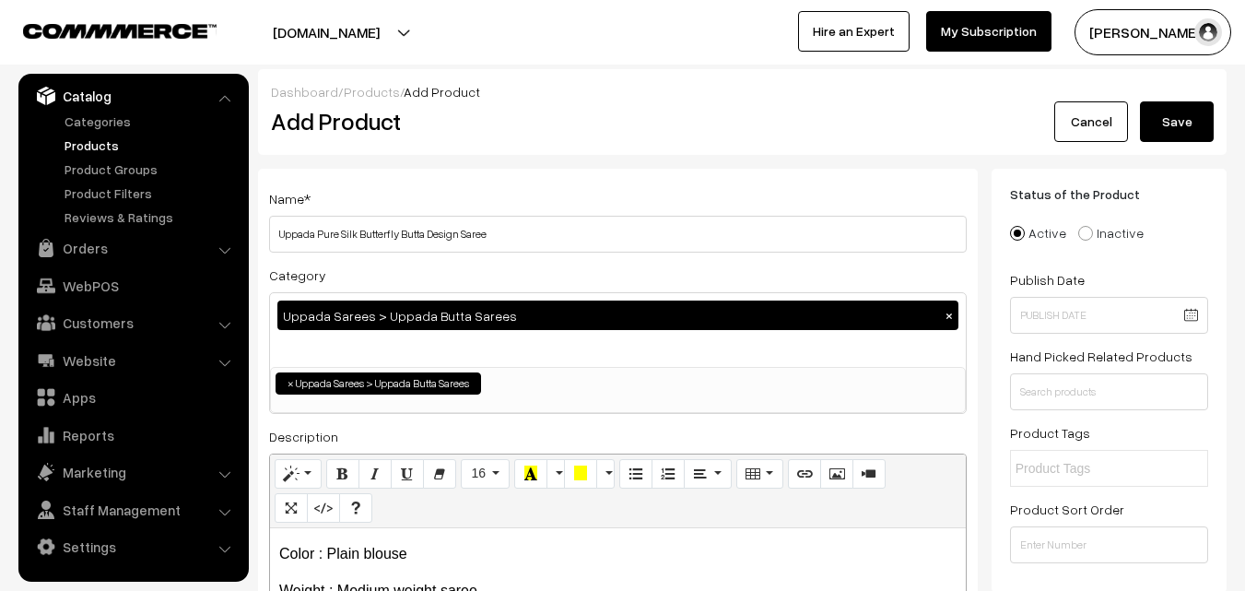
click at [1192, 118] on button "Save" at bounding box center [1177, 121] width 74 height 41
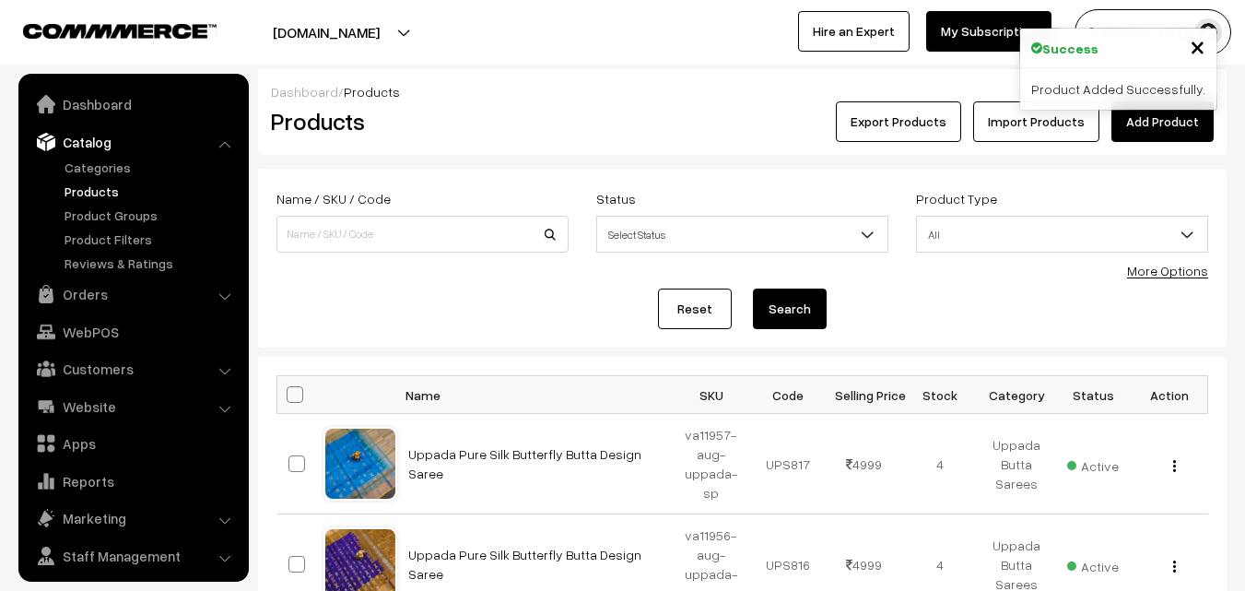
scroll to position [46, 0]
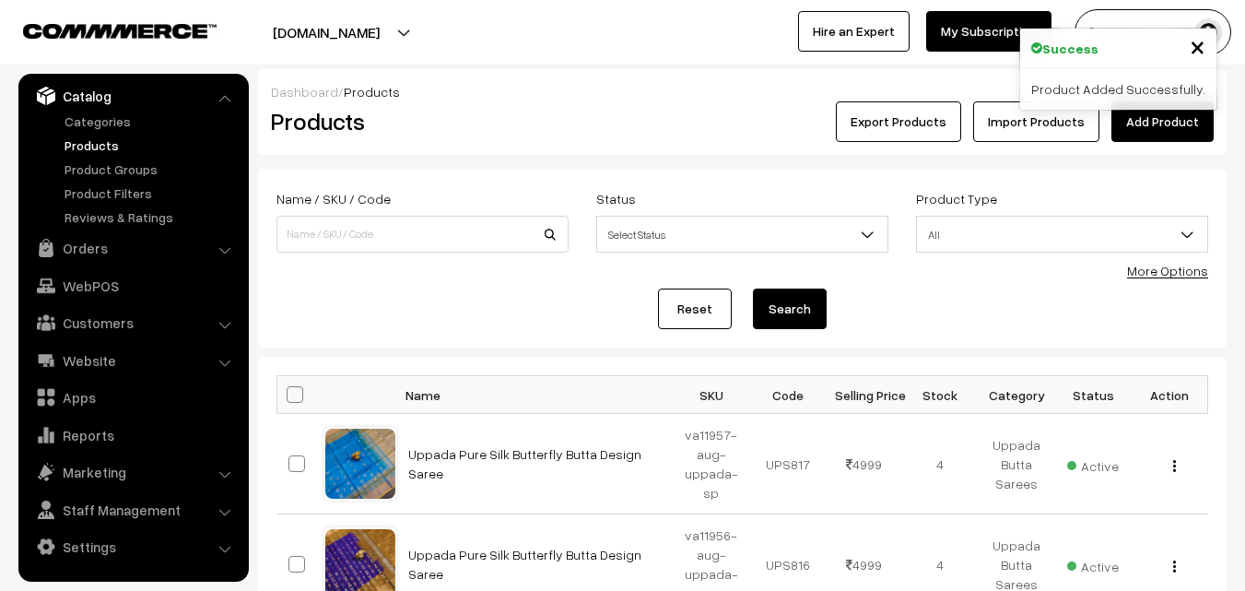
click at [435, 122] on h2 "Products" at bounding box center [419, 121] width 296 height 29
click at [1156, 123] on link "Add Product" at bounding box center [1162, 121] width 102 height 41
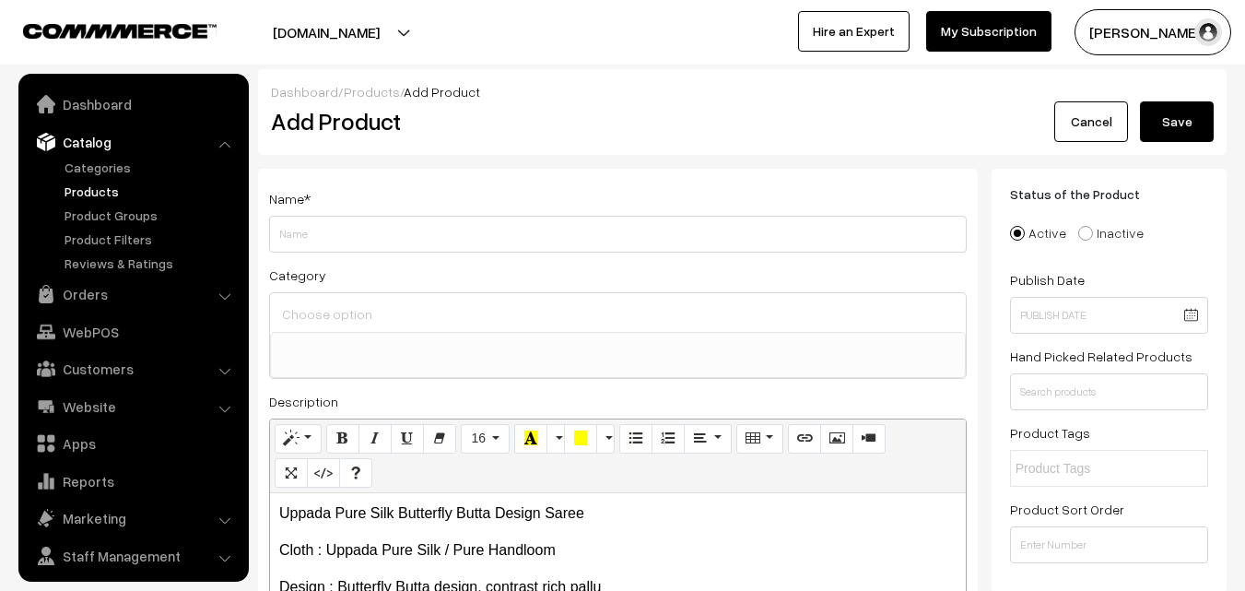
select select
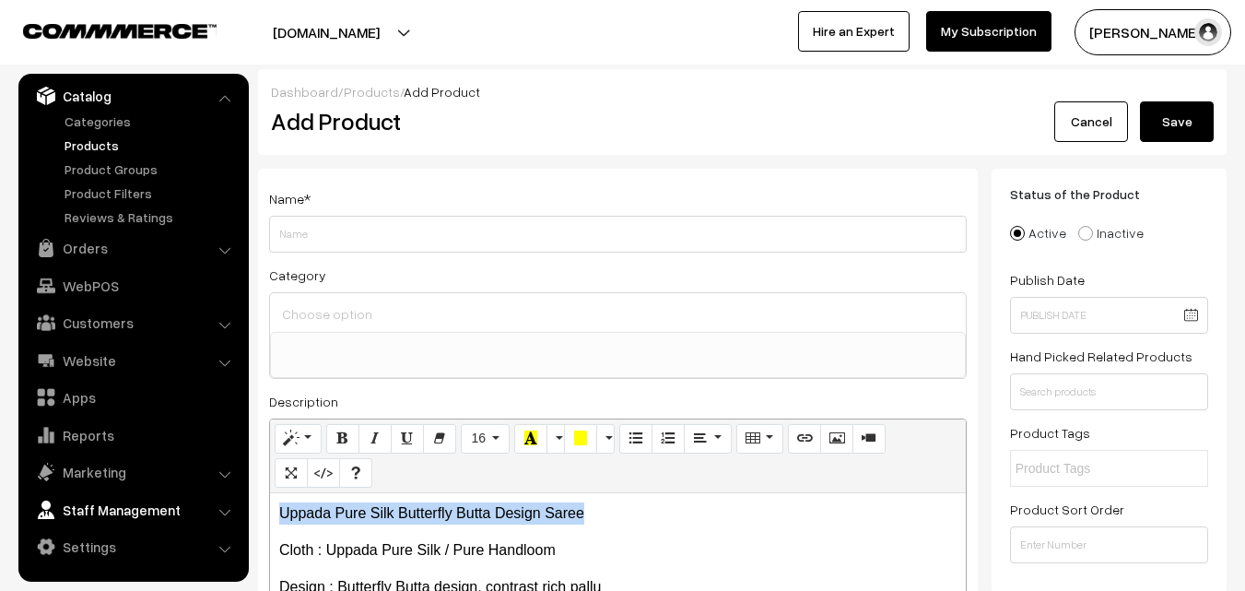
drag, startPoint x: 594, startPoint y: 503, endPoint x: 223, endPoint y: 505, distance: 371.4
copy p "Uppada Pure Silk Butterfly Butta Design Saree"
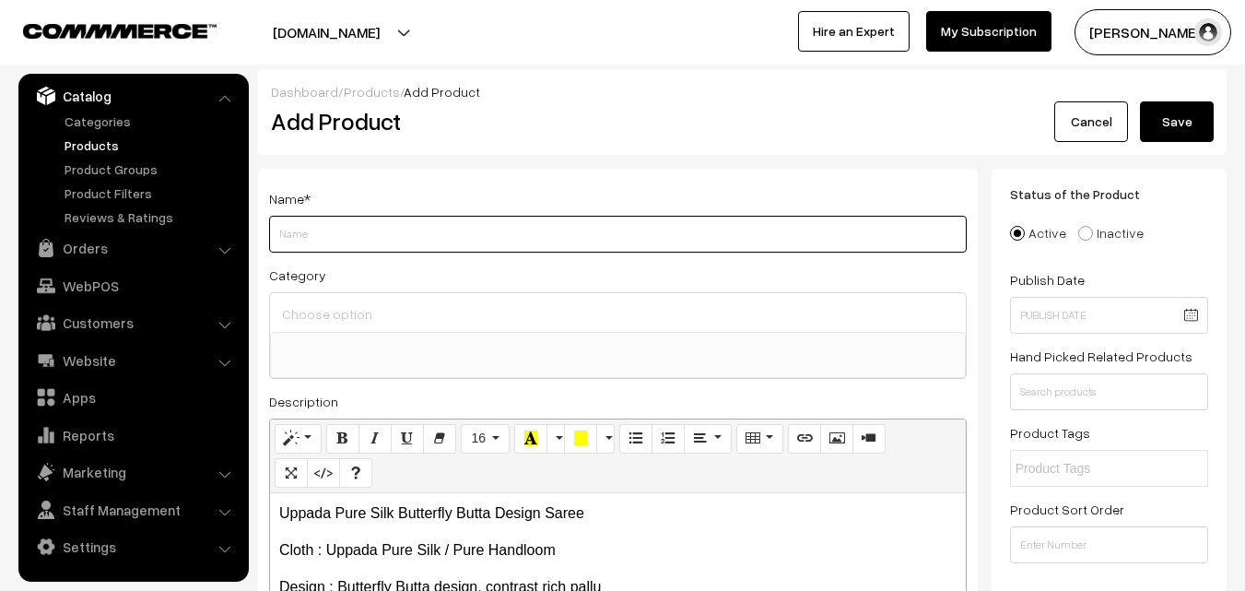
click at [311, 240] on input "Weight" at bounding box center [618, 234] width 698 height 37
paste input "Uppada Pure Silk Butterfly Butta Design Saree"
type input "Uppada Pure Silk Butterfly Butta Design Saree"
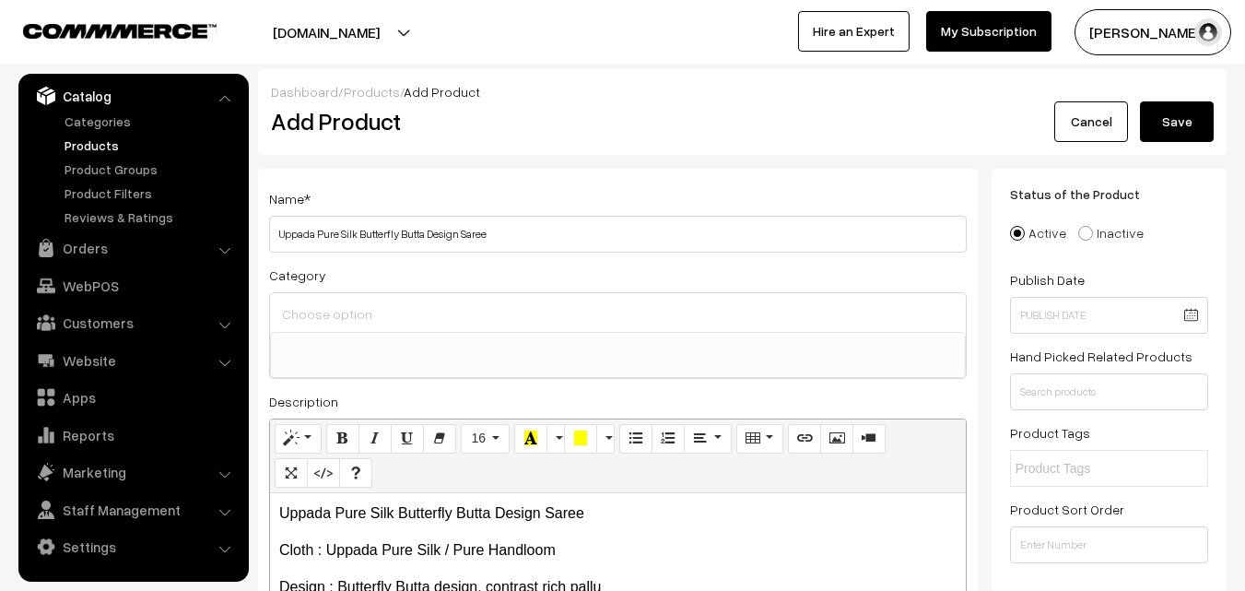
click at [317, 299] on div at bounding box center [618, 312] width 696 height 39
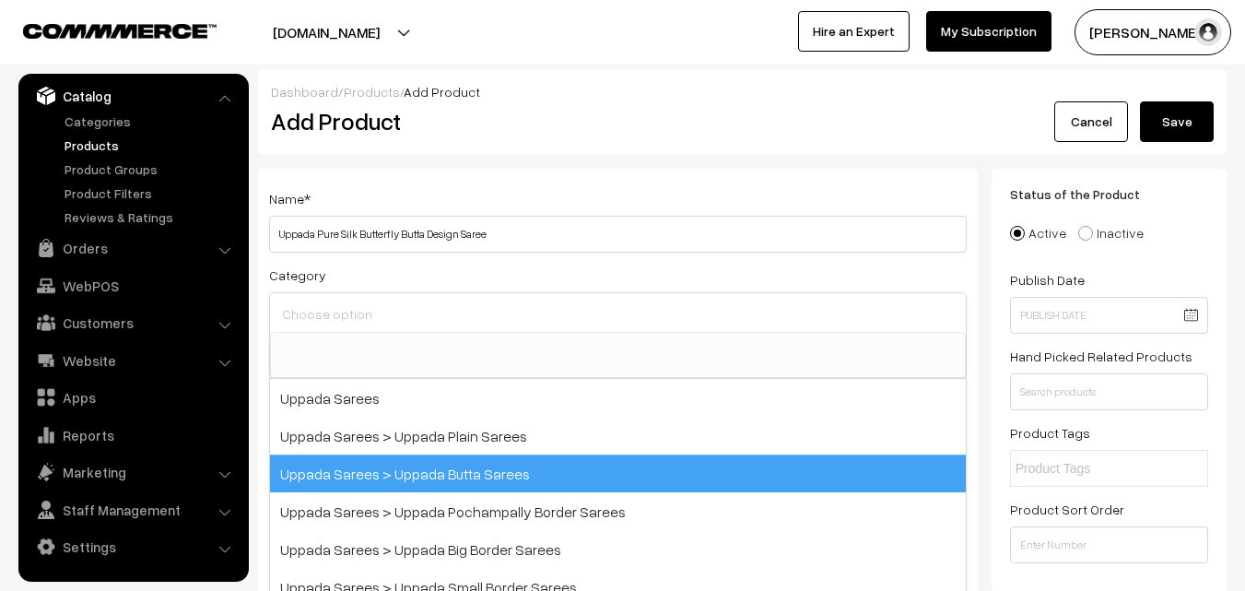
drag, startPoint x: 450, startPoint y: 457, endPoint x: 454, endPoint y: 403, distance: 54.6
click at [450, 457] on span "Uppada Sarees > Uppada Butta Sarees" at bounding box center [618, 473] width 696 height 38
select select "7"
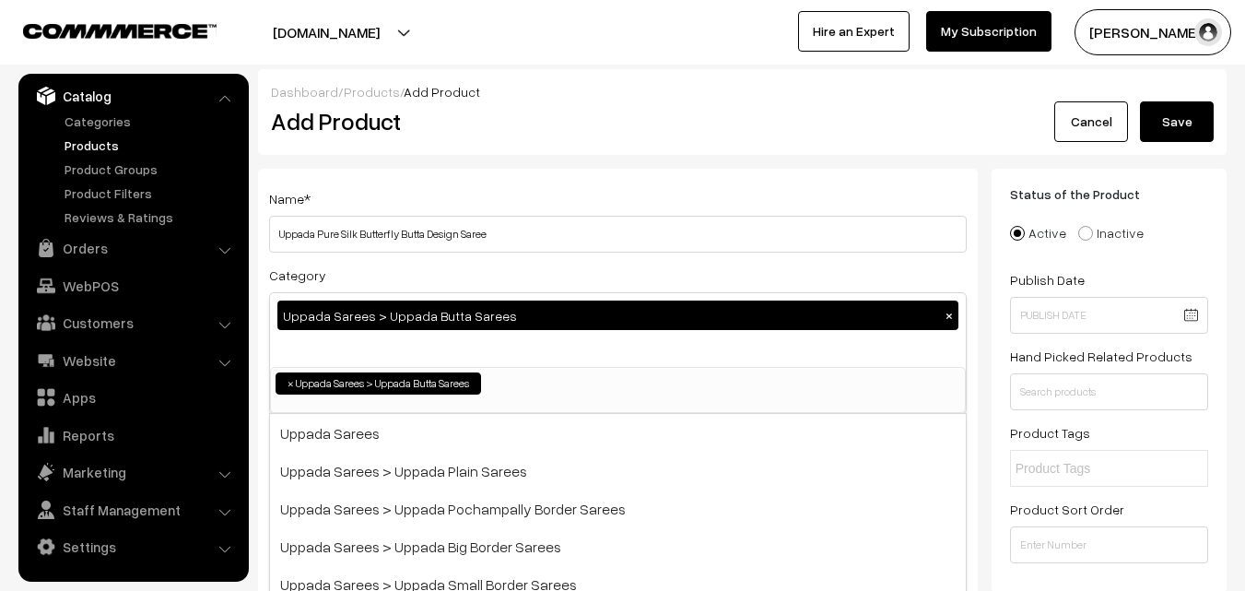
click at [466, 193] on div "Name * Uppada Pure Silk Butterfly Butta Design Saree" at bounding box center [618, 219] width 698 height 65
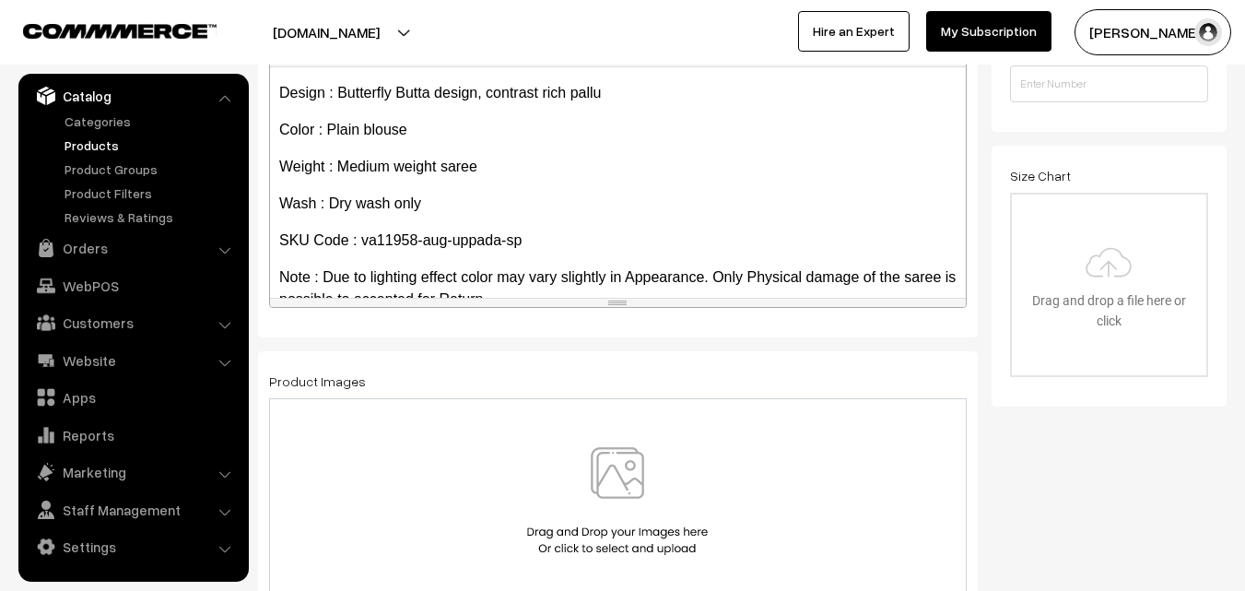
scroll to position [105, 0]
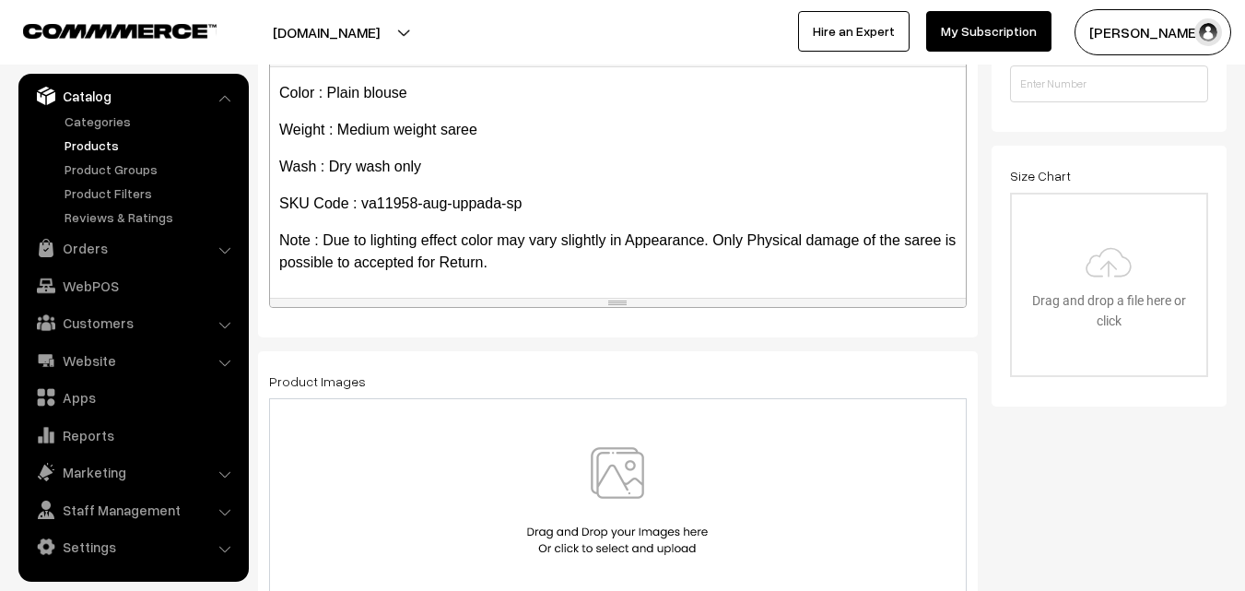
click at [597, 461] on img at bounding box center [617, 501] width 190 height 108
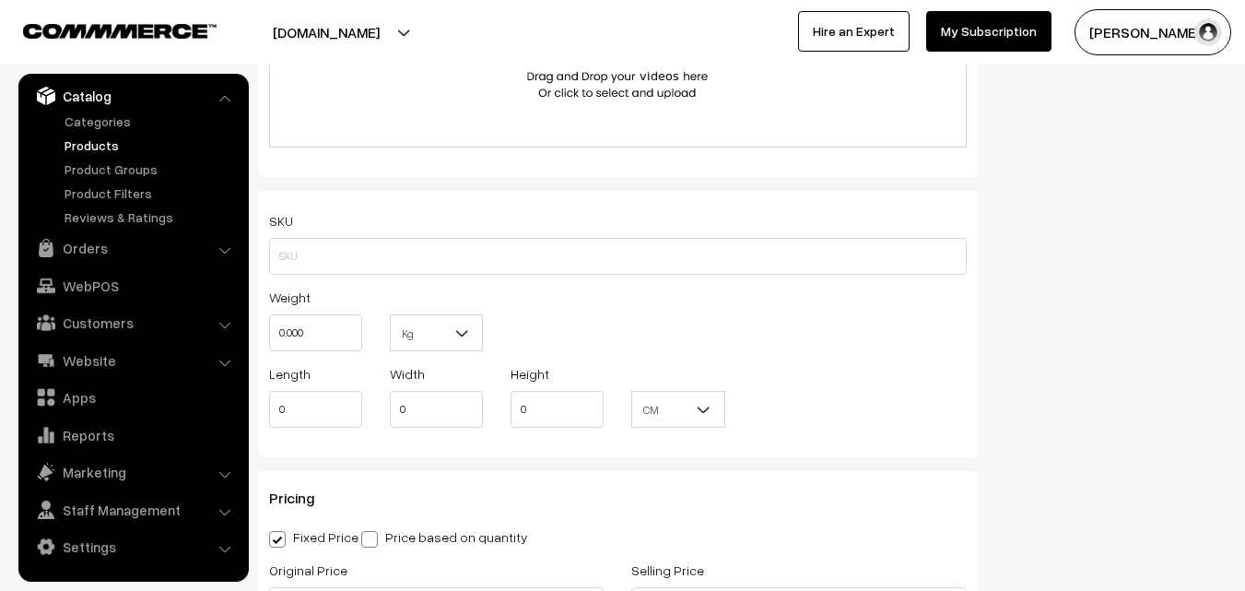
scroll to position [1198, 0]
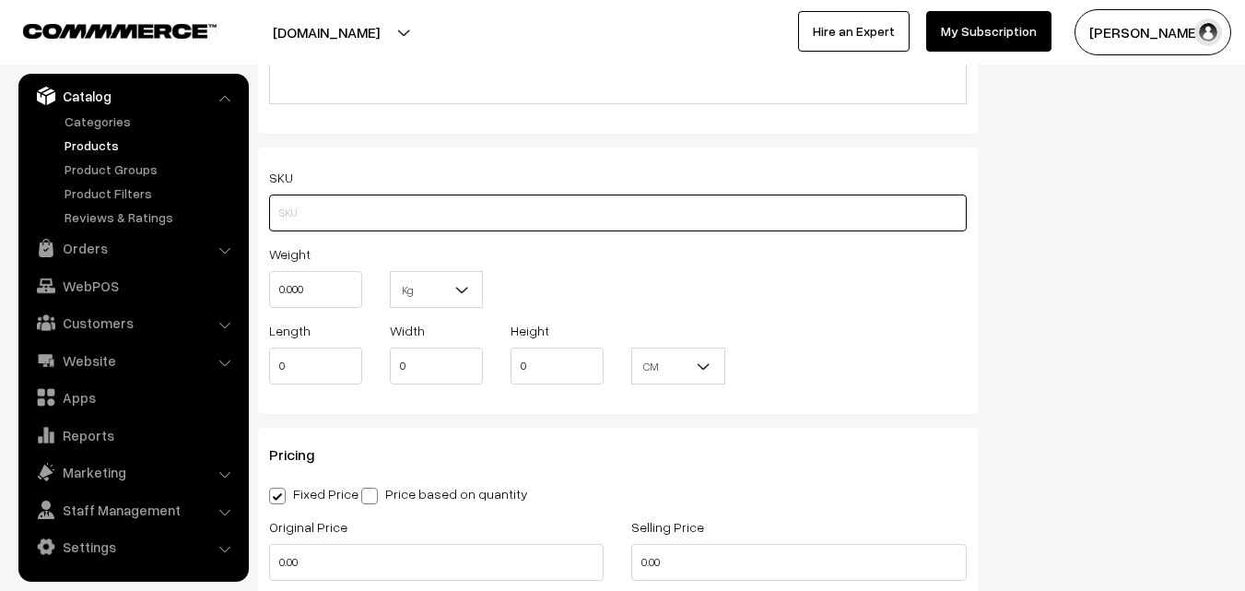
click at [334, 202] on input "text" at bounding box center [618, 212] width 698 height 37
paste input "va11958-aug-uppada-sp"
type input "va11958-aug-uppada-sp"
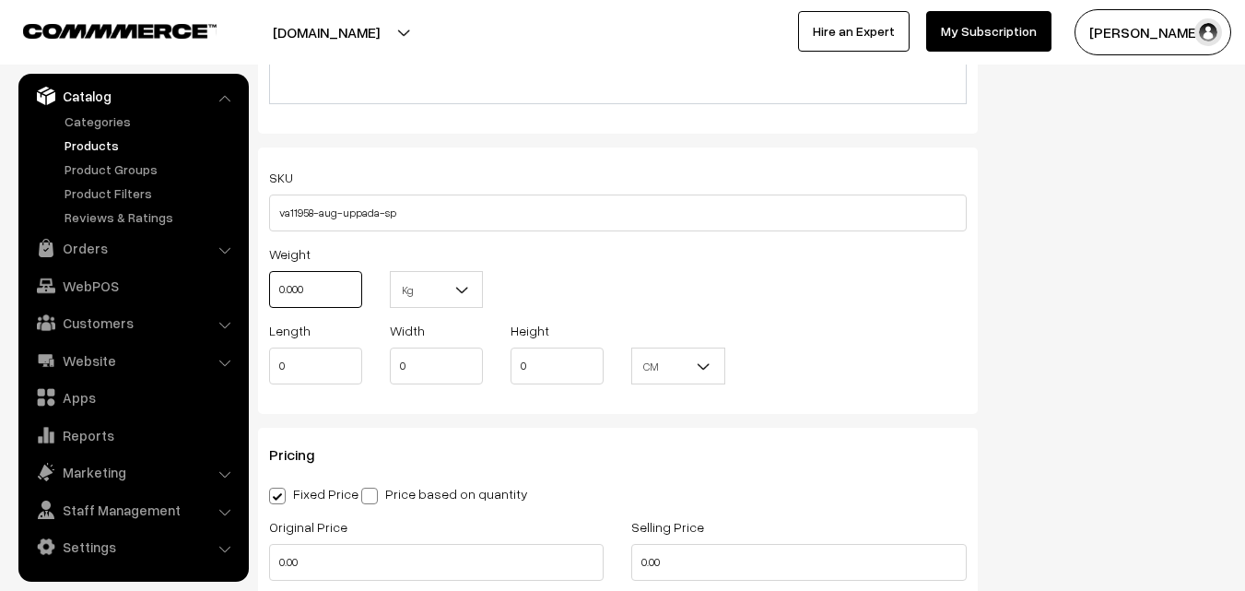
click at [322, 298] on input "0.000" at bounding box center [315, 289] width 93 height 37
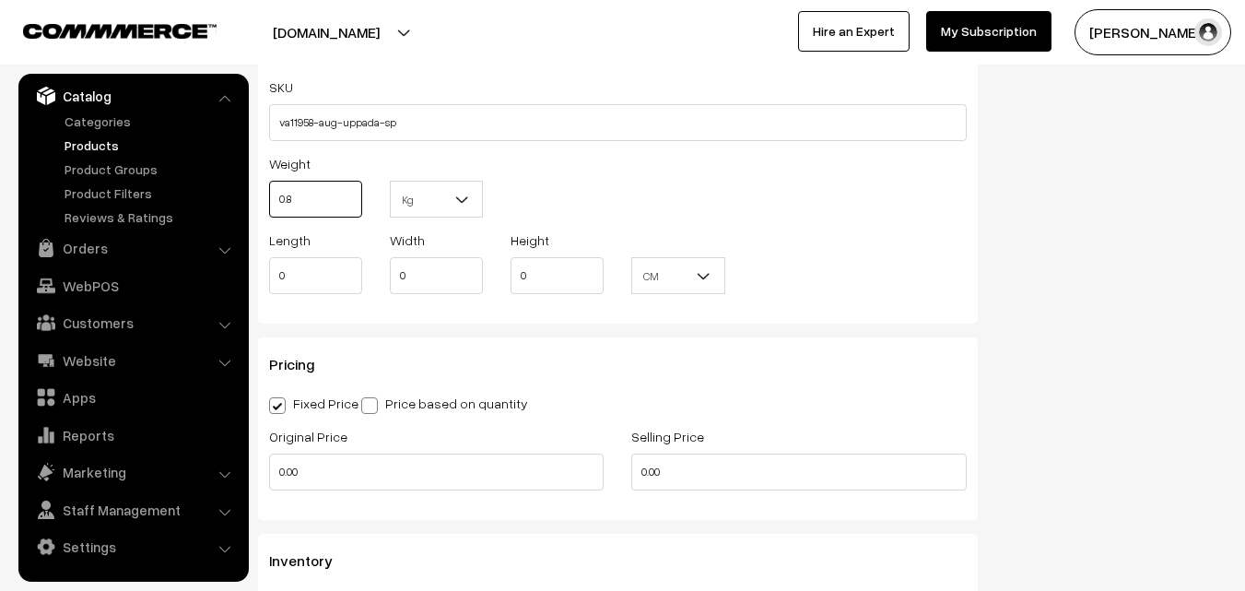
scroll to position [1382, 0]
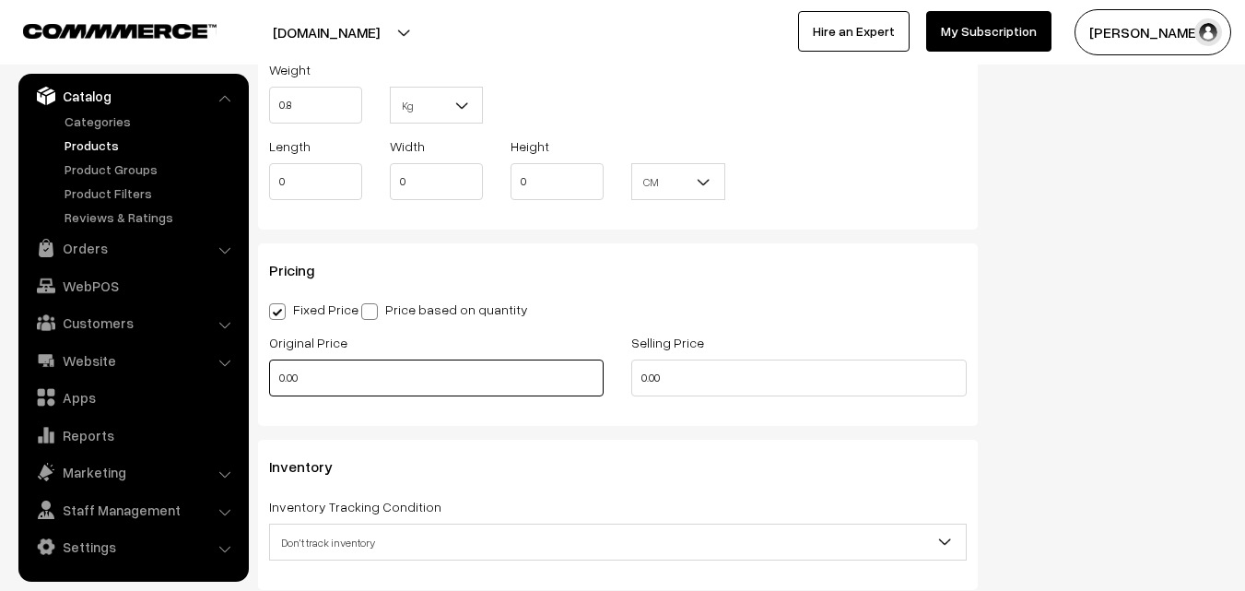
type input "0.80"
click at [337, 370] on input "0.00" at bounding box center [436, 377] width 334 height 37
type input "3900"
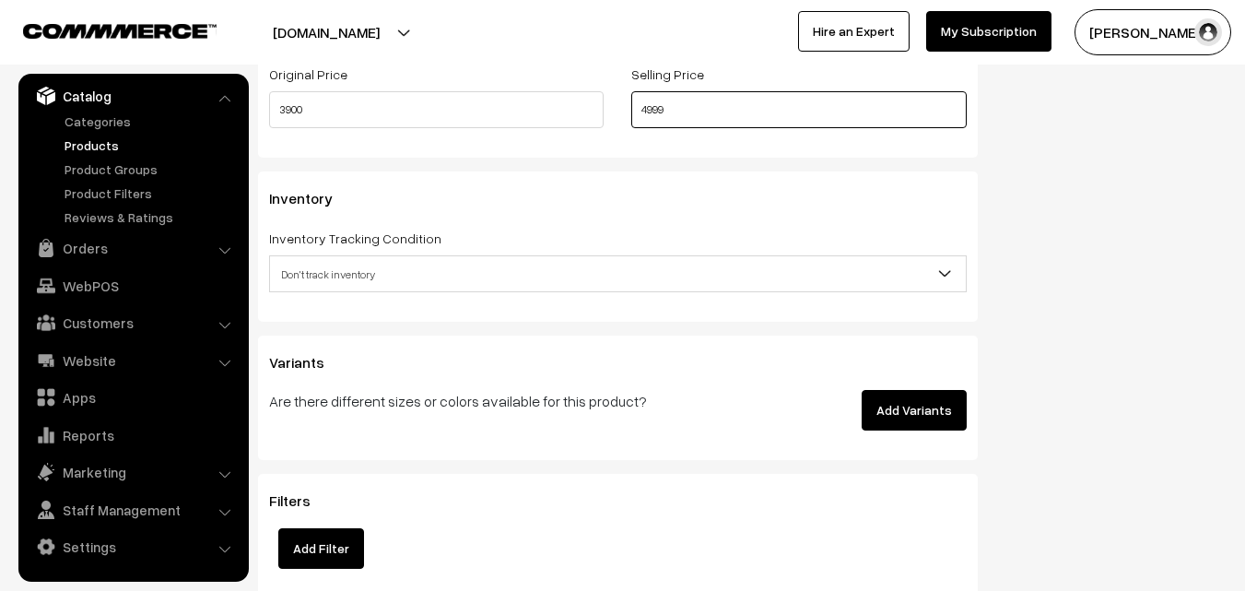
scroll to position [1659, 0]
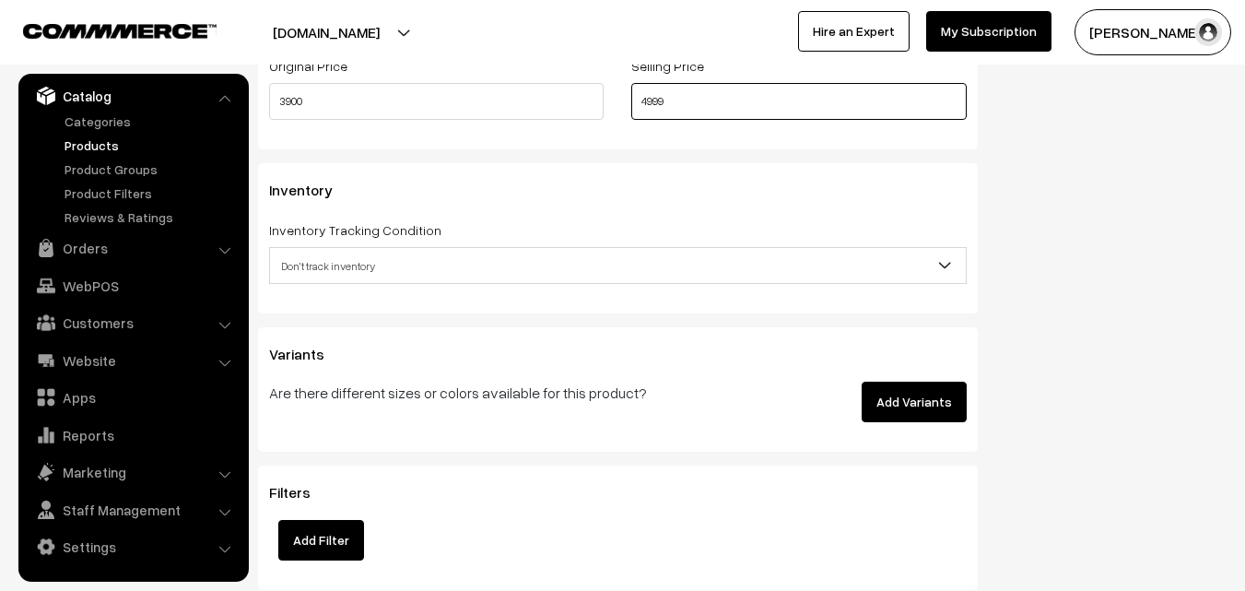
type input "4999"
click at [334, 280] on span "Don't track inventory" at bounding box center [618, 266] width 696 height 32
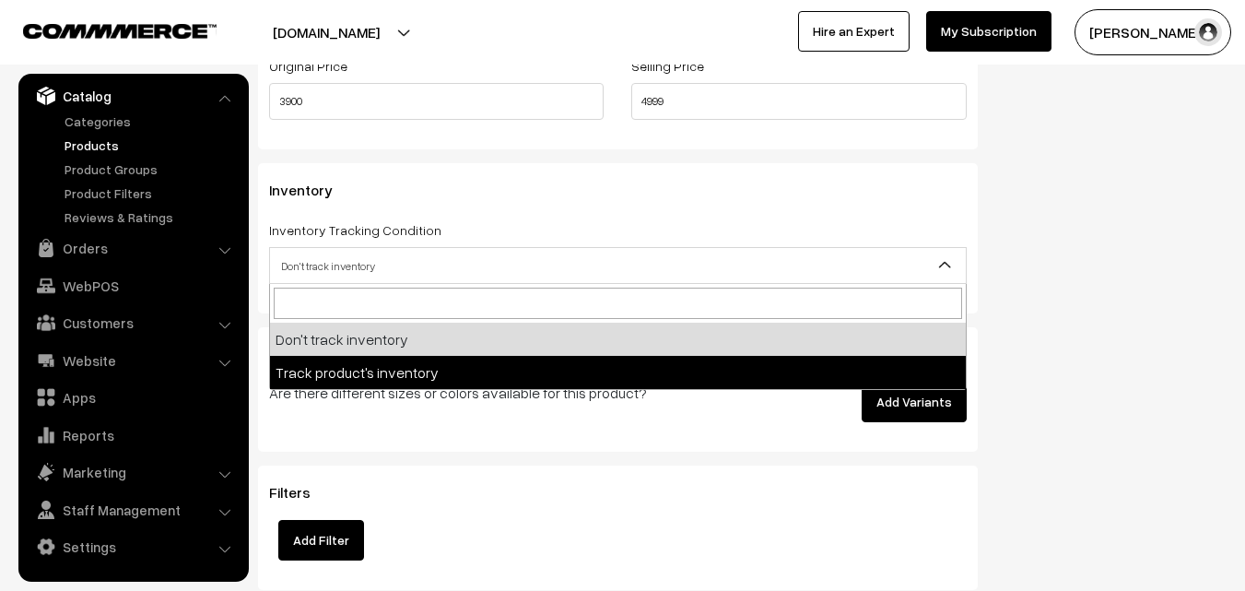
select select "2"
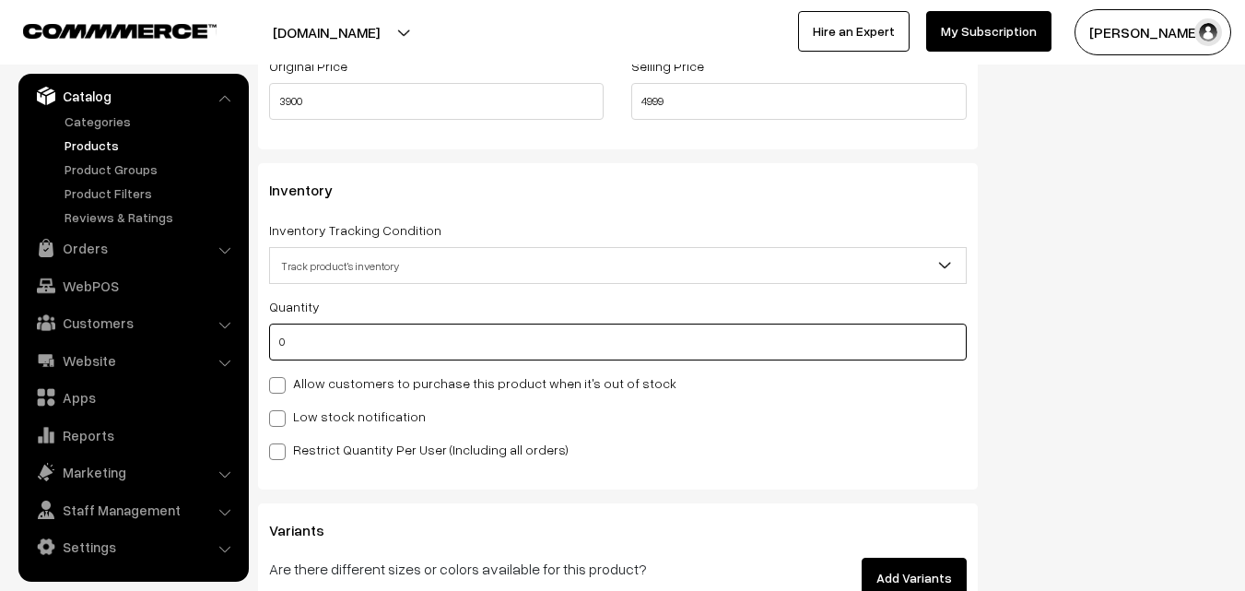
click at [339, 332] on input "0" at bounding box center [618, 341] width 698 height 37
type input "4"
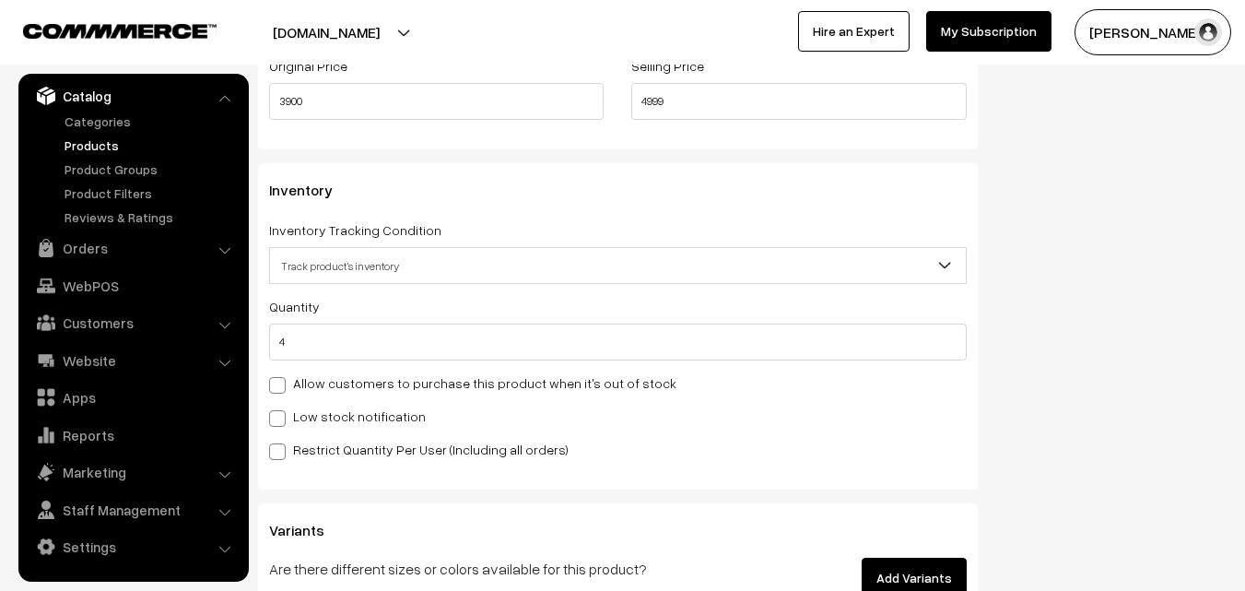
click at [330, 418] on label "Low stock notification" at bounding box center [347, 415] width 157 height 19
click at [281, 418] on input "Low stock notification" at bounding box center [275, 415] width 12 height 12
checkbox input "true"
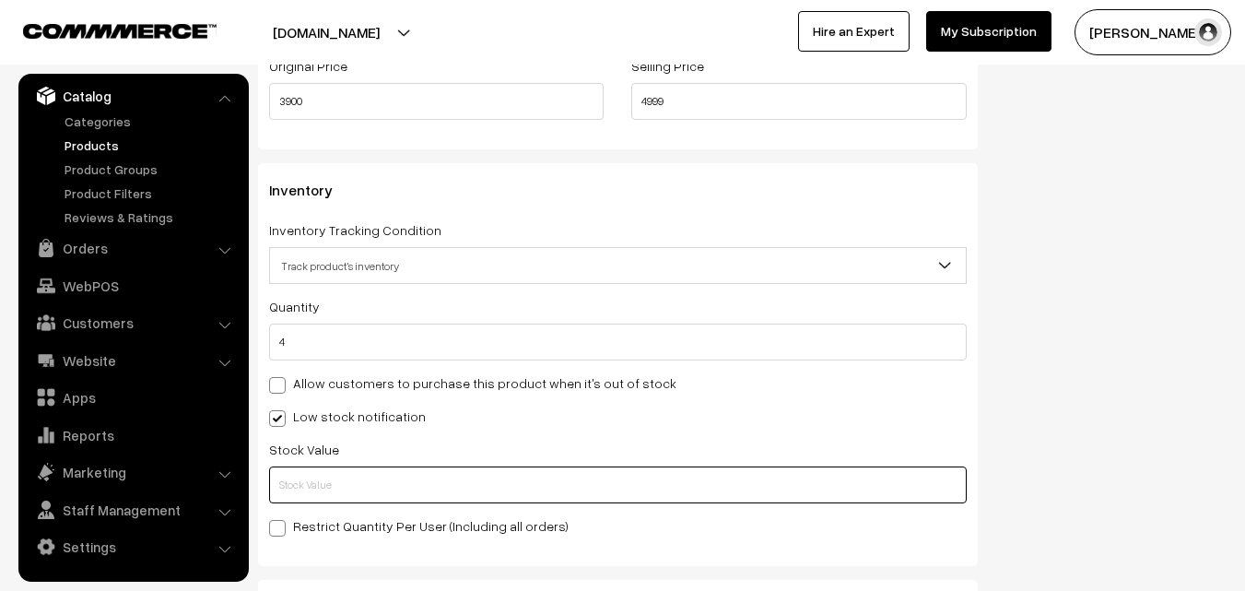
click at [329, 481] on input "text" at bounding box center [618, 484] width 698 height 37
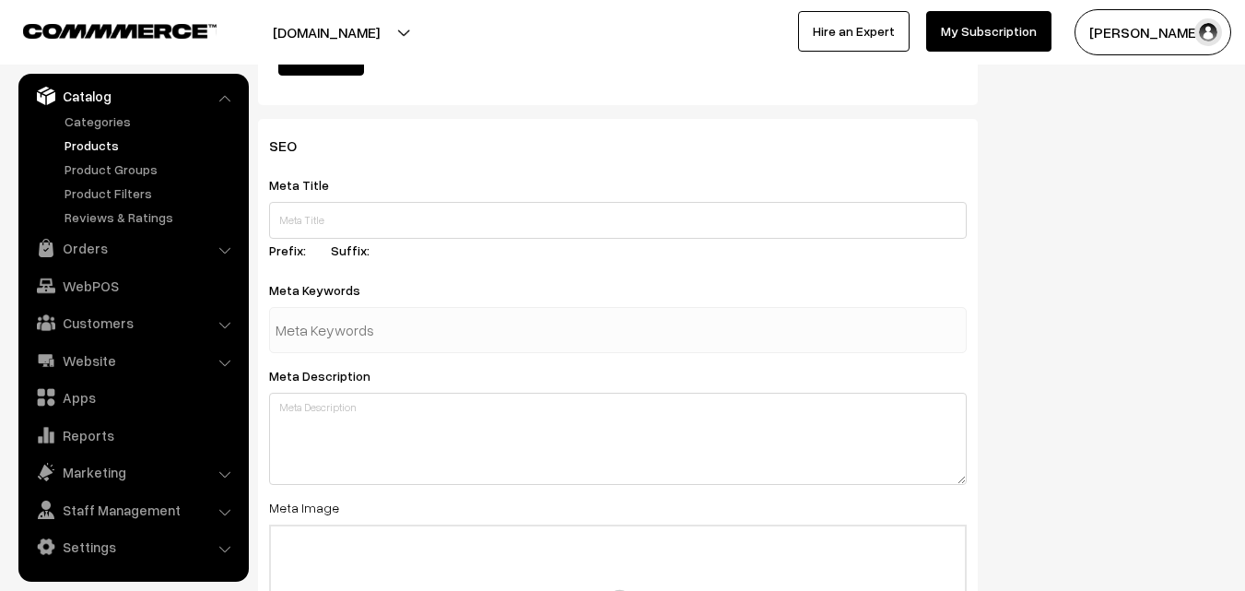
scroll to position [2743, 0]
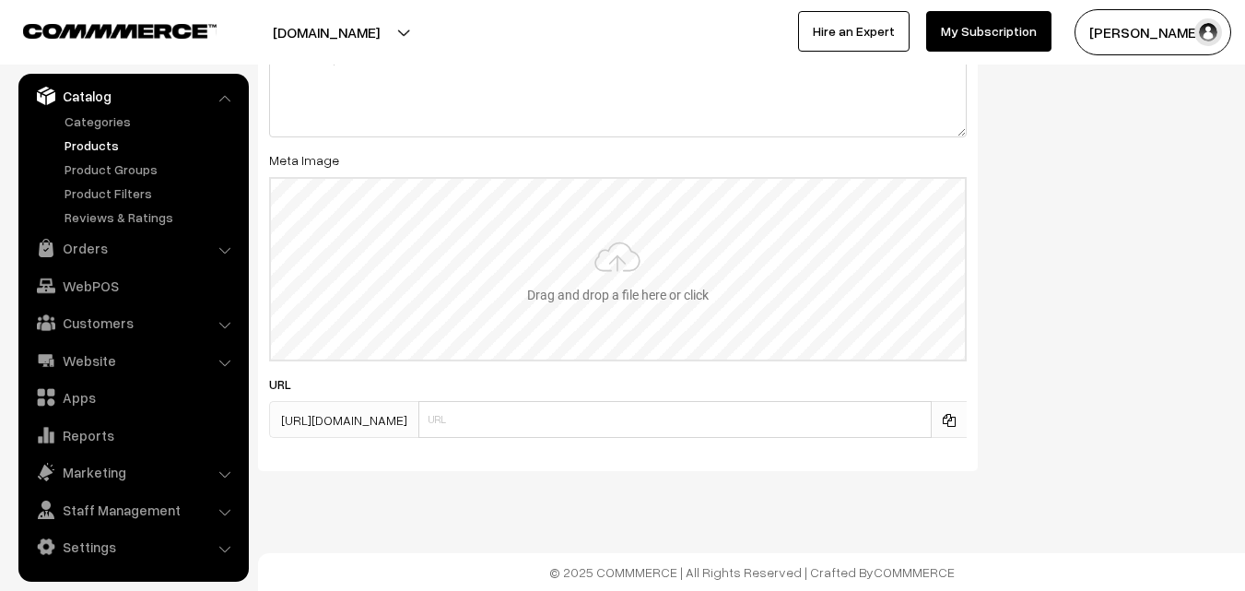
type input "2"
click at [632, 256] on input "file" at bounding box center [618, 269] width 694 height 181
type input "C:\fakepath\uppada-saree-va11958-aug.jpeg"
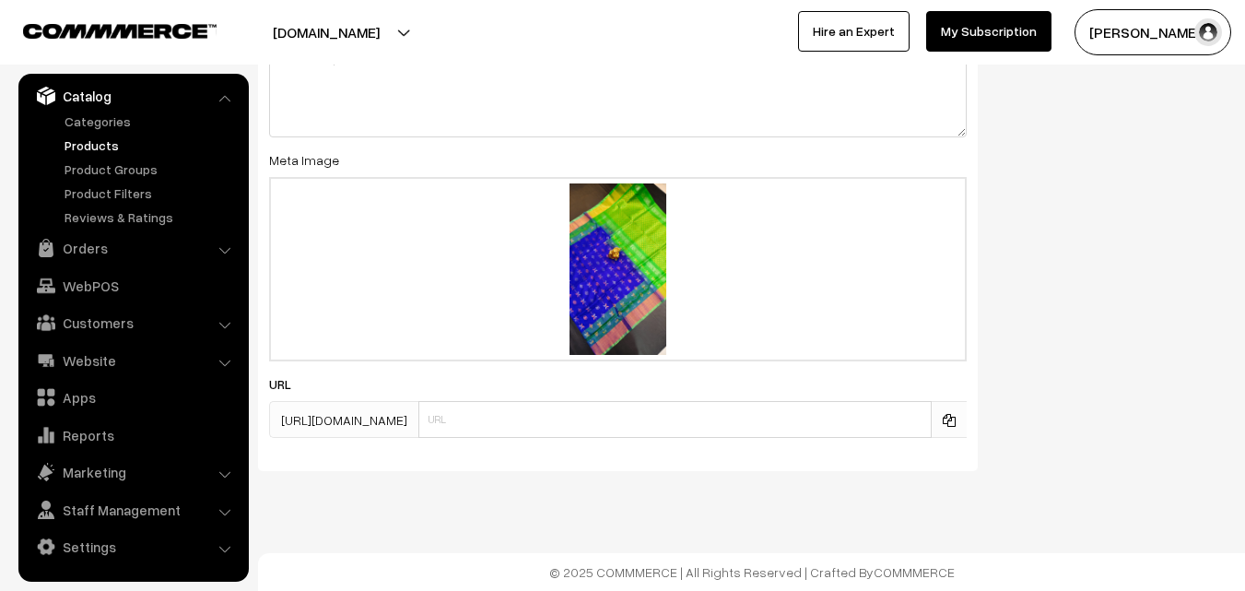
drag, startPoint x: 1243, startPoint y: 544, endPoint x: 1258, endPoint y: 415, distance: 129.8
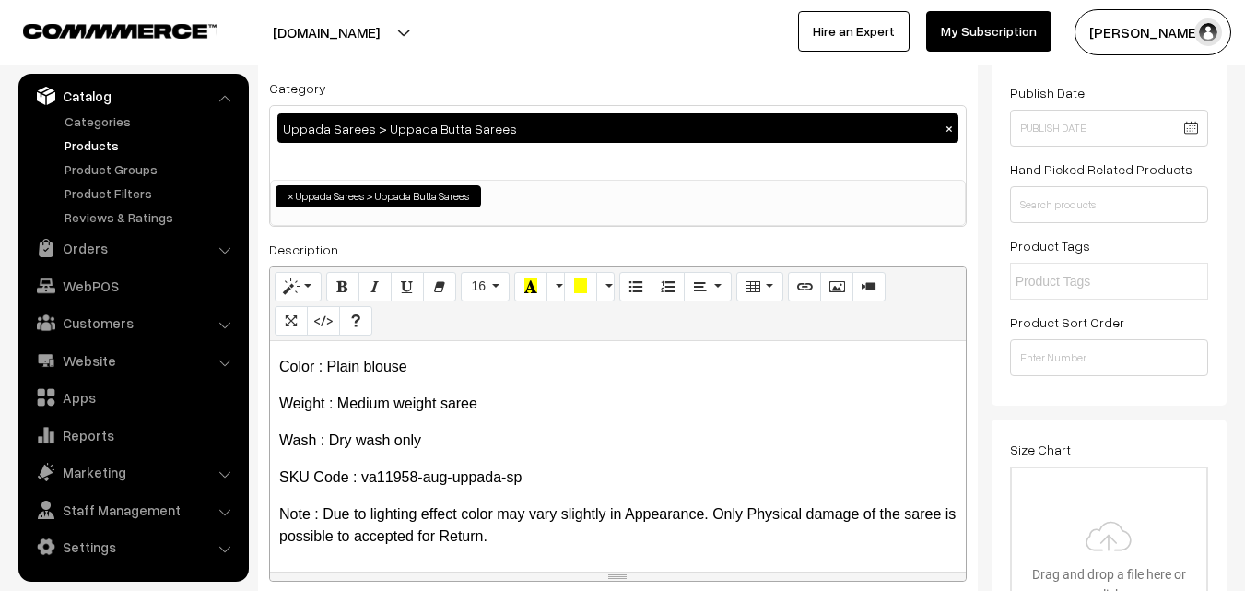
scroll to position [39, 0]
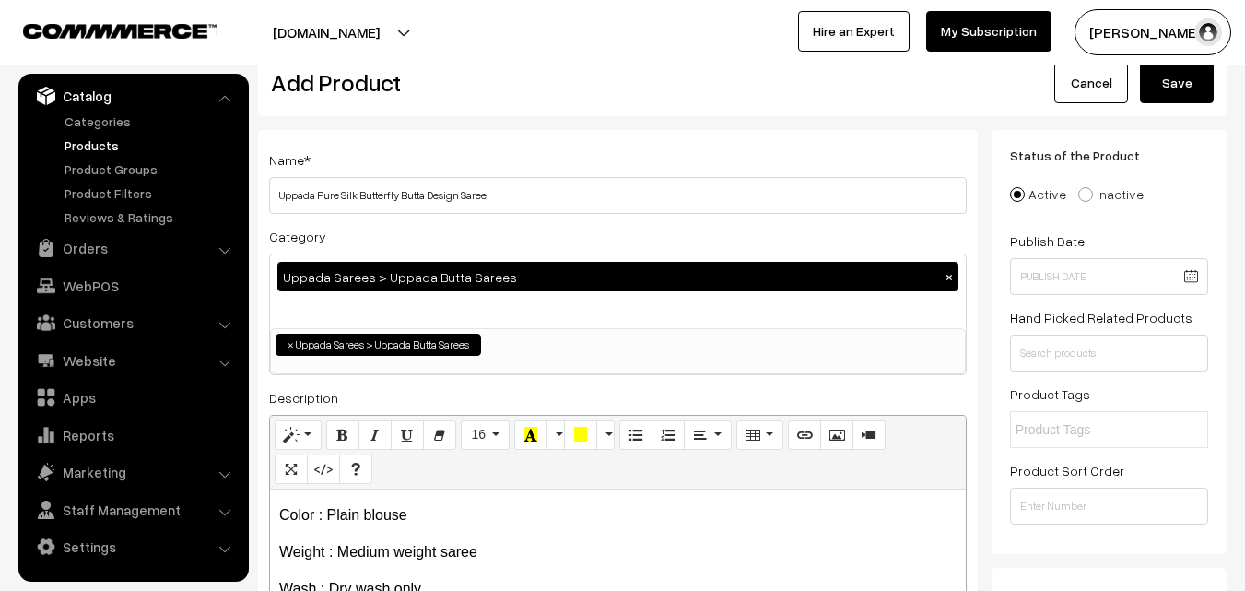
click at [1192, 86] on button "Save" at bounding box center [1177, 83] width 74 height 41
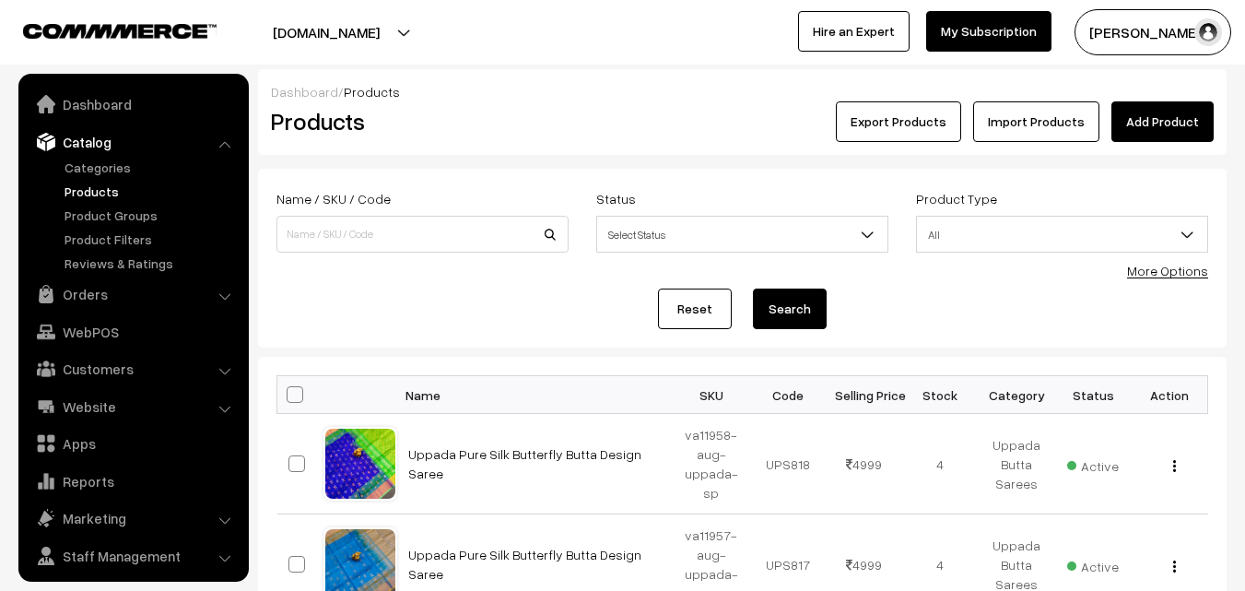
scroll to position [46, 0]
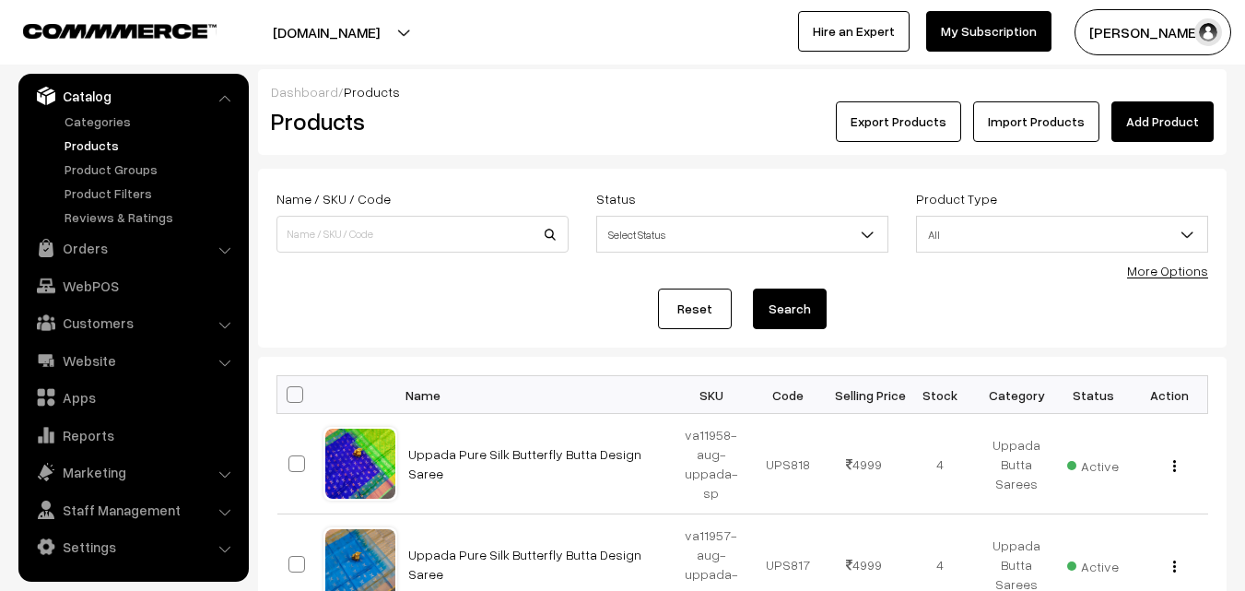
click at [530, 110] on h2 "Products" at bounding box center [419, 121] width 296 height 29
click at [1165, 100] on div "Dashboard / Products" at bounding box center [742, 91] width 943 height 19
click at [1168, 116] on link "Add Product" at bounding box center [1162, 121] width 102 height 41
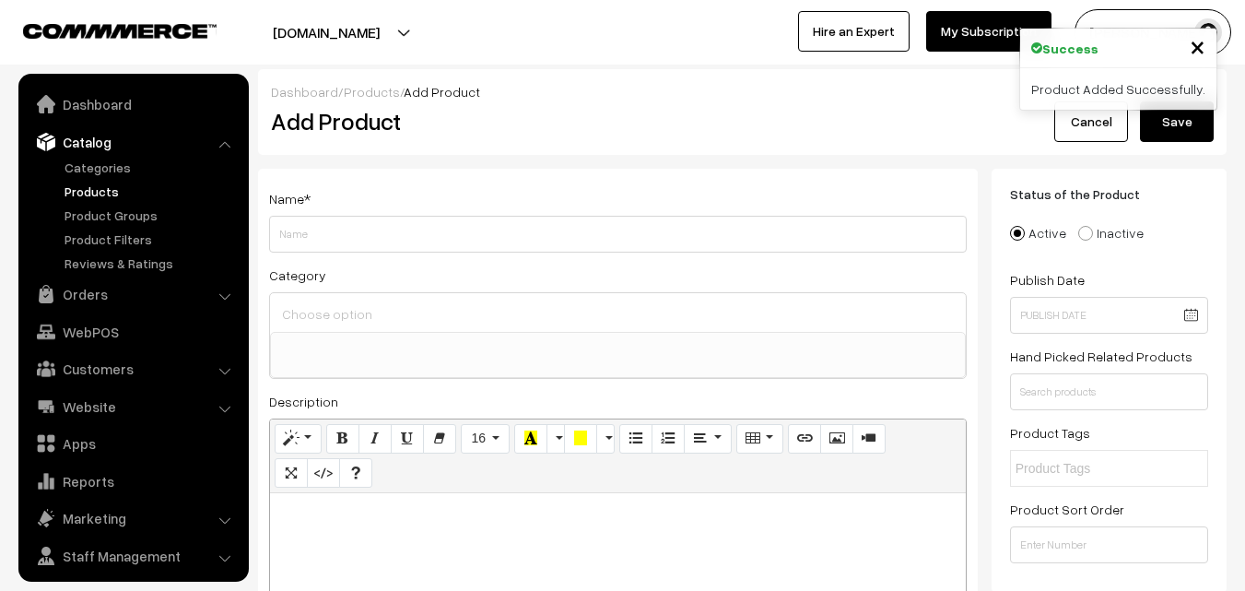
select select
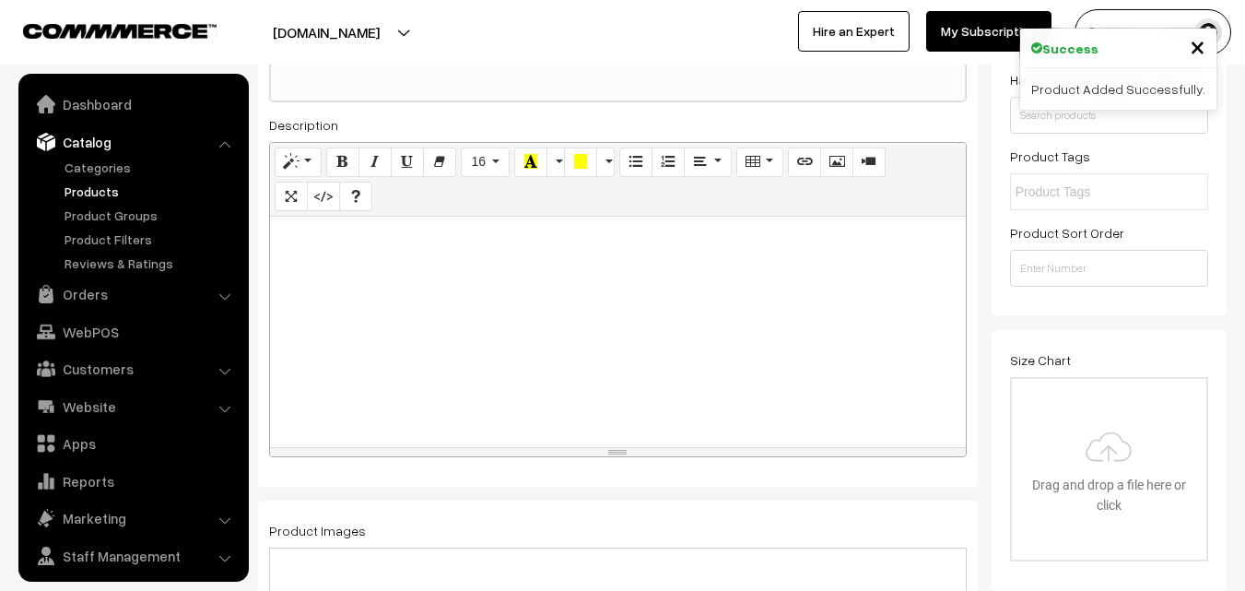
scroll to position [46, 0]
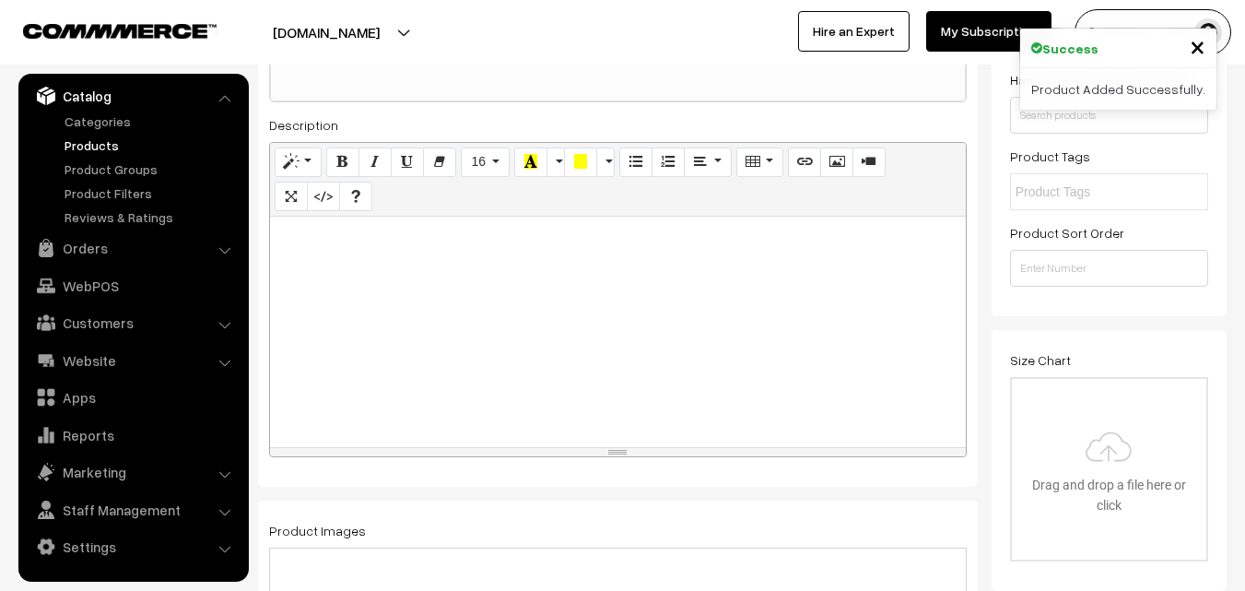
paste div
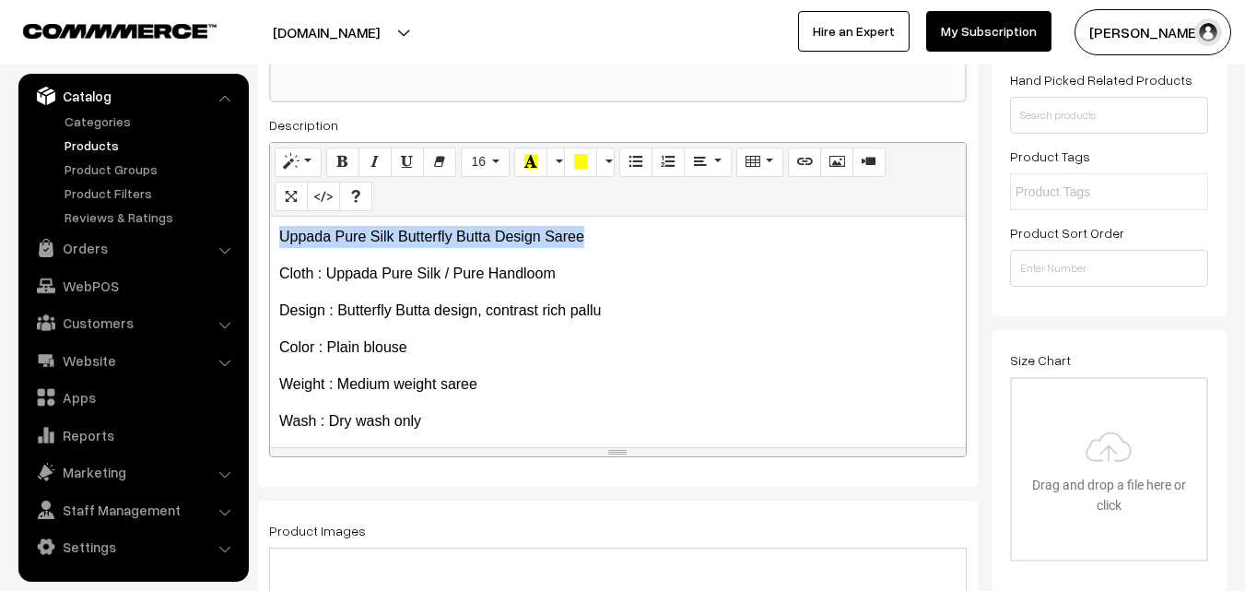
drag, startPoint x: 594, startPoint y: 226, endPoint x: 273, endPoint y: 231, distance: 321.6
click at [273, 231] on div "Uppada Pure Silk Butterfly Butta Design Saree Cloth : Uppada Pure Silk / Pure …" at bounding box center [618, 332] width 696 height 230
copy p "Uppada Pure Silk Butterfly Butta Design Saree"
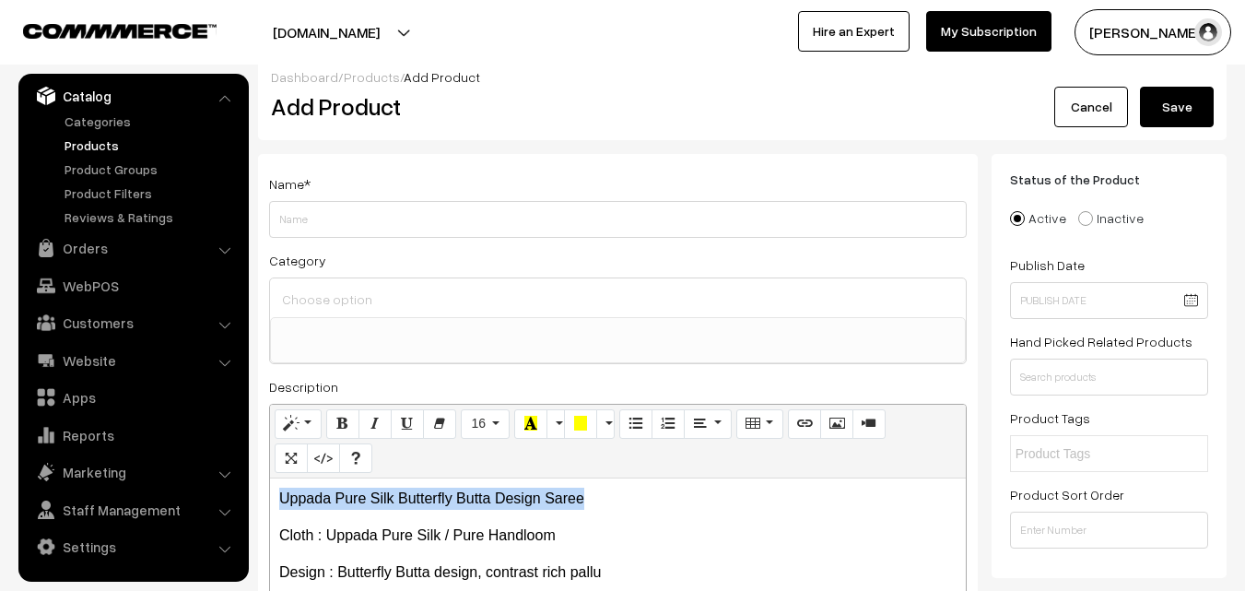
scroll to position [0, 0]
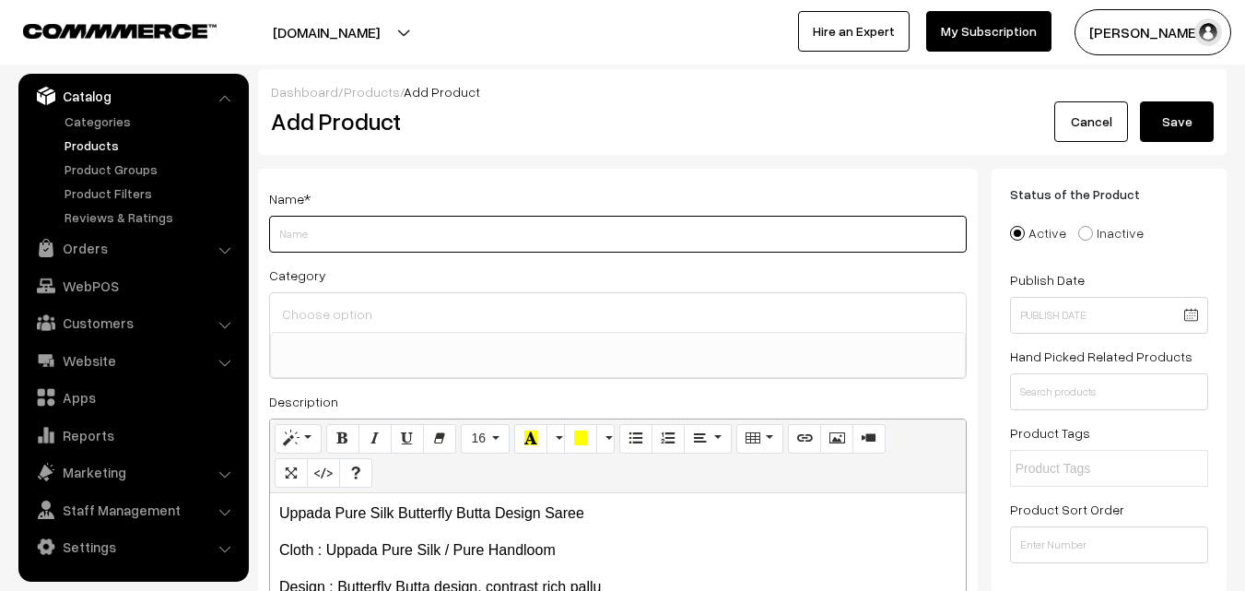
click at [316, 225] on input "Weight" at bounding box center [618, 234] width 698 height 37
paste input "Uppada Pure Silk Butterfly Butta Design Saree"
type input "Uppada Pure Silk Butterfly Butta Design Saree"
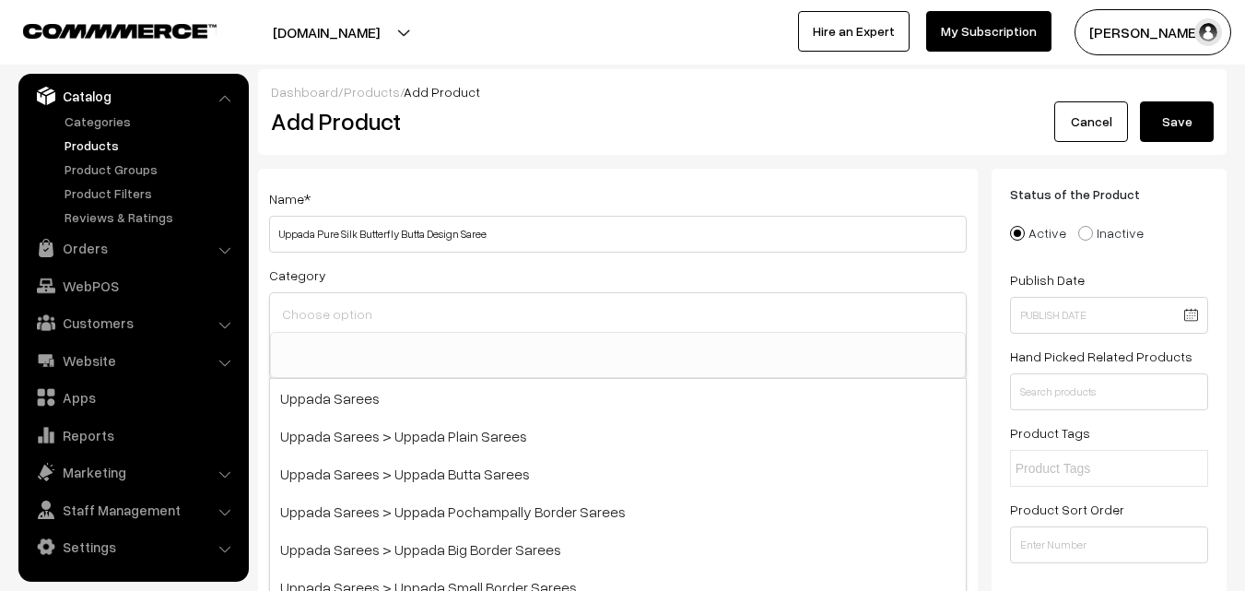
click at [346, 306] on input at bounding box center [617, 313] width 681 height 27
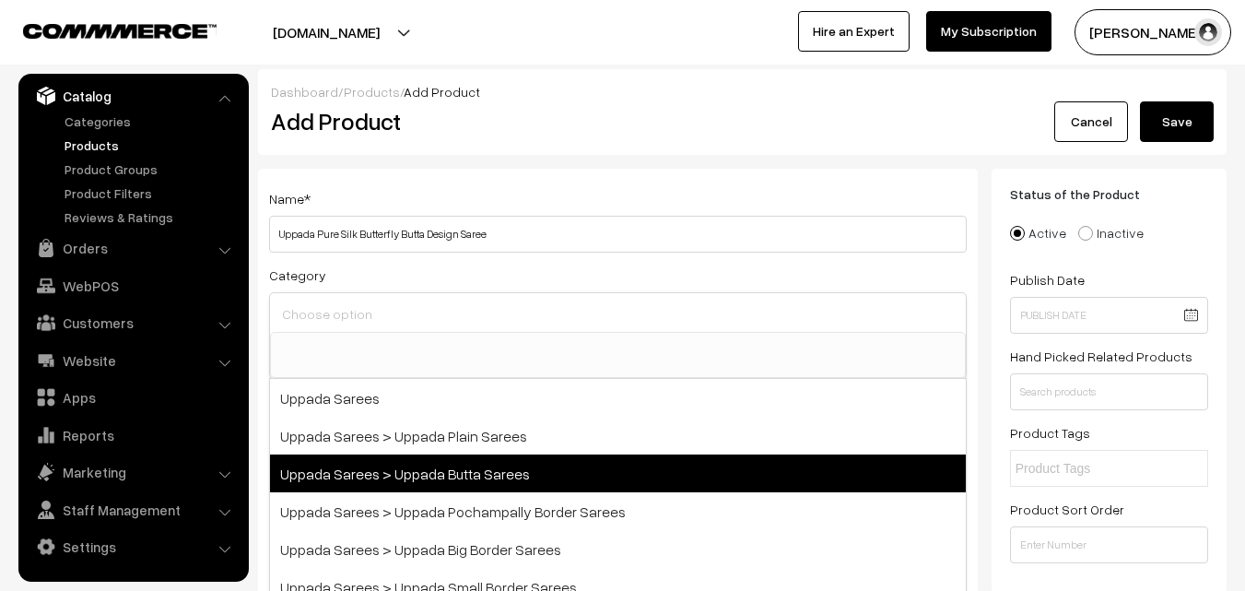
click at [450, 461] on span "Uppada Sarees > Uppada Butta Sarees" at bounding box center [618, 473] width 696 height 38
select select "7"
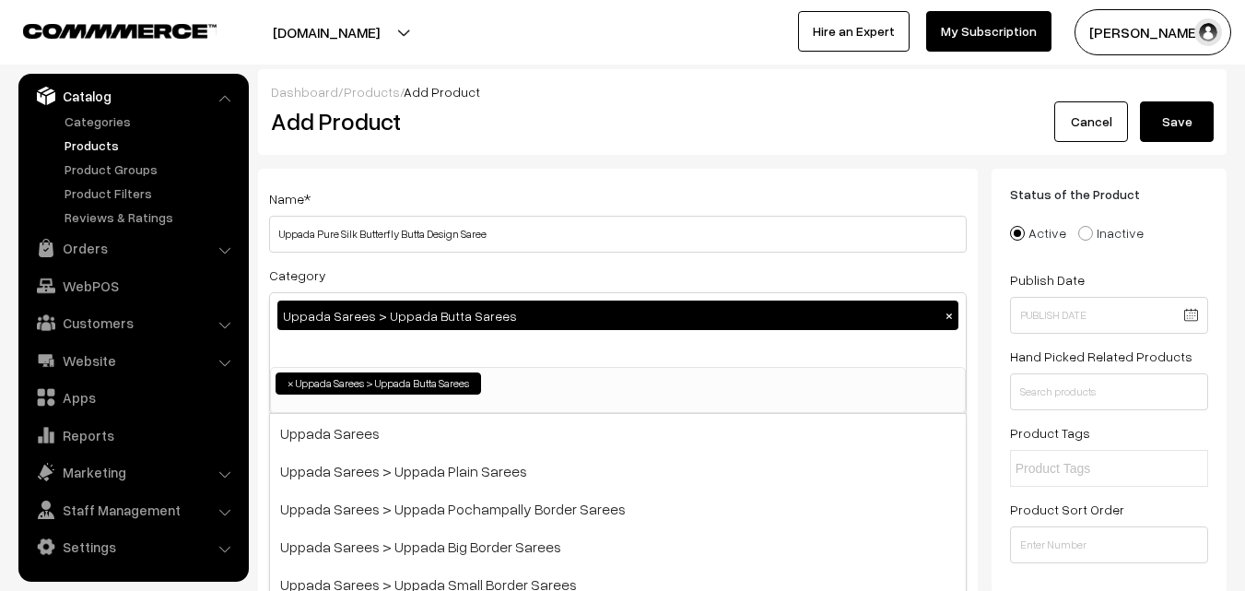
click at [426, 170] on div "Name * Uppada Pure Silk Butterfly Butta Design Saree Category Uppada Sarees > U…" at bounding box center [618, 483] width 720 height 629
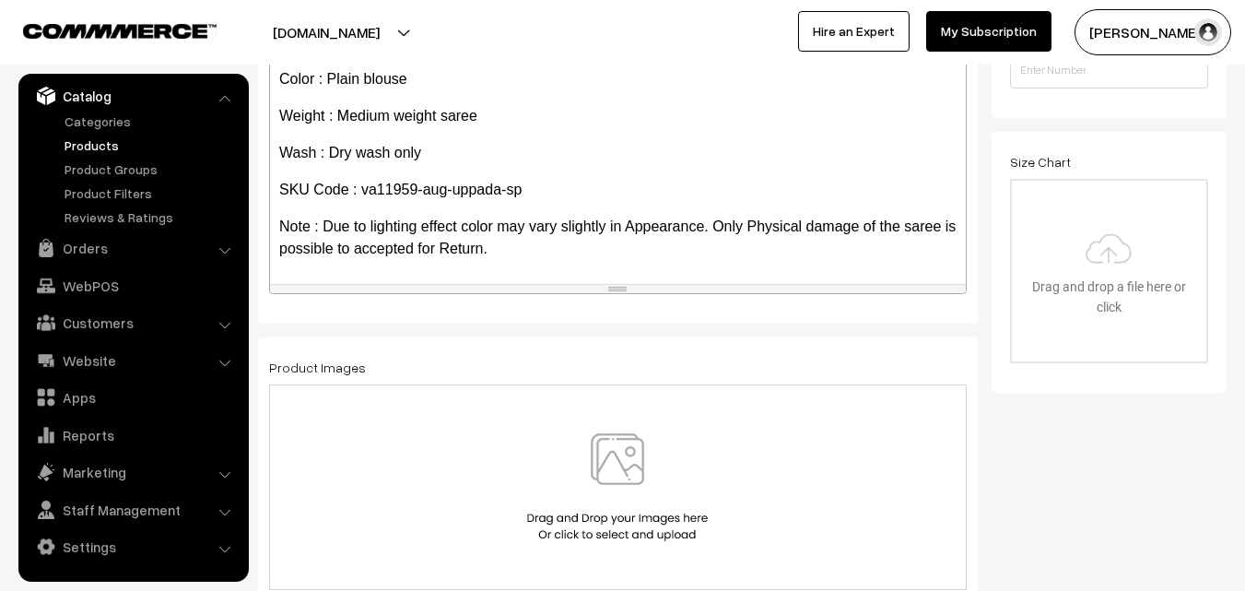
scroll to position [553, 0]
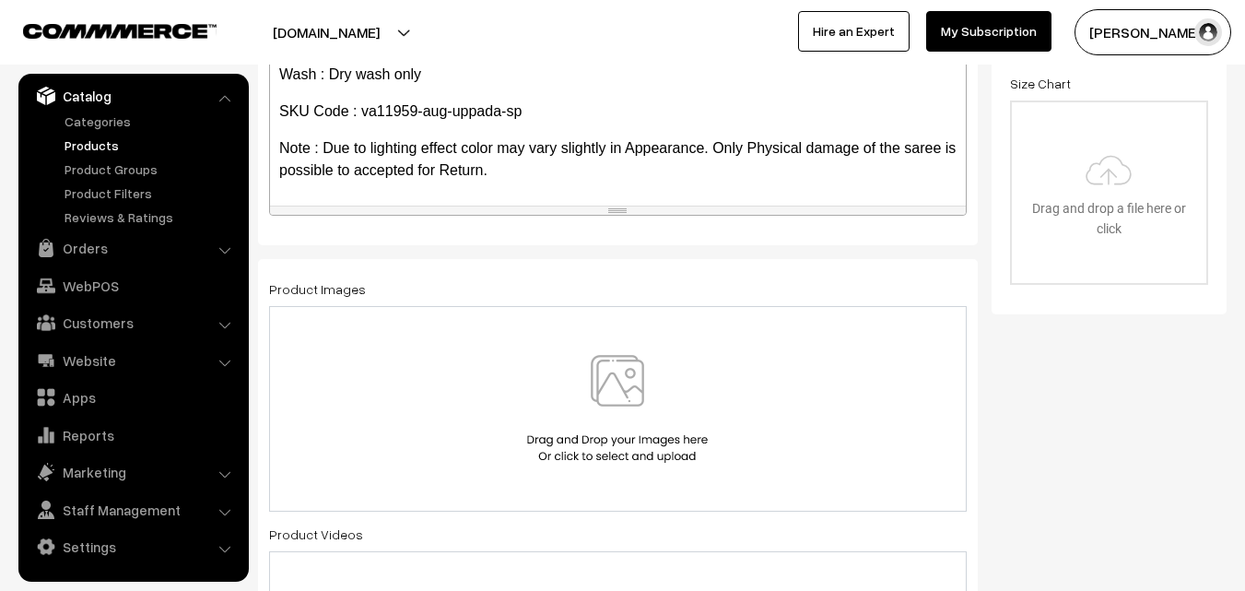
click at [608, 380] on img at bounding box center [617, 409] width 190 height 108
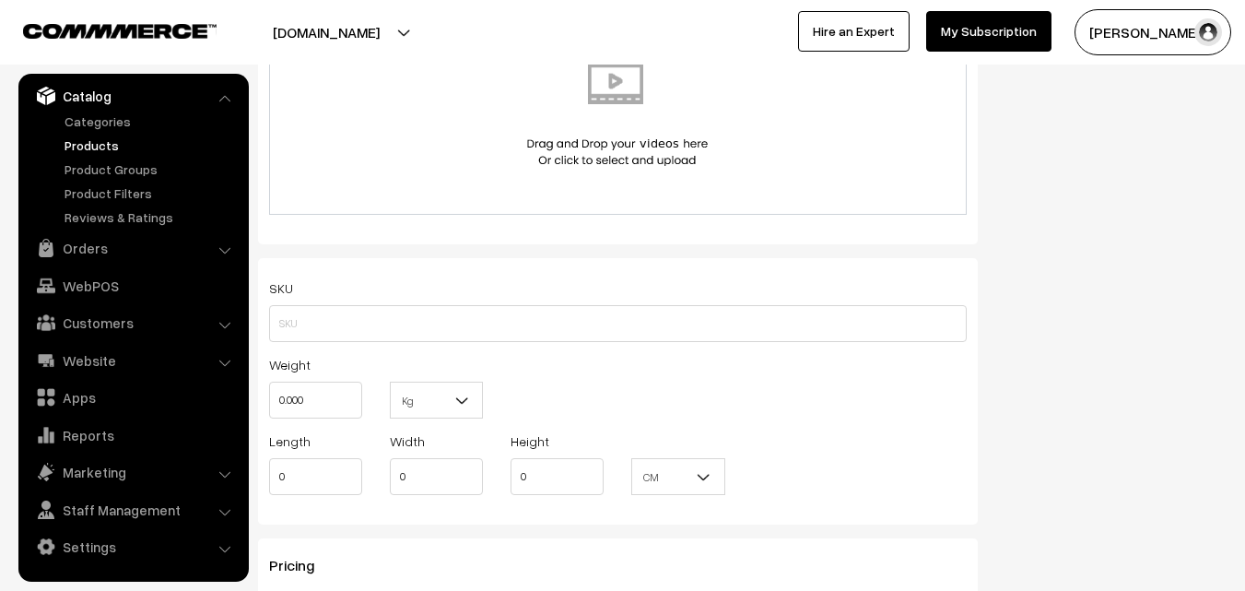
scroll to position [1106, 0]
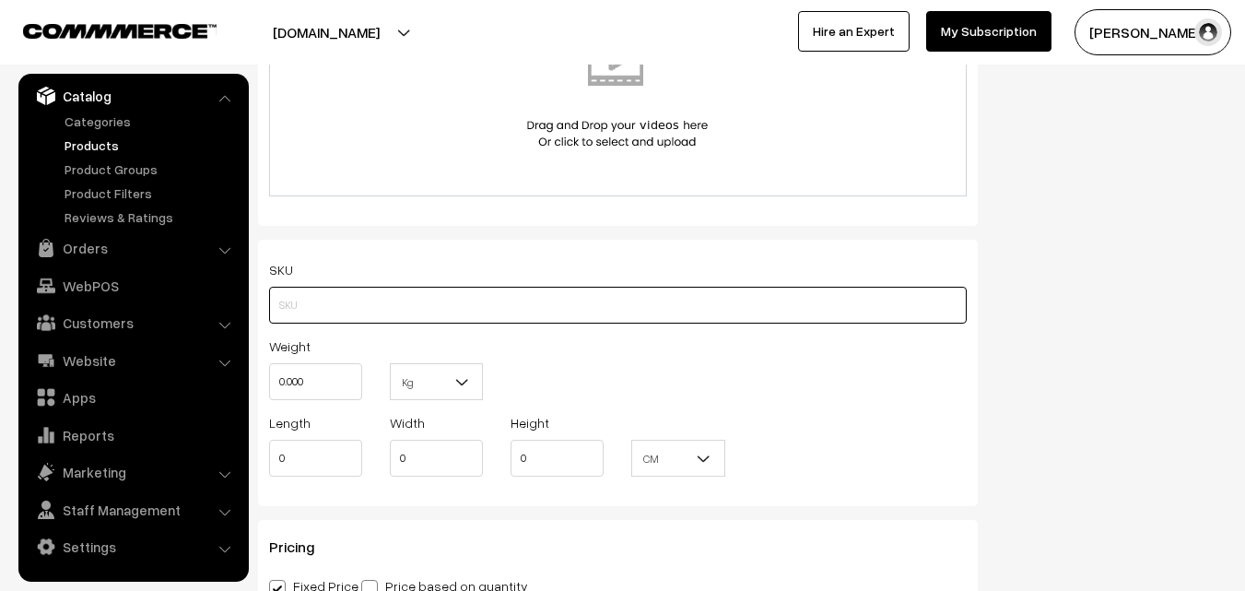
click at [323, 306] on input "text" at bounding box center [618, 305] width 698 height 37
paste input "va11959-aug-uppada-sp"
type input "va11959-aug-uppada-sp"
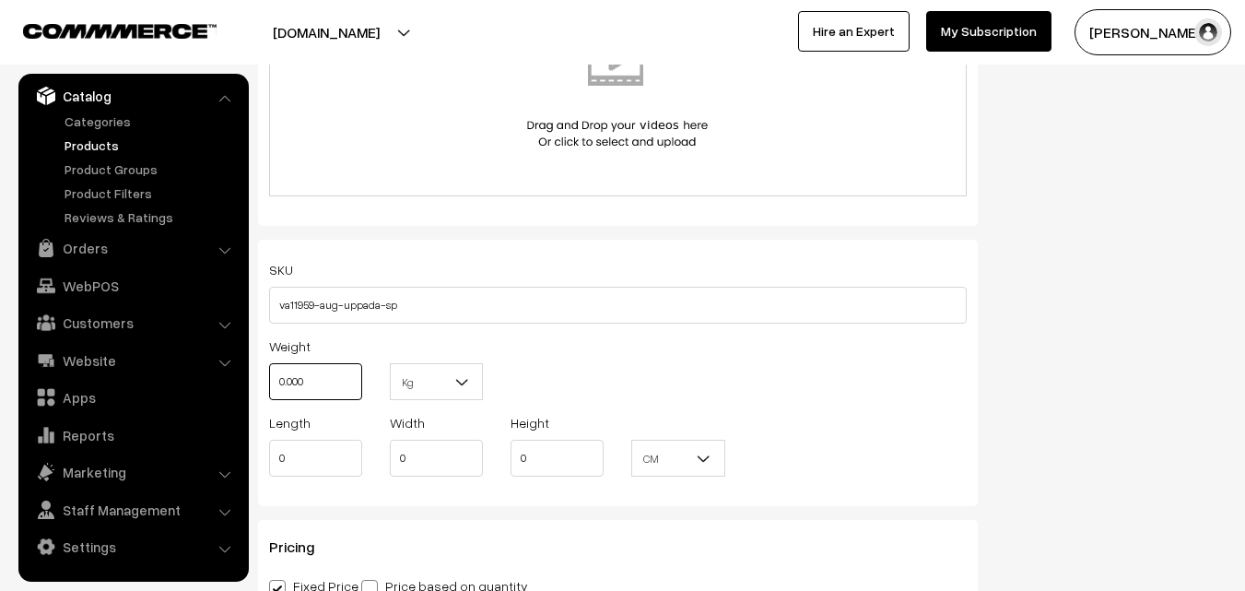
click at [326, 379] on input "0.000" at bounding box center [315, 381] width 93 height 37
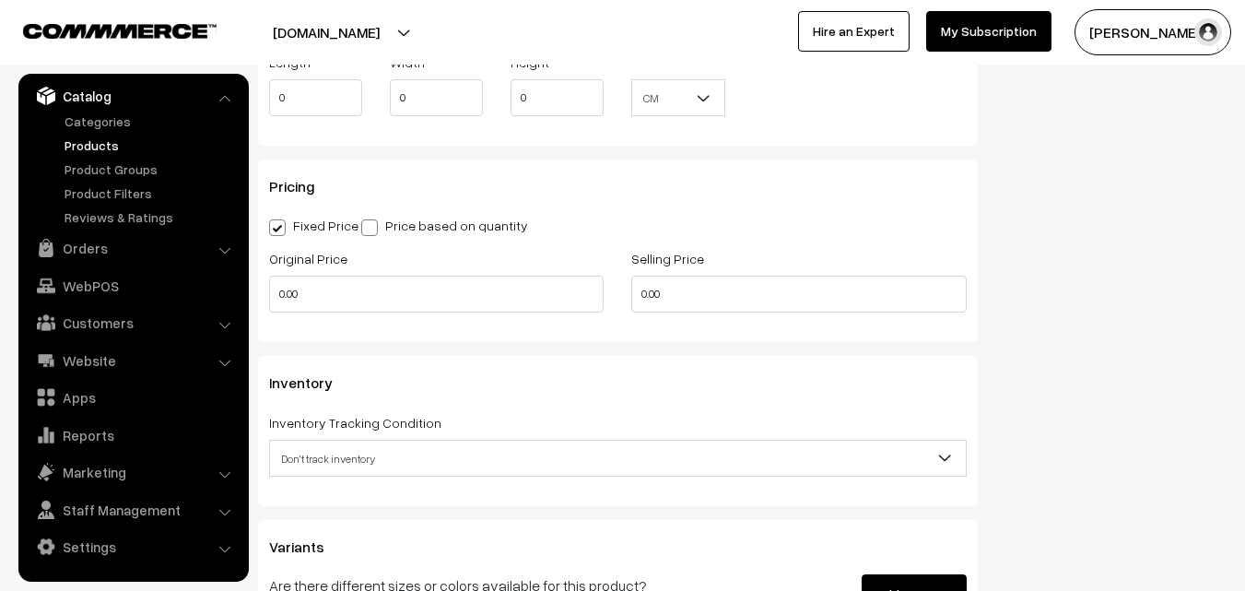
scroll to position [1474, 0]
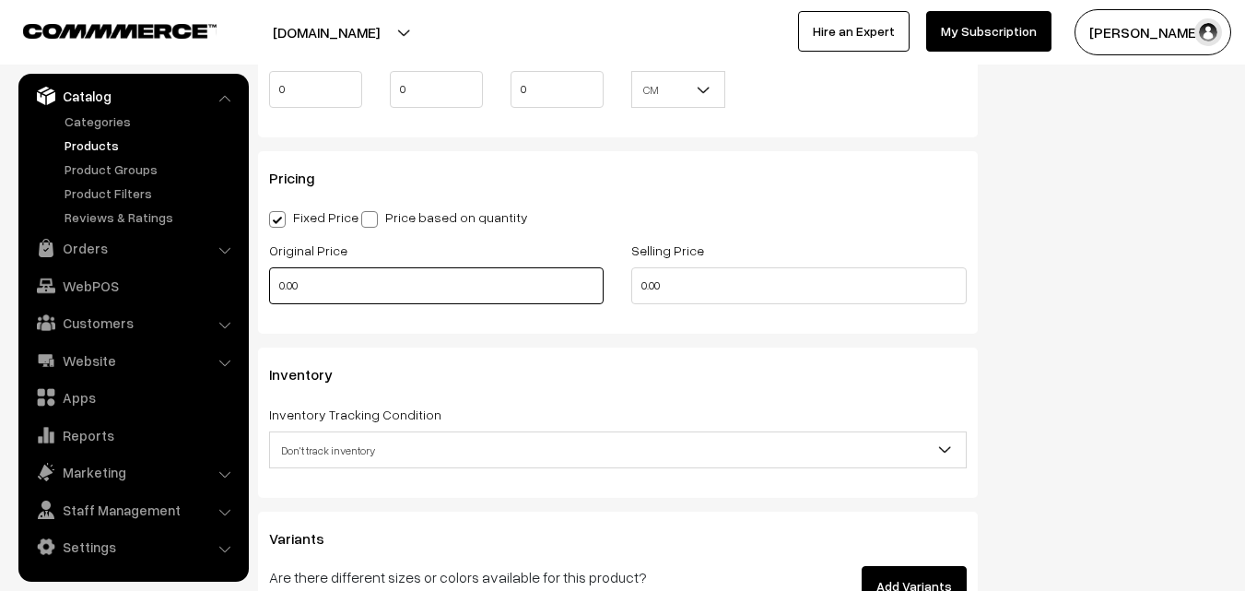
type input "0.80"
click at [317, 291] on input "0.00" at bounding box center [436, 285] width 334 height 37
type input "3900"
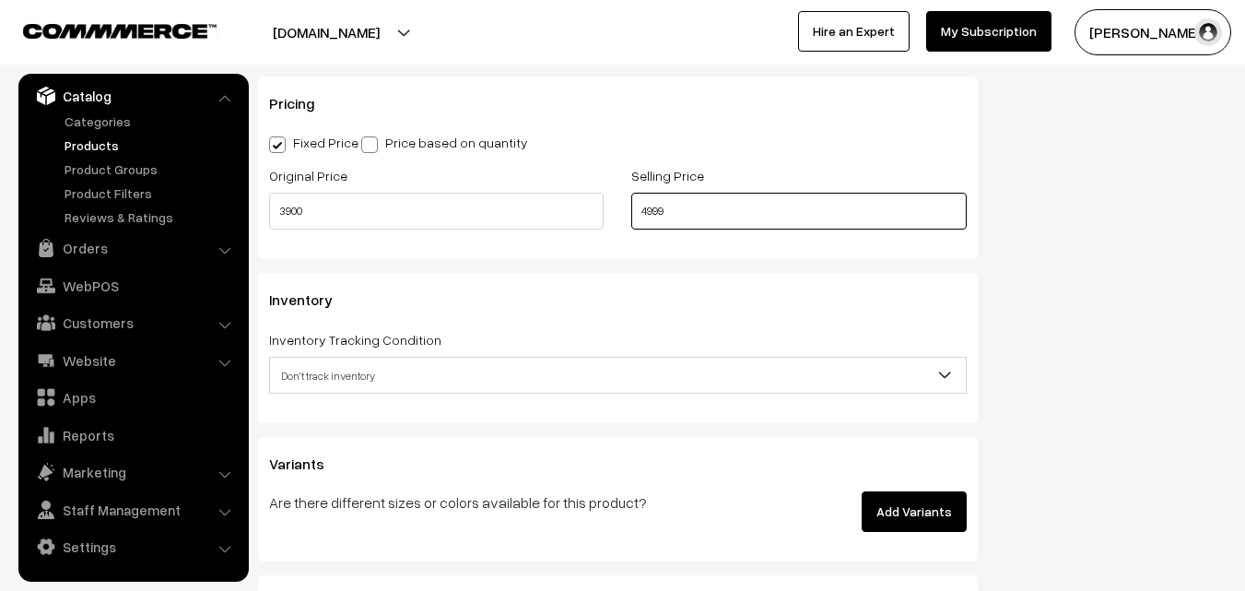
scroll to position [1659, 0]
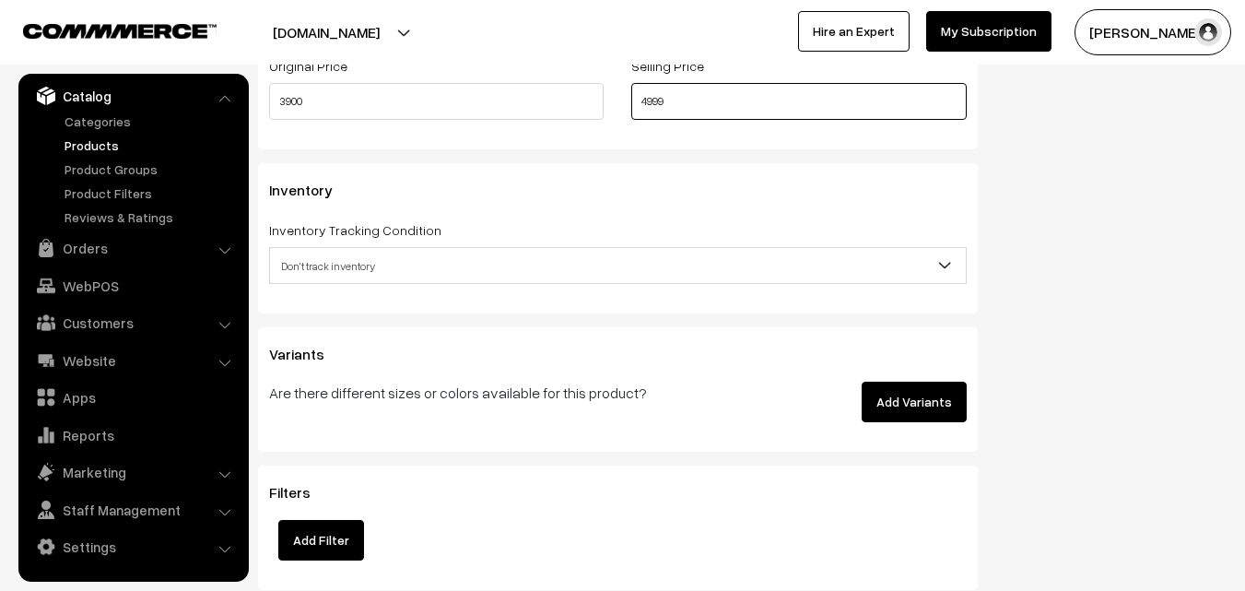
type input "4999"
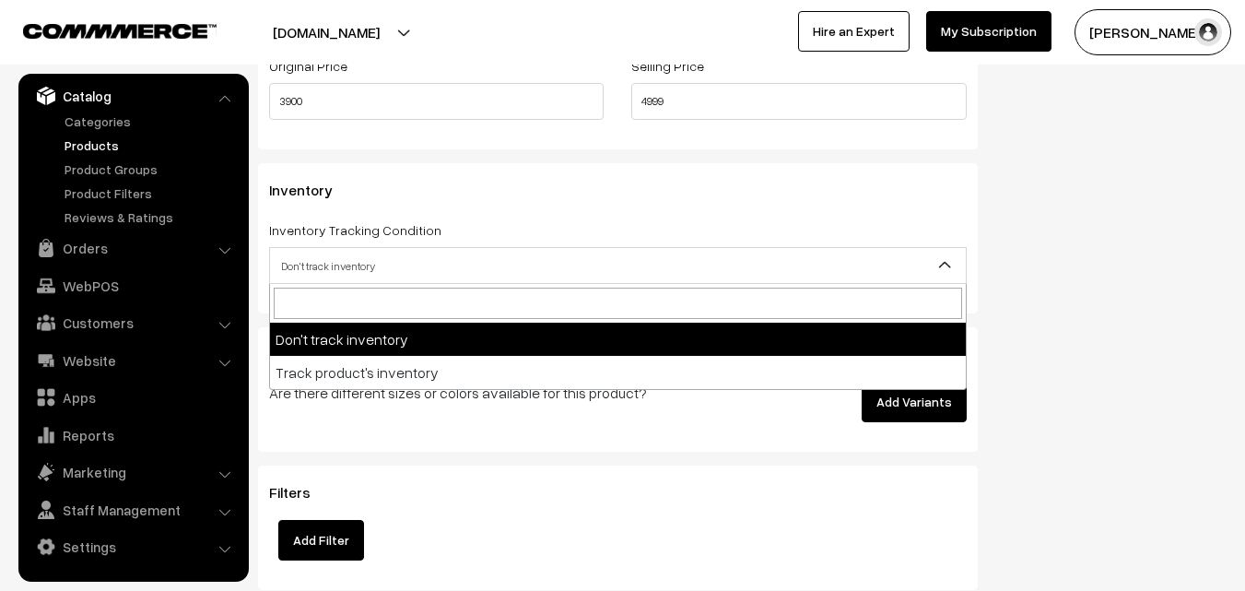
click at [294, 264] on span "Don't track inventory" at bounding box center [618, 266] width 696 height 32
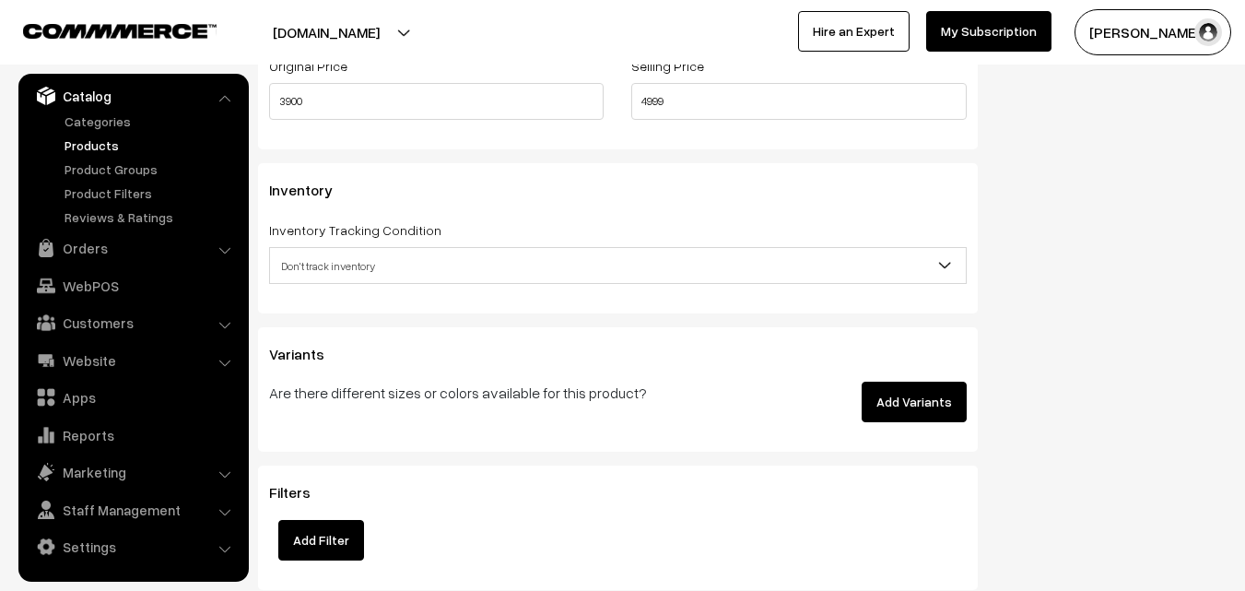
click at [320, 286] on div "Inventory Inventory Tracking Condition Don't track inventory Track product's in…" at bounding box center [618, 237] width 720 height 149
click at [319, 270] on span "Don't track inventory" at bounding box center [618, 266] width 696 height 32
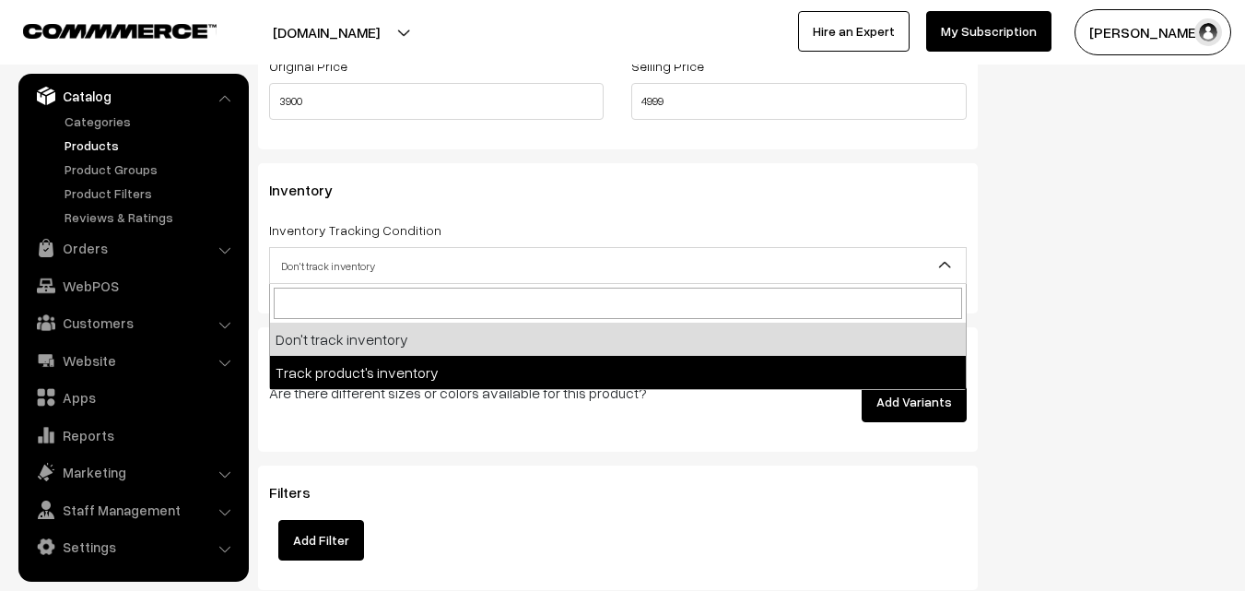
select select "2"
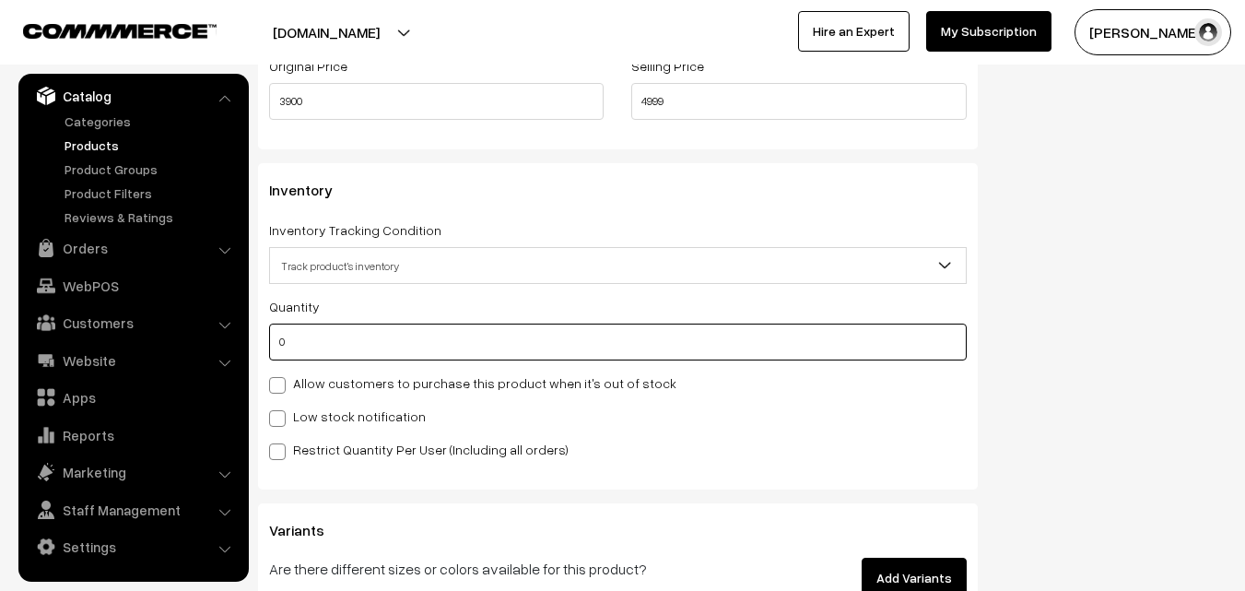
click at [320, 336] on input "0" at bounding box center [618, 341] width 698 height 37
type input "4"
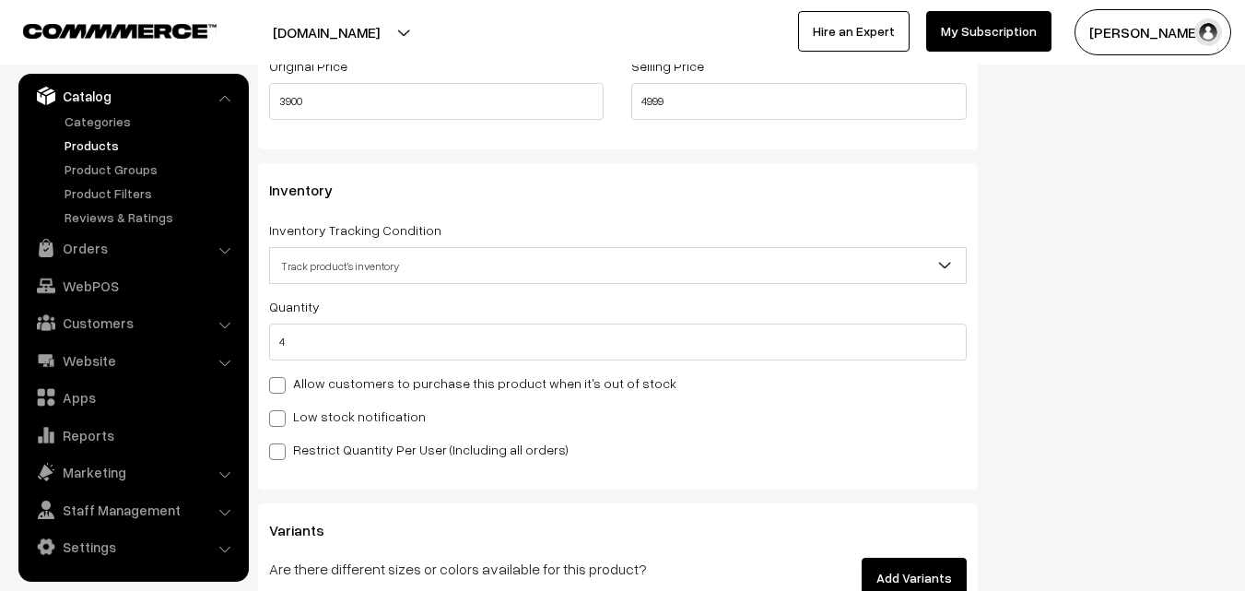
click at [320, 405] on div "Low stock notification" at bounding box center [618, 416] width 698 height 22
click at [321, 408] on label "Low stock notification" at bounding box center [347, 415] width 157 height 19
click at [281, 409] on input "Low stock notification" at bounding box center [275, 415] width 12 height 12
checkbox input "true"
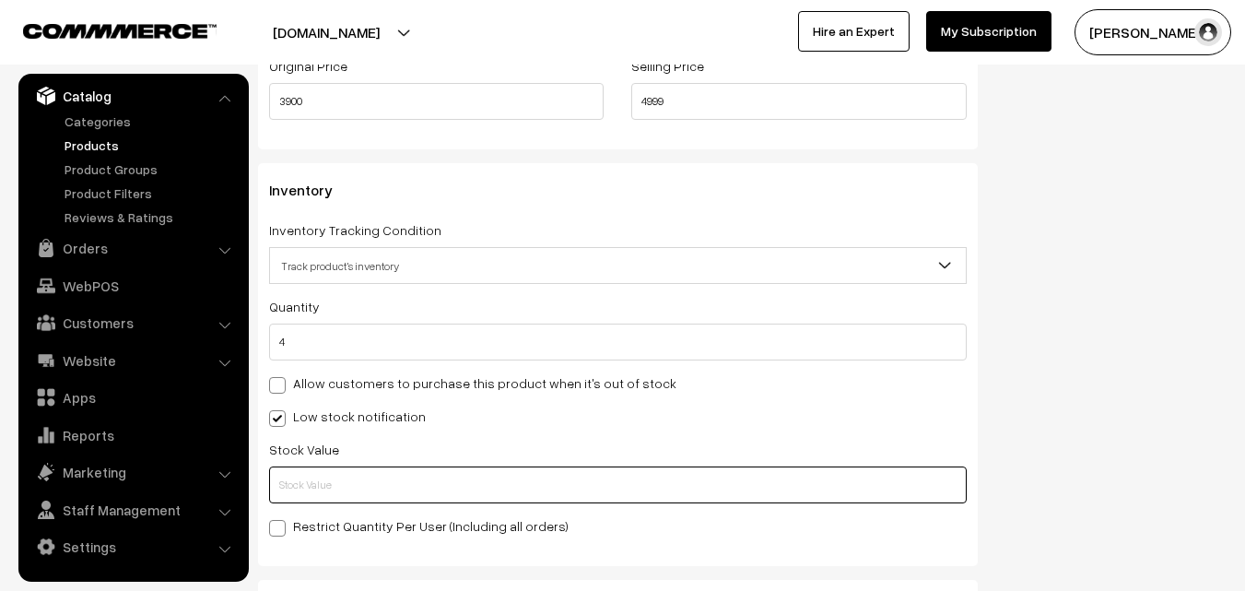
click at [332, 476] on input "text" at bounding box center [618, 484] width 698 height 37
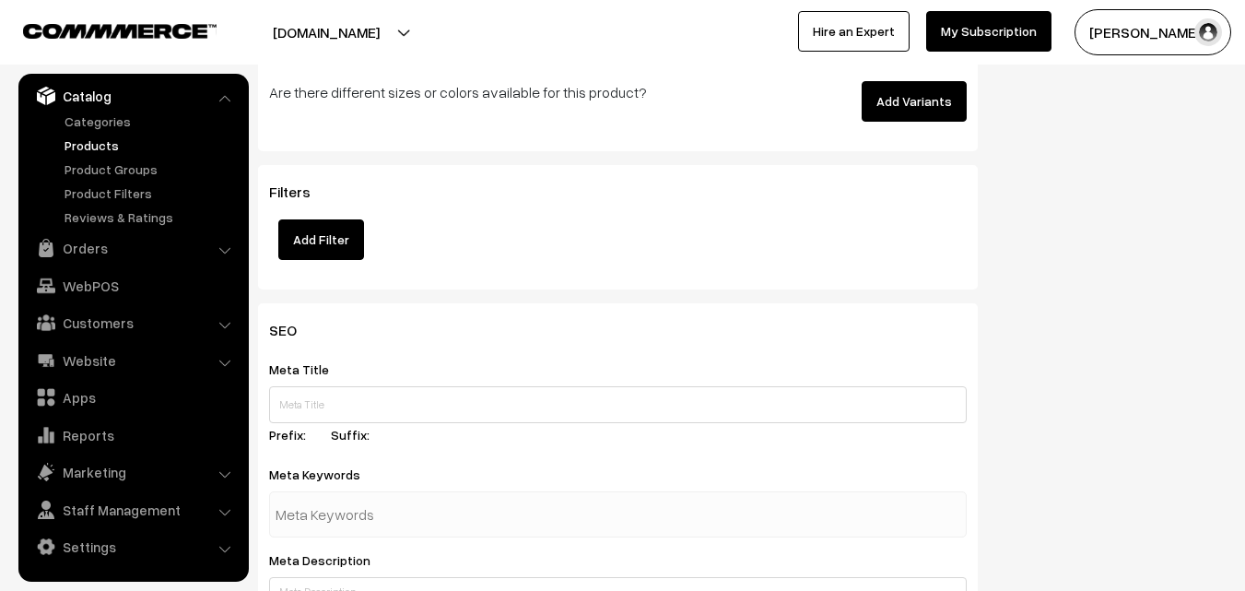
scroll to position [2743, 0]
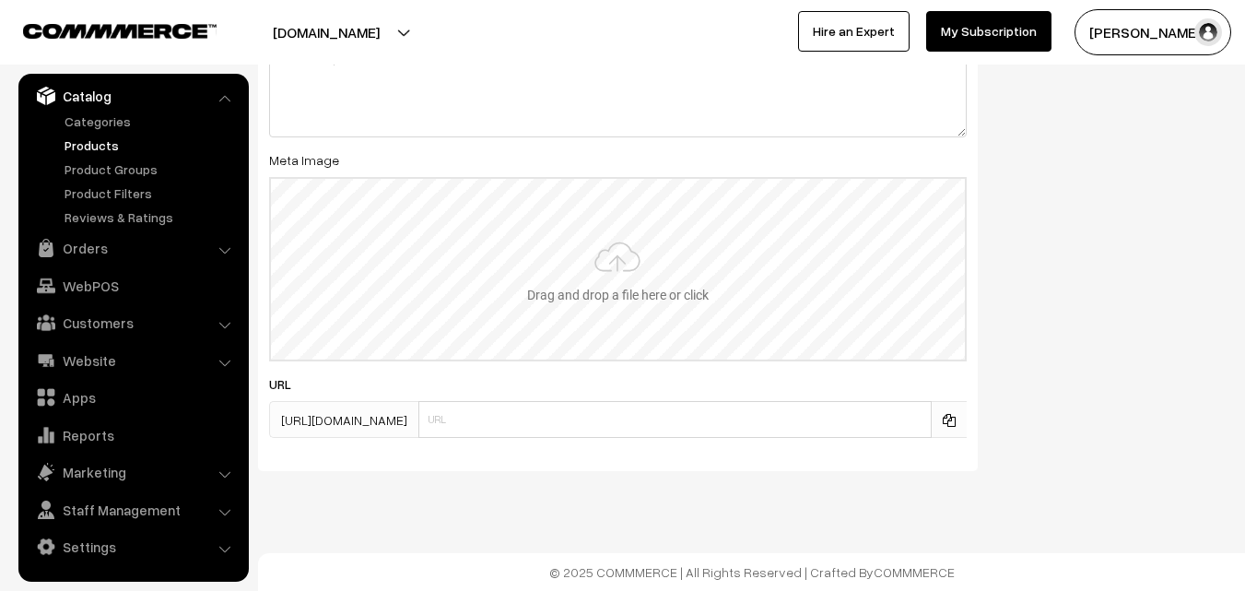
type input "2"
click at [563, 240] on input "file" at bounding box center [618, 269] width 694 height 181
type input "C:\fakepath\uppada-saree-va11959-aug.jpeg"
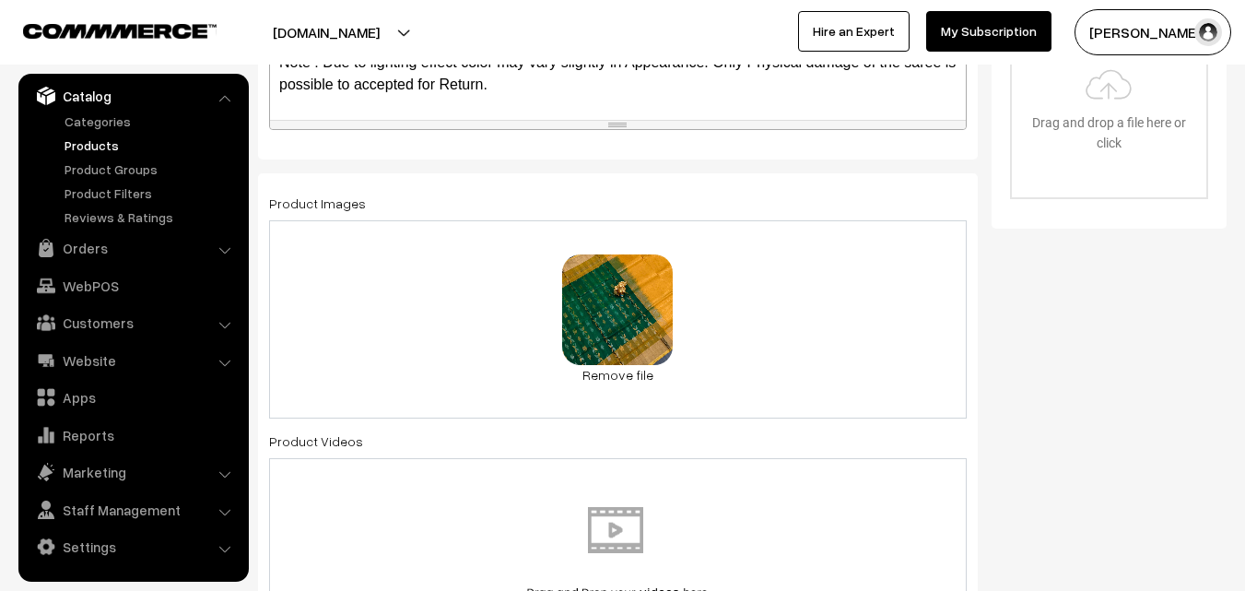
scroll to position [0, 0]
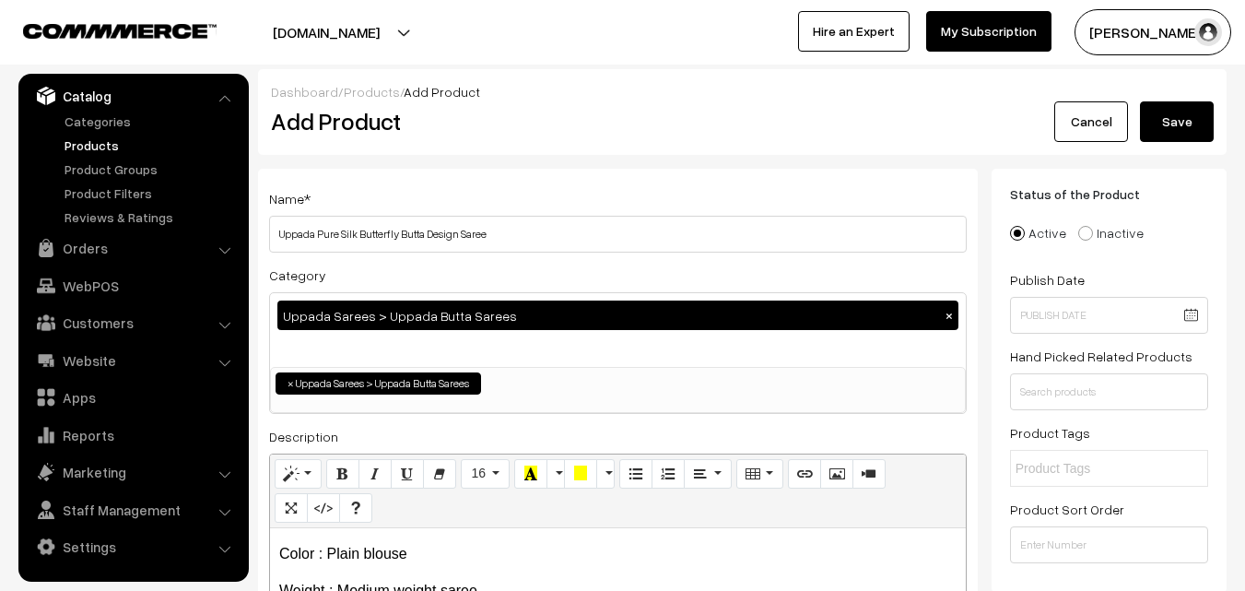
click at [1183, 124] on button "Save" at bounding box center [1177, 121] width 74 height 41
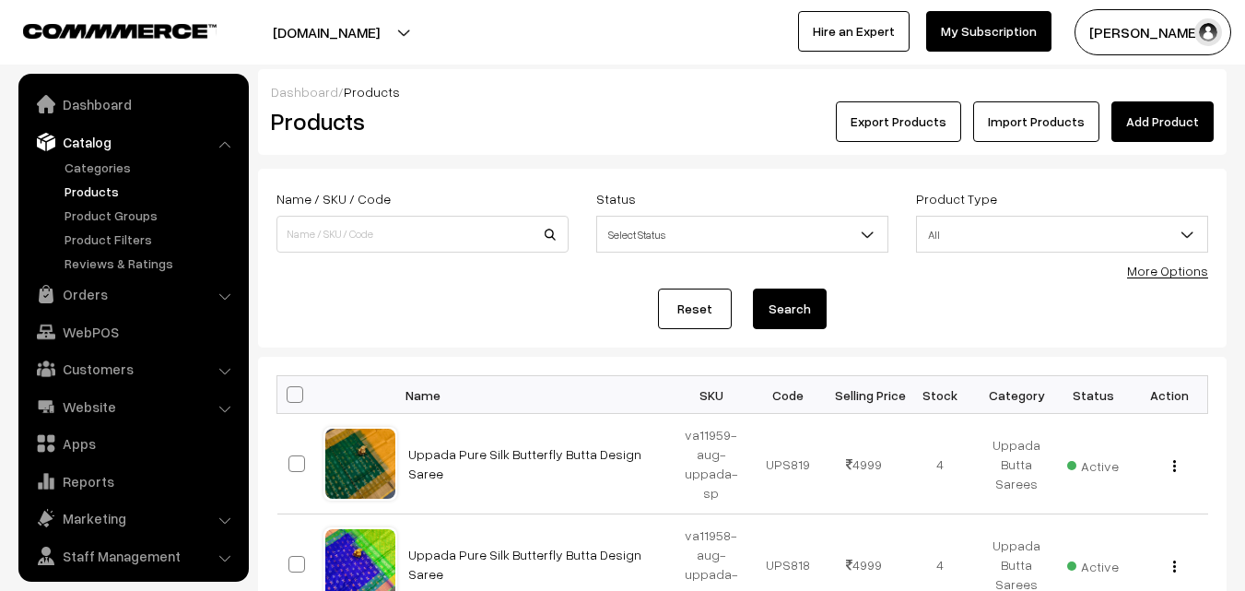
scroll to position [46, 0]
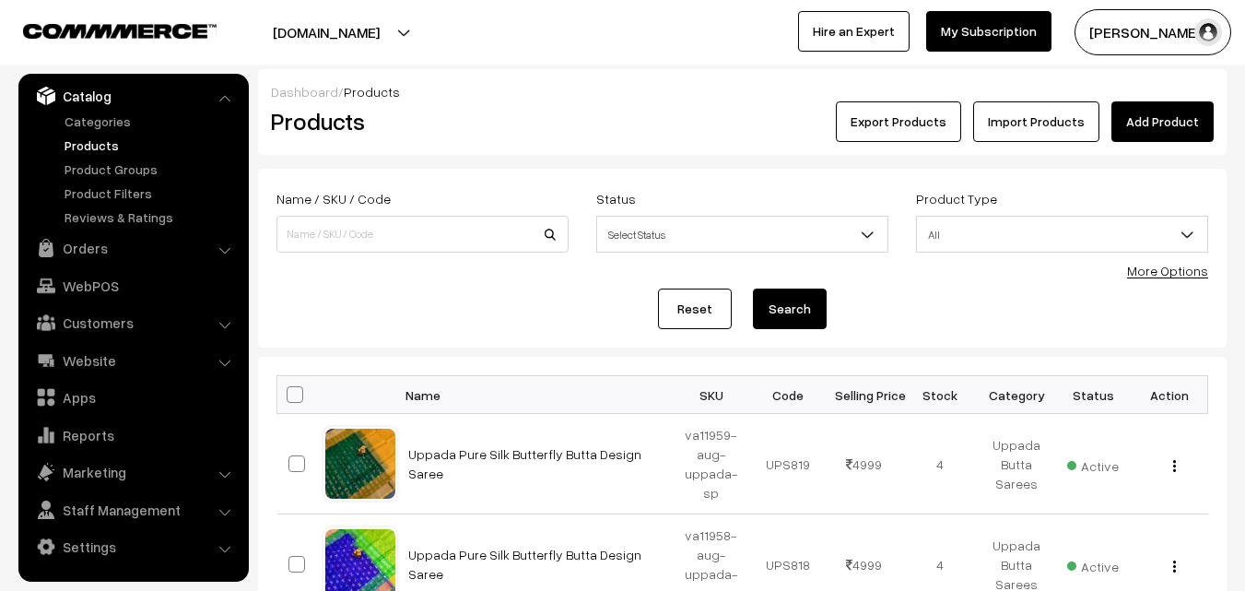
click at [521, 128] on h2 "Products" at bounding box center [419, 121] width 296 height 29
click at [1148, 114] on link "Add Product" at bounding box center [1162, 121] width 102 height 41
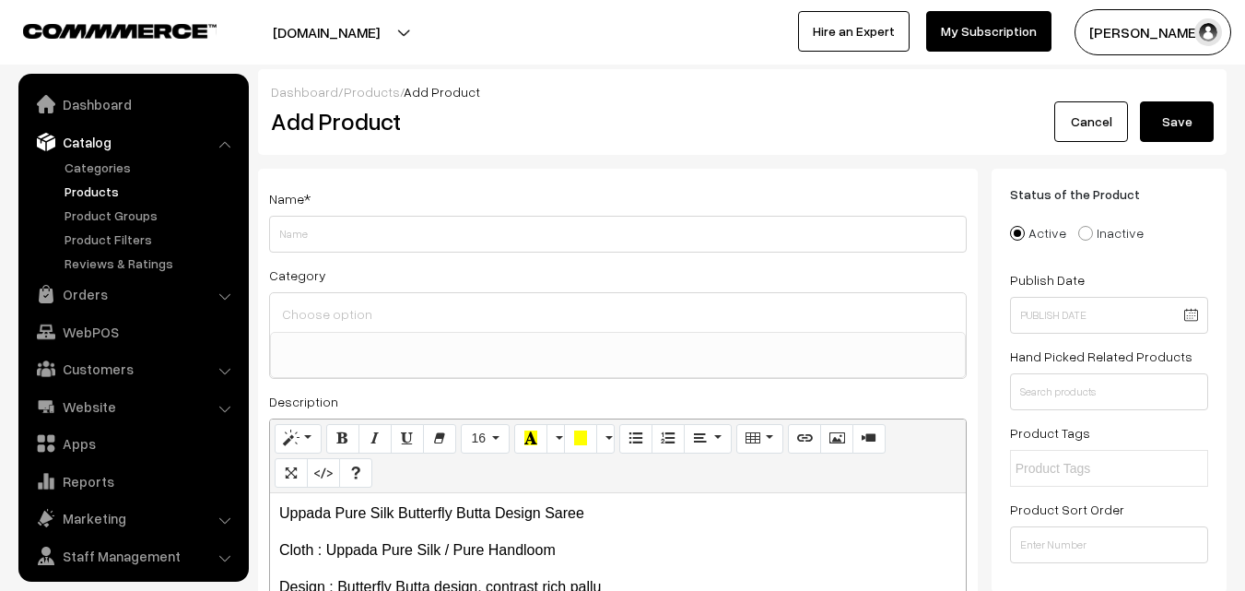
select select
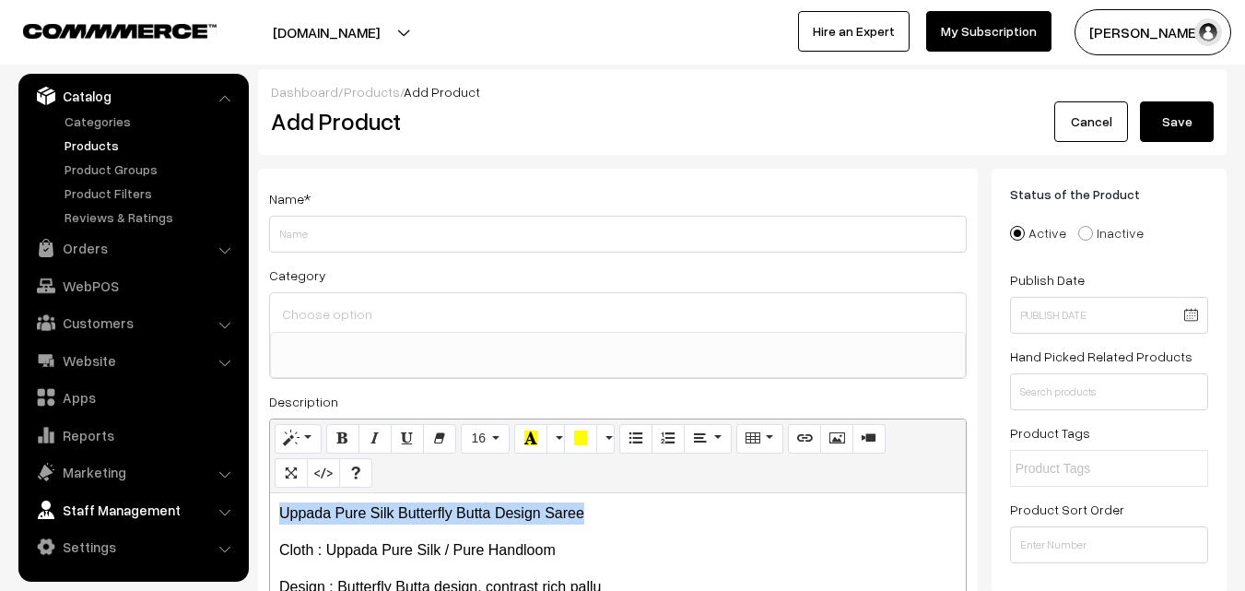
drag, startPoint x: 608, startPoint y: 515, endPoint x: 194, endPoint y: 493, distance: 414.3
copy p "Uppada Pure Silk Butterfly Butta Design Saree"
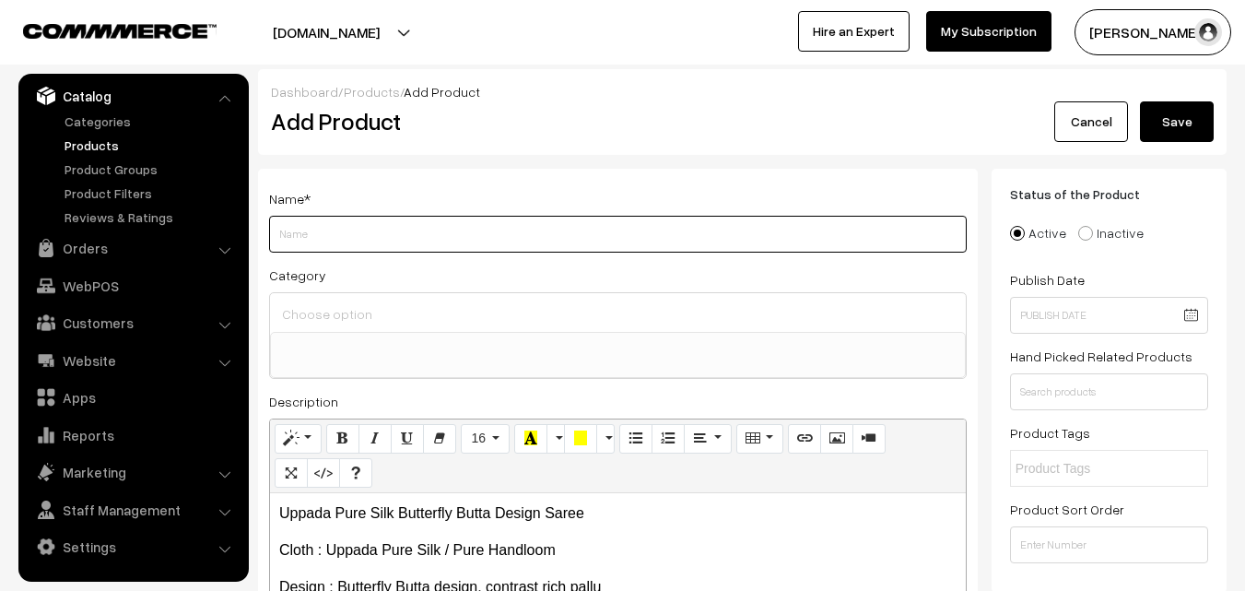
click at [374, 236] on input "Weight" at bounding box center [618, 234] width 698 height 37
paste input "Uppada Pure Silk Butterfly Butta Design Saree"
type input "Uppada Pure Silk Butterfly Butta Design Saree"
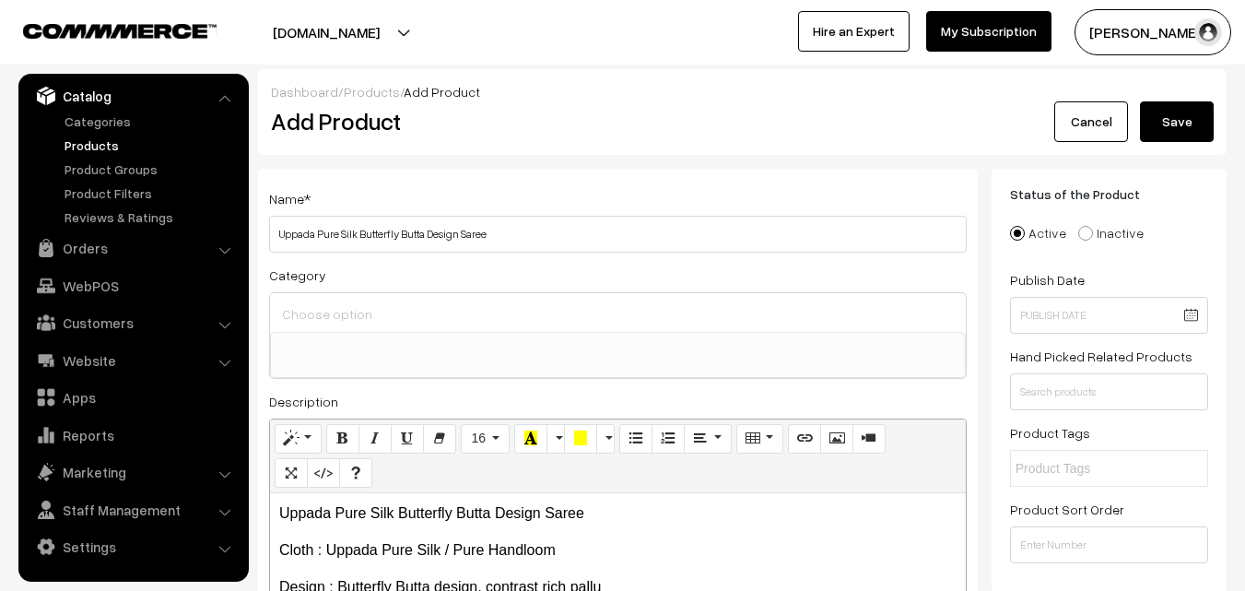
click at [360, 312] on input at bounding box center [617, 313] width 681 height 27
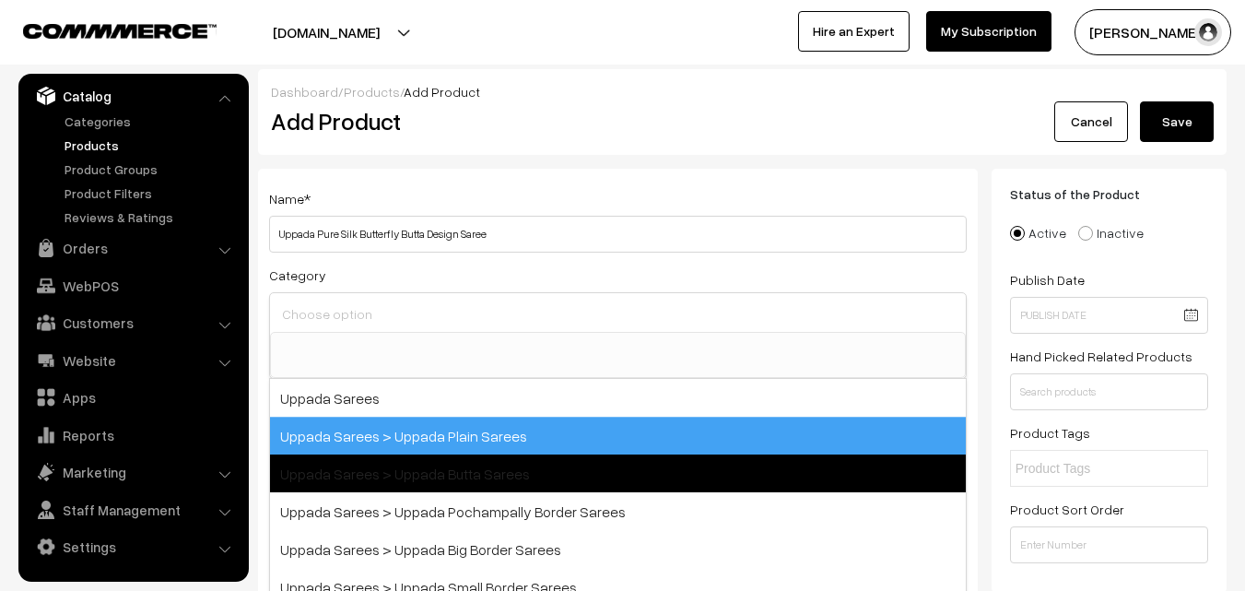
click at [440, 456] on span "Uppada Sarees > Uppada Butta Sarees" at bounding box center [618, 473] width 696 height 38
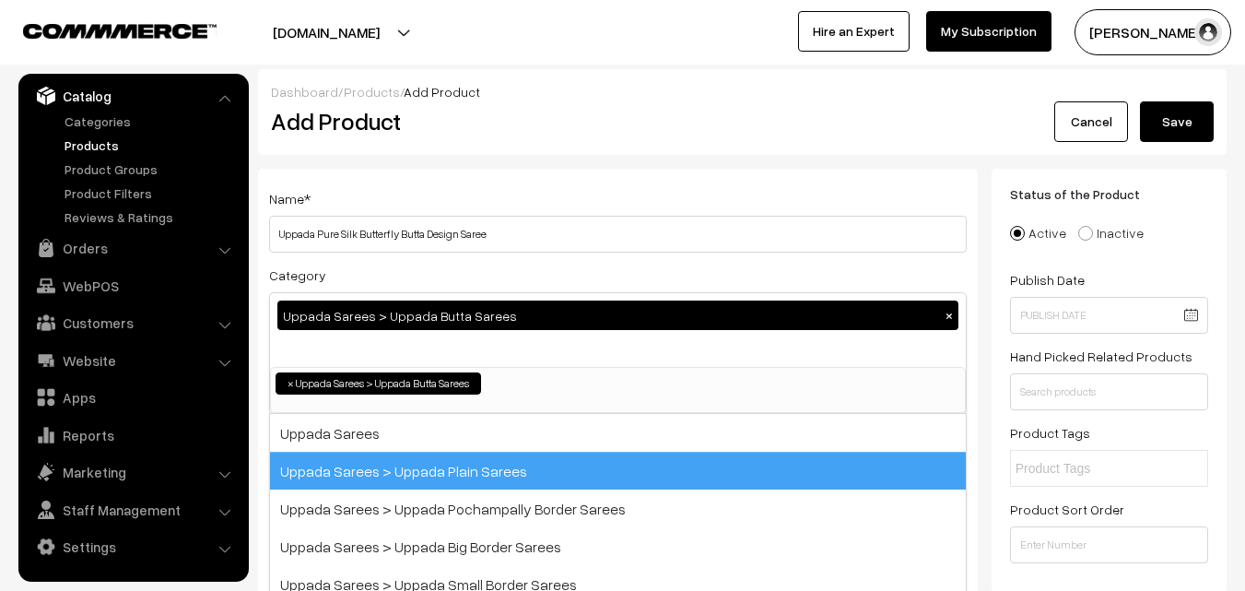
select select "7"
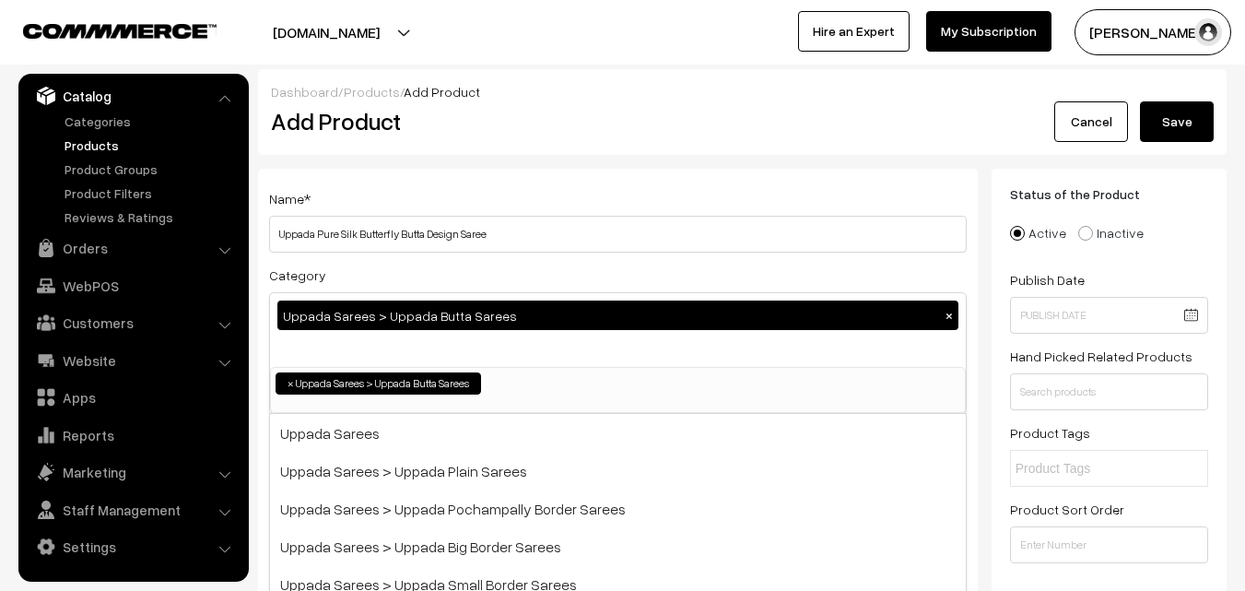
click at [475, 206] on div "Name * Uppada Pure Silk Butterfly Butta Design Saree" at bounding box center [618, 219] width 698 height 65
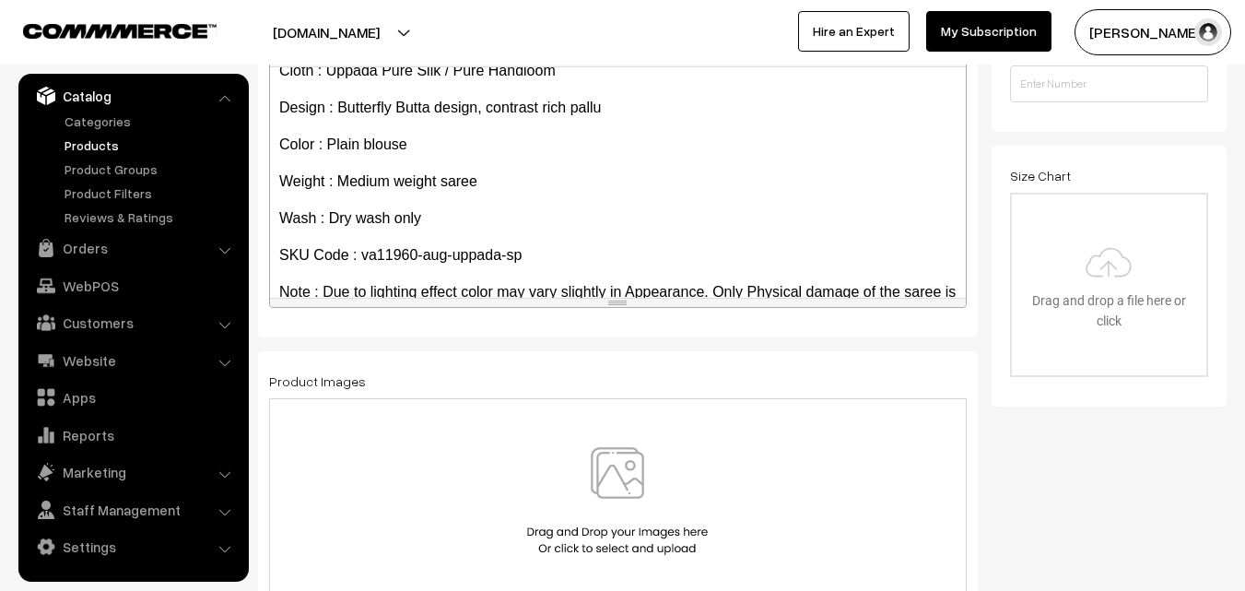
scroll to position [105, 0]
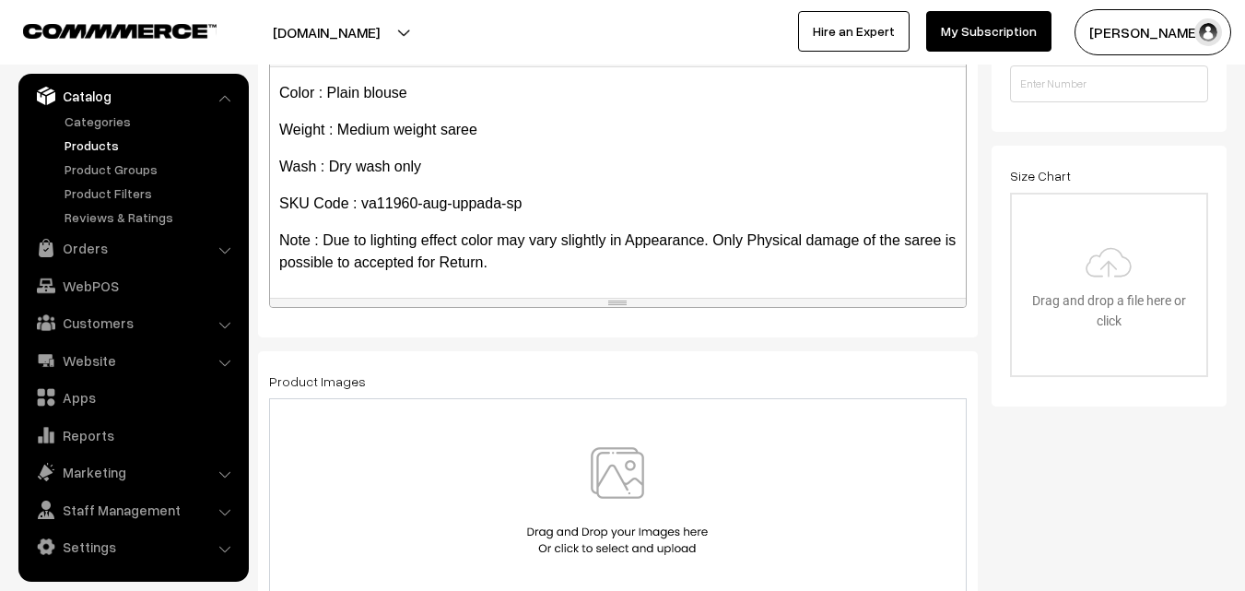
click at [631, 494] on img at bounding box center [617, 501] width 190 height 108
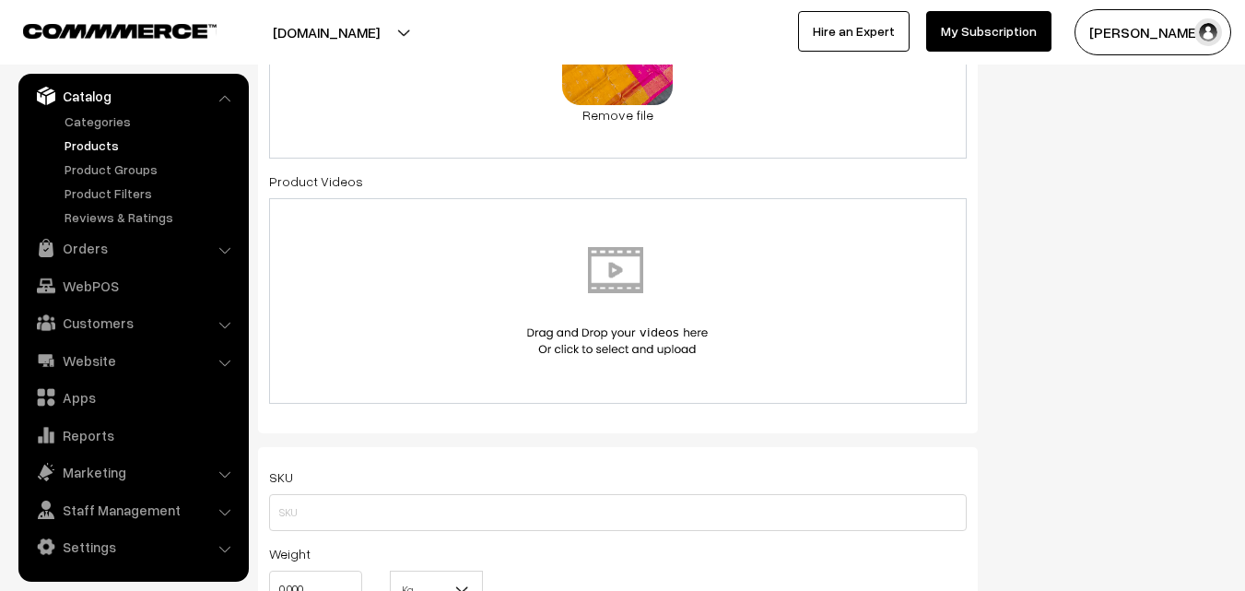
scroll to position [1014, 0]
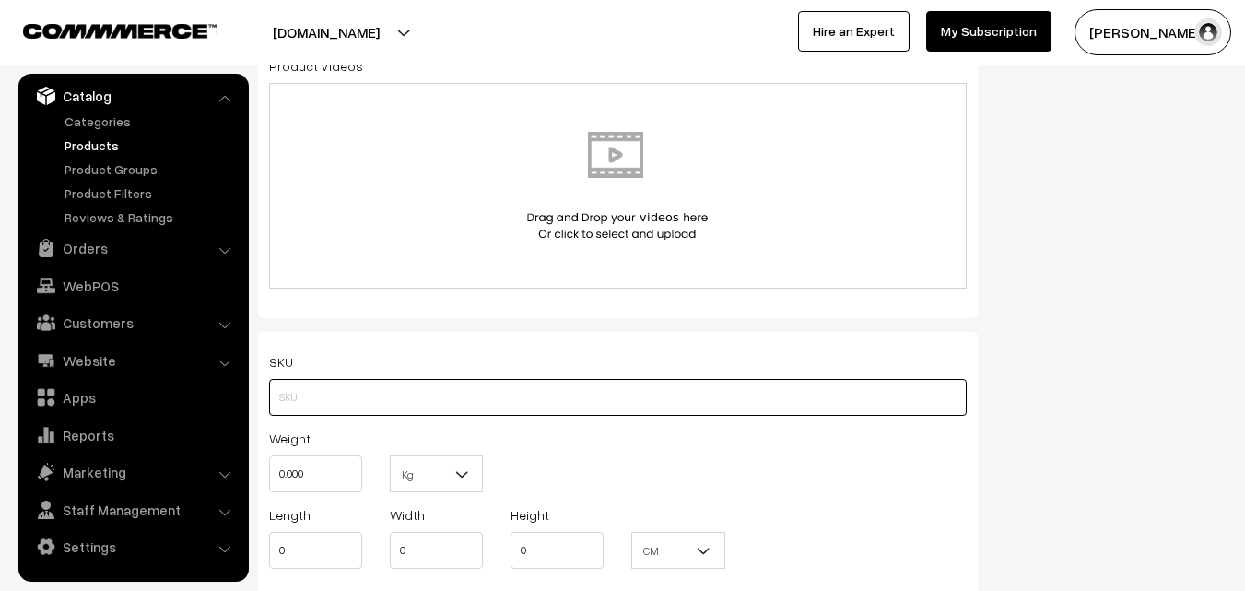
click at [289, 391] on input "text" at bounding box center [618, 397] width 698 height 37
paste input "va11960-aug-uppada-sp"
type input "va11960-aug-uppada-sp"
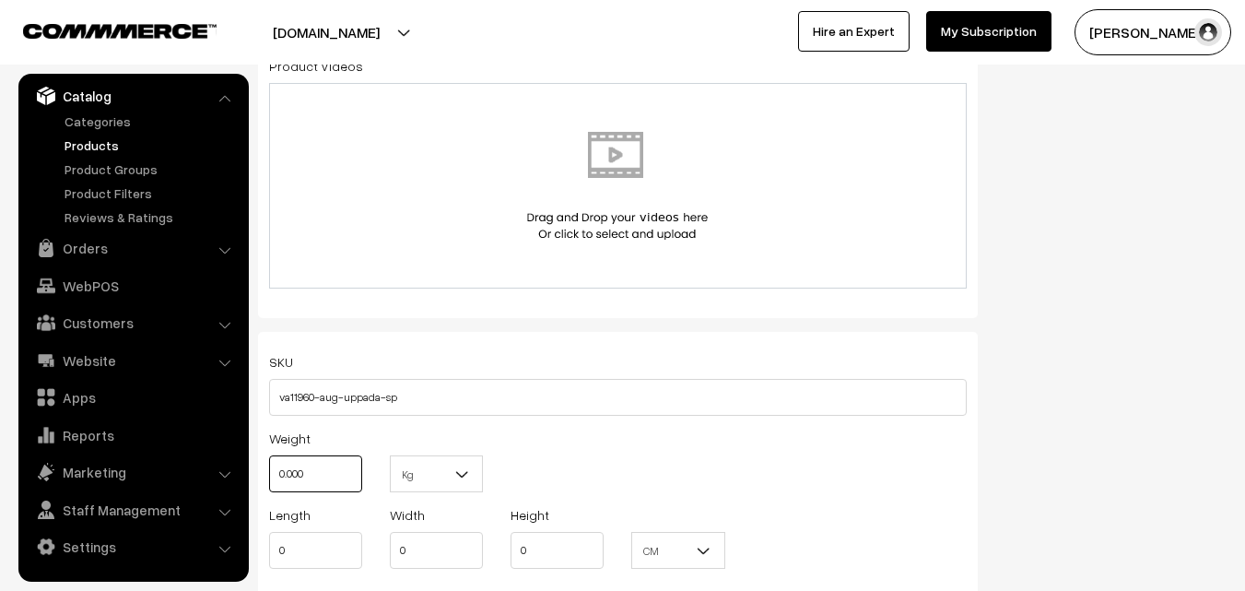
click at [306, 466] on input "0.000" at bounding box center [315, 473] width 93 height 37
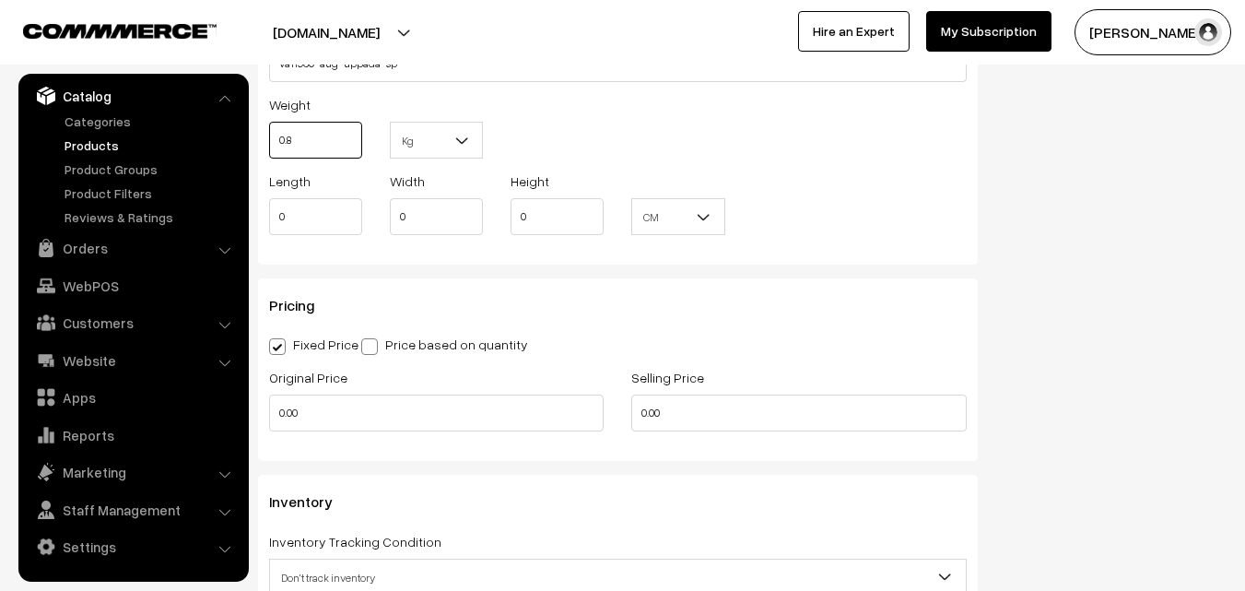
scroll to position [1382, 0]
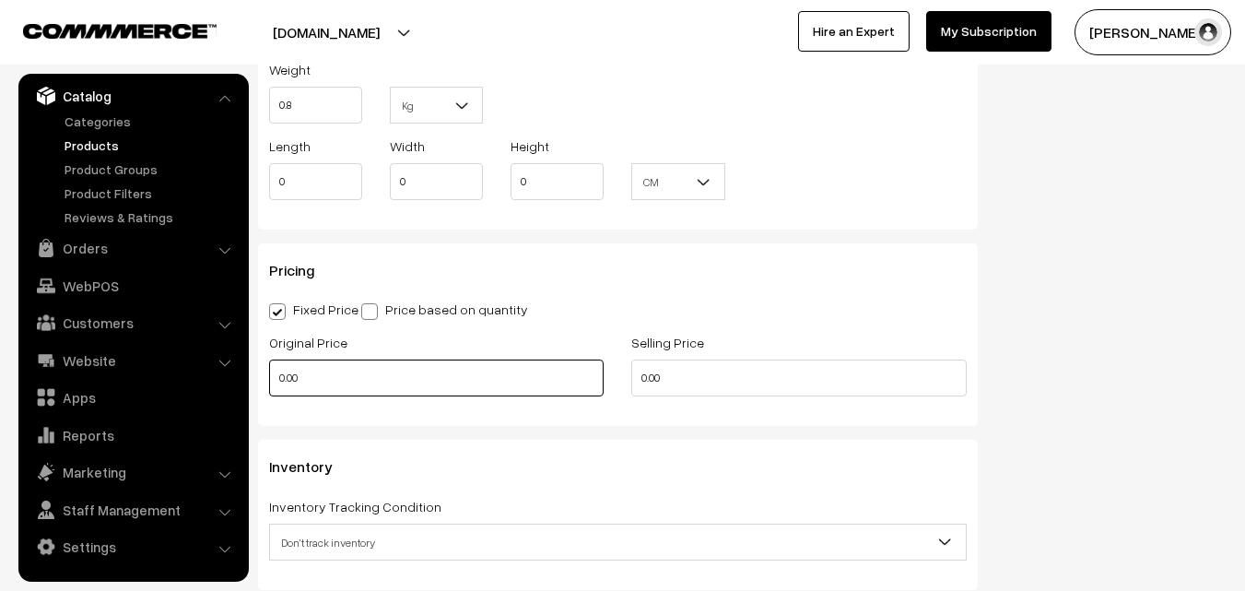
type input "0.80"
click at [335, 379] on input "0.00" at bounding box center [436, 377] width 334 height 37
type input "3900"
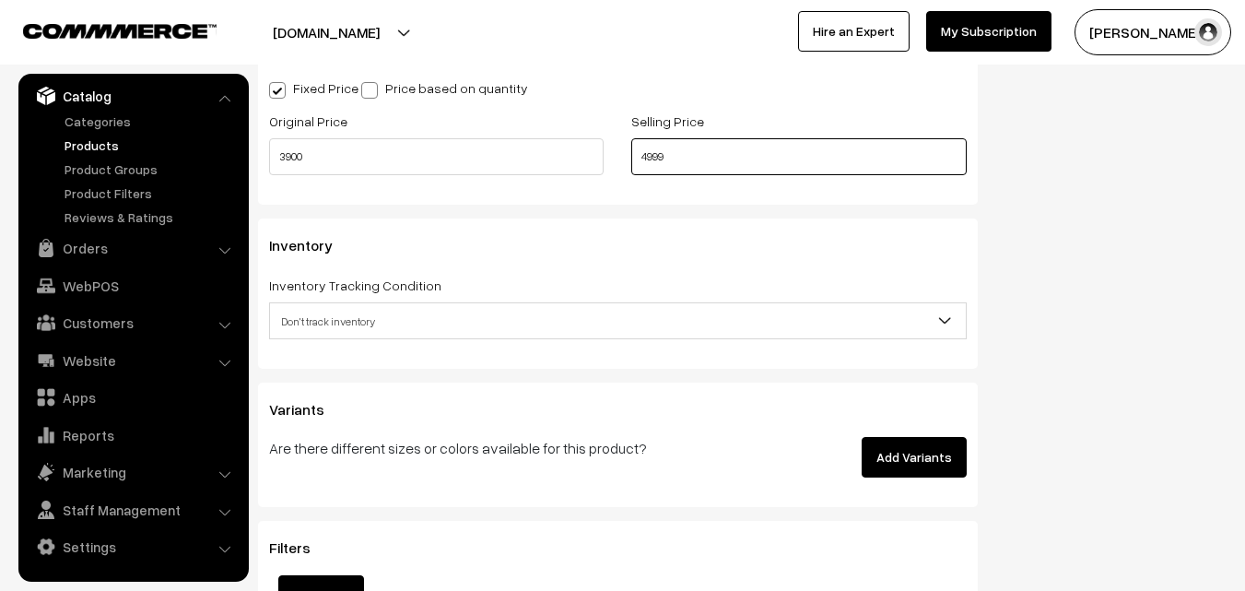
scroll to position [1659, 0]
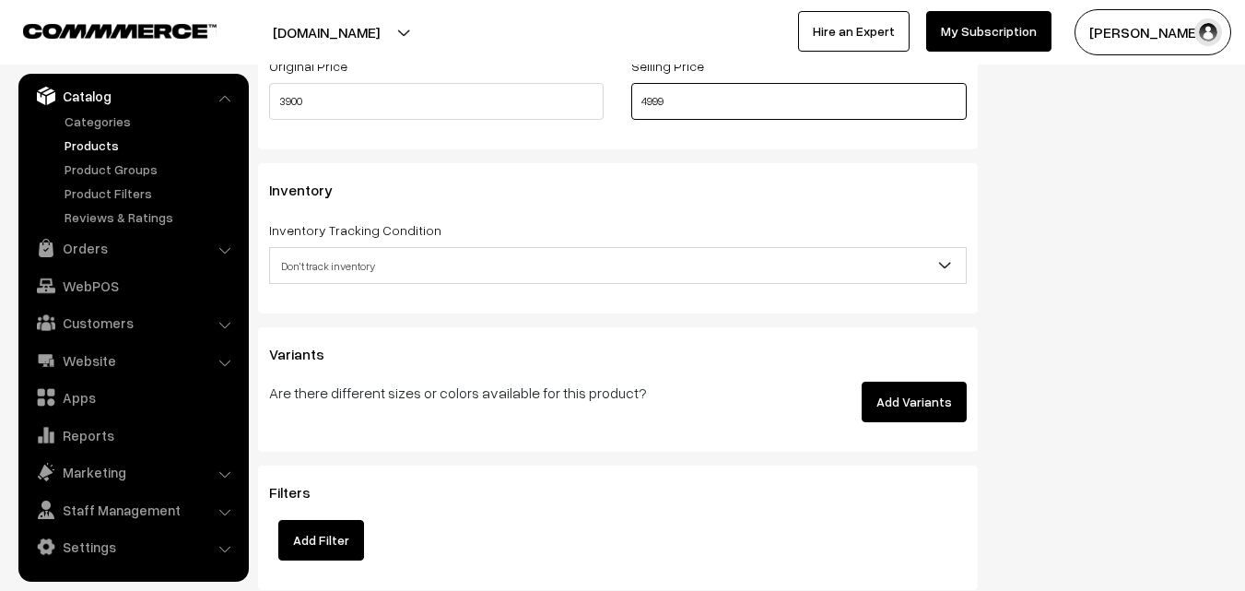
type input "4999"
click at [323, 248] on span "Don't track inventory" at bounding box center [618, 265] width 698 height 37
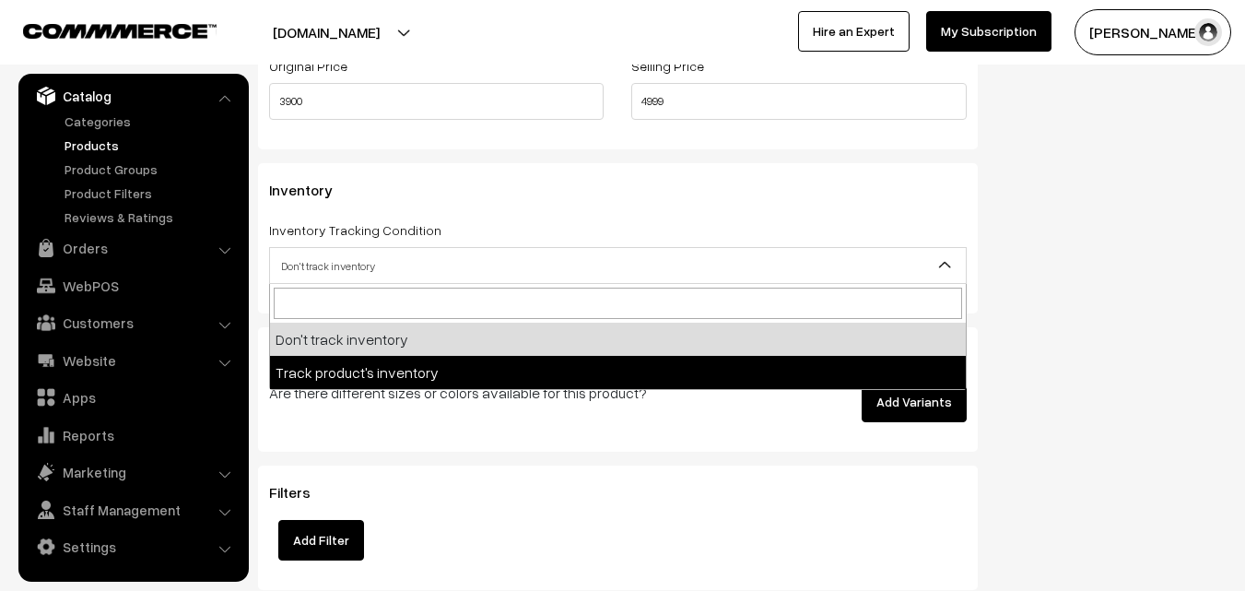
select select "2"
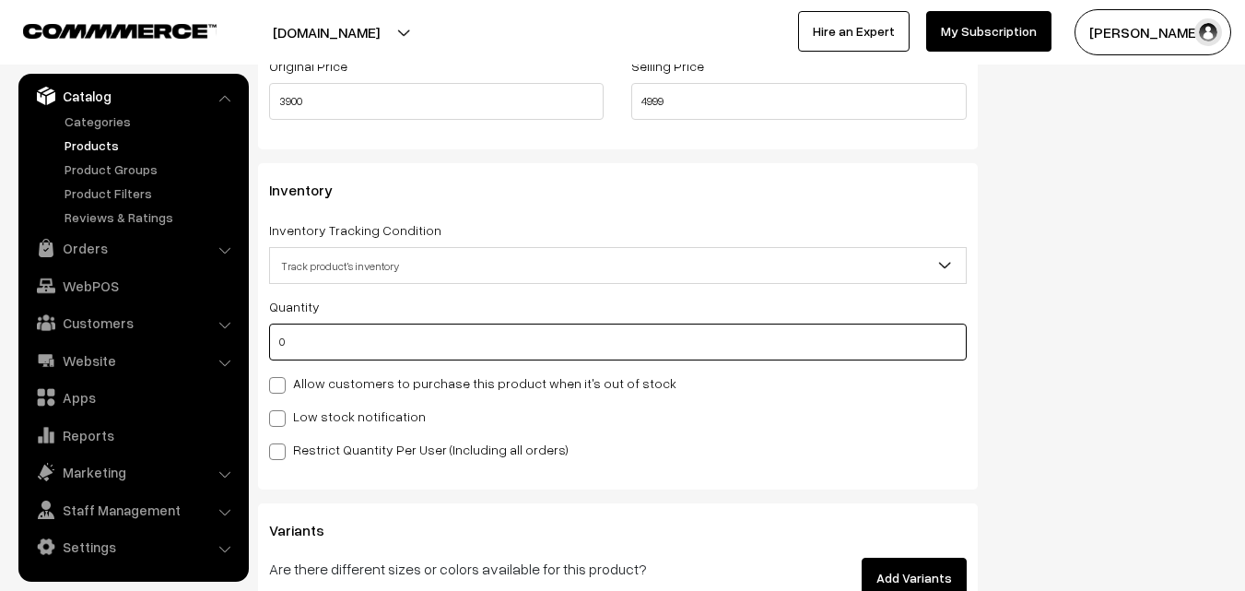
click at [339, 340] on input "0" at bounding box center [618, 341] width 698 height 37
type input "4"
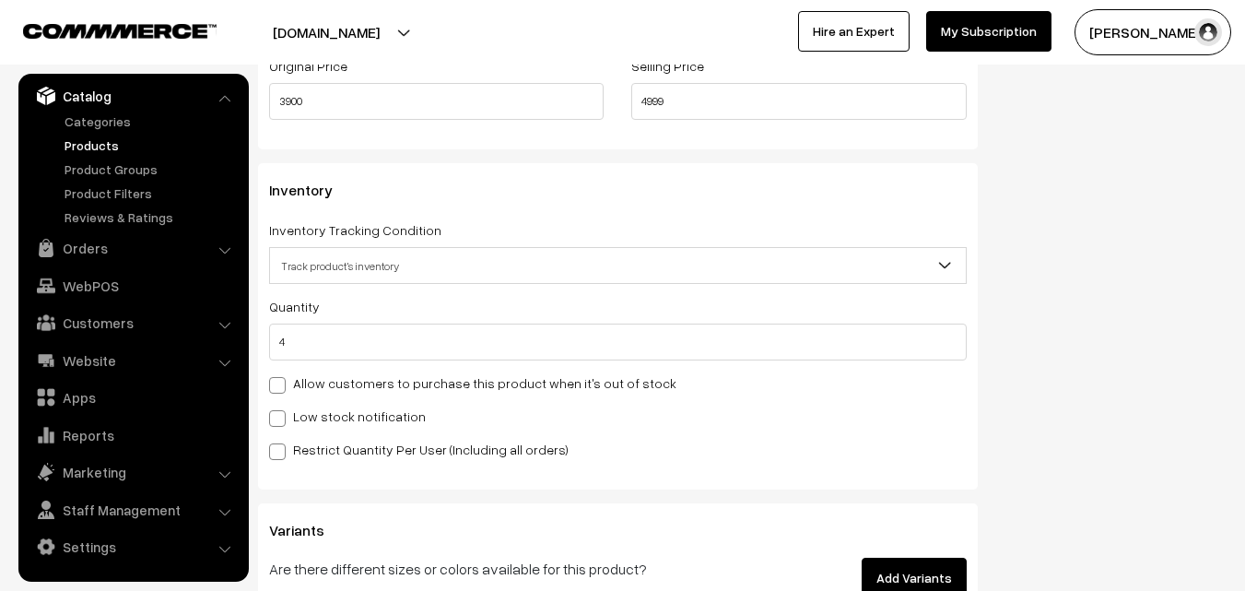
click at [326, 413] on label "Low stock notification" at bounding box center [347, 415] width 157 height 19
click at [281, 413] on input "Low stock notification" at bounding box center [275, 415] width 12 height 12
checkbox input "true"
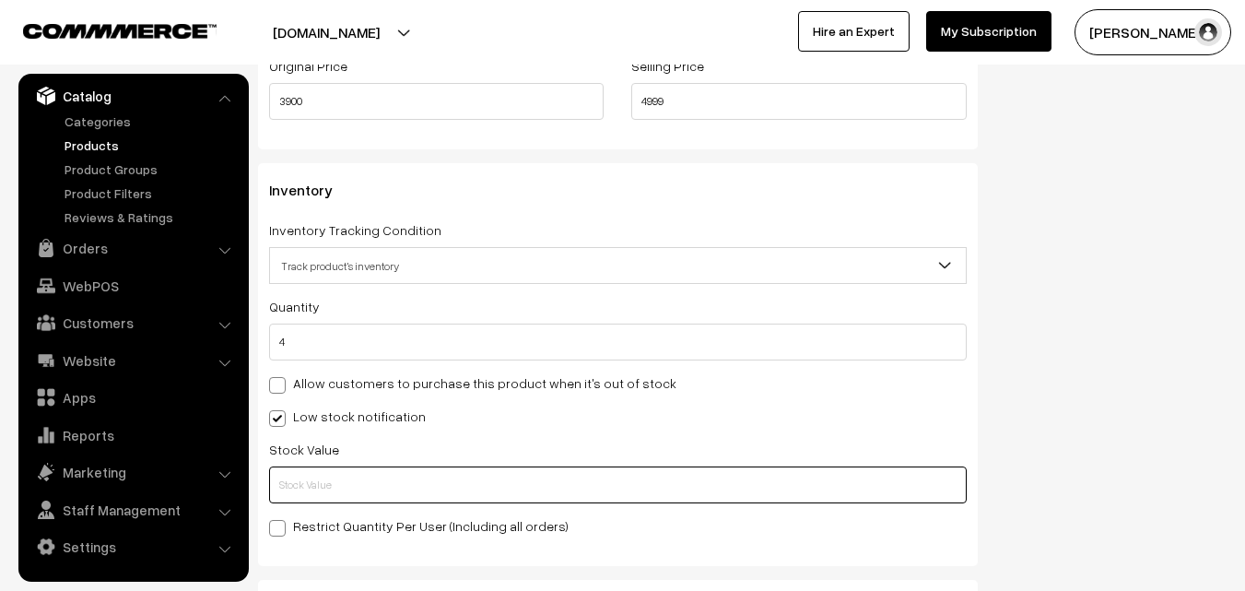
click at [320, 479] on input "text" at bounding box center [618, 484] width 698 height 37
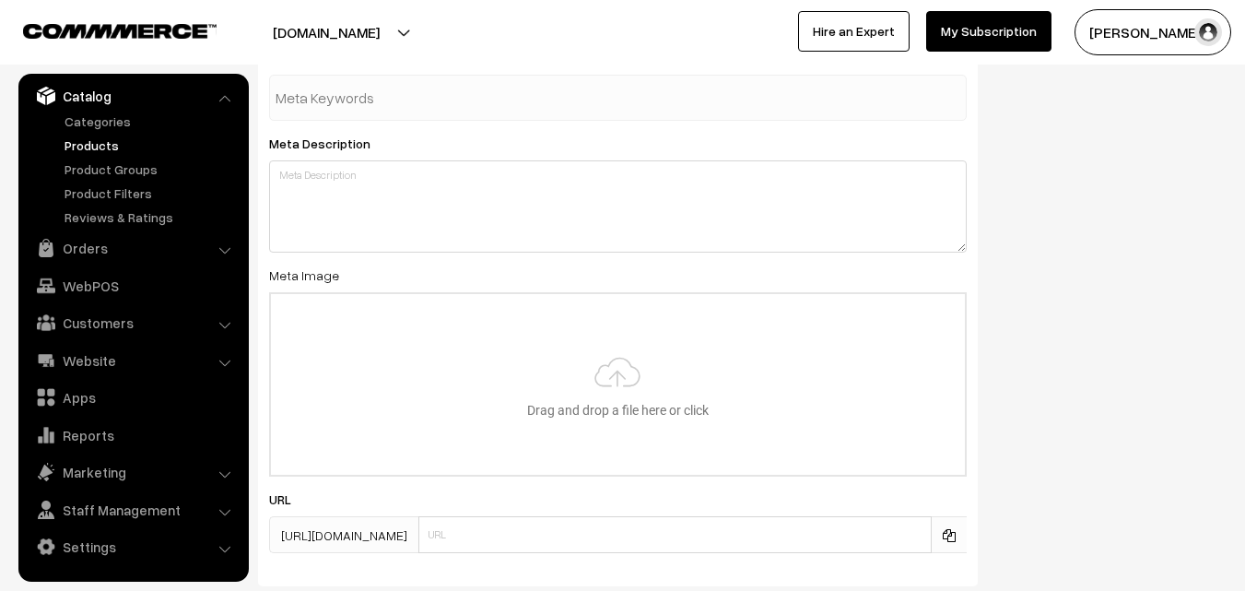
scroll to position [2743, 0]
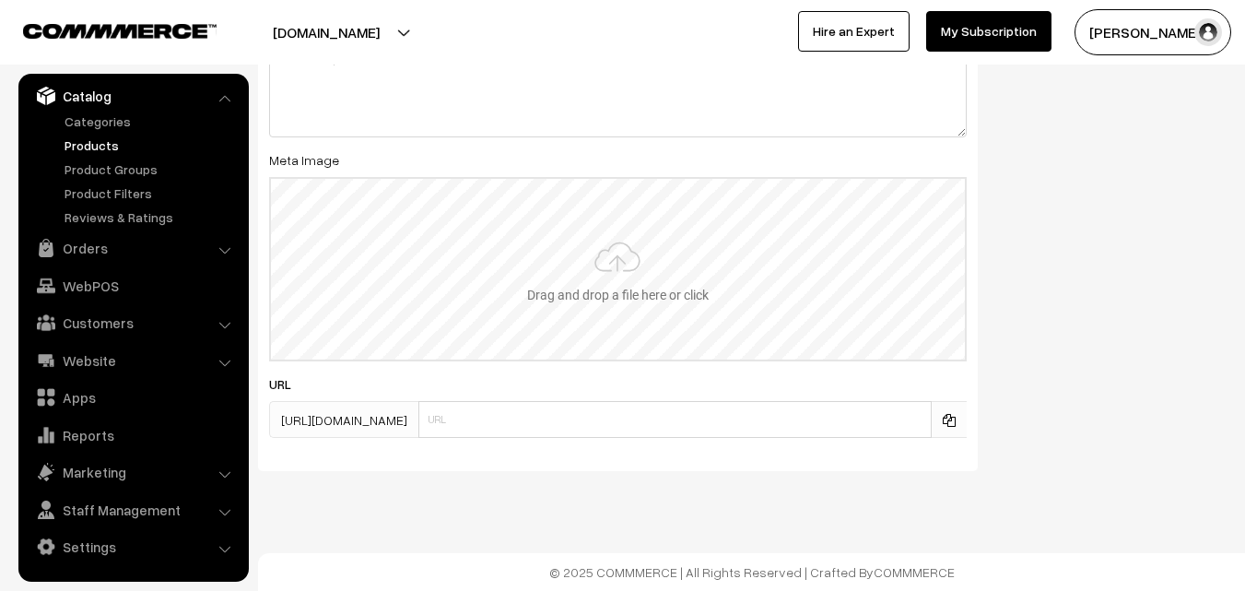
type input "2"
click at [640, 226] on input "file" at bounding box center [618, 269] width 694 height 181
type input "C:\fakepath\uppada-saree-va11960-aug.jpeg"
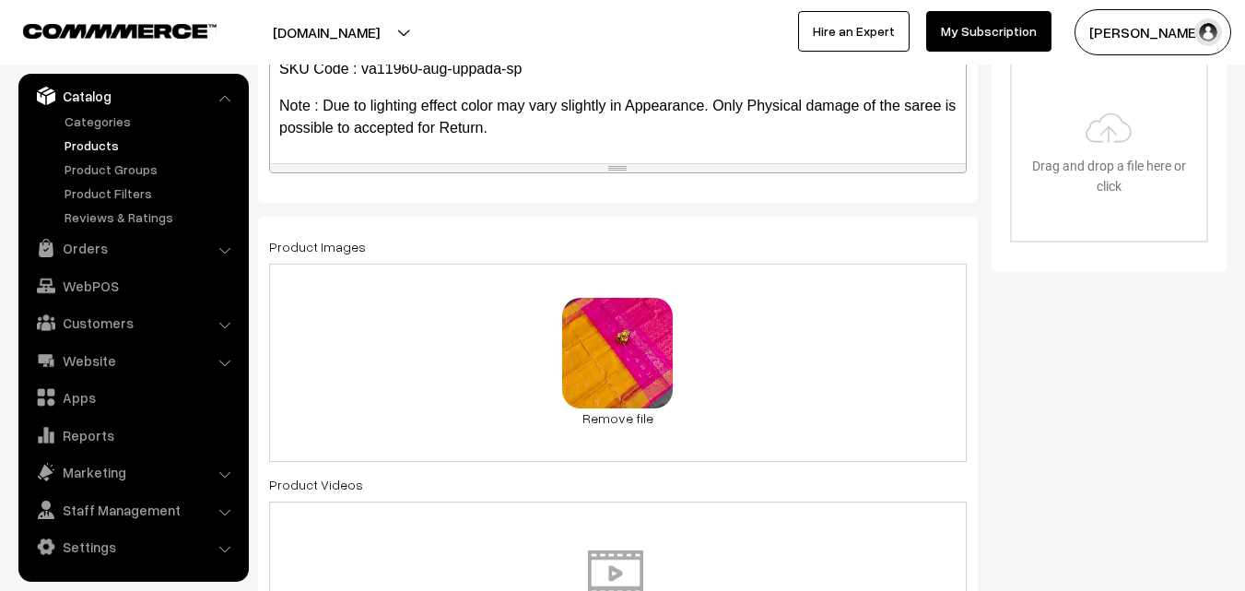
scroll to position [0, 0]
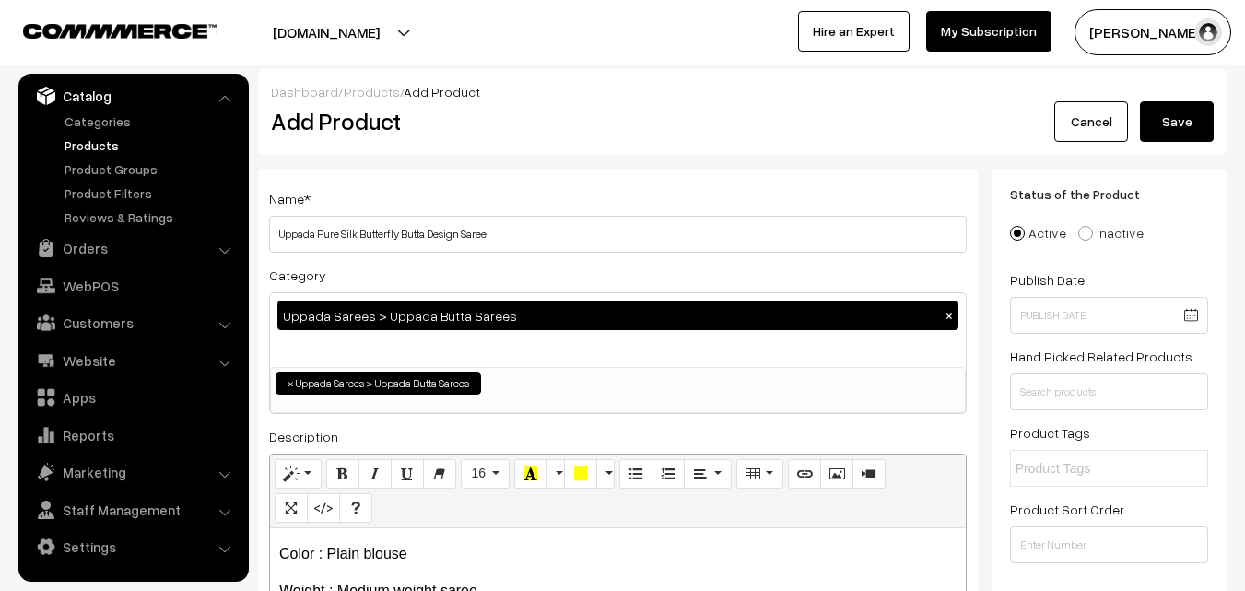
click at [1182, 113] on button "Save" at bounding box center [1177, 121] width 74 height 41
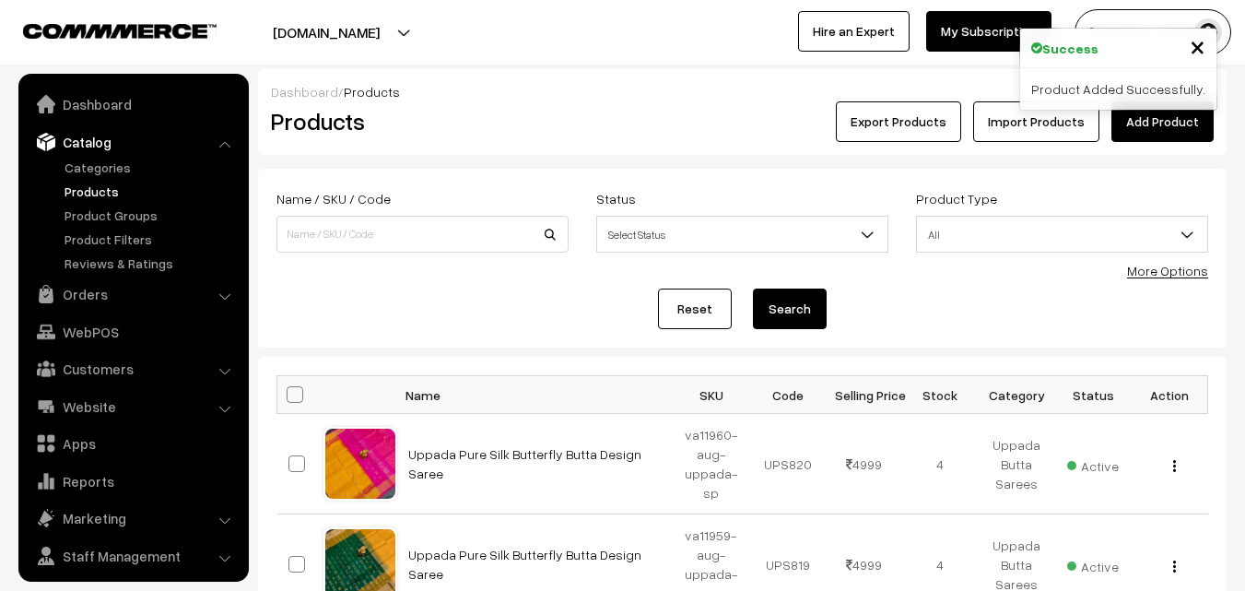
scroll to position [46, 0]
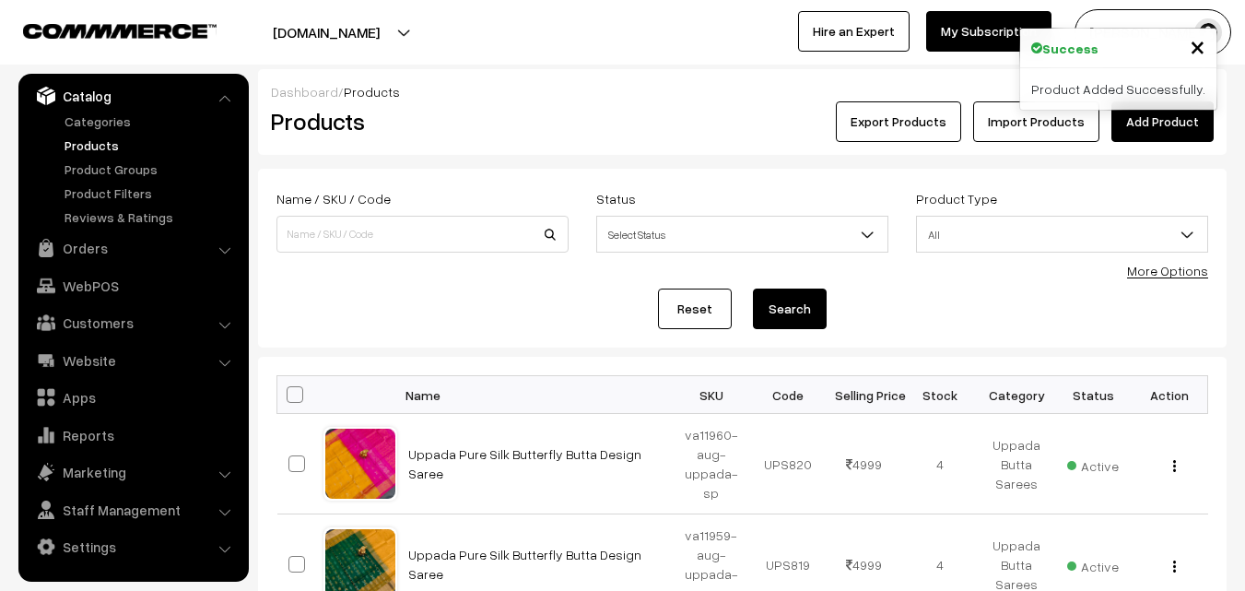
click at [514, 112] on h2 "Products" at bounding box center [419, 121] width 296 height 29
click at [1126, 133] on link "Add Product" at bounding box center [1162, 121] width 102 height 41
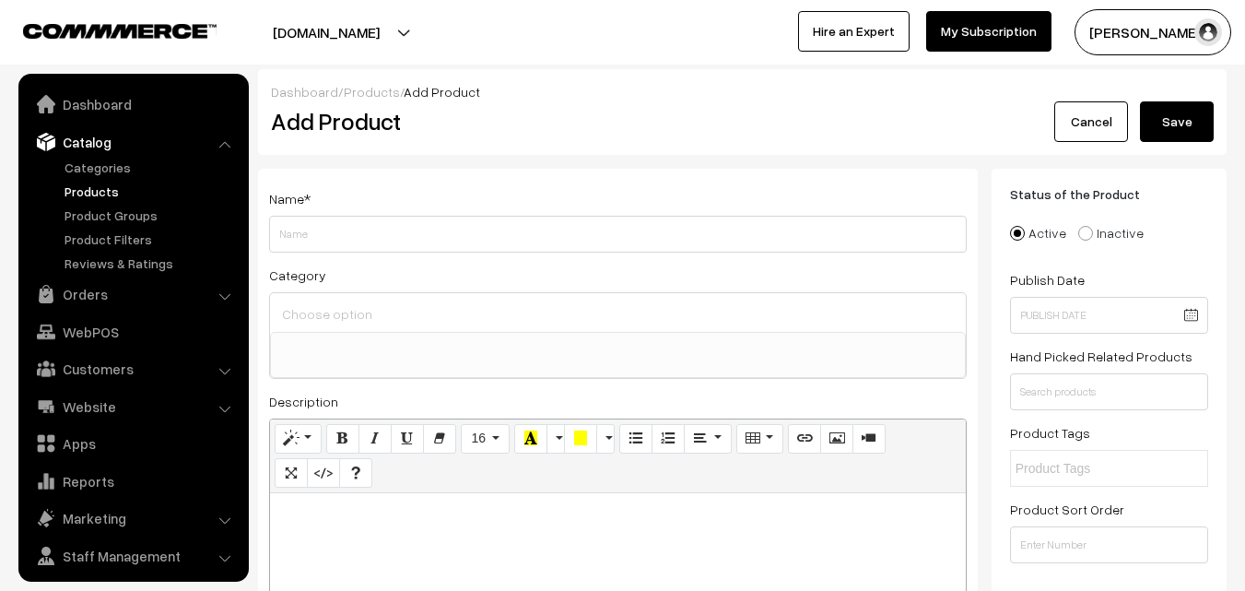
select select
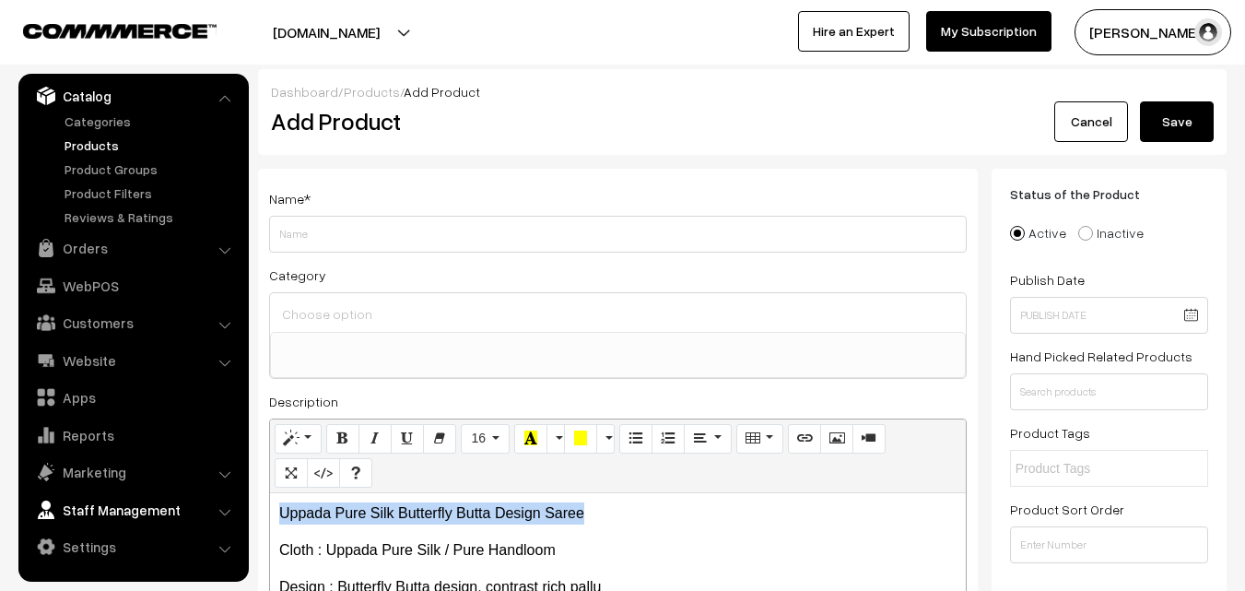
drag, startPoint x: 590, startPoint y: 511, endPoint x: 213, endPoint y: 523, distance: 377.1
copy p "Uppada Pure Silk Butterfly Butta Design Saree"
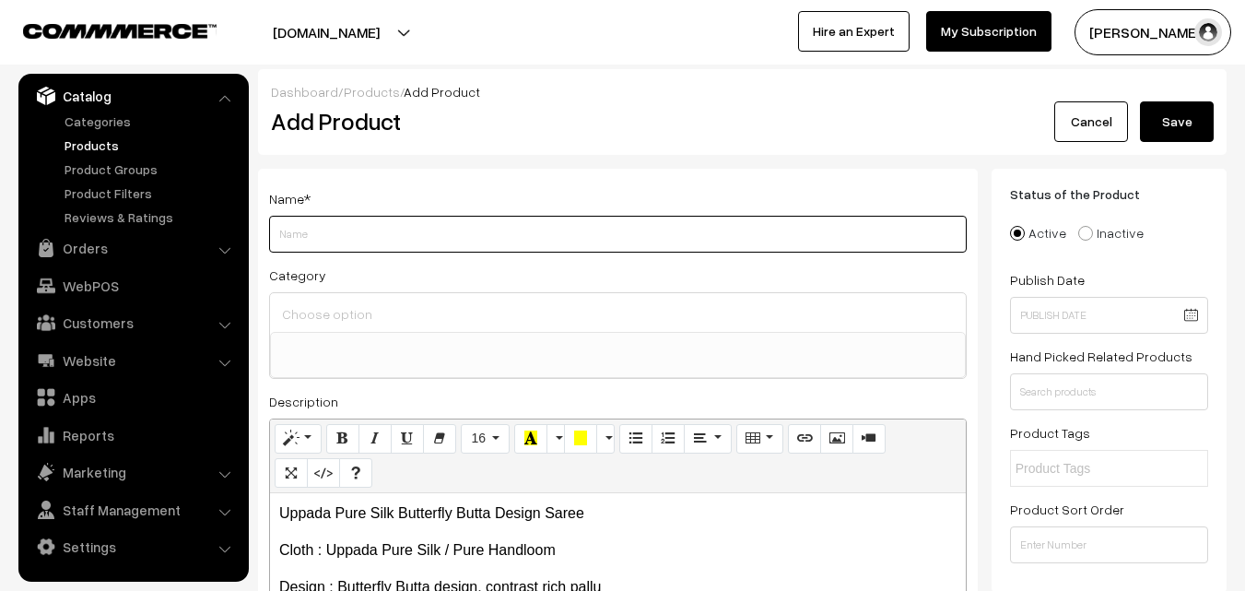
click at [322, 233] on input "Weight" at bounding box center [618, 234] width 698 height 37
paste input "Uppada Pure Silk Butterfly Butta Design Saree"
type input "Uppada Pure Silk Butterfly Butta Design Saree"
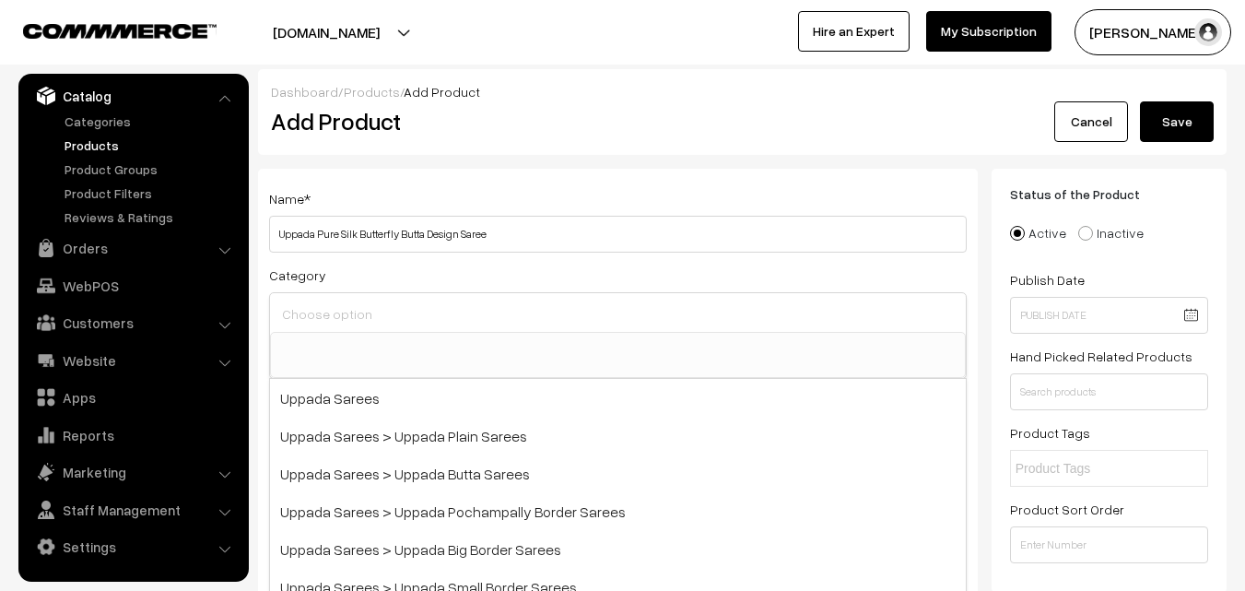
click at [335, 307] on input at bounding box center [617, 313] width 681 height 27
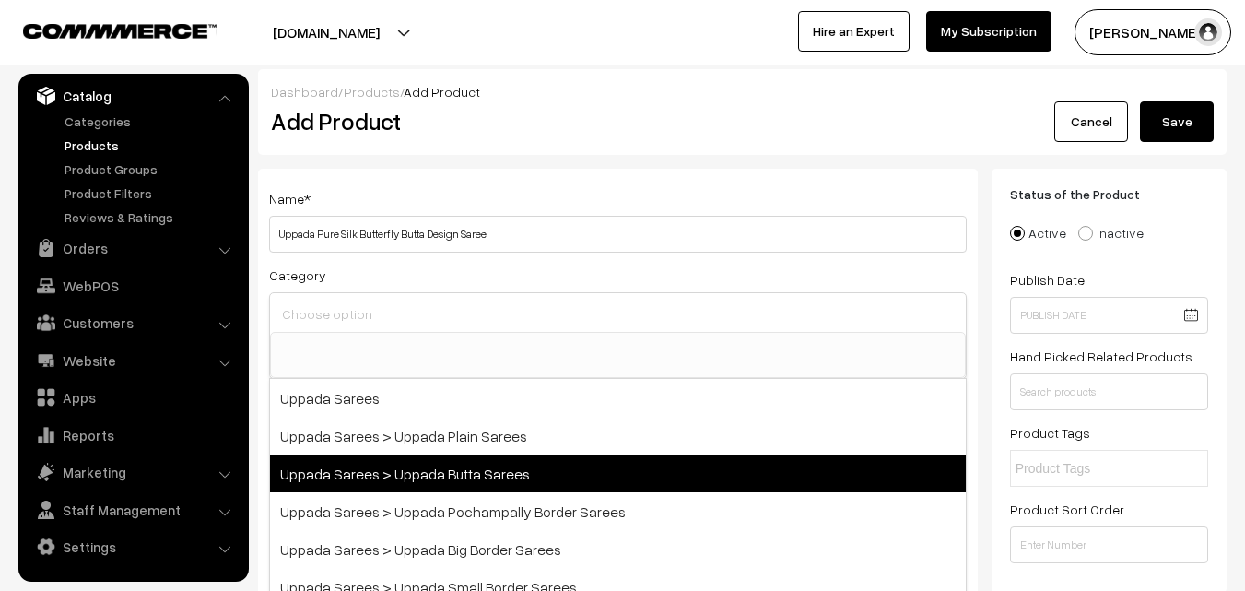
click at [433, 468] on span "Uppada Sarees > Uppada Butta Sarees" at bounding box center [618, 473] width 696 height 38
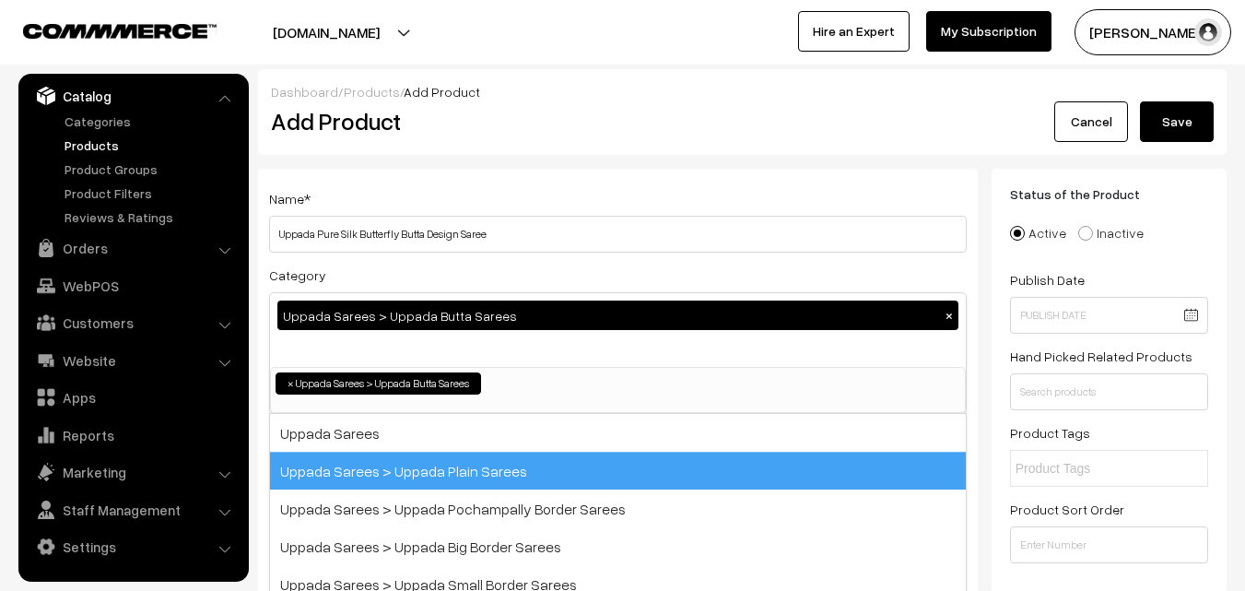
select select "7"
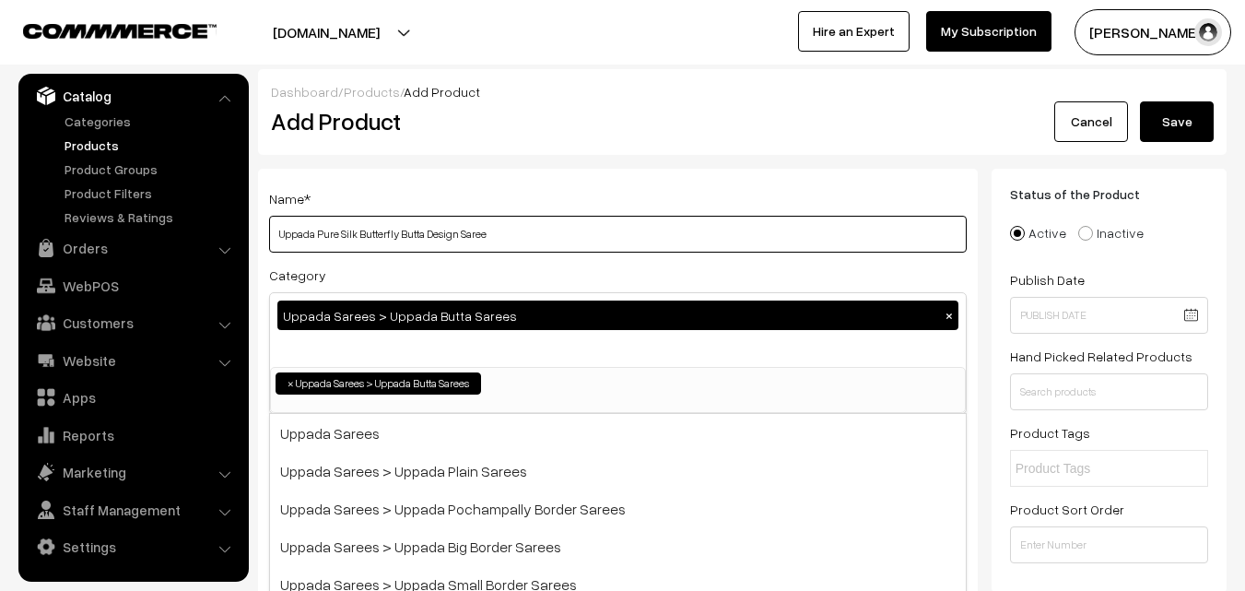
click at [471, 218] on input "Uppada Pure Silk Butterfly Butta Design Saree" at bounding box center [618, 234] width 698 height 37
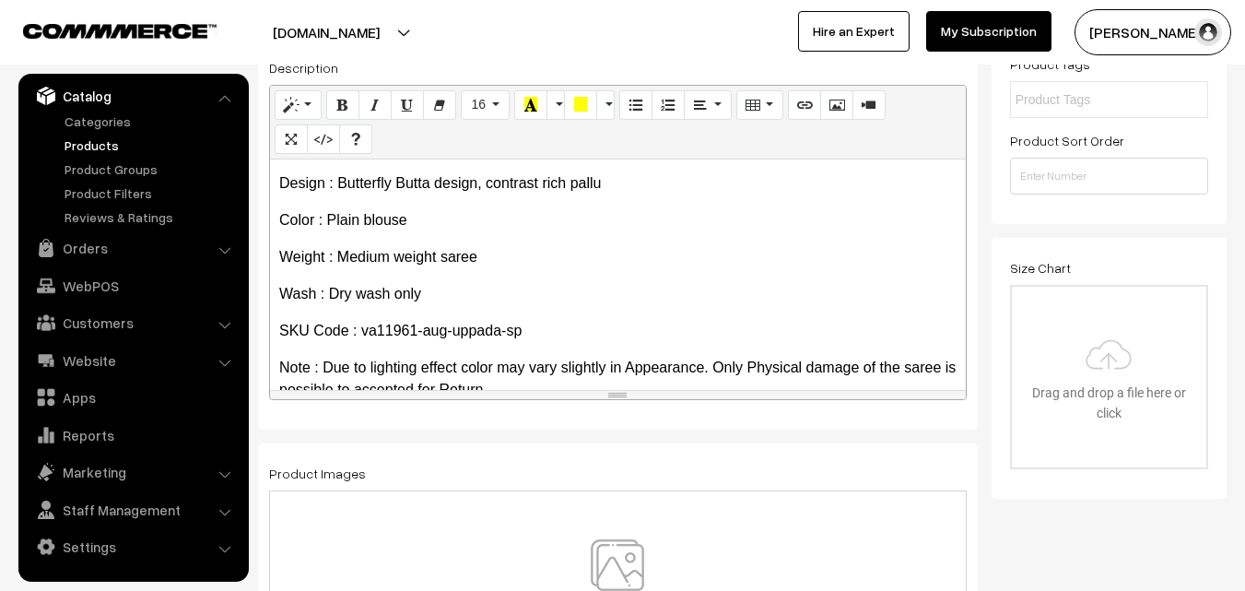
scroll to position [105, 0]
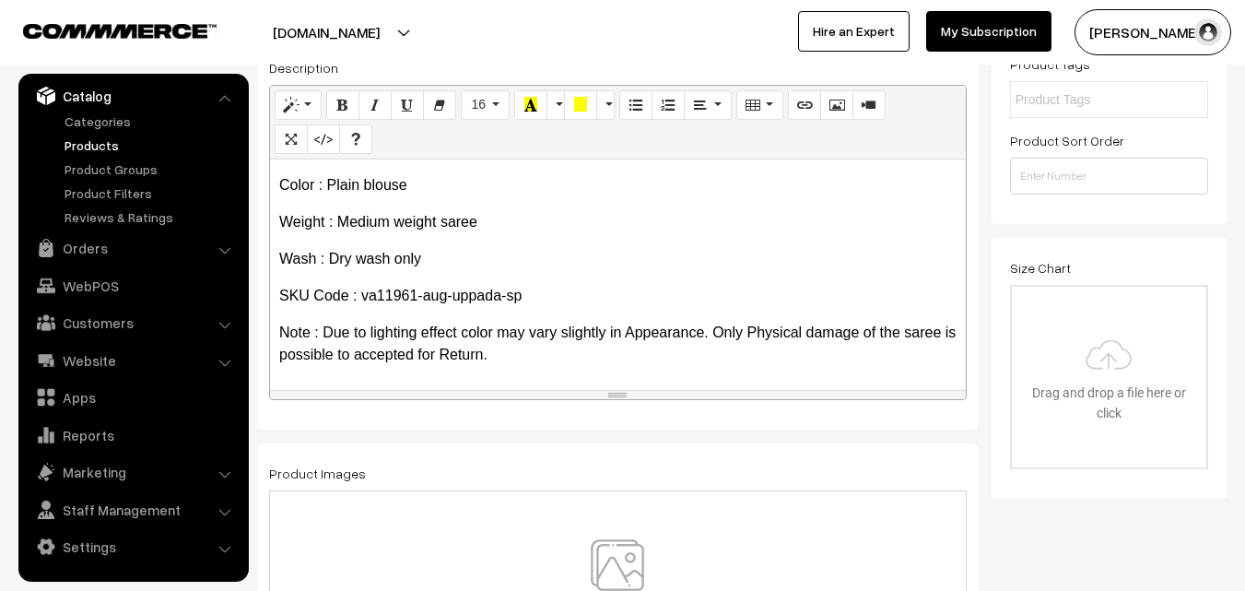
click at [614, 532] on div at bounding box center [618, 592] width 698 height 205
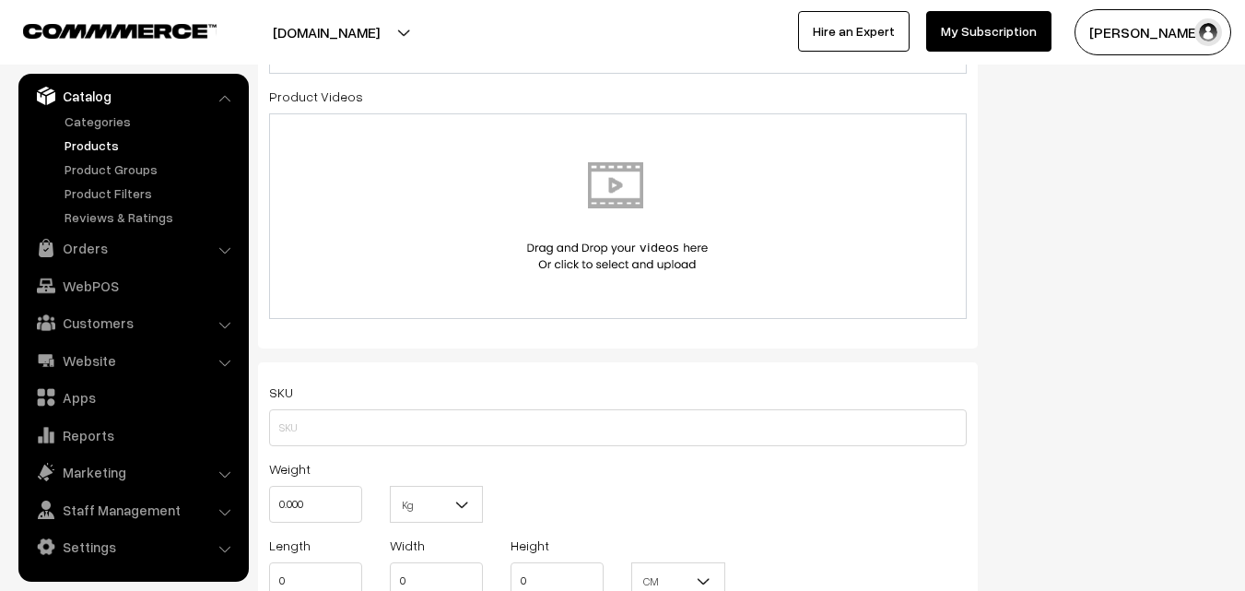
scroll to position [1014, 0]
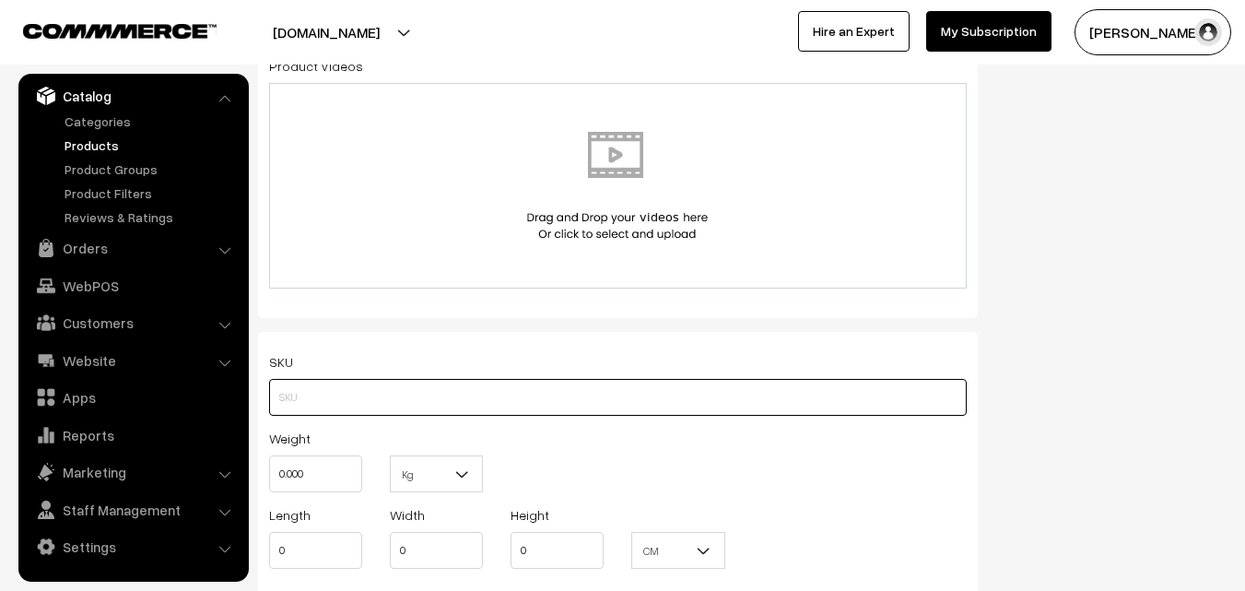
click at [283, 399] on input "text" at bounding box center [618, 397] width 698 height 37
paste input "va11961-aug-uppada-sp"
type input "va11961-aug-uppada-sp"
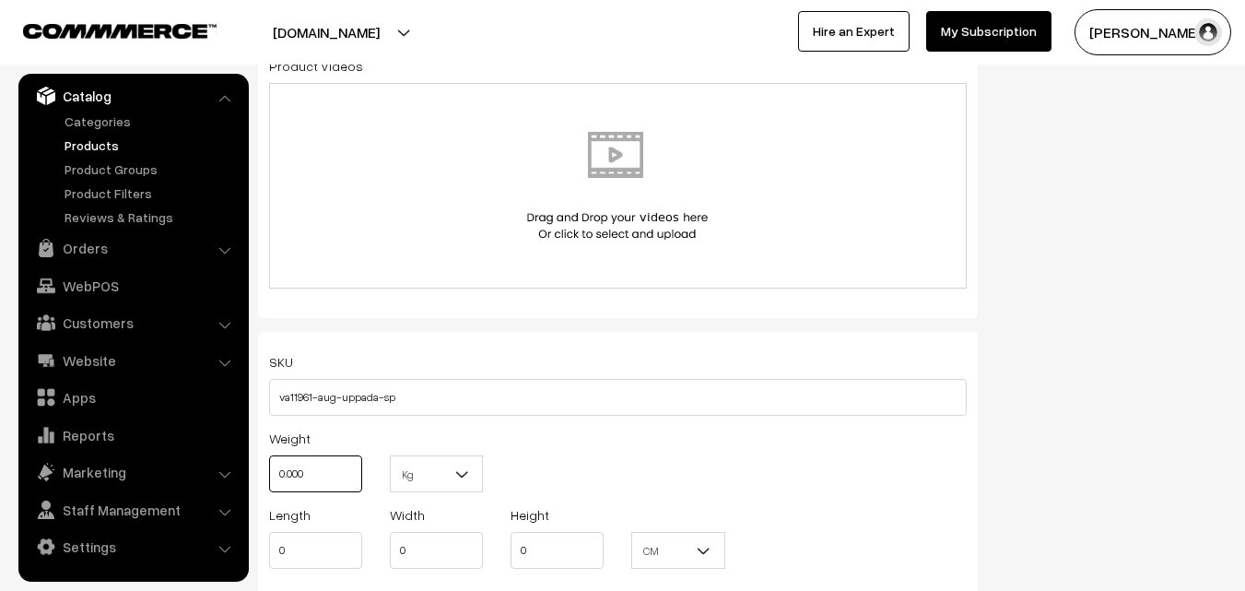
click at [325, 465] on input "0.000" at bounding box center [315, 473] width 93 height 37
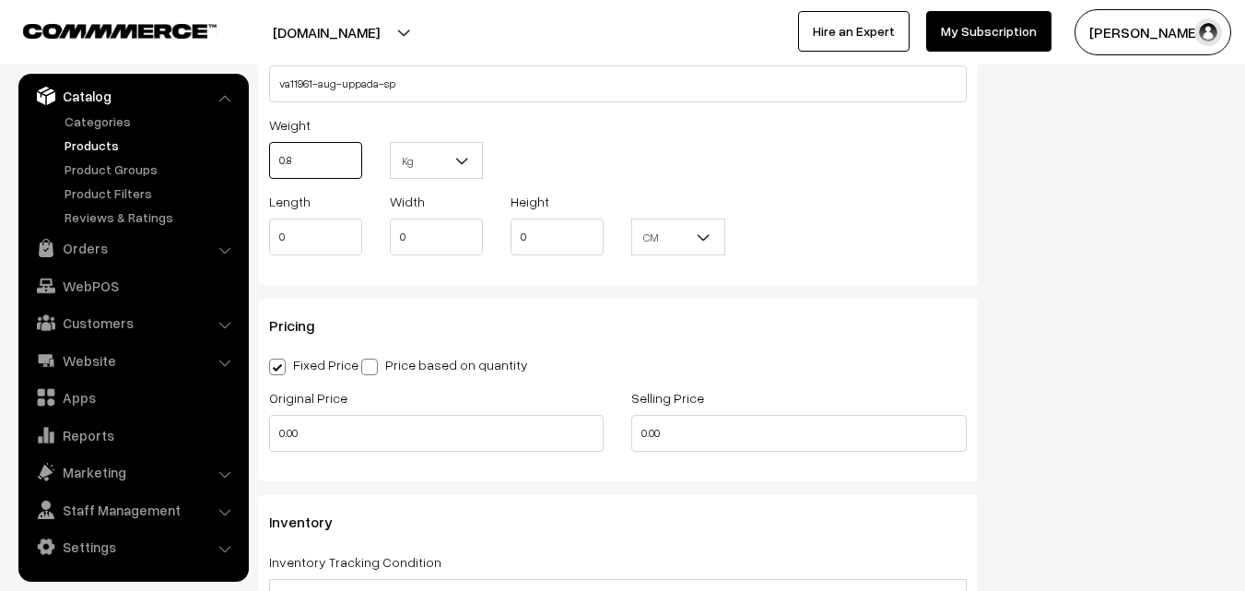
scroll to position [1382, 0]
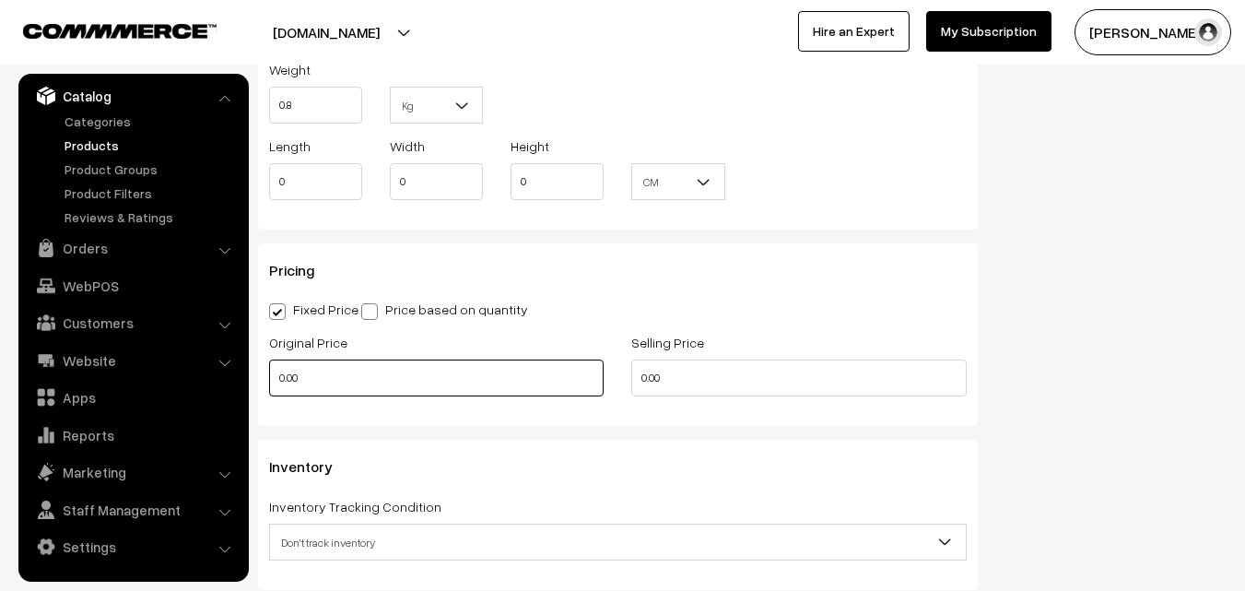
type input "0.80"
click at [334, 391] on input "0.00" at bounding box center [436, 377] width 334 height 37
type input "3900"
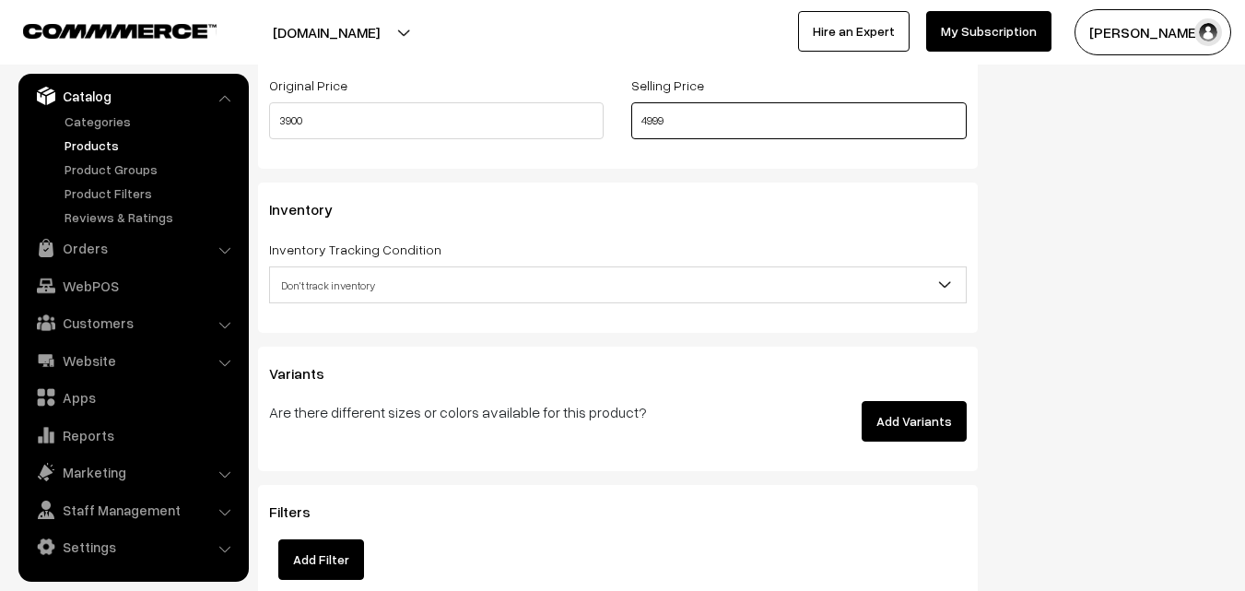
scroll to position [1659, 0]
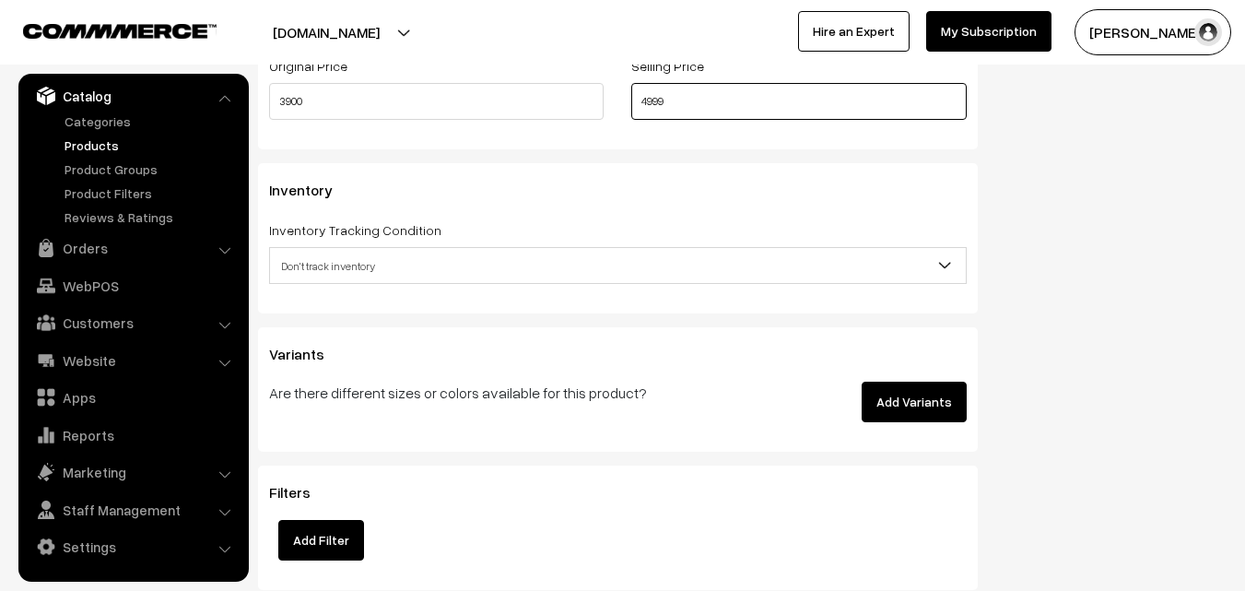
type input "4999"
click at [355, 270] on span "Don't track inventory" at bounding box center [618, 266] width 696 height 32
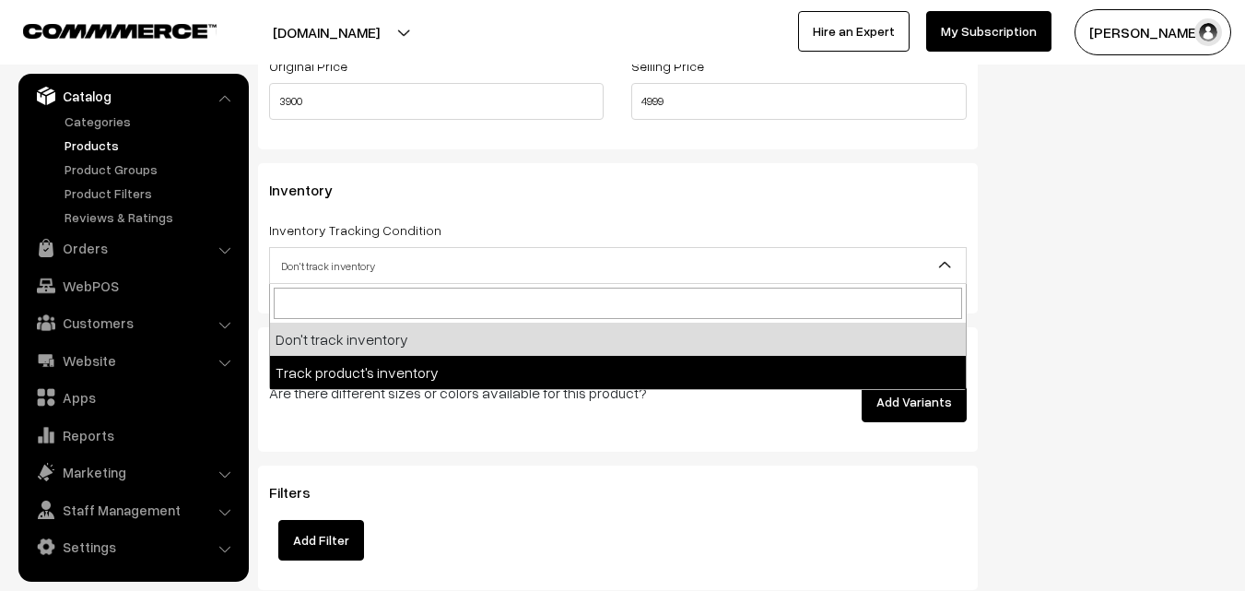
select select "2"
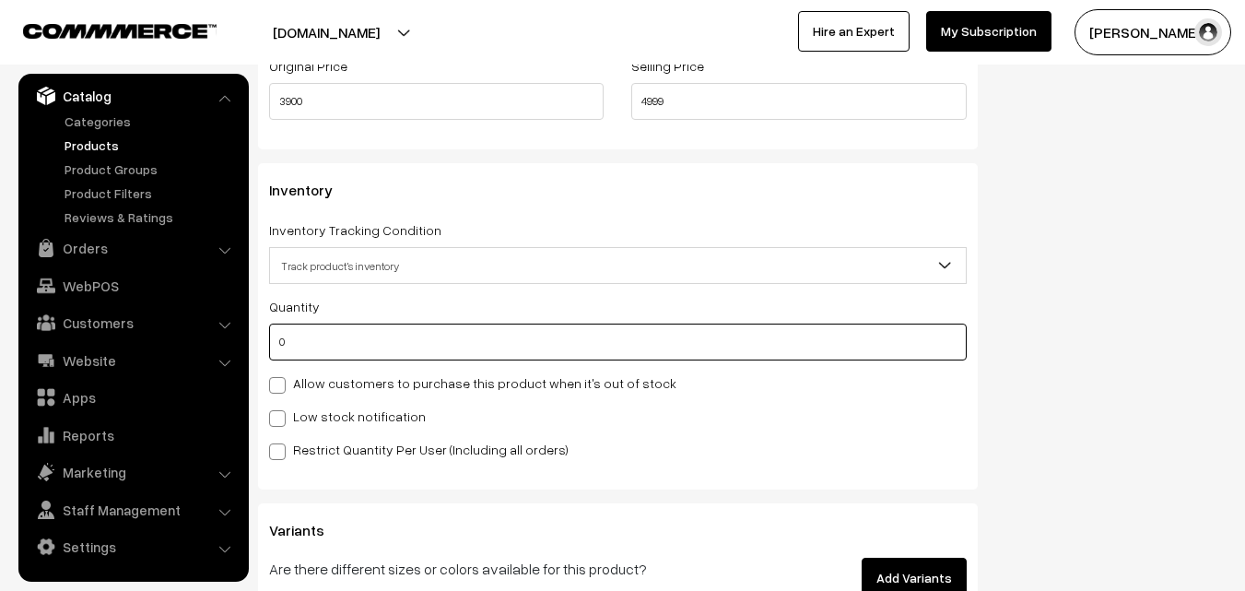
click at [359, 341] on input "0" at bounding box center [618, 341] width 698 height 37
type input "4"
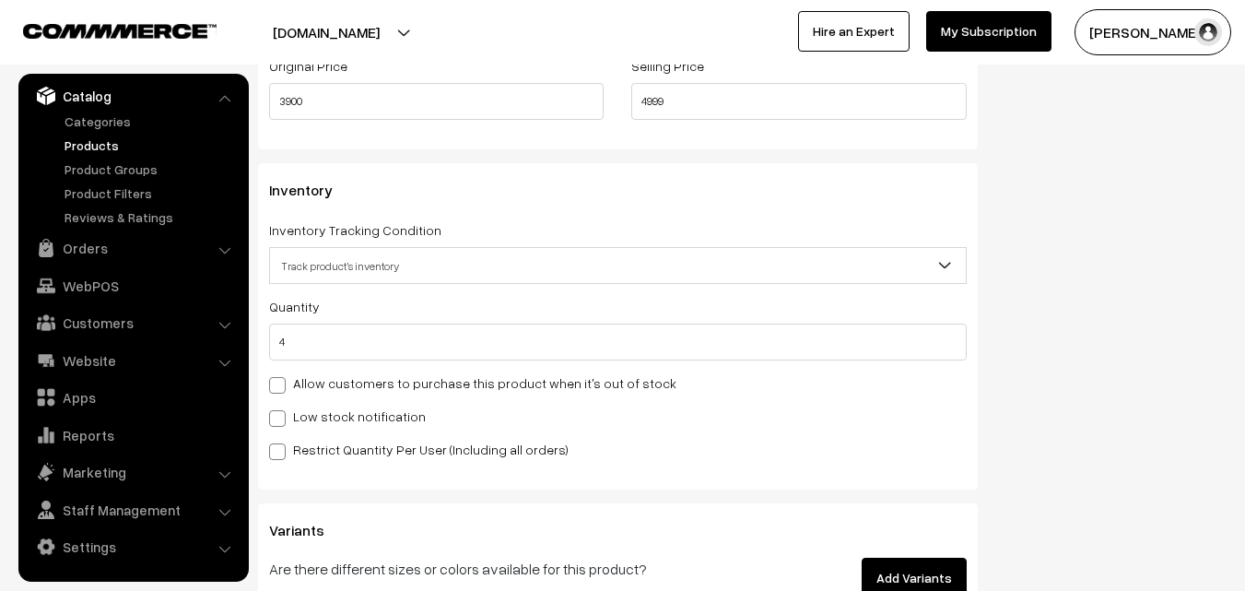
click at [353, 411] on label "Low stock notification" at bounding box center [347, 415] width 157 height 19
click at [281, 411] on input "Low stock notification" at bounding box center [275, 415] width 12 height 12
checkbox input "true"
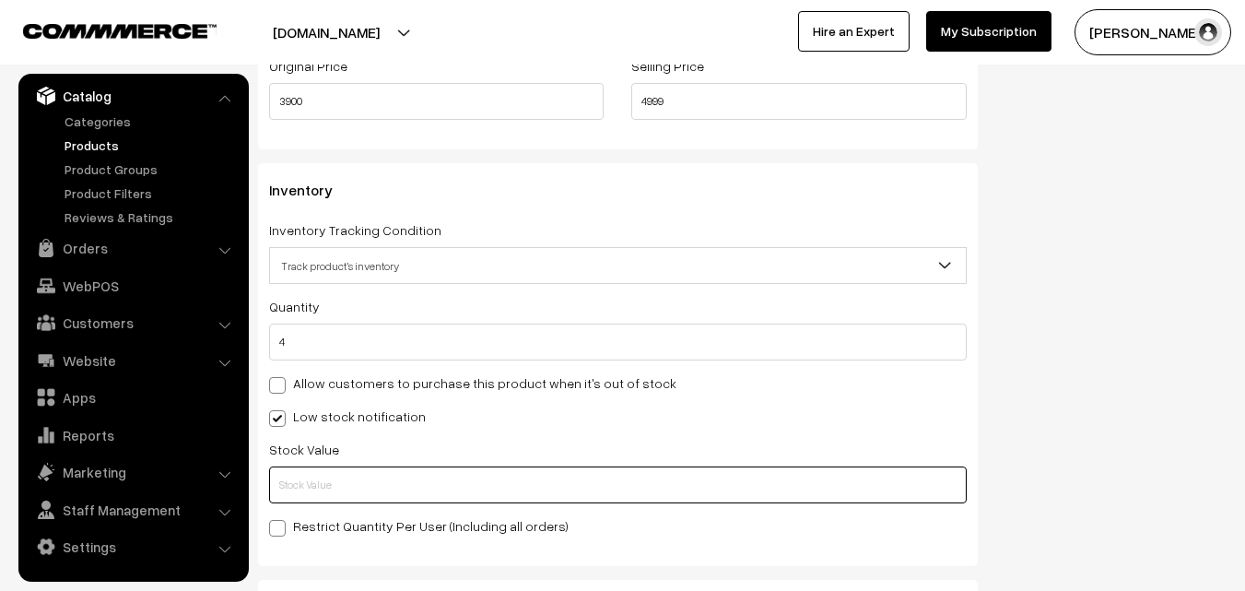
click at [361, 487] on input "text" at bounding box center [618, 484] width 698 height 37
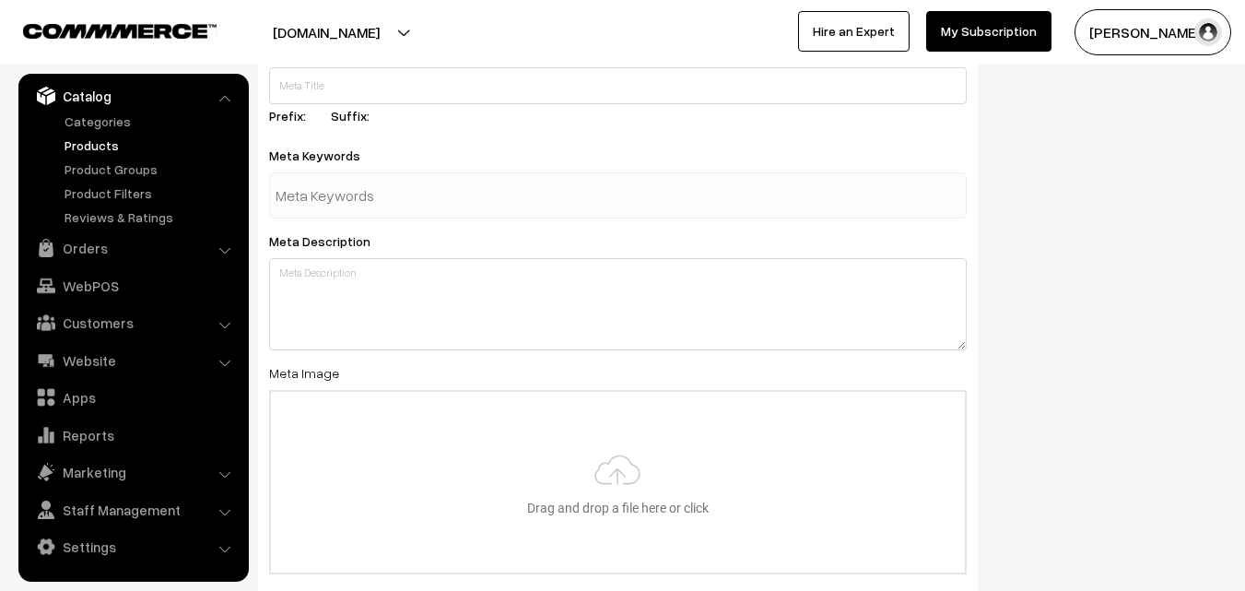
scroll to position [2743, 0]
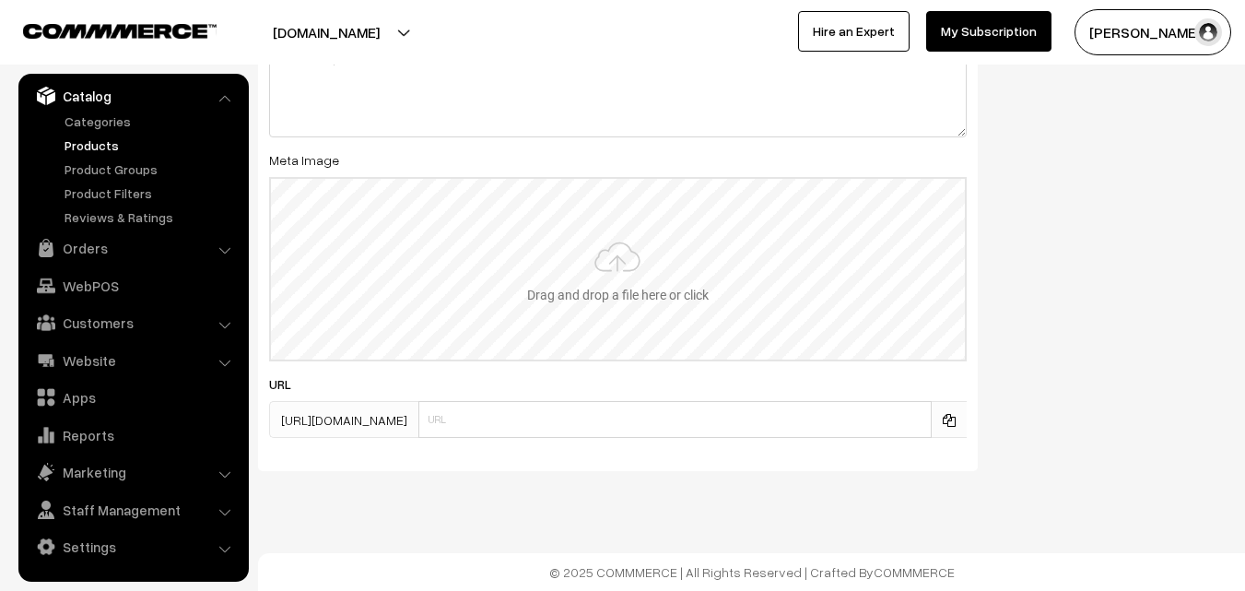
type input "2"
click at [623, 300] on input "file" at bounding box center [618, 269] width 694 height 181
type input "C:\fakepath\uppada-saree-va11961-aug.jpeg"
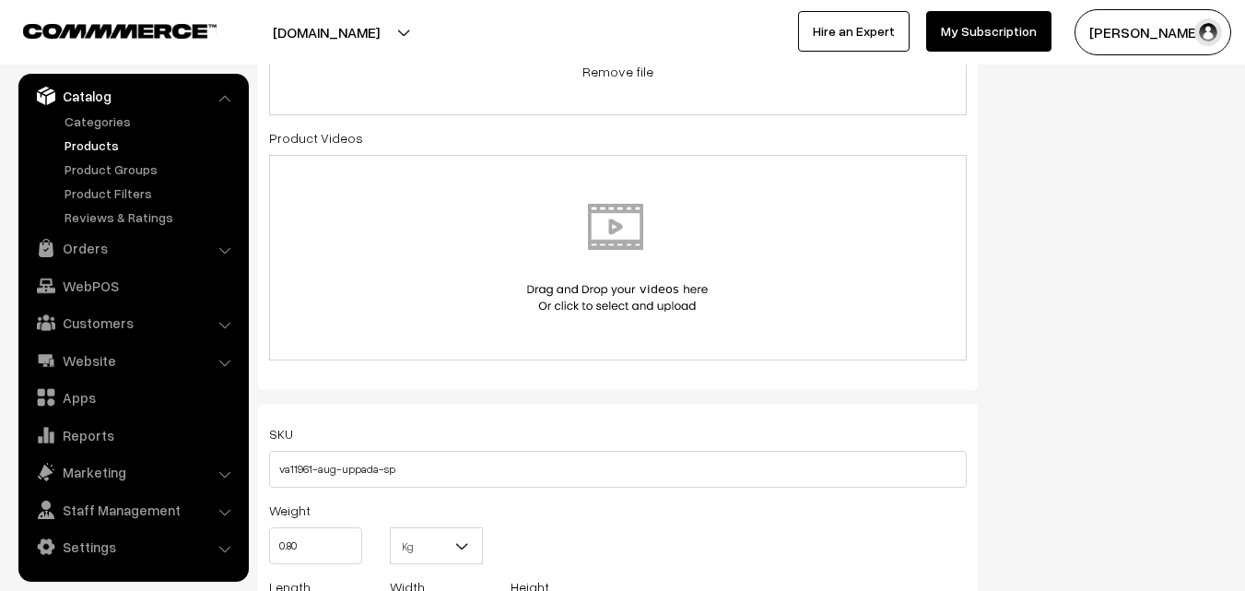
scroll to position [0, 0]
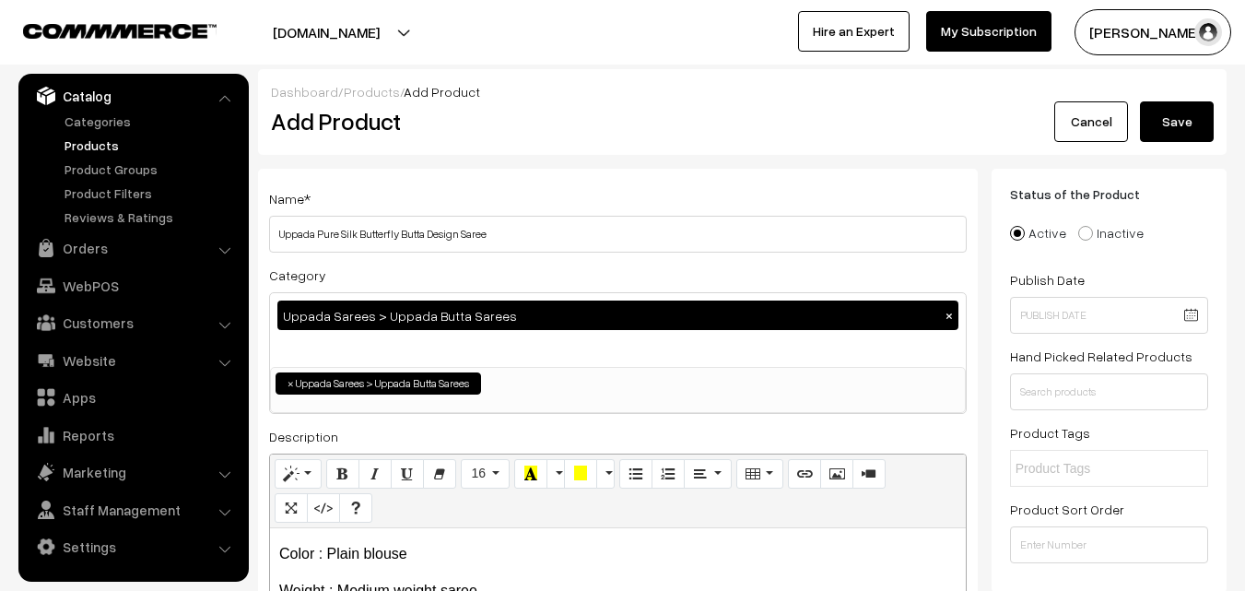
click at [1188, 123] on button "Save" at bounding box center [1177, 121] width 74 height 41
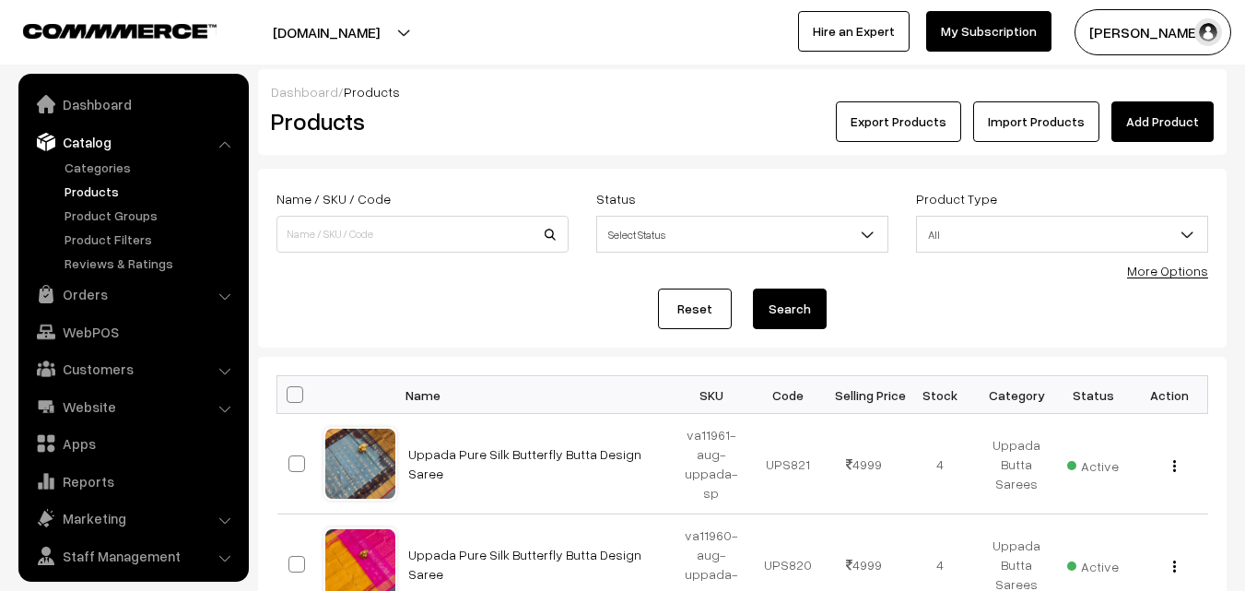
scroll to position [46, 0]
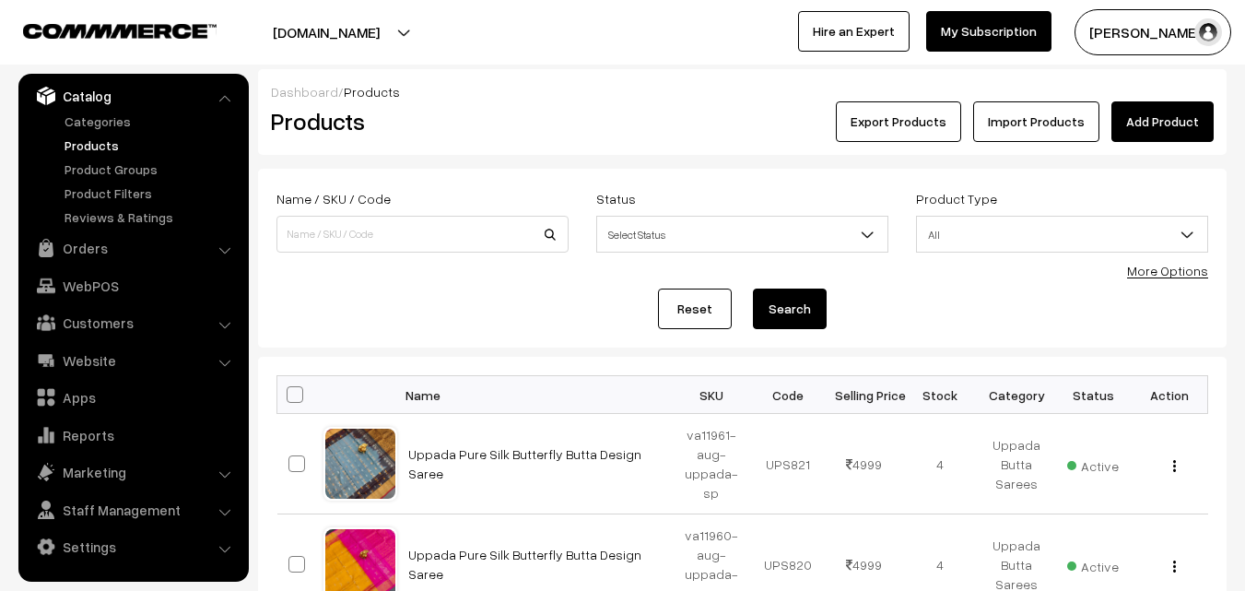
click at [538, 110] on h2 "Products" at bounding box center [419, 121] width 296 height 29
click at [1153, 125] on link "Add Product" at bounding box center [1162, 121] width 102 height 41
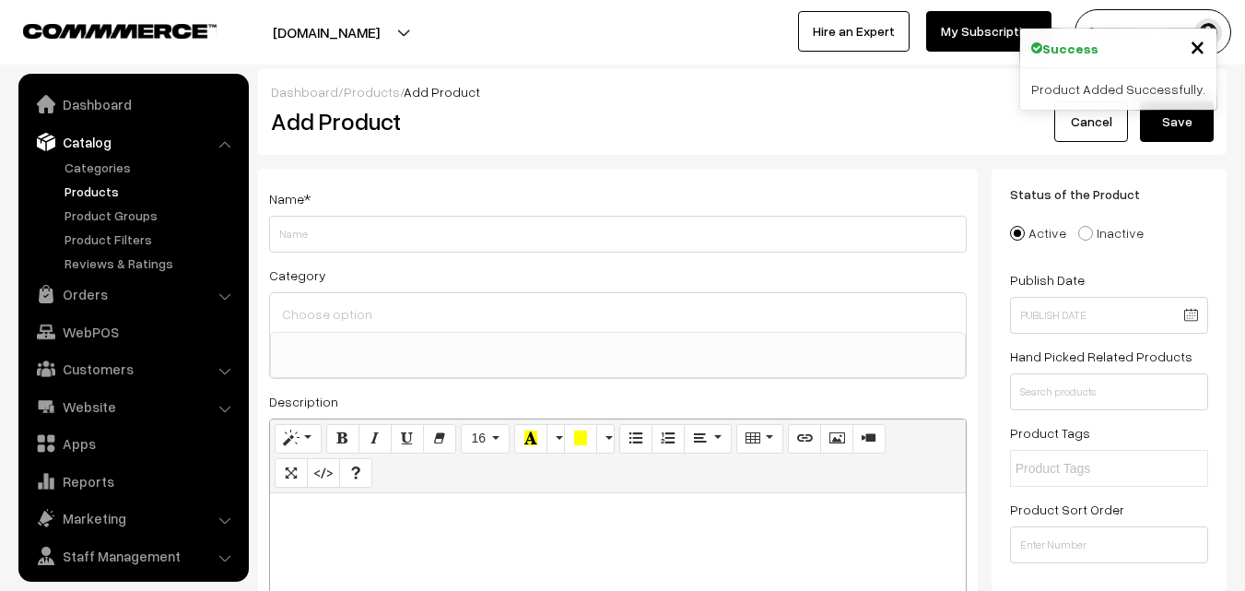
select select
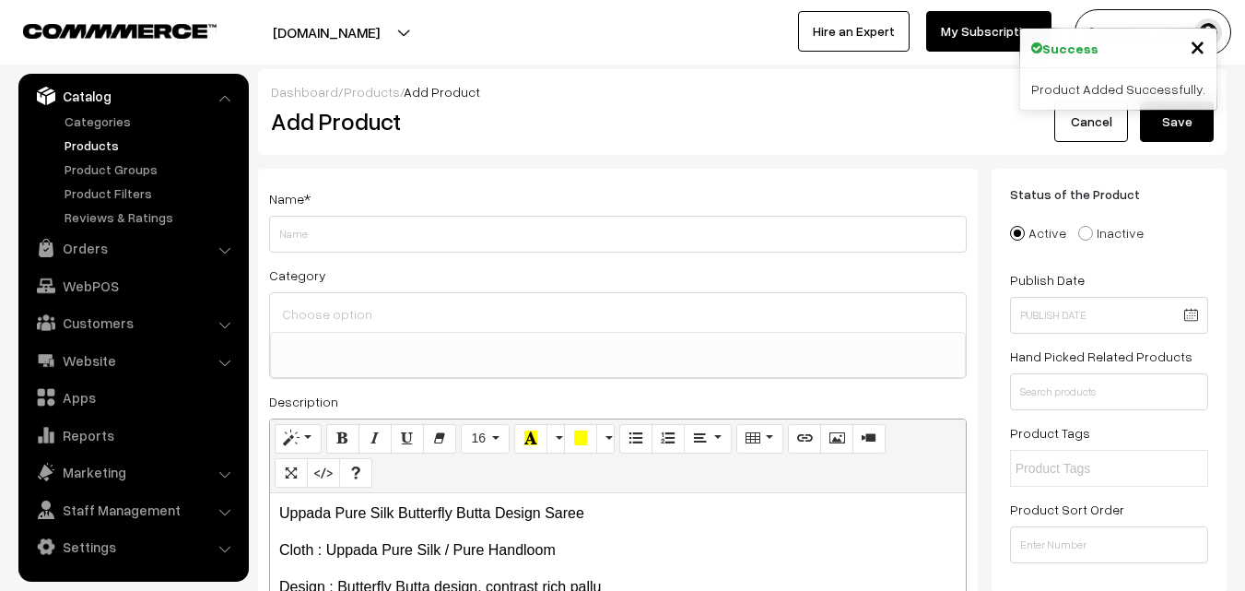
drag, startPoint x: 586, startPoint y: 504, endPoint x: 261, endPoint y: 492, distance: 325.5
click at [261, 492] on div "Name * Category Uppada Sarees Uppada Sarees > Uppada Plain Sarees Uppada Sarees…" at bounding box center [618, 466] width 720 height 594
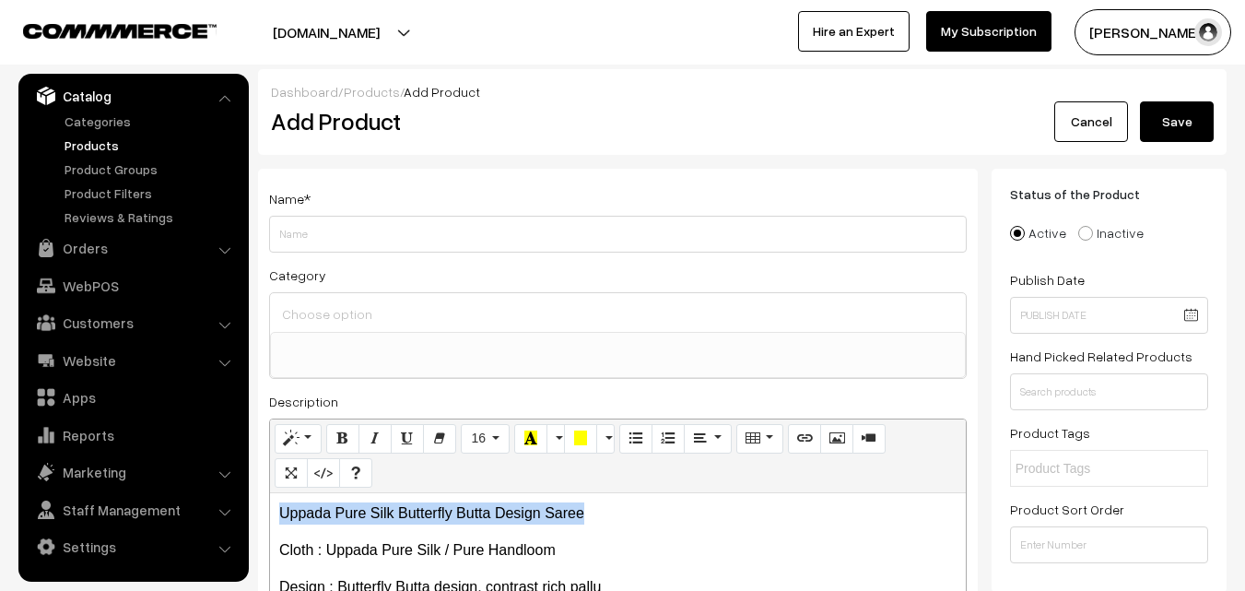
copy p "Uppada Pure Silk Butterfly Butta Design Saree"
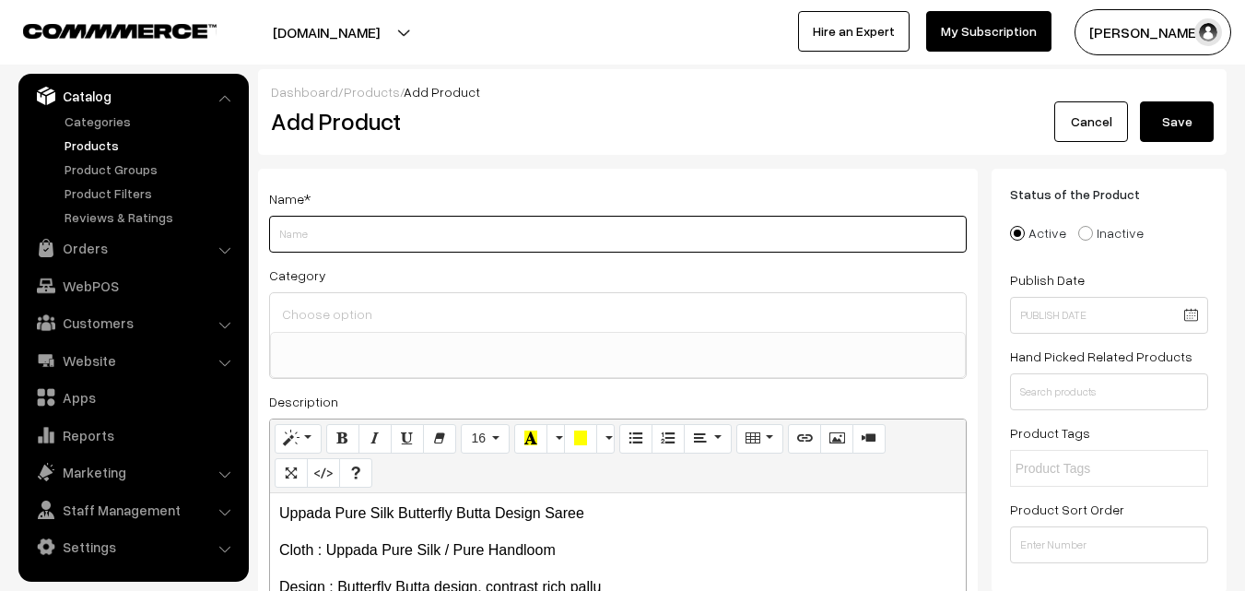
paste input "Uppada Pure Silk Butterfly Butta Design Saree"
type input "Uppada Pure Silk Butterfly Butta Design Saree"
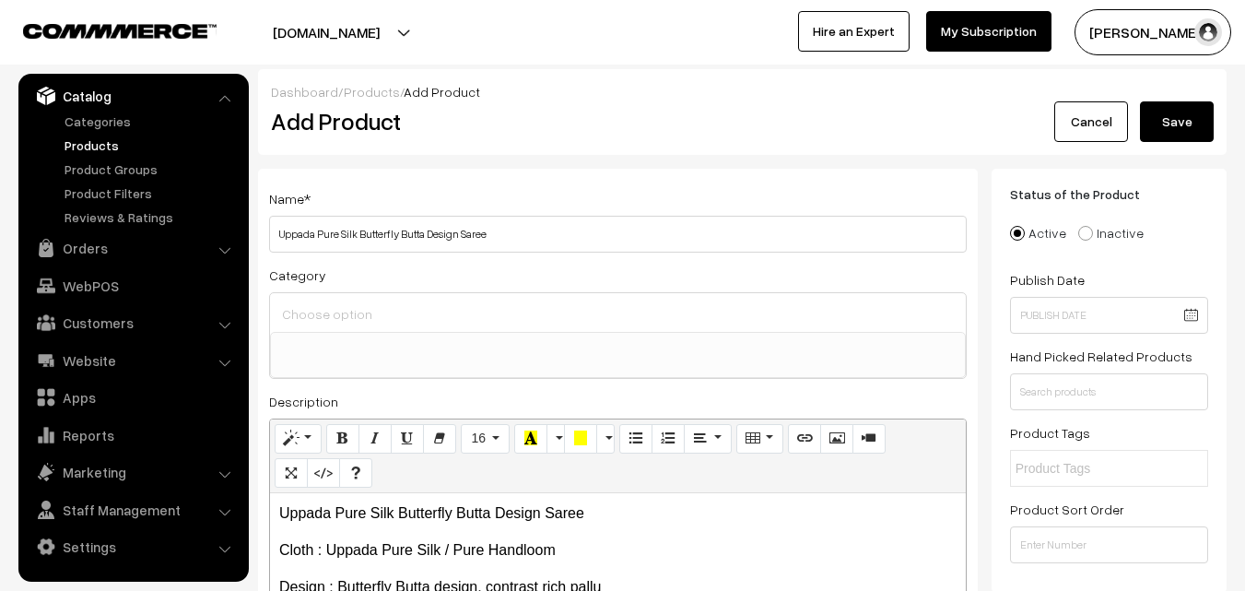
click at [361, 302] on input at bounding box center [617, 313] width 681 height 27
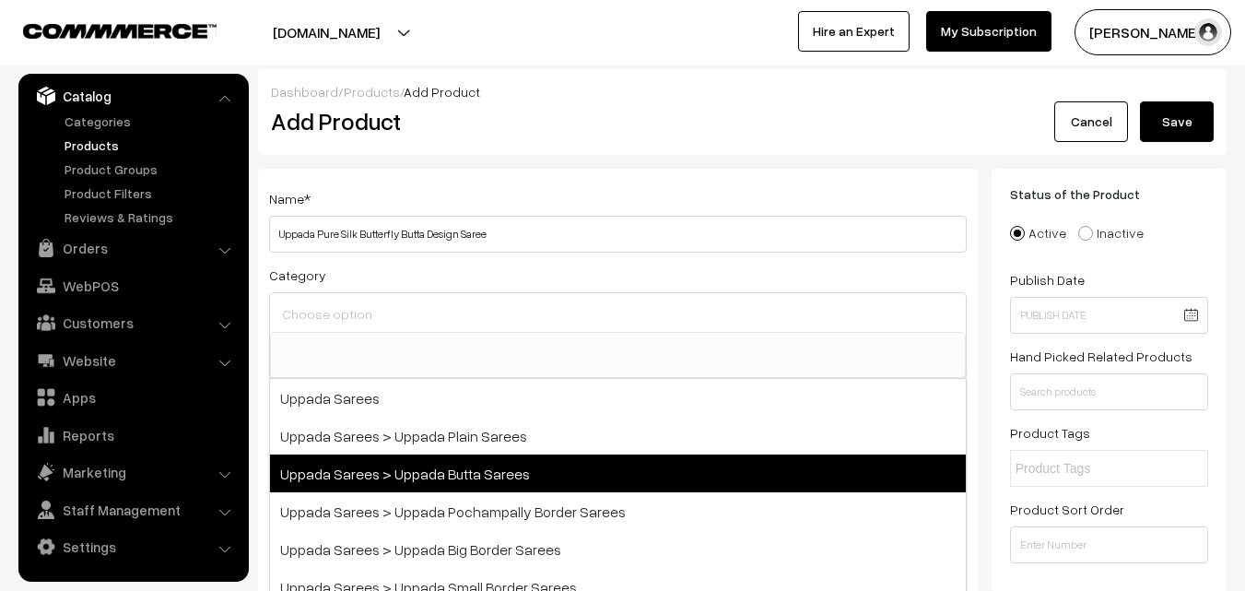
click at [429, 481] on span "Uppada Sarees > Uppada Butta Sarees" at bounding box center [618, 473] width 696 height 38
select select "7"
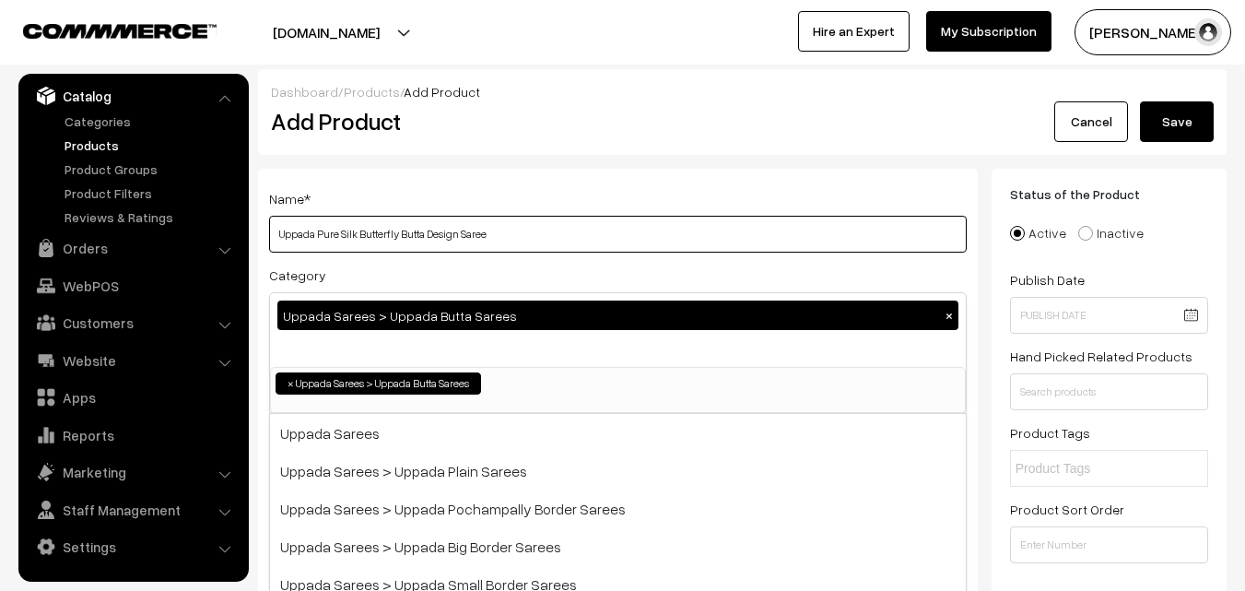
click at [449, 220] on input "Uppada Pure Silk Butterfly Butta Design Saree" at bounding box center [618, 234] width 698 height 37
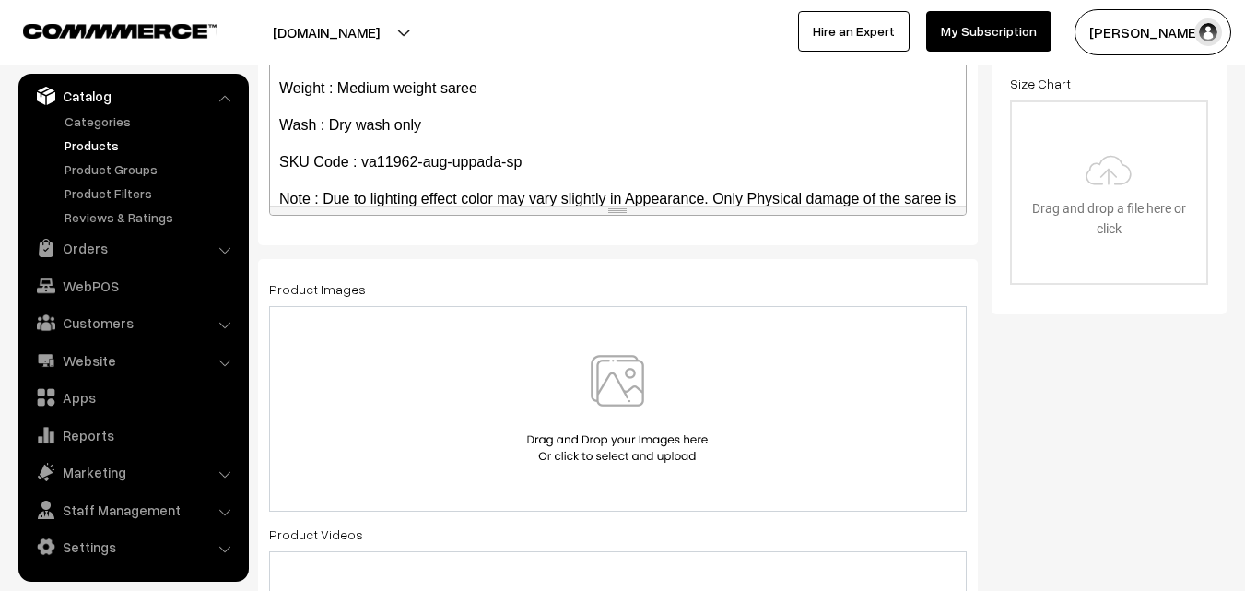
scroll to position [105, 0]
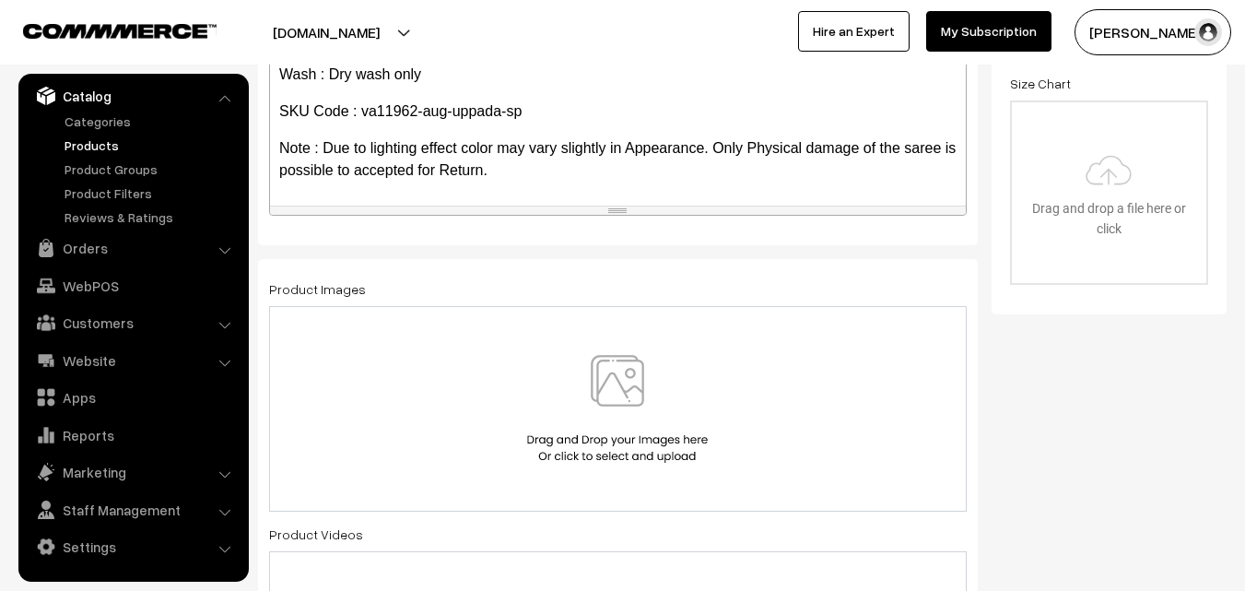
click at [614, 385] on img at bounding box center [617, 409] width 190 height 108
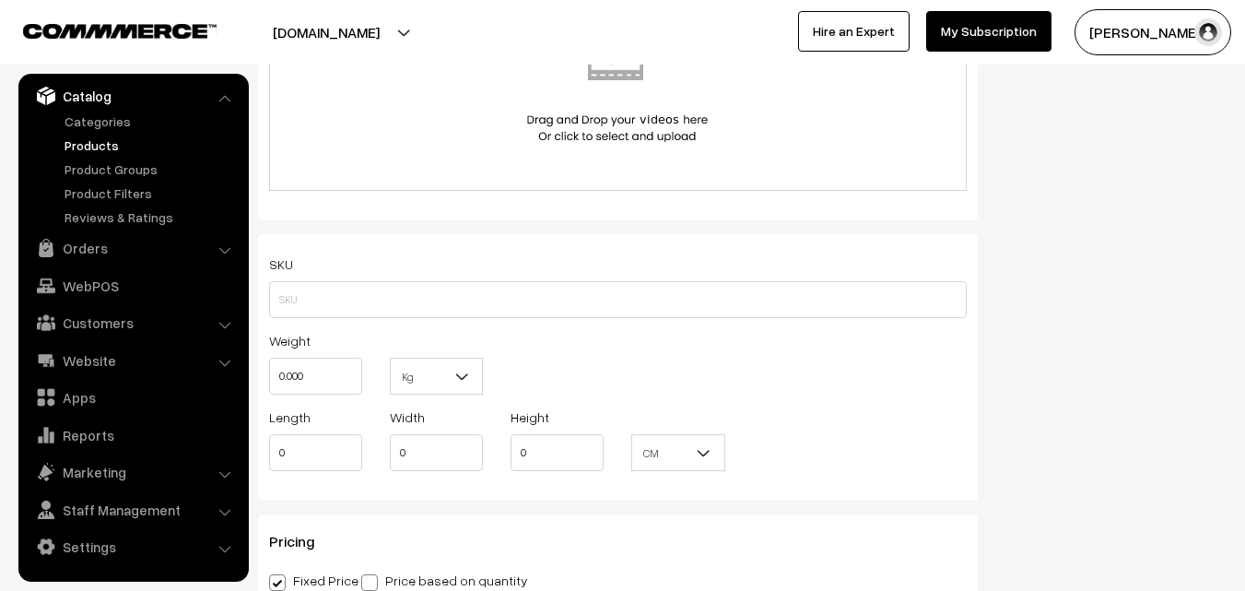
scroll to position [1198, 0]
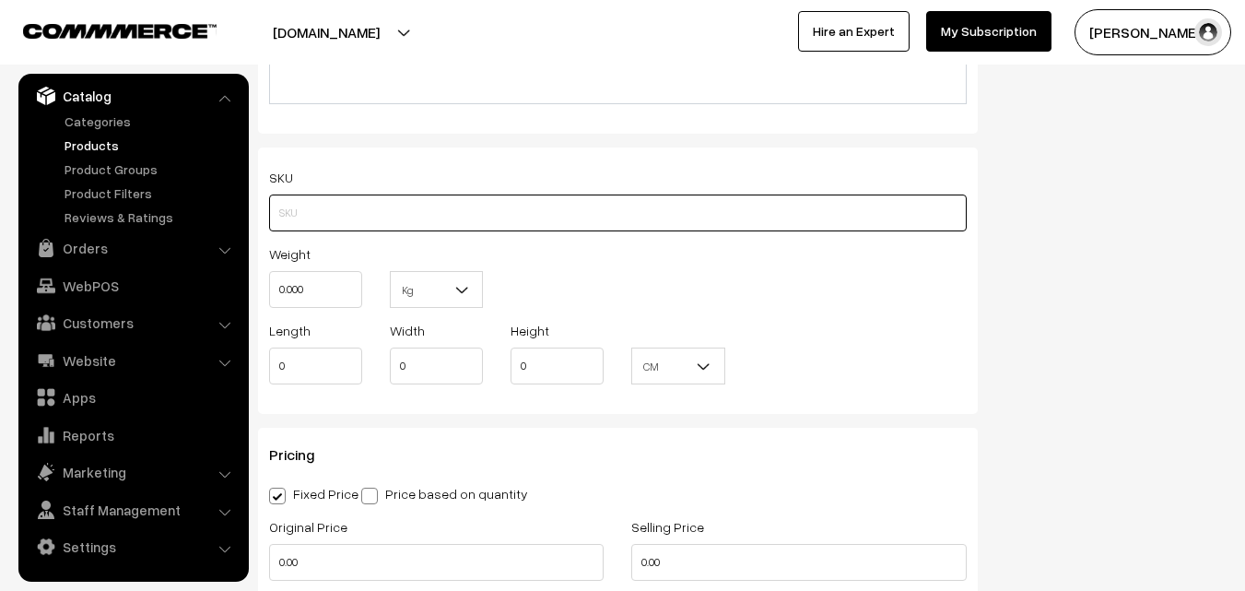
click at [310, 218] on input "text" at bounding box center [618, 212] width 698 height 37
paste input "va11962-aug-uppada-sp"
type input "va11962-aug-uppada-sp"
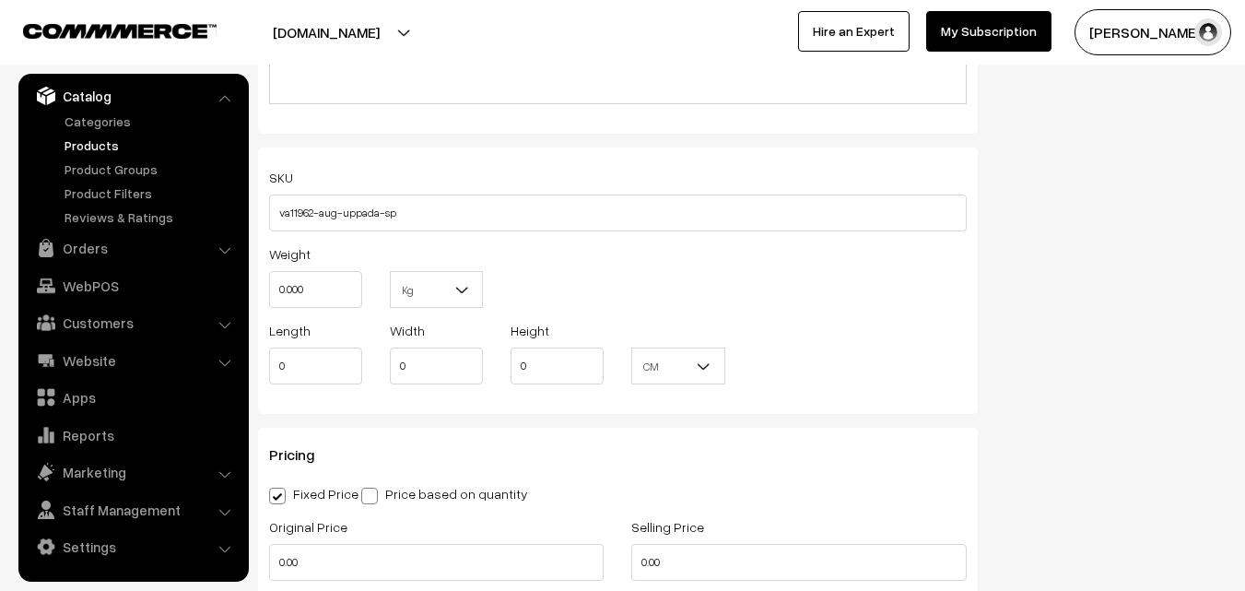
click at [311, 274] on div "Weight 0.000" at bounding box center [315, 274] width 93 height 65
click at [311, 275] on input "0.000" at bounding box center [315, 289] width 93 height 37
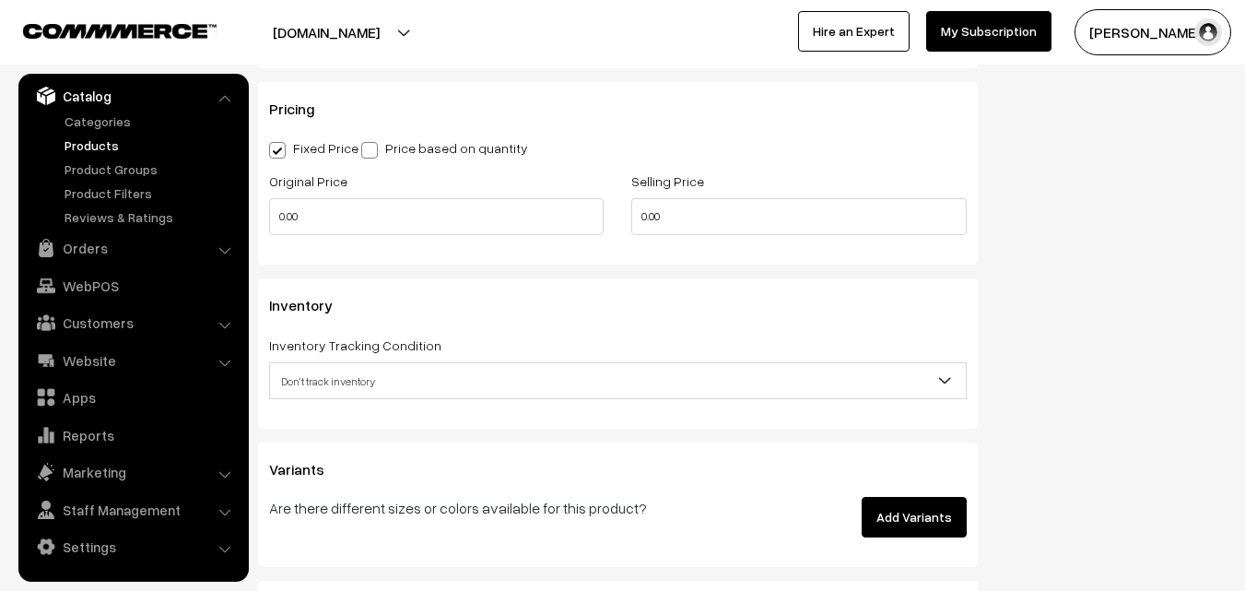
scroll to position [1566, 0]
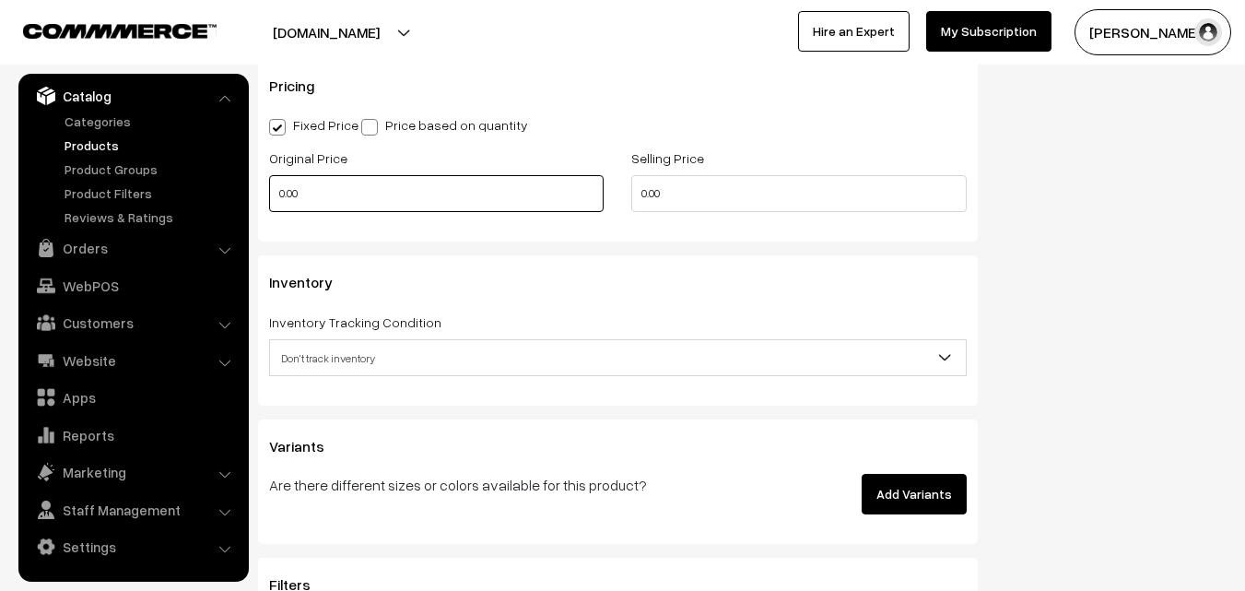
type input "0.80"
click at [302, 202] on input "0.00" at bounding box center [436, 193] width 334 height 37
type input "3900"
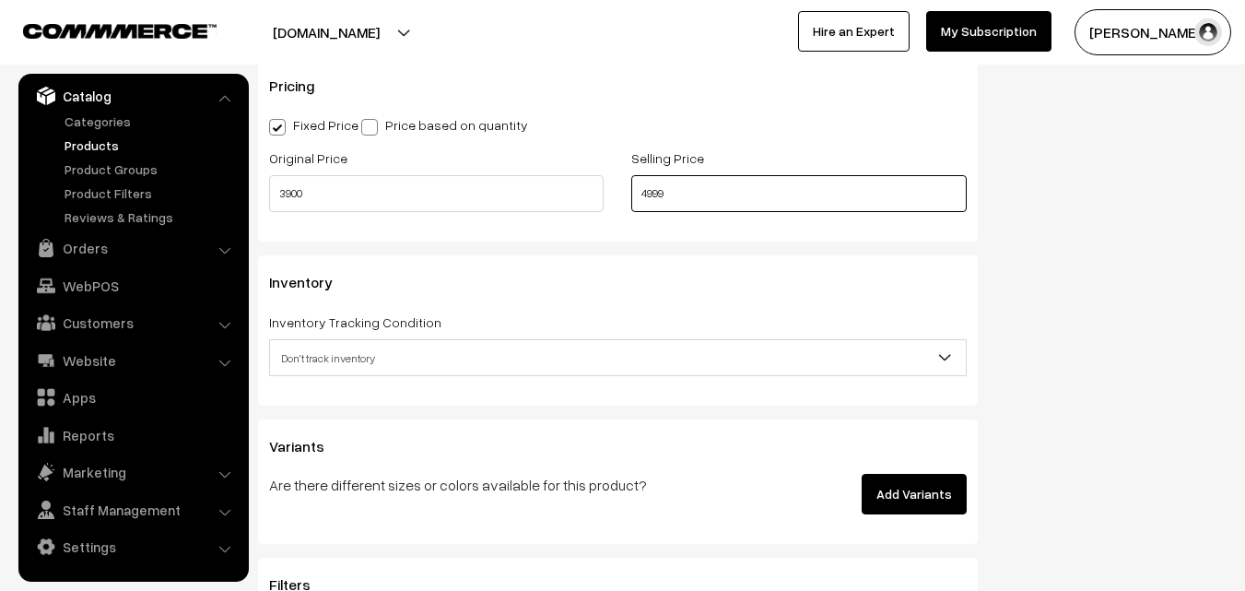
type input "4999"
click at [357, 339] on span "Don't track inventory" at bounding box center [618, 357] width 698 height 37
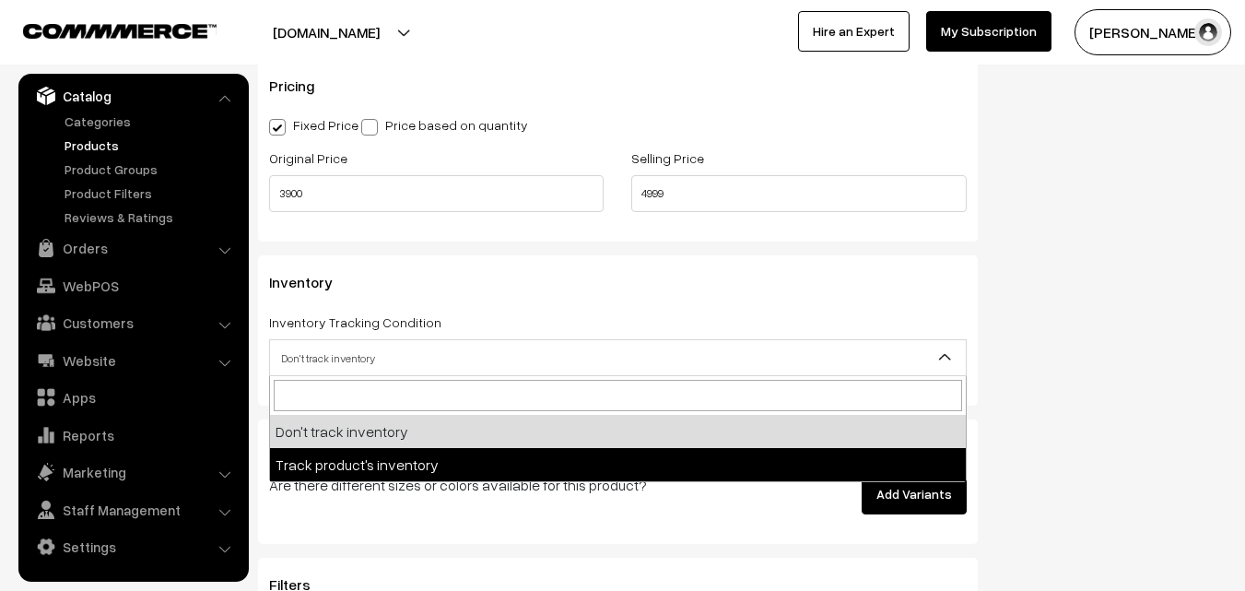
select select "2"
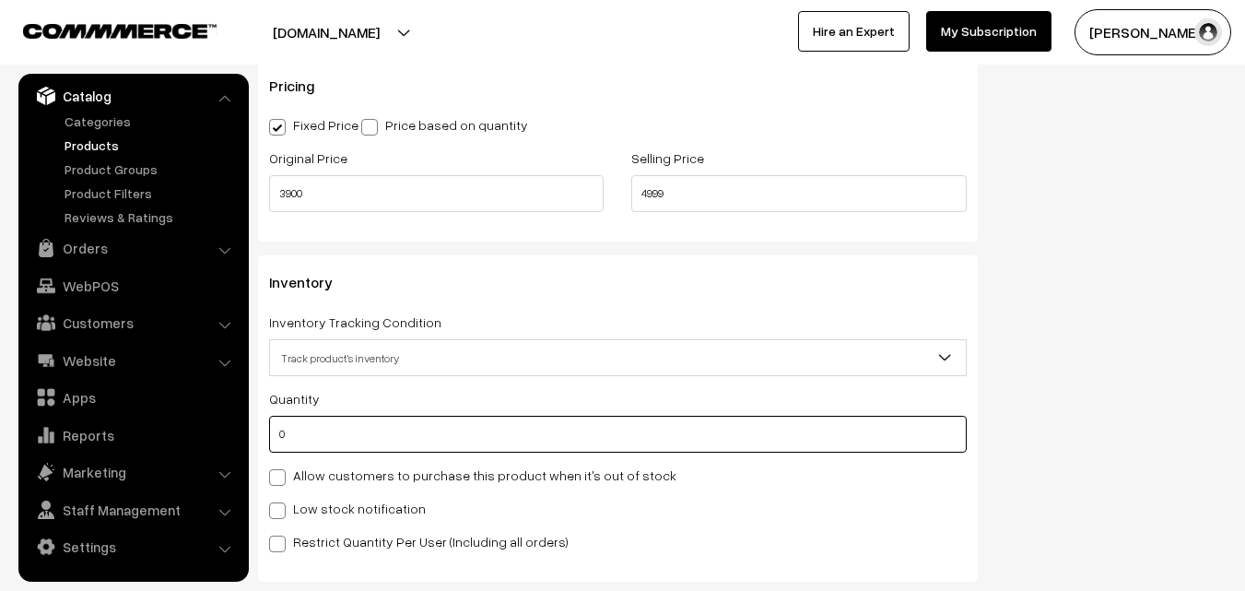
click at [363, 432] on input "0" at bounding box center [618, 434] width 698 height 37
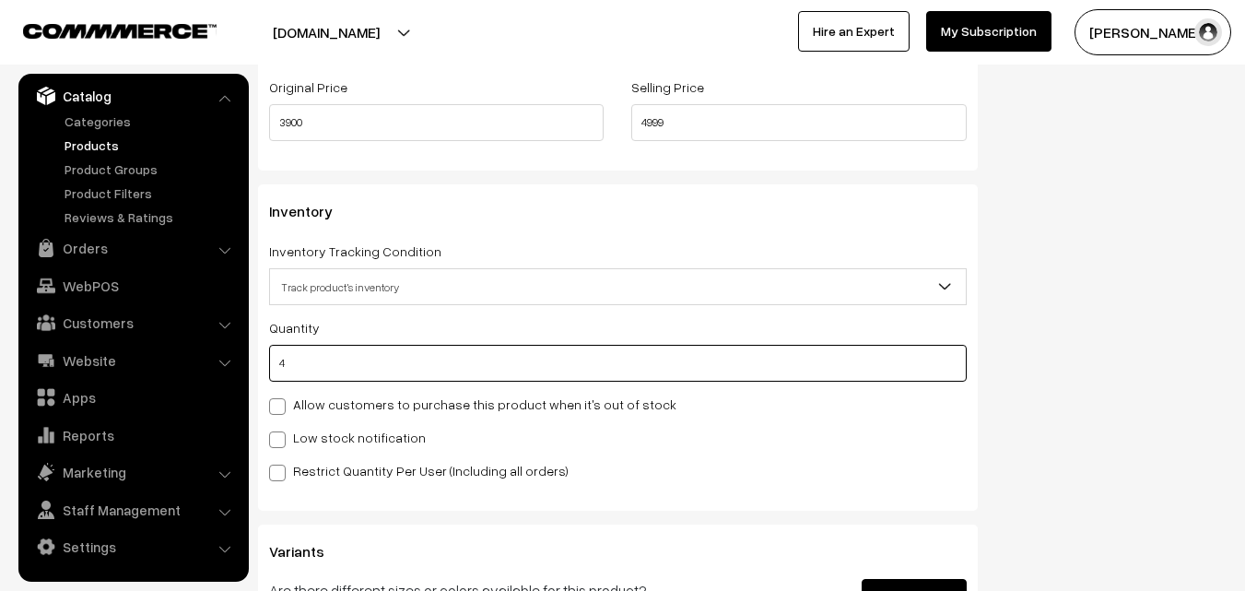
scroll to position [1751, 0]
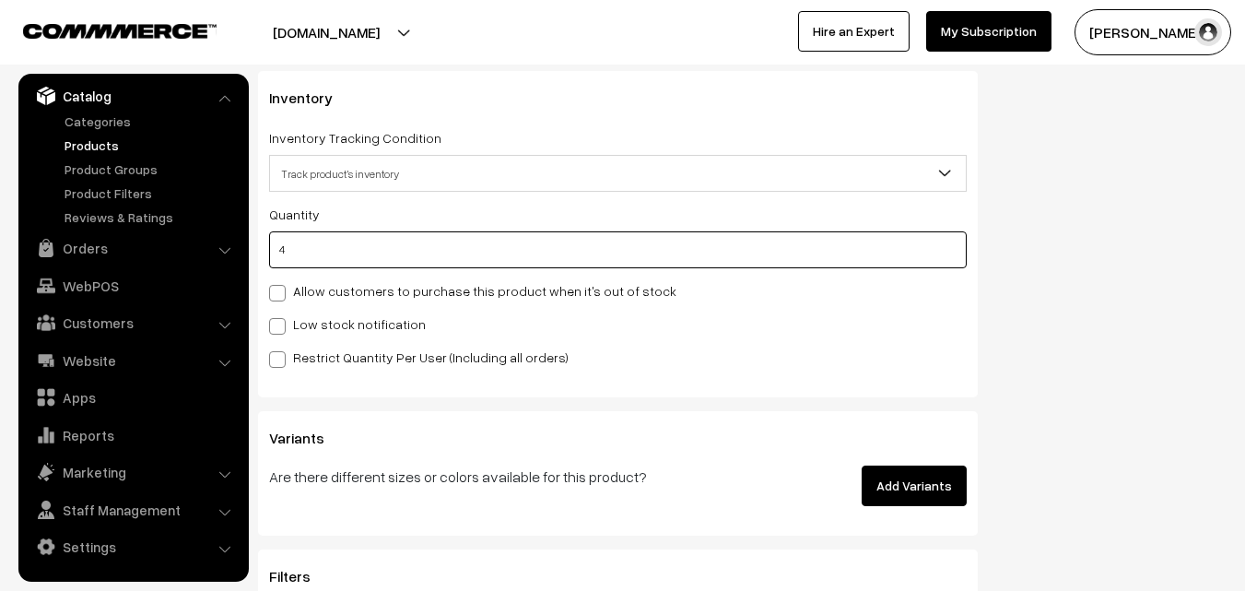
type input "4"
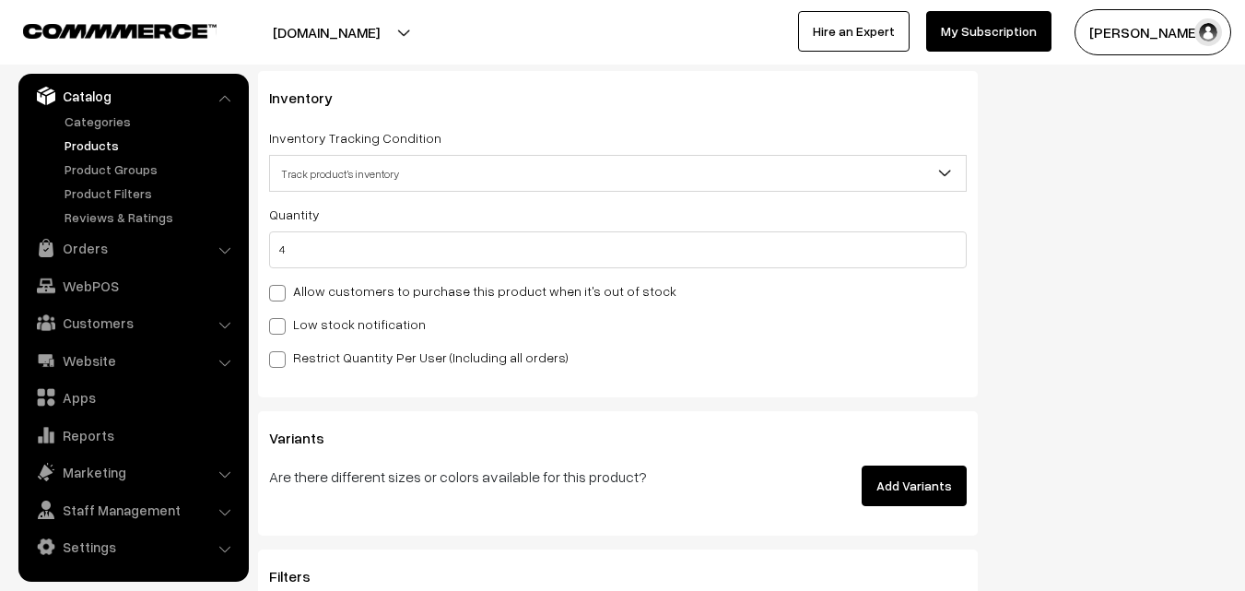
click at [297, 325] on label "Low stock notification" at bounding box center [347, 323] width 157 height 19
click at [281, 325] on input "Low stock notification" at bounding box center [275, 323] width 12 height 12
checkbox input "true"
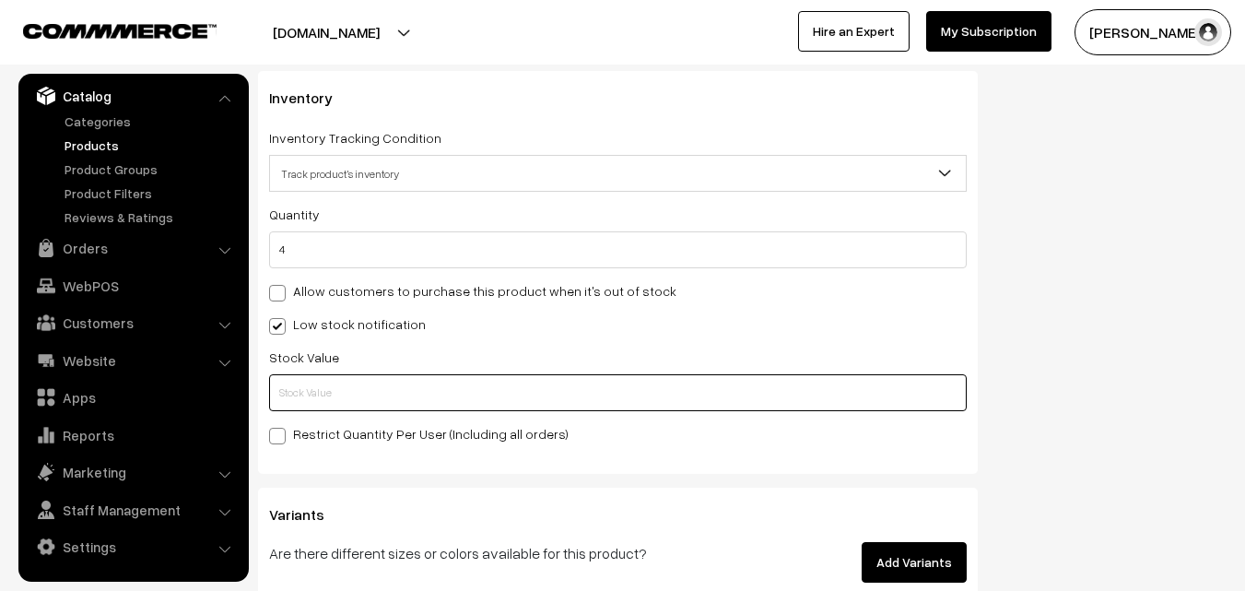
click at [297, 403] on input "text" at bounding box center [618, 392] width 698 height 37
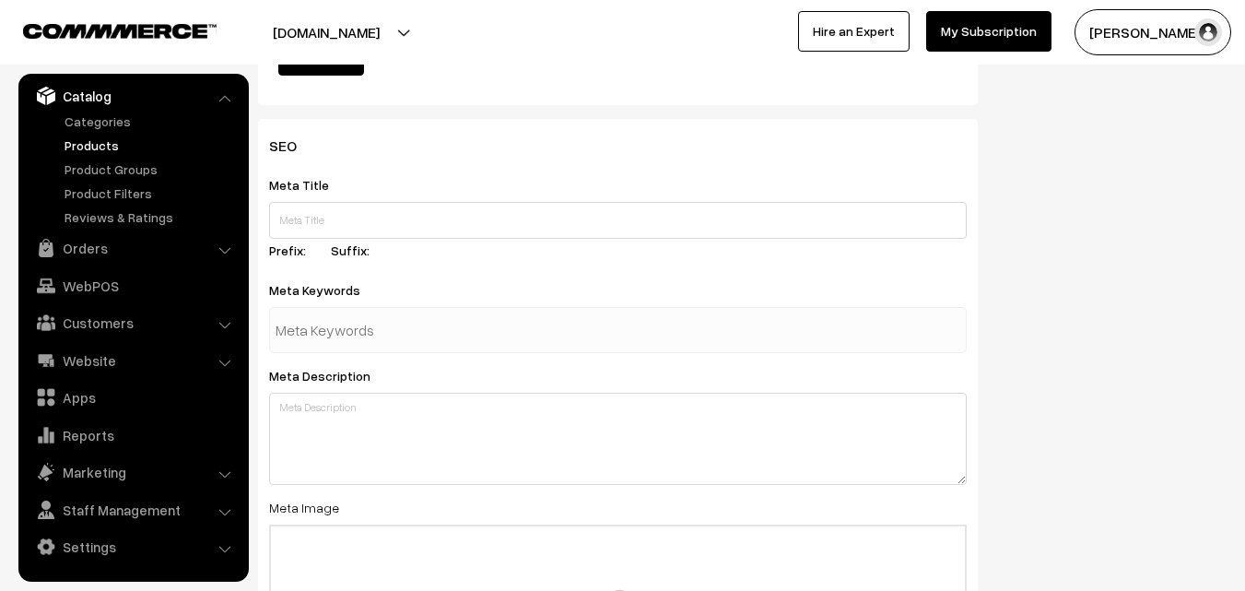
scroll to position [2743, 0]
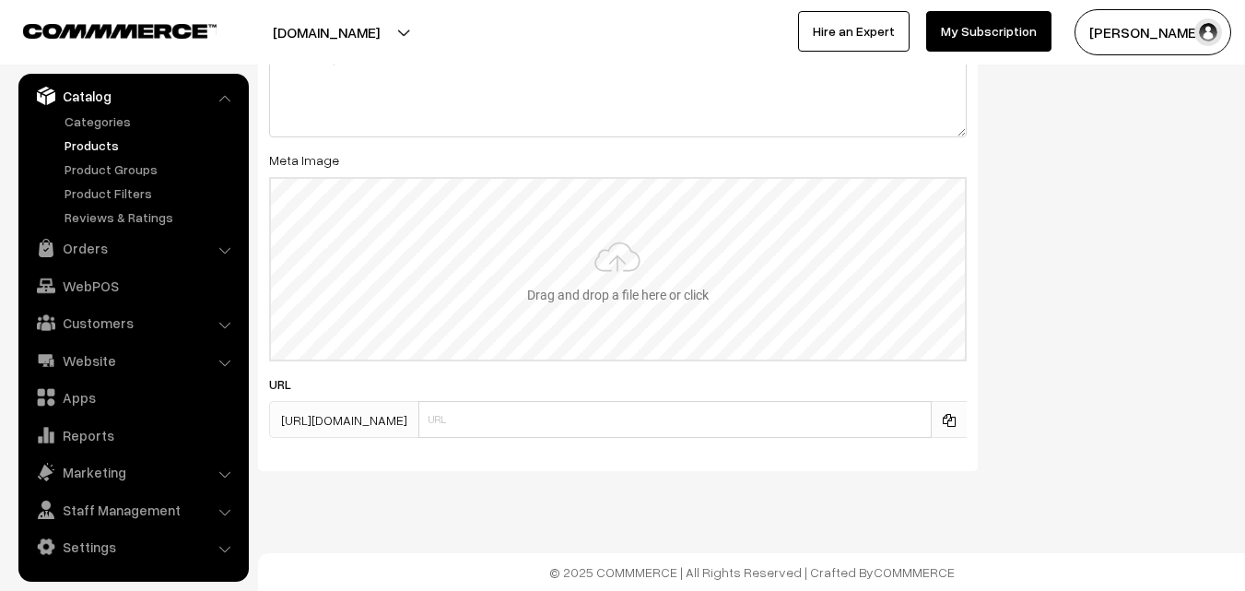
type input "2"
click at [585, 275] on input "file" at bounding box center [618, 269] width 694 height 181
type input "C:\fakepath\uppada-saree-va11962-aug.jpeg"
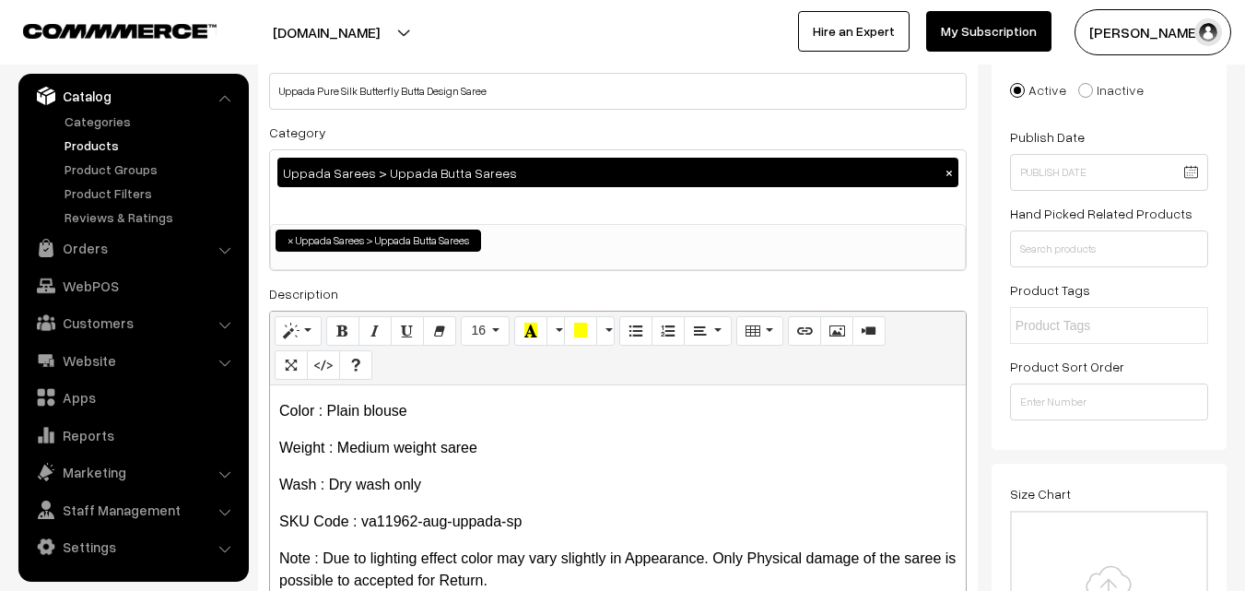
scroll to position [0, 0]
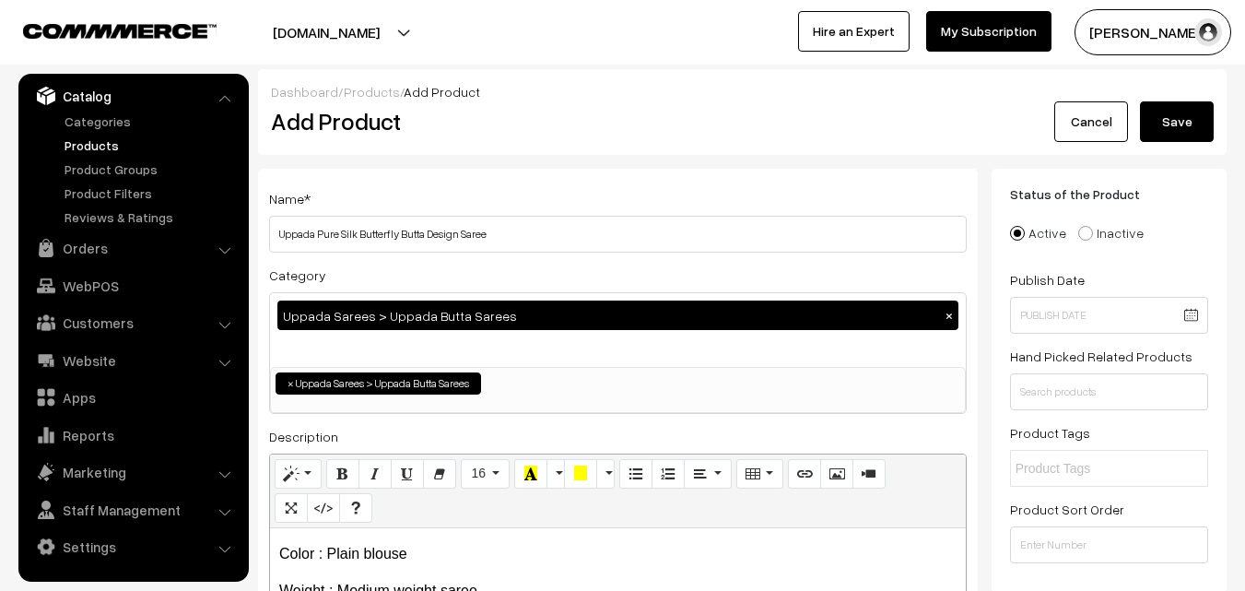
click at [1187, 135] on button "Save" at bounding box center [1177, 121] width 74 height 41
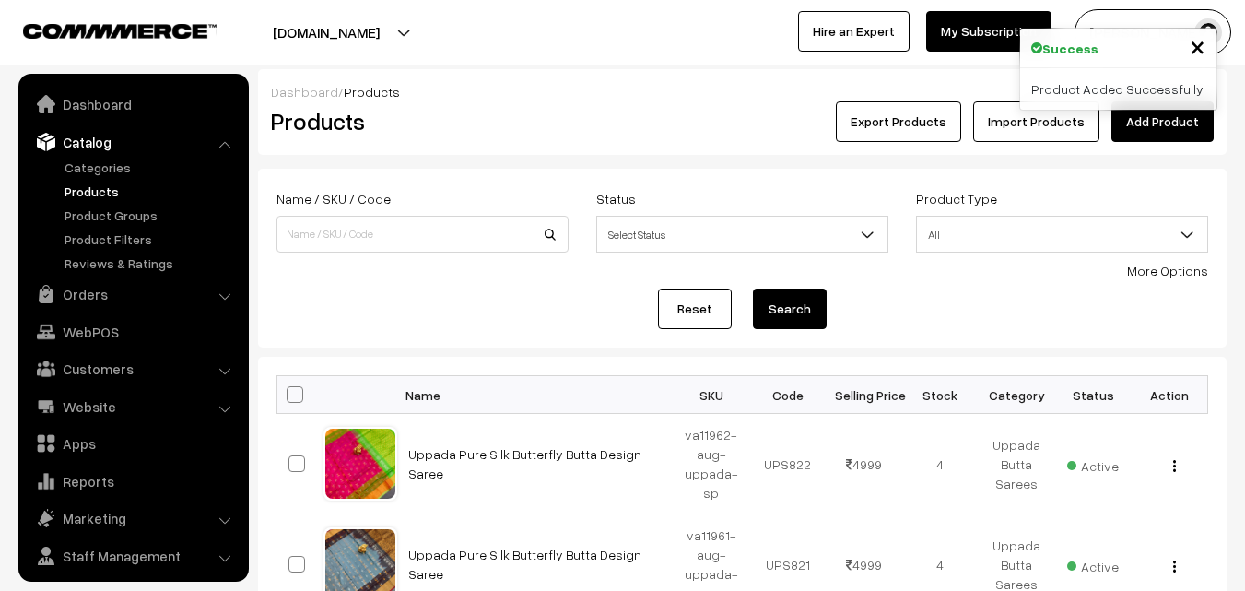
scroll to position [46, 0]
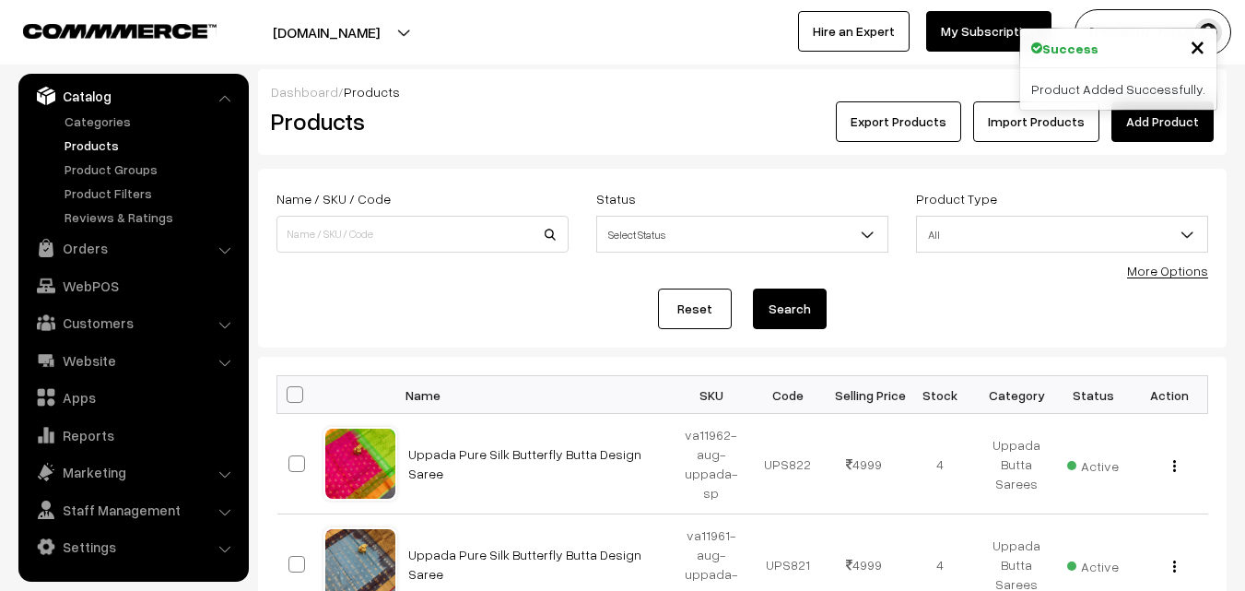
click at [459, 81] on div "Dashboard / Products Products Export Products Import Products Add Product" at bounding box center [742, 112] width 968 height 86
click at [1150, 120] on link "Add Product" at bounding box center [1162, 121] width 102 height 41
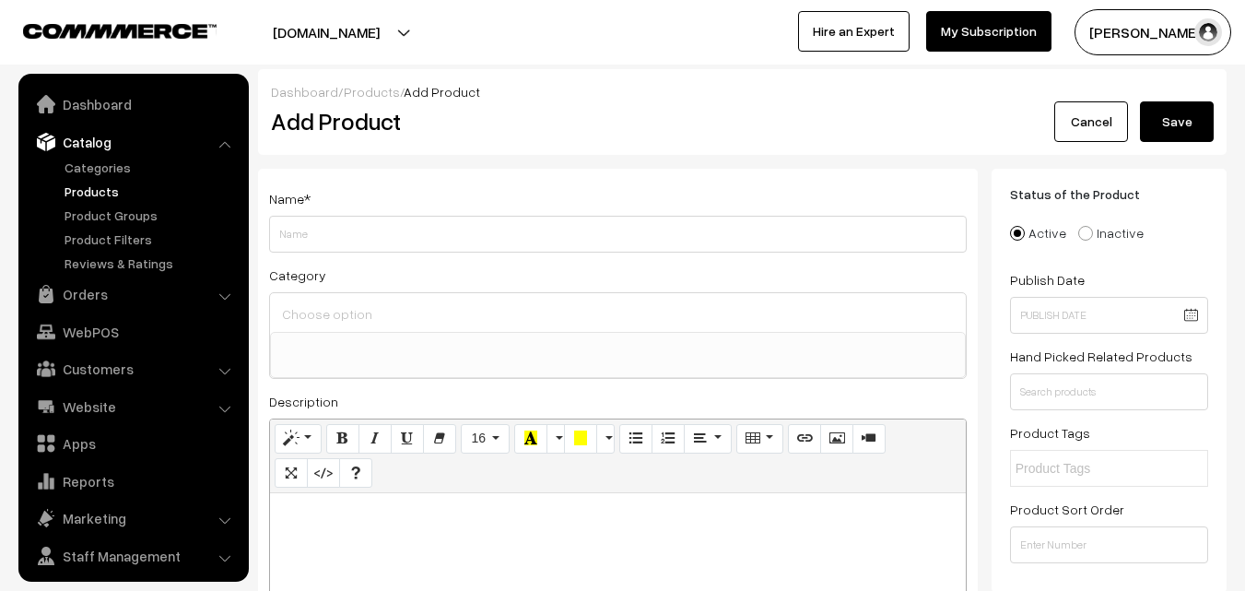
select select
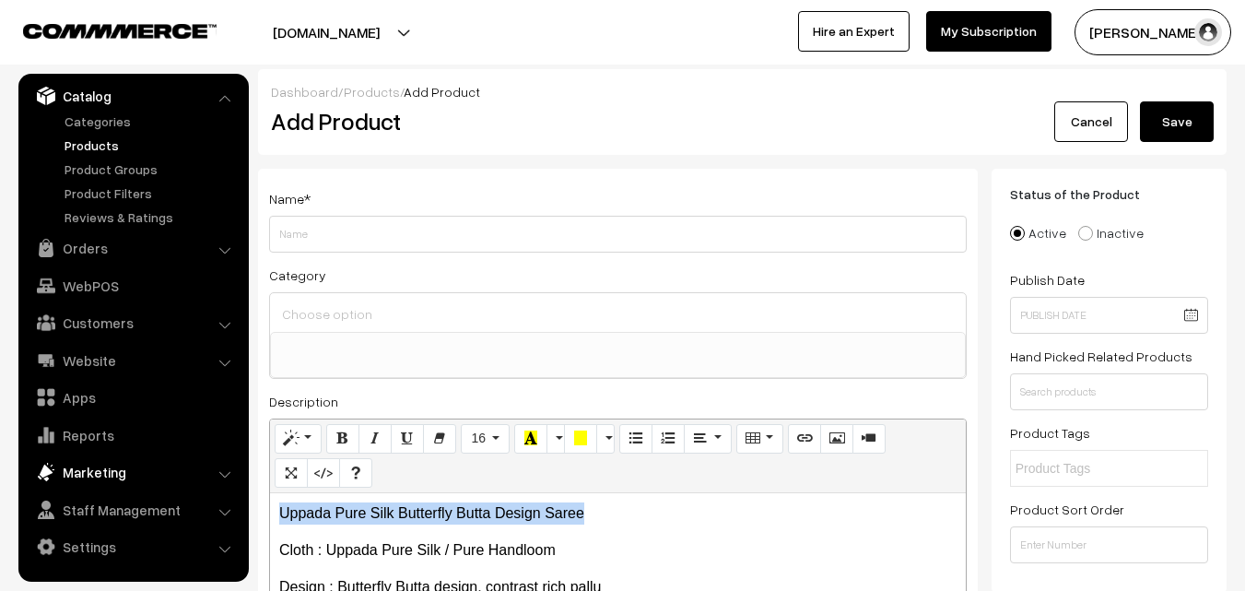
drag, startPoint x: 594, startPoint y: 499, endPoint x: 196, endPoint y: 479, distance: 398.6
copy p "Uppada Pure Silk Butterfly Butta Design Saree"
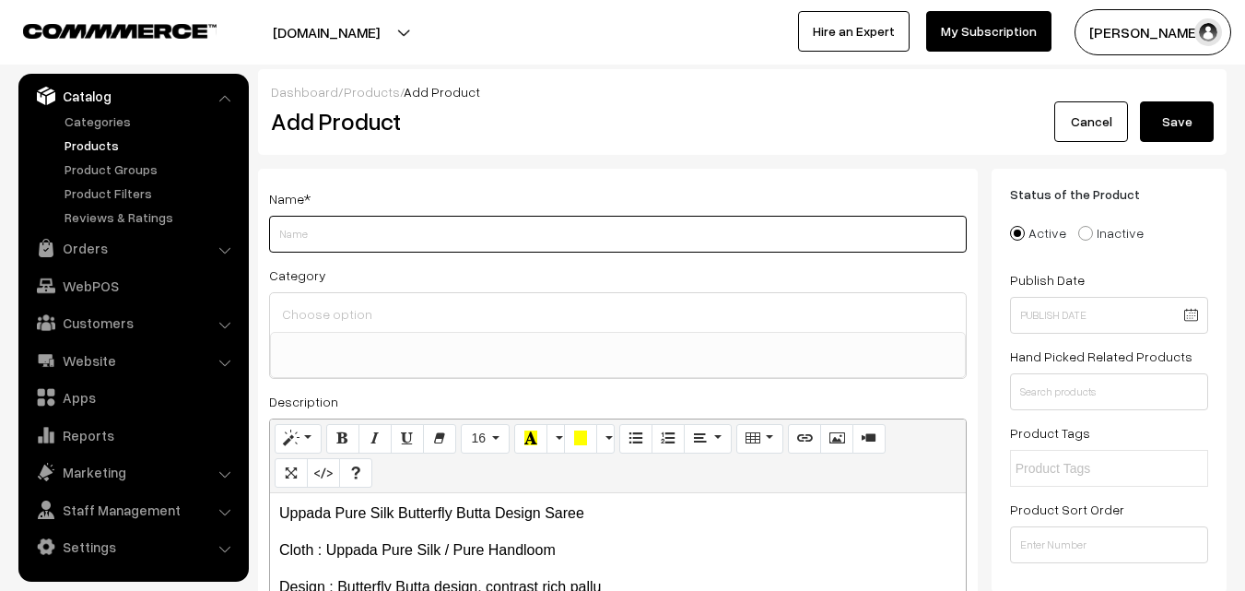
click at [309, 224] on input "Weight" at bounding box center [618, 234] width 698 height 37
paste input "Uppada Pure Silk Butterfly Butta Design Saree"
type input "Uppada Pure Silk Butterfly Butta Design Saree"
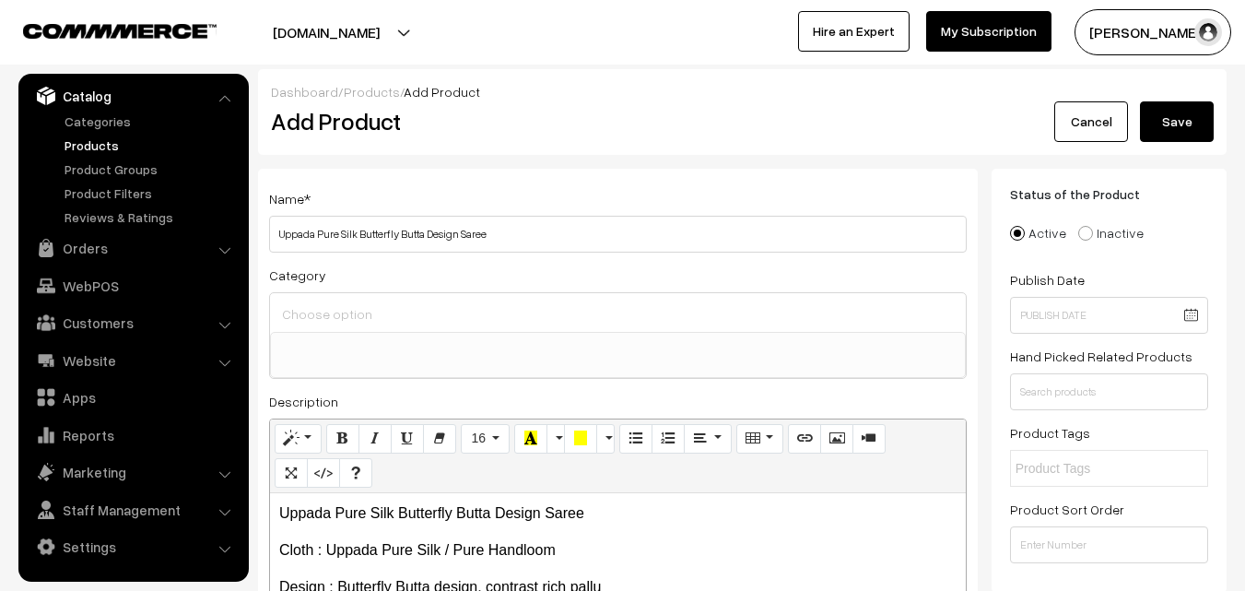
click at [311, 299] on div at bounding box center [618, 312] width 696 height 39
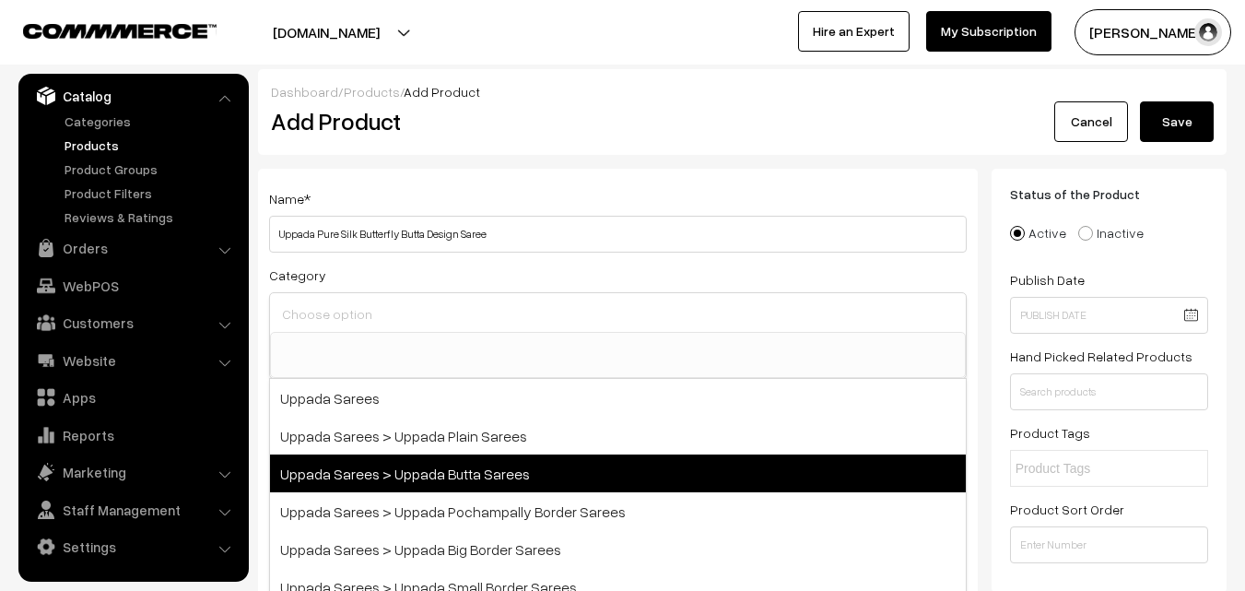
click at [503, 483] on span "Uppada Sarees > Uppada Butta Sarees" at bounding box center [618, 473] width 696 height 38
select select "7"
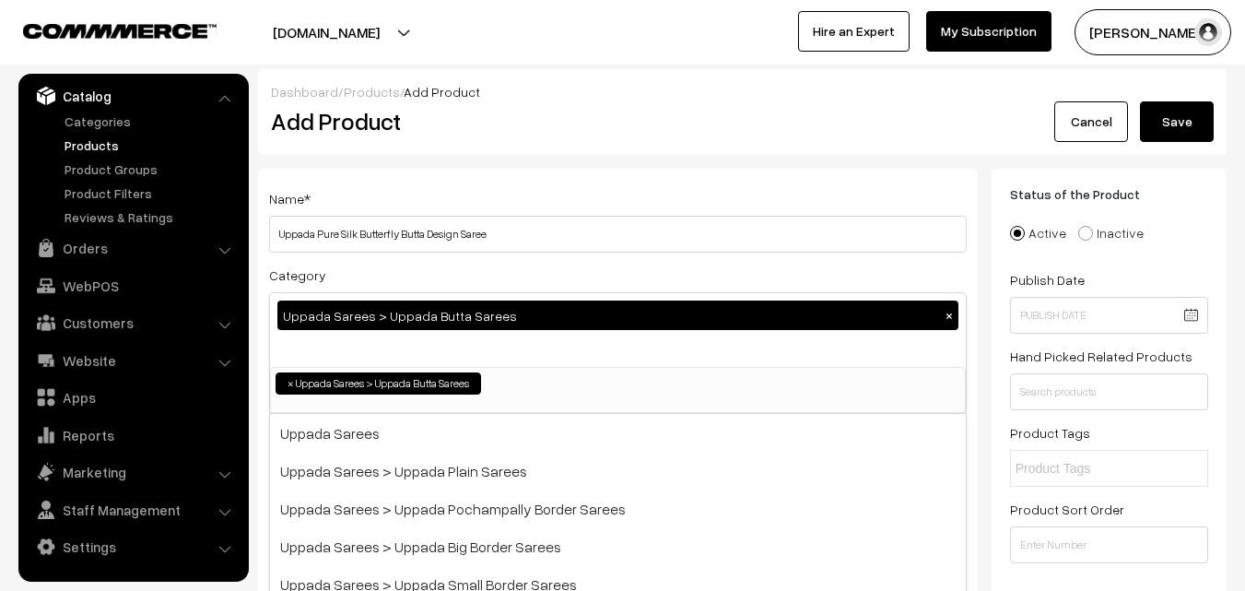
click at [510, 206] on div "Name * Uppada Pure Silk Butterfly Butta Design Saree" at bounding box center [618, 219] width 698 height 65
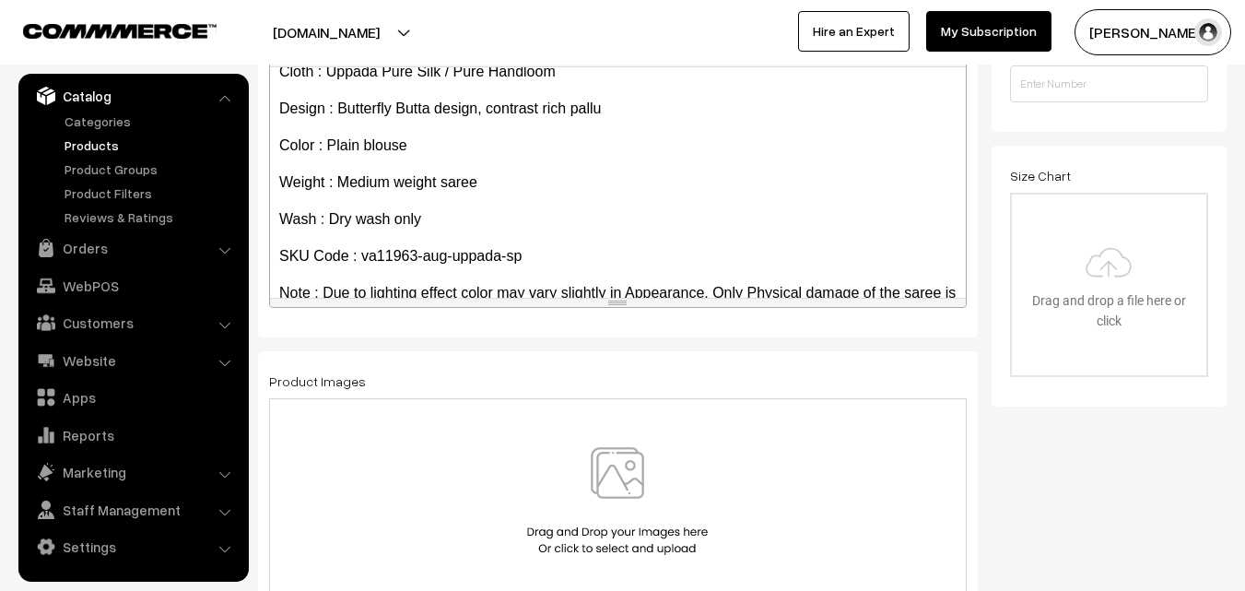
scroll to position [105, 0]
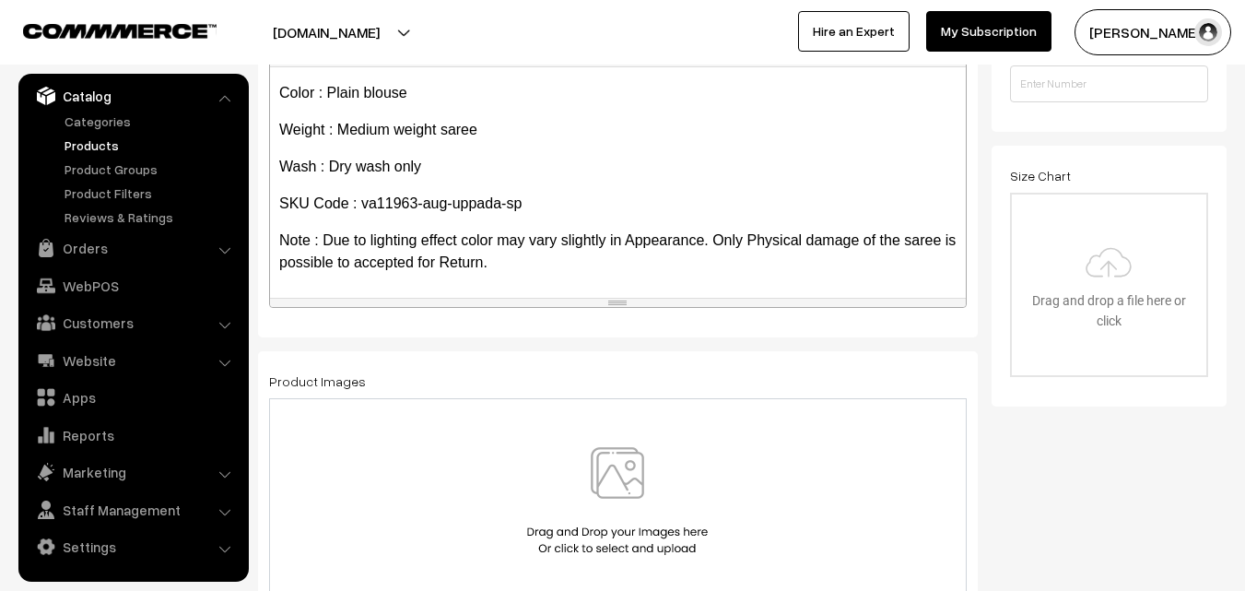
click at [628, 462] on img at bounding box center [617, 501] width 190 height 108
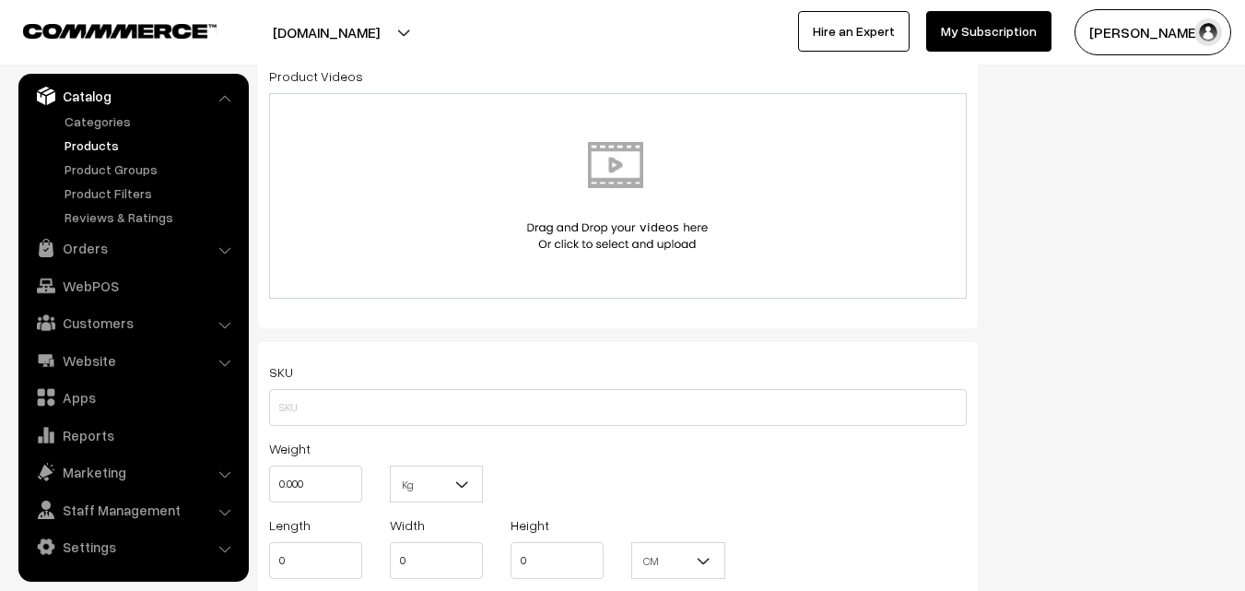
scroll to position [1014, 0]
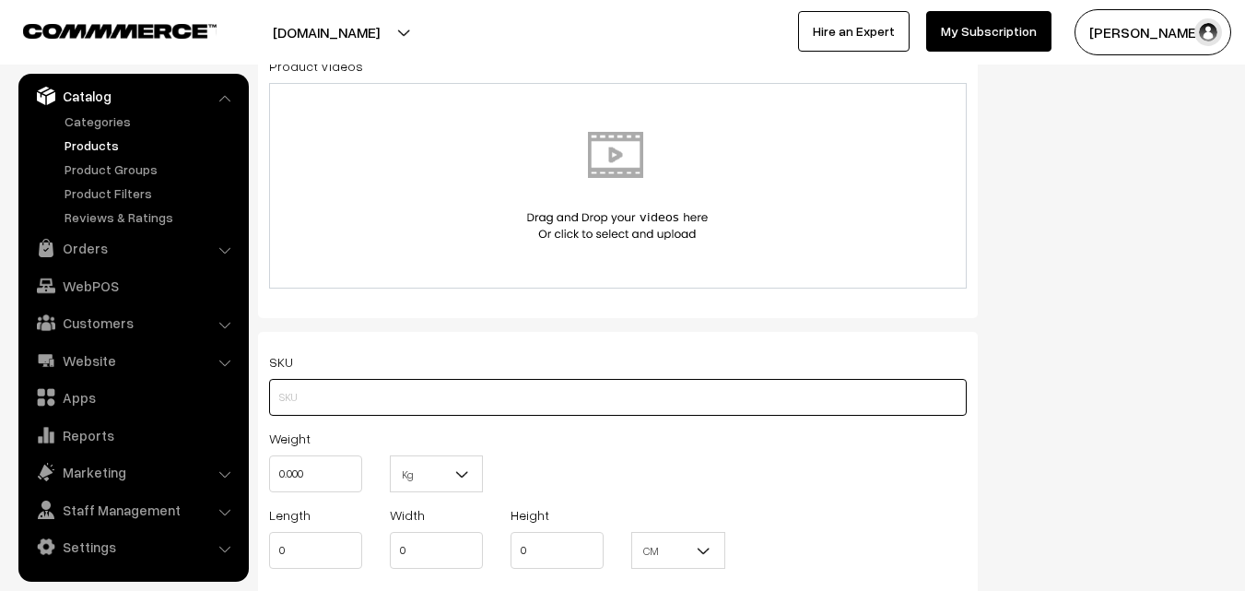
paste input "va11963-aug-uppada-sp"
type input "va11963-aug-uppada-sp"
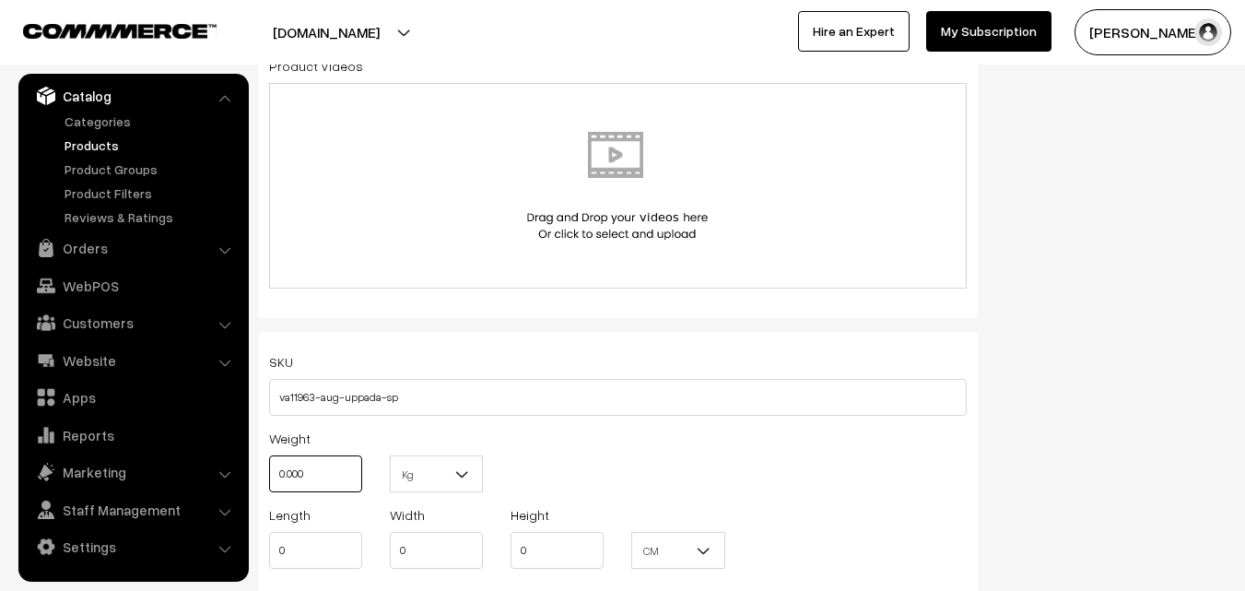
click at [325, 466] on input "0.000" at bounding box center [315, 473] width 93 height 37
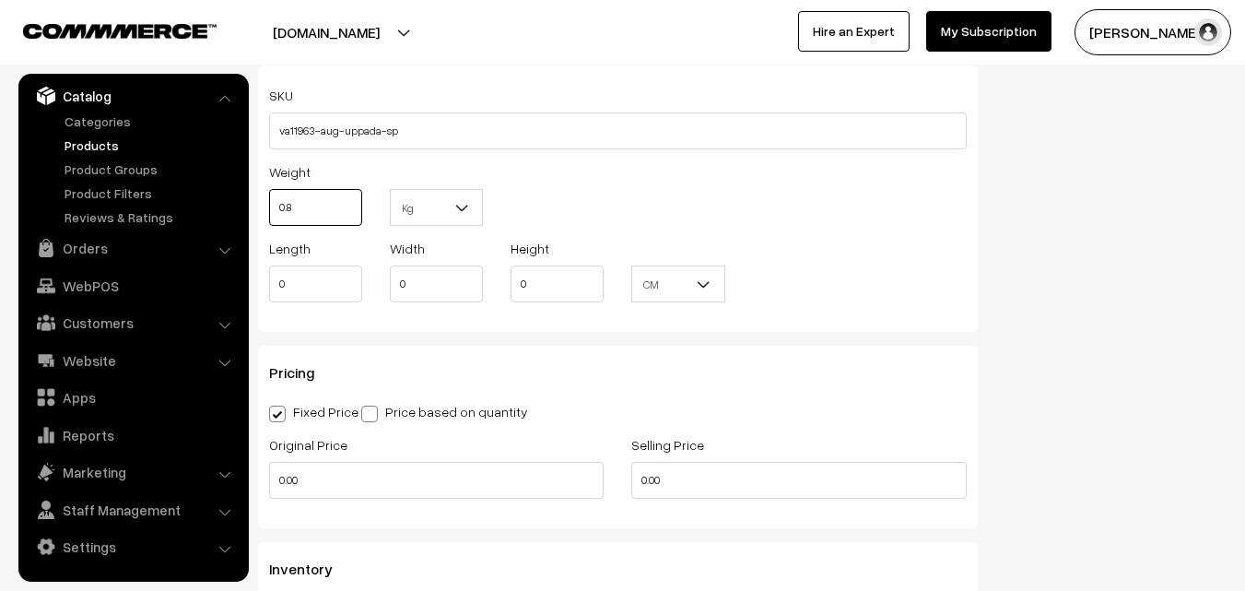
scroll to position [1474, 0]
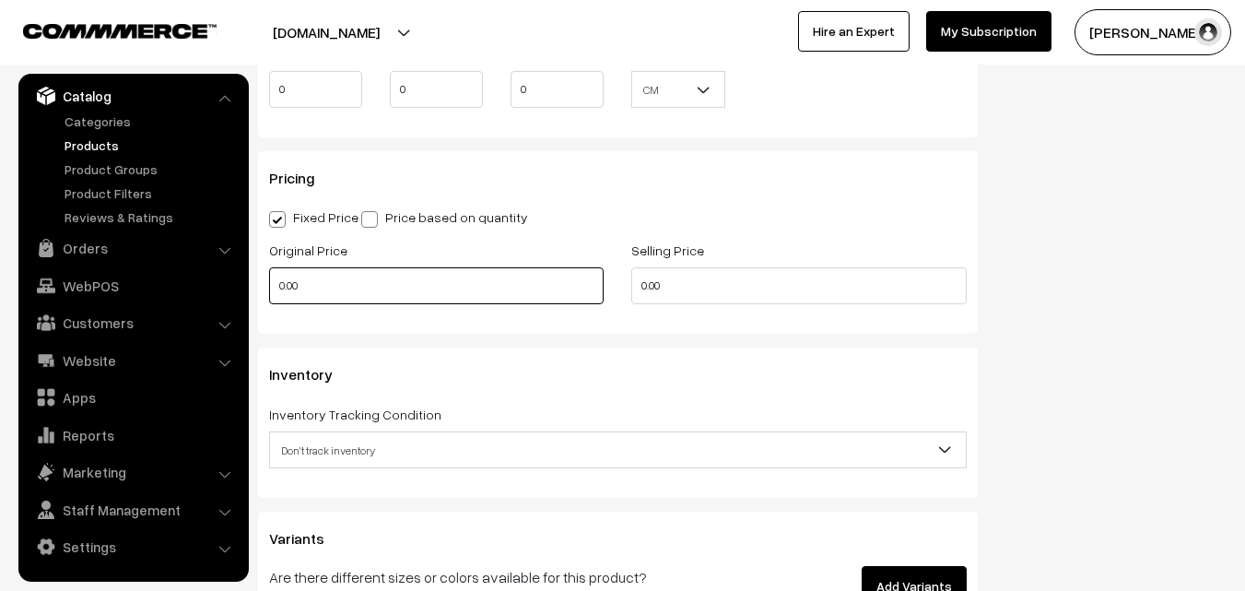
type input "0.80"
click at [355, 293] on input "0.00" at bounding box center [436, 285] width 334 height 37
type input "3900"
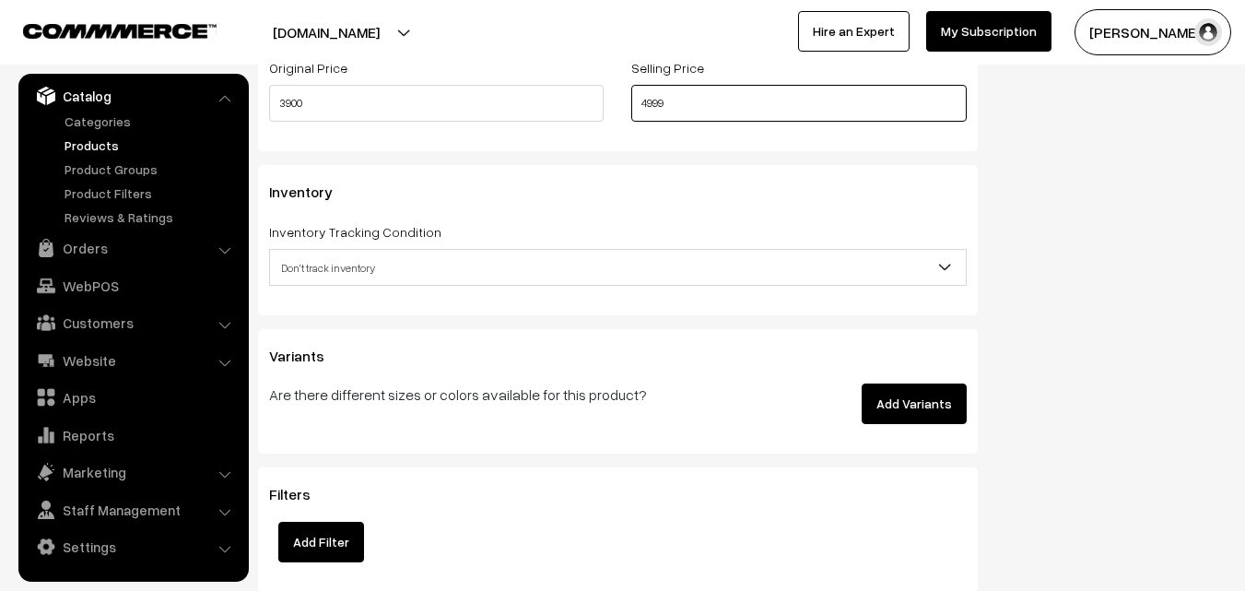
scroll to position [1659, 0]
type input "4999"
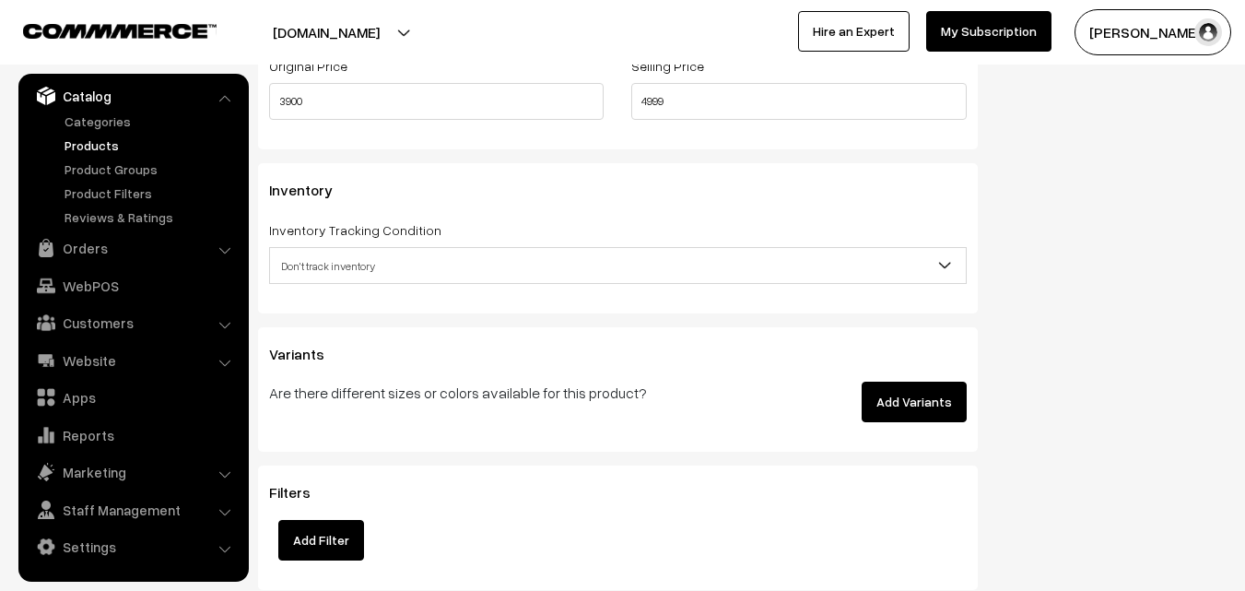
click at [364, 268] on span "Don't track inventory" at bounding box center [618, 266] width 696 height 32
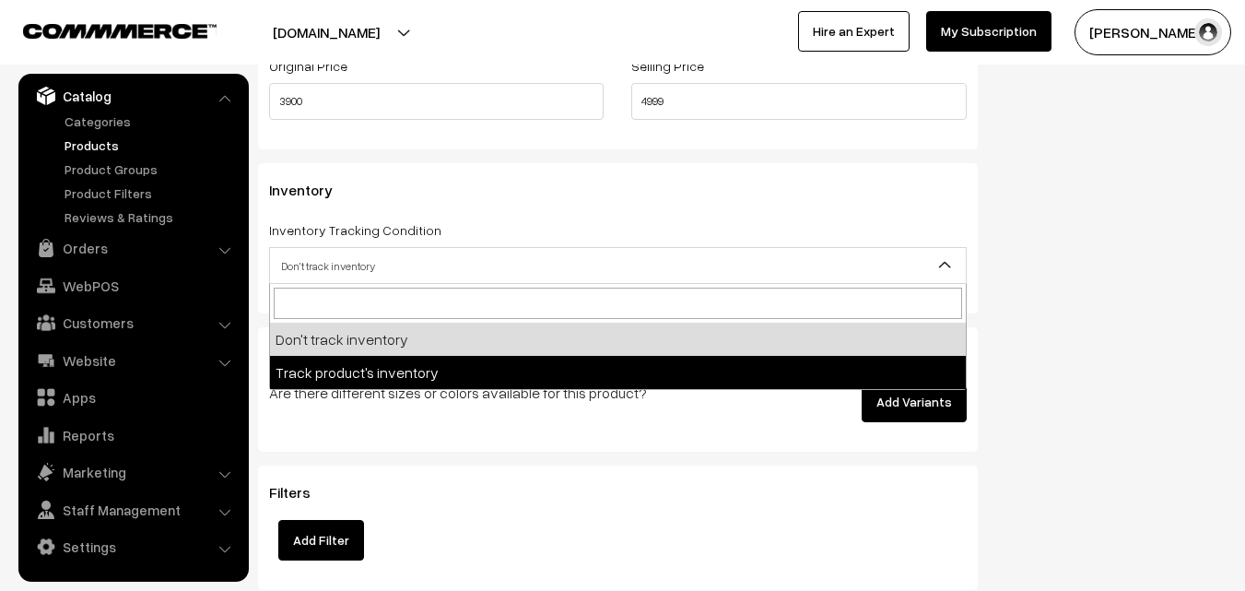
select select "2"
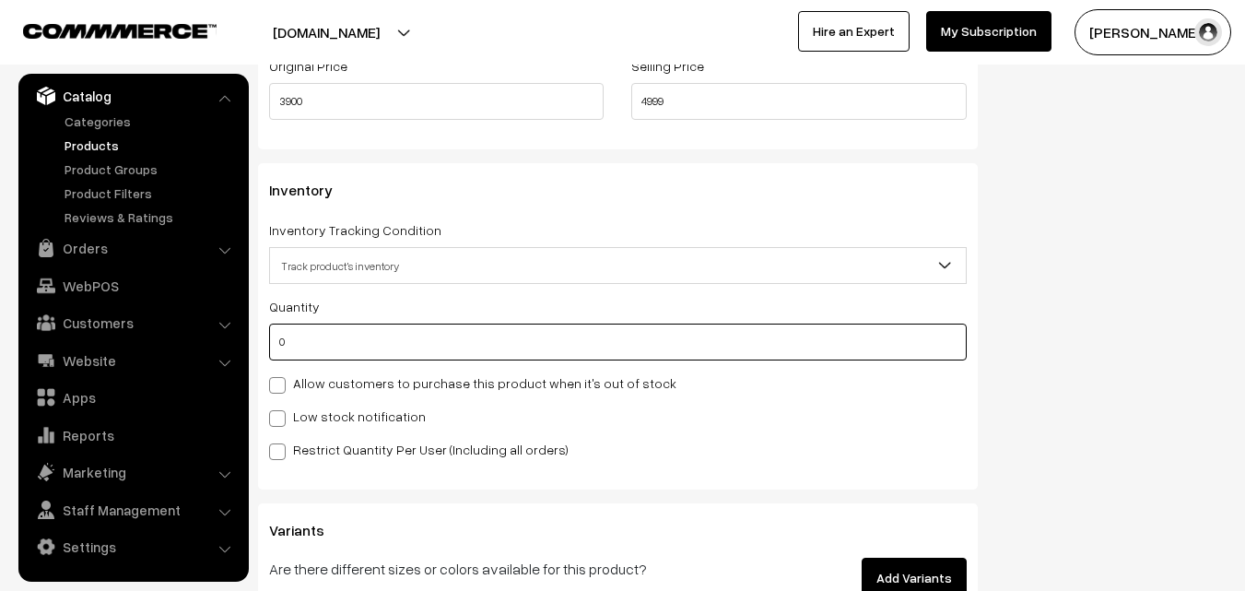
click at [360, 334] on input "0" at bounding box center [618, 341] width 698 height 37
type input "4"
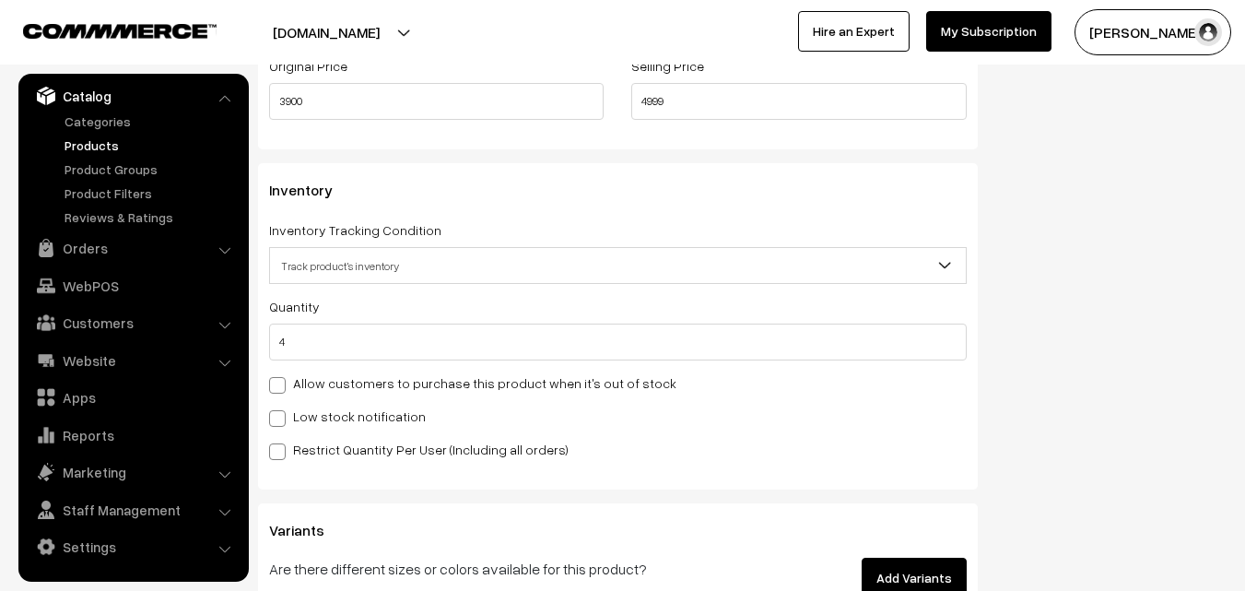
click at [349, 416] on label "Low stock notification" at bounding box center [347, 415] width 157 height 19
click at [281, 416] on input "Low stock notification" at bounding box center [275, 415] width 12 height 12
checkbox input "true"
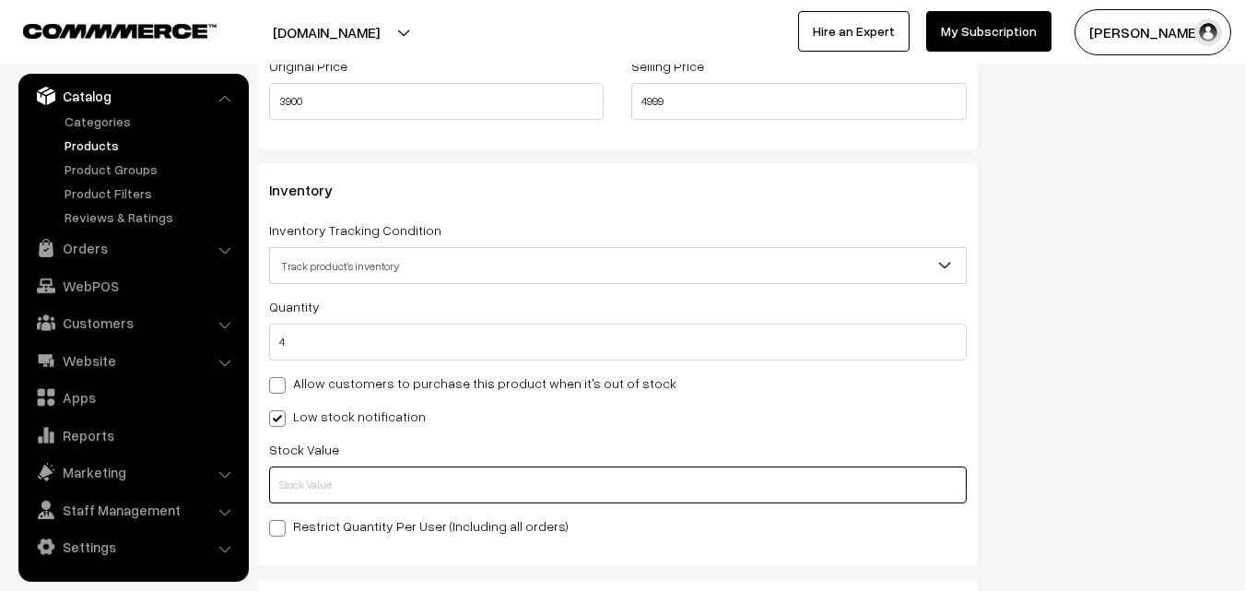
click at [348, 475] on input "text" at bounding box center [618, 484] width 698 height 37
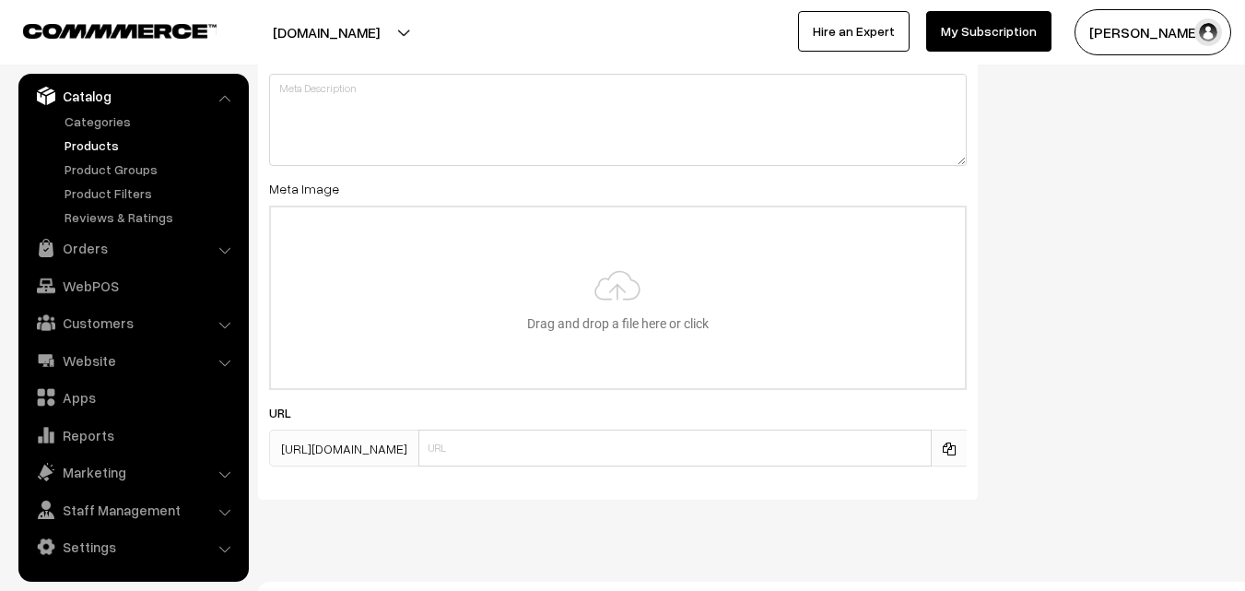
scroll to position [2743, 0]
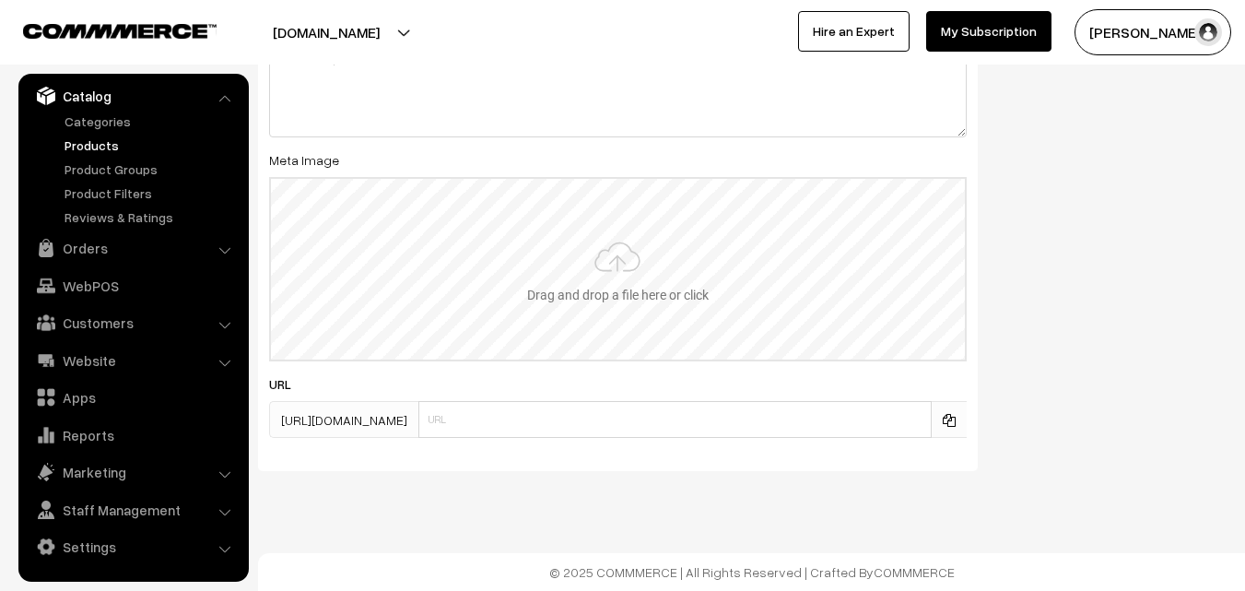
type input "2"
click at [632, 281] on input "file" at bounding box center [618, 269] width 694 height 181
type input "C:\fakepath\uppada-saree-va11963-aug.jpeg"
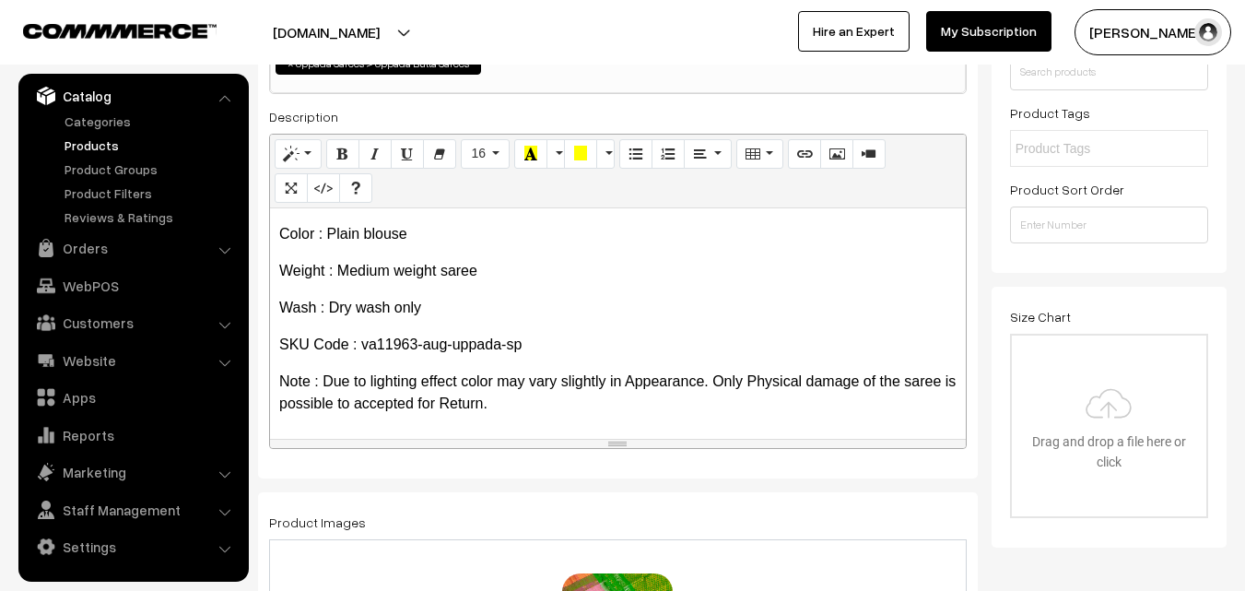
scroll to position [0, 0]
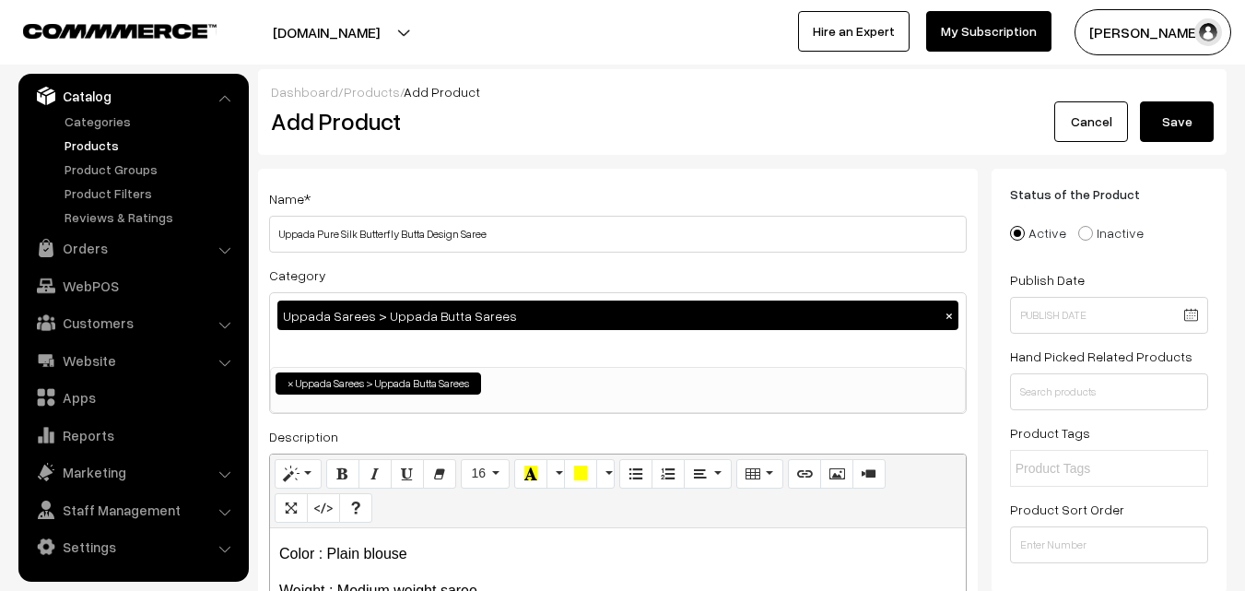
click at [1209, 111] on button "Save" at bounding box center [1177, 121] width 74 height 41
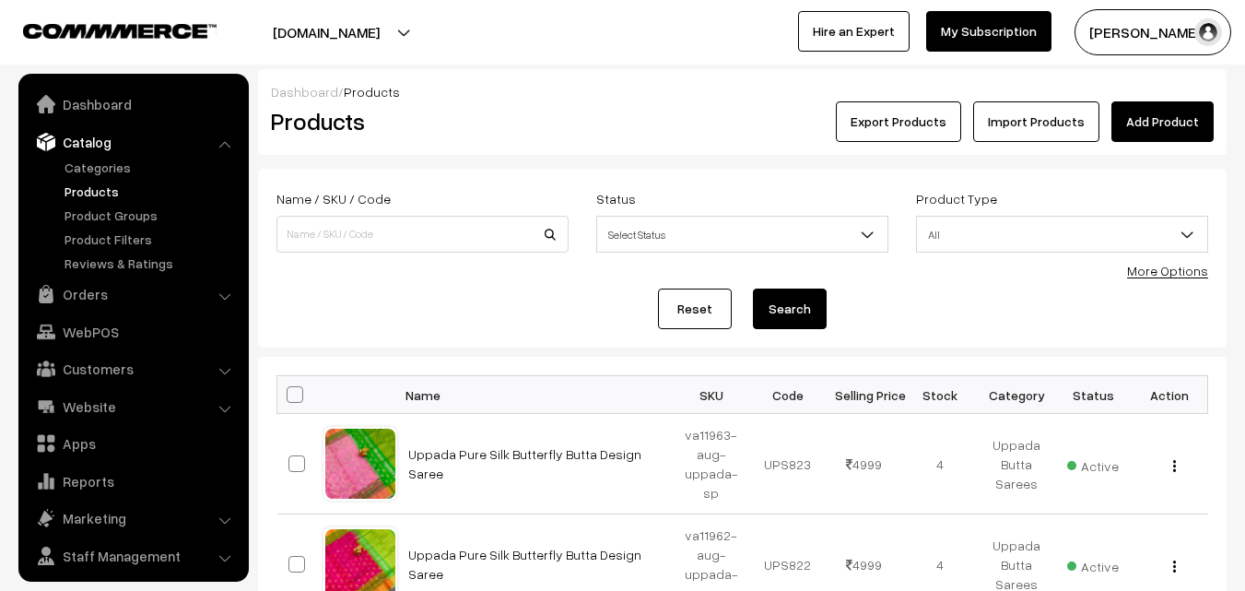
scroll to position [46, 0]
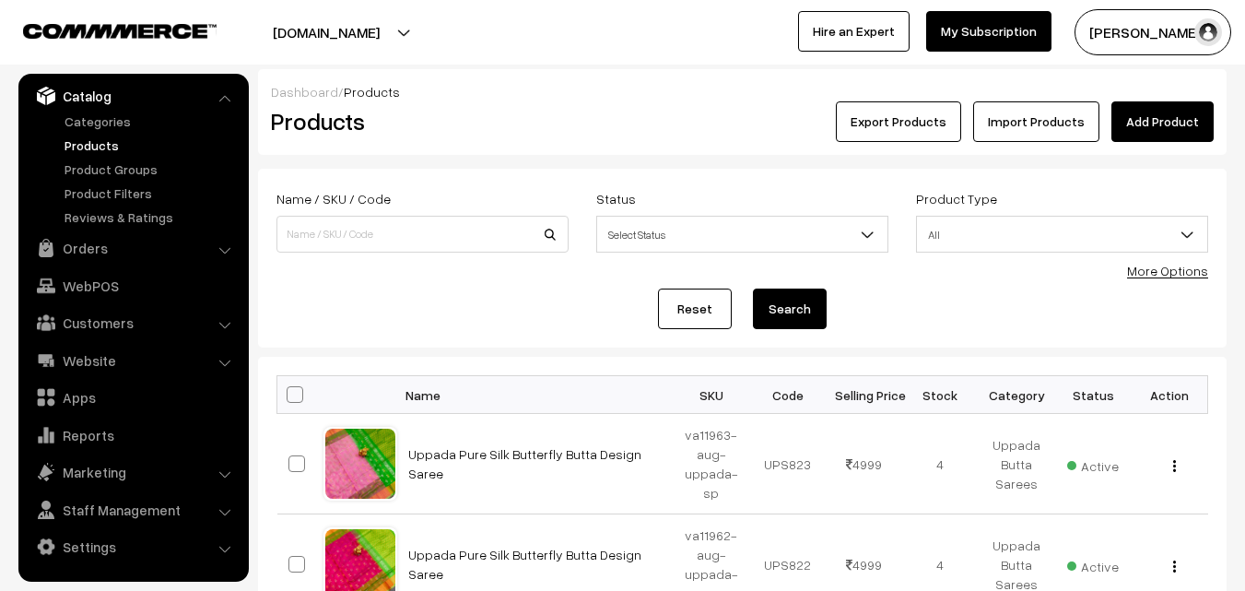
click at [544, 128] on h2 "Products" at bounding box center [419, 121] width 296 height 29
click at [1158, 119] on link "Add Product" at bounding box center [1162, 121] width 102 height 41
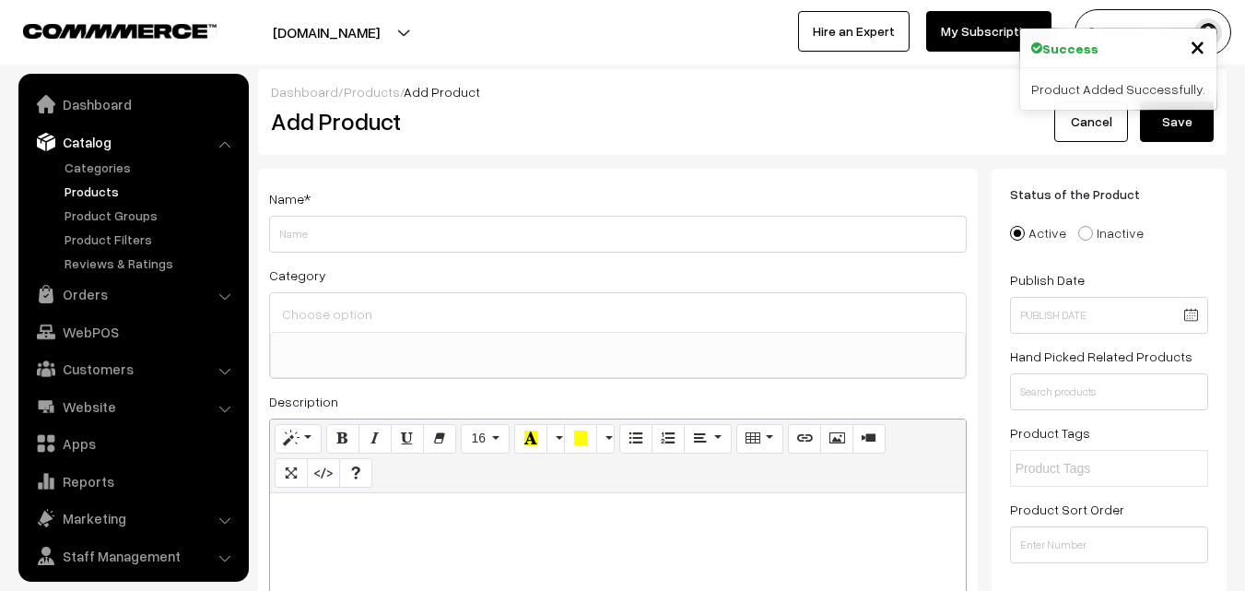
select select
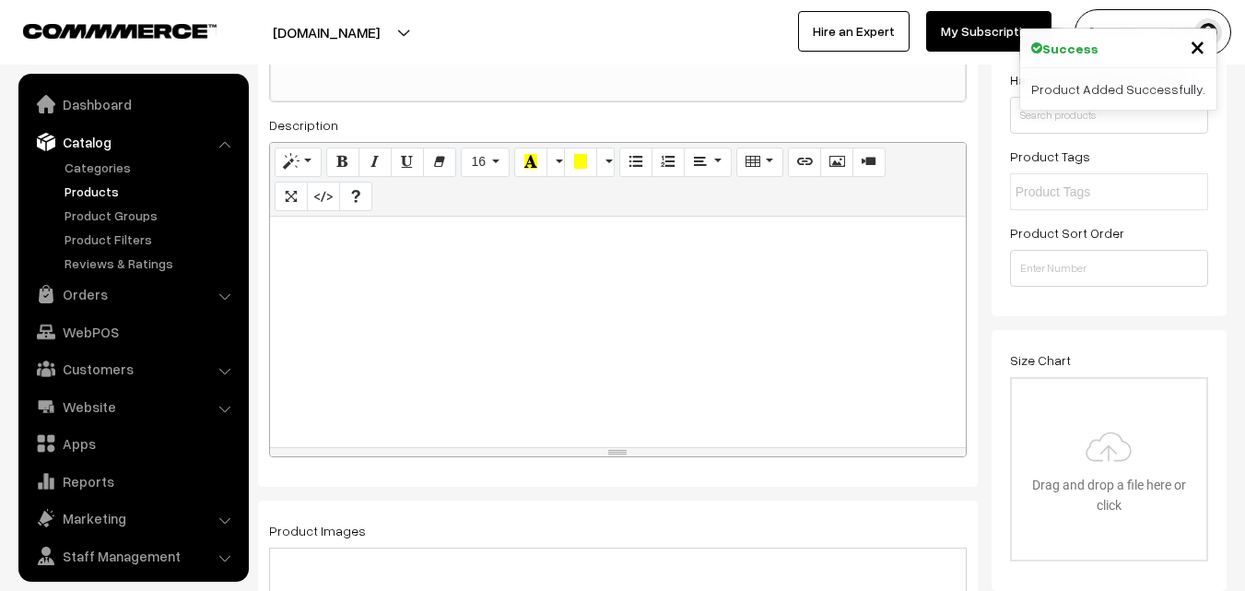
scroll to position [46, 0]
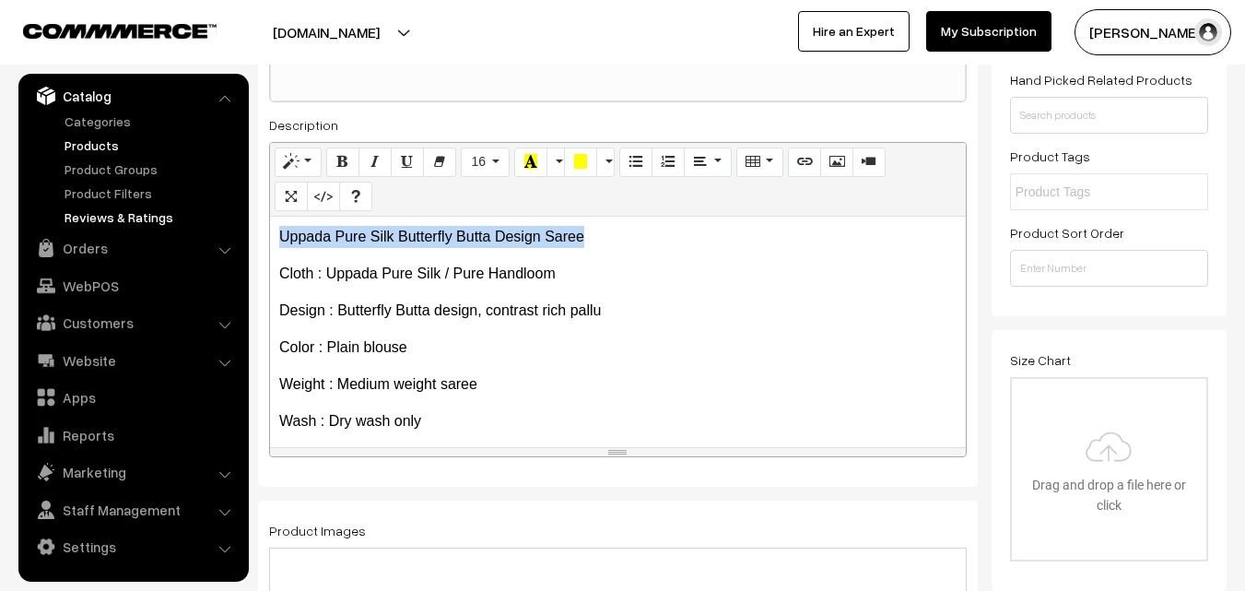
drag, startPoint x: 591, startPoint y: 236, endPoint x: 226, endPoint y: 225, distance: 365.1
click at [321, 230] on p "Uppada Pure Silk Butterfly Butta Design Saree" at bounding box center [617, 237] width 677 height 22
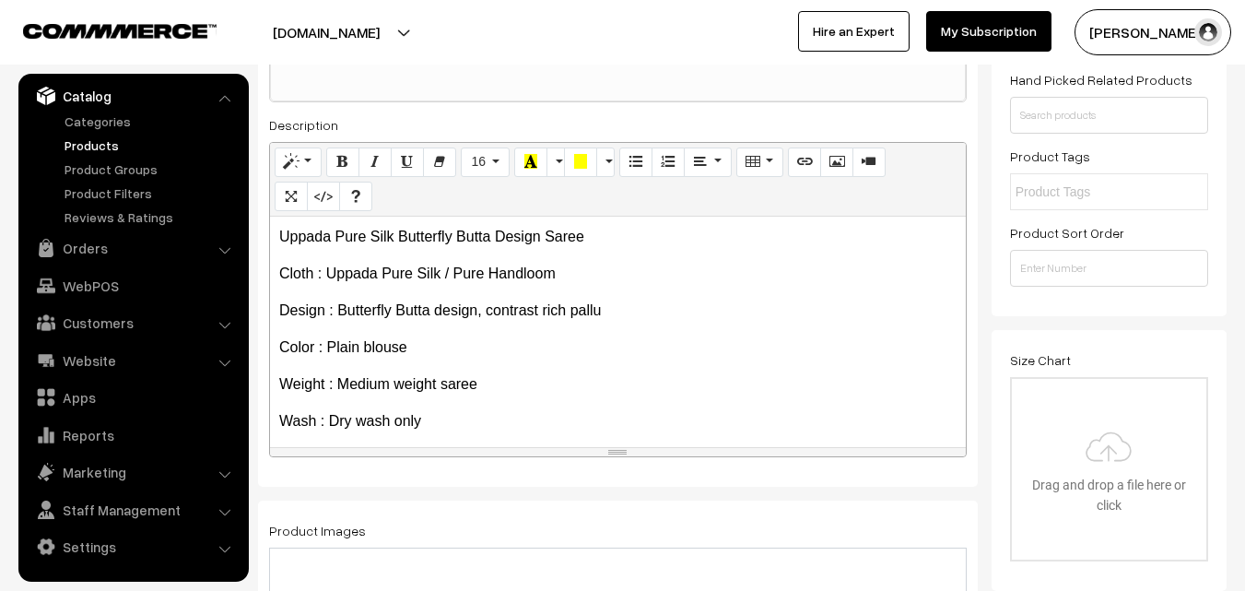
click at [321, 230] on p "Uppada Pure Silk Butterfly Butta Design Saree" at bounding box center [617, 237] width 677 height 22
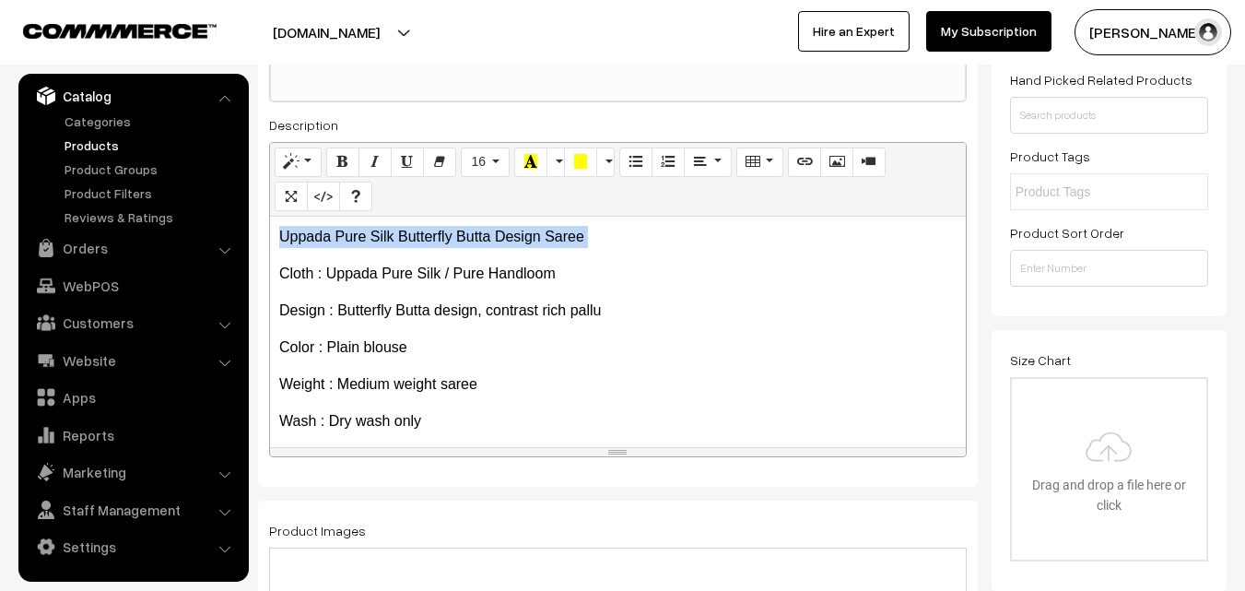
click at [321, 230] on p "Uppada Pure Silk Butterfly Butta Design Saree" at bounding box center [617, 237] width 677 height 22
copy p "Uppada Pure Silk Butterfly Butta Design Saree"
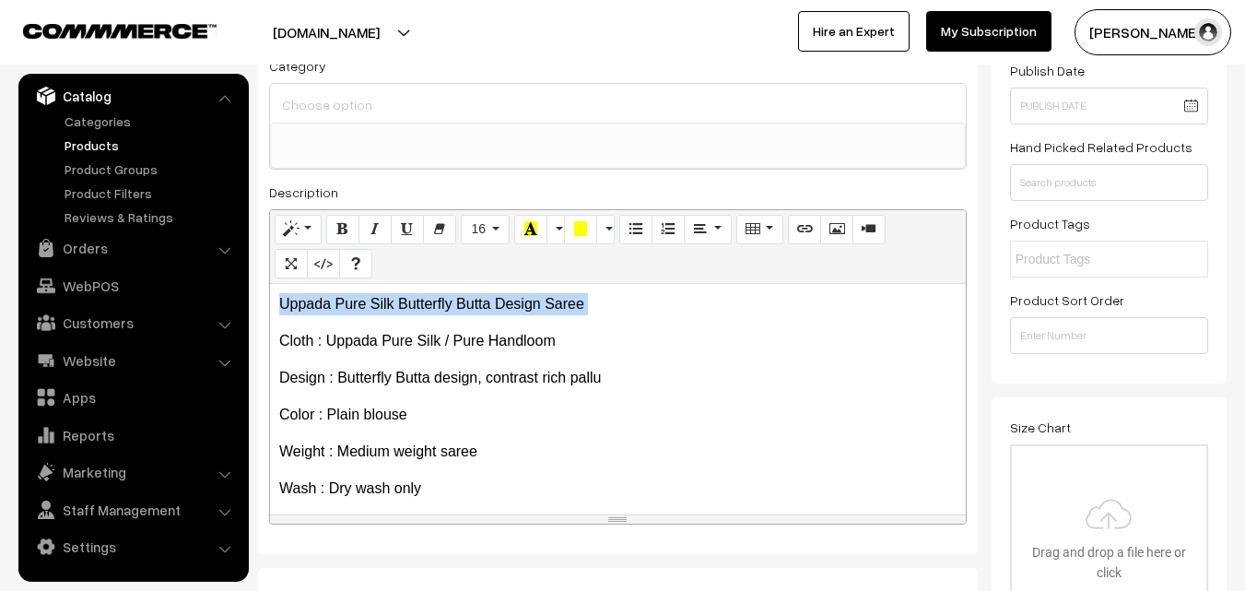
scroll to position [0, 0]
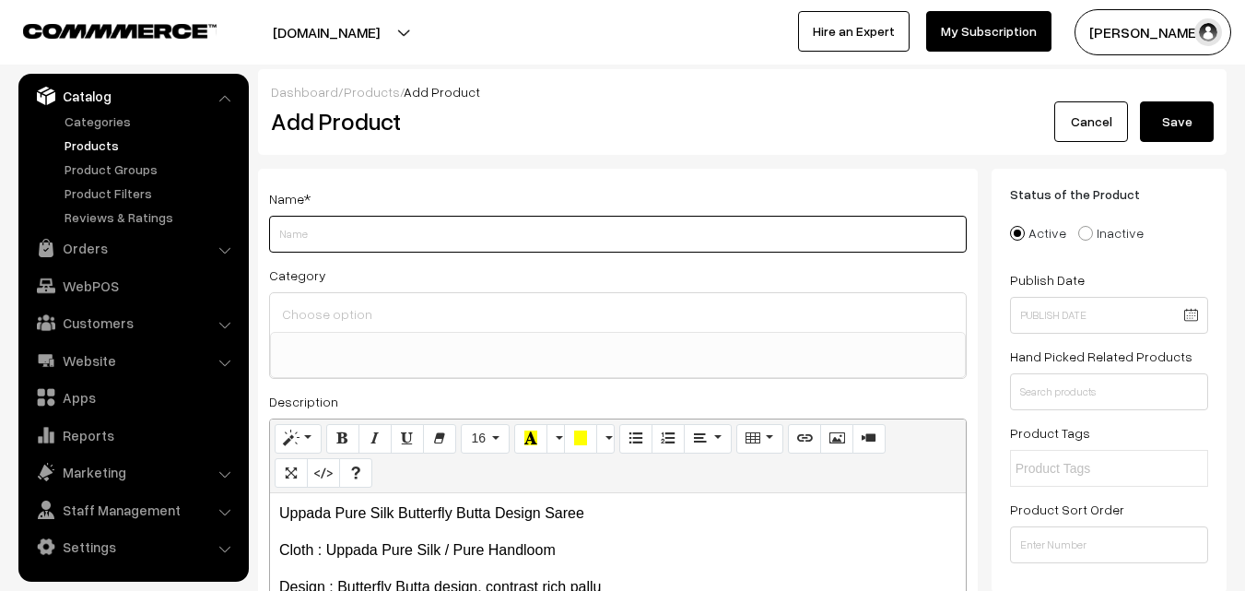
paste input "Uppada Pure Silk Butterfly Butta Design Saree"
type input "Uppada Pure Silk Butterfly Butta Design Saree"
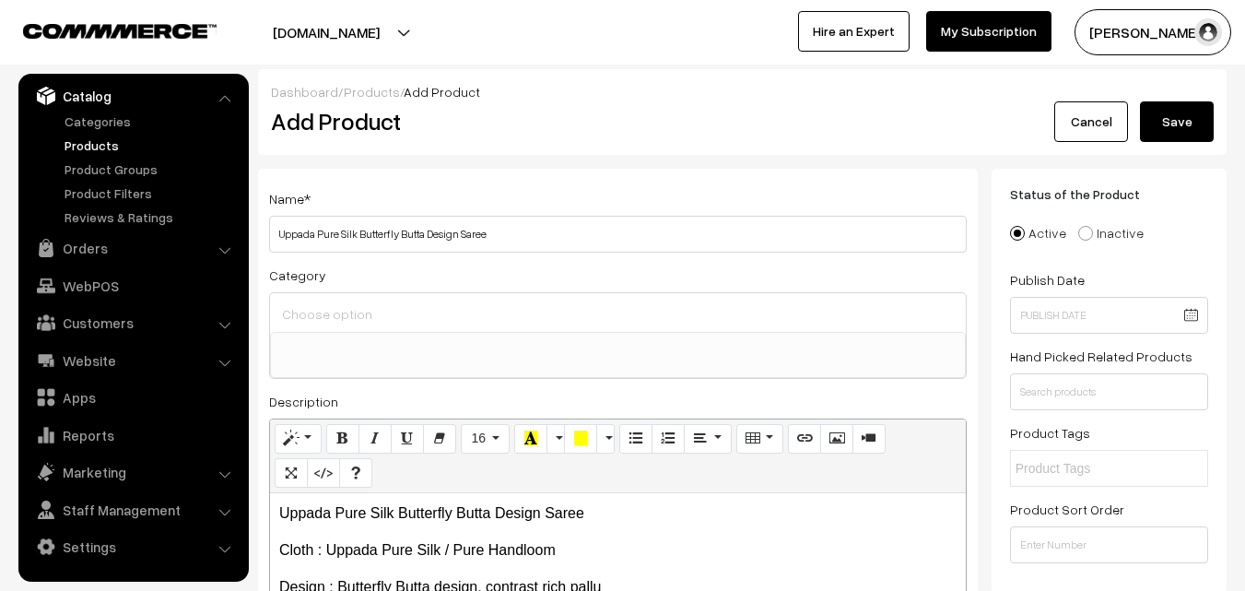
click at [349, 298] on div at bounding box center [618, 312] width 696 height 39
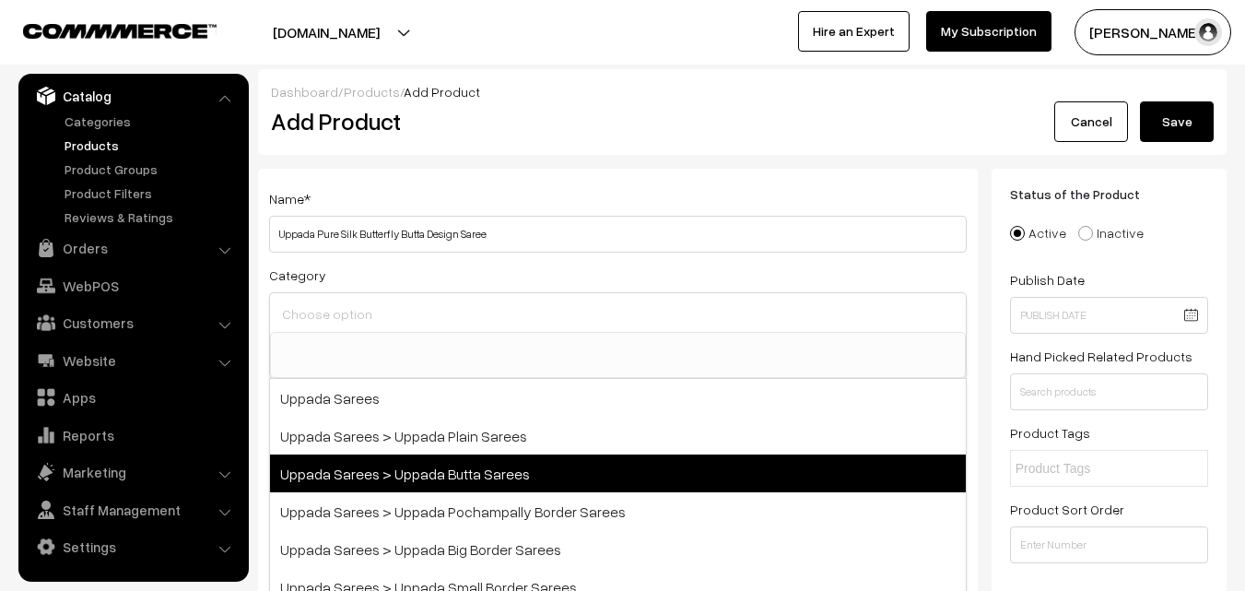
click at [446, 468] on span "Uppada Sarees > Uppada Butta Sarees" at bounding box center [618, 473] width 696 height 38
select select "7"
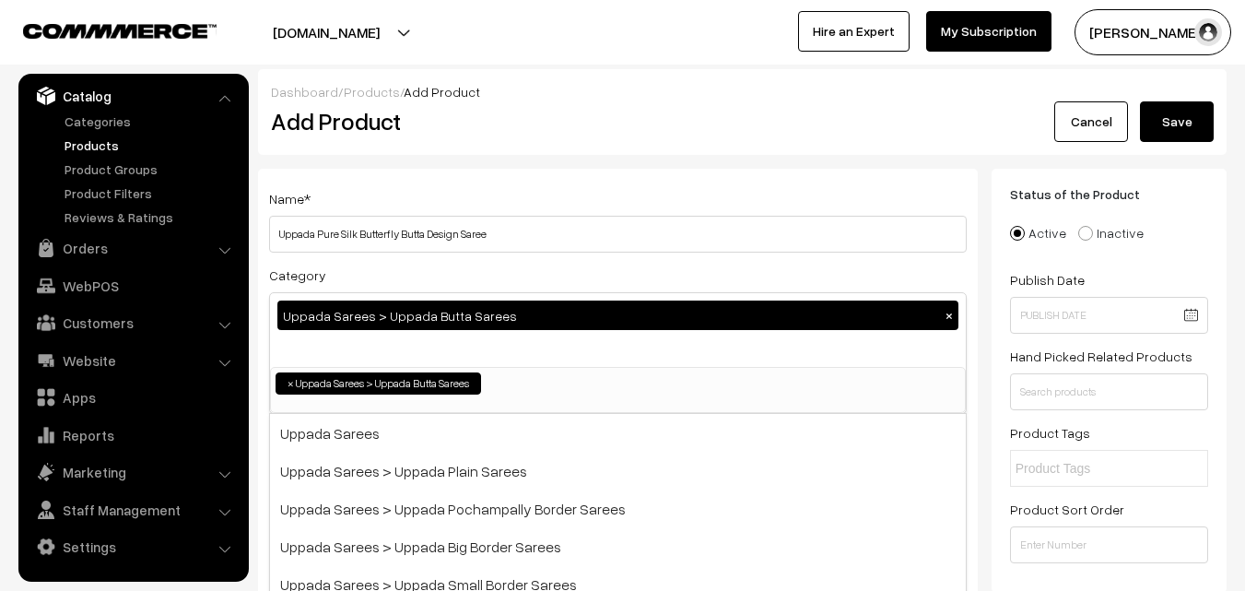
click at [416, 190] on div "Name * Uppada Pure Silk Butterfly Butta Design Saree" at bounding box center [618, 219] width 698 height 65
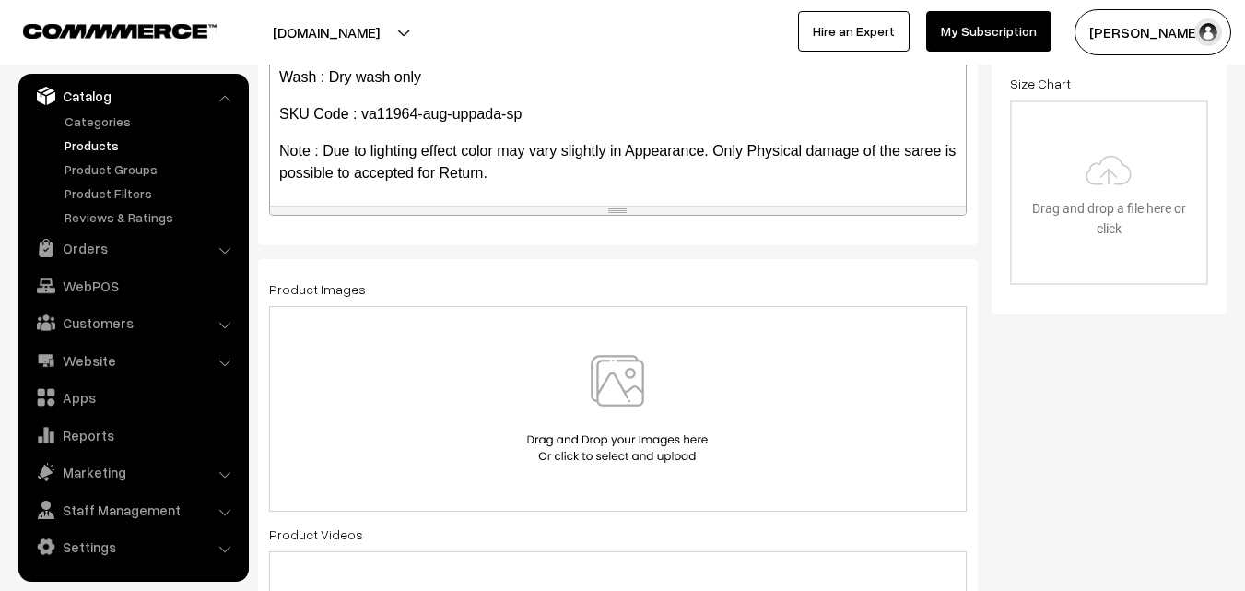
scroll to position [105, 0]
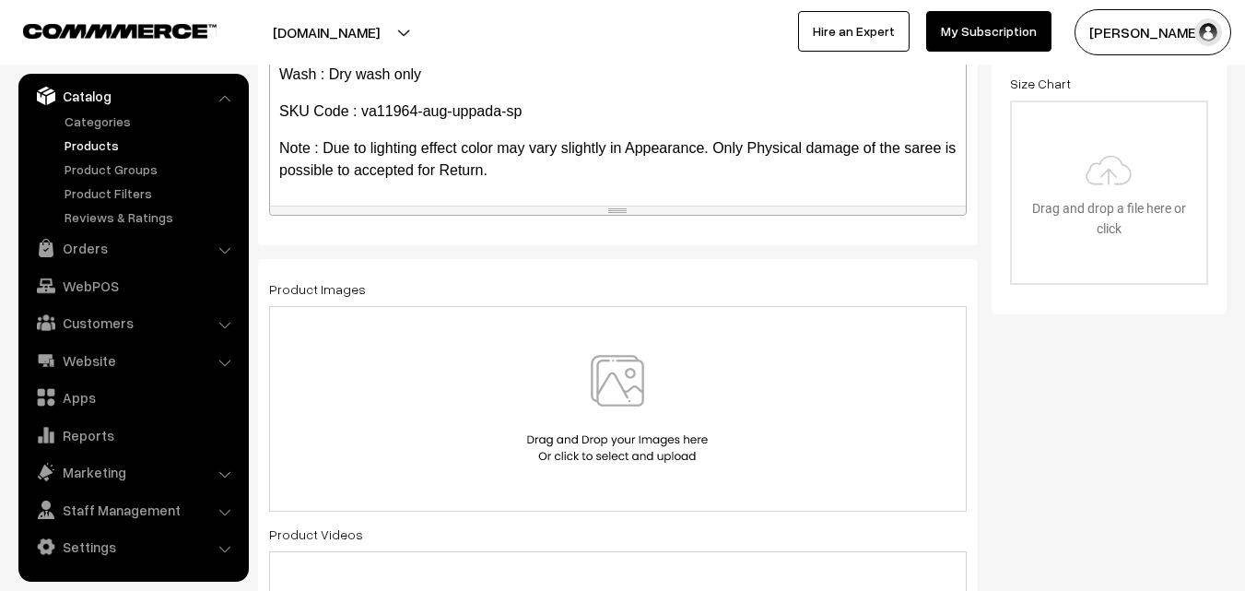
click at [620, 404] on img at bounding box center [617, 409] width 190 height 108
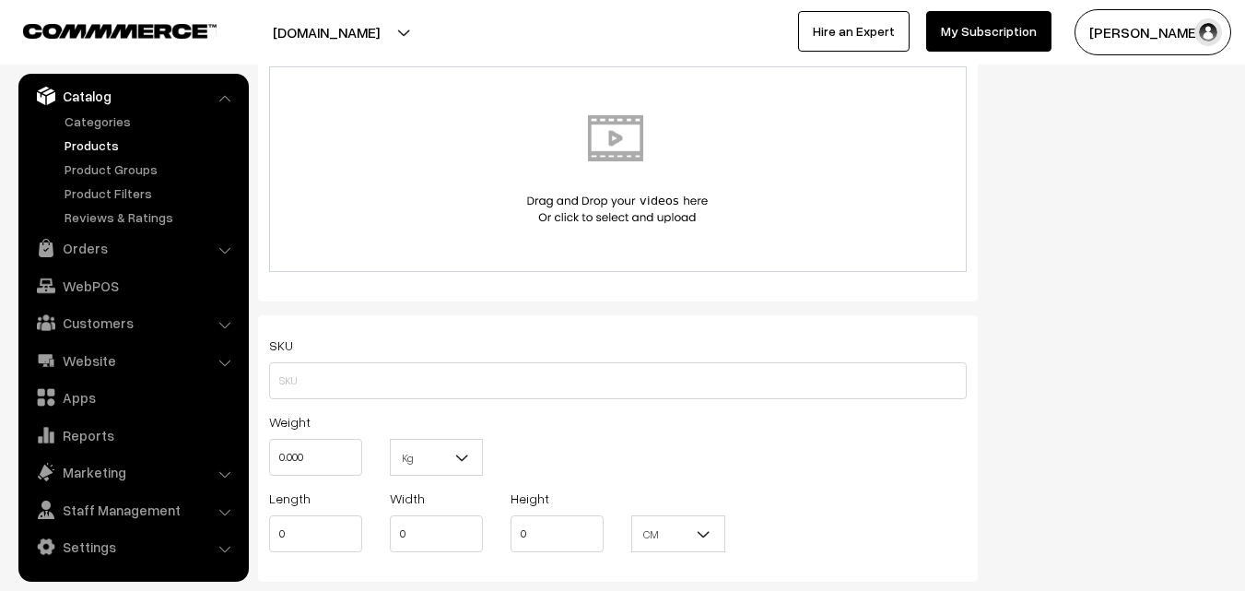
scroll to position [1198, 0]
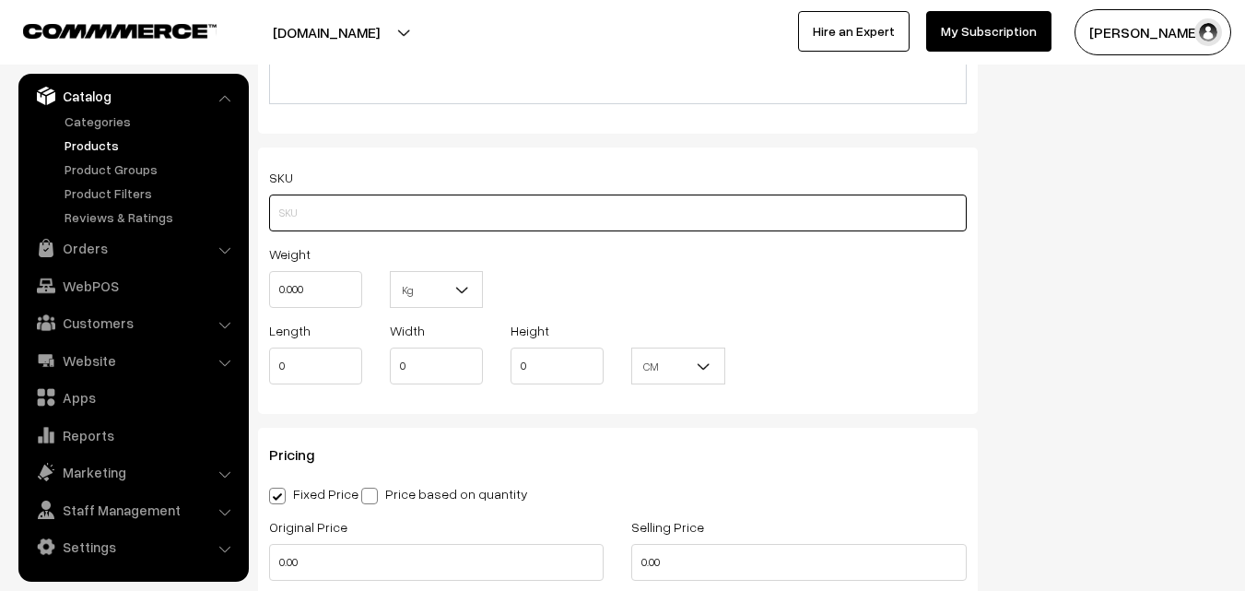
click at [294, 212] on input "text" at bounding box center [618, 212] width 698 height 37
paste input "va11964-aug-uppada-sp"
type input "va11964-aug-uppada-sp"
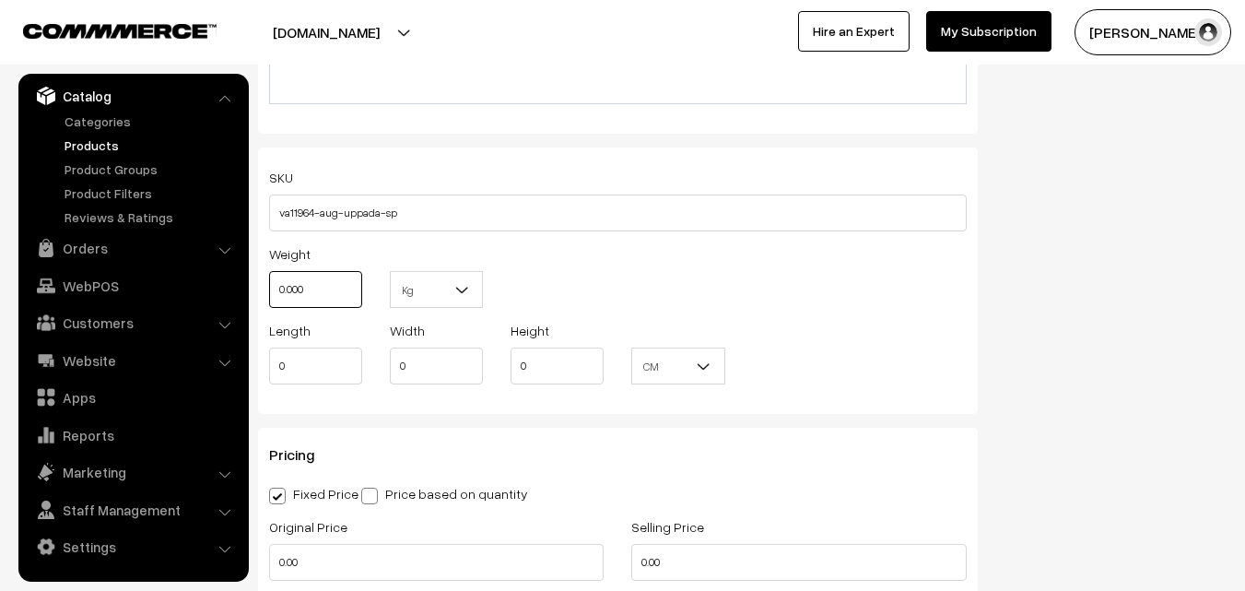
click at [325, 283] on input "0.000" at bounding box center [315, 289] width 93 height 37
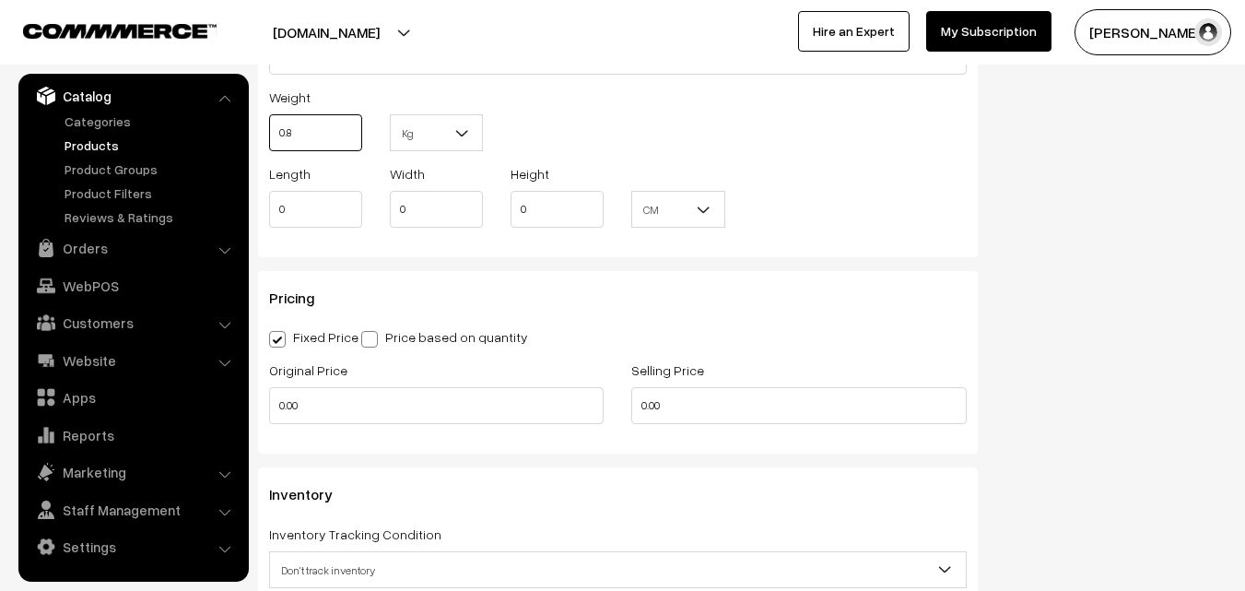
scroll to position [1566, 0]
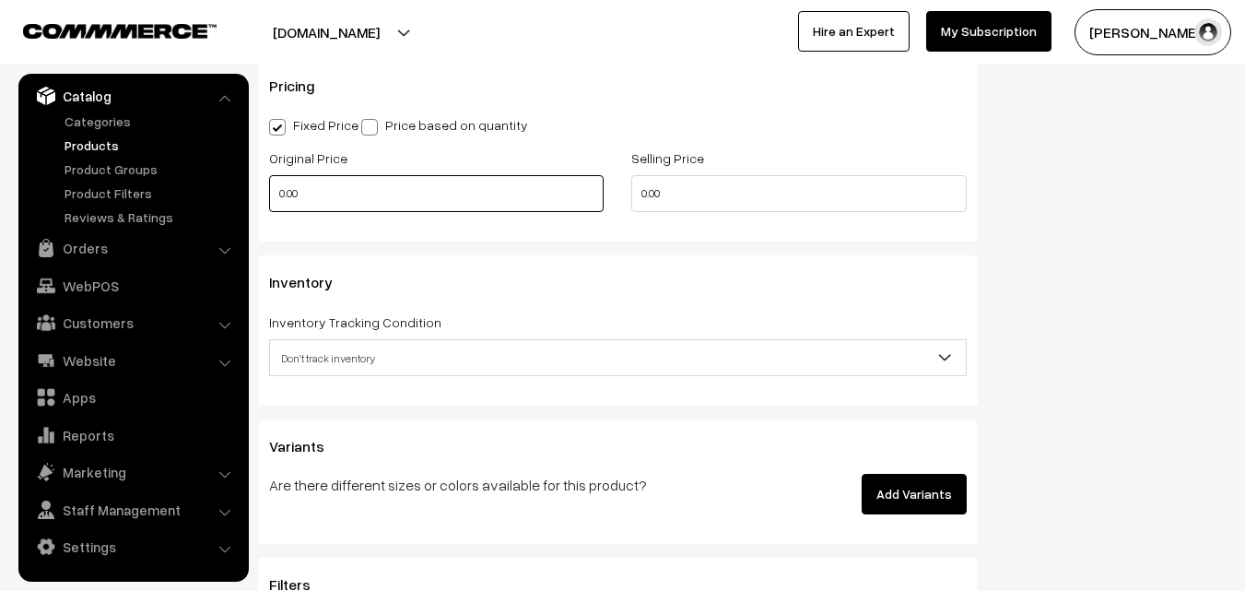
type input "0.80"
click at [299, 194] on input "0.00" at bounding box center [436, 193] width 334 height 37
type input "3900"
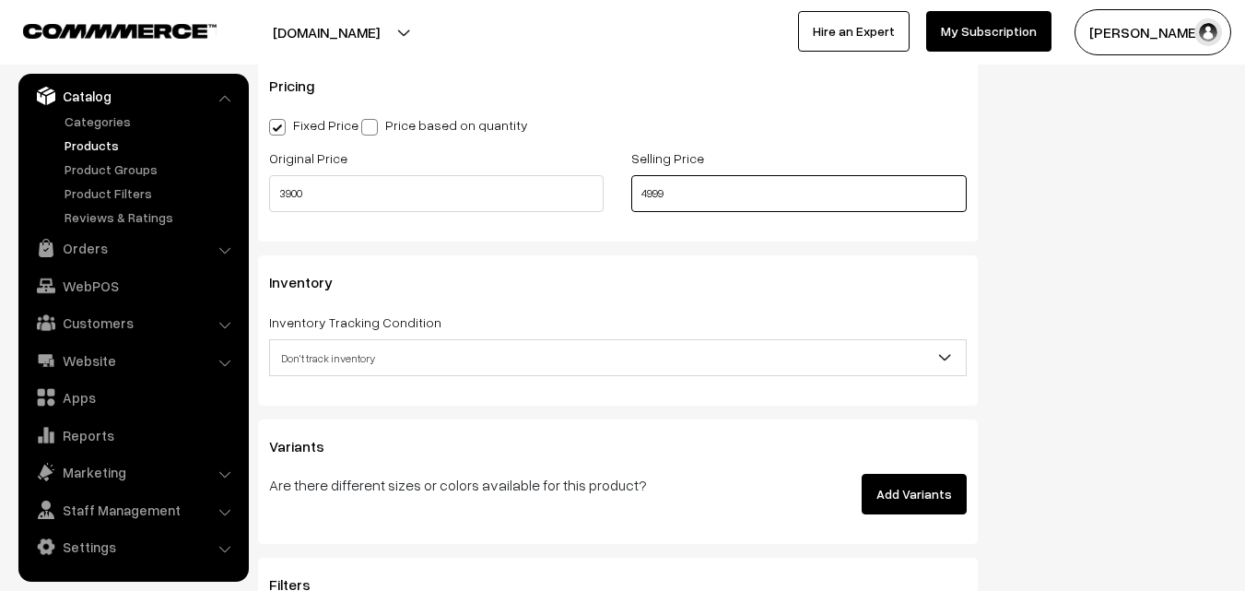
type input "4999"
click at [368, 353] on span "Don't track inventory" at bounding box center [618, 358] width 696 height 32
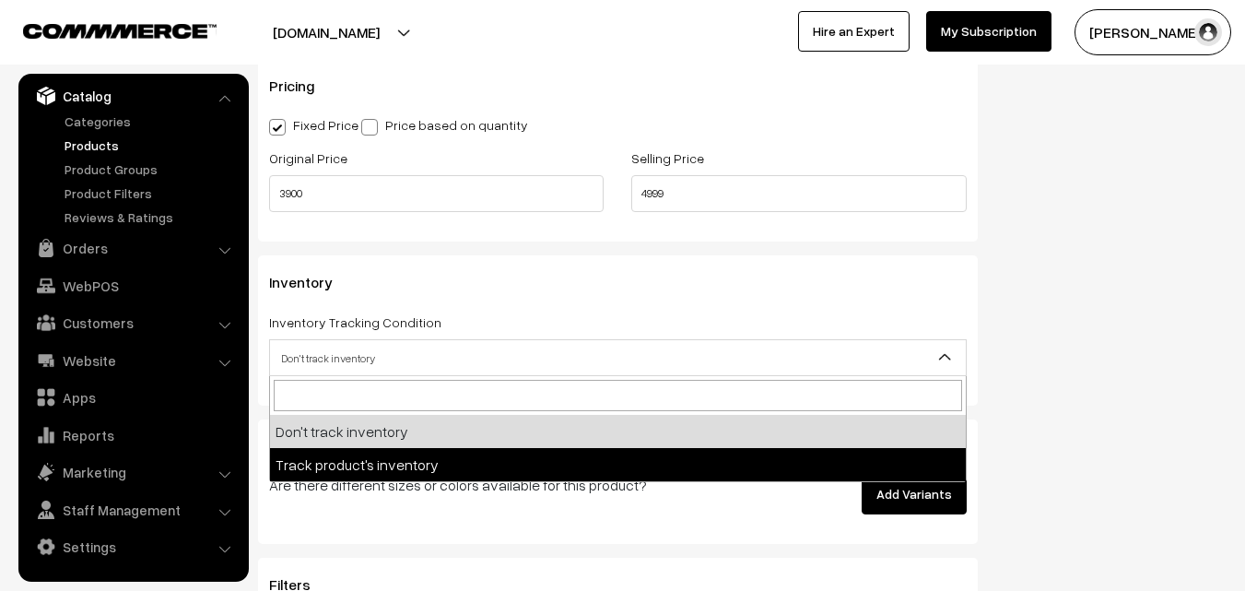
select select "2"
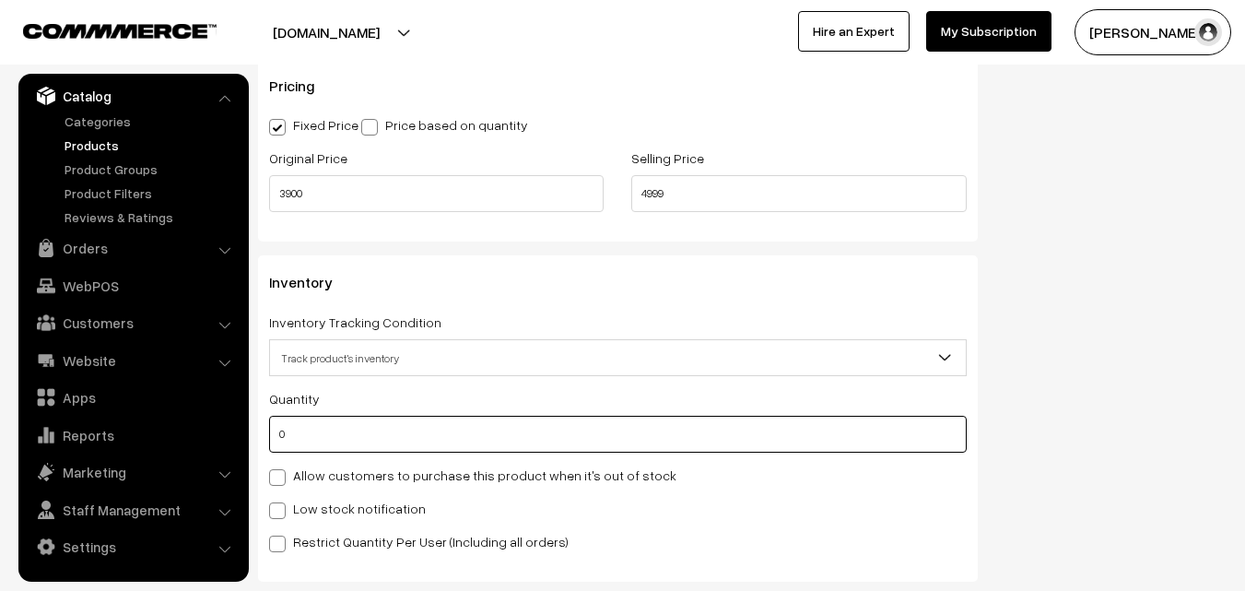
click at [291, 425] on input "0" at bounding box center [618, 434] width 698 height 37
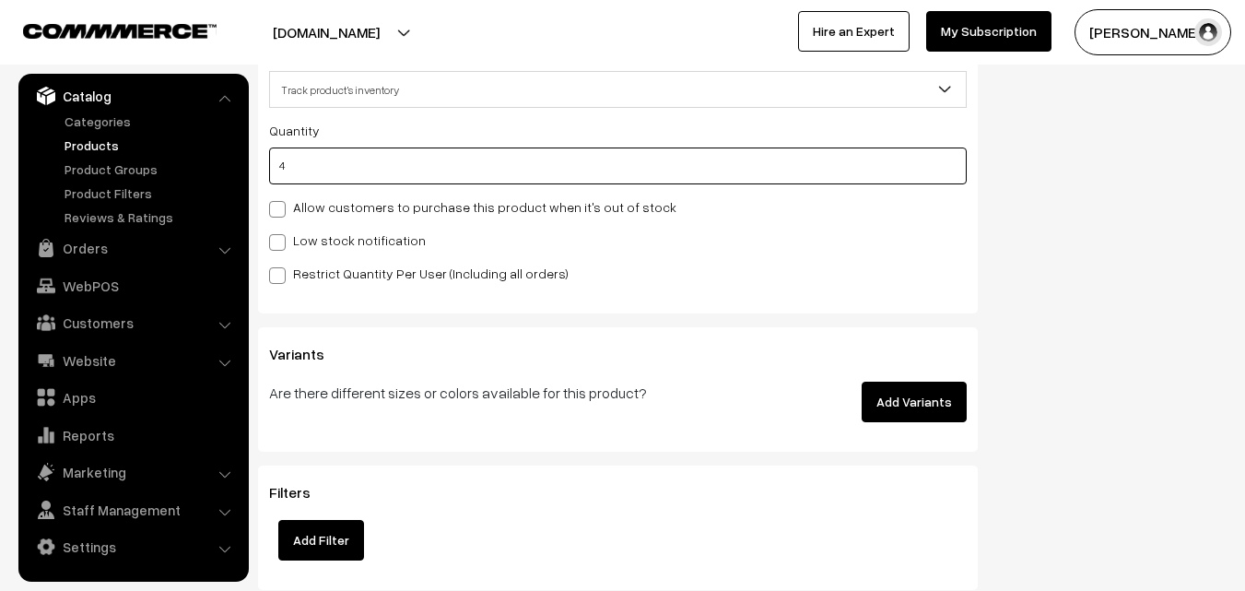
scroll to position [1843, 0]
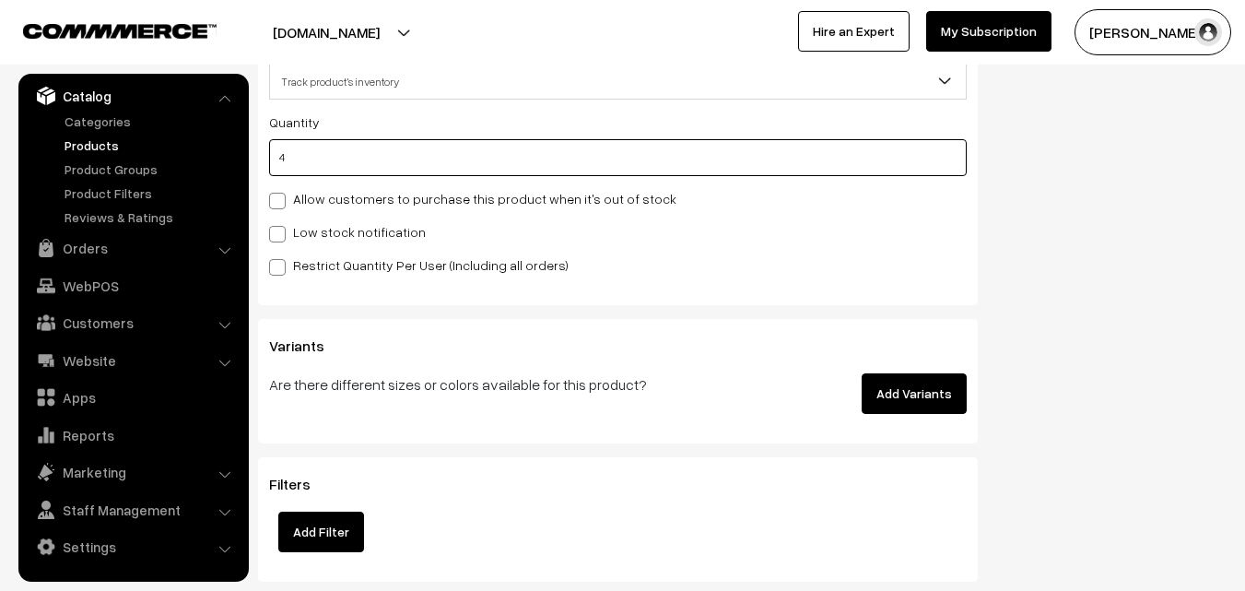
type input "4"
click at [286, 236] on label "Low stock notification" at bounding box center [347, 231] width 157 height 19
click at [281, 236] on input "Low stock notification" at bounding box center [275, 231] width 12 height 12
checkbox input "true"
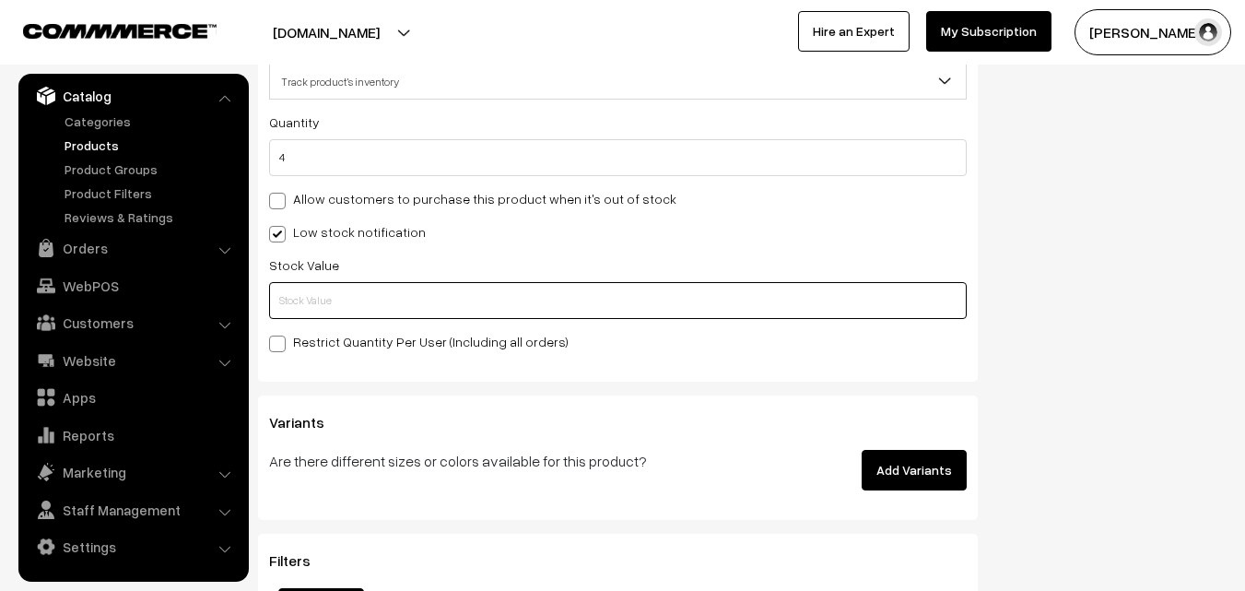
click at [289, 285] on input "text" at bounding box center [618, 300] width 698 height 37
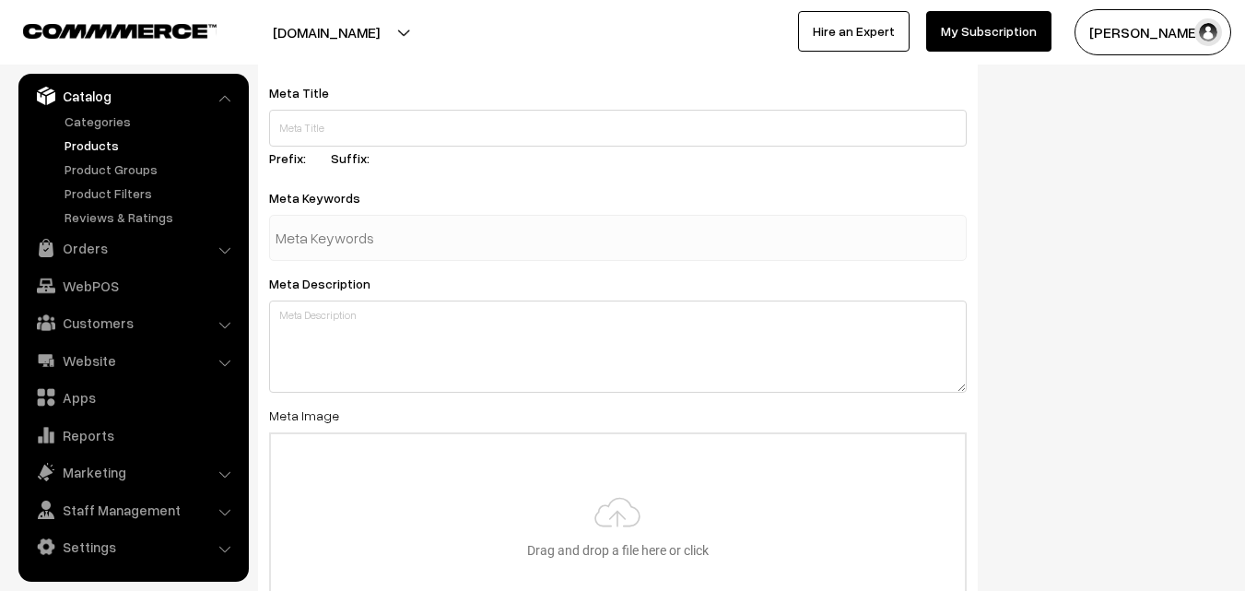
scroll to position [2743, 0]
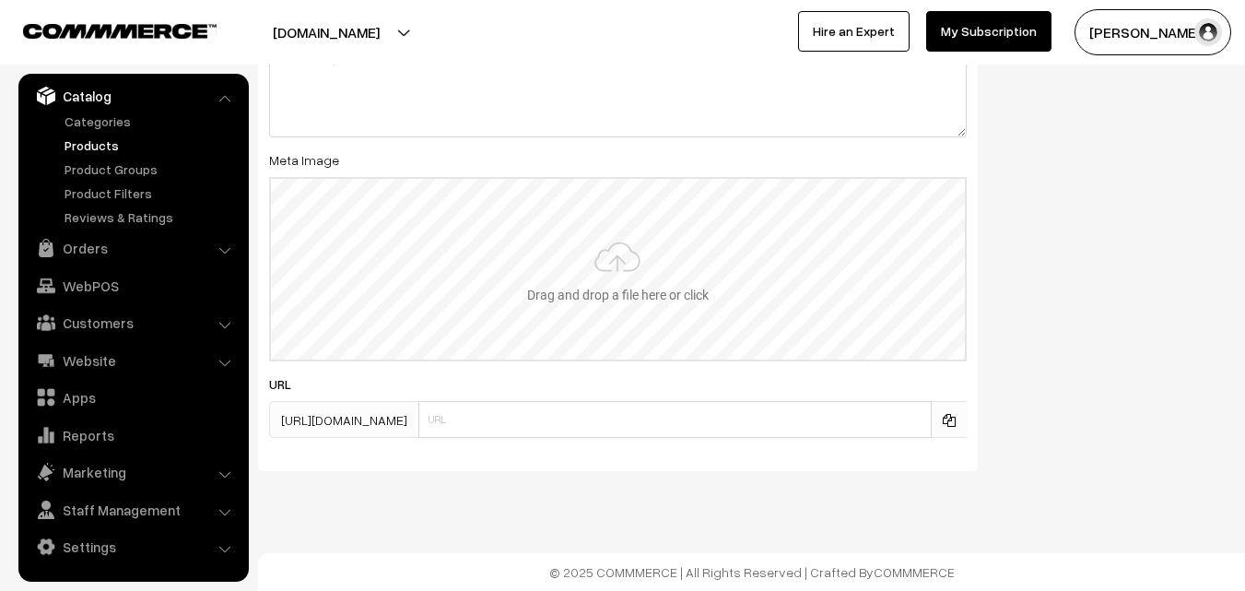
type input "2"
click at [616, 222] on input "file" at bounding box center [618, 269] width 694 height 181
type input "C:\fakepath\uppada-saree-va11964-aug.jpeg"
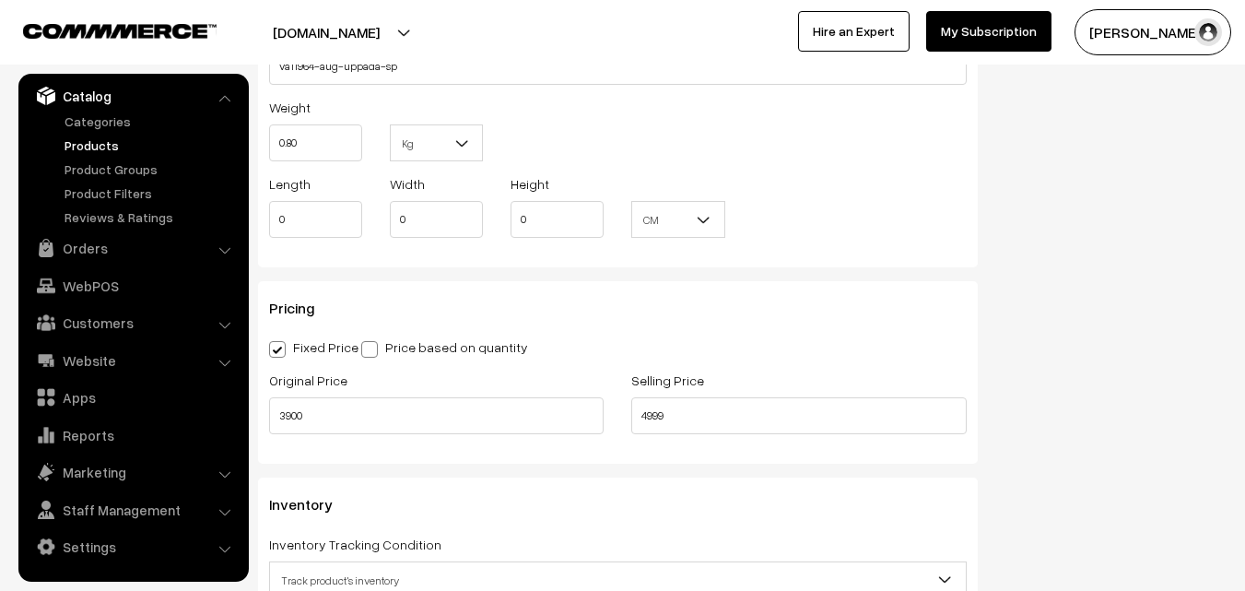
scroll to position [0, 0]
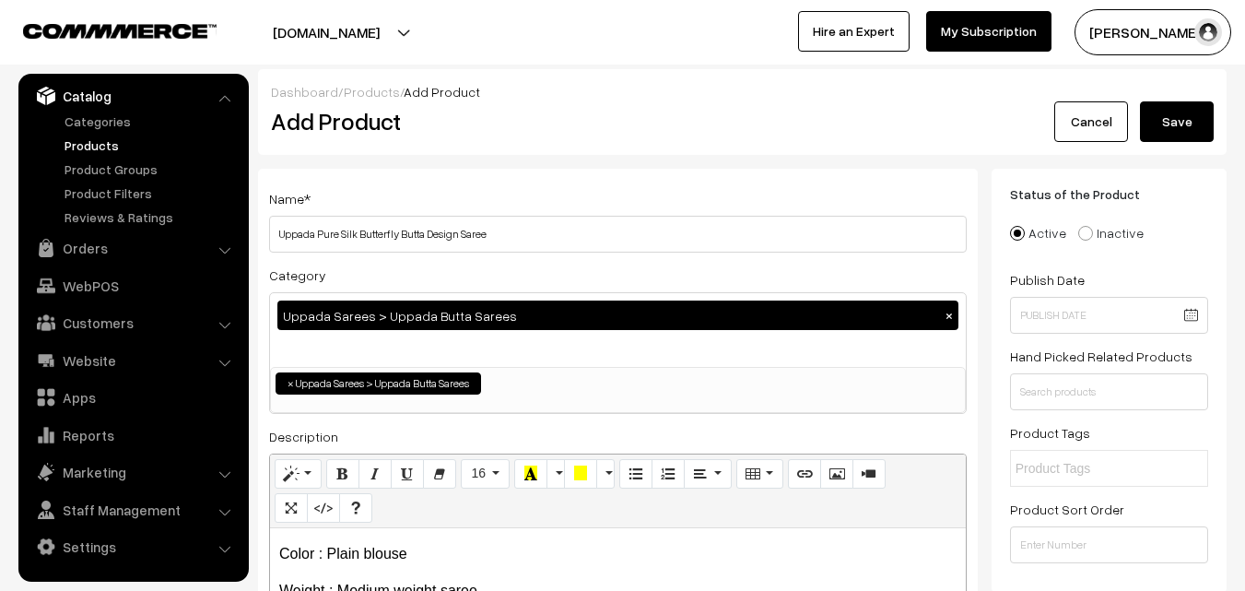
click at [1169, 107] on button "Save" at bounding box center [1177, 121] width 74 height 41
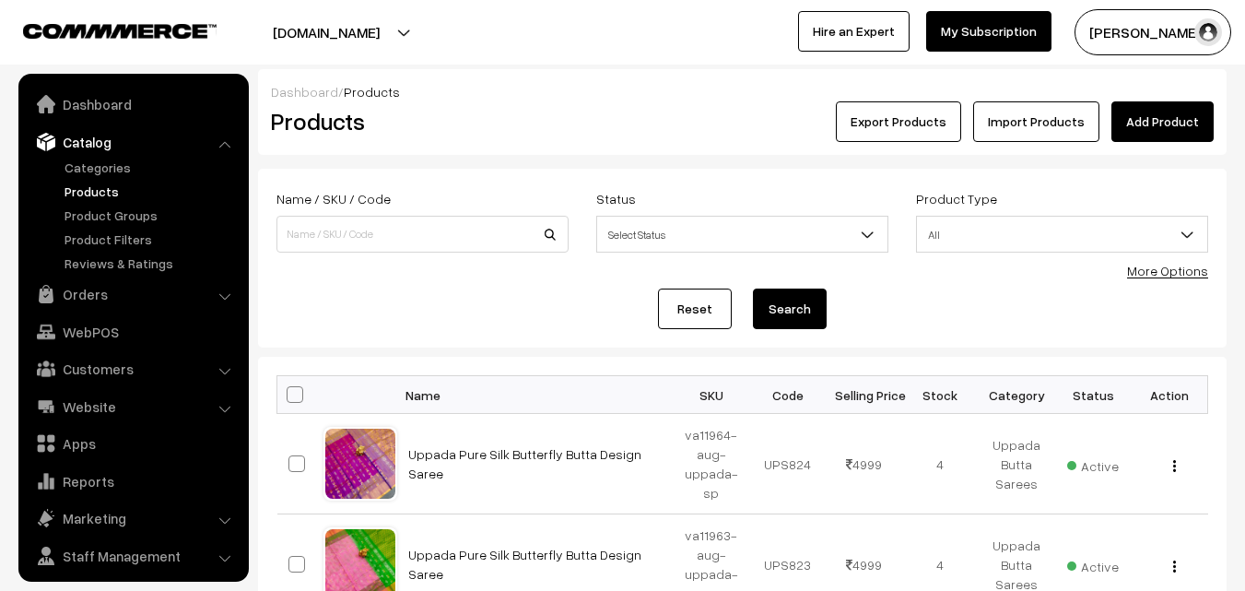
scroll to position [46, 0]
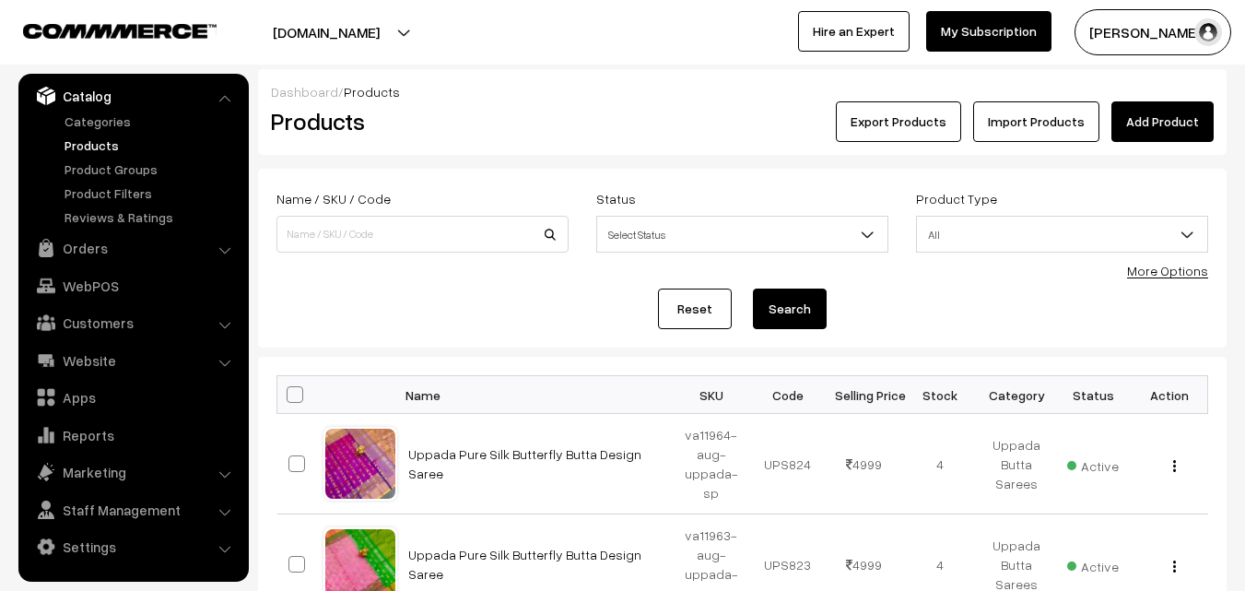
drag, startPoint x: 1096, startPoint y: 314, endPoint x: 1149, endPoint y: 134, distance: 188.3
click at [1149, 134] on link "Add Product" at bounding box center [1162, 121] width 102 height 41
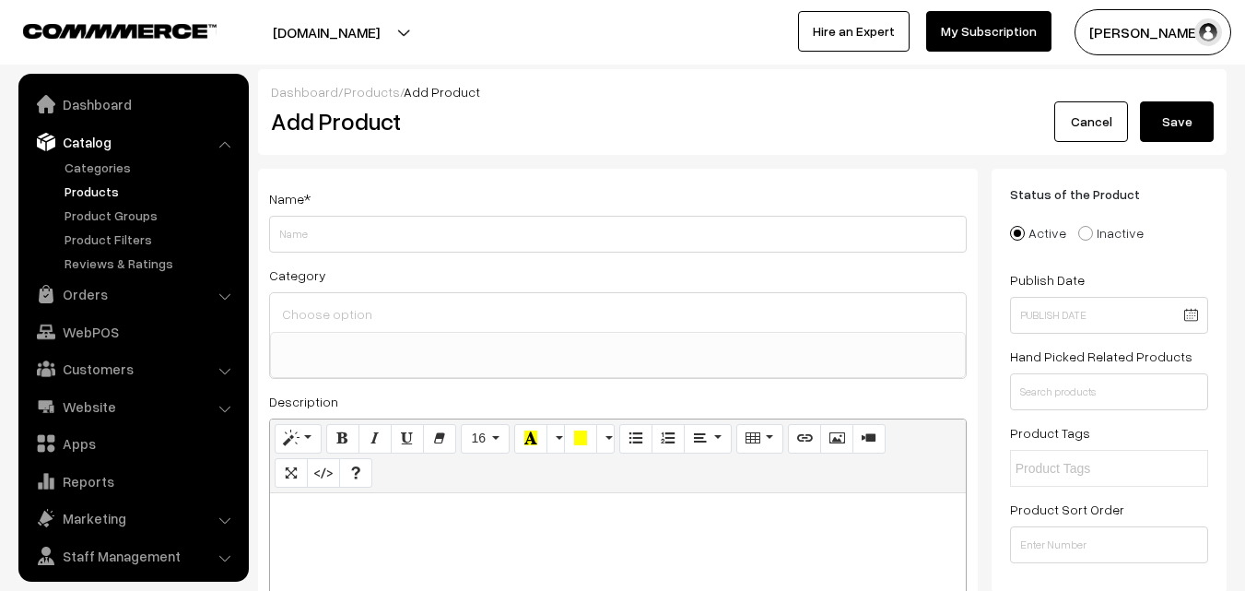
select select
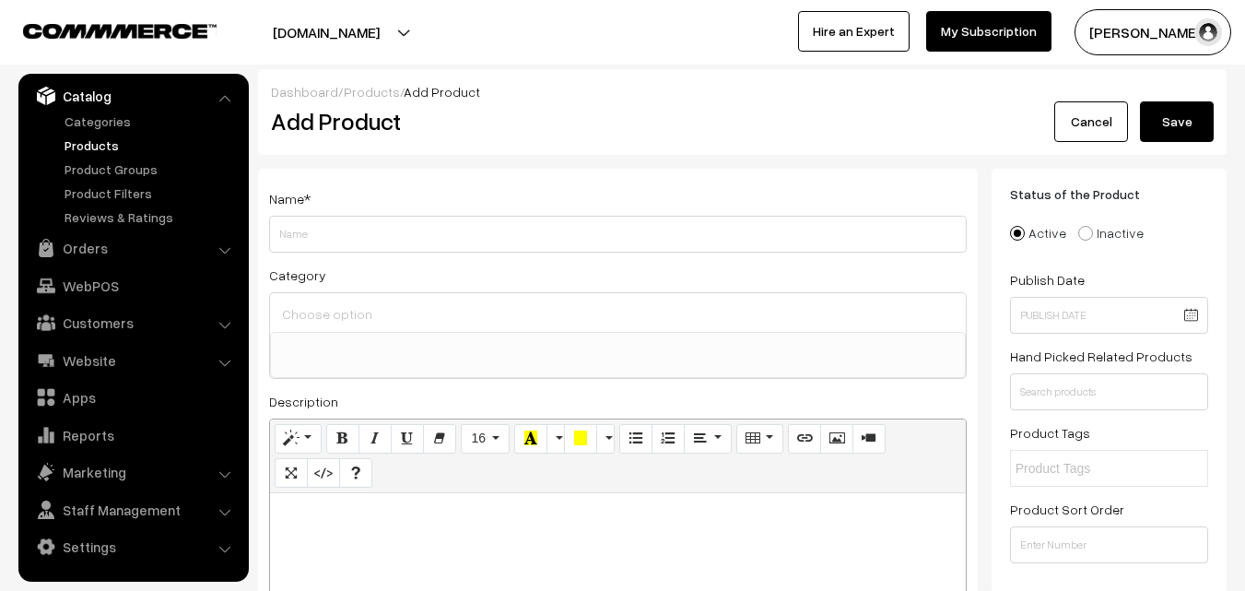
click at [93, 149] on link "Products" at bounding box center [151, 144] width 182 height 19
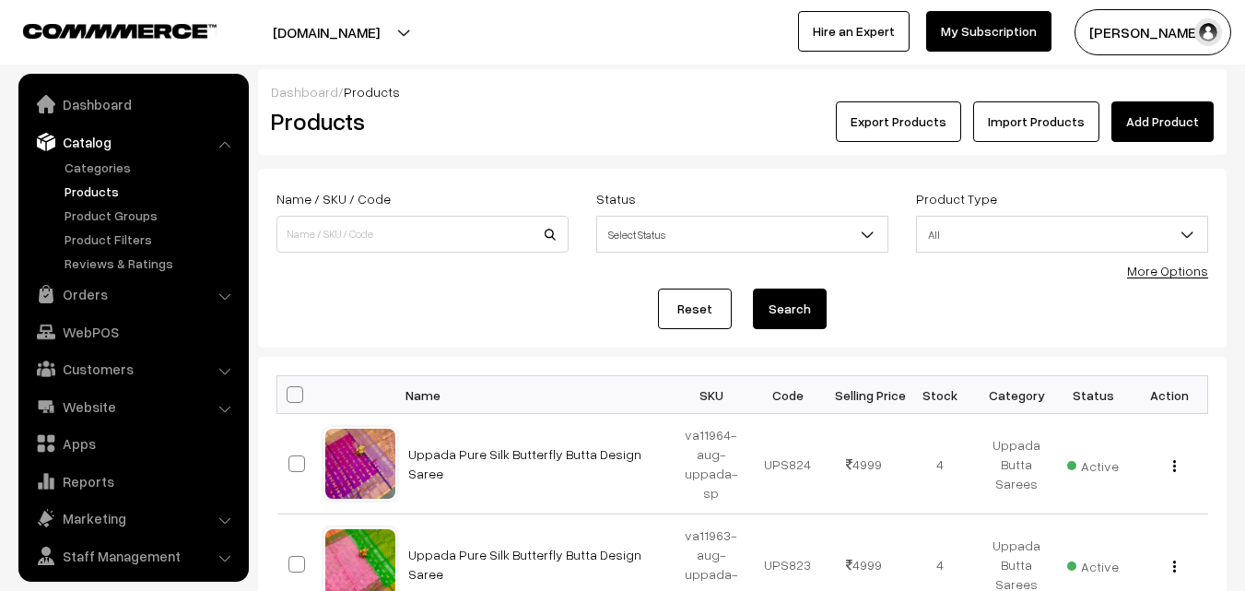
scroll to position [46, 0]
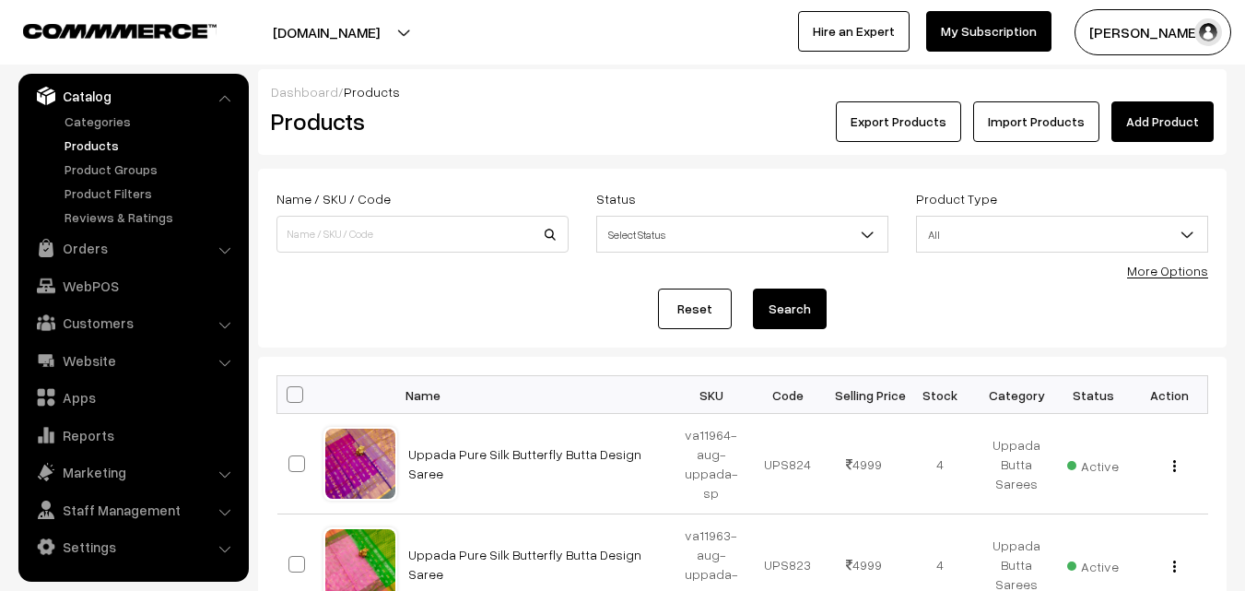
click at [550, 129] on h2 "Products" at bounding box center [419, 121] width 296 height 29
click at [1149, 111] on link "Add Product" at bounding box center [1162, 121] width 102 height 41
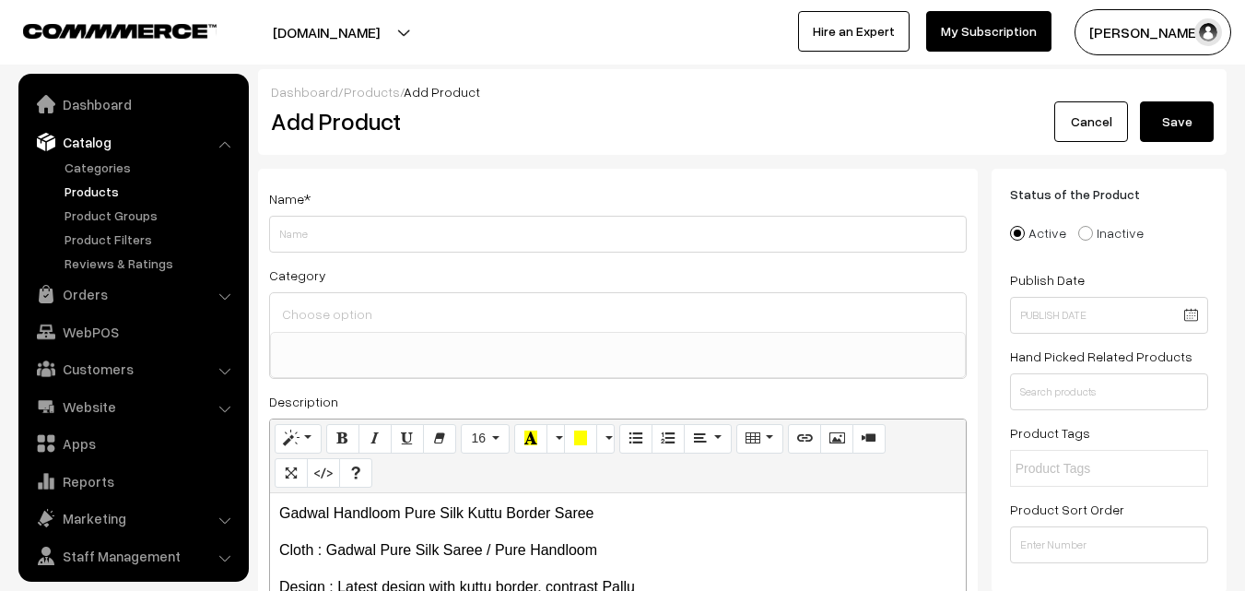
select select
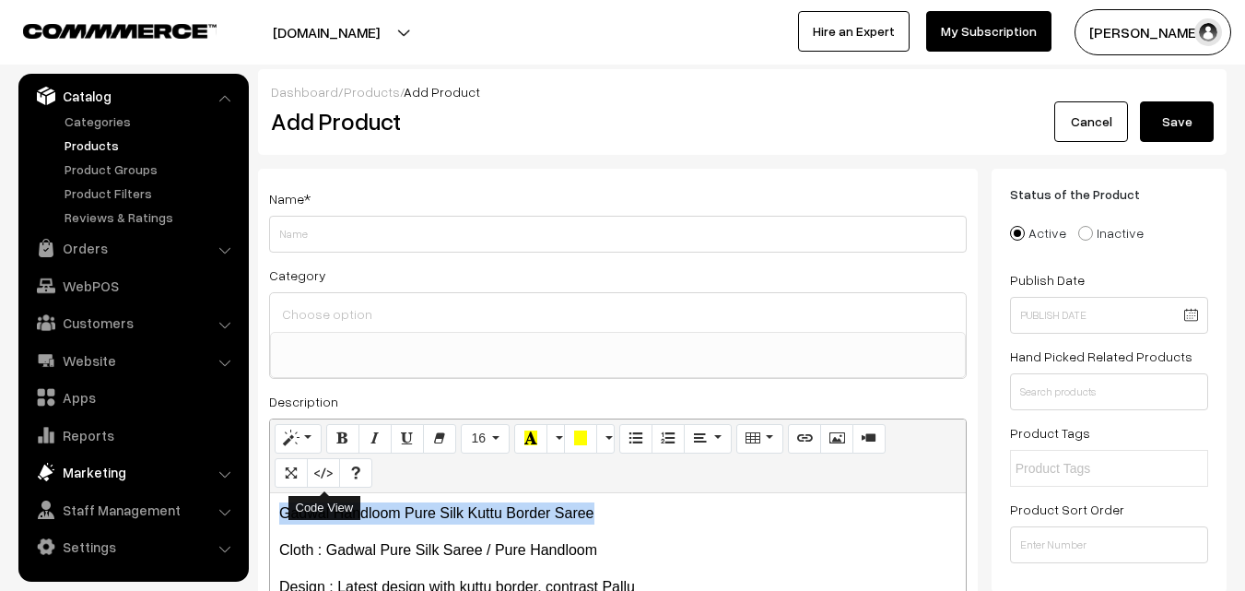
drag, startPoint x: 627, startPoint y: 512, endPoint x: 197, endPoint y: 468, distance: 431.7
copy p "Gadwal Handloom Pure Silk Kuttu Border Saree"
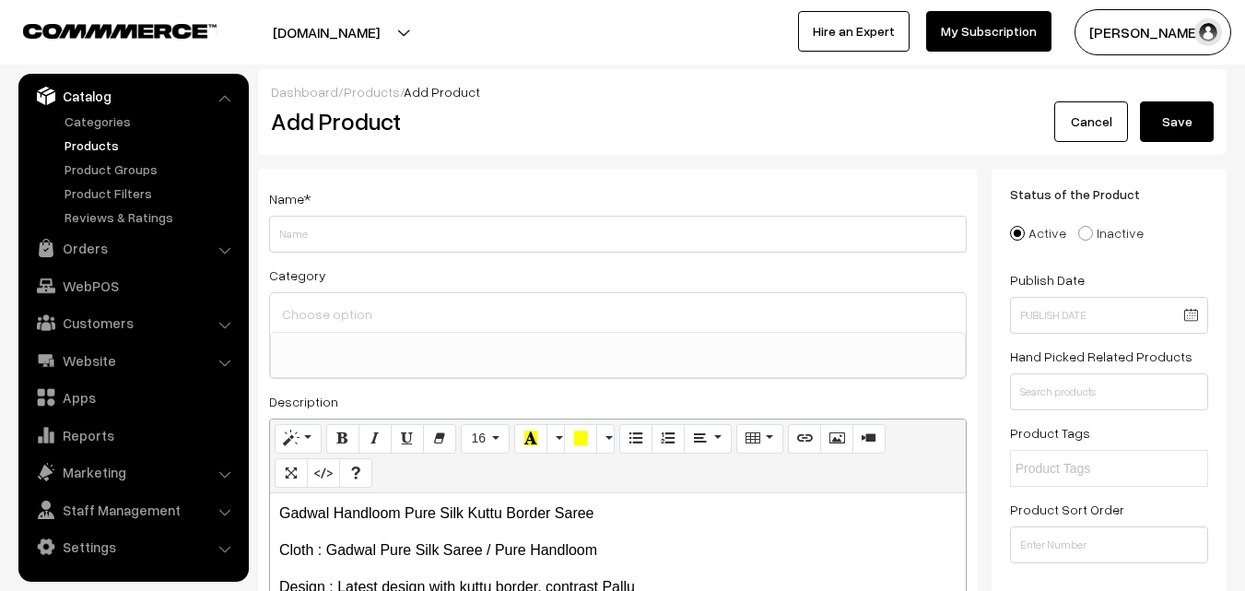
click at [316, 211] on div "Name *" at bounding box center [618, 219] width 698 height 65
click at [316, 239] on input "Weight" at bounding box center [618, 234] width 698 height 37
paste input "Gadwal Handloom Pure Silk Kuttu Border Saree"
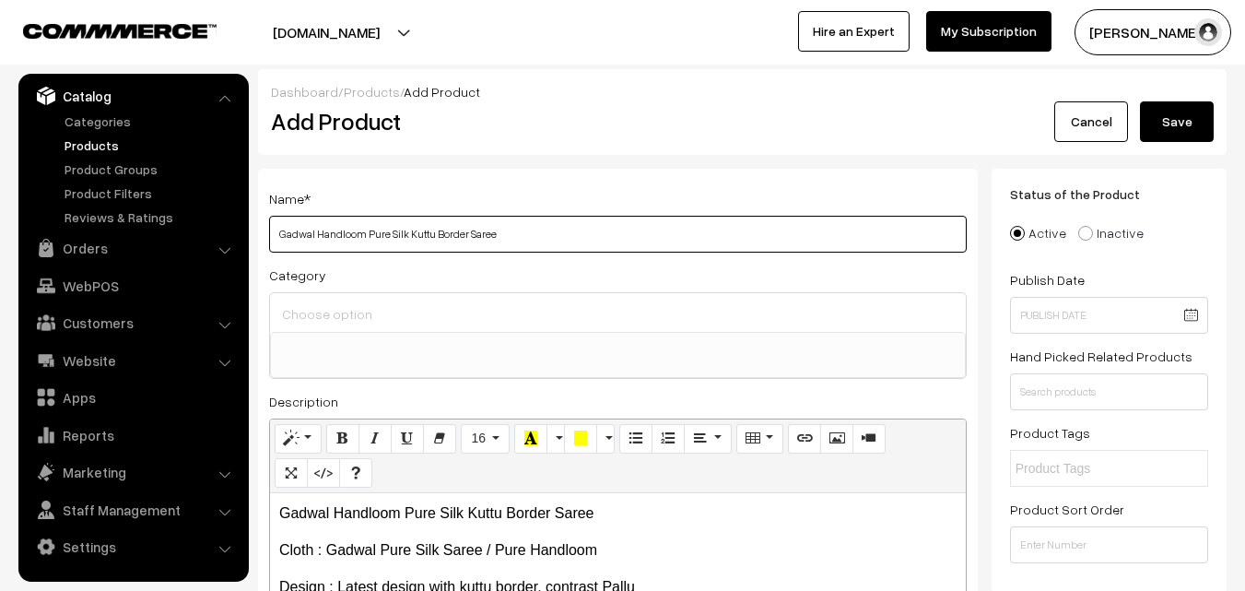
type input "Gadwal Handloom Pure Silk Kuttu Border Saree"
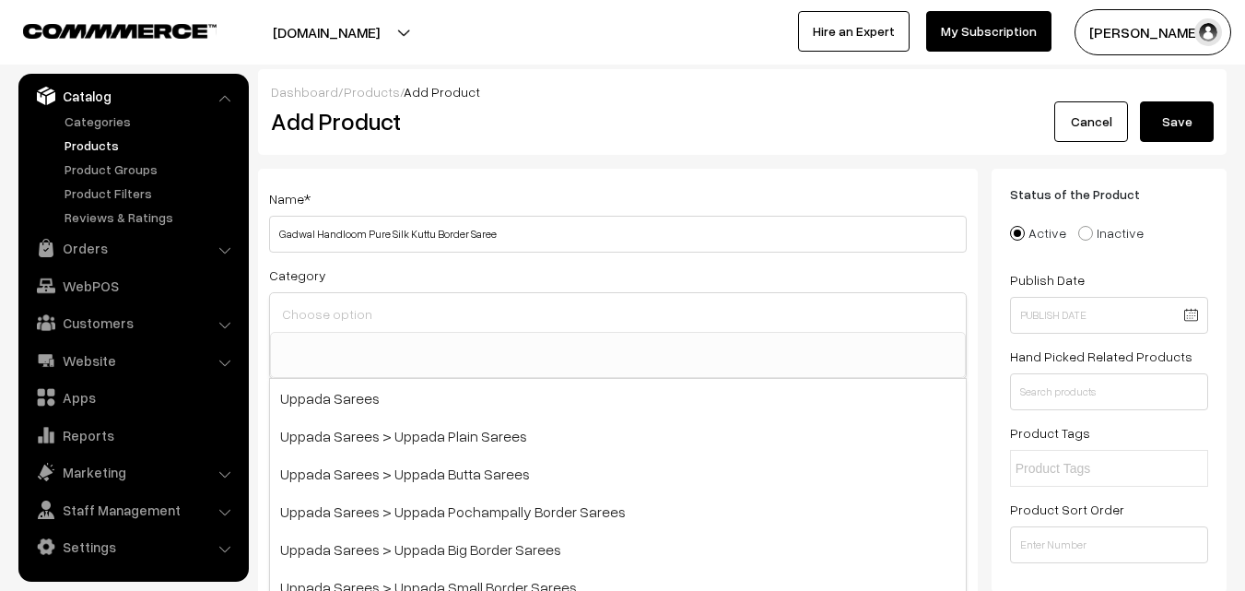
click at [336, 303] on input at bounding box center [617, 313] width 681 height 27
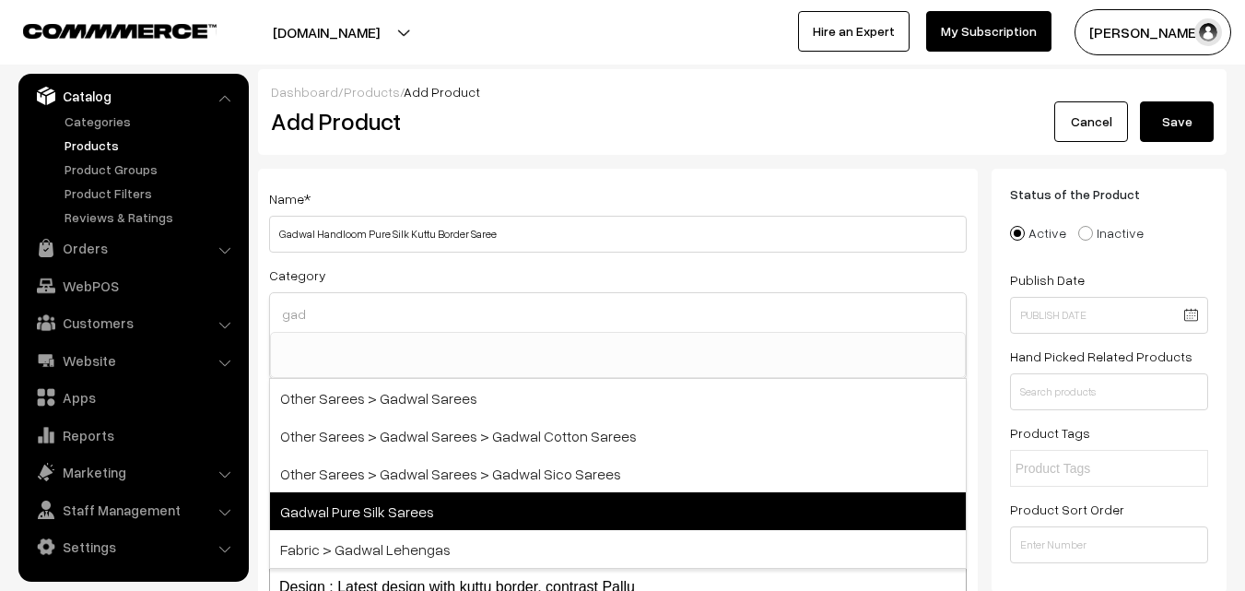
type input "gad"
click at [398, 513] on span "Gadwal Pure Silk Sarees" at bounding box center [618, 511] width 696 height 38
select select "45"
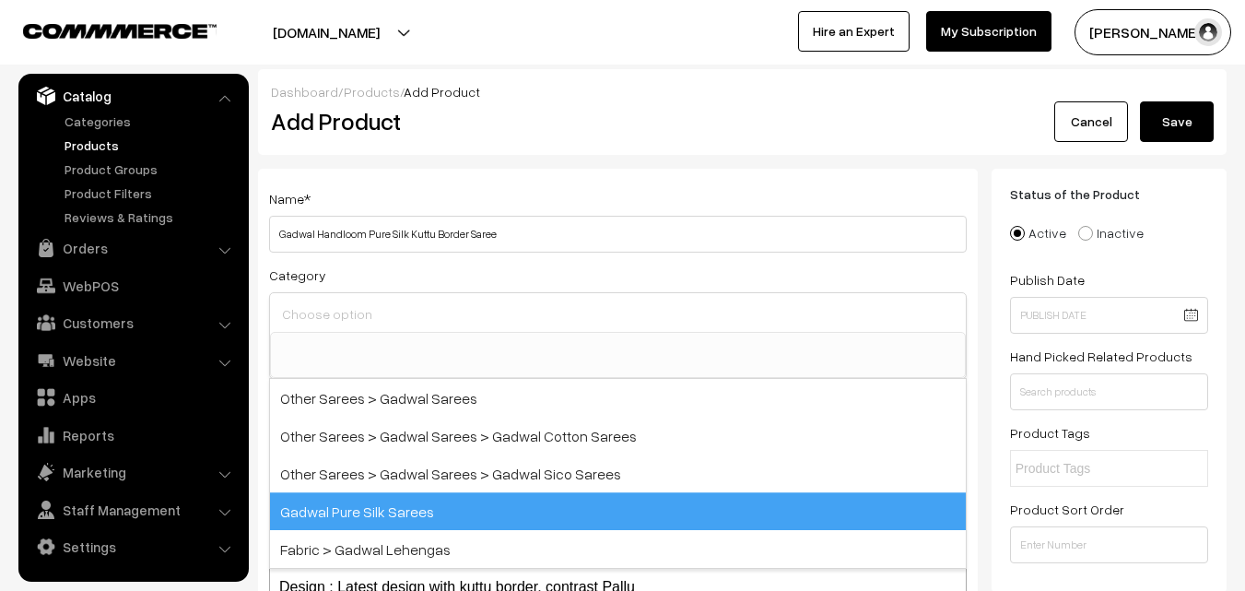
scroll to position [815, 0]
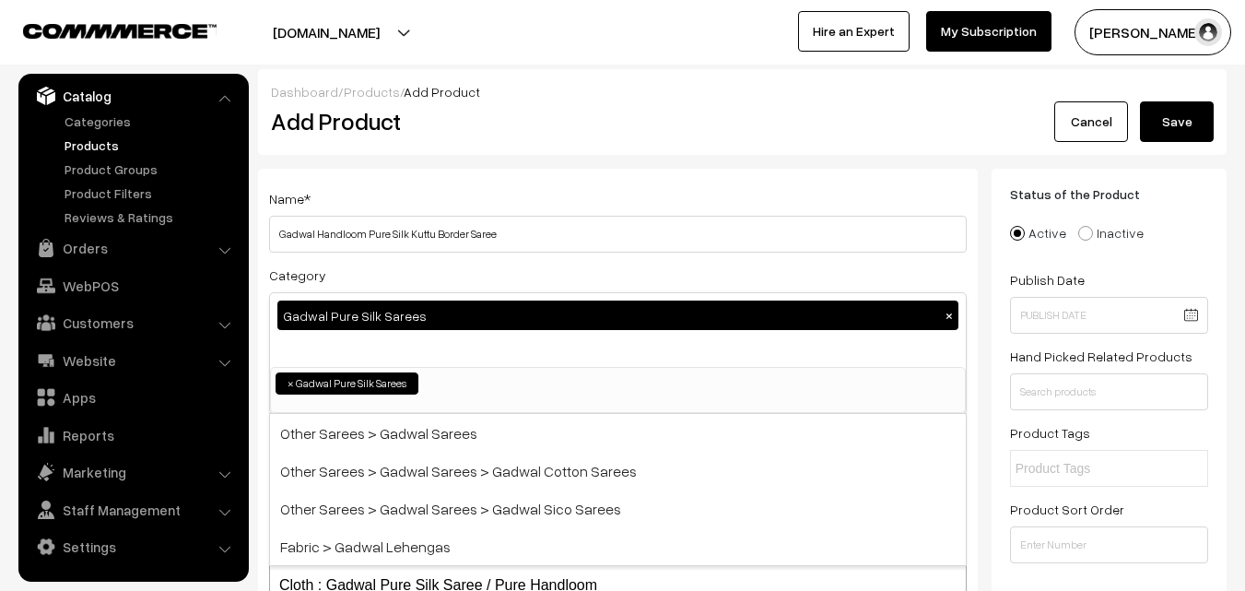
click at [578, 144] on div "Dashboard / Products / Add Product Add Product Cancel Save" at bounding box center [742, 112] width 968 height 86
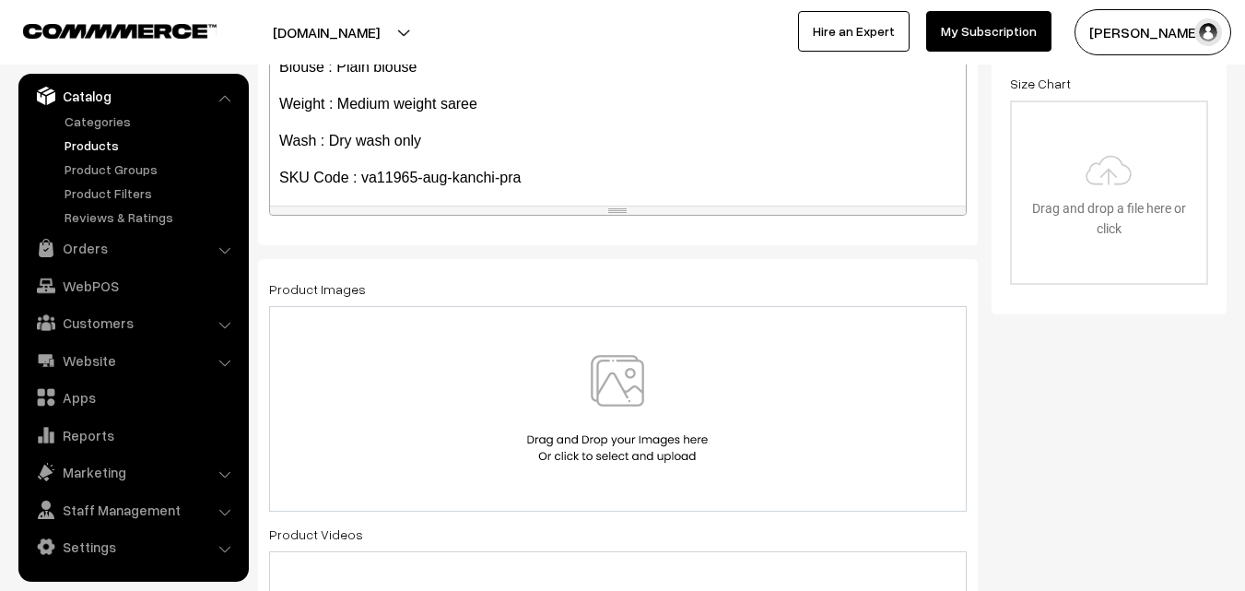
scroll to position [142, 0]
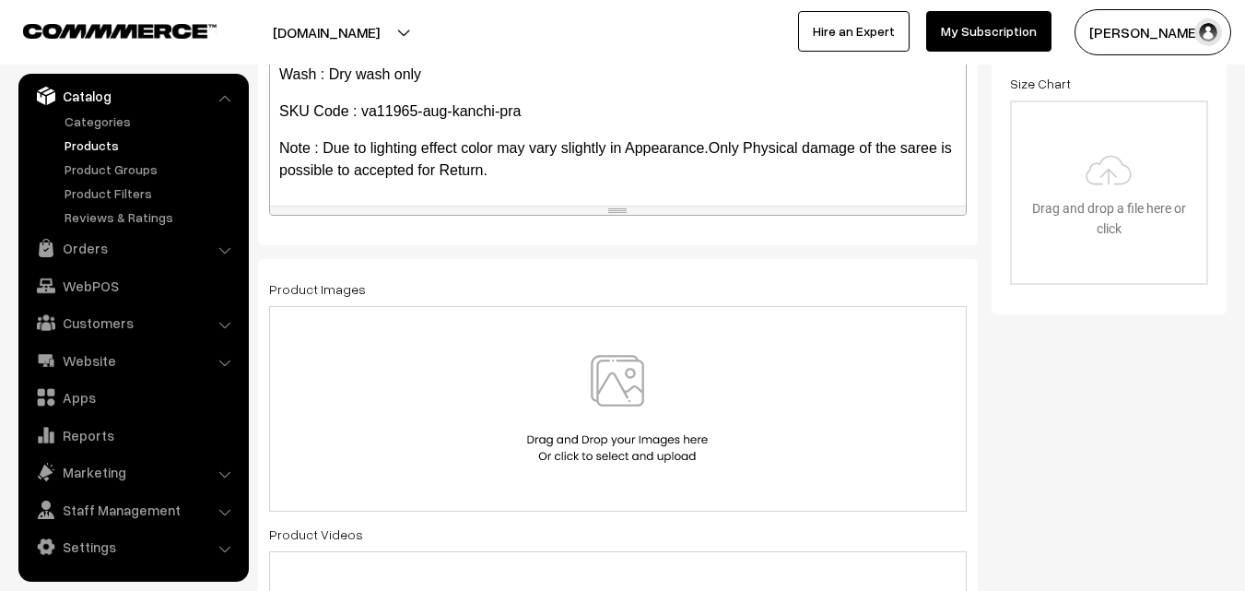
click at [613, 401] on img at bounding box center [617, 409] width 190 height 108
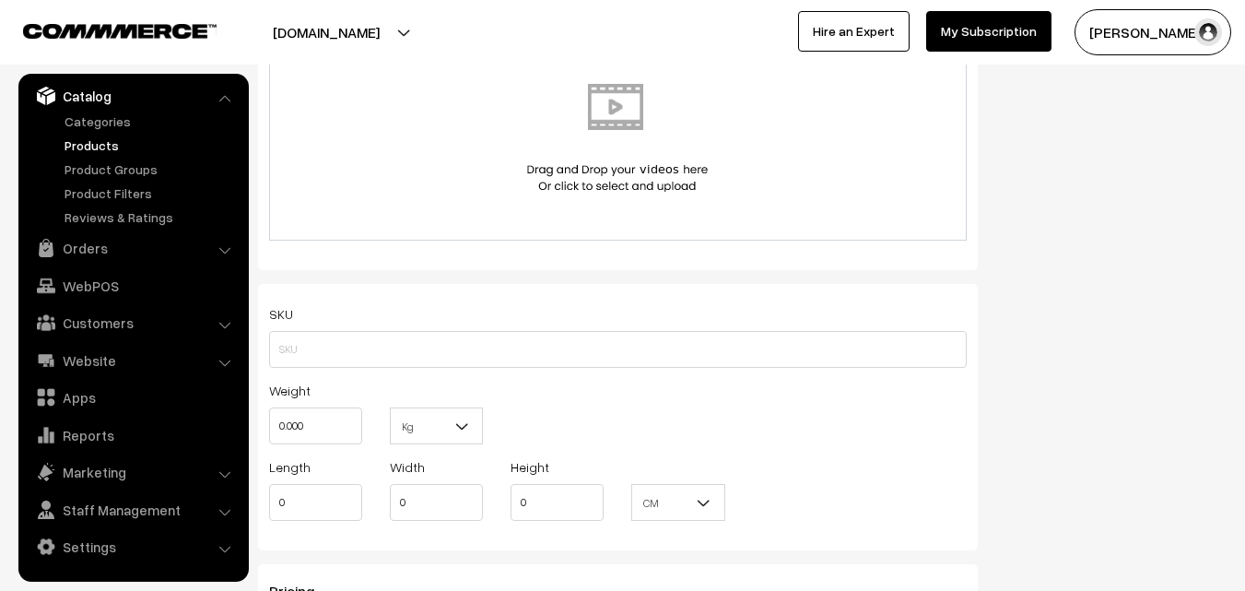
scroll to position [1198, 0]
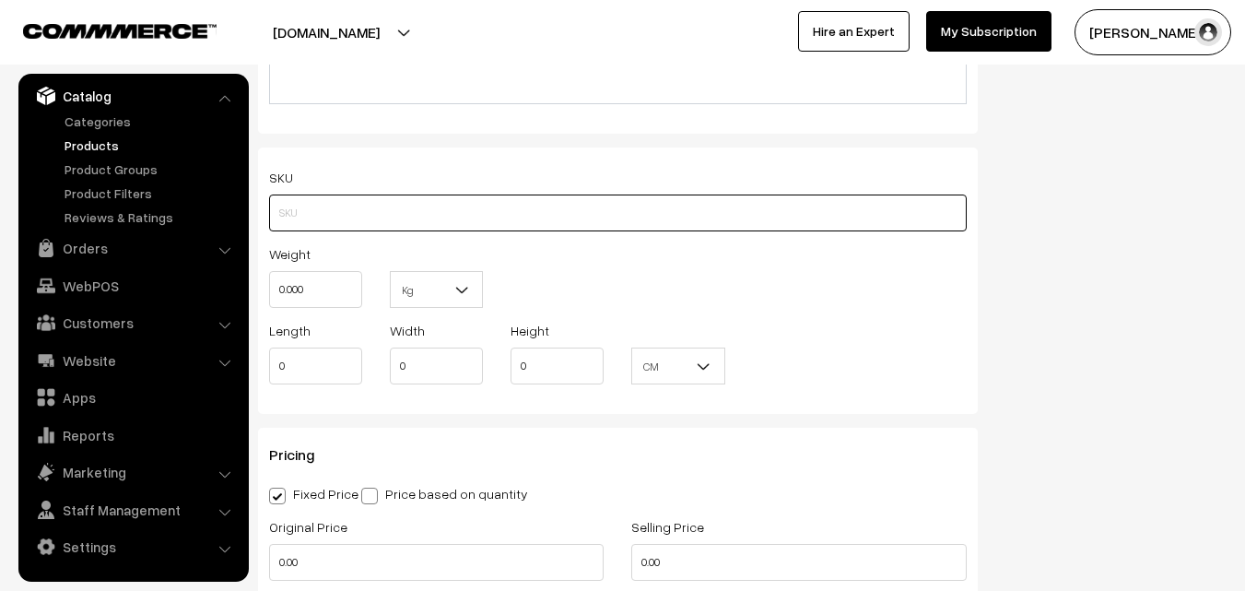
click at [311, 213] on input "text" at bounding box center [618, 212] width 698 height 37
paste input "va11965-aug-kanchi-pra"
type input "va11965-aug-kanchi-pra"
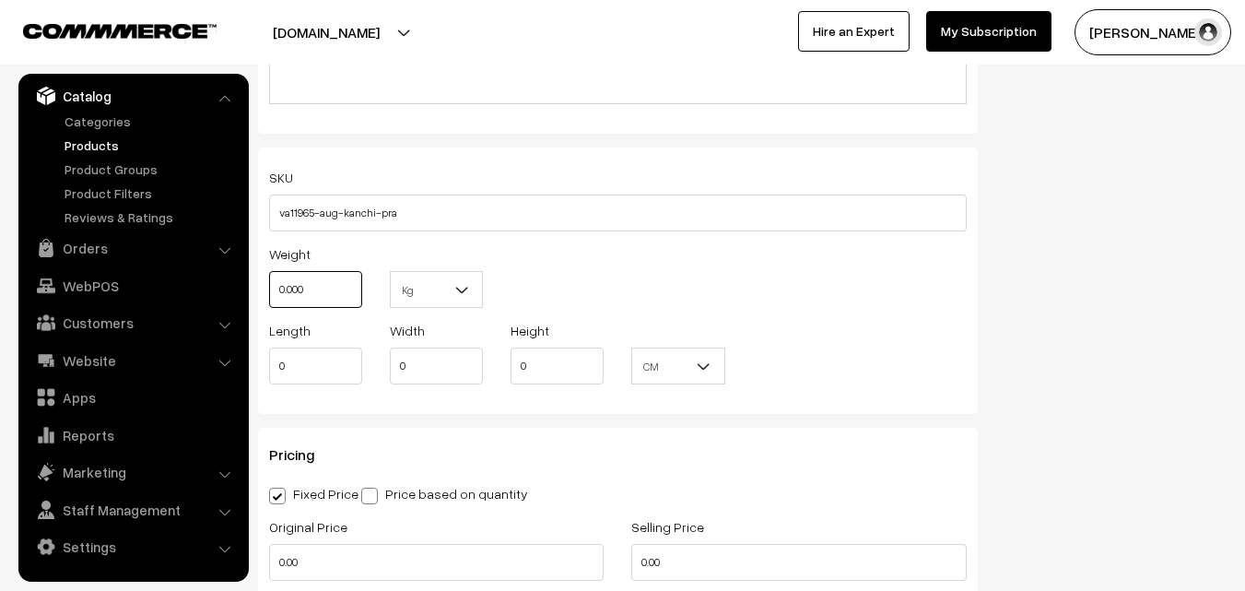
click at [311, 276] on input "0.000" at bounding box center [315, 289] width 93 height 37
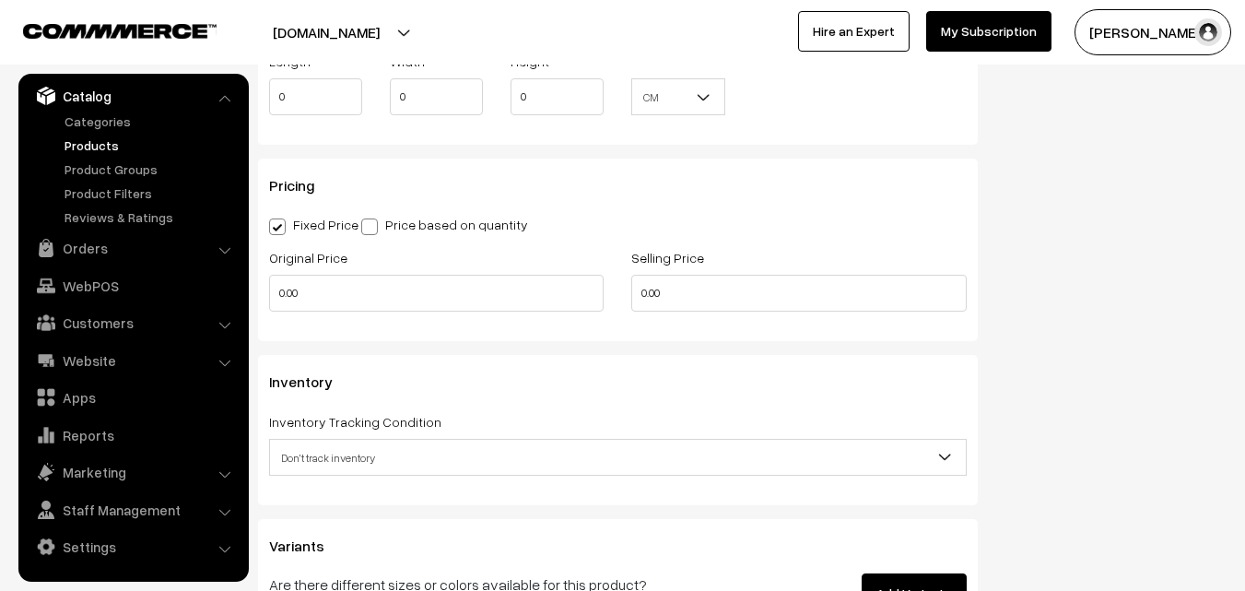
scroll to position [1474, 0]
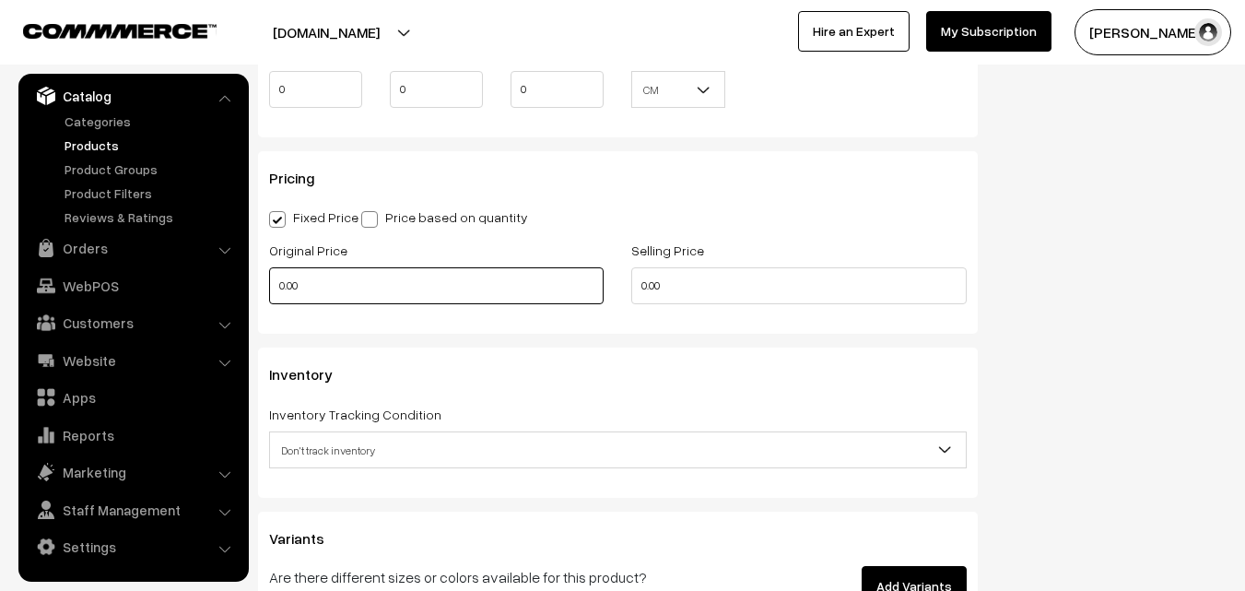
type input "0.80"
click at [318, 295] on input "0.00" at bounding box center [436, 285] width 334 height 37
type input "0"
type input "14900"
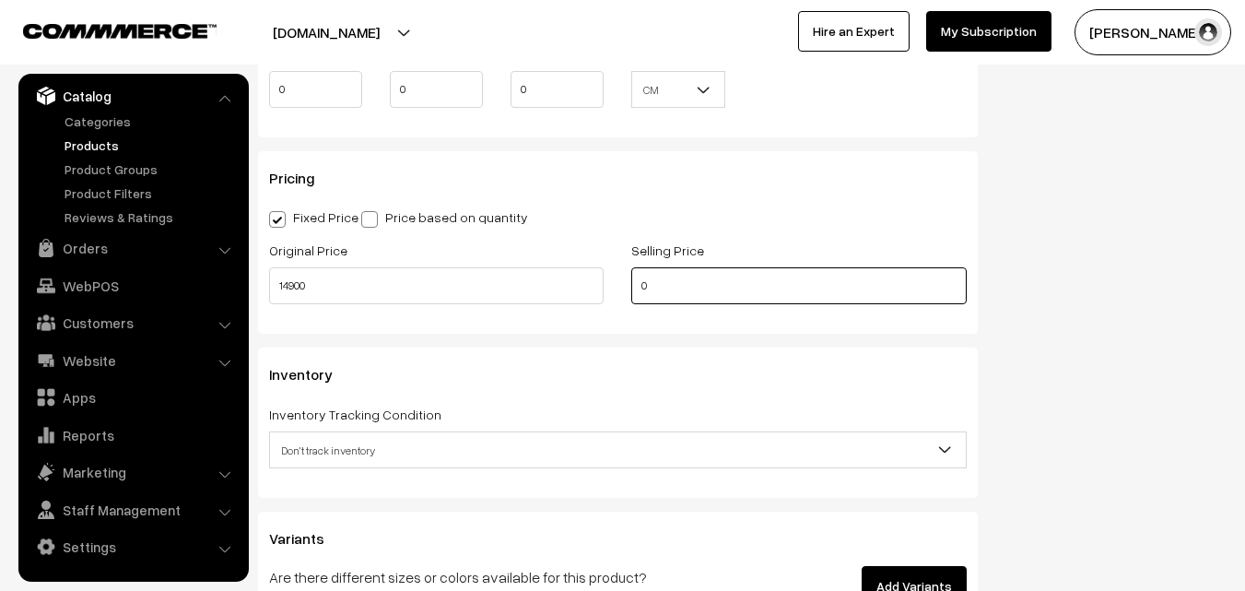
click at [688, 293] on input "0" at bounding box center [798, 285] width 334 height 37
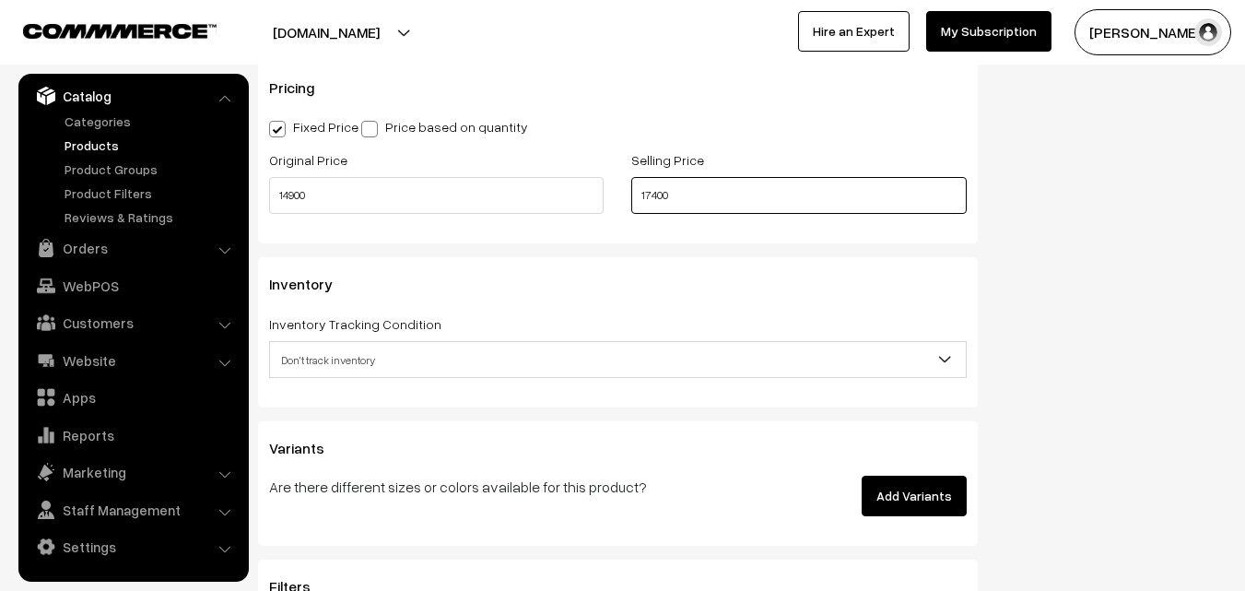
scroll to position [1659, 0]
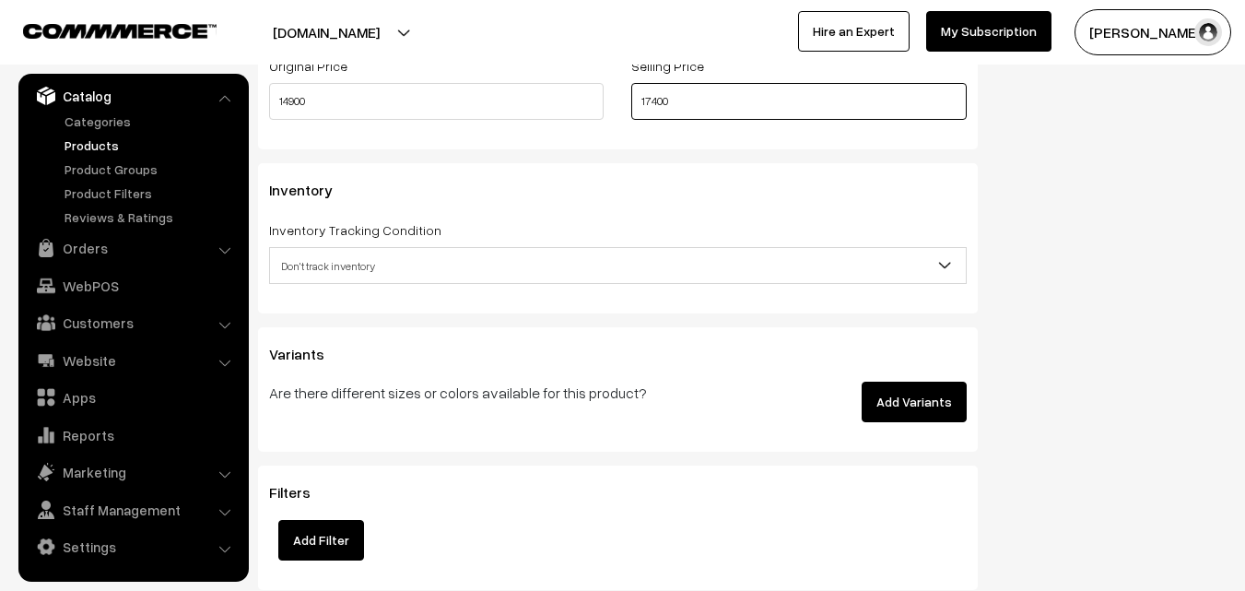
type input "17400"
click at [340, 245] on div "Inventory Tracking Condition Don't track inventory Track product's inventory Do…" at bounding box center [618, 250] width 698 height 65
click at [336, 252] on span "Don't track inventory" at bounding box center [618, 266] width 696 height 32
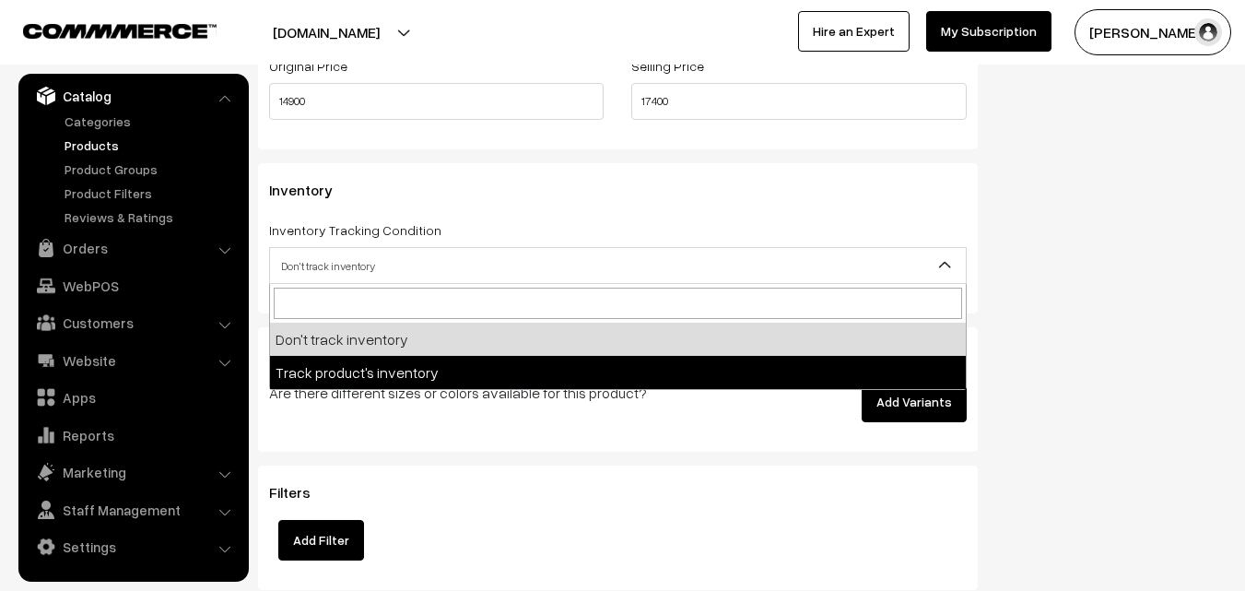
select select "2"
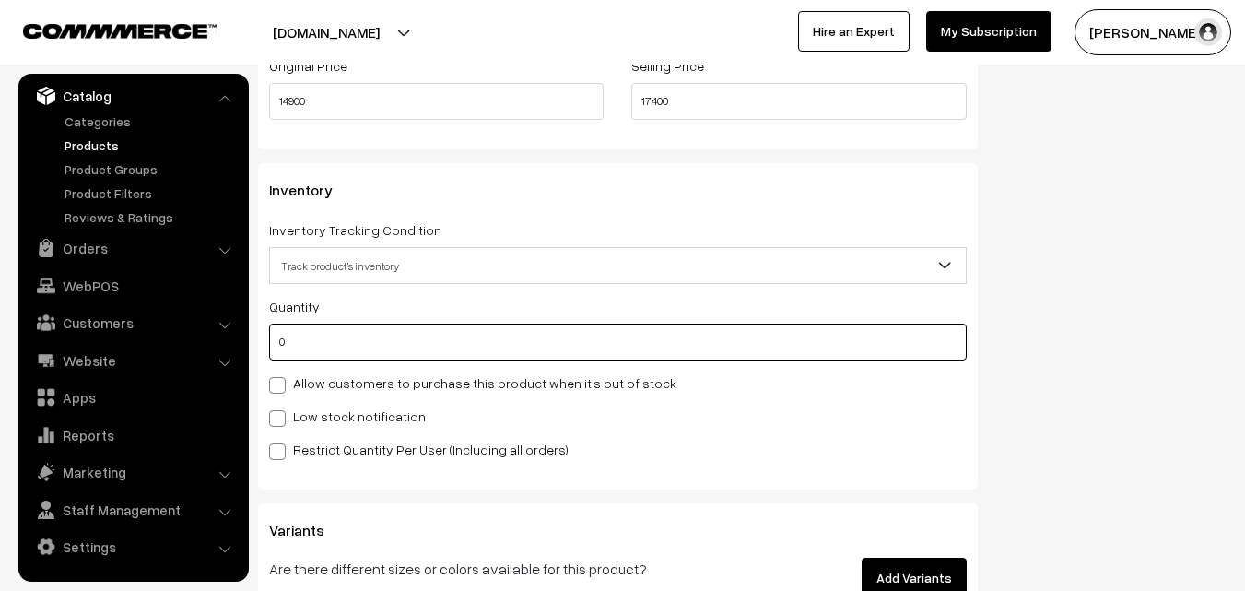
click at [323, 340] on input "0" at bounding box center [618, 341] width 698 height 37
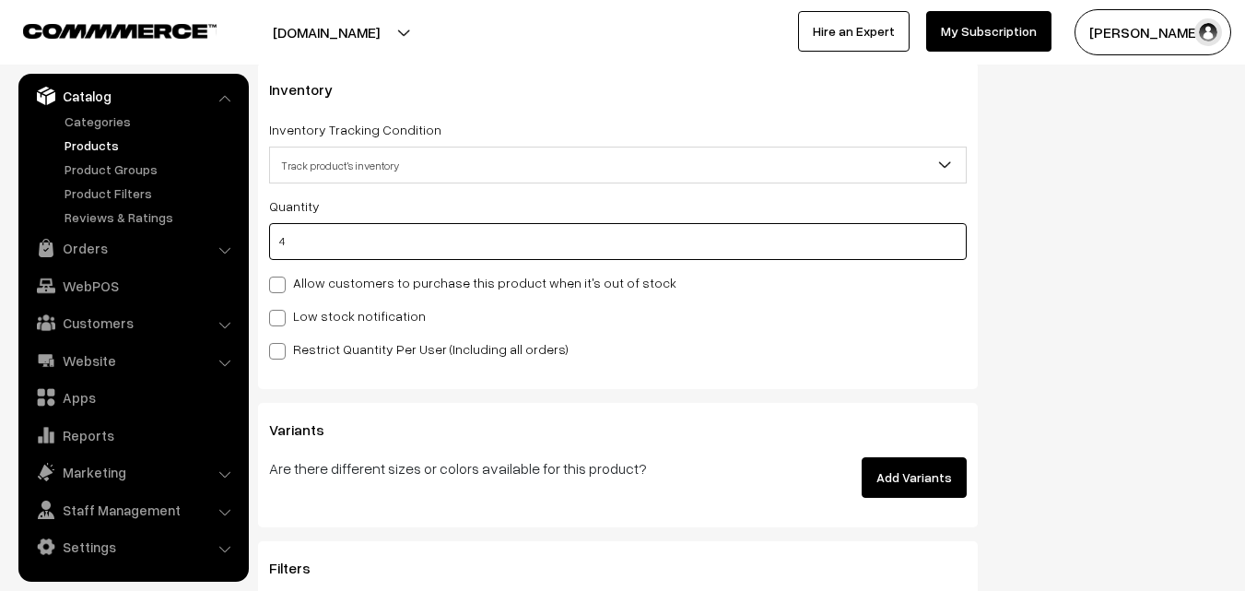
scroll to position [1935, 0]
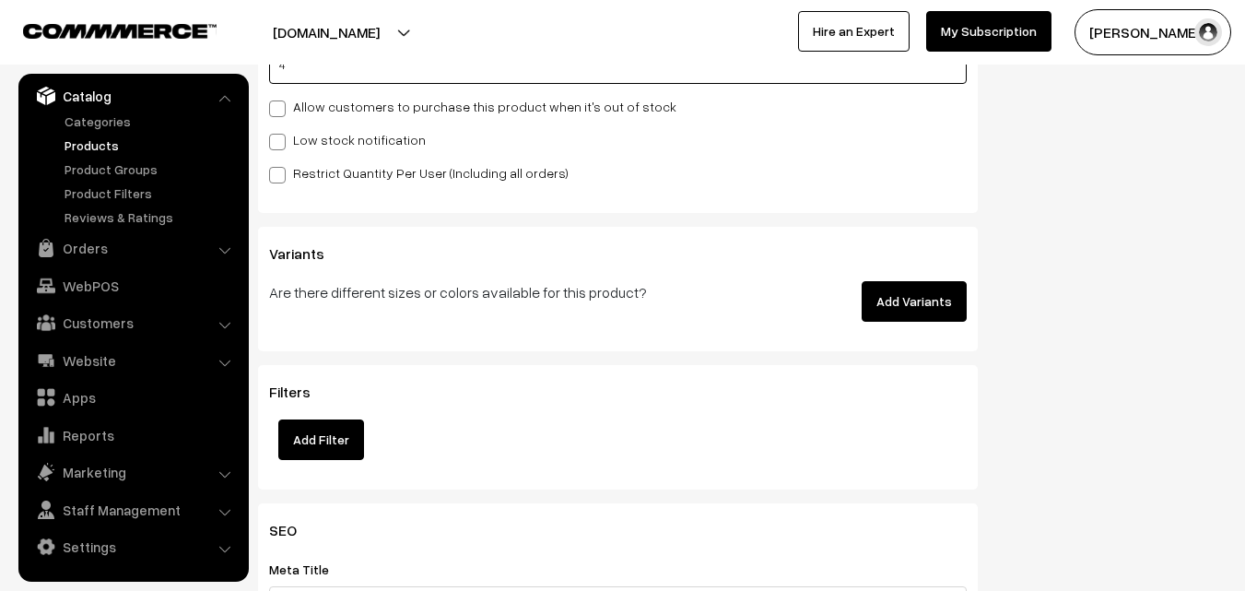
type input "4"
click at [293, 138] on label "Low stock notification" at bounding box center [347, 139] width 157 height 19
click at [281, 138] on input "Low stock notification" at bounding box center [275, 139] width 12 height 12
checkbox input "true"
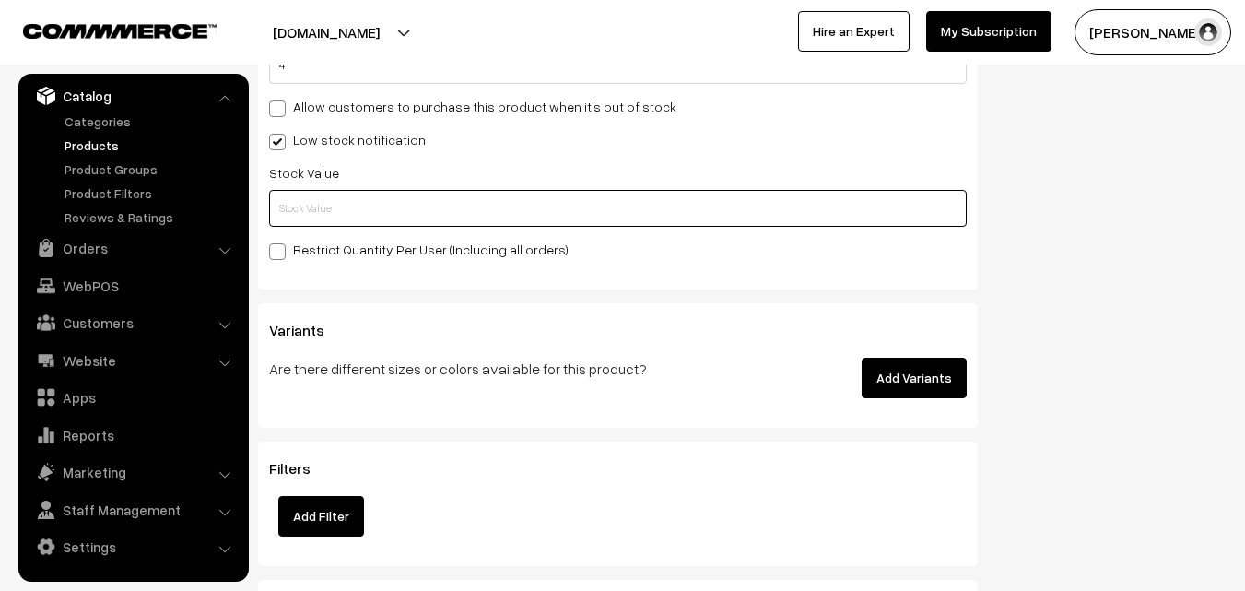
click at [297, 201] on input "text" at bounding box center [618, 208] width 698 height 37
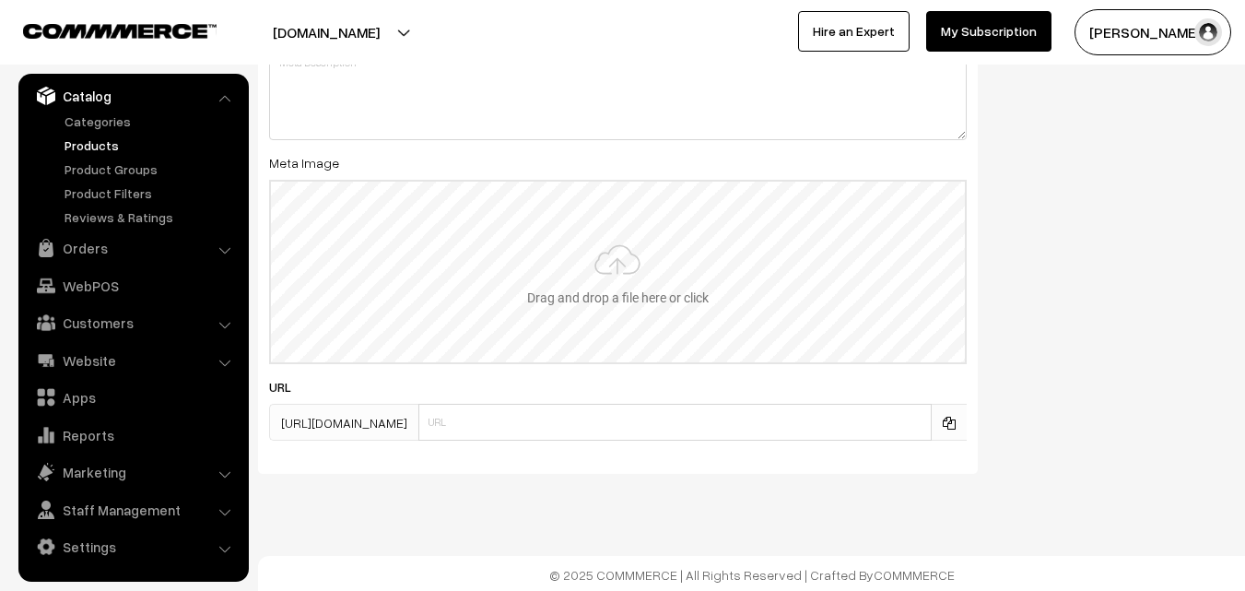
scroll to position [2743, 0]
type input "2"
click at [628, 220] on input "file" at bounding box center [618, 269] width 694 height 181
type input "C:\fakepath\gadwal-saree-va11965-aug.jpeg"
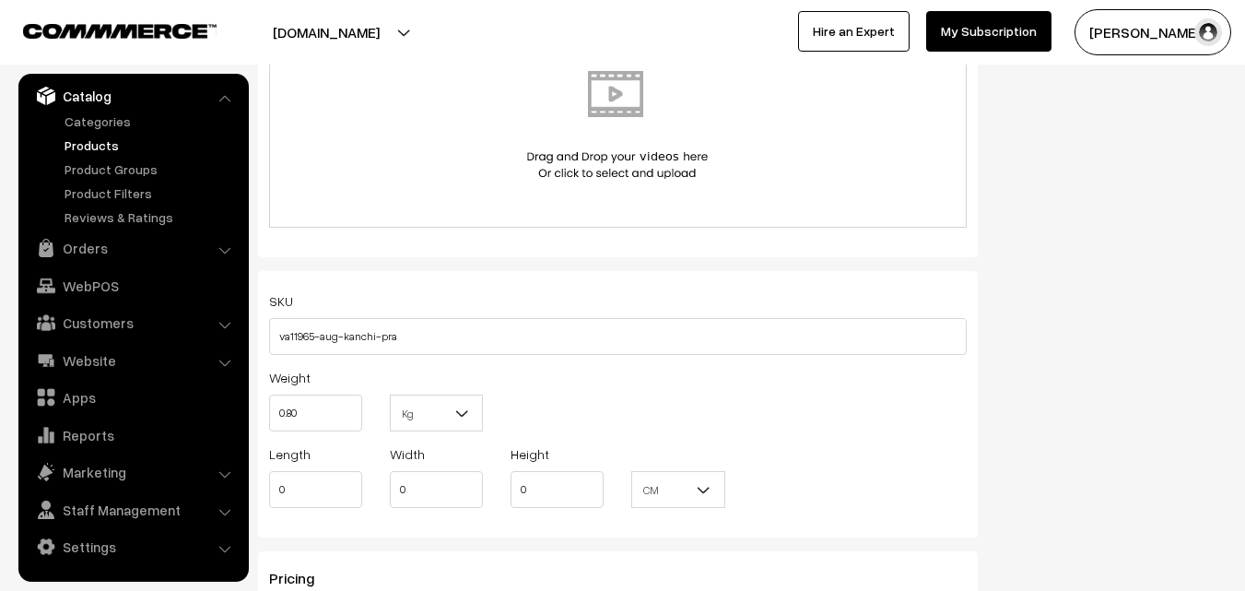
scroll to position [0, 0]
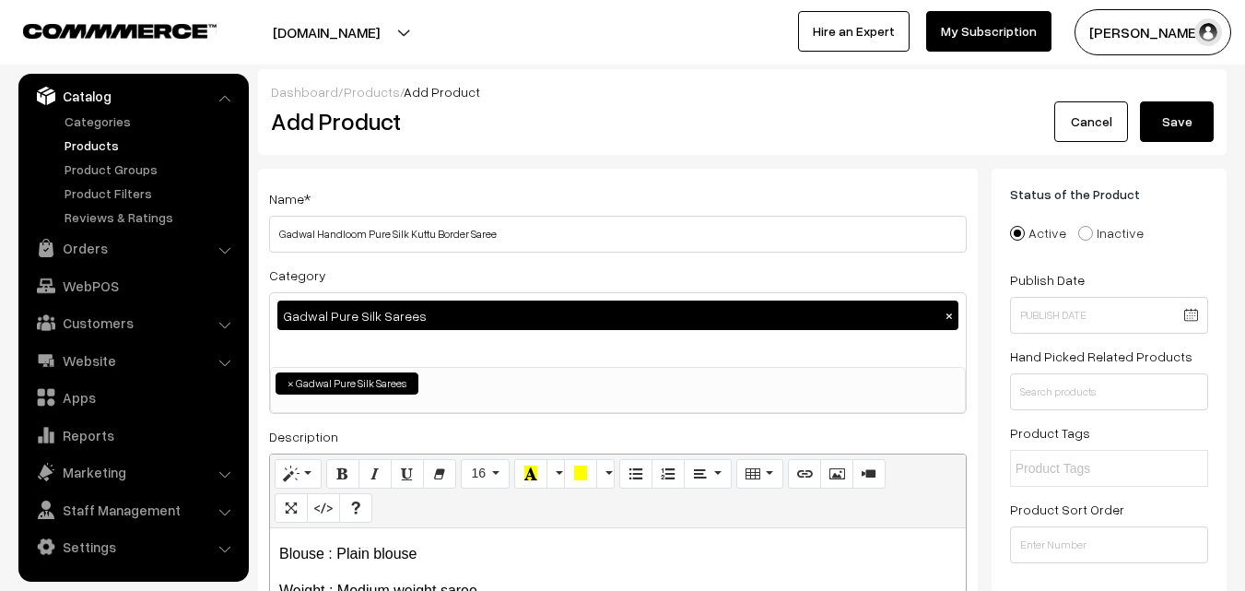
click at [1161, 141] on button "Save" at bounding box center [1177, 121] width 74 height 41
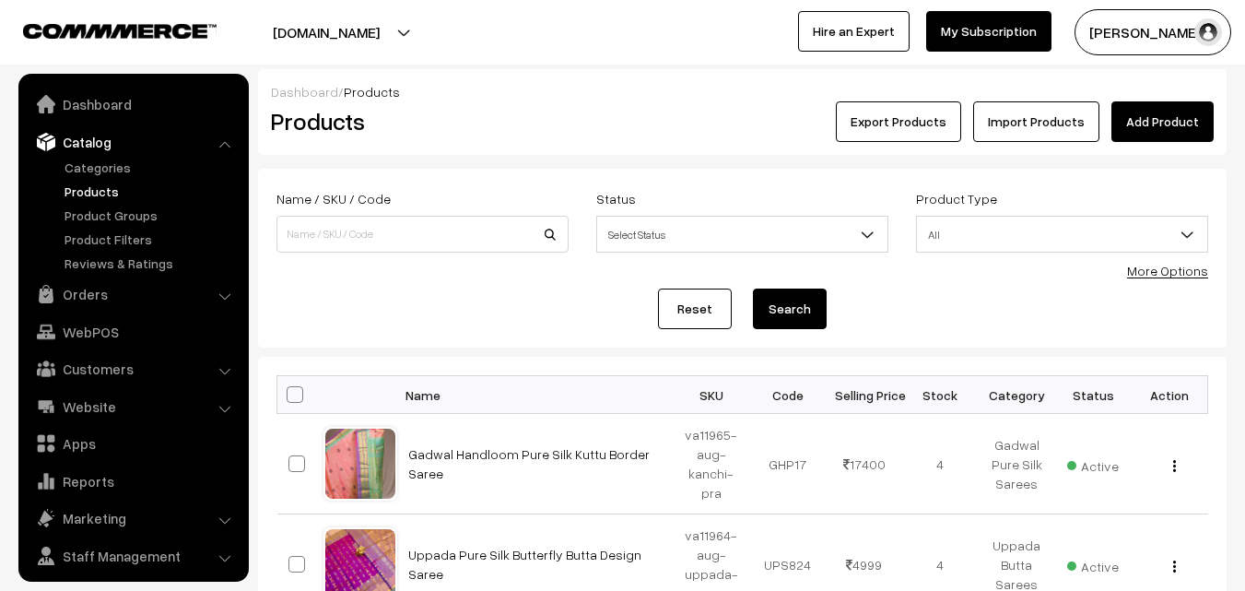
scroll to position [46, 0]
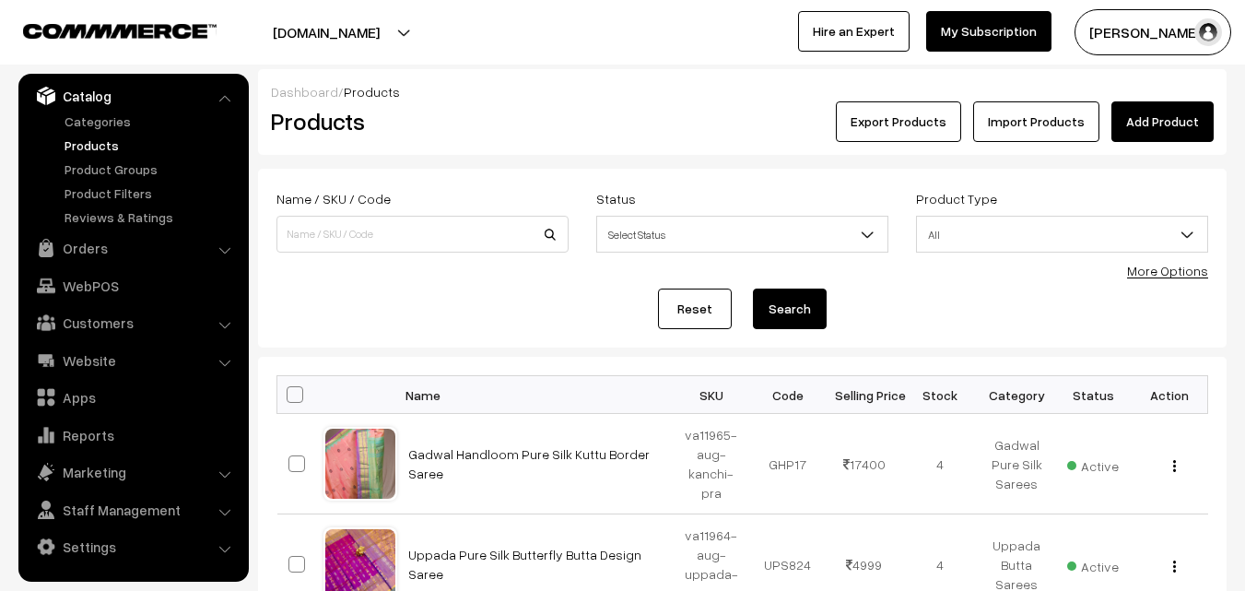
click at [569, 123] on div "Products" at bounding box center [418, 121] width 323 height 41
click at [1190, 112] on link "Add Product" at bounding box center [1162, 121] width 102 height 41
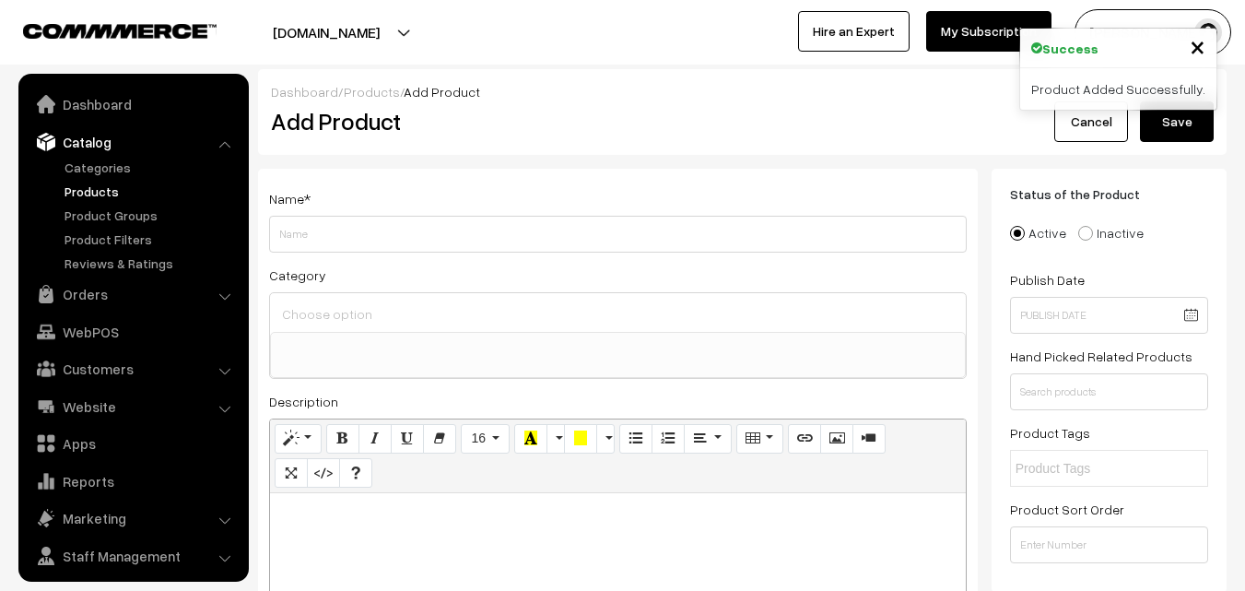
select select
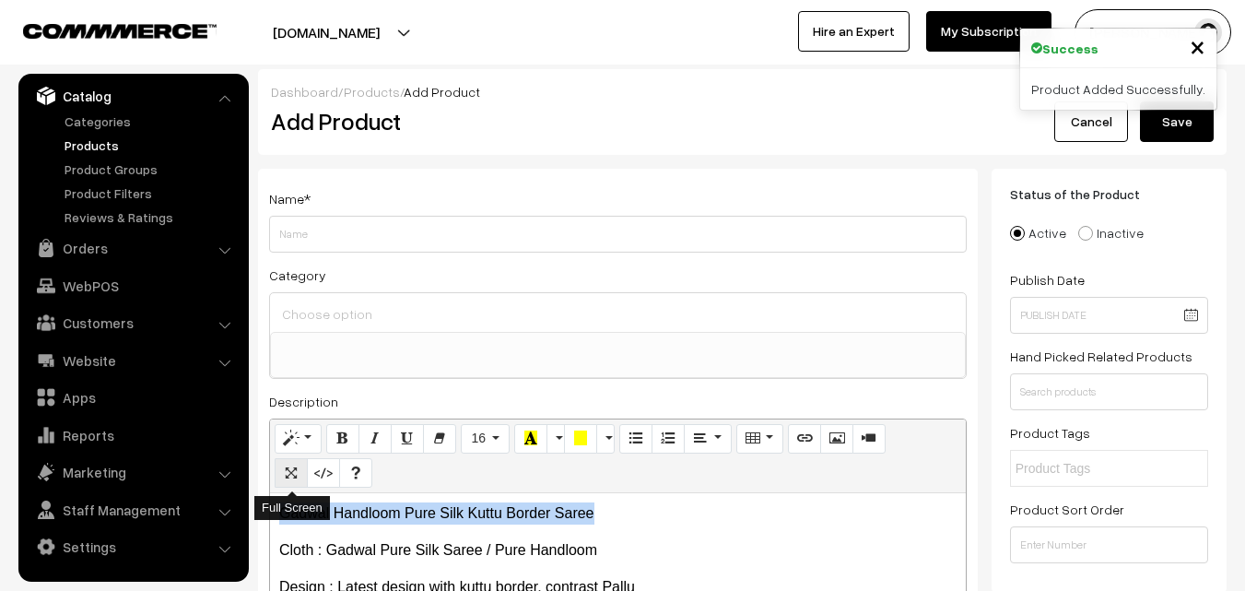
drag, startPoint x: 606, startPoint y: 505, endPoint x: 284, endPoint y: 481, distance: 323.4
click at [282, 481] on div "Normal Quote Code Header 1 Header 2 Header 3 Header 4 Header 5 Header 6 16 8 9 …" at bounding box center [618, 575] width 698 height 315
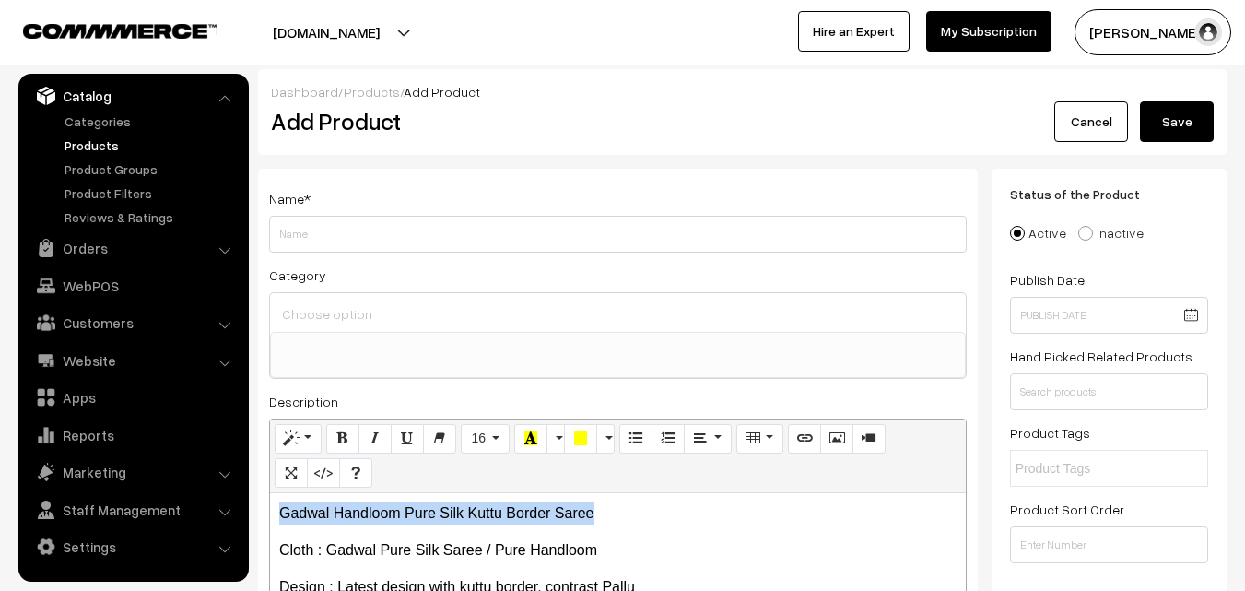
copy p "Gadwal Handloom Pure Silk Kuttu Border Saree"
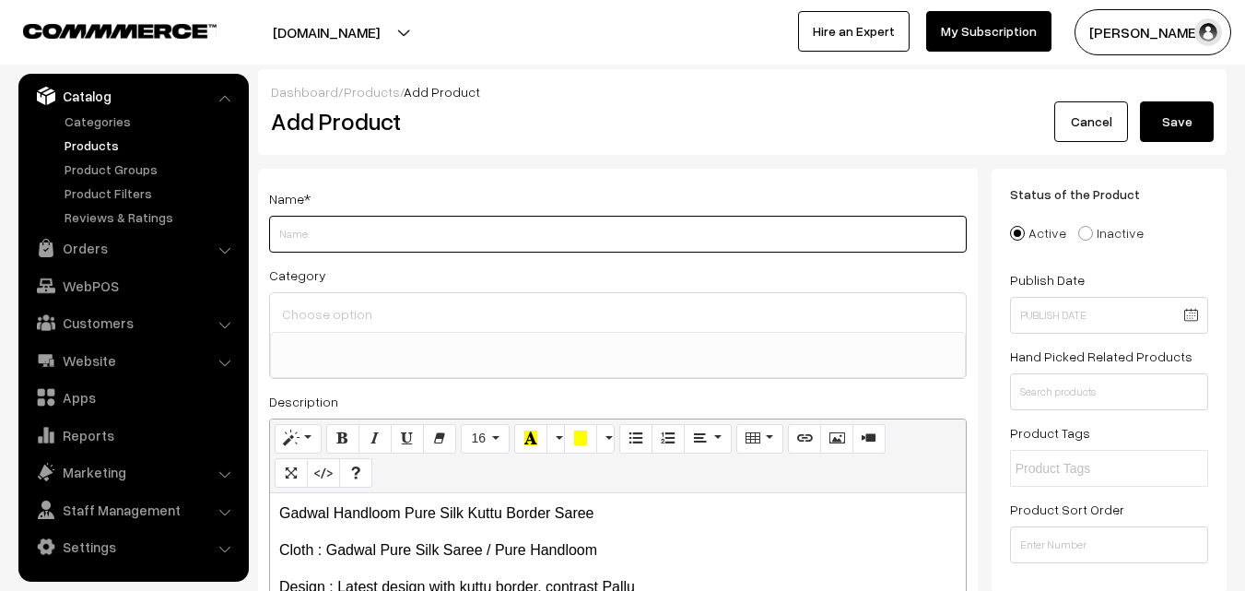
paste input "Gadwal Handloom Pure Silk Kuttu Border Saree"
type input "Gadwal Handloom Pure Silk Kuttu Border Saree"
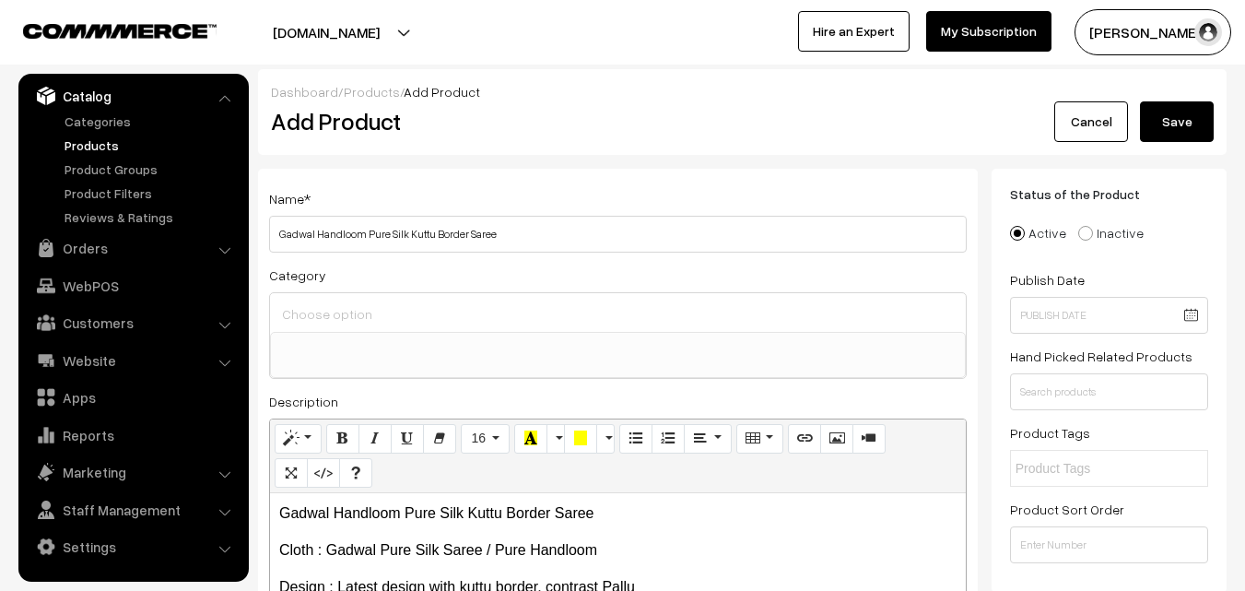
click at [350, 323] on input at bounding box center [617, 313] width 681 height 27
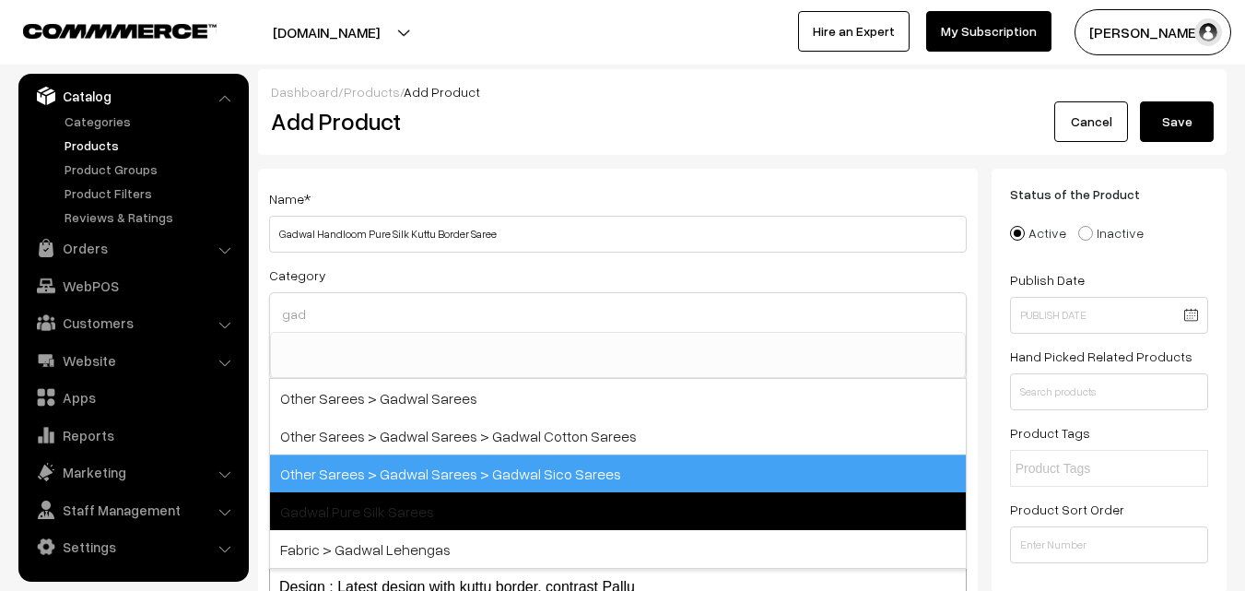
type input "gad"
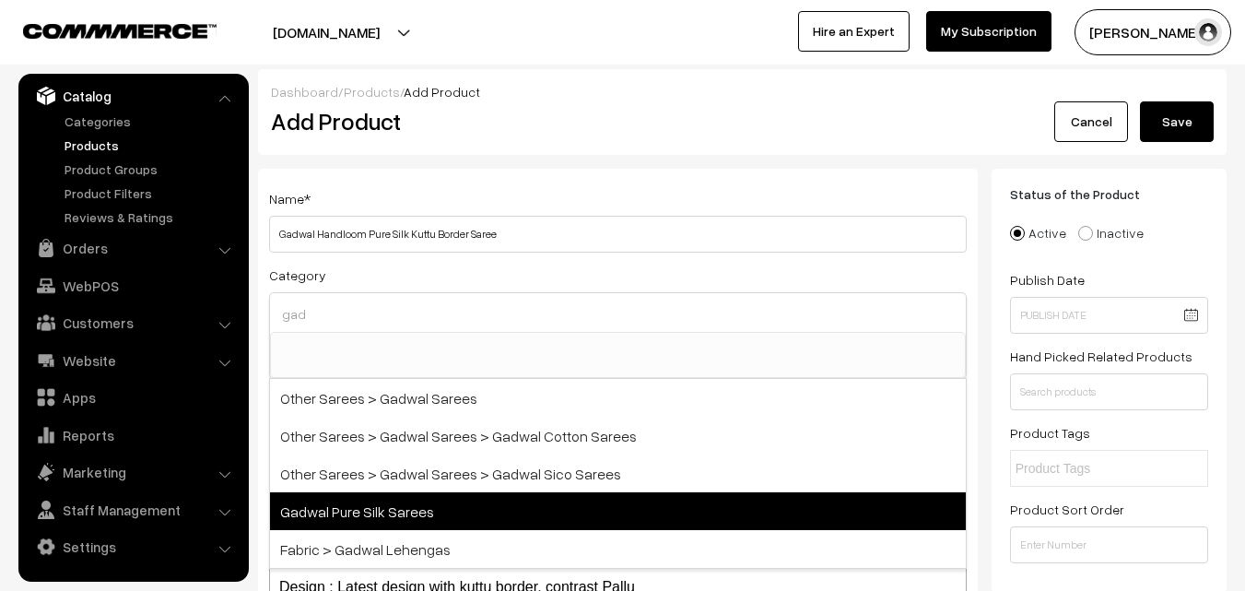
click at [401, 507] on span "Gadwal Pure Silk Sarees" at bounding box center [618, 511] width 696 height 38
select select "45"
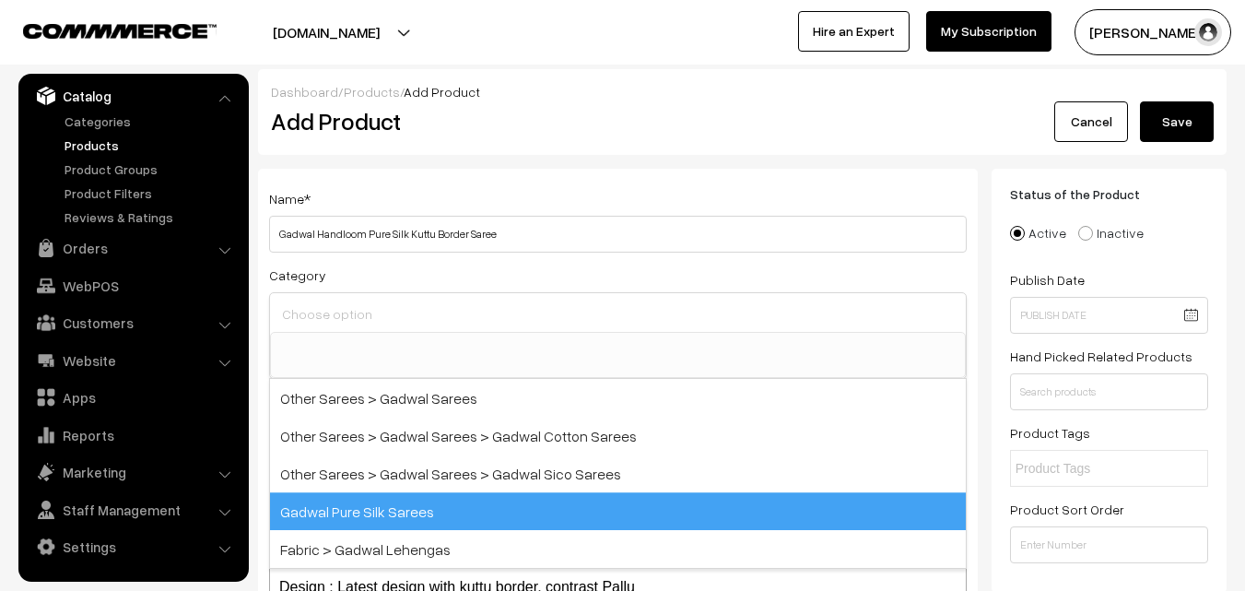
scroll to position [815, 0]
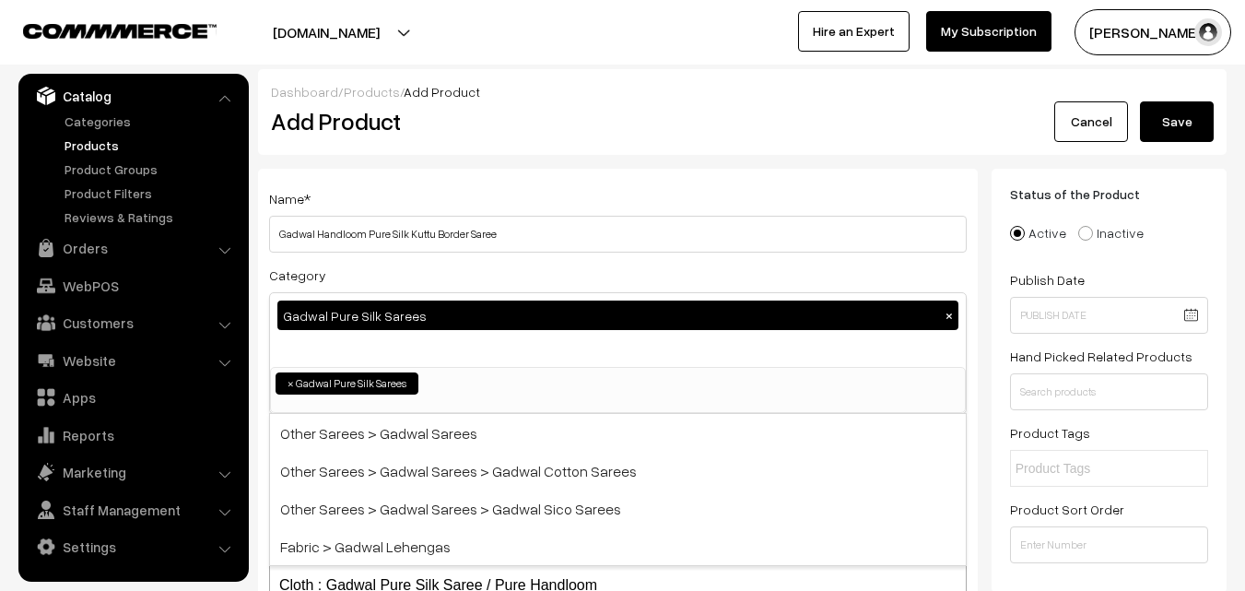
click at [510, 176] on div "Name * Gadwal Handloom Pure Silk Kuttu Border Saree Category Gadwal Pure Silk S…" at bounding box center [618, 483] width 720 height 629
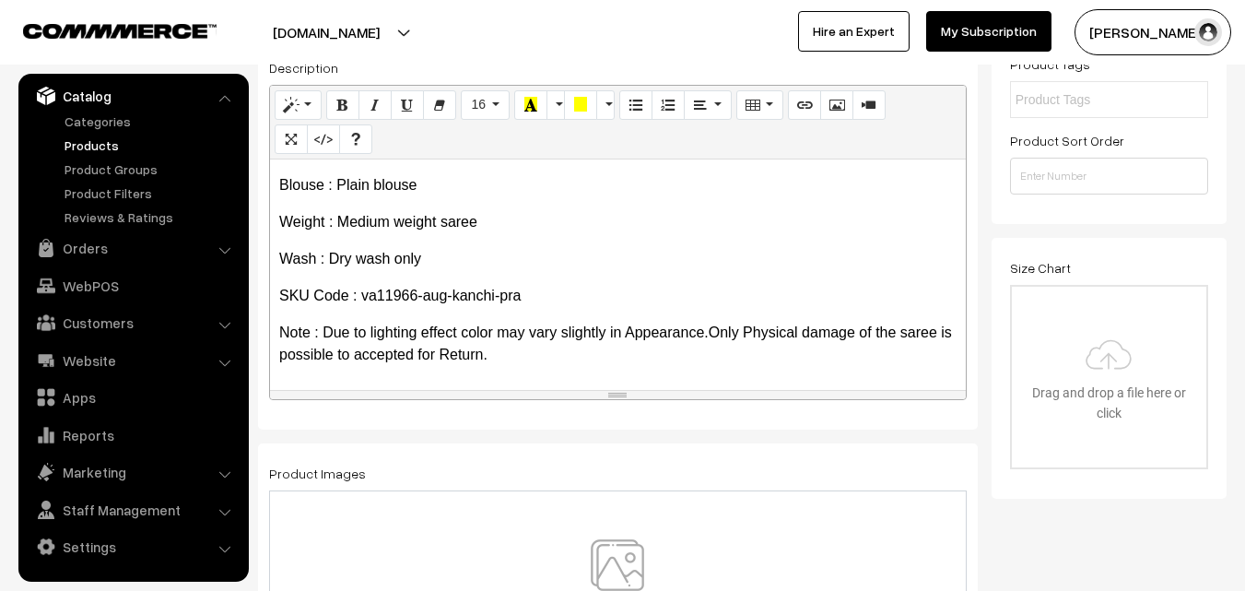
scroll to position [461, 0]
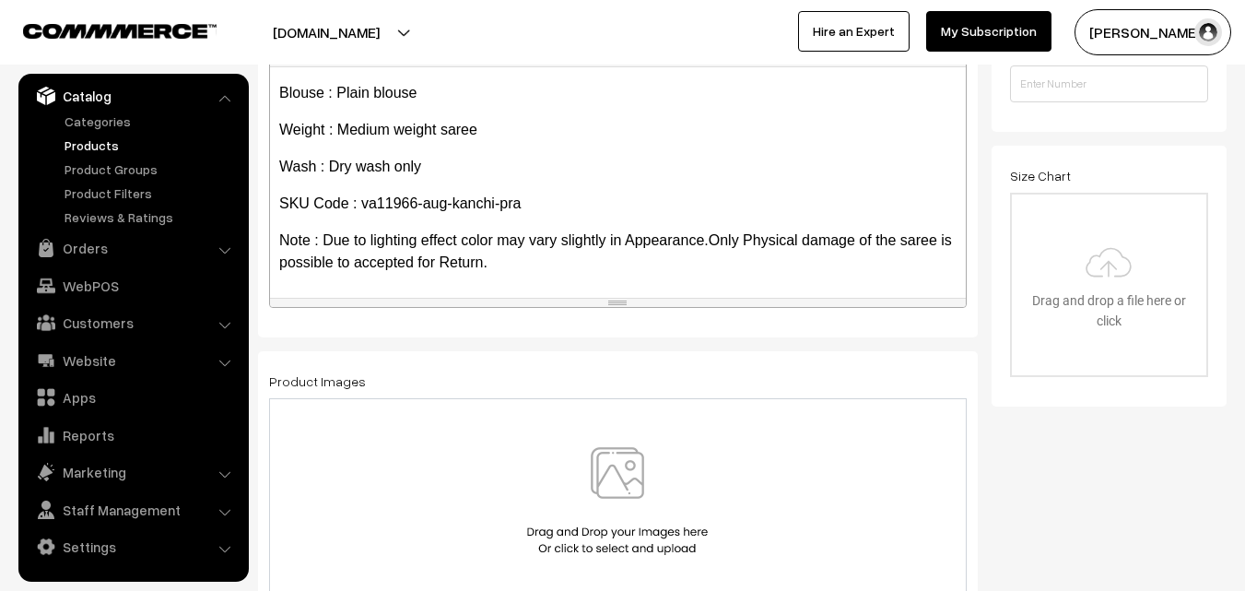
click at [602, 447] on img at bounding box center [617, 501] width 190 height 108
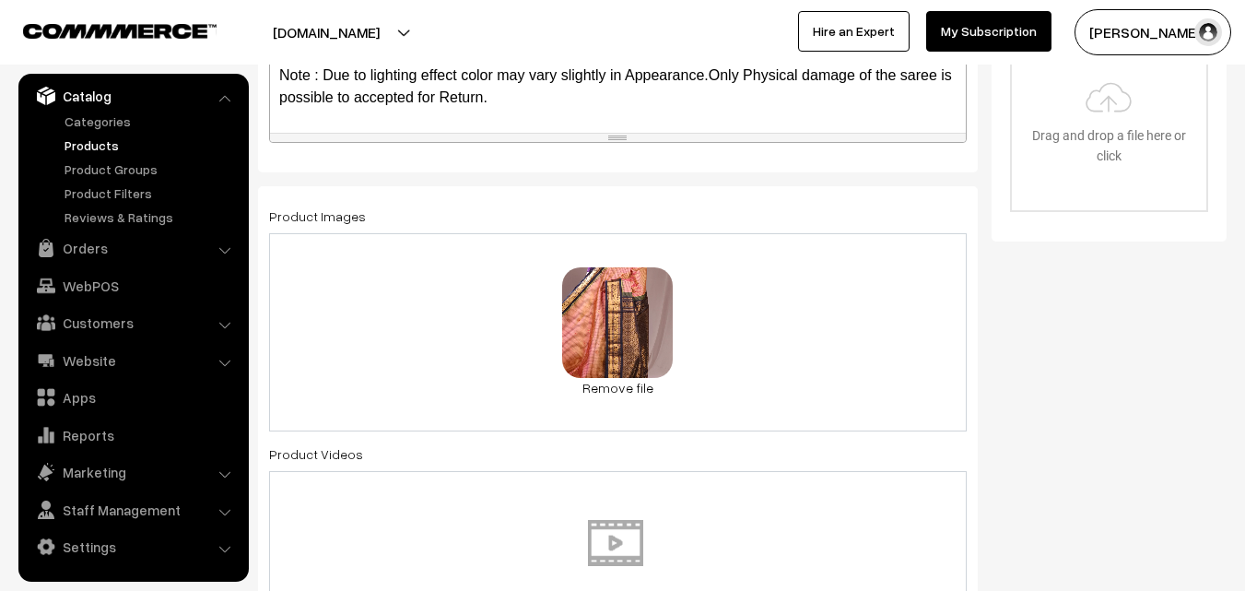
scroll to position [1014, 0]
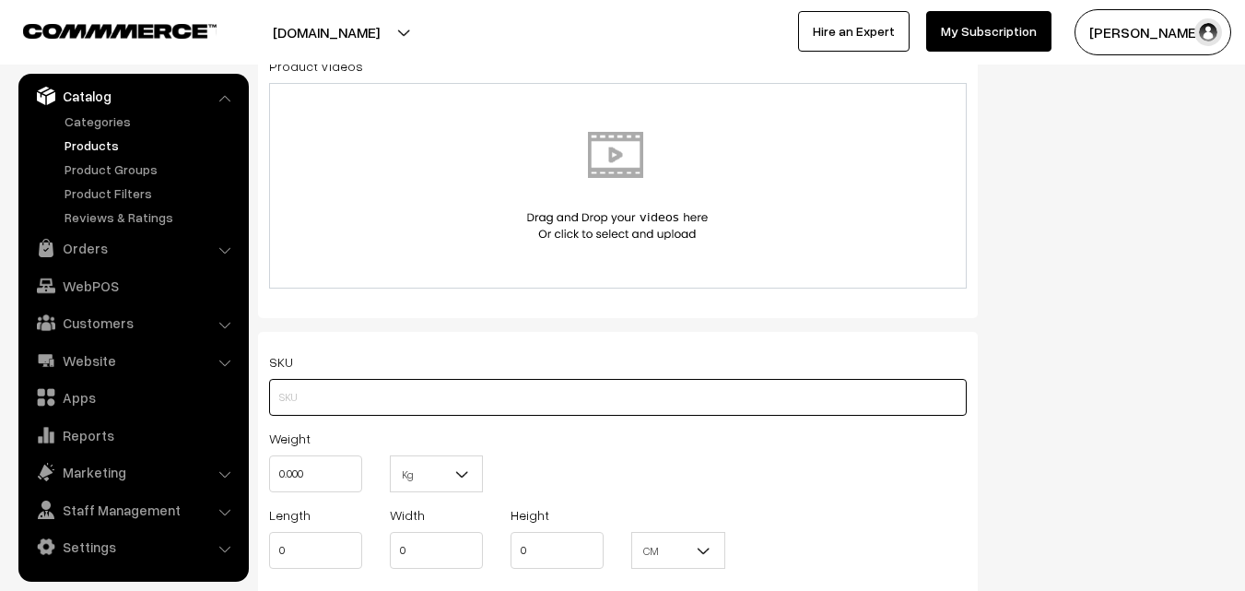
click at [325, 389] on input "text" at bounding box center [618, 397] width 698 height 37
paste input "va11966-aug-kanchi-pra"
type input "va11966-aug-kanchi-pra"
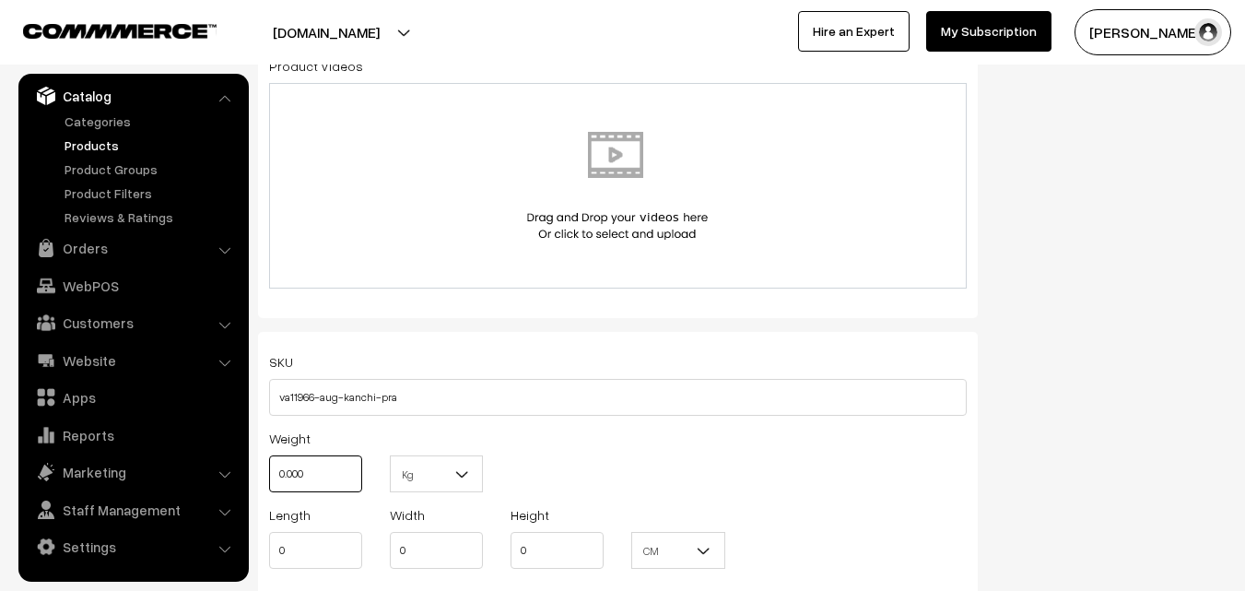
click at [333, 472] on input "0.000" at bounding box center [315, 473] width 93 height 37
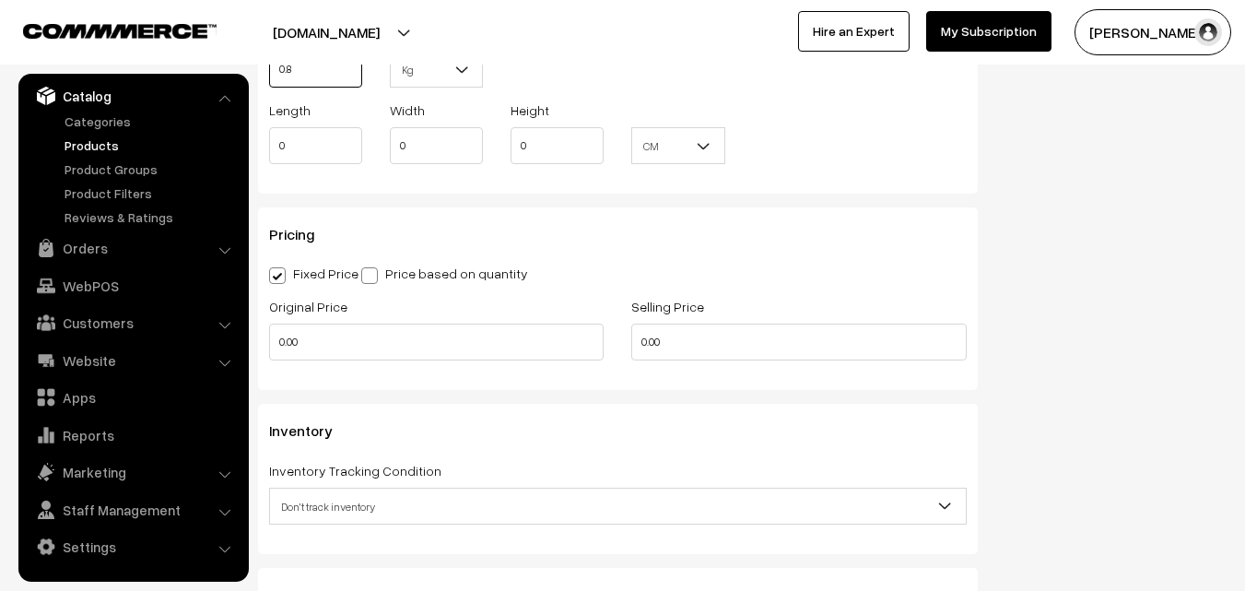
scroll to position [1474, 0]
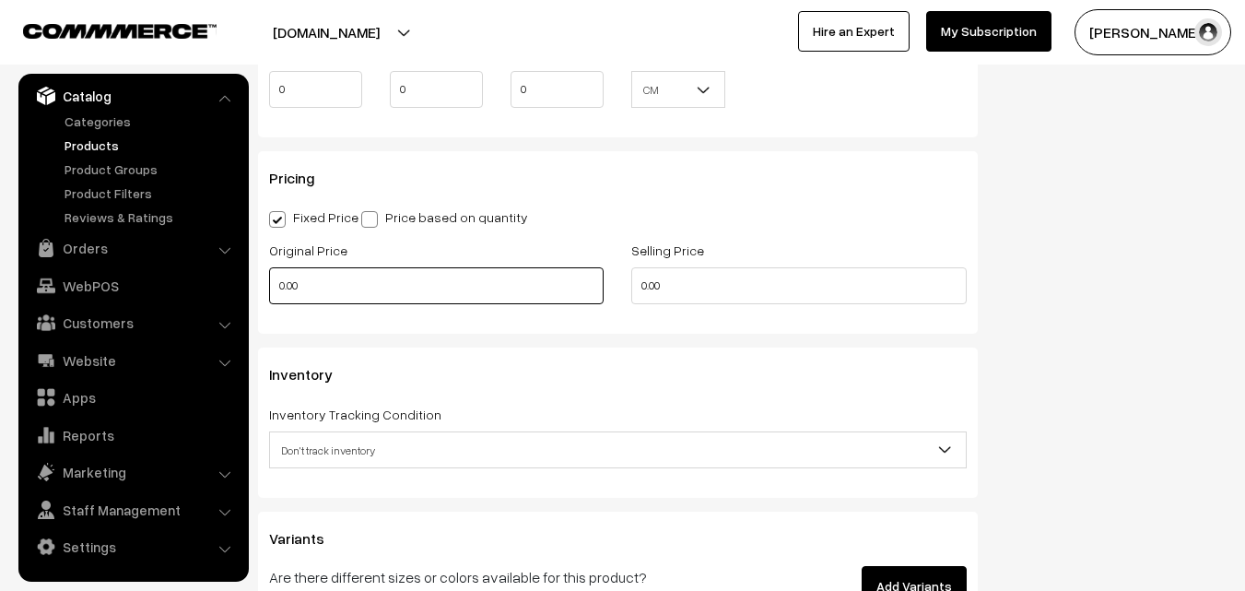
type input "0.80"
click at [311, 285] on input "0.00" at bounding box center [436, 285] width 334 height 37
type input "0"
type input "14900"
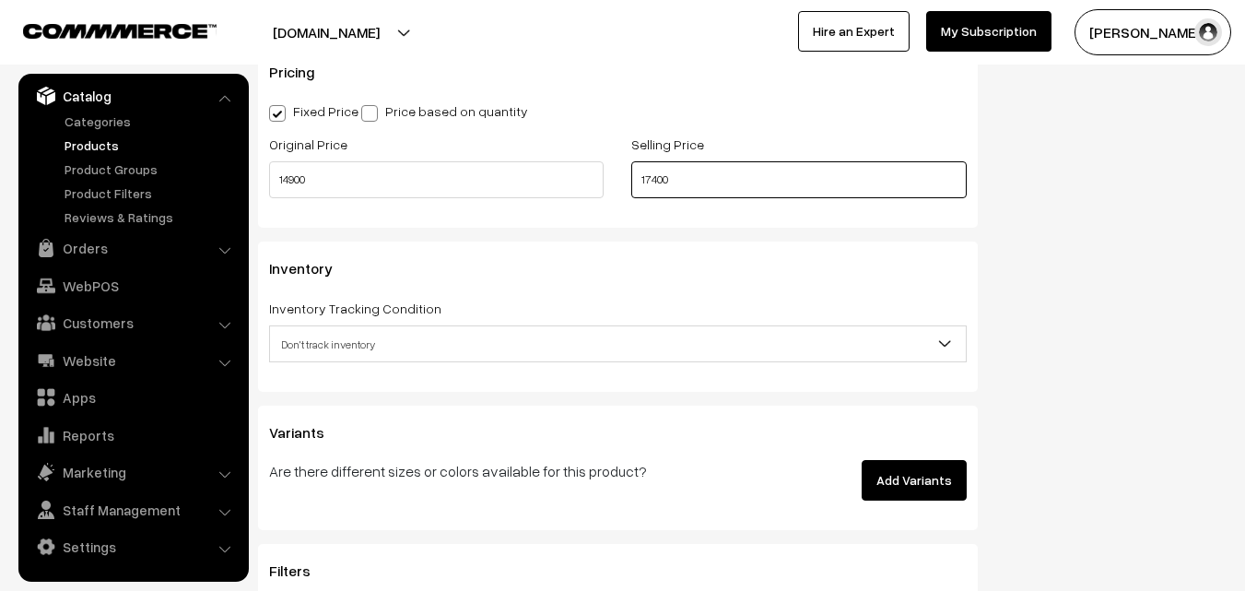
scroll to position [1659, 0]
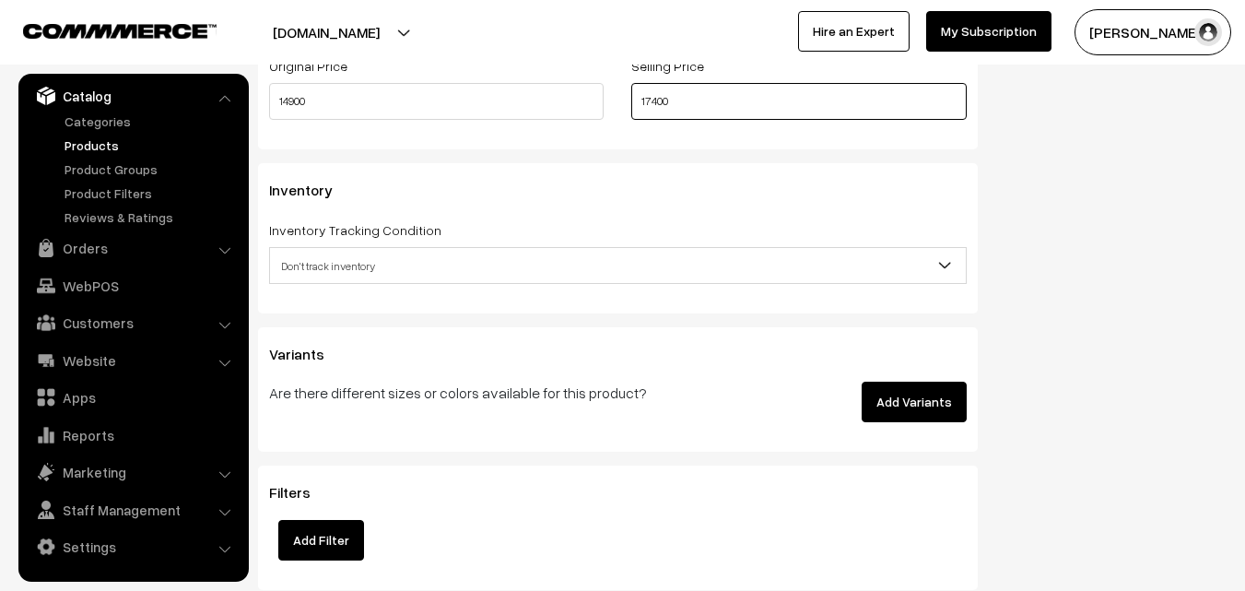
type input "17400"
click at [319, 256] on span "Don't track inventory" at bounding box center [618, 266] width 696 height 32
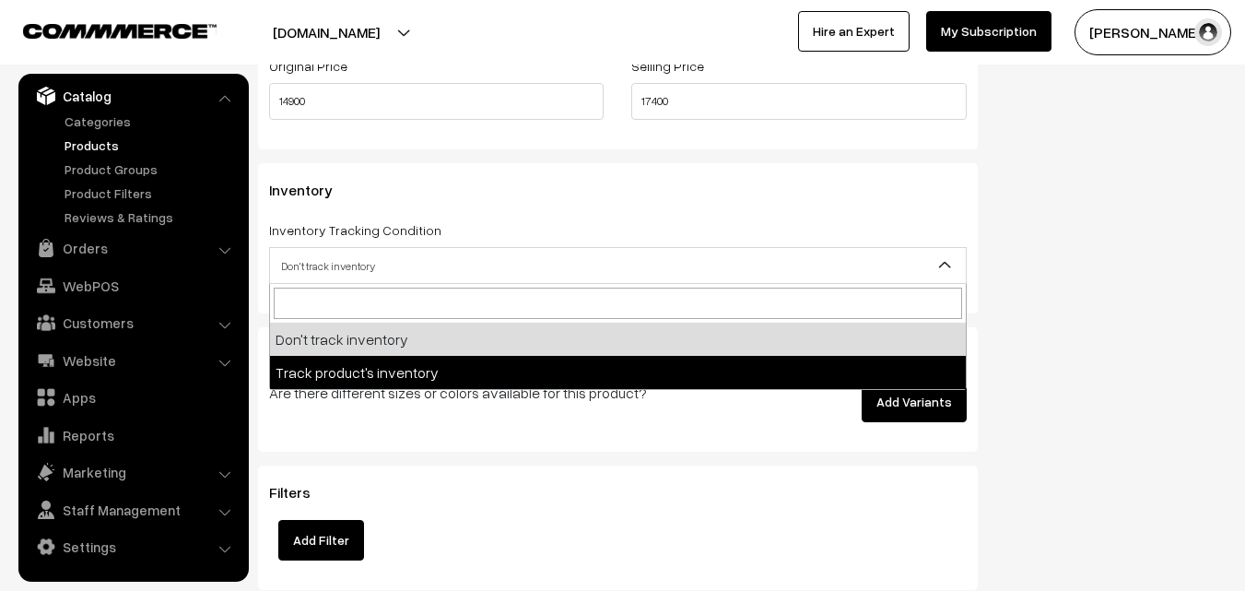
select select "2"
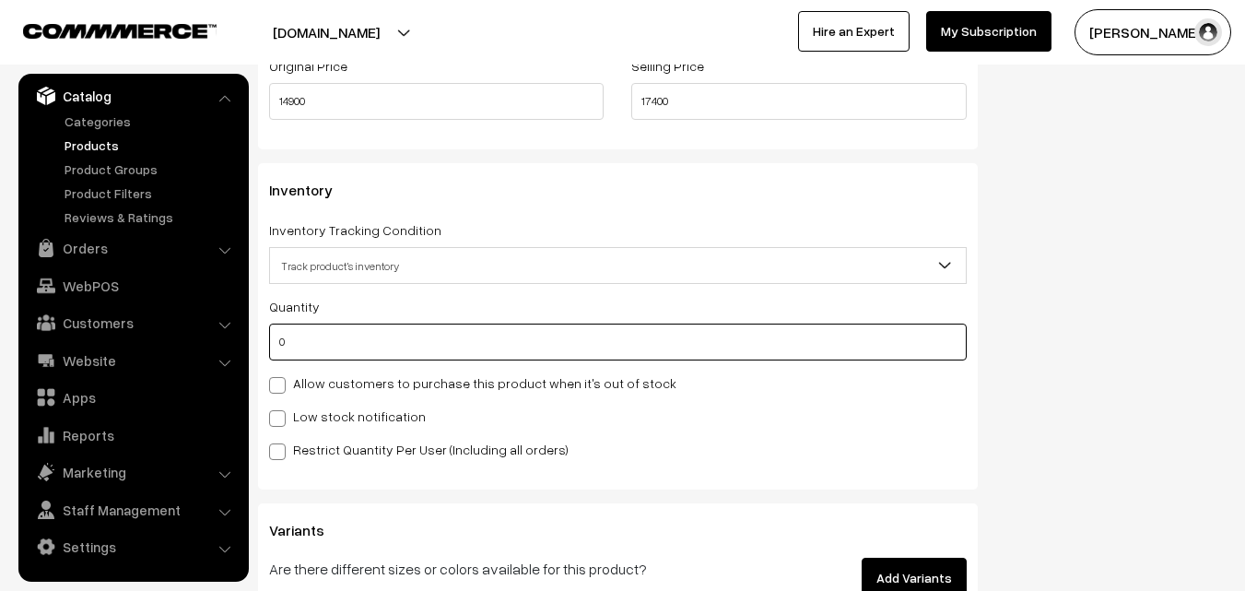
click at [328, 351] on input "0" at bounding box center [618, 341] width 698 height 37
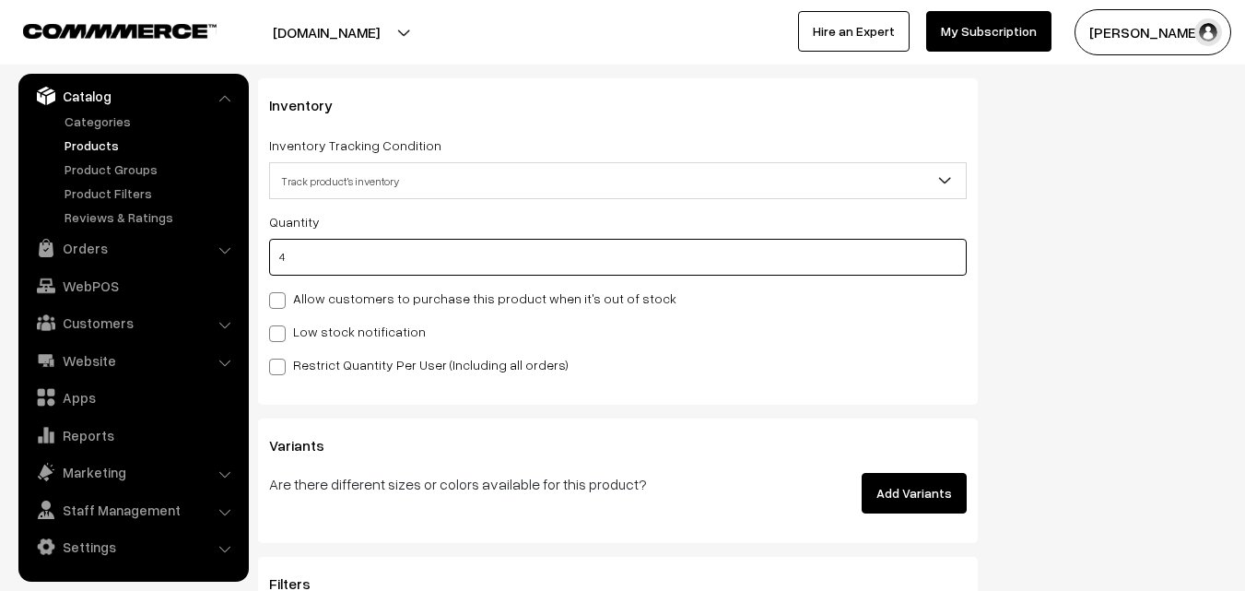
scroll to position [1843, 0]
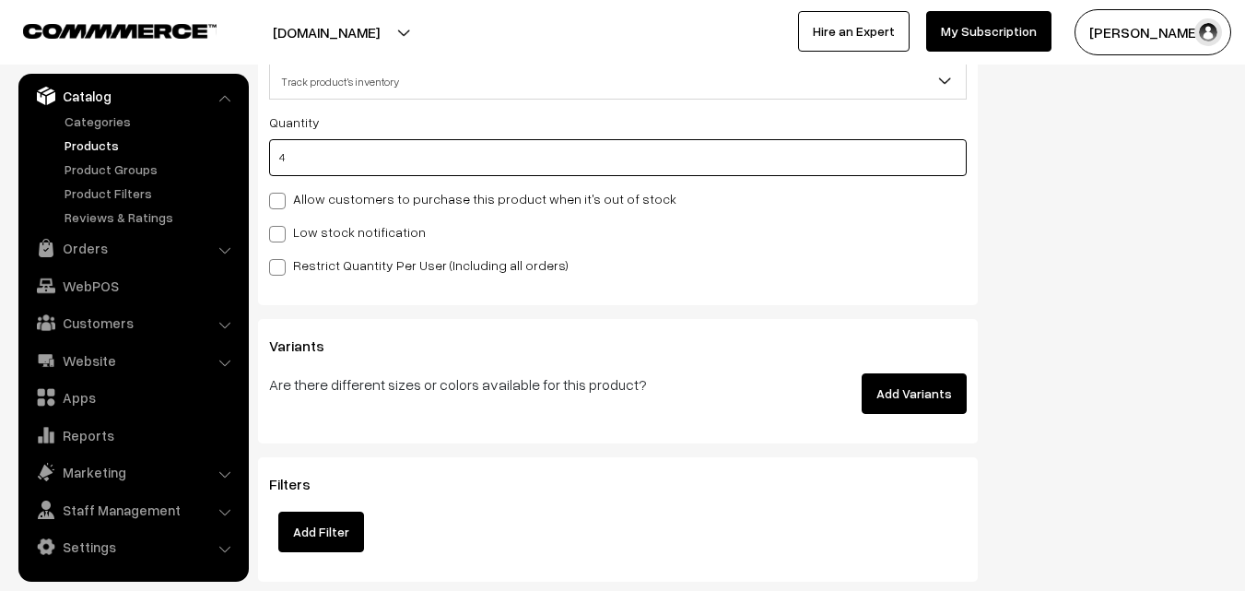
type input "4"
click at [293, 242] on div "Quantity 4 Allow customers to purchase this product when it's out of stock Low …" at bounding box center [618, 193] width 698 height 165
click at [293, 240] on label "Low stock notification" at bounding box center [347, 231] width 157 height 19
click at [281, 237] on input "Low stock notification" at bounding box center [275, 231] width 12 height 12
checkbox input "true"
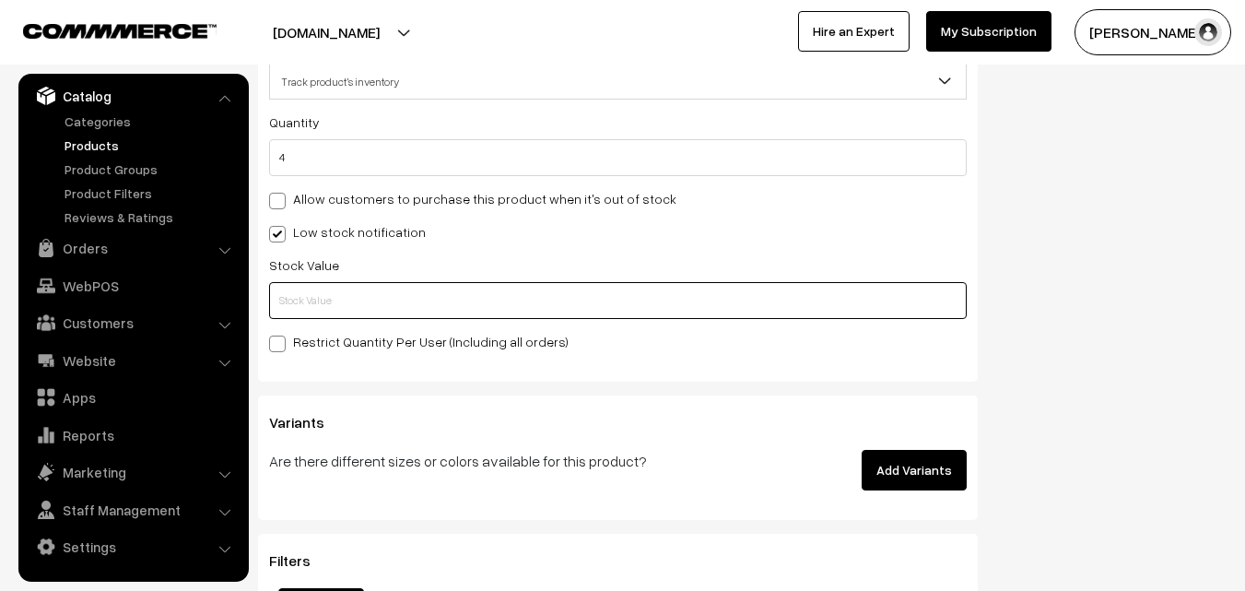
click at [291, 289] on input "text" at bounding box center [618, 300] width 698 height 37
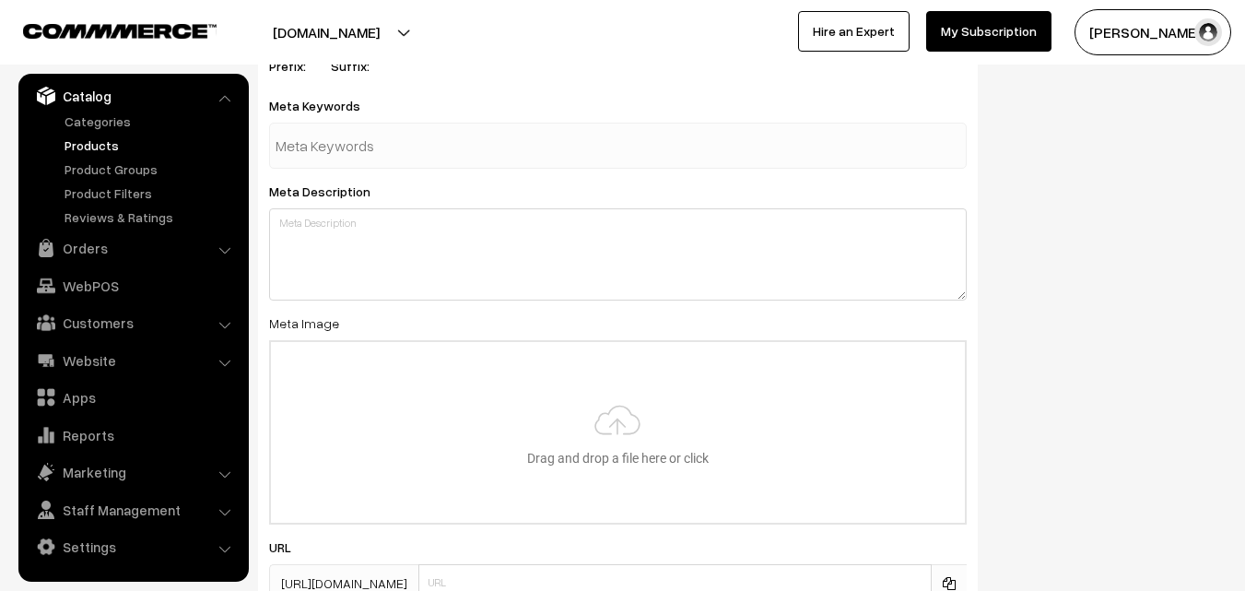
scroll to position [2743, 0]
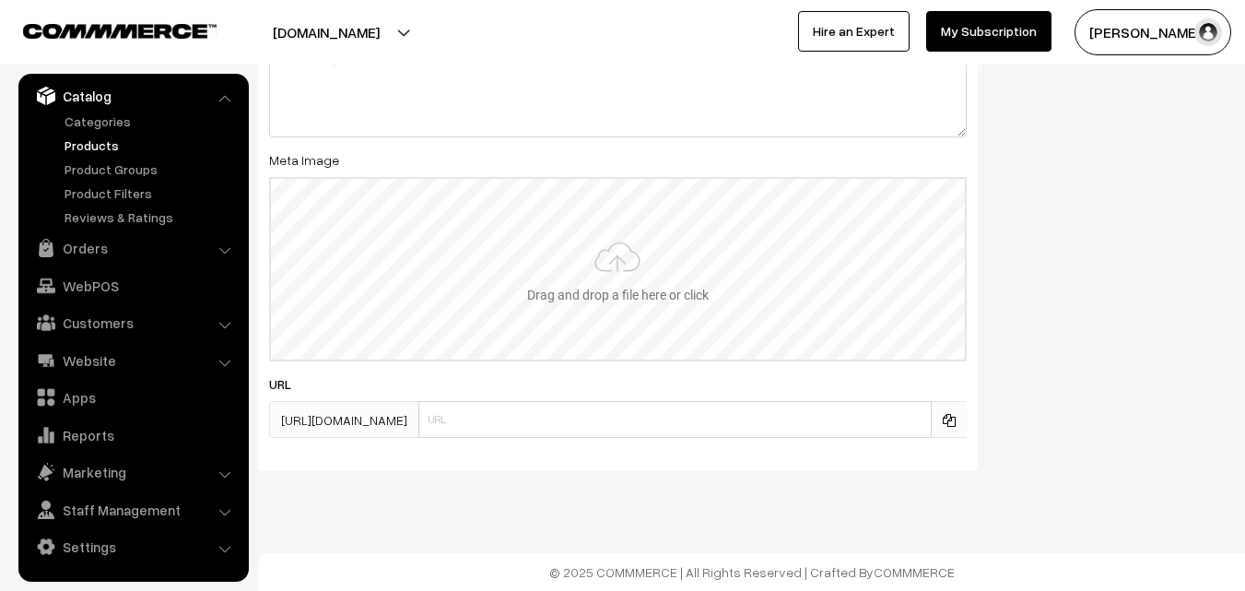
type input "2"
click at [633, 271] on input "file" at bounding box center [618, 269] width 694 height 181
type input "C:\fakepath\gadwal-saree-va11966-aug.jpeg"
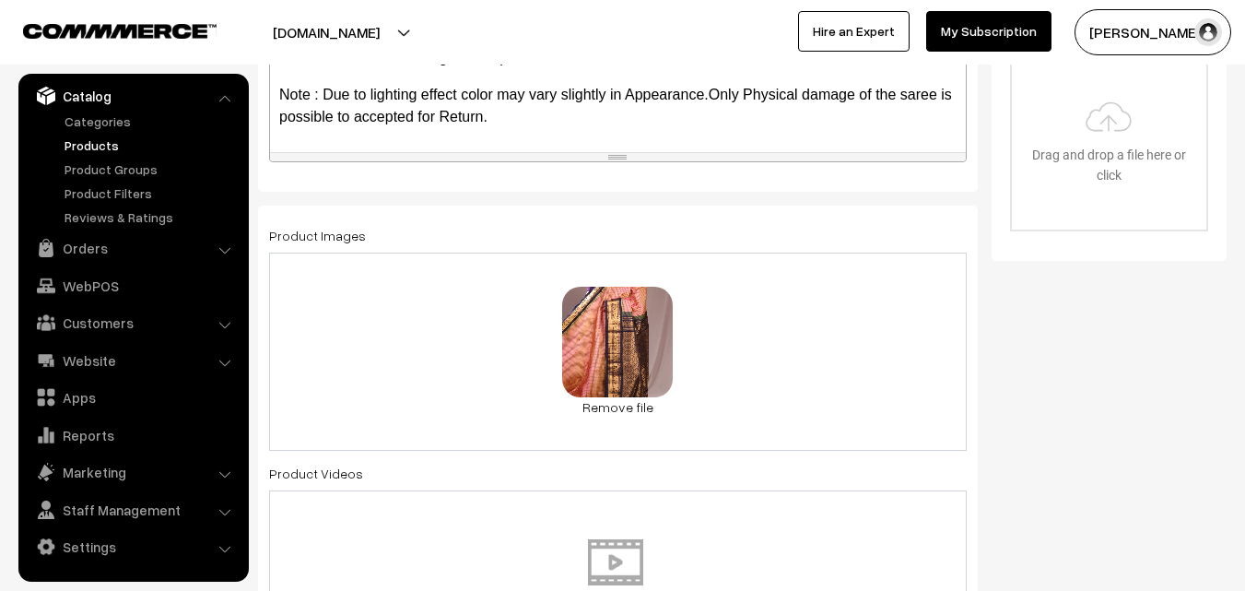
scroll to position [0, 0]
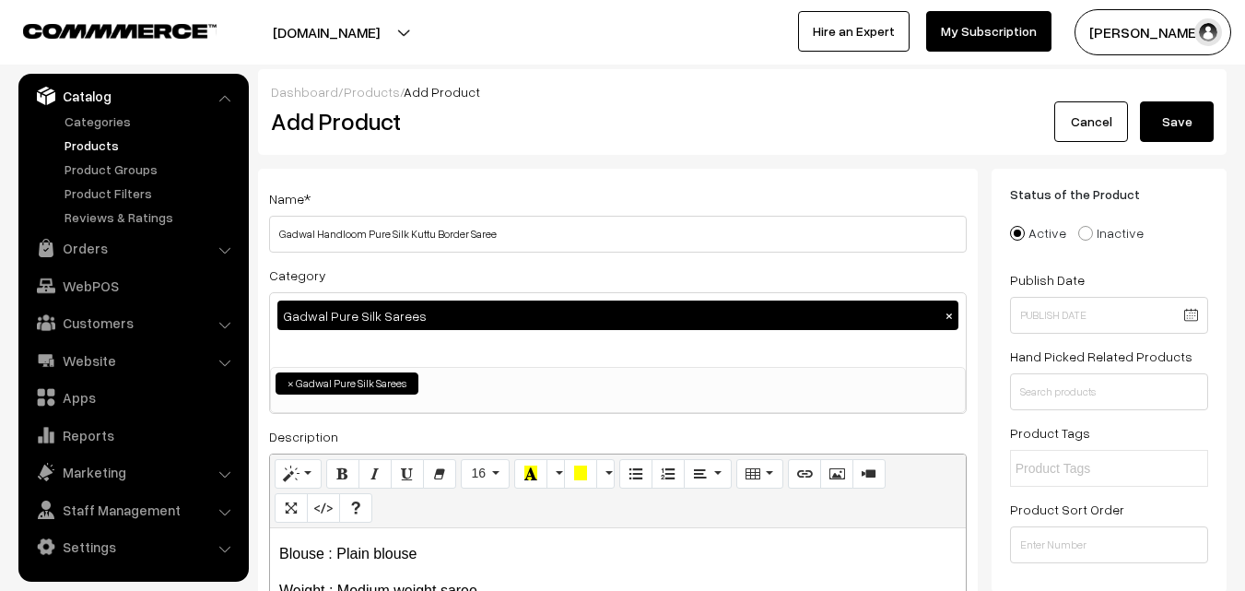
click at [1200, 137] on button "Save" at bounding box center [1177, 121] width 74 height 41
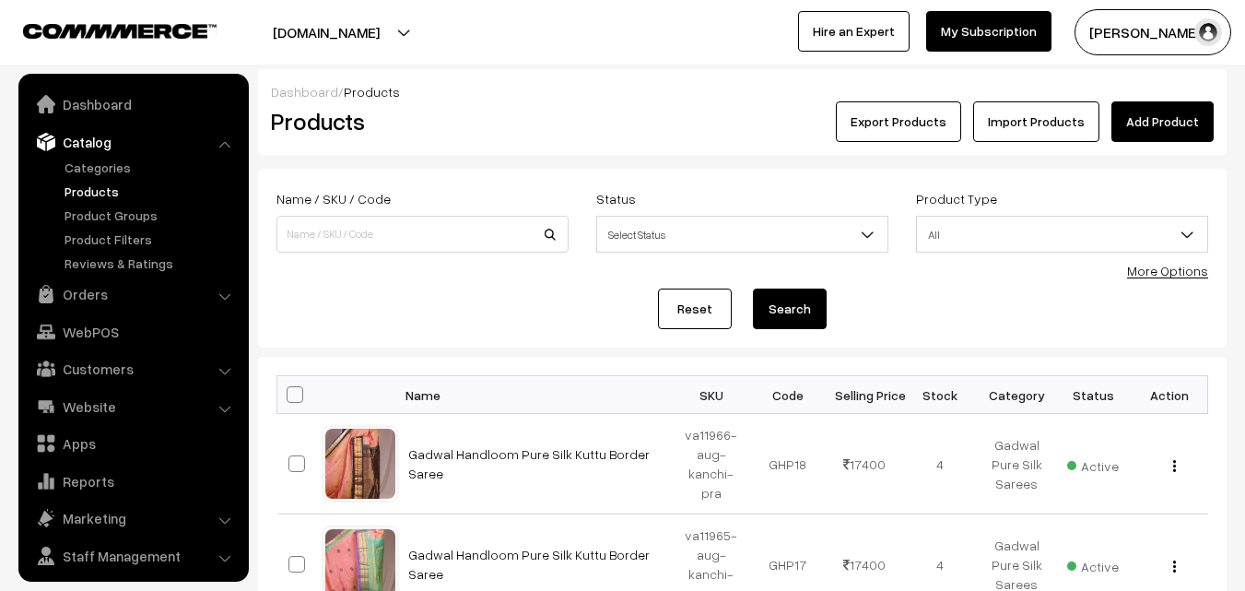
scroll to position [46, 0]
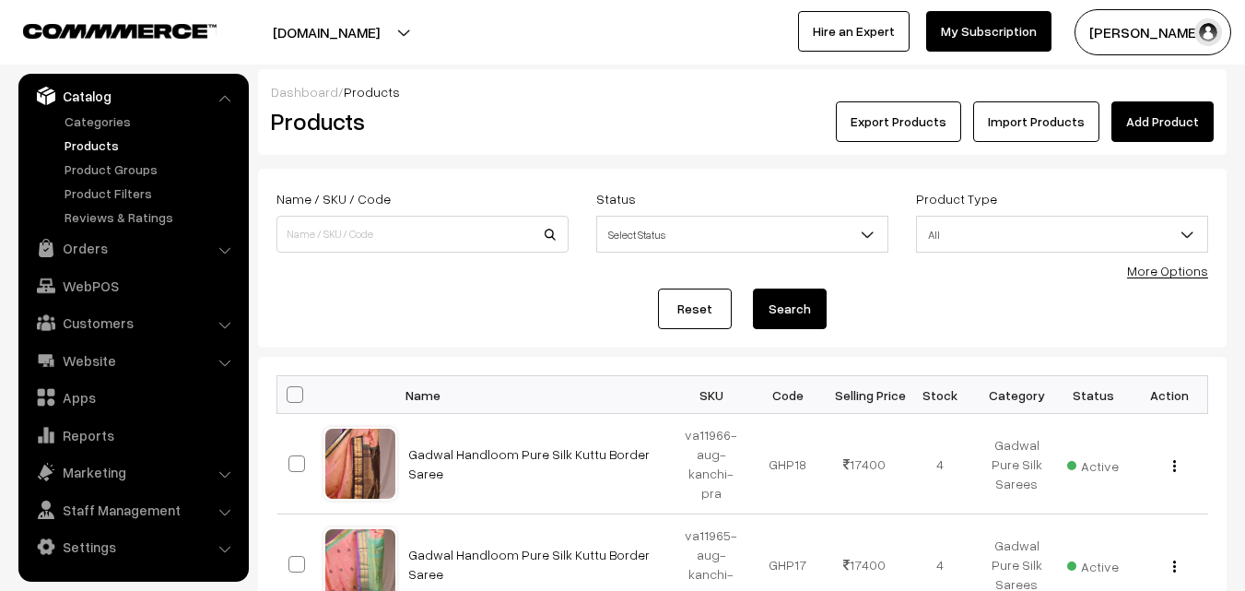
click at [524, 144] on div "Dashboard / Products Products Export Products Import Products Add Product" at bounding box center [742, 112] width 968 height 86
click at [1178, 118] on link "Add Product" at bounding box center [1162, 121] width 102 height 41
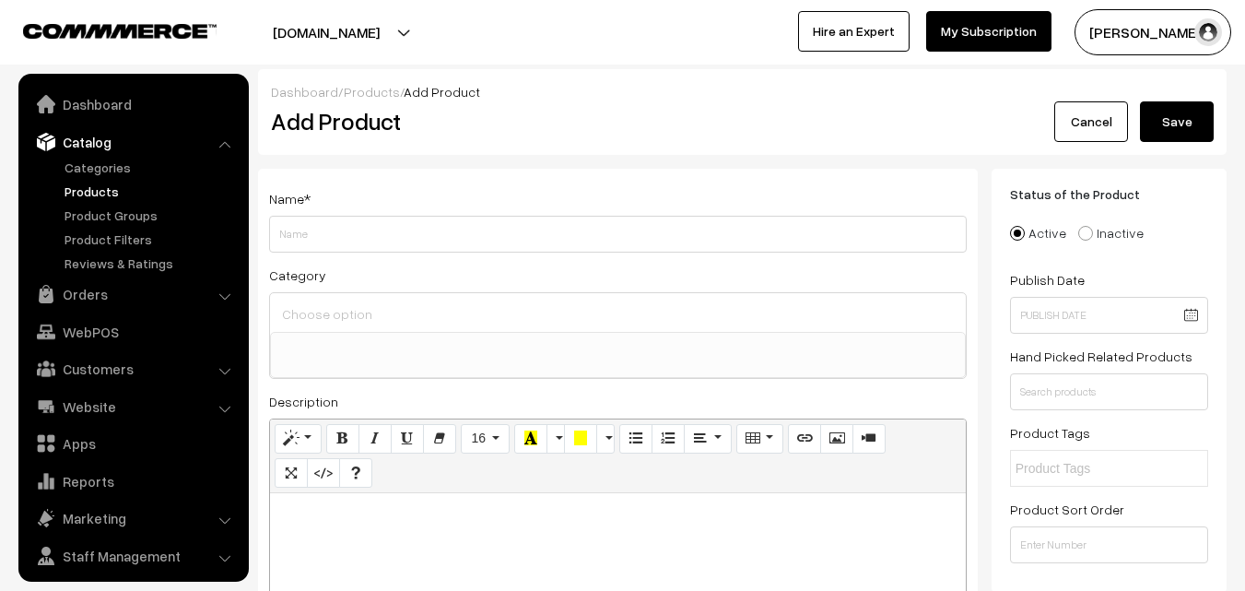
select select
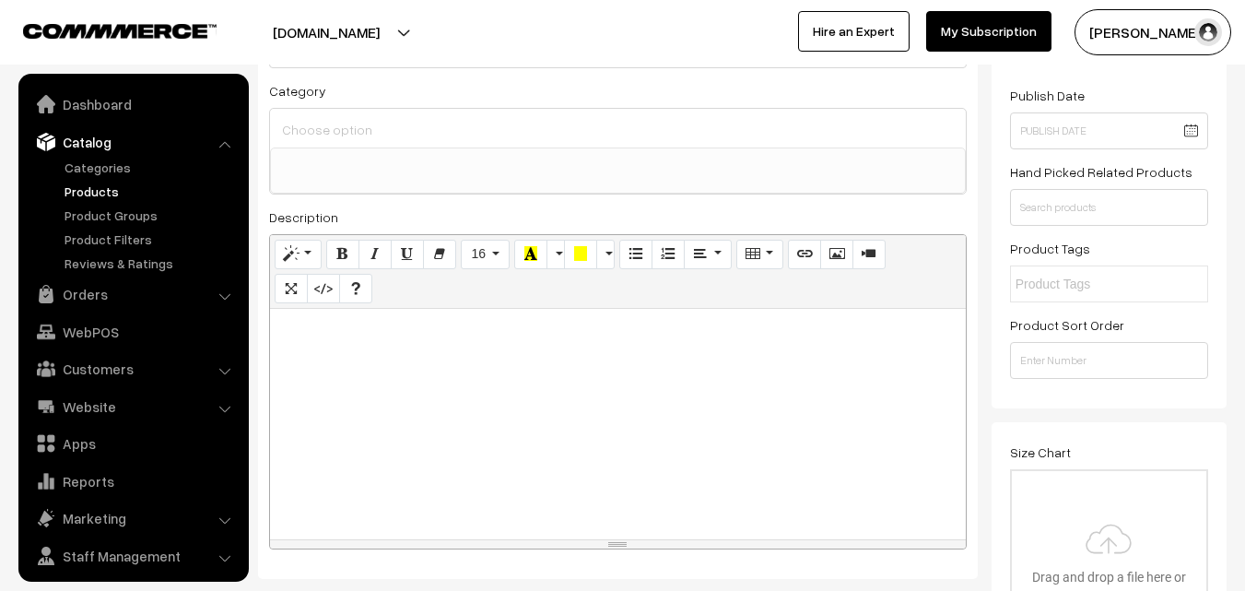
scroll to position [46, 0]
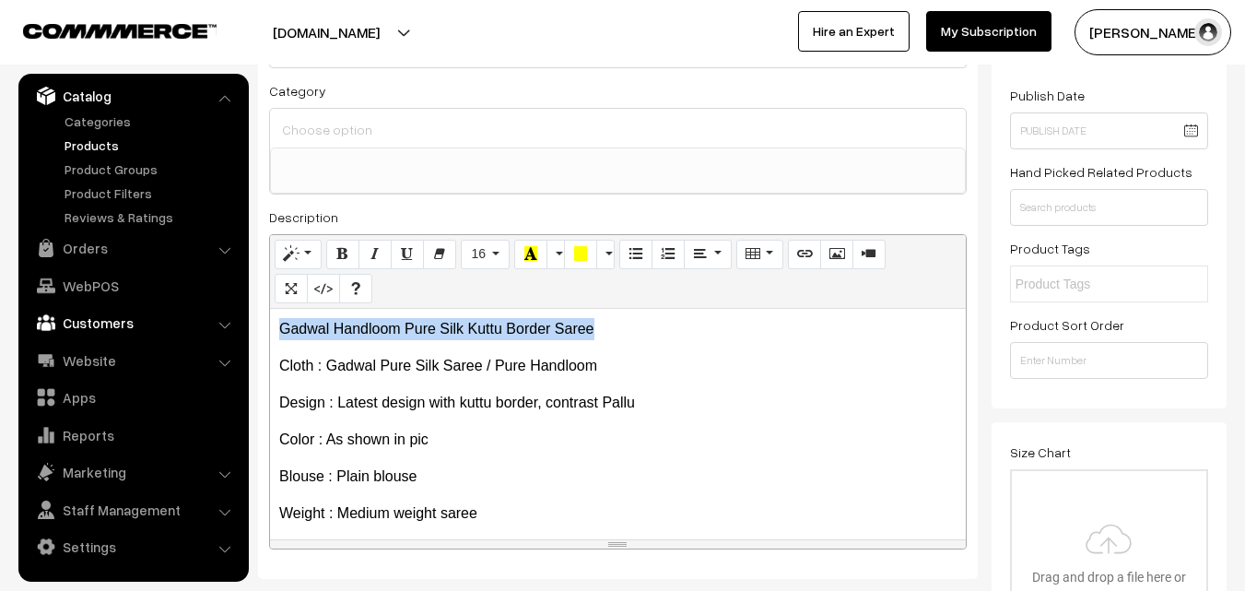
drag, startPoint x: 626, startPoint y: 333, endPoint x: 228, endPoint y: 333, distance: 398.1
copy p "Gadwal Handloom Pure Silk Kuttu Border Saree"
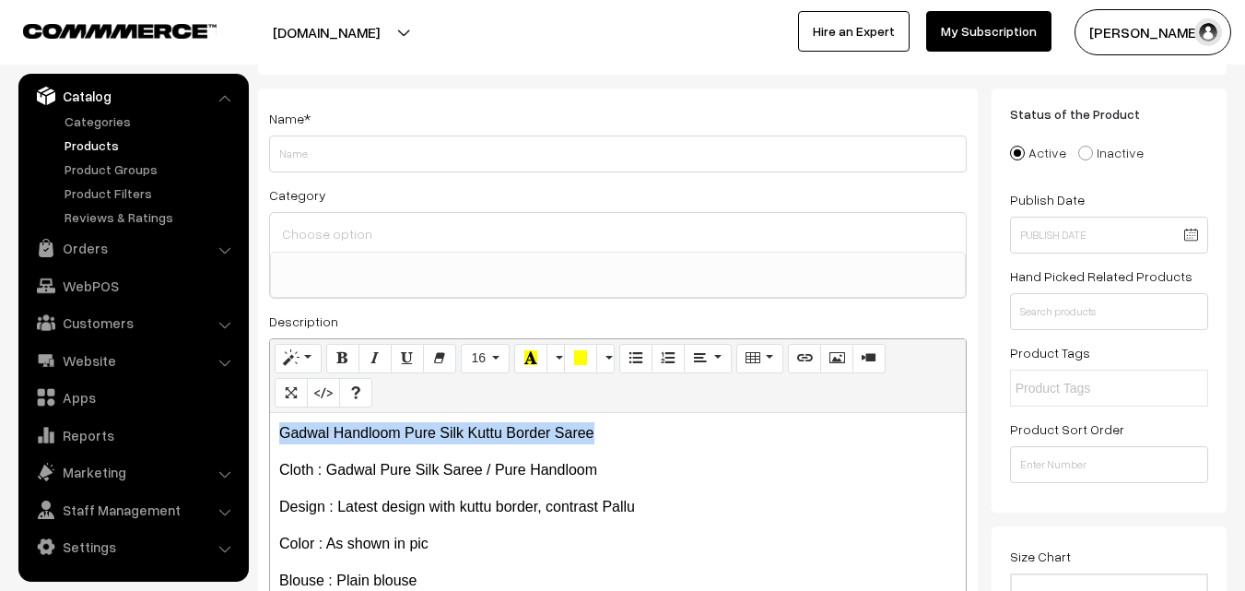
scroll to position [0, 0]
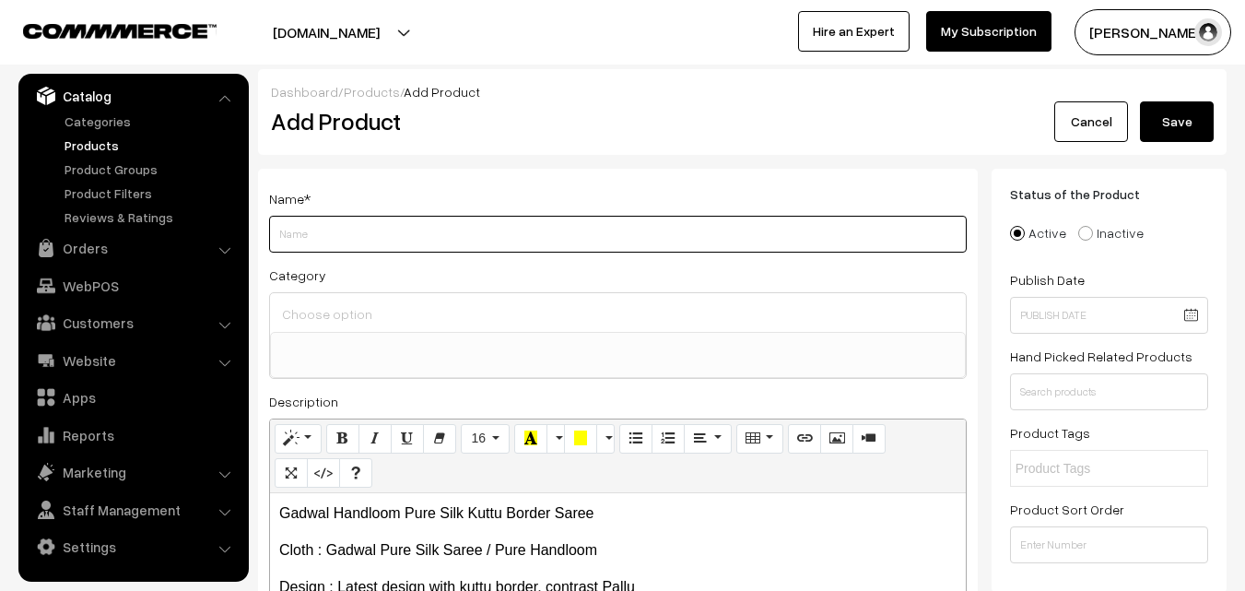
click at [322, 233] on input "Weight" at bounding box center [618, 234] width 698 height 37
paste input "Gadwal Handloom Pure Silk Kuttu Border Saree"
type input "Gadwal Handloom Pure Silk Kuttu Border Saree"
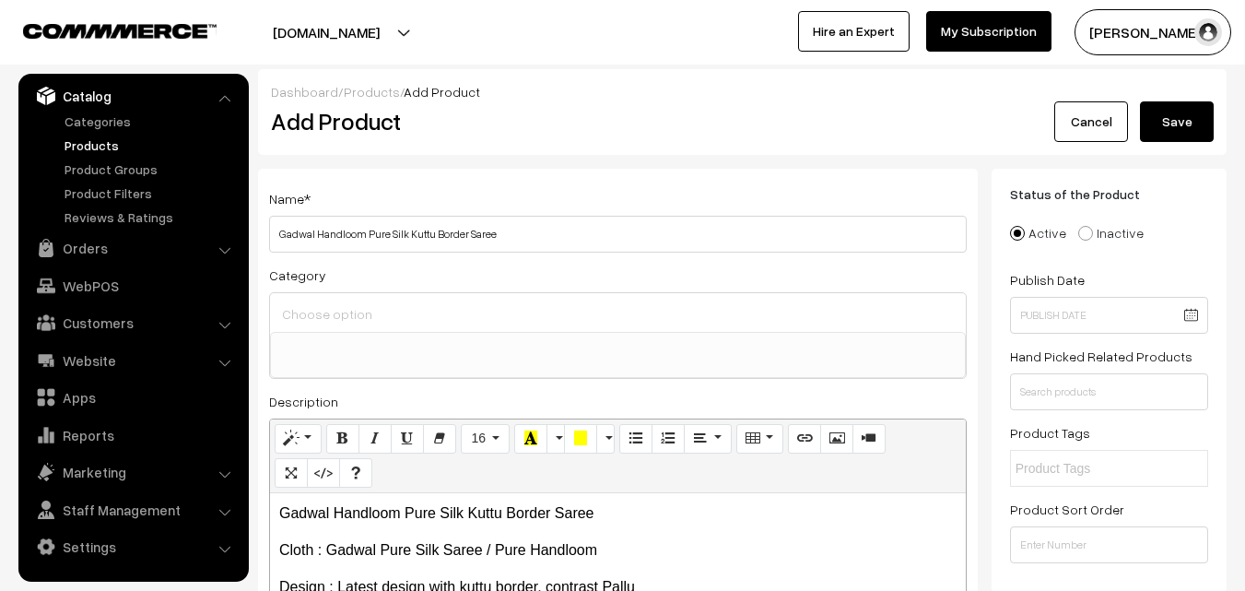
click at [332, 299] on div at bounding box center [618, 312] width 696 height 39
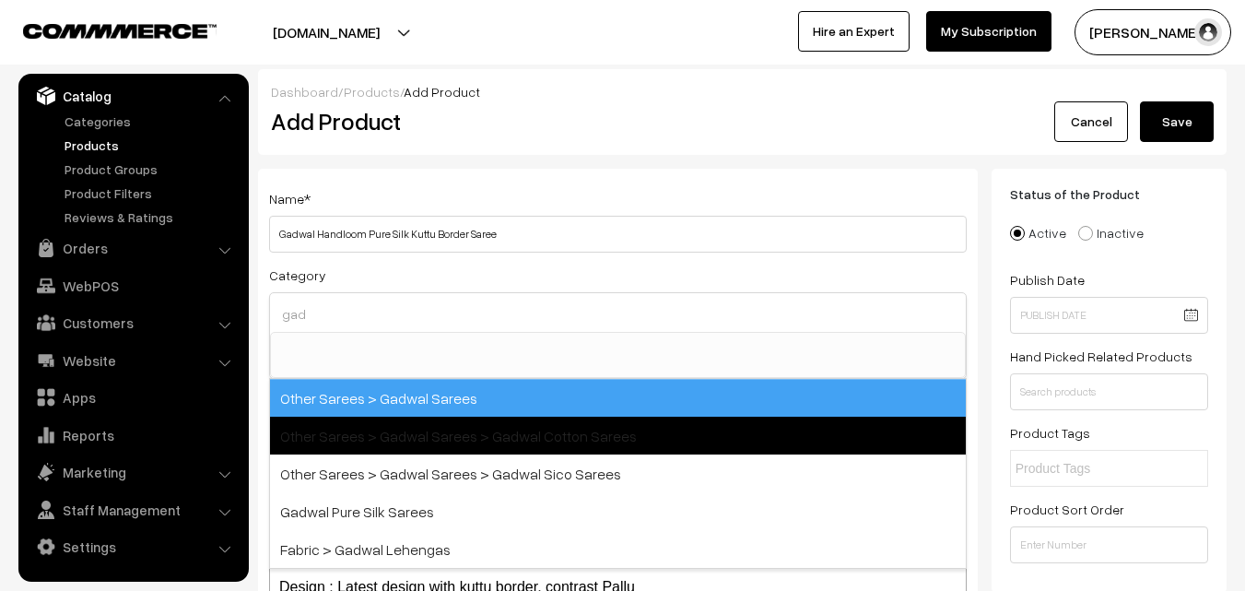
type input "gad"
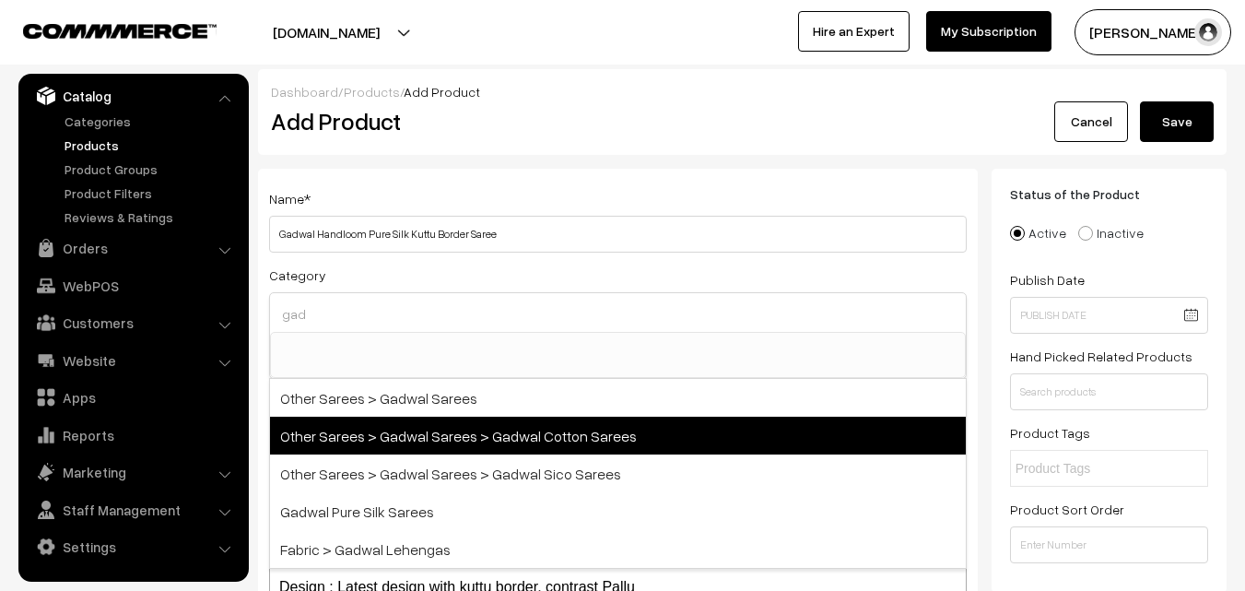
click at [401, 416] on span "Other Sarees > Gadwal Sarees > Gadwal Cotton Sarees" at bounding box center [618, 435] width 696 height 38
select select "46"
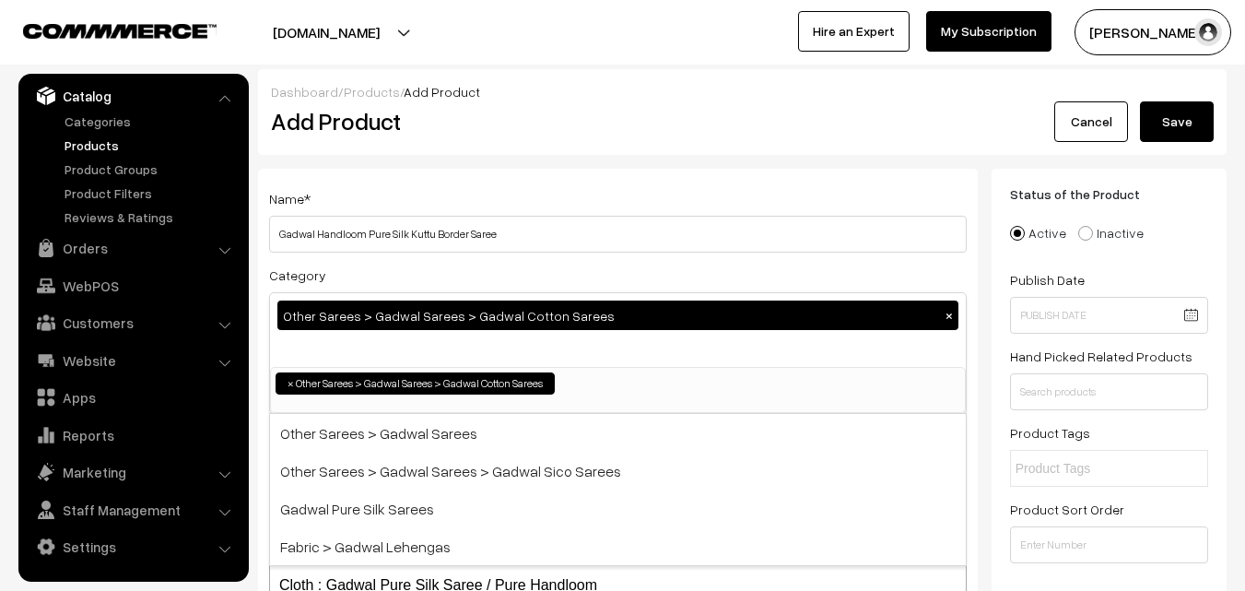
click at [944, 314] on button "×" at bounding box center [949, 315] width 17 height 17
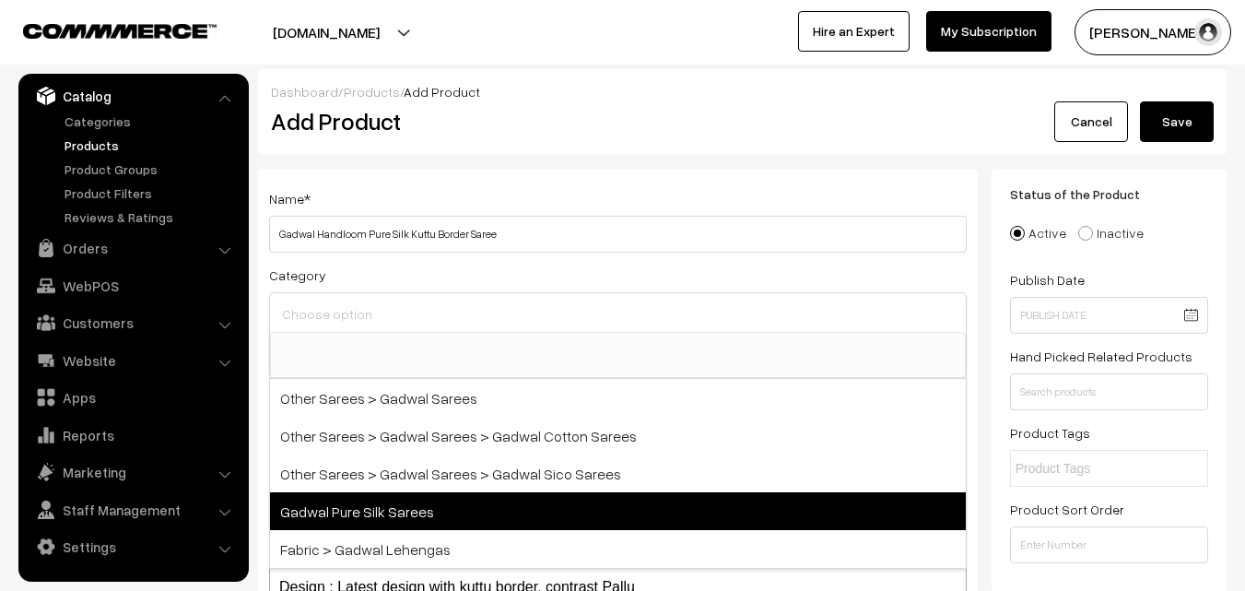
click at [403, 510] on span "Gadwal Pure Silk Sarees" at bounding box center [618, 511] width 696 height 38
select select "45"
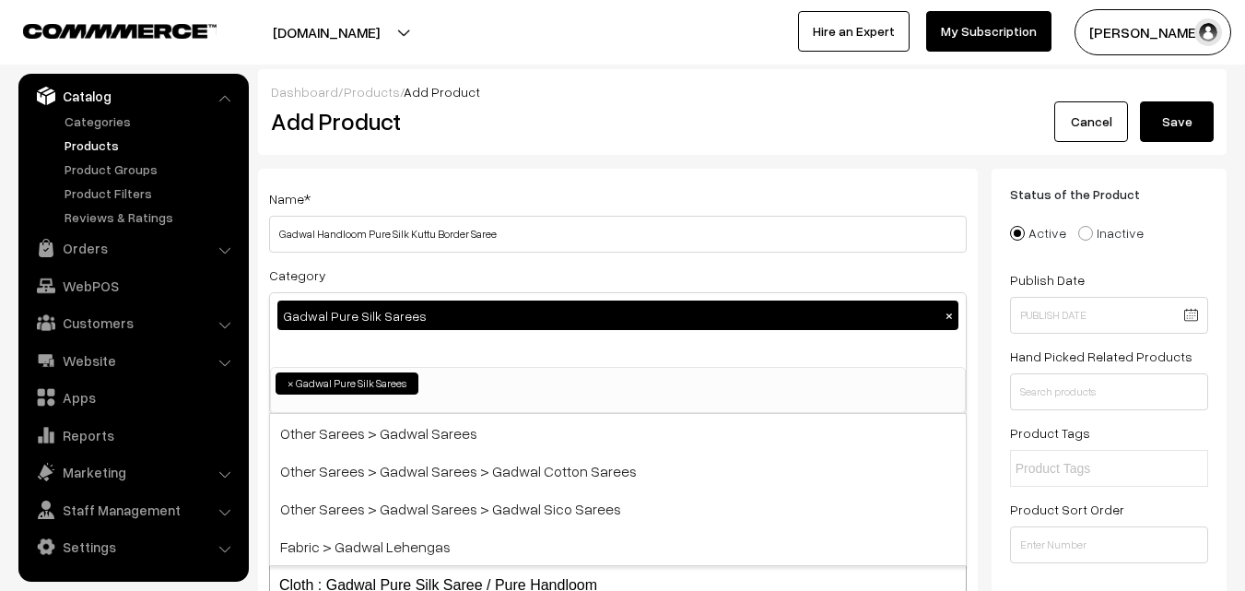
click at [533, 191] on div "Name * Gadwal Handloom Pure Silk Kuttu Border Saree" at bounding box center [618, 219] width 698 height 65
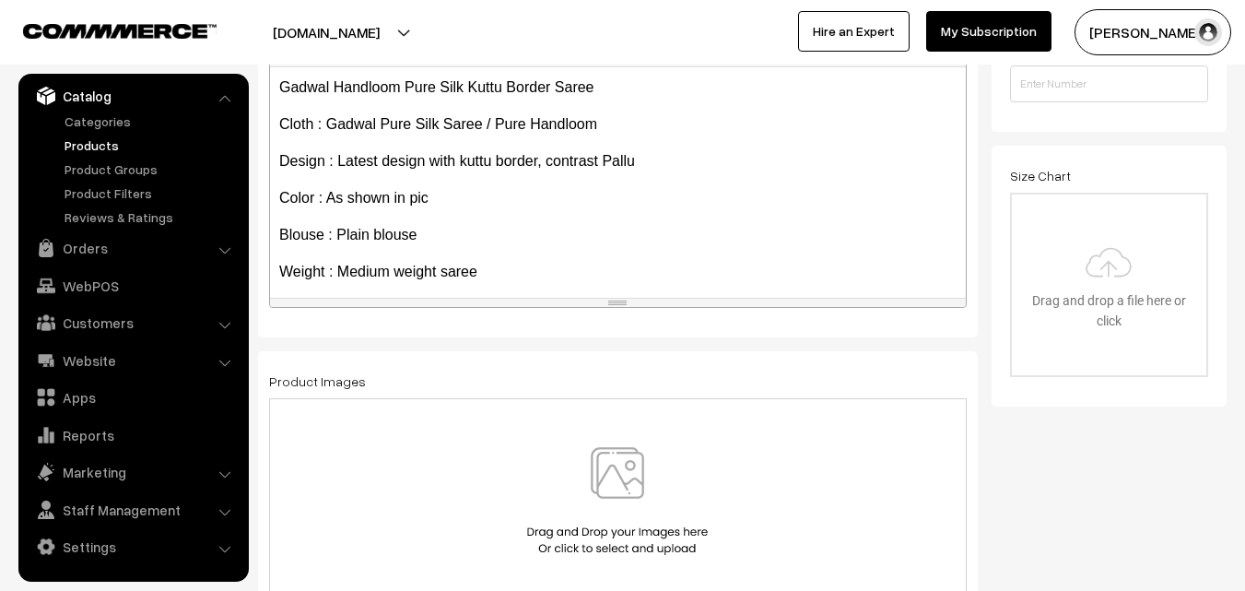
scroll to position [142, 0]
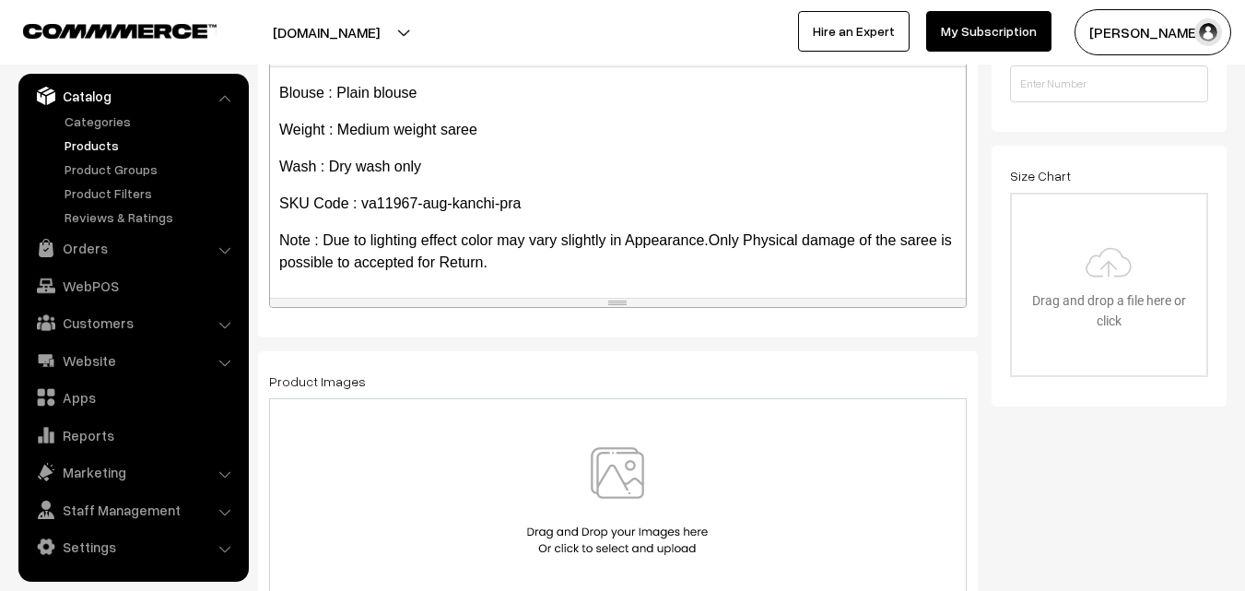
click at [617, 508] on img at bounding box center [617, 501] width 190 height 108
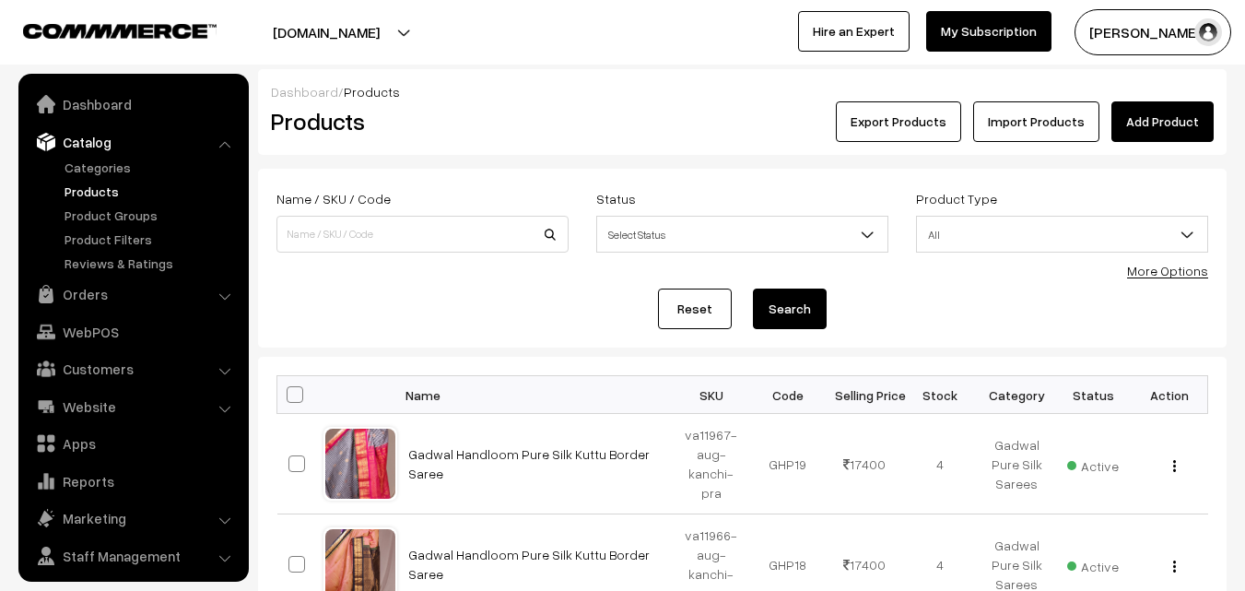
scroll to position [46, 0]
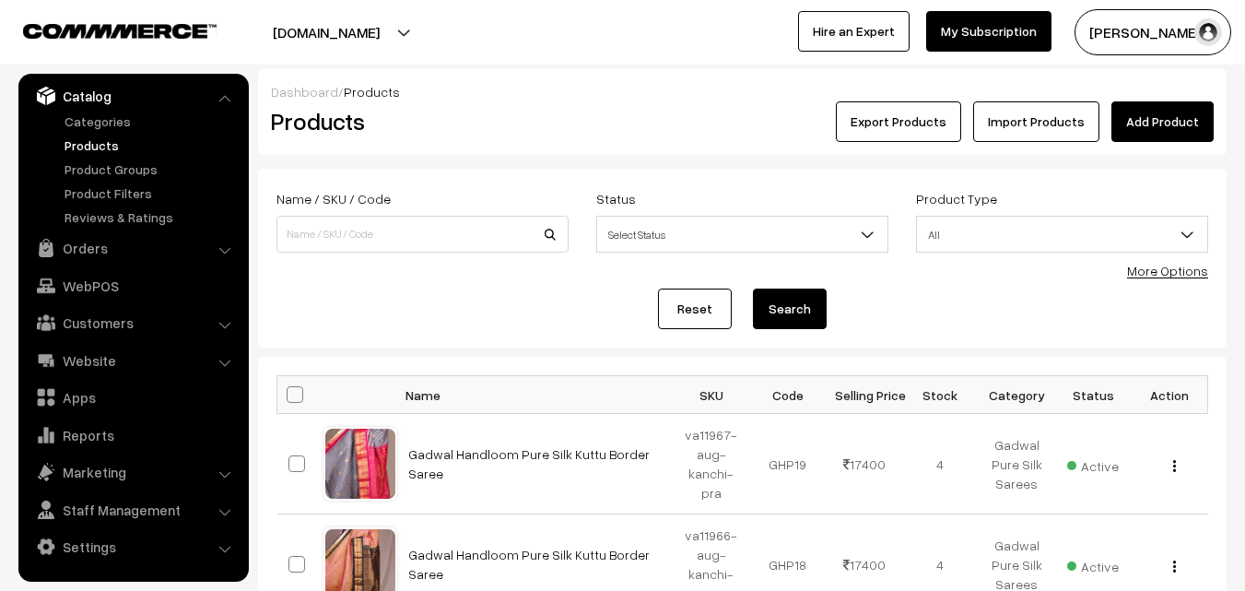
click at [510, 108] on h2 "Products" at bounding box center [419, 121] width 296 height 29
click at [1178, 106] on link "Add Product" at bounding box center [1162, 121] width 102 height 41
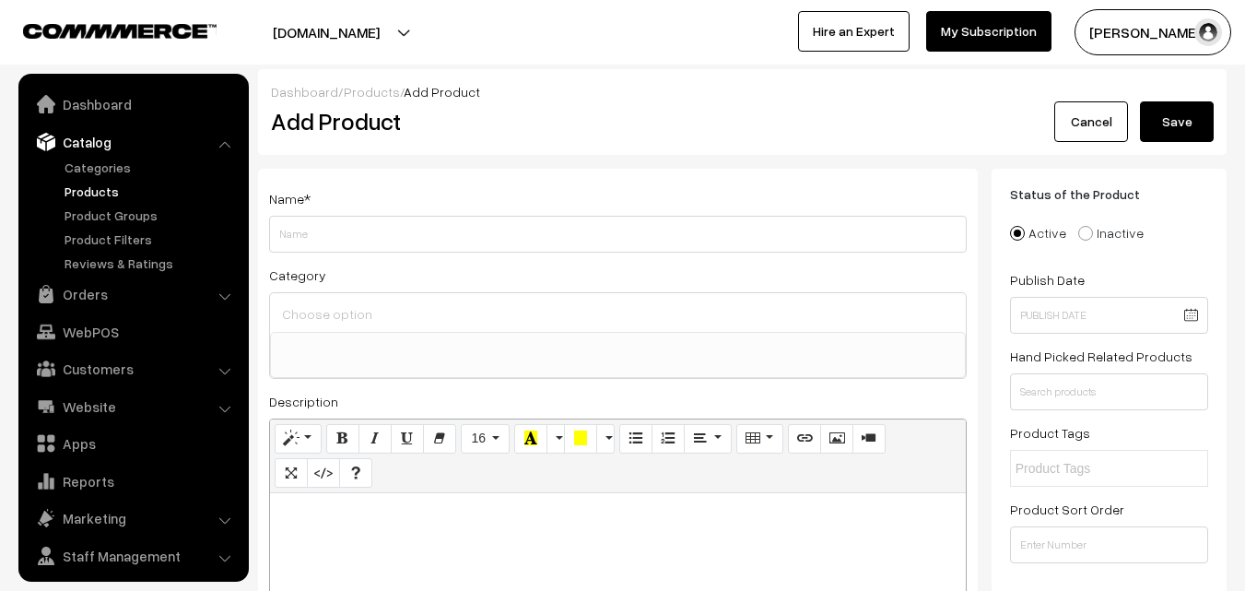
select select
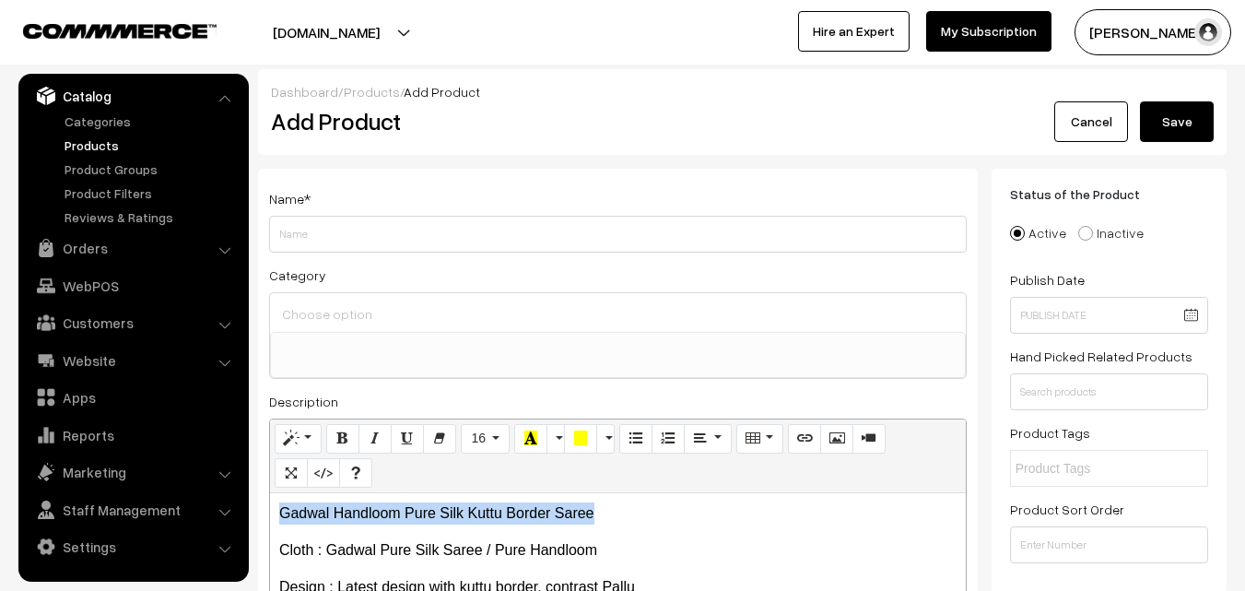
drag, startPoint x: 597, startPoint y: 512, endPoint x: 228, endPoint y: 506, distance: 369.6
copy p "Gadwal Handloom Pure Silk Kuttu Border Saree"
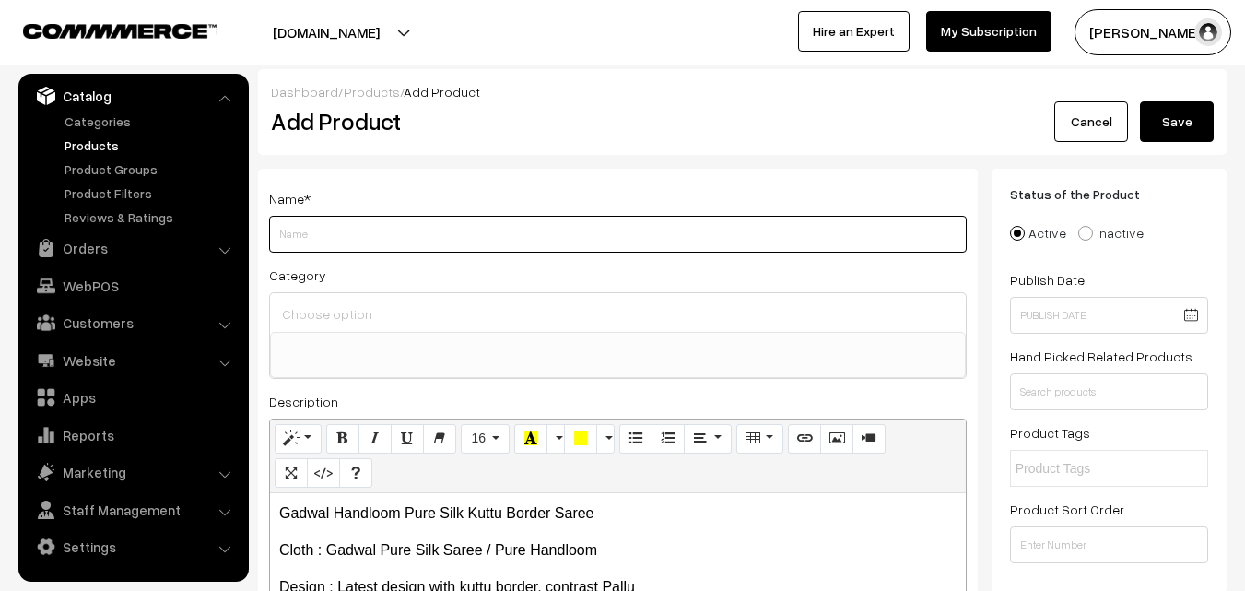
click at [334, 242] on input "Weight" at bounding box center [618, 234] width 698 height 37
paste input "Gadwal Handloom Pure Silk Kuttu Border Saree"
type input "Gadwal Handloom Pure Silk Kuttu Border Saree"
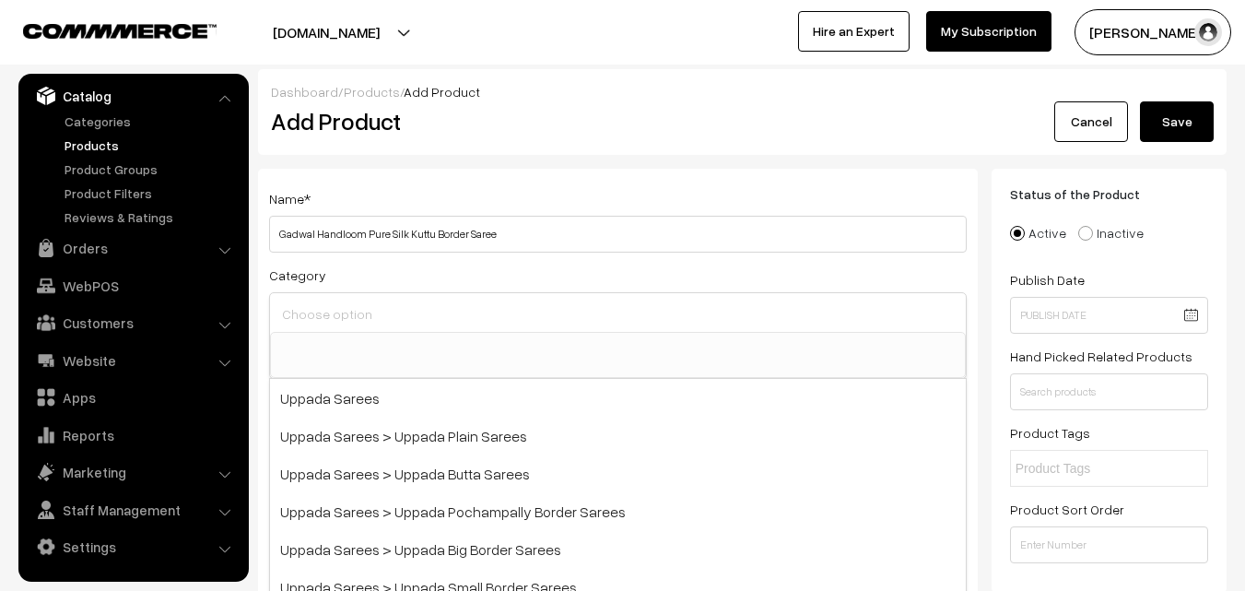
click at [329, 313] on input at bounding box center [617, 313] width 681 height 27
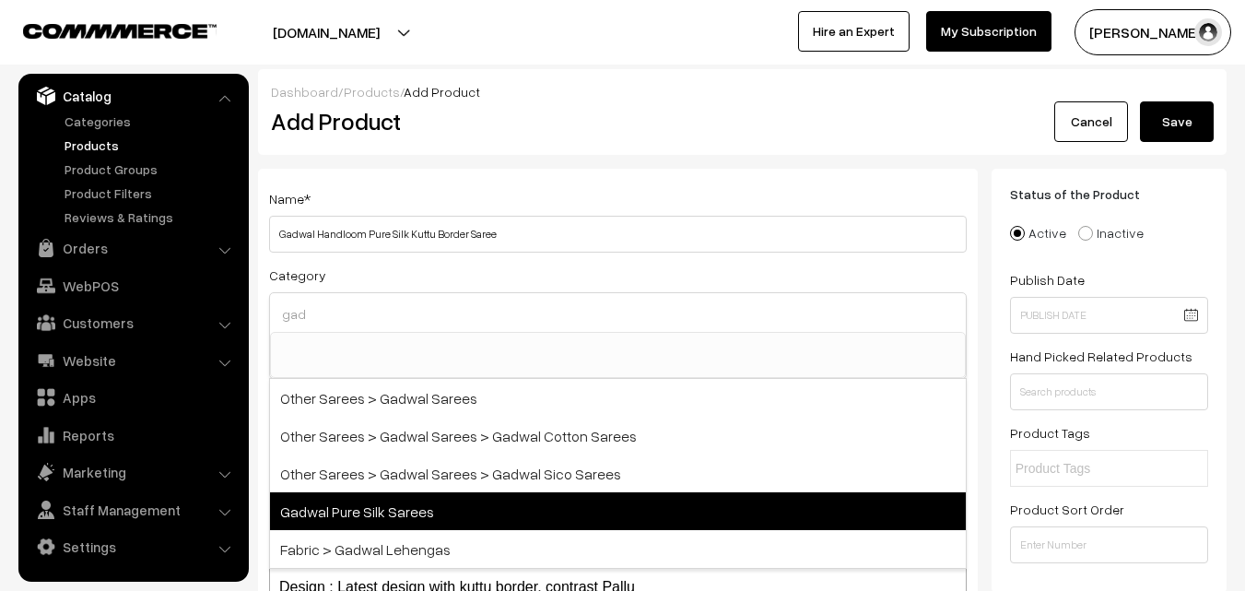
type input "gad"
click at [429, 506] on span "Gadwal Pure Silk Sarees" at bounding box center [618, 511] width 696 height 38
select select "45"
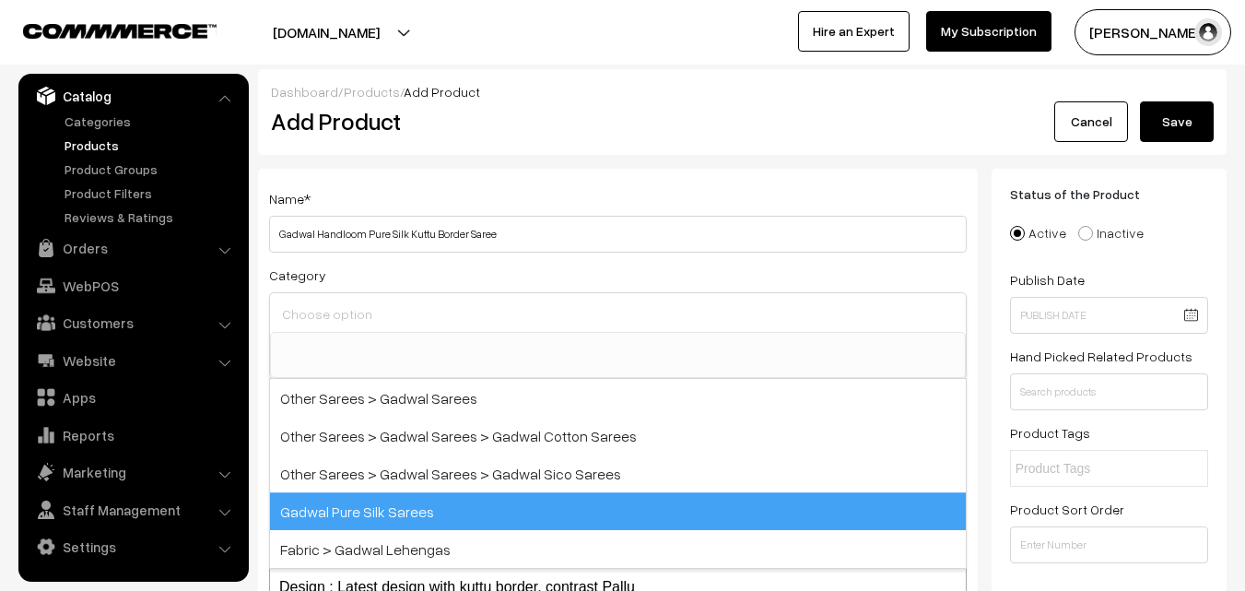
scroll to position [815, 0]
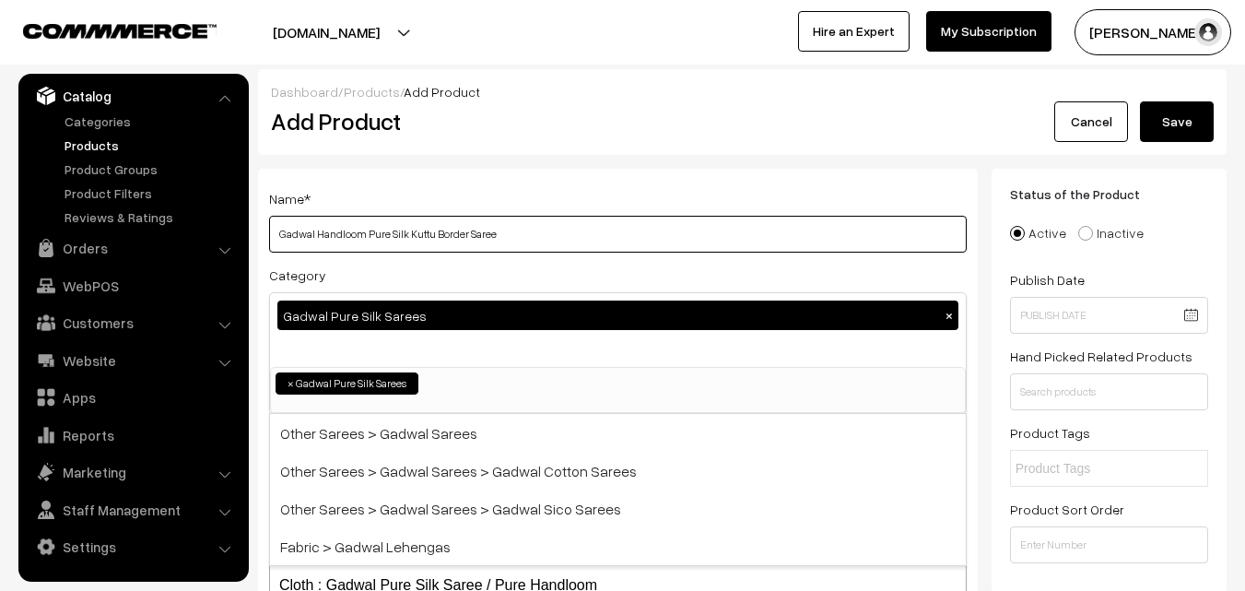
click at [518, 217] on input "Gadwal Handloom Pure Silk Kuttu Border Saree" at bounding box center [618, 234] width 698 height 37
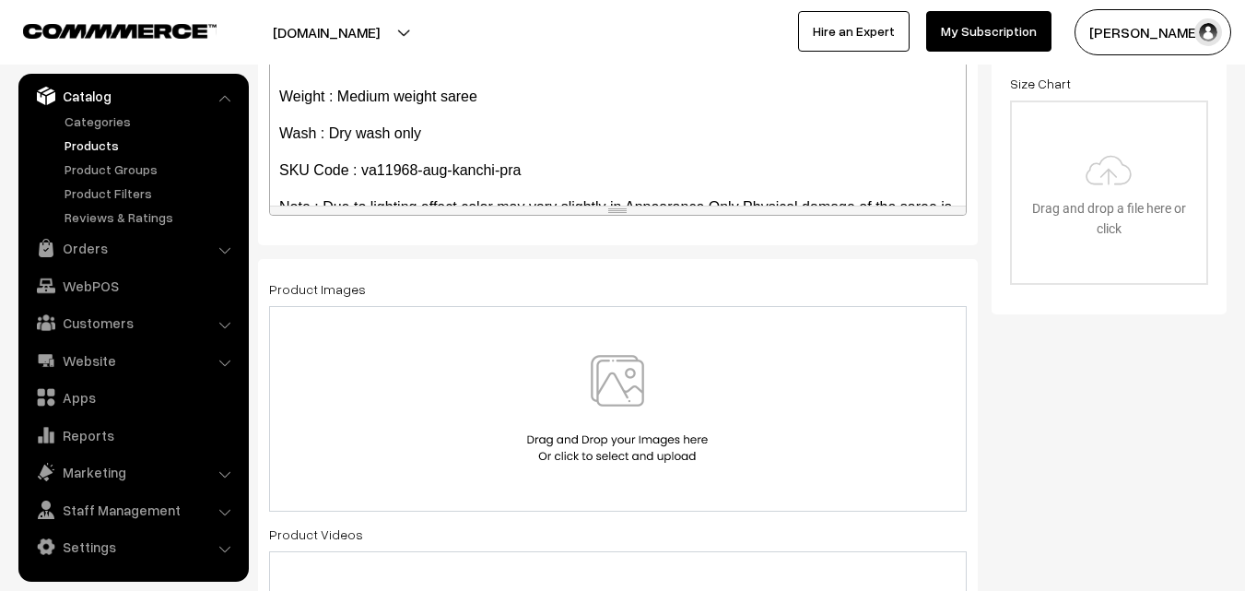
scroll to position [142, 0]
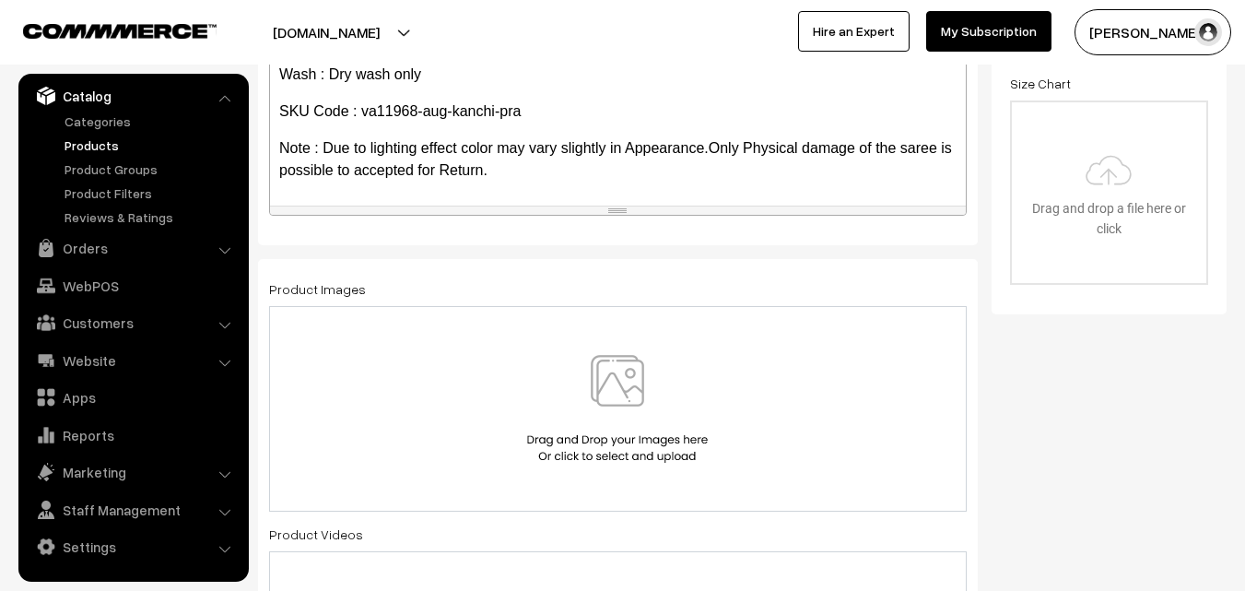
click at [603, 409] on img at bounding box center [617, 409] width 190 height 108
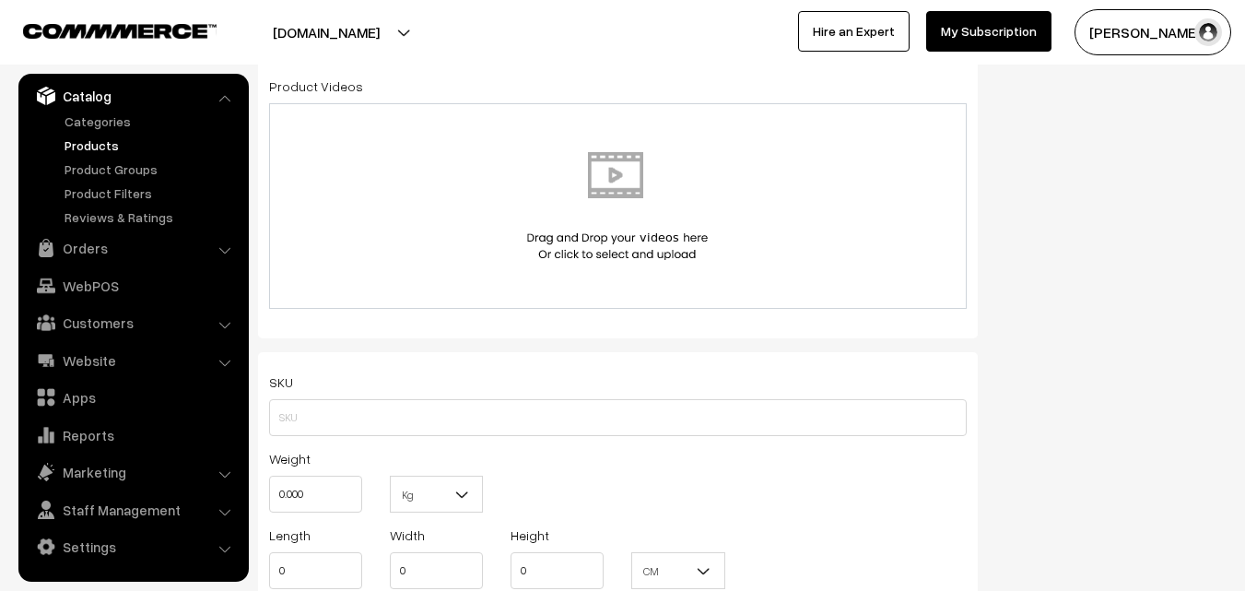
scroll to position [1014, 0]
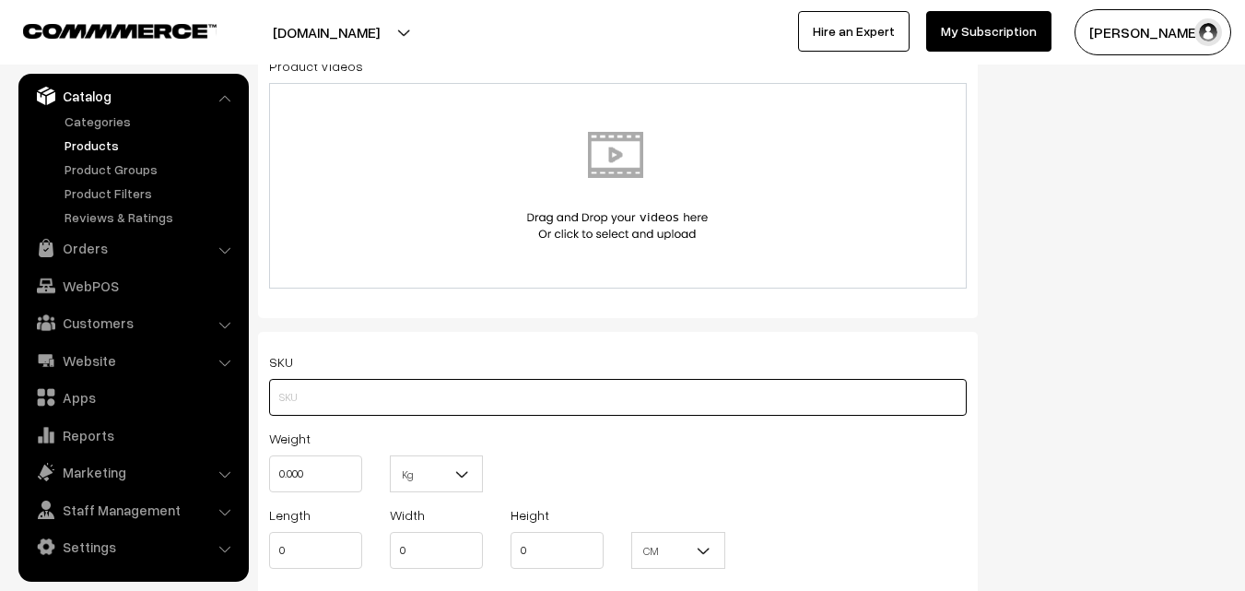
click at [331, 396] on input "text" at bounding box center [618, 397] width 698 height 37
paste input "va11968-aug-kanchi-pra"
type input "va11968-aug-kanchi-pra"
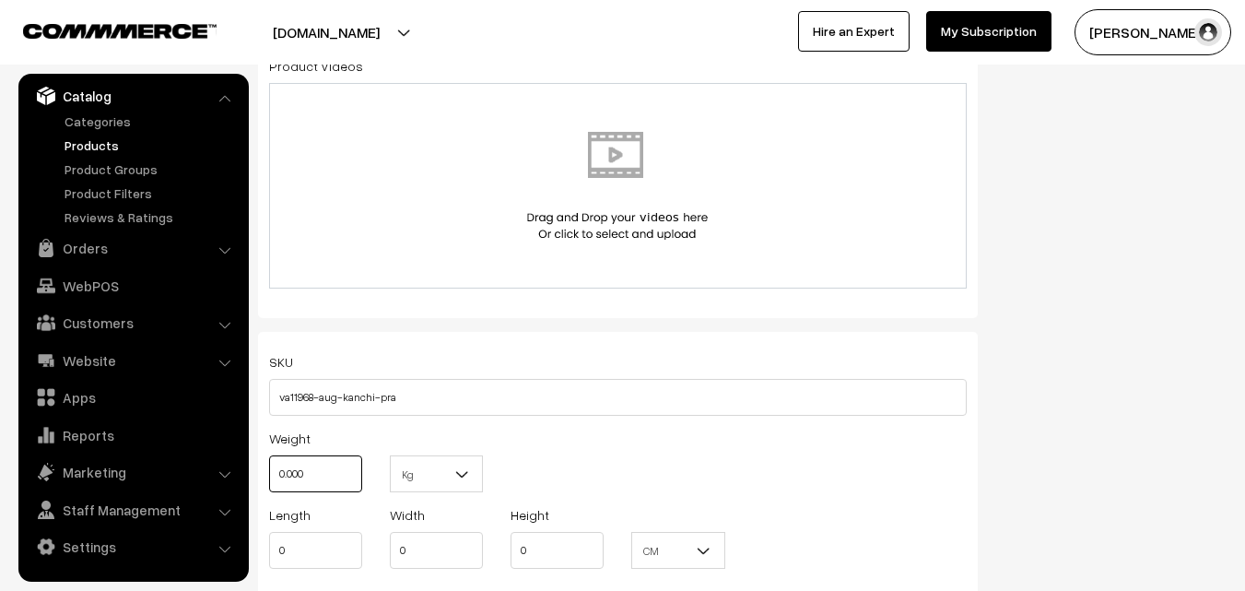
click at [311, 475] on input "0.000" at bounding box center [315, 473] width 93 height 37
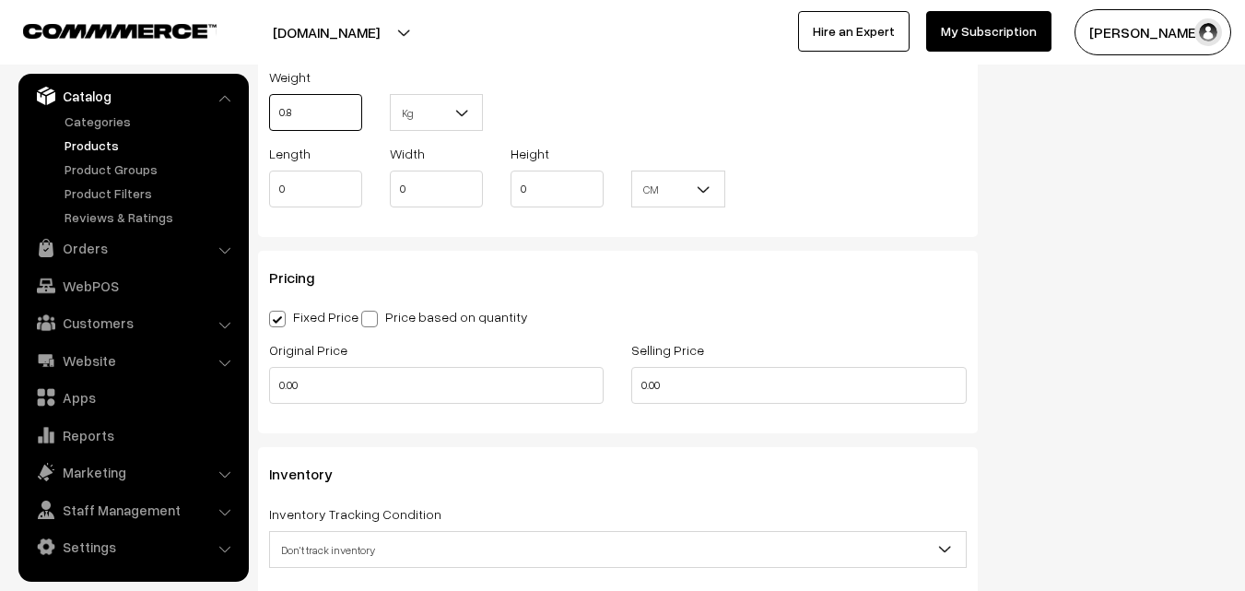
scroll to position [1382, 0]
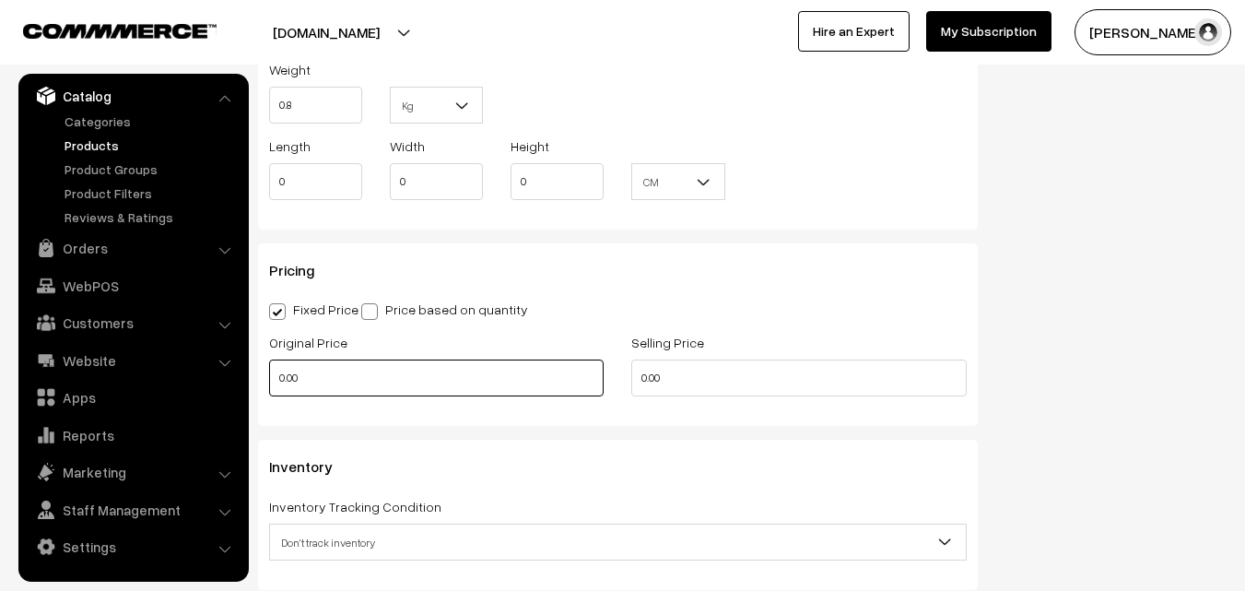
type input "0.80"
click at [339, 379] on input "0.00" at bounding box center [436, 377] width 334 height 37
type input "14900"
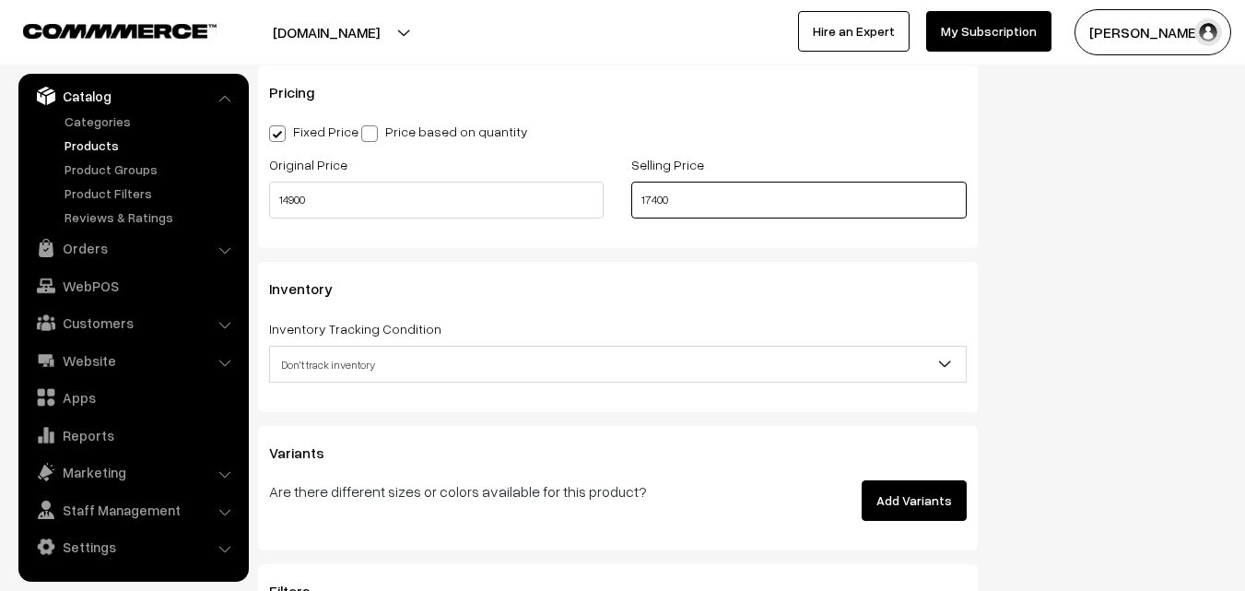
scroll to position [1566, 0]
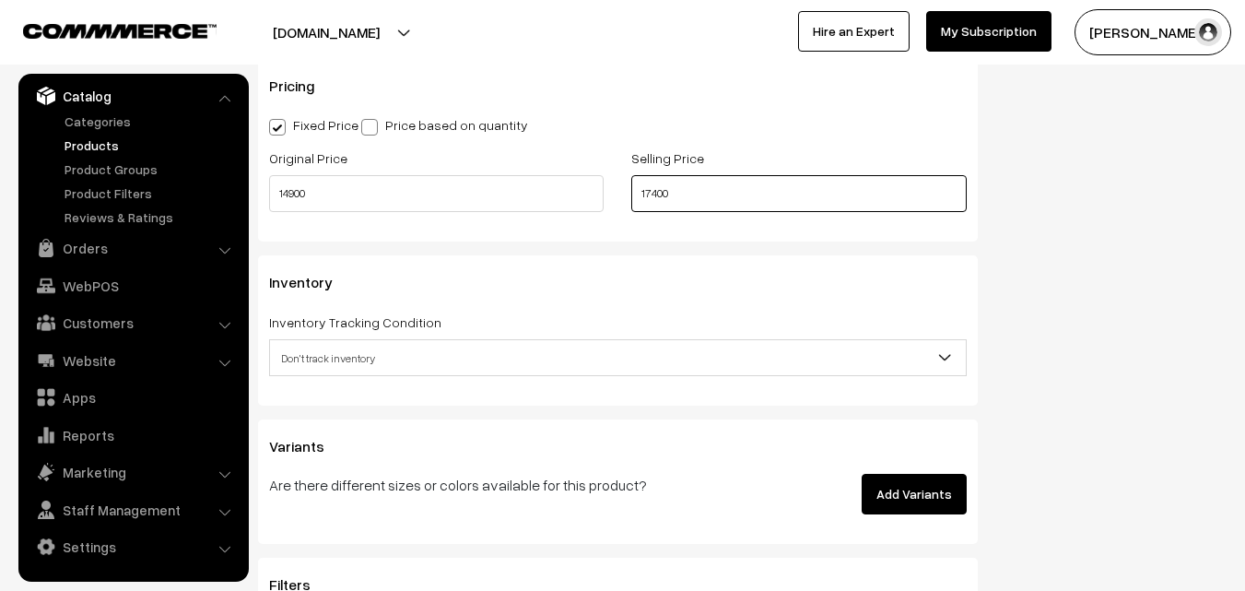
type input "17400"
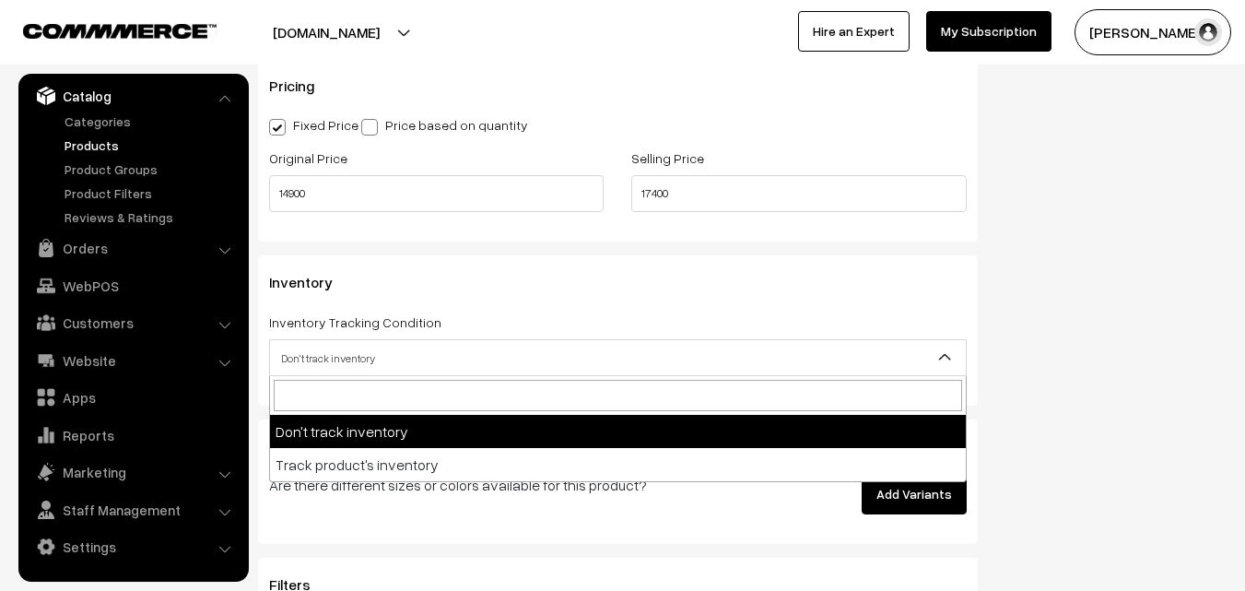
click at [339, 340] on span "Don't track inventory" at bounding box center [618, 357] width 698 height 37
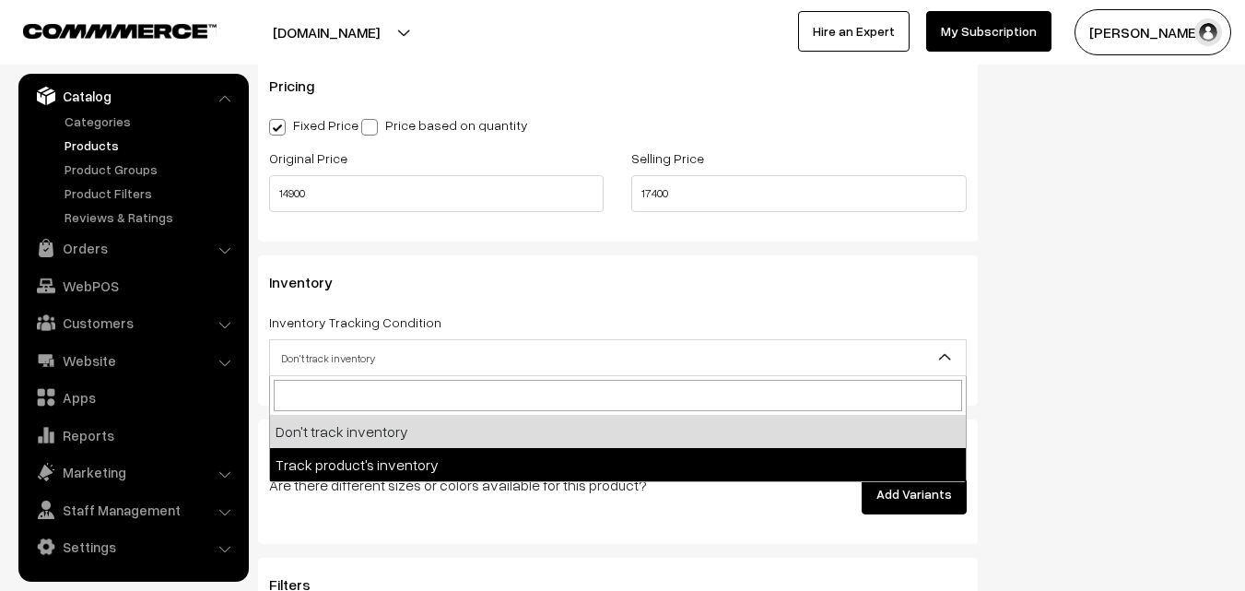
select select "2"
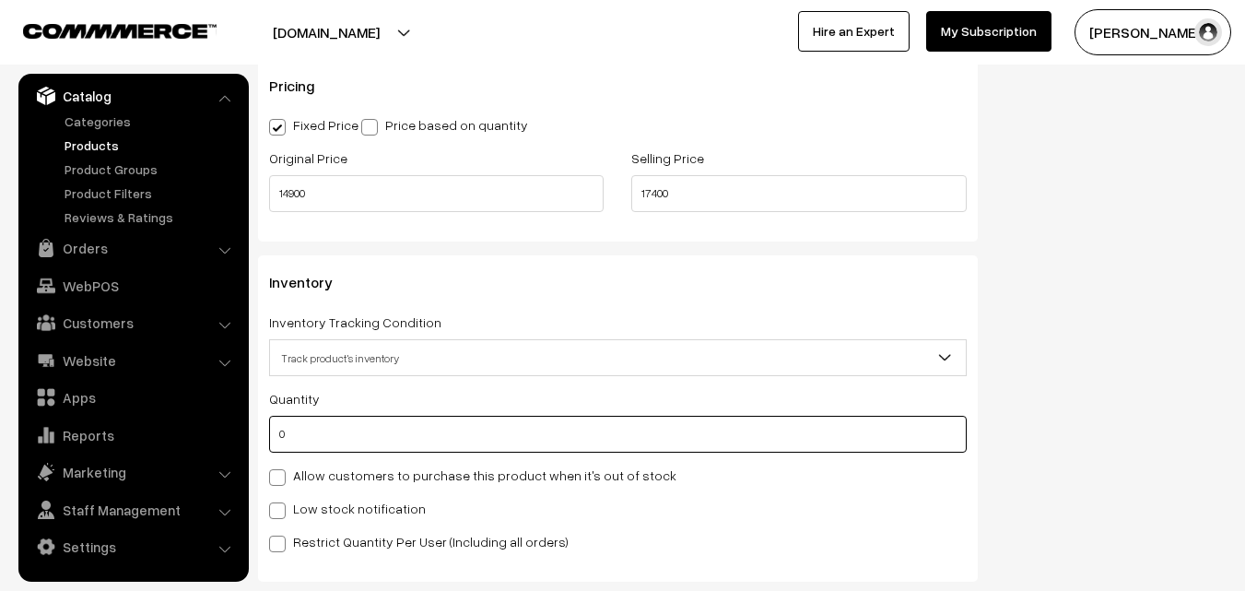
click at [336, 428] on input "0" at bounding box center [618, 434] width 698 height 37
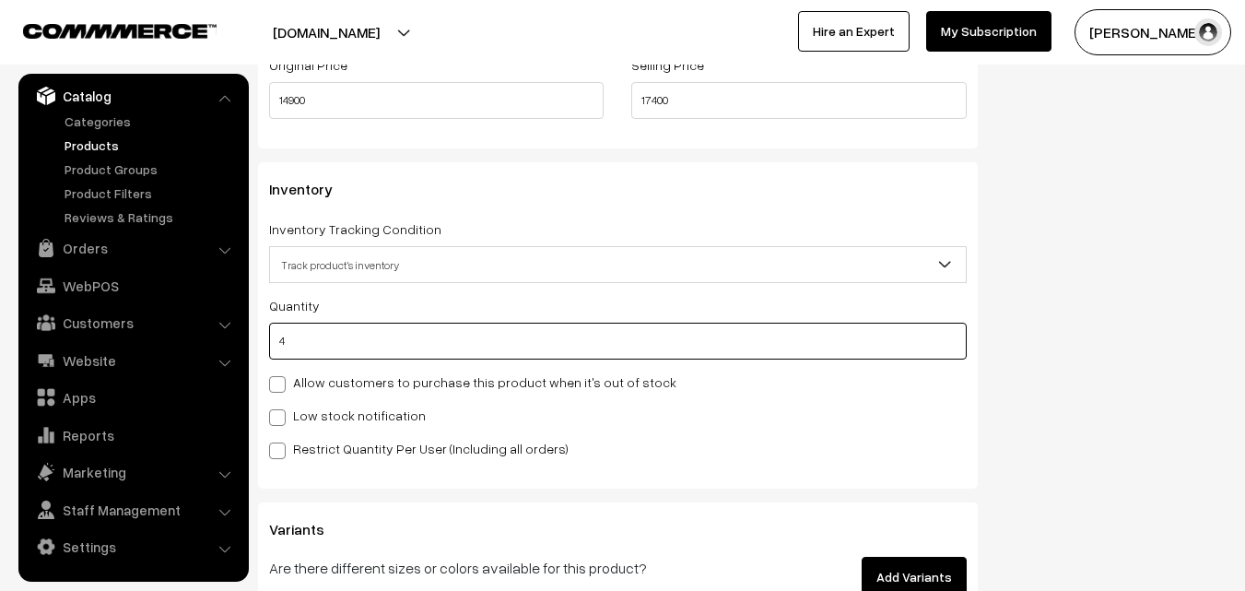
scroll to position [1935, 0]
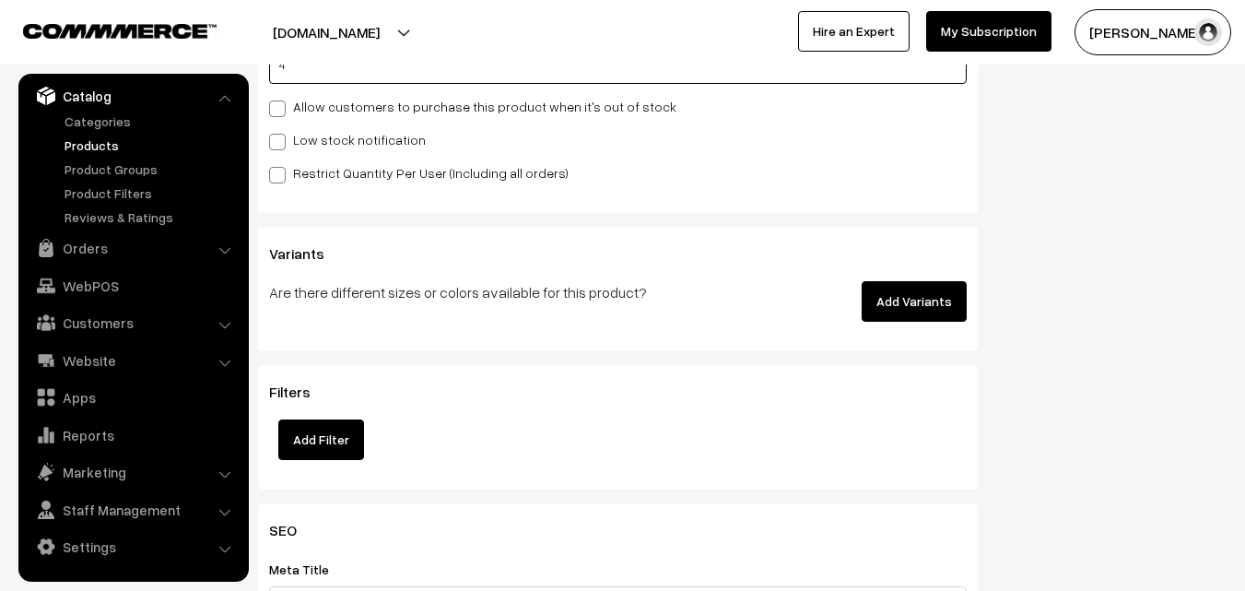
type input "4"
click at [331, 161] on div "Restrict Quantity Per User (Including all orders)" at bounding box center [618, 172] width 698 height 22
click at [330, 145] on label "Low stock notification" at bounding box center [347, 139] width 157 height 19
click at [281, 145] on input "Low stock notification" at bounding box center [275, 139] width 12 height 12
checkbox input "true"
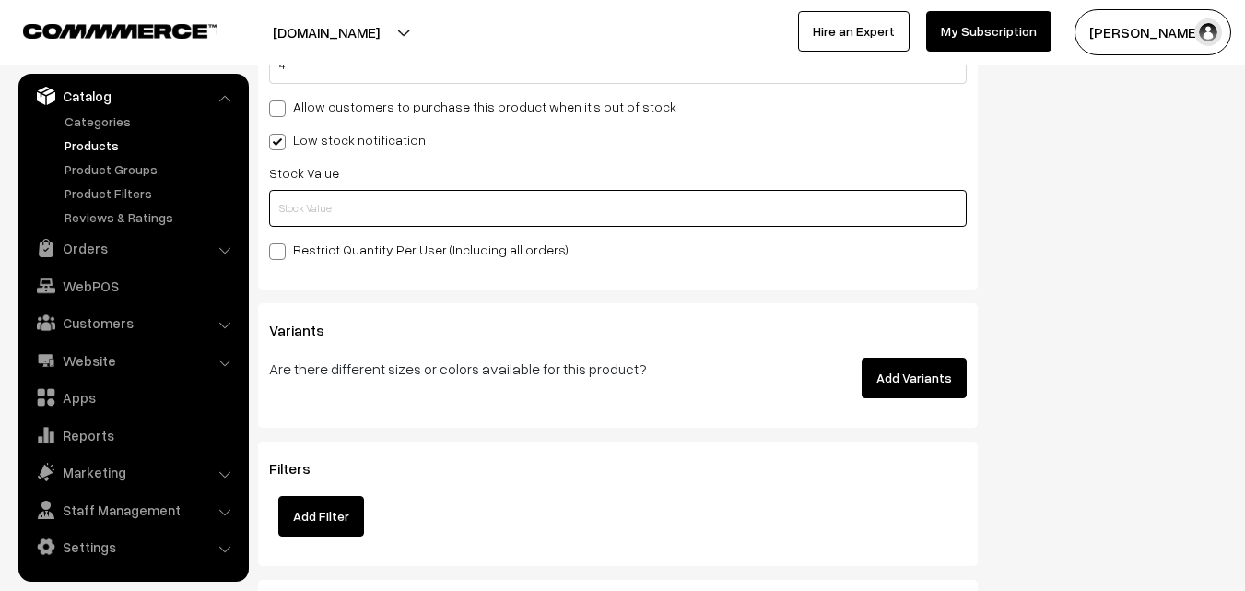
click at [321, 217] on input "text" at bounding box center [618, 208] width 698 height 37
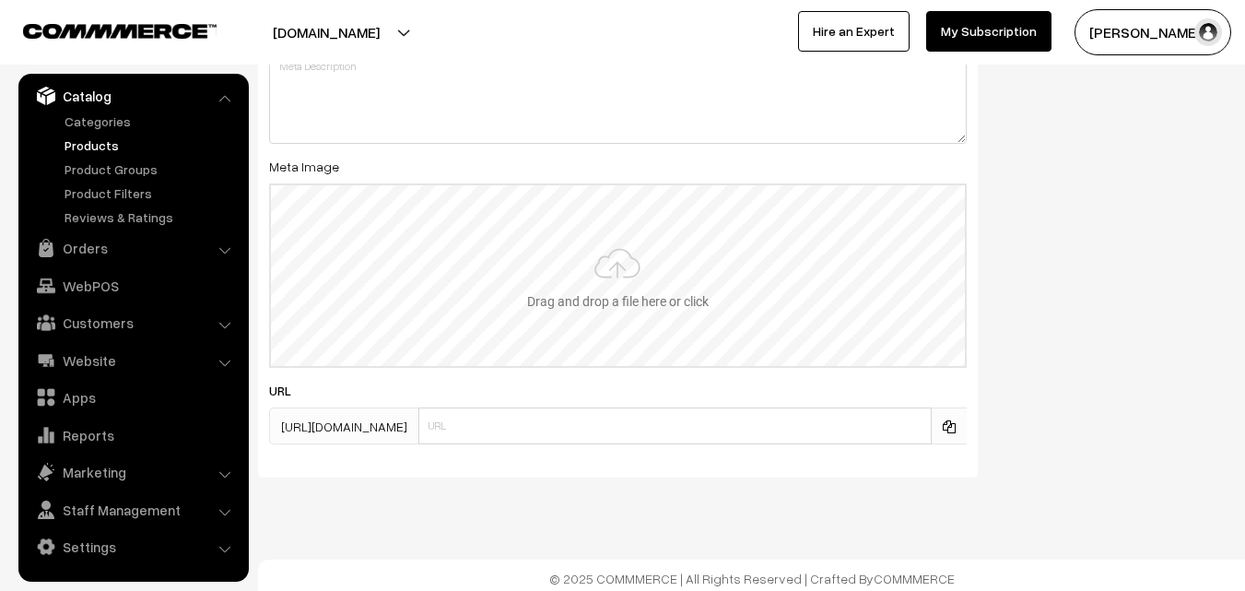
scroll to position [2743, 0]
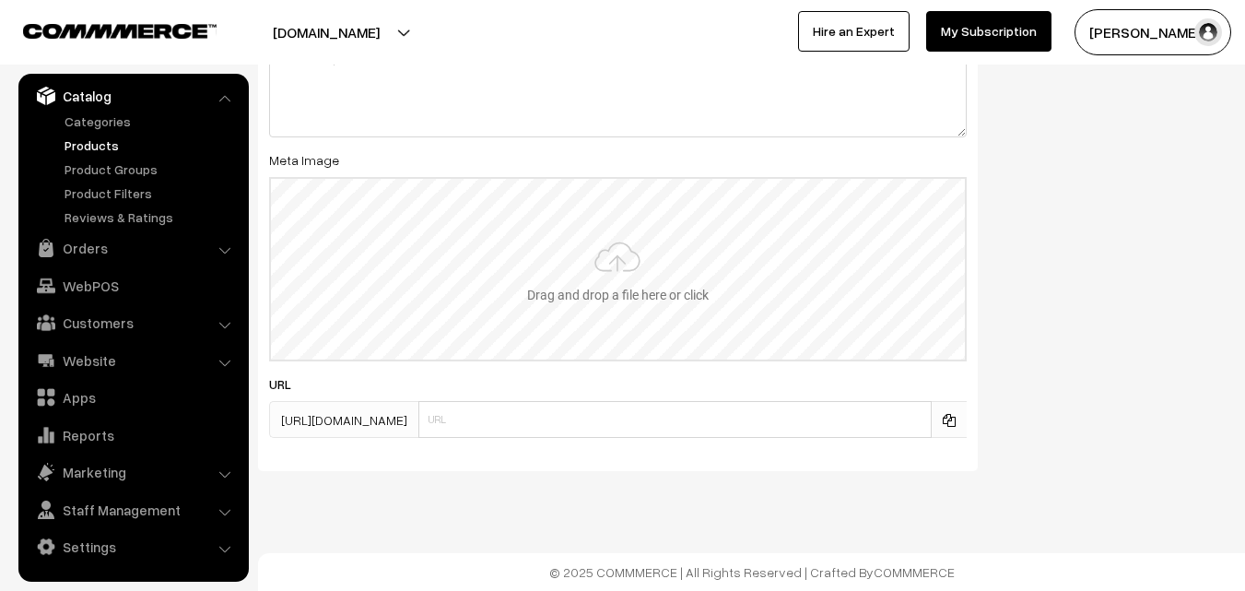
type input "2"
click at [644, 213] on input "file" at bounding box center [618, 269] width 694 height 181
type input "C:\fakepath\gadwal-saree-va11968-aug.jpeg"
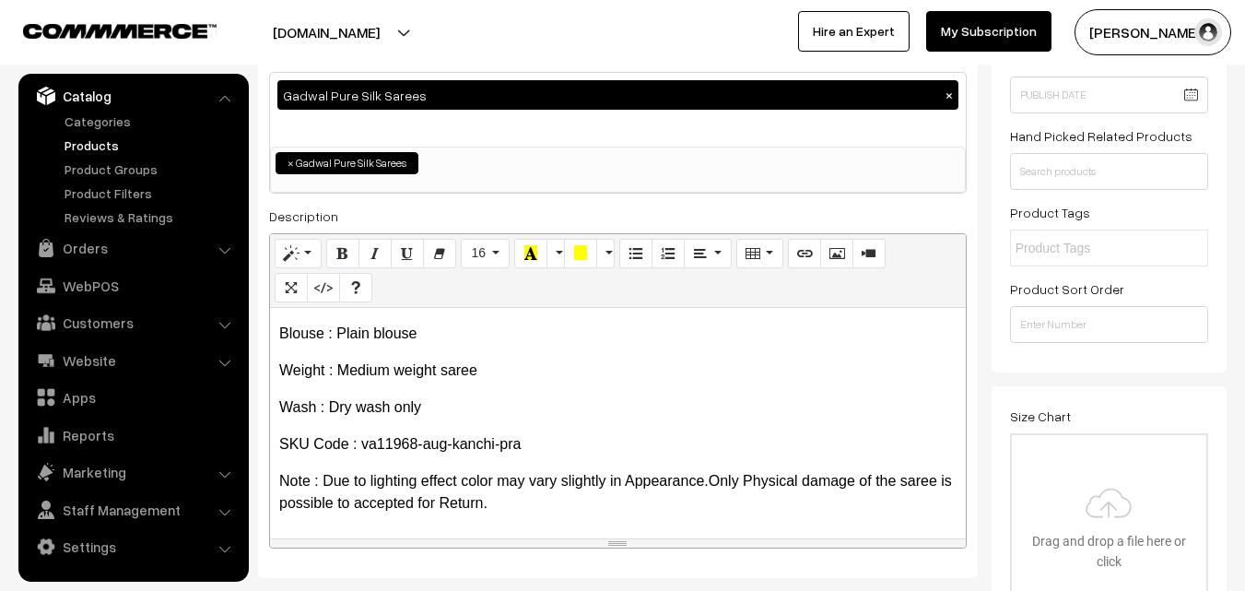
scroll to position [0, 0]
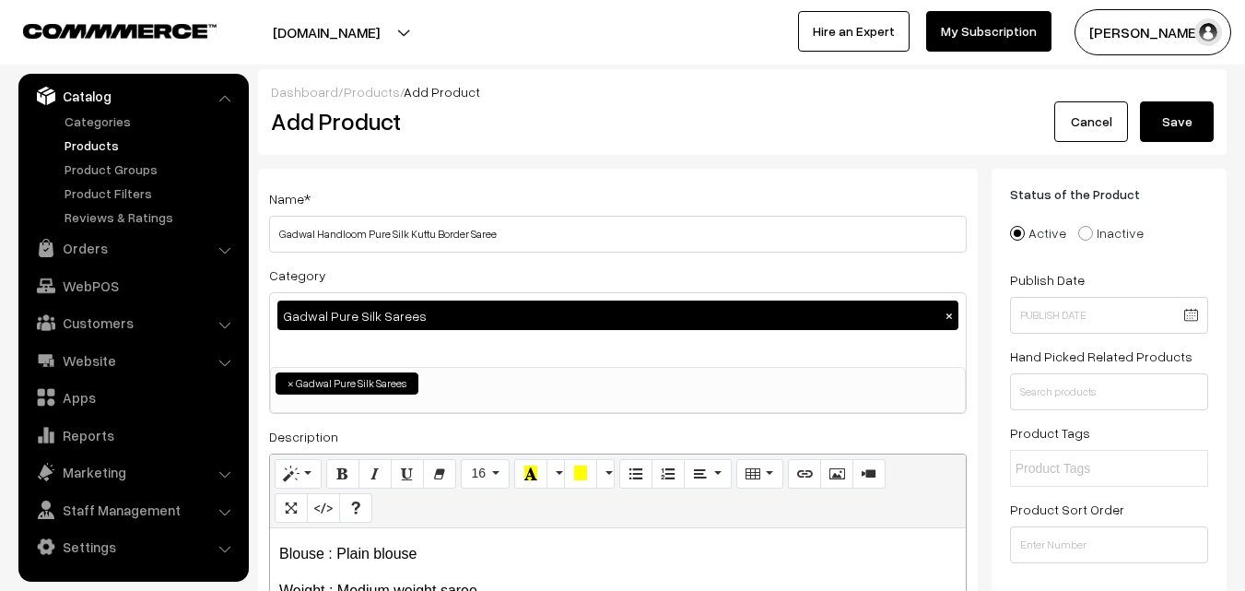
click at [1150, 115] on button "Save" at bounding box center [1177, 121] width 74 height 41
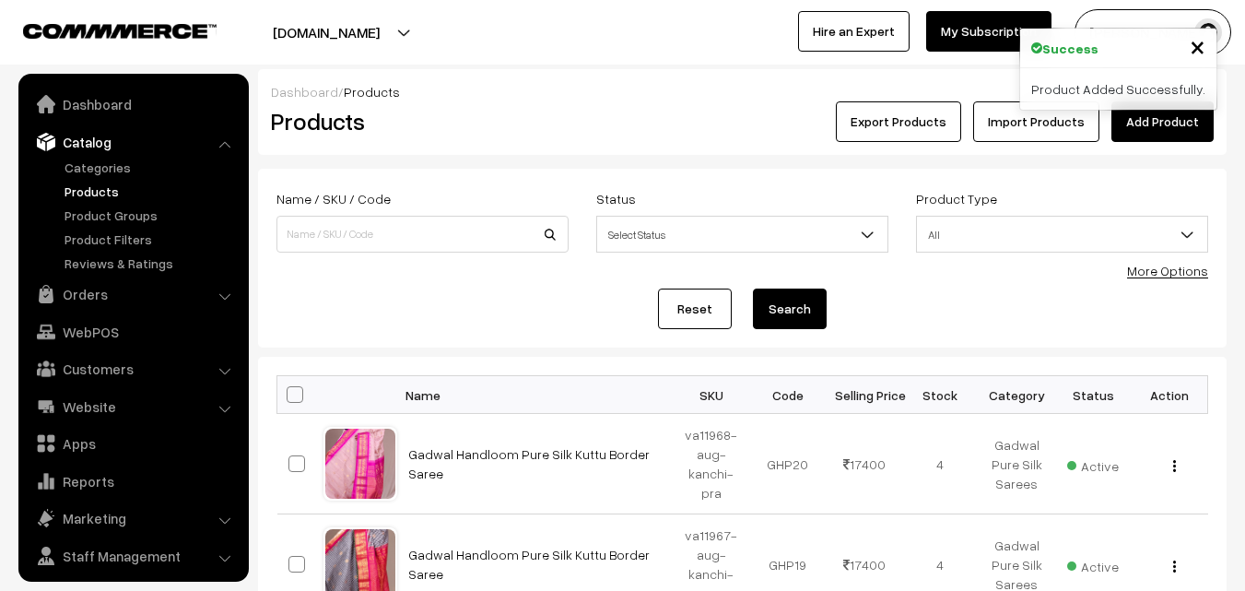
scroll to position [46, 0]
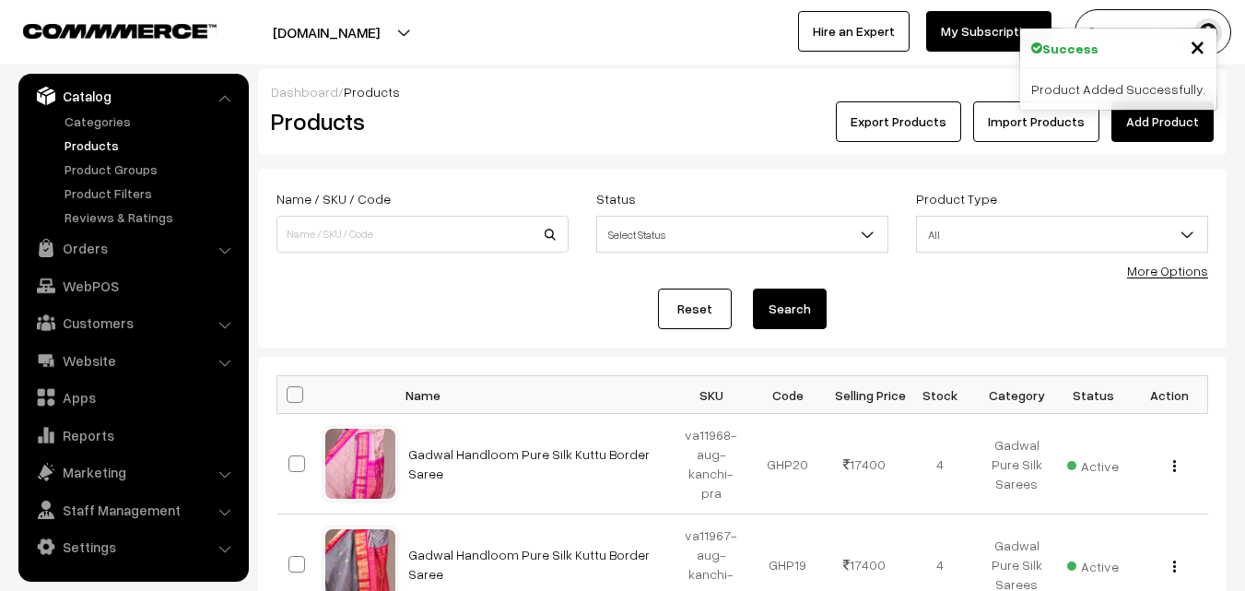
click at [550, 118] on h2 "Products" at bounding box center [419, 121] width 296 height 29
click at [1185, 122] on link "Add Product" at bounding box center [1162, 121] width 102 height 41
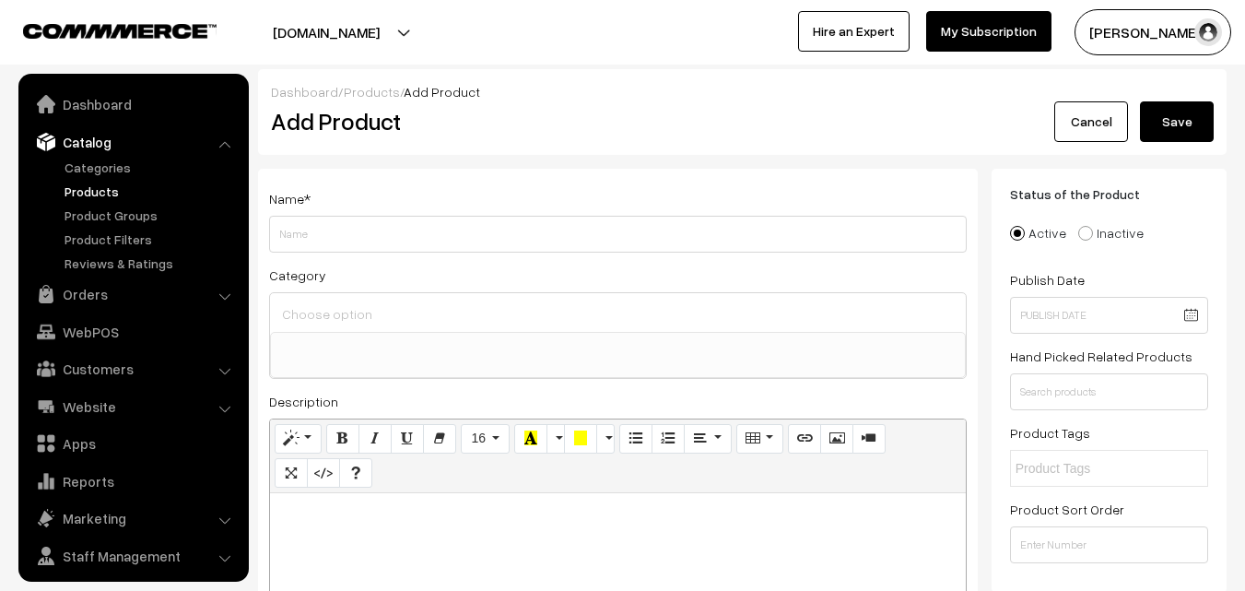
select select
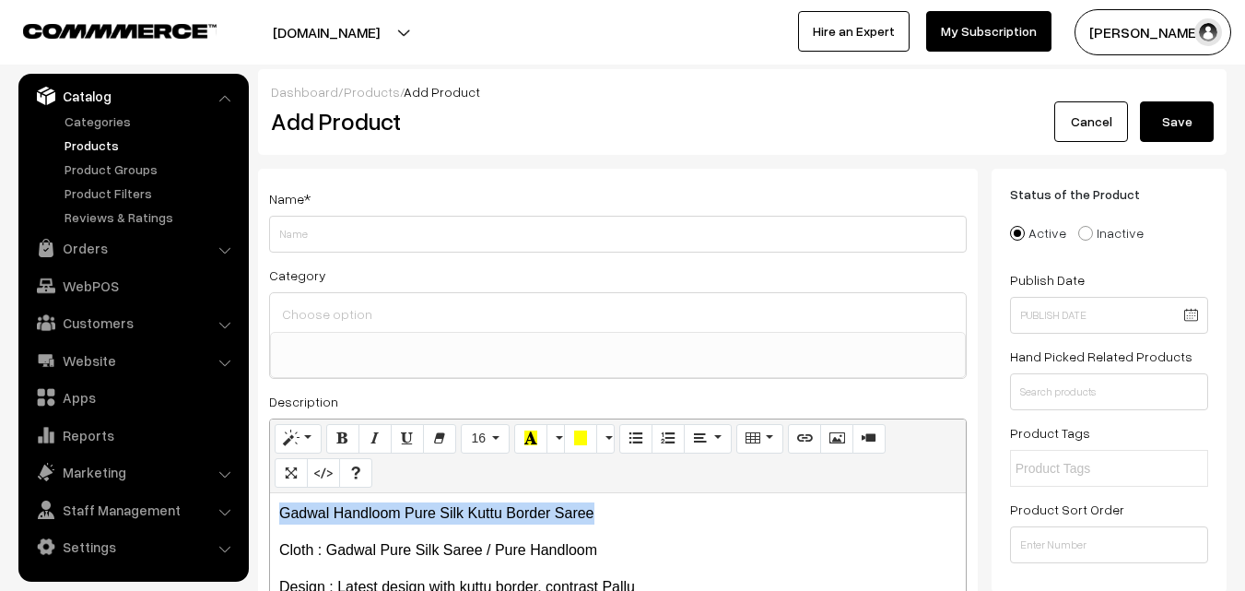
drag, startPoint x: 615, startPoint y: 512, endPoint x: 275, endPoint y: 495, distance: 340.5
drag, startPoint x: 313, startPoint y: 528, endPoint x: 294, endPoint y: 517, distance: 22.3
click at [294, 517] on p "Gadwal Handloom Pure Silk Kuttu Border Saree" at bounding box center [617, 513] width 677 height 22
click at [293, 516] on p "Gadwal Handloom Pure Silk Kuttu Border Saree" at bounding box center [617, 513] width 677 height 22
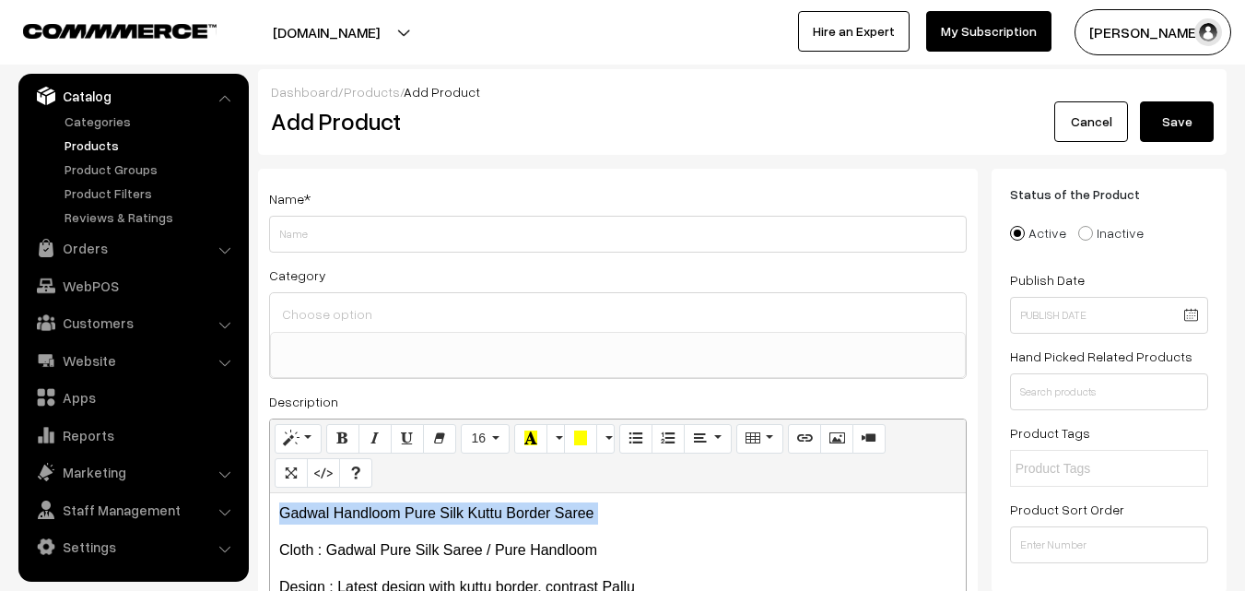
click at [293, 516] on p "Gadwal Handloom Pure Silk Kuttu Border Saree" at bounding box center [617, 513] width 677 height 22
copy p "Gadwal Handloom Pure Silk Kuttu Border Saree"
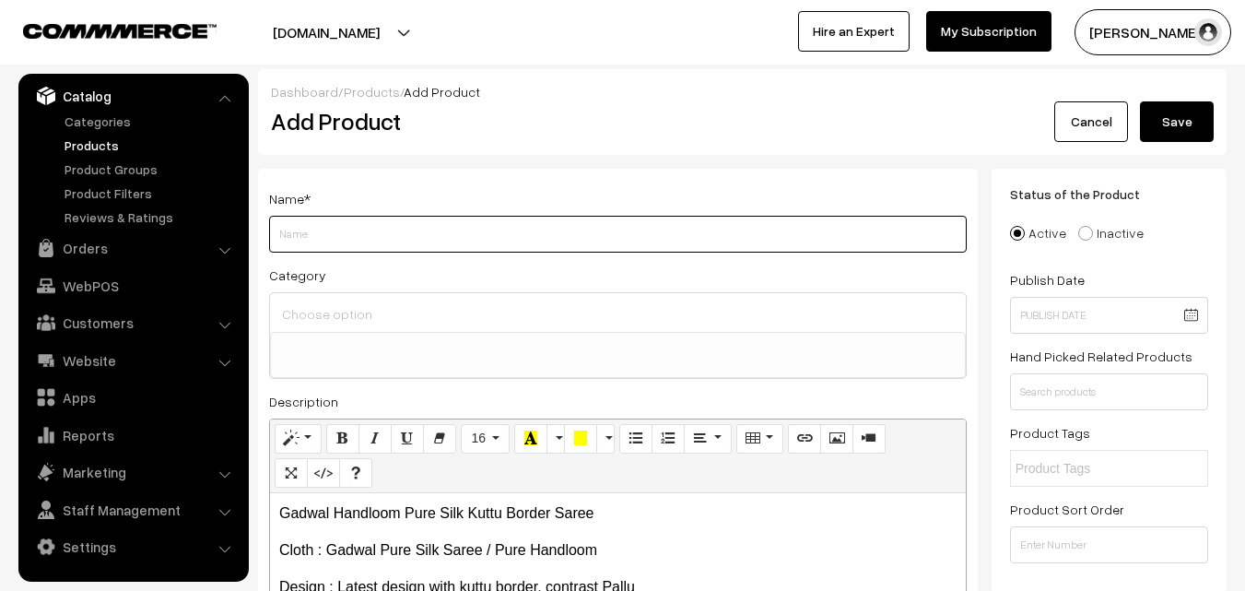
paste input "Gadwal Handloom Pure Silk Kuttu Border Saree"
type input "Gadwal Handloom Pure Silk Kuttu Border Saree"
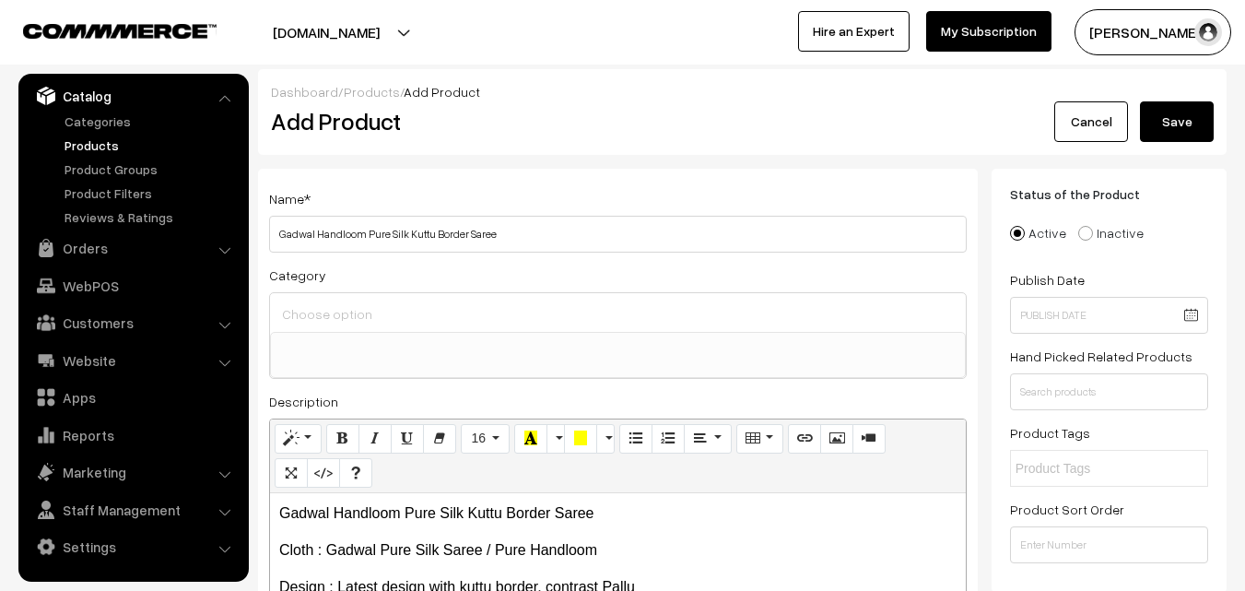
click at [327, 320] on input at bounding box center [617, 313] width 681 height 27
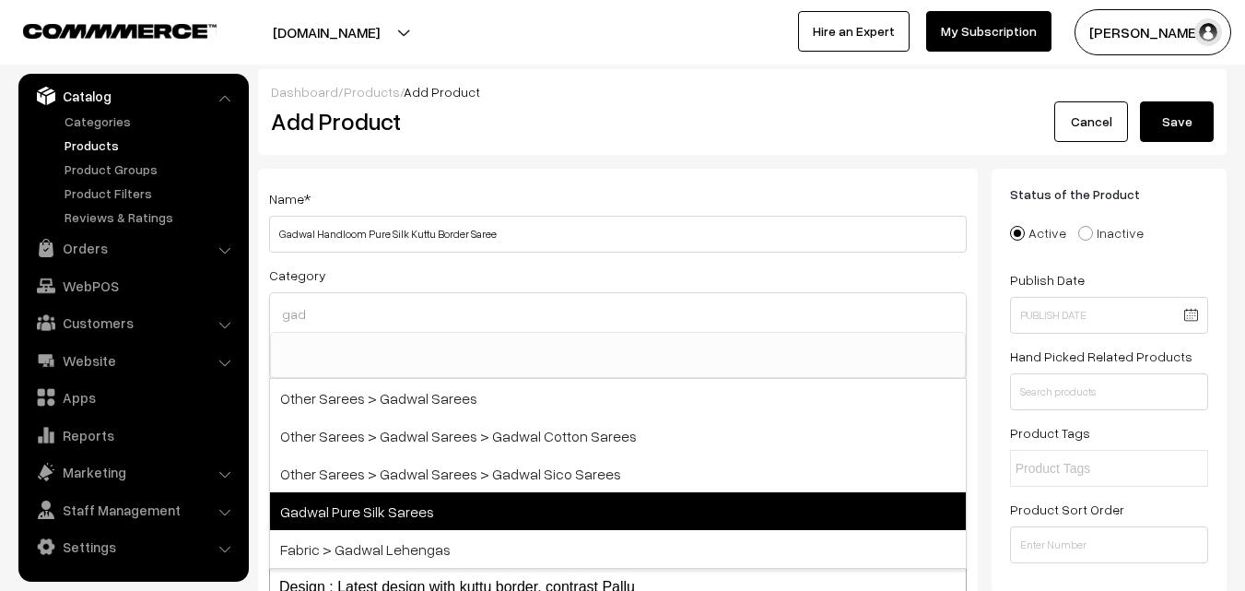
type input "gad"
click at [415, 509] on span "Gadwal Pure Silk Sarees" at bounding box center [618, 511] width 696 height 38
select select "45"
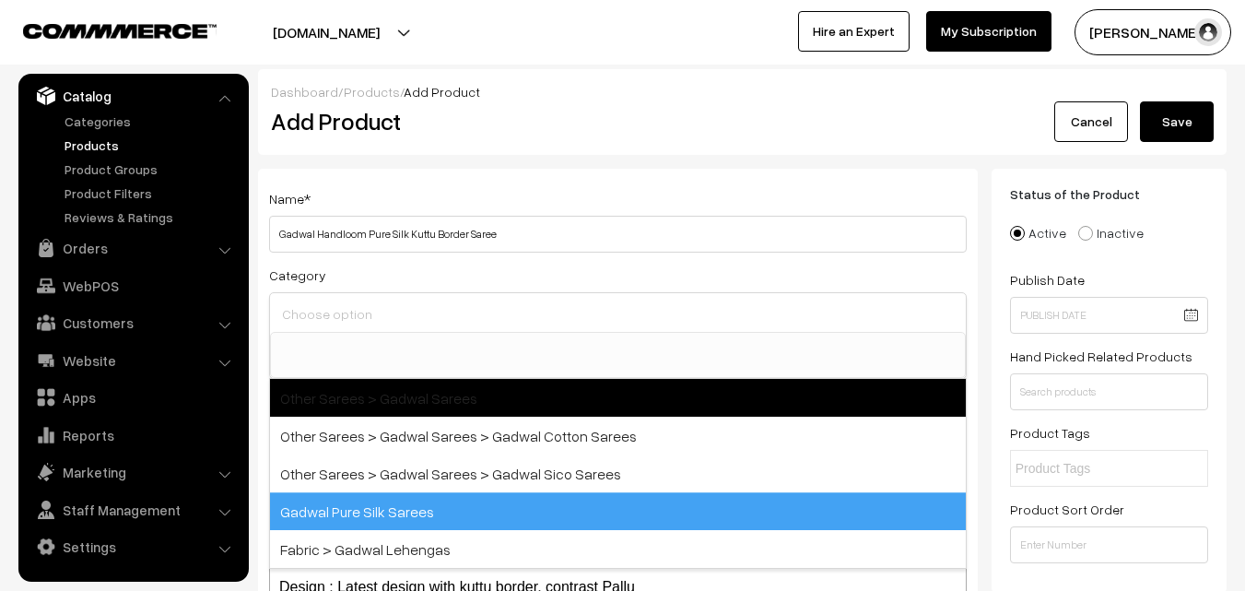
scroll to position [815, 0]
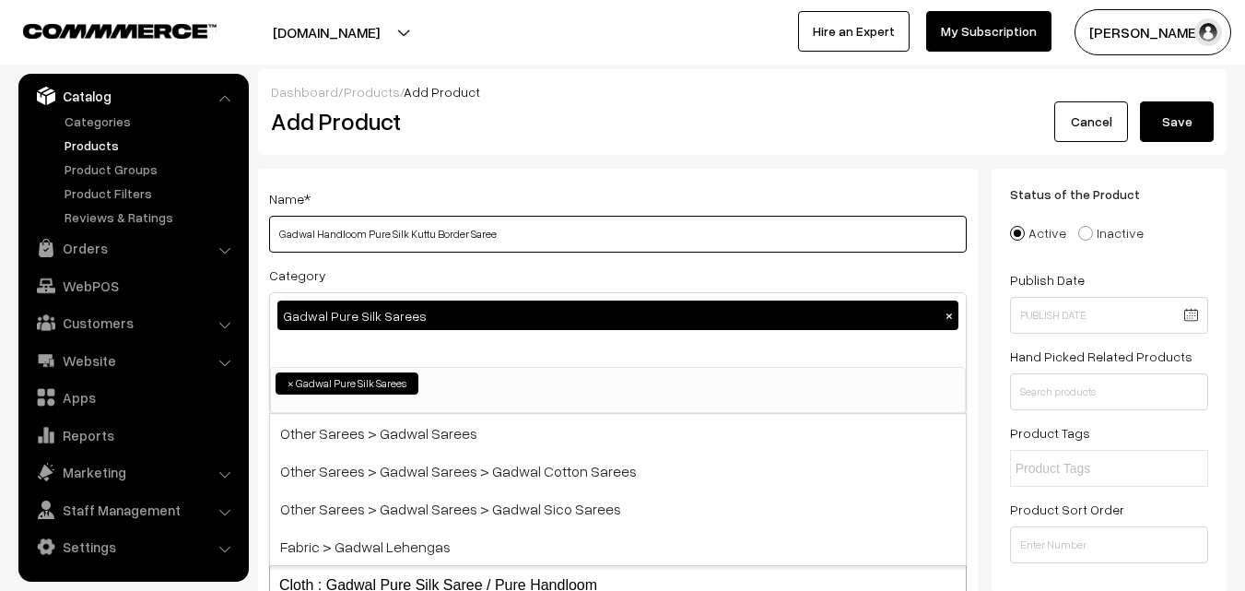
click at [449, 216] on input "Gadwal Handloom Pure Silk Kuttu Border Saree" at bounding box center [618, 234] width 698 height 37
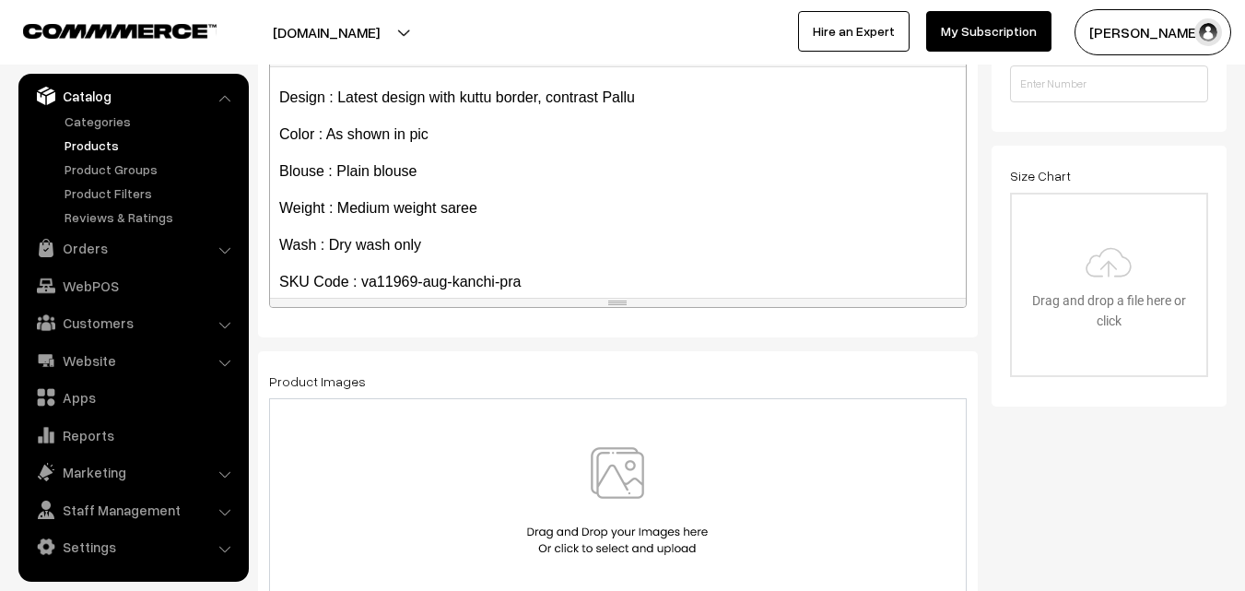
scroll to position [142, 0]
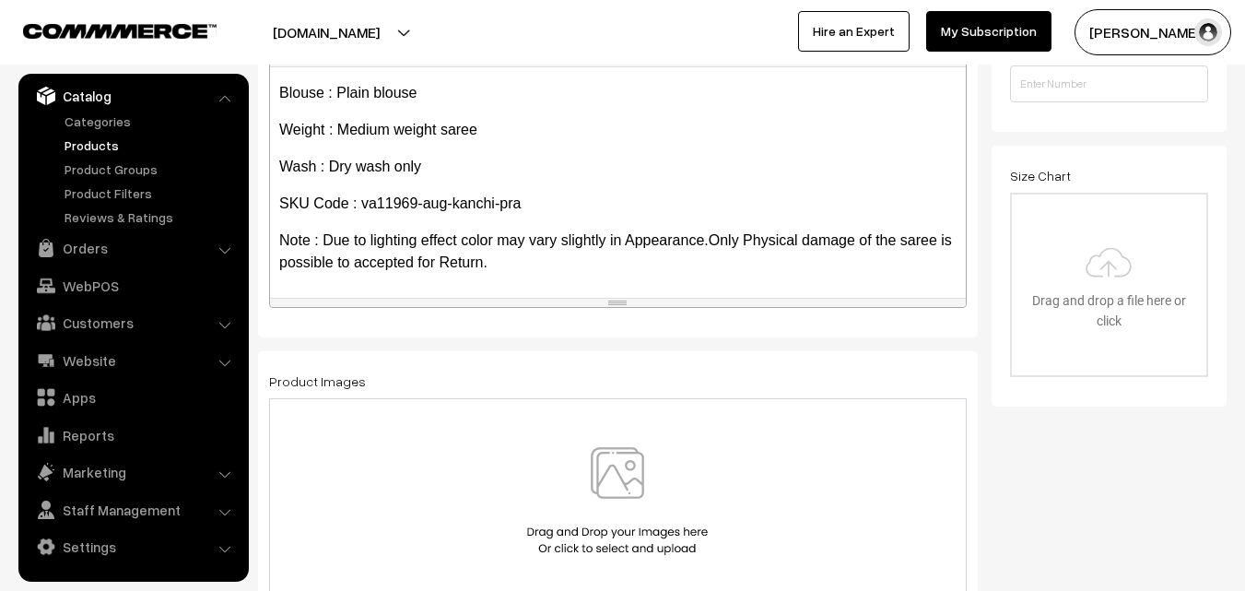
click at [624, 498] on img at bounding box center [617, 501] width 190 height 108
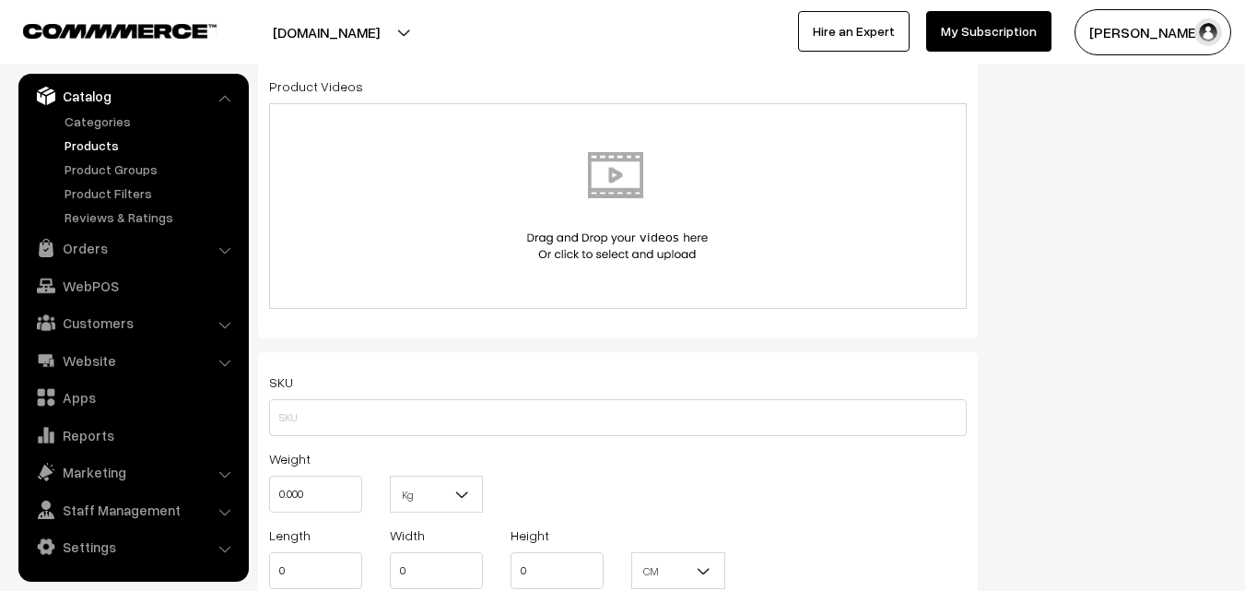
scroll to position [1106, 0]
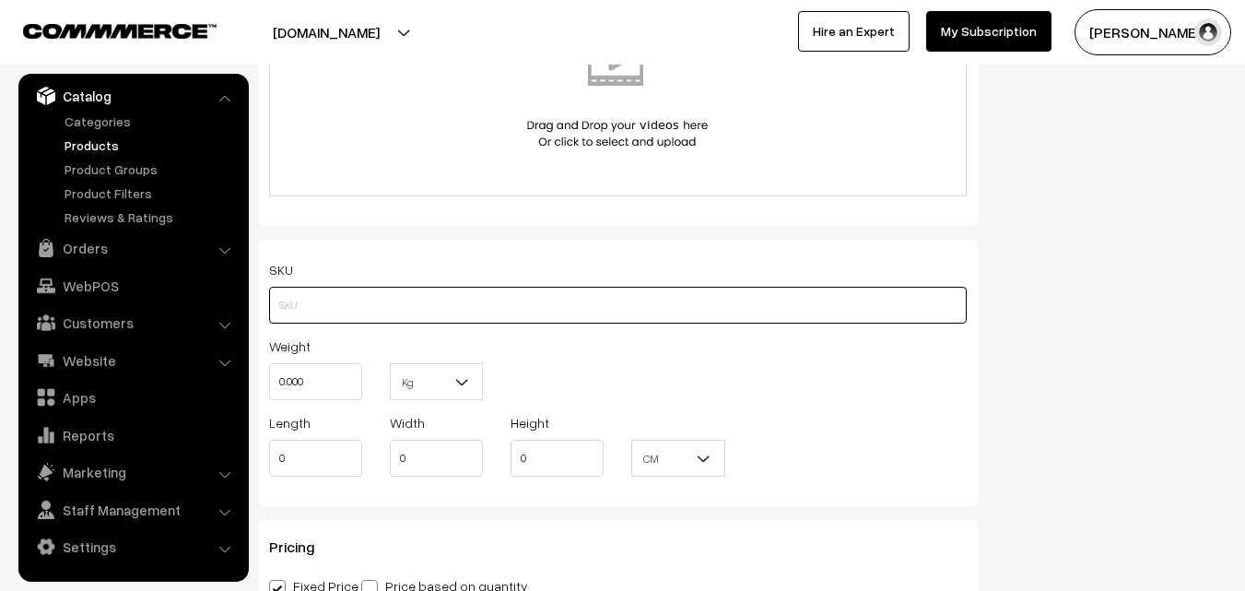
click at [320, 311] on input "text" at bounding box center [618, 305] width 698 height 37
paste input "va11969-aug-kanchi-pra"
type input "va11969-aug-kanchi-pra"
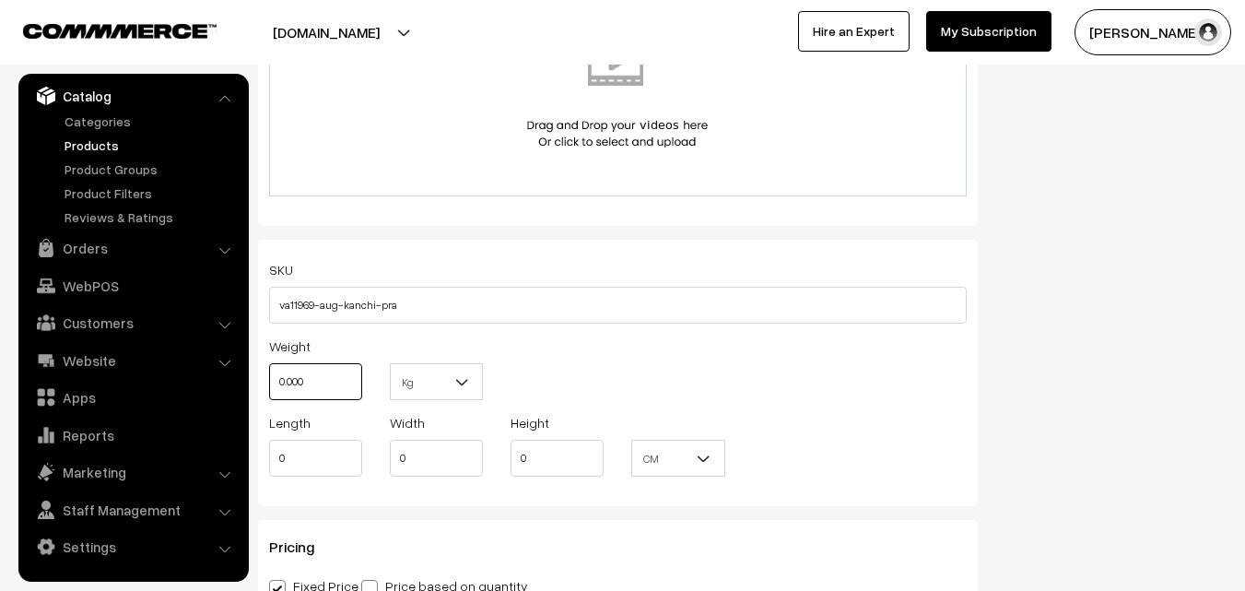
click at [322, 373] on input "0.000" at bounding box center [315, 381] width 93 height 37
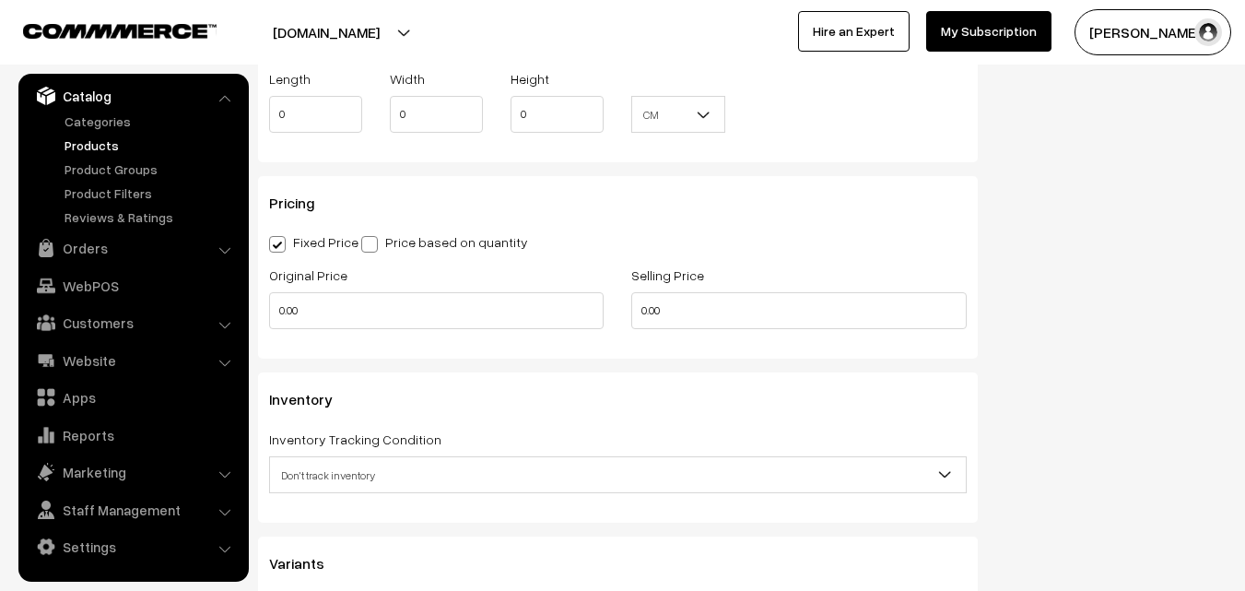
scroll to position [1474, 0]
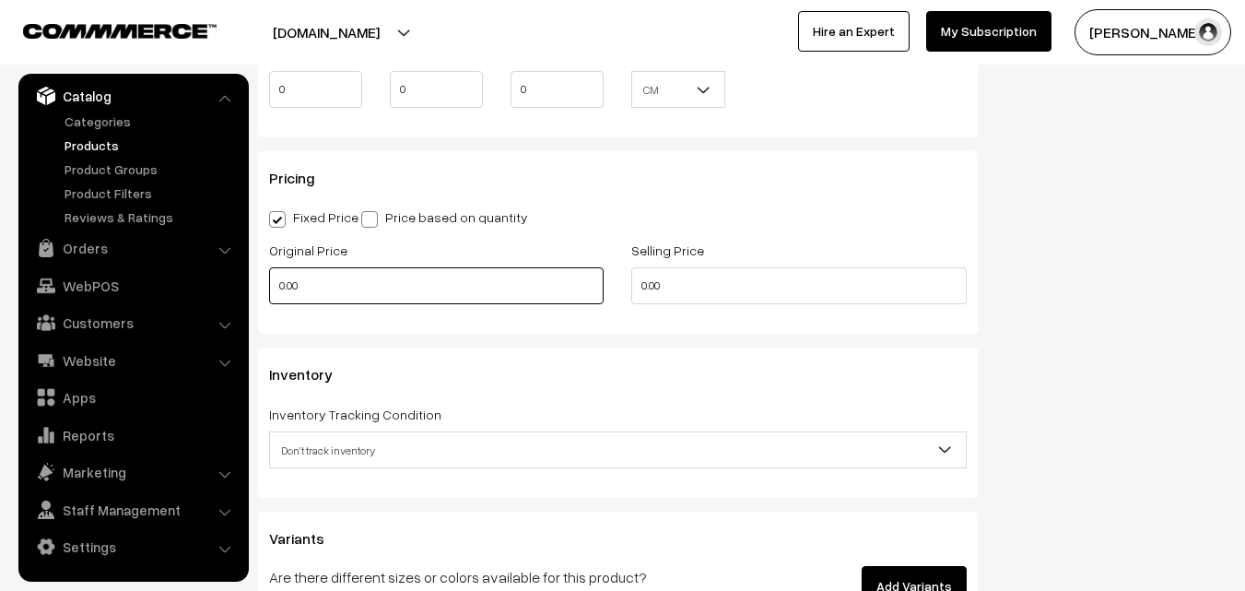
type input "0.80"
click at [311, 304] on input "0.00" at bounding box center [436, 285] width 334 height 37
type input "14900"
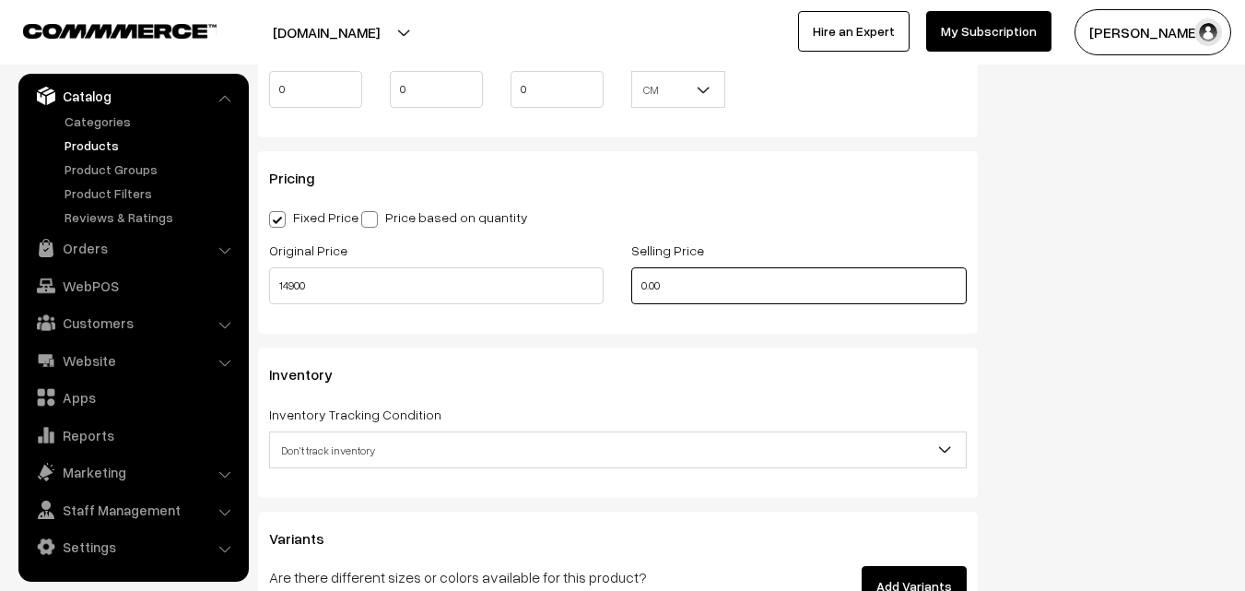
click at [704, 294] on input "0.00" at bounding box center [798, 285] width 334 height 37
click at [706, 293] on input "0.00" at bounding box center [798, 285] width 334 height 37
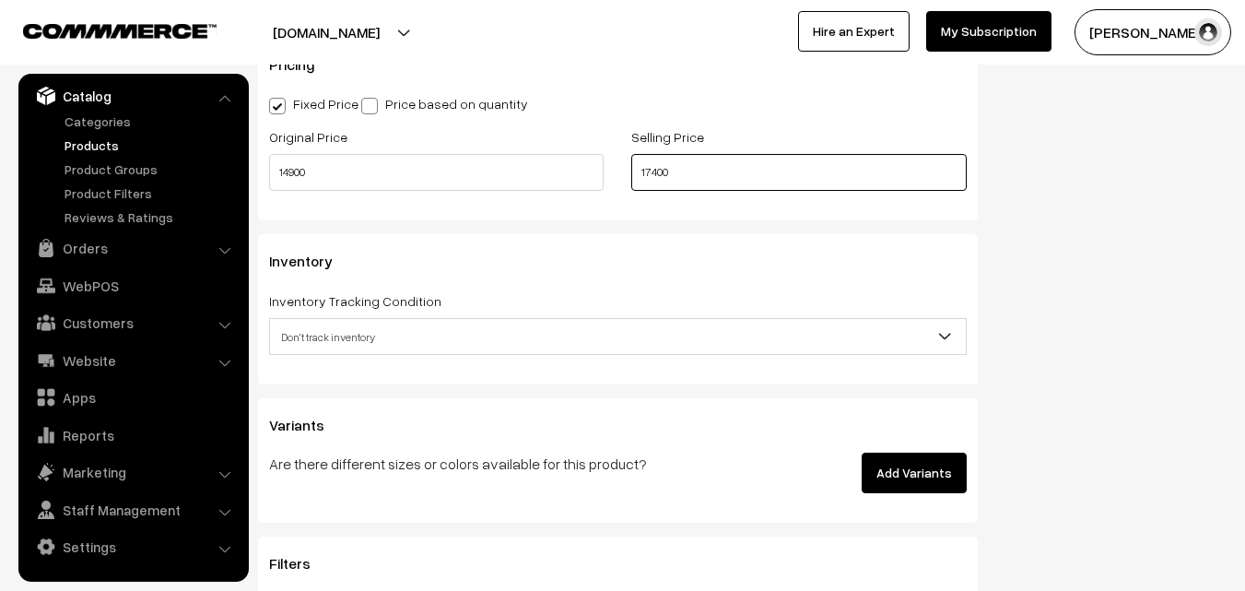
scroll to position [1659, 0]
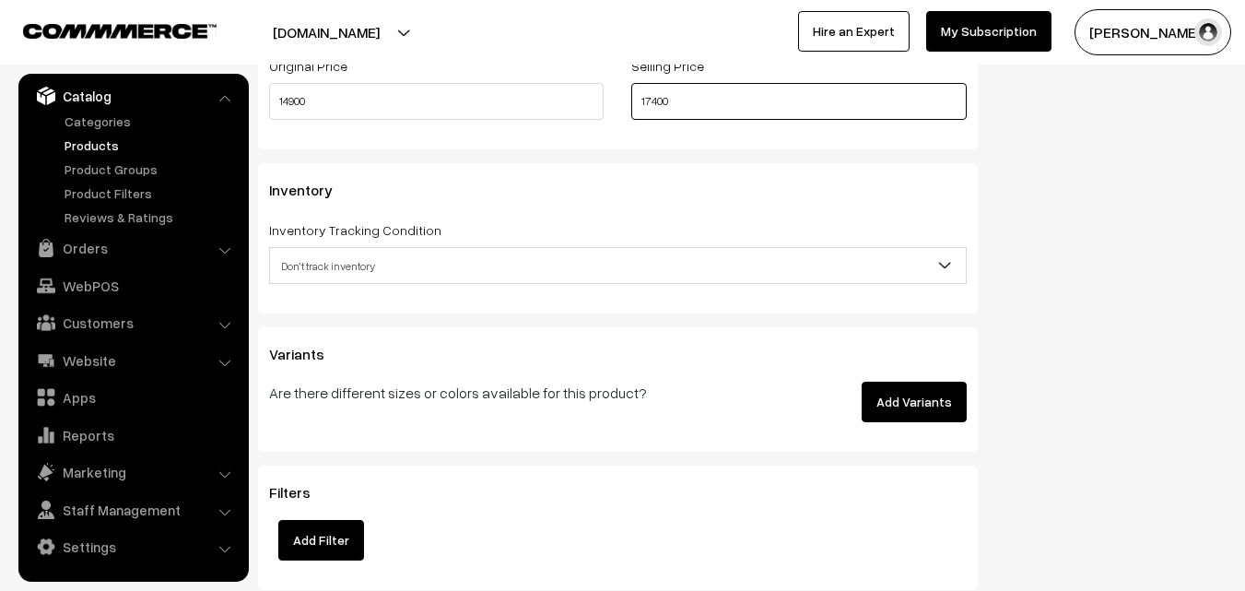
type input "17400"
click at [336, 267] on span "Don't track inventory" at bounding box center [618, 266] width 696 height 32
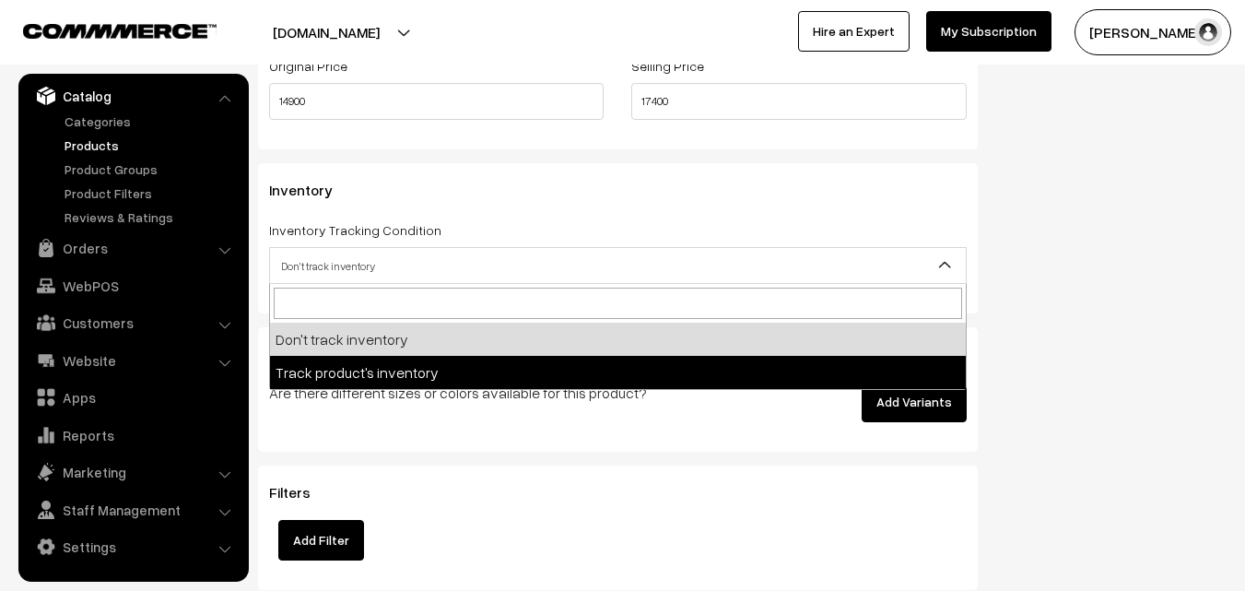
select select "2"
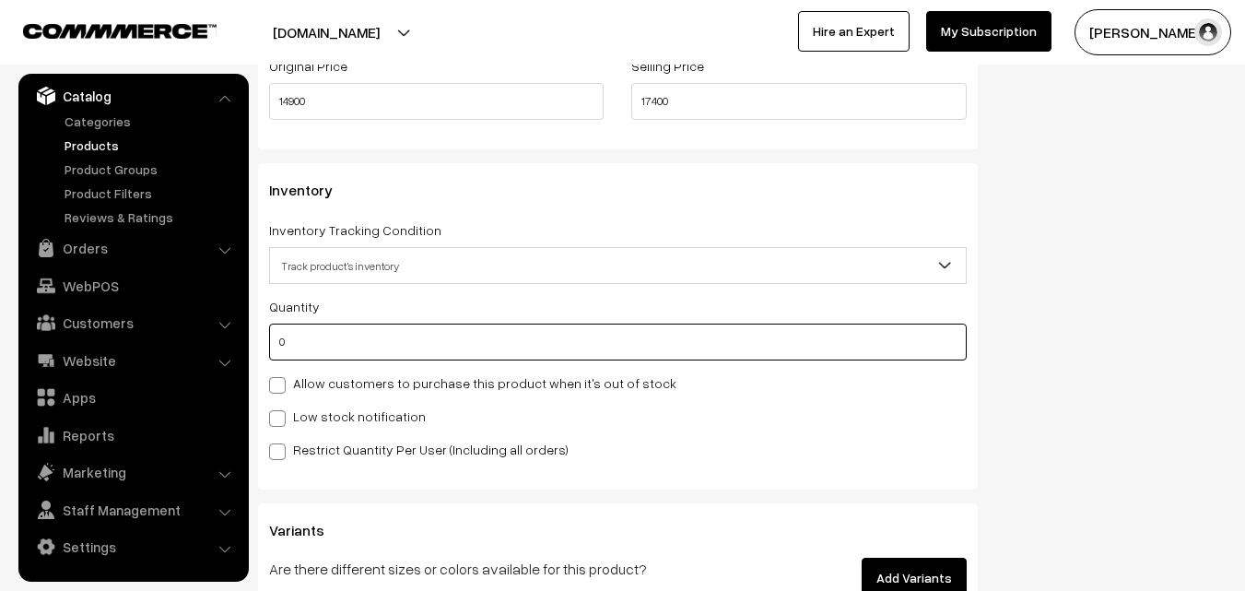
click at [331, 329] on input "0" at bounding box center [618, 341] width 698 height 37
type input "4"
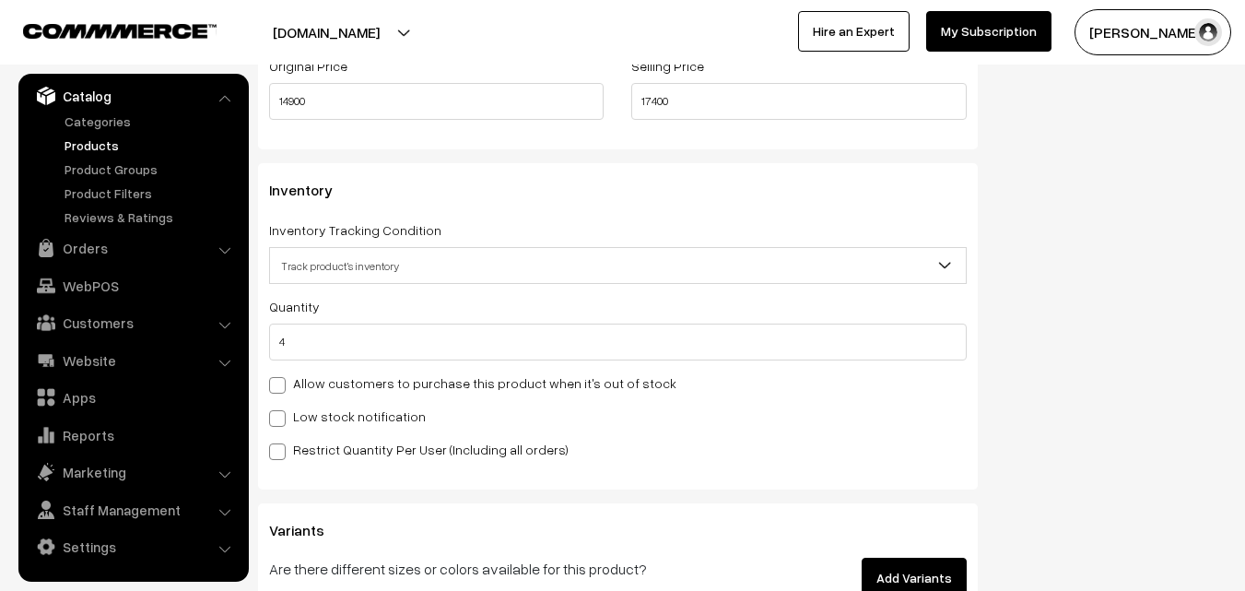
click at [318, 416] on label "Low stock notification" at bounding box center [347, 415] width 157 height 19
click at [281, 416] on input "Low stock notification" at bounding box center [275, 415] width 12 height 12
checkbox input "true"
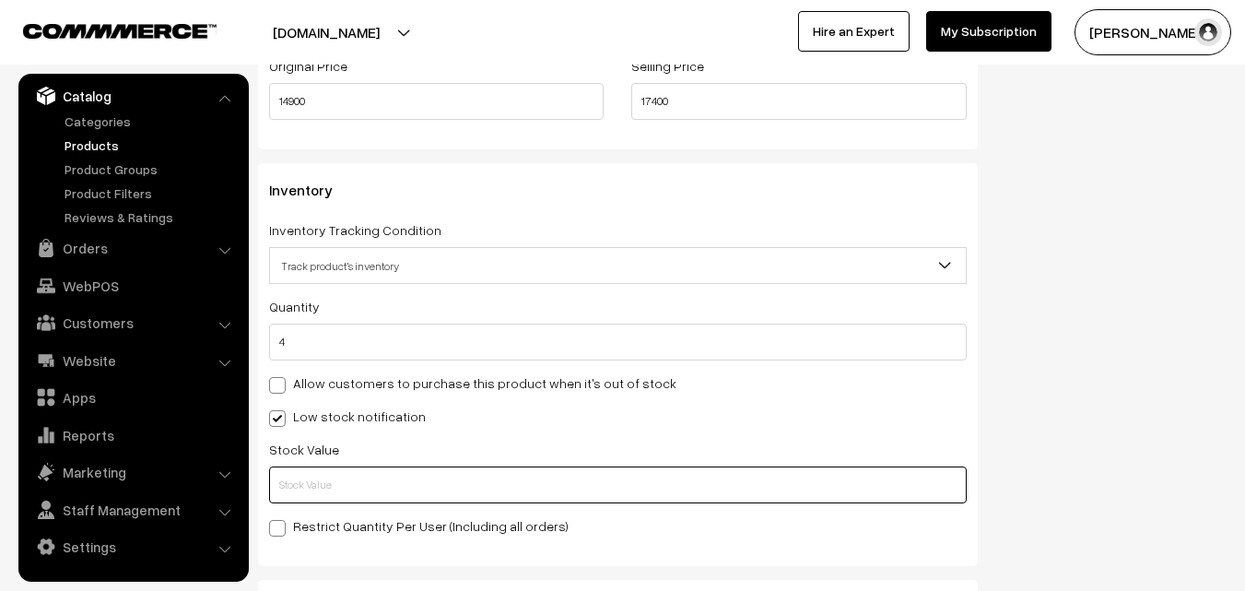
click at [322, 477] on input "text" at bounding box center [618, 484] width 698 height 37
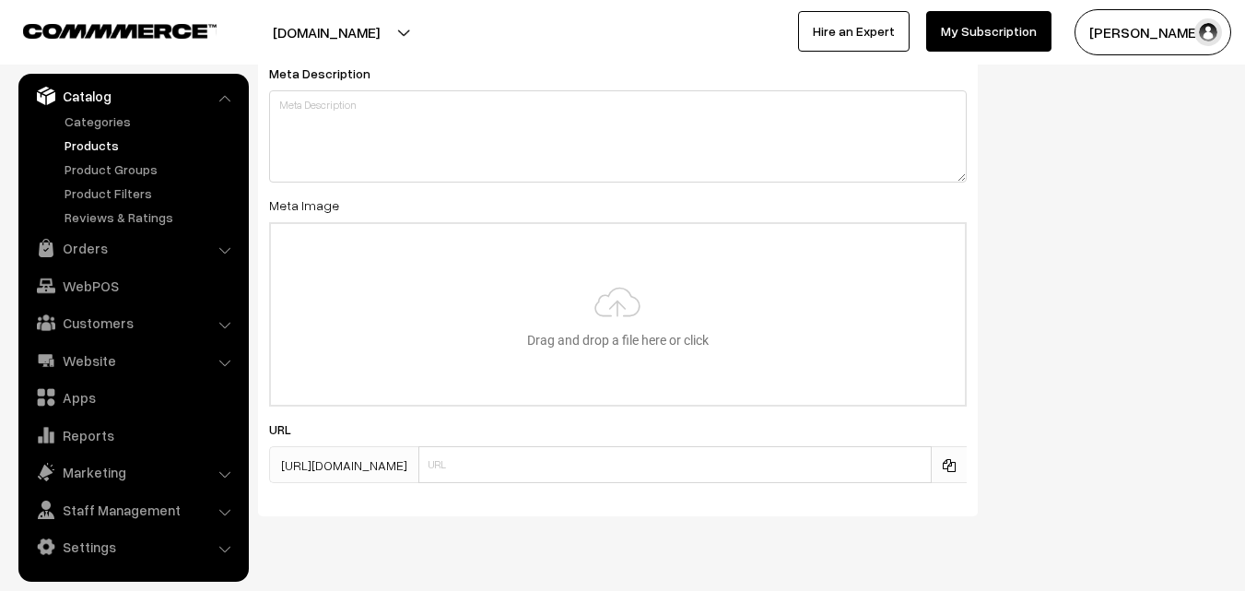
scroll to position [2743, 0]
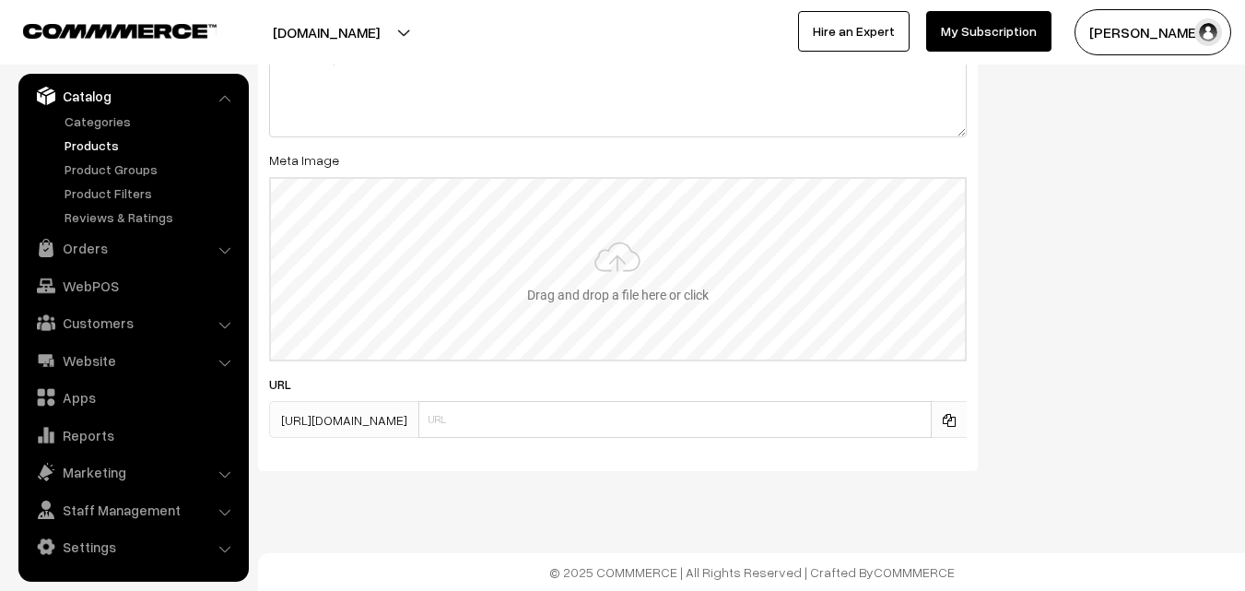
type input "2"
click at [564, 286] on input "file" at bounding box center [618, 269] width 694 height 181
type input "C:\fakepath\gadwal-saree-va11969-aug.jpeg"
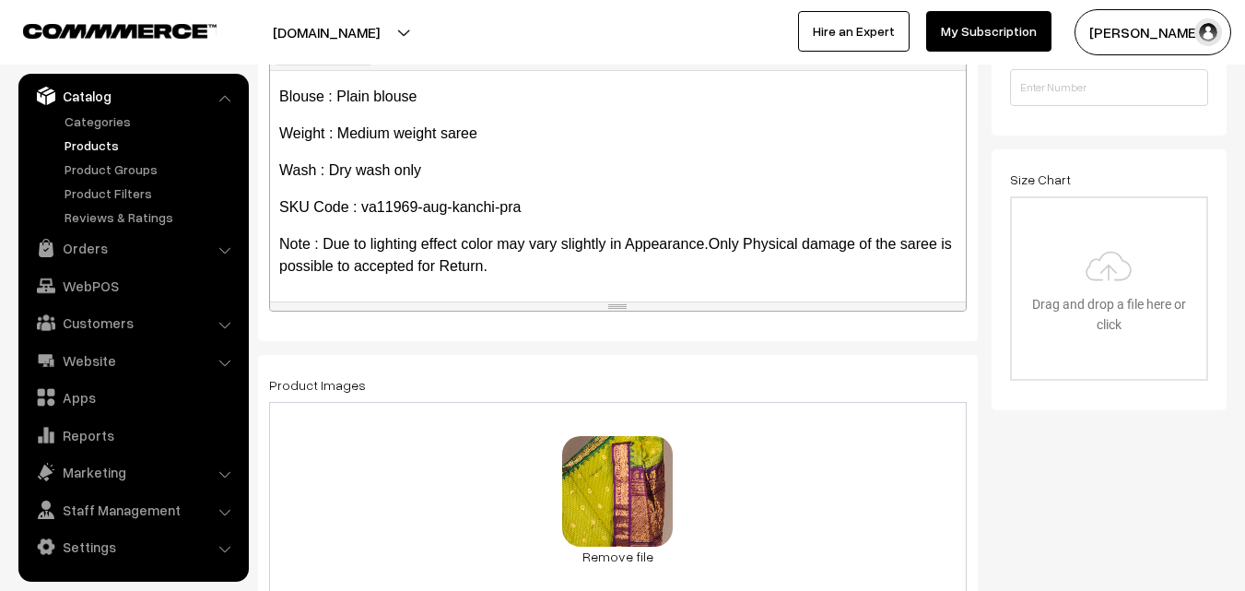
scroll to position [0, 0]
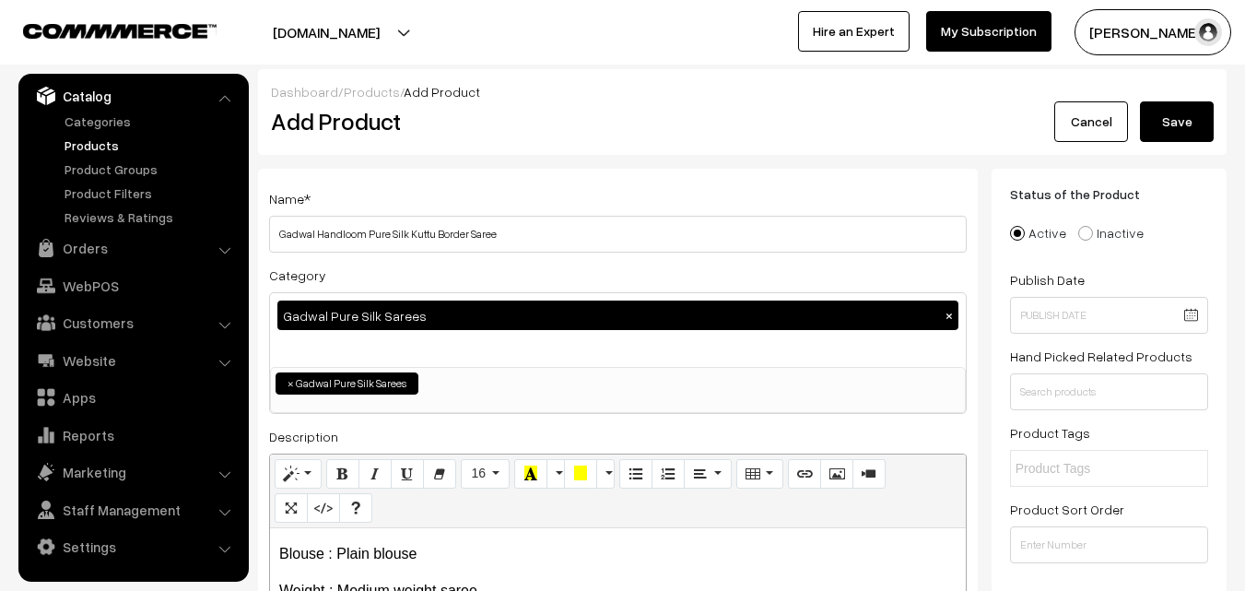
click at [1183, 128] on button "Save" at bounding box center [1177, 121] width 74 height 41
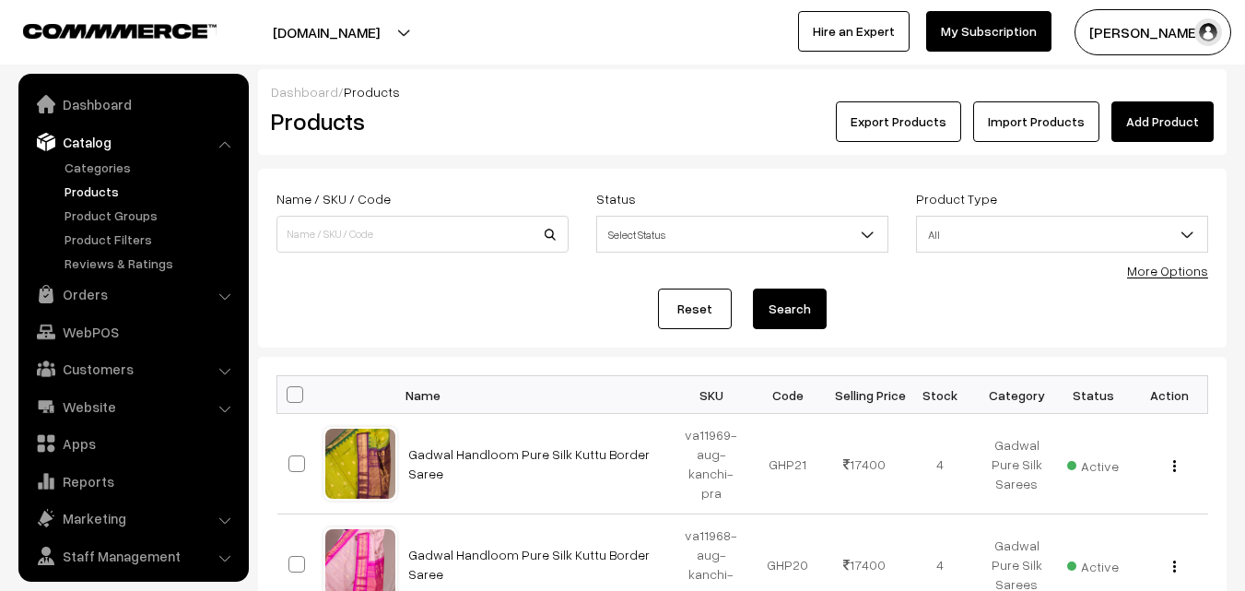
scroll to position [46, 0]
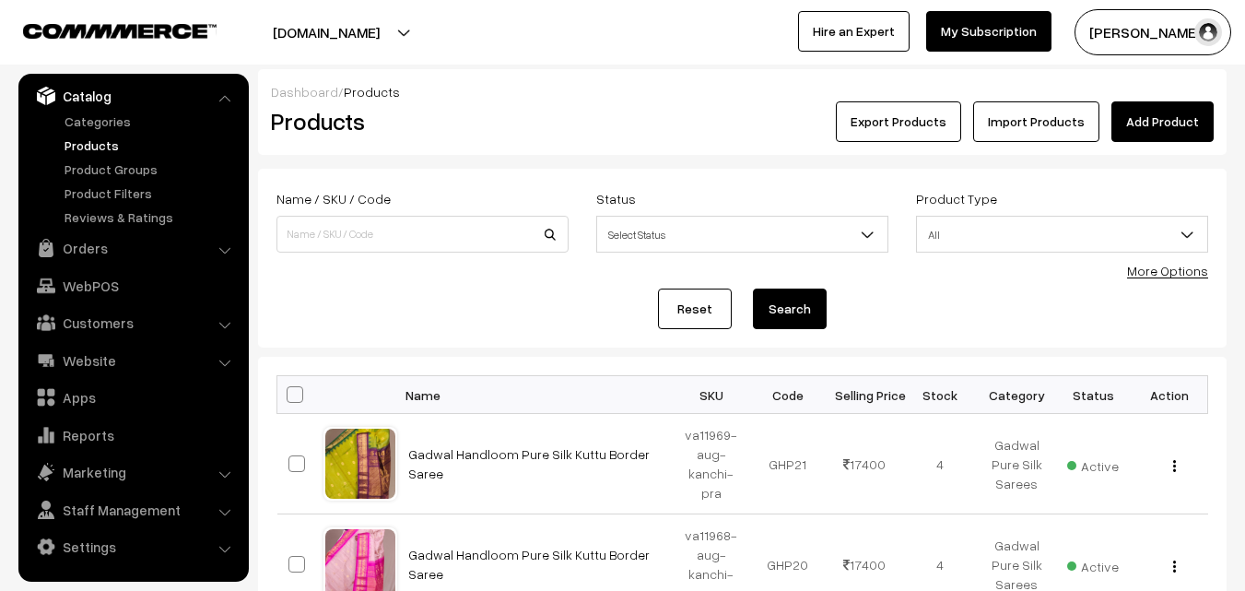
click at [617, 139] on div "Export Products Import Products Add Product" at bounding box center [903, 121] width 619 height 41
click at [1166, 106] on link "Add Product" at bounding box center [1162, 121] width 102 height 41
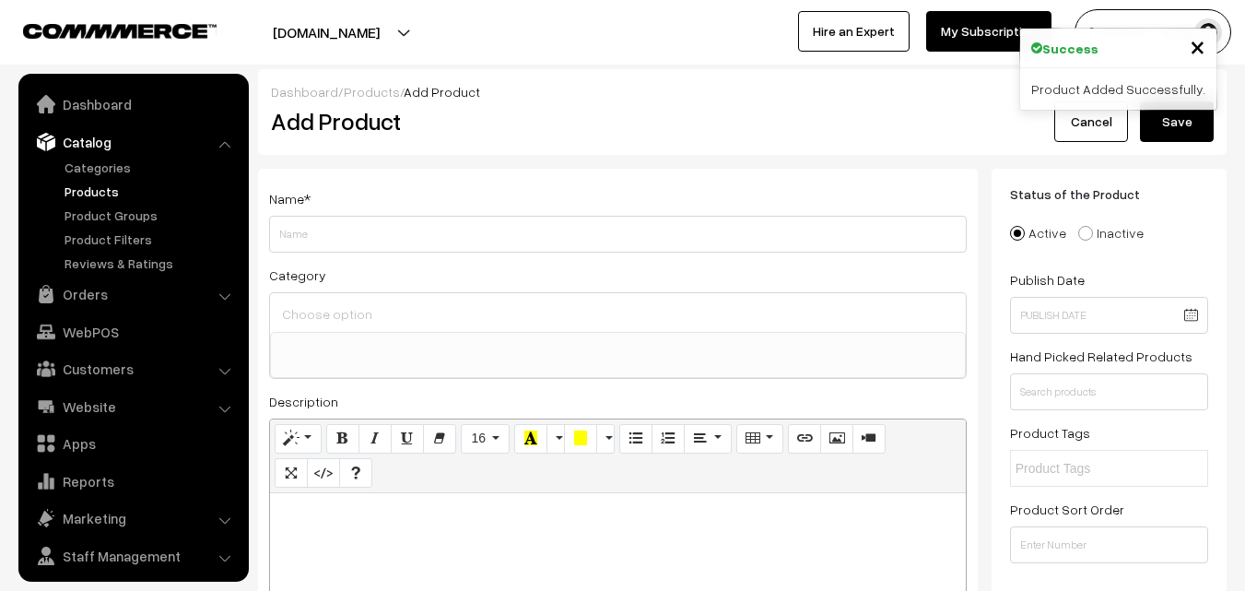
select select
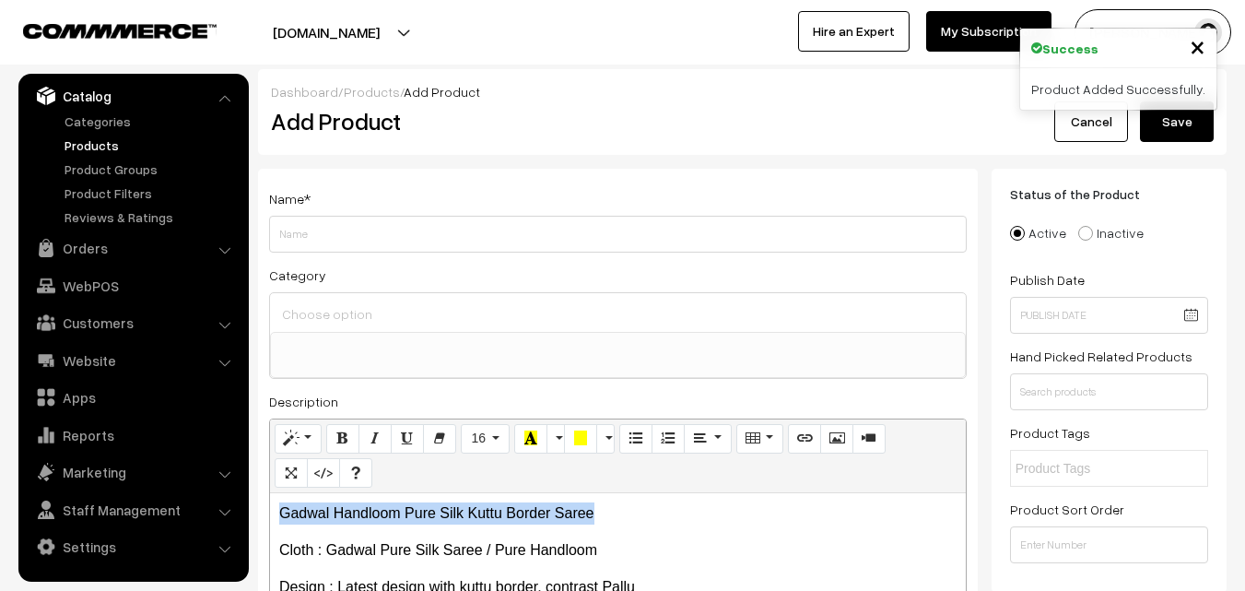
drag, startPoint x: 610, startPoint y: 515, endPoint x: 255, endPoint y: 517, distance: 354.8
copy p "Gadwal Handloom Pure Silk Kuttu Border Saree"
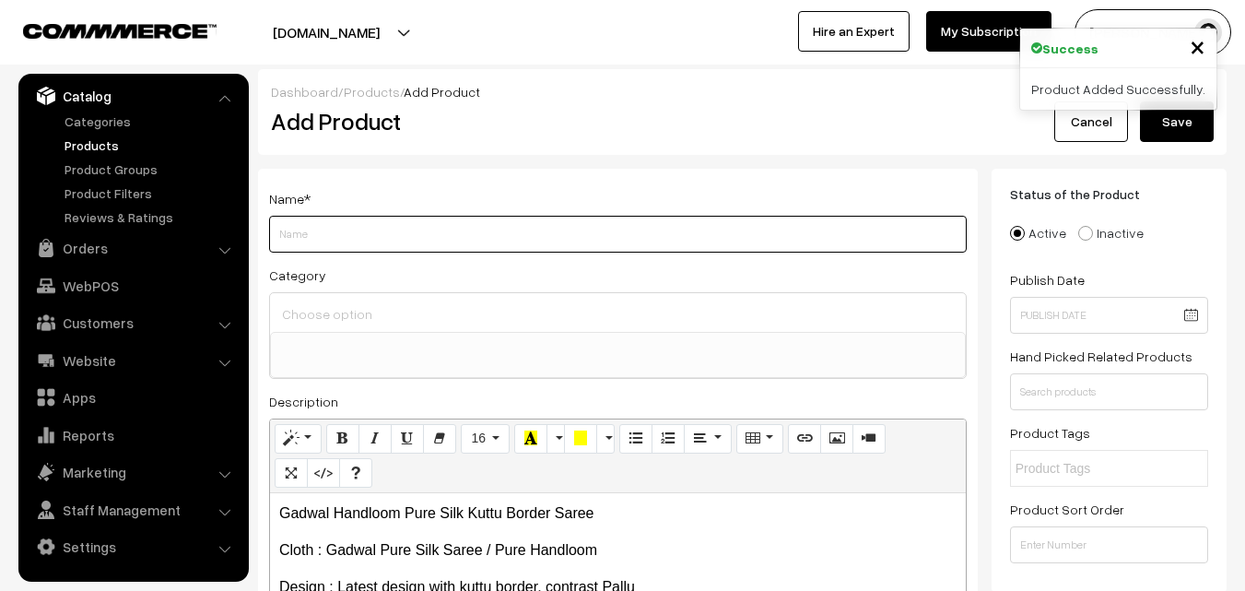
click at [334, 239] on input "Weight" at bounding box center [618, 234] width 698 height 37
paste input "Gadwal Handloom Pure Silk Kuttu Border Saree"
type input "Gadwal Handloom Pure Silk Kuttu Border Saree"
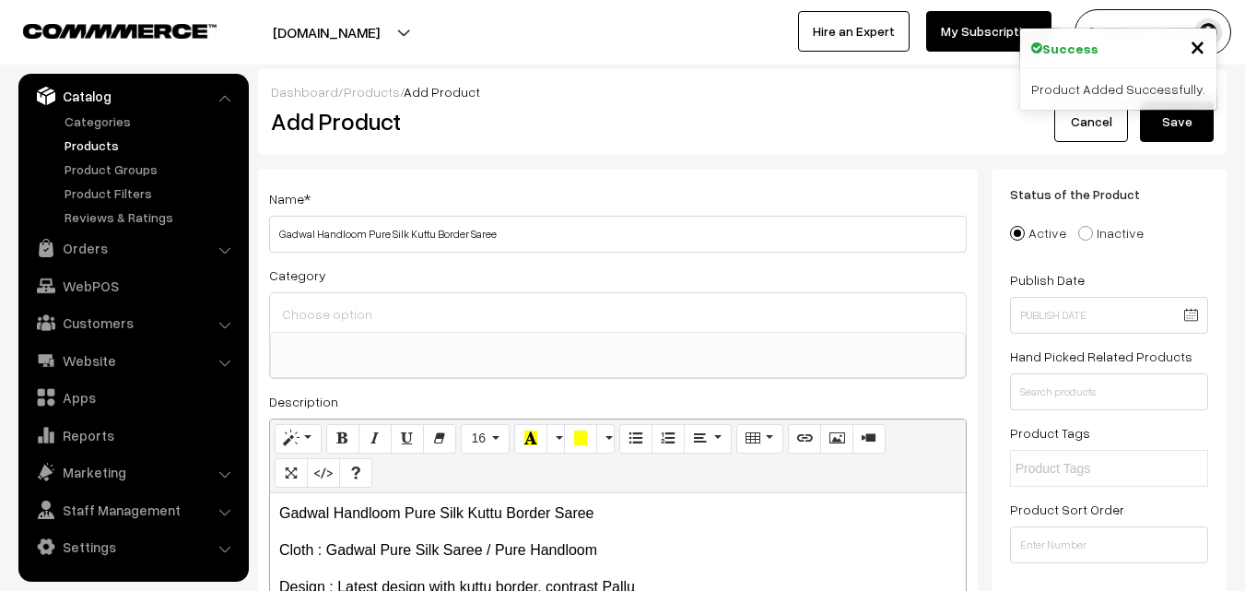
click at [340, 311] on input at bounding box center [617, 313] width 681 height 27
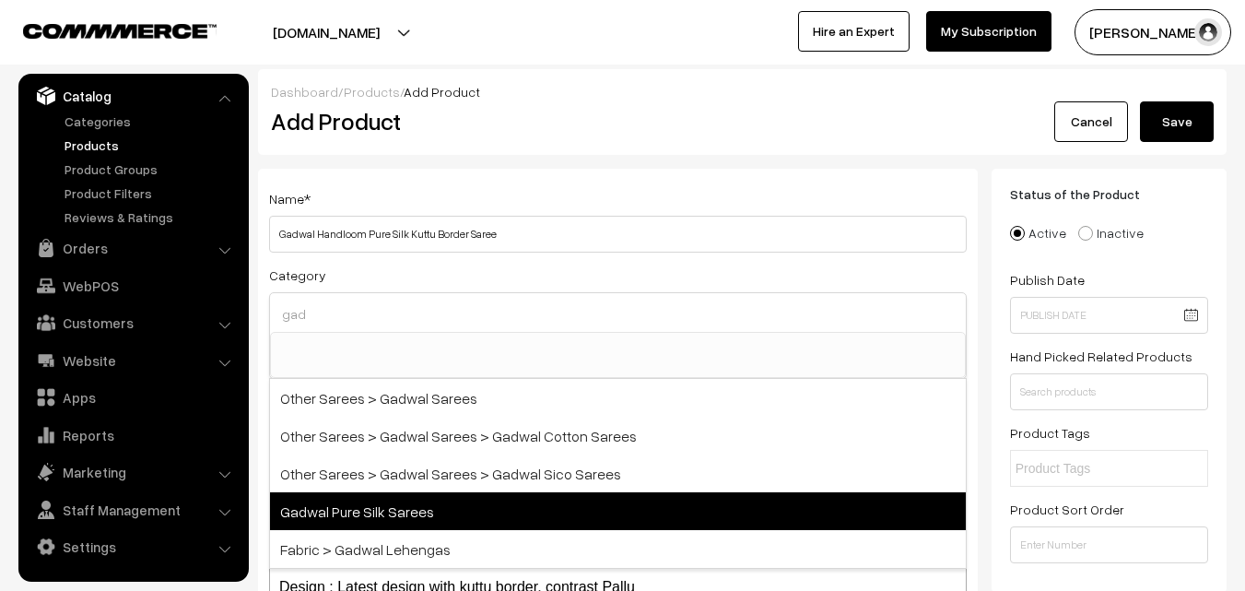
type input "gad"
click at [388, 511] on span "Gadwal Pure Silk Sarees" at bounding box center [618, 511] width 696 height 38
select select "45"
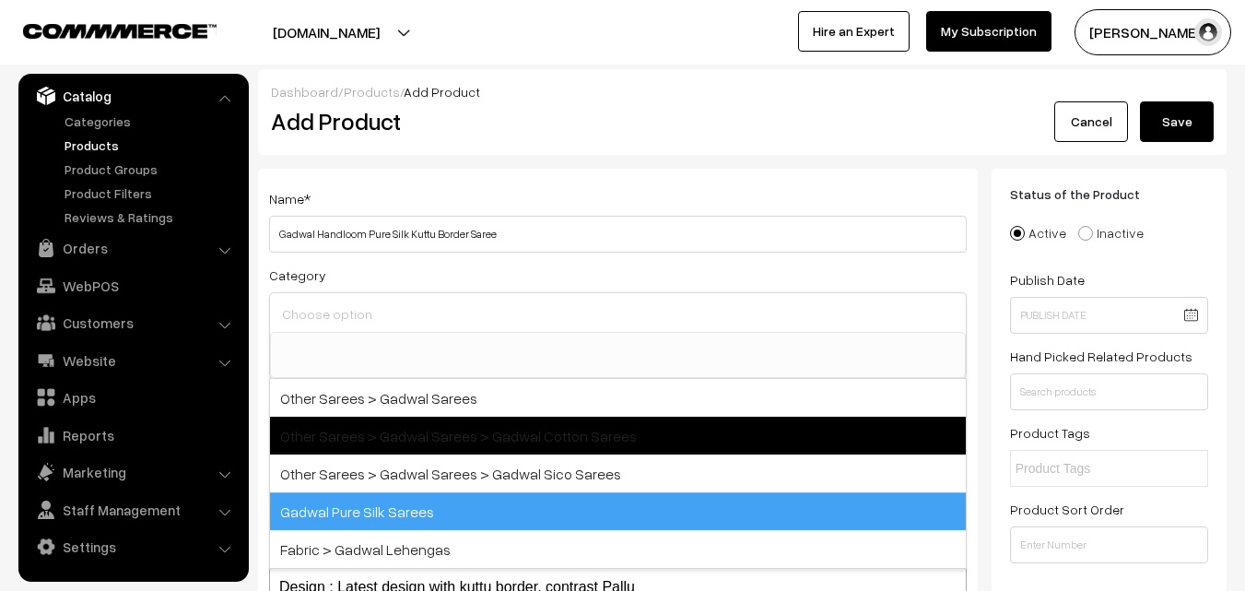
scroll to position [815, 0]
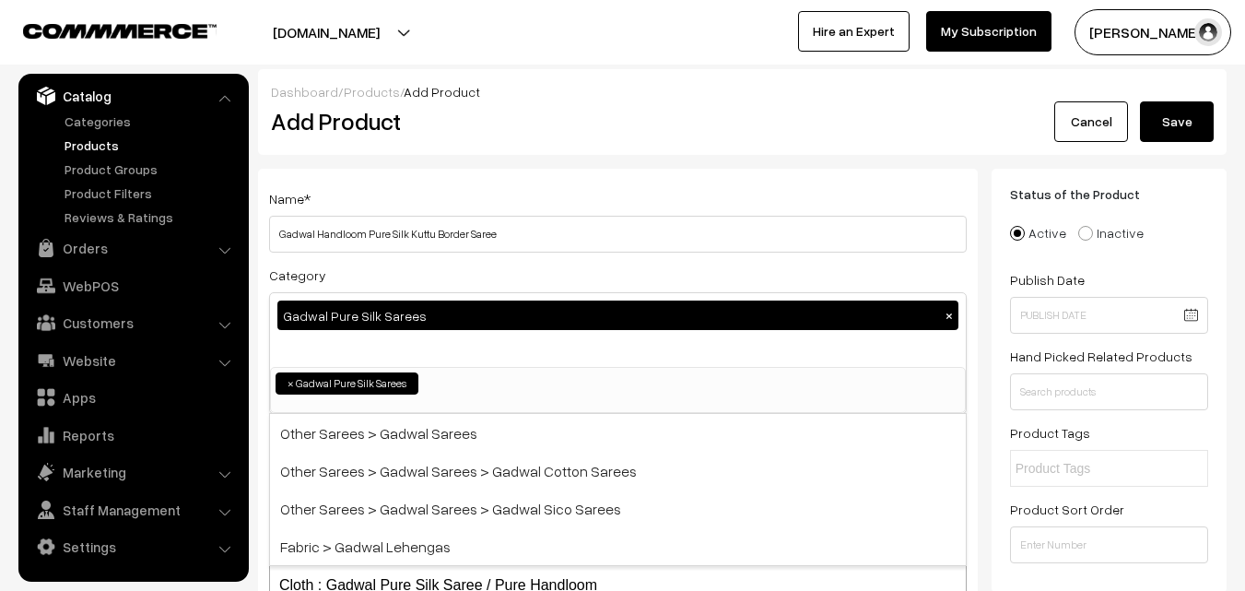
click at [436, 206] on div "Name * Gadwal Handloom Pure Silk Kuttu Border Saree" at bounding box center [618, 219] width 698 height 65
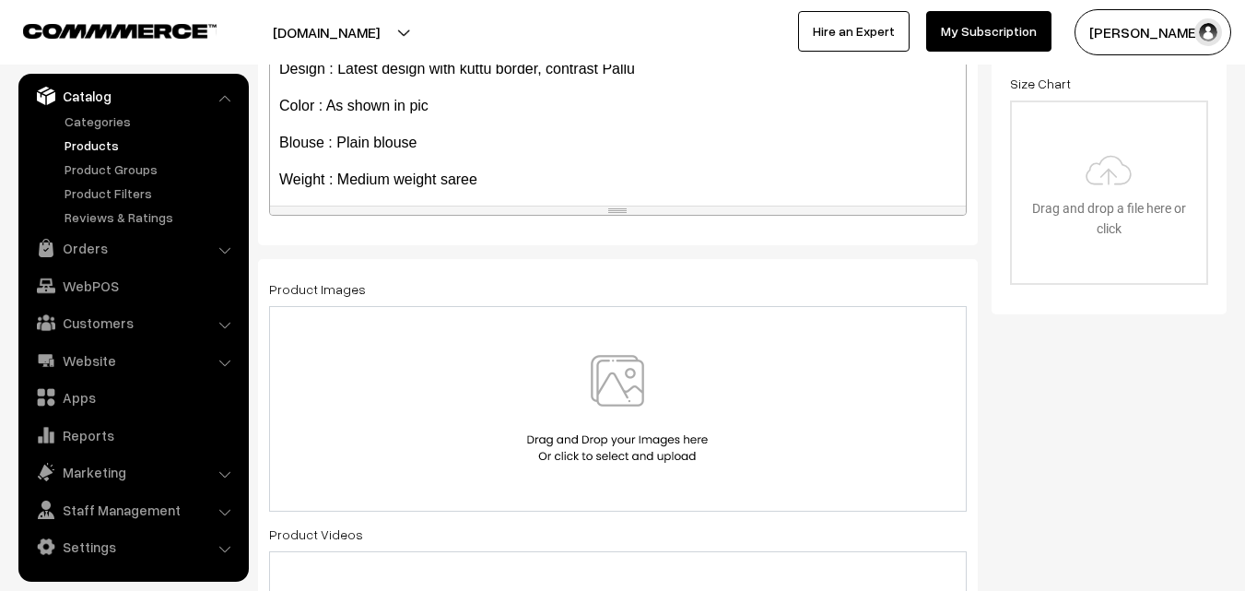
scroll to position [142, 0]
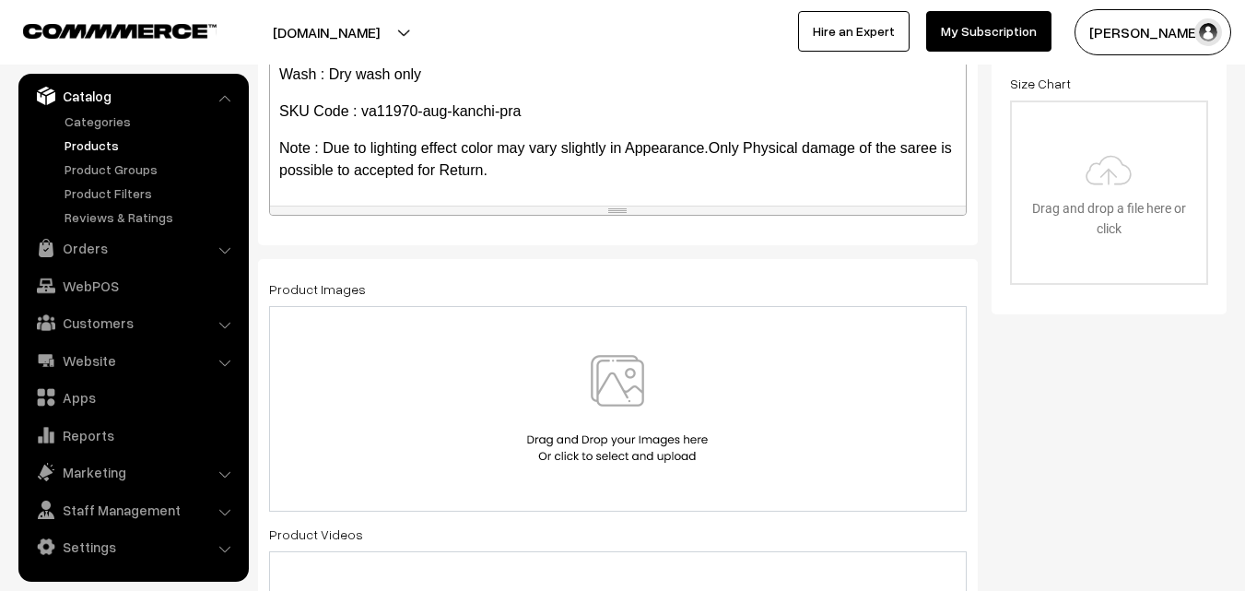
click at [623, 374] on img at bounding box center [617, 409] width 190 height 108
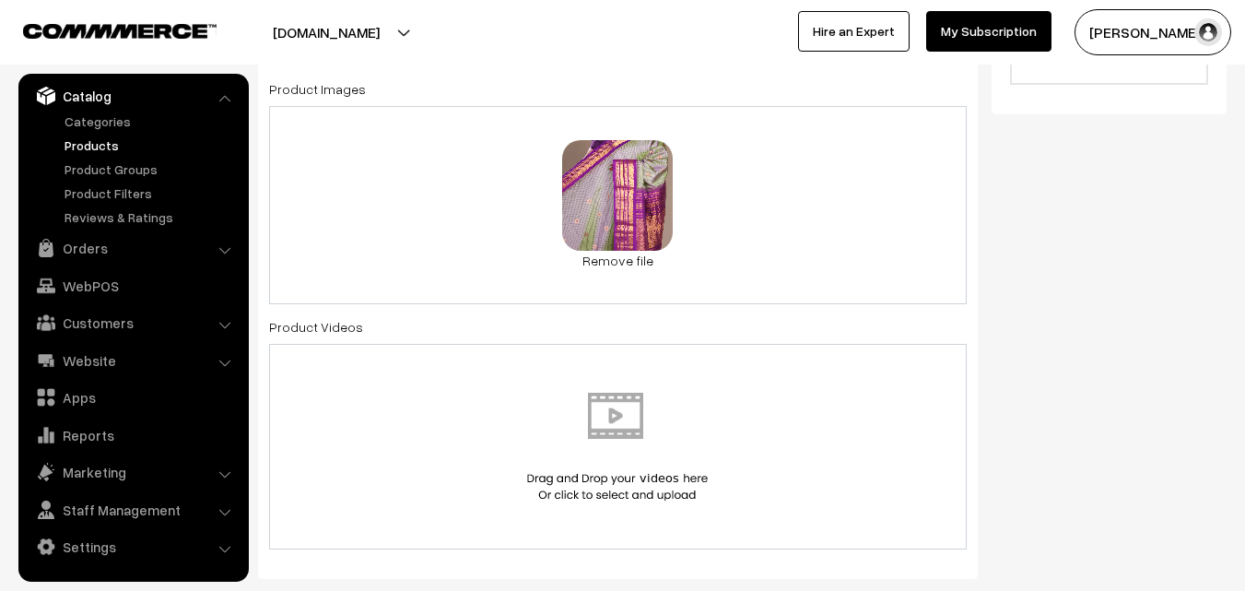
scroll to position [1198, 0]
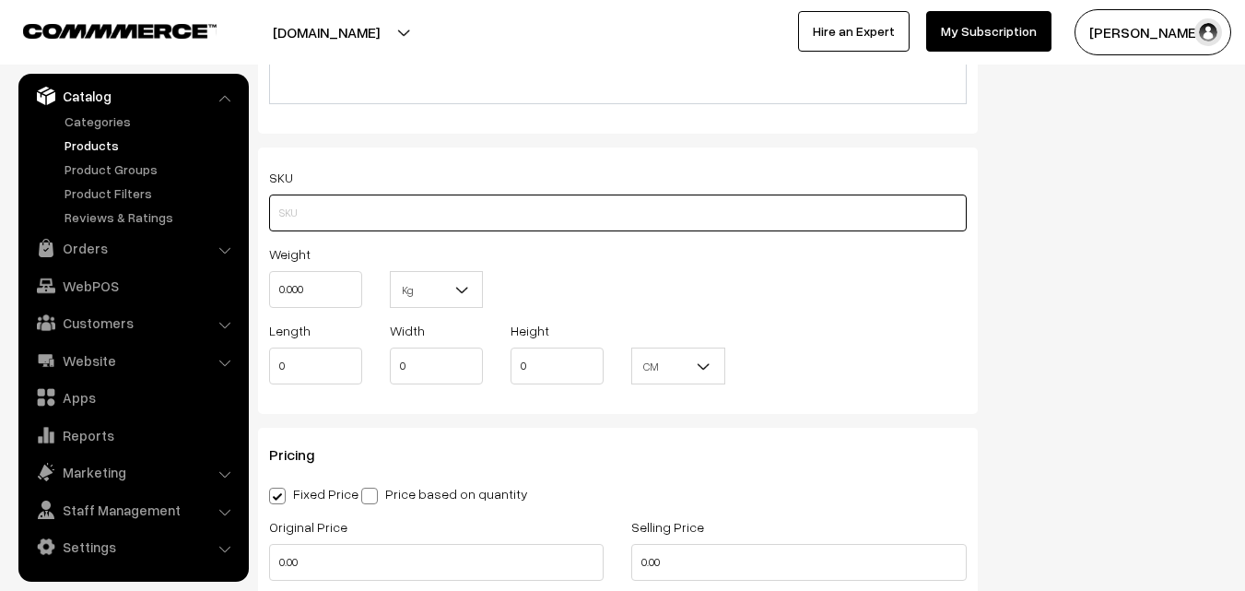
click at [373, 218] on input "text" at bounding box center [618, 212] width 698 height 37
paste input "va11970-aug-kanchi-pra"
type input "va11970-aug-kanchi-pra"
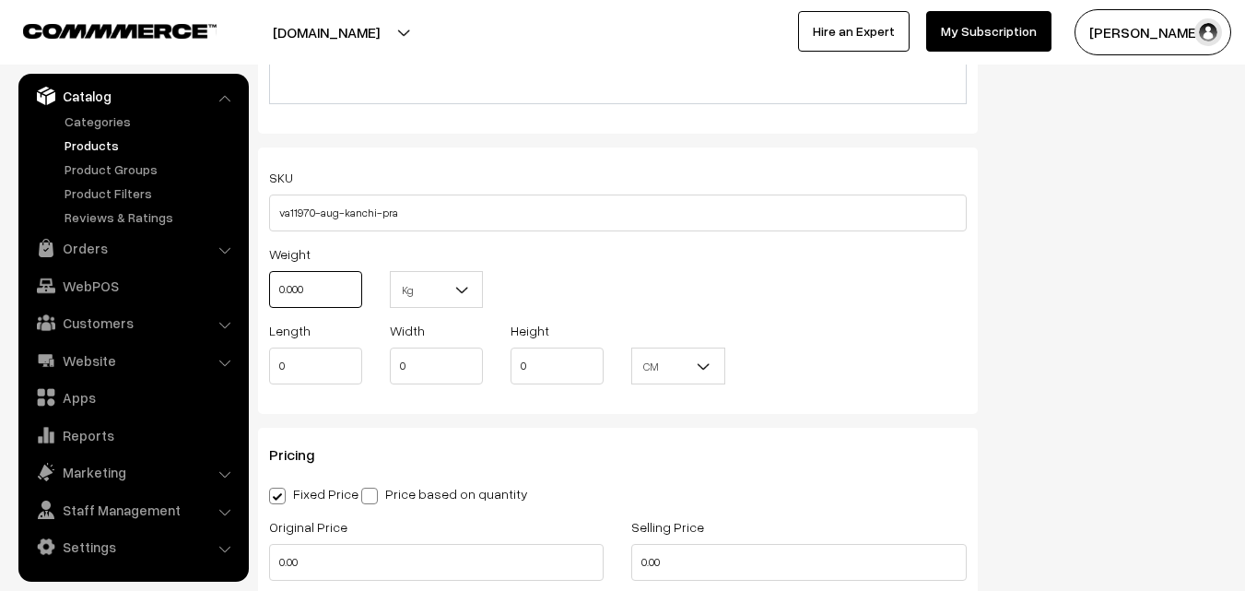
click at [349, 296] on input "0.000" at bounding box center [315, 289] width 93 height 37
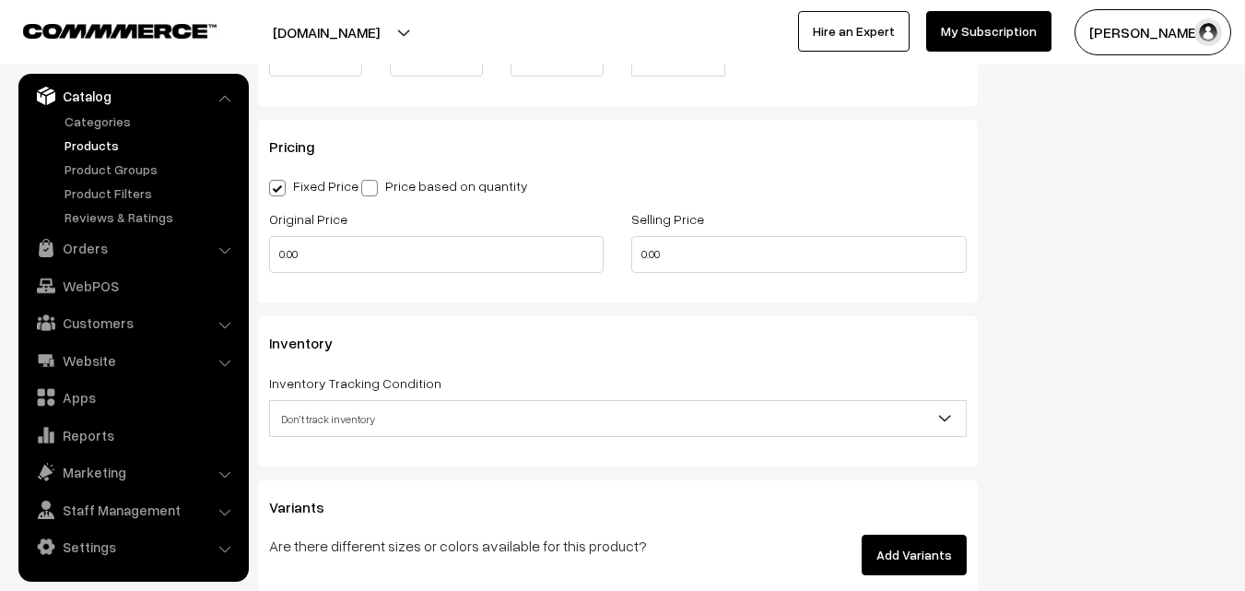
scroll to position [1566, 0]
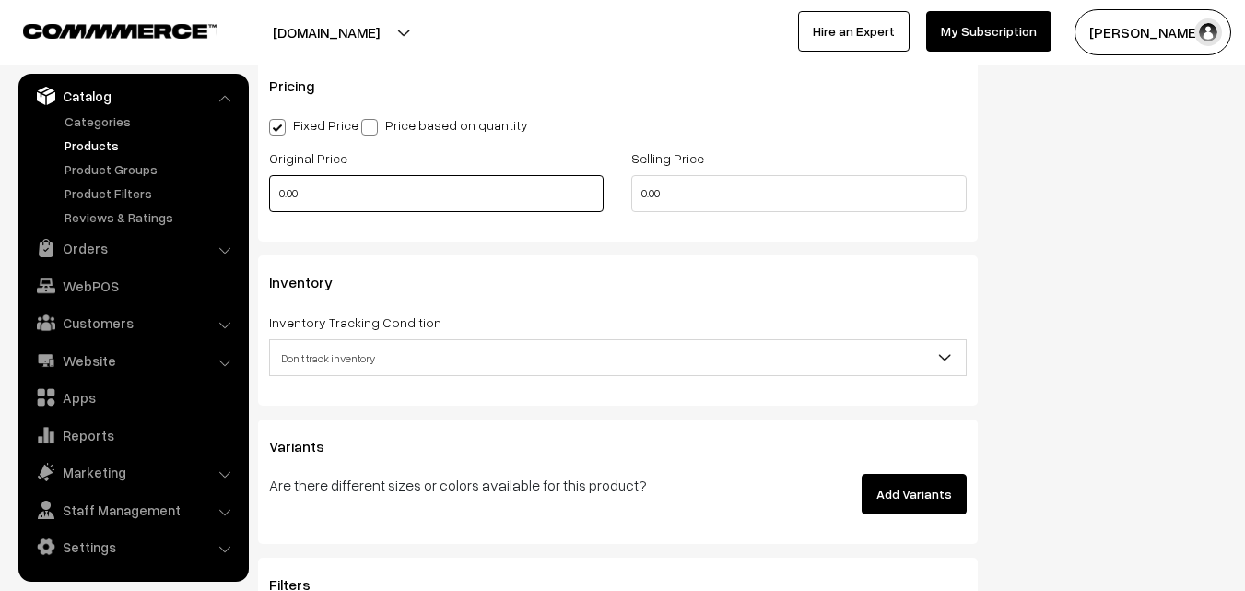
type input "0.80"
click at [312, 179] on input "0.00" at bounding box center [436, 193] width 334 height 37
type input "14900"
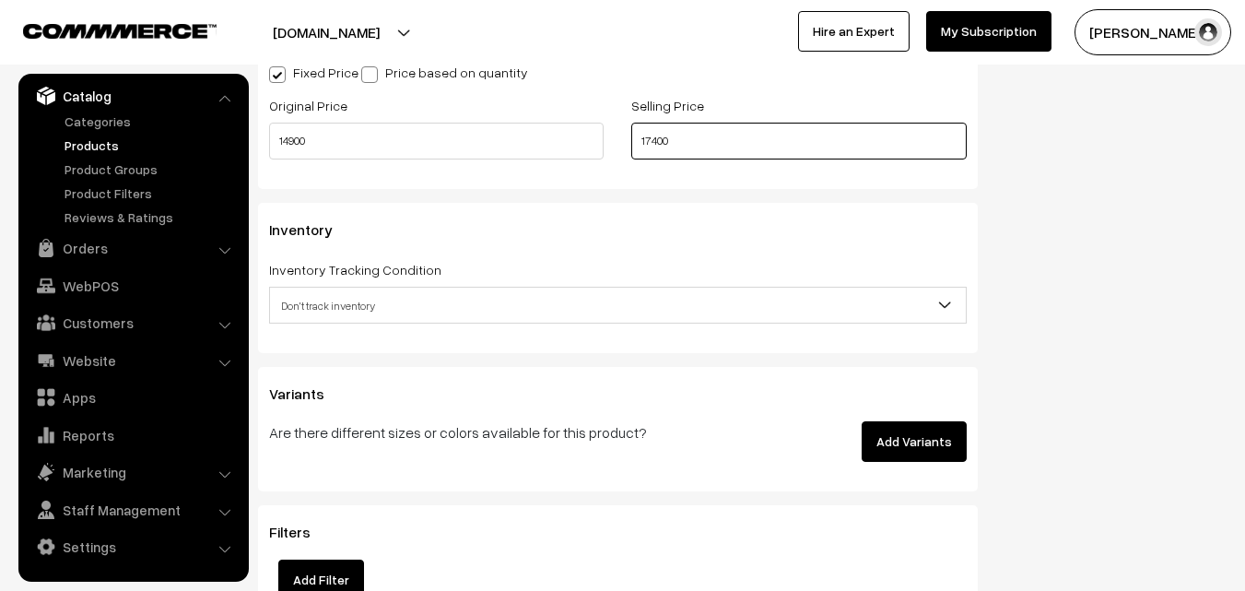
scroll to position [1659, 0]
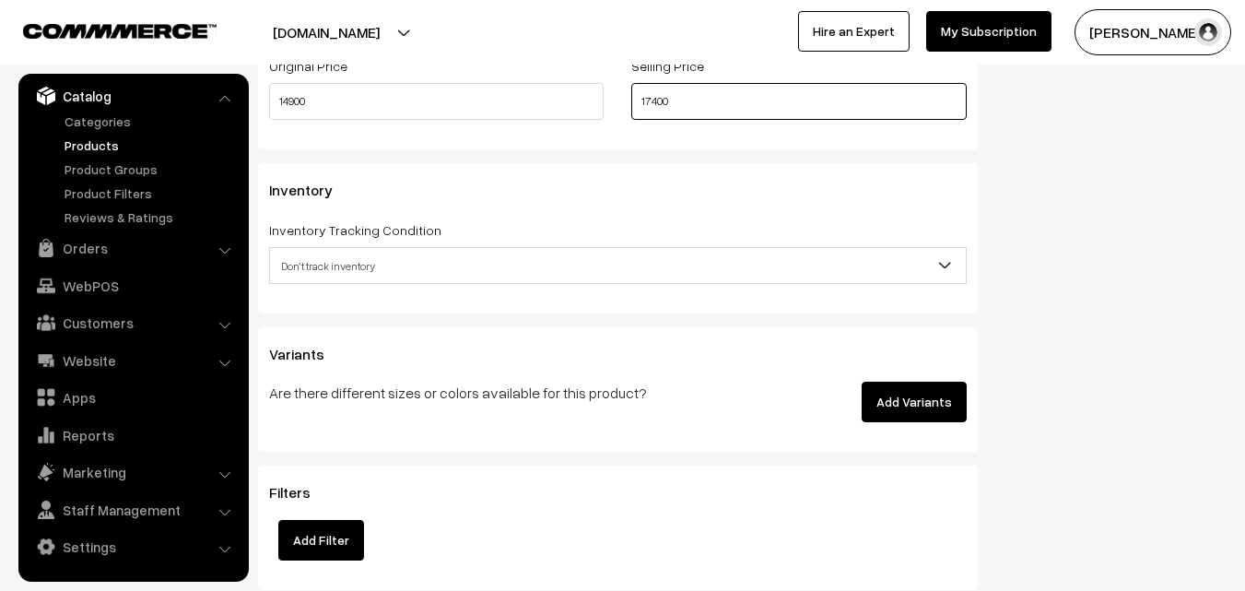
type input "17400"
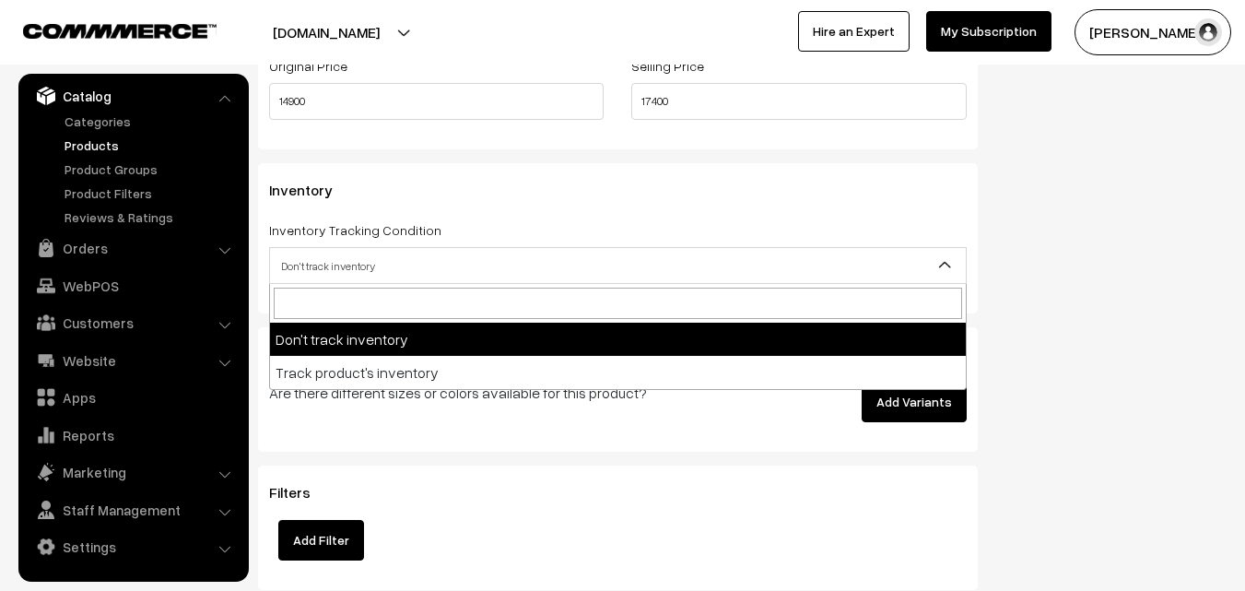
click at [346, 256] on span "Don't track inventory" at bounding box center [618, 266] width 696 height 32
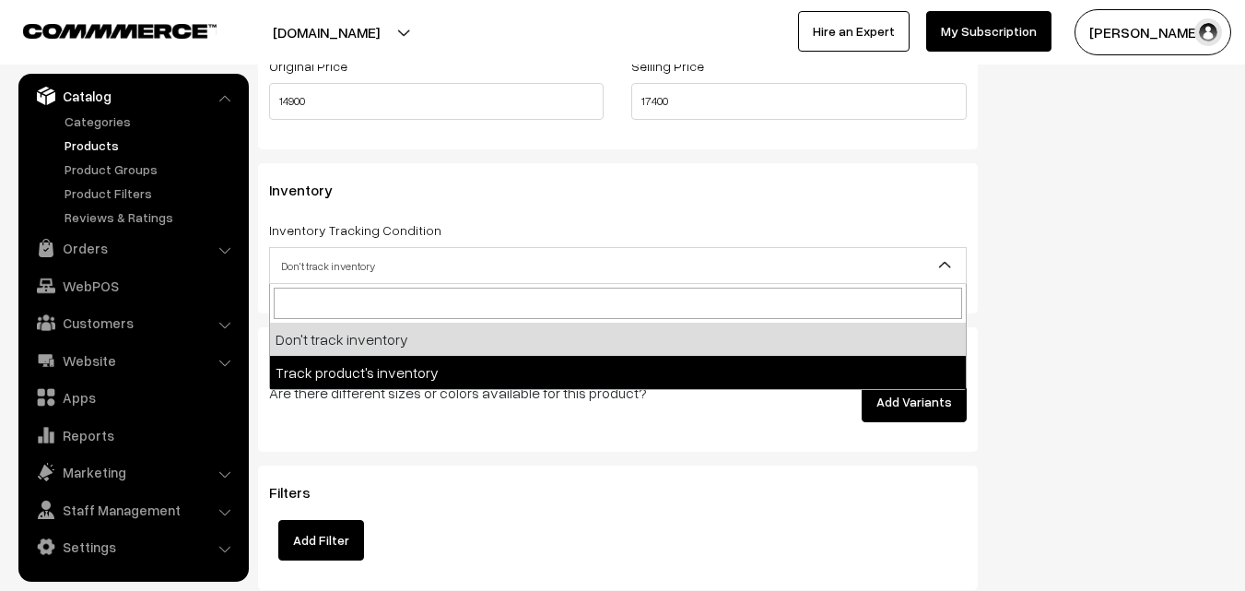
select select "2"
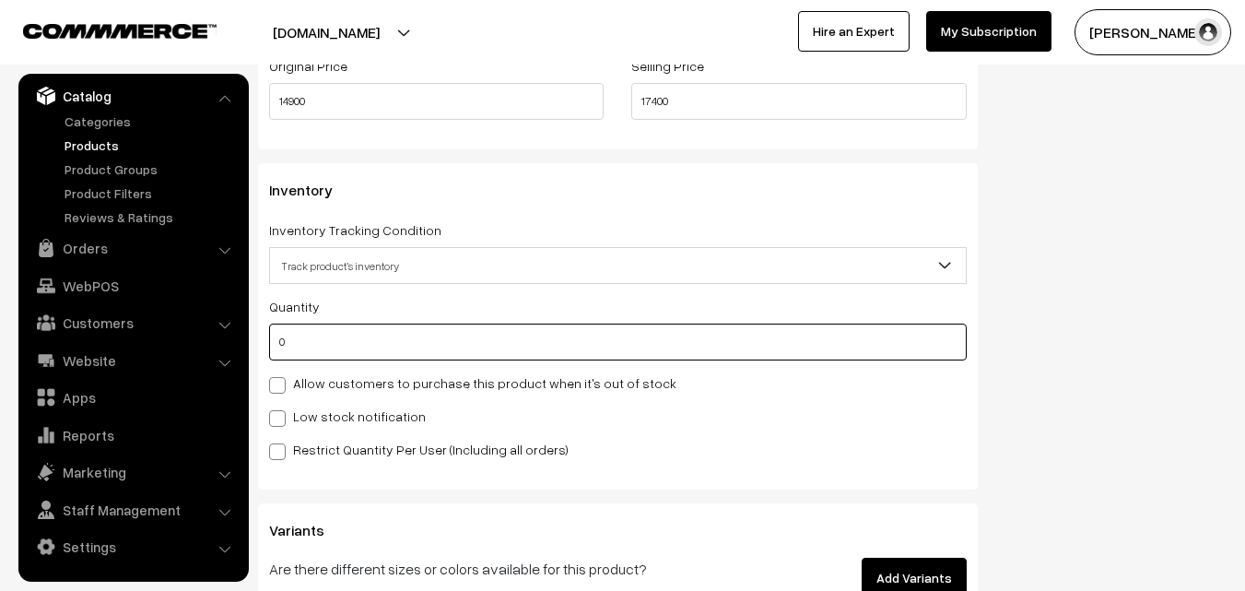
click at [344, 344] on input "0" at bounding box center [618, 341] width 698 height 37
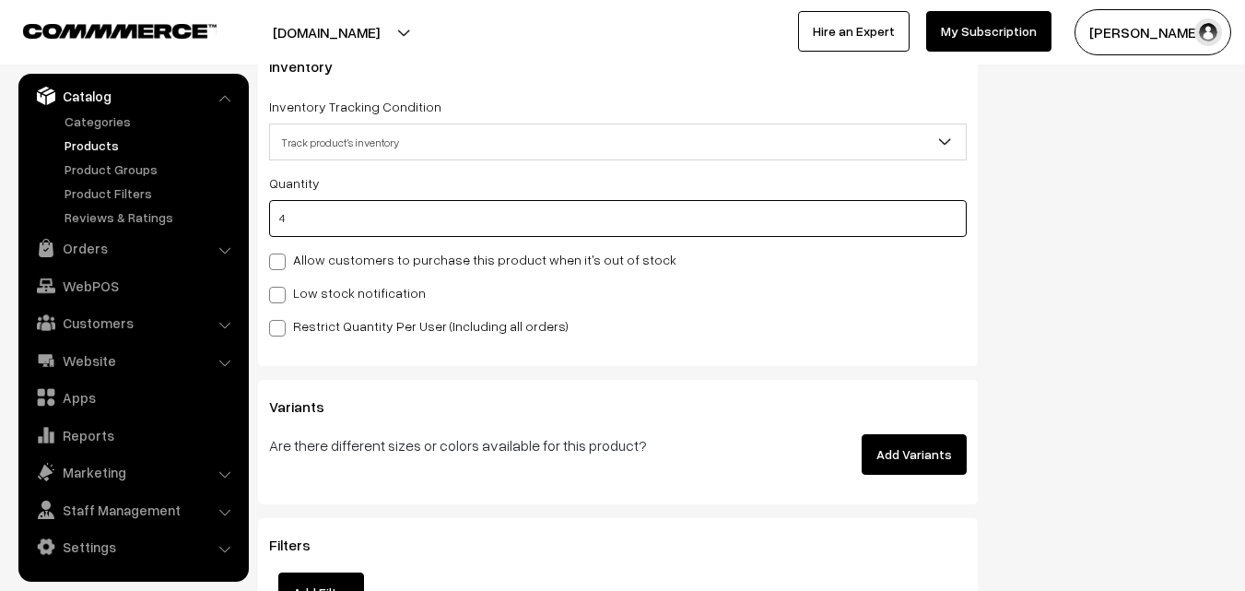
scroll to position [1843, 0]
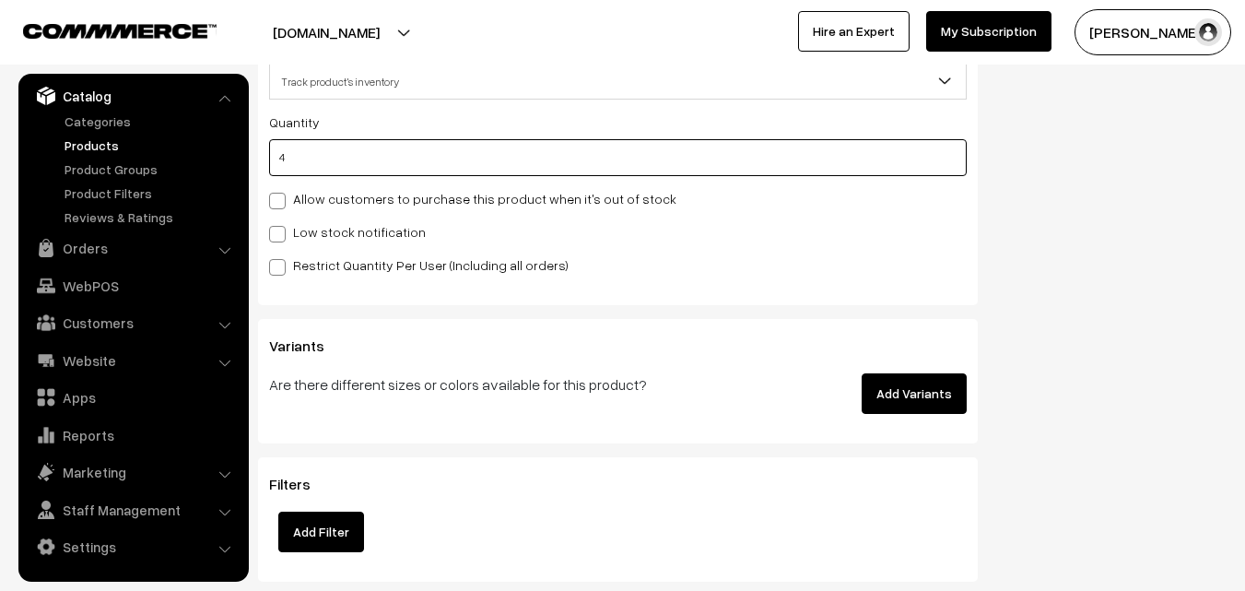
type input "4"
click at [293, 228] on label "Low stock notification" at bounding box center [347, 231] width 157 height 19
click at [281, 228] on input "Low stock notification" at bounding box center [275, 231] width 12 height 12
checkbox input "true"
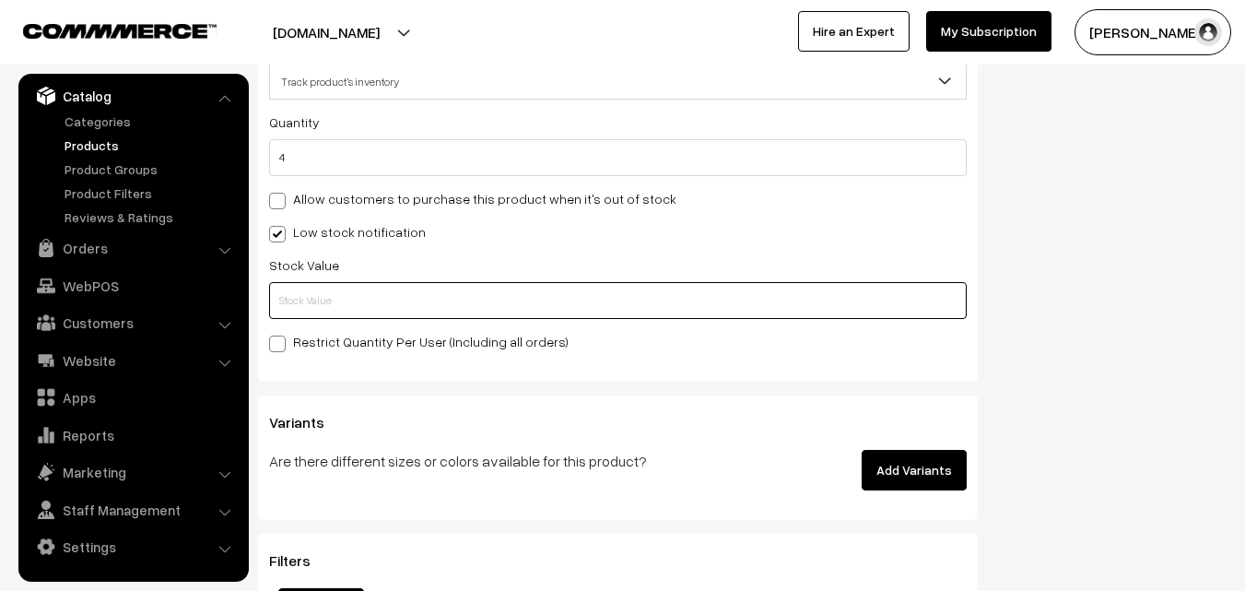
click at [309, 297] on input "text" at bounding box center [618, 300] width 698 height 37
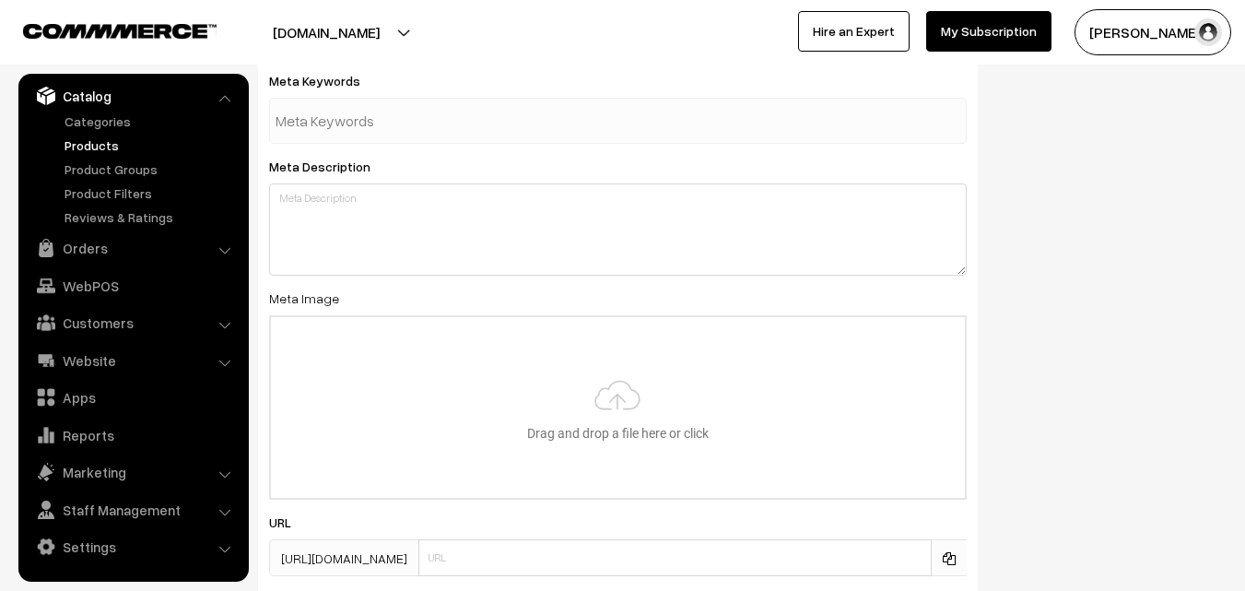
scroll to position [2743, 0]
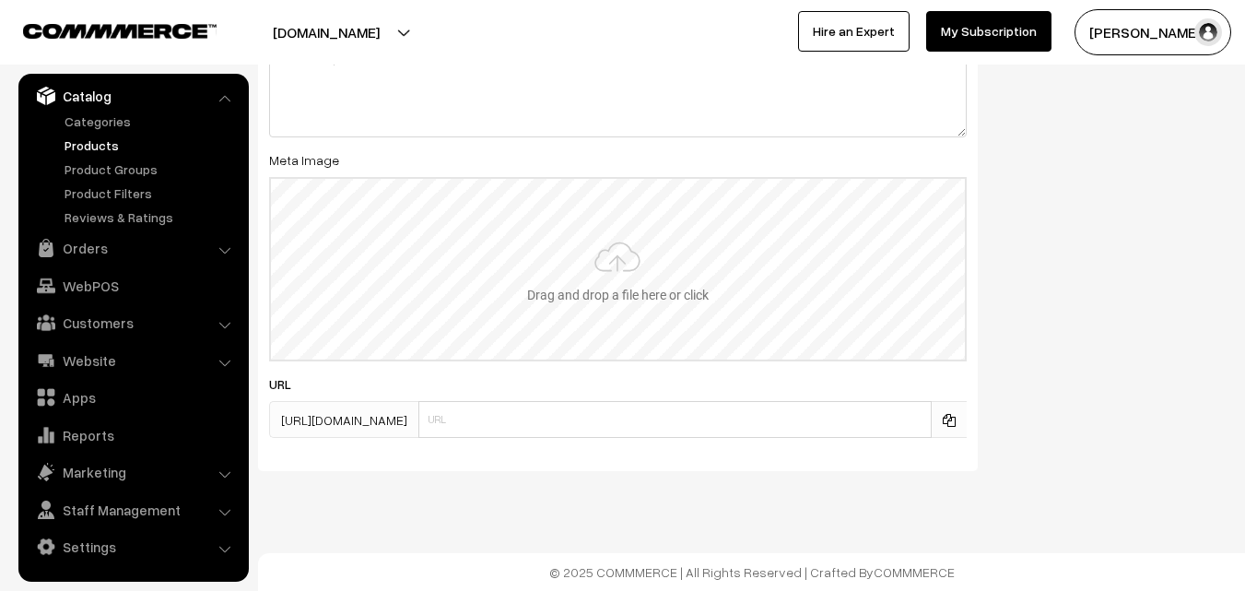
type input "2"
click at [635, 216] on input "file" at bounding box center [618, 269] width 694 height 181
type input "C:\fakepath\gadwal-saree-va11970-aug.jpeg"
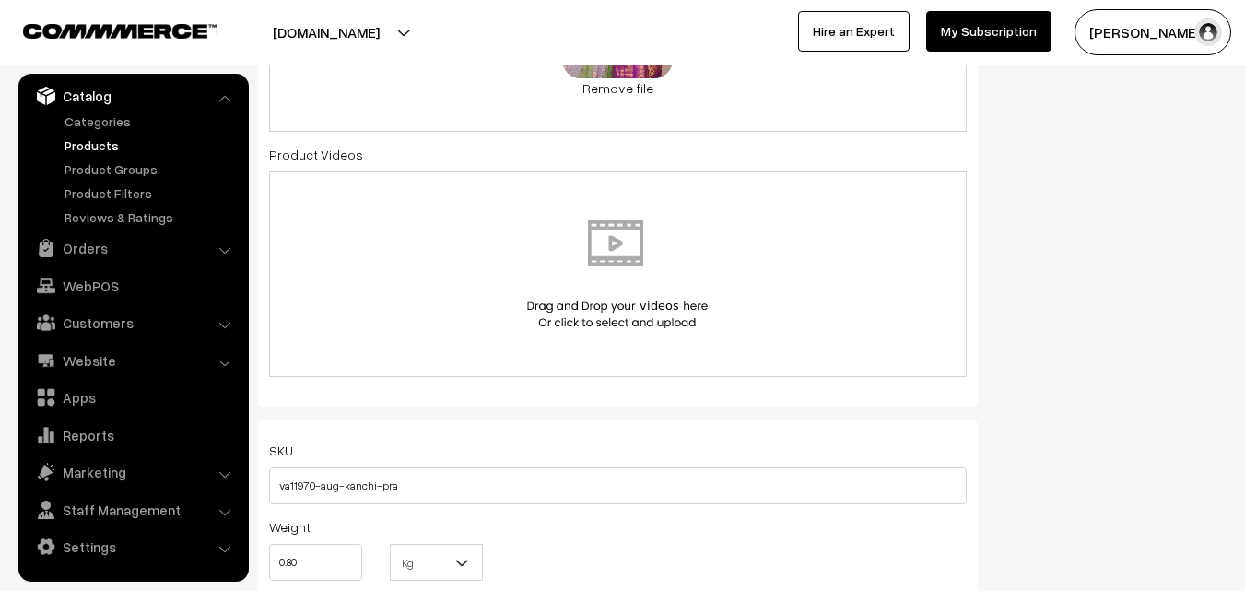
scroll to position [0, 0]
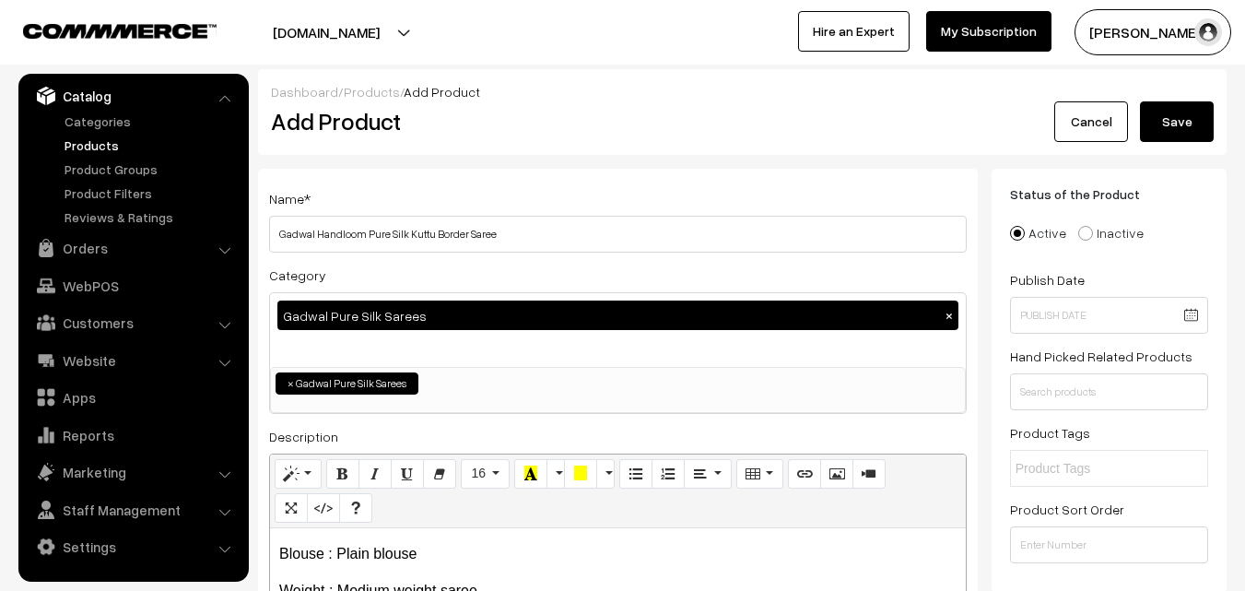
click at [1175, 146] on div "Dashboard / Products / Add Product Add Product Cancel Save" at bounding box center [742, 112] width 968 height 86
click at [1175, 133] on button "Save" at bounding box center [1177, 121] width 74 height 41
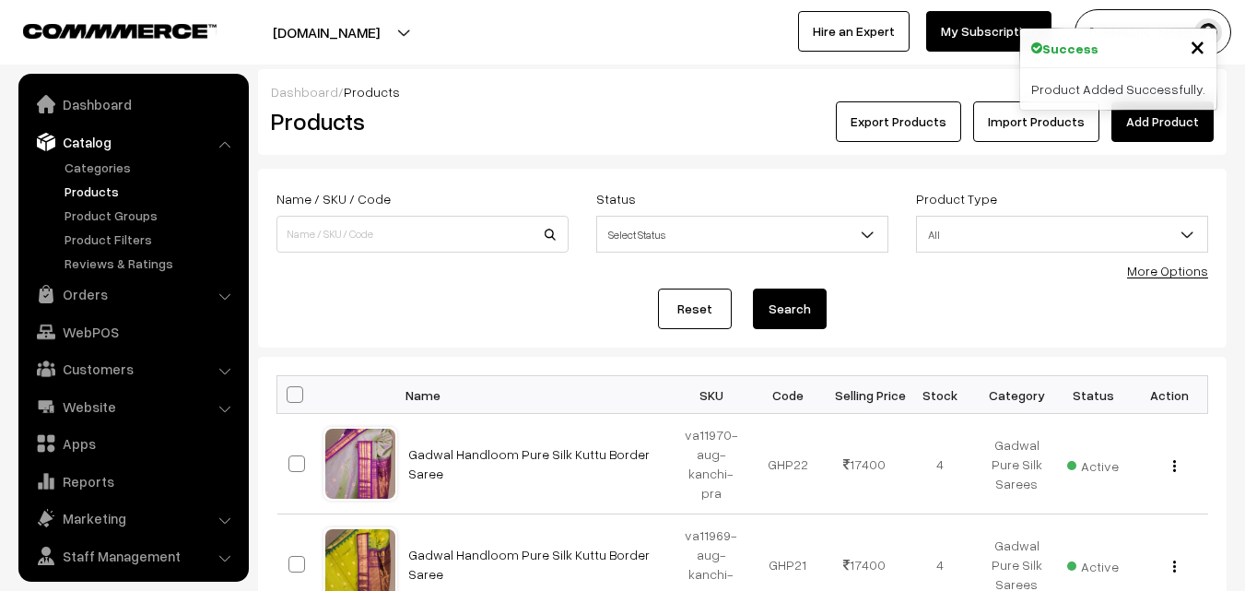
scroll to position [46, 0]
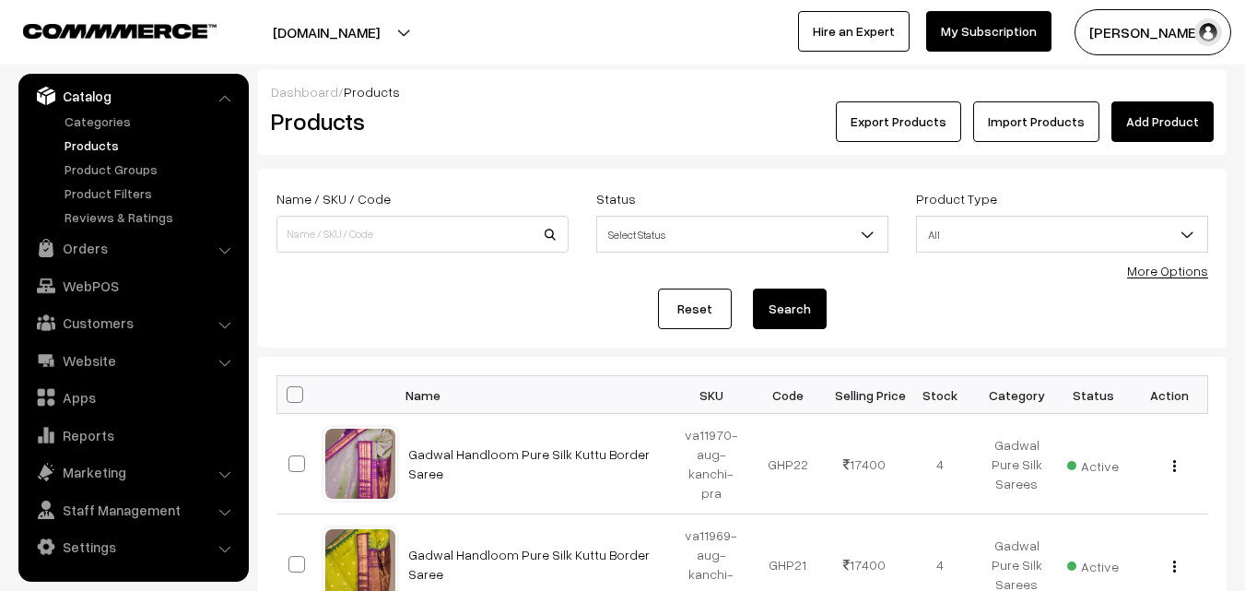
click at [1145, 131] on link "Add Product" at bounding box center [1162, 121] width 102 height 41
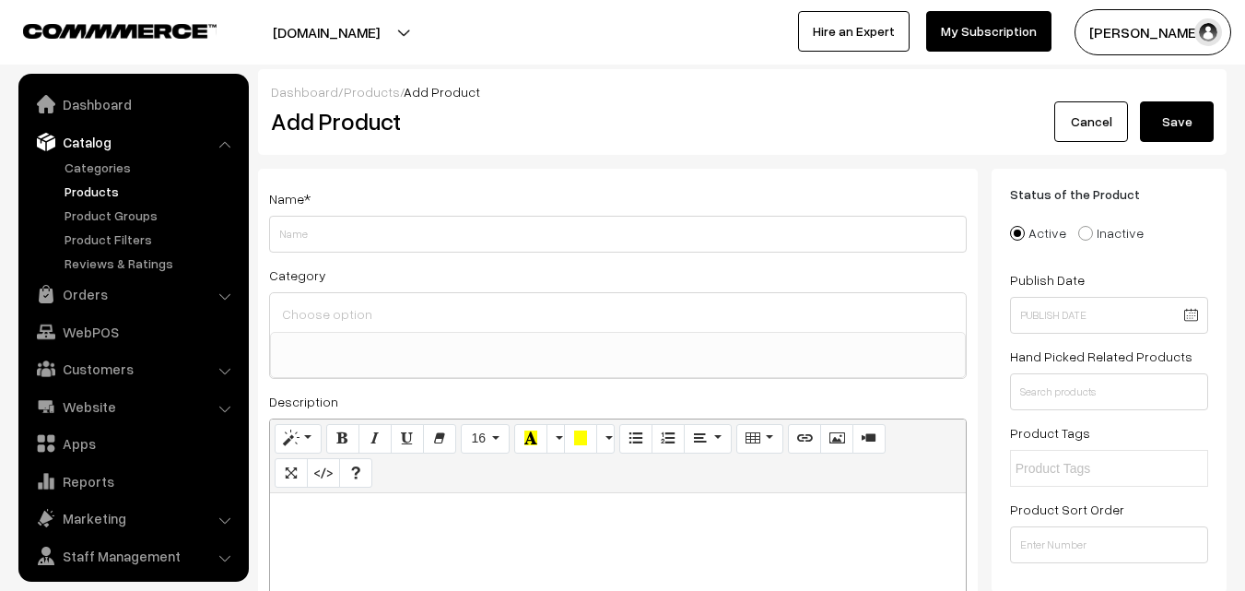
select select
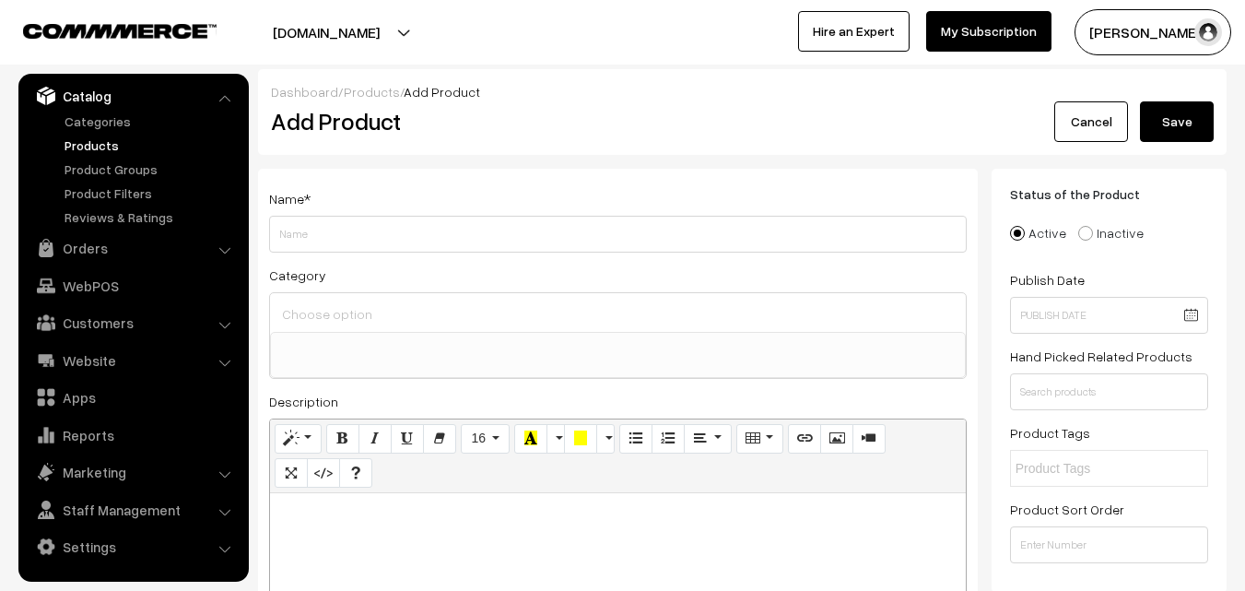
paste div
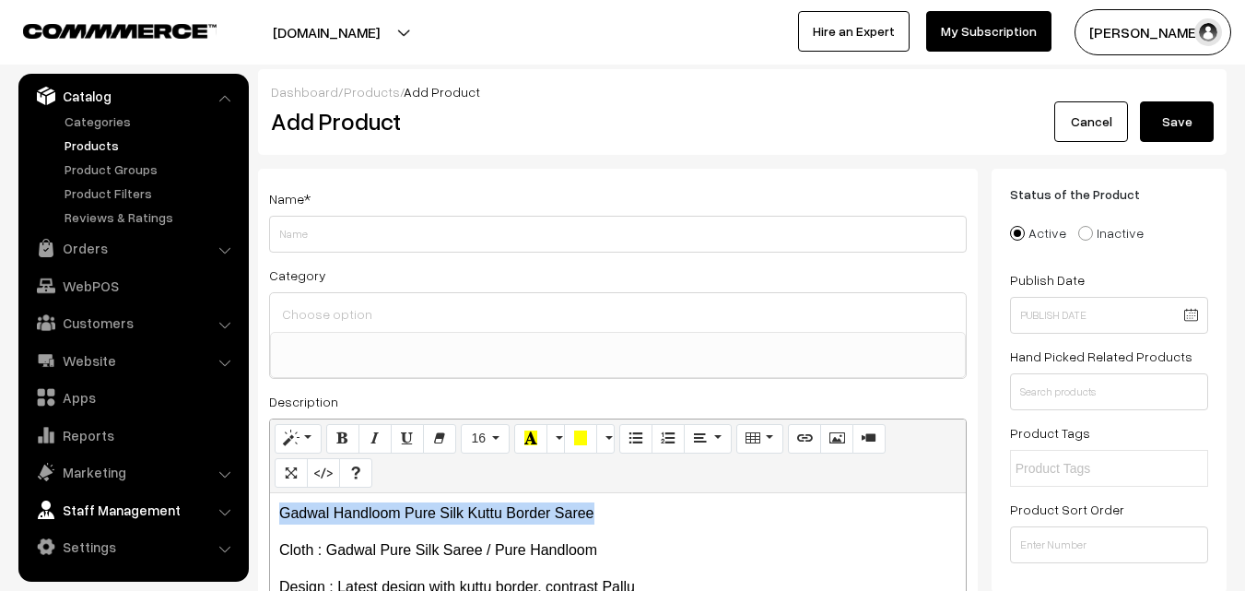
drag, startPoint x: 614, startPoint y: 515, endPoint x: 235, endPoint y: 518, distance: 378.7
copy p "Gadwal Handloom Pure Silk Kuttu Border Saree"
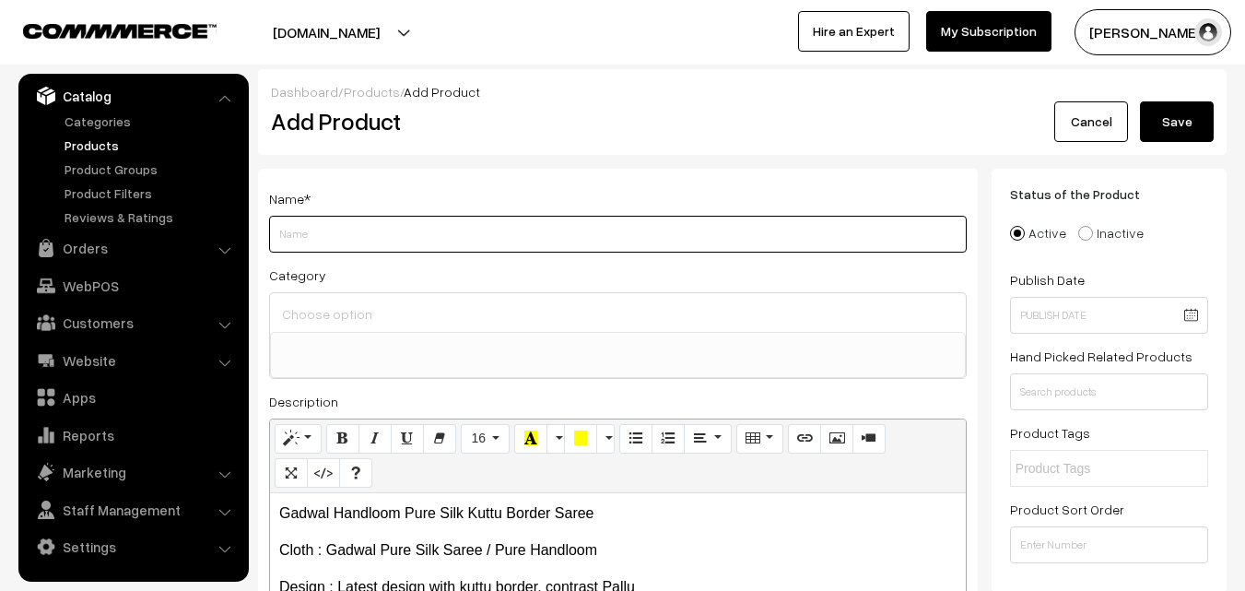
click at [337, 234] on input "Weight" at bounding box center [618, 234] width 698 height 37
paste input "Gadwal Handloom Pure Silk Kuttu Border Saree"
type input "Gadwal Handloom Pure Silk Kuttu Border Saree"
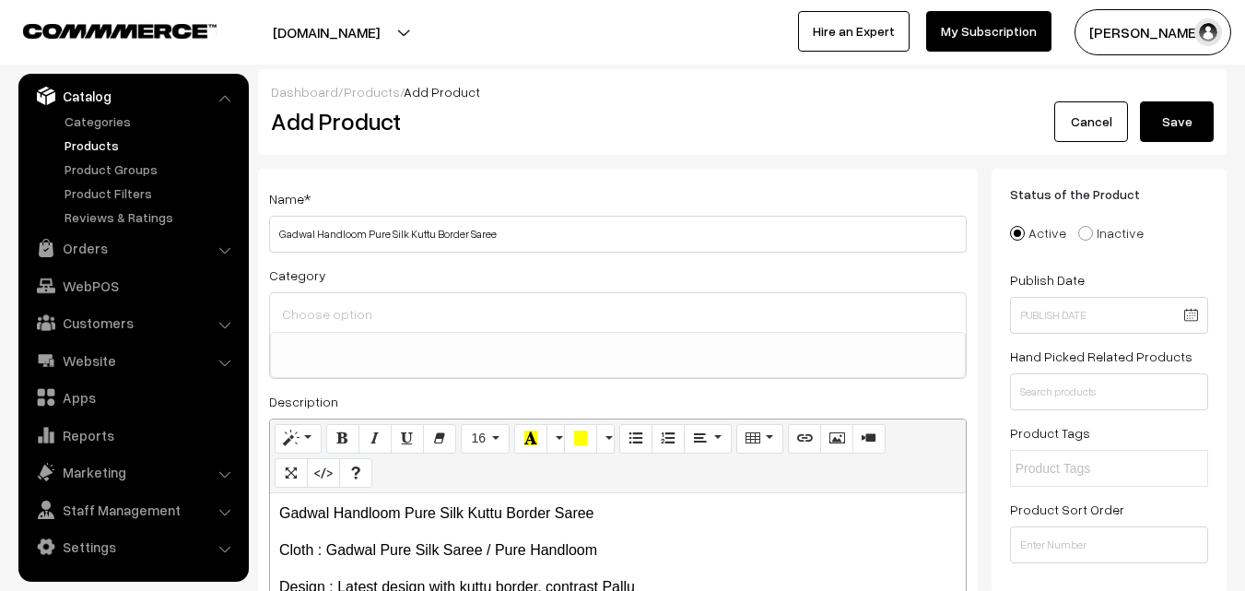
click at [353, 303] on input at bounding box center [617, 313] width 681 height 27
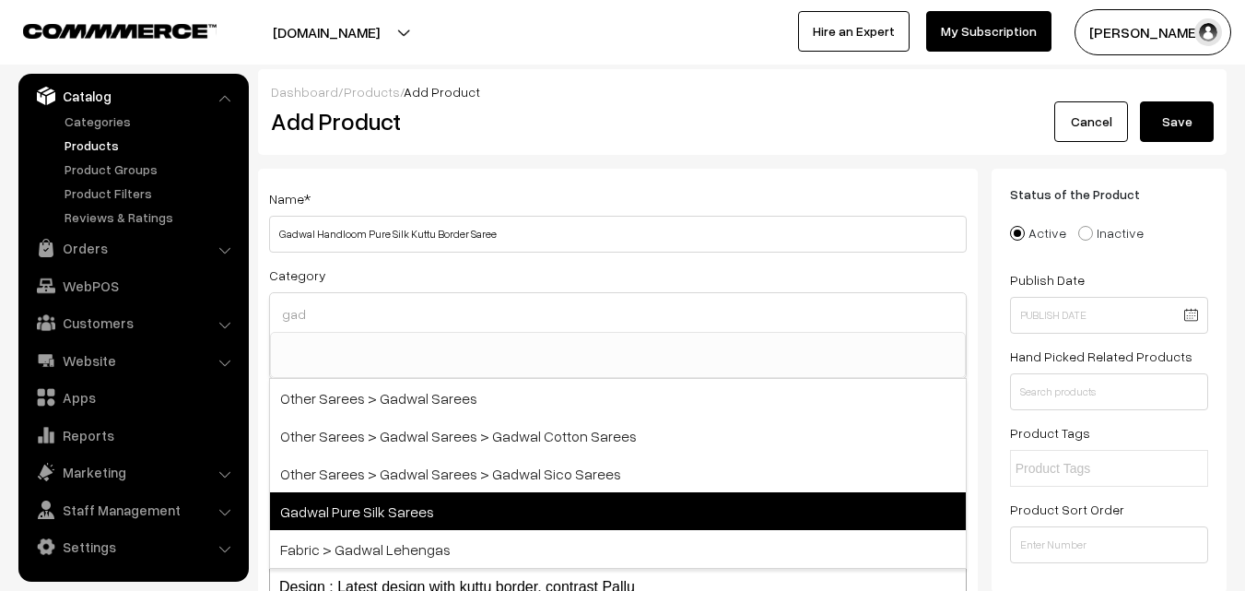
type input "gad"
click at [388, 515] on span "Gadwal Pure Silk Sarees" at bounding box center [618, 511] width 696 height 38
select select "45"
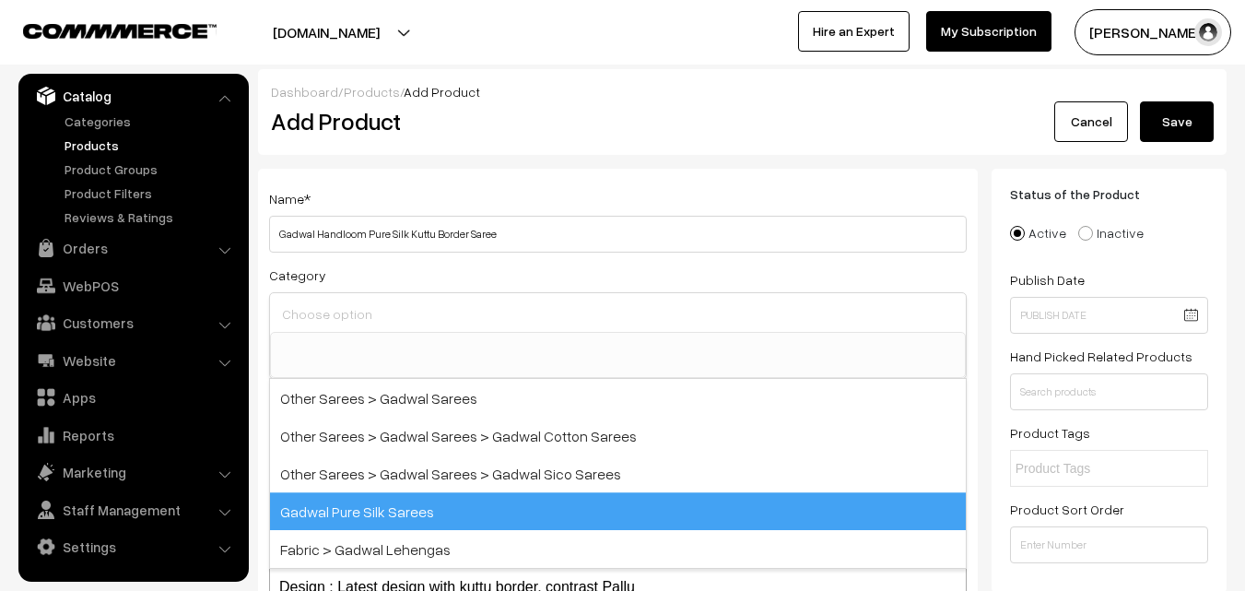
scroll to position [815, 0]
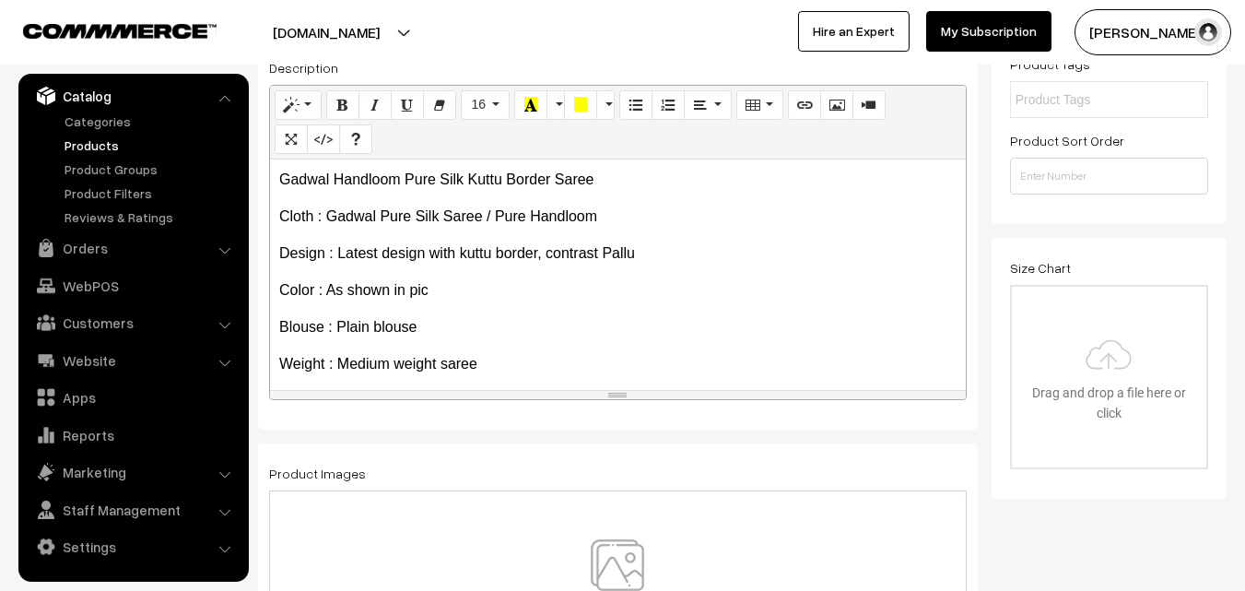
scroll to position [142, 0]
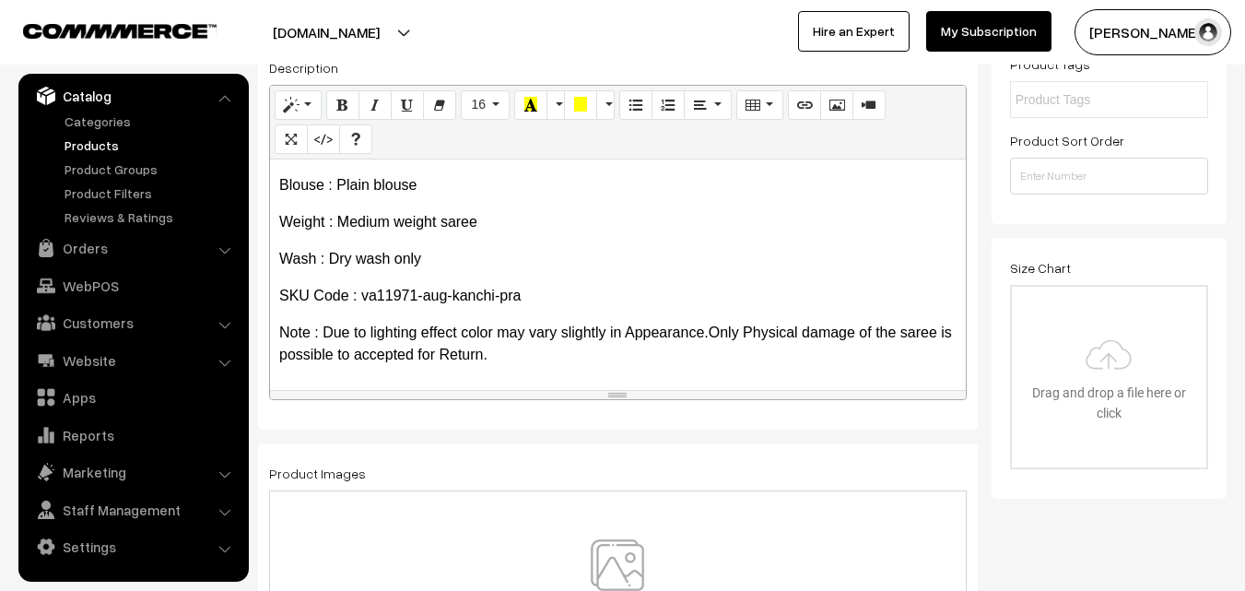
click at [608, 565] on img at bounding box center [617, 593] width 190 height 108
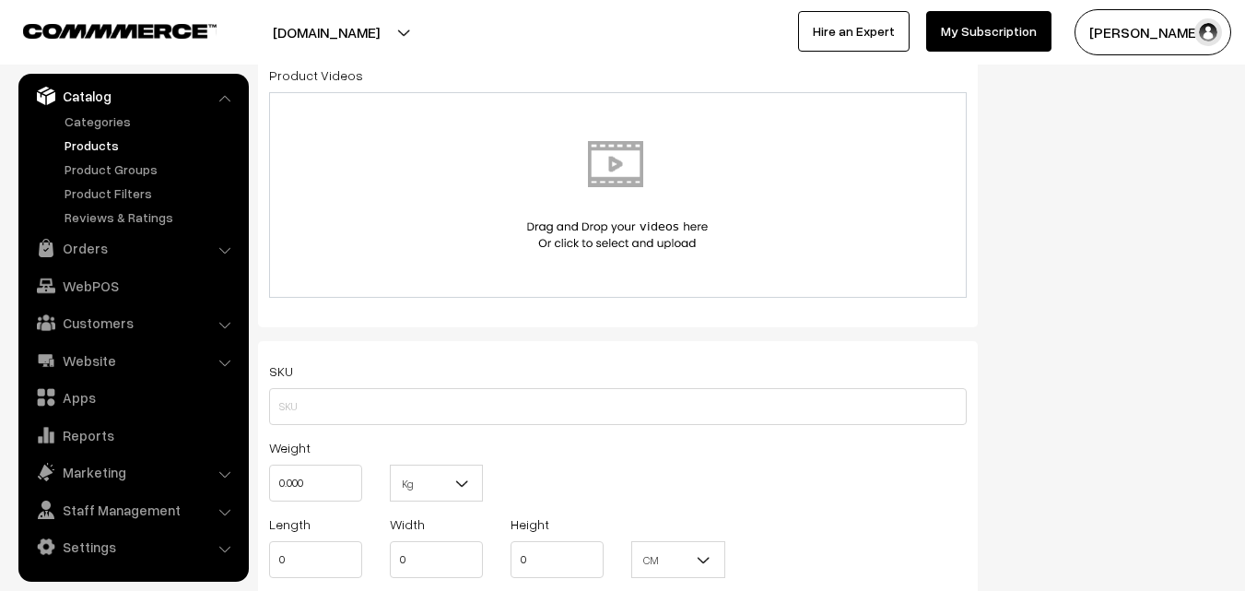
scroll to position [1014, 0]
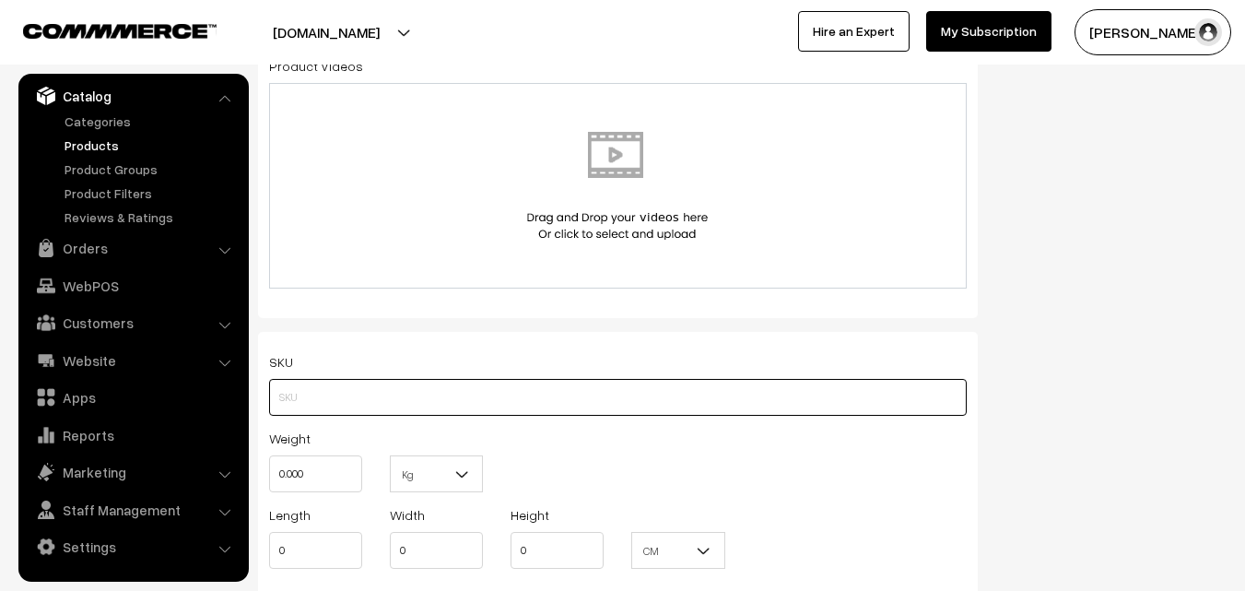
click at [342, 405] on input "text" at bounding box center [618, 397] width 698 height 37
paste input "va11971-aug-kanchi-pra"
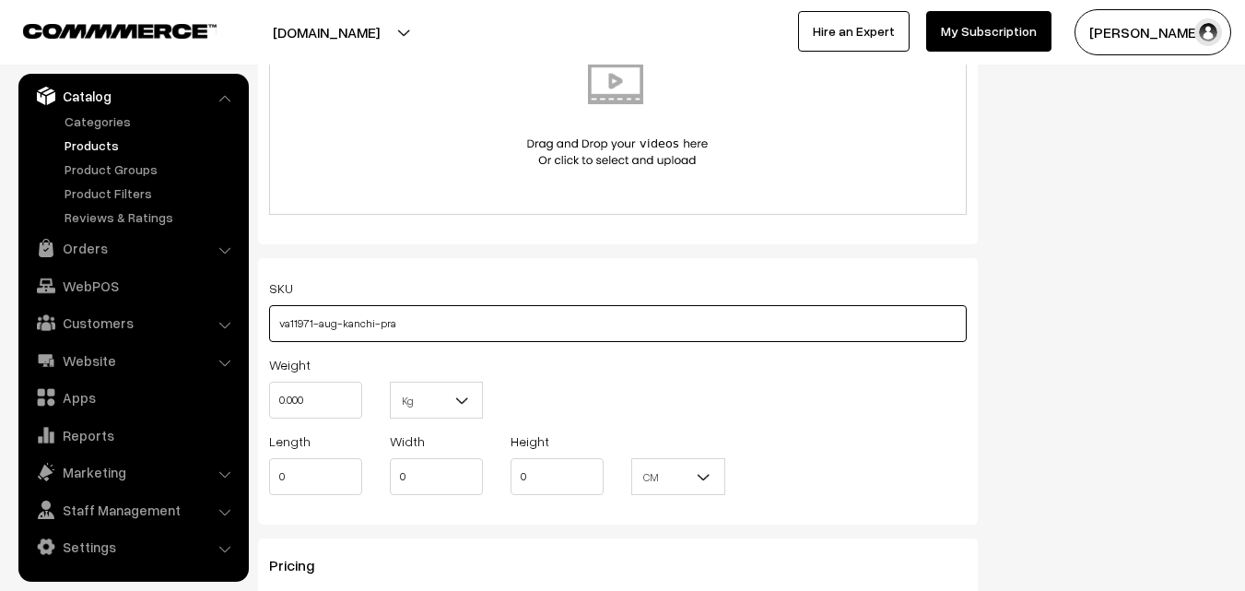
scroll to position [1198, 0]
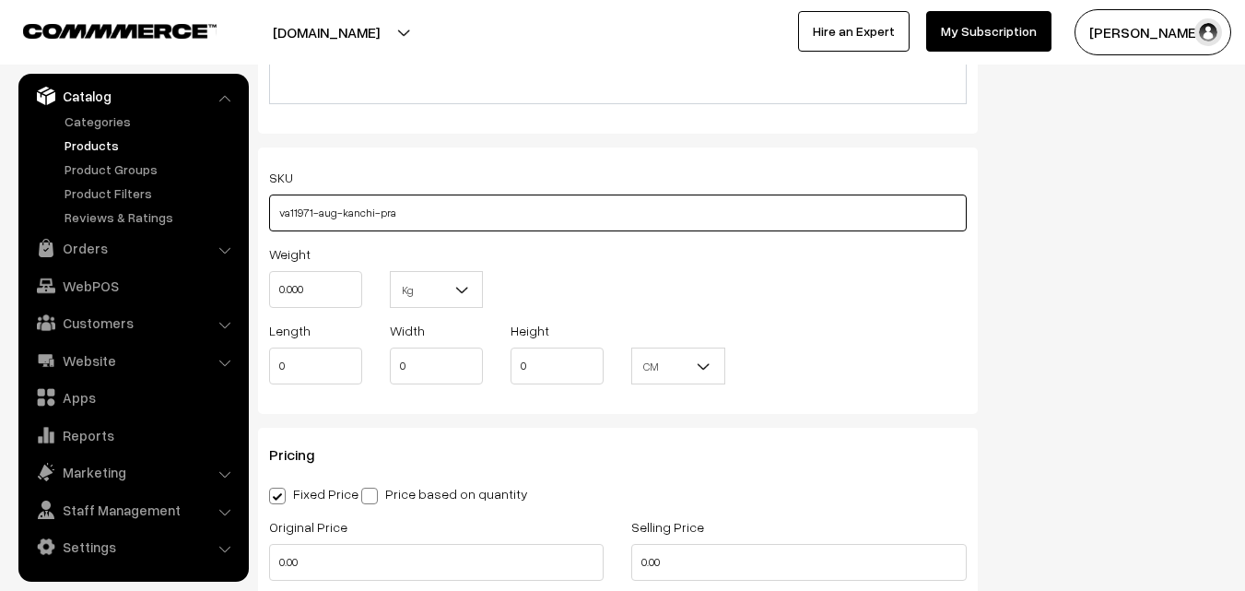
type input "va11971-aug-kanchi-pra"
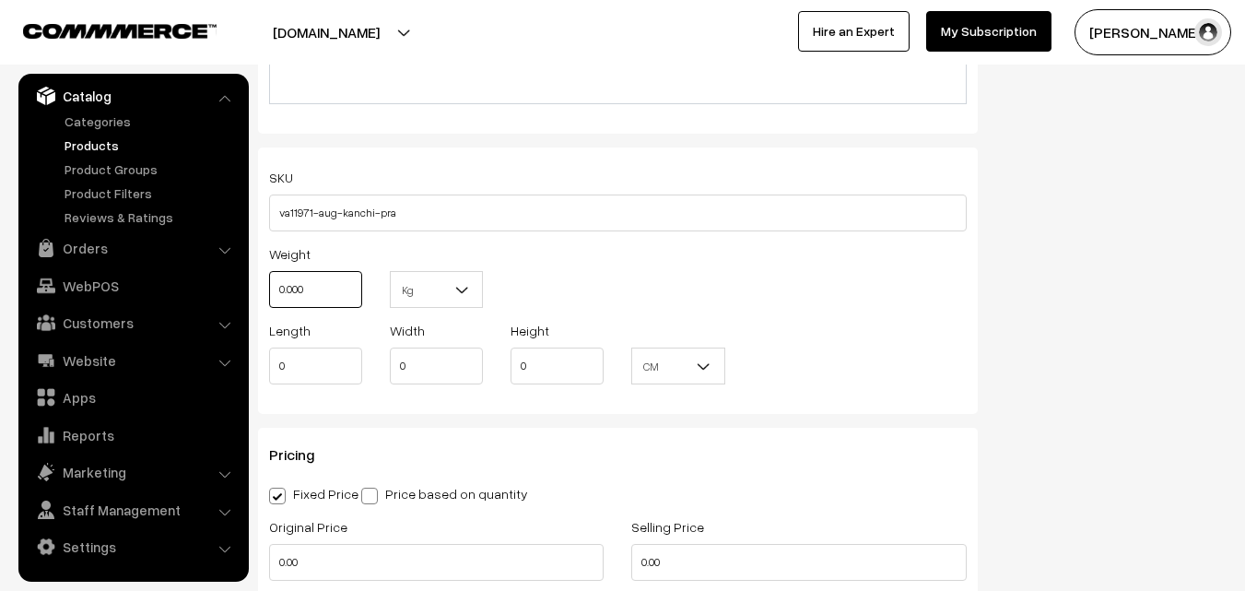
click at [322, 291] on input "0.000" at bounding box center [315, 289] width 93 height 37
click at [321, 291] on input "0.000" at bounding box center [315, 289] width 93 height 37
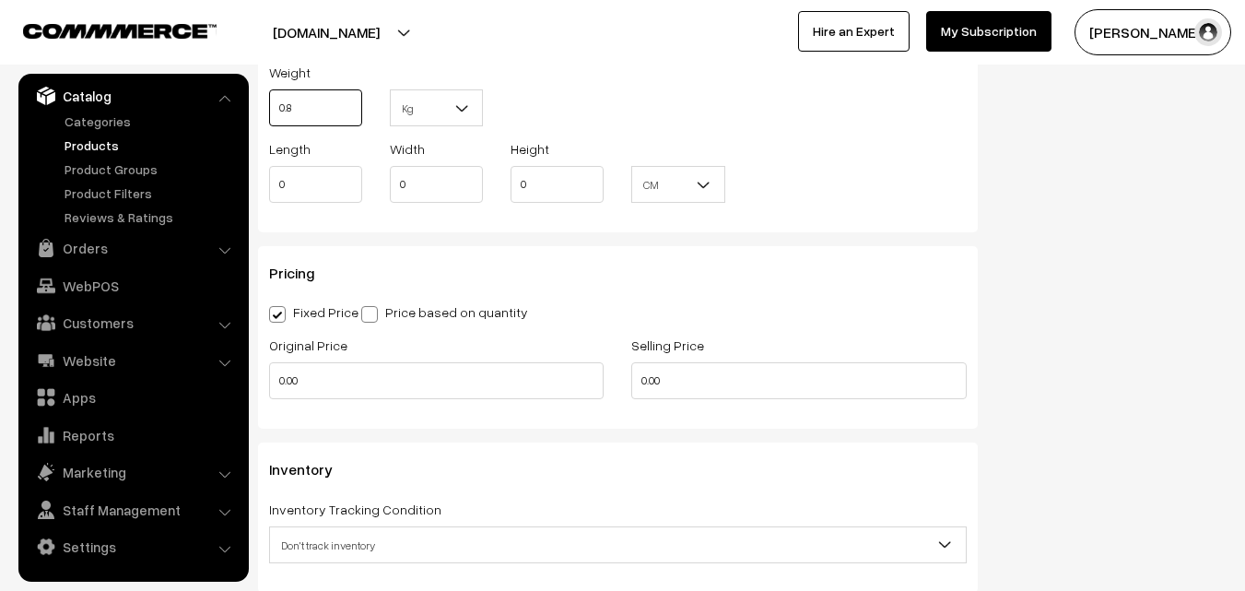
scroll to position [1382, 0]
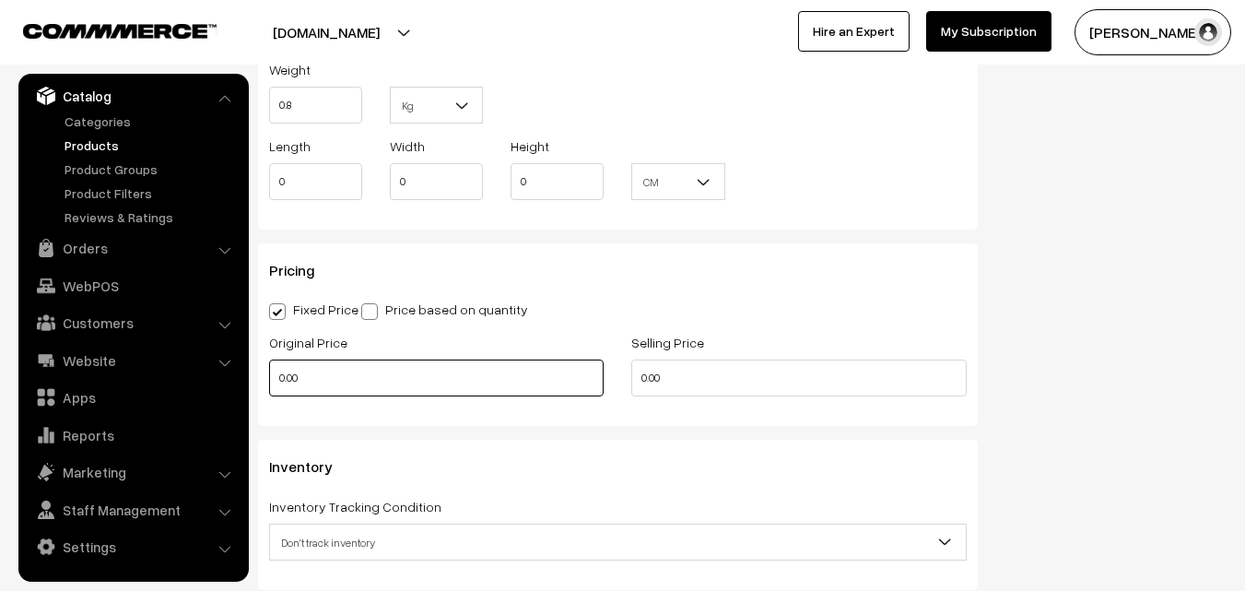
type input "0.80"
click at [321, 370] on input "0.00" at bounding box center [436, 377] width 334 height 37
type input "14900"
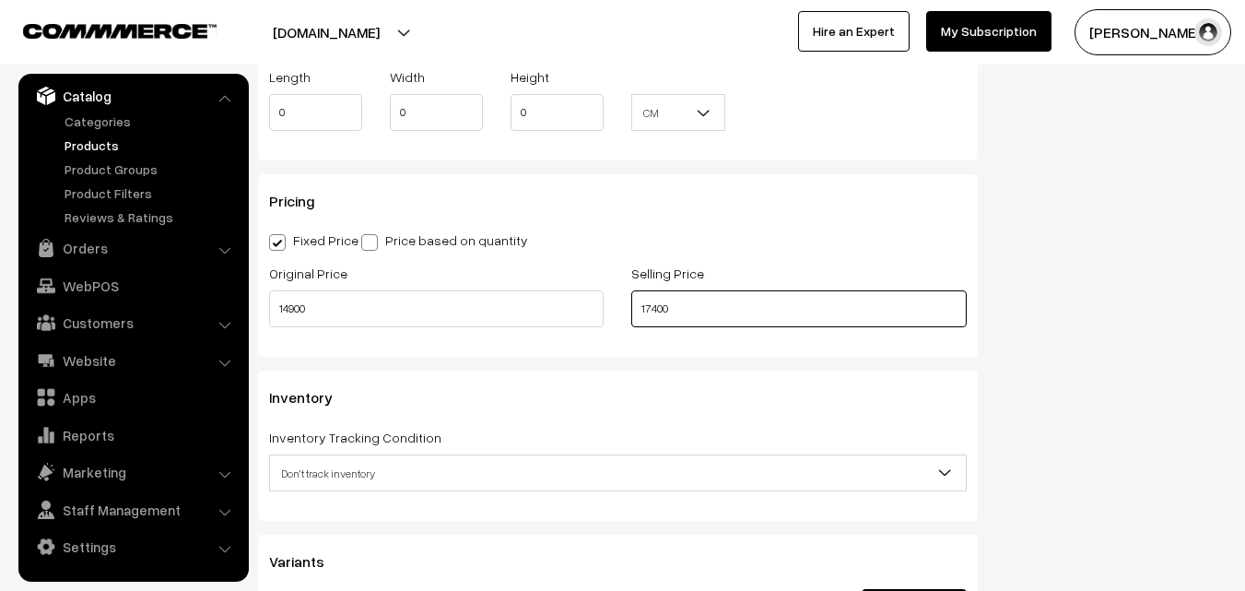
scroll to position [1659, 0]
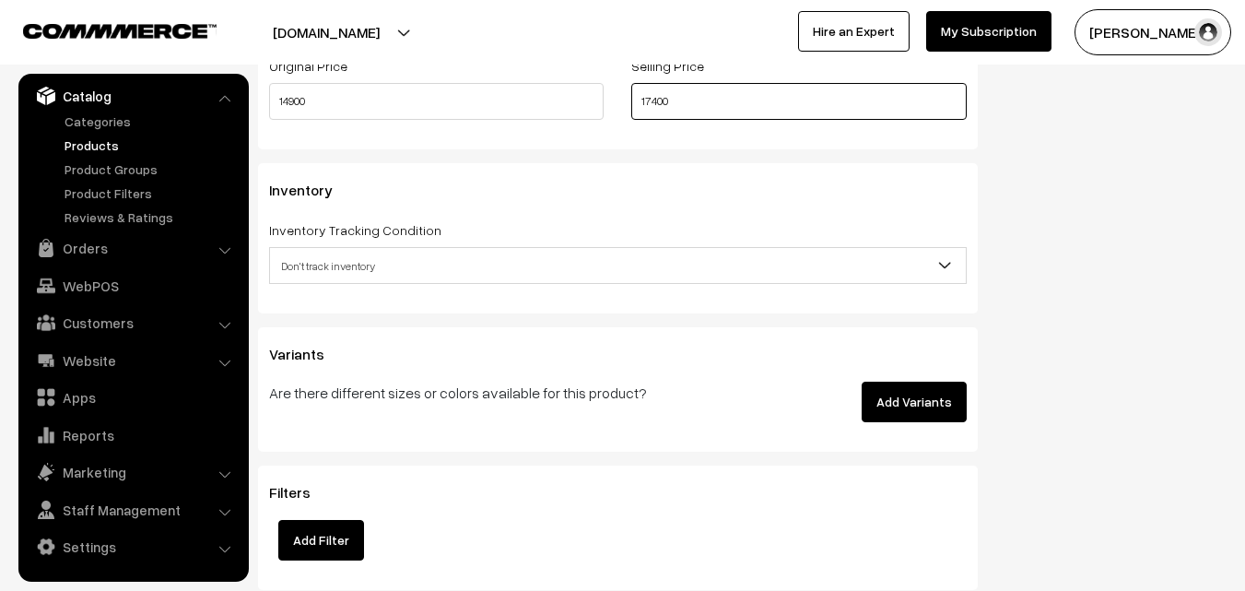
type input "17400"
click at [332, 267] on span "Don't track inventory" at bounding box center [618, 266] width 696 height 32
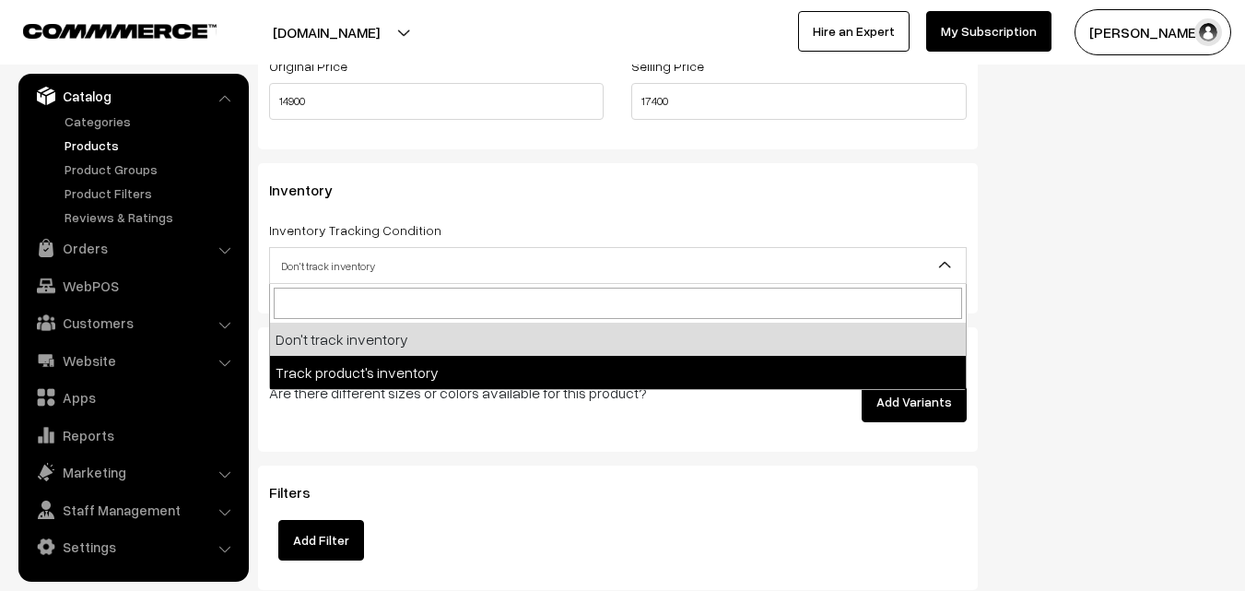
select select "2"
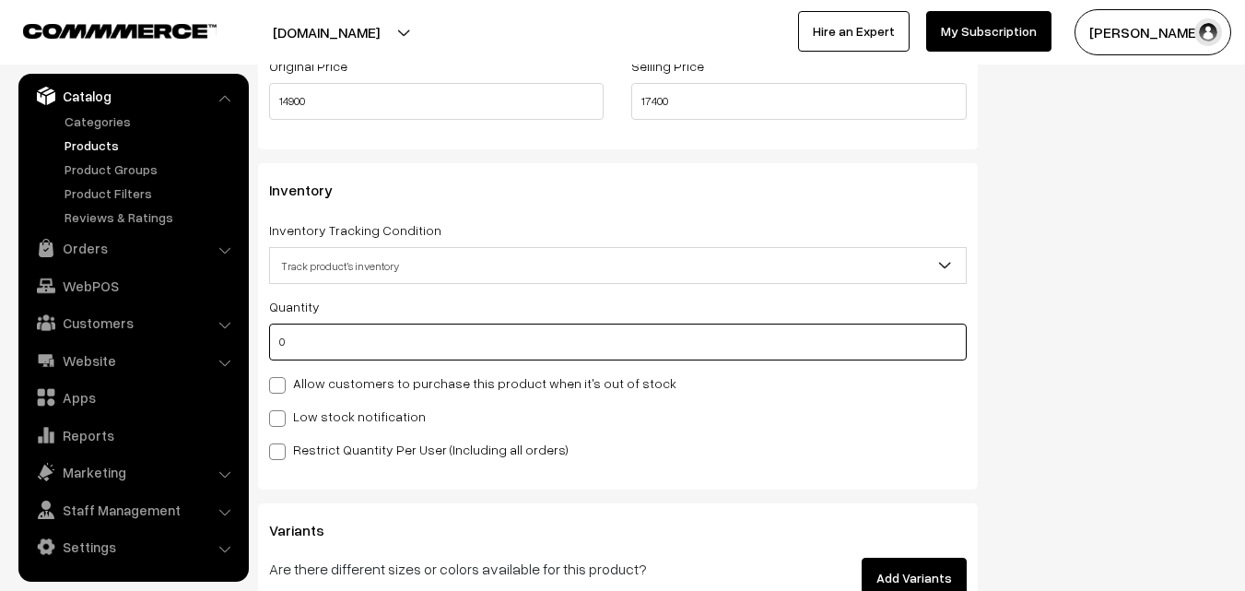
click at [344, 338] on input "0" at bounding box center [618, 341] width 698 height 37
type input "4"
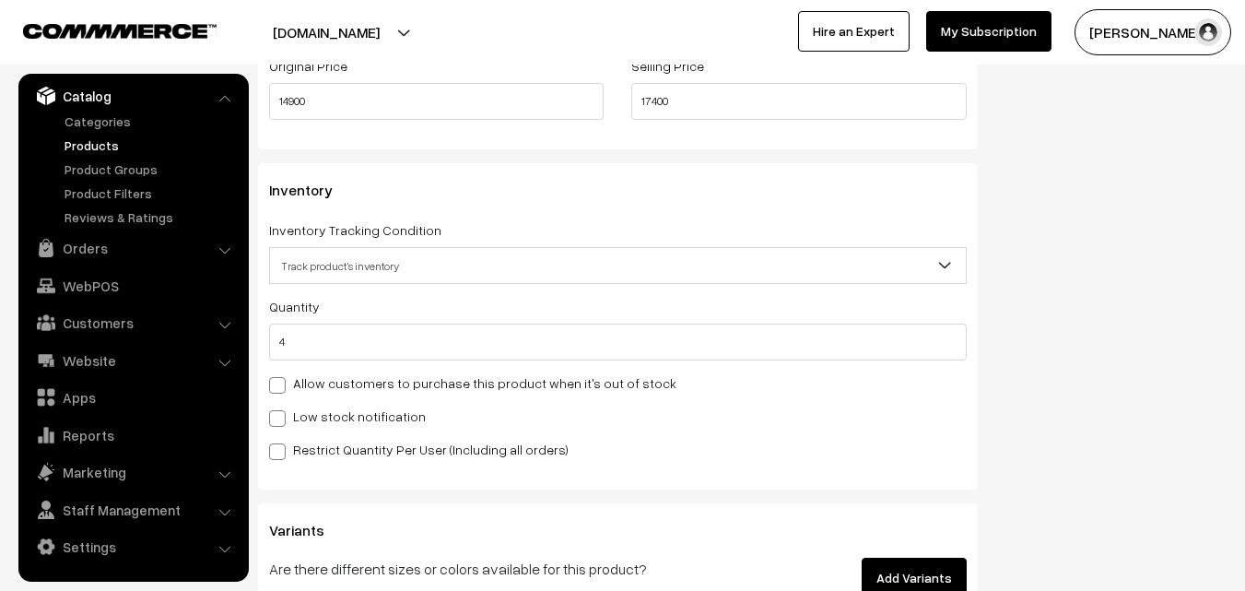
click at [329, 405] on div "Low stock notification" at bounding box center [618, 416] width 698 height 22
click at [331, 415] on label "Low stock notification" at bounding box center [347, 415] width 157 height 19
click at [281, 415] on input "Low stock notification" at bounding box center [275, 415] width 12 height 12
checkbox input "true"
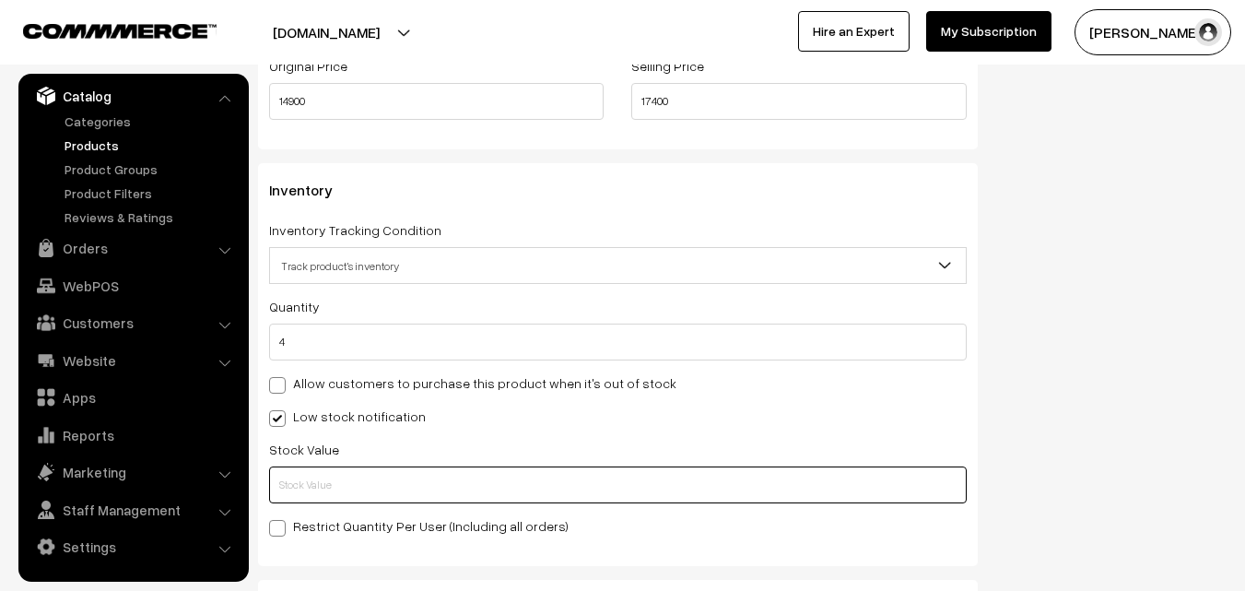
click at [332, 482] on input "text" at bounding box center [618, 484] width 698 height 37
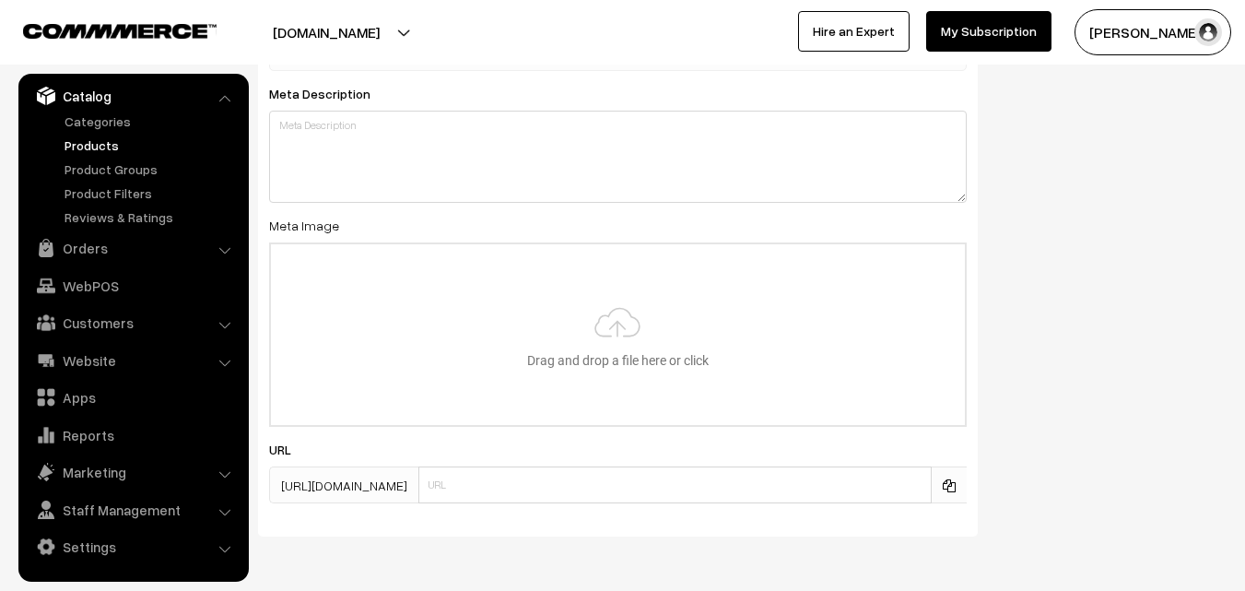
scroll to position [2743, 0]
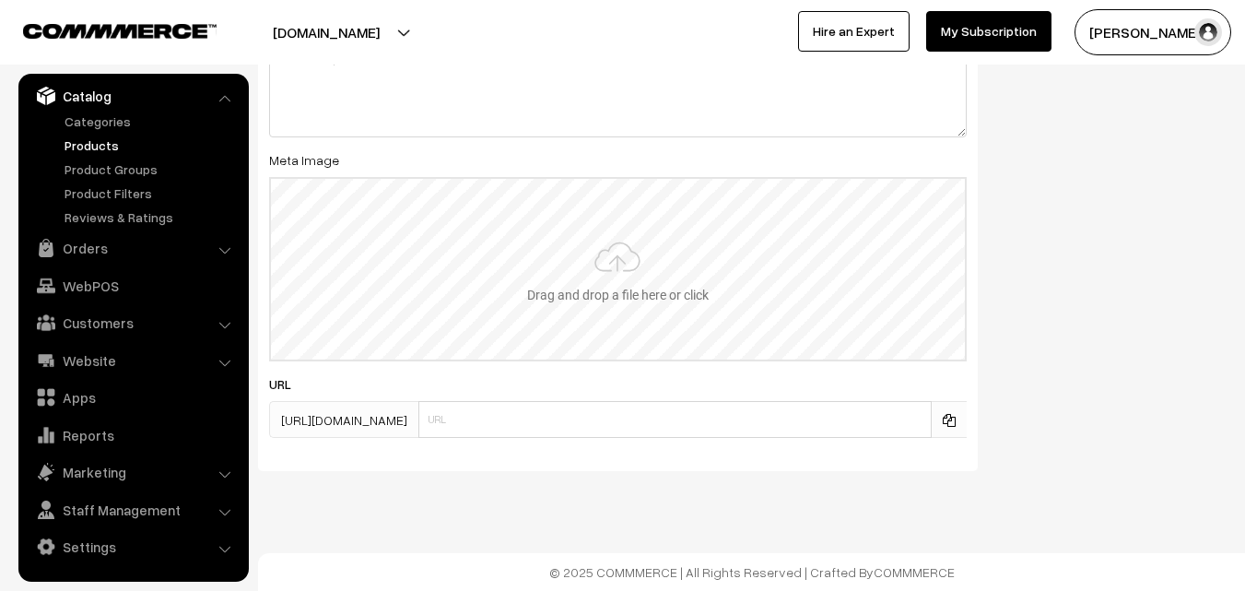
type input "2"
click at [613, 287] on input "file" at bounding box center [618, 269] width 694 height 181
type input "C:\fakepath\gadwal-saree-va11971-aug.jpeg"
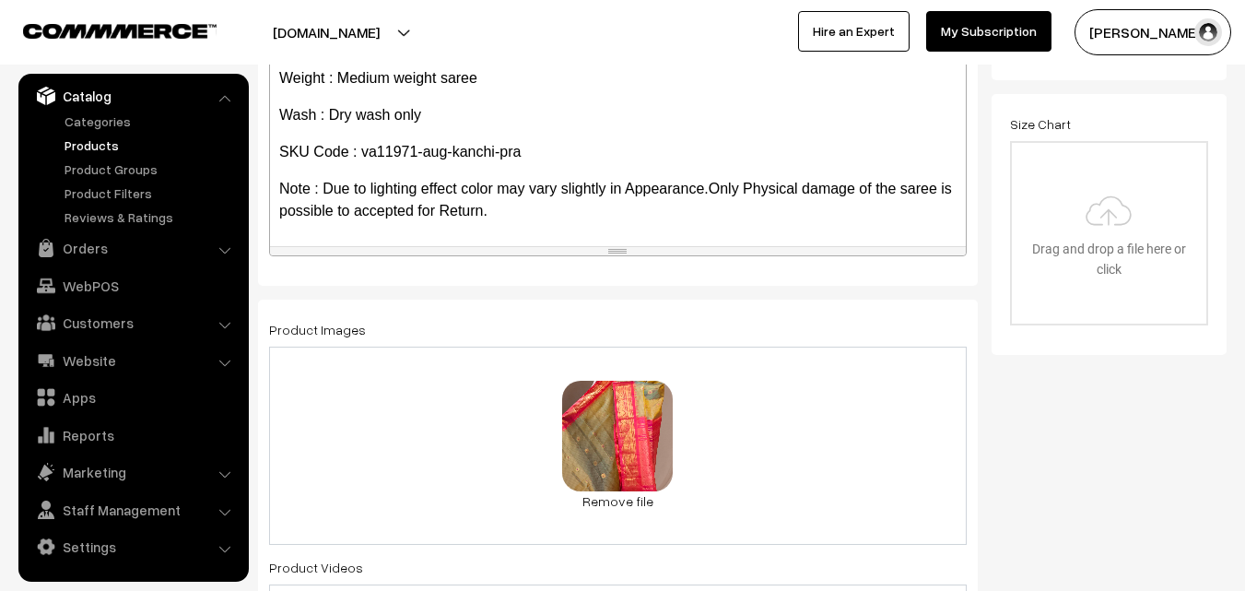
scroll to position [0, 0]
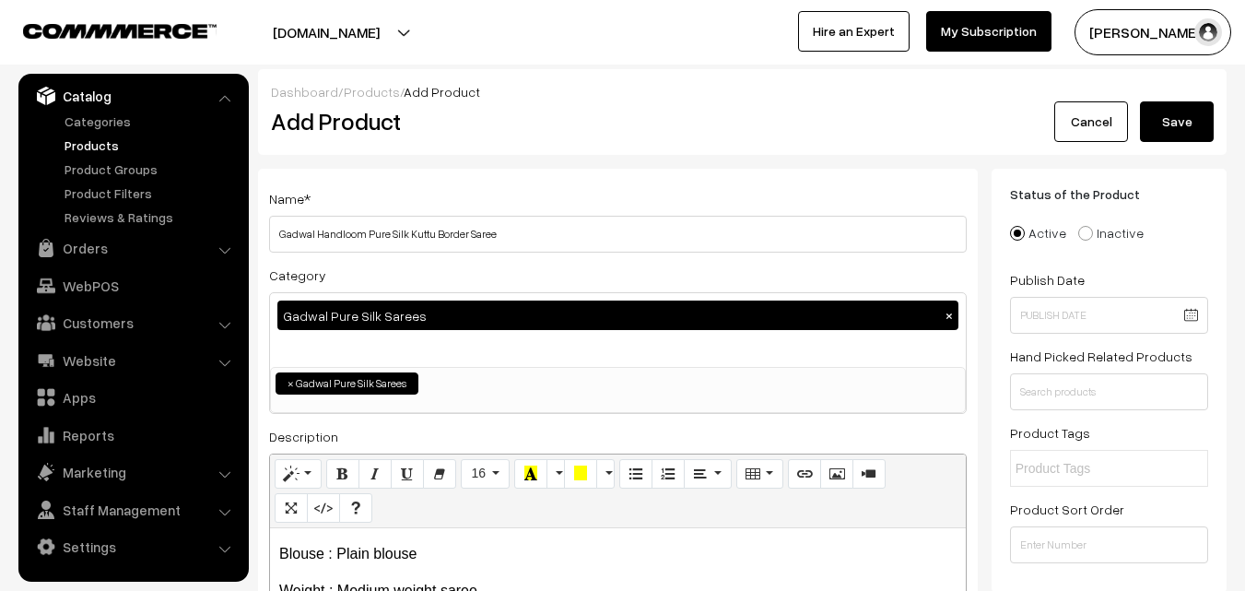
click at [1174, 129] on button "Save" at bounding box center [1177, 121] width 74 height 41
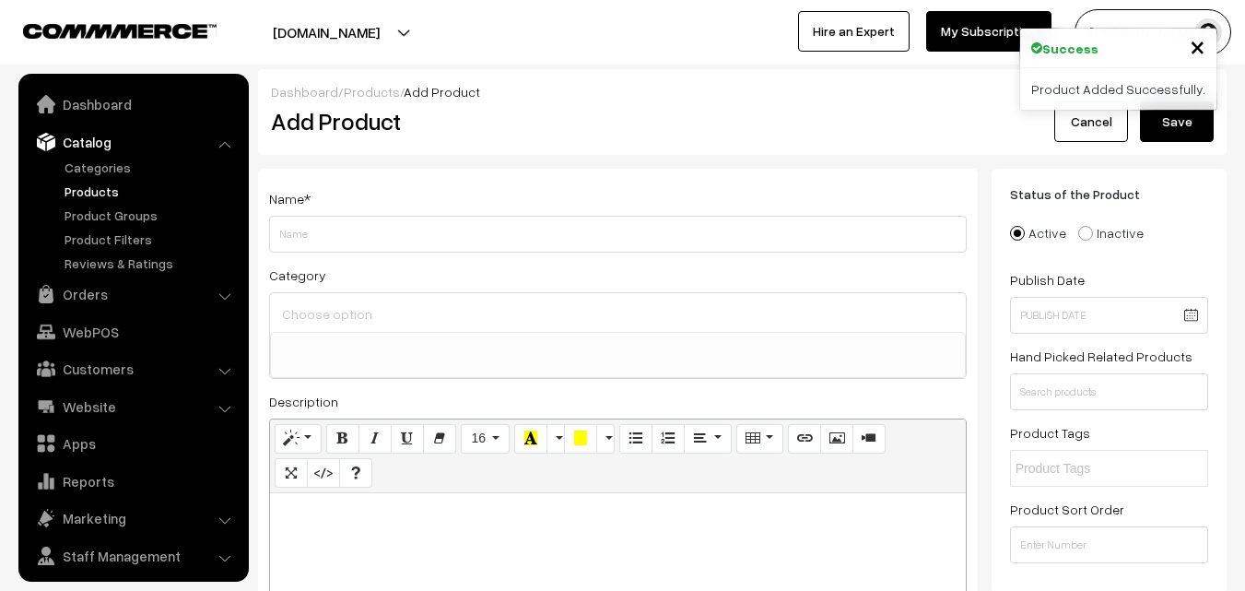
select select
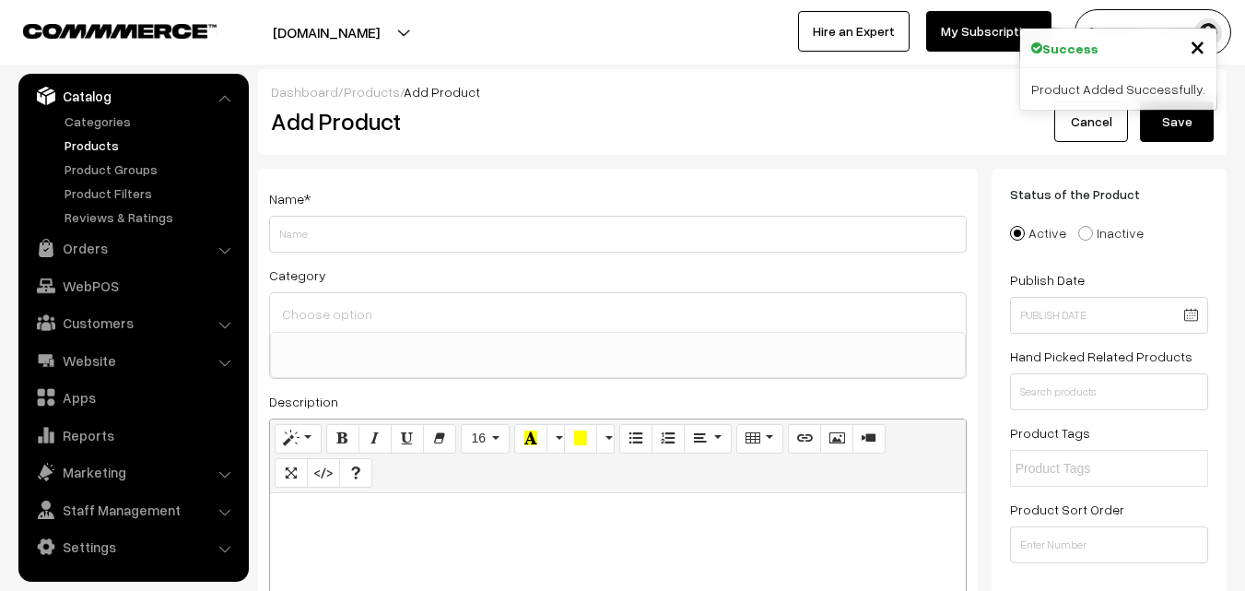
click at [371, 506] on p at bounding box center [617, 513] width 677 height 22
paste div
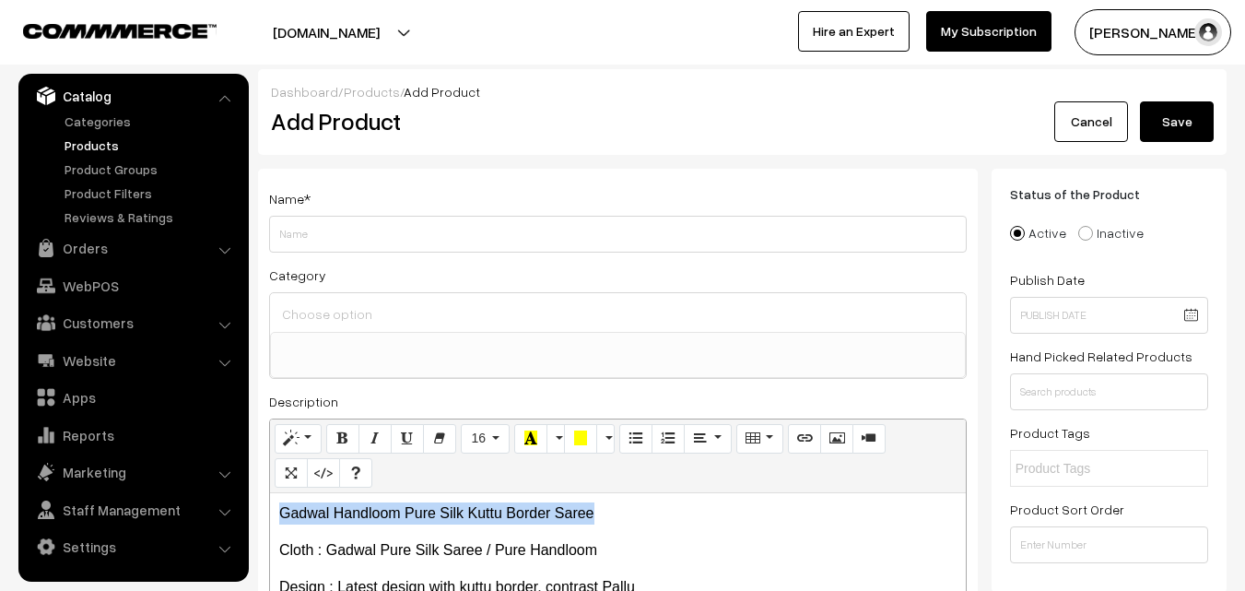
drag, startPoint x: 592, startPoint y: 511, endPoint x: 262, endPoint y: 507, distance: 329.9
click at [262, 507] on div "Name * Category Uppada Sarees Uppada Sarees > Uppada Plain Sarees Uppada Sarees…" at bounding box center [618, 466] width 720 height 594
copy p "Gadwal Handloom Pure Silk Kuttu Border Saree"
click at [372, 291] on div "Category Uppada Sarees Uppada Sarees > Uppada Plain Sarees Uppada Sarees > Uppa…" at bounding box center [618, 321] width 698 height 115
click at [374, 252] on div "Name * Category Uppada Sarees Uppada Sarees > Uppada Plain Sarees Uppada Sarees…" at bounding box center [618, 466] width 720 height 594
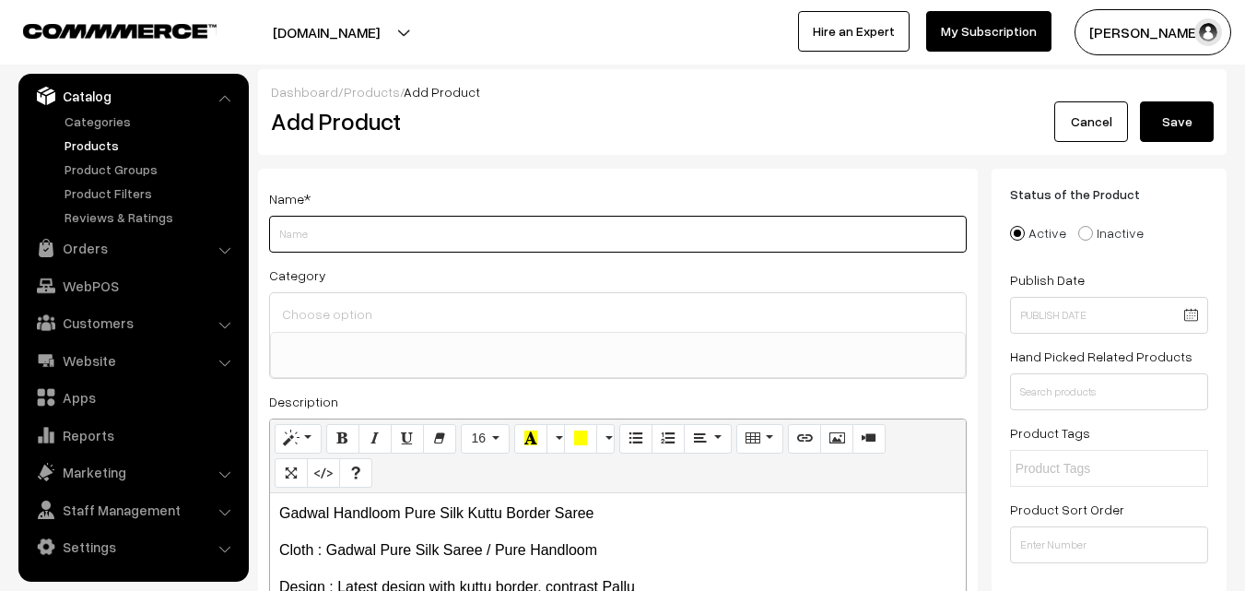
click at [374, 234] on input "Weight" at bounding box center [618, 234] width 698 height 37
paste input "Gadwal Handloom Pure Silk Kuttu Border Saree"
type input "Gadwal Handloom Pure Silk Kuttu Border Saree"
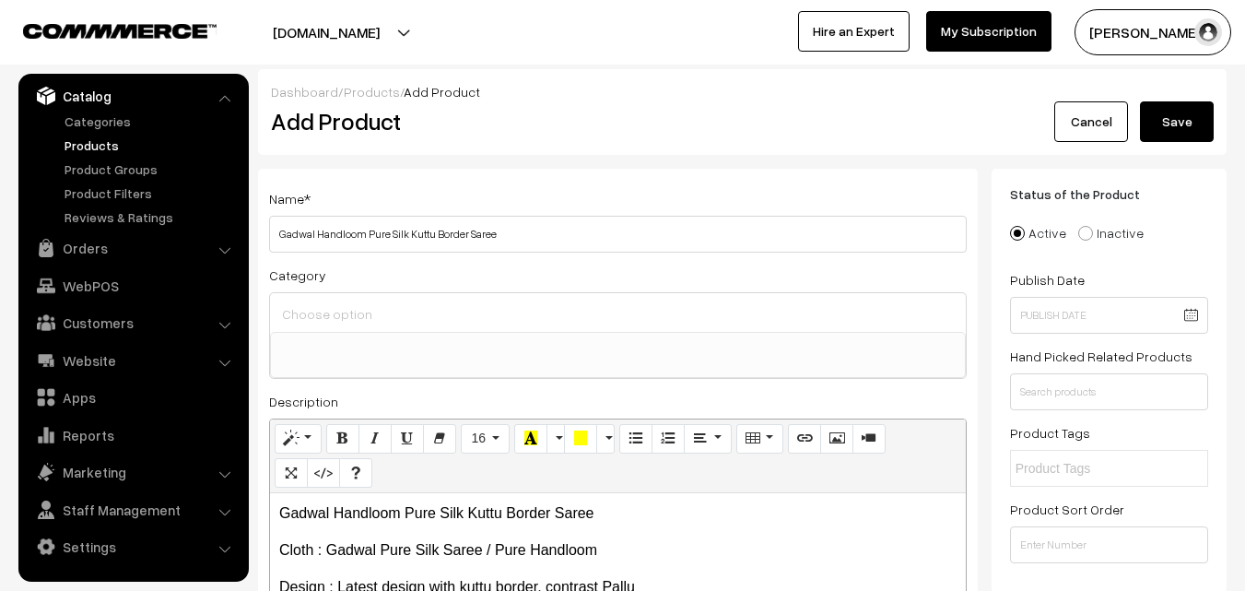
click at [373, 287] on div "Category Uppada Sarees Uppada Sarees > Uppada Plain Sarees Uppada Sarees > Uppa…" at bounding box center [618, 321] width 698 height 115
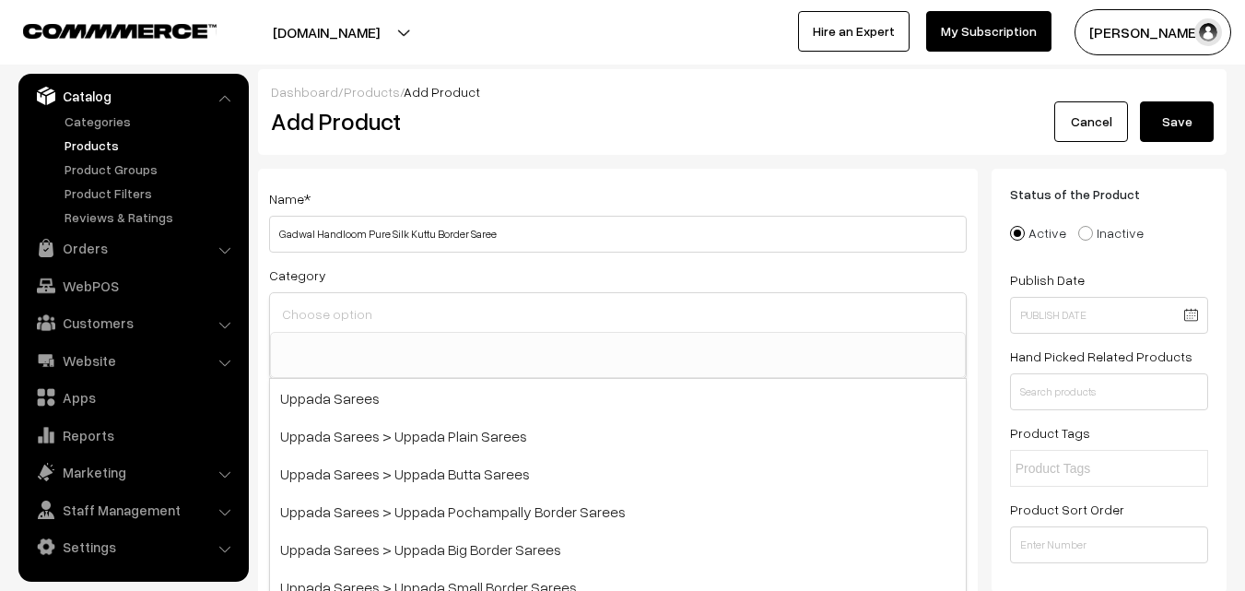
click at [373, 303] on input at bounding box center [617, 313] width 681 height 27
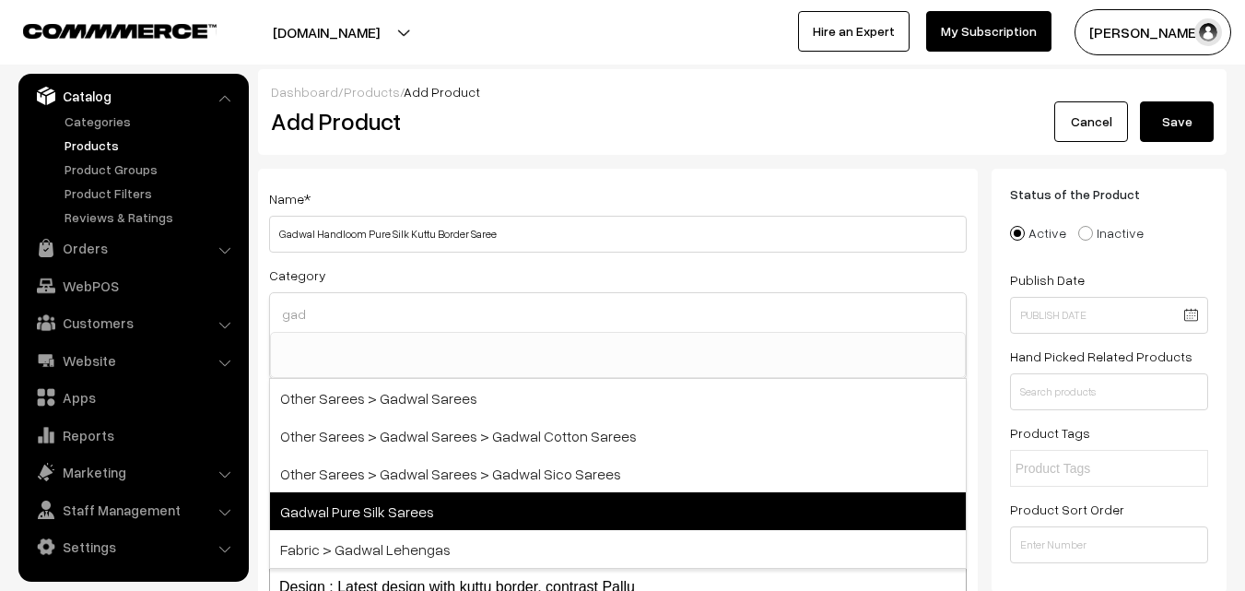
type input "gad"
click at [390, 514] on span "Gadwal Pure Silk Sarees" at bounding box center [618, 511] width 696 height 38
select select "45"
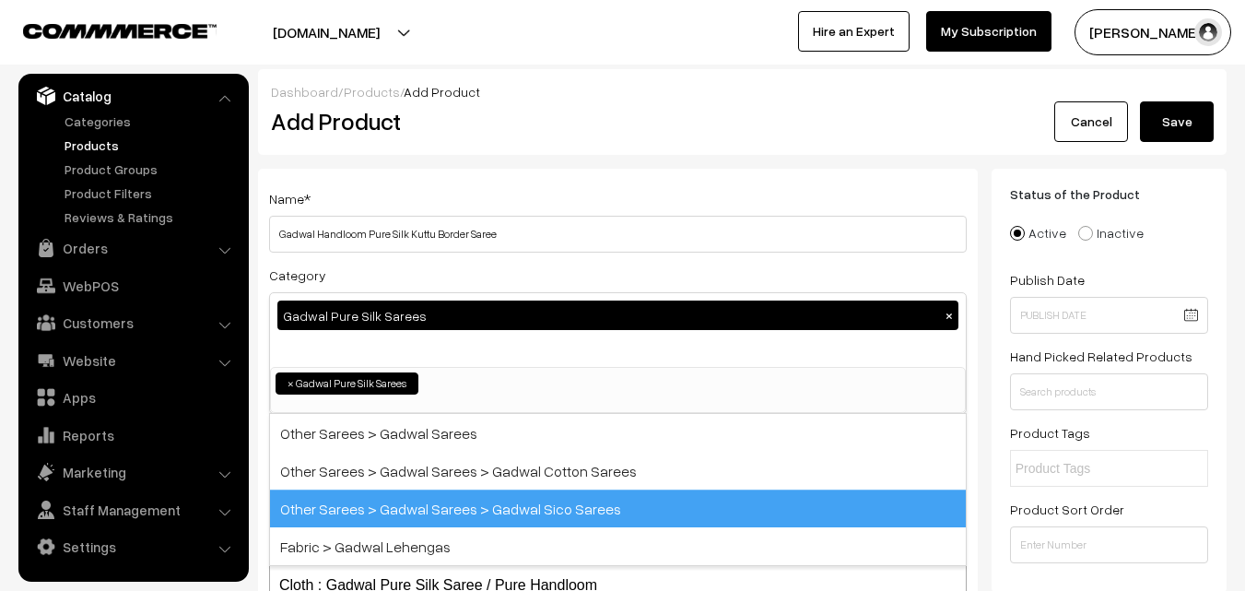
scroll to position [815, 0]
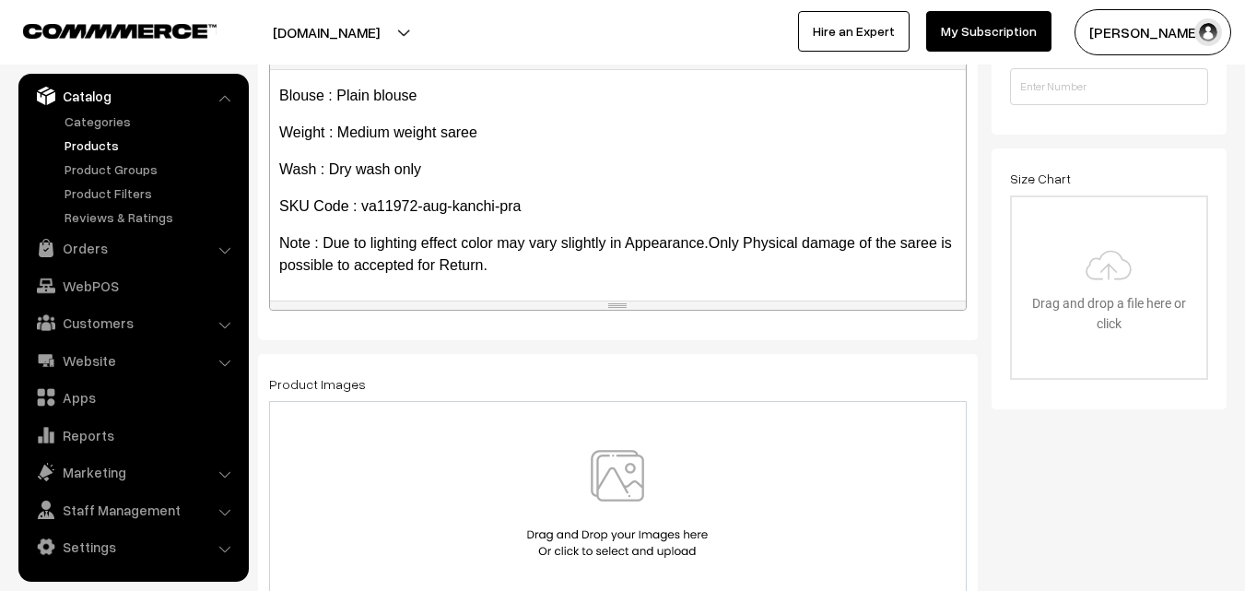
scroll to position [553, 0]
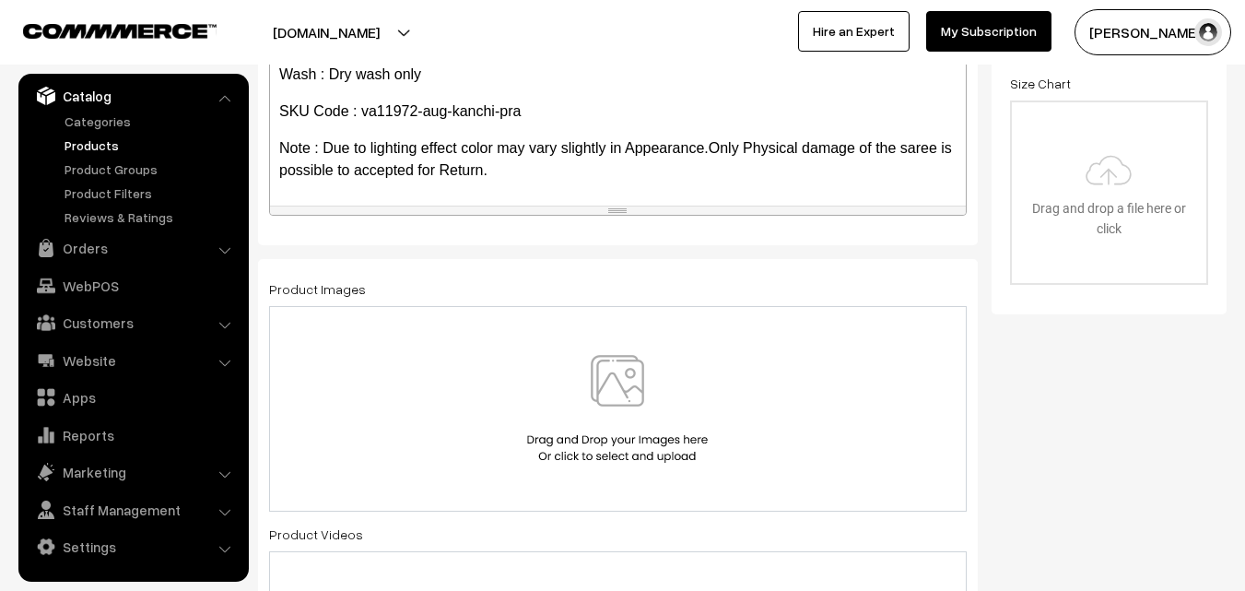
click at [628, 392] on img at bounding box center [617, 409] width 190 height 108
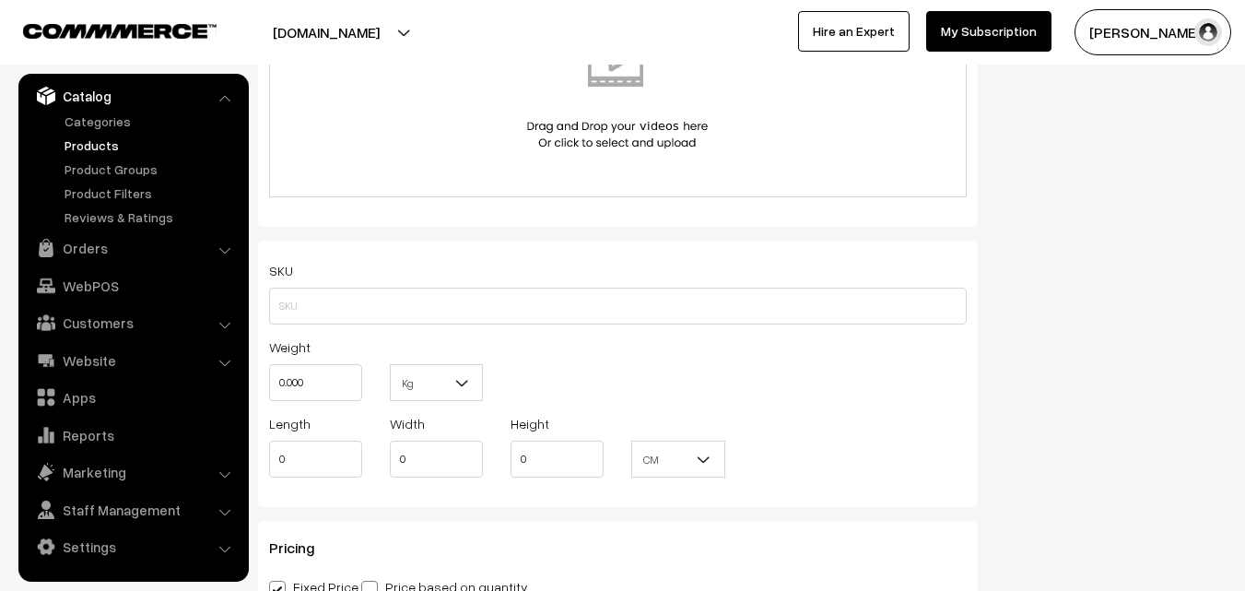
scroll to position [1106, 0]
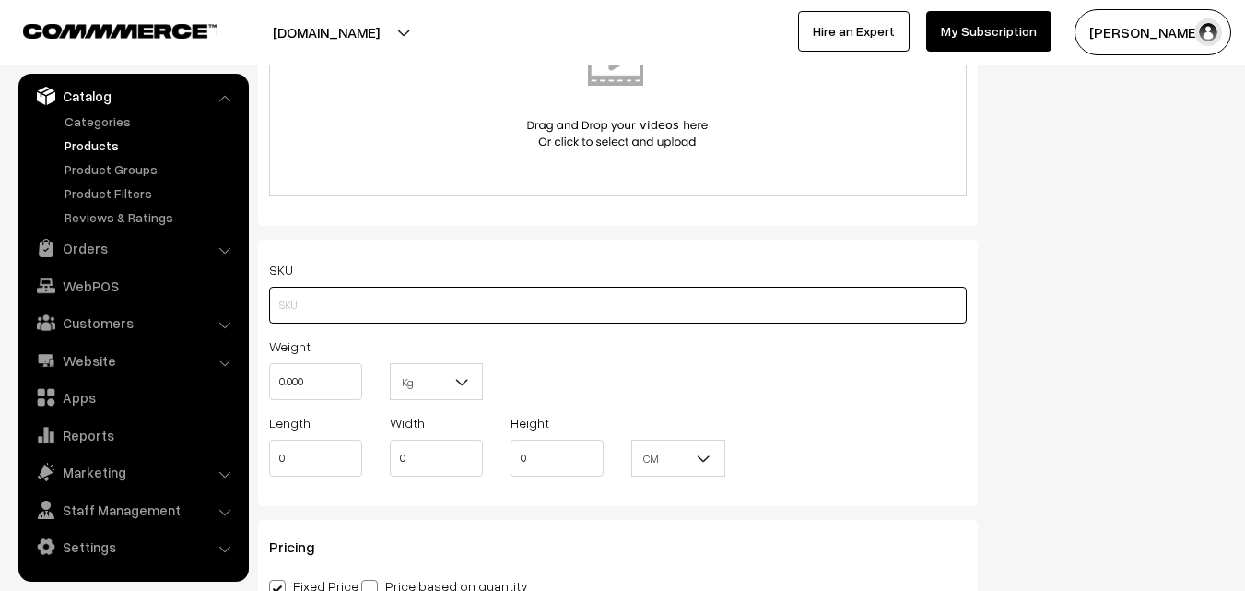
click at [304, 308] on input "text" at bounding box center [618, 305] width 698 height 37
paste input "va11972-aug-kanchi-pra"
type input "va11972-aug-kanchi-pra"
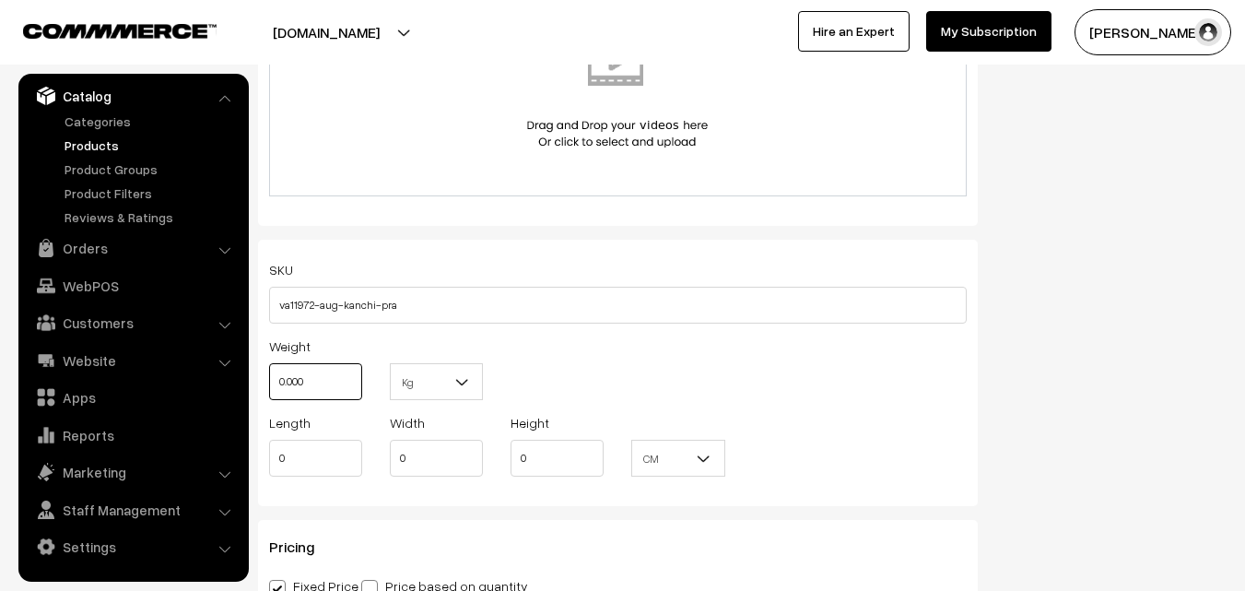
click at [321, 374] on input "0.000" at bounding box center [315, 381] width 93 height 37
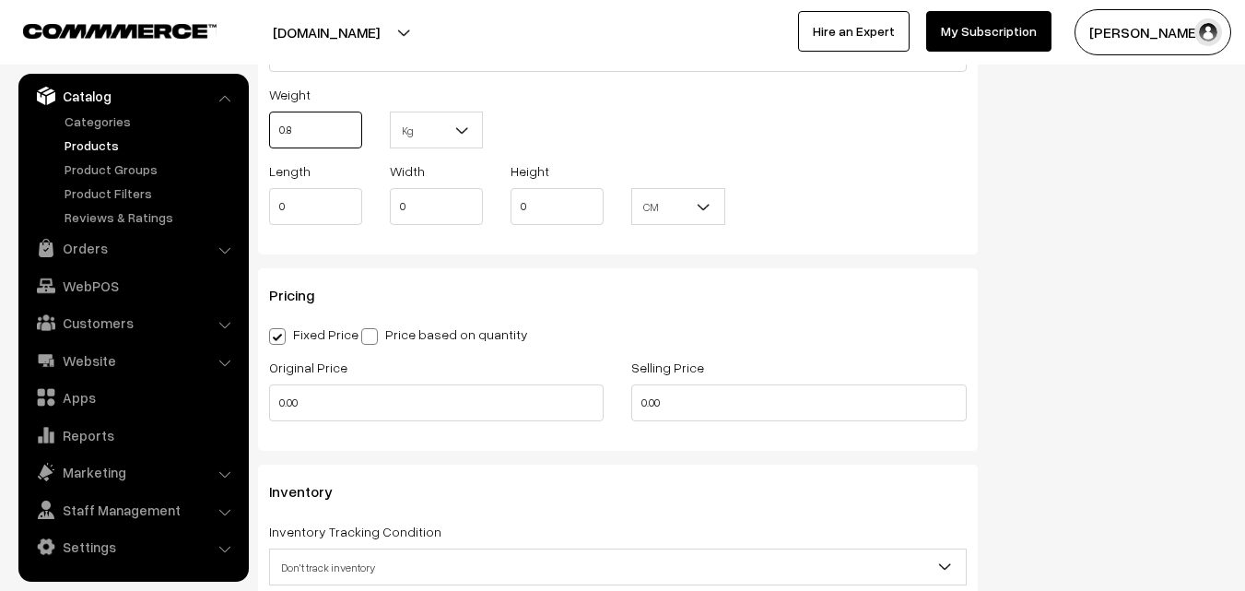
scroll to position [1382, 0]
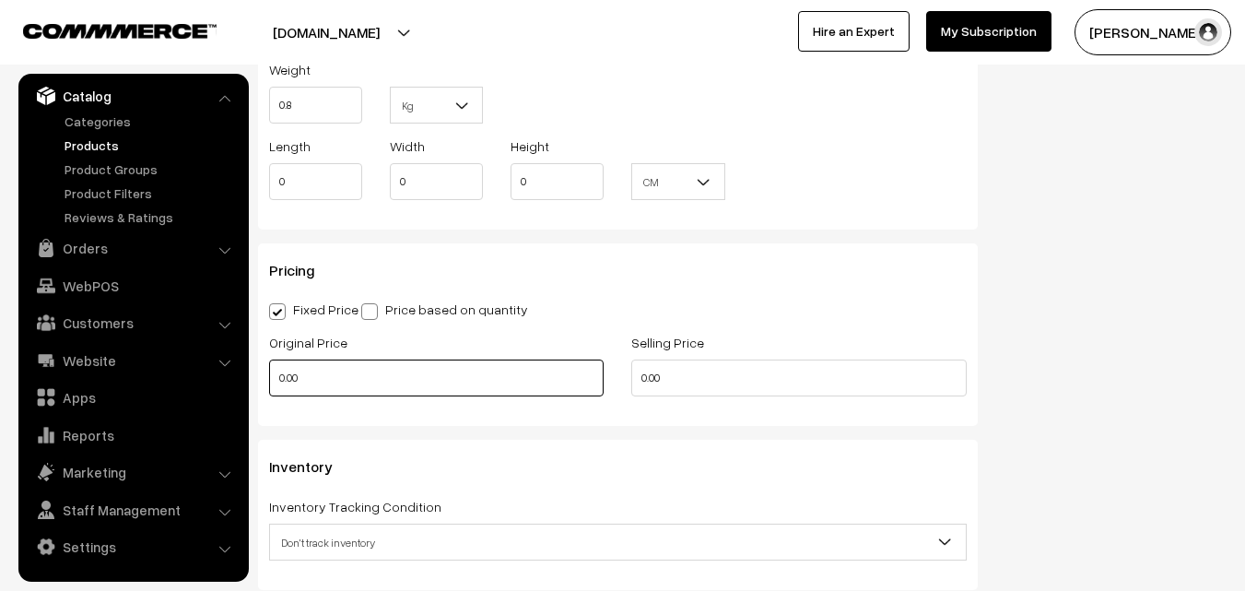
type input "0.80"
click at [343, 376] on input "0.00" at bounding box center [436, 377] width 334 height 37
type input "14900"
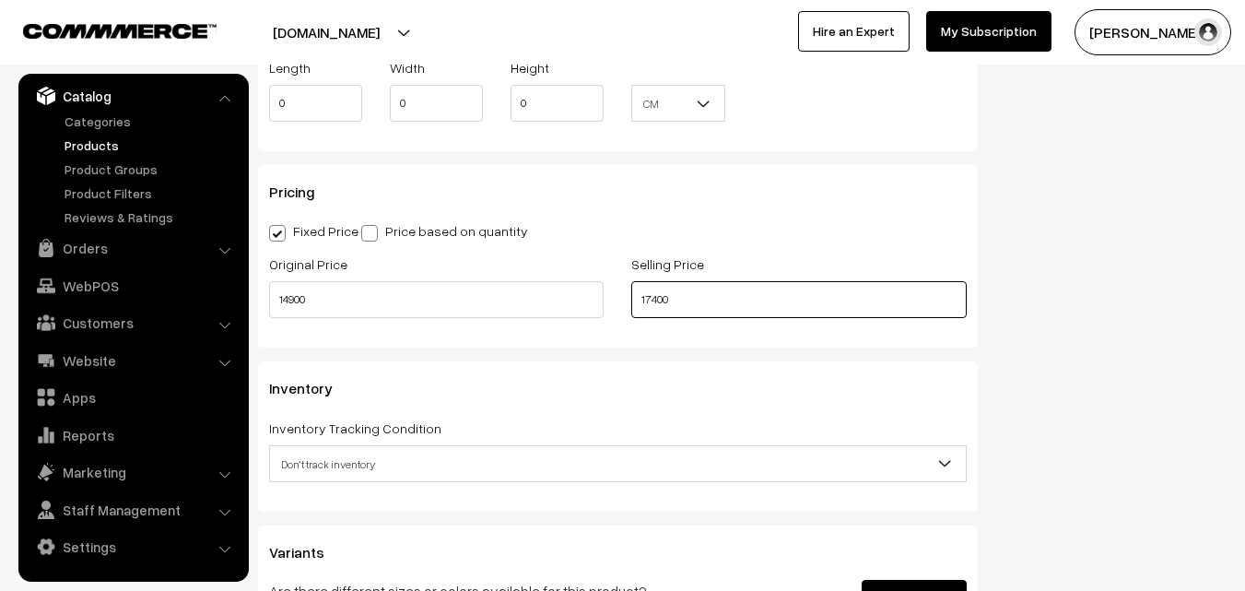
scroll to position [1566, 0]
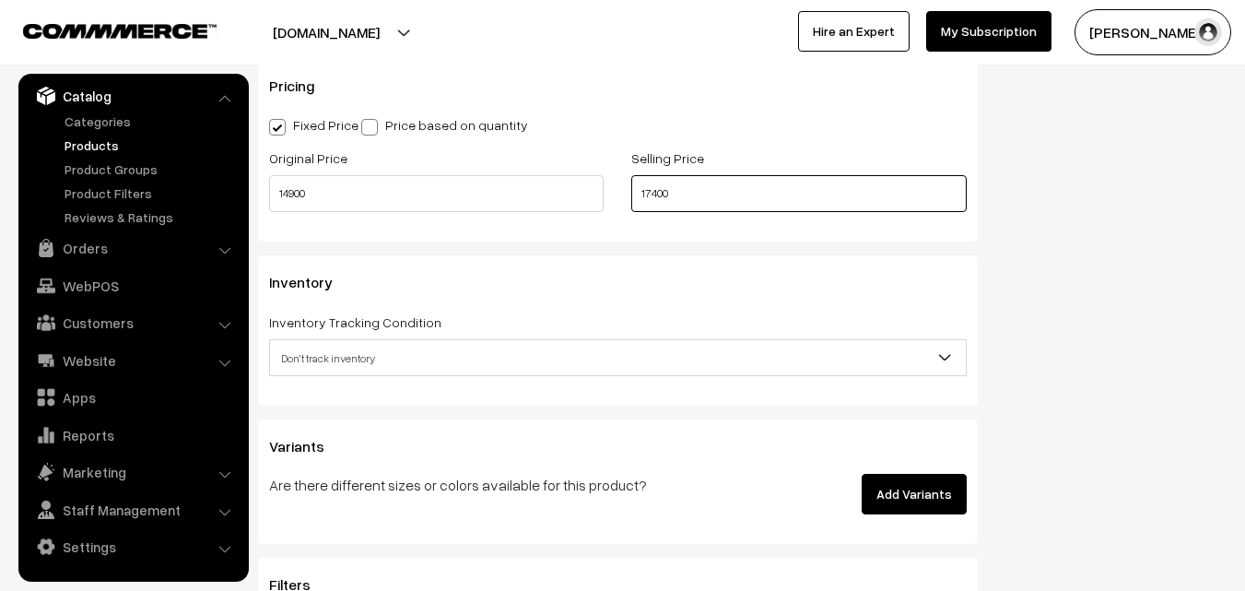
type input "17400"
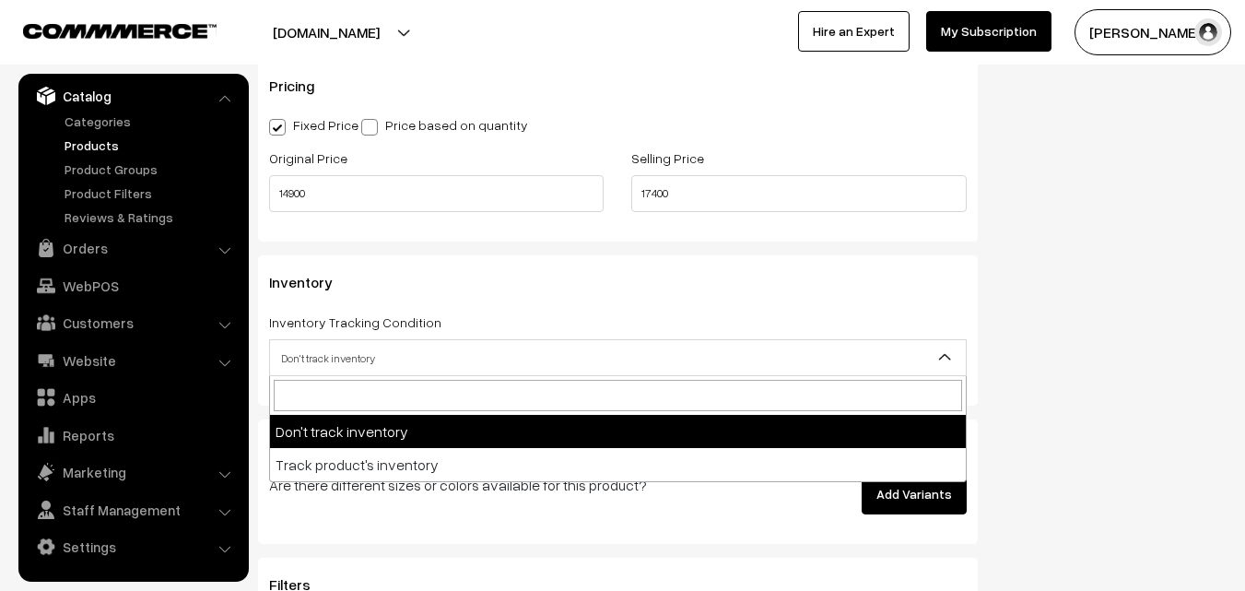
click at [358, 359] on span "Don't track inventory" at bounding box center [618, 358] width 696 height 32
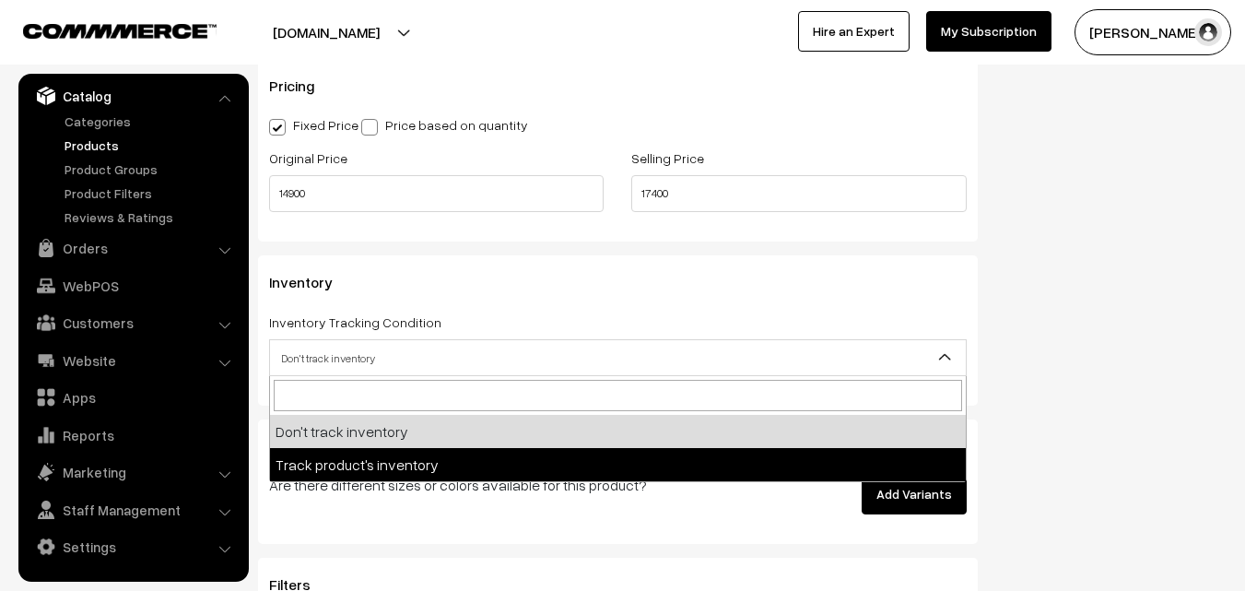
select select "2"
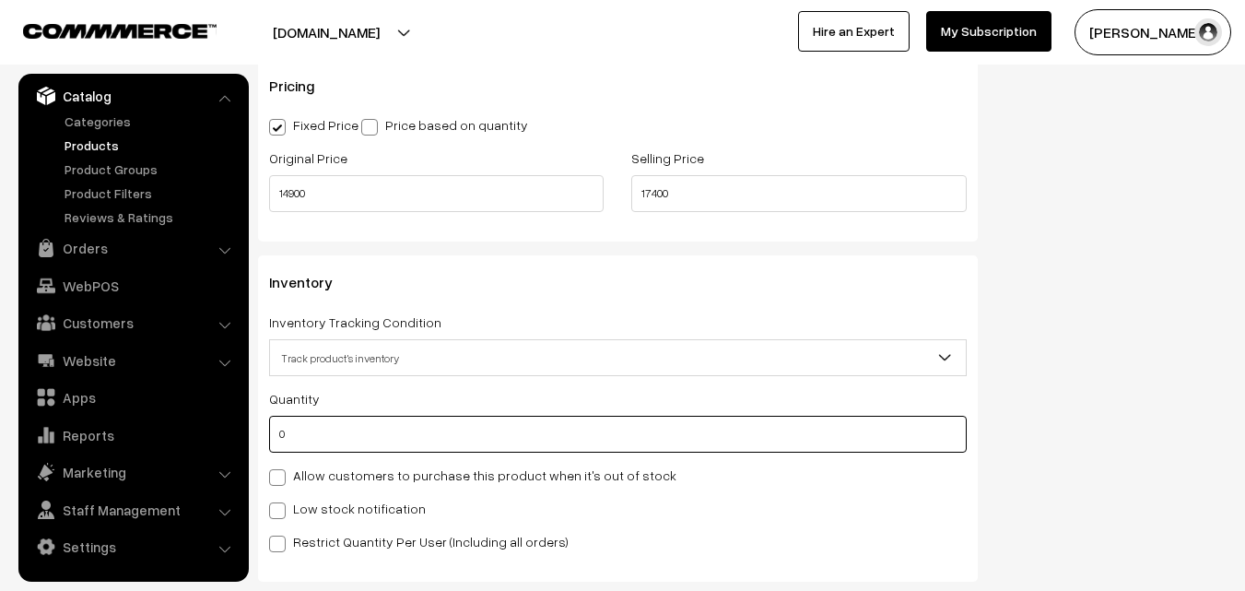
click at [357, 428] on input "0" at bounding box center [618, 434] width 698 height 37
type input "4"
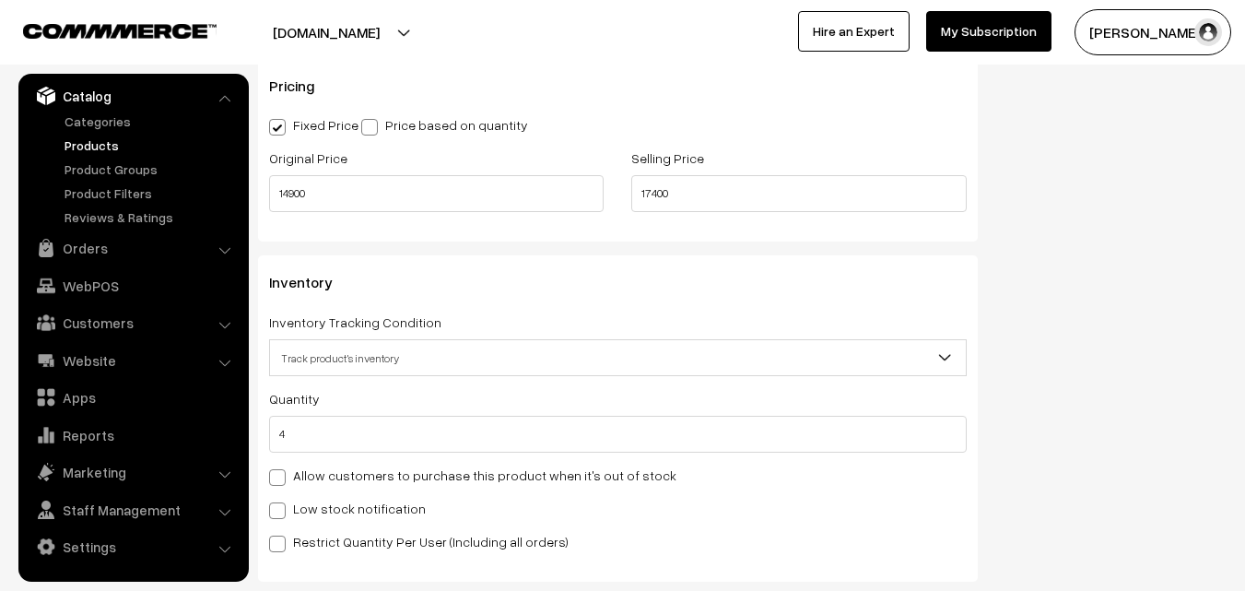
click at [350, 502] on label "Low stock notification" at bounding box center [347, 508] width 157 height 19
click at [281, 502] on input "Low stock notification" at bounding box center [275, 507] width 12 height 12
checkbox input "true"
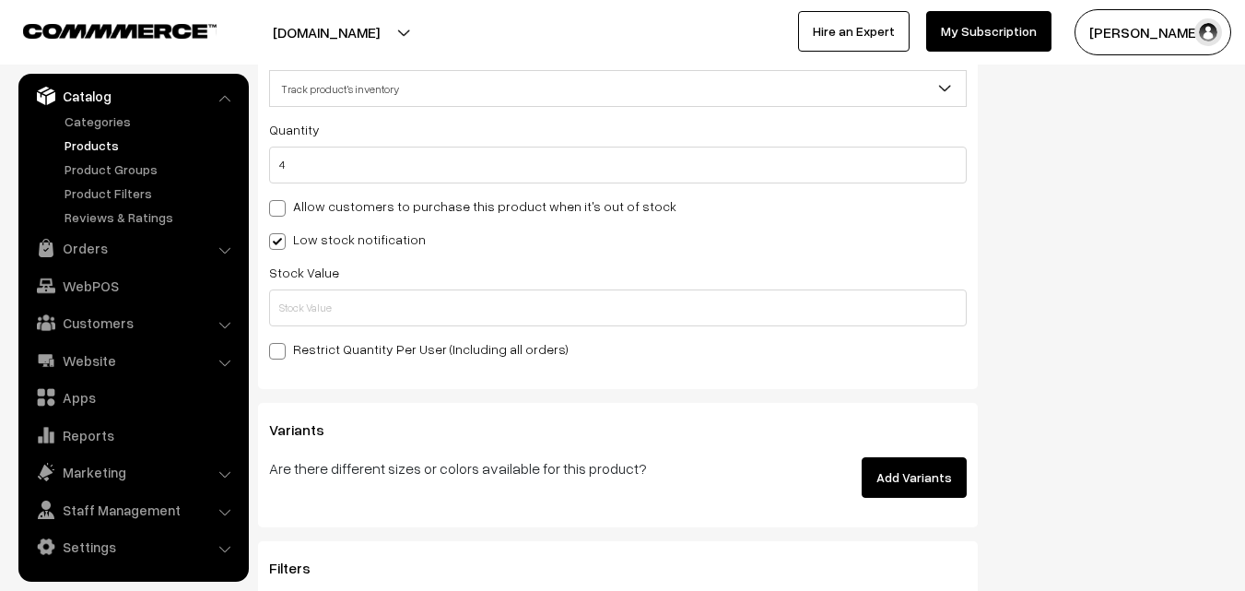
scroll to position [1843, 0]
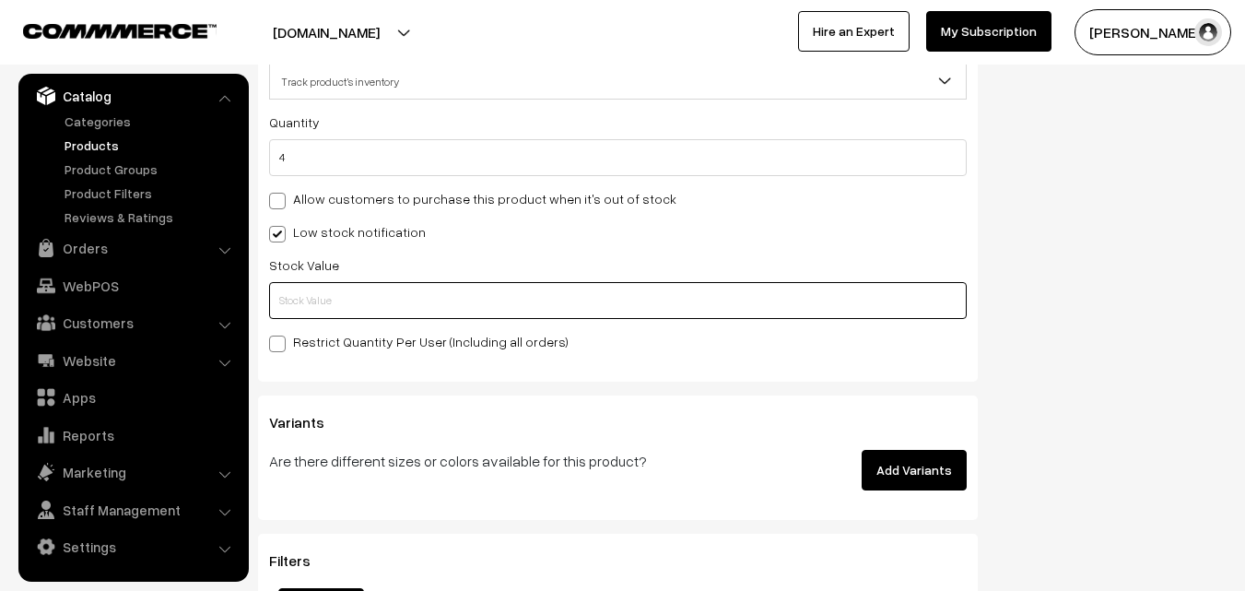
click at [308, 300] on input "text" at bounding box center [618, 300] width 698 height 37
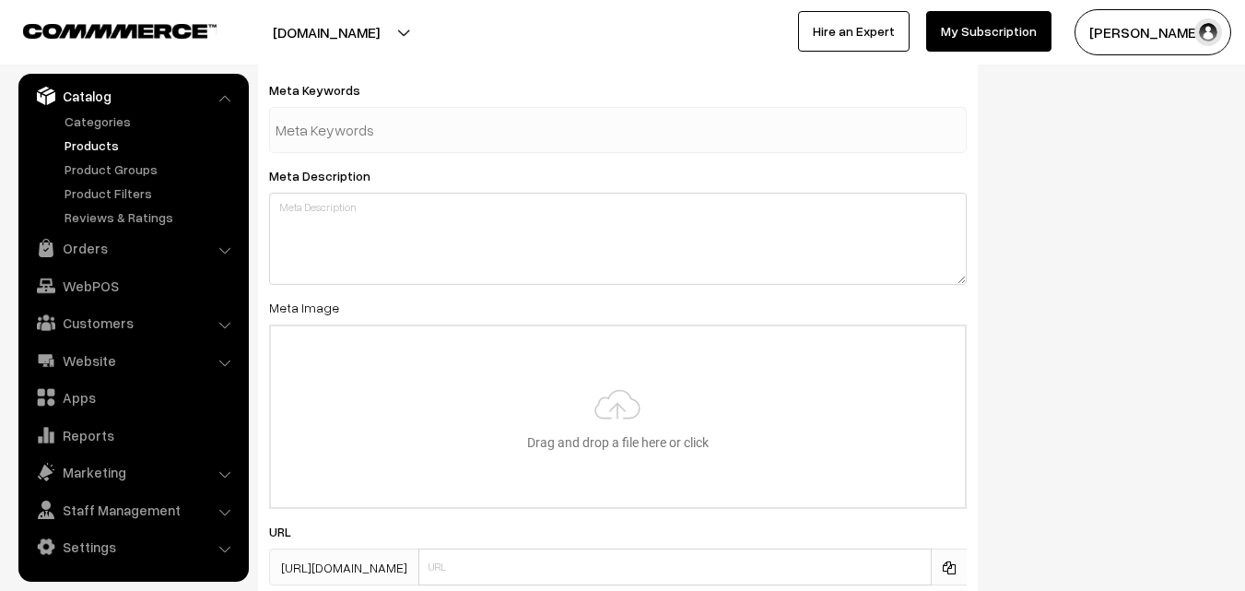
scroll to position [2743, 0]
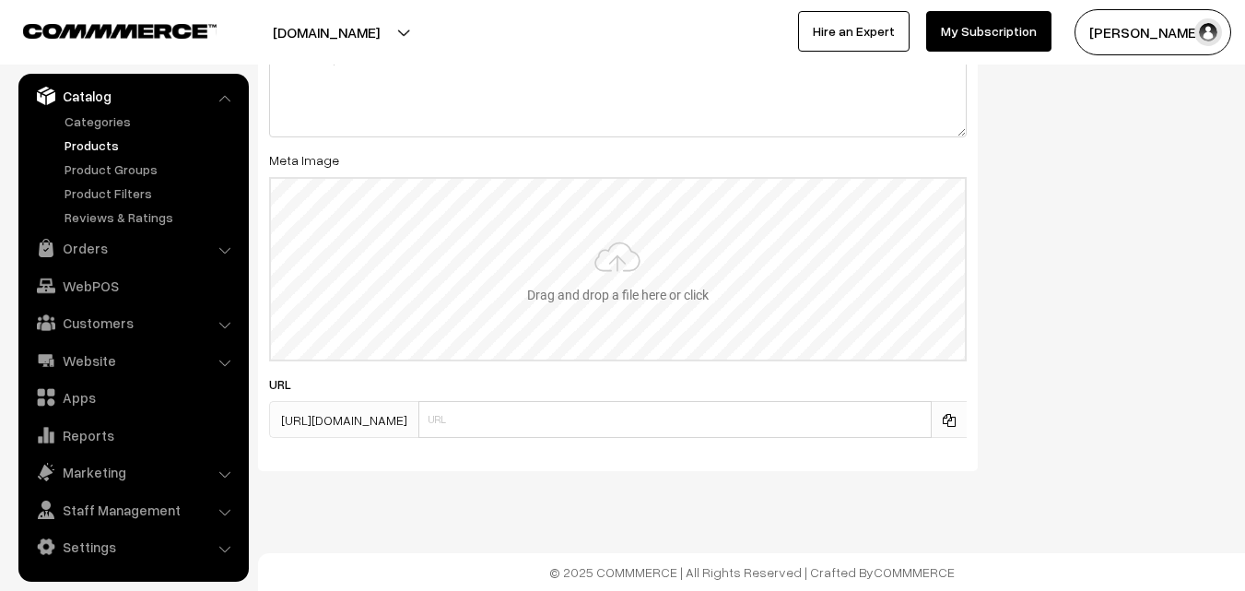
type input "2"
click at [614, 294] on input "file" at bounding box center [618, 269] width 694 height 181
type input "C:\fakepath\gadwal-saree-va11972-aug.jpeg"
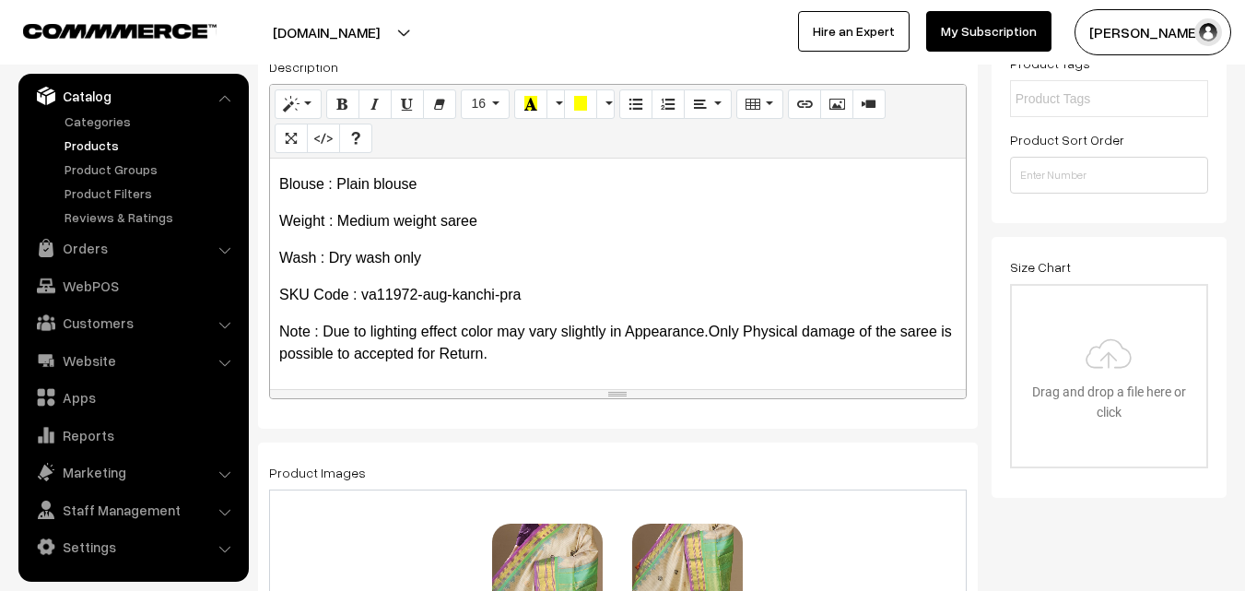
scroll to position [0, 0]
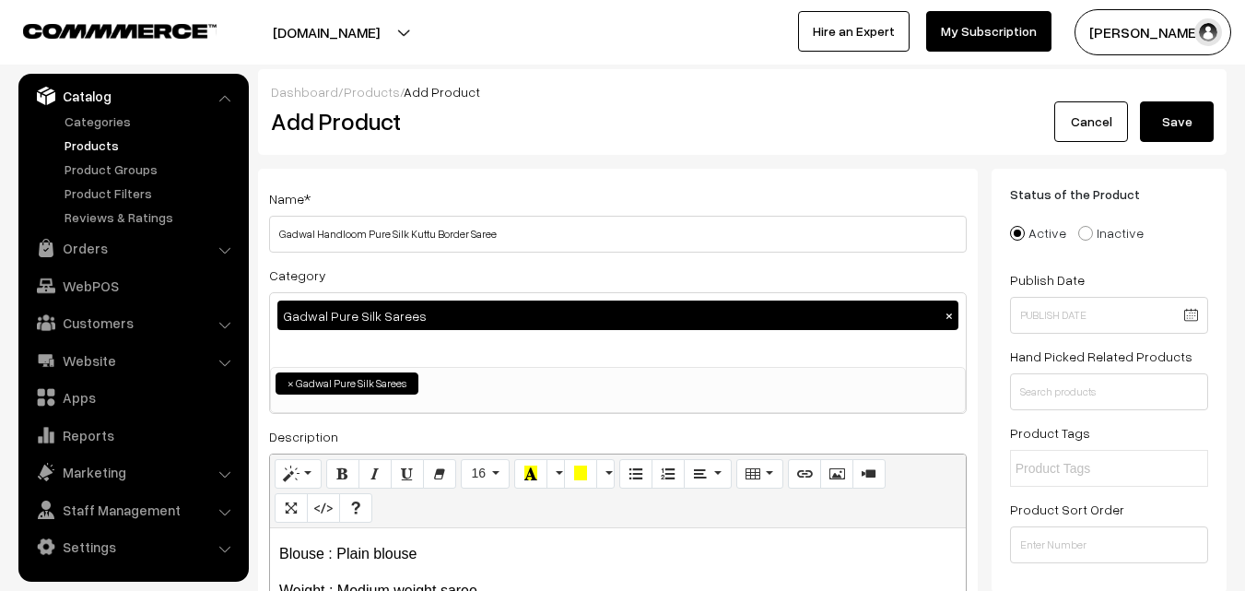
click at [1198, 116] on button "Save" at bounding box center [1177, 121] width 74 height 41
click at [650, 122] on h2 "Add Product" at bounding box center [621, 121] width 700 height 29
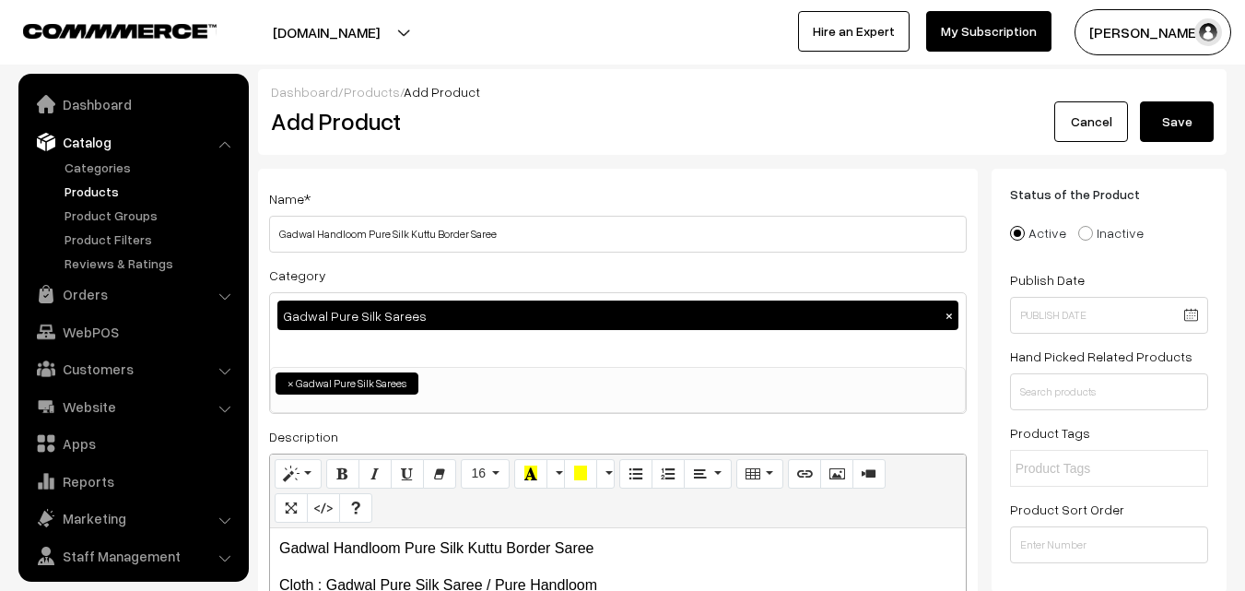
select select "45"
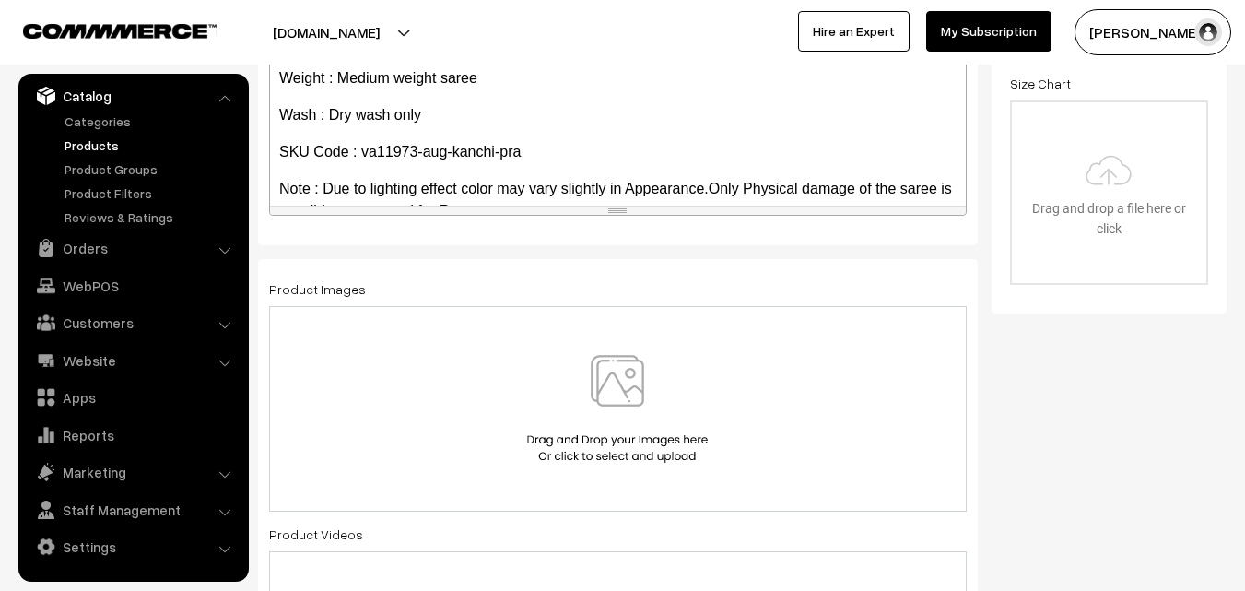
scroll to position [142, 0]
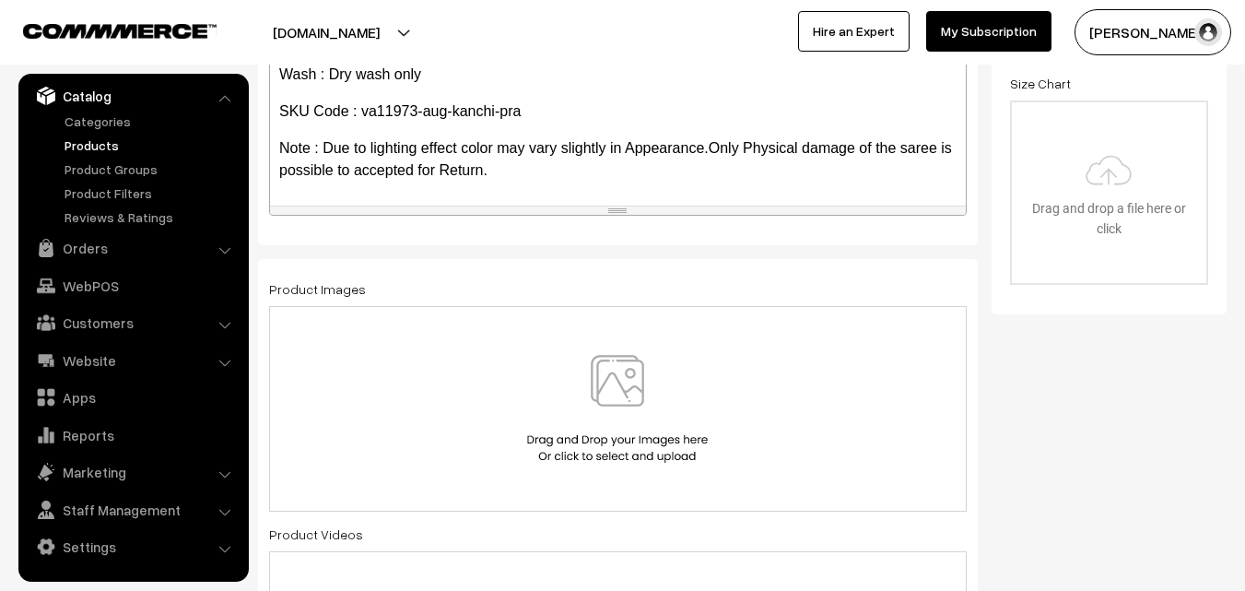
click at [629, 380] on img at bounding box center [617, 409] width 190 height 108
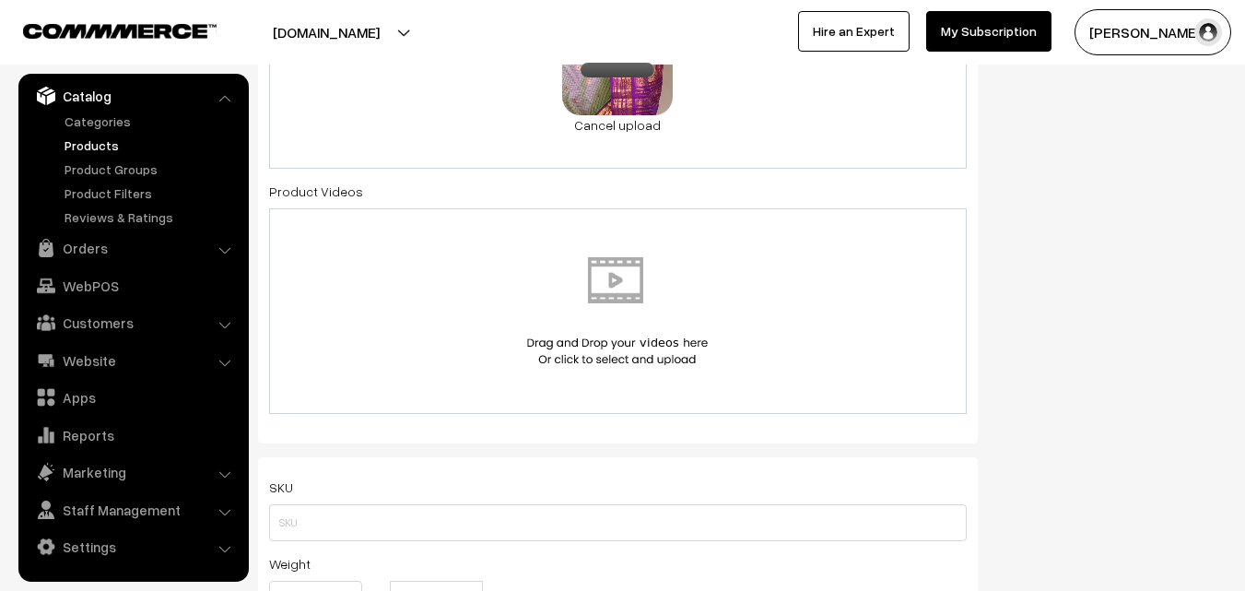
scroll to position [1014, 0]
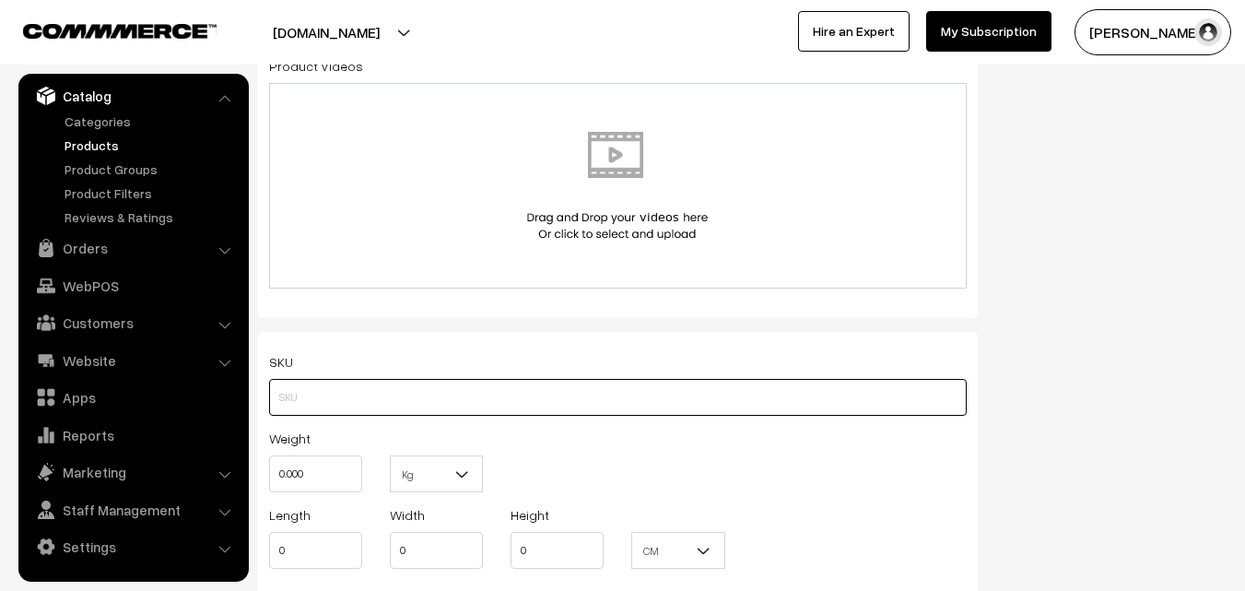
click at [303, 398] on input "text" at bounding box center [618, 397] width 698 height 37
paste input "va11973-aug-kanchi-pra"
type input "va11973-aug-kanchi-pra"
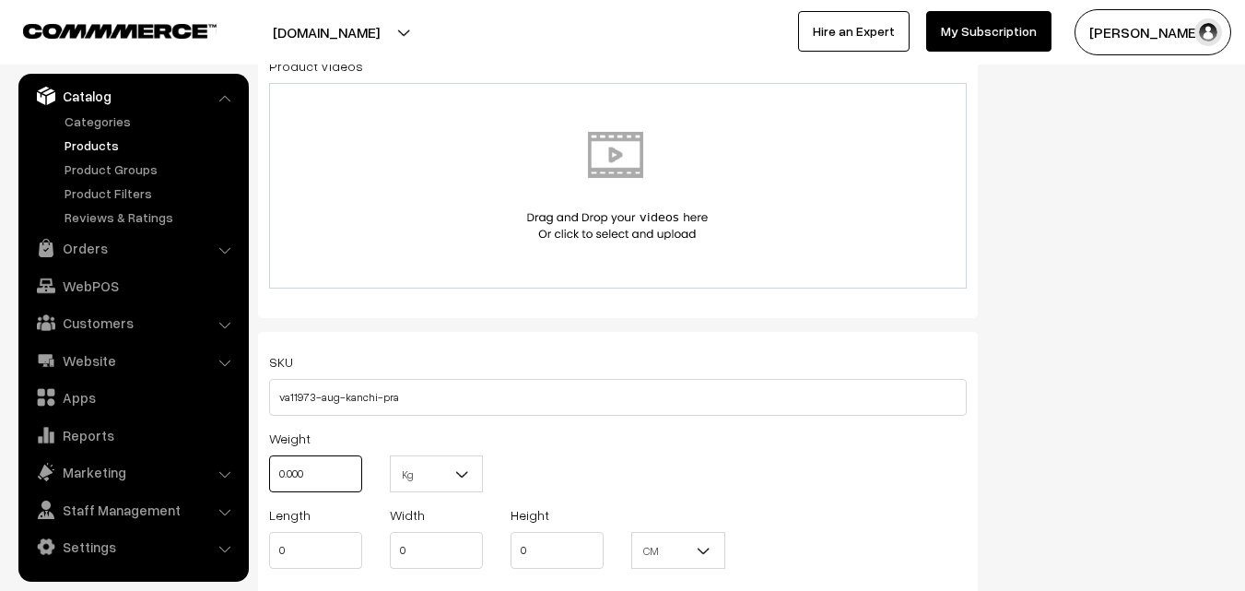
click at [314, 461] on input "0.000" at bounding box center [315, 473] width 93 height 37
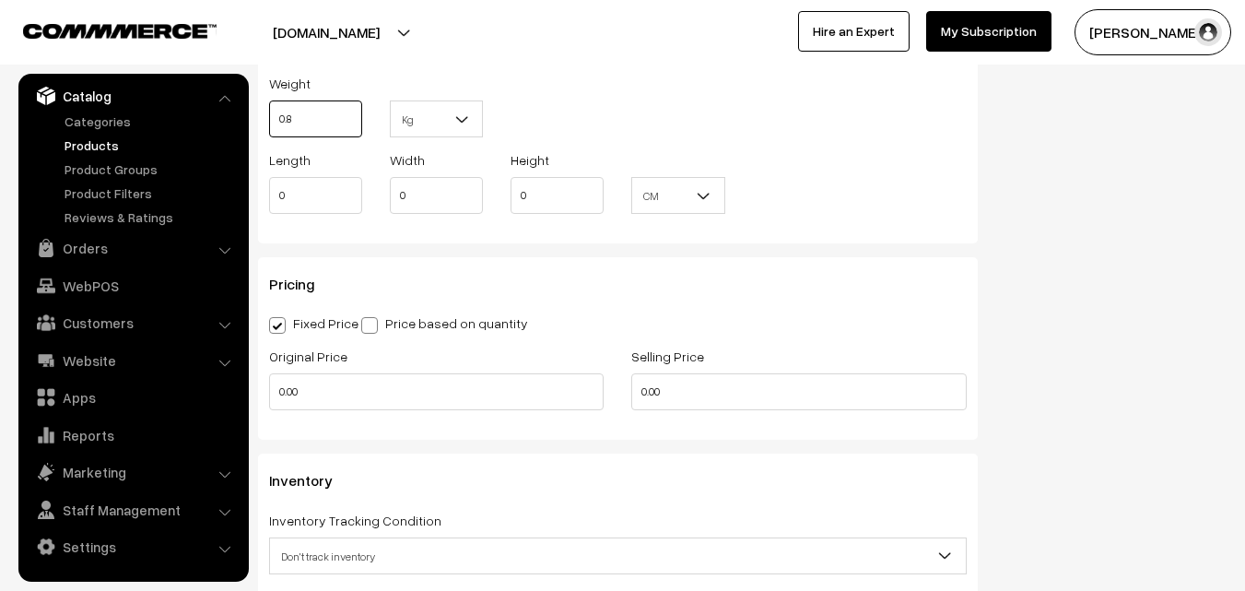
scroll to position [1382, 0]
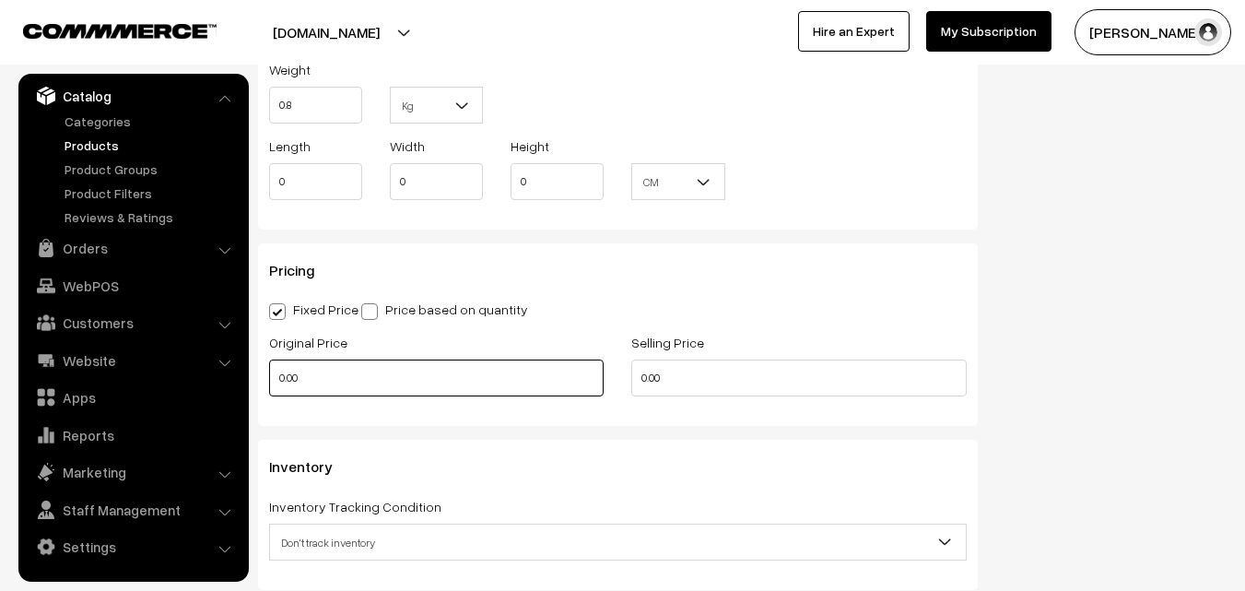
type input "0.80"
click at [304, 369] on input "0.00" at bounding box center [436, 377] width 334 height 37
type input "14900"
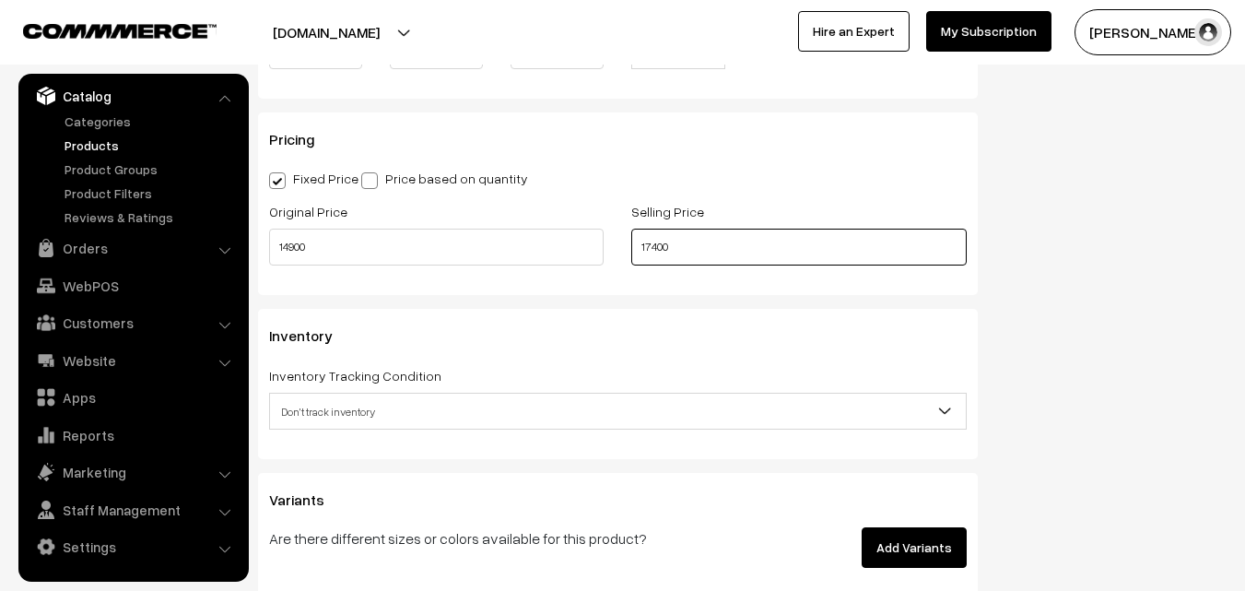
scroll to position [1659, 0]
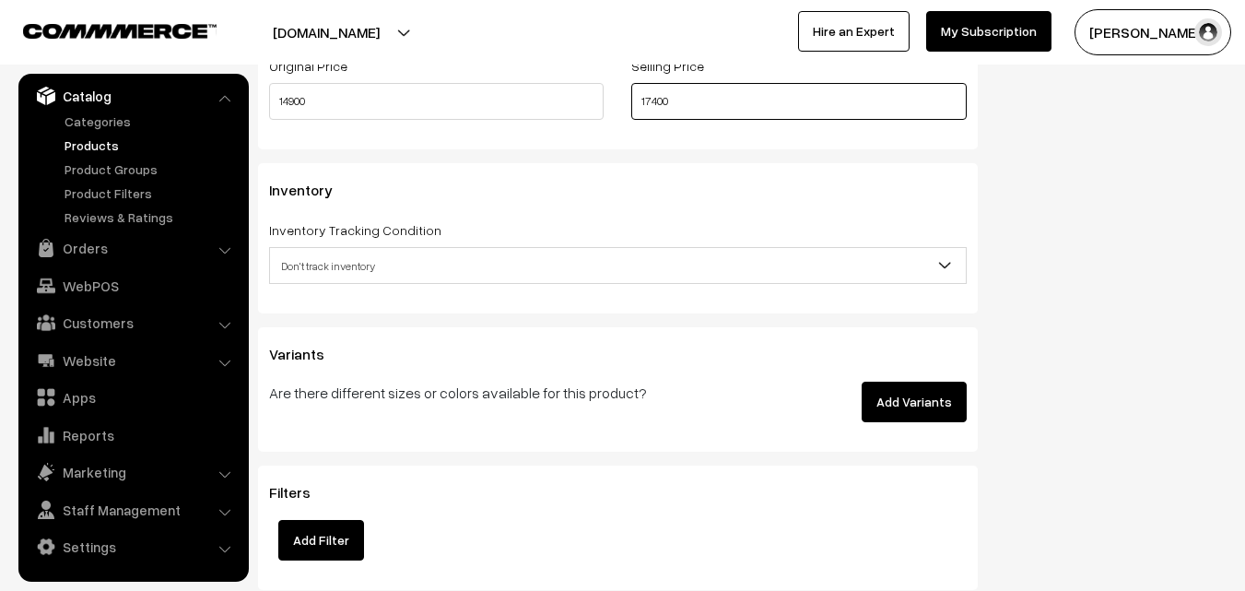
type input "17400"
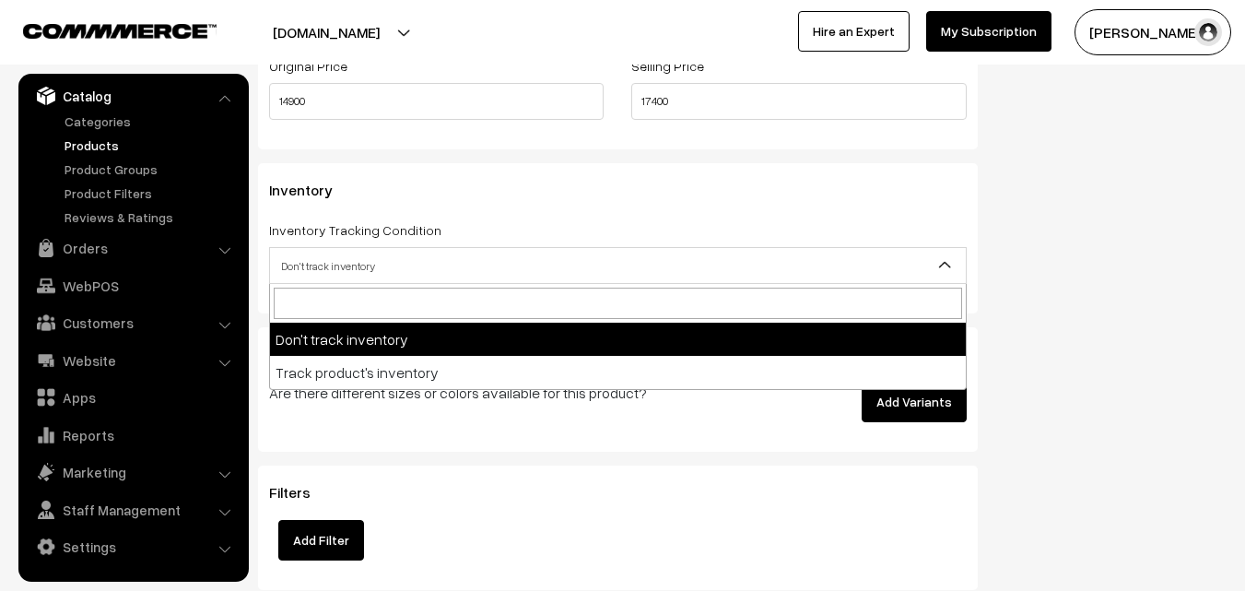
click at [323, 260] on span "Don't track inventory" at bounding box center [618, 266] width 696 height 32
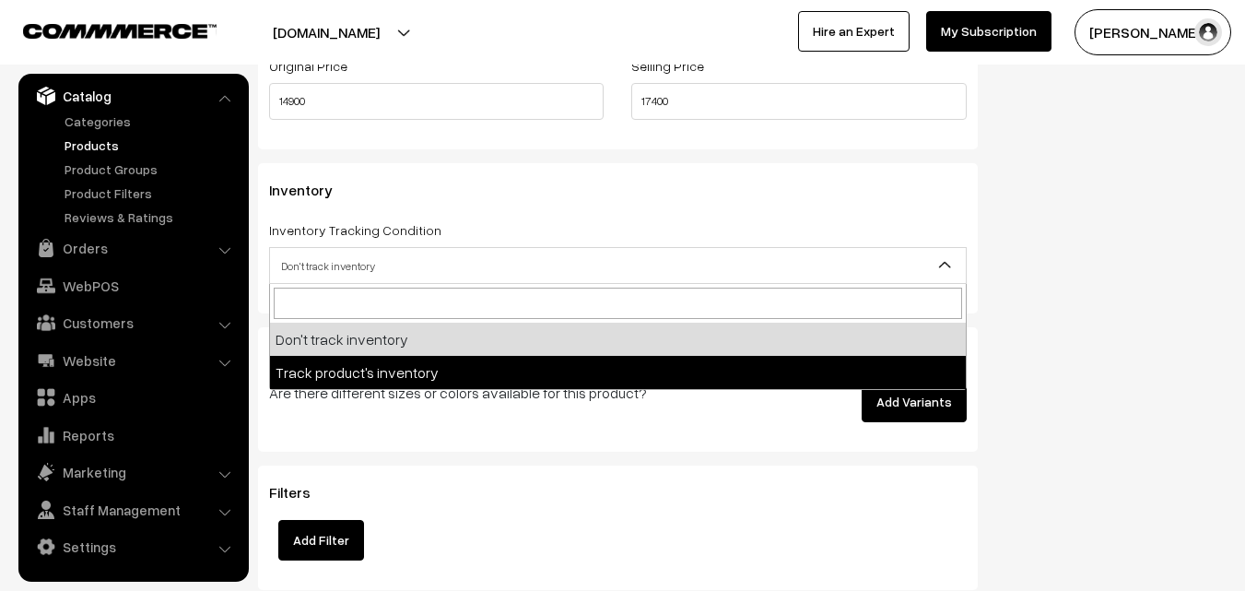
select select "2"
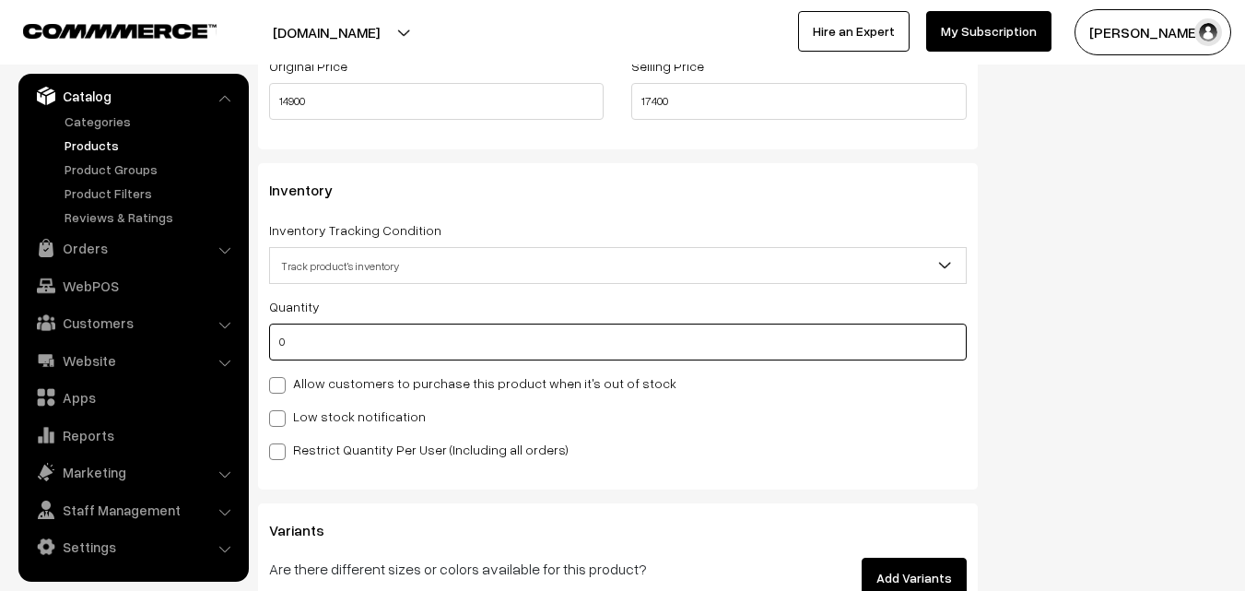
click at [325, 335] on input "0" at bounding box center [618, 341] width 698 height 37
type input "4"
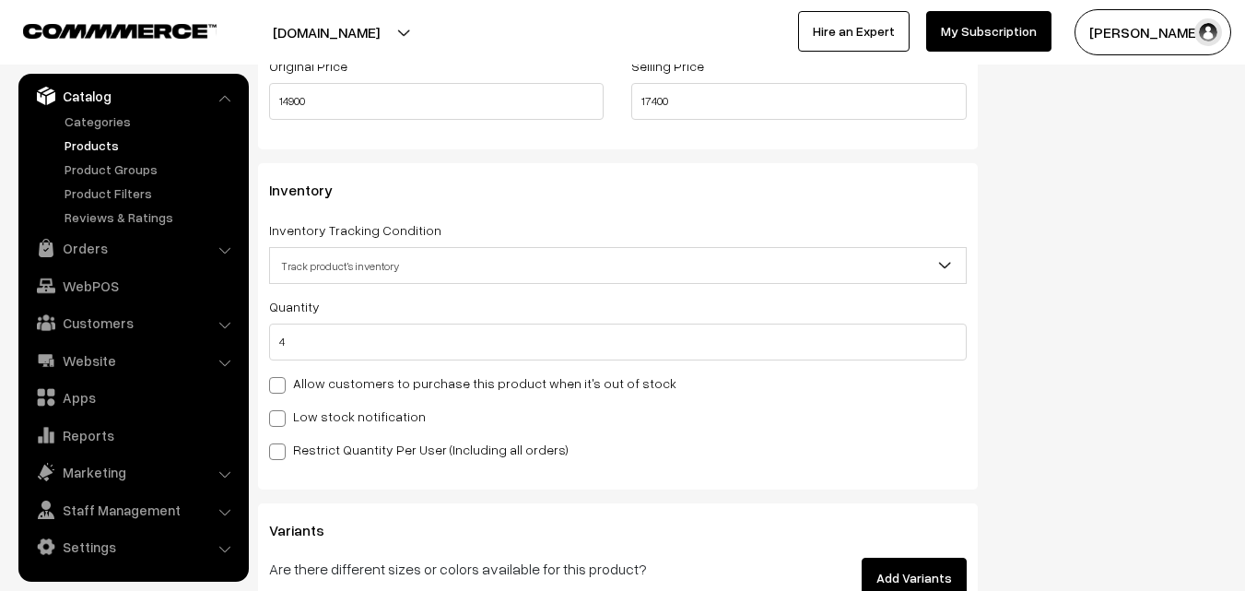
click at [311, 415] on label "Low stock notification" at bounding box center [347, 415] width 157 height 19
click at [281, 415] on input "Low stock notification" at bounding box center [275, 415] width 12 height 12
checkbox input "true"
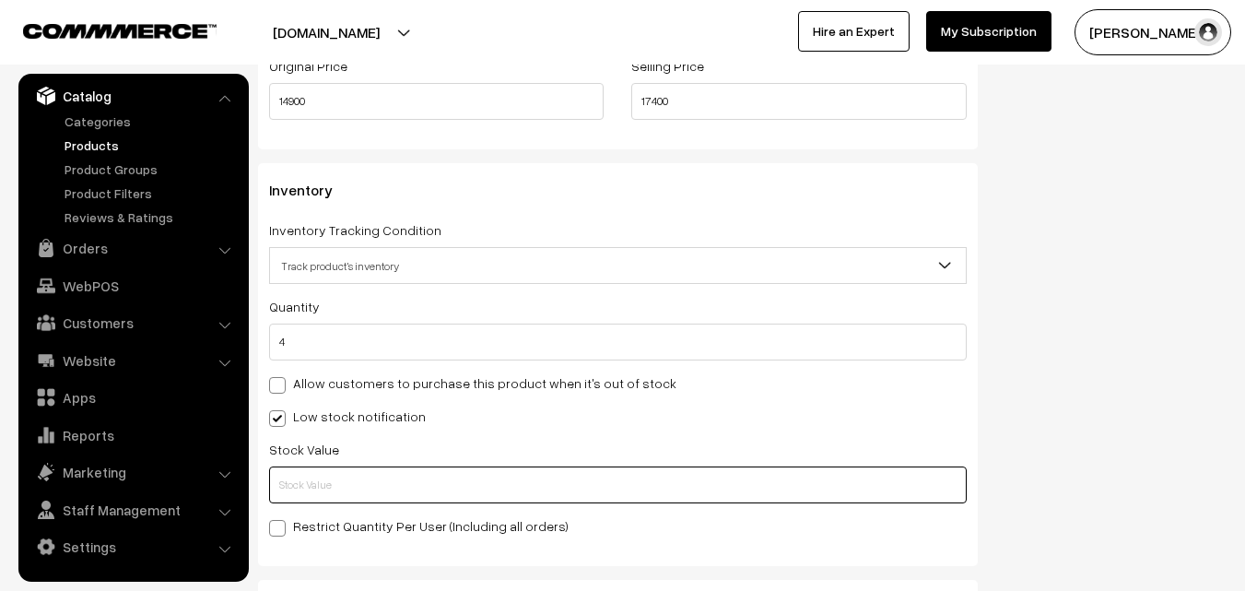
click at [311, 473] on input "text" at bounding box center [618, 484] width 698 height 37
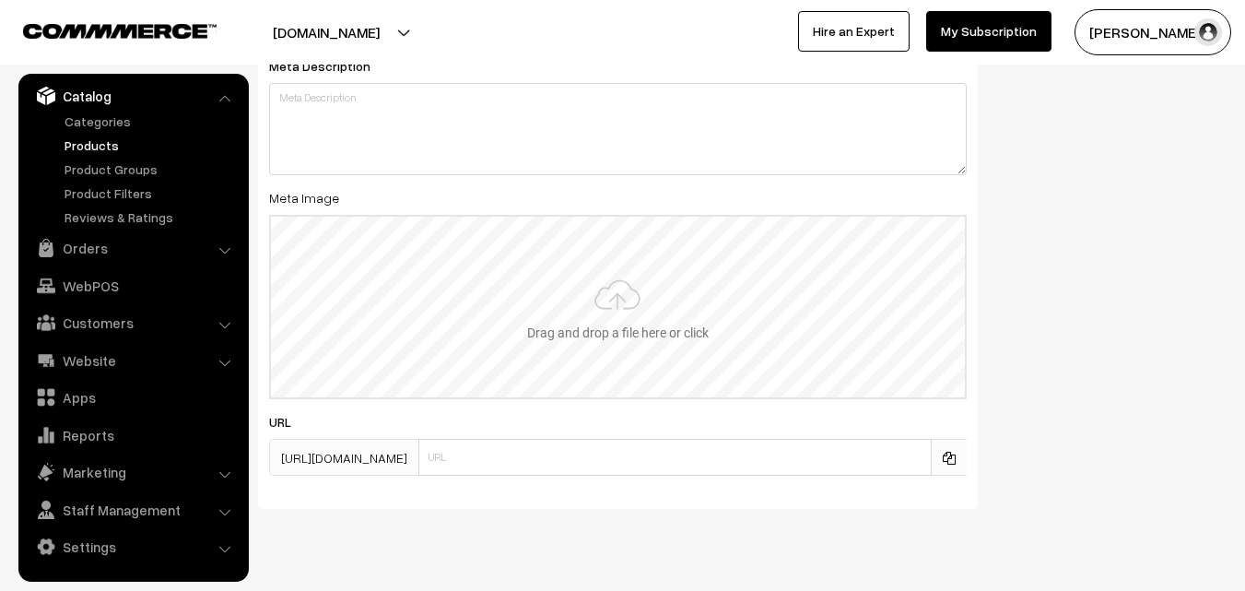
scroll to position [2743, 0]
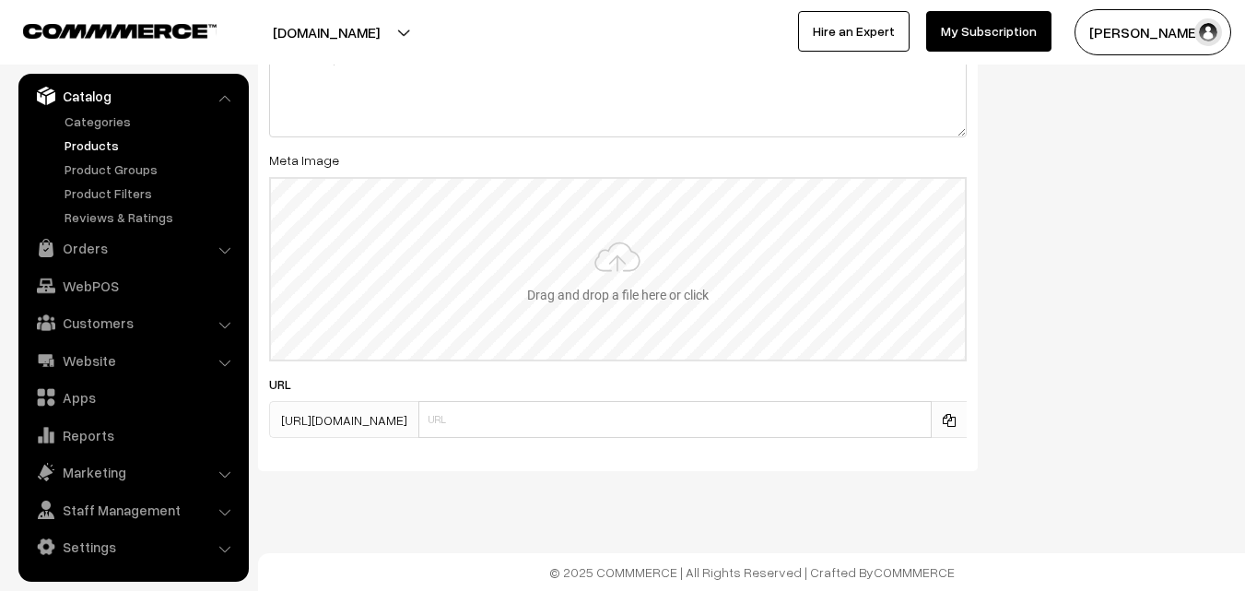
type input "2"
click at [622, 236] on input "file" at bounding box center [618, 269] width 694 height 181
type input "C:\fakepath\gadwal-saree-va11973-aug.jpeg"
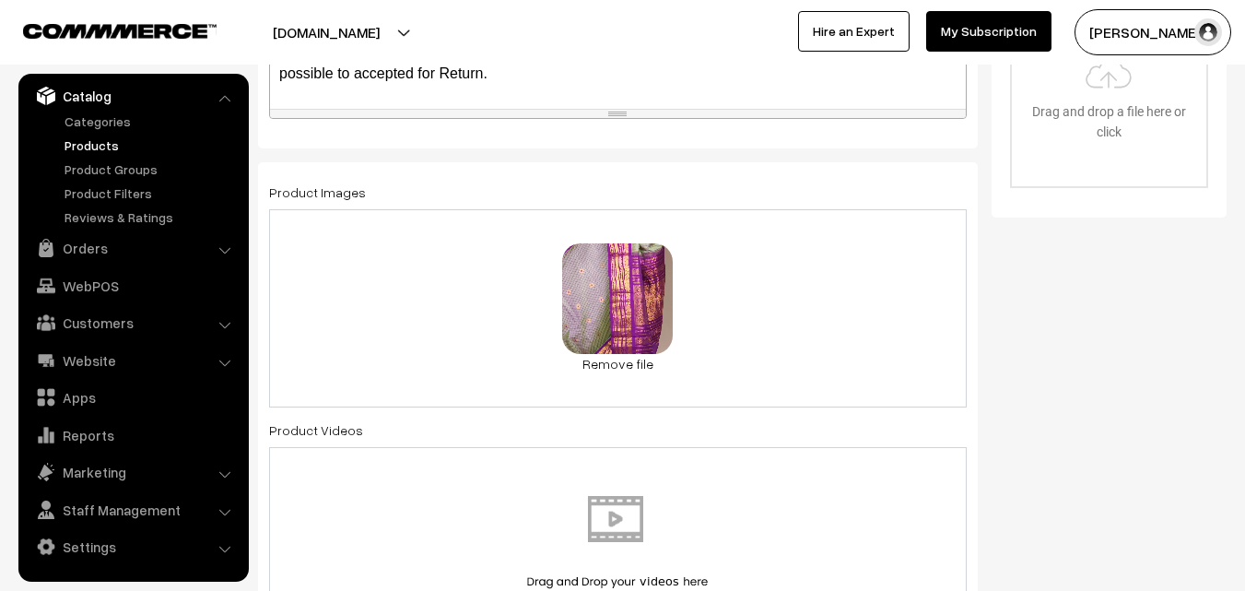
scroll to position [0, 0]
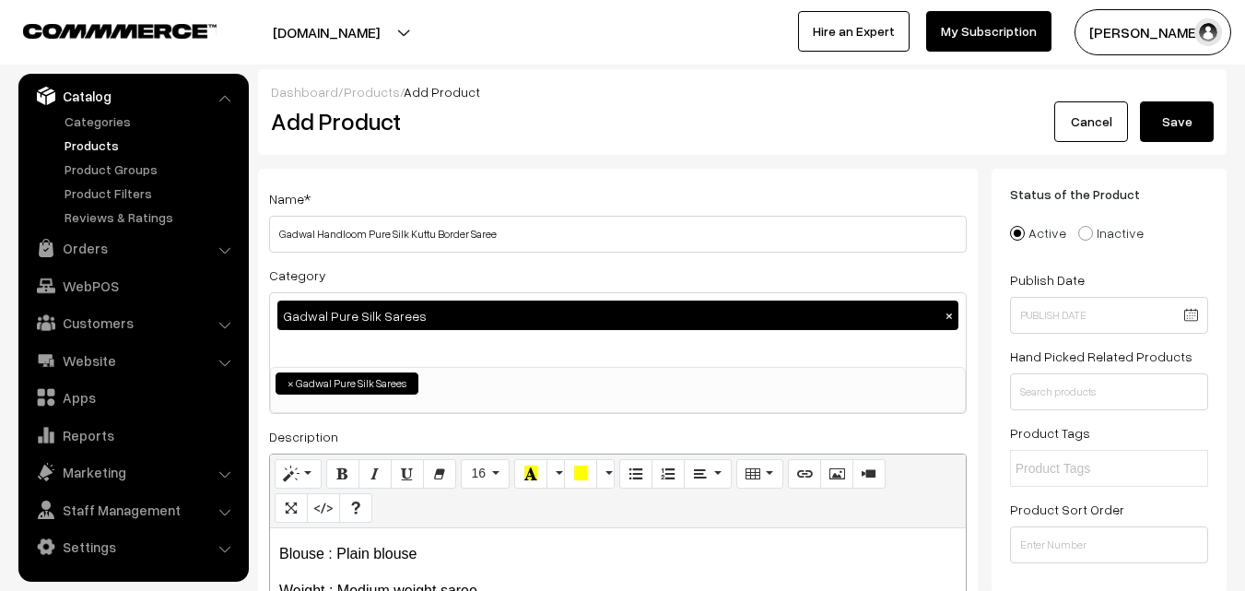
click at [1177, 131] on button "Save" at bounding box center [1177, 121] width 74 height 41
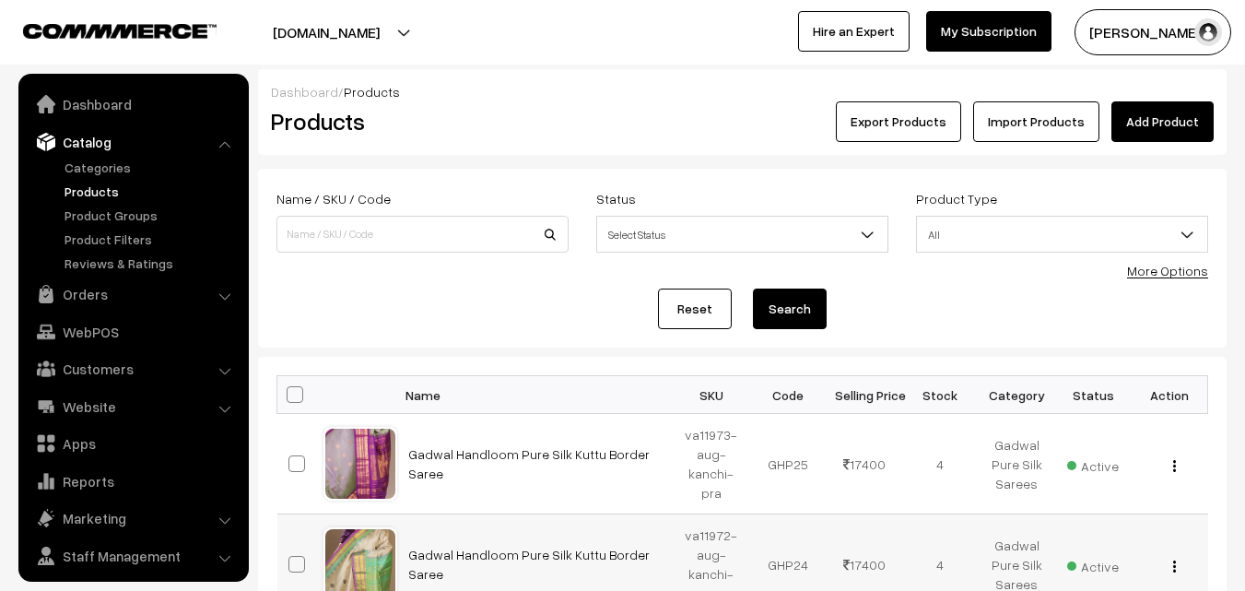
scroll to position [46, 0]
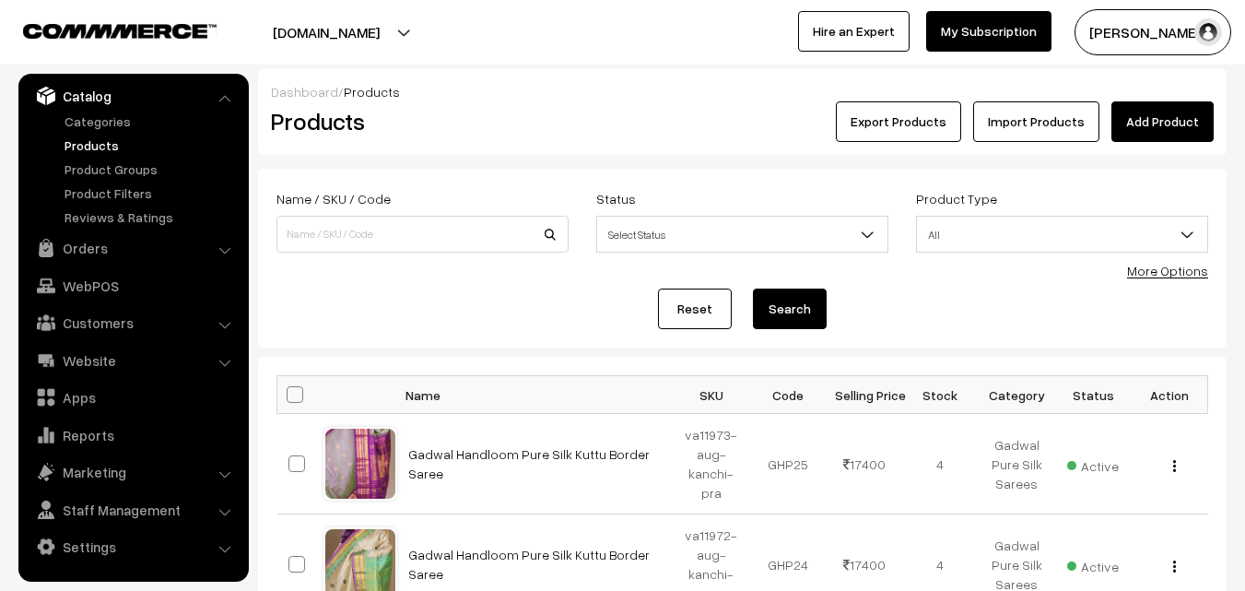
click at [569, 112] on div "Products" at bounding box center [418, 121] width 323 height 41
click at [1179, 111] on link "Add Product" at bounding box center [1162, 121] width 102 height 41
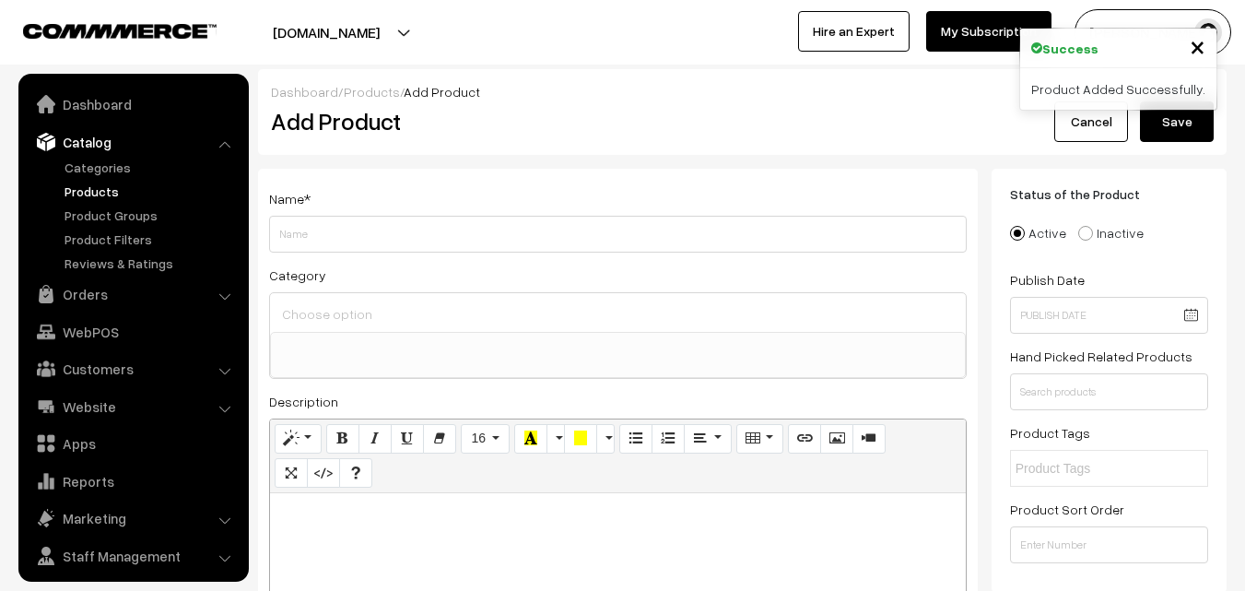
select select
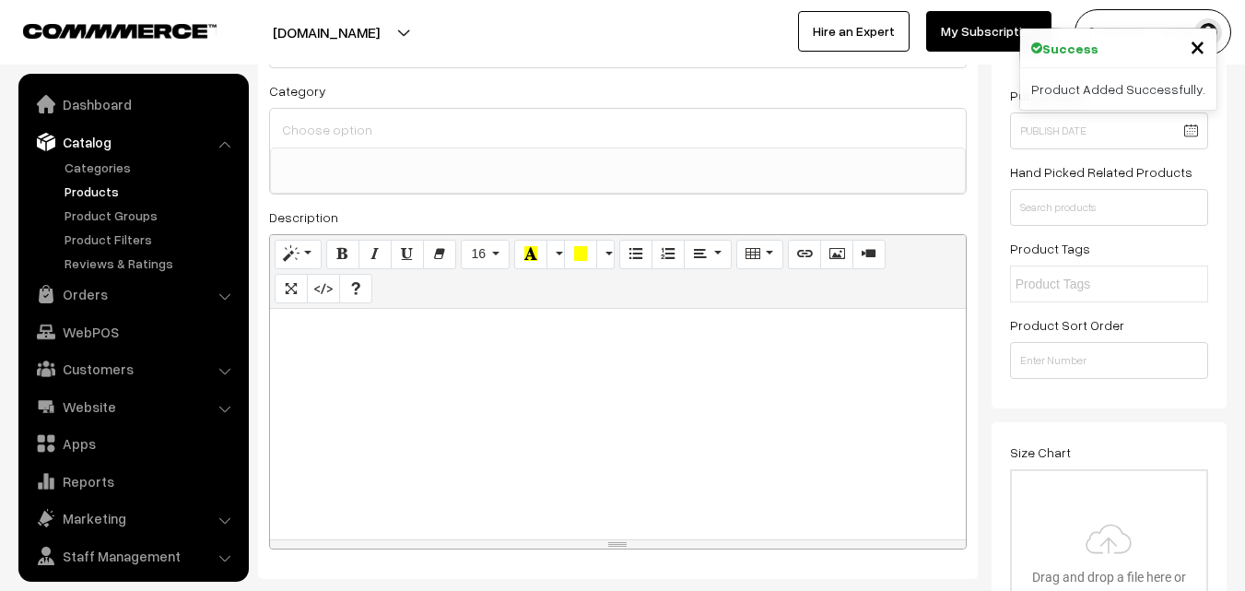
scroll to position [46, 0]
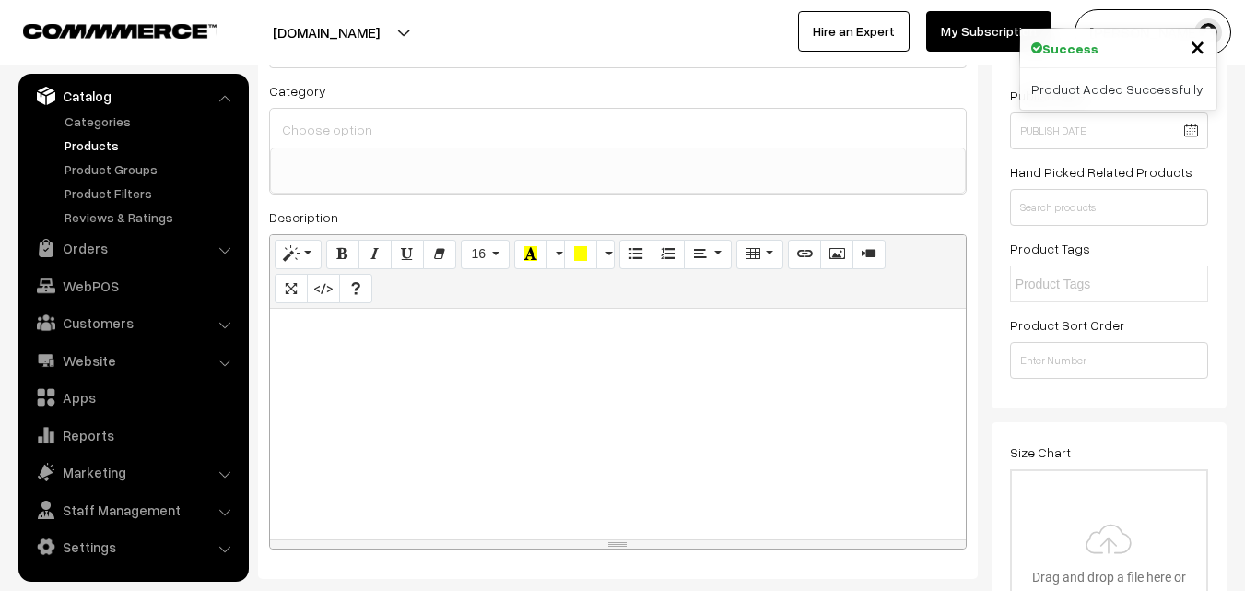
click at [377, 390] on div at bounding box center [618, 424] width 696 height 230
paste div
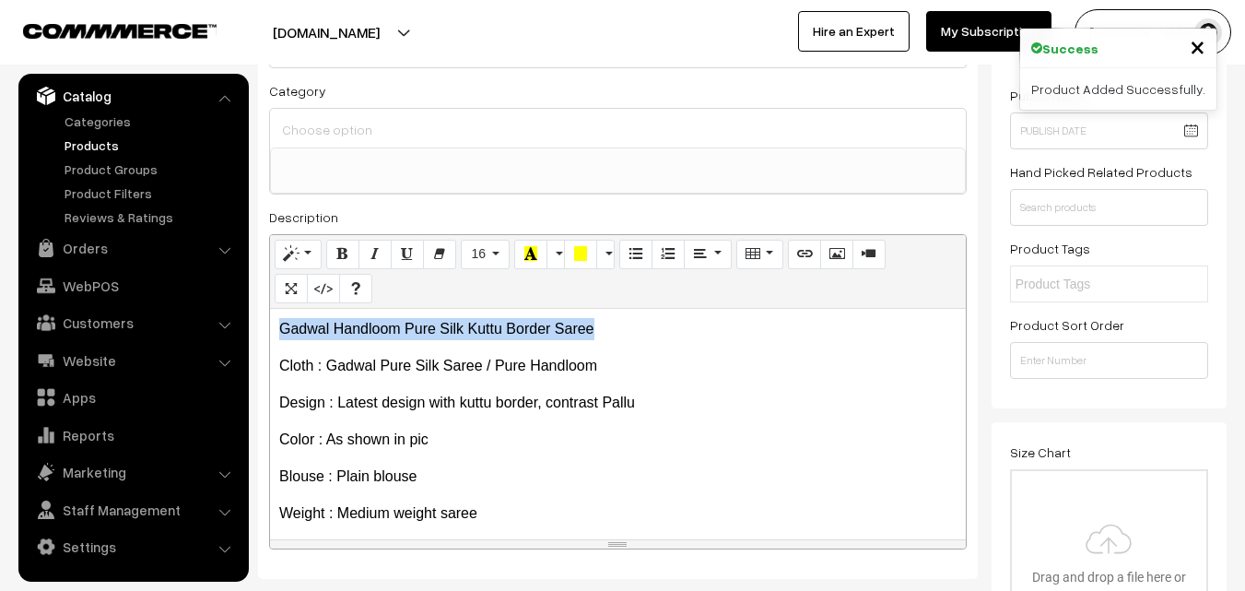
drag, startPoint x: 616, startPoint y: 315, endPoint x: 276, endPoint y: 313, distance: 340.0
click at [276, 313] on div "Gadwal Handloom Pure Silk Kuttu Border Saree Cloth : Gadwal Pure Silk Saree / …" at bounding box center [618, 424] width 696 height 230
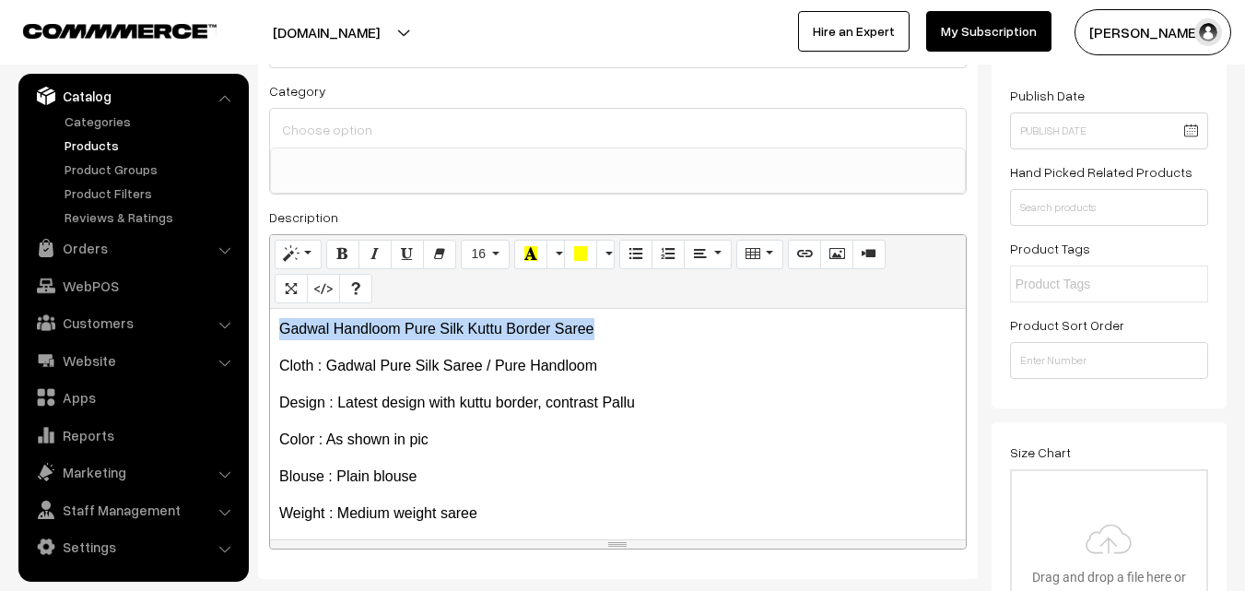
copy p "Gadwal Handloom Pure Silk Kuttu Border Saree"
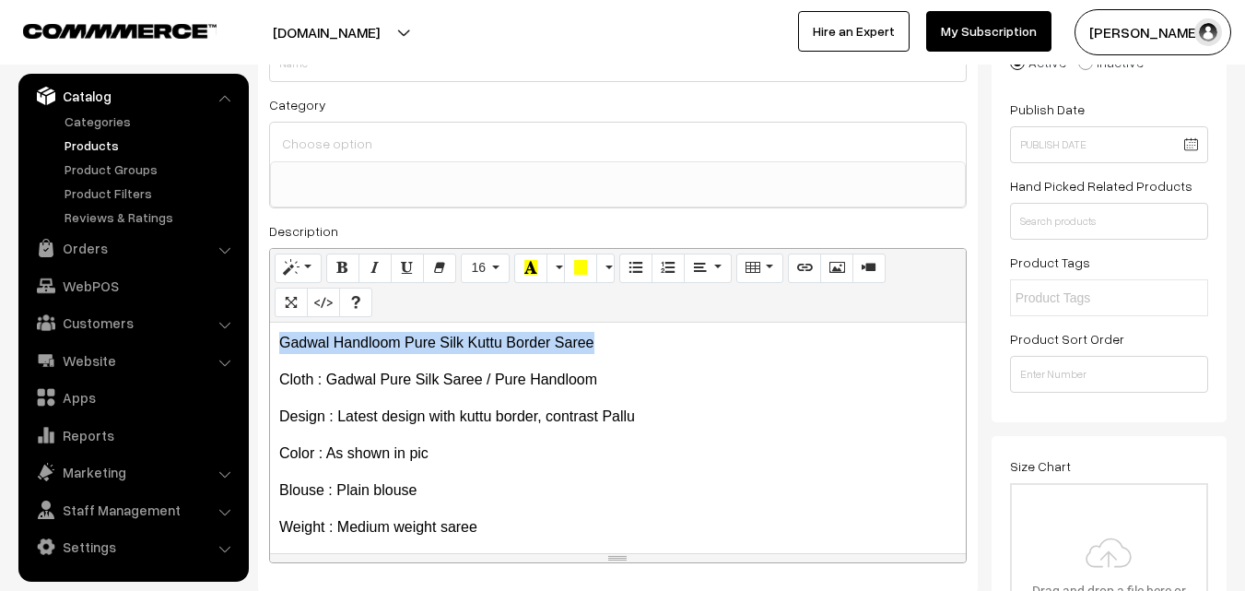
scroll to position [92, 0]
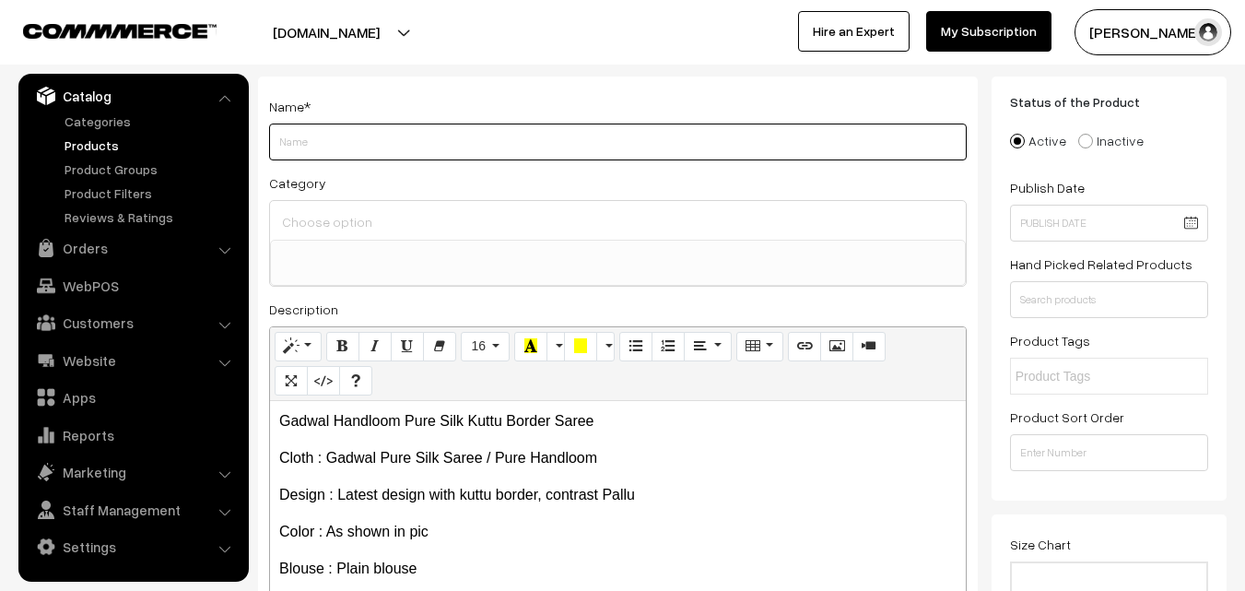
paste input "Gadwal Handloom Pure Silk Kuttu Border Saree"
type input "Gadwal Handloom Pure Silk Kuttu Border Saree"
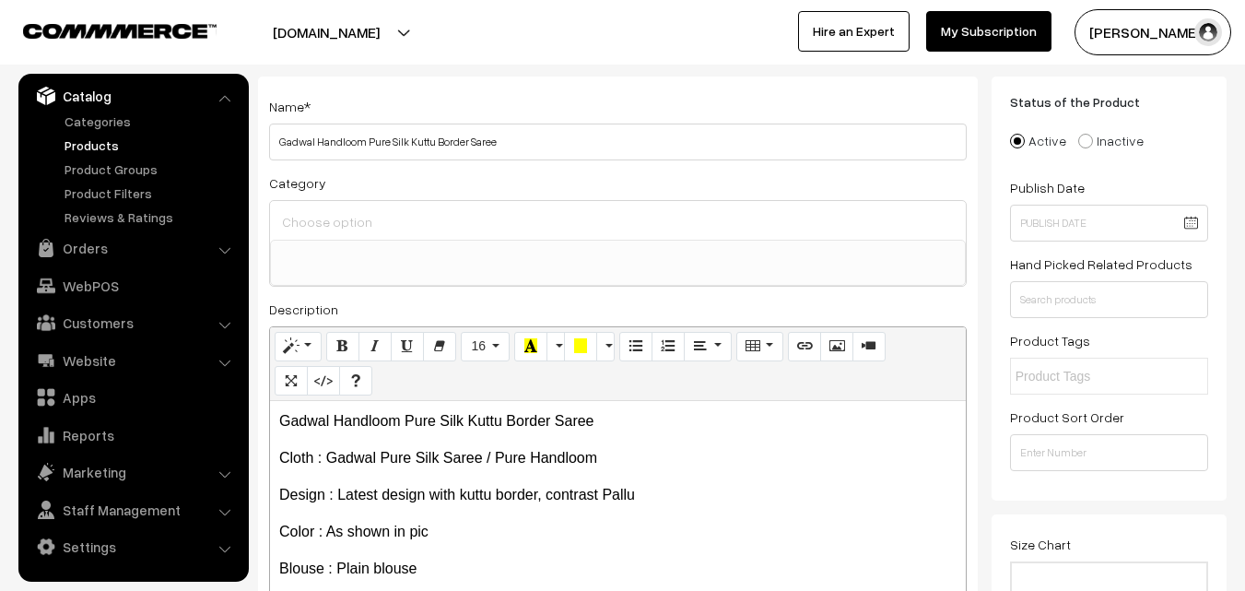
click at [352, 215] on input at bounding box center [617, 221] width 681 height 27
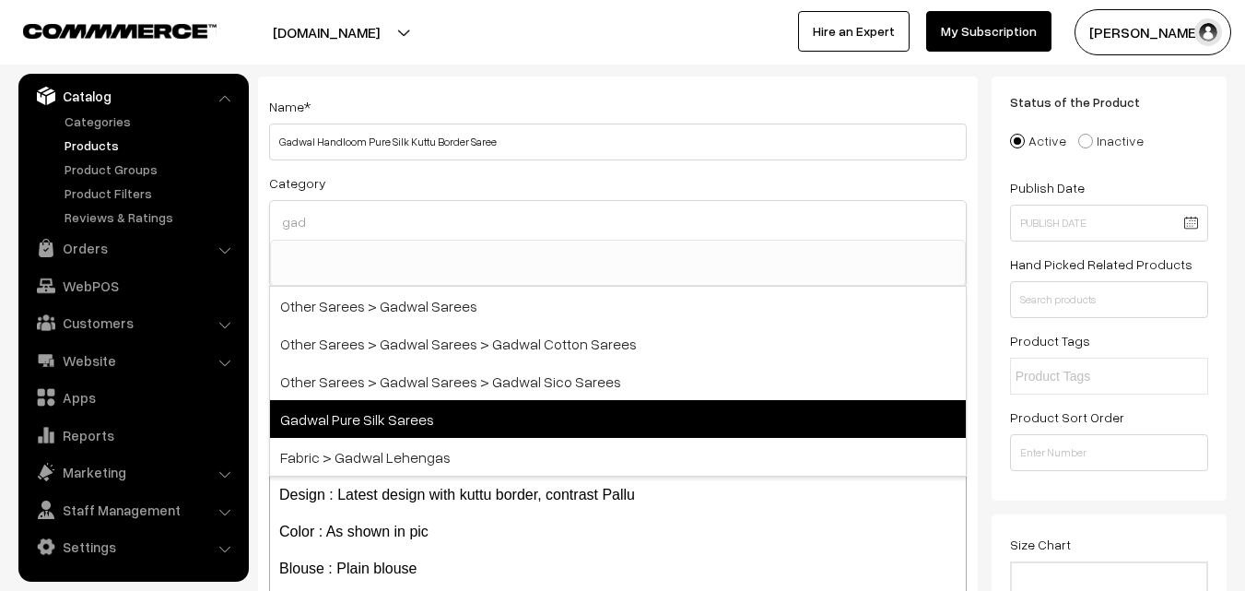
type input "gad"
click at [387, 412] on span "Gadwal Pure Silk Sarees" at bounding box center [618, 419] width 696 height 38
select select "45"
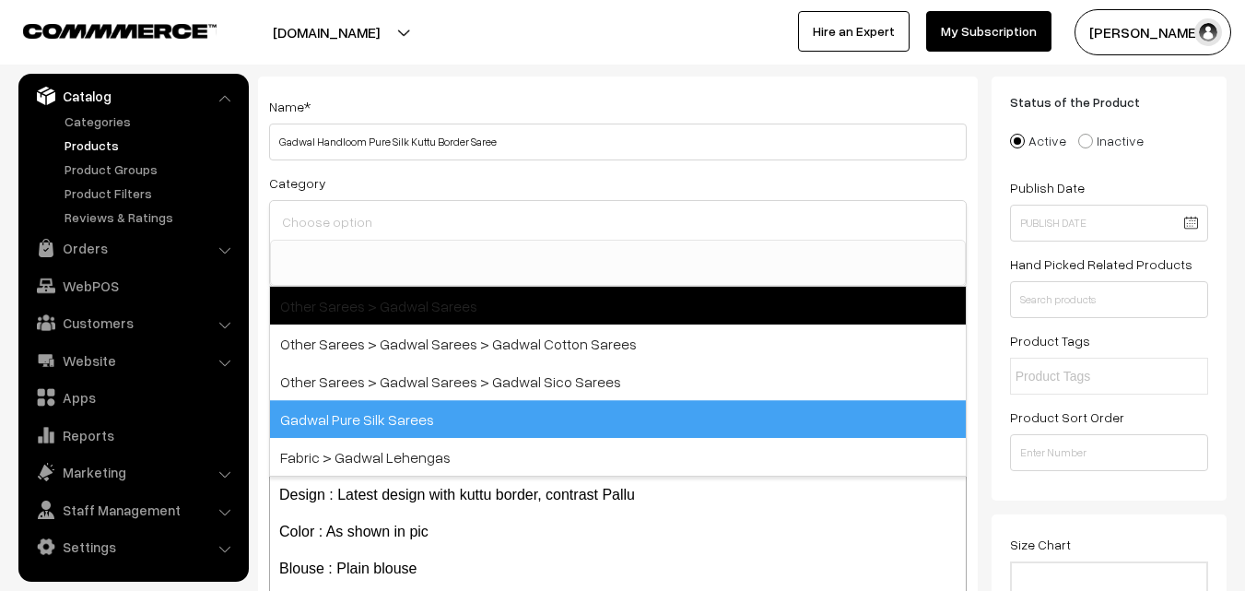
scroll to position [815, 0]
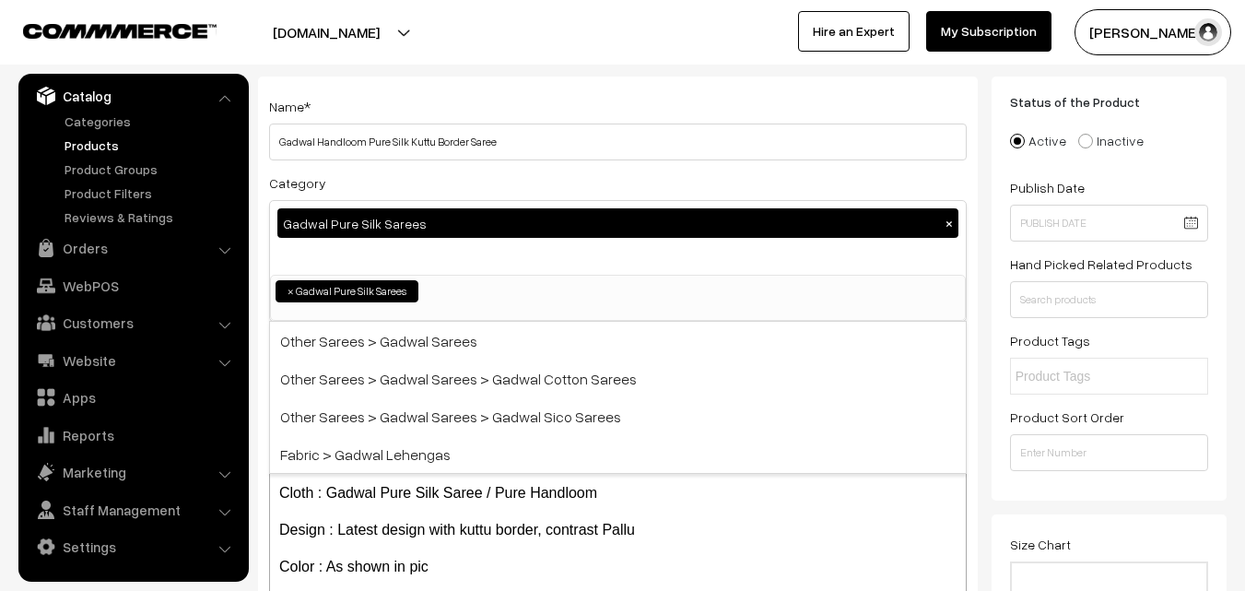
click at [431, 111] on div "Name * Gadwal Handloom Pure Silk Kuttu Border Saree" at bounding box center [618, 127] width 698 height 65
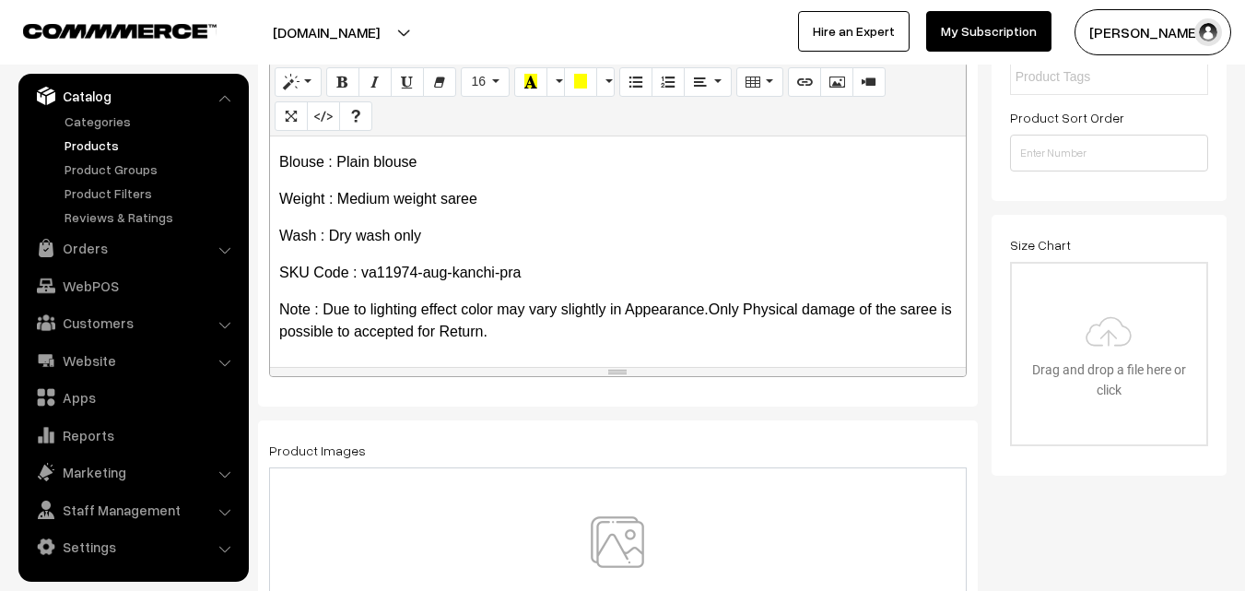
scroll to position [553, 0]
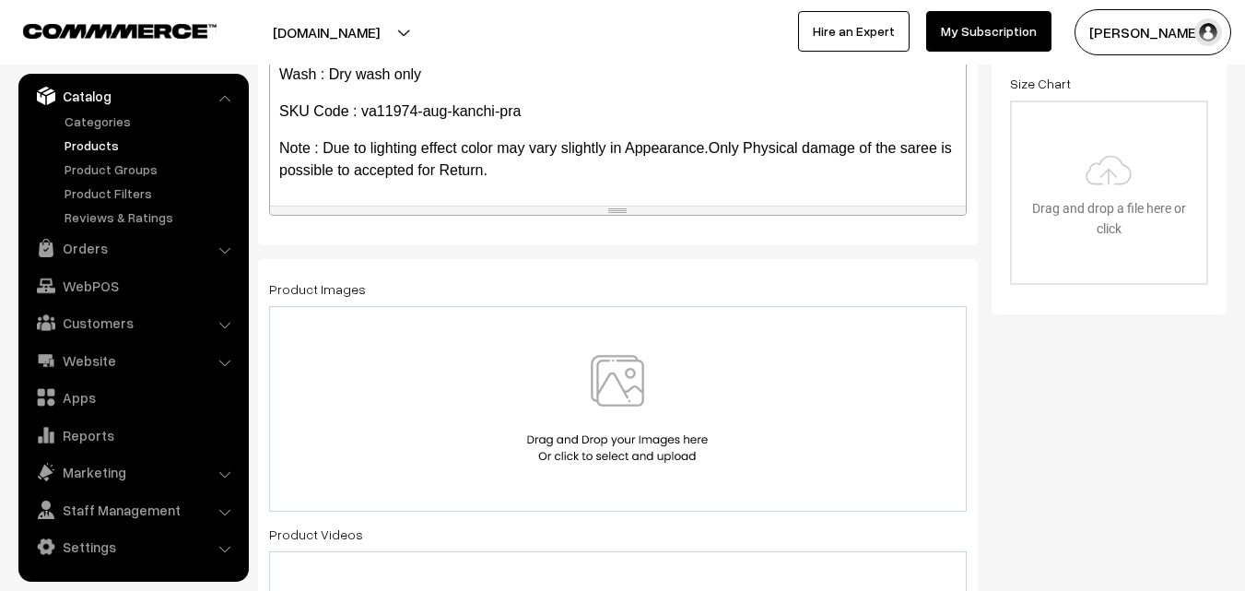
click at [623, 395] on img at bounding box center [617, 409] width 190 height 108
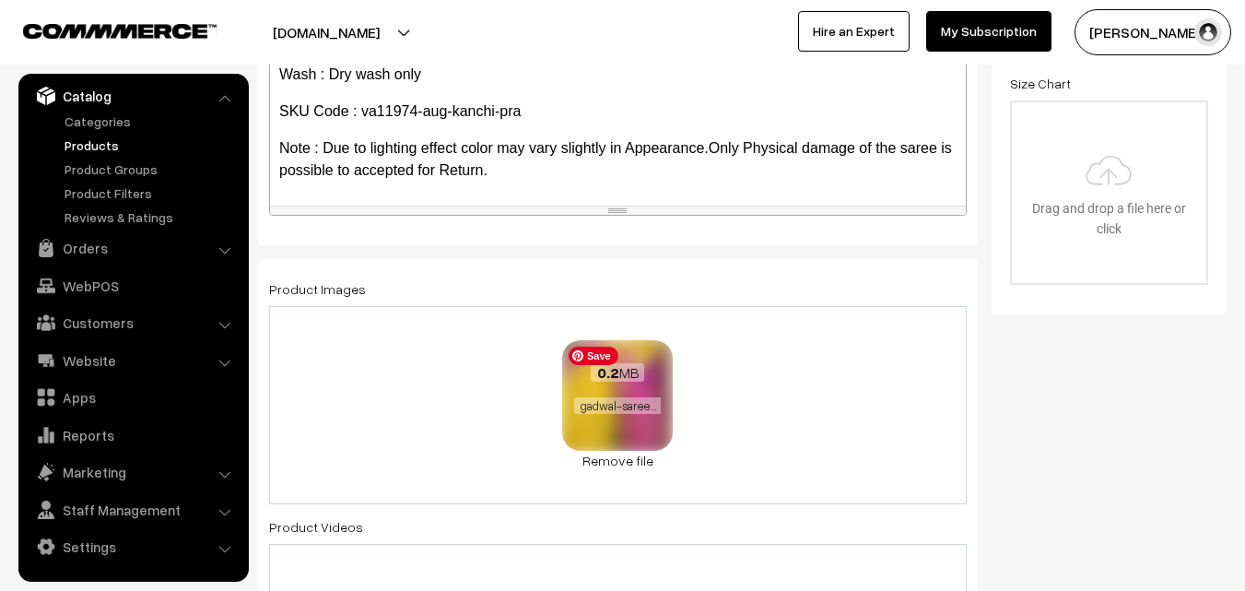
click at [605, 450] on img at bounding box center [617, 395] width 116 height 116
click at [616, 458] on link "Remove file" at bounding box center [617, 460] width 111 height 19
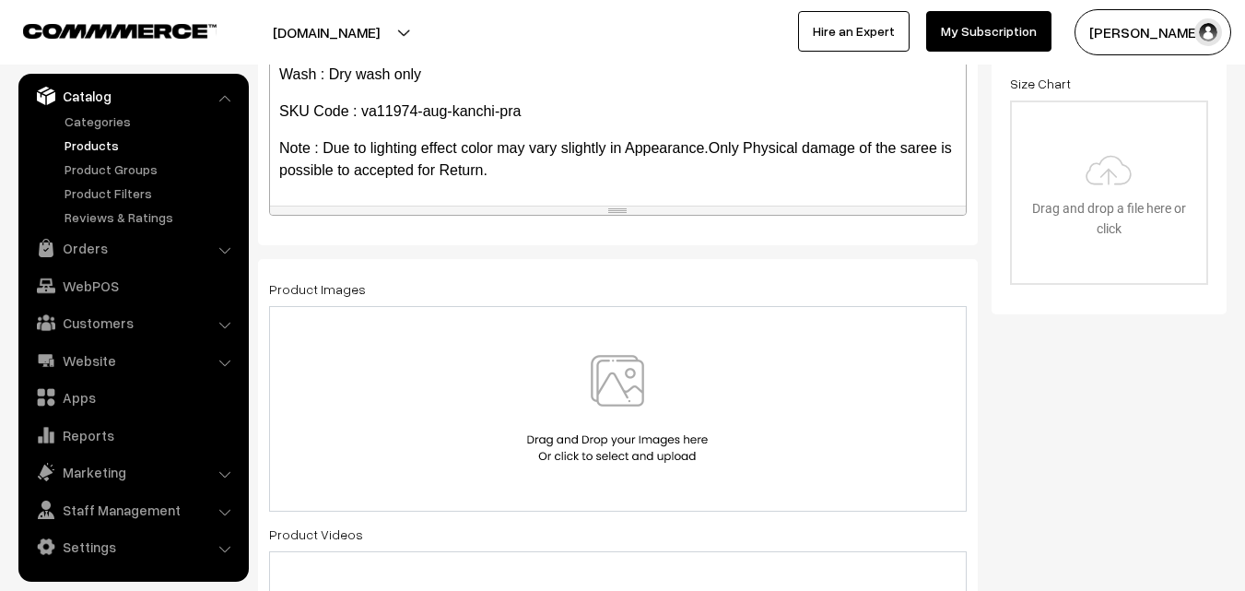
click at [632, 361] on img at bounding box center [617, 409] width 190 height 108
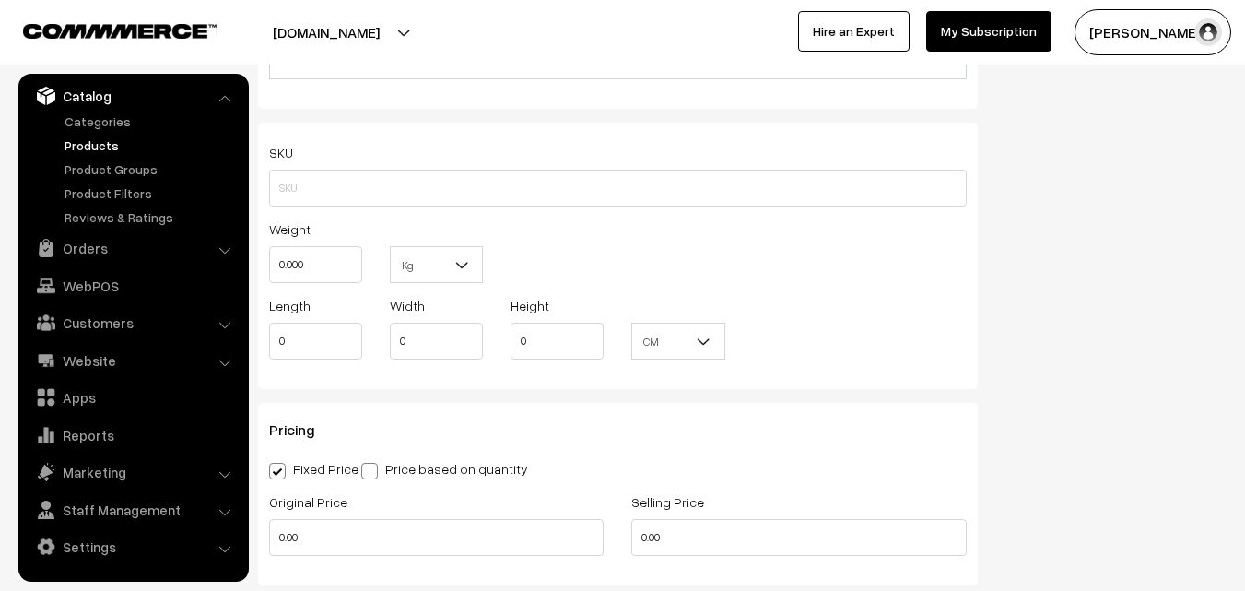
scroll to position [1290, 0]
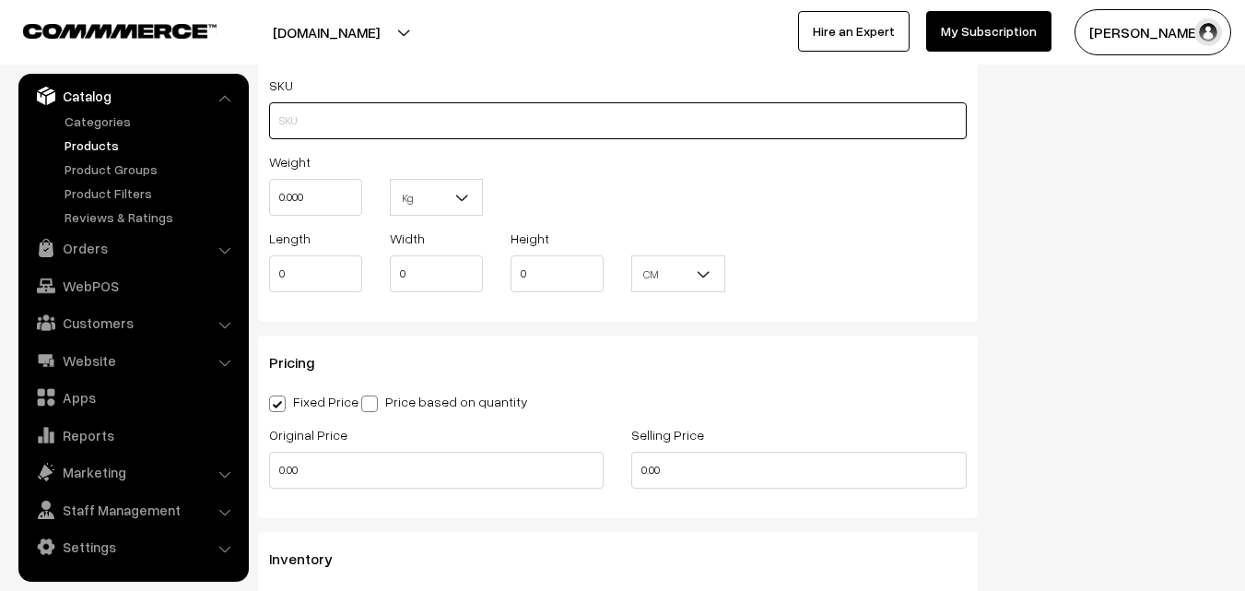
paste input "va11974-aug-kanchi-pra"
type input "va11974-aug-kanchi-pra"
click at [311, 202] on input "0.000" at bounding box center [315, 197] width 93 height 37
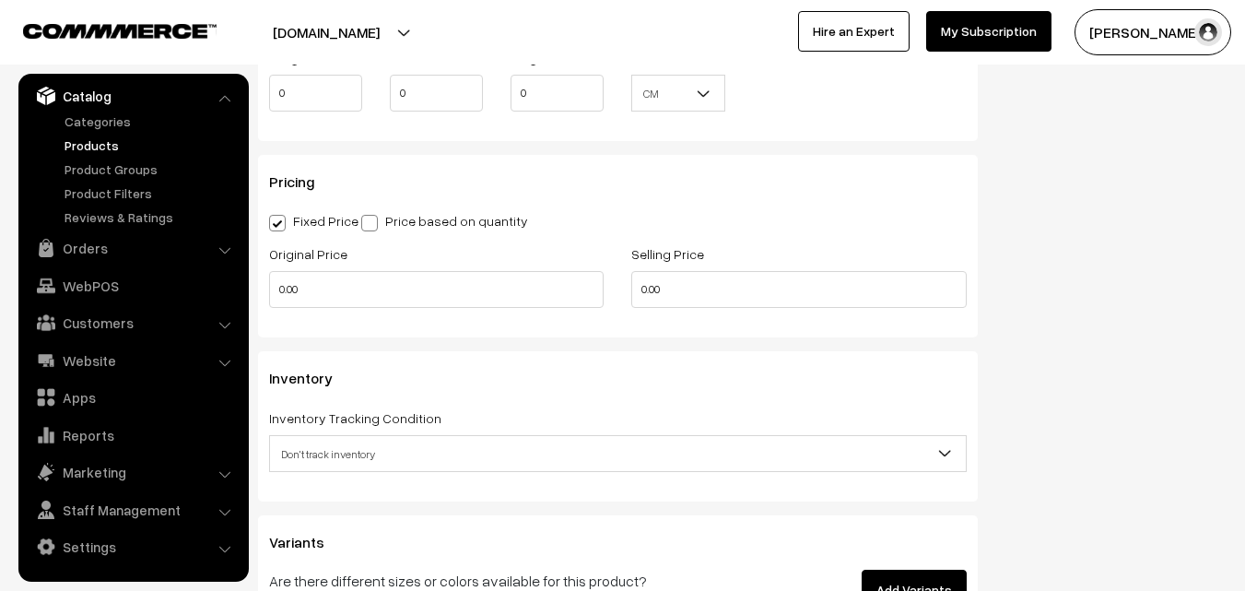
scroll to position [1474, 0]
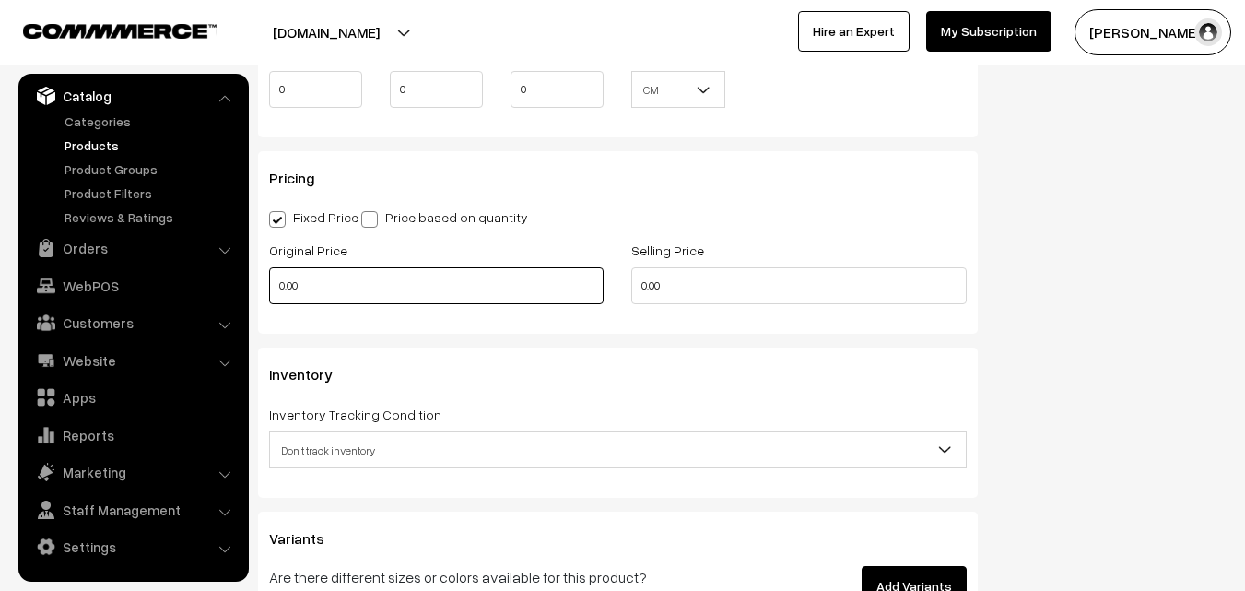
type input "0.80"
click at [304, 292] on input "0.00" at bounding box center [436, 285] width 334 height 37
type input "14900"
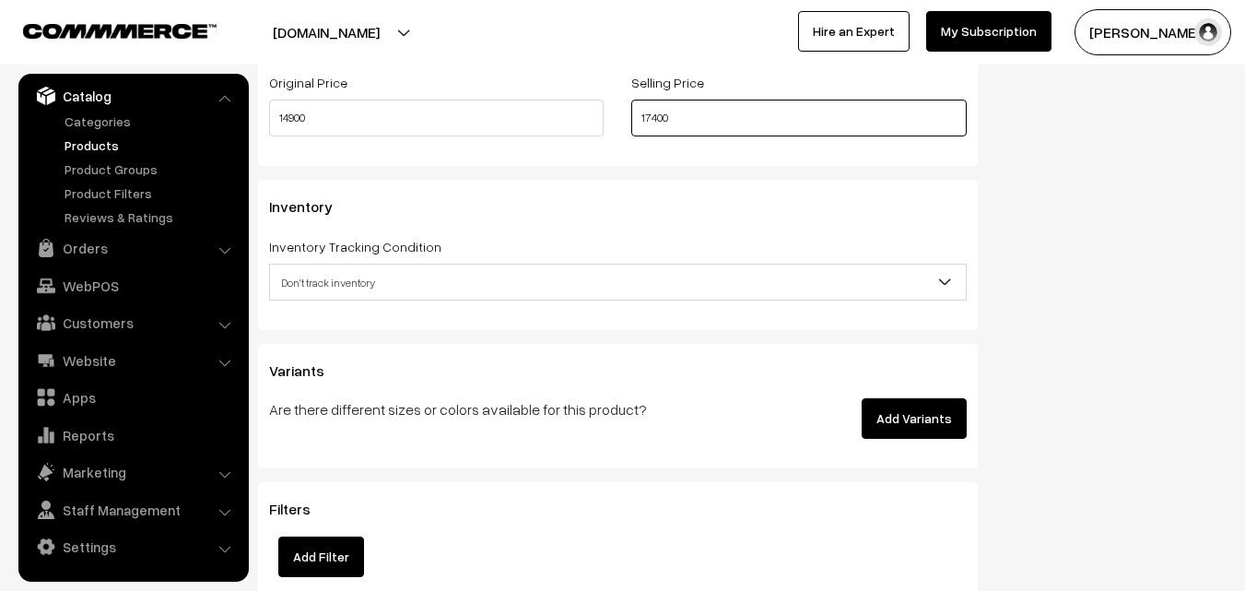
scroll to position [1659, 0]
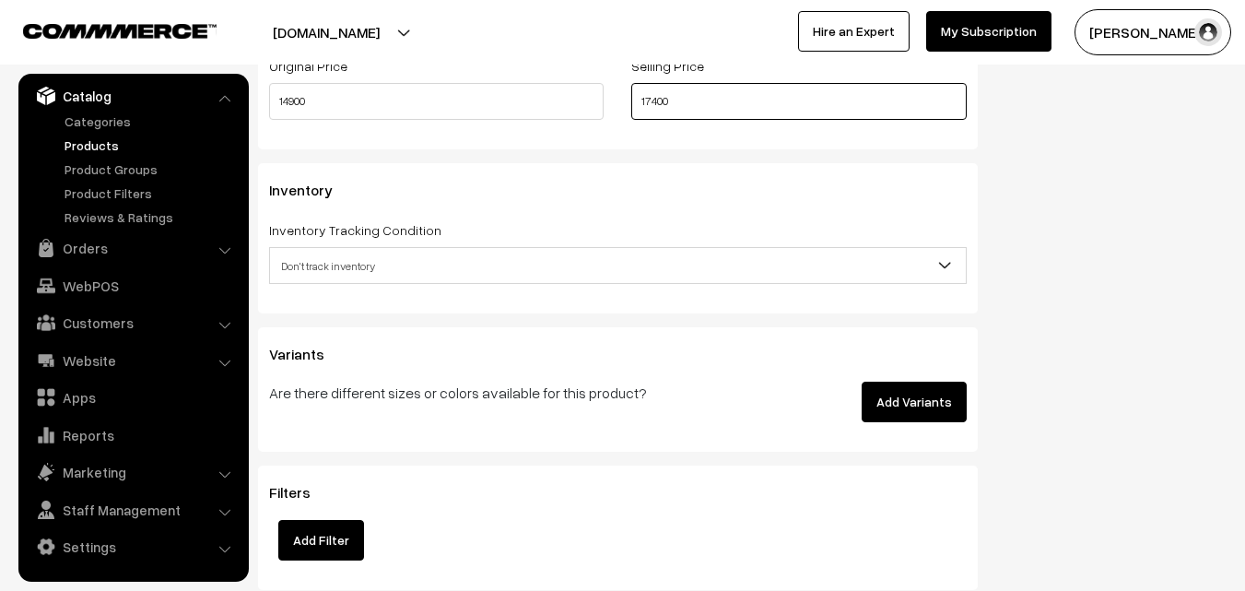
type input "17400"
click at [301, 264] on span "Don't track inventory" at bounding box center [618, 266] width 696 height 32
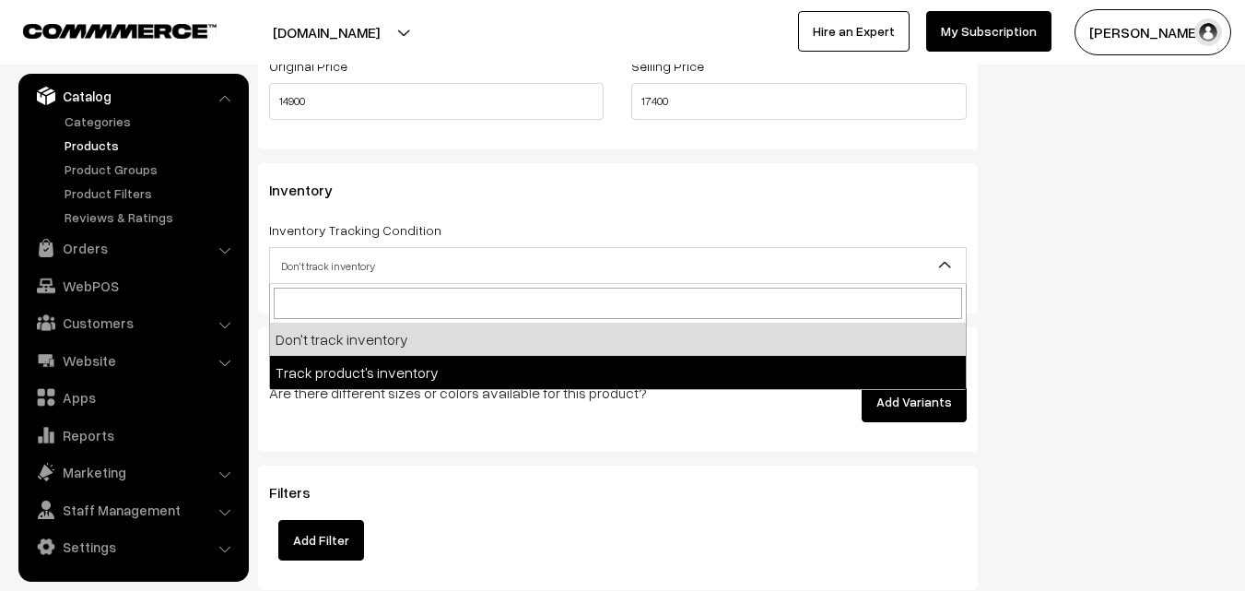
select select "2"
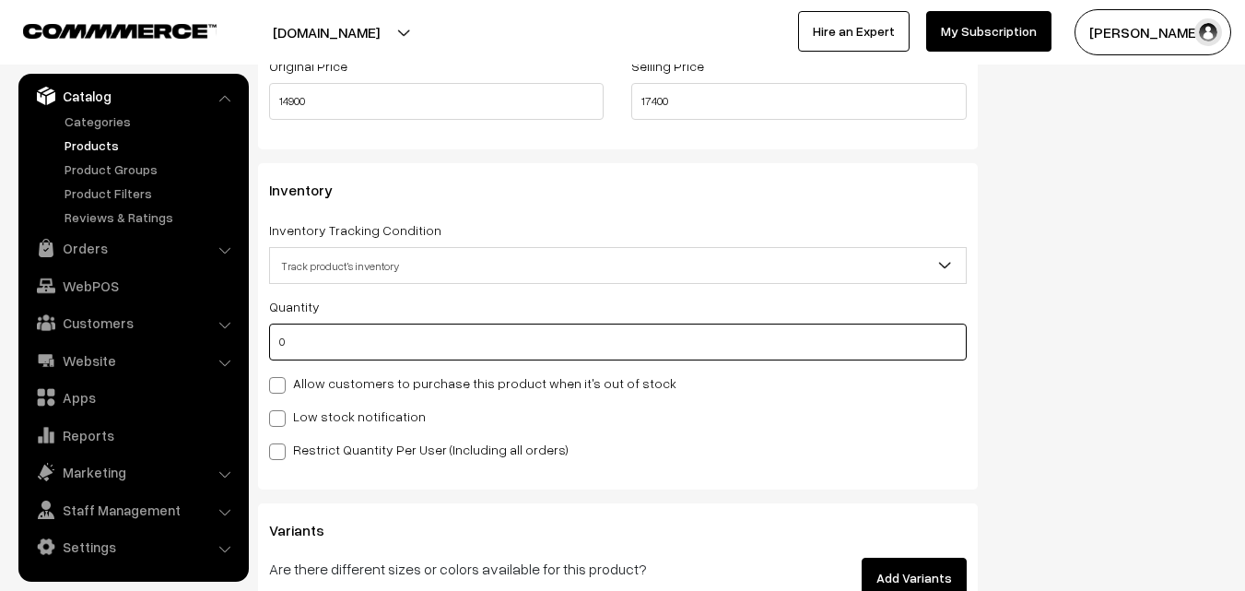
click at [313, 343] on input "0" at bounding box center [618, 341] width 698 height 37
click at [313, 342] on input "0" at bounding box center [618, 341] width 698 height 37
type input "4"
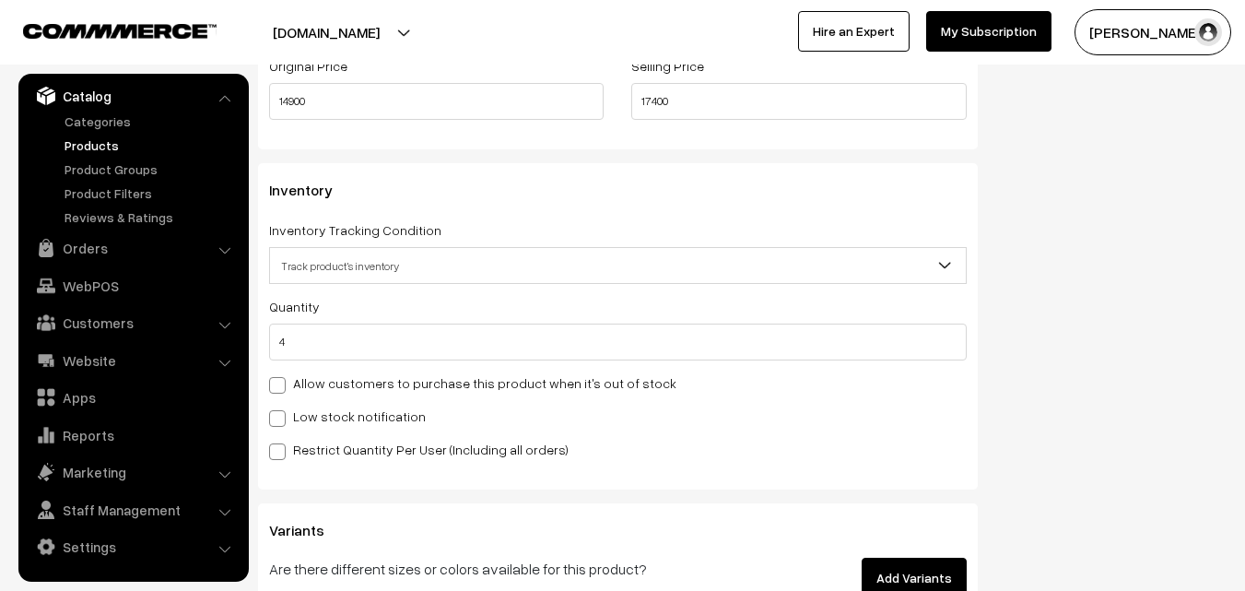
click at [314, 414] on label "Low stock notification" at bounding box center [347, 415] width 157 height 19
click at [281, 414] on input "Low stock notification" at bounding box center [275, 415] width 12 height 12
checkbox input "true"
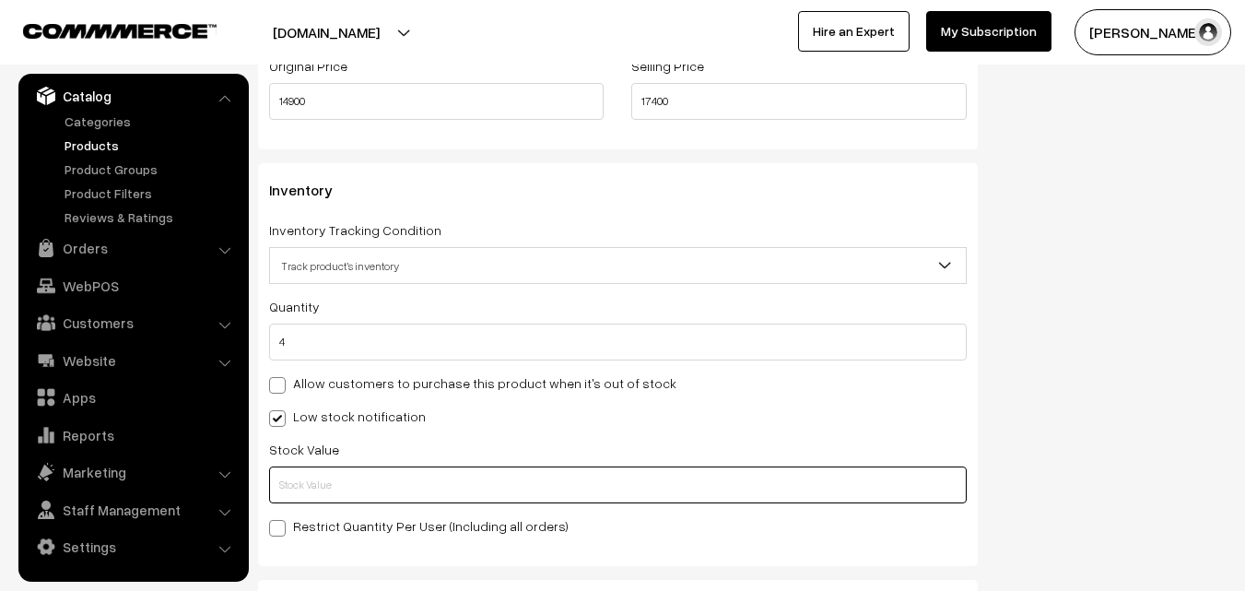
click at [314, 483] on input "text" at bounding box center [618, 484] width 698 height 37
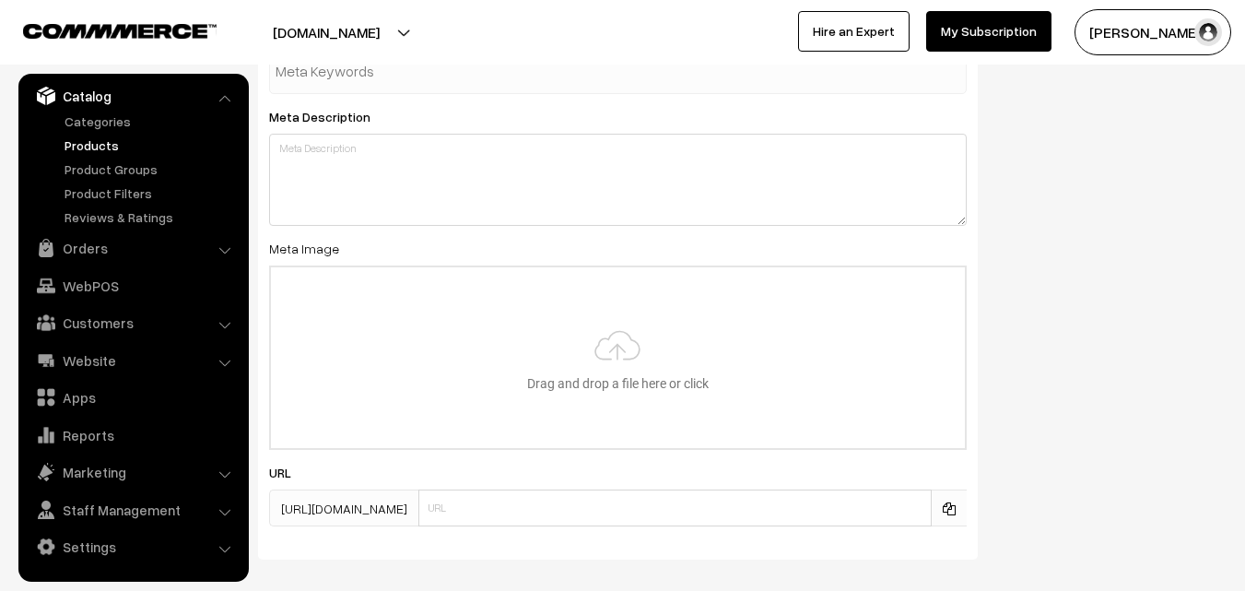
scroll to position [2743, 0]
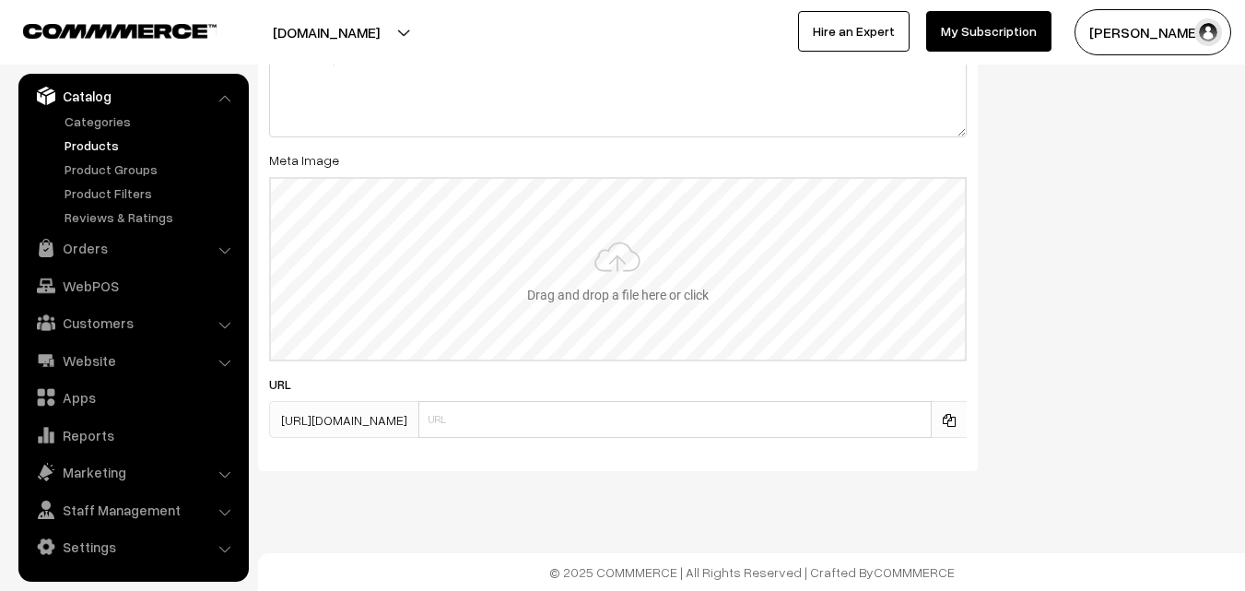
type input "2"
click at [625, 305] on input "file" at bounding box center [618, 269] width 694 height 181
type input "C:\fakepath\gadwal-saree-va11974-aug.jpeg"
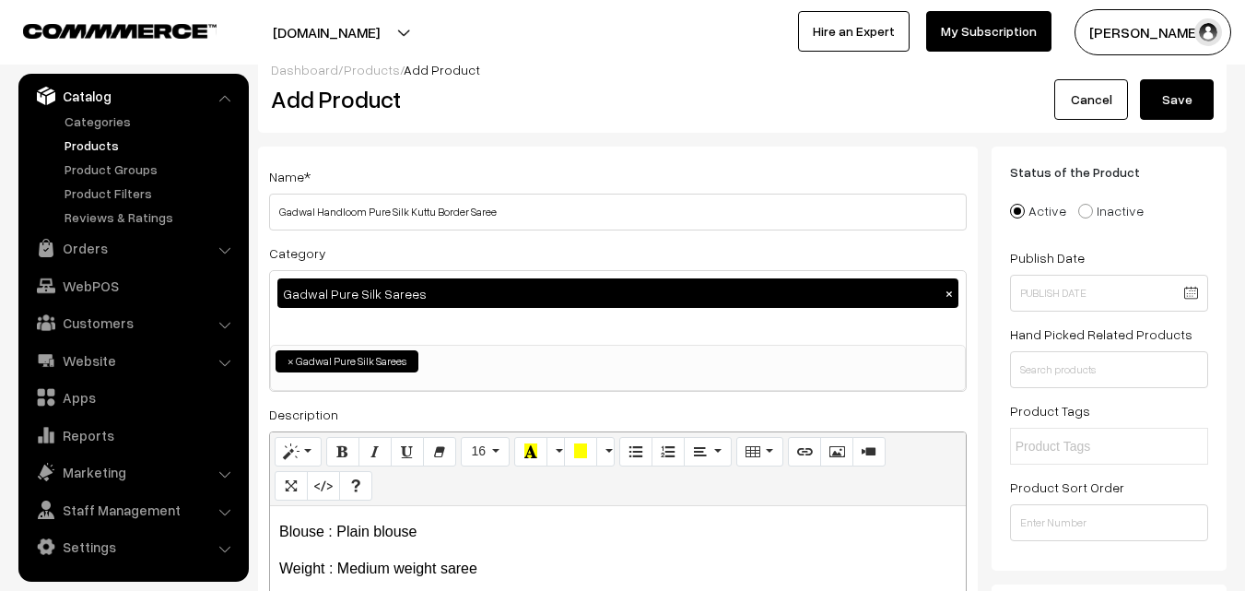
scroll to position [0, 0]
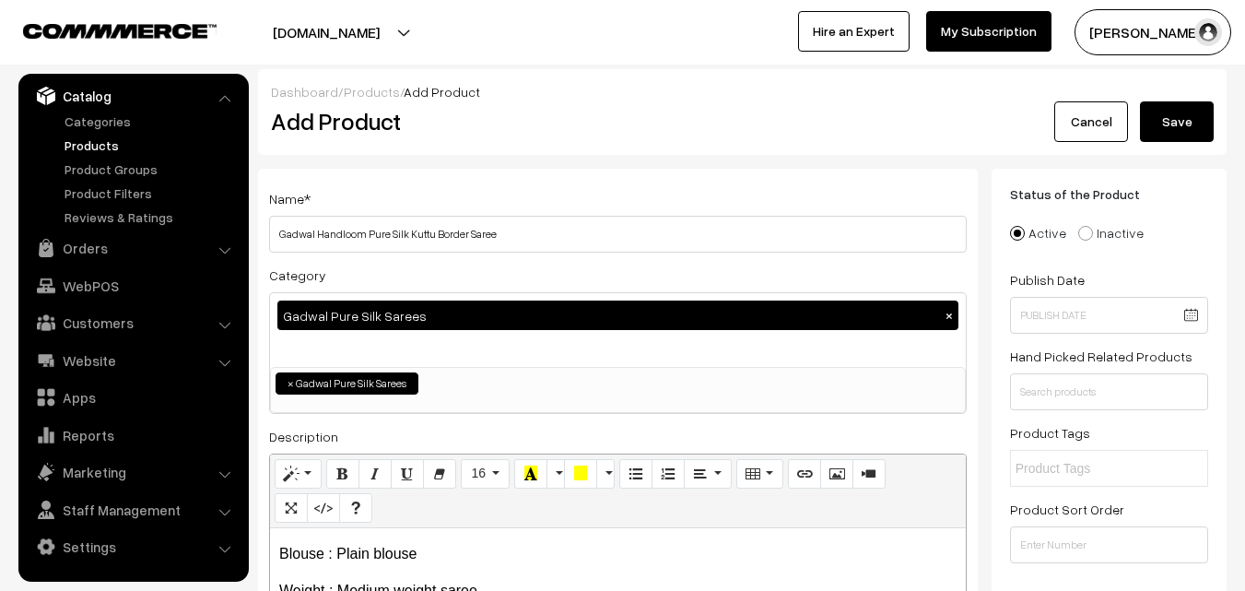
click at [1177, 112] on button "Save" at bounding box center [1177, 121] width 74 height 41
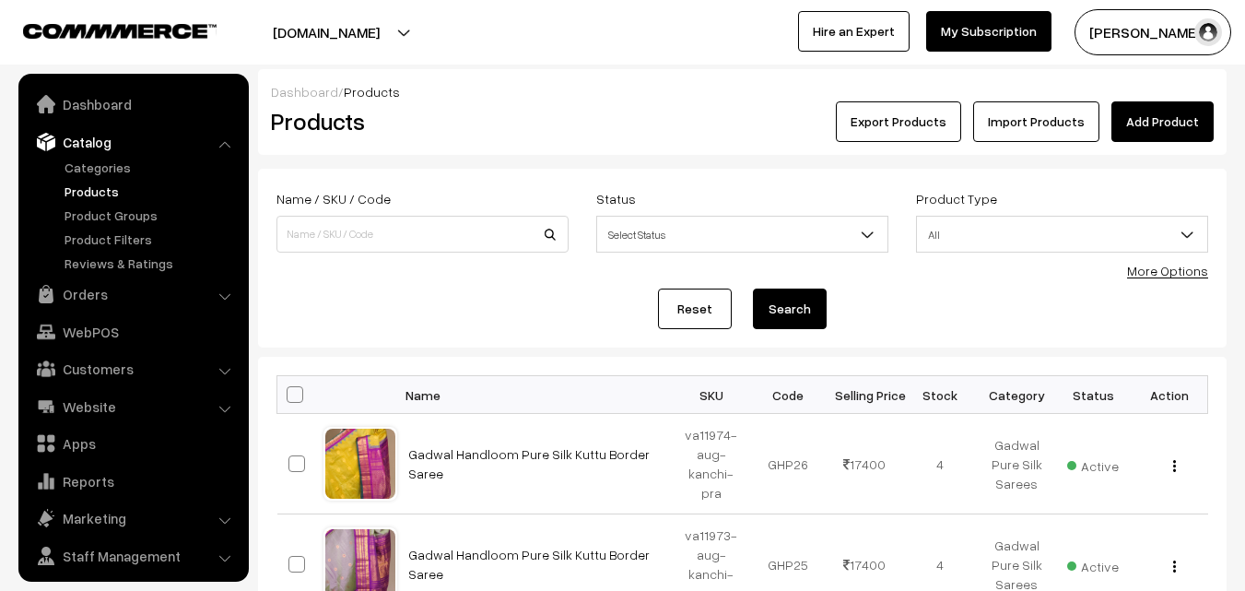
scroll to position [46, 0]
